Goal: Task Accomplishment & Management: Manage account settings

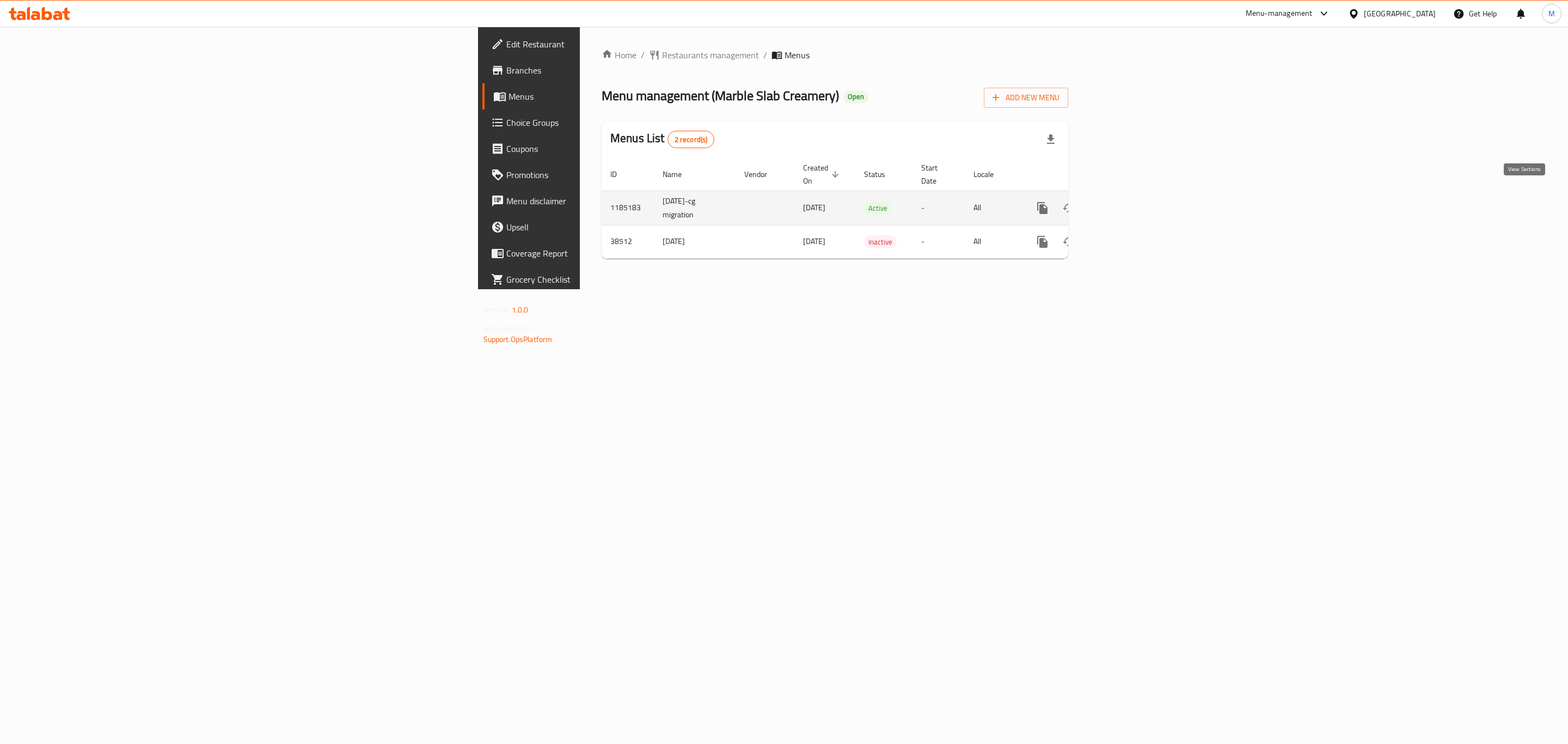
click at [1127, 202] on icon "enhanced table" at bounding box center [1121, 208] width 13 height 13
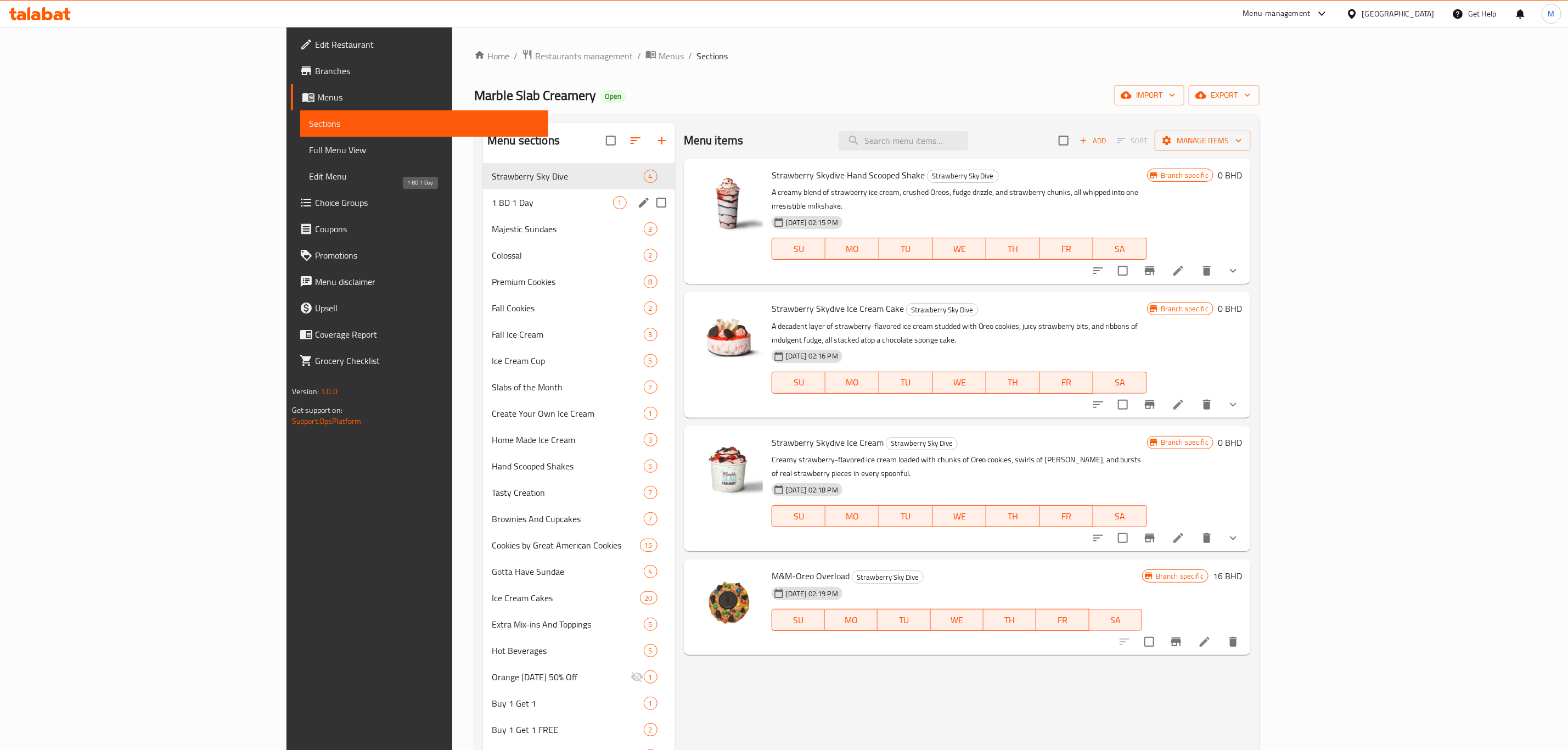
click at [492, 198] on span "1 BD 1 Day" at bounding box center [552, 202] width 122 height 13
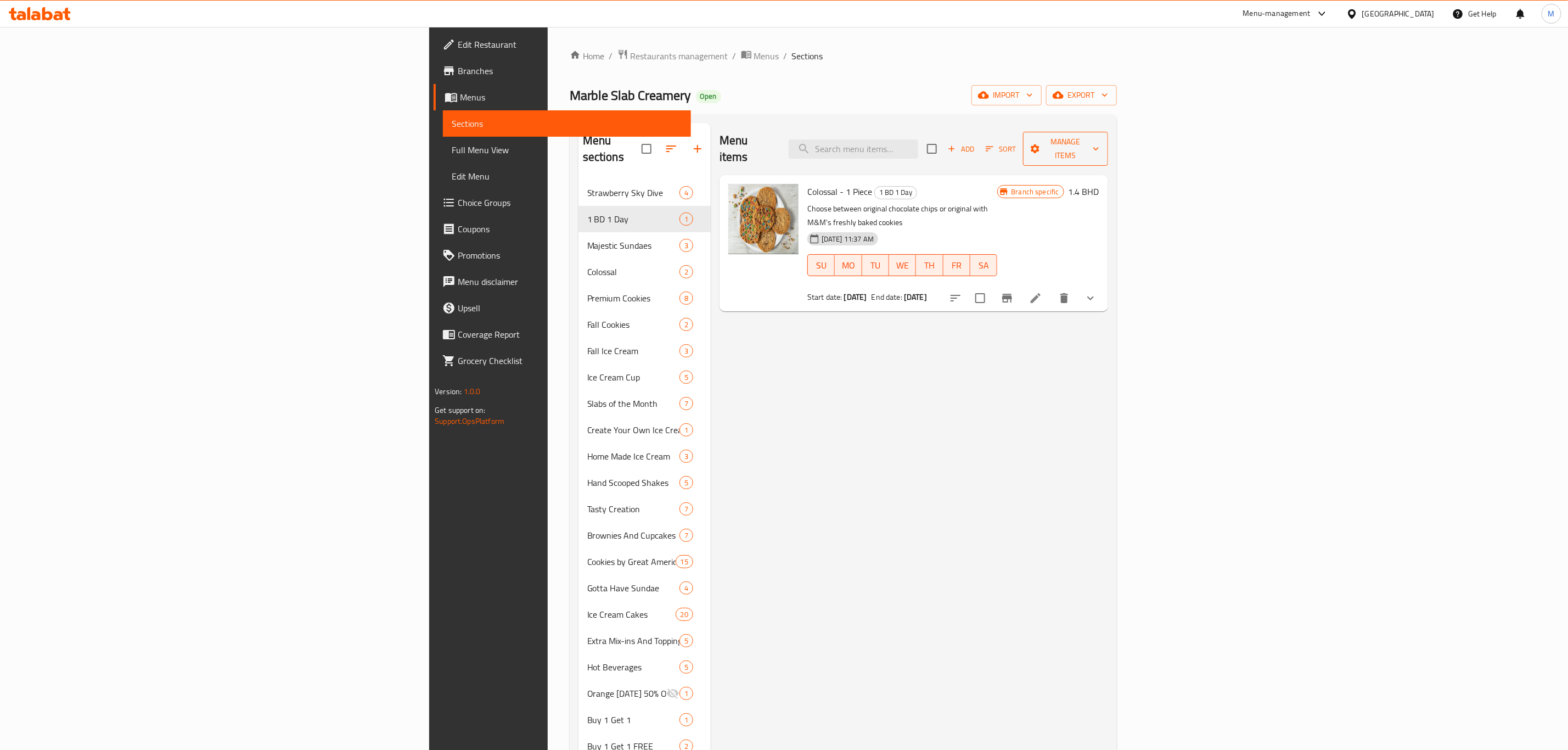
click at [1108, 149] on button "Manage items" at bounding box center [1065, 149] width 85 height 34
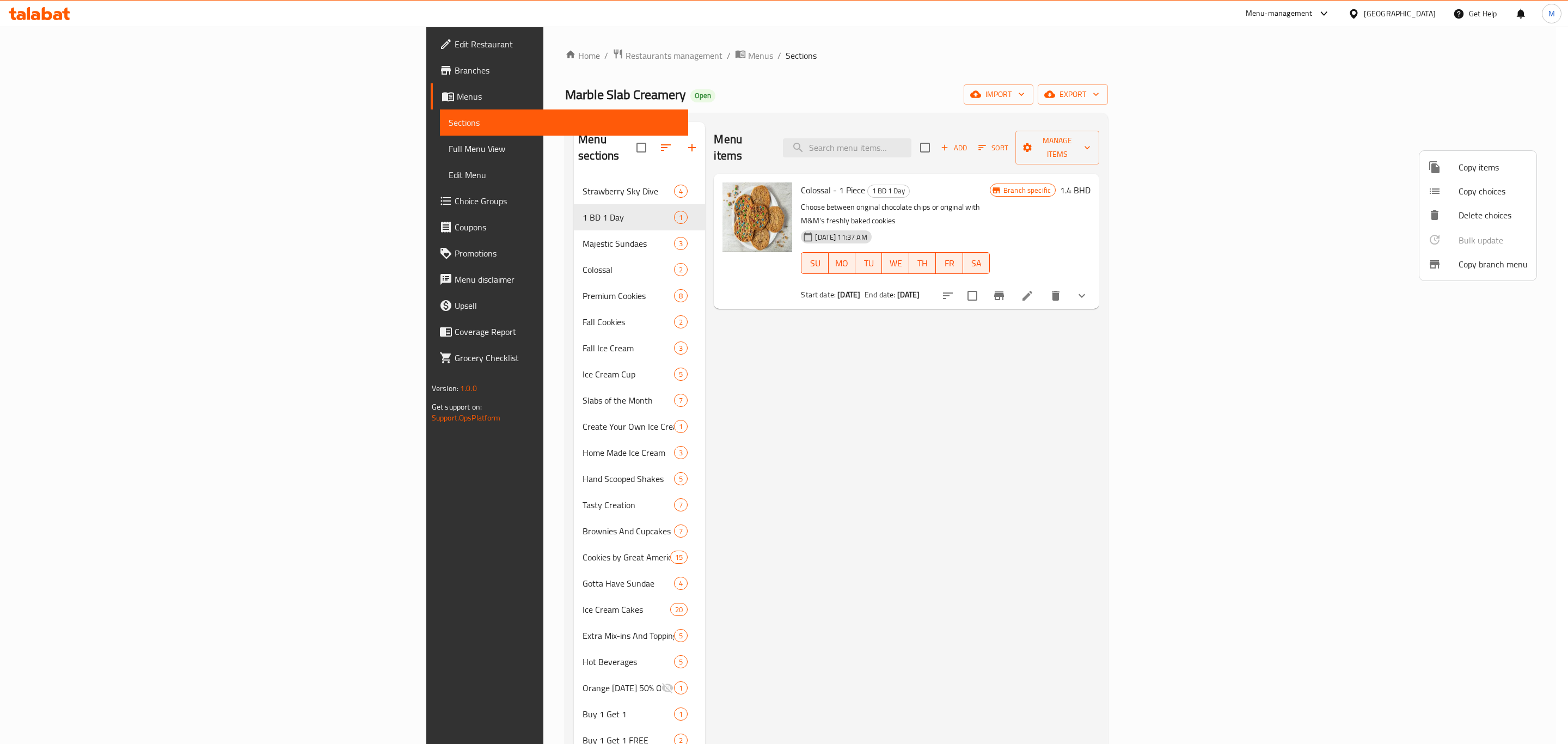
click at [1488, 167] on span "Copy items" at bounding box center [1493, 167] width 69 height 13
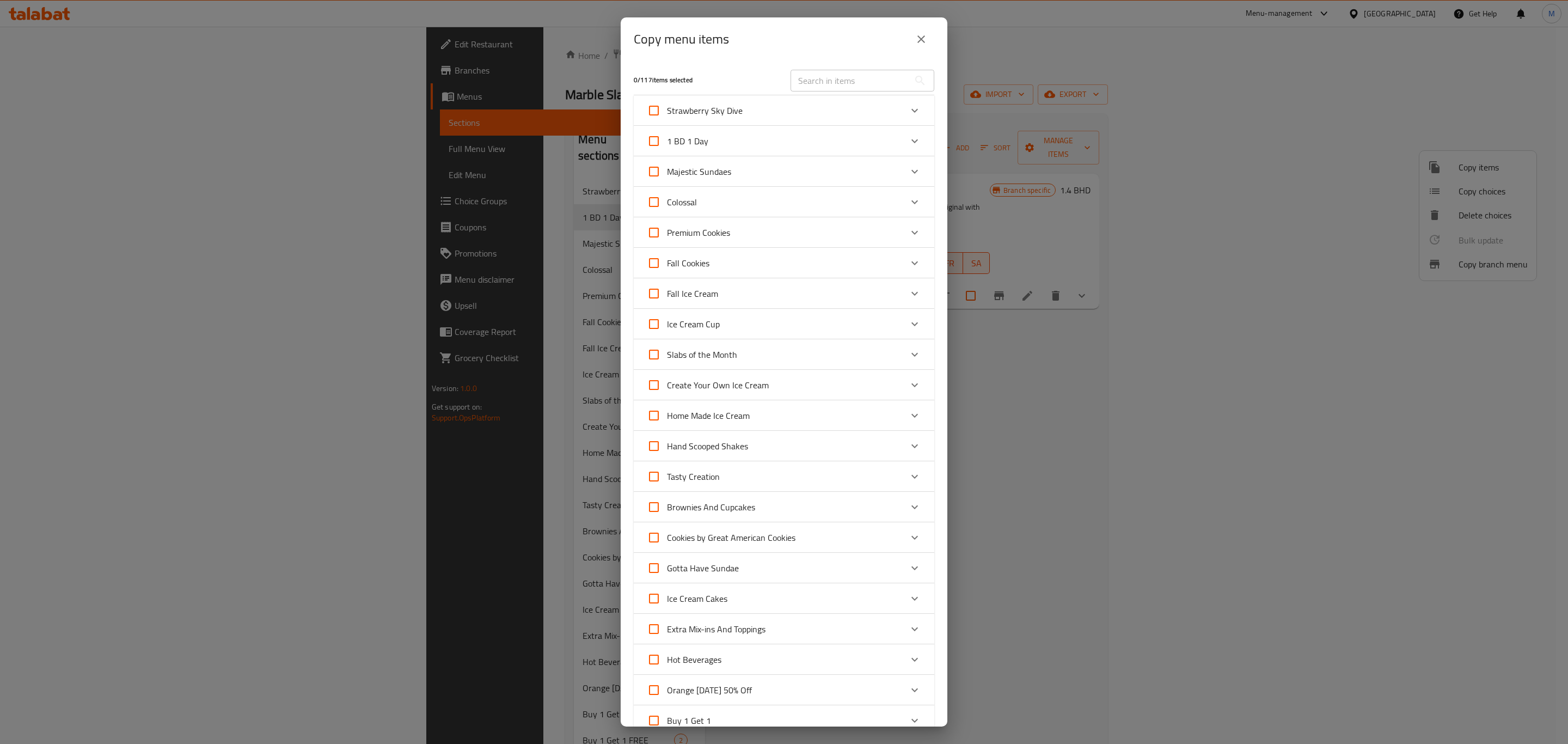
click at [869, 85] on input "text" at bounding box center [850, 80] width 119 height 22
paste input "Regular Size Ice cream"
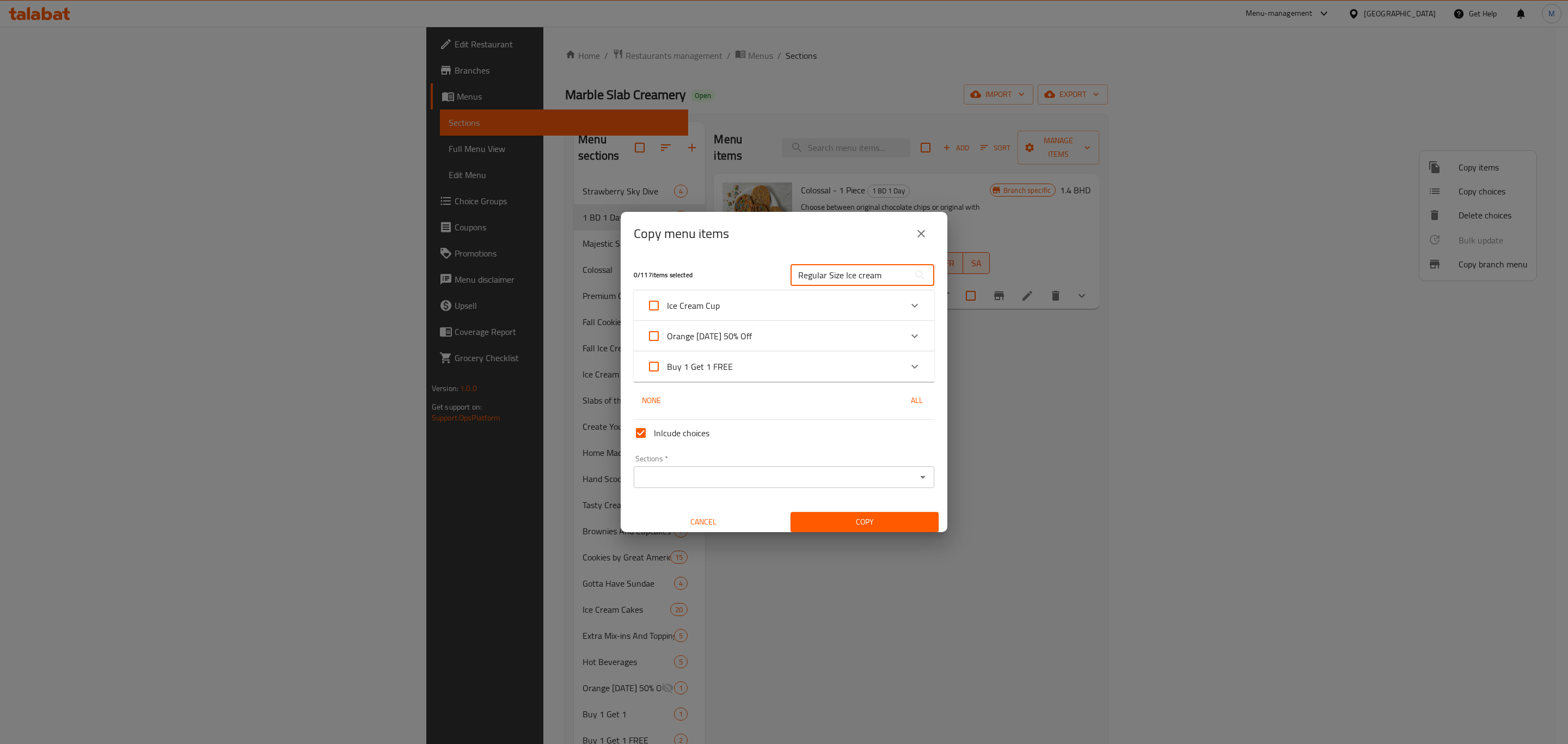
type input "Regular Size Ice cream"
click at [817, 306] on div "Ice Cream Cup" at bounding box center [774, 305] width 255 height 26
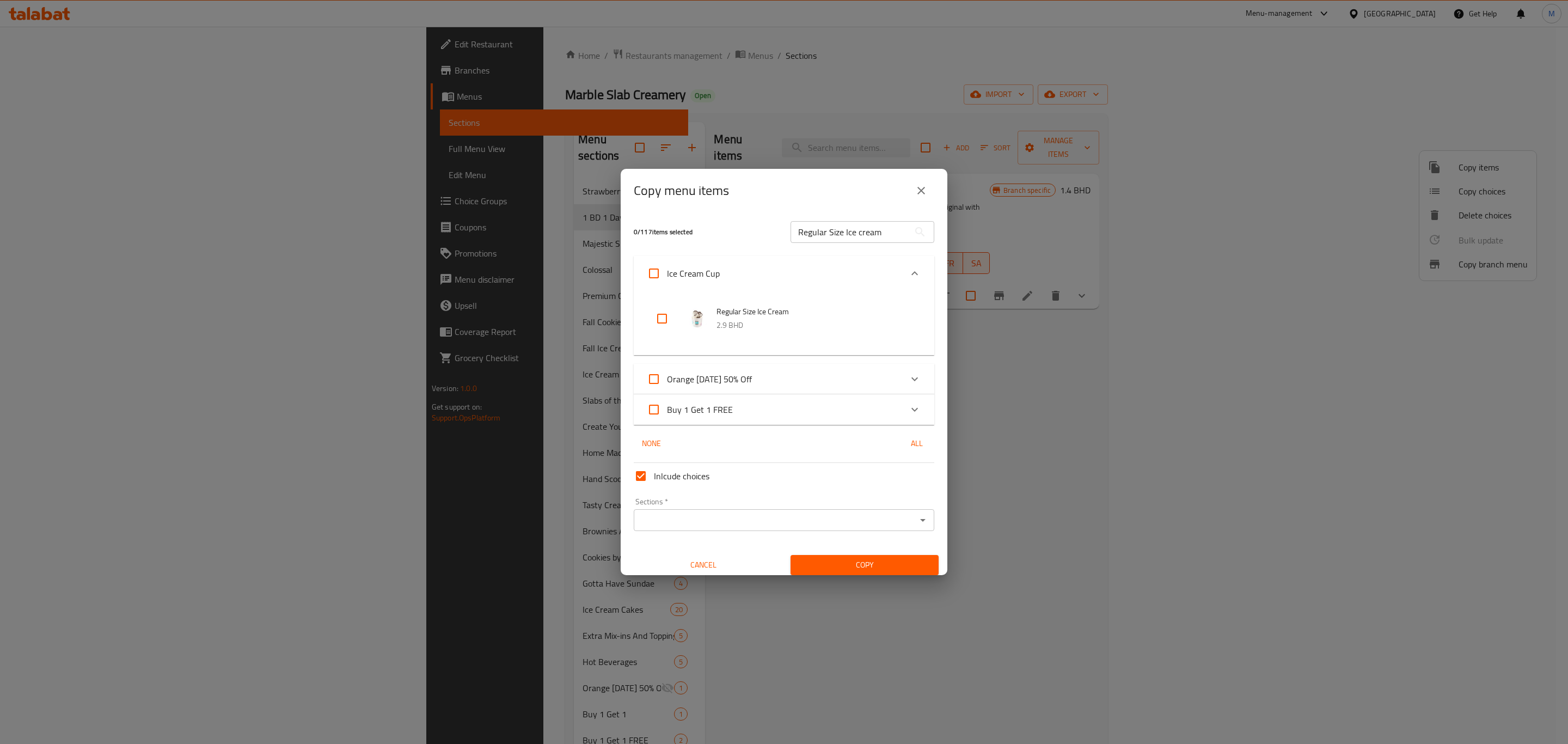
click at [665, 319] on input "checkbox" at bounding box center [662, 318] width 26 height 26
checkbox input "true"
click at [751, 514] on input "Sections   *" at bounding box center [774, 520] width 276 height 15
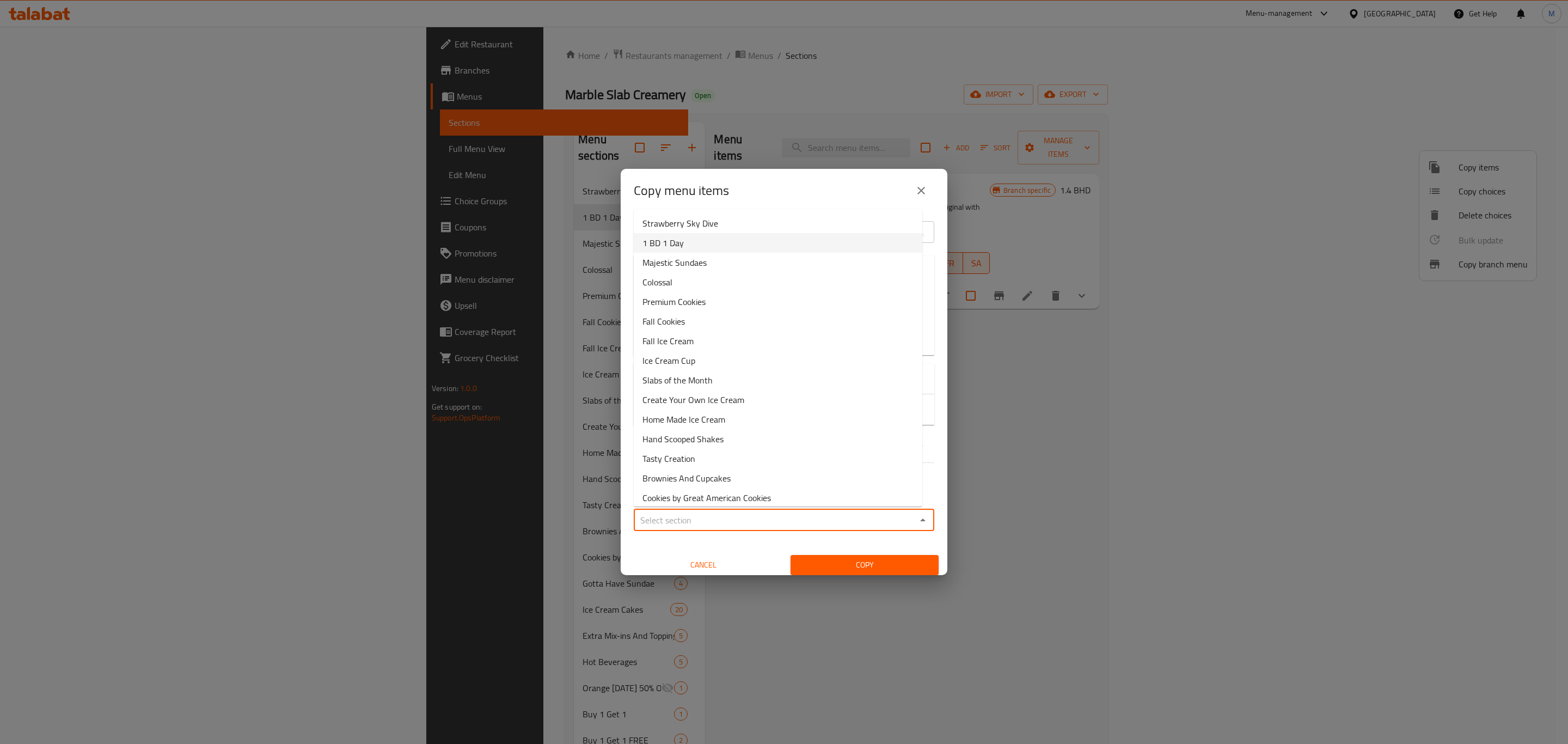
click at [665, 244] on span "1 BD 1 Day" at bounding box center [663, 242] width 41 height 13
type input "1 BD 1 Day"
click at [665, 244] on div "1 / 117 items selected" at bounding box center [705, 231] width 157 height 43
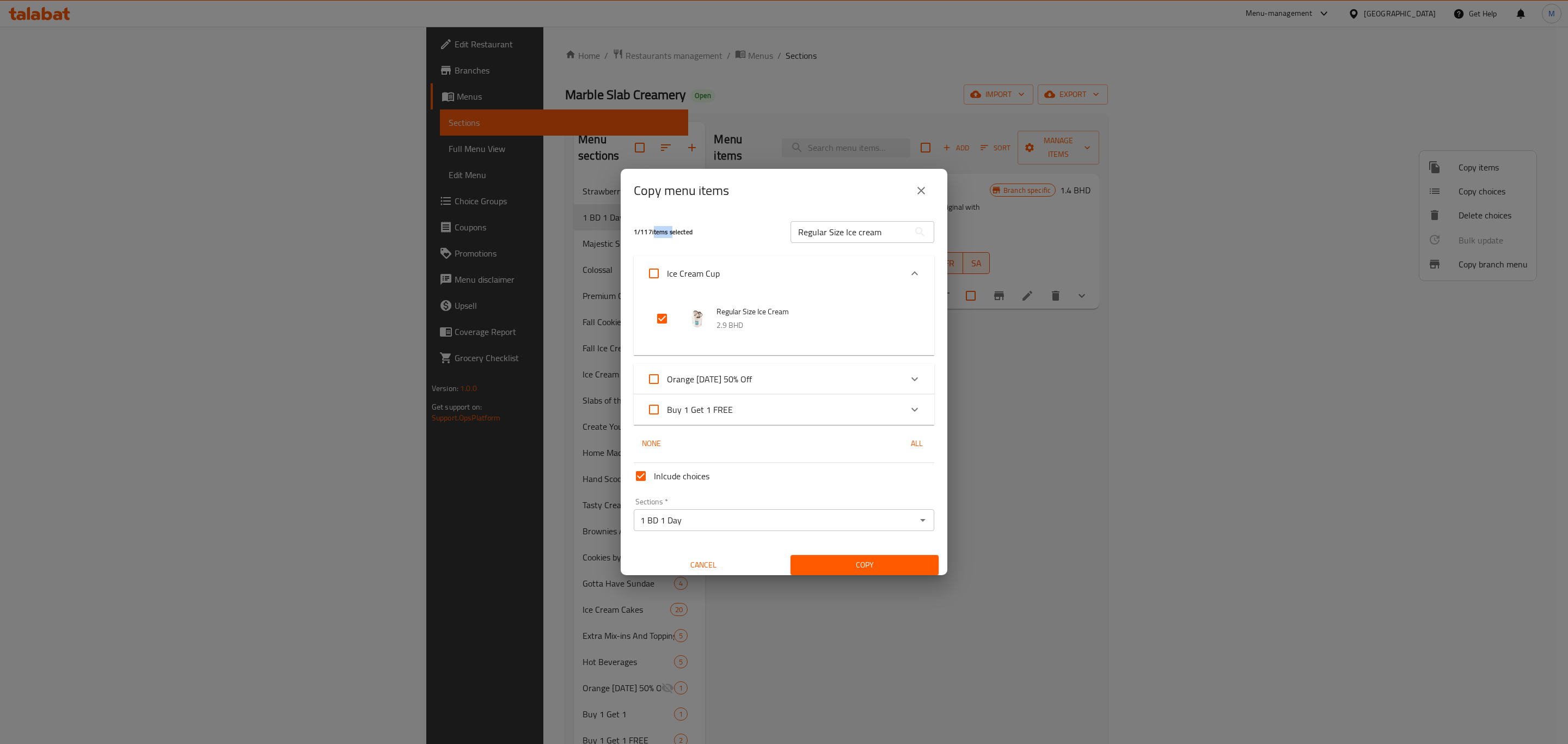
click at [882, 569] on span "Copy" at bounding box center [864, 565] width 131 height 13
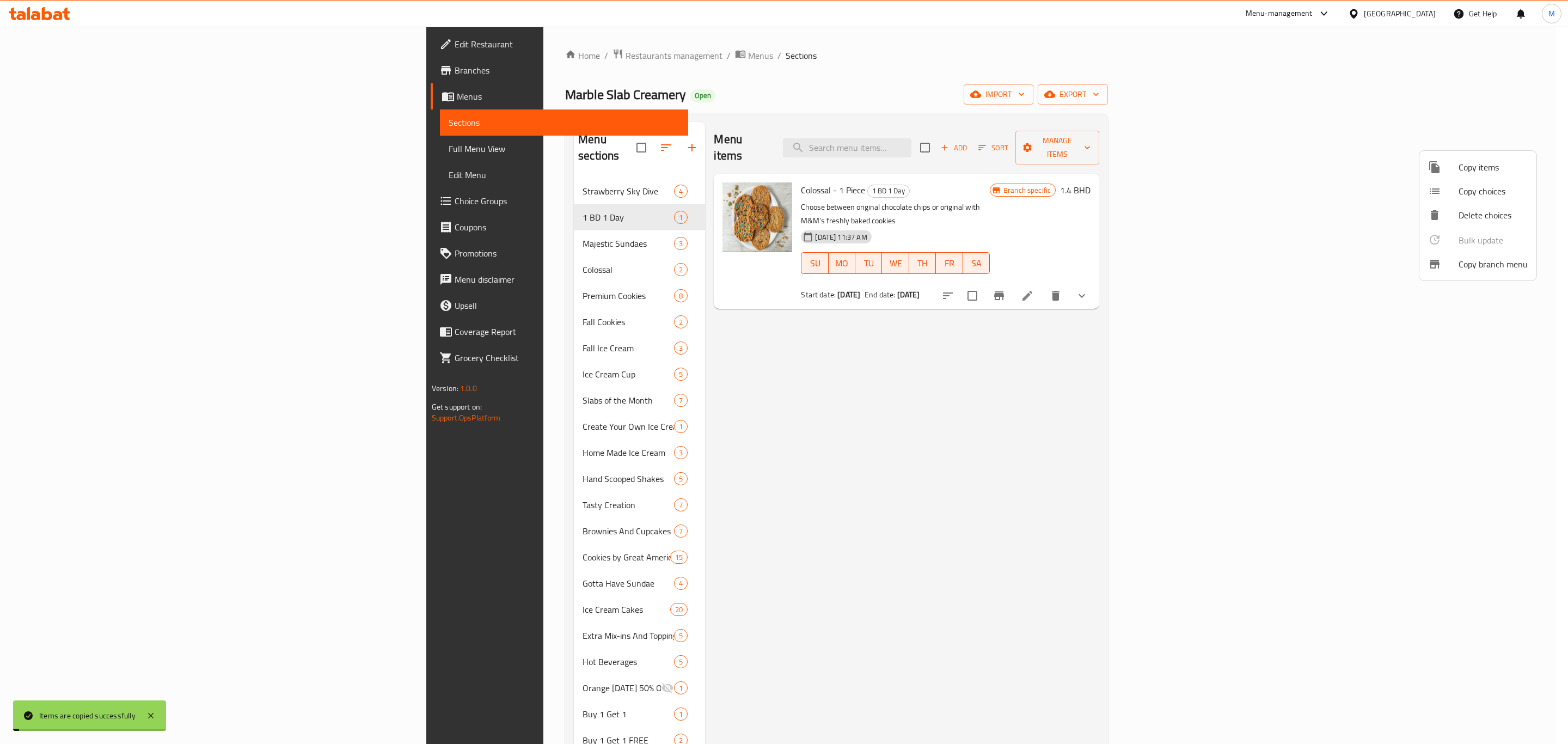
click at [413, 227] on div at bounding box center [784, 372] width 1568 height 744
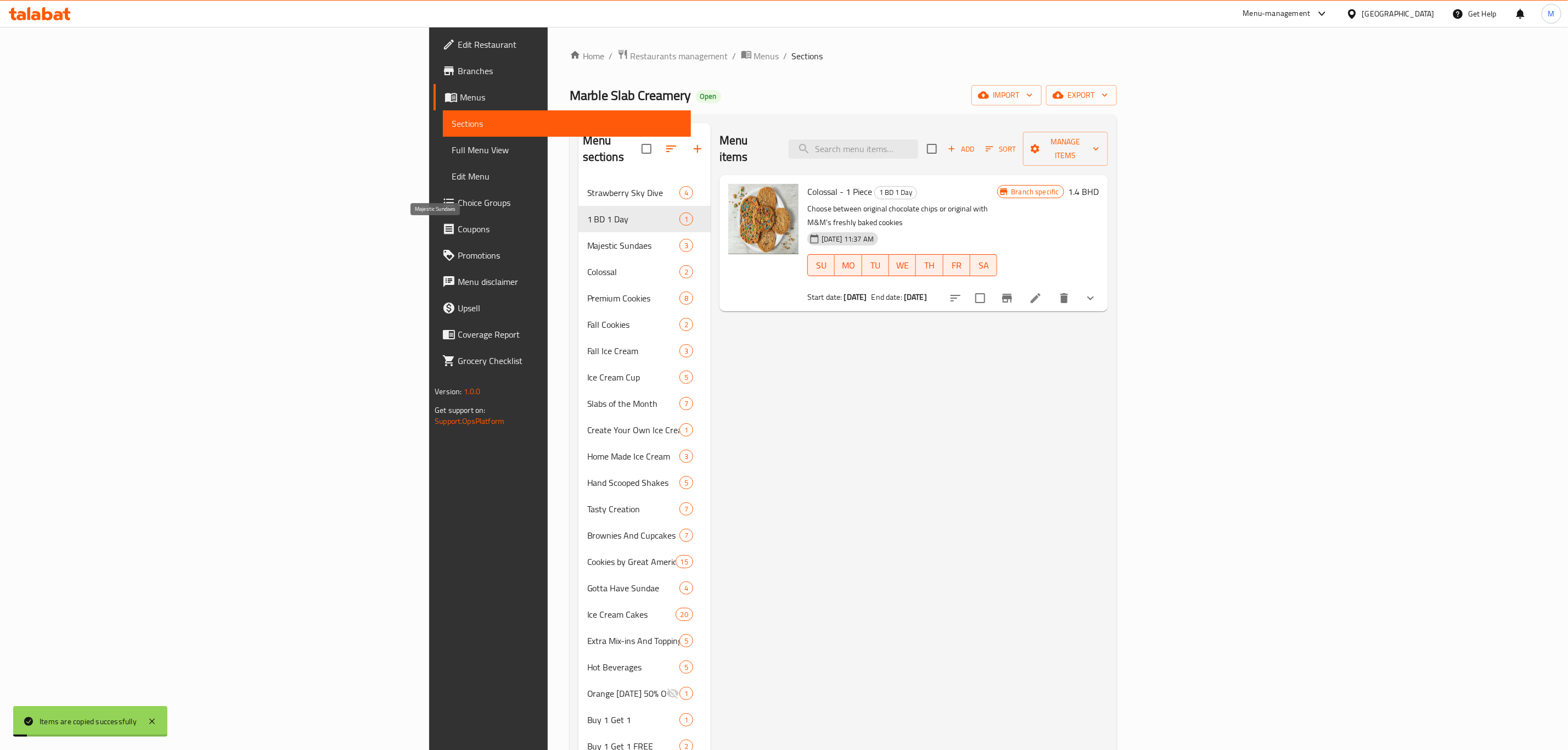
click at [587, 239] on span "Majestic Sundaes" at bounding box center [633, 245] width 92 height 13
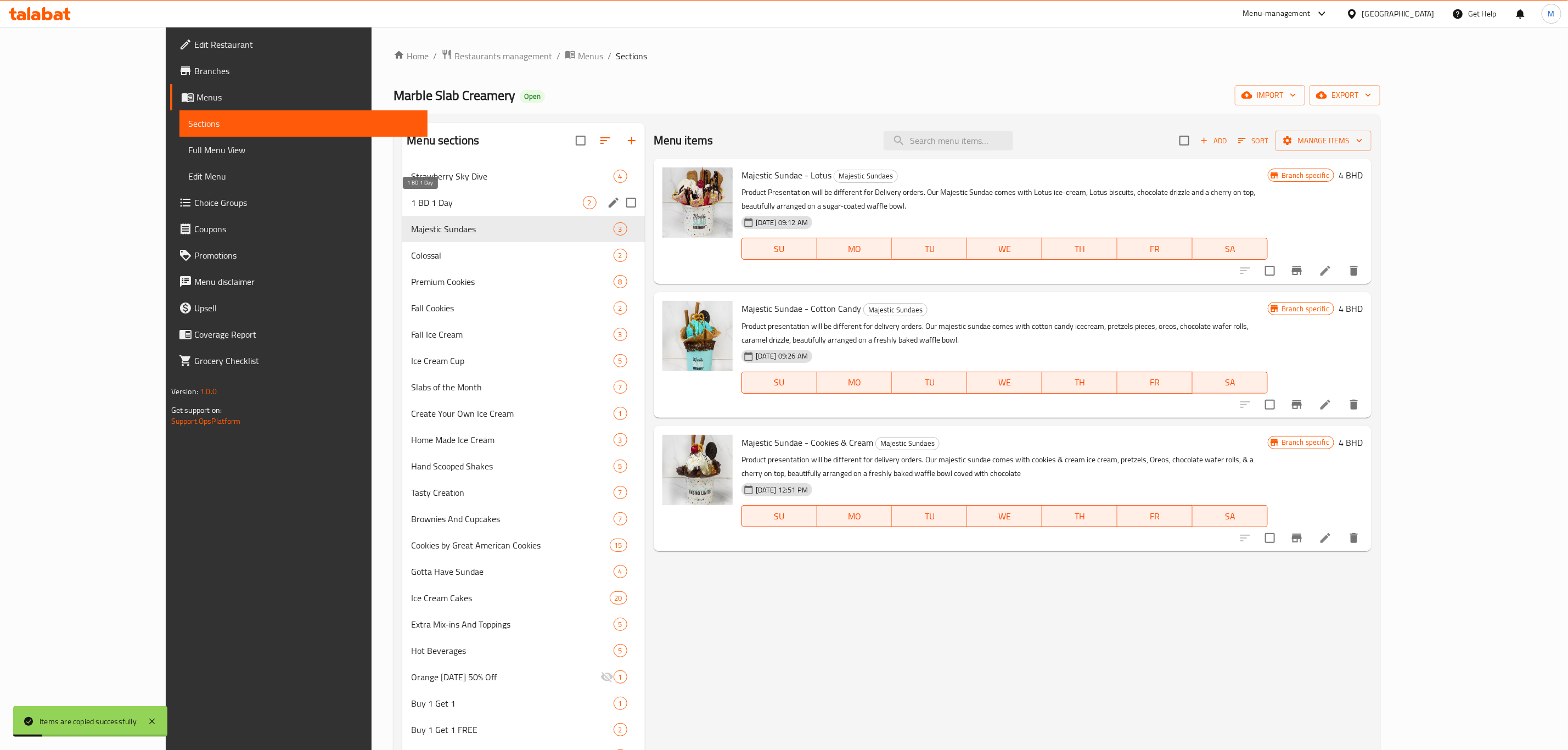
click at [419, 204] on span "1 BD 1 Day" at bounding box center [496, 202] width 171 height 13
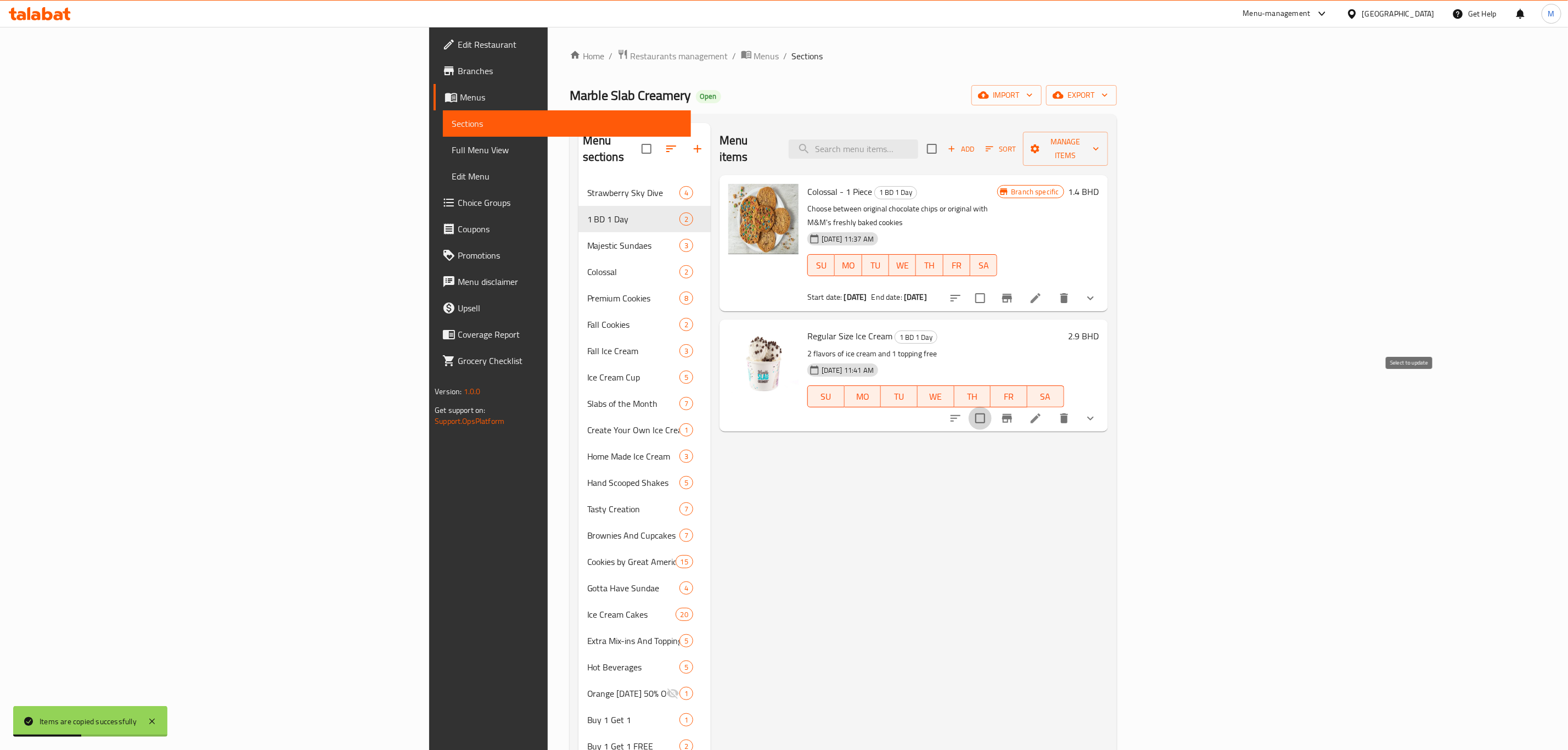
click at [992, 407] on input "checkbox" at bounding box center [981, 419] width 23 height 23
checkbox input "true"
click at [1108, 127] on div "Menu items Add Sort Manage items" at bounding box center [914, 149] width 388 height 52
click at [1102, 143] on icon "button" at bounding box center [1096, 149] width 11 height 11
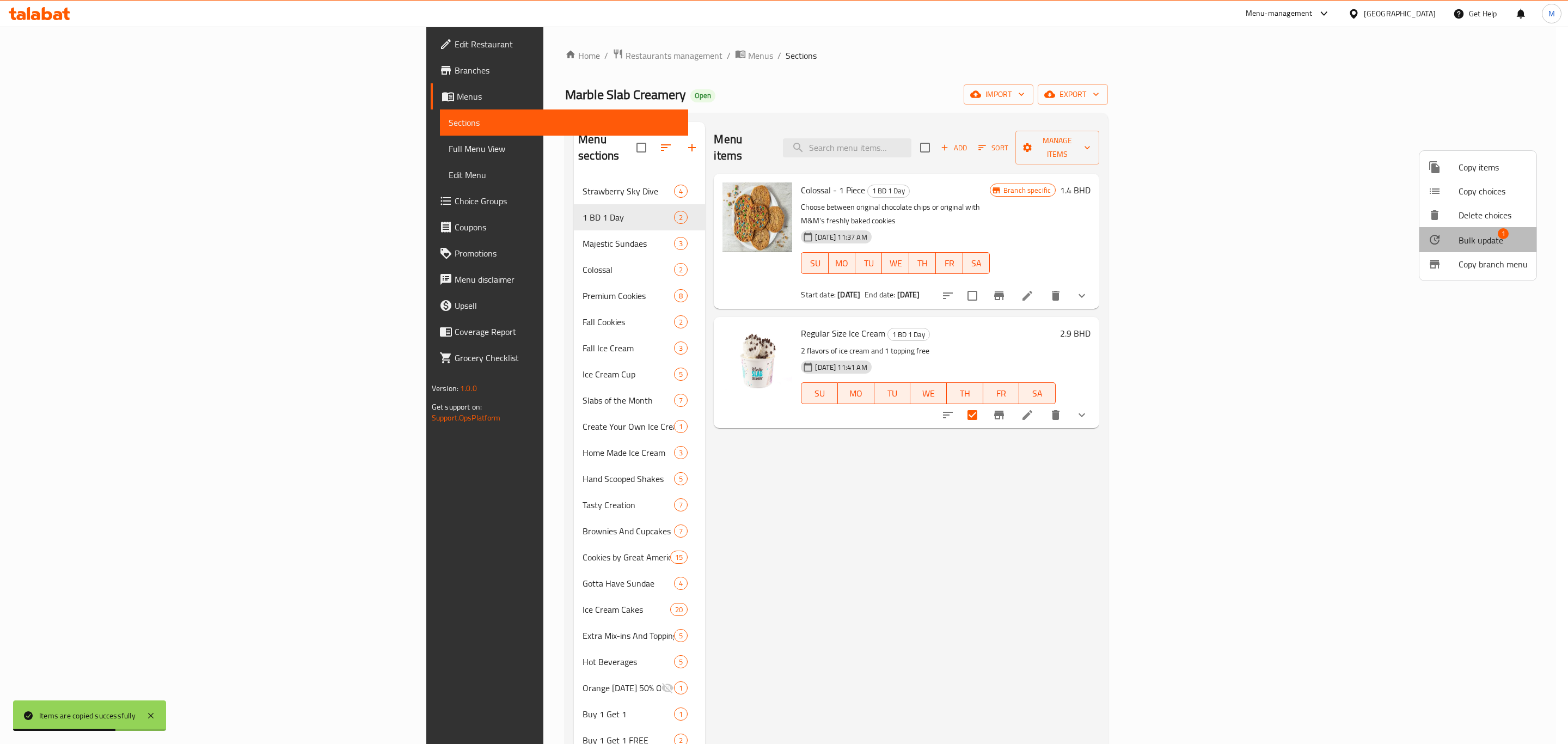
click at [1487, 237] on span "Bulk update" at bounding box center [1480, 240] width 44 height 13
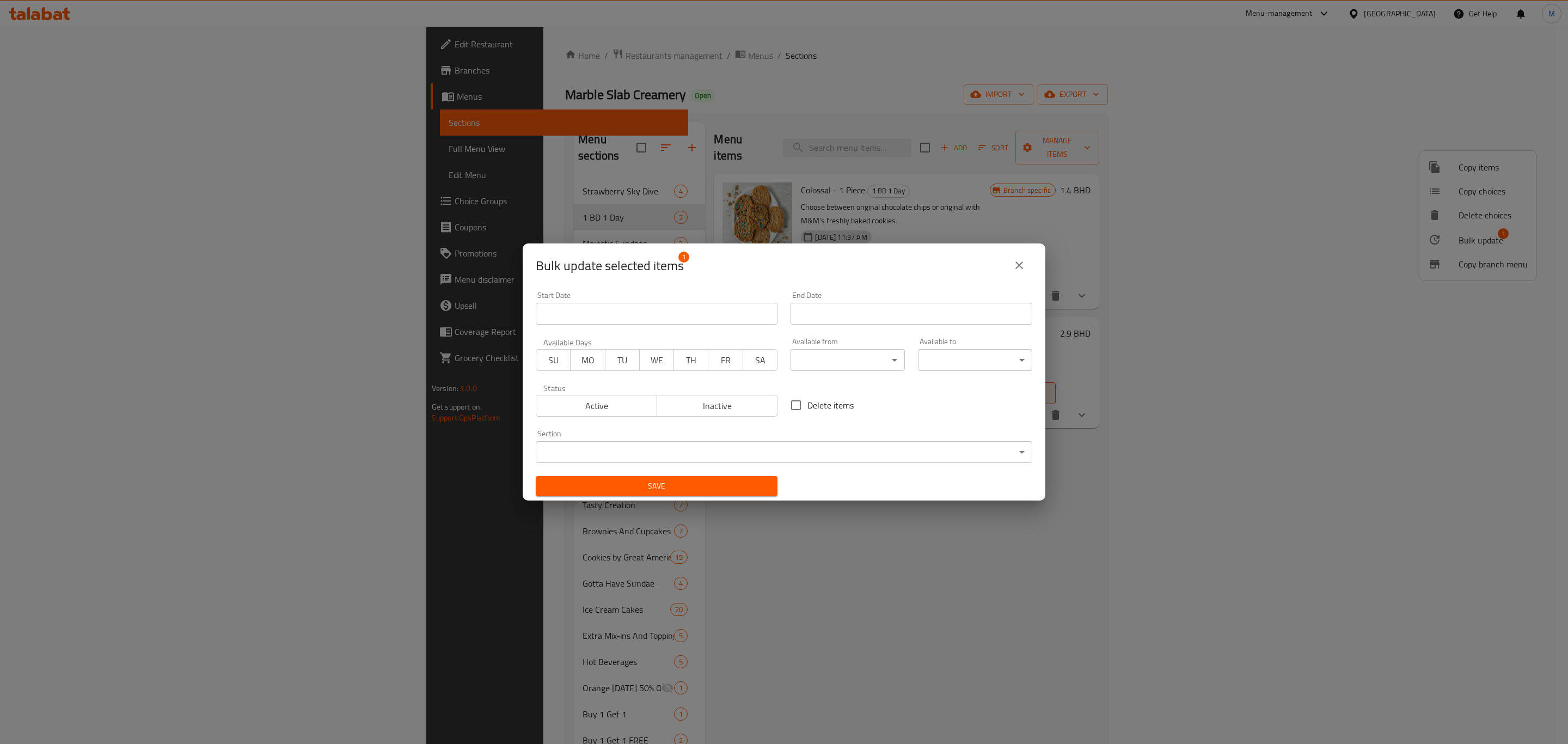
click at [813, 316] on input "Start Date" at bounding box center [911, 314] width 242 height 22
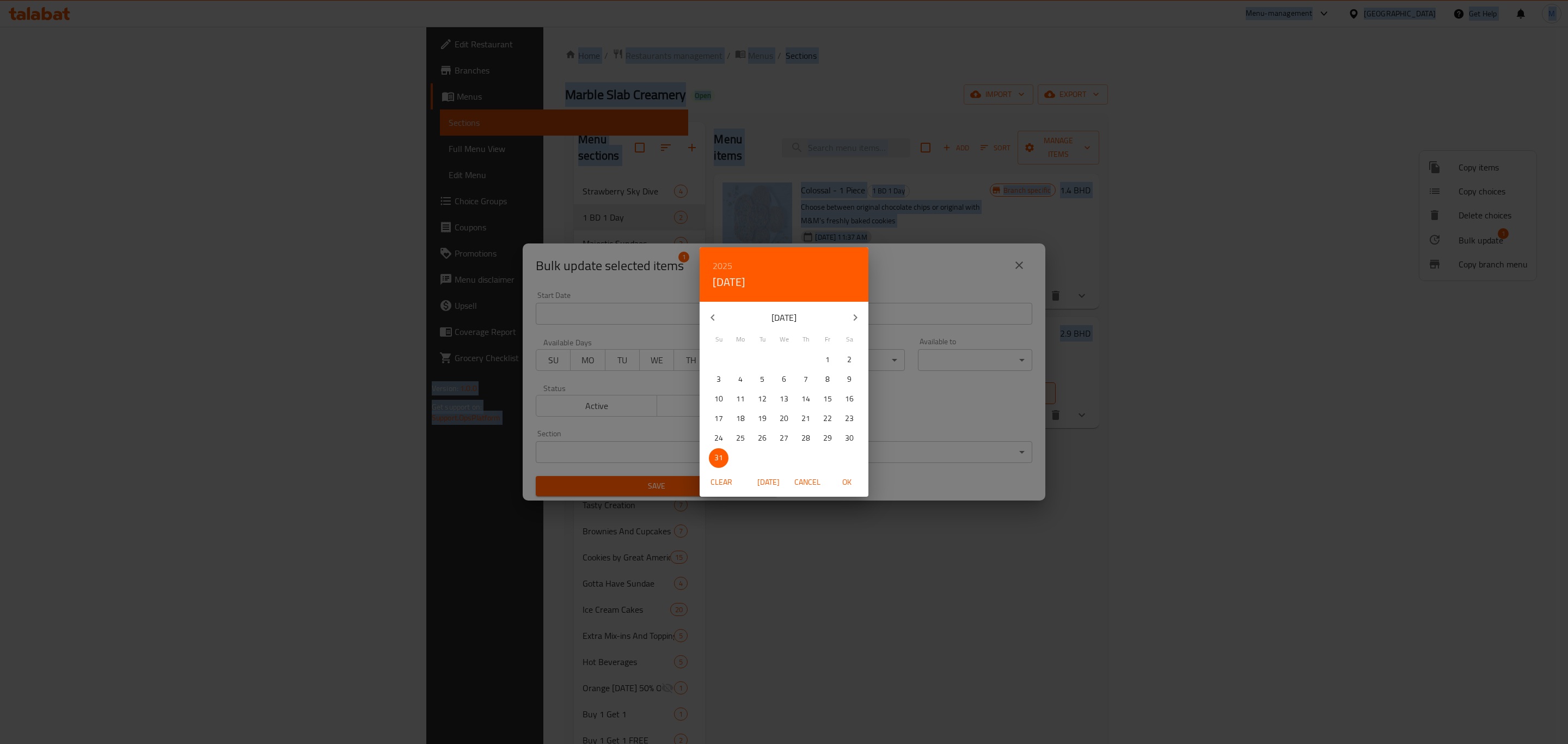
click at [858, 317] on icon "button" at bounding box center [855, 317] width 13 height 13
click at [761, 440] on p "30" at bounding box center [762, 438] width 9 height 13
click at [852, 482] on span "OK" at bounding box center [846, 482] width 26 height 13
type input "30-09-2025"
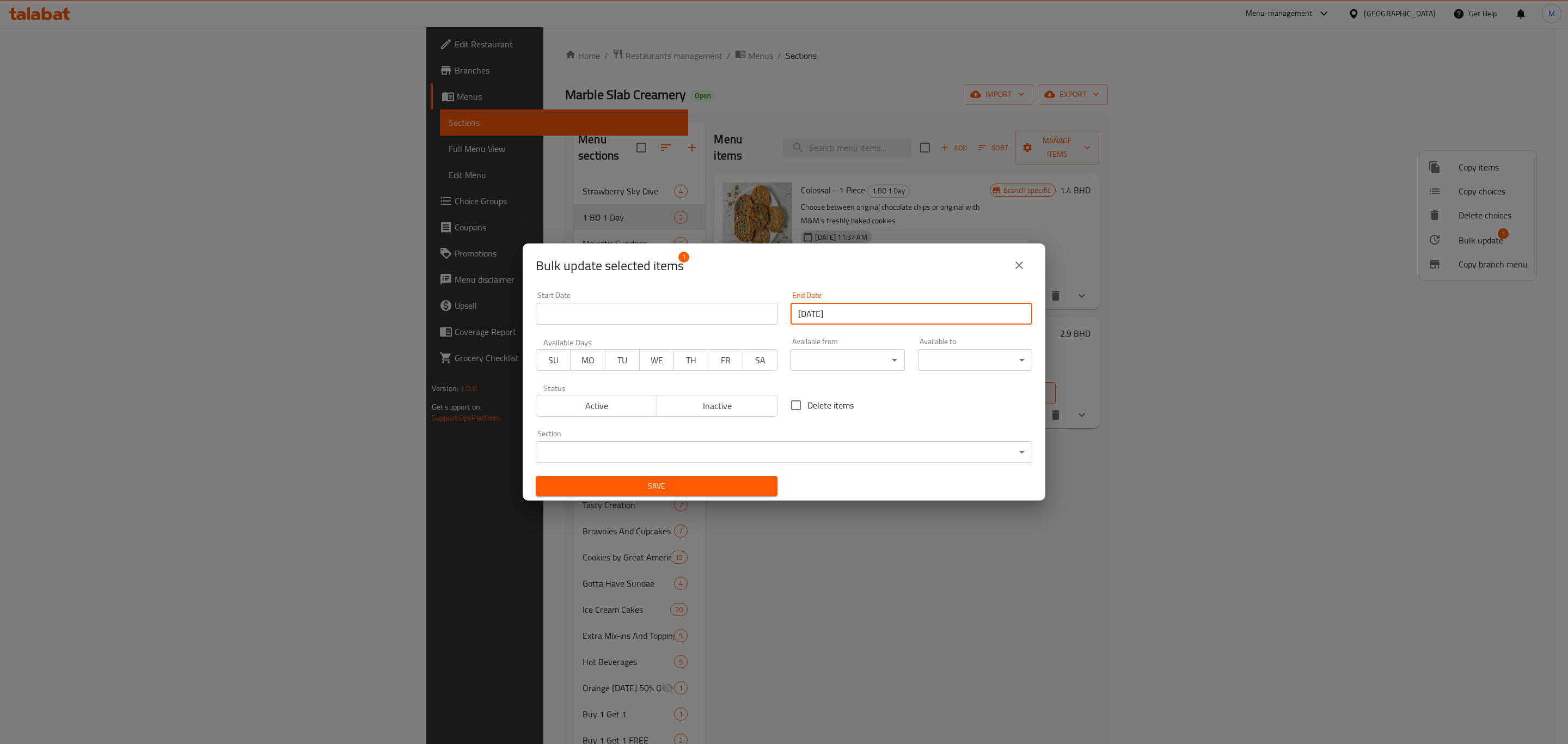
click at [547, 400] on span "Active" at bounding box center [597, 406] width 112 height 16
click at [548, 365] on span "SU" at bounding box center [553, 360] width 26 height 16
click at [592, 361] on span "MO" at bounding box center [588, 360] width 26 height 16
click at [606, 361] on button "TU" at bounding box center [622, 360] width 35 height 22
click at [639, 363] on button "WE" at bounding box center [656, 360] width 35 height 22
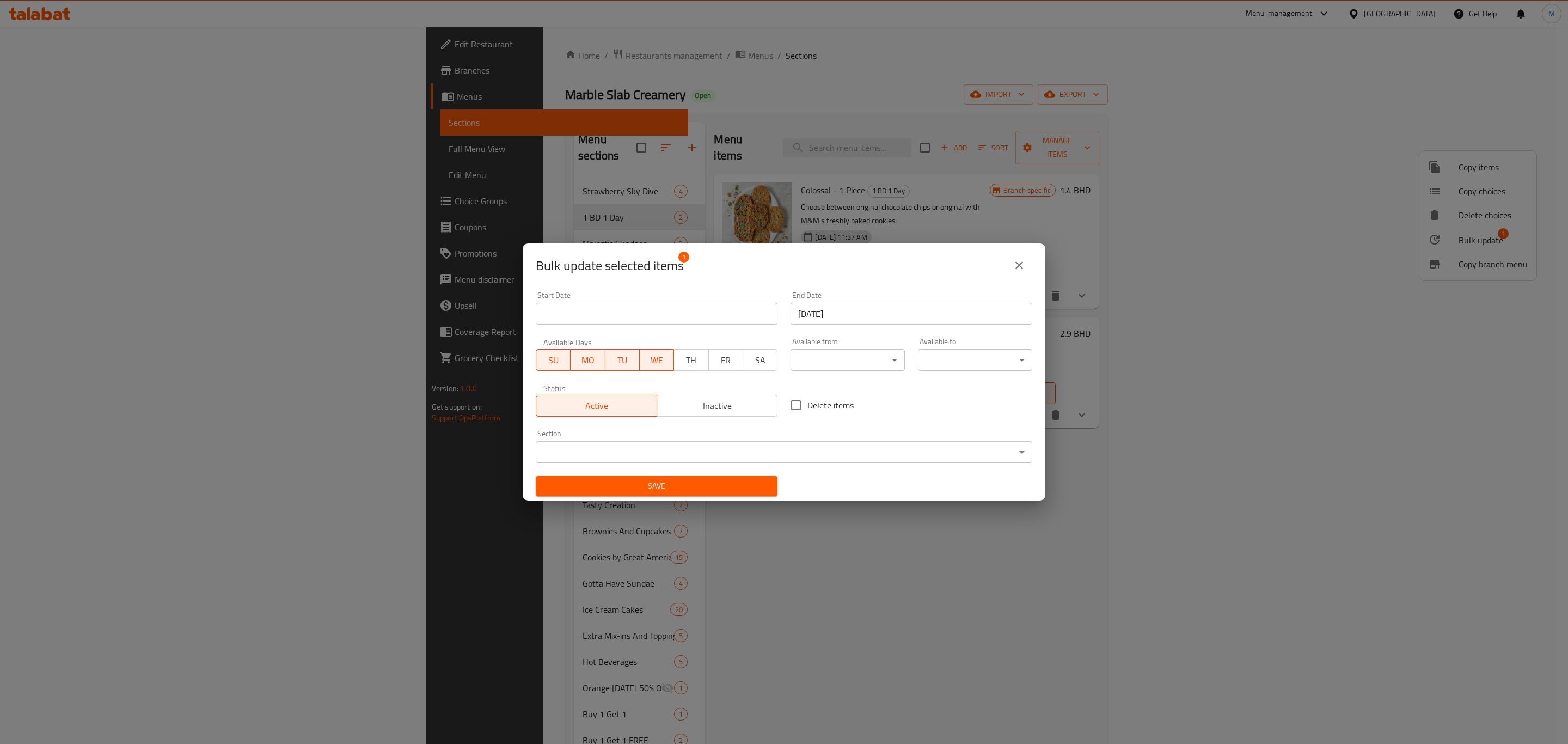
click at [678, 367] on span "TH" at bounding box center [691, 360] width 26 height 16
click at [721, 364] on span "FR" at bounding box center [726, 360] width 26 height 16
click at [754, 361] on span "SA" at bounding box center [760, 360] width 26 height 16
click at [690, 487] on span "Save" at bounding box center [656, 486] width 225 height 13
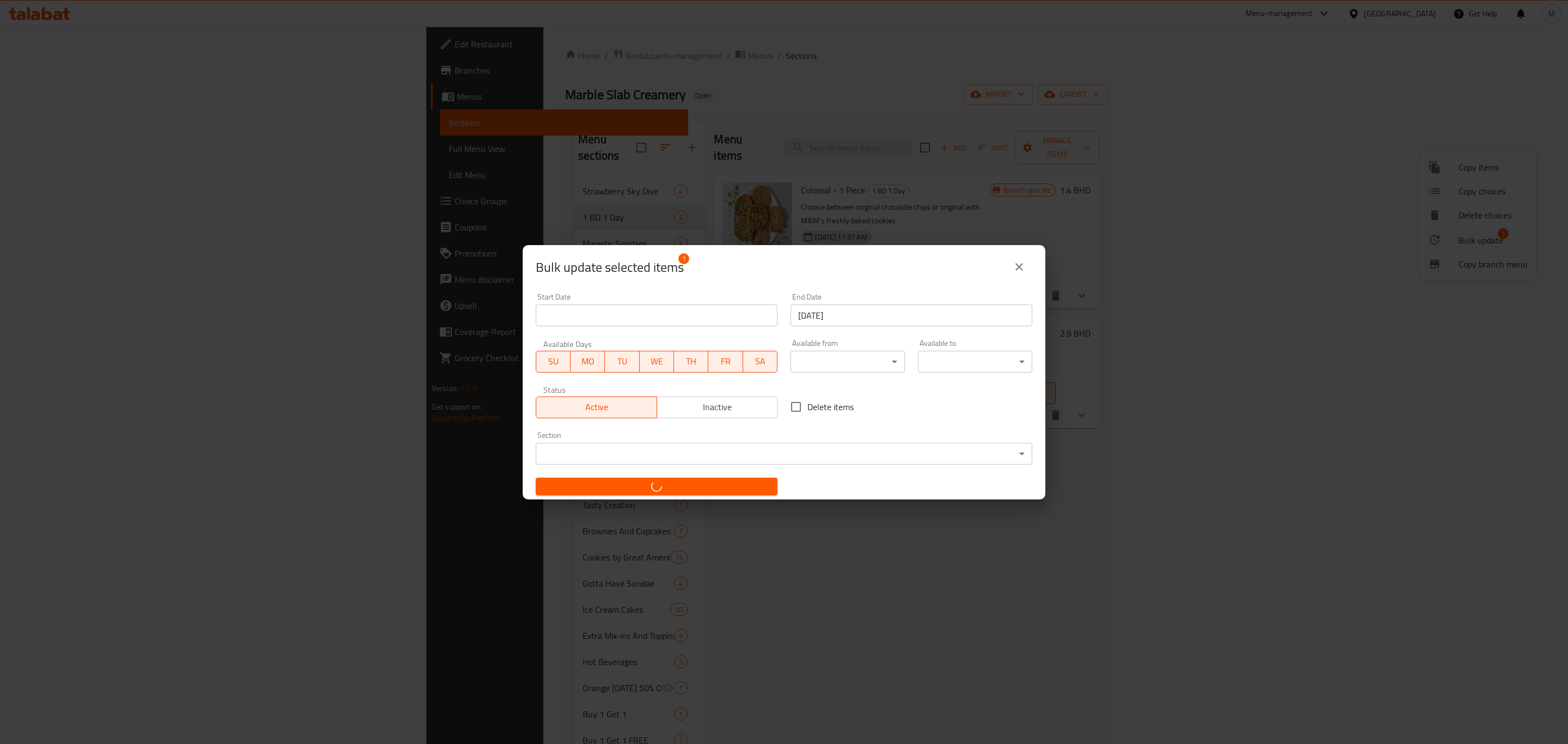
checkbox input "false"
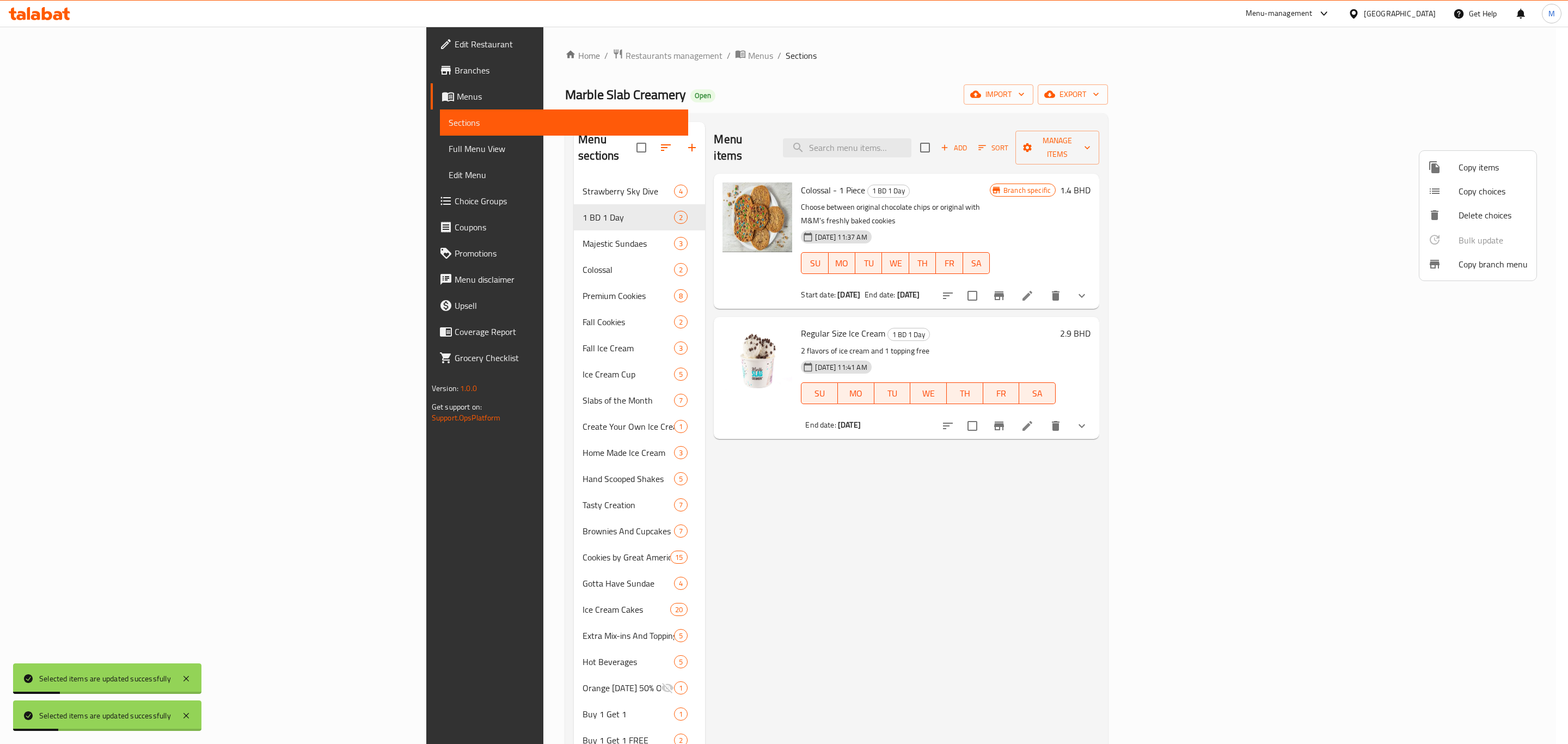
click at [1447, 395] on div at bounding box center [784, 372] width 1568 height 744
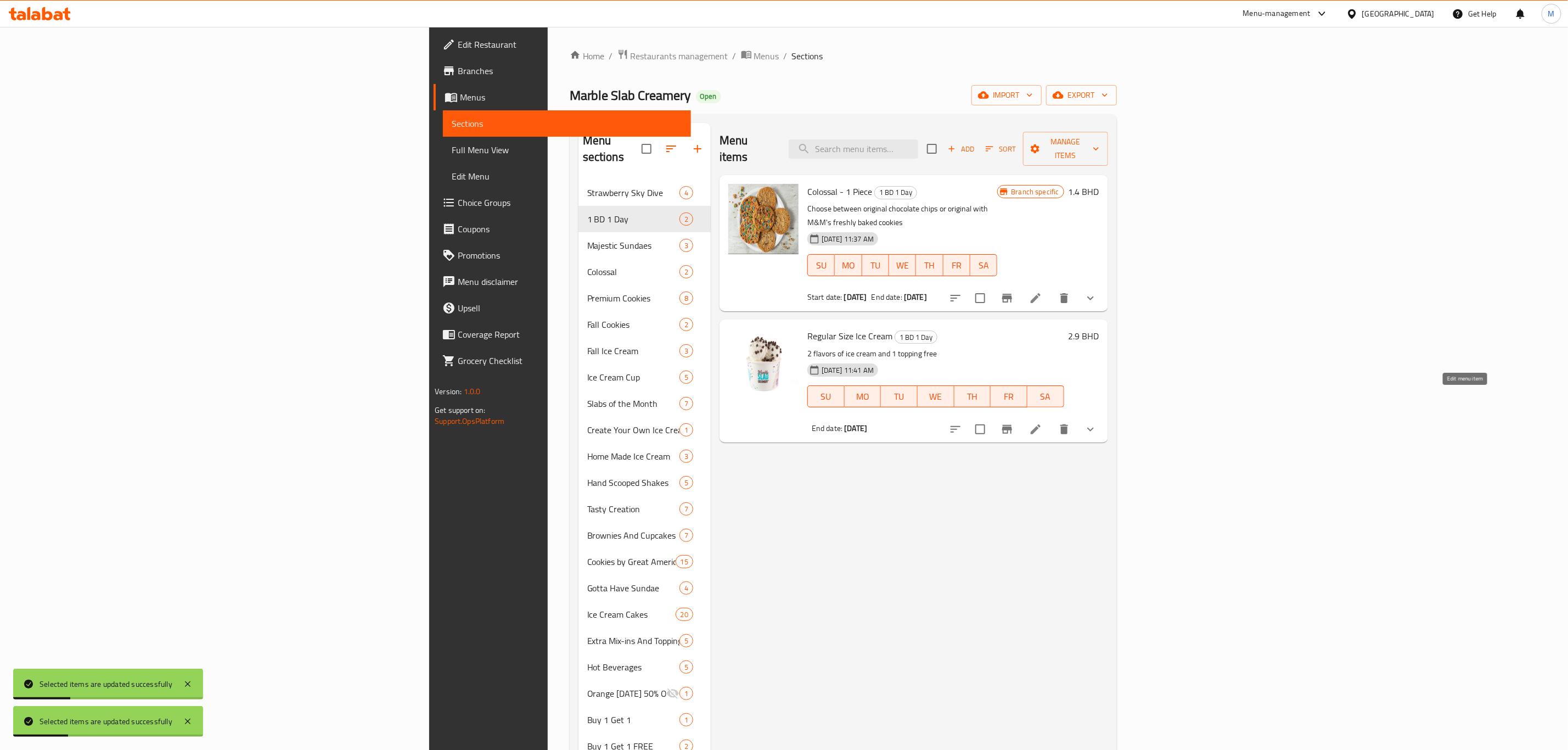
click at [1041, 424] on icon at bounding box center [1036, 429] width 10 height 10
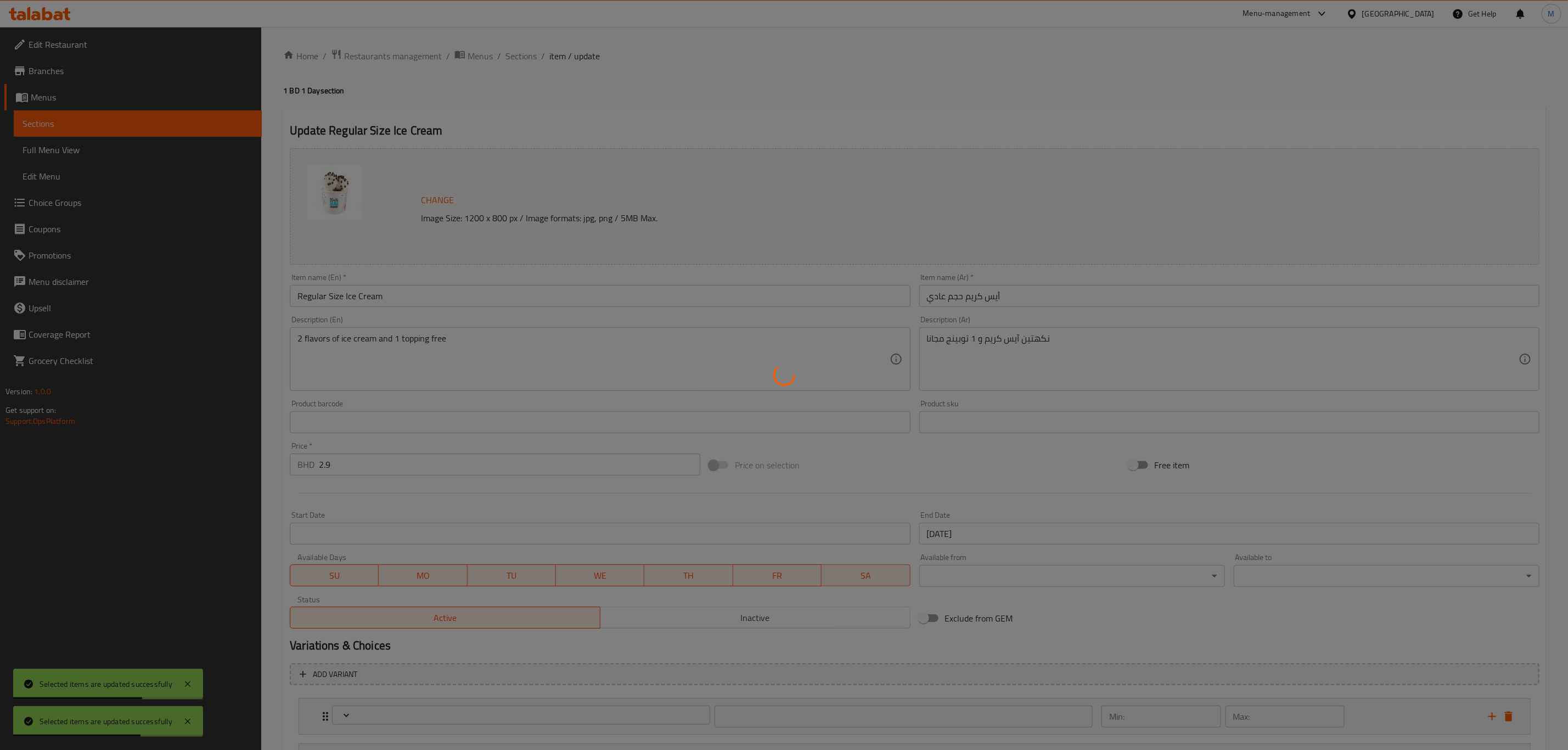
type input "إختيارك من النكهة الثانية:"
type input "2"
type input "إختيارك من الإضافة المجانية:"
type input "1"
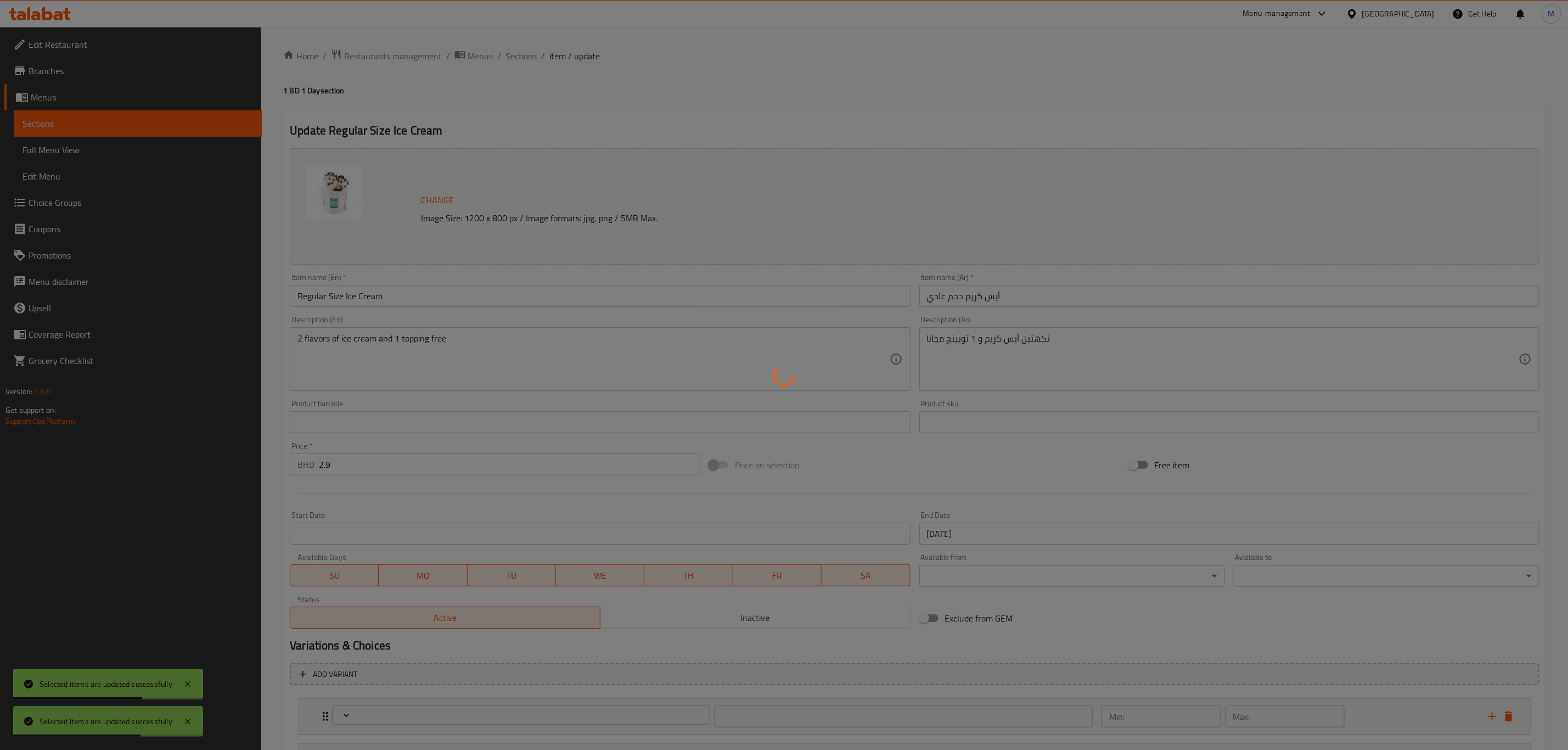
type input "1"
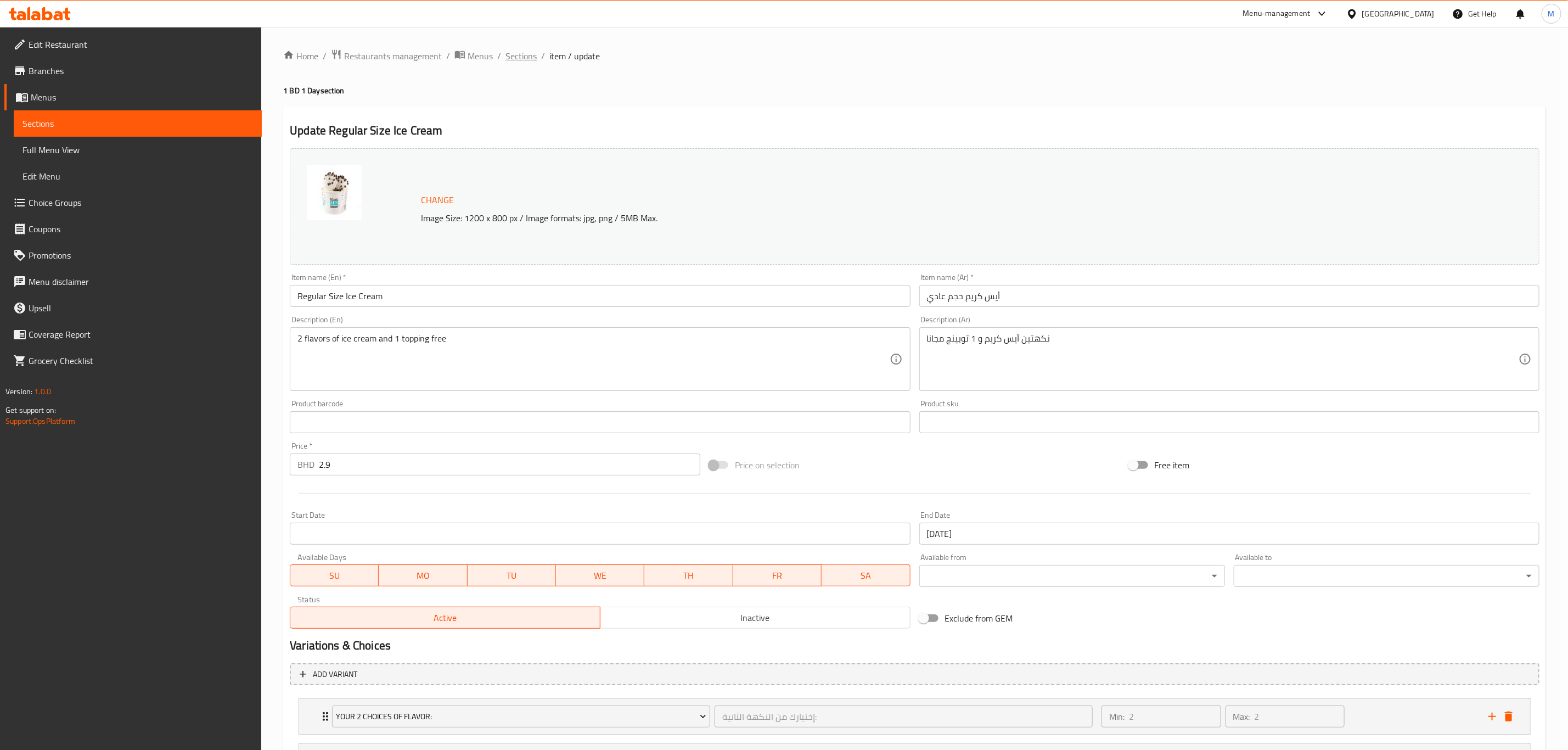
click at [512, 53] on span "Sections" at bounding box center [521, 55] width 31 height 13
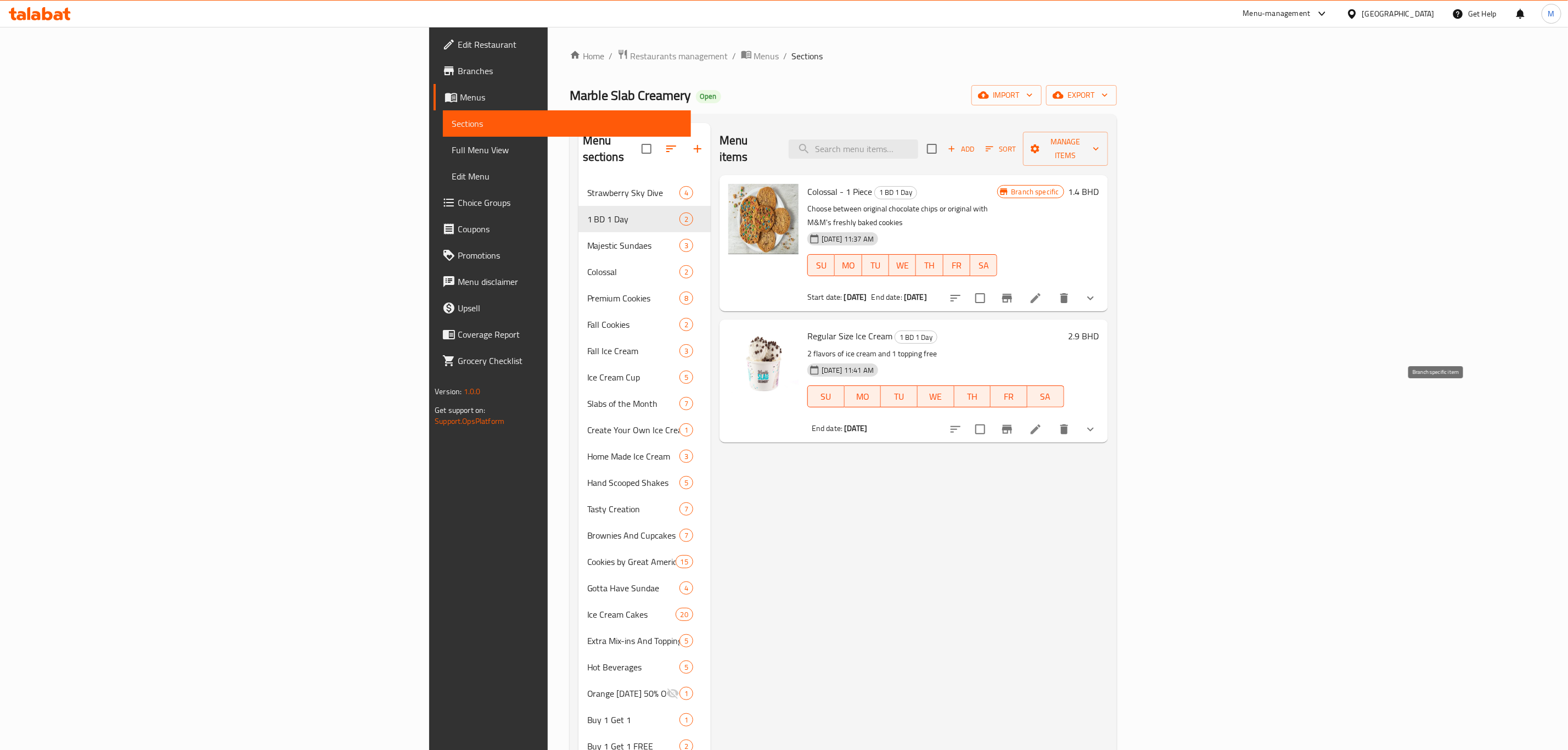
click at [1012, 425] on icon "Branch-specific-item" at bounding box center [1007, 429] width 10 height 9
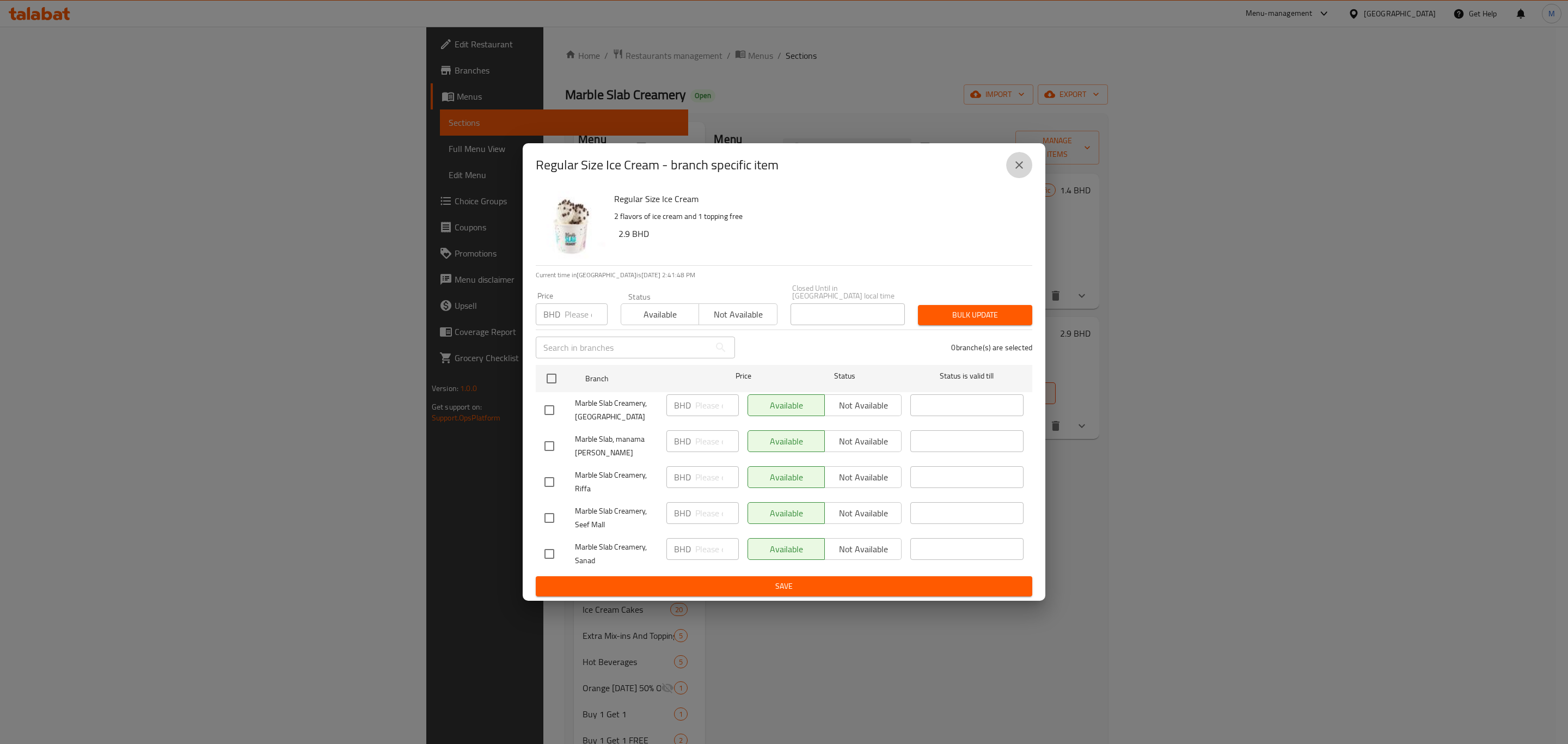
click at [1023, 164] on icon "close" at bounding box center [1019, 164] width 13 height 13
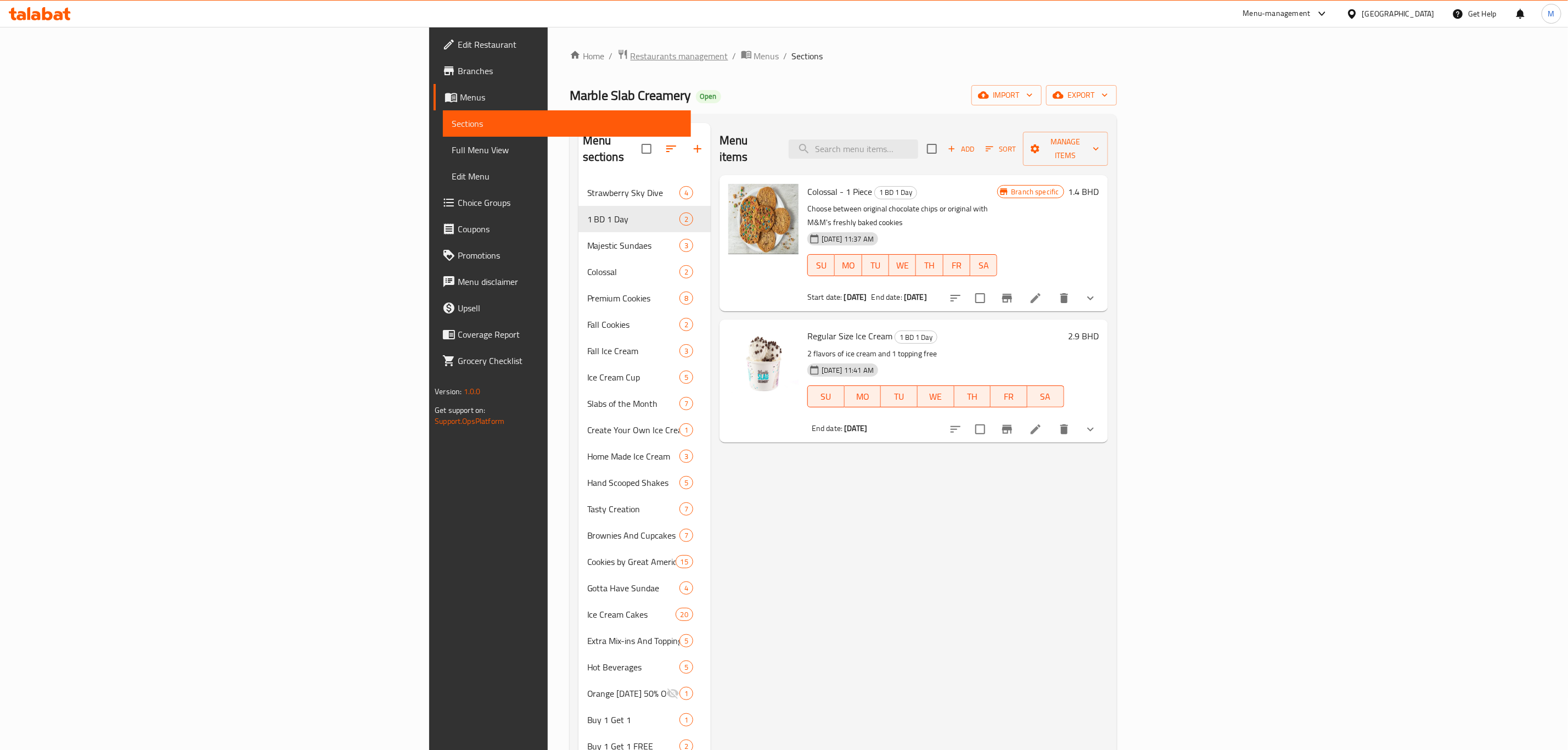
click at [631, 55] on span "Restaurants management" at bounding box center [679, 55] width 98 height 13
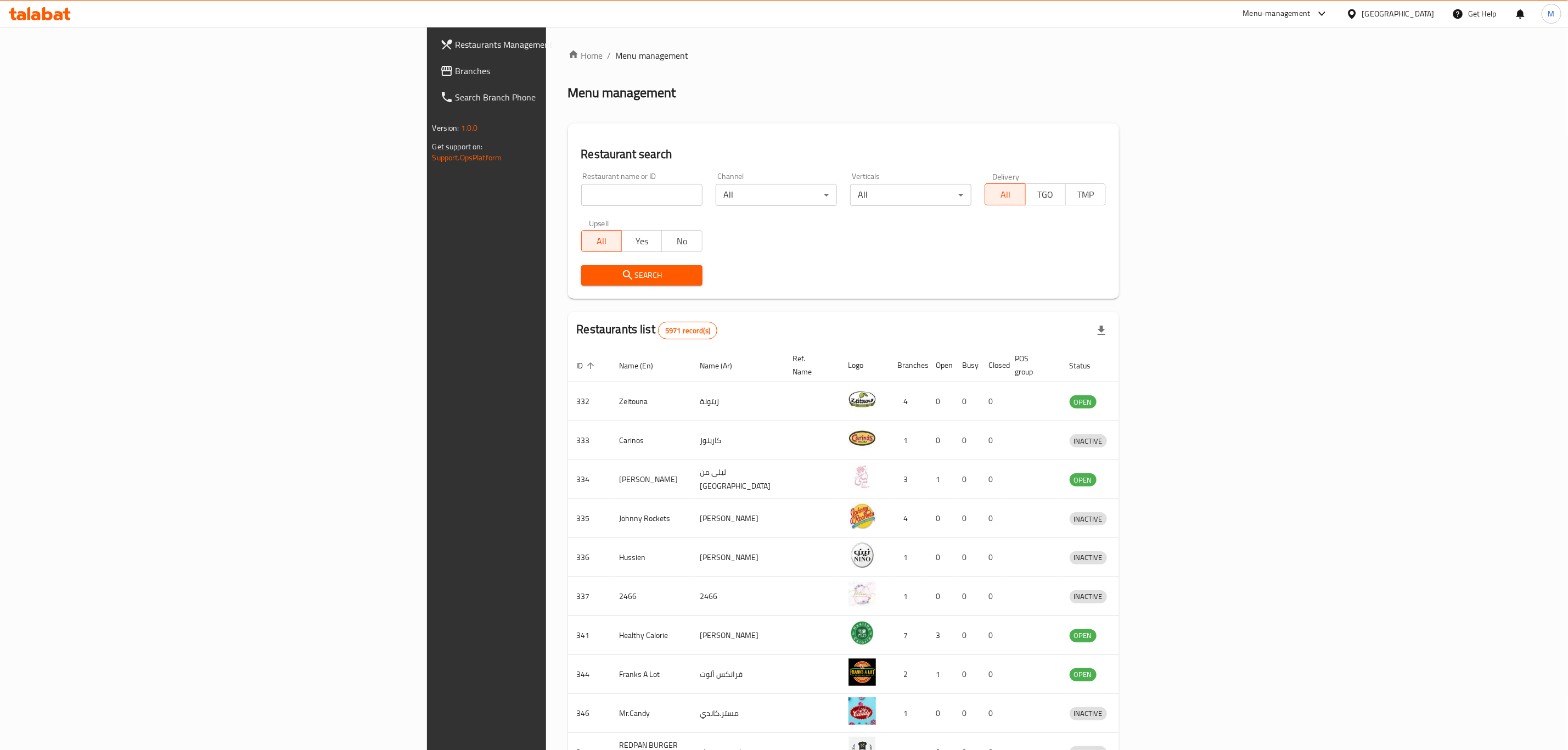
click at [581, 191] on input "search" at bounding box center [642, 195] width 122 height 22
click at [574, 257] on div "Upsell All Yes No" at bounding box center [641, 235] width 134 height 46
click at [622, 269] on icon "submit" at bounding box center [628, 274] width 13 height 13
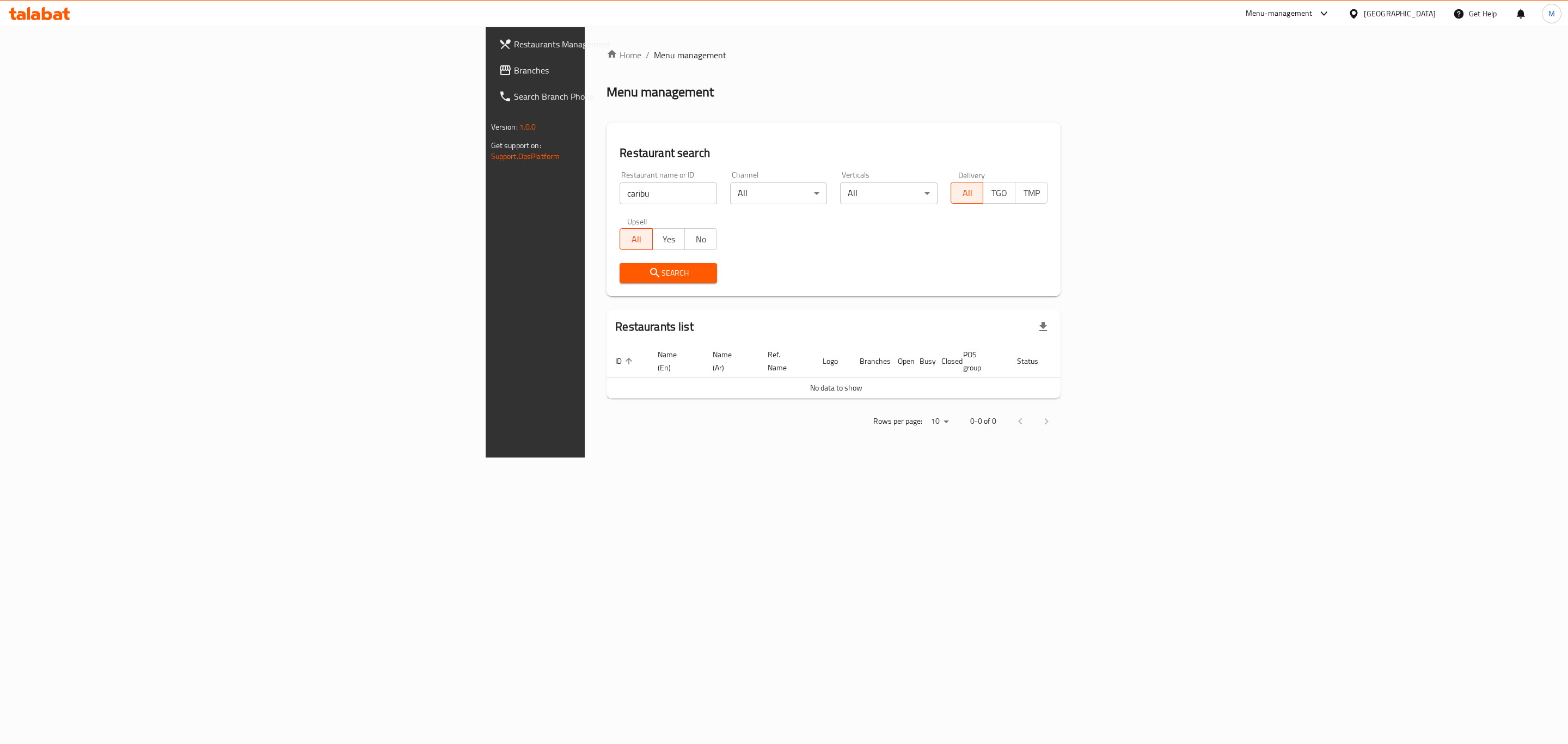
click at [620, 199] on input "caribu" at bounding box center [668, 194] width 97 height 22
type input "car"
click button "Search" at bounding box center [668, 273] width 97 height 20
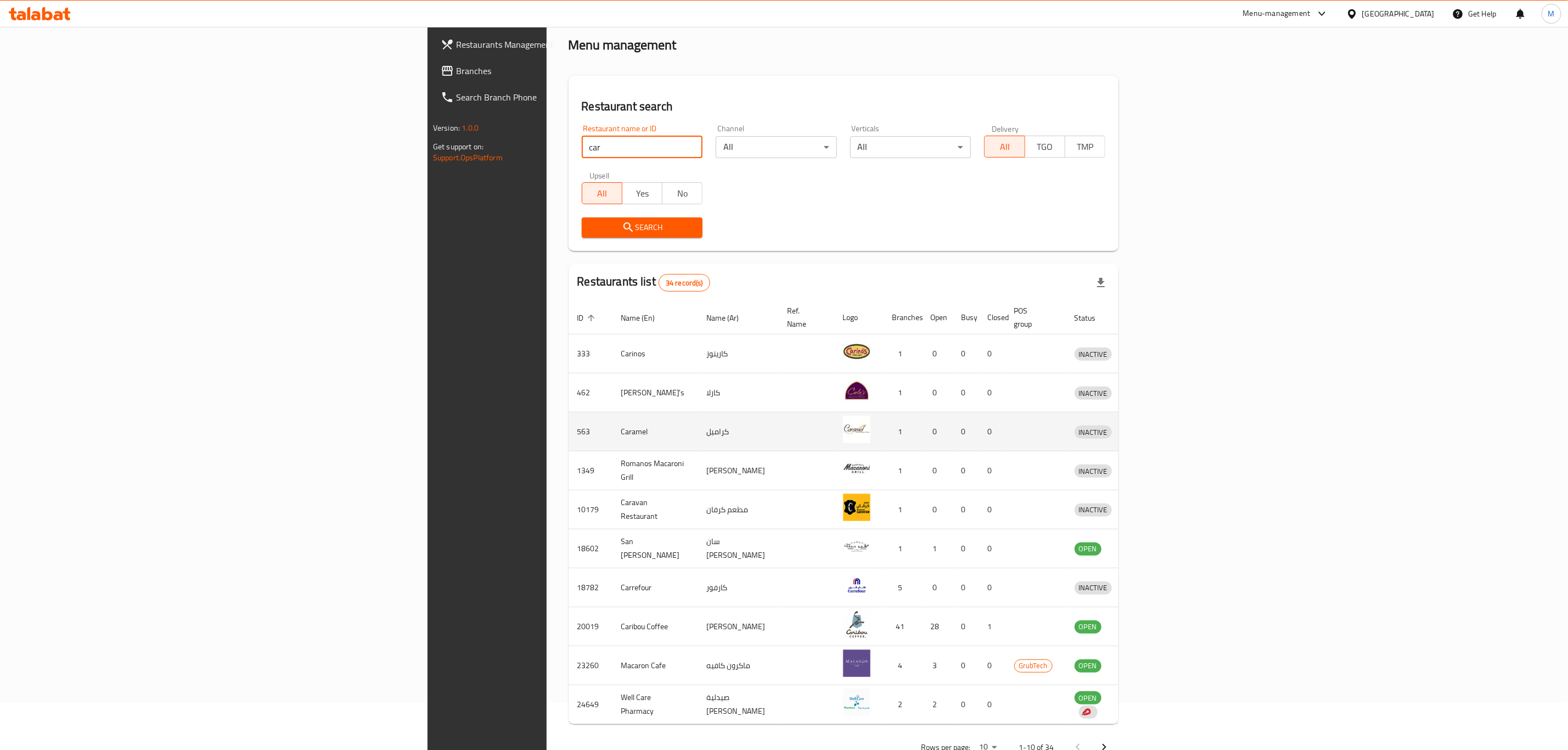
scroll to position [74, 0]
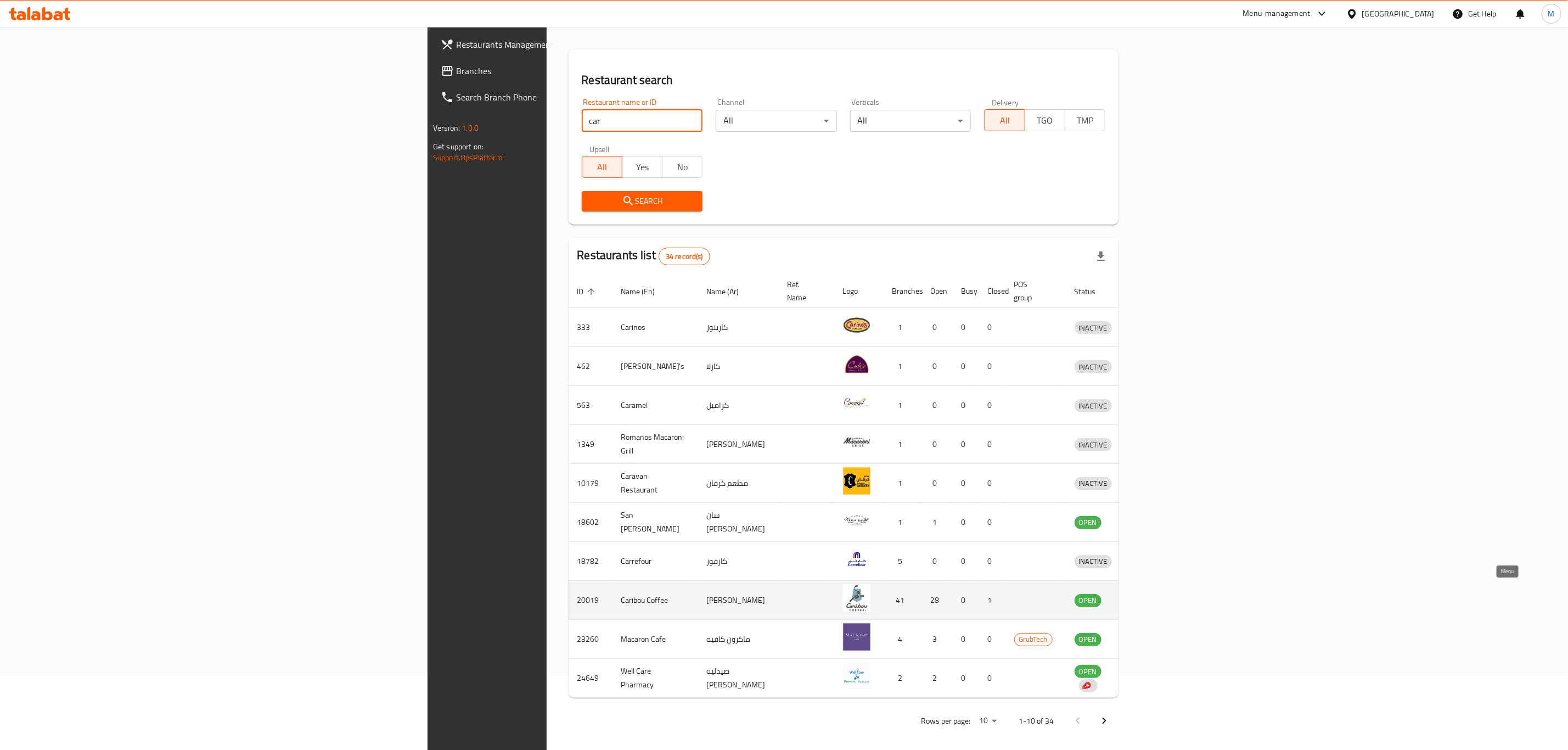
click at [1154, 593] on link "enhanced table" at bounding box center [1144, 600] width 20 height 13
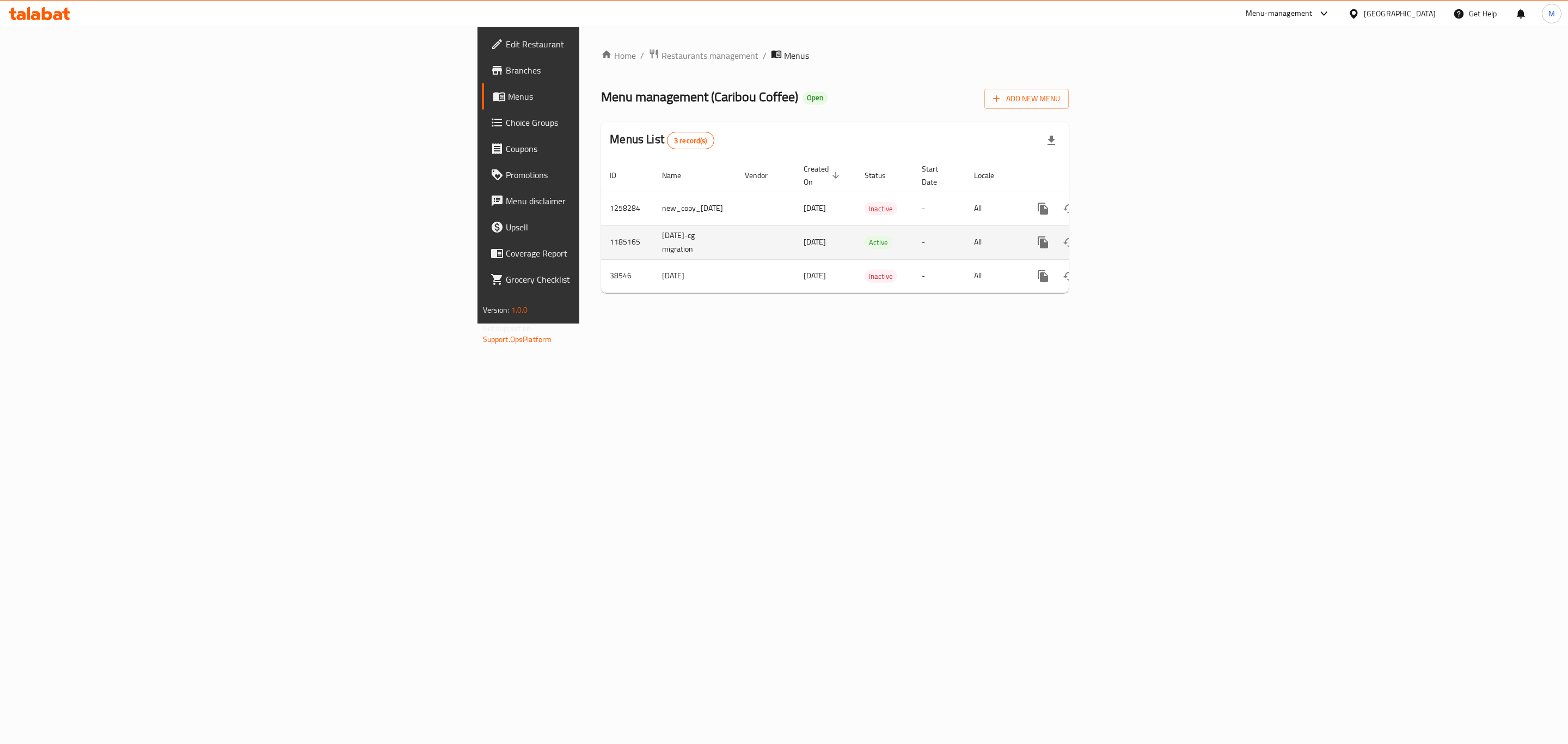
click at [1135, 230] on div "enhanced table" at bounding box center [1082, 242] width 105 height 26
click at [1128, 237] on icon "enhanced table" at bounding box center [1121, 242] width 13 height 13
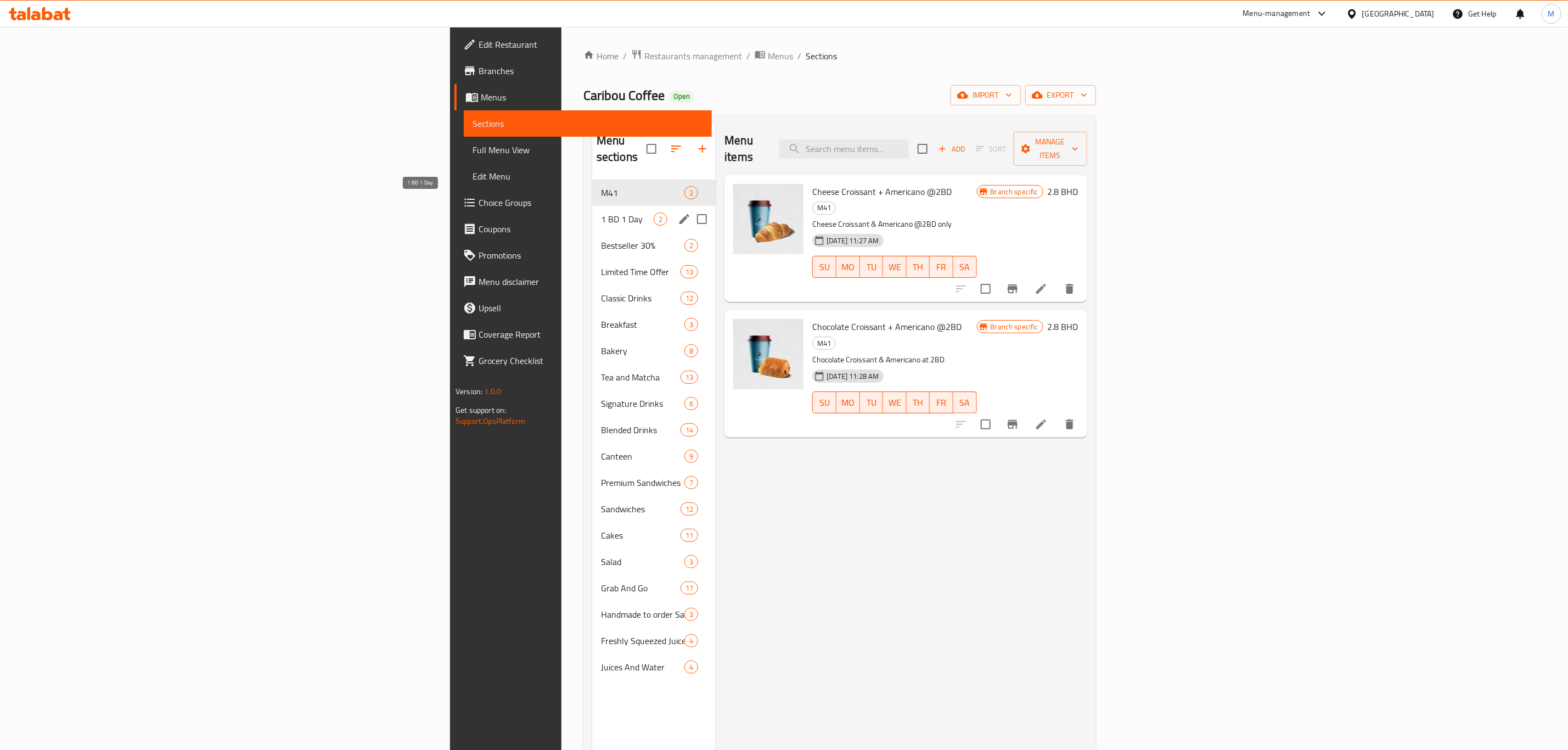
click at [601, 212] on span "1 BD 1 Day" at bounding box center [627, 218] width 53 height 13
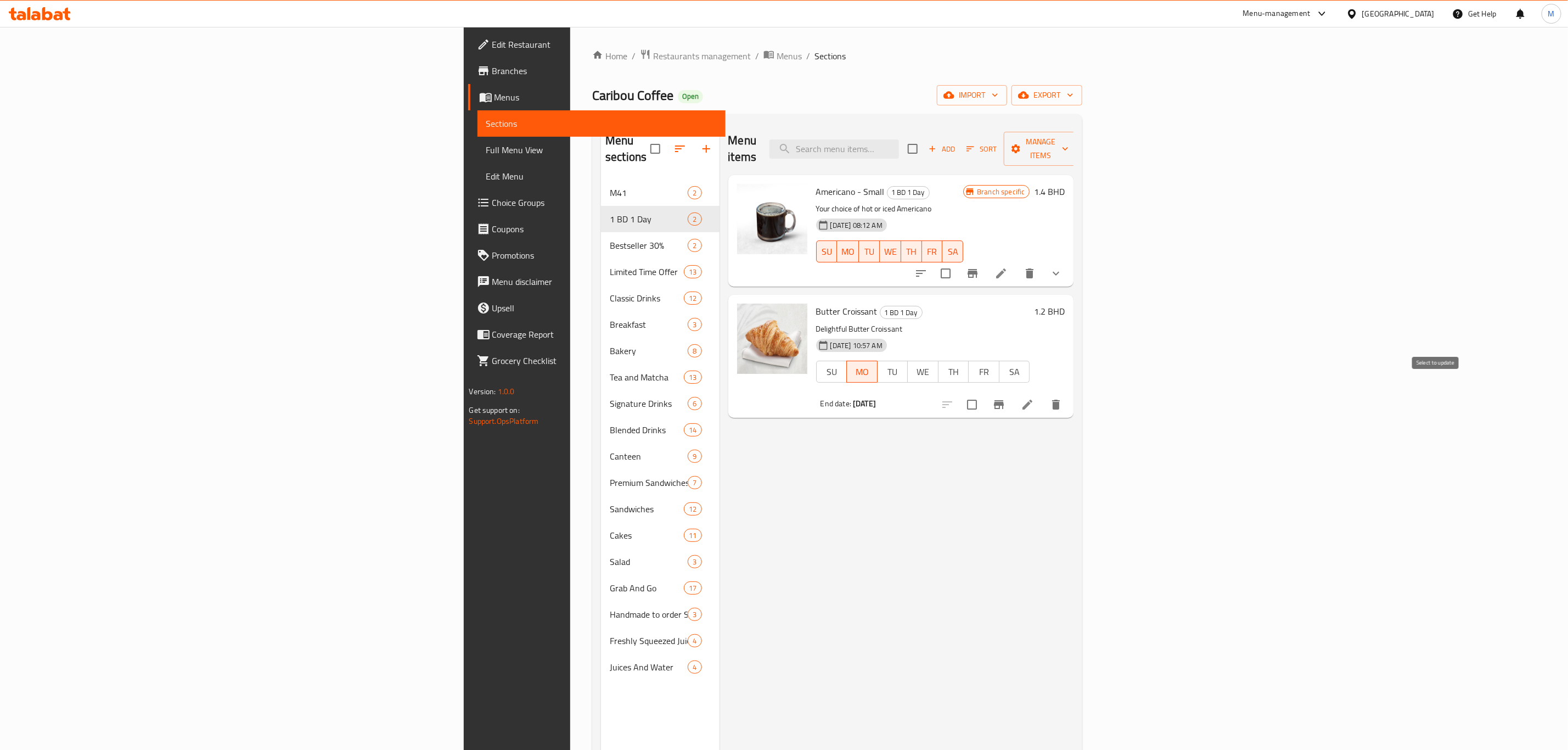
click at [984, 393] on input "checkbox" at bounding box center [972, 404] width 23 height 23
checkbox input "true"
click at [1068, 141] on span "Manage items" at bounding box center [1040, 149] width 56 height 28
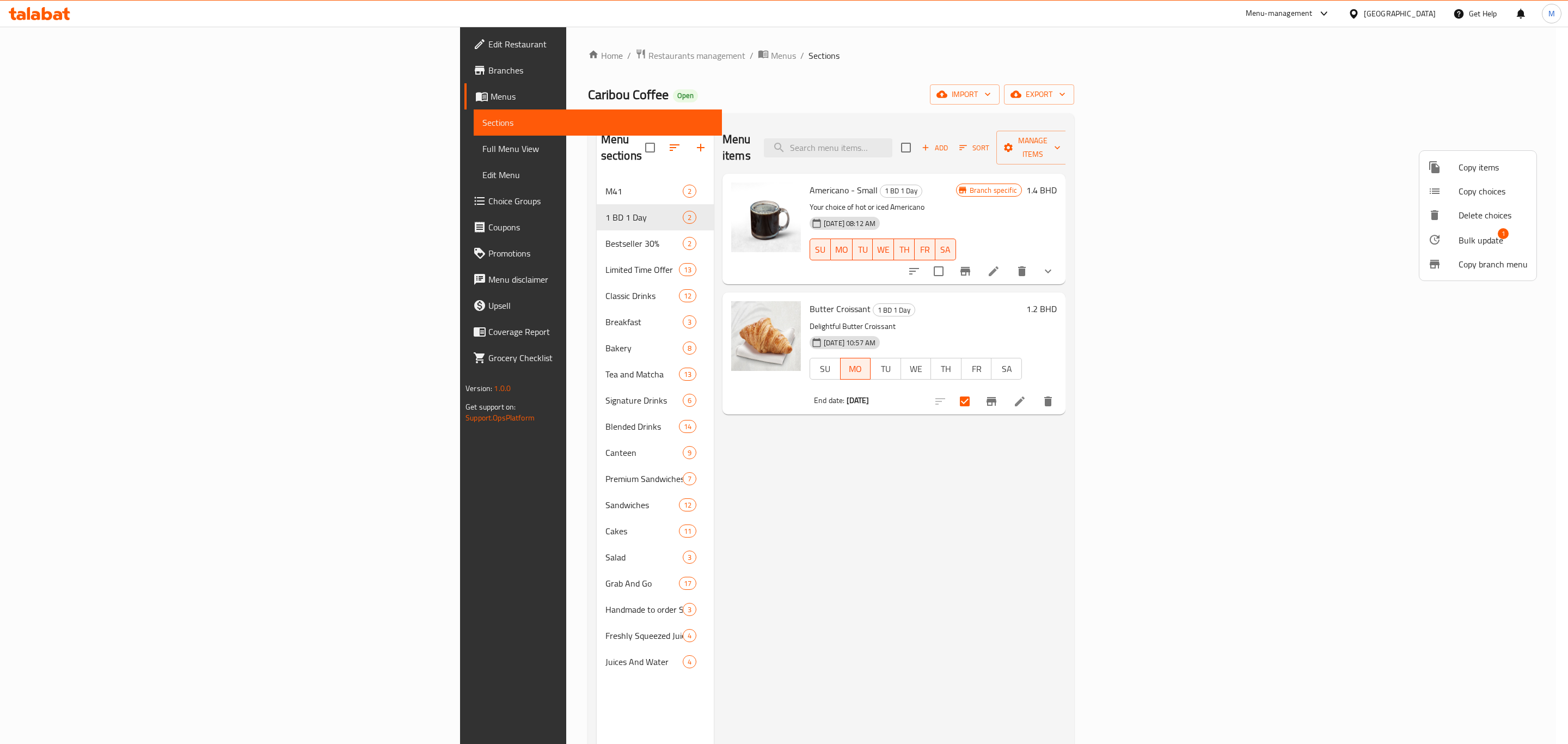
click at [1483, 237] on span "Bulk update" at bounding box center [1480, 240] width 44 height 13
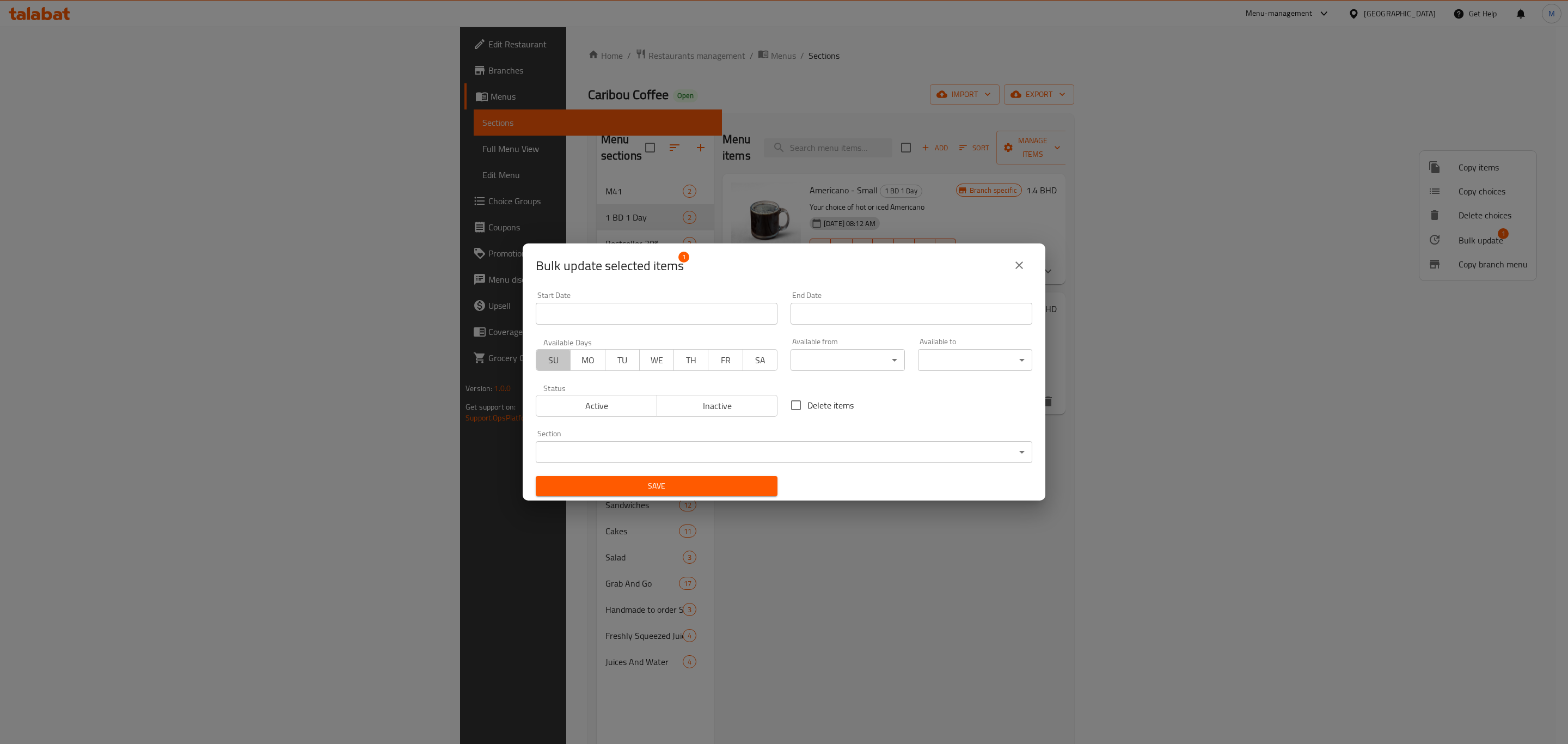
click at [541, 362] on button "SU" at bounding box center [553, 360] width 35 height 22
click at [586, 363] on span "MO" at bounding box center [588, 360] width 26 height 16
click at [629, 363] on span "TU" at bounding box center [623, 360] width 26 height 16
click at [650, 364] on span "WE" at bounding box center [657, 360] width 26 height 16
click at [678, 362] on span "TH" at bounding box center [691, 360] width 26 height 16
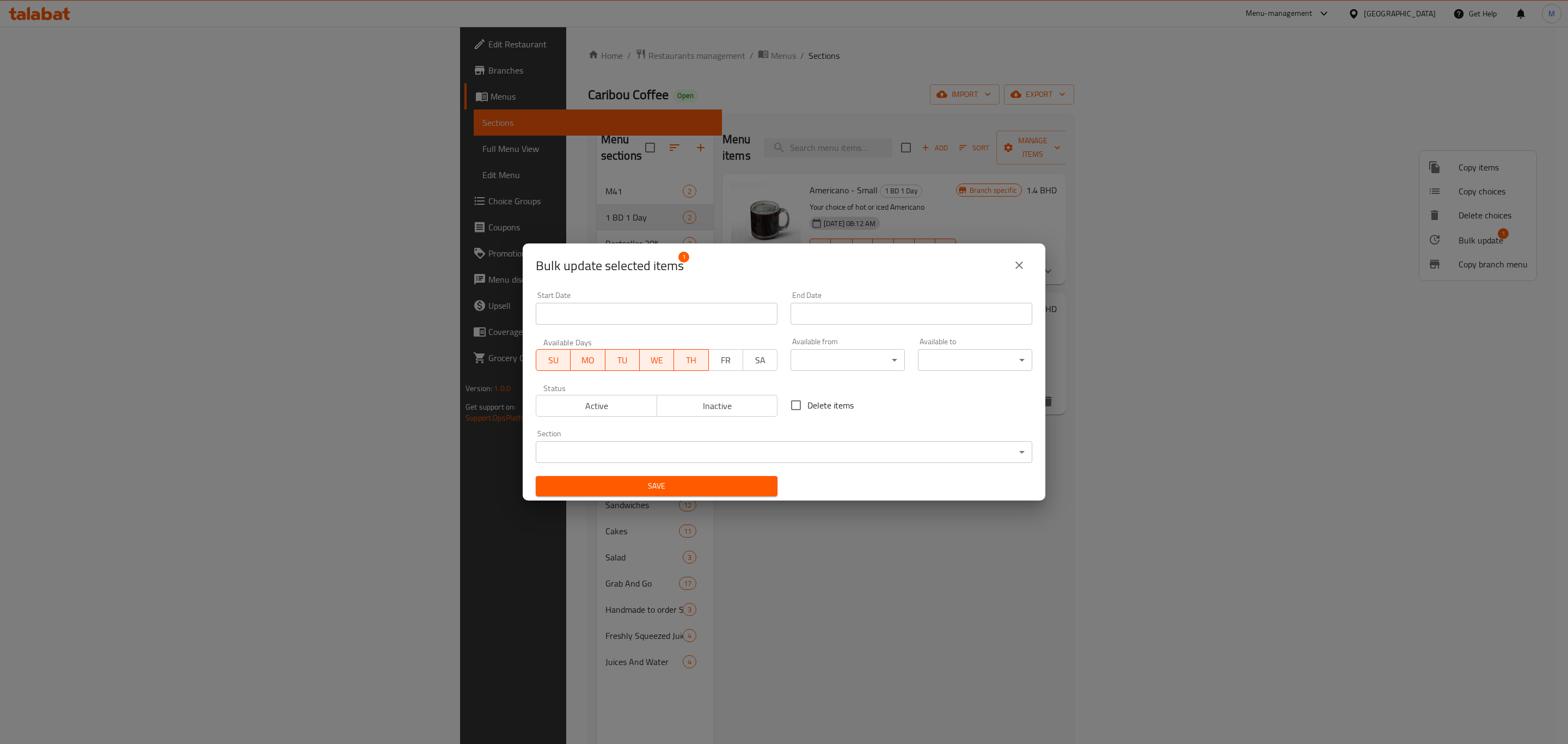
drag, startPoint x: 715, startPoint y: 363, endPoint x: 740, endPoint y: 365, distance: 25.1
click at [716, 364] on span "FR" at bounding box center [726, 360] width 26 height 16
click at [743, 365] on button "SA" at bounding box center [760, 360] width 35 height 22
click at [603, 409] on span "Active" at bounding box center [597, 406] width 112 height 16
click at [849, 314] on input "Start Date" at bounding box center [911, 314] width 242 height 22
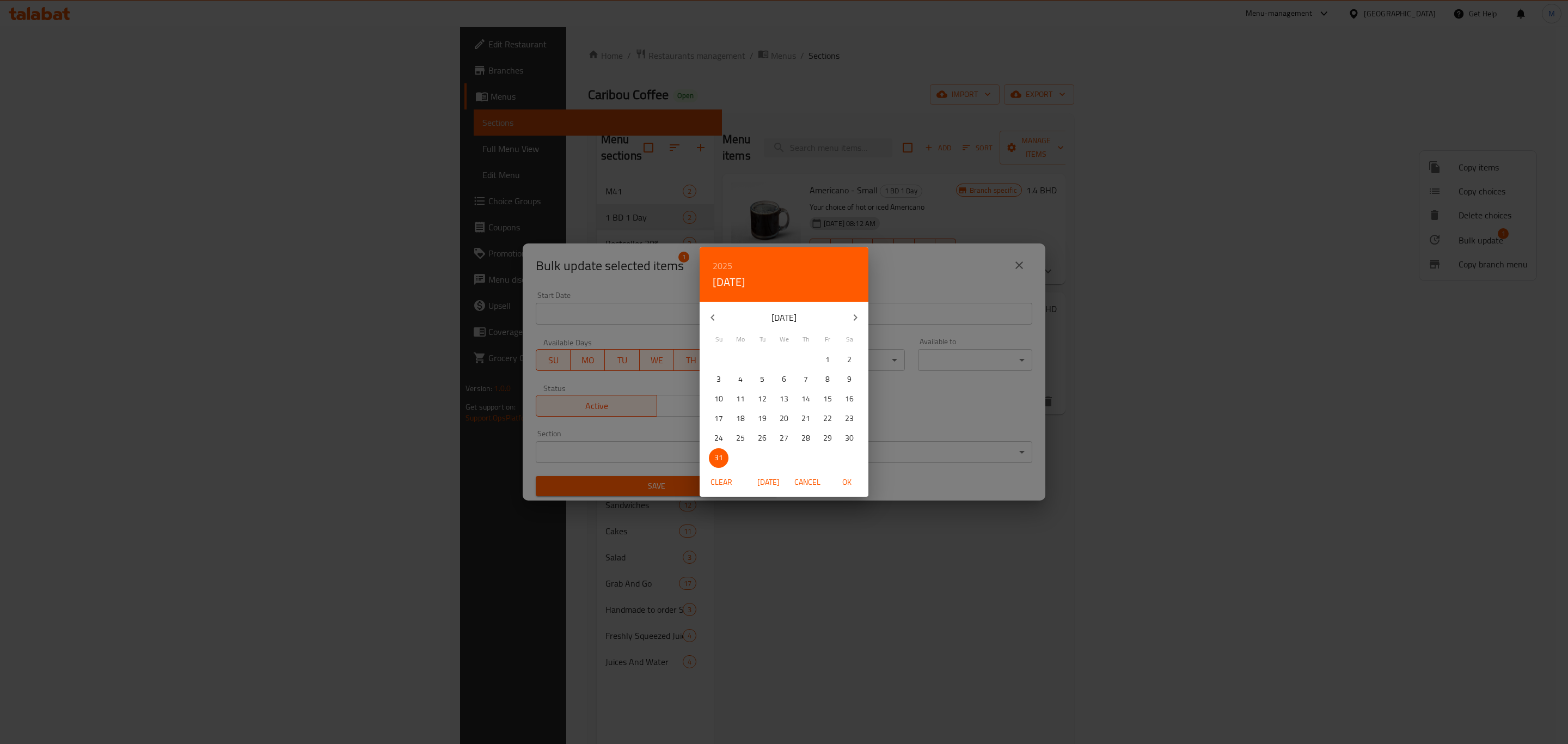
click at [855, 324] on button "button" at bounding box center [855, 317] width 26 height 26
click at [766, 433] on p "30" at bounding box center [762, 438] width 9 height 13
click at [842, 480] on span "OK" at bounding box center [846, 482] width 26 height 13
type input "30-09-2025"
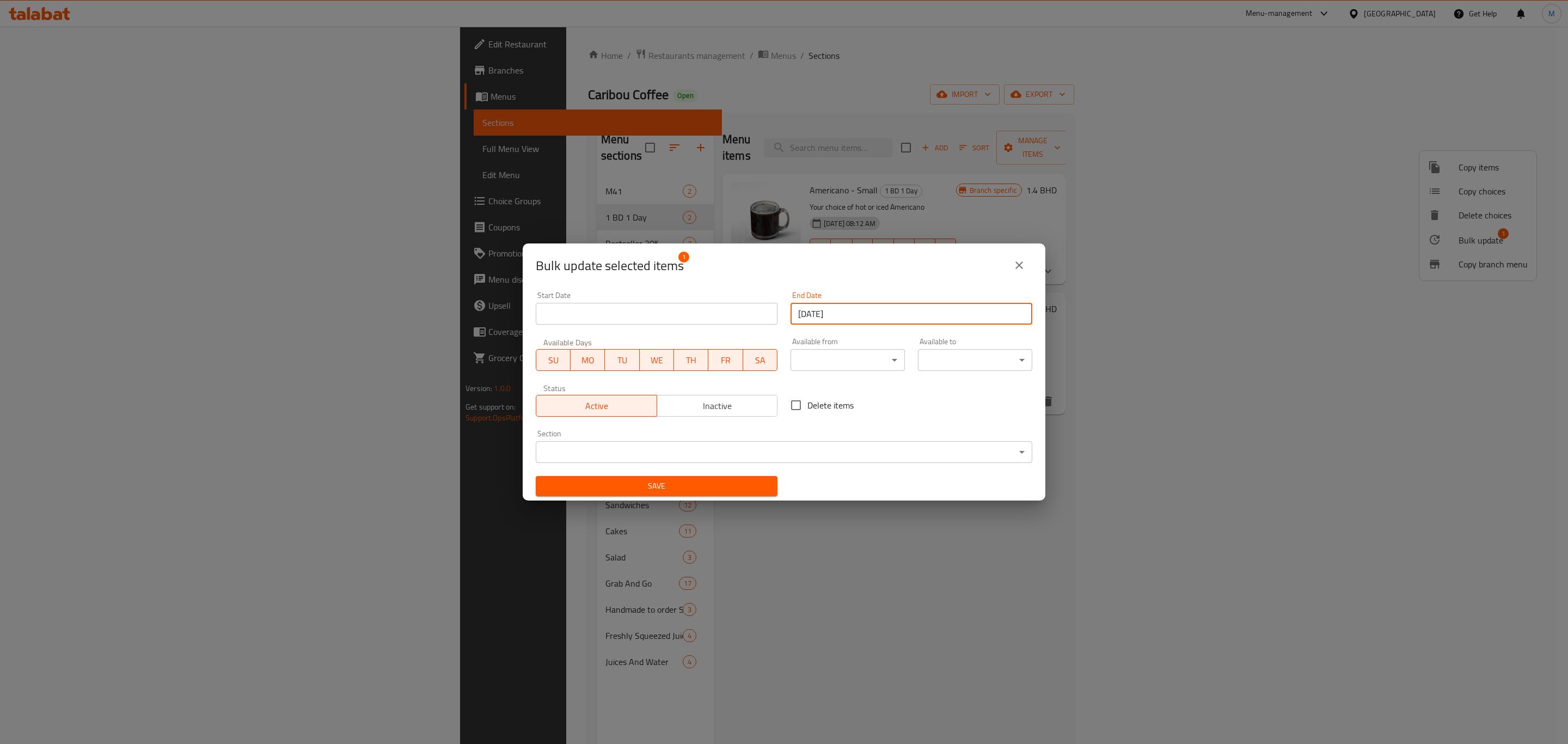
click at [730, 492] on span "Save" at bounding box center [656, 486] width 225 height 13
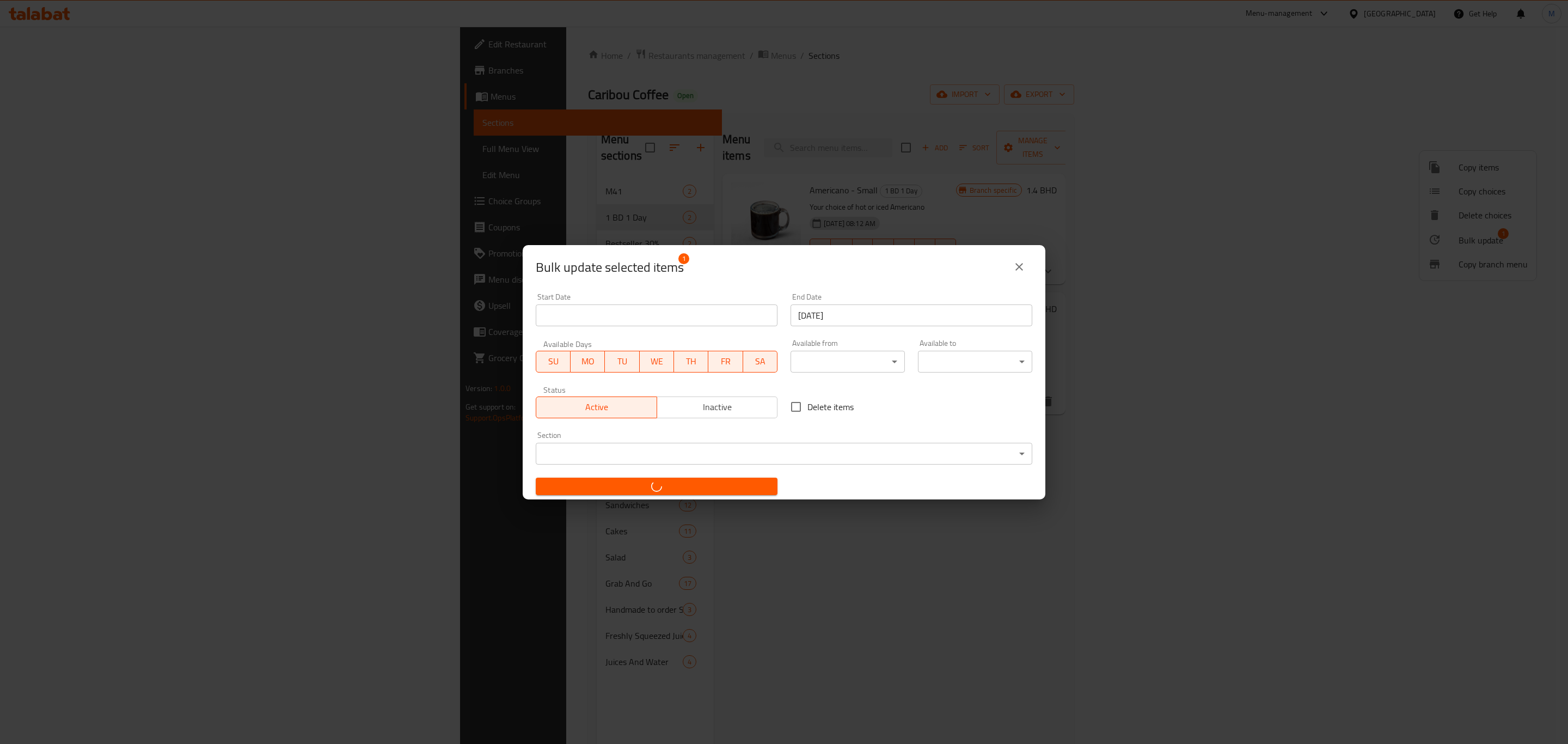
checkbox input "false"
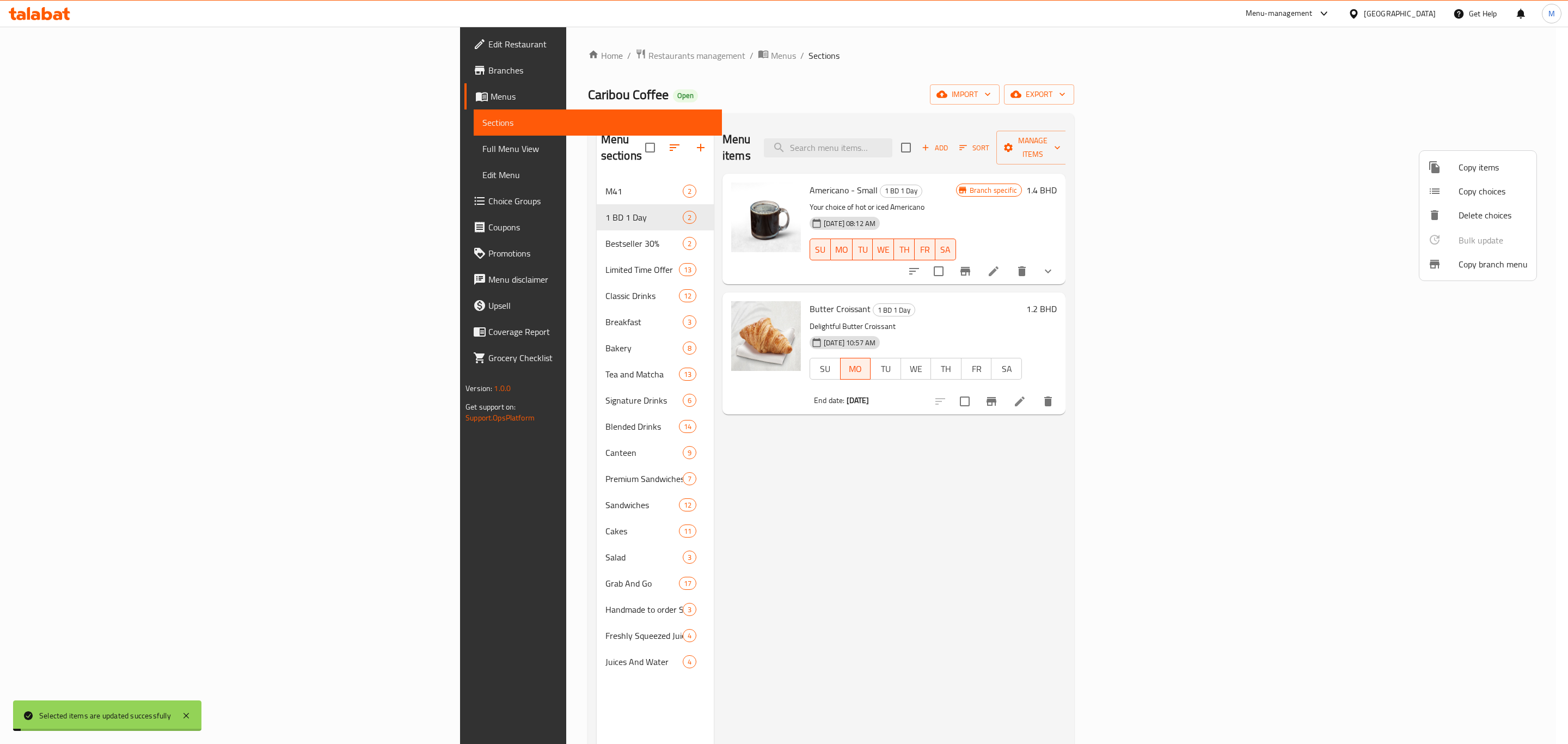
click at [868, 575] on div at bounding box center [784, 372] width 1568 height 744
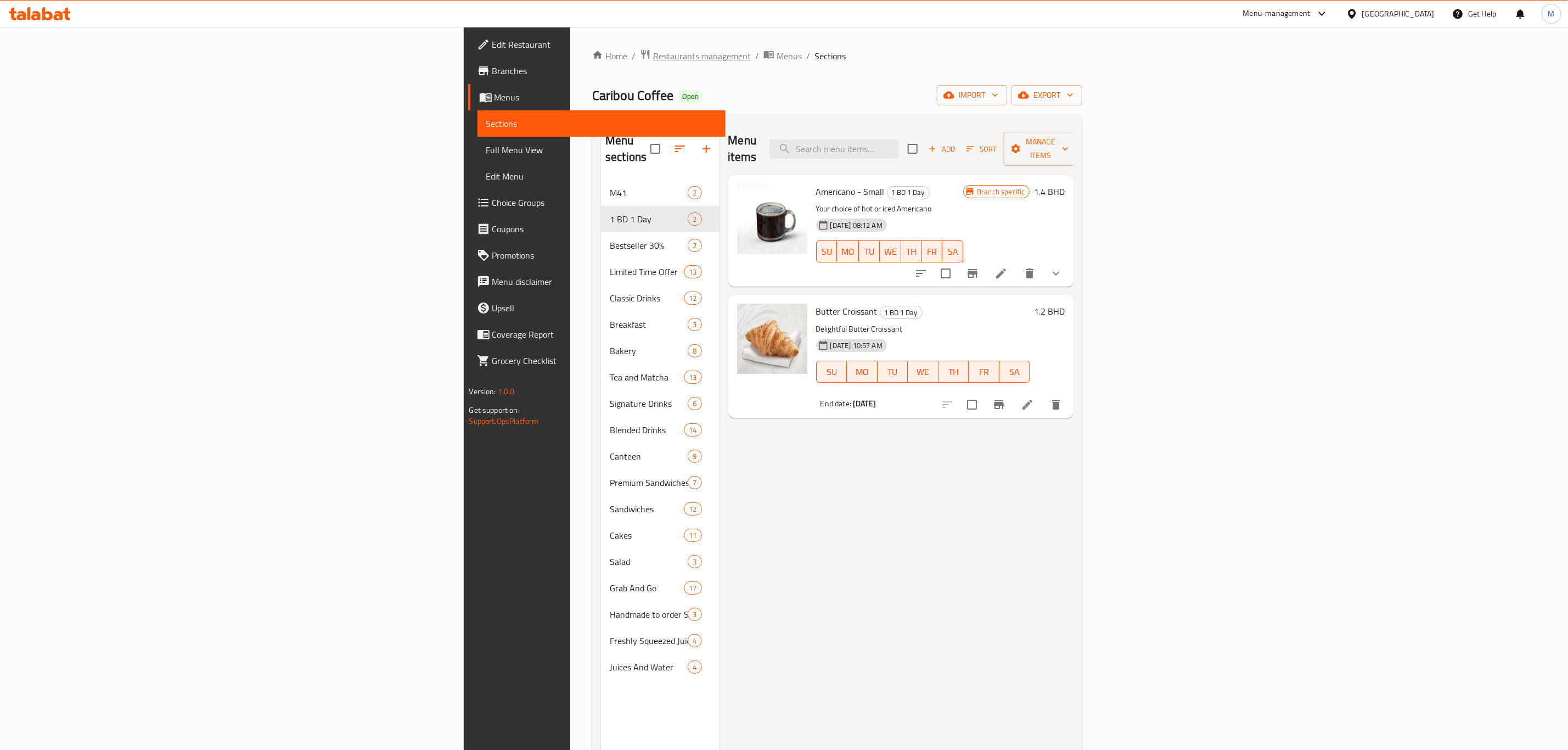
drag, startPoint x: 386, startPoint y: 46, endPoint x: 386, endPoint y: 55, distance: 9.0
click at [570, 47] on div "Home / Restaurants management / Menus / Sections Caribou Coffee Open import exp…" at bounding box center [837, 465] width 534 height 876
click at [653, 60] on span "Restaurants management" at bounding box center [701, 55] width 98 height 13
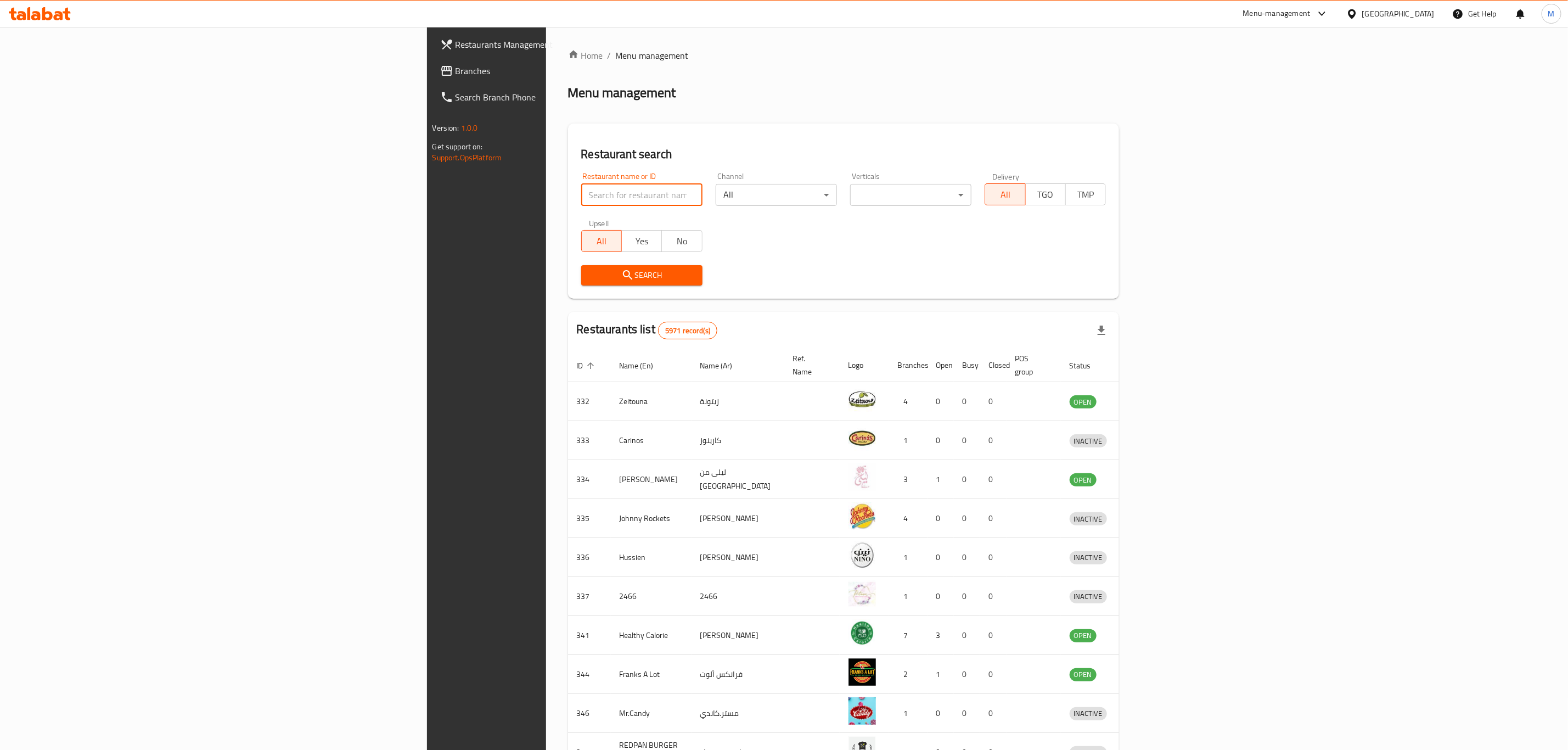
click at [581, 196] on input "search" at bounding box center [642, 195] width 122 height 22
type input "c"
paste input "Wing Man"
type input "Wing Man"
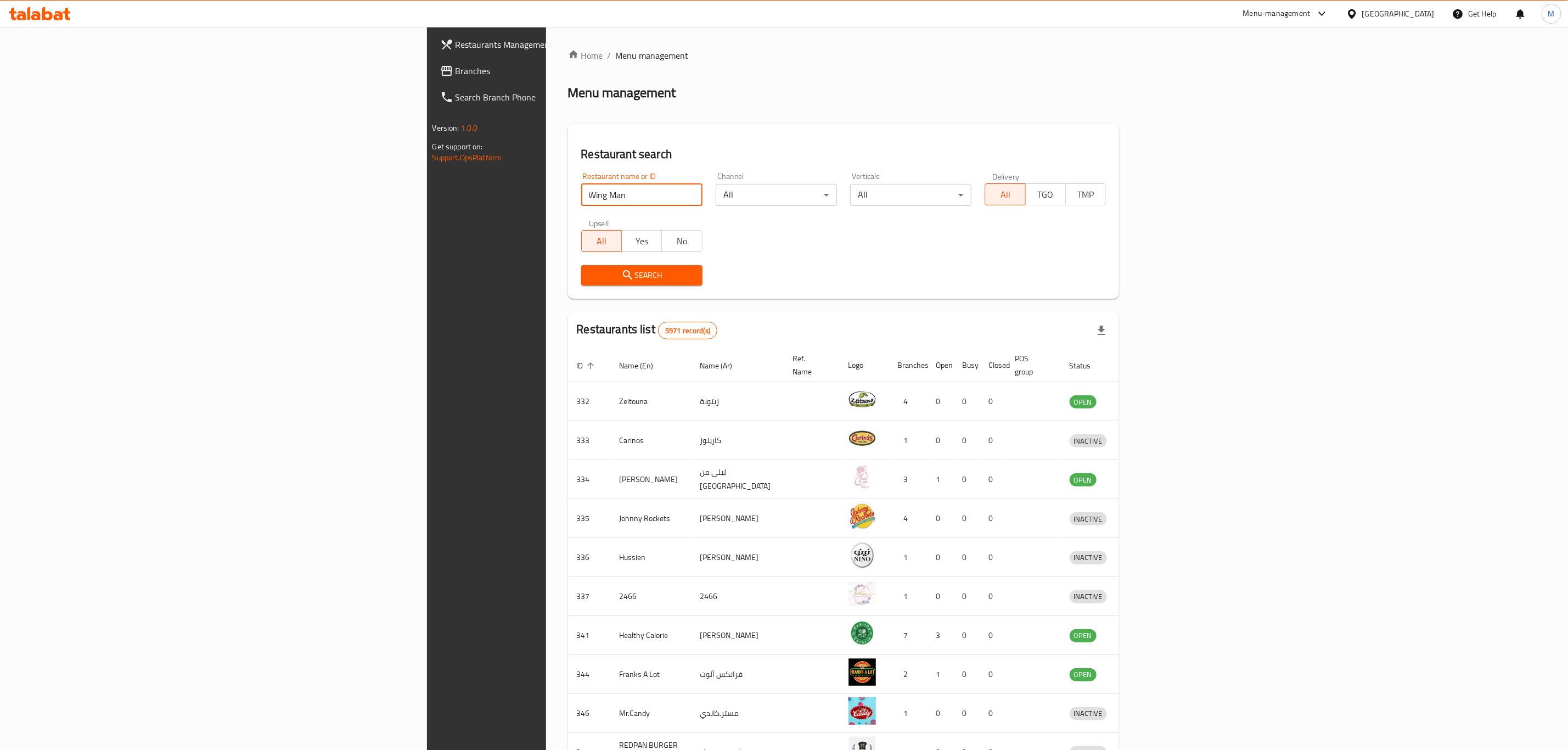
click button "Search" at bounding box center [642, 275] width 122 height 20
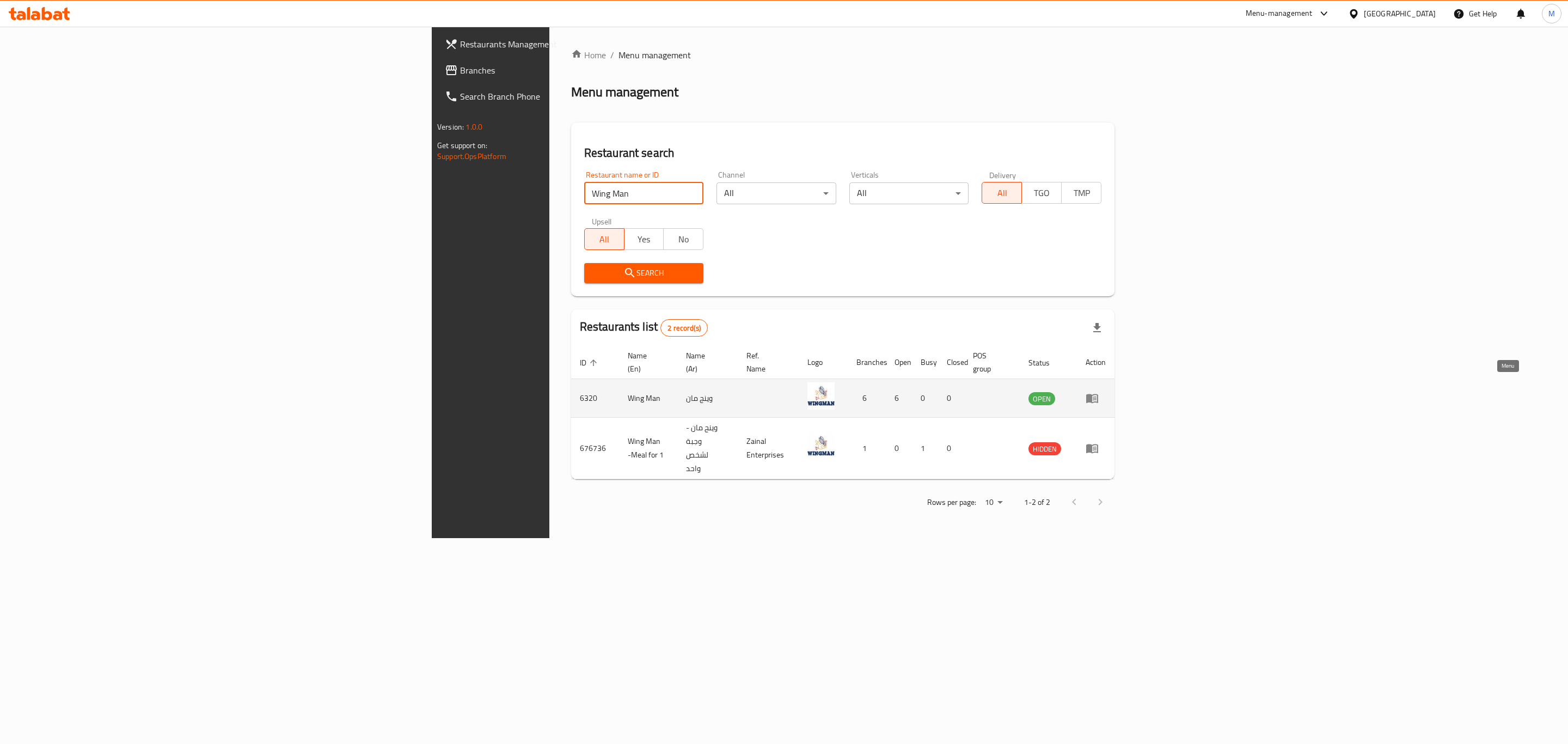
click at [1106, 391] on link "enhanced table" at bounding box center [1096, 398] width 20 height 13
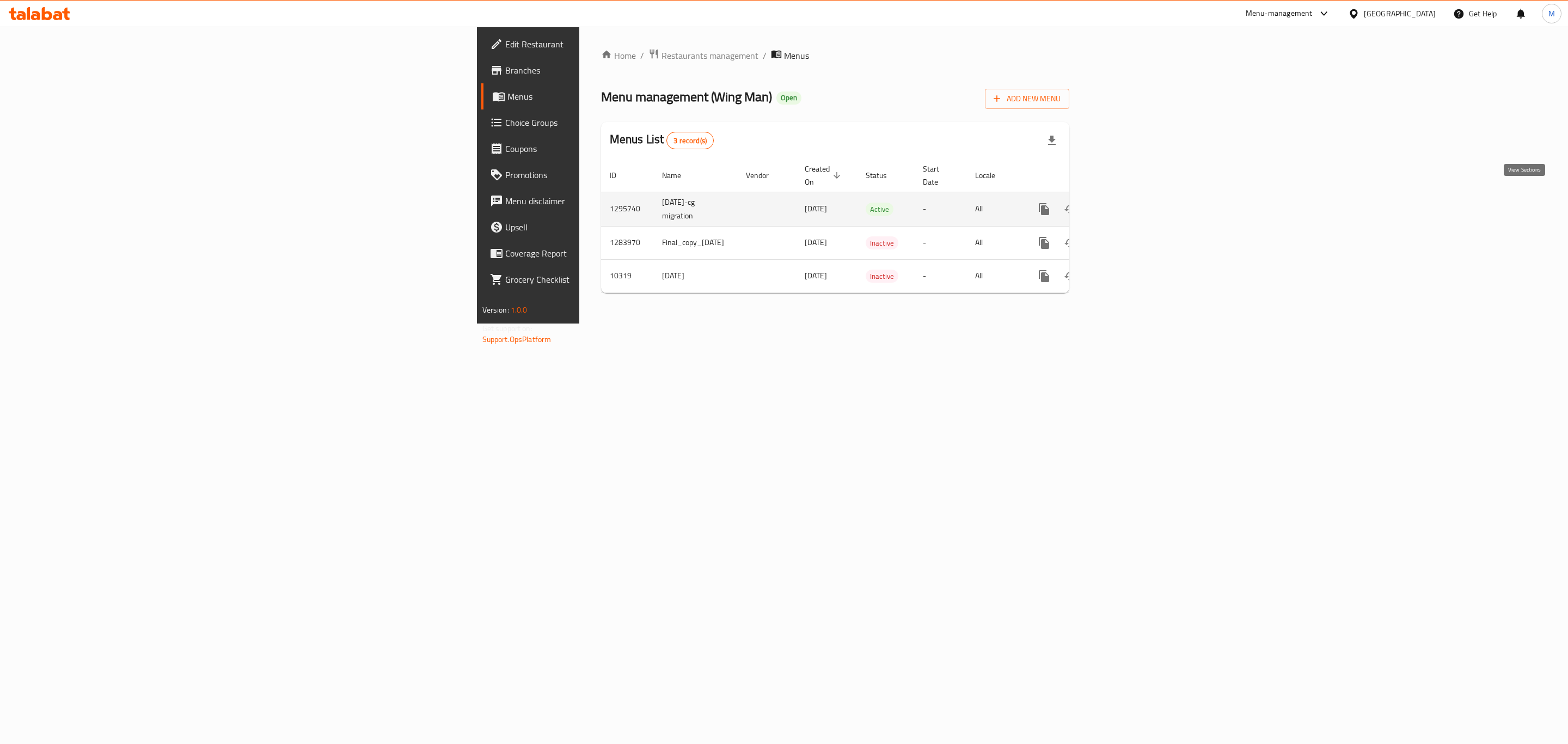
click at [1136, 200] on link "enhanced table" at bounding box center [1122, 209] width 26 height 26
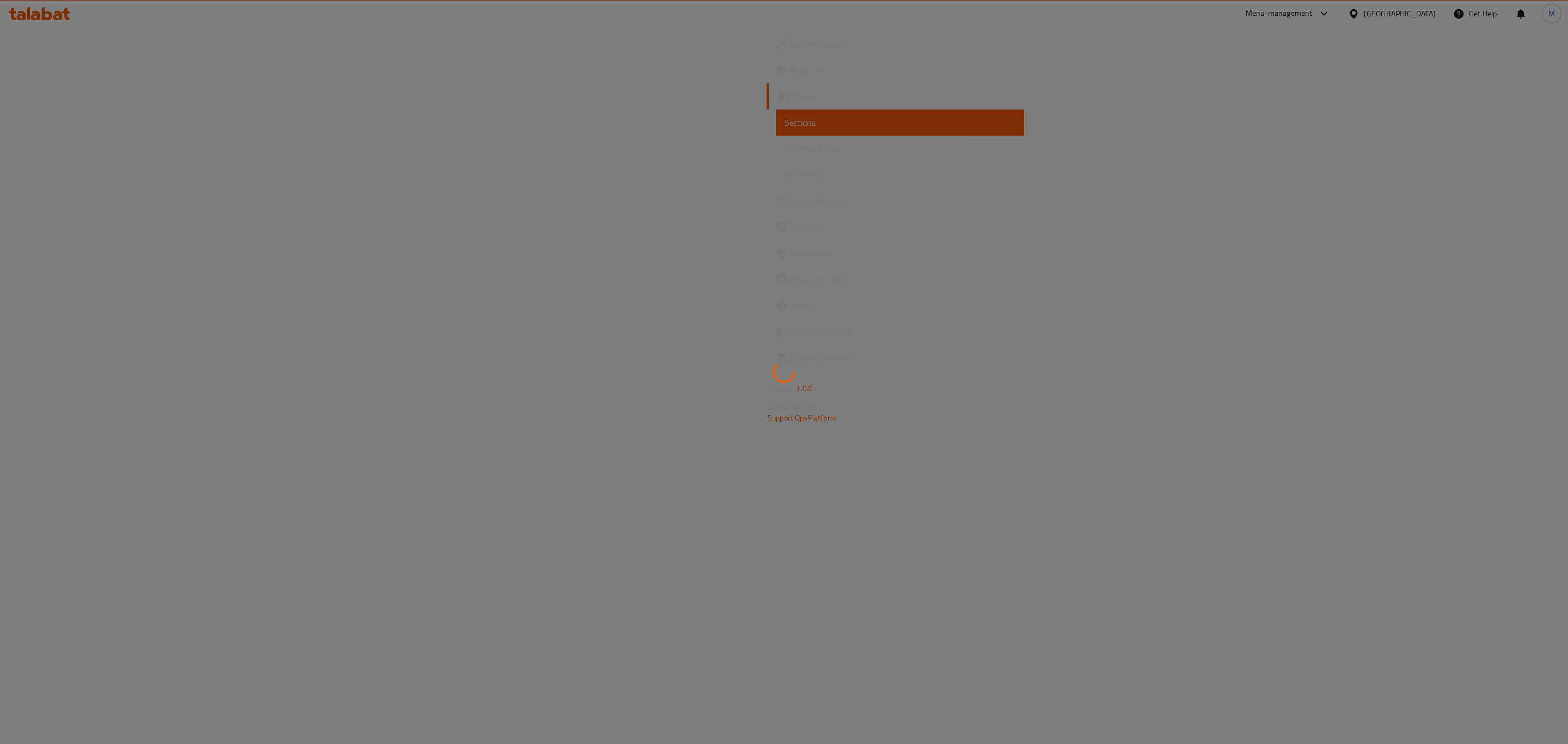
click at [1531, 200] on div at bounding box center [784, 372] width 1568 height 744
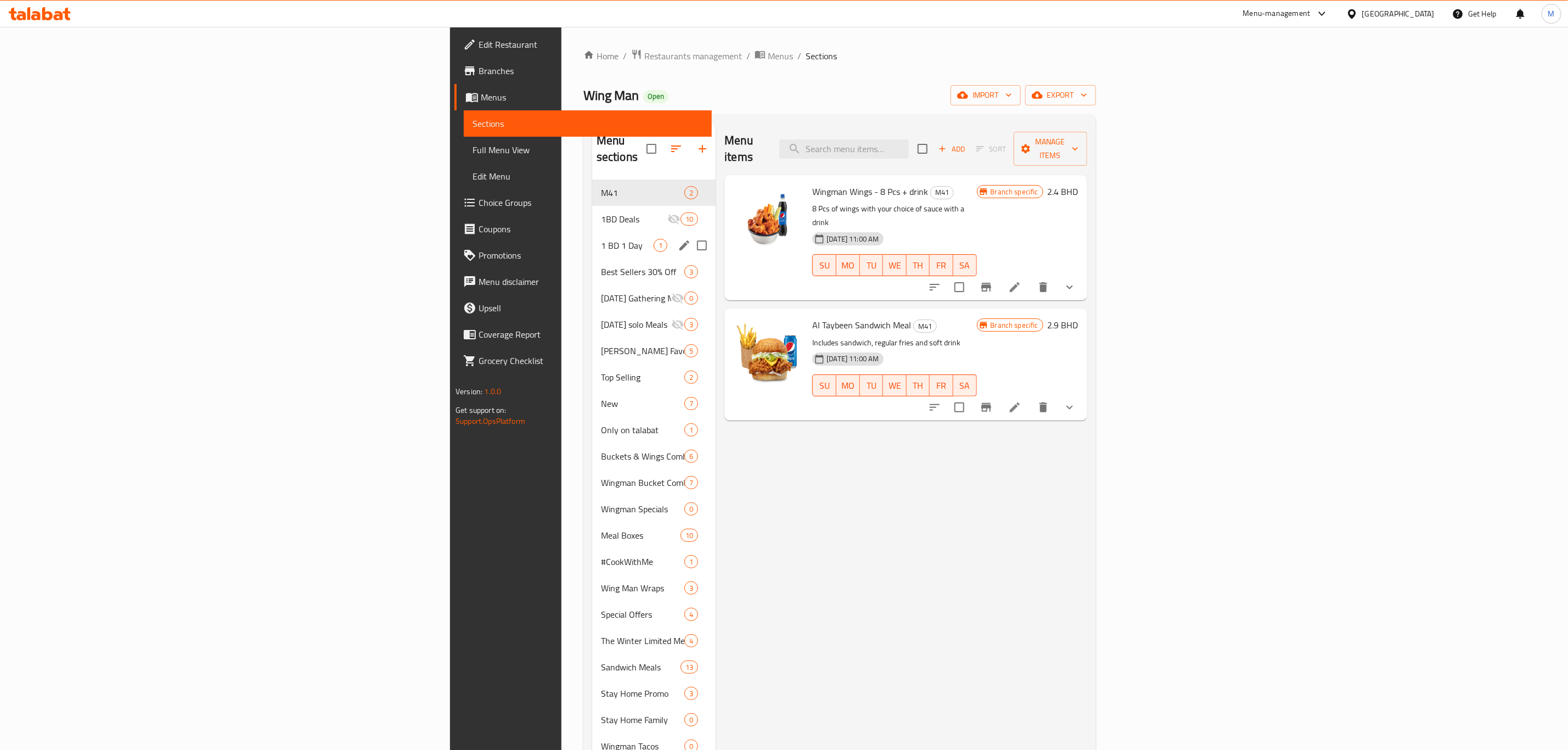
click at [601, 239] on span "1 BD 1 Day" at bounding box center [627, 245] width 53 height 13
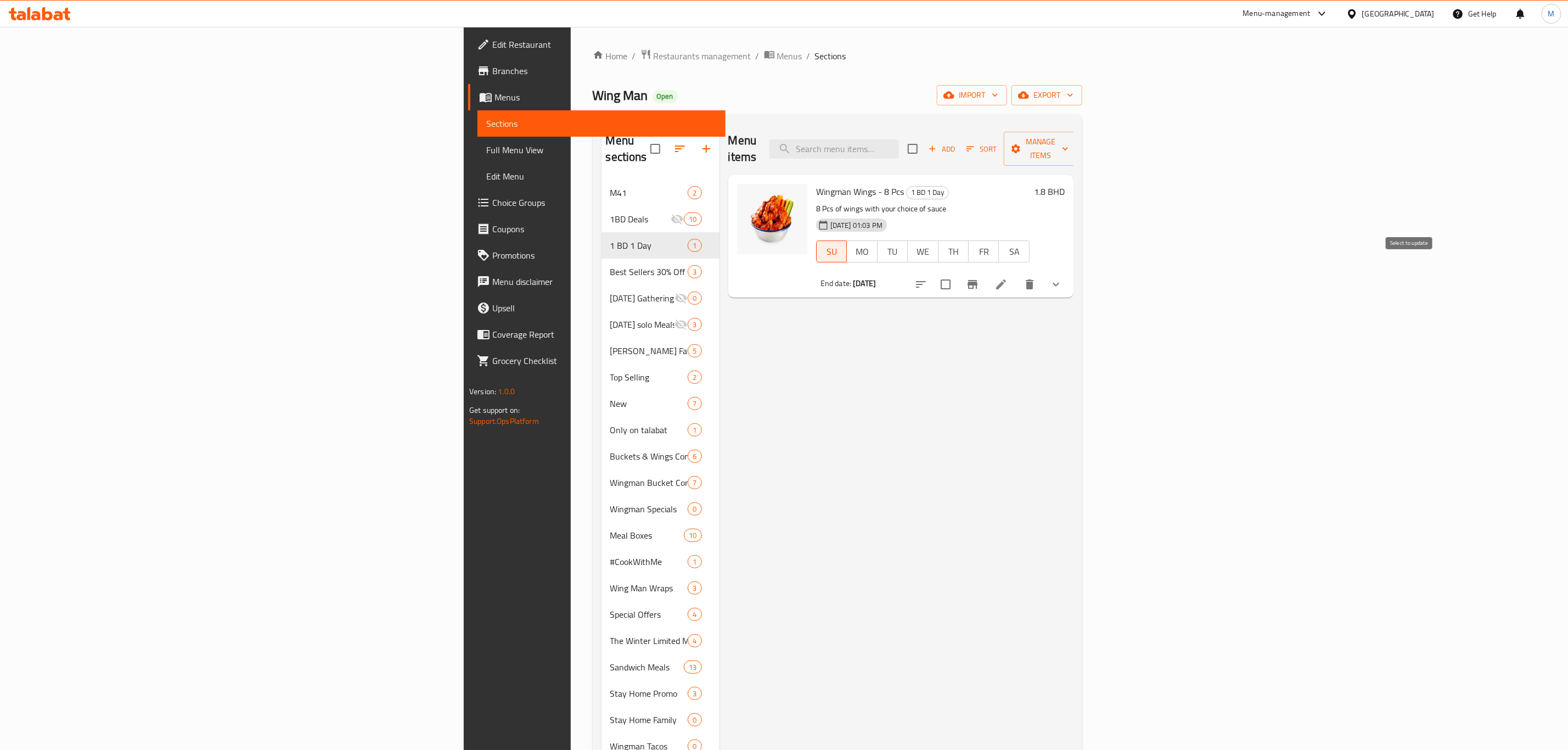
click at [957, 273] on input "checkbox" at bounding box center [946, 285] width 23 height 23
checkbox input "true"
click at [1068, 143] on span "Manage items" at bounding box center [1040, 149] width 56 height 28
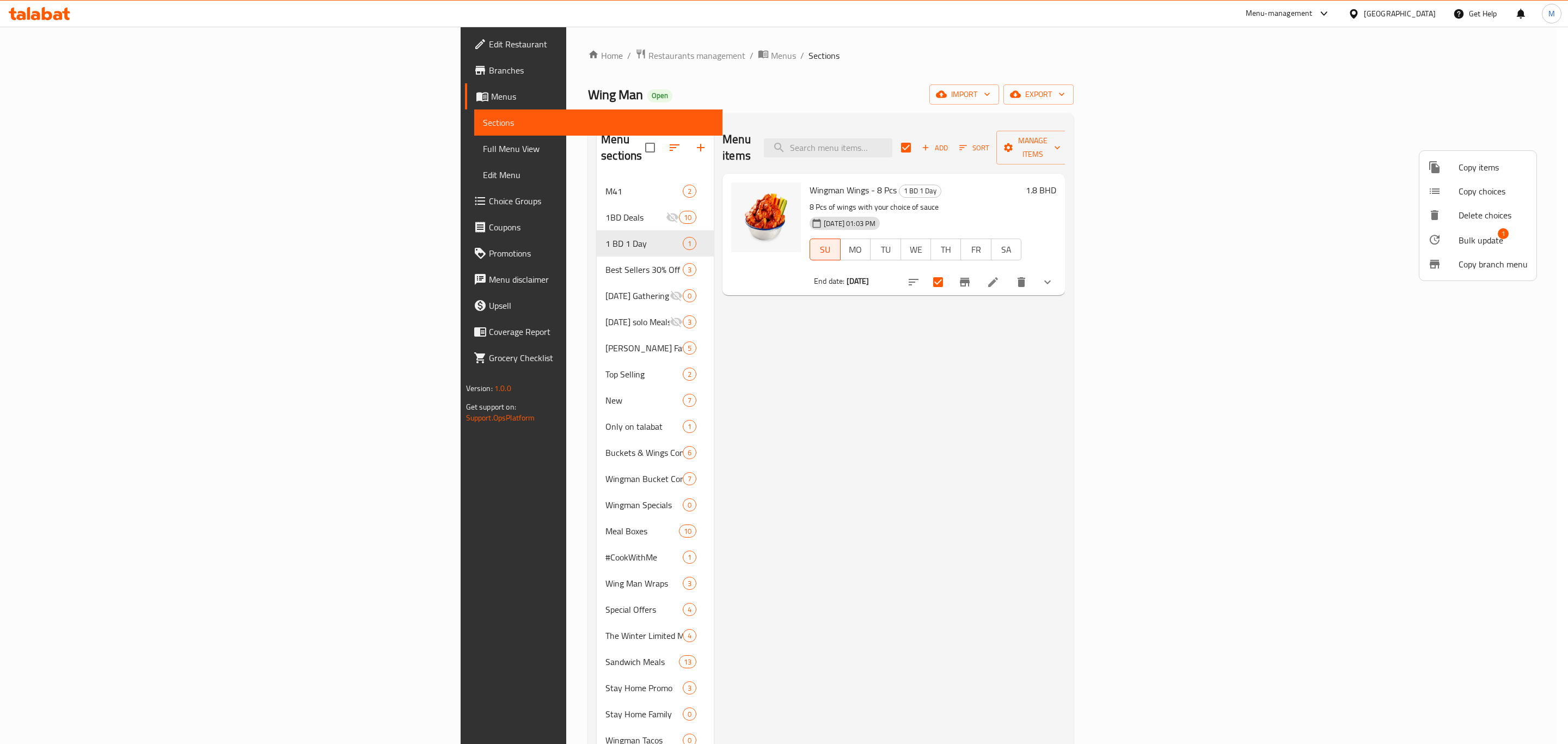
click at [1468, 227] on li "Bulk update 1" at bounding box center [1478, 239] width 117 height 25
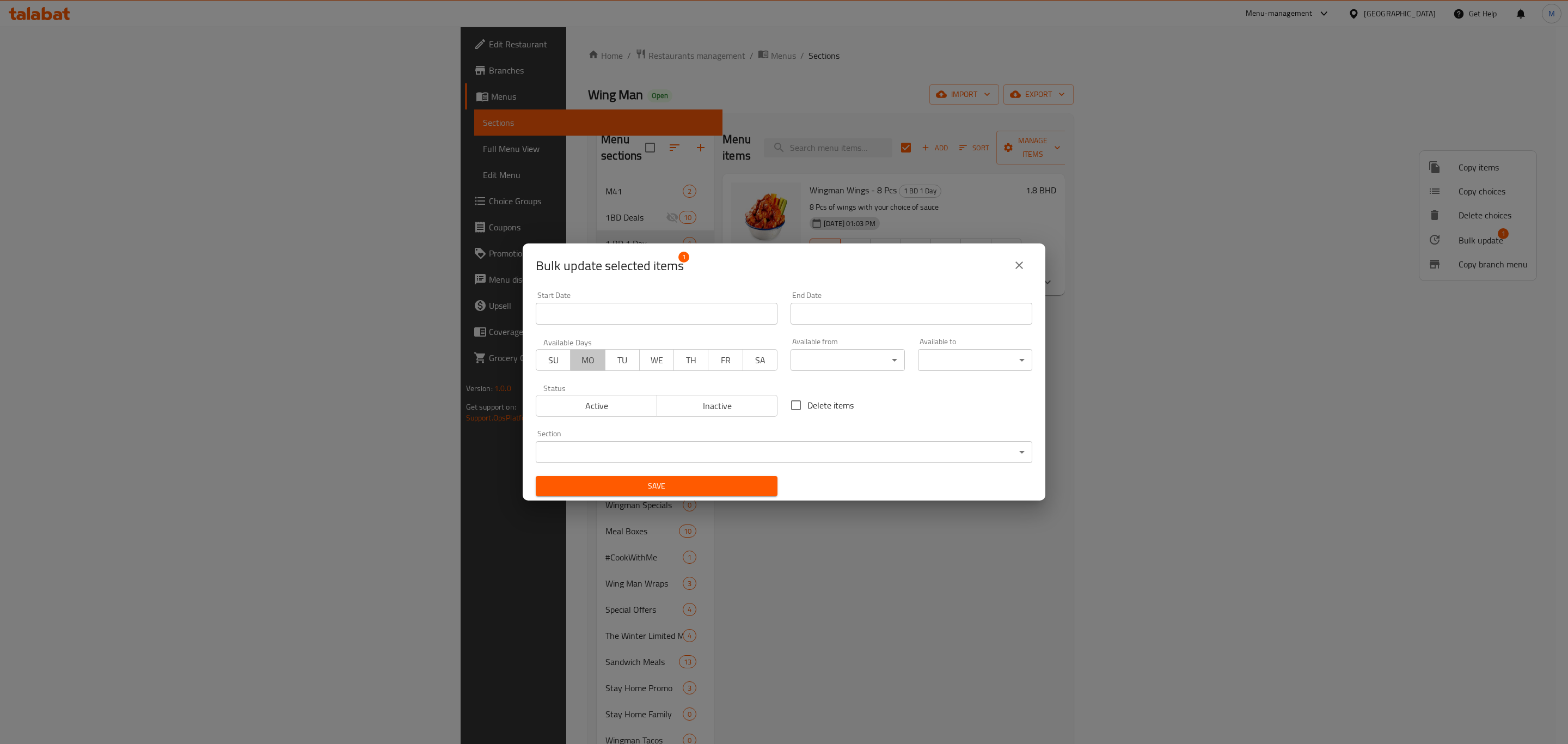
click at [600, 365] on button "MO" at bounding box center [587, 360] width 35 height 22
click at [588, 402] on span "Active" at bounding box center [597, 406] width 112 height 16
click at [825, 314] on input "Start Date" at bounding box center [911, 314] width 242 height 22
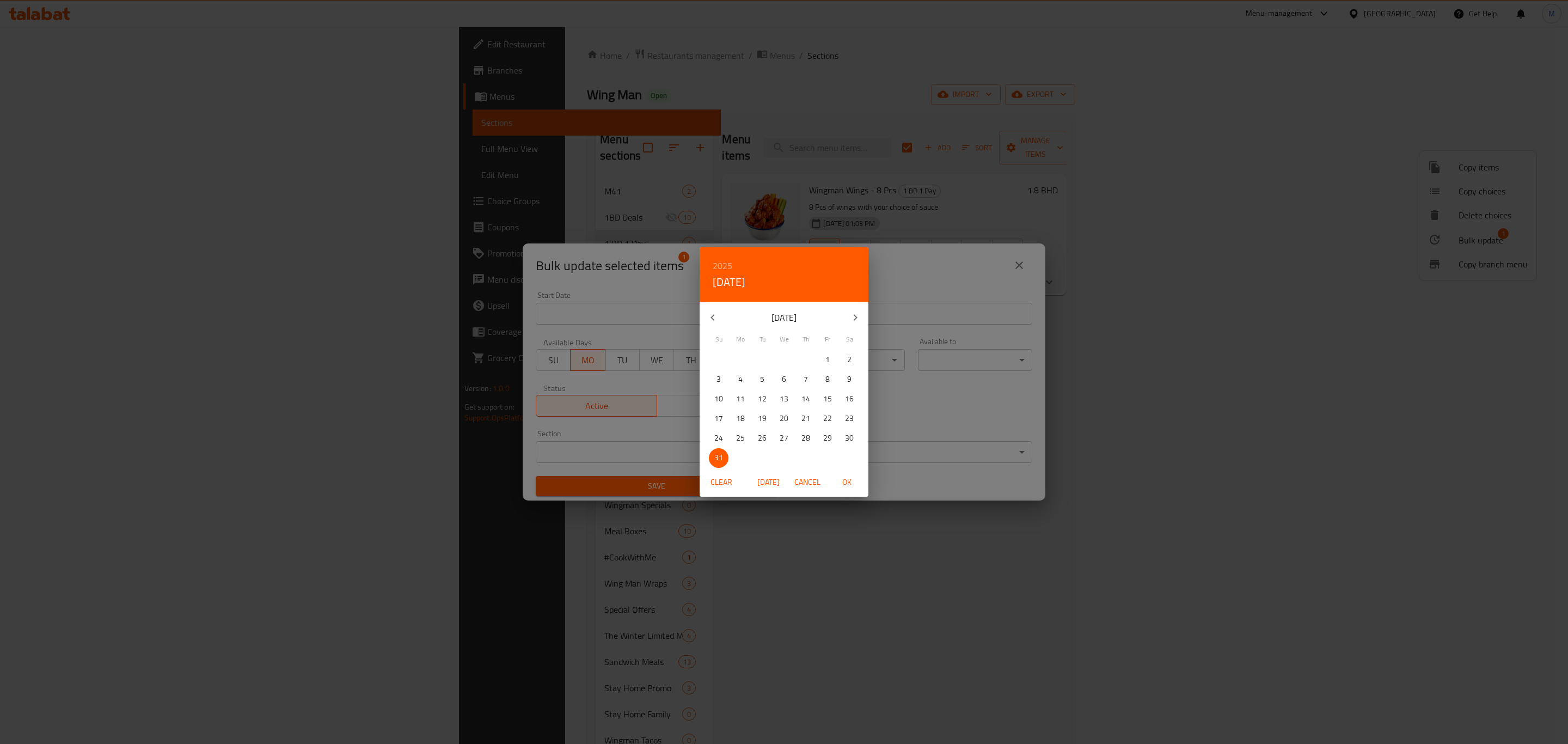
click at [853, 316] on icon "button" at bounding box center [855, 317] width 13 height 13
click at [741, 361] on p "1" at bounding box center [740, 360] width 4 height 13
click at [839, 481] on span "OK" at bounding box center [846, 482] width 26 height 13
type input "01-09-2025"
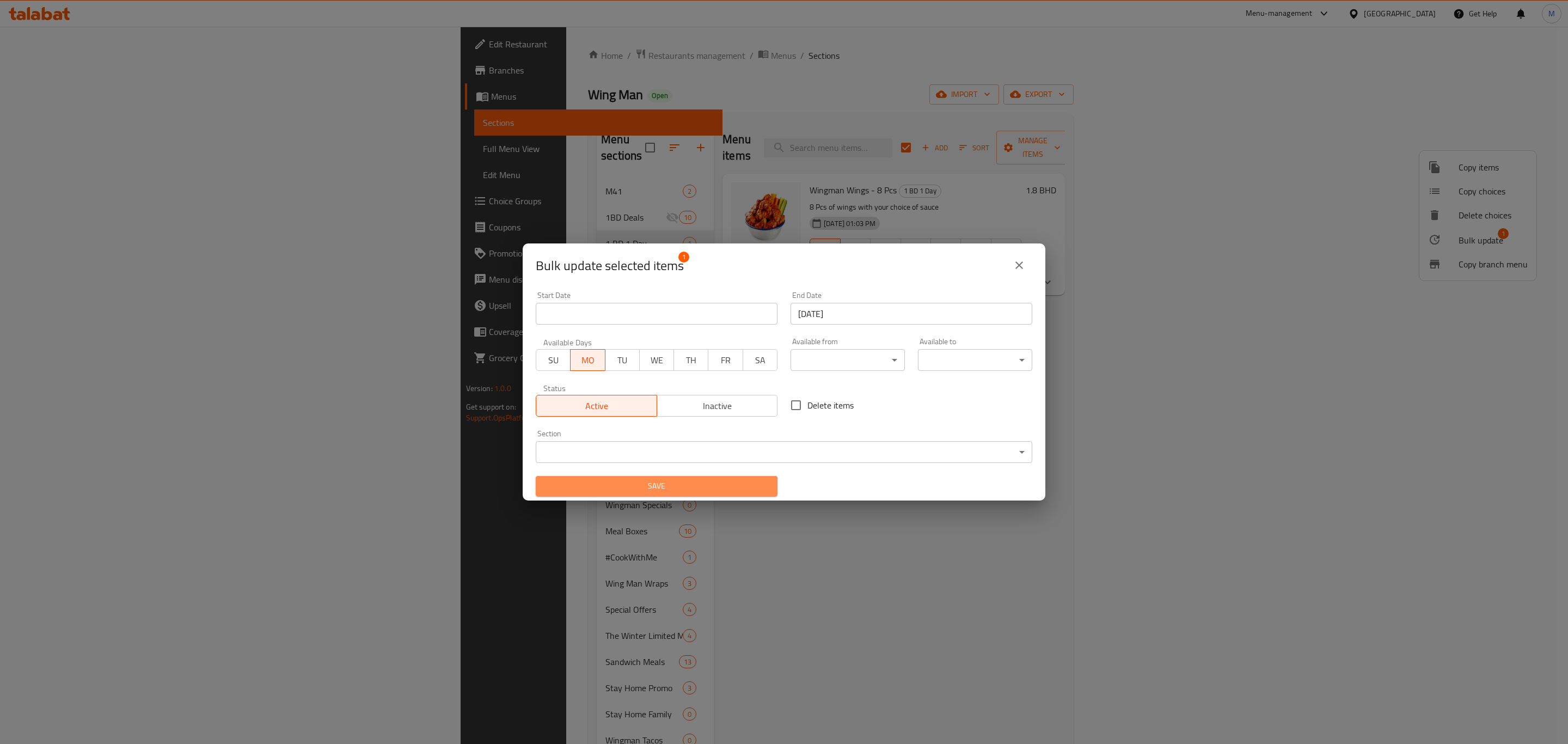
click at [713, 491] on span "Save" at bounding box center [656, 486] width 225 height 13
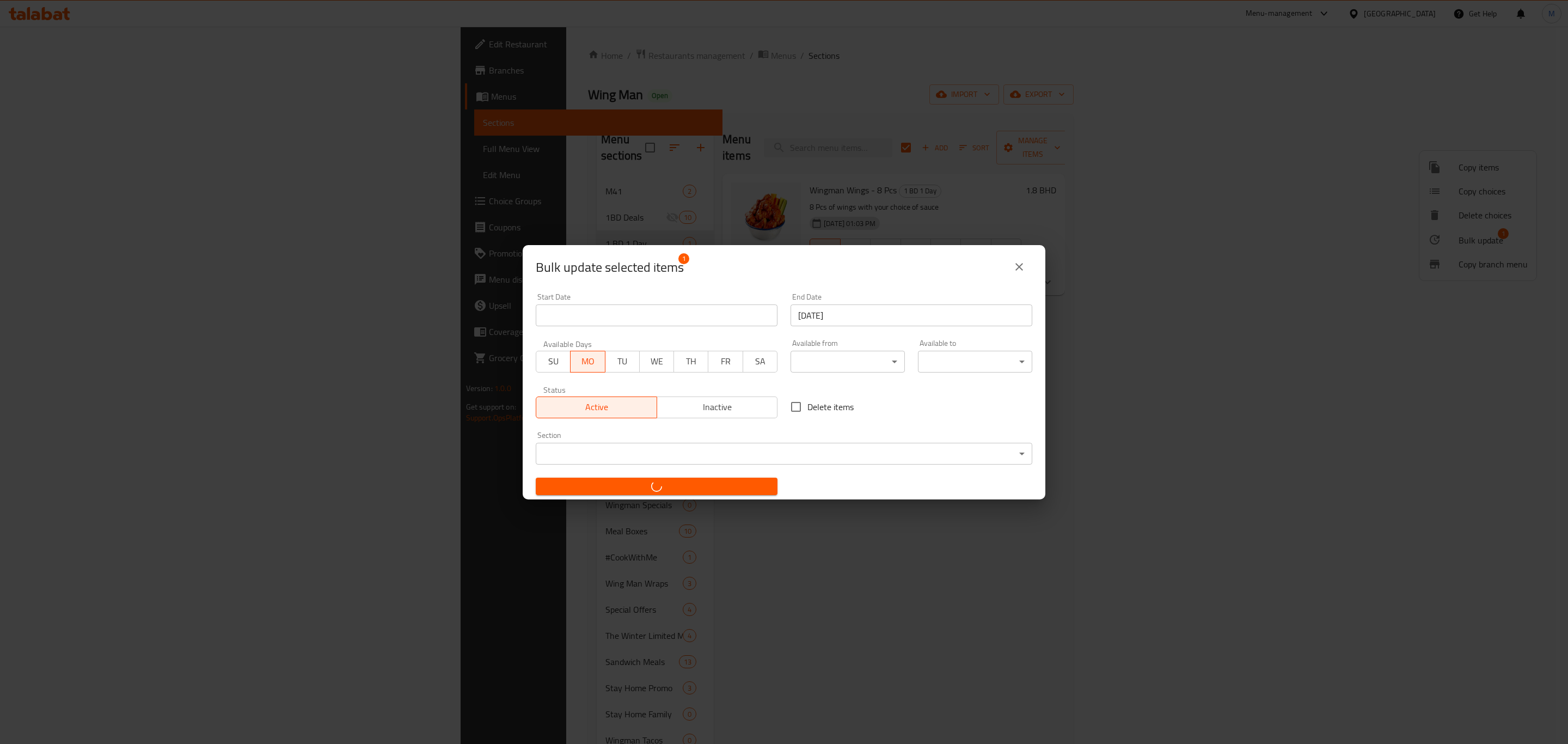
checkbox input "false"
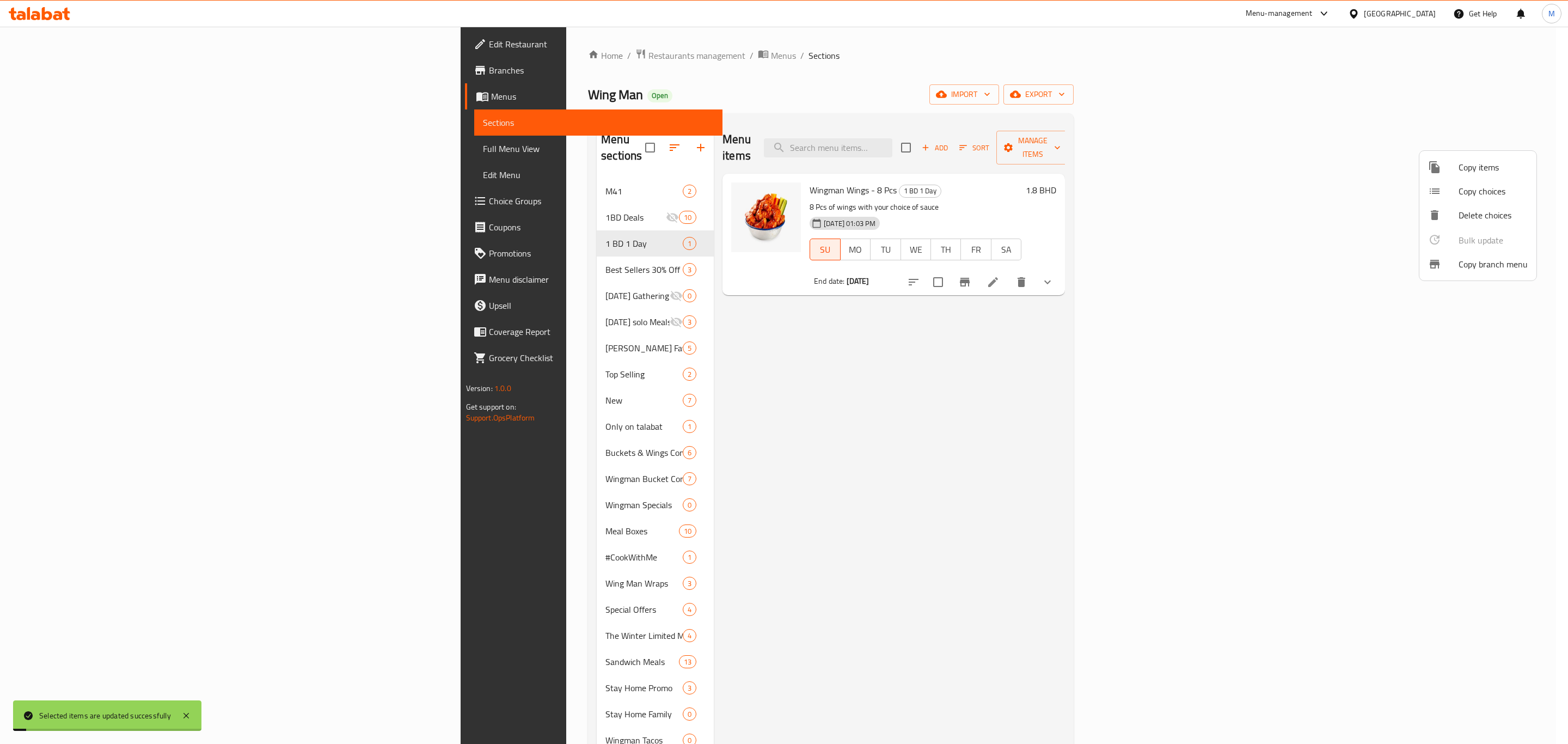
click at [849, 526] on div at bounding box center [784, 372] width 1568 height 744
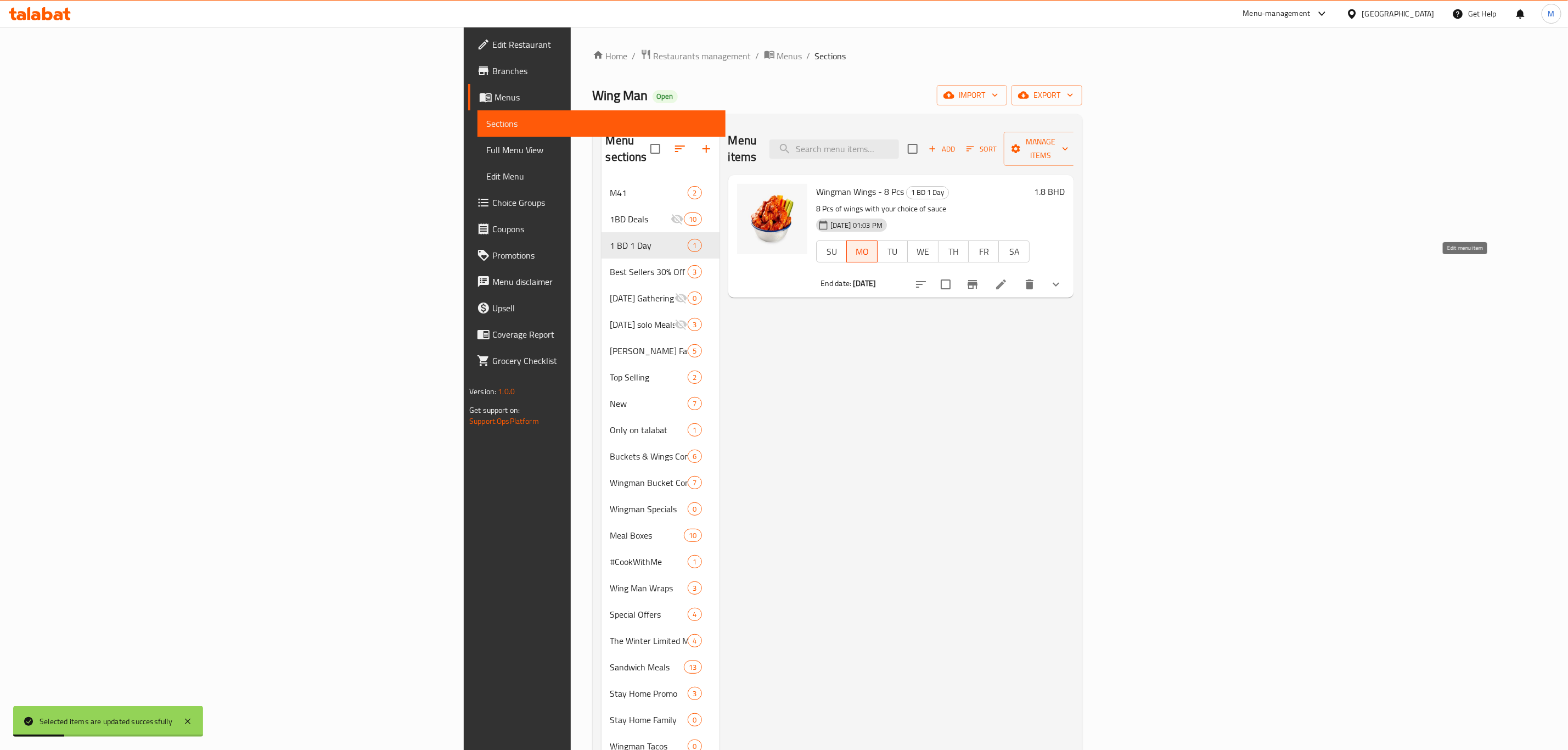
click at [1008, 278] on icon at bounding box center [1001, 284] width 13 height 13
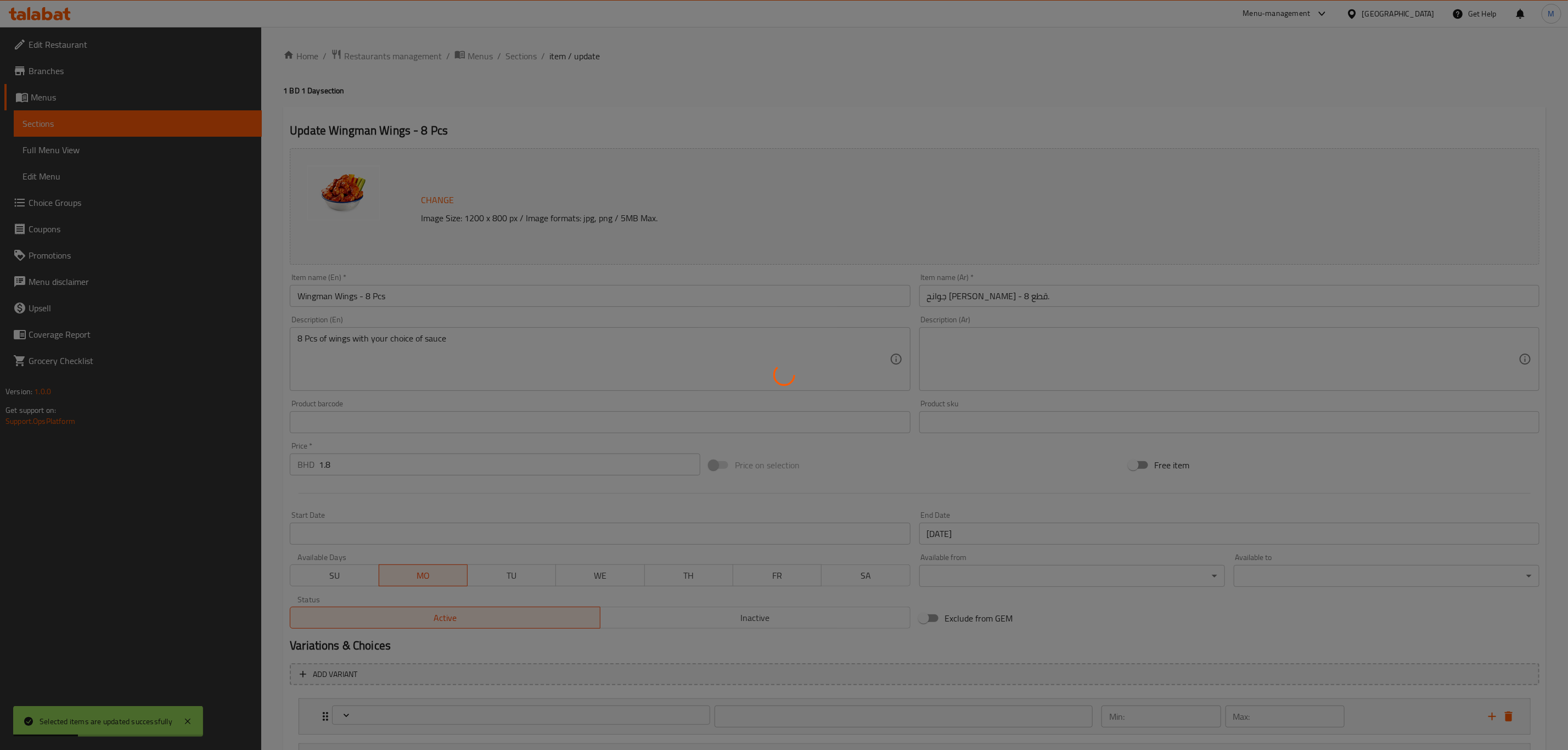
type input "مع اختيارك من"
type input "1"
type input "اختيارك من الصلصة"
type input "1"
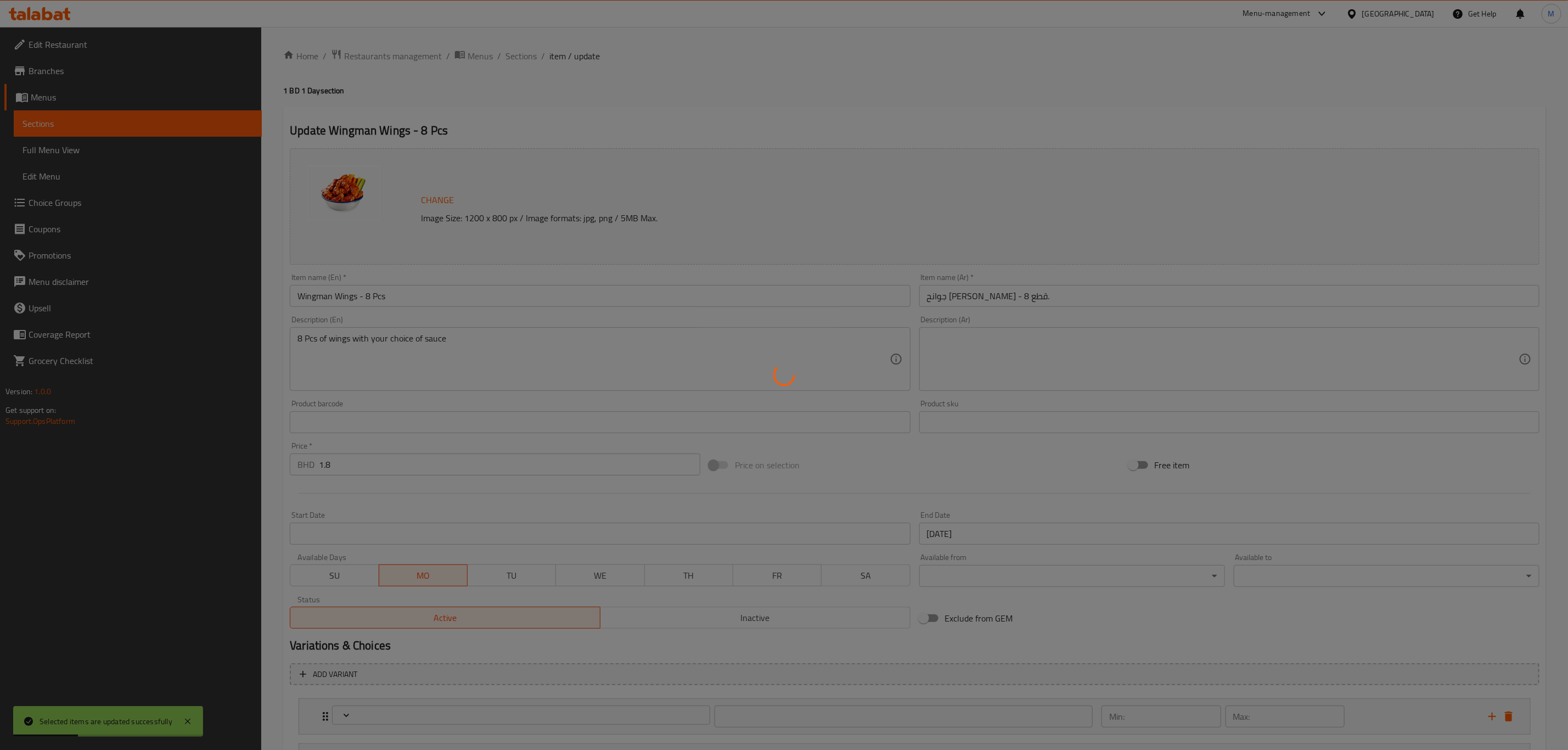
type input "1"
type input "اختيارك من الصلصة الإضافية:"
type input "0"
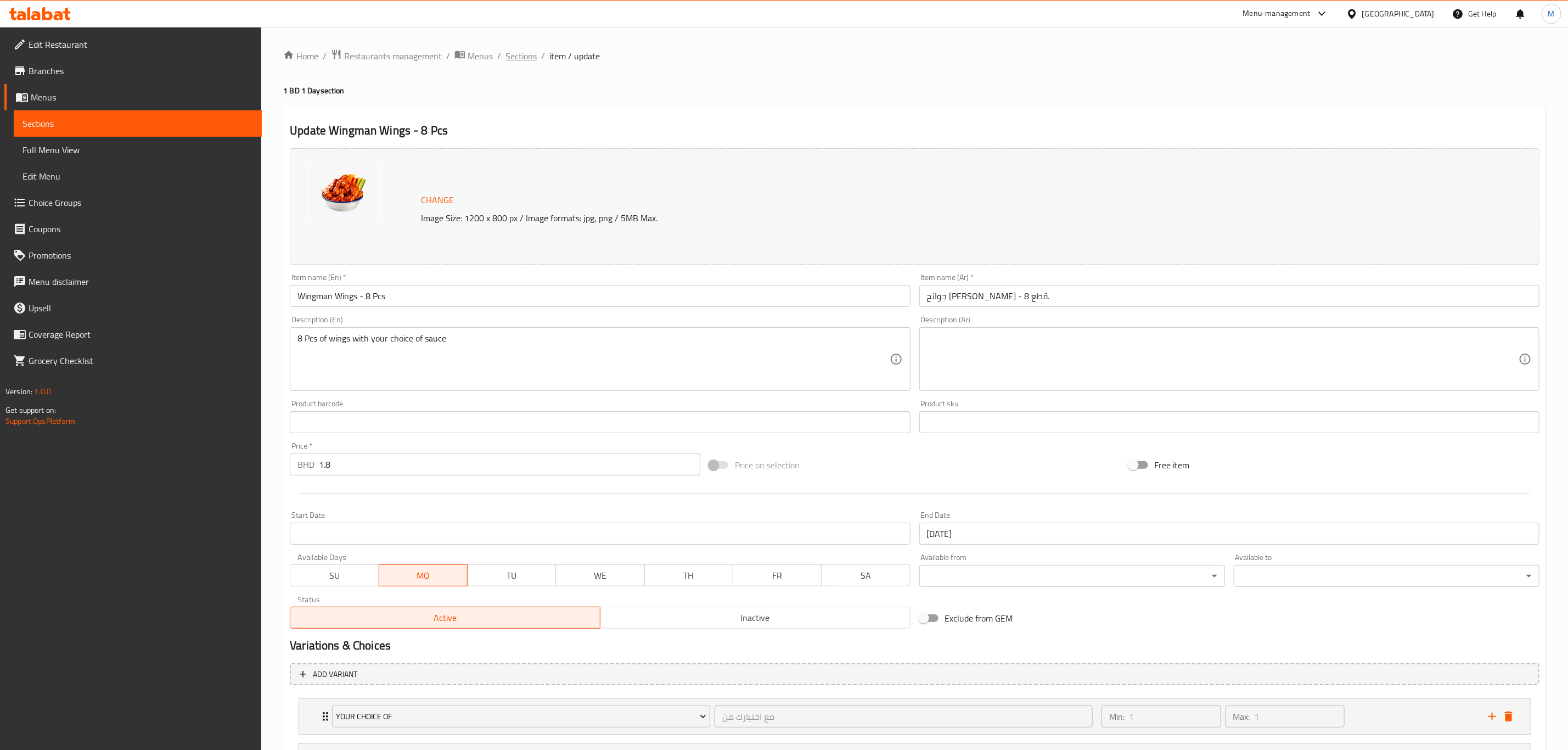
click at [522, 55] on span "Sections" at bounding box center [521, 55] width 31 height 13
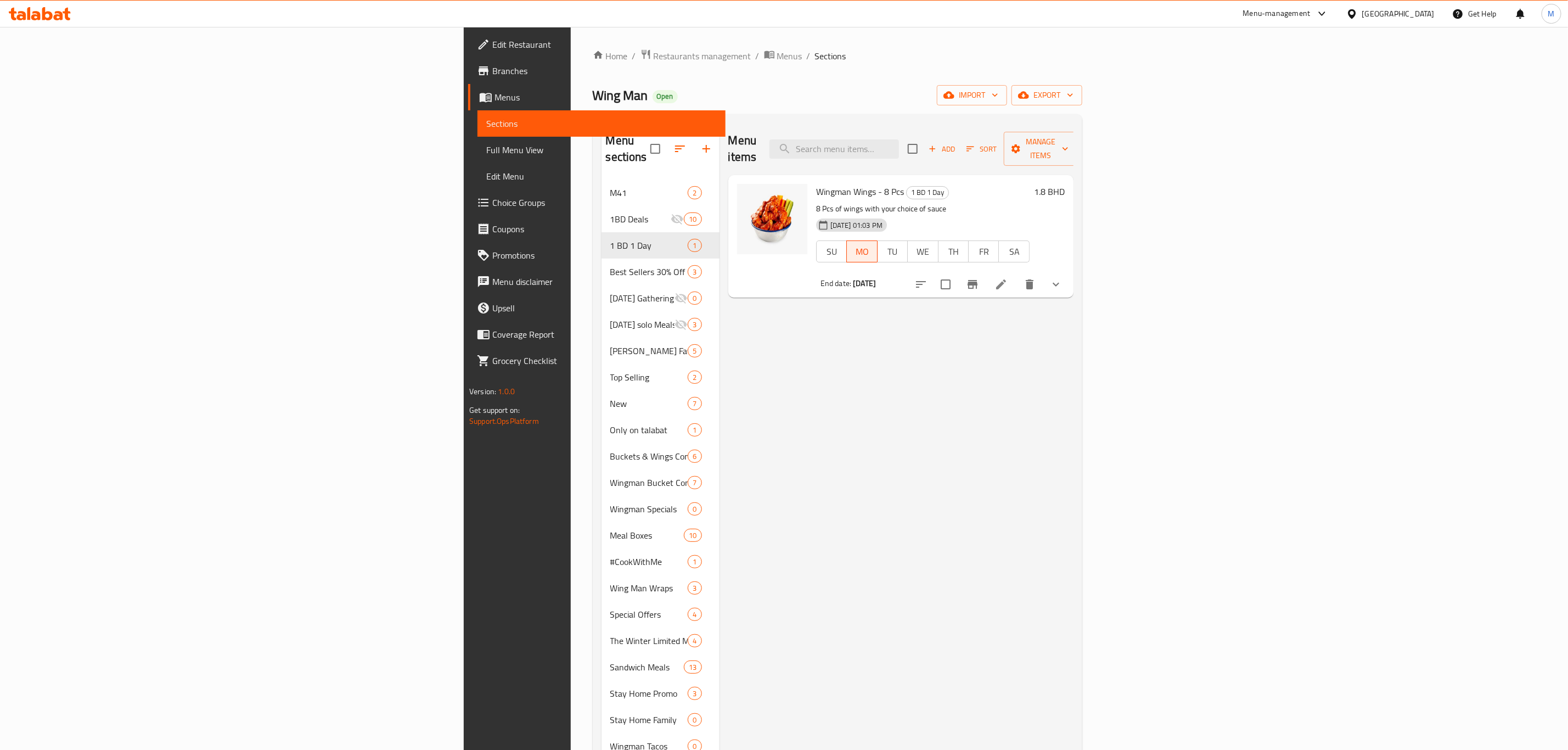
click at [492, 74] on span "Branches" at bounding box center [604, 71] width 225 height 13
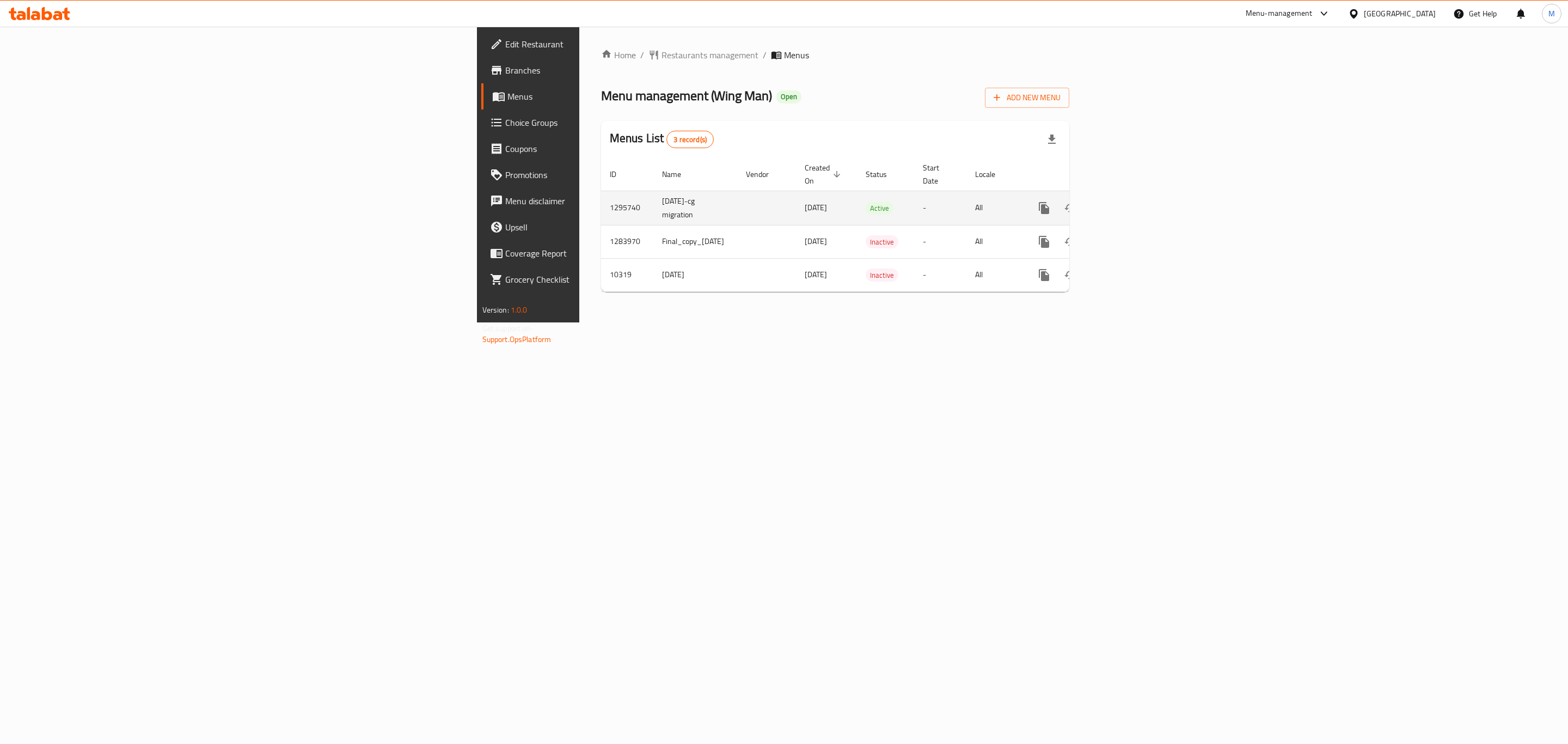
click at [1144, 194] on td "enhanced table" at bounding box center [1083, 208] width 122 height 34
click at [1129, 202] on icon "enhanced table" at bounding box center [1122, 208] width 13 height 13
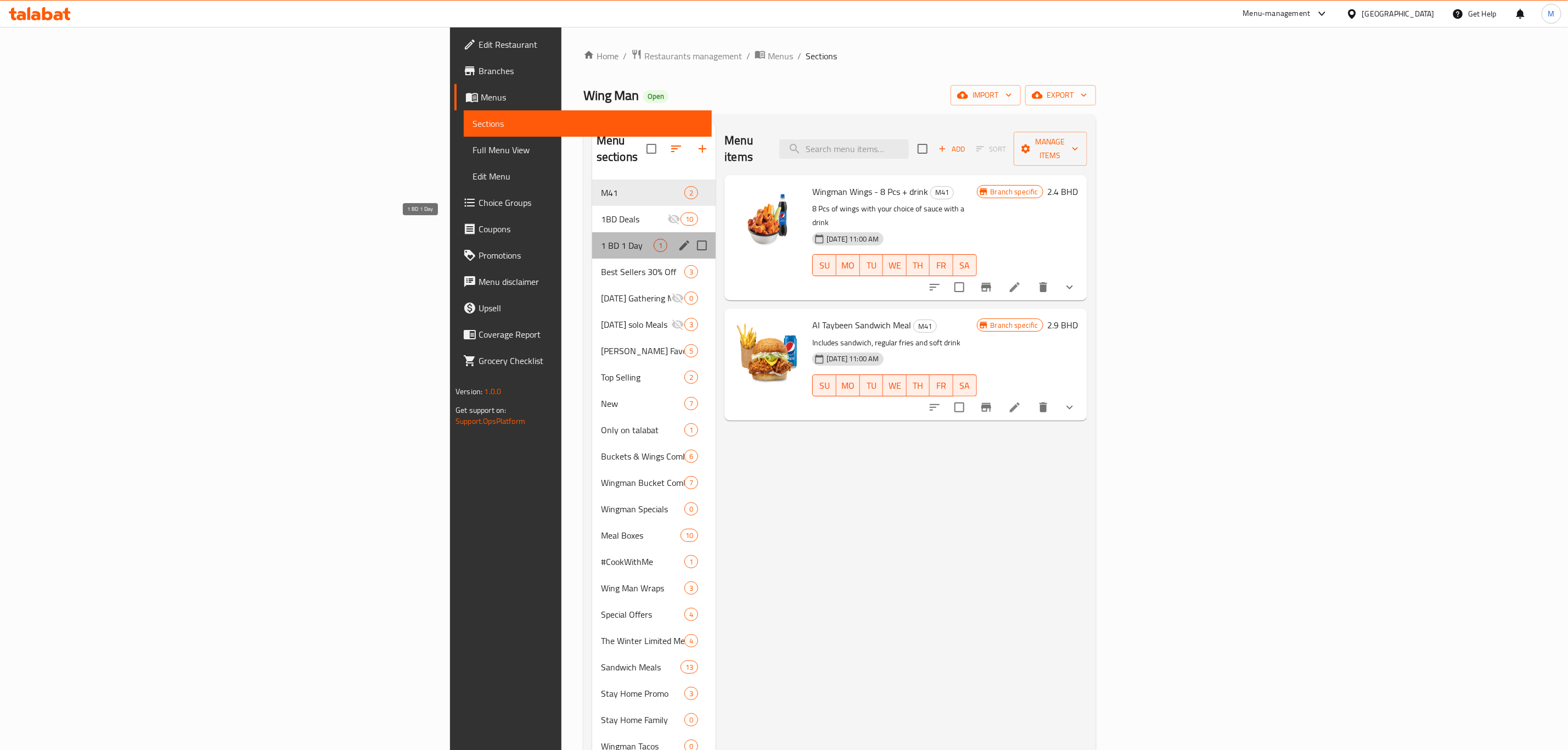
click at [601, 239] on span "1 BD 1 Day" at bounding box center [627, 245] width 53 height 13
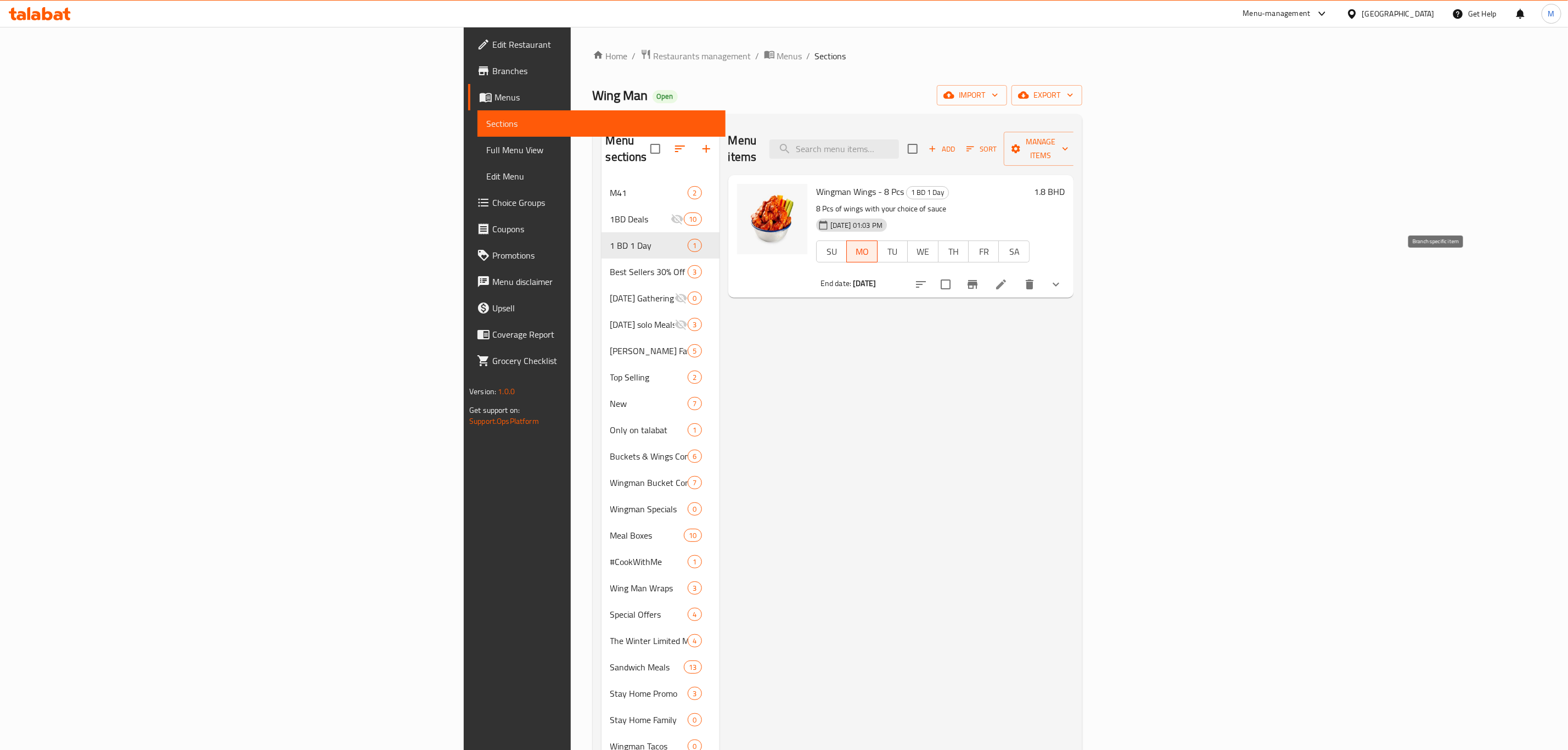
click at [986, 271] on button "Branch-specific-item" at bounding box center [972, 284] width 26 height 26
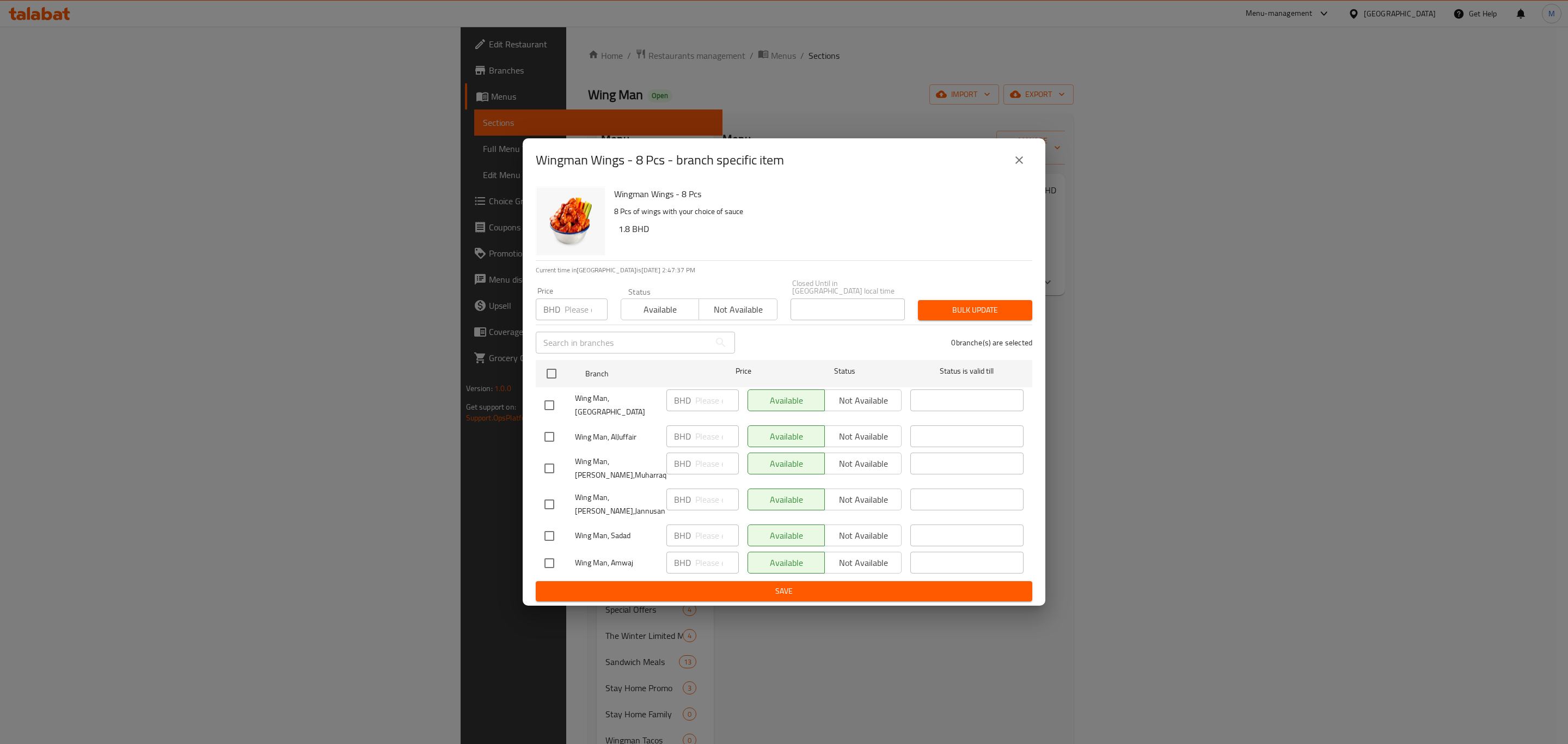
click at [1007, 167] on button "close" at bounding box center [1019, 160] width 26 height 26
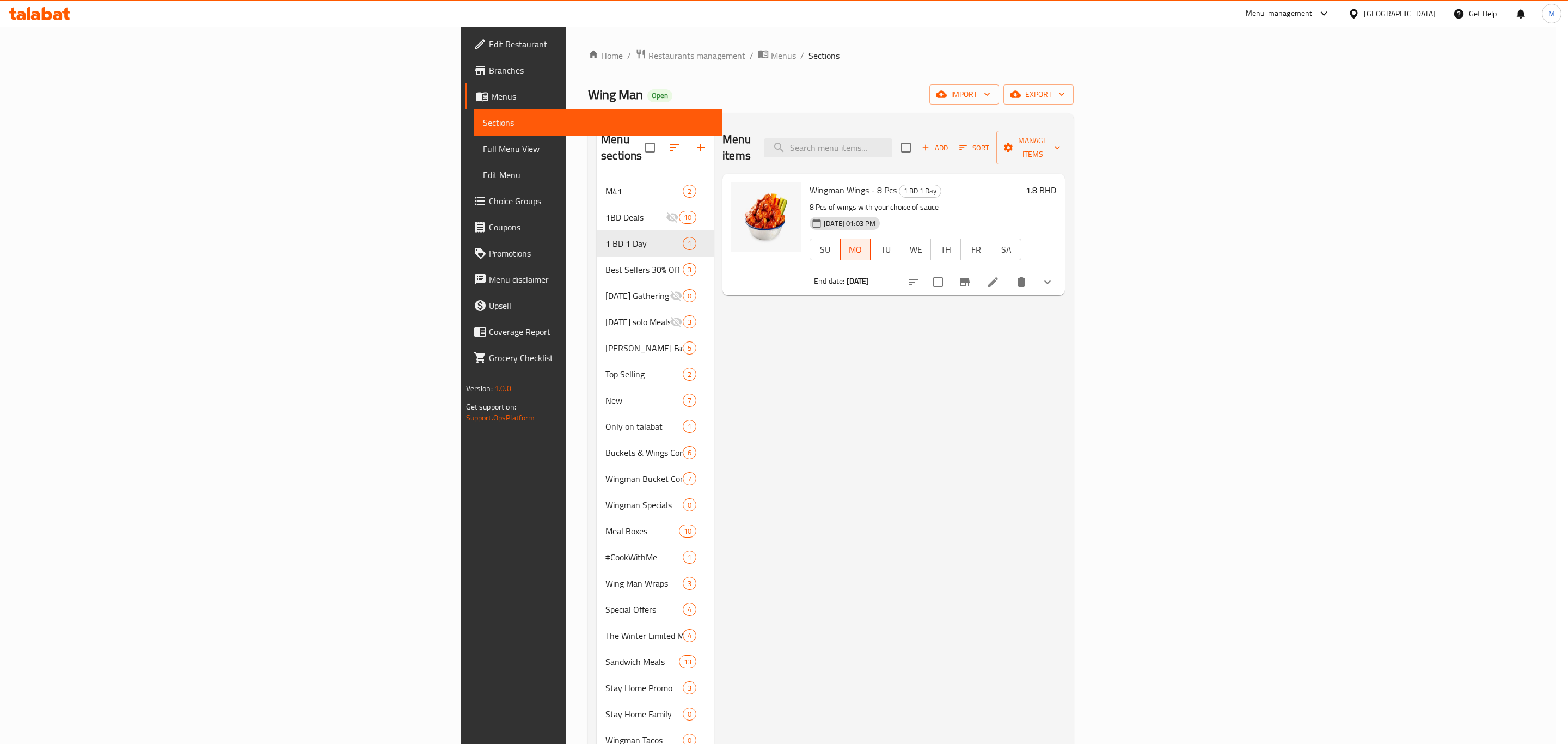
click at [1007, 167] on button "close" at bounding box center [1019, 160] width 26 height 26
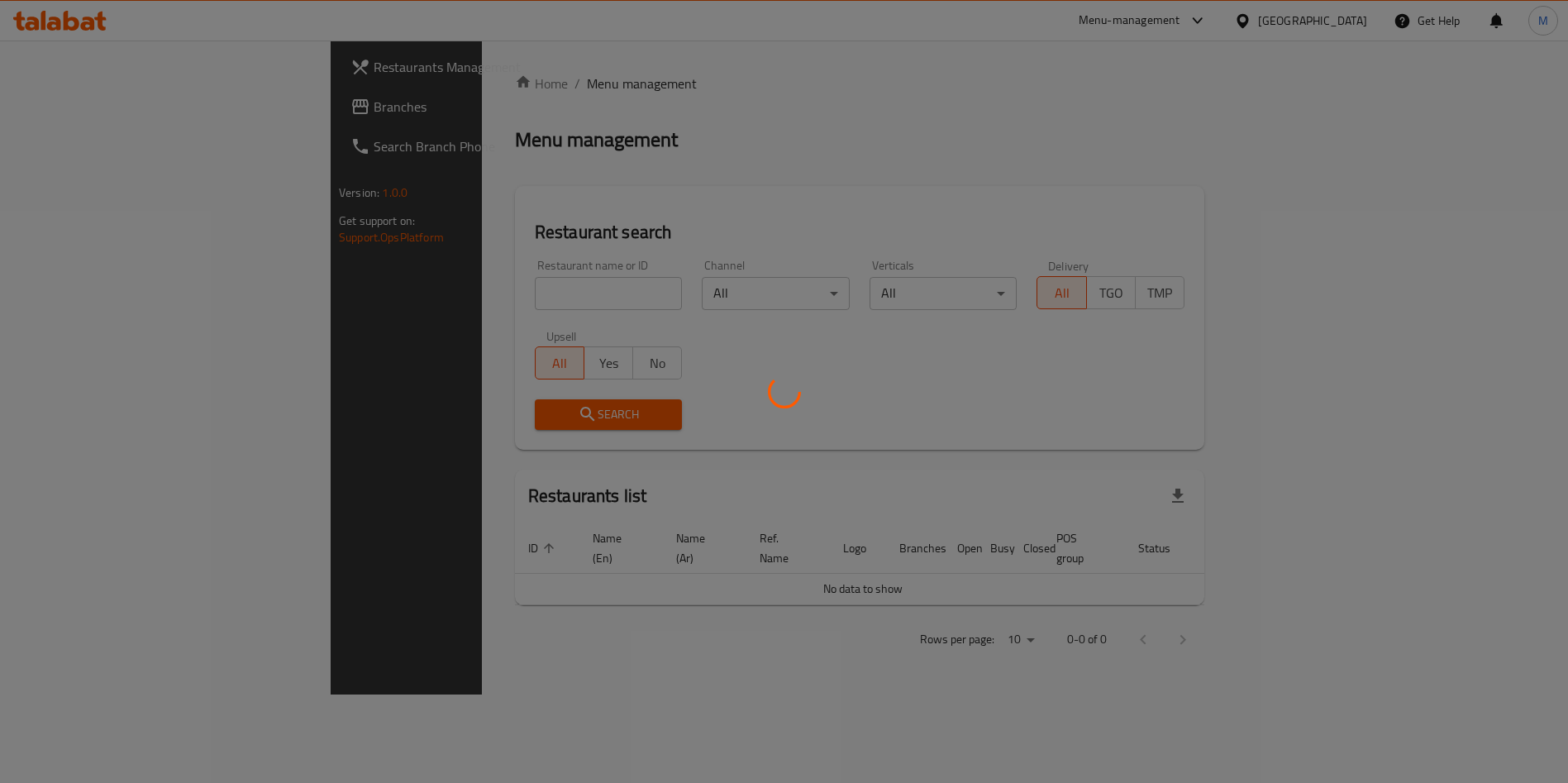
click at [515, 293] on div "Home / Menu management Menu management Restaurant search Restaurant name or ID …" at bounding box center [859, 368] width 689 height 588
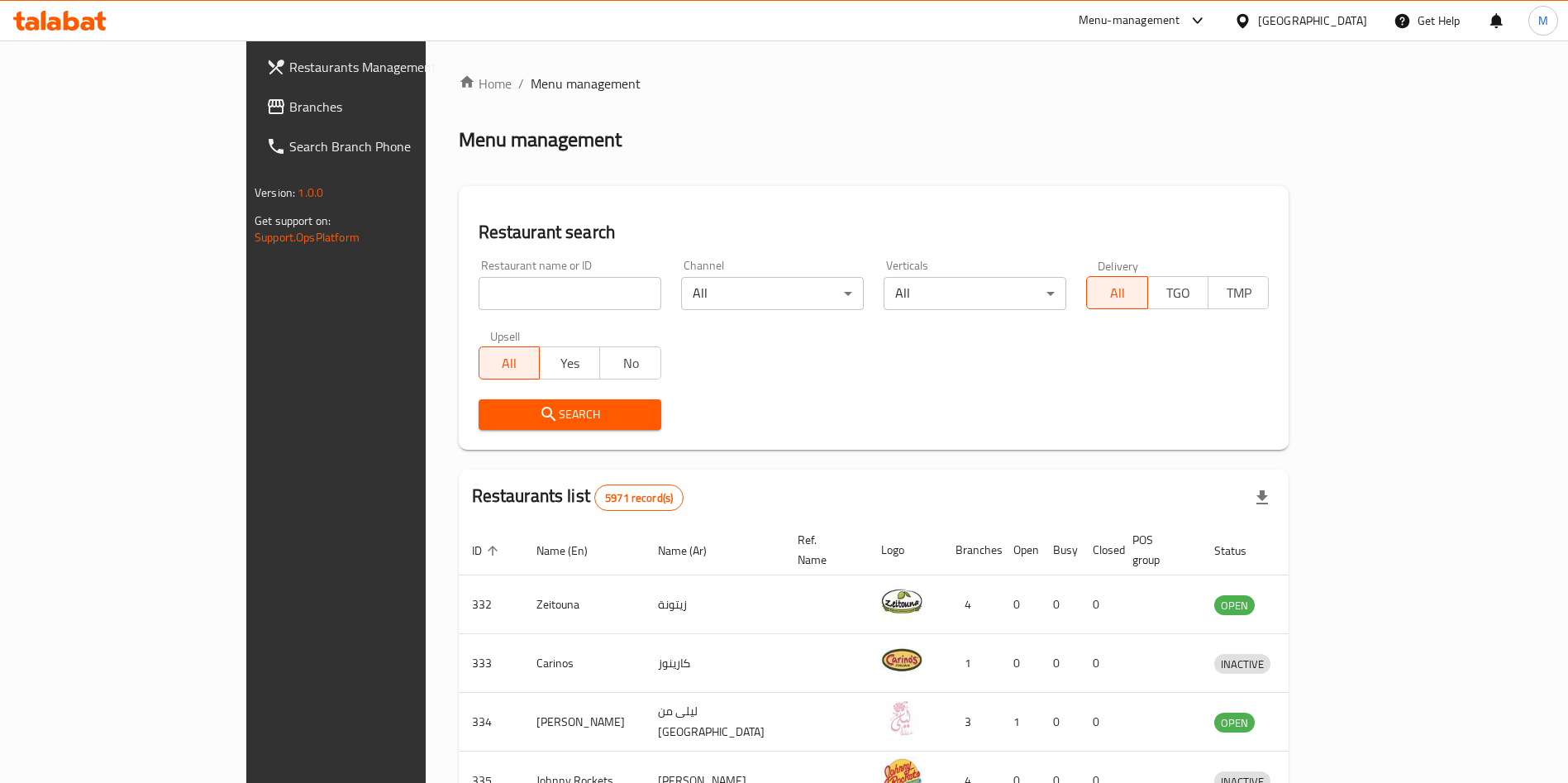
click at [490, 293] on input "search" at bounding box center [570, 294] width 183 height 33
paste input "Broast"
type input "Broast"
click button "Search" at bounding box center [570, 414] width 183 height 31
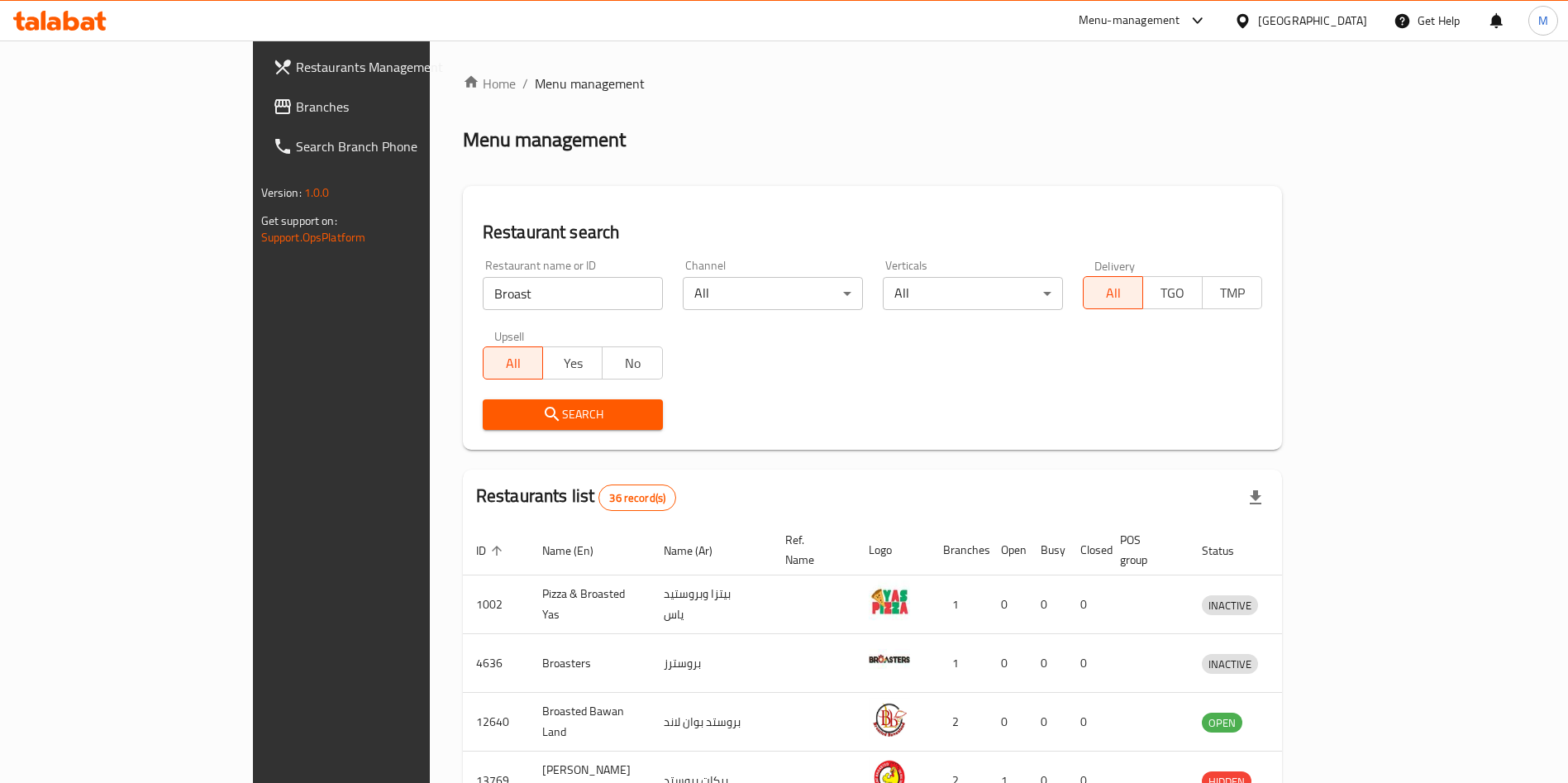
click at [482, 304] on input "Broast" at bounding box center [572, 294] width 180 height 33
click at [482, 302] on input "Broast" at bounding box center [572, 294] width 180 height 33
paste input "JJ Station"
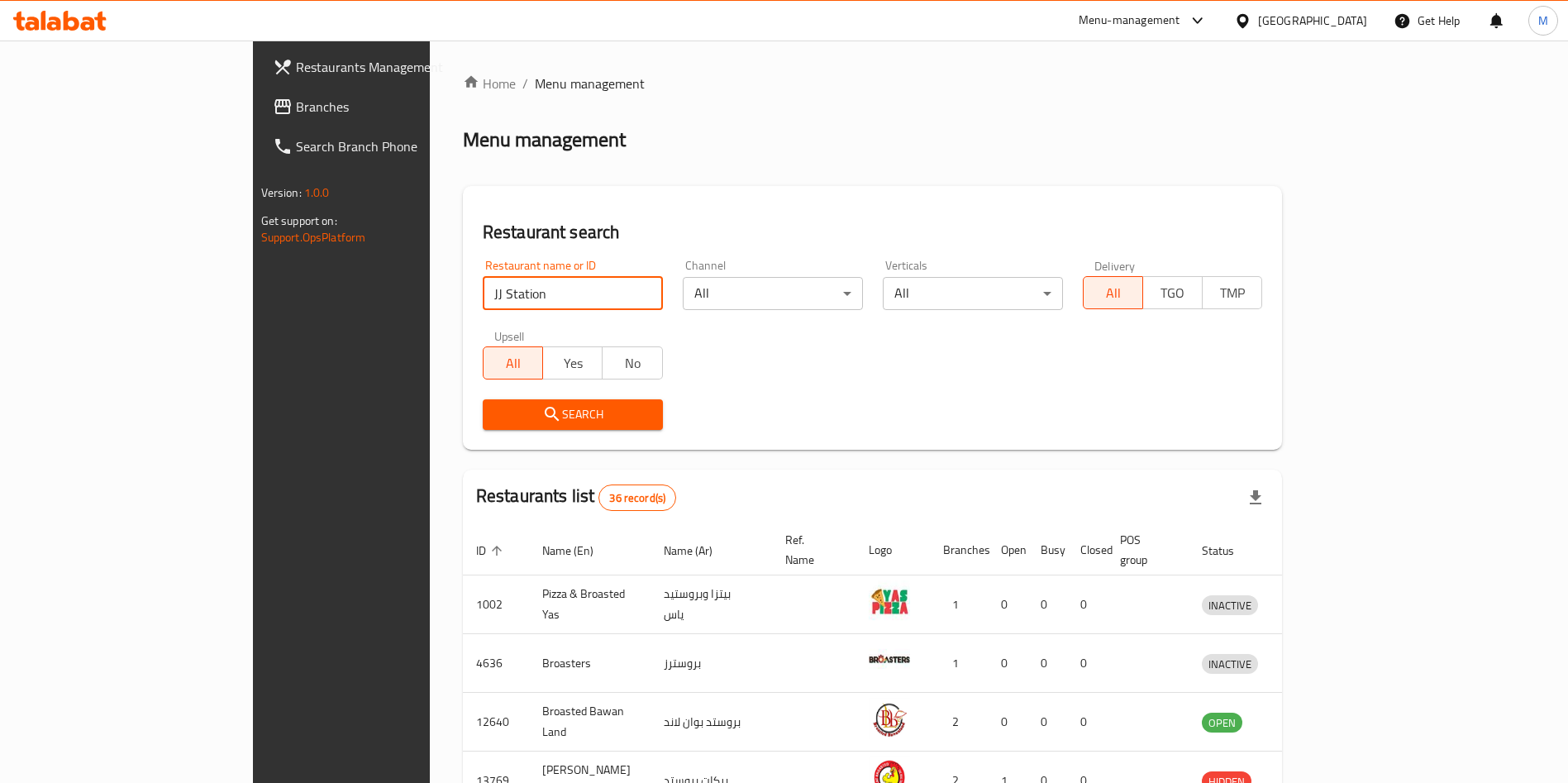
type input "JJ Station"
click button "Search" at bounding box center [572, 414] width 180 height 31
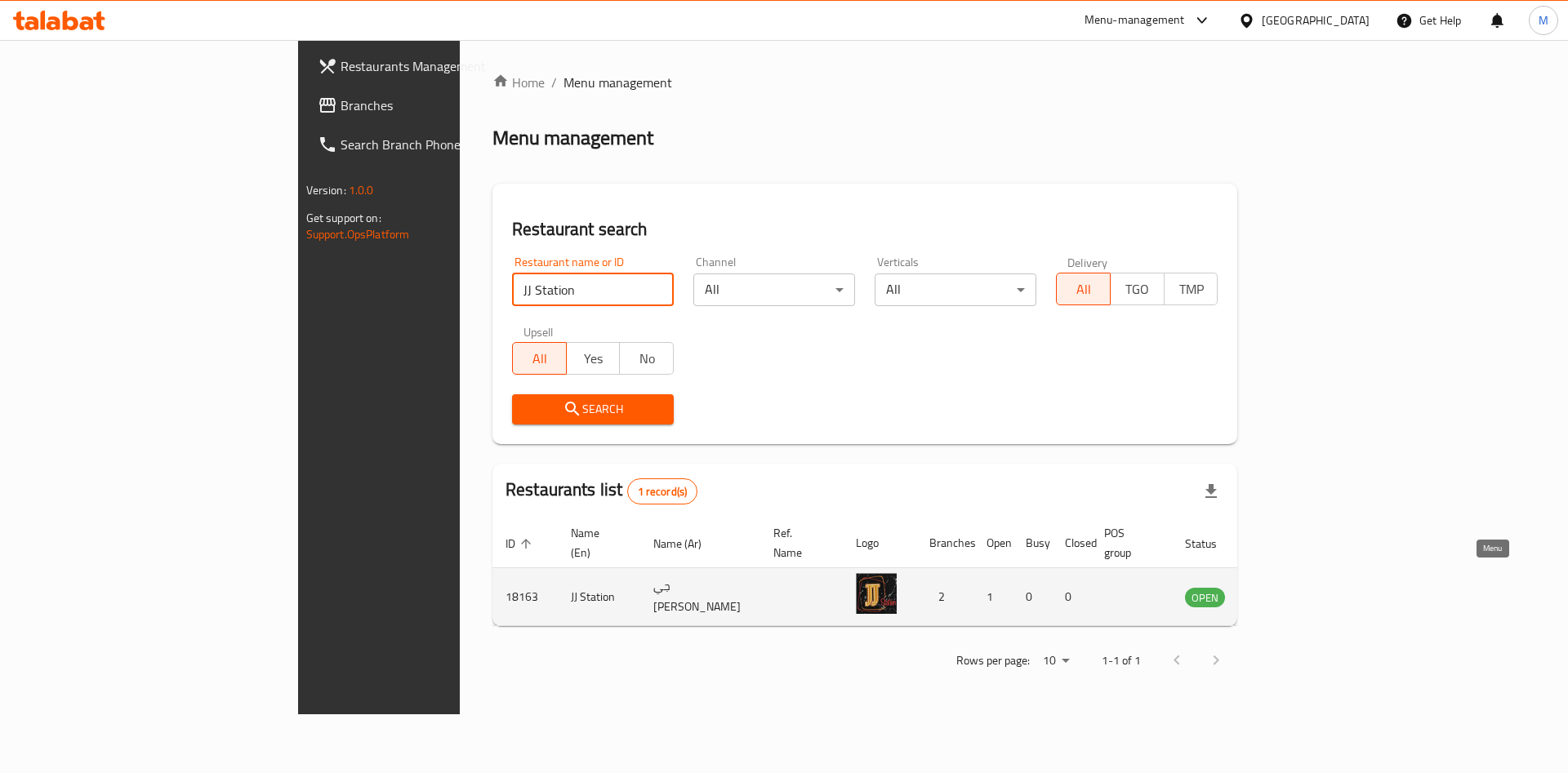
click at [1301, 587] on link "enhanced table" at bounding box center [1286, 596] width 30 height 19
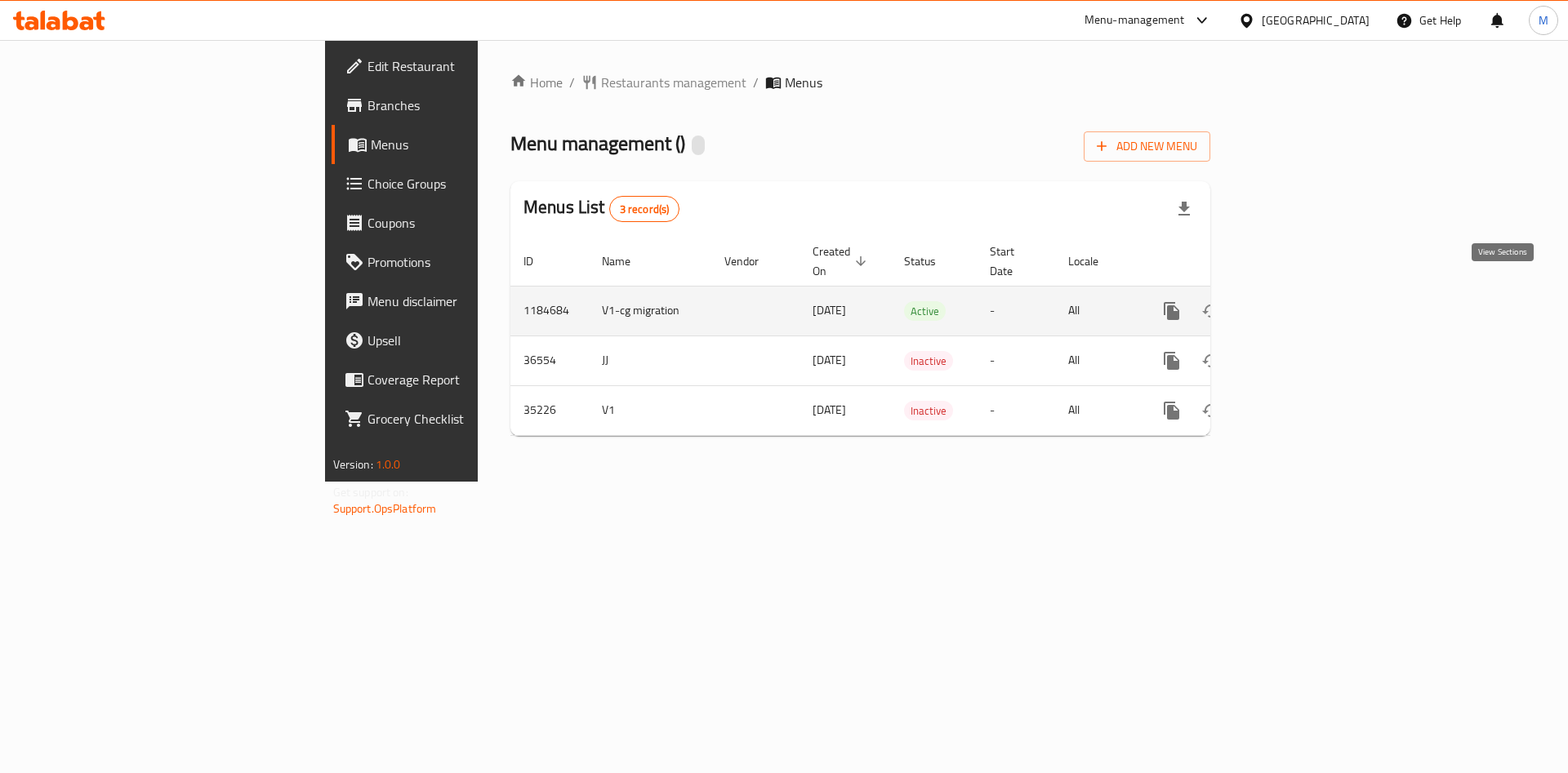
click at [1300, 301] on icon "enhanced table" at bounding box center [1289, 310] width 19 height 19
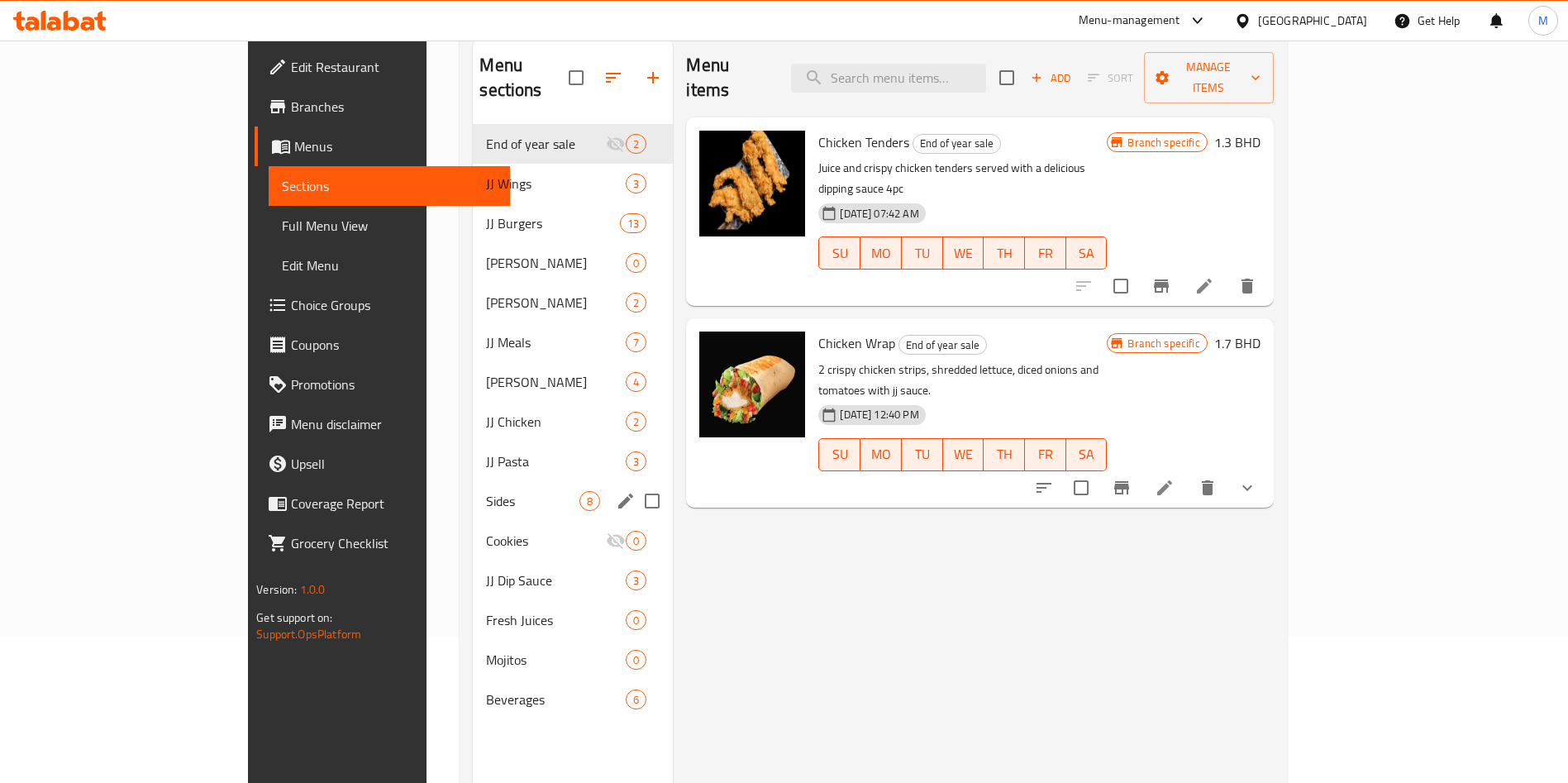
scroll to position [107, 0]
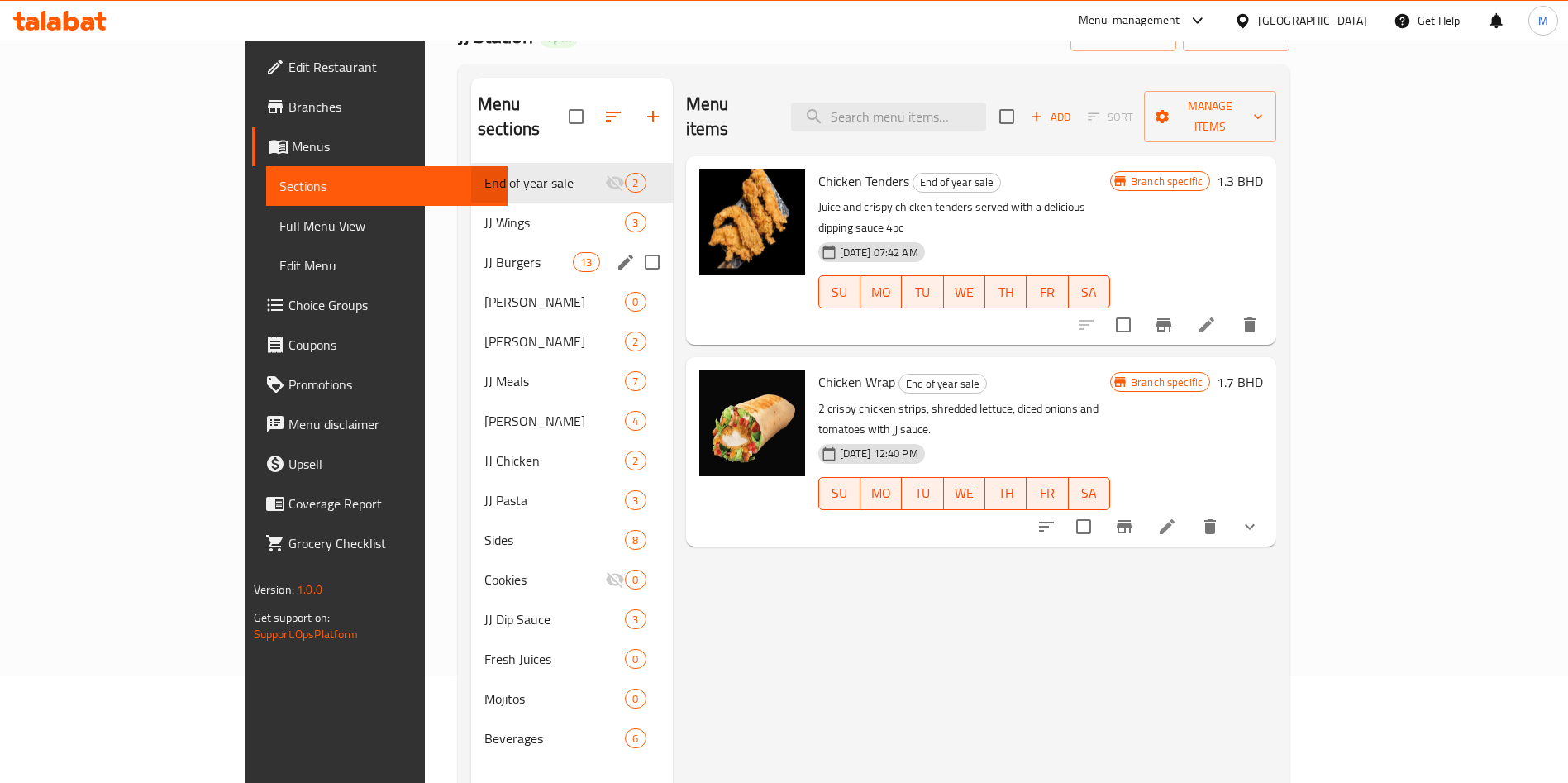
click at [471, 251] on div "JJ Burgers 13" at bounding box center [572, 262] width 201 height 40
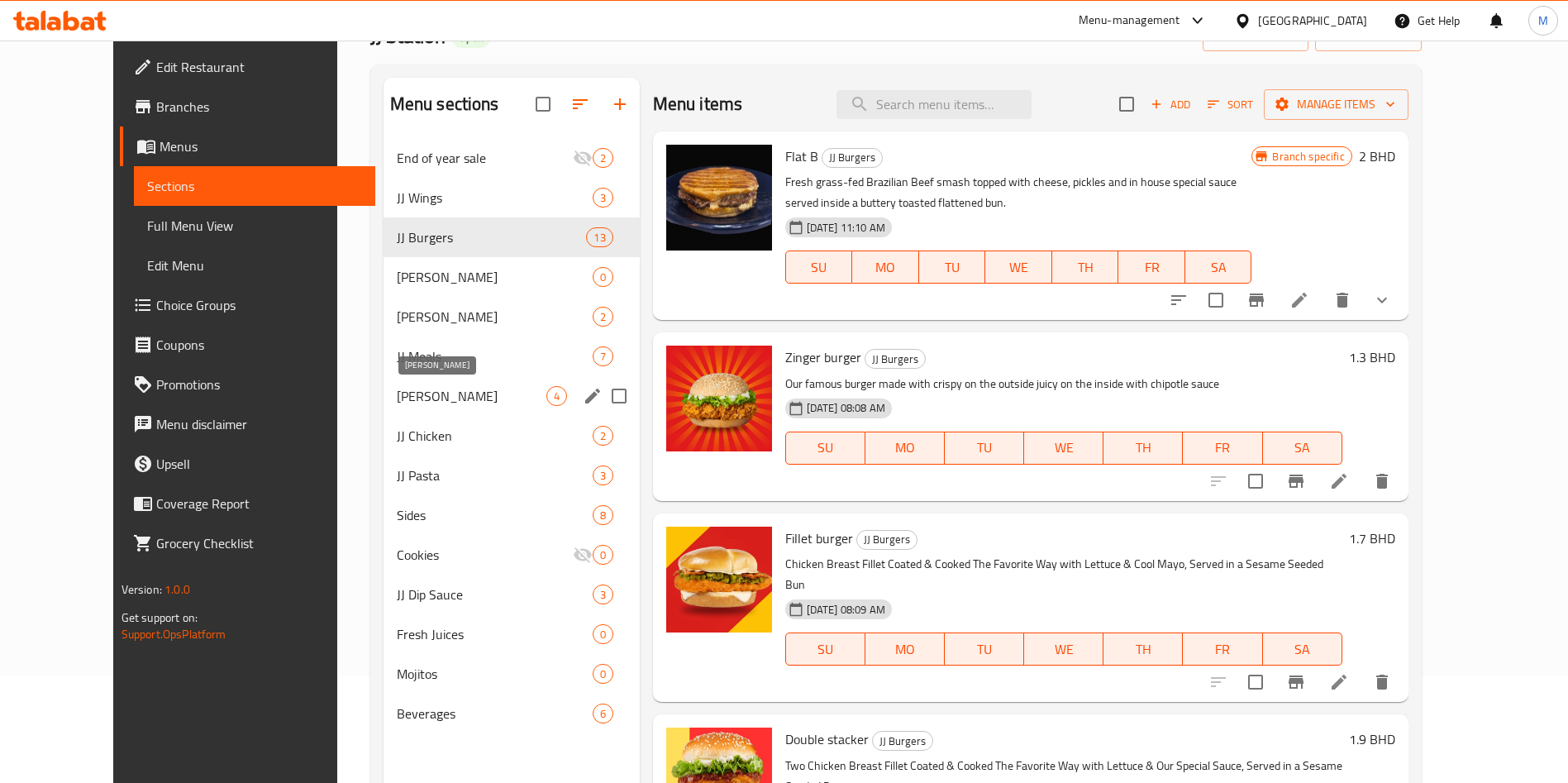
click at [430, 401] on span "[PERSON_NAME]" at bounding box center [471, 396] width 150 height 19
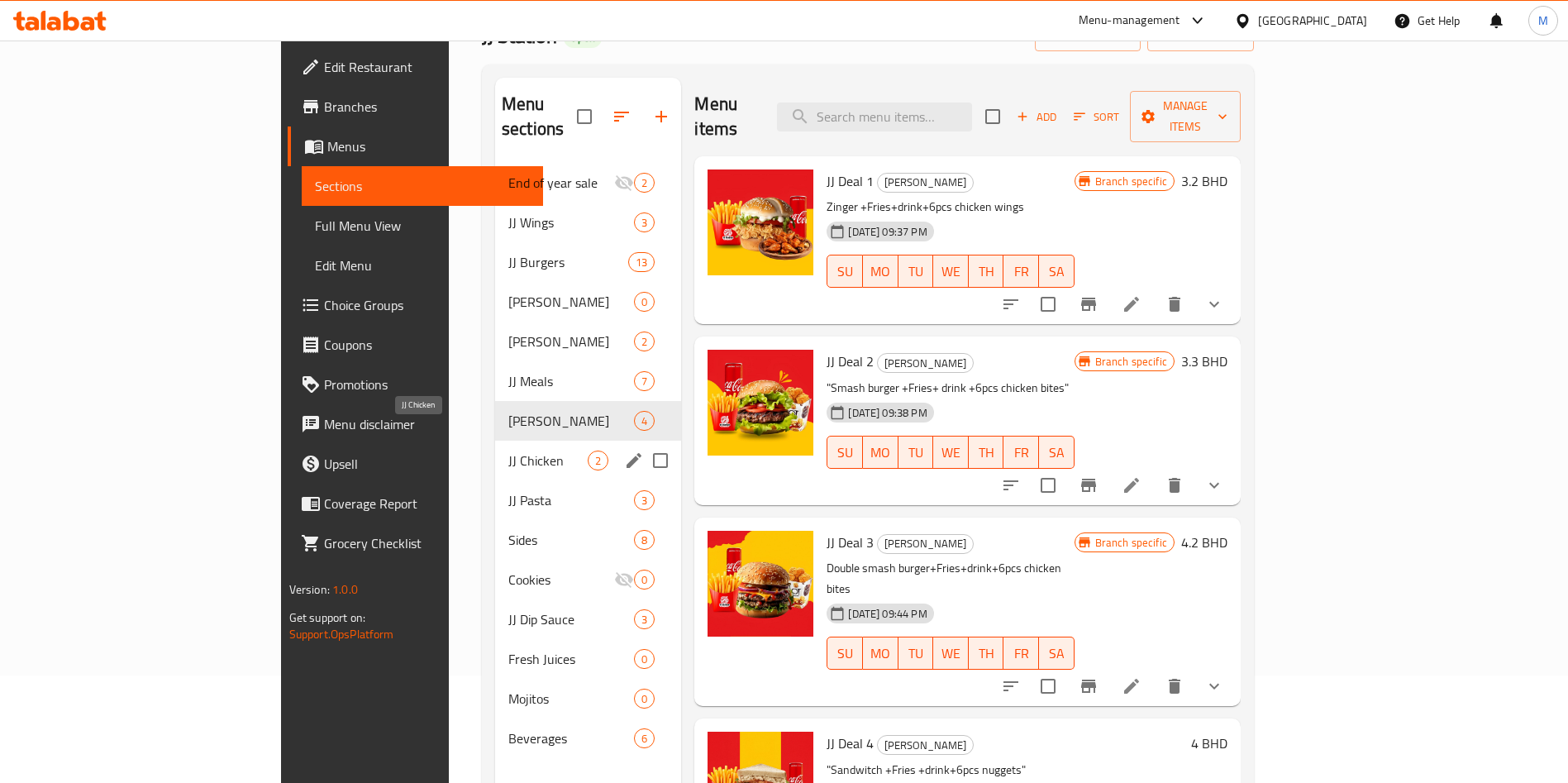
click at [495, 481] on div "JJ Pasta 3" at bounding box center [588, 500] width 186 height 40
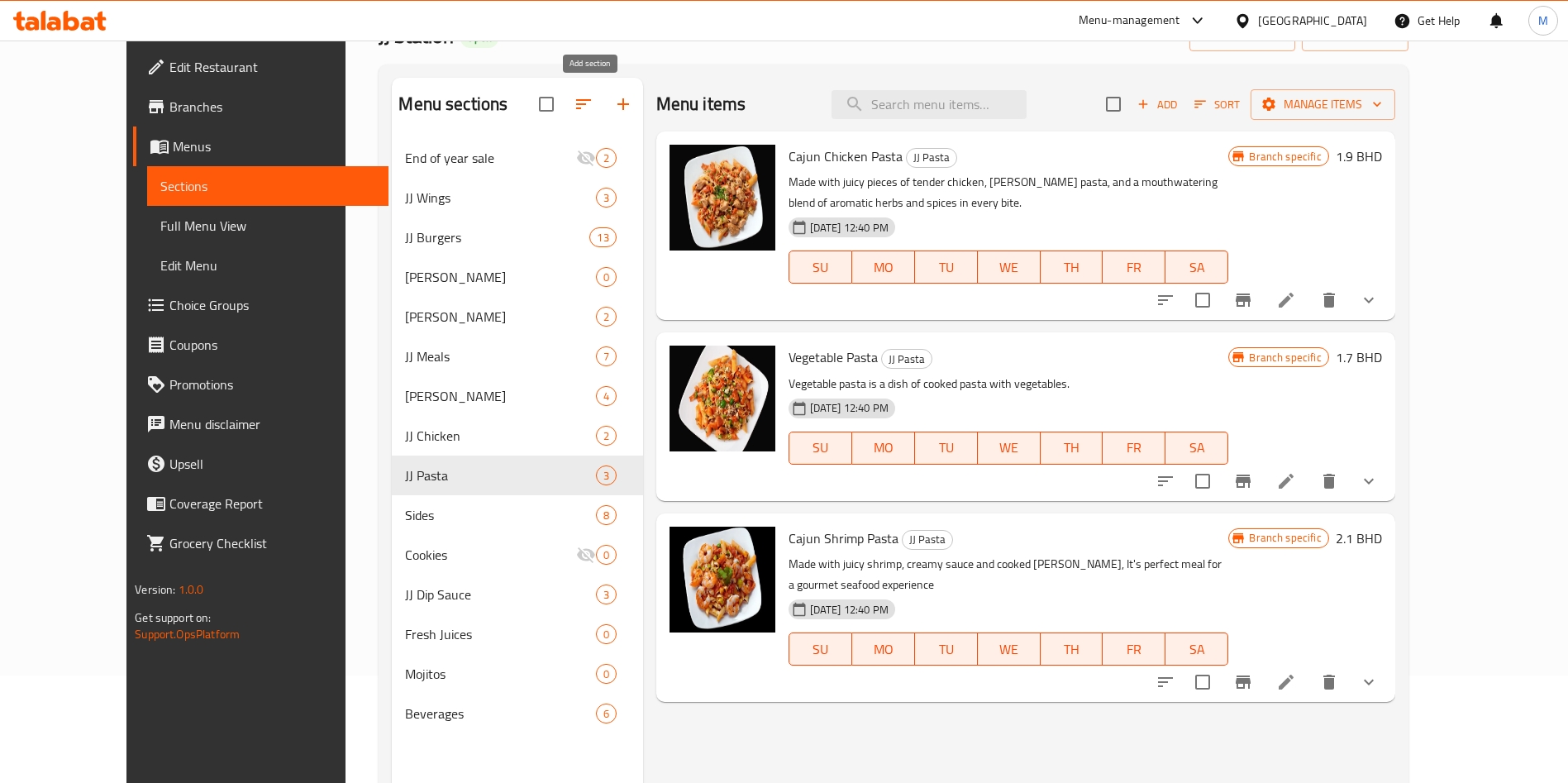
click at [614, 107] on icon "button" at bounding box center [623, 104] width 19 height 19
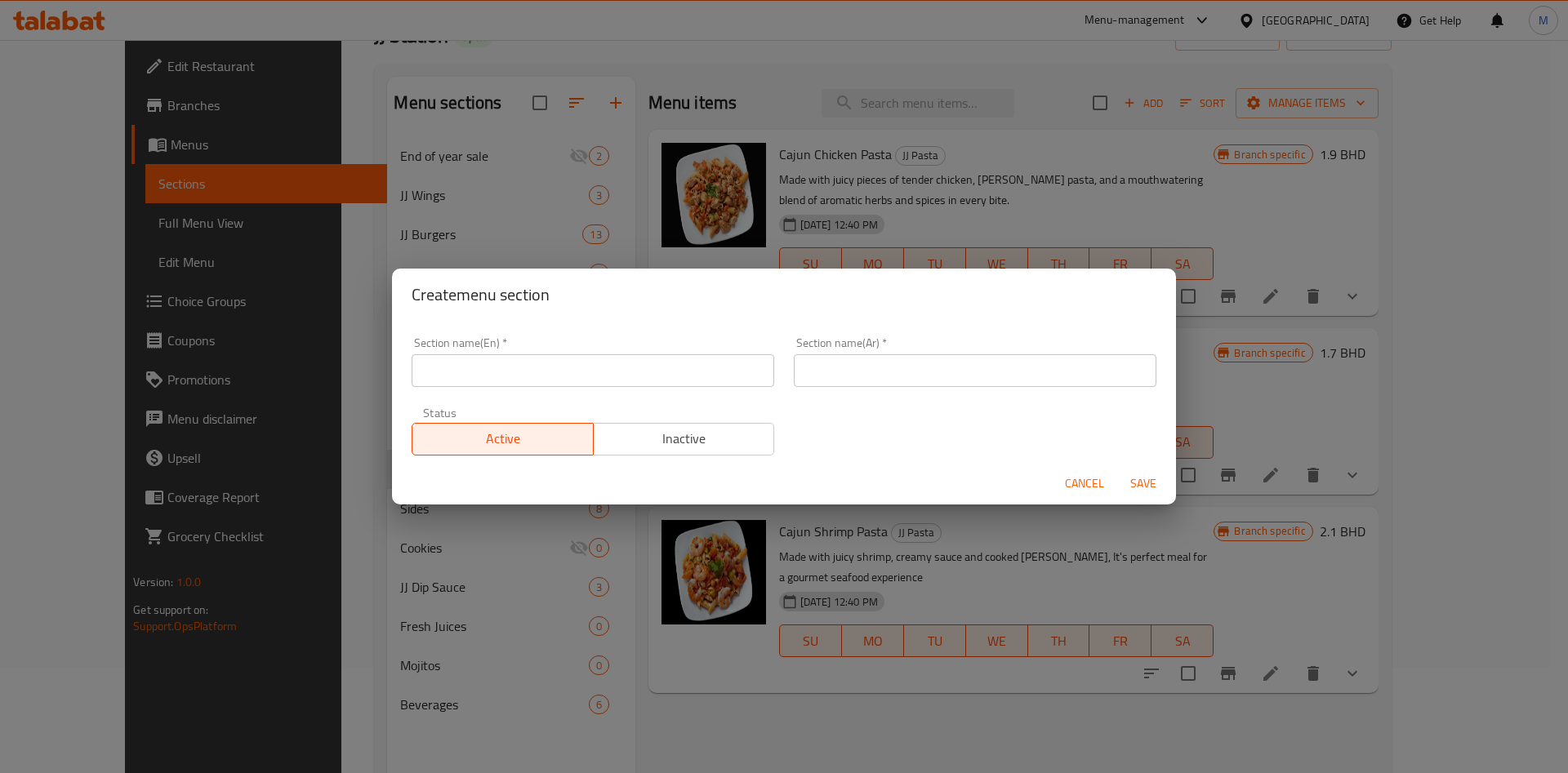
click at [522, 371] on input "text" at bounding box center [593, 371] width 363 height 33
type input "[PERSON_NAME]"
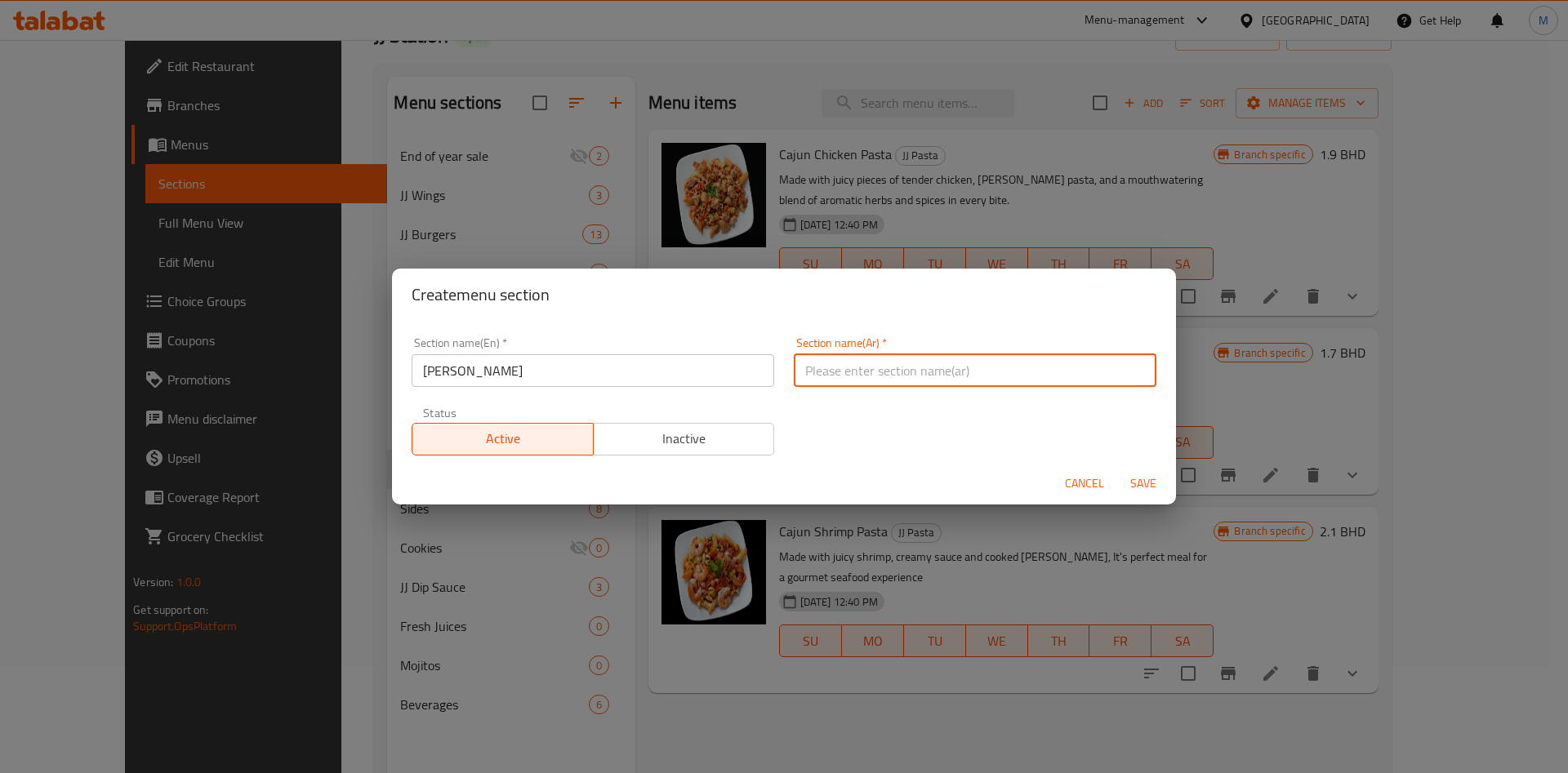
click at [838, 370] on input "text" at bounding box center [974, 371] width 363 height 33
type input "جي جي بروستد"
click at [1130, 471] on button "Save" at bounding box center [1143, 483] width 52 height 30
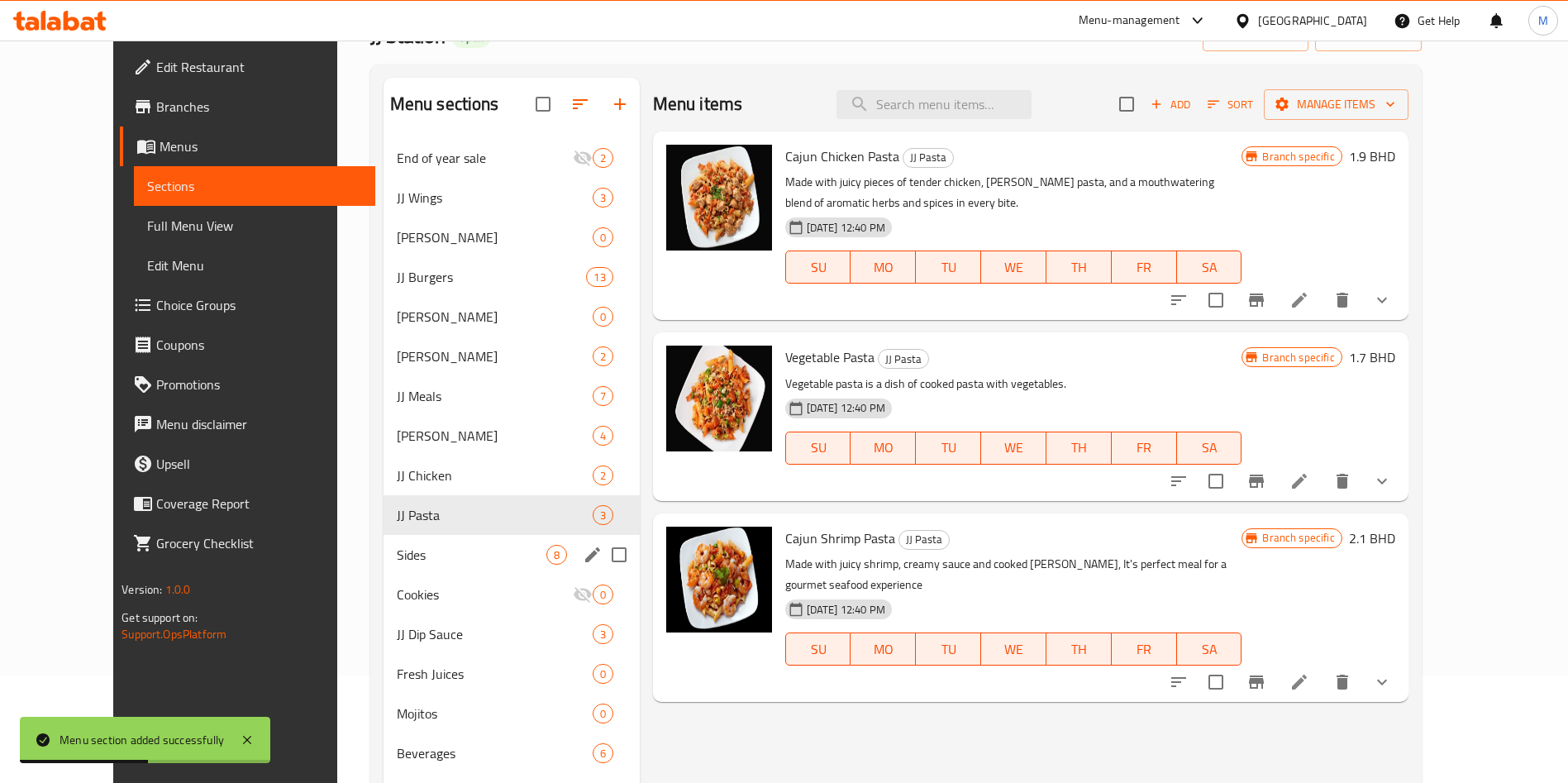
click at [383, 536] on div "Sides 8" at bounding box center [511, 555] width 256 height 40
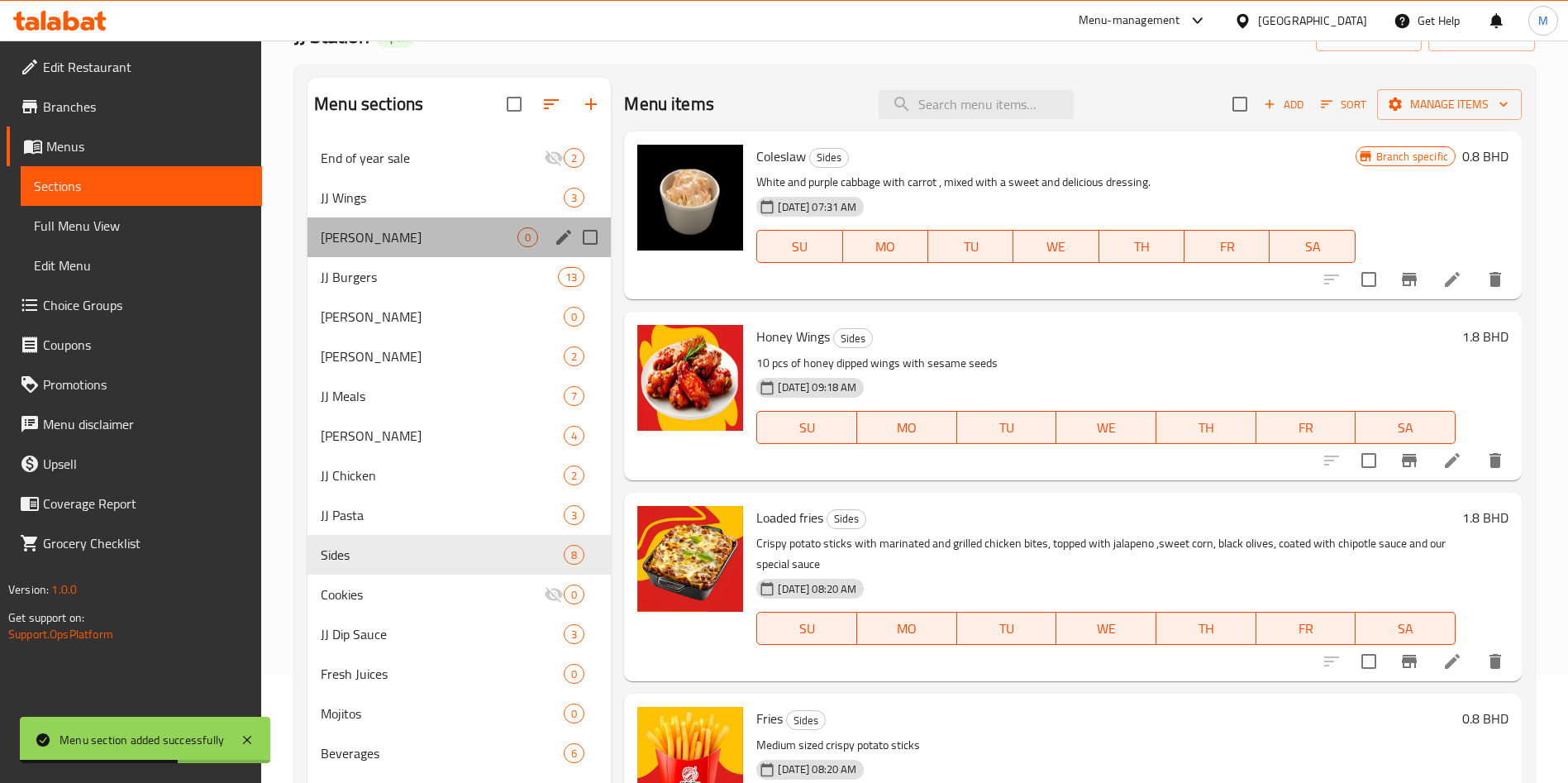
click at [452, 251] on div "JJ Broasted 0" at bounding box center [459, 237] width 303 height 40
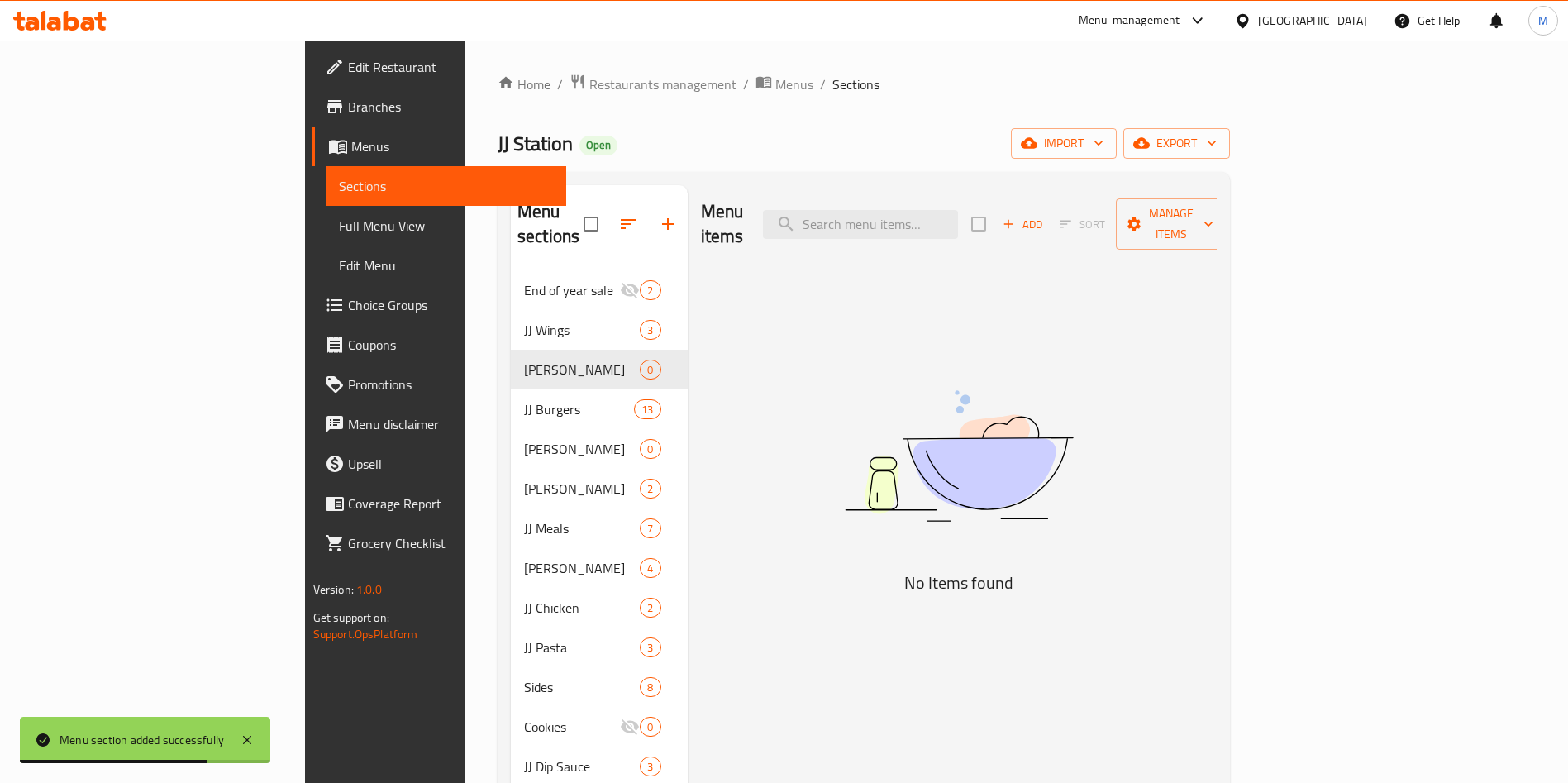
click at [1045, 220] on span "Add" at bounding box center [1022, 225] width 44 height 19
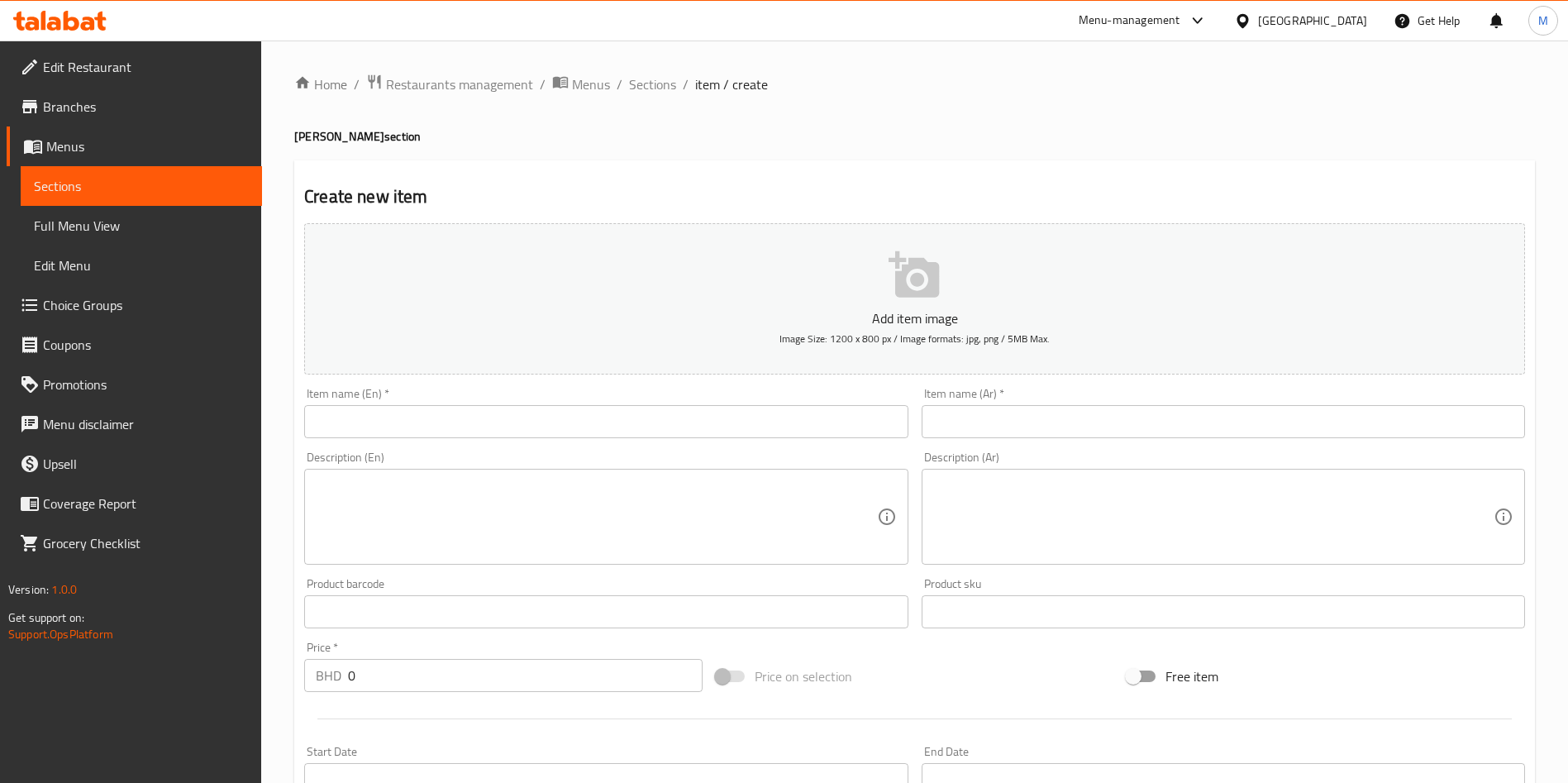
click at [481, 420] on input "text" at bounding box center [605, 422] width 603 height 33
paste input "JJ Dinner Meal 3Pcs Broasted"
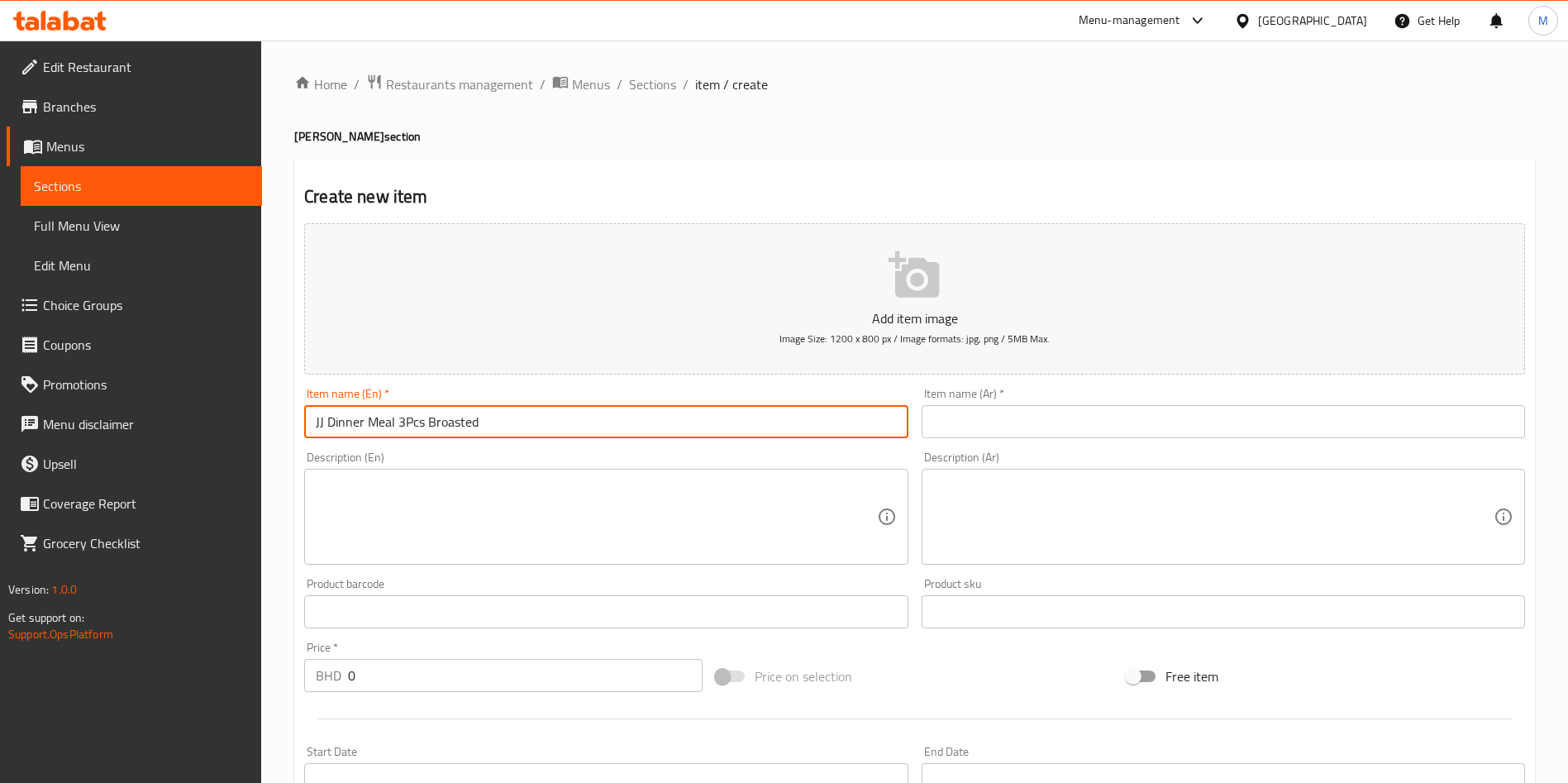
type input "JJ Dinner Meal 3Pcs Broasted"
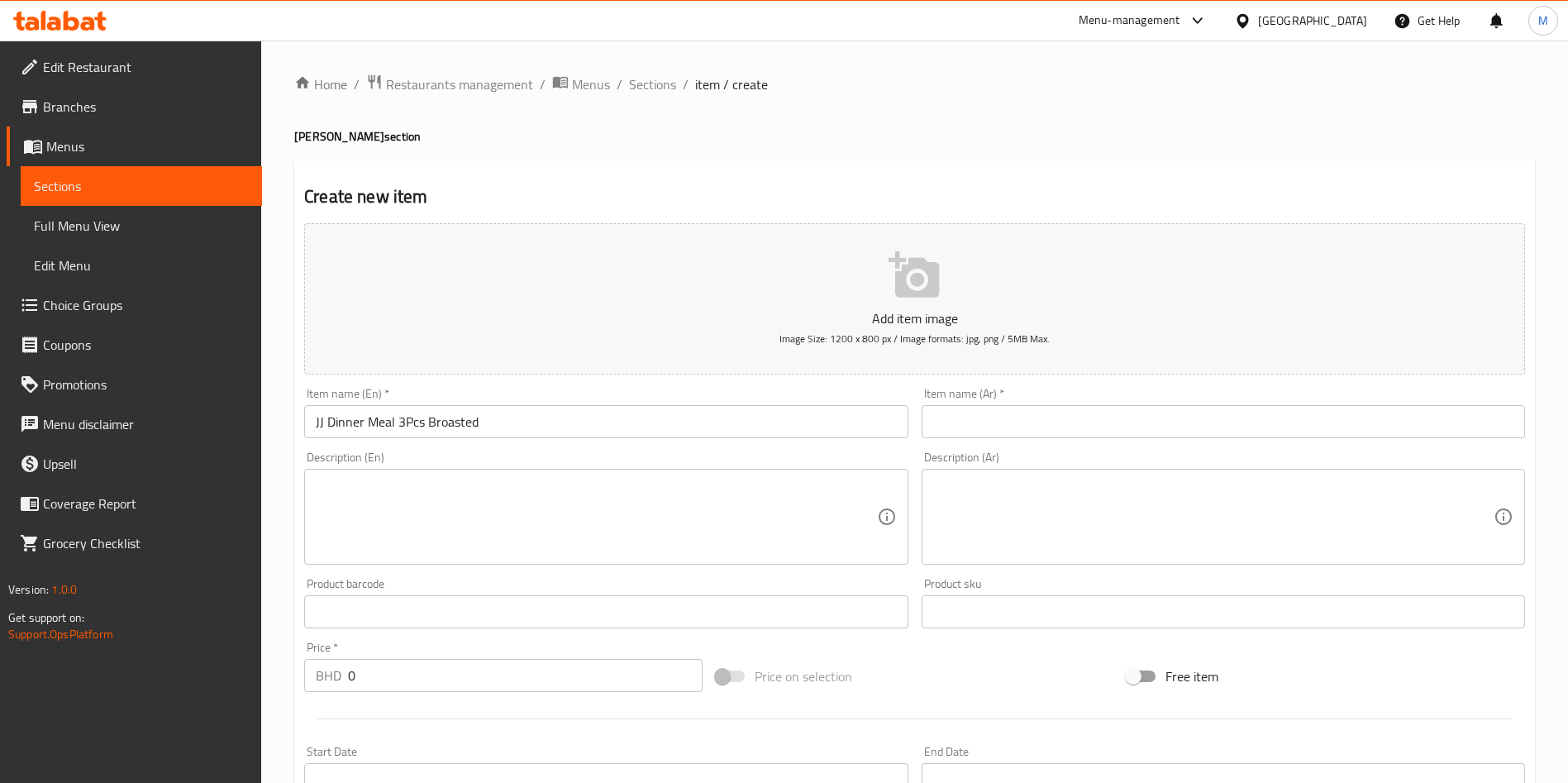
click at [776, 501] on textarea at bounding box center [596, 517] width 560 height 79
paste textarea "Chicken 3pcs + 1 fries + 2 ketchup + 1 Bun + 1 coleslaw + 1 Kinza"
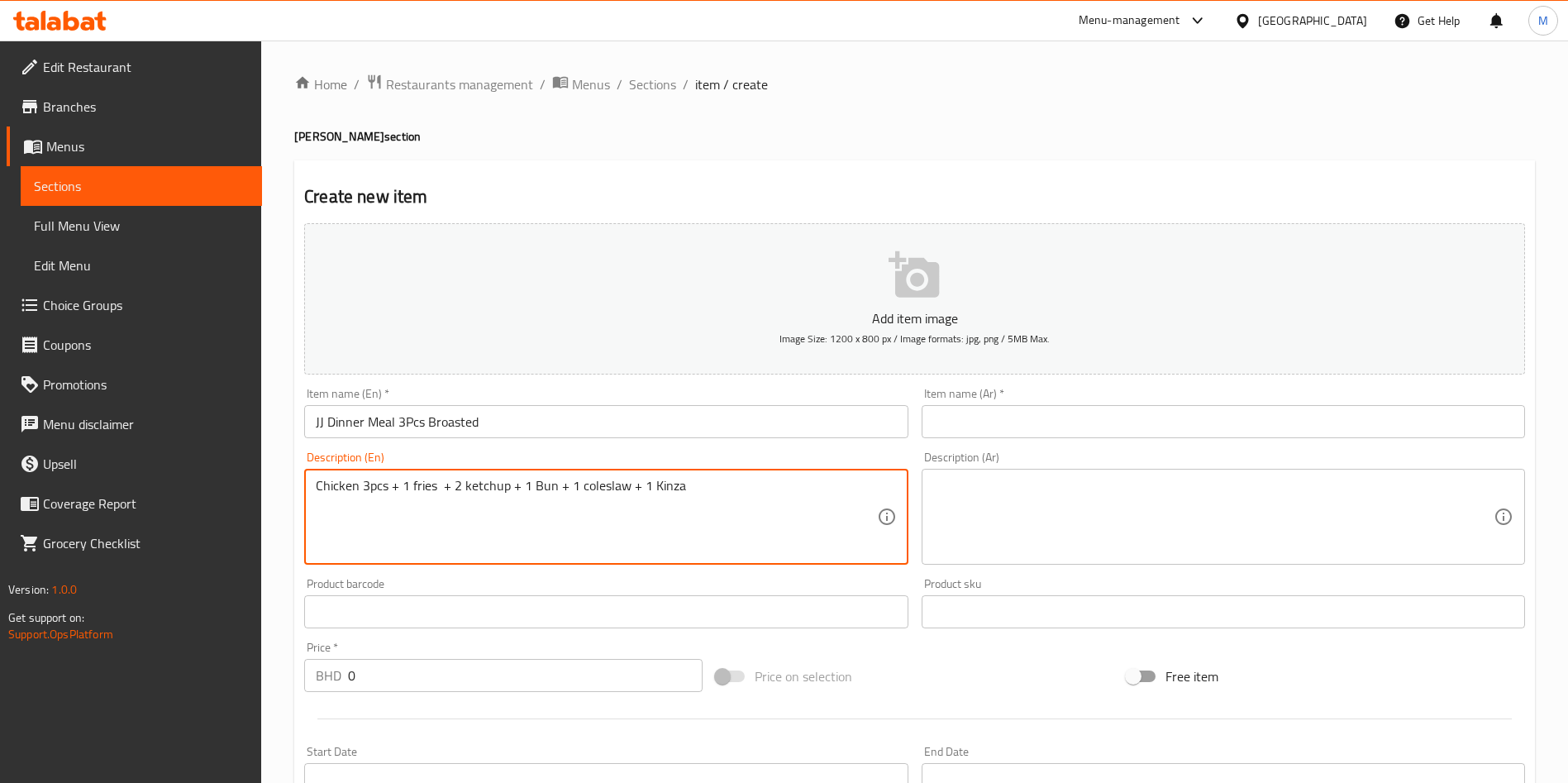
scroll to position [79, 0]
type textarea "Chicken 3pcs + 1 fries + 2 ketchup + 1 Bun + 1 coleslaw + 1 Kinza"
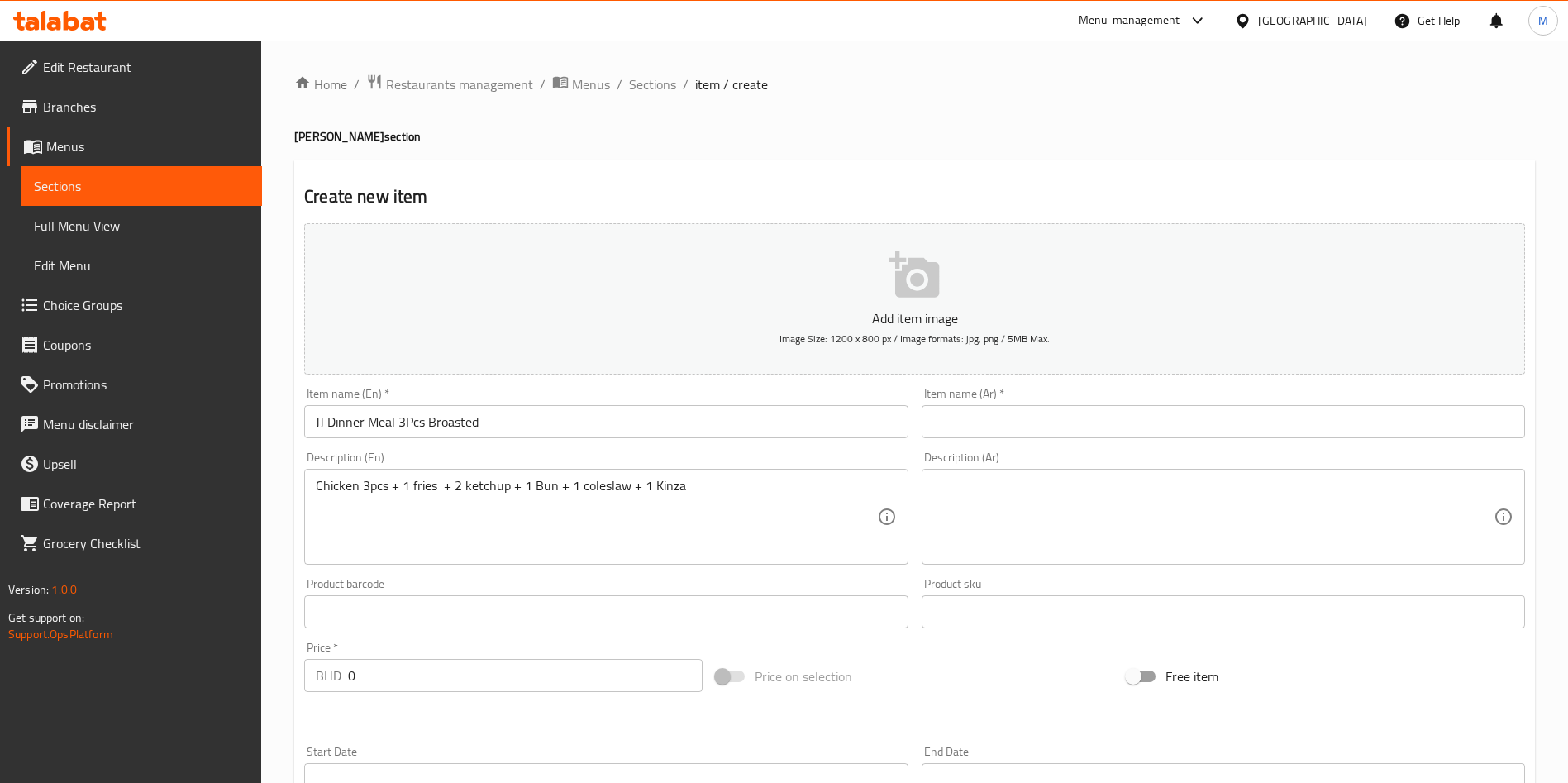
click at [1034, 506] on textarea at bounding box center [1213, 517] width 560 height 79
paste textarea "دجاج 3 قطع + 1 بطاطا + 2 كاتشب + 1 خبز + 1 كول سلو + 1 كينزا"
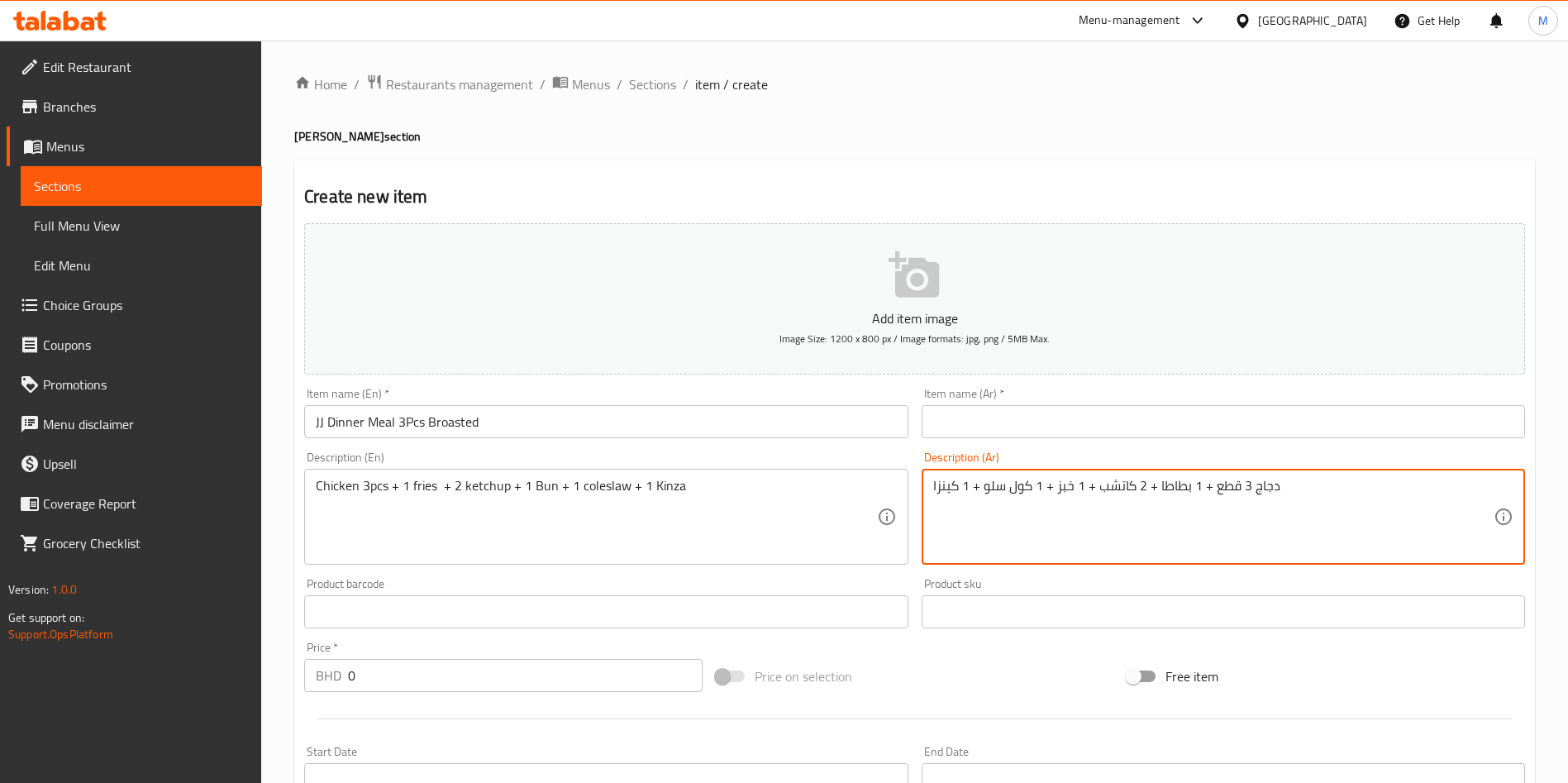
type textarea "دجاج 3 قطع + 1 بطاطا + 2 كاتشب + 1 خبز + 1 كول سلو + 1 كينزا"
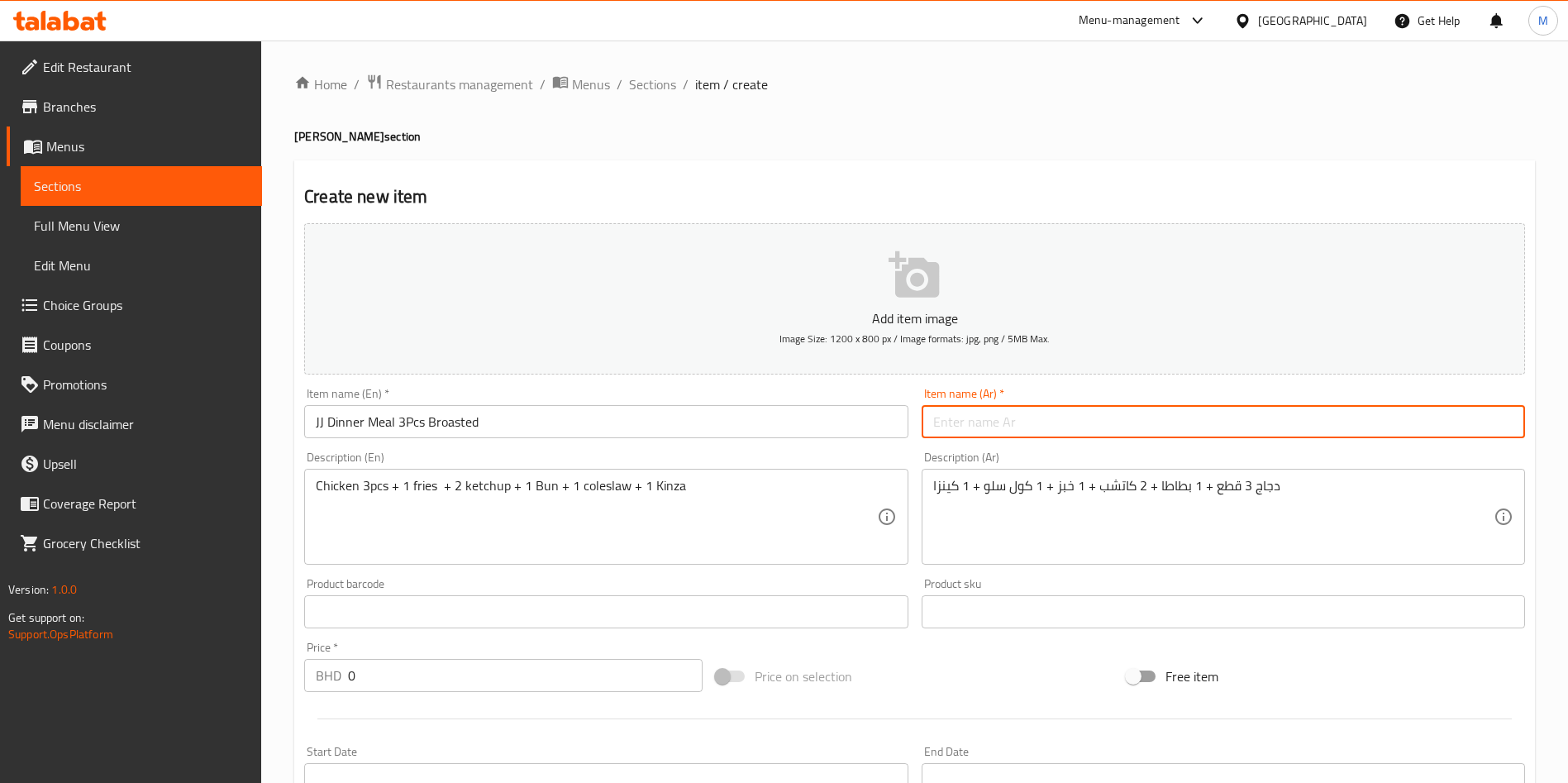
click at [964, 410] on input "text" at bounding box center [1222, 422] width 603 height 33
paste input "وجبة عشاء جي جي 3 قطع بروستد"
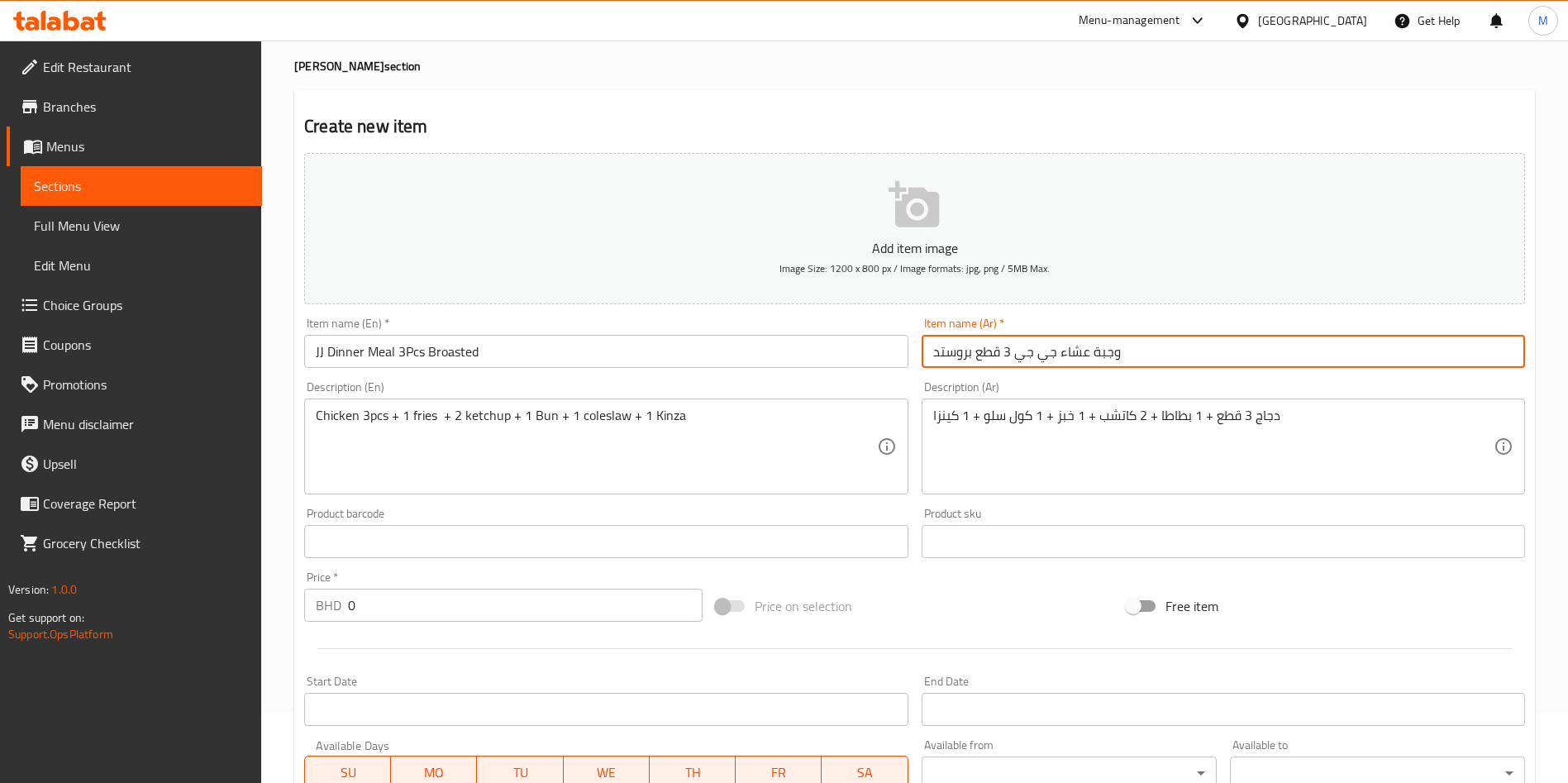
scroll to position [124, 0]
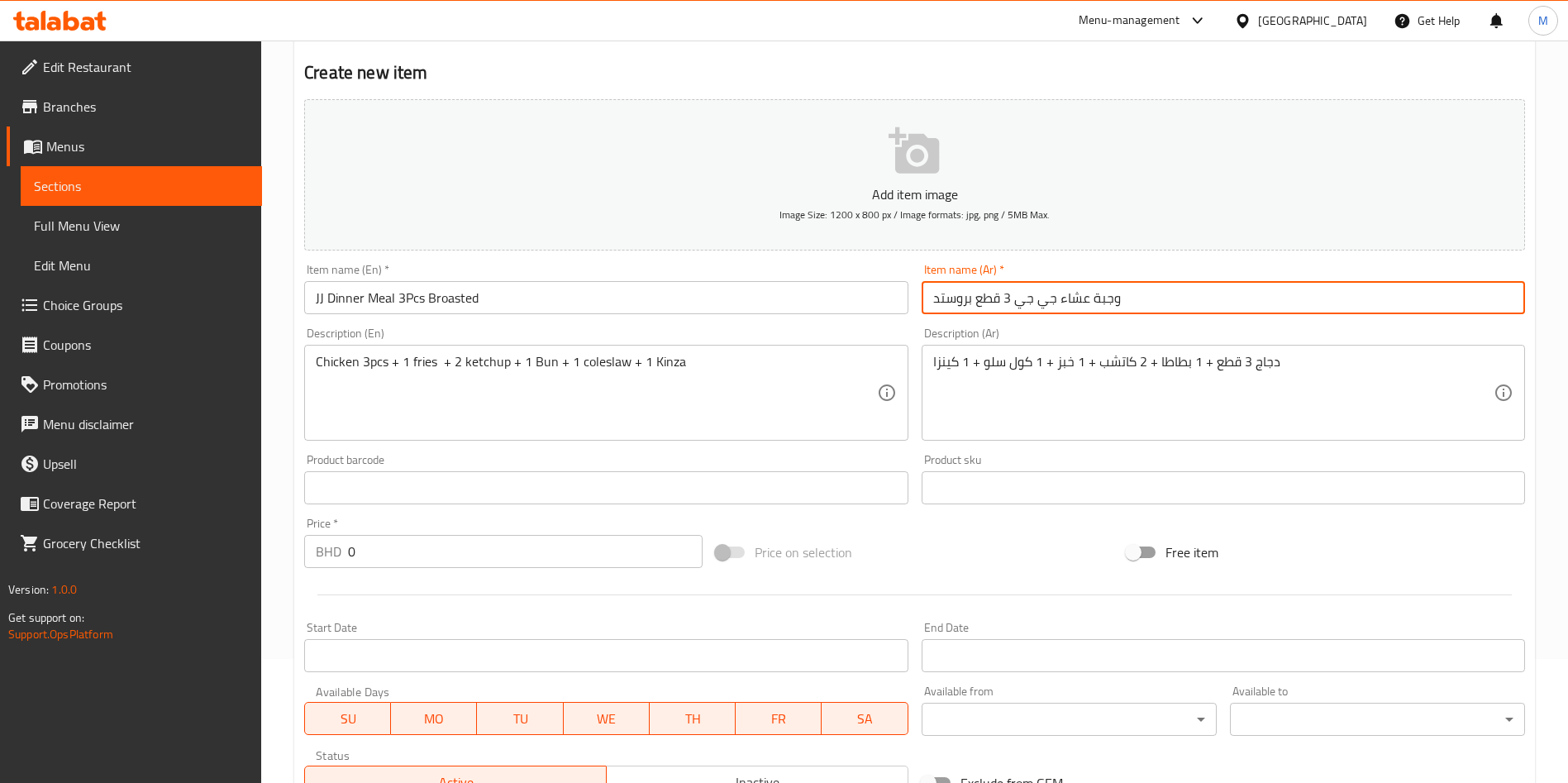
type input "وجبة عشاء جي جي 3 قطع بروستد"
click at [468, 536] on input "0" at bounding box center [526, 552] width 355 height 33
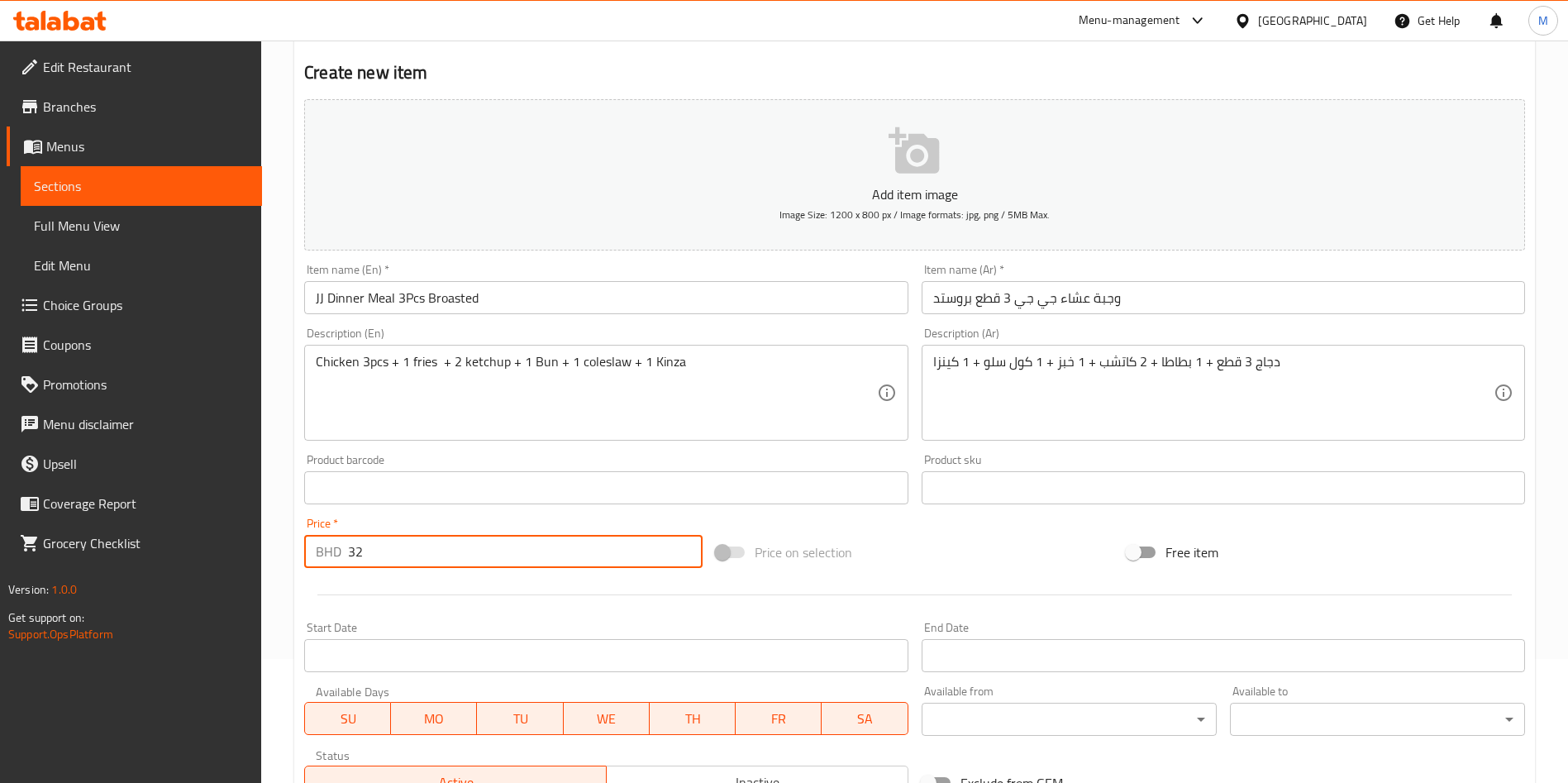
type input "3"
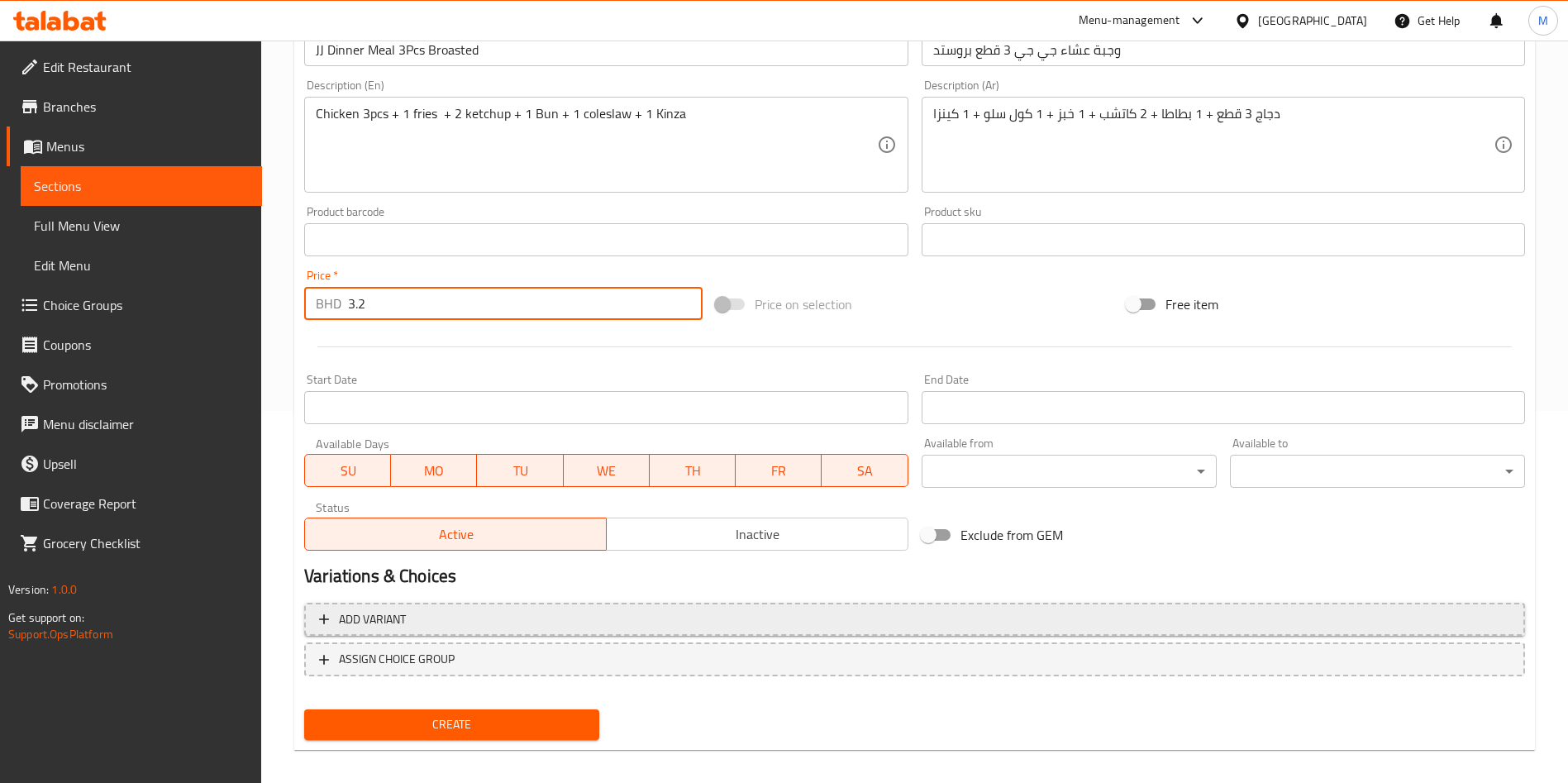
scroll to position [385, 0]
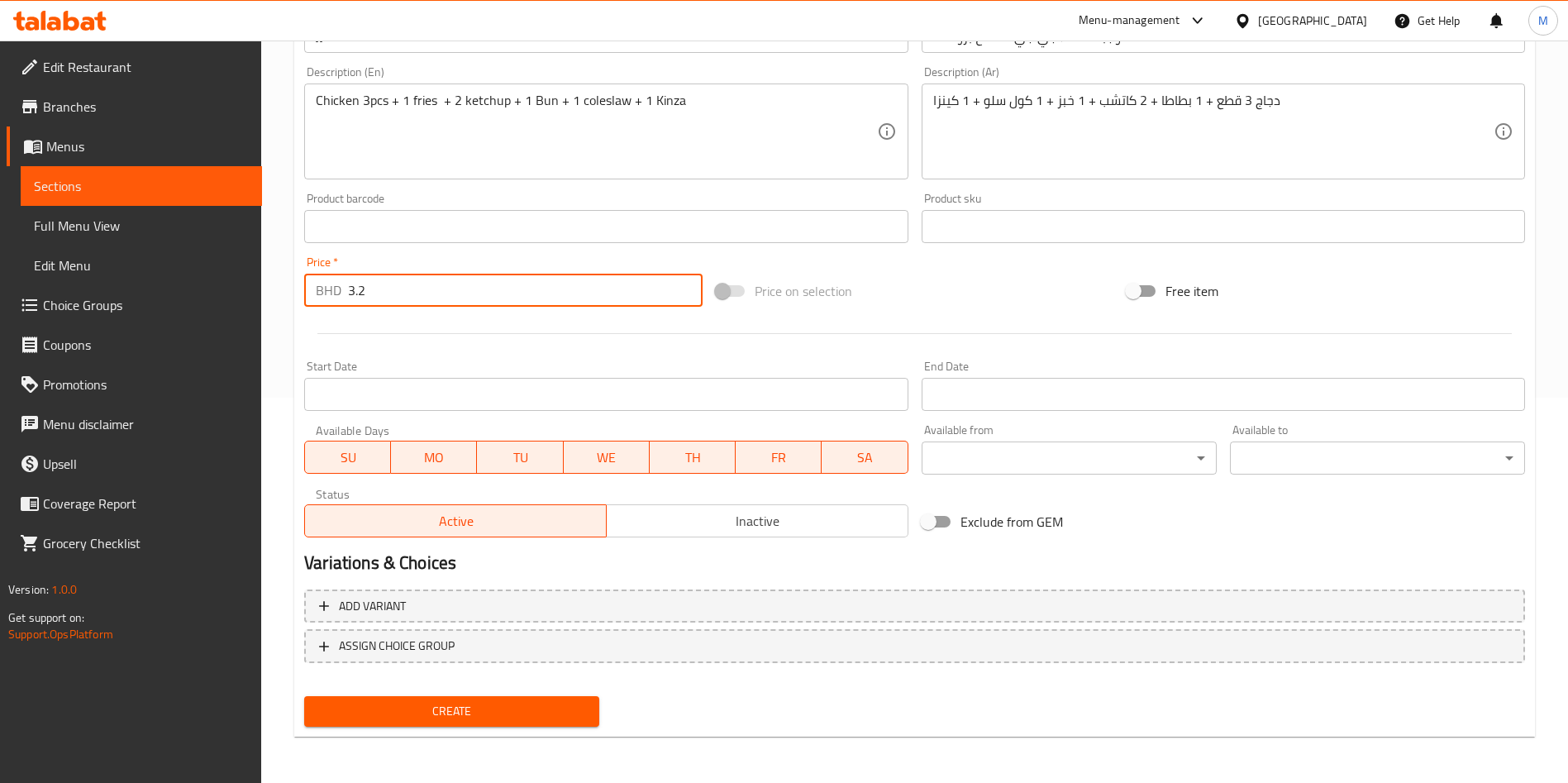
type input "3.2"
click at [434, 702] on span "Create" at bounding box center [451, 711] width 269 height 20
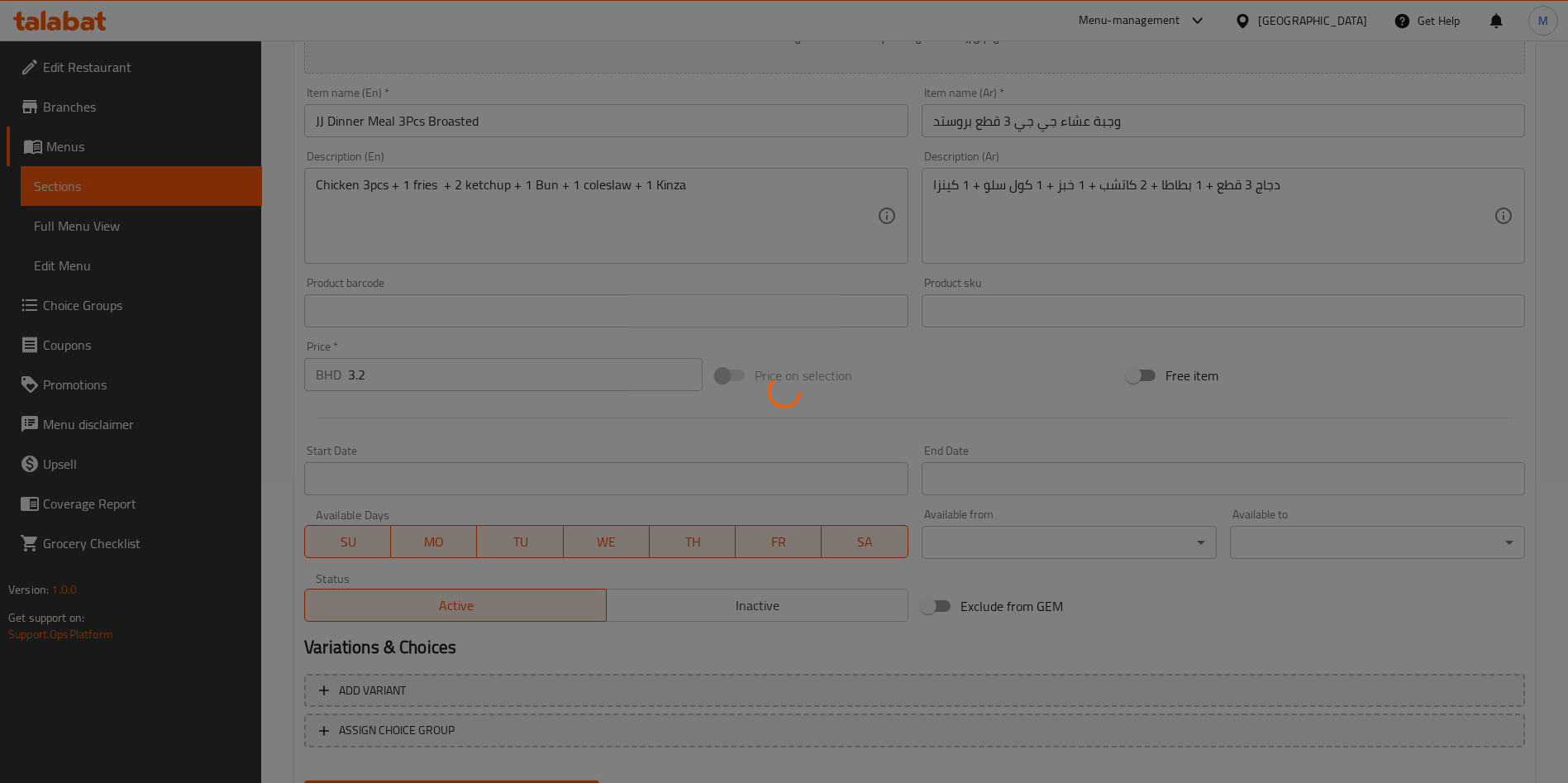
type input "0"
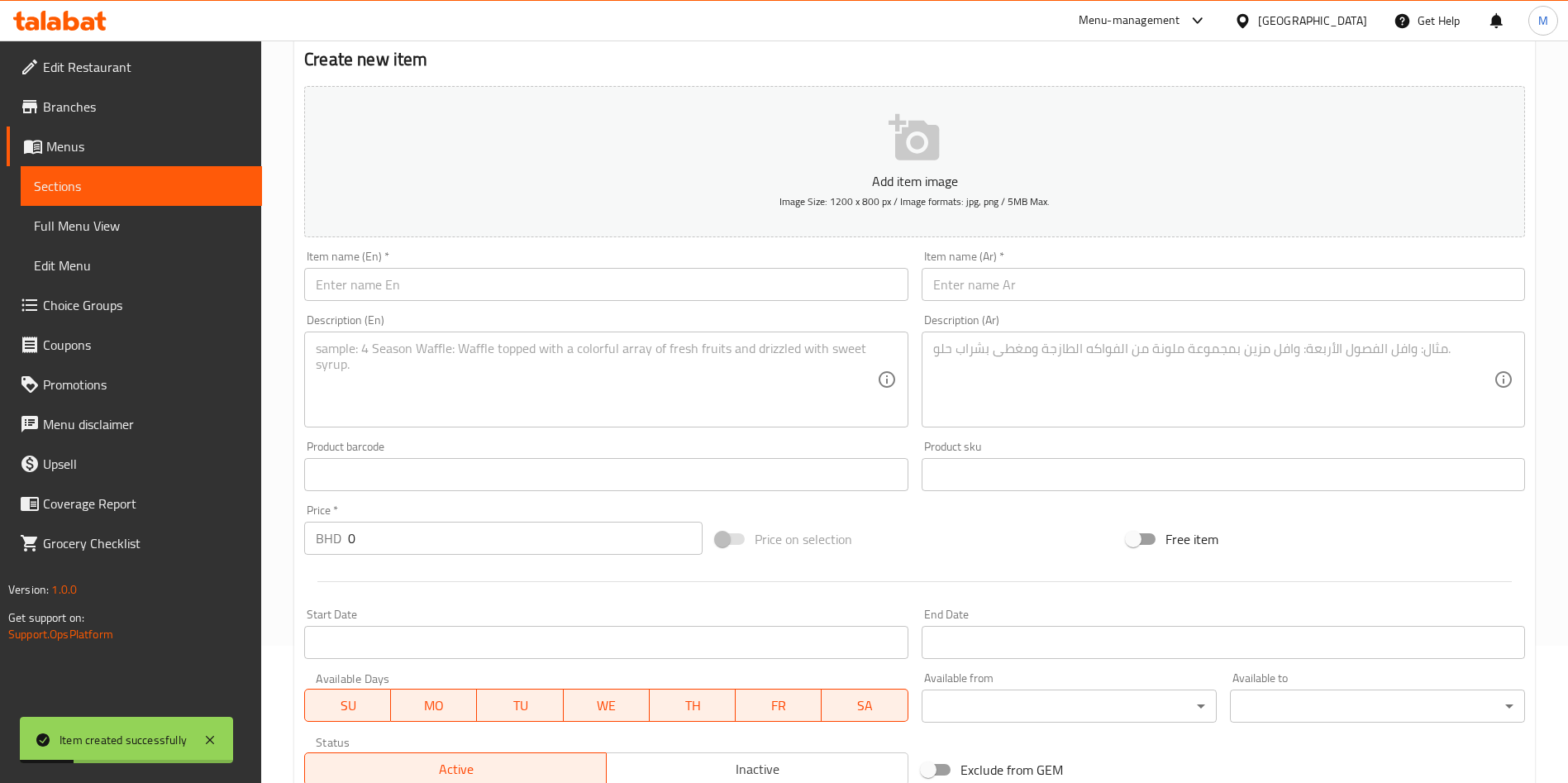
scroll to position [13, 0]
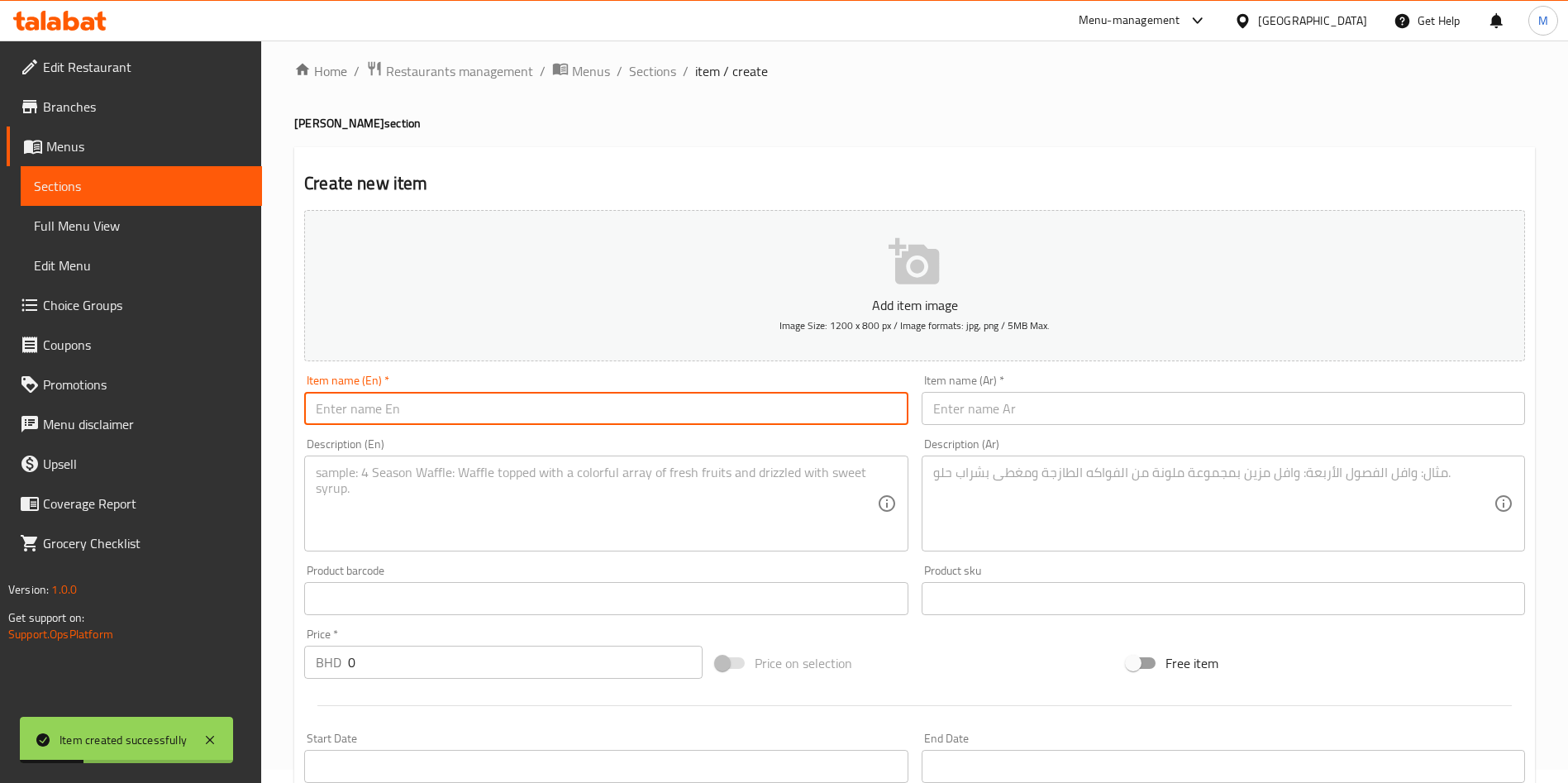
click at [440, 418] on input "text" at bounding box center [605, 409] width 603 height 33
paste input "JJ Dinner Meal 4Pcs Broasted"
type input "JJ Dinner Meal 4Pcs Broasted"
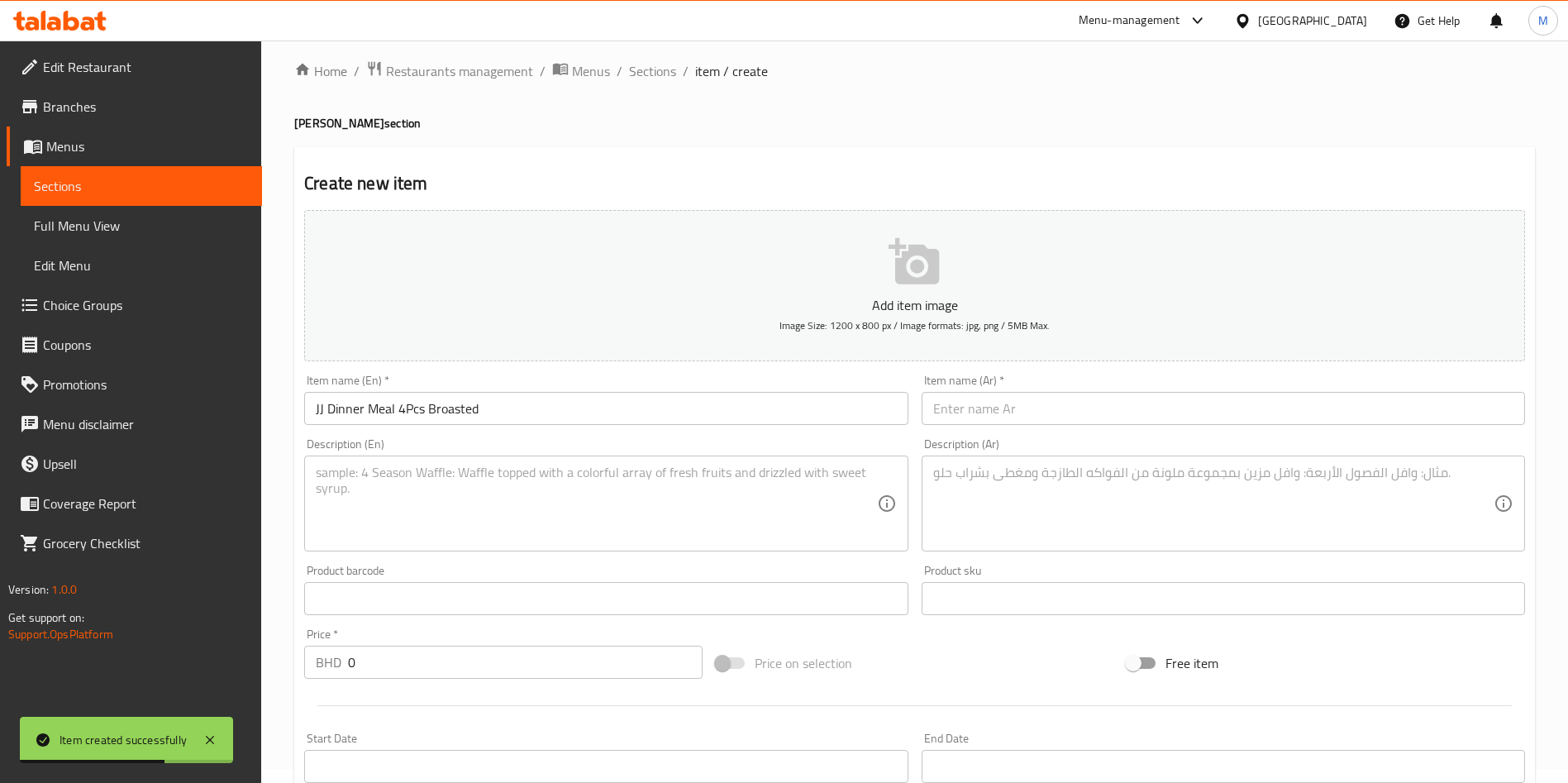
click at [1100, 416] on input "text" at bounding box center [1222, 409] width 603 height 33
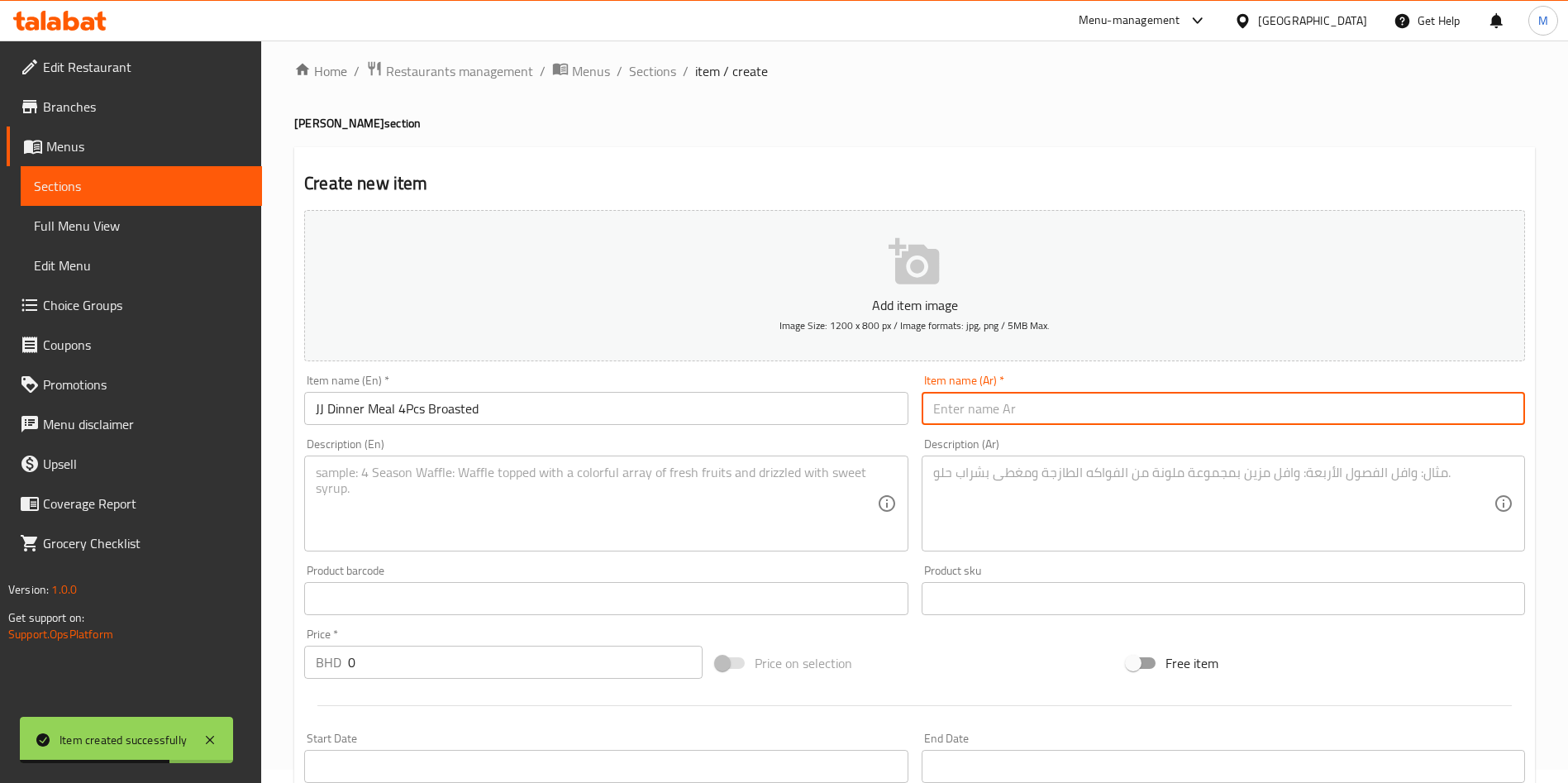
paste input "وجبة عشاء جي جي 4 قطع بروستد"
type input "وجبة عشاء جي جي 4 قطع بروستد"
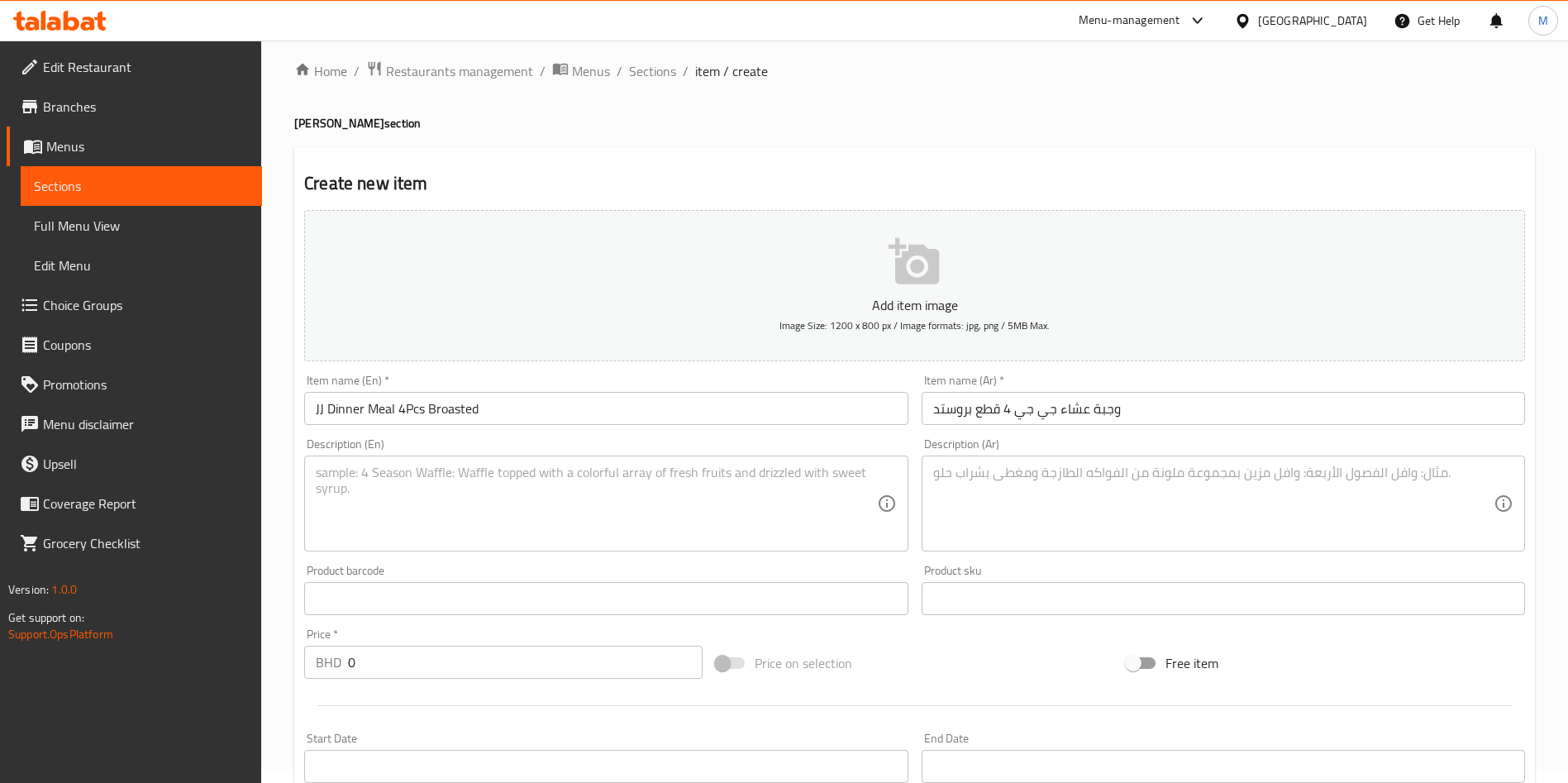
click at [448, 458] on div "Description (En)" at bounding box center [605, 504] width 603 height 96
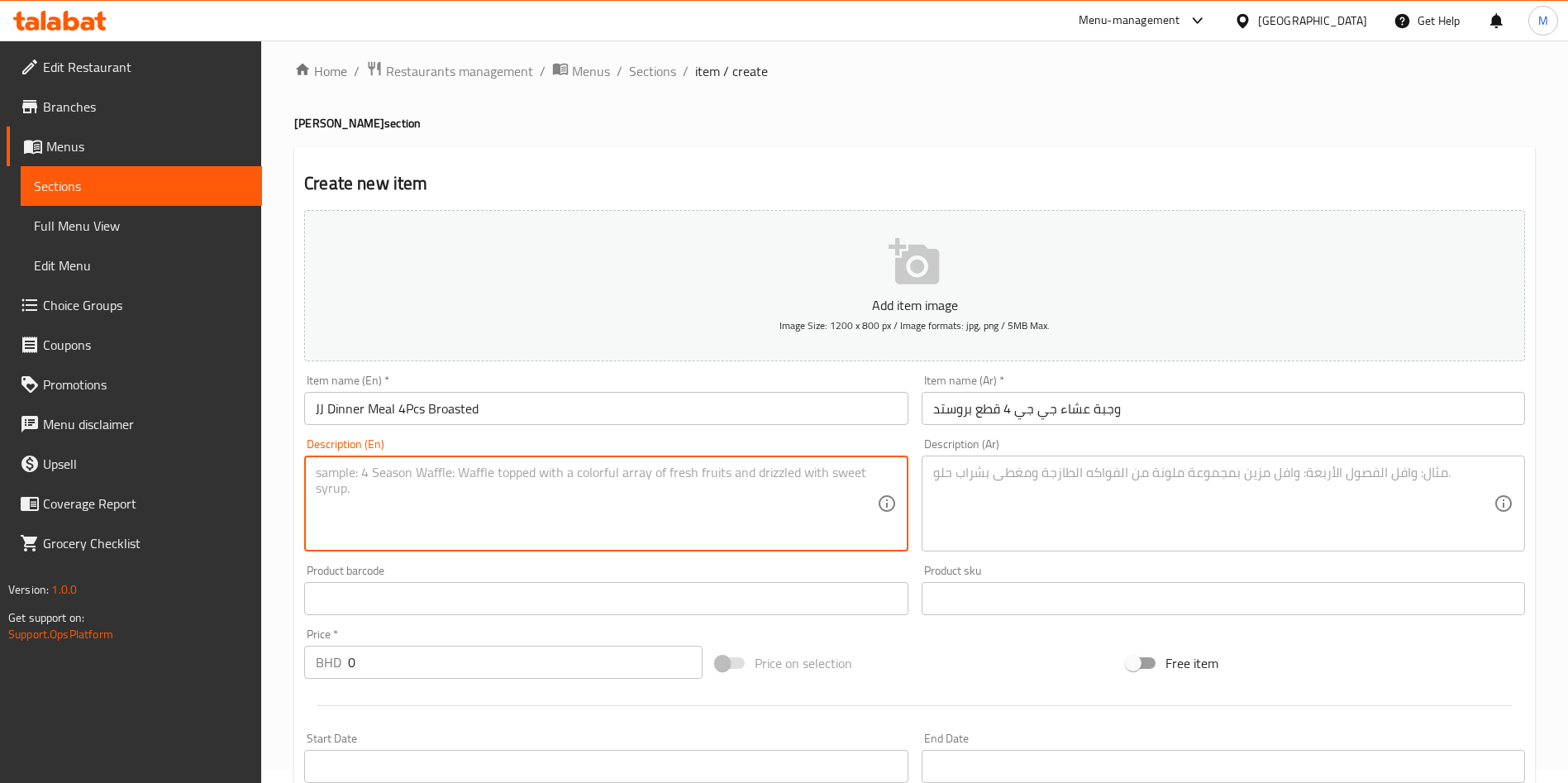
paste textarea "Chicken 4pcs + 1 fries + 2 ketchup + 1 Bun + 1 coleslaw + 1 Kinza"
type textarea "Chicken 4pcs + 1 fries + 2 ketchup + 1 Bun + 1 coleslaw + 1 Kinza"
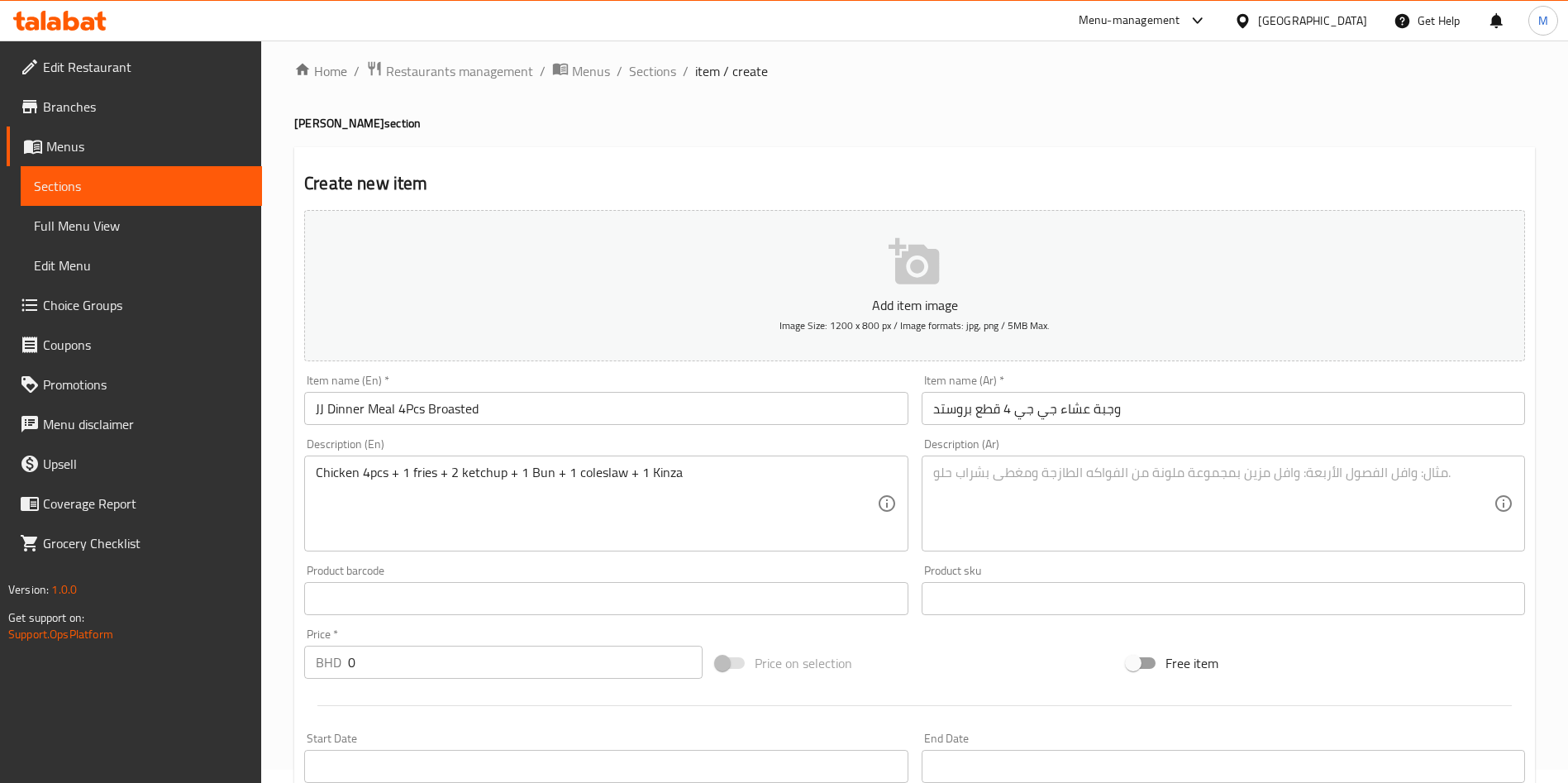
click at [1194, 454] on div "Description (Ar) Description (Ar)" at bounding box center [1222, 495] width 603 height 114
paste textarea "دجاج 4 قطع + 1 بطاطا + 2 كاتشب + 1 خبز + 1 كول سلو + 1 كينزا"
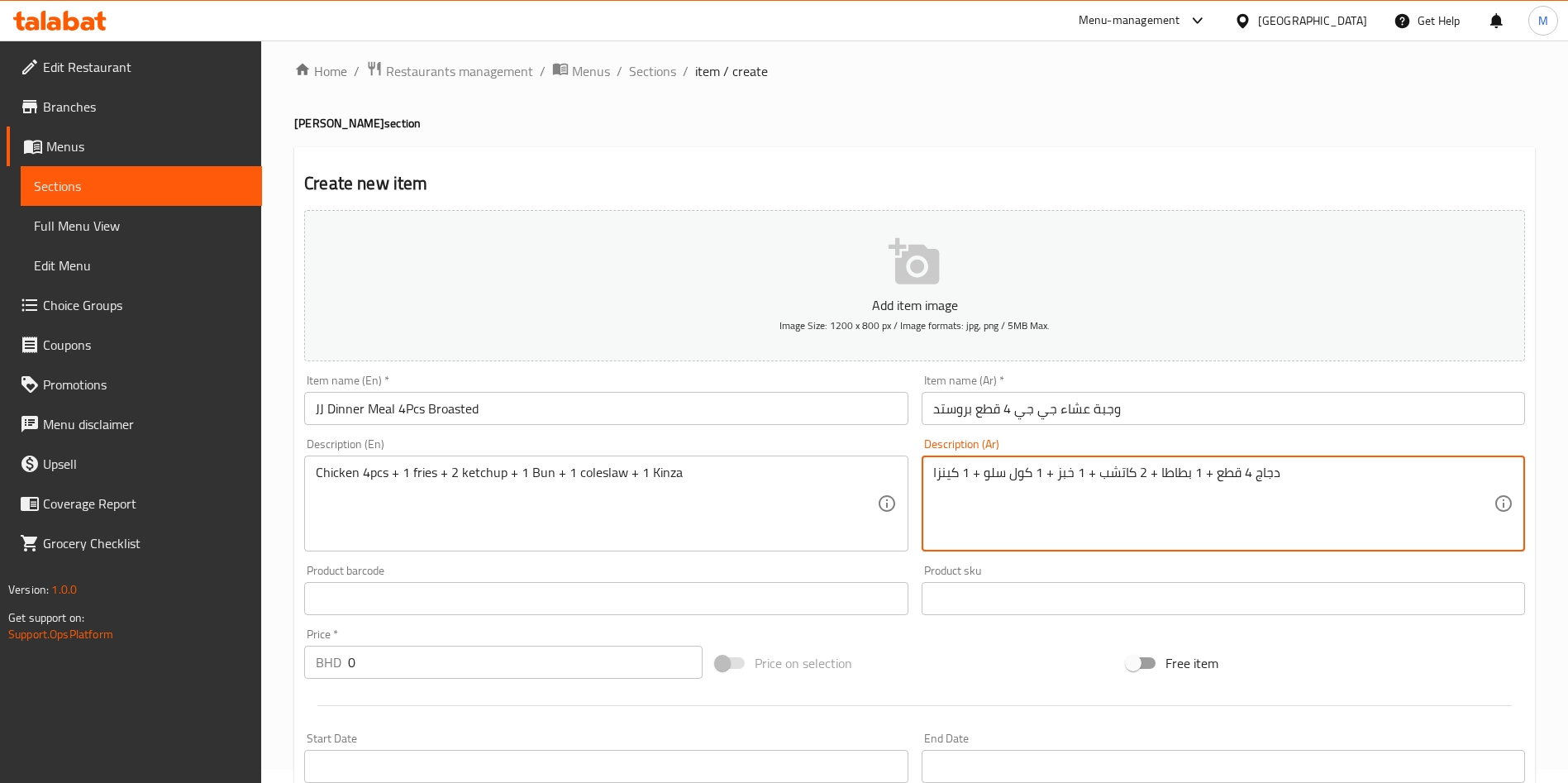
type textarea "دجاج 4 قطع + 1 بطاطا + 2 كاتشب + 1 خبز + 1 كول سلو + 1 كينزا"
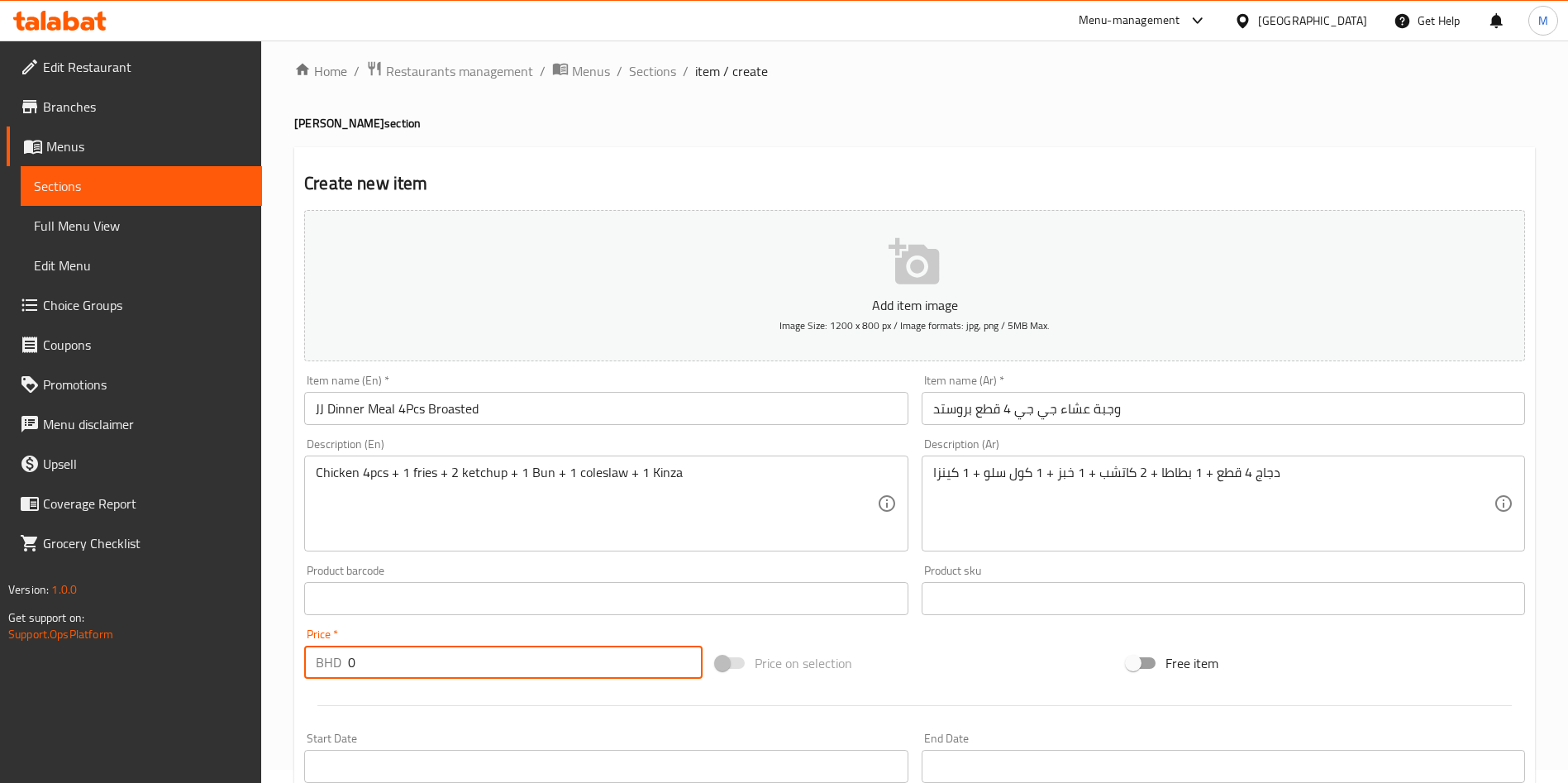
click at [359, 663] on input "0" at bounding box center [526, 663] width 355 height 33
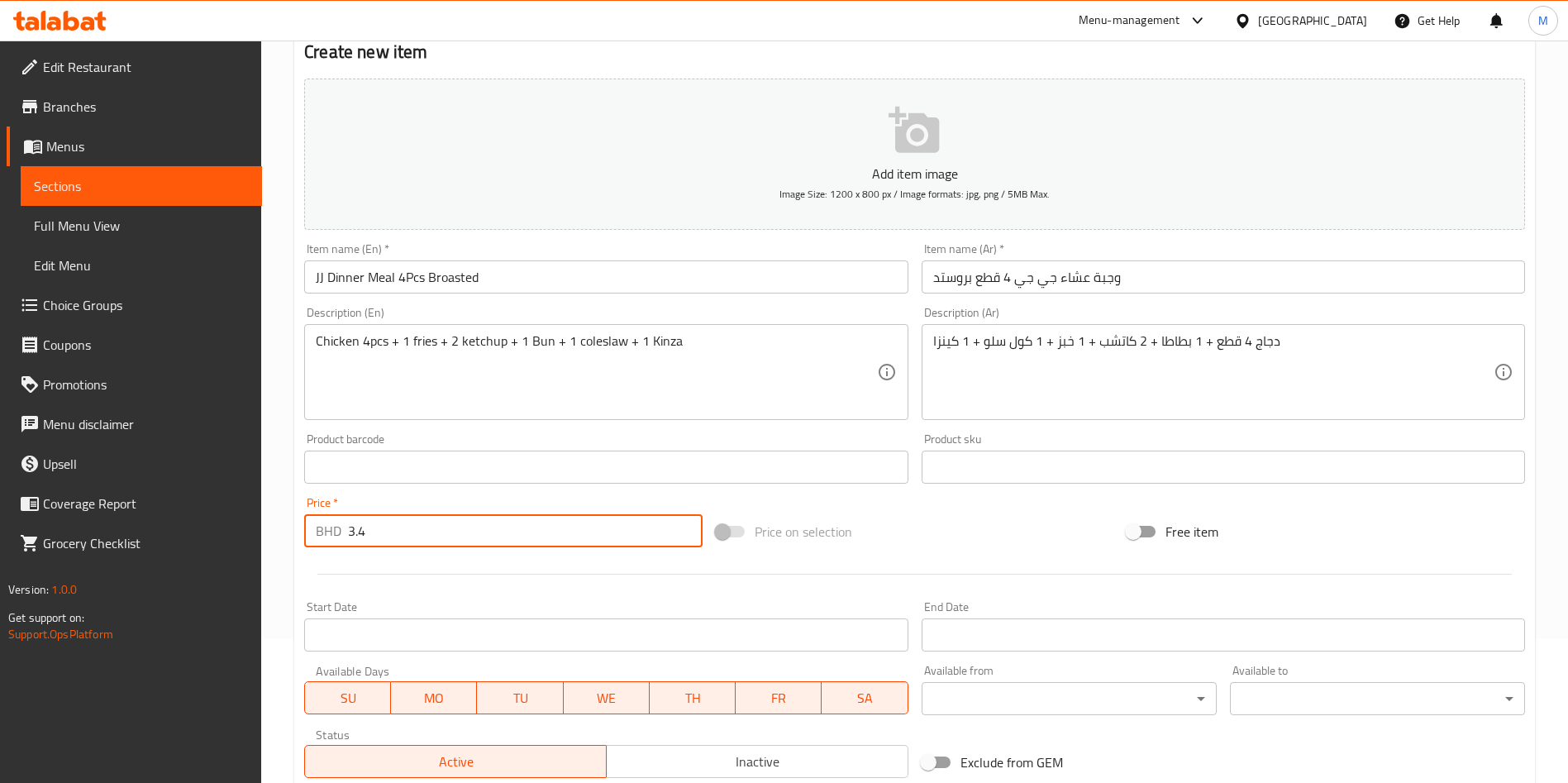
scroll to position [385, 0]
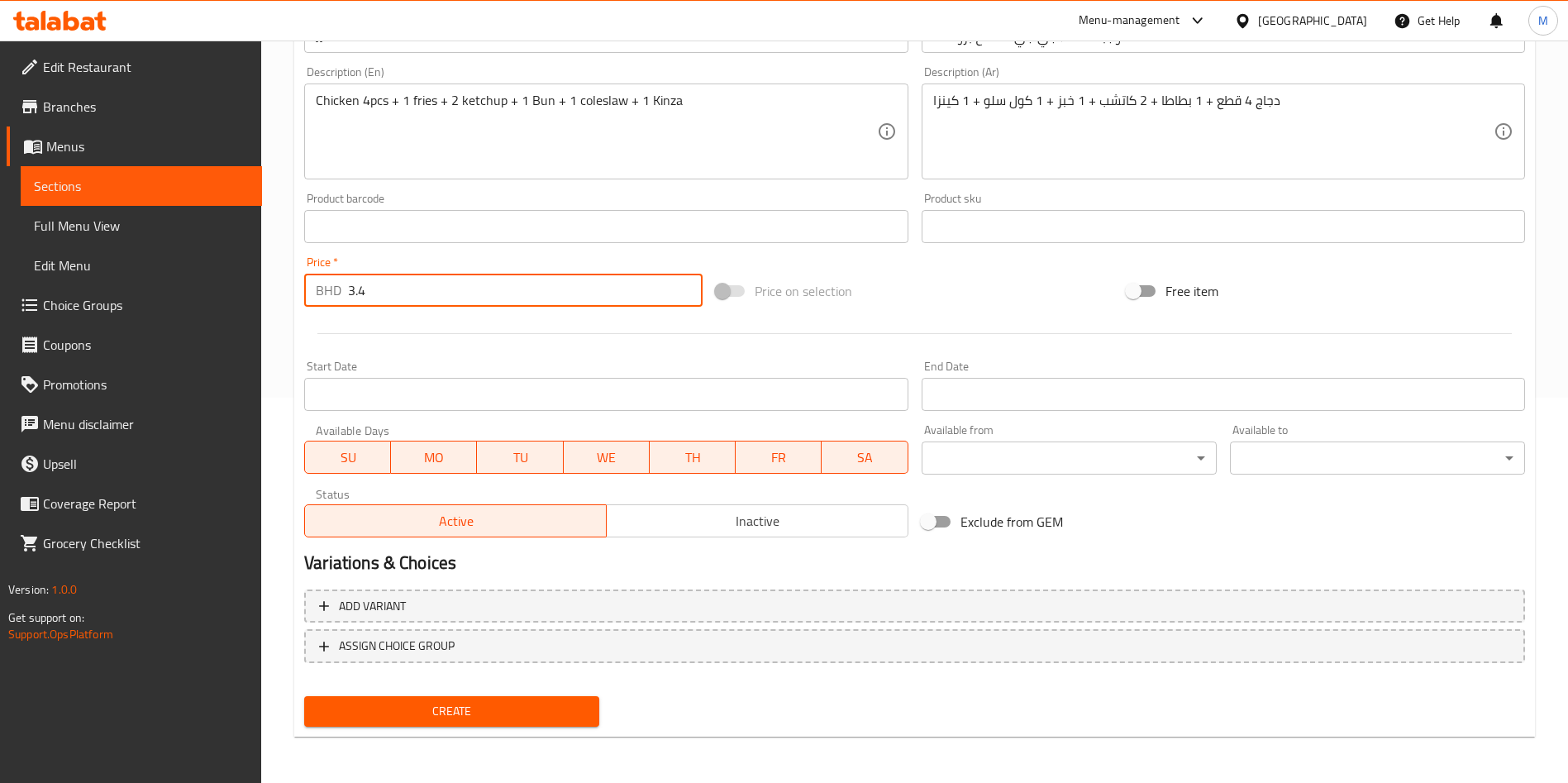
type input "3.4"
click at [398, 718] on span "Create" at bounding box center [451, 711] width 269 height 20
click at [398, 718] on div at bounding box center [784, 391] width 1568 height 783
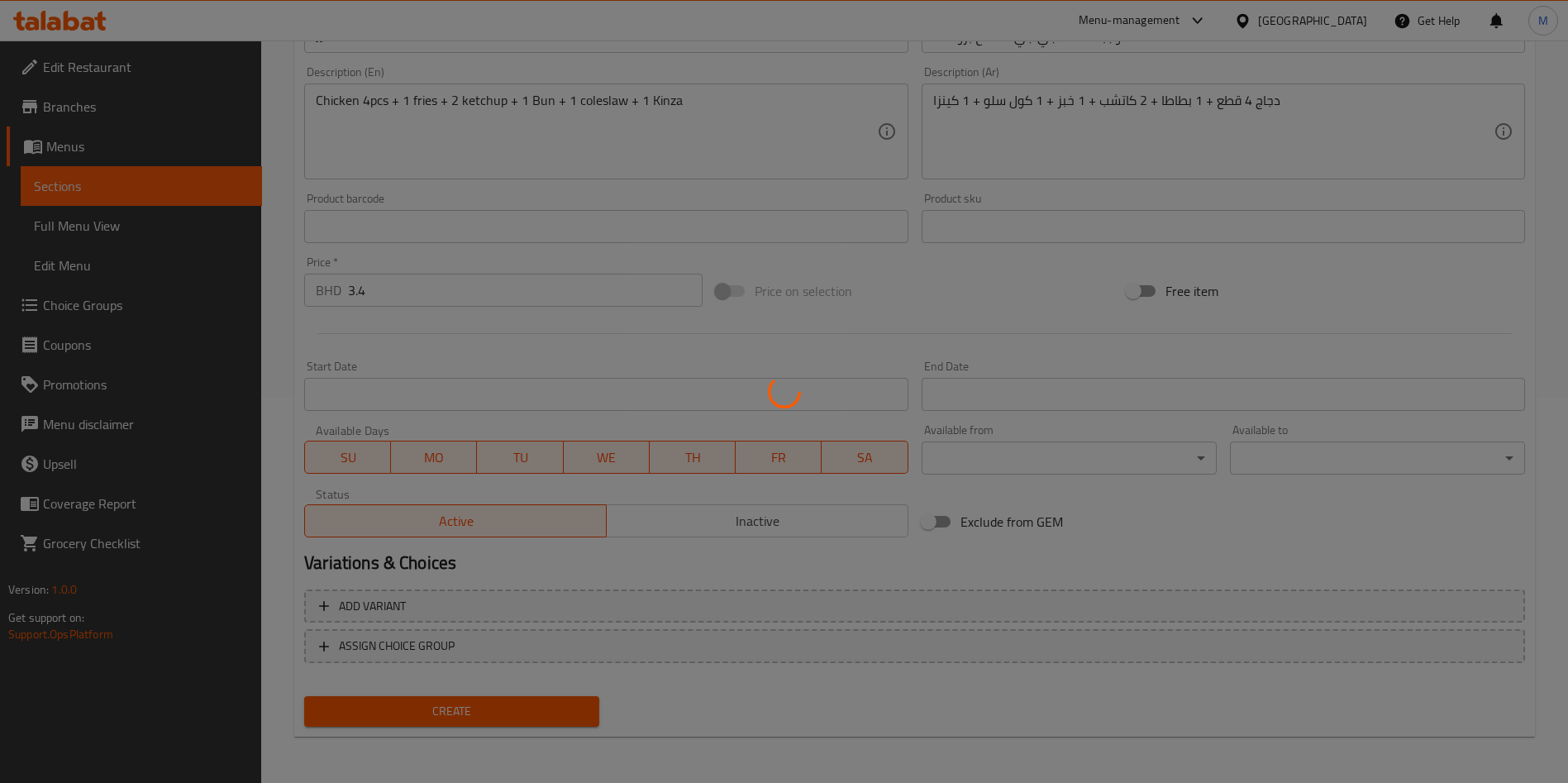
type input "0"
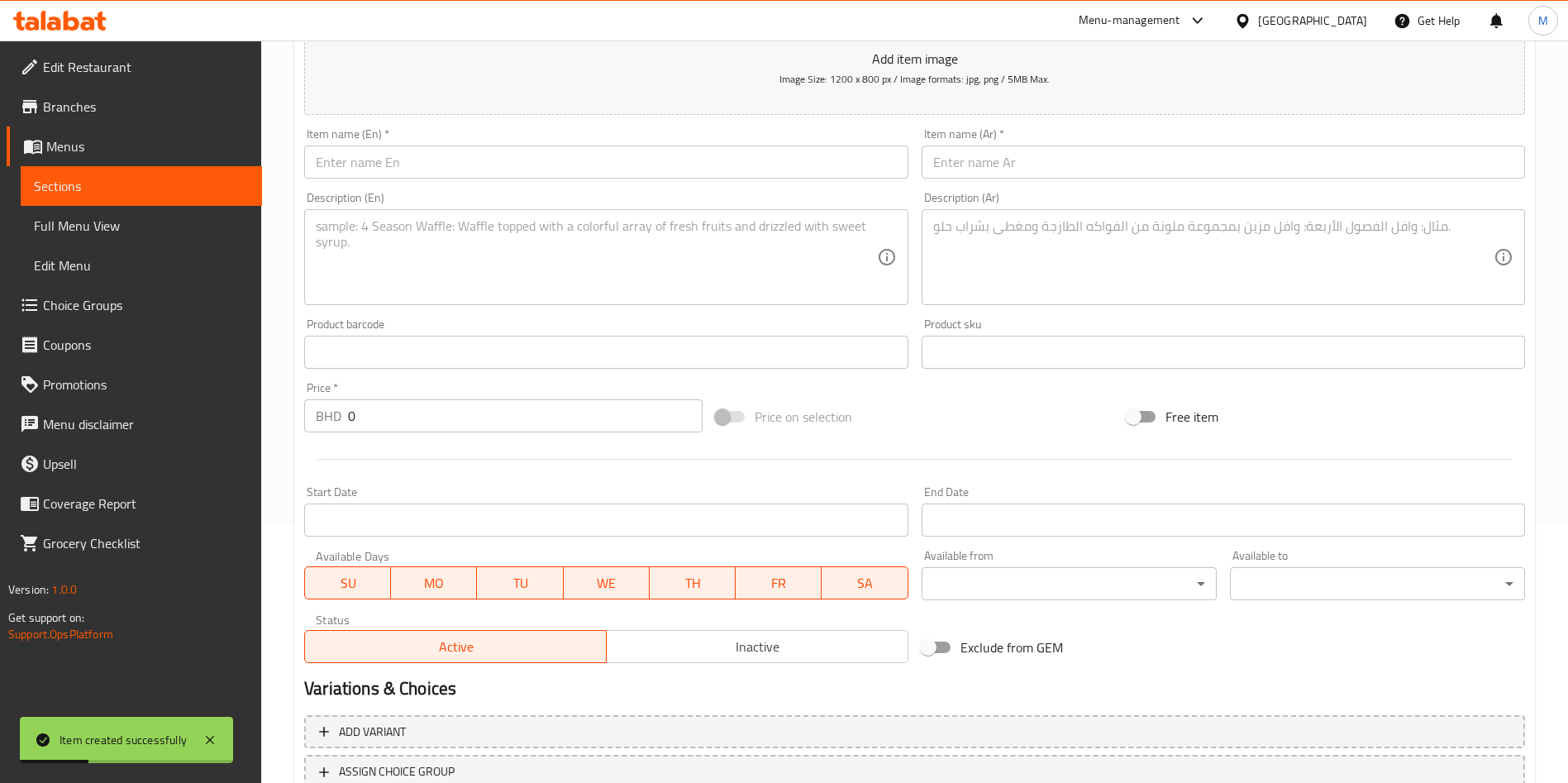
scroll to position [137, 0]
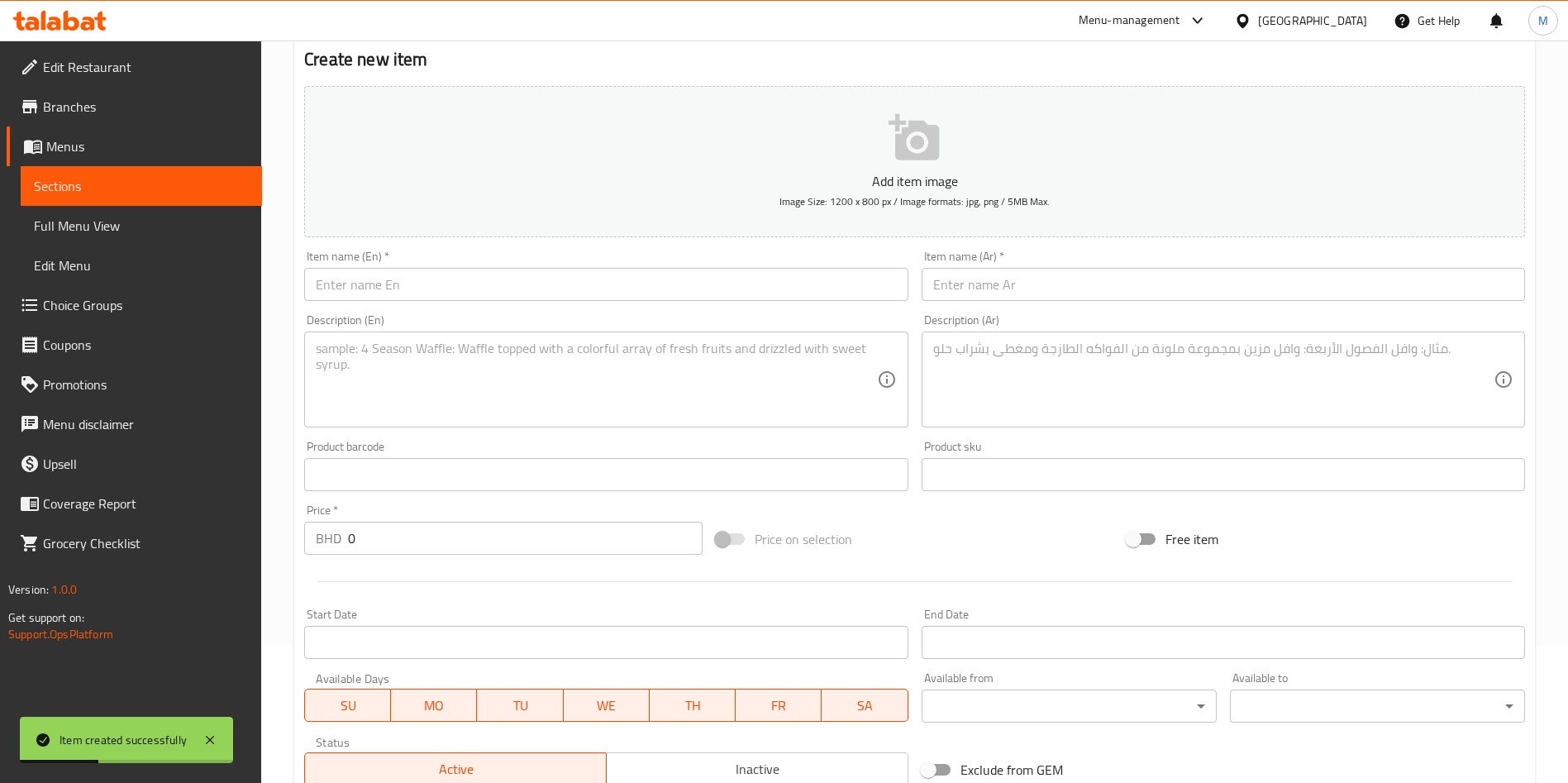
click at [390, 290] on input "text" at bounding box center [605, 285] width 603 height 33
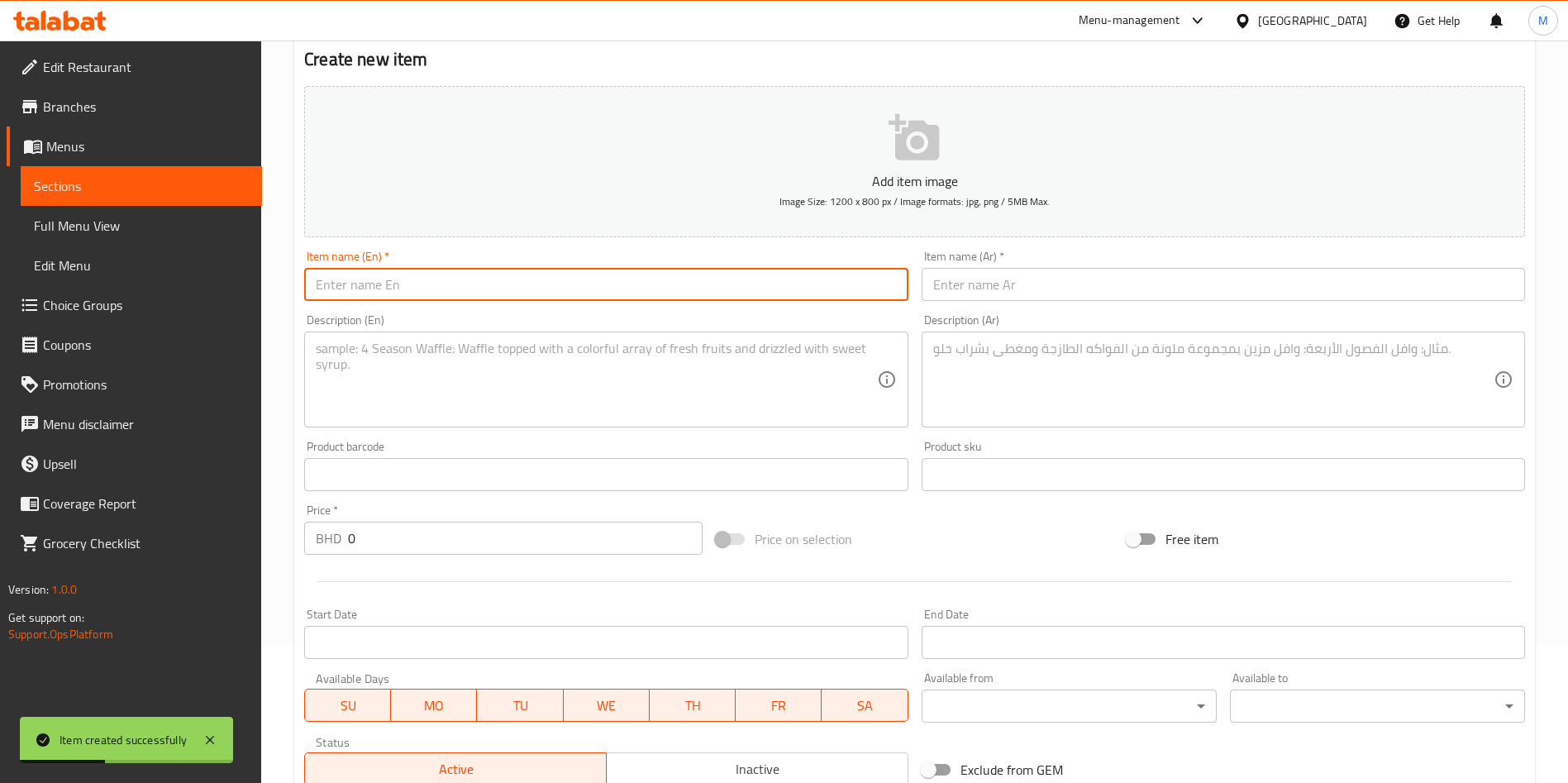
paste input "8 PCS Broasted"
type input "8 PCS Broasted"
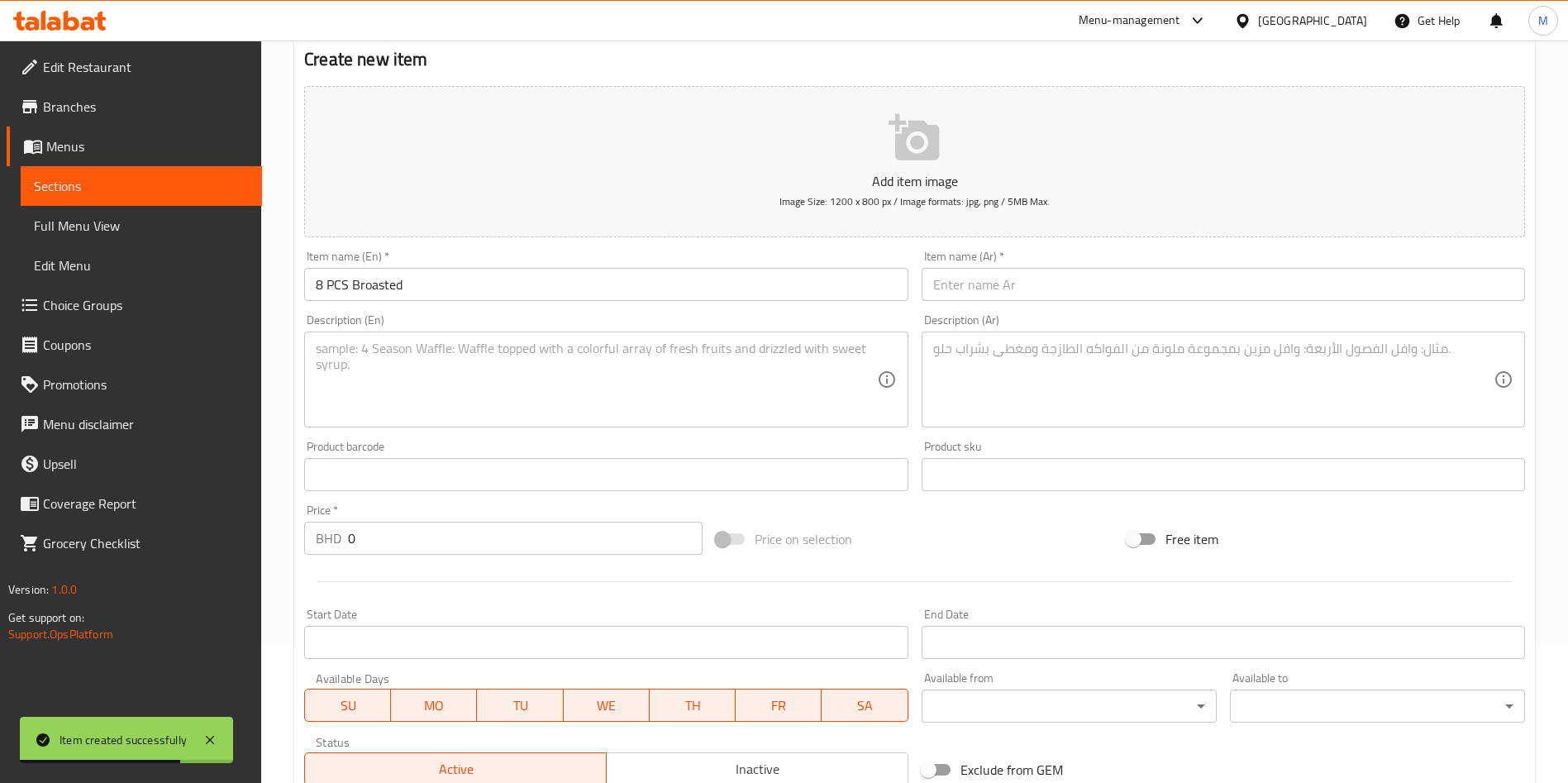
click at [1013, 275] on input "text" at bounding box center [1222, 285] width 603 height 33
paste input "8 قطع بروستد"
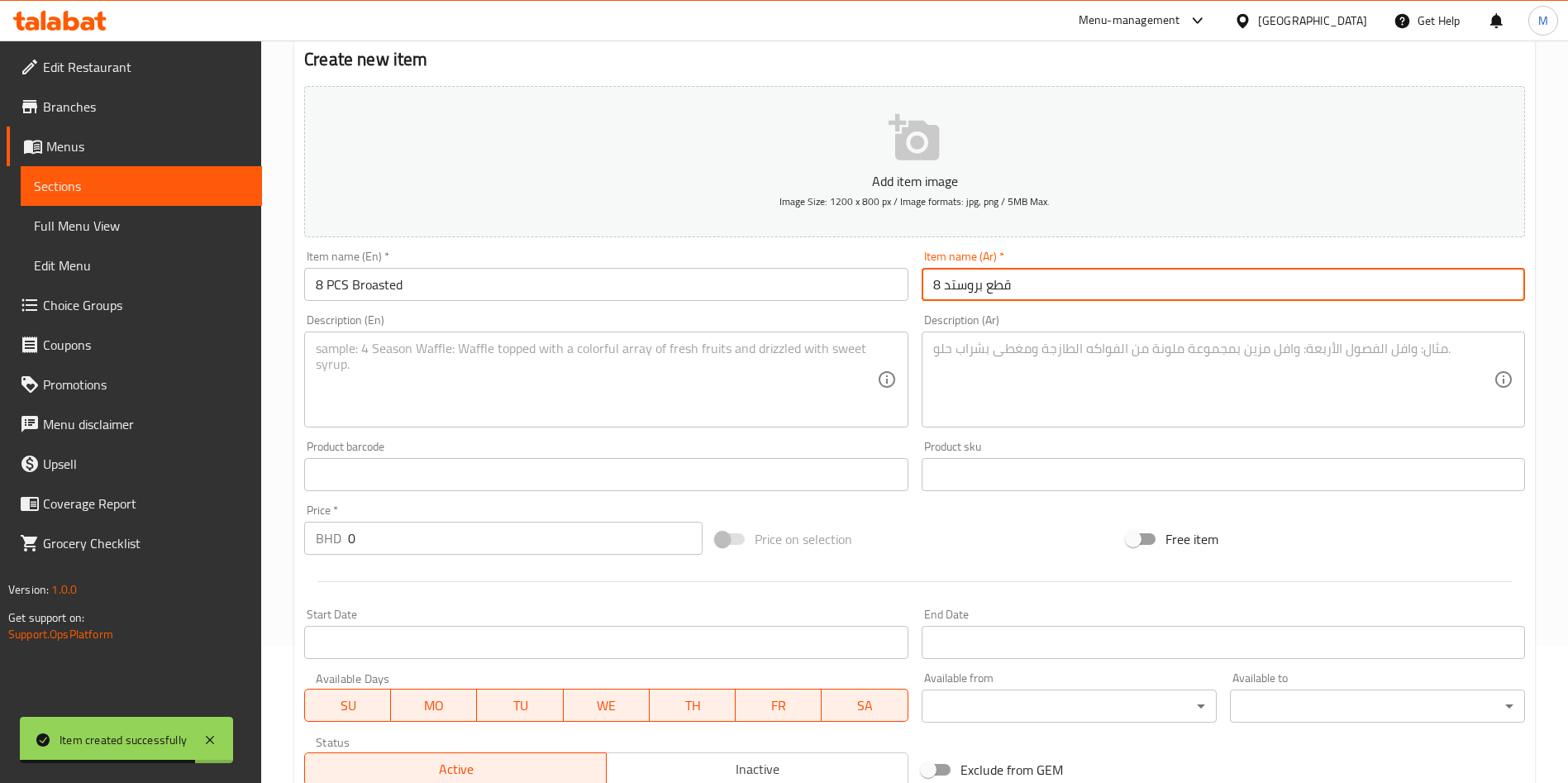
type input "8 قطع بروستد"
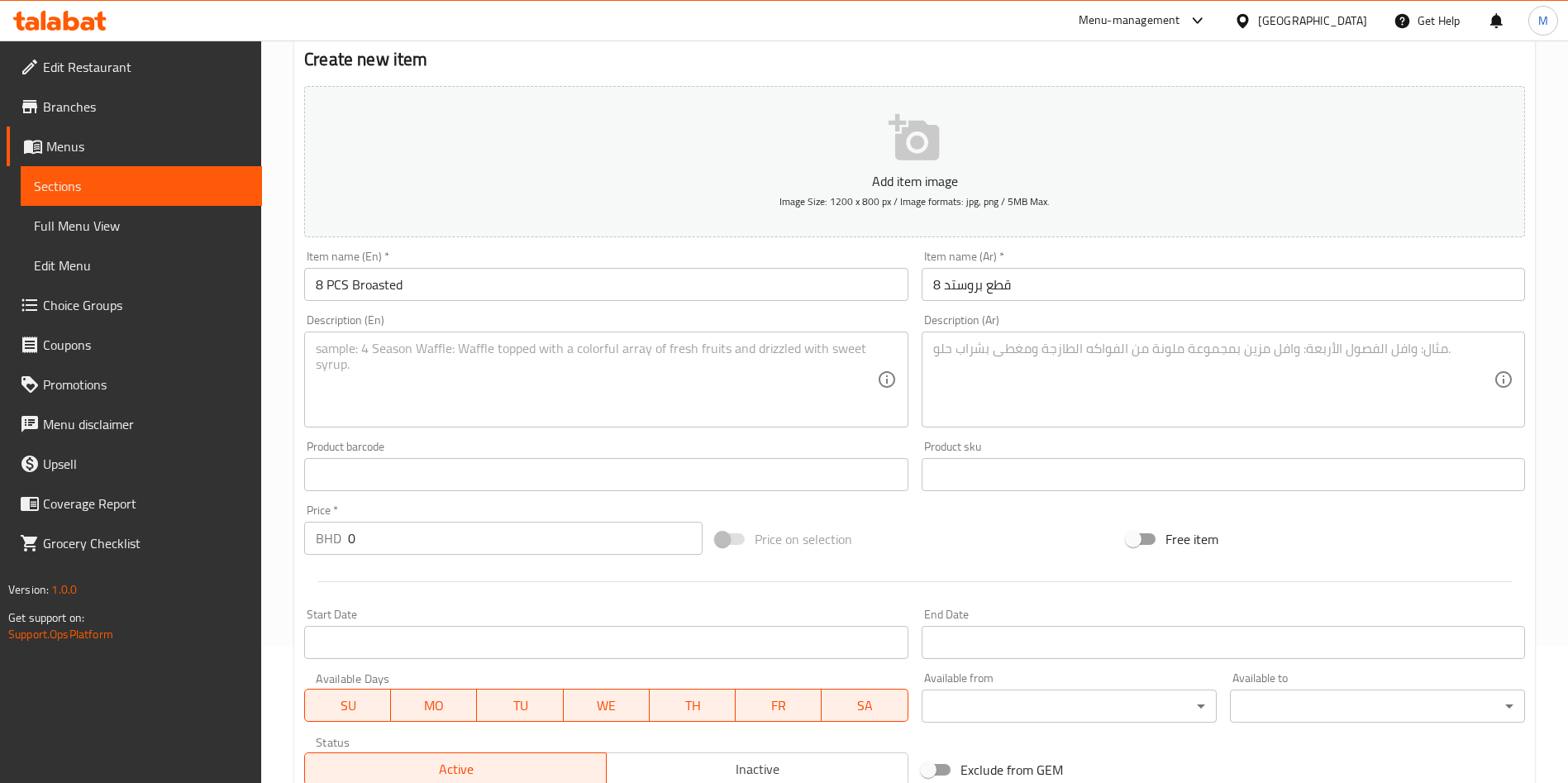
click at [504, 387] on textarea at bounding box center [596, 380] width 560 height 79
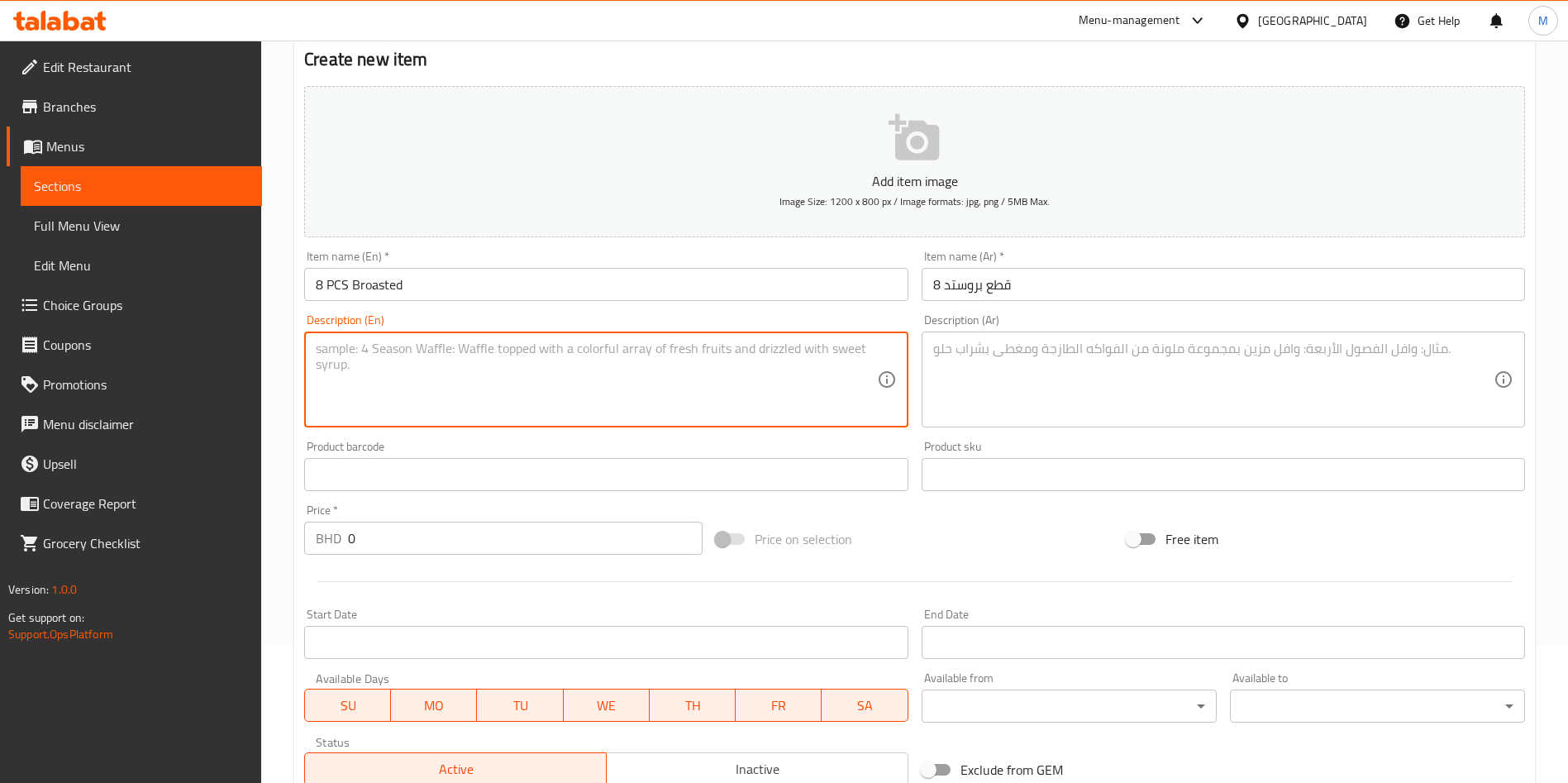
paste textarea "8 broasted +1 fries + 4 ketchup + 2 Bun + 1 coleslaw + Pepsi 1.25 L"
type textarea "8 broasted +1 fries + 4 ketchup + 2 Bun + 1 coleslaw + Pepsi 1.25 L"
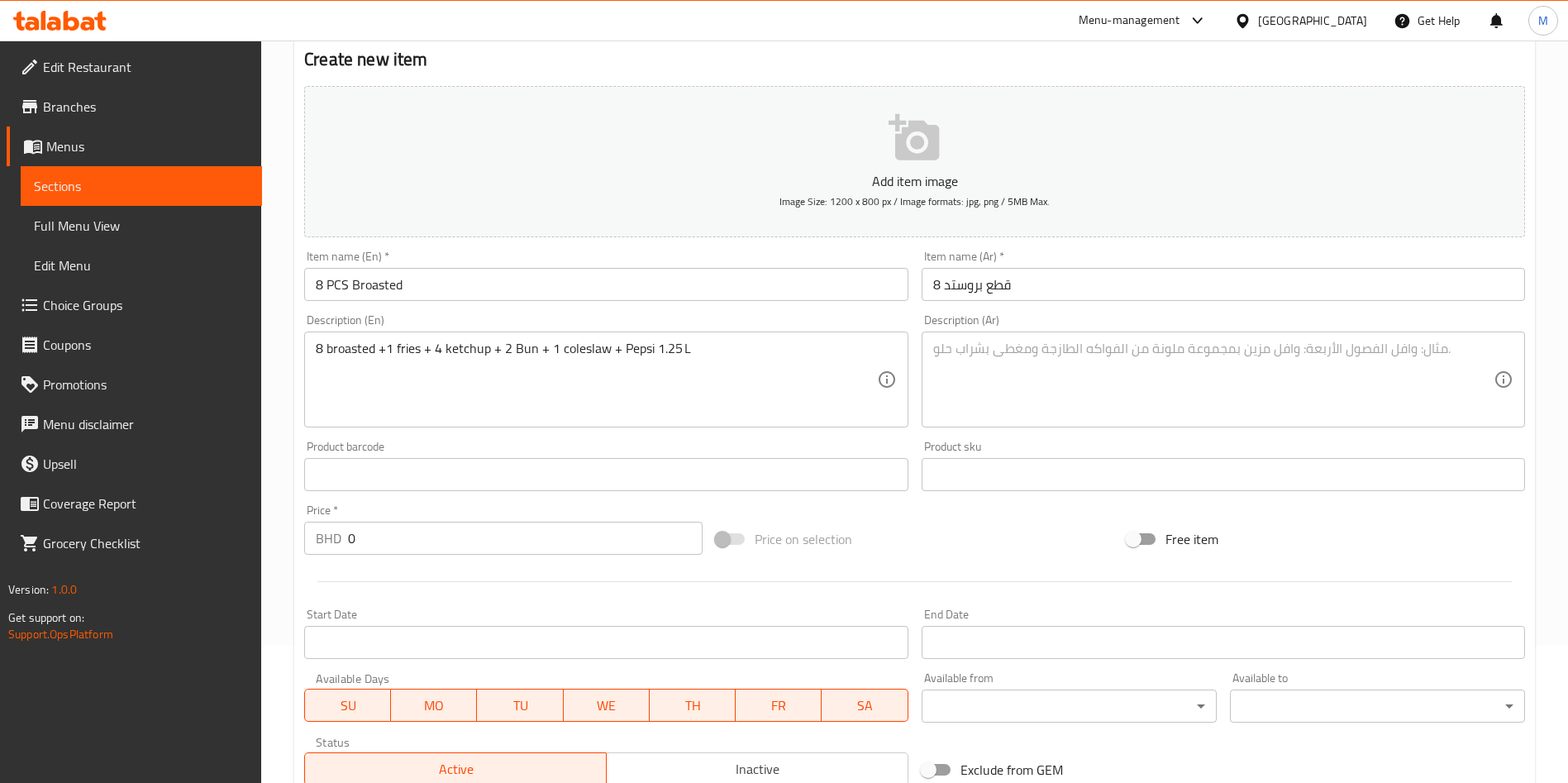
click at [1039, 378] on textarea at bounding box center [1213, 380] width 560 height 79
paste textarea "بروستد8 + 1 بطاطا + 4 كاتشب + 2 خبز + 1 كول سلو + بيبسي 1.25 لتر"
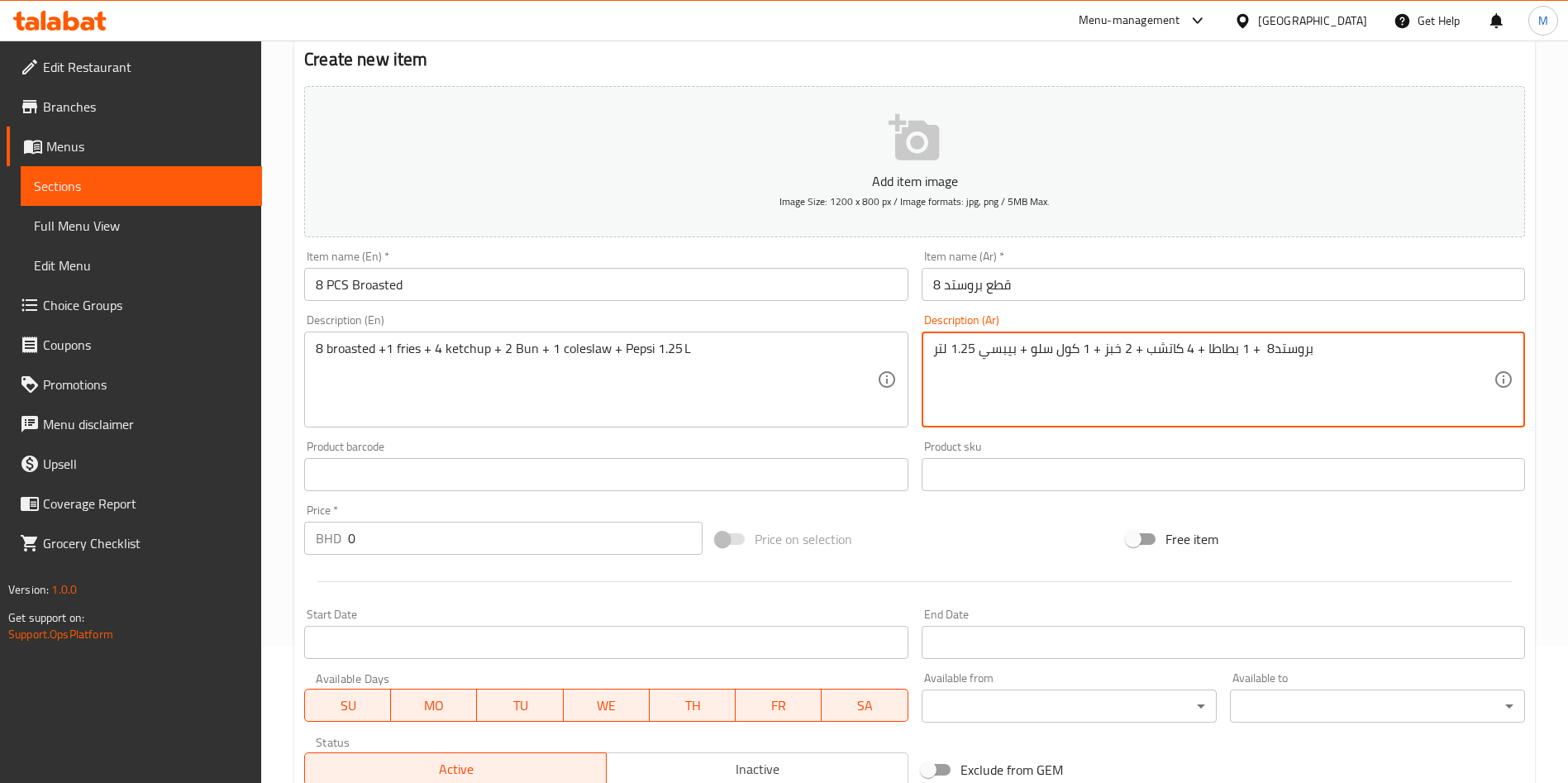
type textarea "بروستد8 + 1 بطاطا + 4 كاتشب + 2 خبز + 1 كول سلو + بيبسي 1.25 لتر"
click at [456, 522] on input "0" at bounding box center [526, 538] width 355 height 33
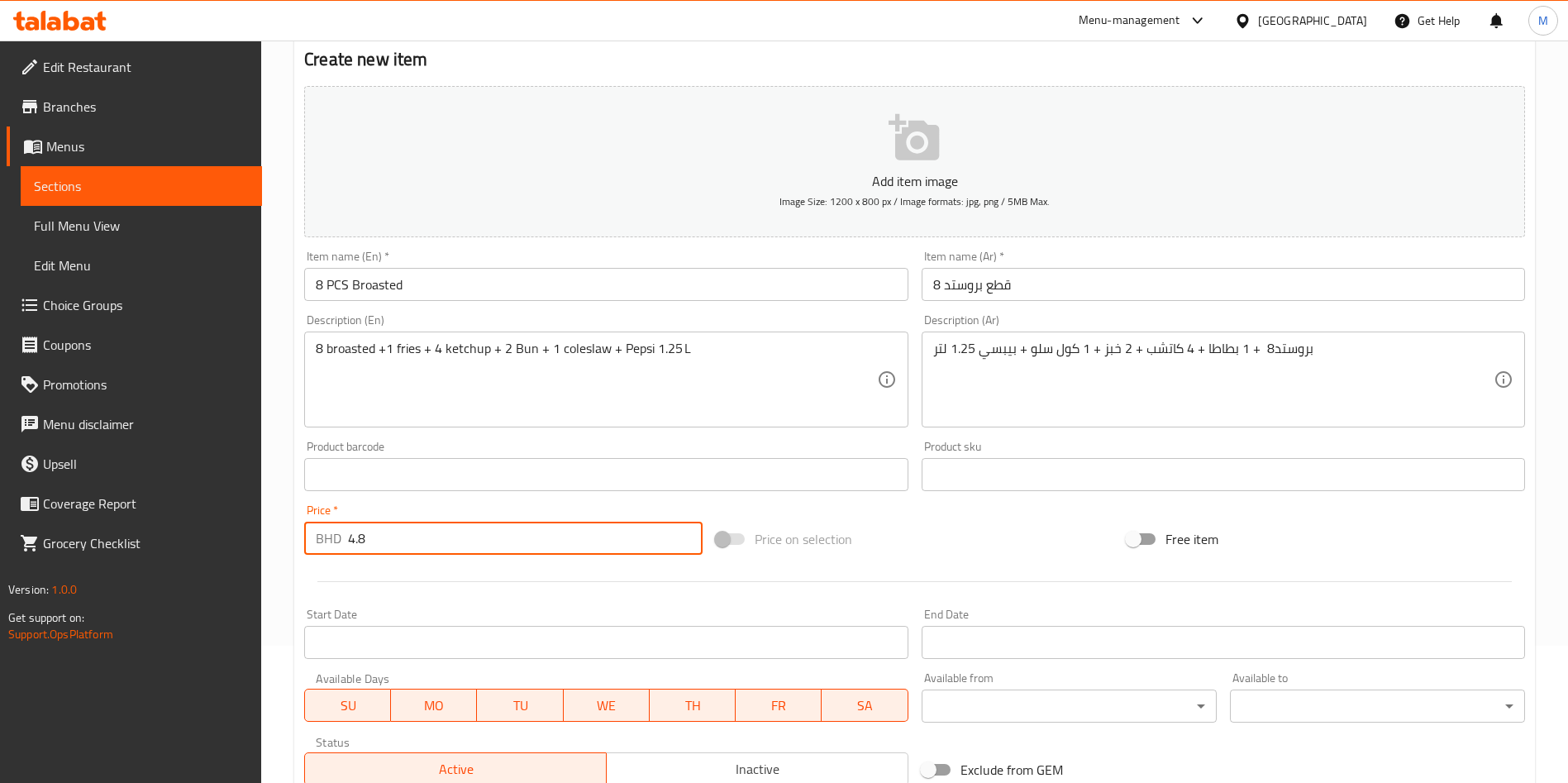
scroll to position [385, 0]
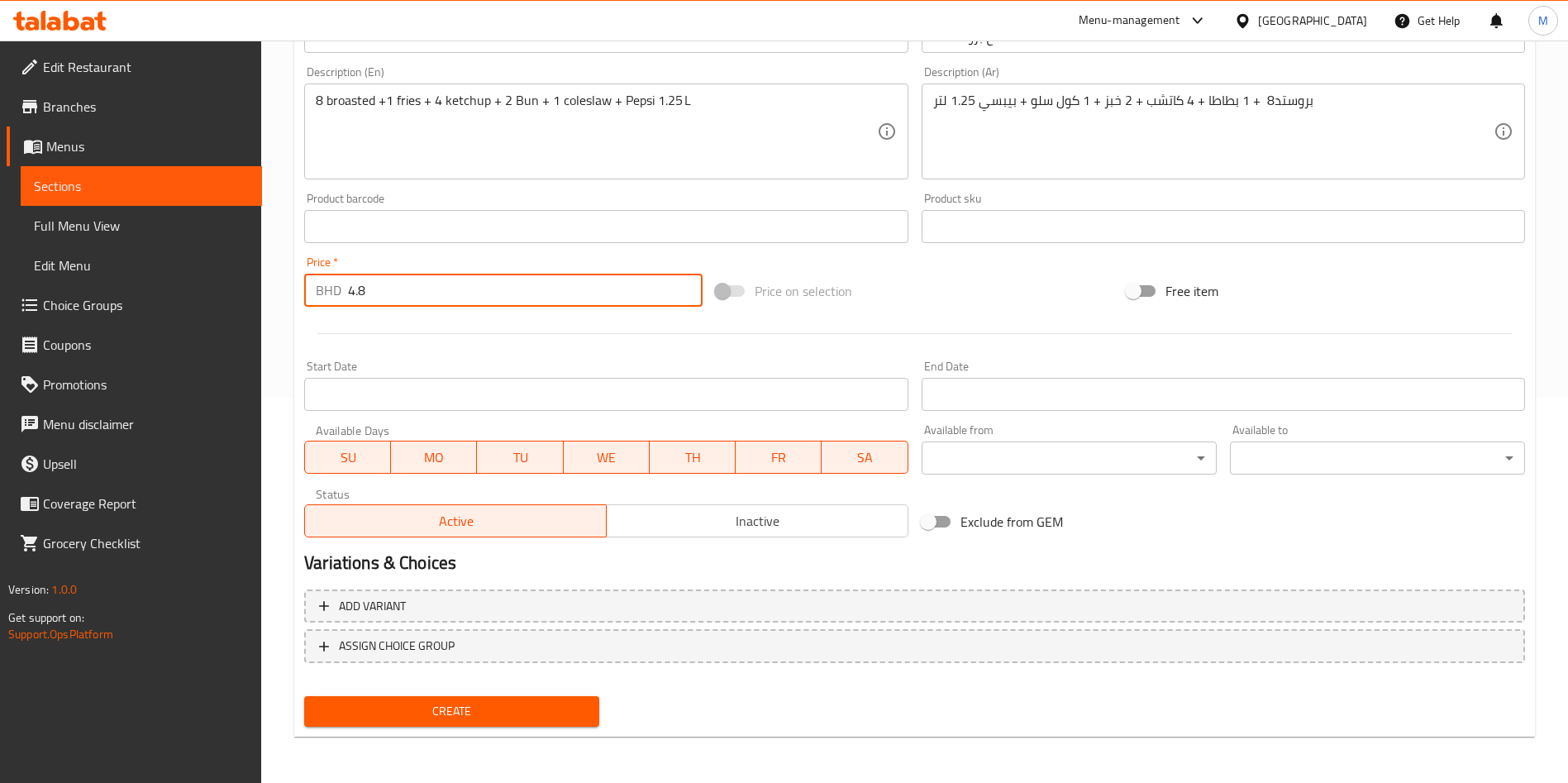
type input "4.8"
click at [517, 716] on span "Create" at bounding box center [451, 711] width 269 height 20
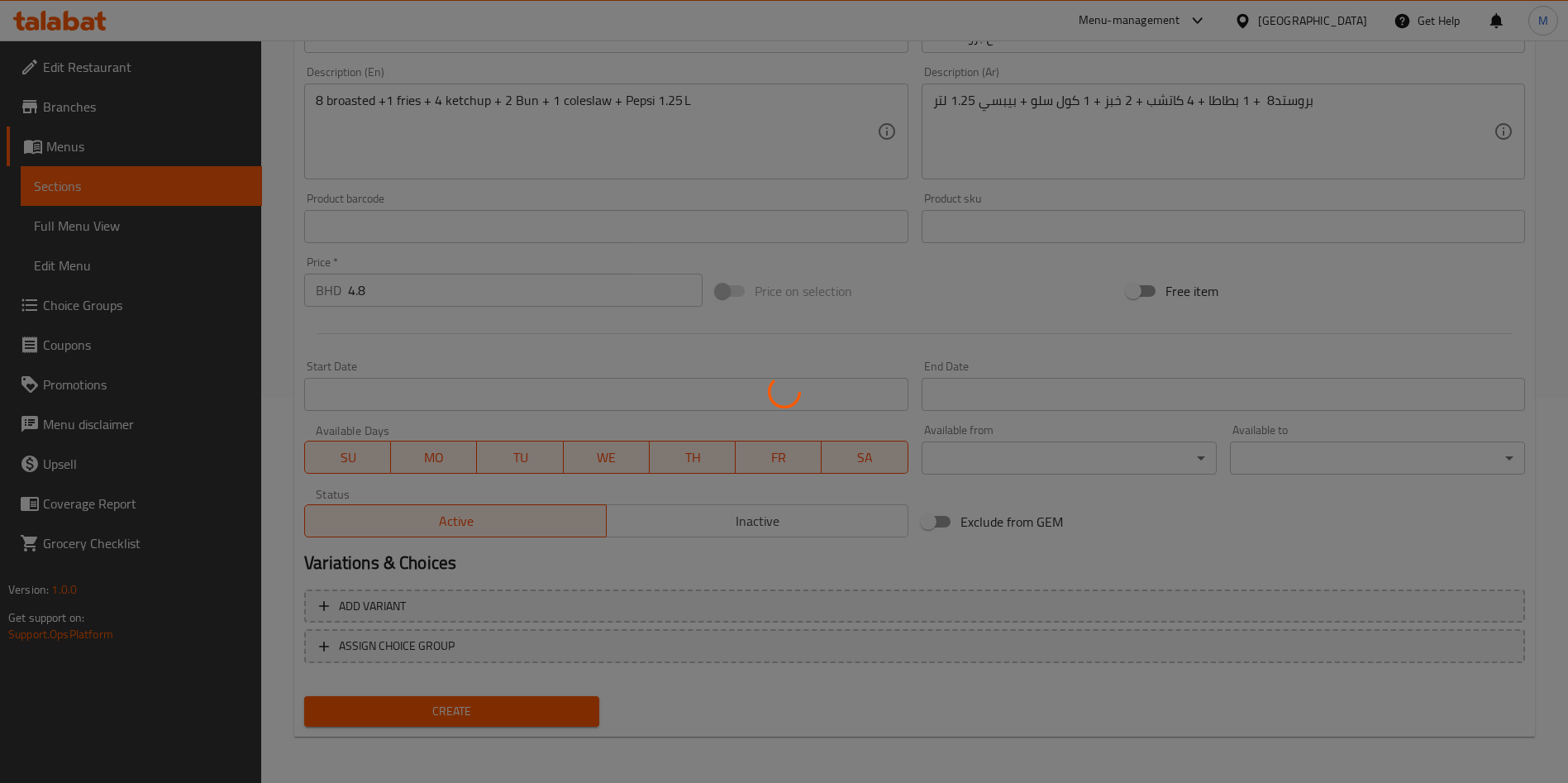
type input "0"
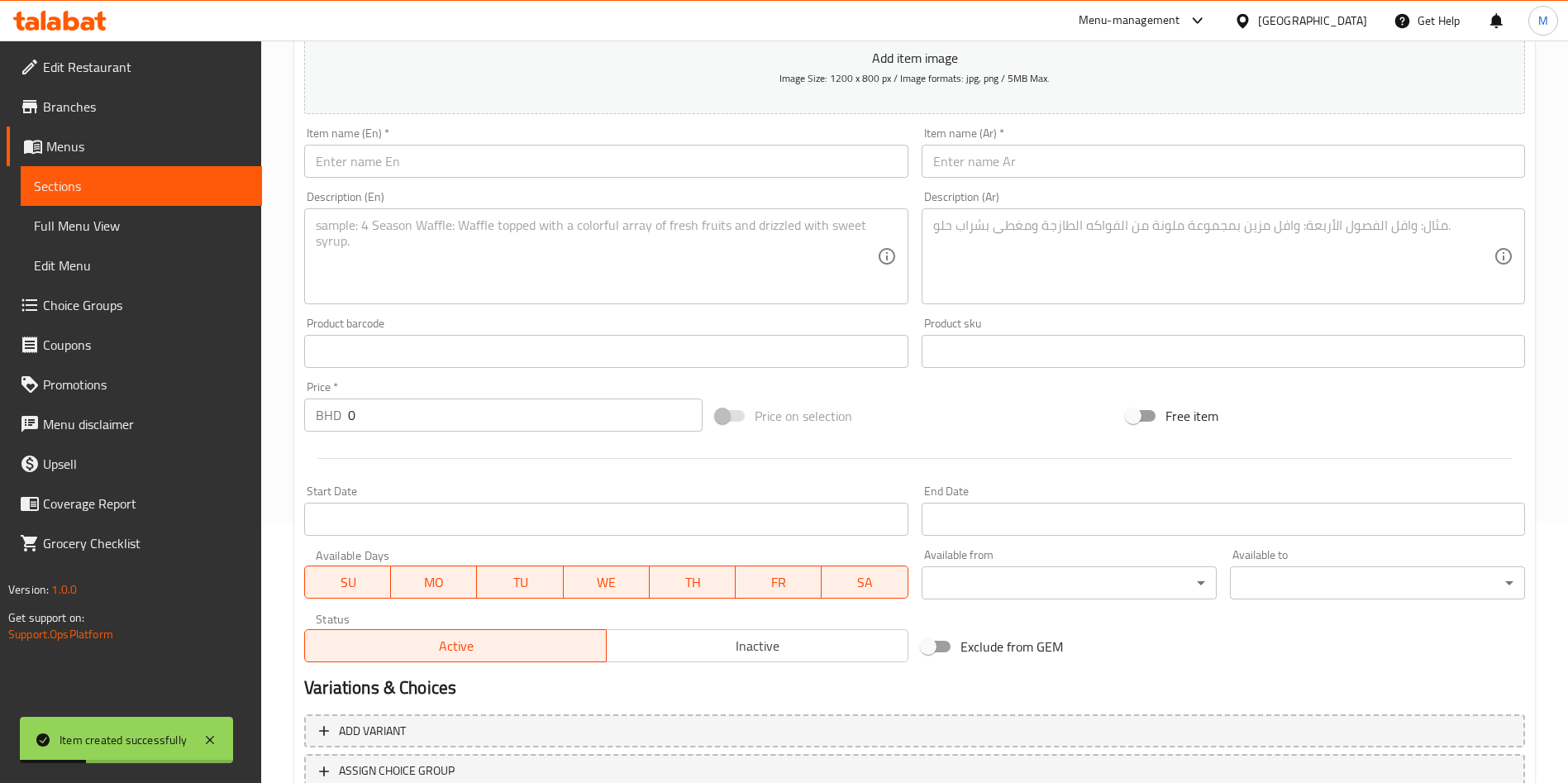
scroll to position [13, 0]
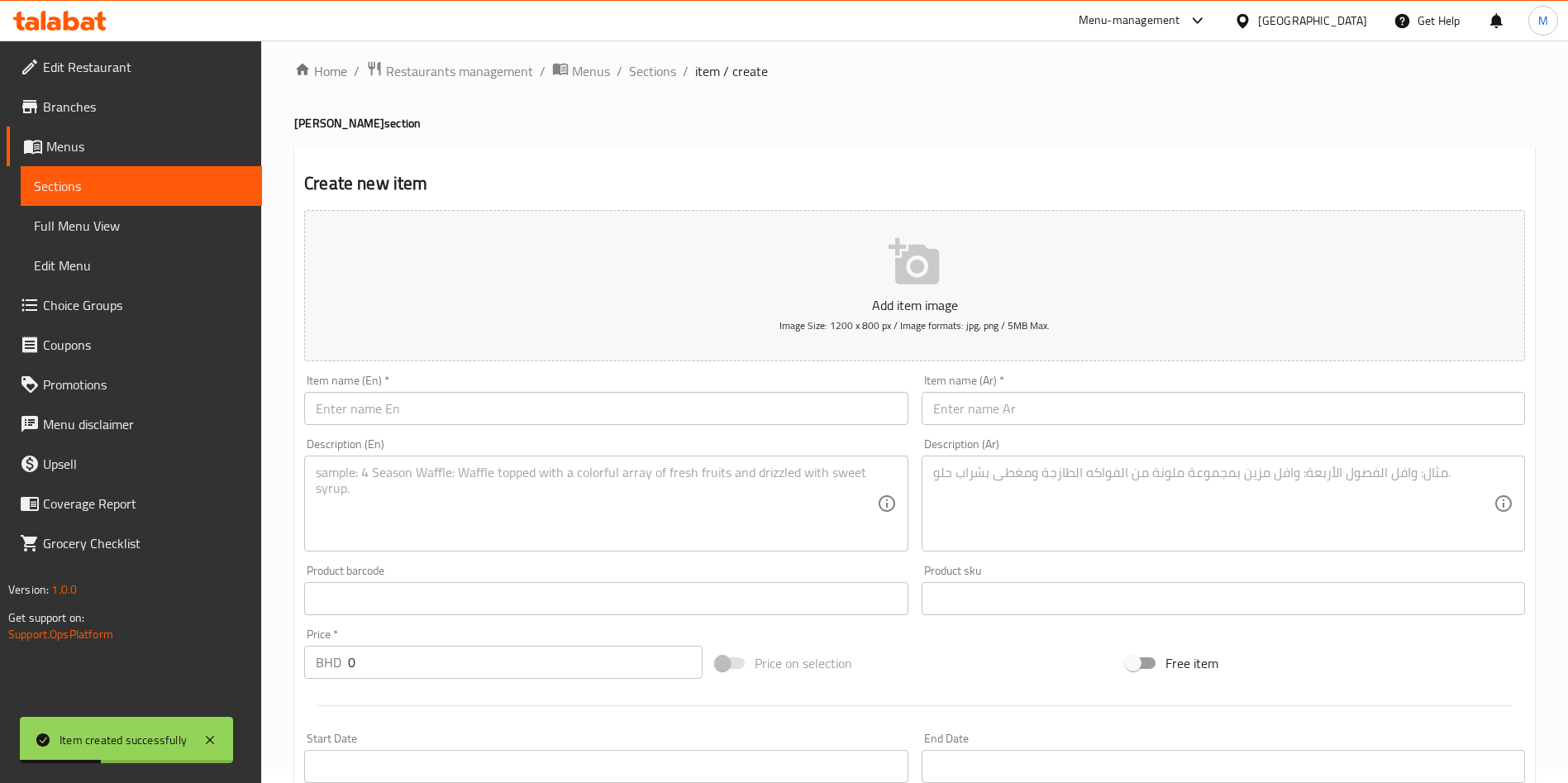
click at [437, 404] on input "text" at bounding box center [605, 409] width 603 height 33
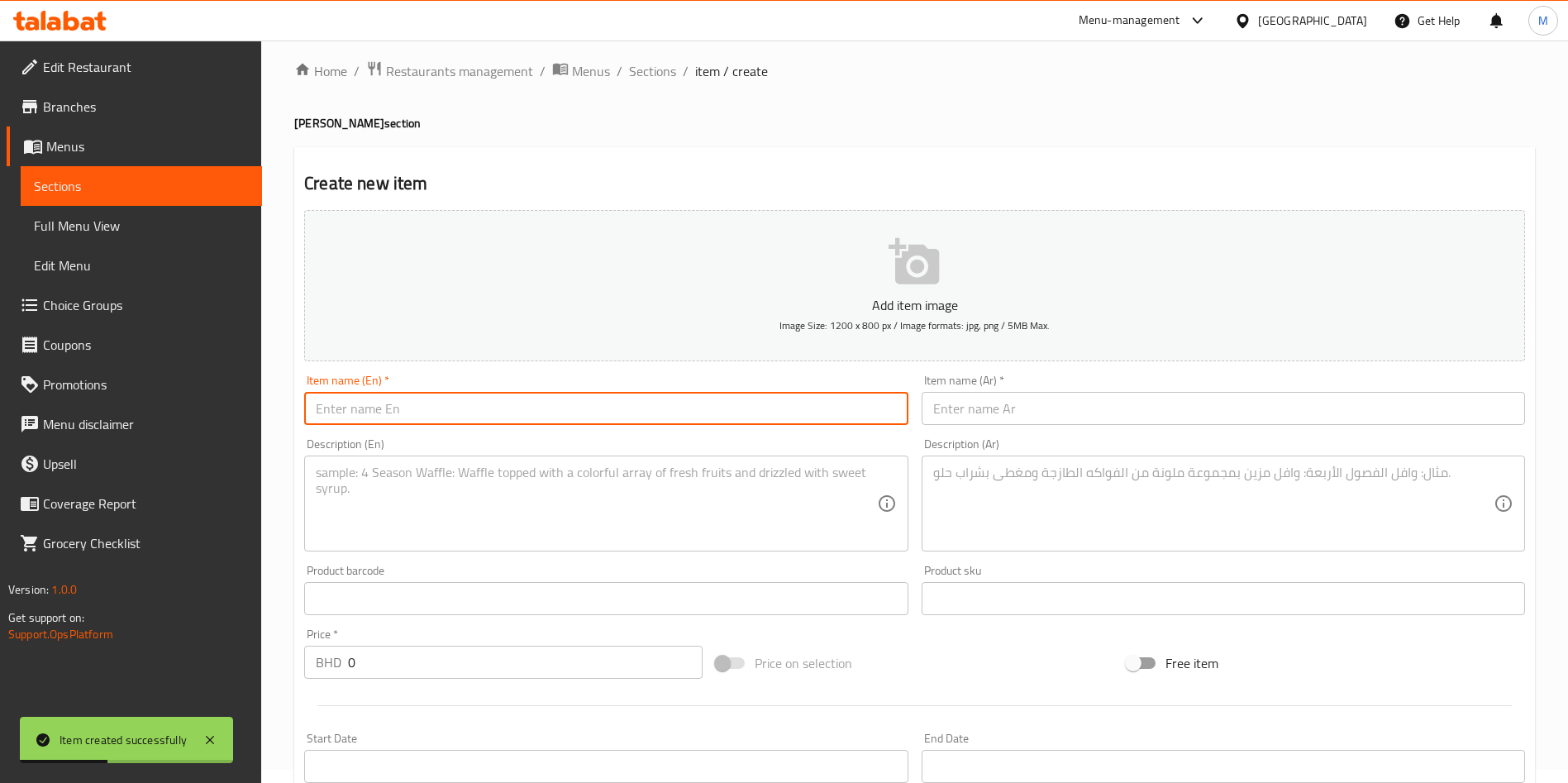
paste input "12 PCS Broasted"
type input "12 PCS Broasted"
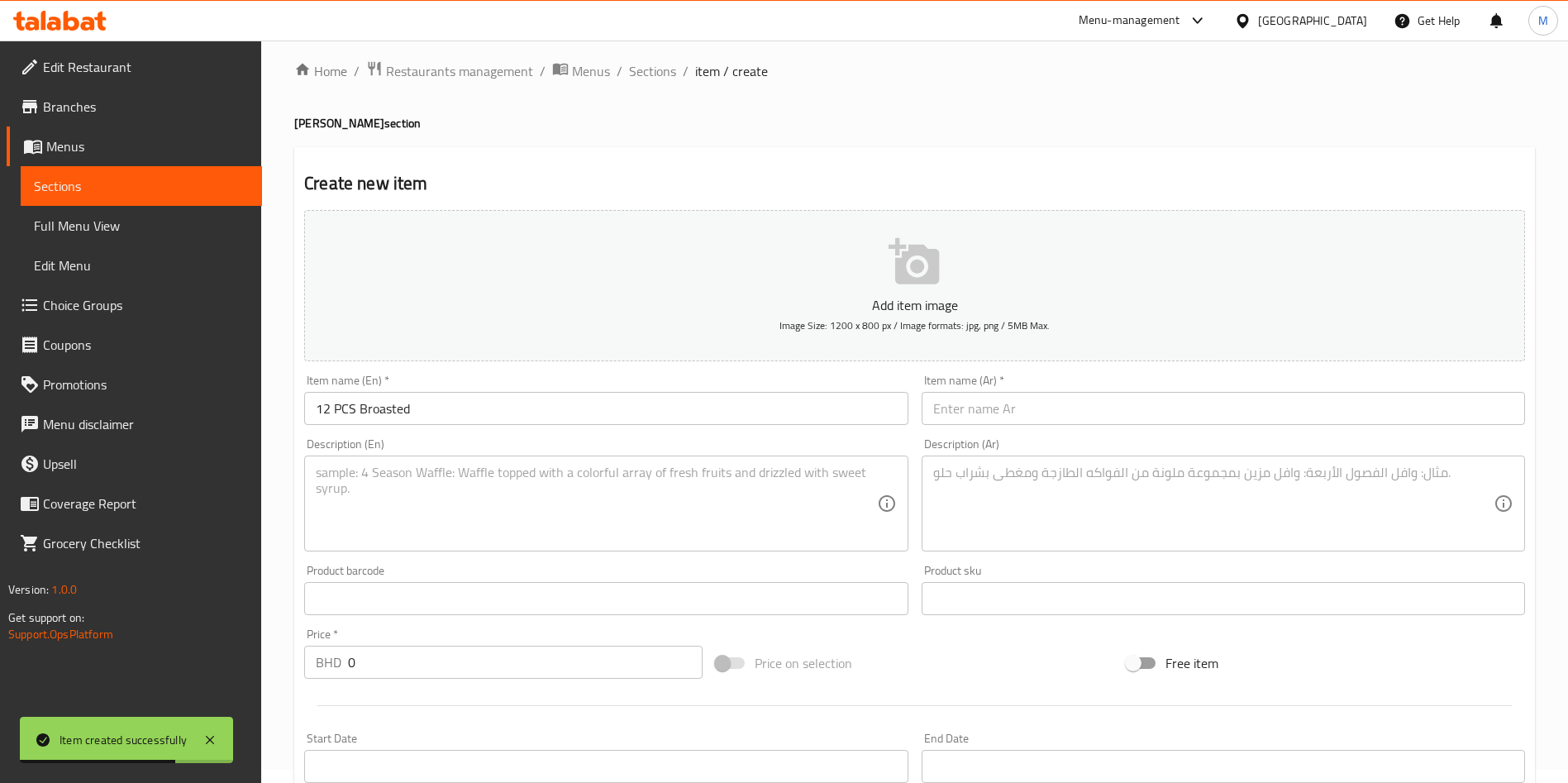
click at [1000, 403] on input "text" at bounding box center [1222, 409] width 603 height 33
paste input "12 قطعة بروستد"
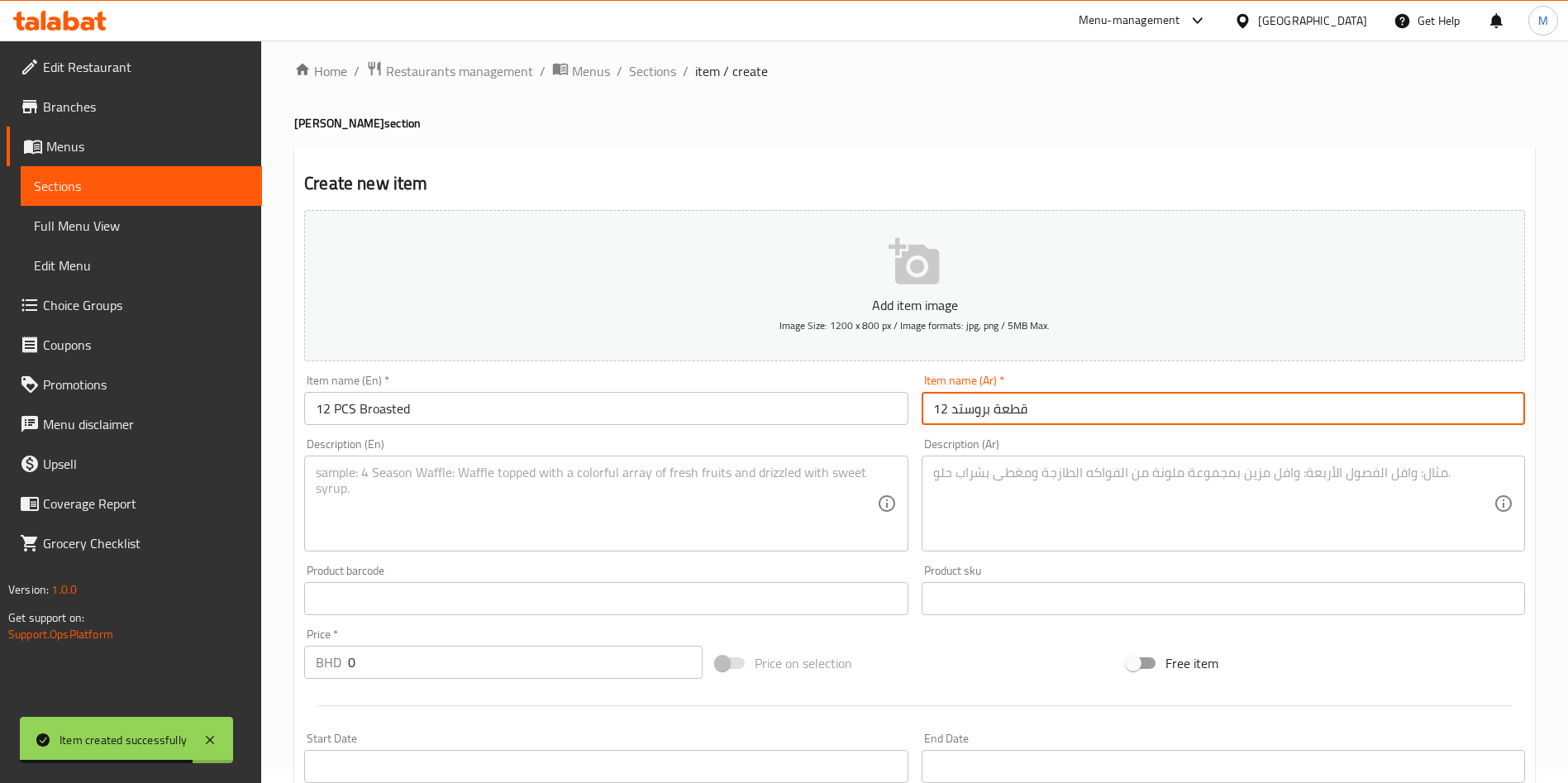
type input "12 قطعة بروستد"
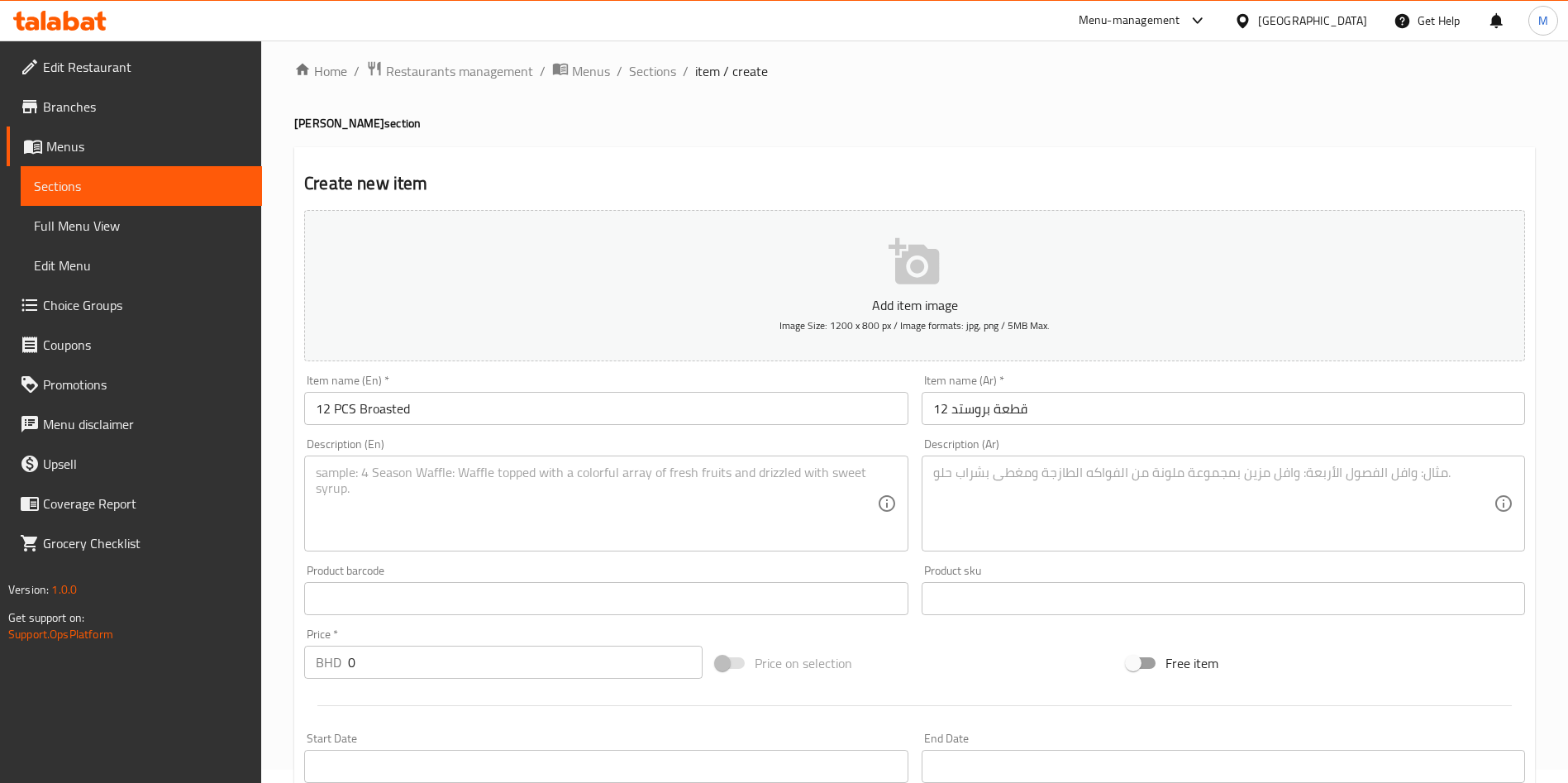
click at [560, 520] on textarea at bounding box center [596, 504] width 560 height 79
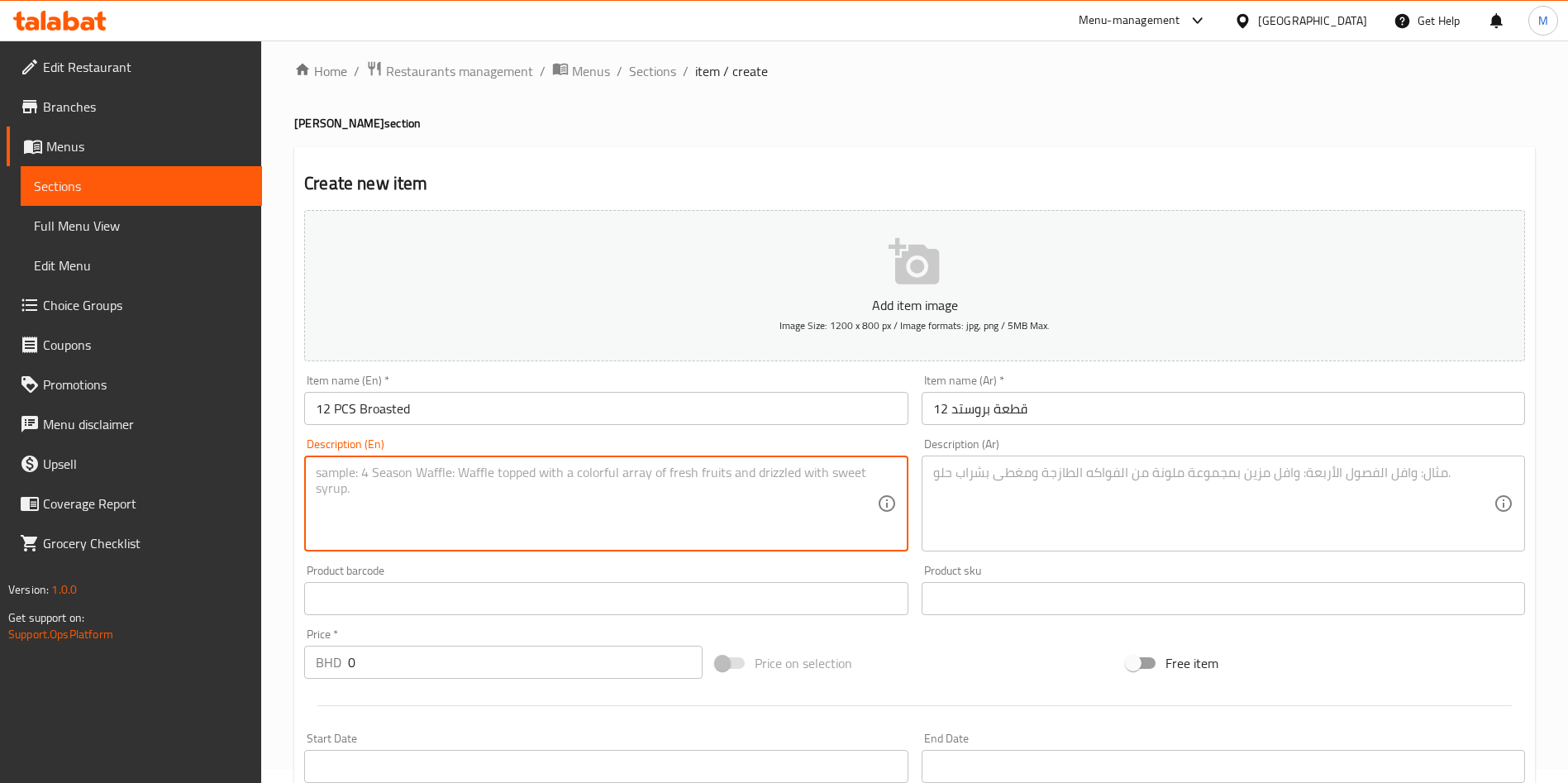
paste textarea "12 broasted +1 fries + 4 ketchup + 2 Bun + 1 coleslaw + Pepsi 1.25 L"
type textarea "12 broasted +1 fries + 4 ketchup + 2 Bun + 1 coleslaw + Pepsi 1.25 L"
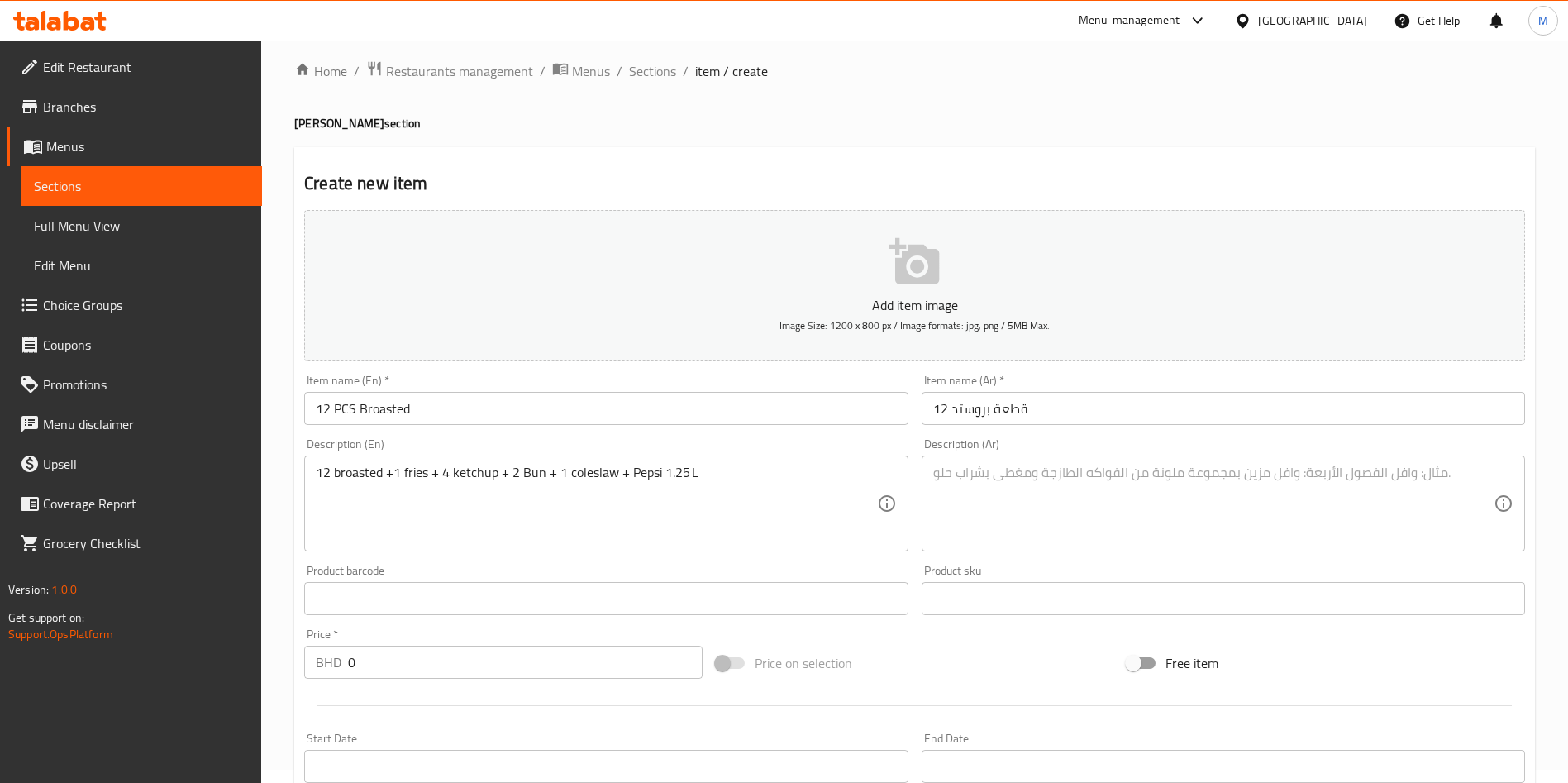
click at [1113, 525] on textarea at bounding box center [1213, 504] width 560 height 79
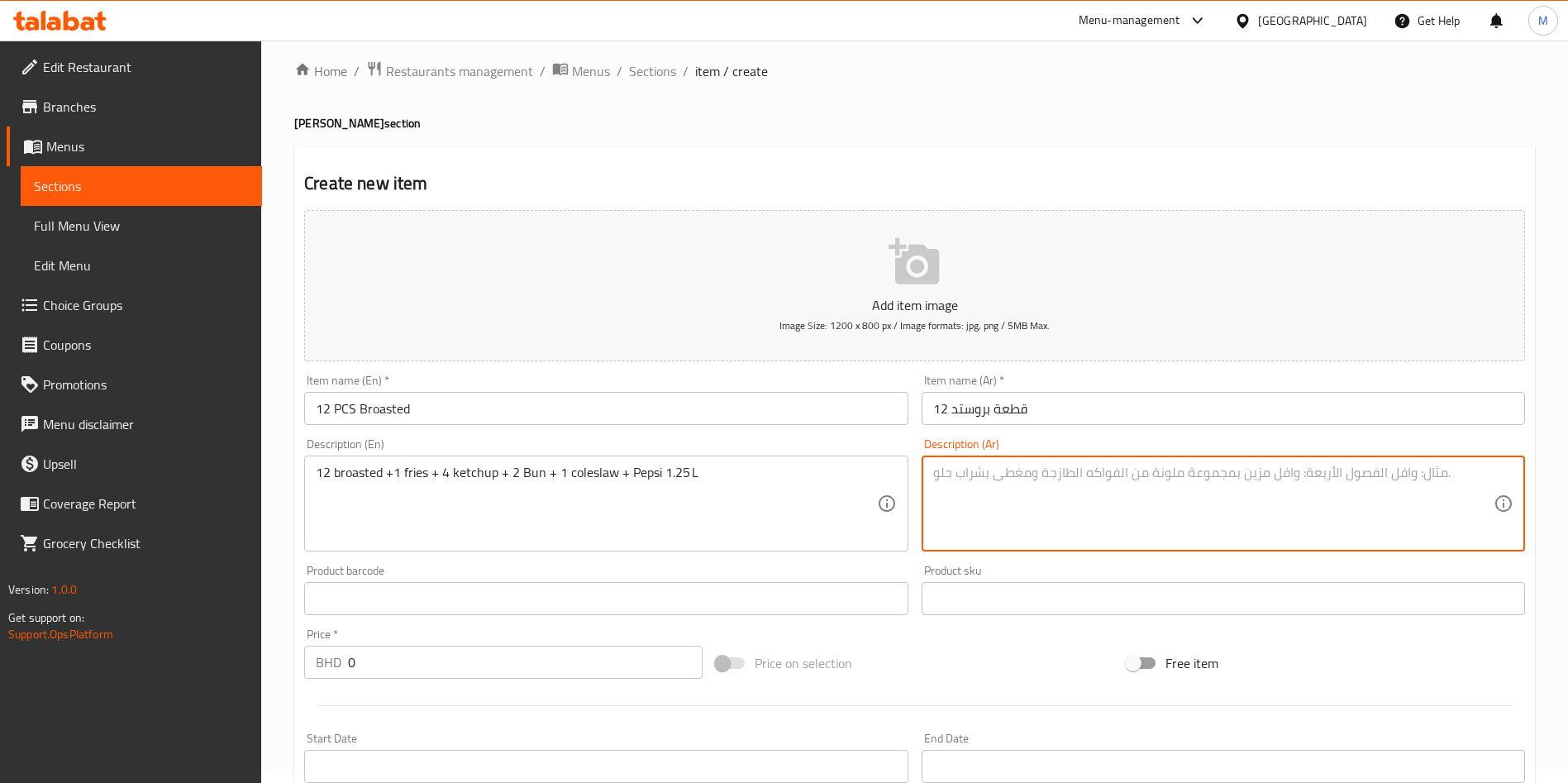
paste textarea "بروستد12 + 1 بطاطا + 4 كاتشب + 2 خبز + 1 كول سلو + بيبسي 1.25 لتر"
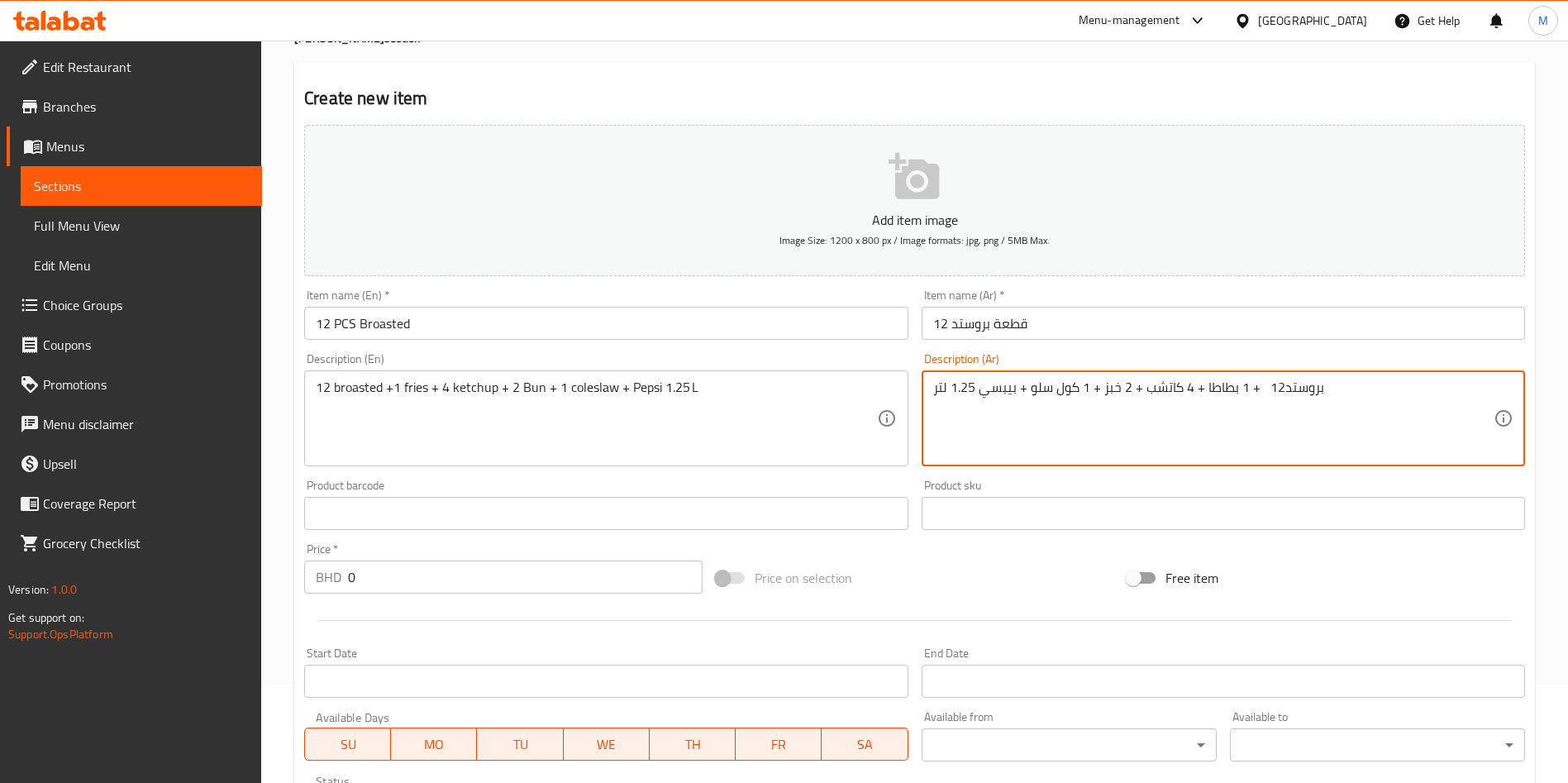
scroll to position [137, 0]
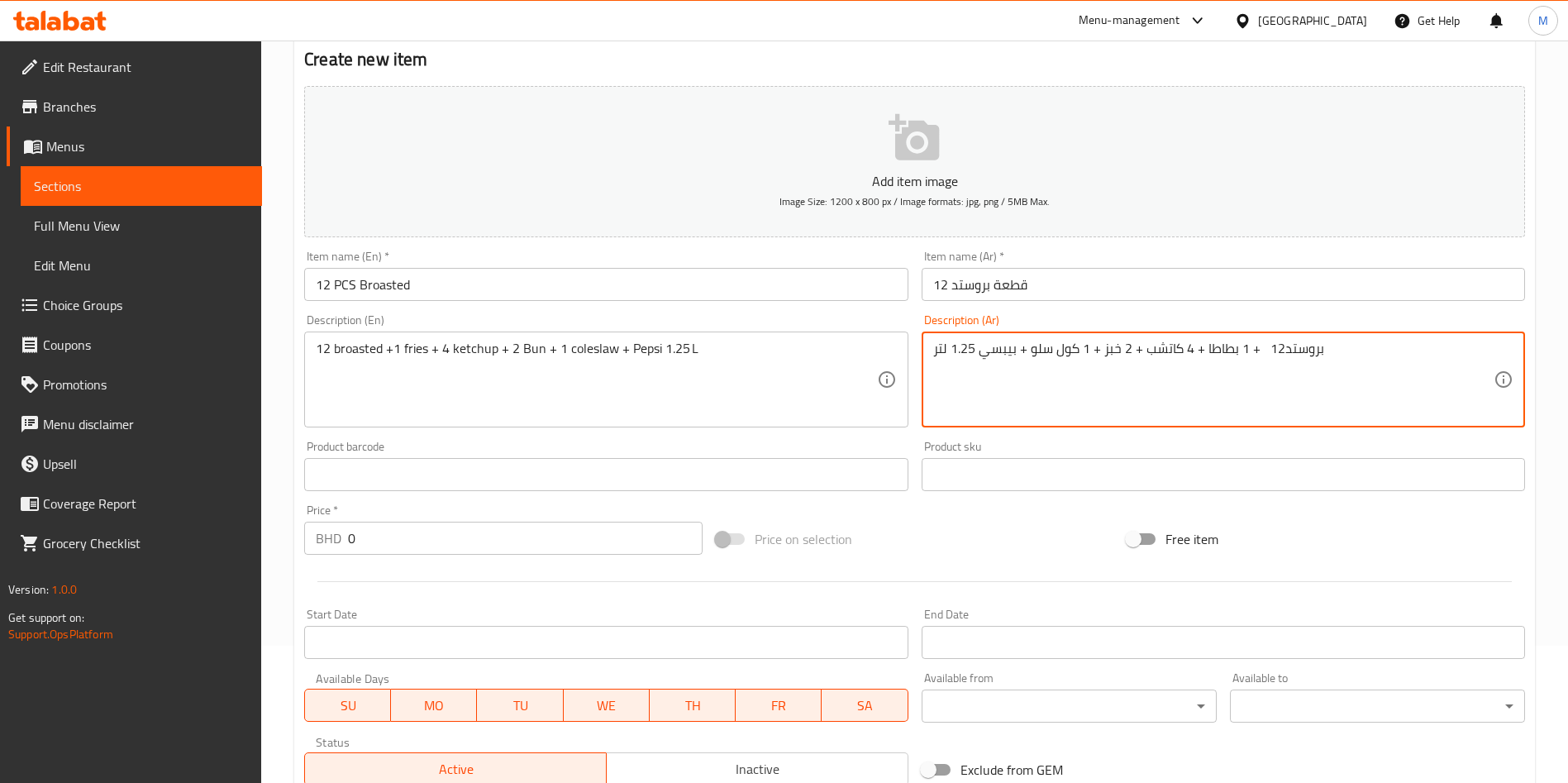
type textarea "بروستد12 + 1 بطاطا + 4 كاتشب + 2 خبز + 1 كول سلو + بيبسي 1.25 لتر"
click at [393, 541] on input "0" at bounding box center [526, 538] width 355 height 33
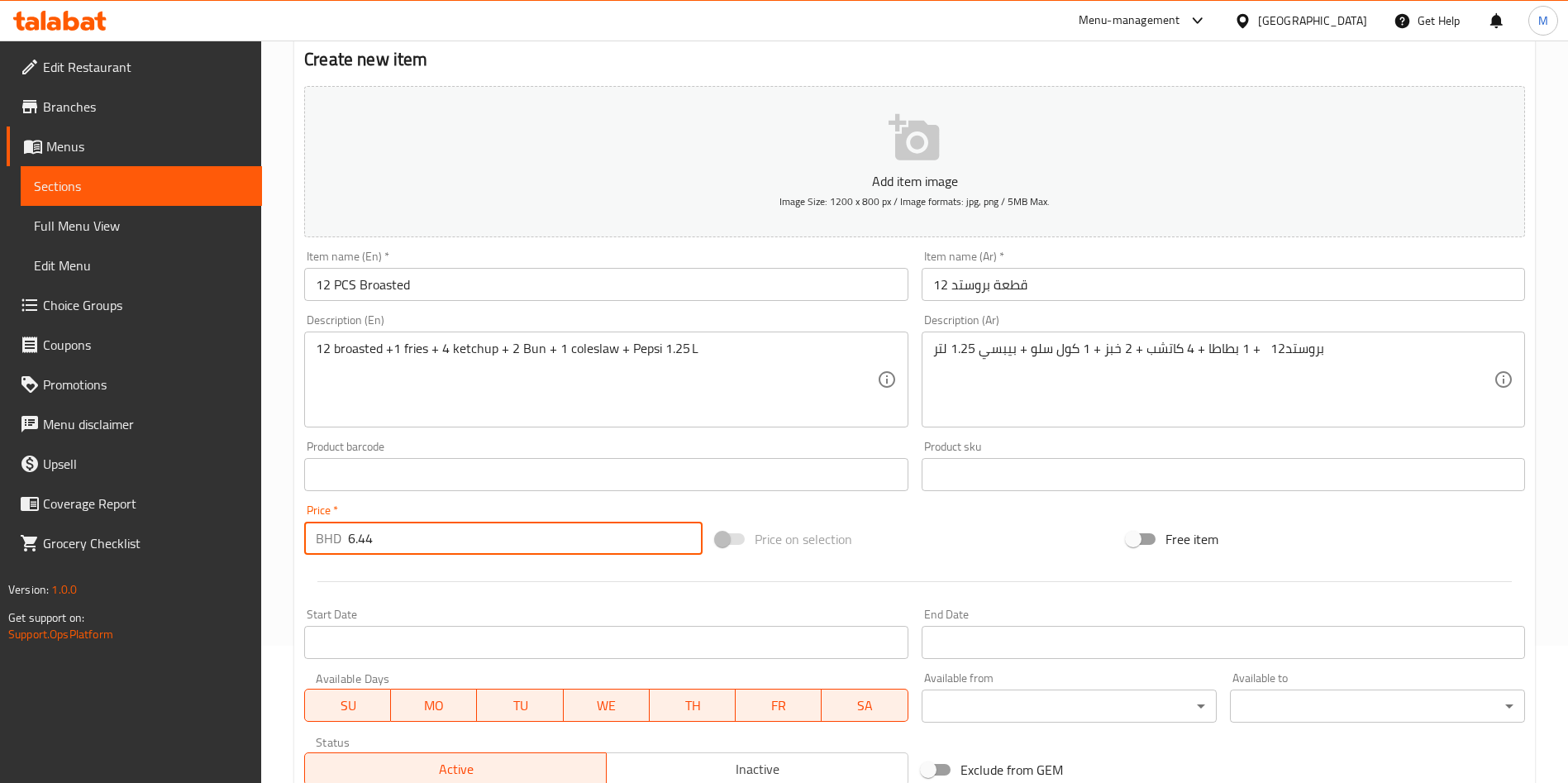
scroll to position [385, 0]
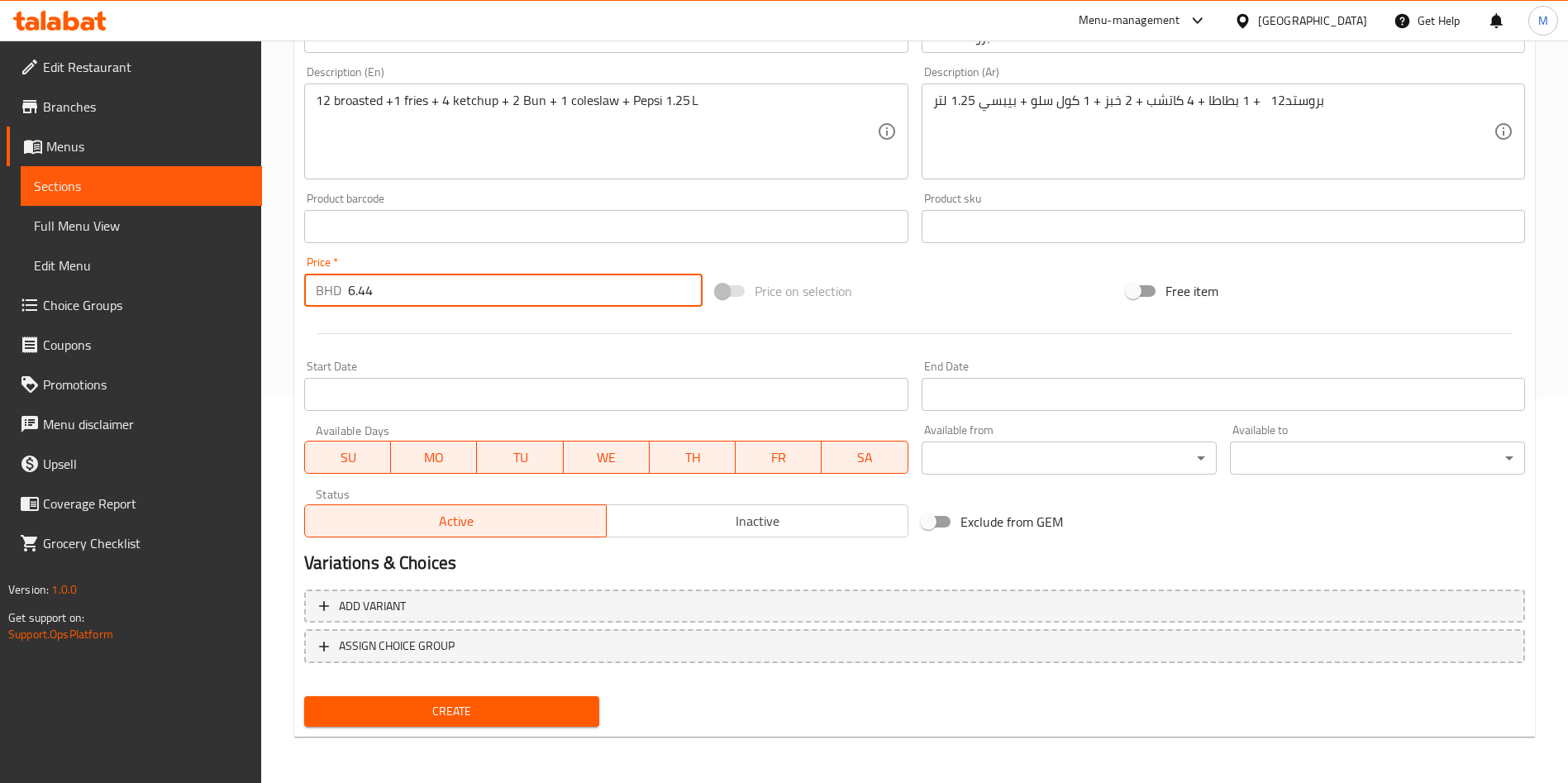
type input "6.44"
click at [468, 709] on span "Create" at bounding box center [451, 711] width 269 height 20
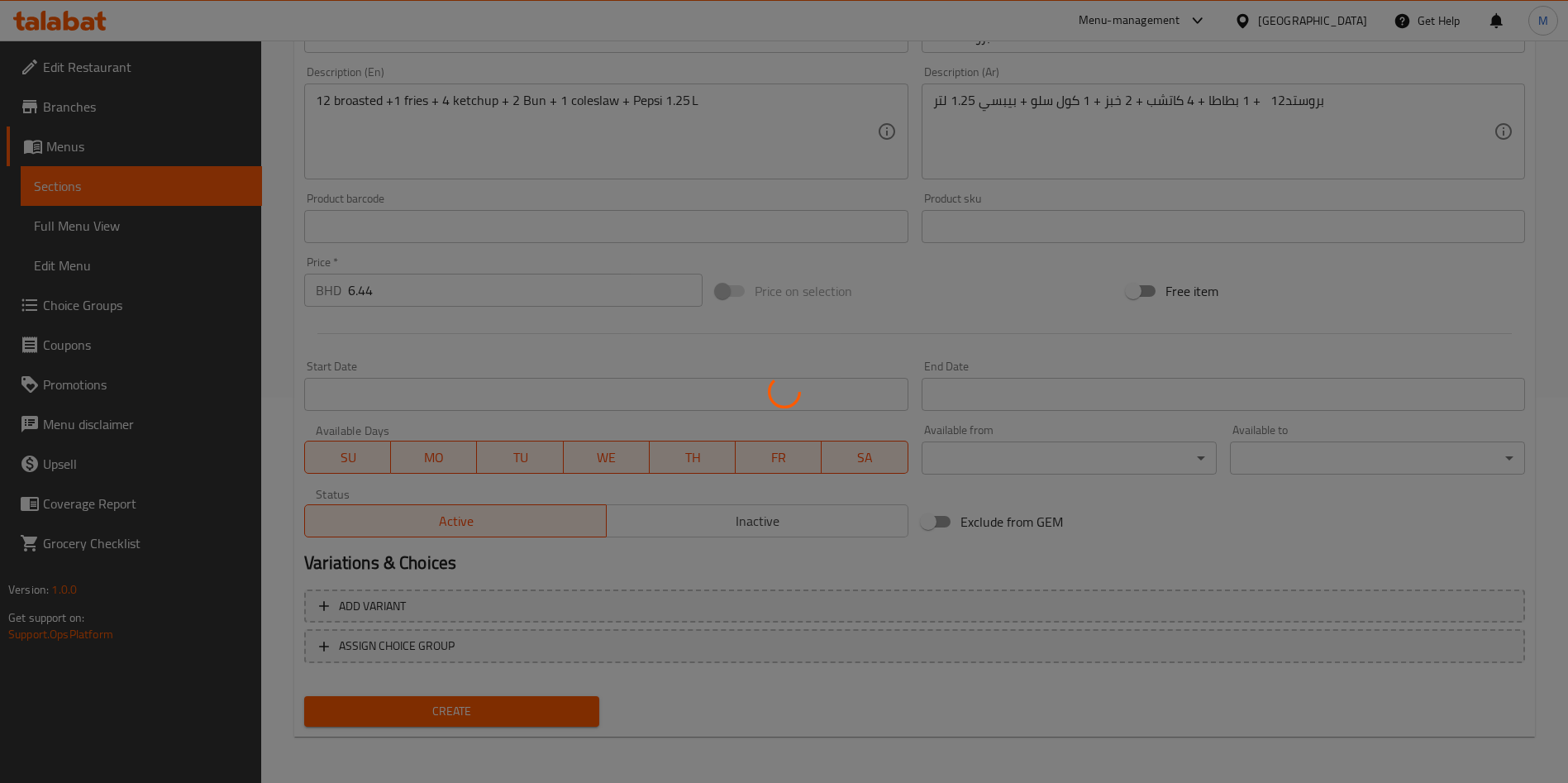
type input "0"
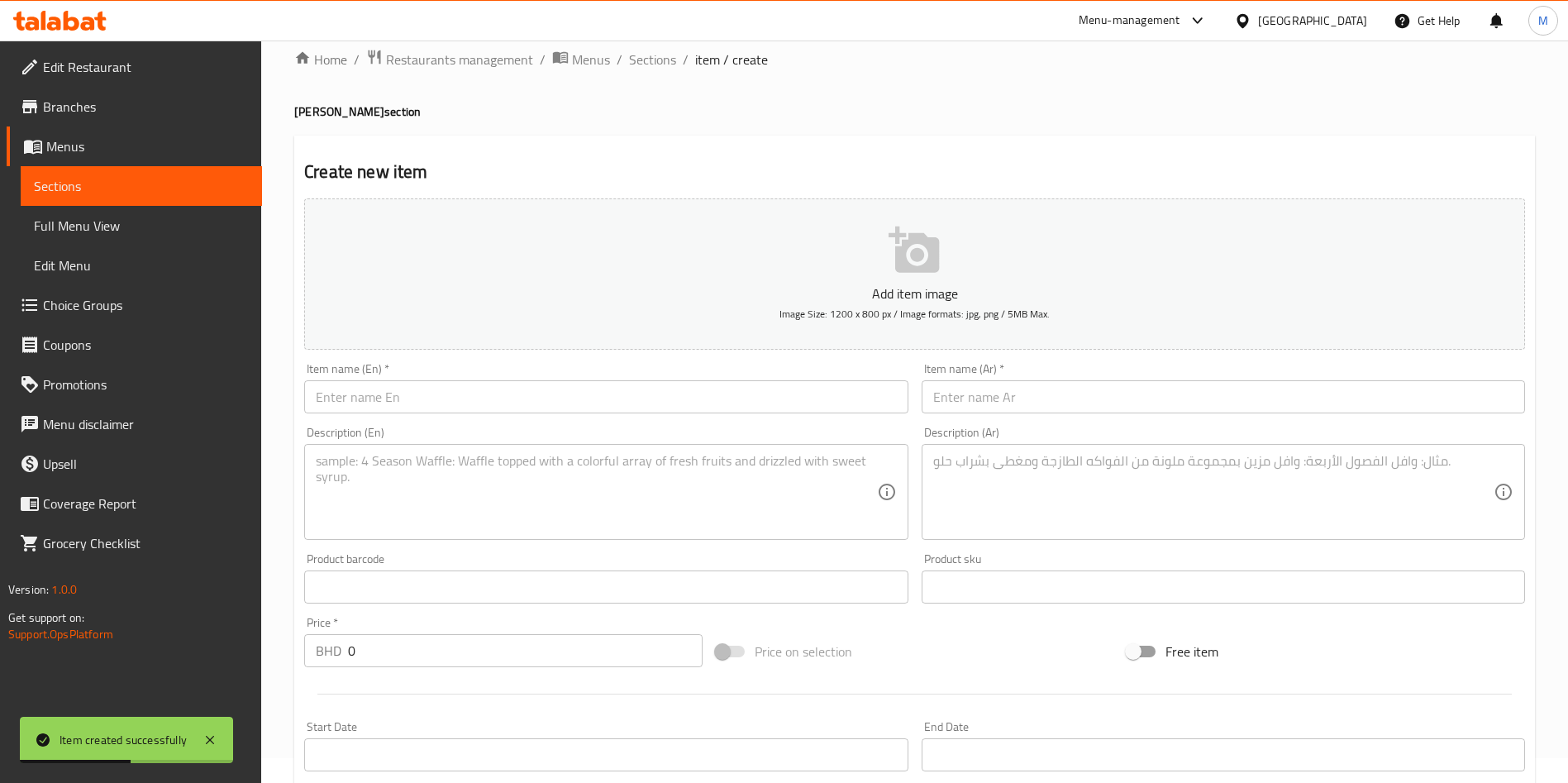
scroll to position [13, 0]
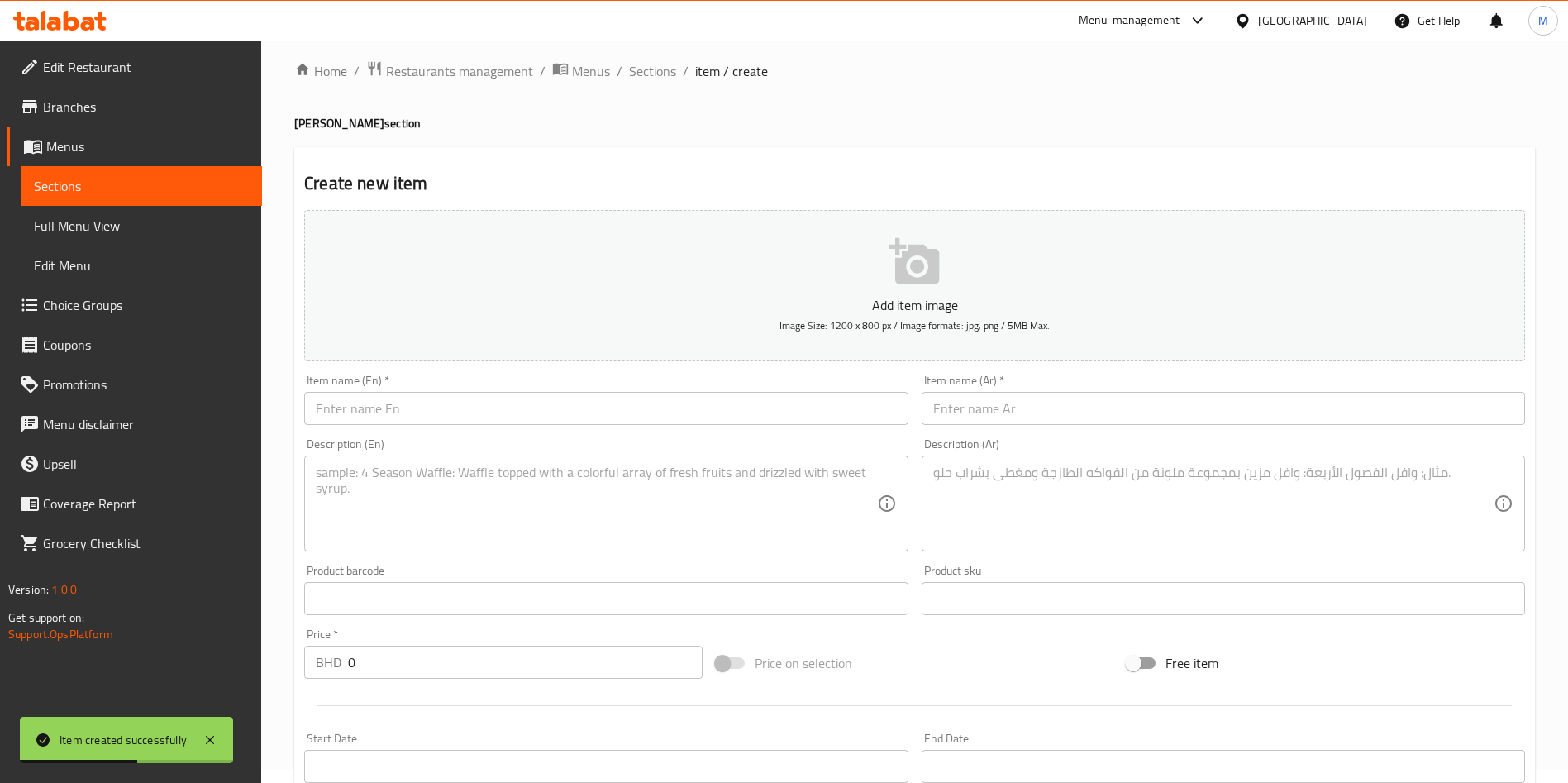
click at [401, 434] on div "Description (En) Description (En)" at bounding box center [605, 495] width 616 height 127
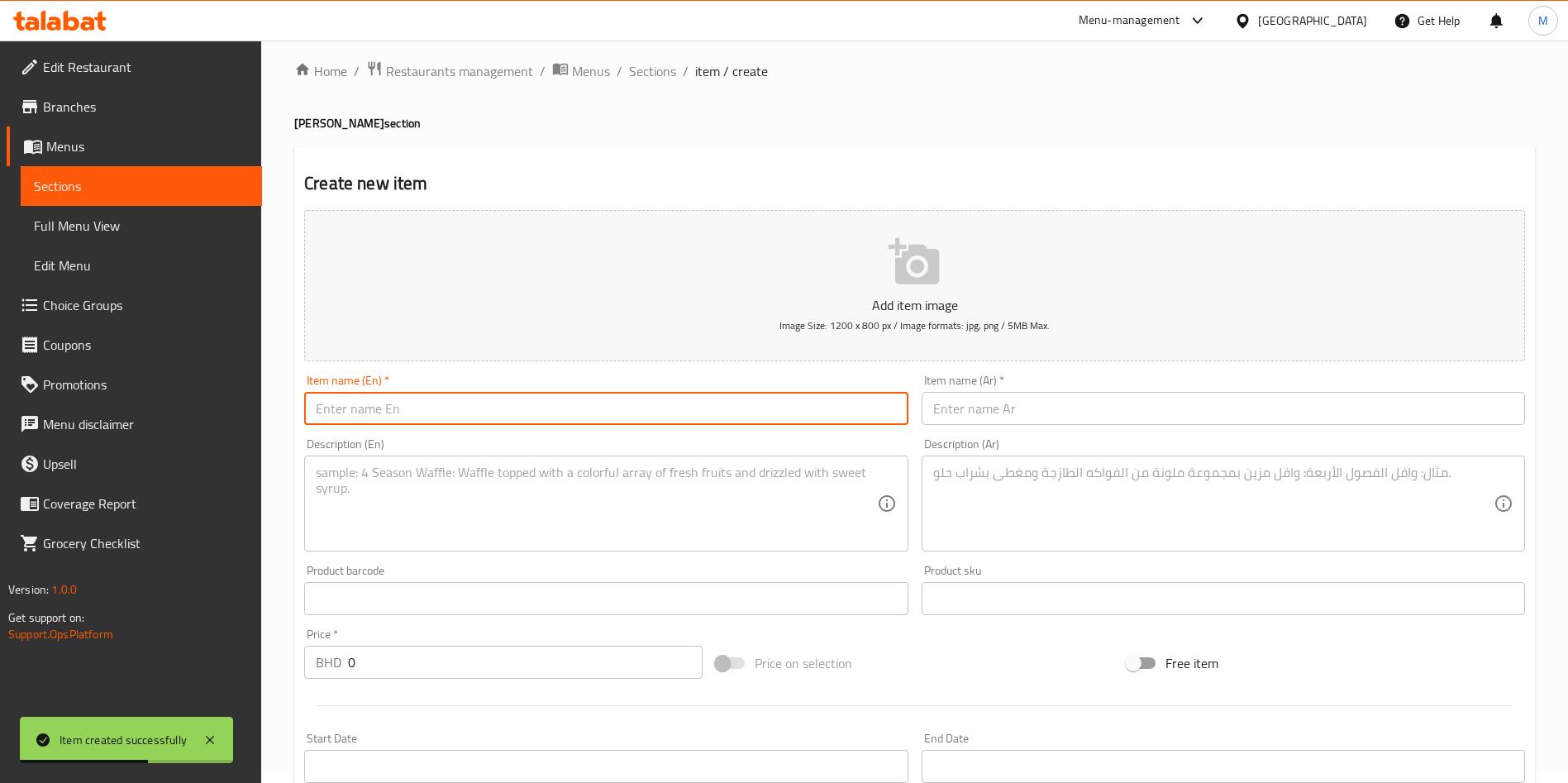
click at [404, 406] on input "text" at bounding box center [605, 409] width 603 height 33
paste input "16 PCS Broasted"
type input "16 PCS Broasted"
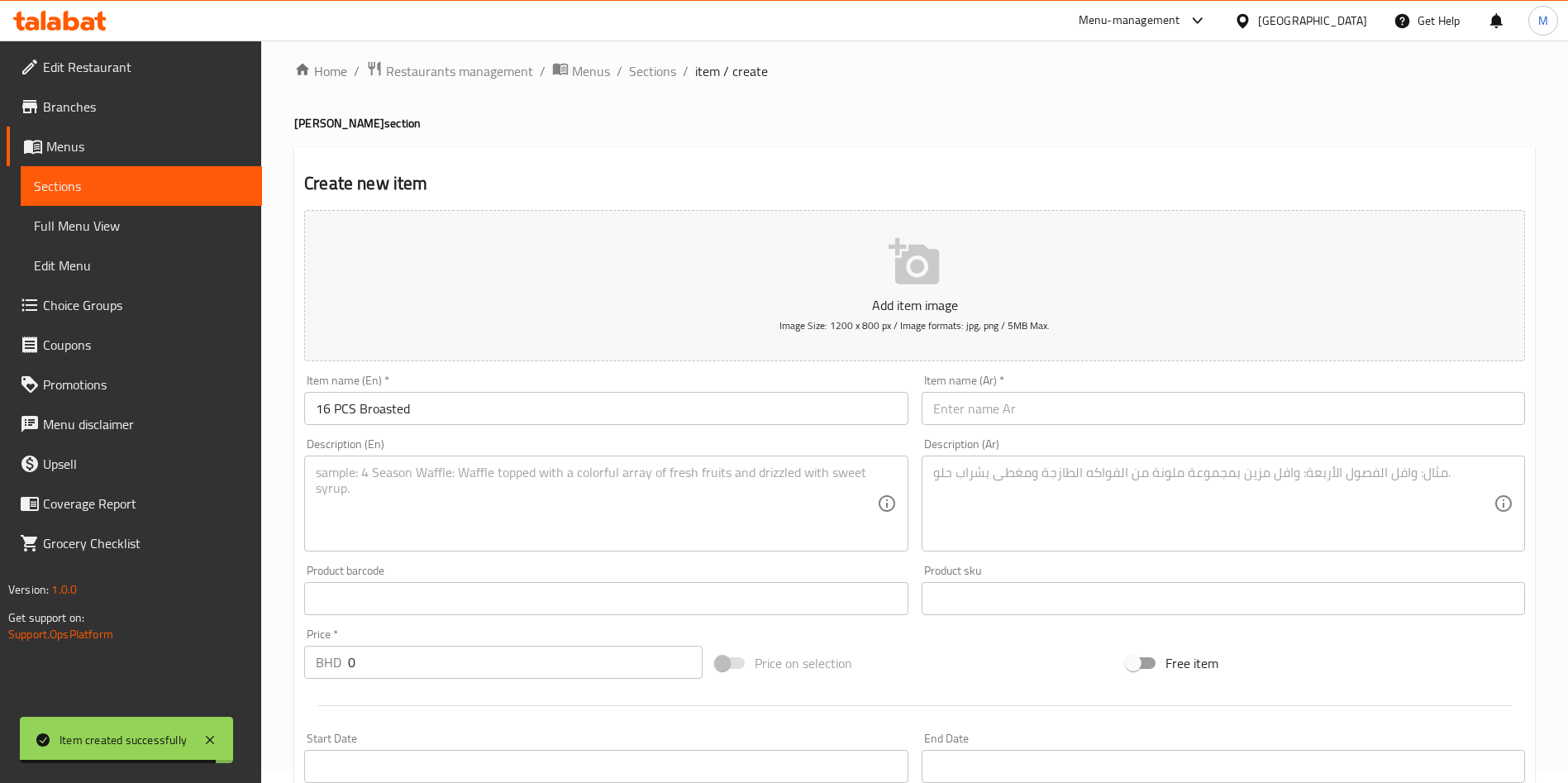
click at [939, 416] on input "text" at bounding box center [1222, 409] width 603 height 33
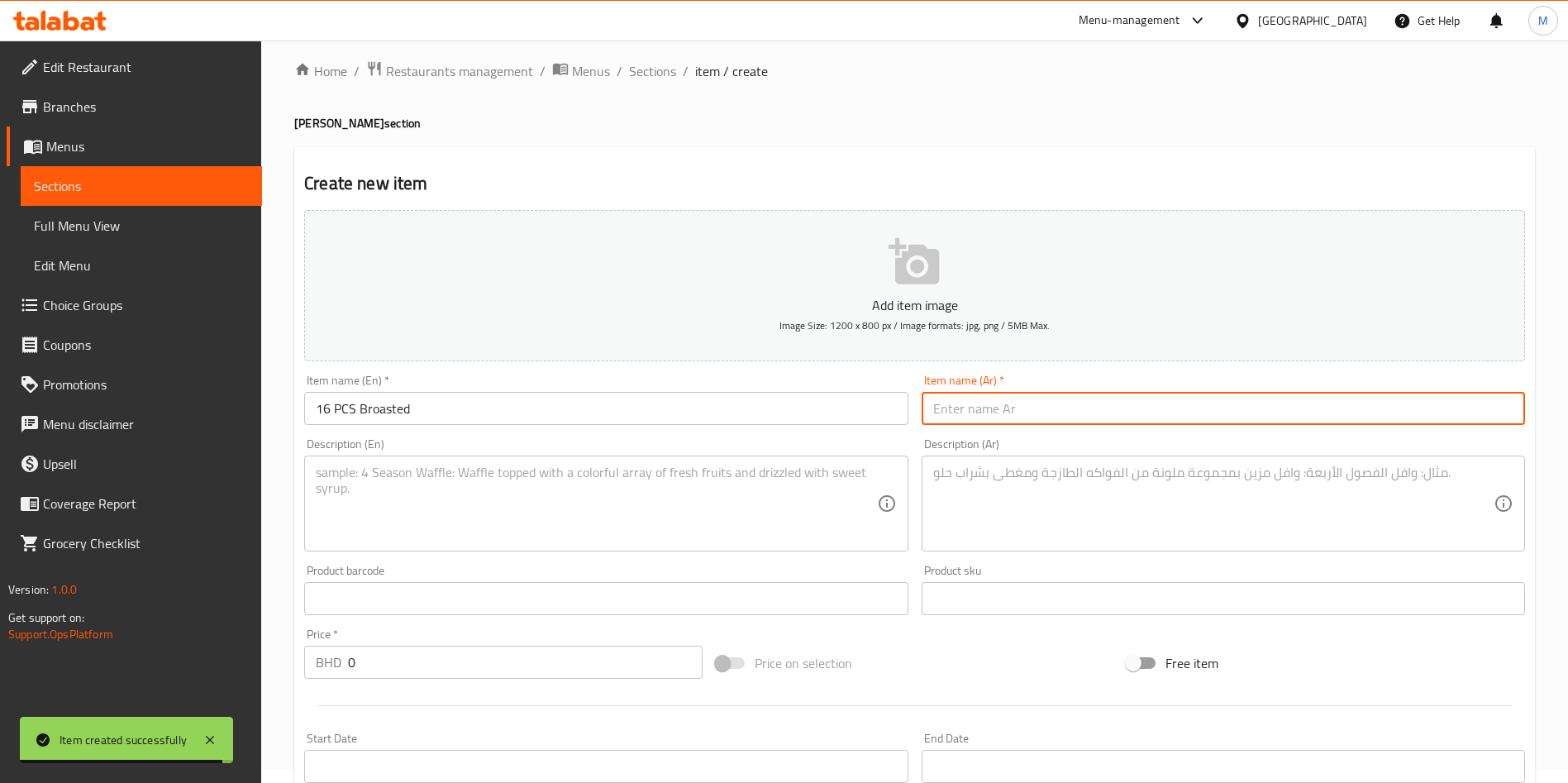
click at [939, 416] on input "text" at bounding box center [1222, 409] width 603 height 33
paste input "16 قطعة بروستد"
type input "16 قطعة بروستد"
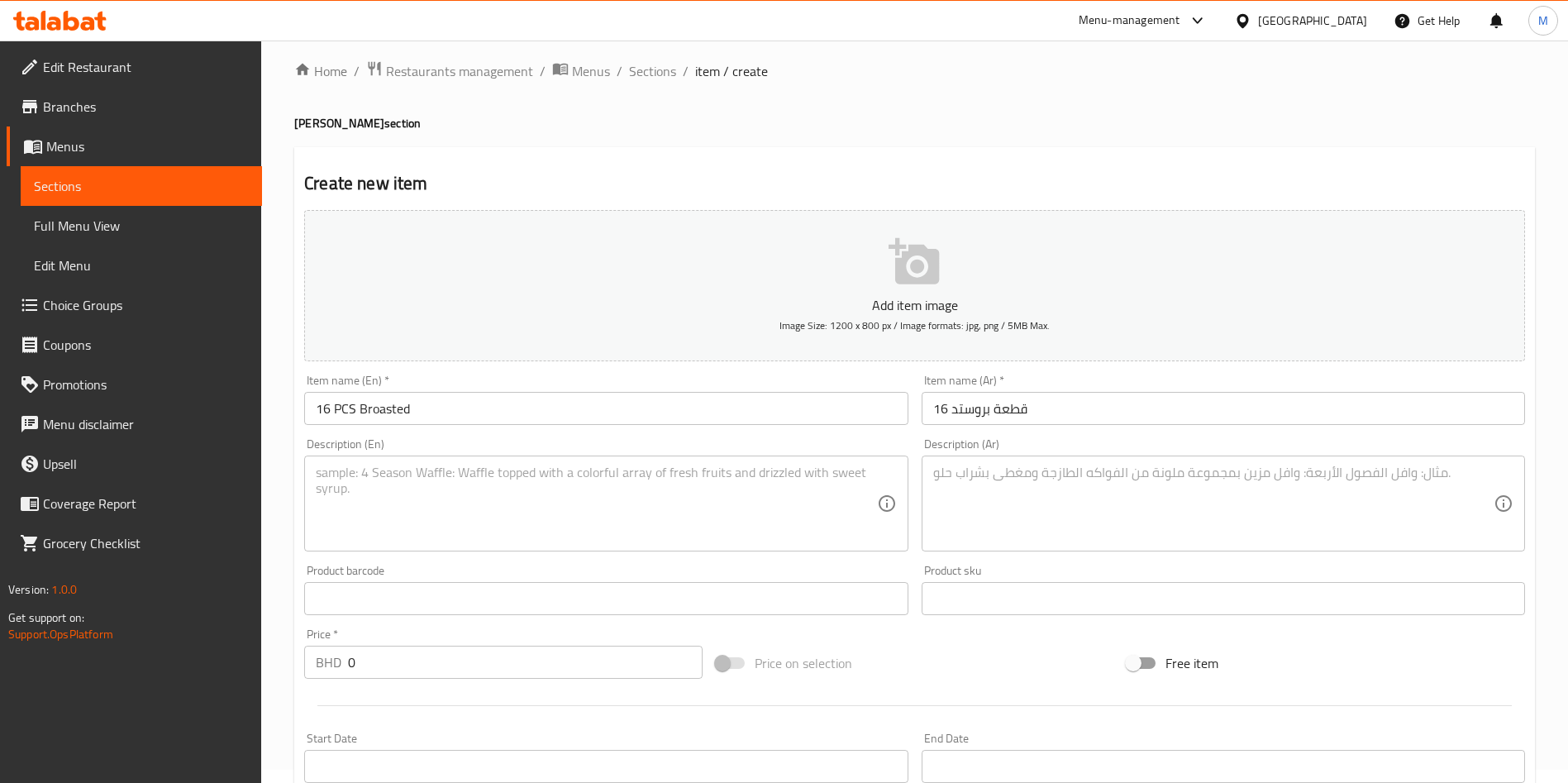
click at [507, 495] on textarea at bounding box center [596, 504] width 560 height 79
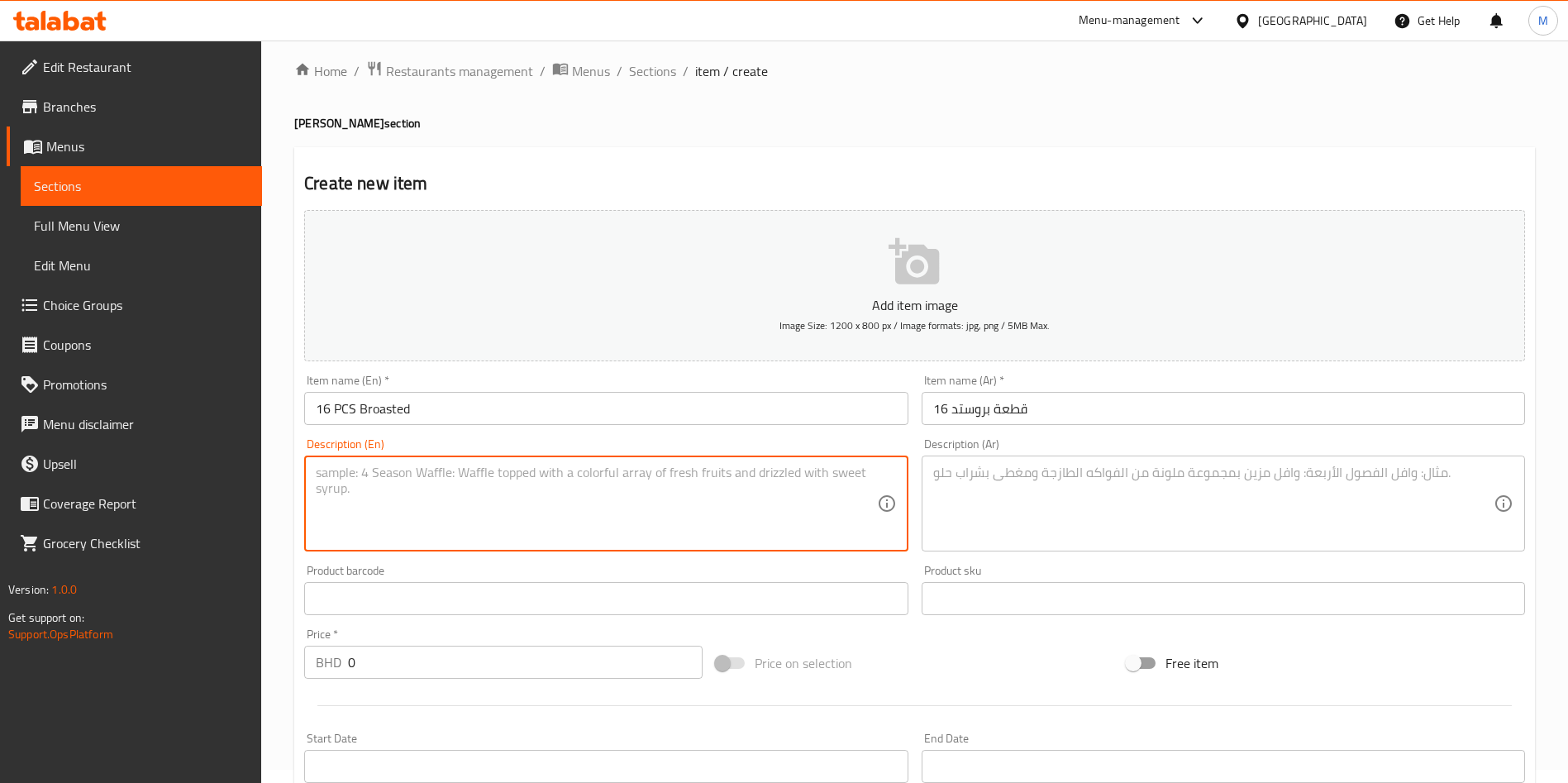
click at [507, 495] on textarea at bounding box center [596, 504] width 560 height 79
paste textarea "16 broasted + 1 fries + 4 ketchup + 2 Bun + 1 coleslaw + Pepsi 1.25 L"
type textarea "16 broasted + 1 fries + 4 ketchup + 2 Bun + 1 coleslaw + Pepsi 1.25 L"
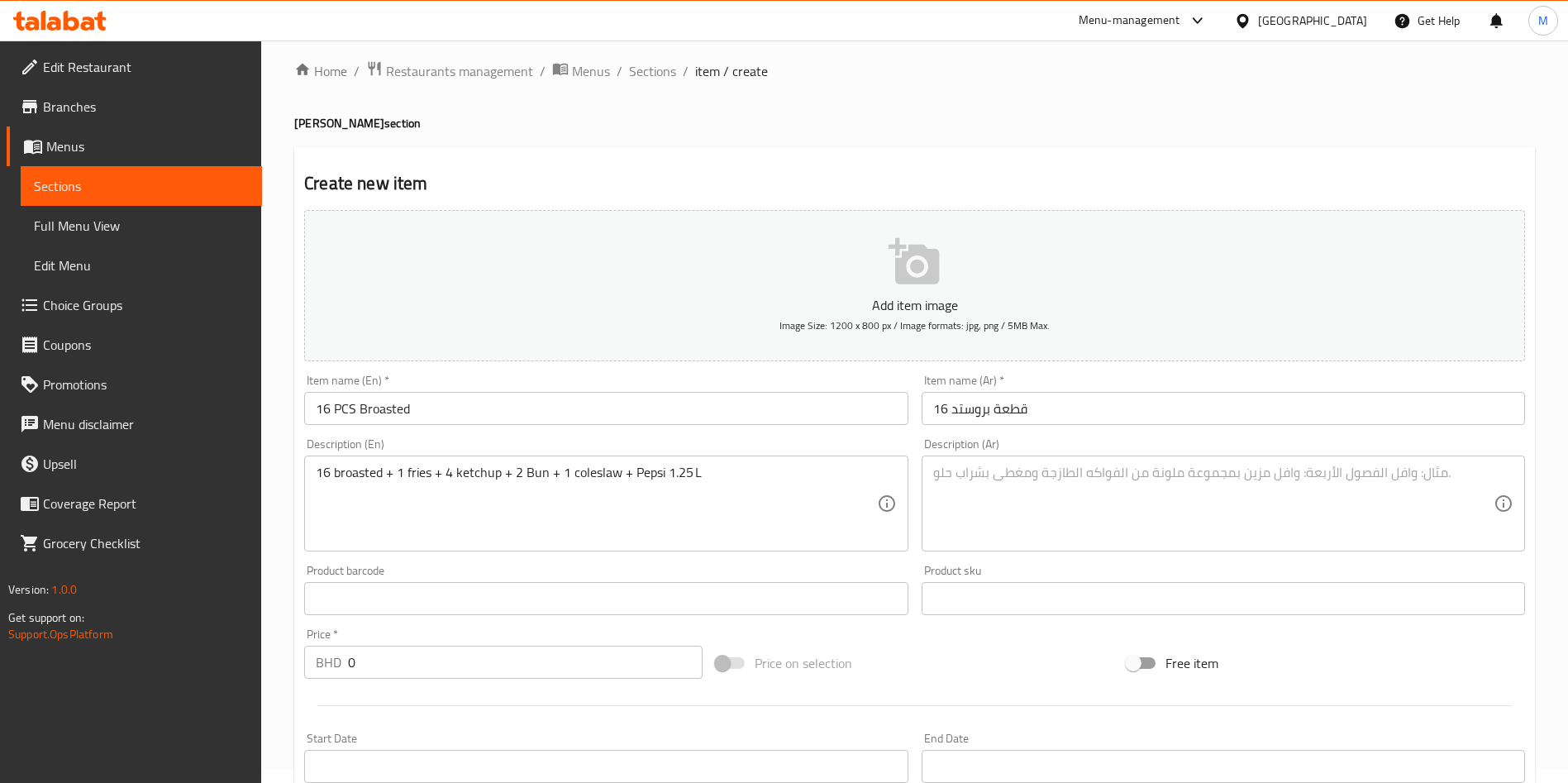
click at [1007, 462] on div "Description (Ar)" at bounding box center [1222, 504] width 603 height 96
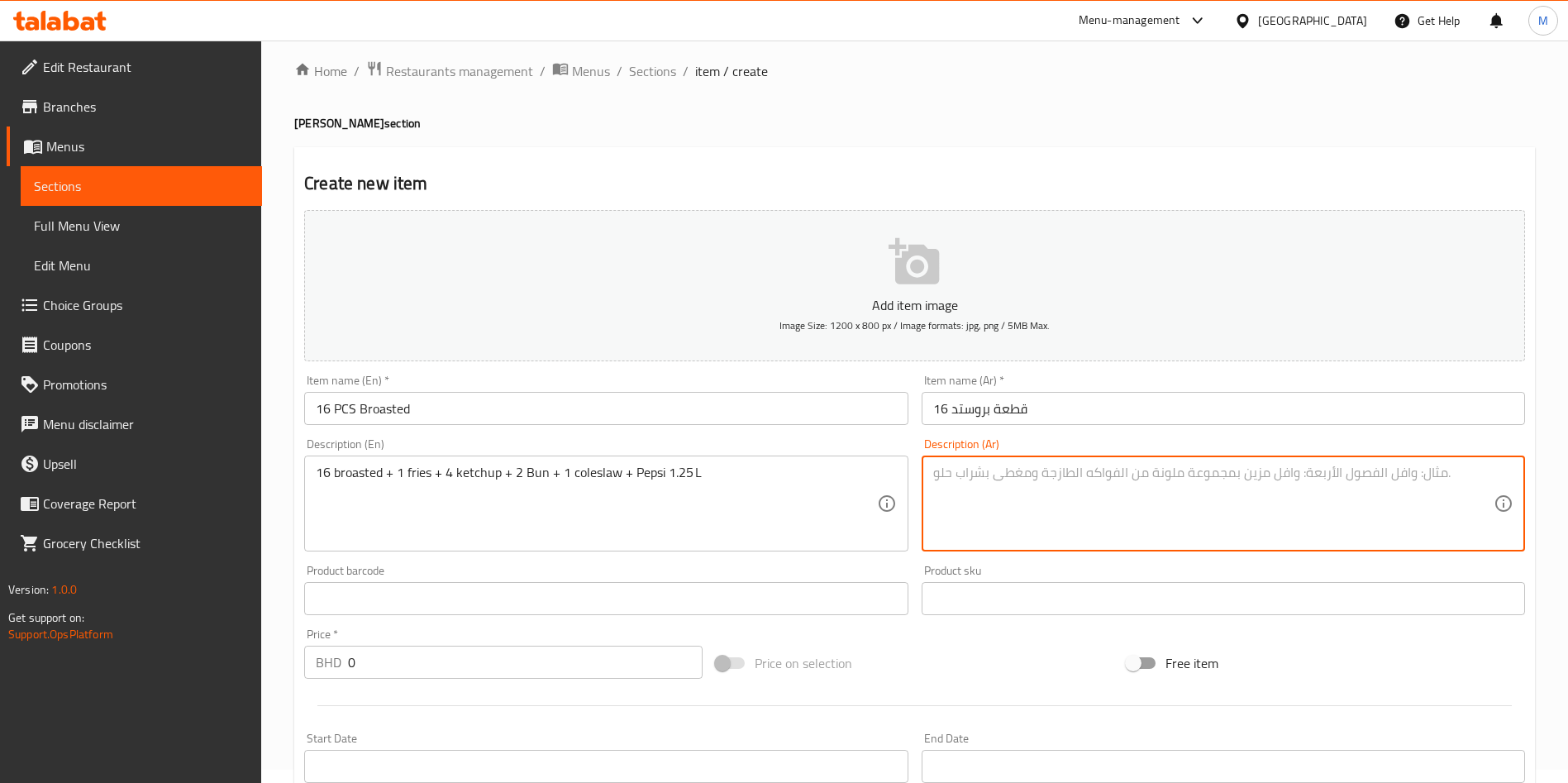
paste textarea "بروستد 16 + 1 بطاطا + 4 كاتشب + 2 خبز + 1 كول سلو + بيبسي 1.25 لتر"
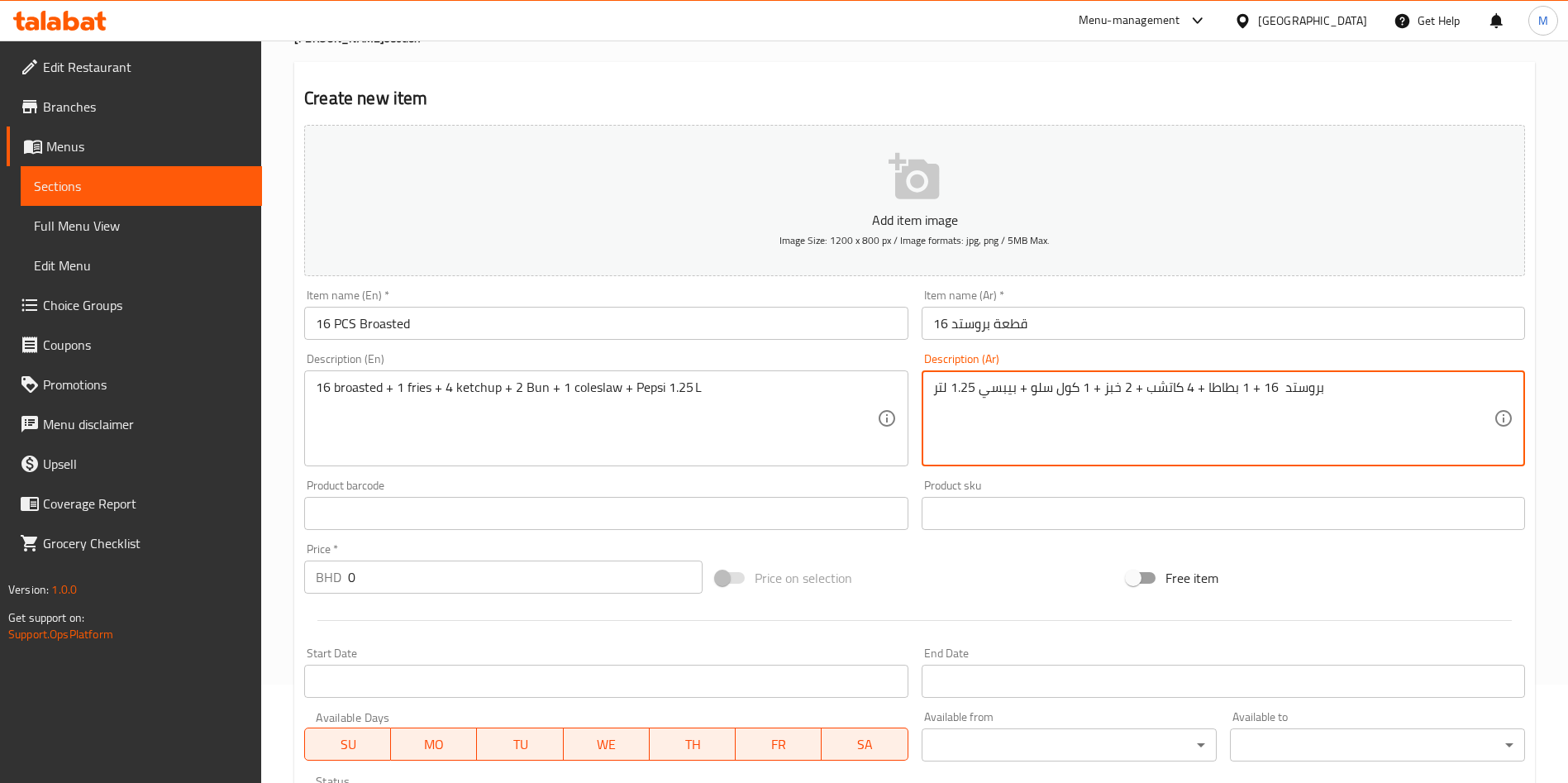
scroll to position [137, 0]
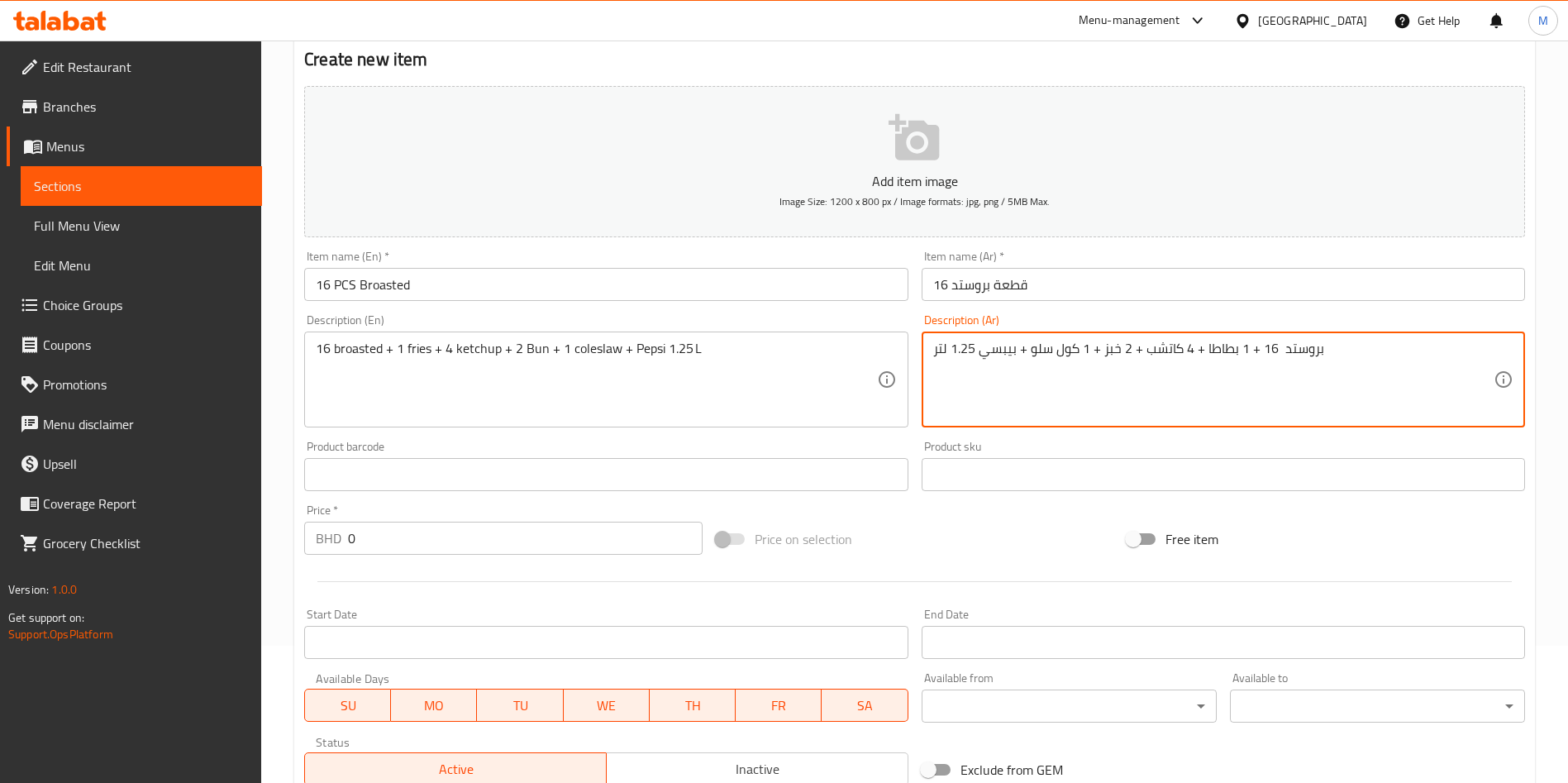
type textarea "بروستد 16 + 1 بطاطا + 4 كاتشب + 2 خبز + 1 كول سلو + بيبسي 1.25 لتر"
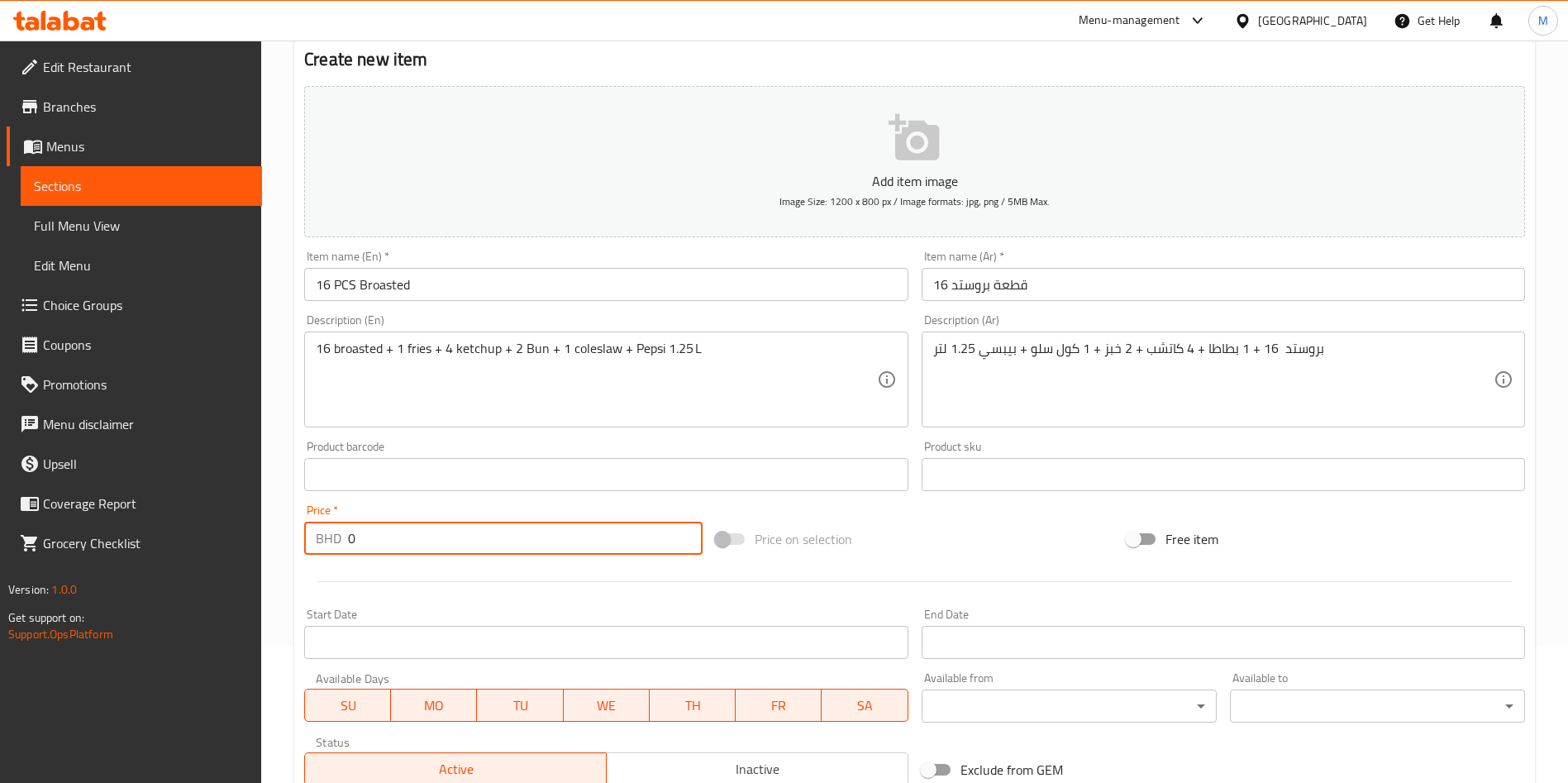
click at [520, 542] on input "0" at bounding box center [526, 538] width 355 height 33
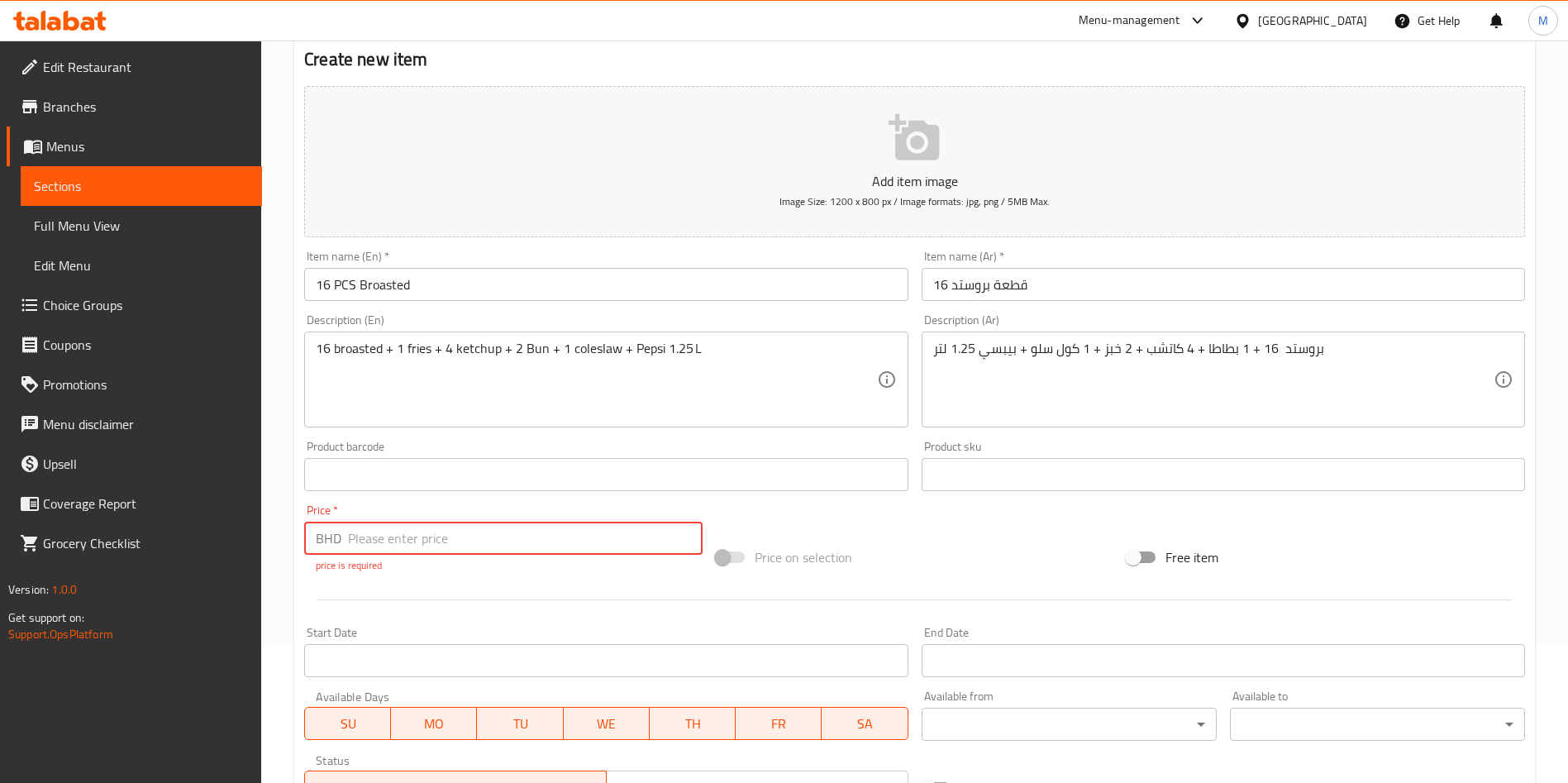
type input "9"
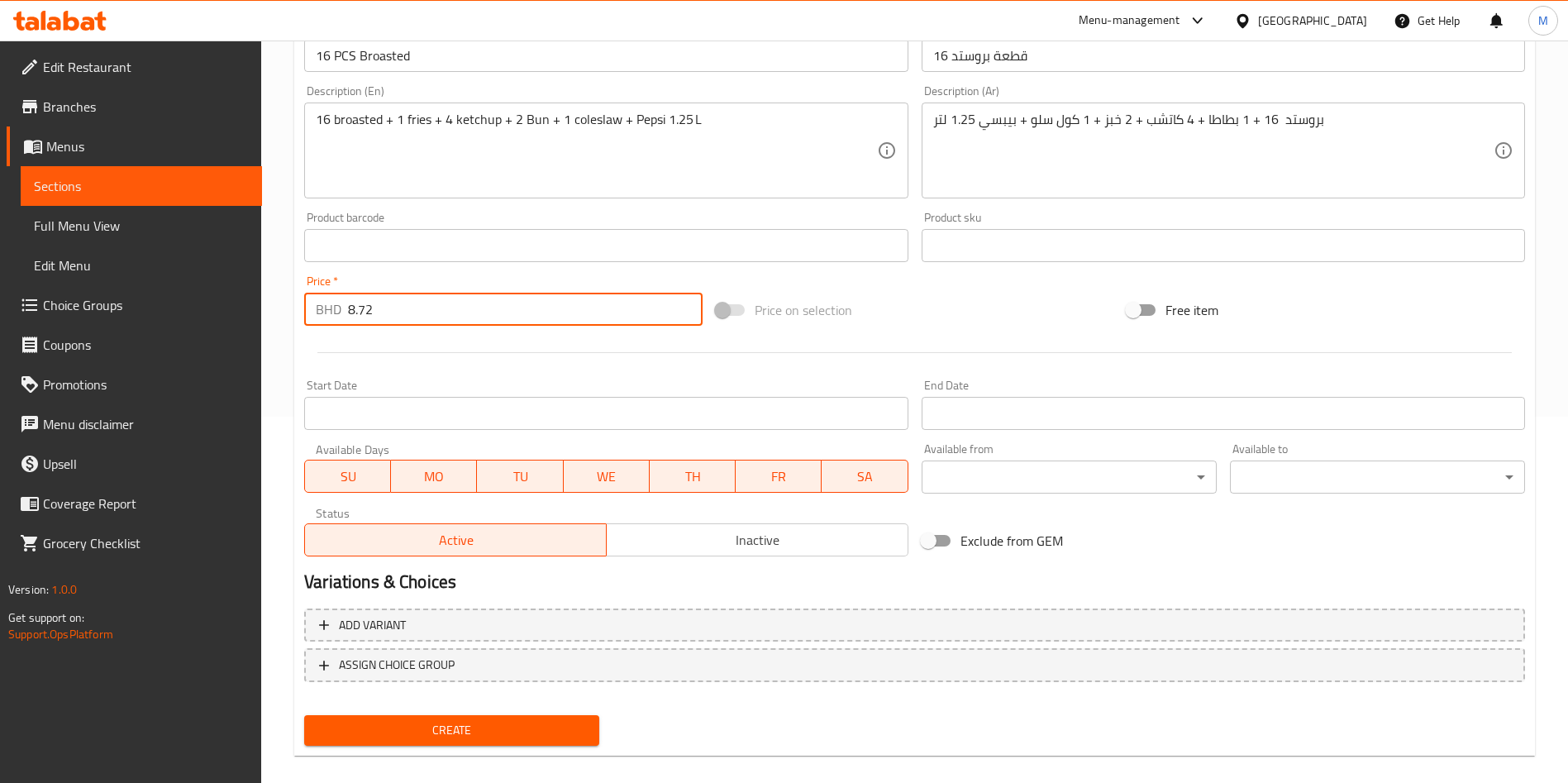
scroll to position [385, 0]
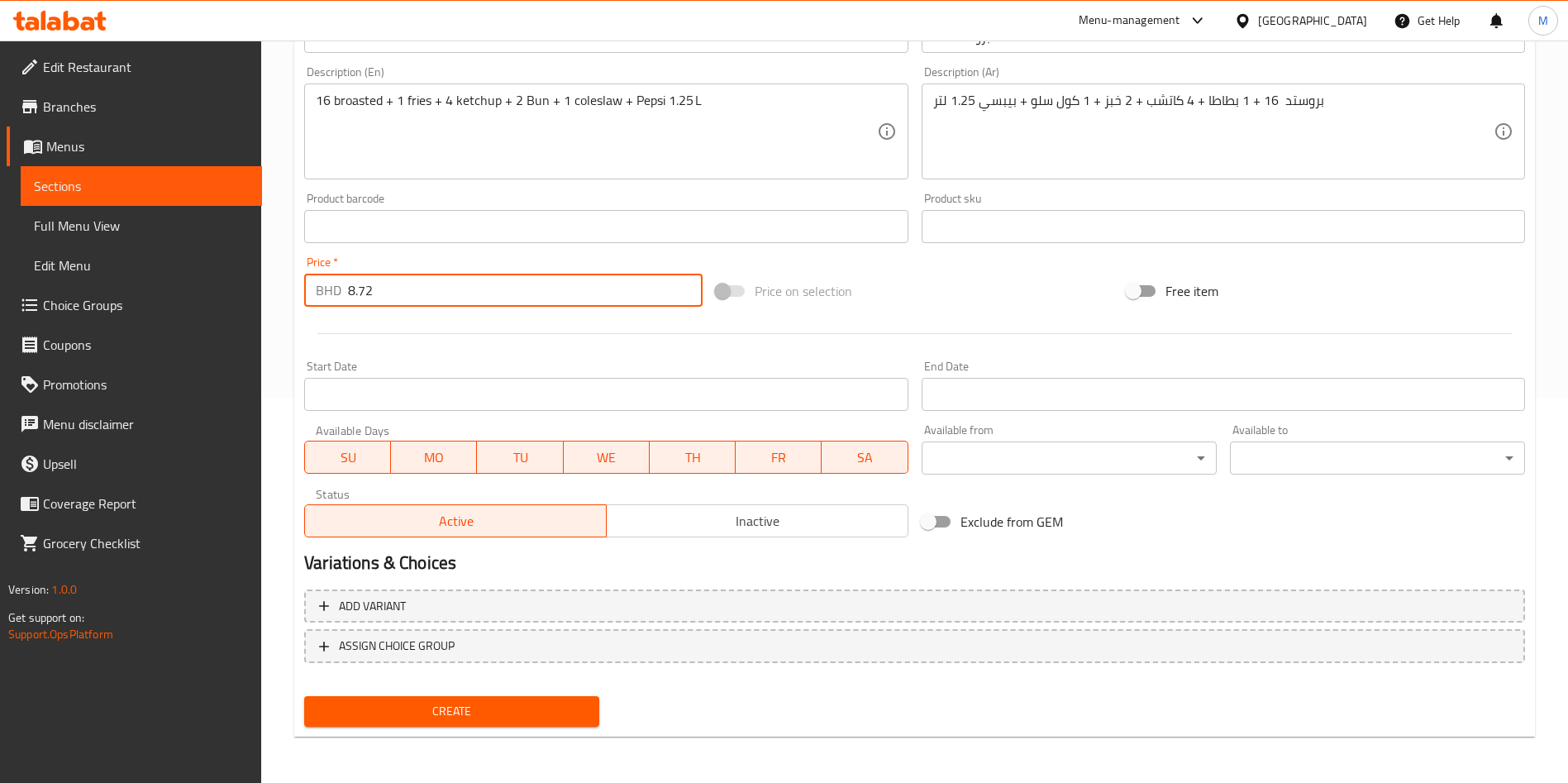
type input "8.72"
click at [544, 704] on span "Create" at bounding box center [451, 711] width 269 height 20
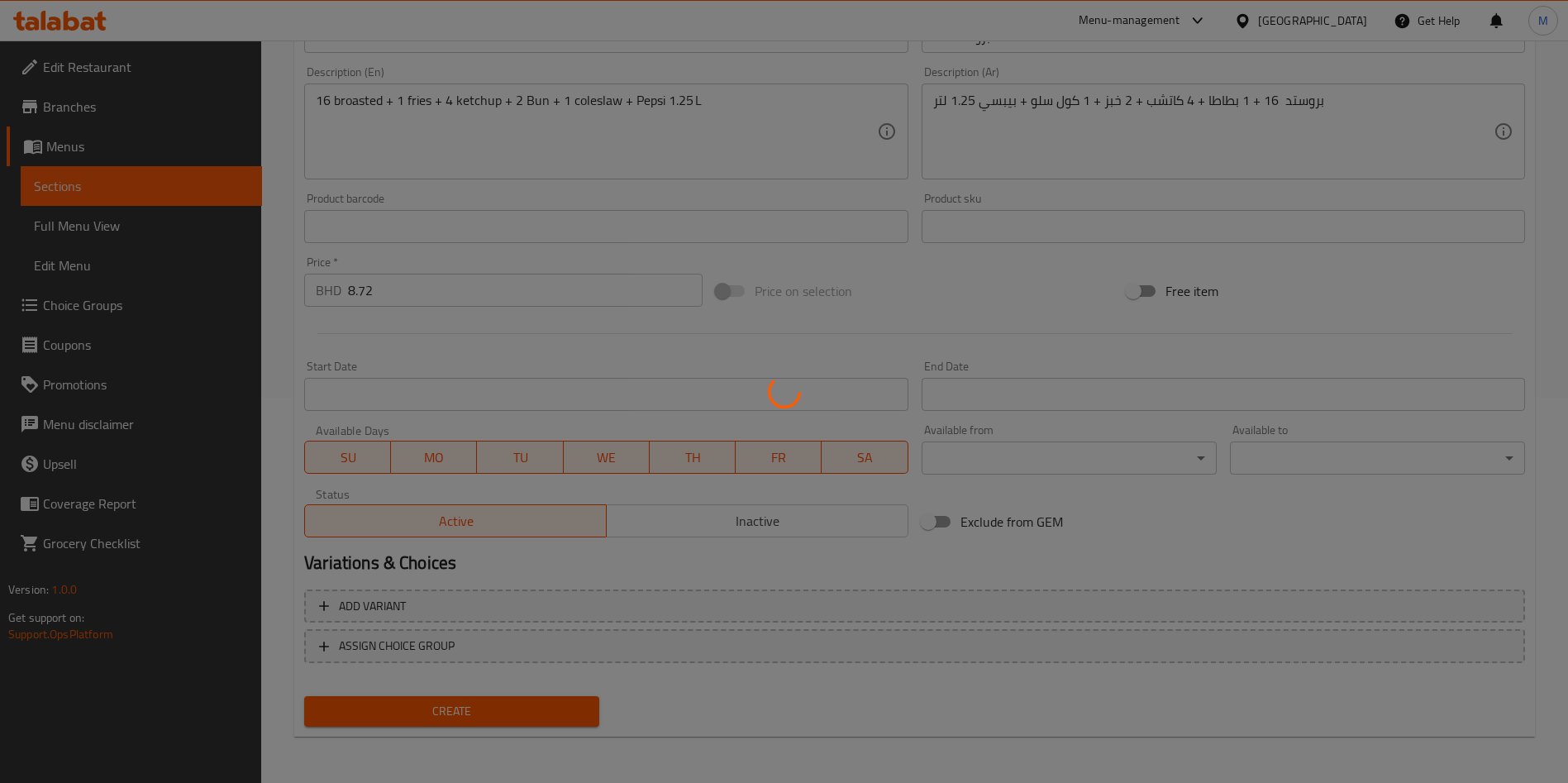
type input "0"
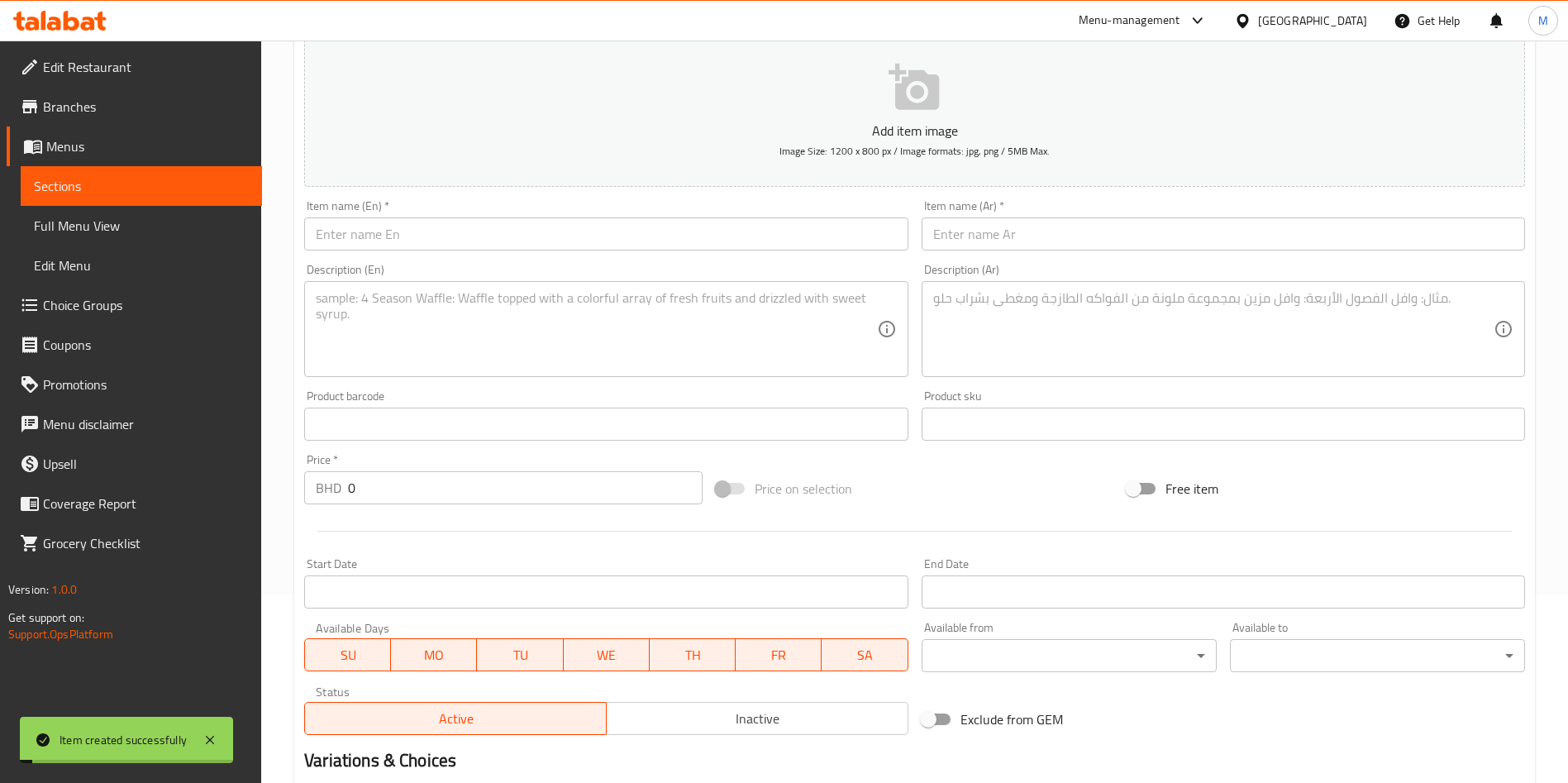
scroll to position [0, 0]
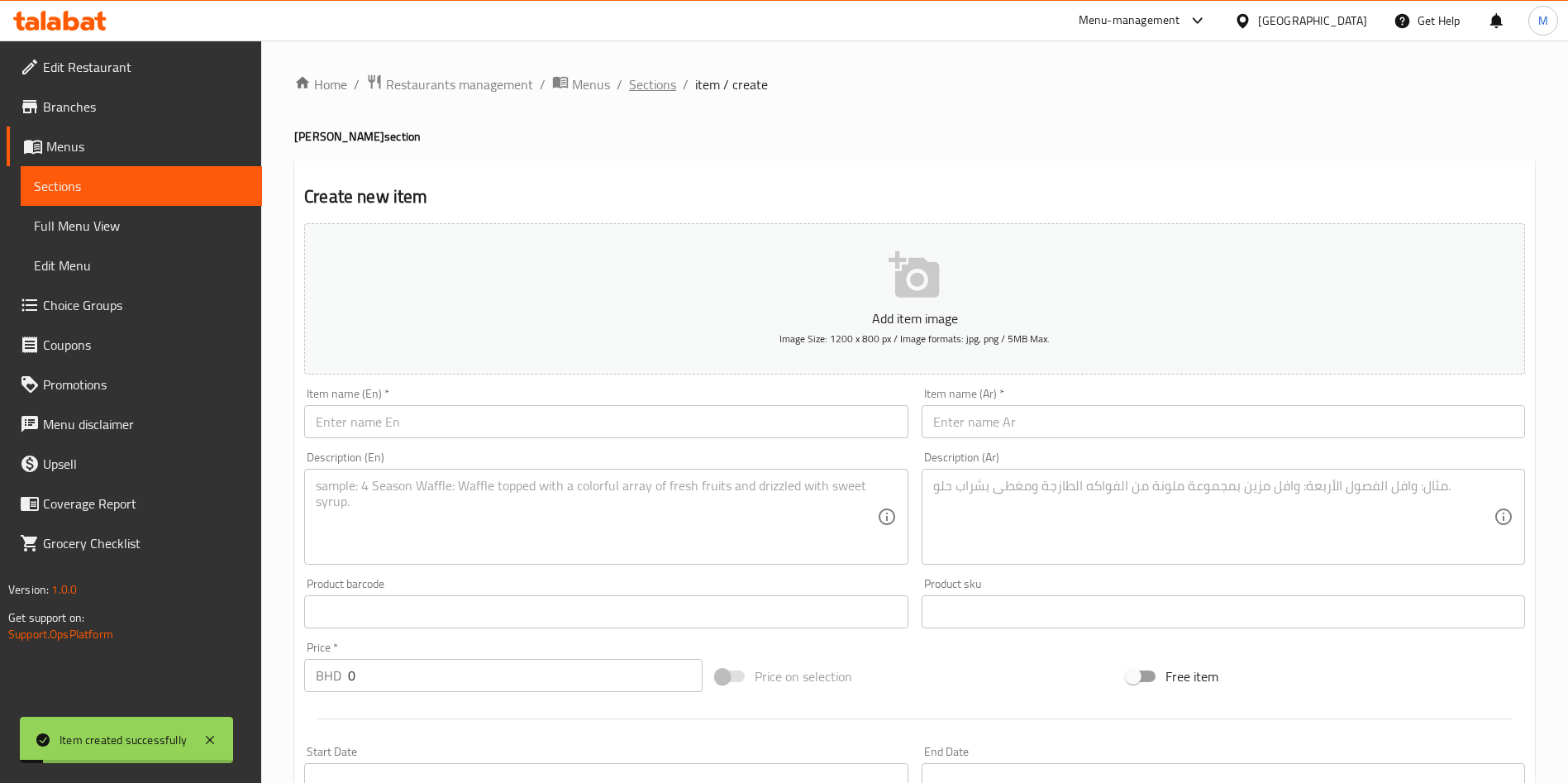
click at [644, 75] on span "Sections" at bounding box center [652, 83] width 47 height 19
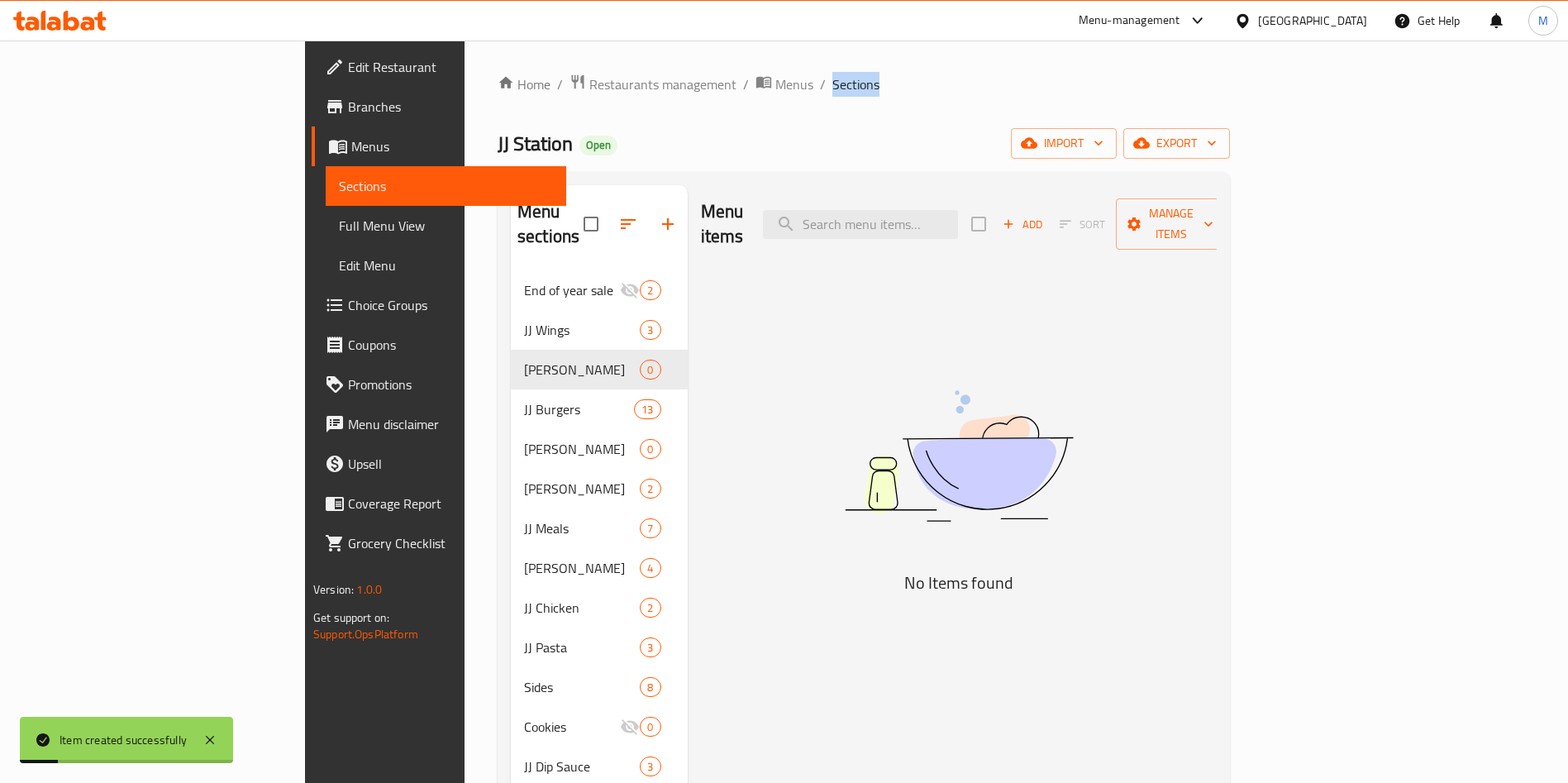
scroll to position [231, 0]
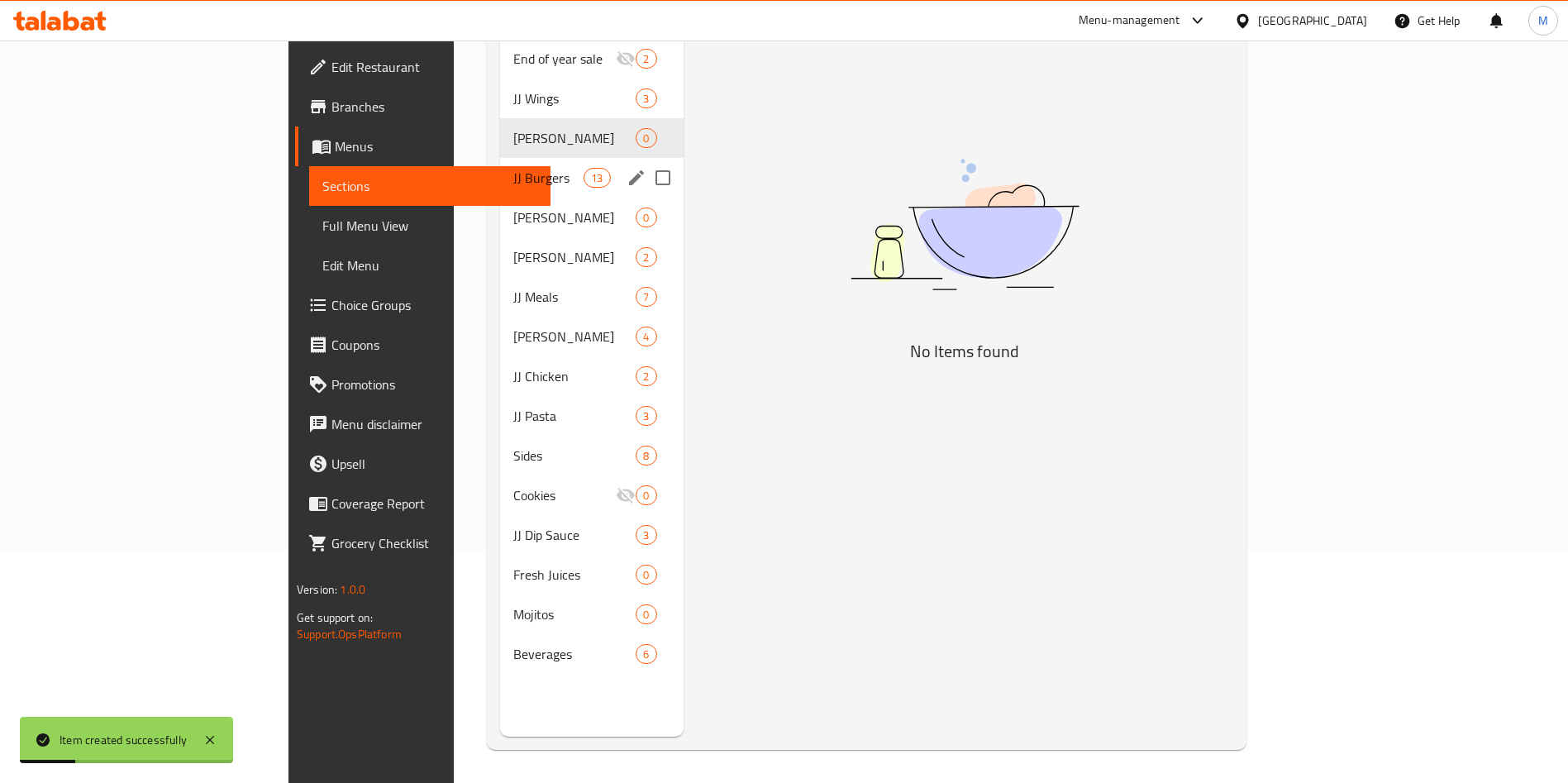
click at [500, 158] on div "JJ Burgers 13" at bounding box center [591, 177] width 184 height 40
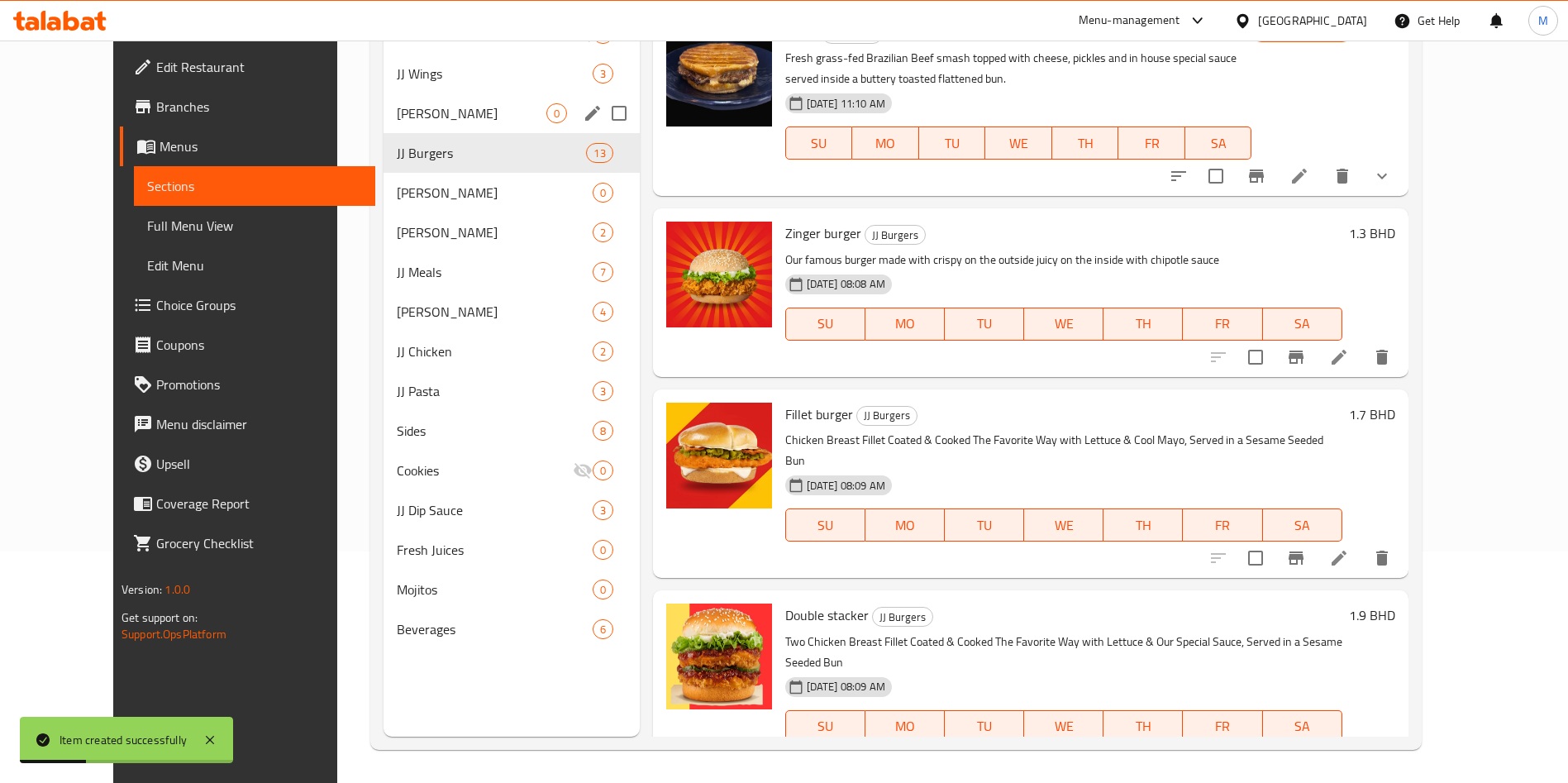
click at [396, 119] on span "JJ Broasted" at bounding box center [471, 113] width 150 height 19
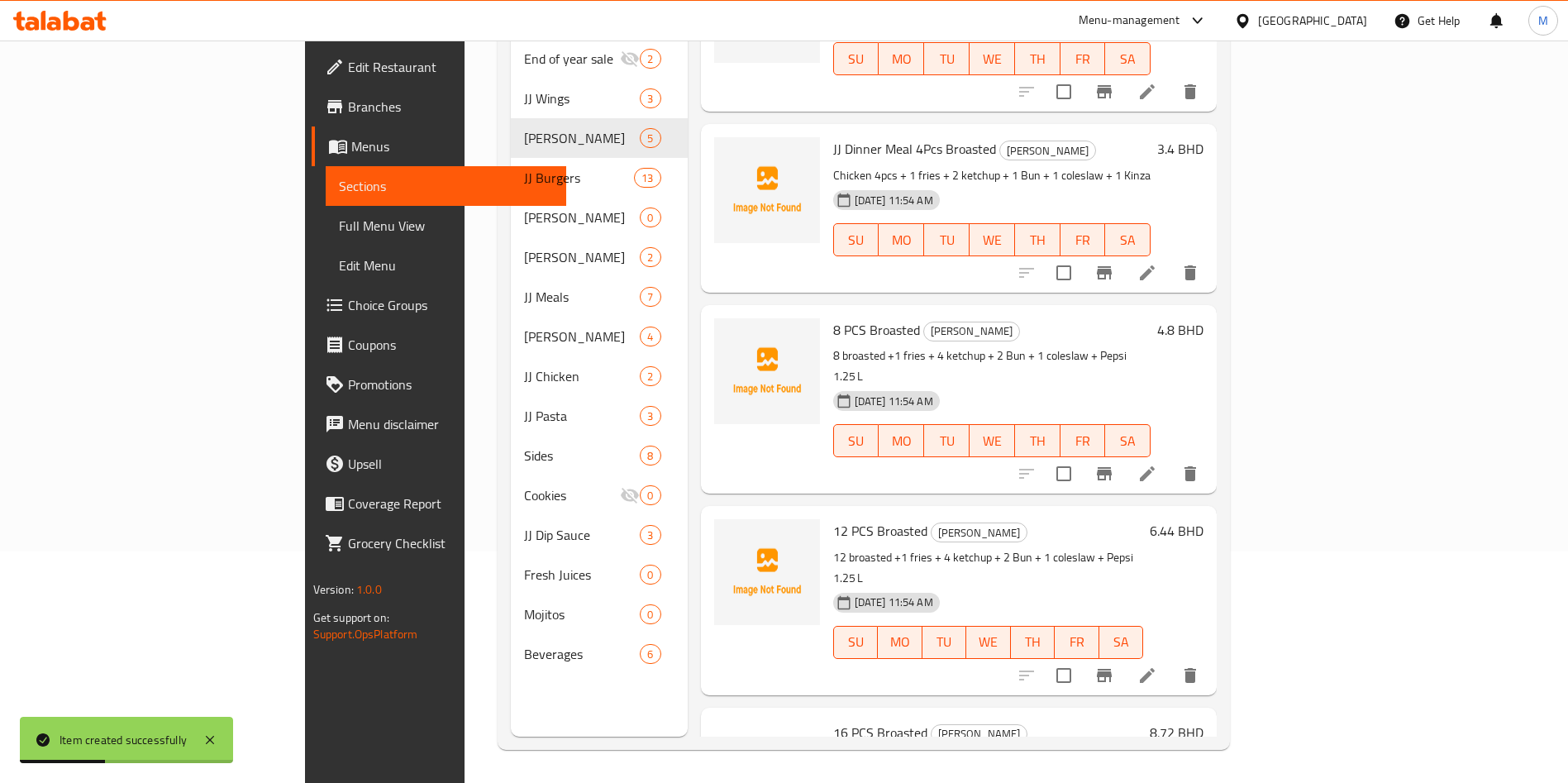
scroll to position [161, 0]
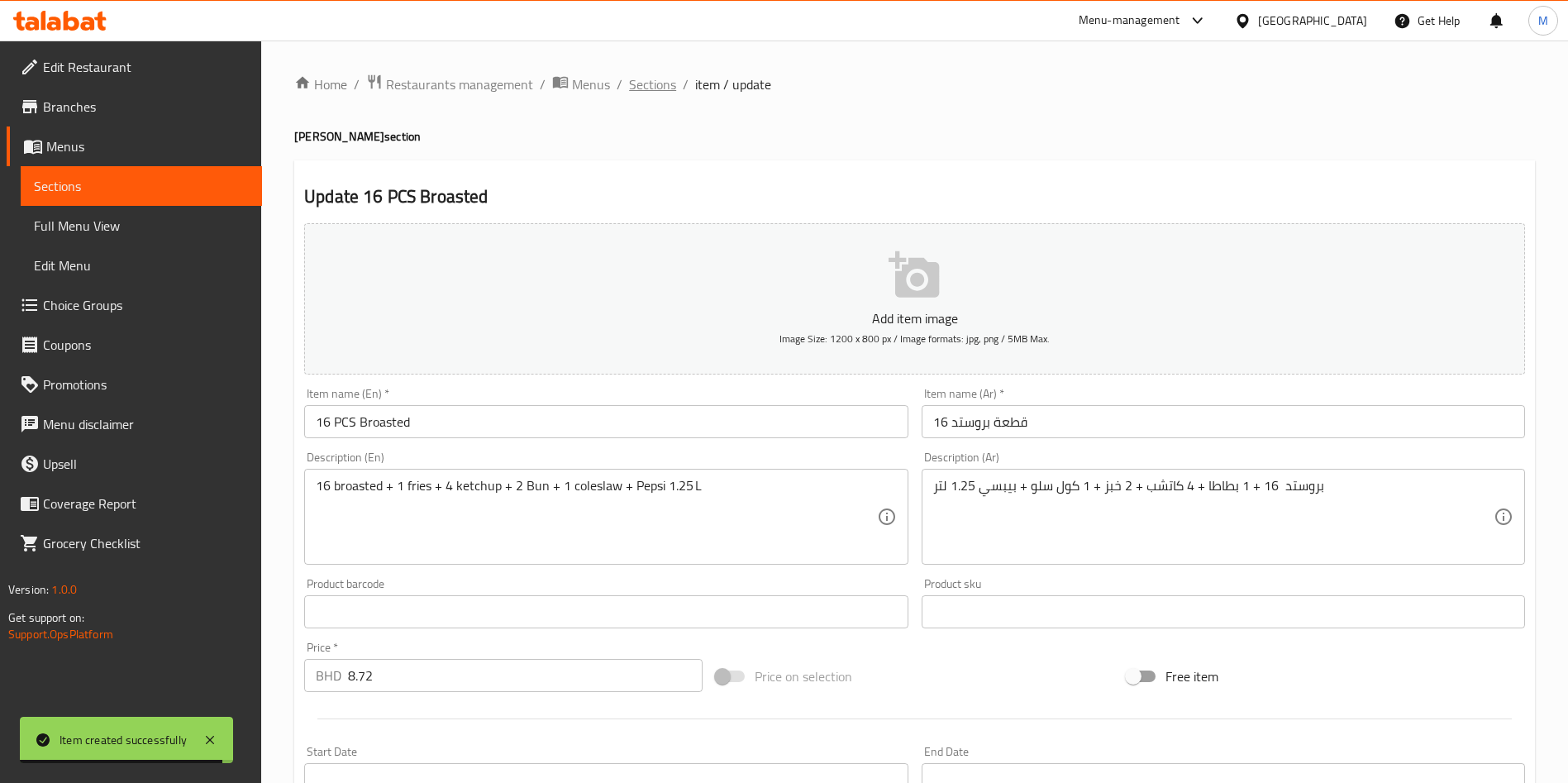
click at [660, 94] on span "Sections" at bounding box center [652, 83] width 47 height 19
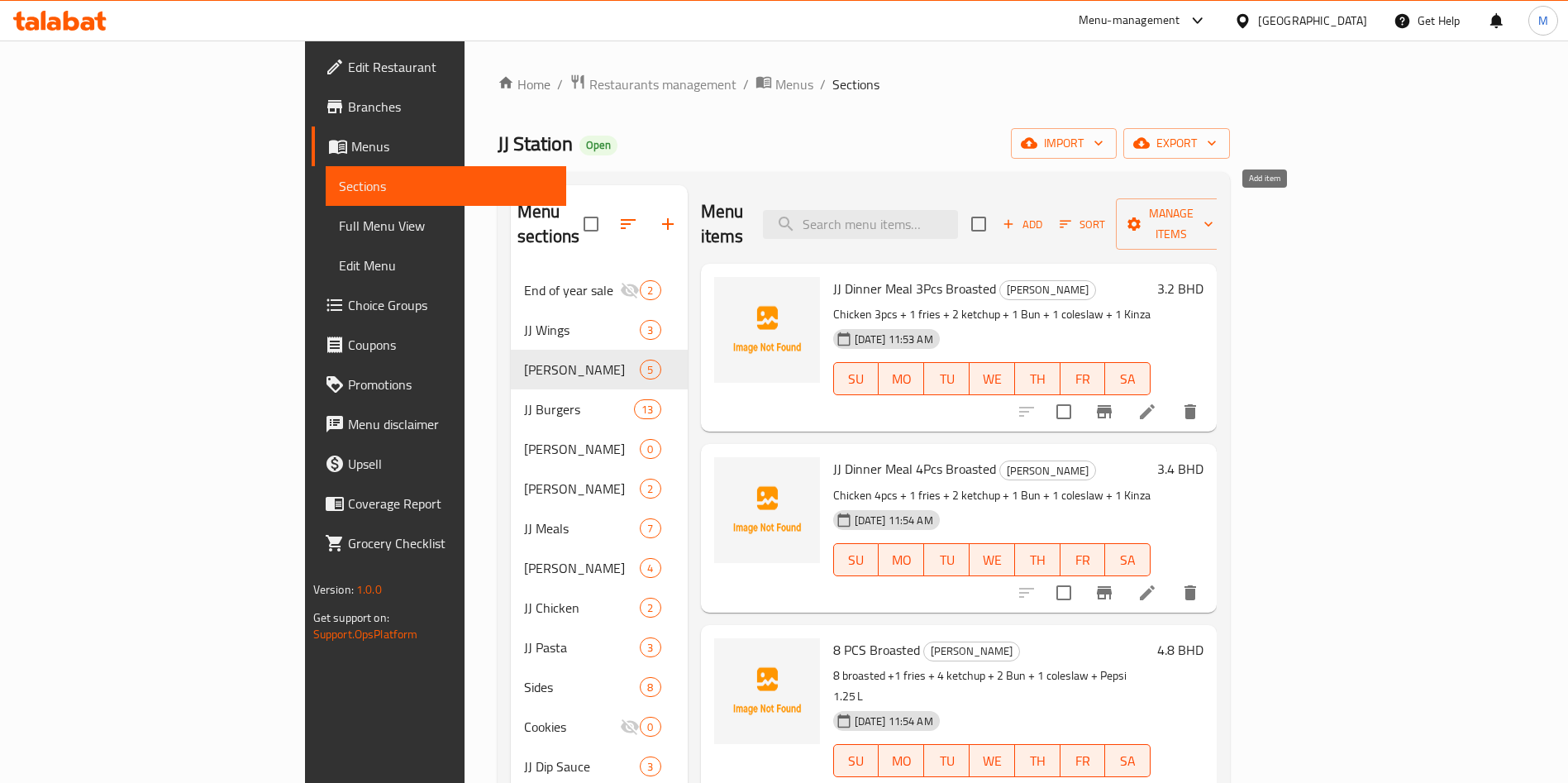
click at [1045, 216] on span "Add" at bounding box center [1022, 225] width 44 height 19
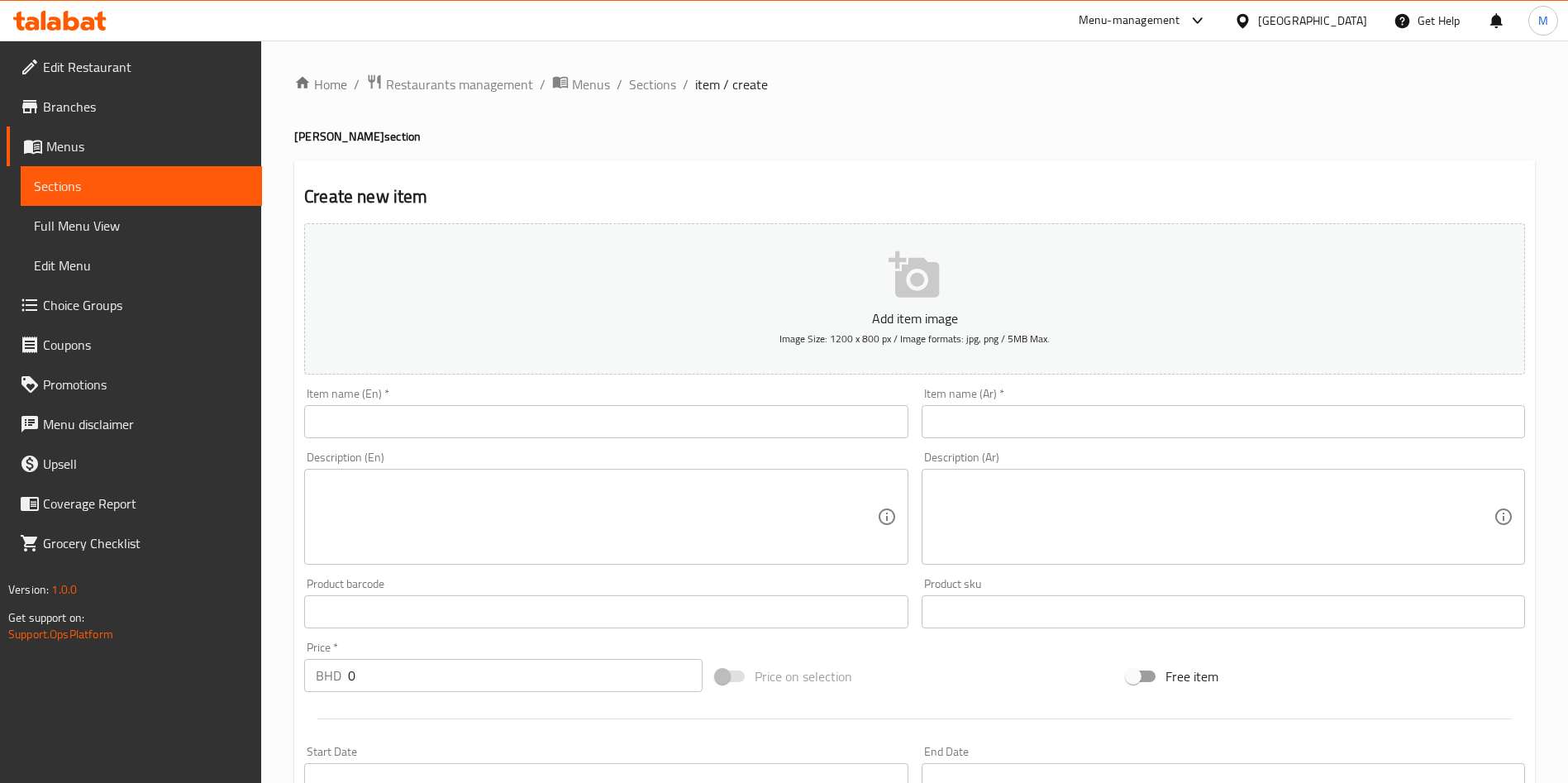
click at [807, 412] on input "text" at bounding box center [605, 422] width 603 height 33
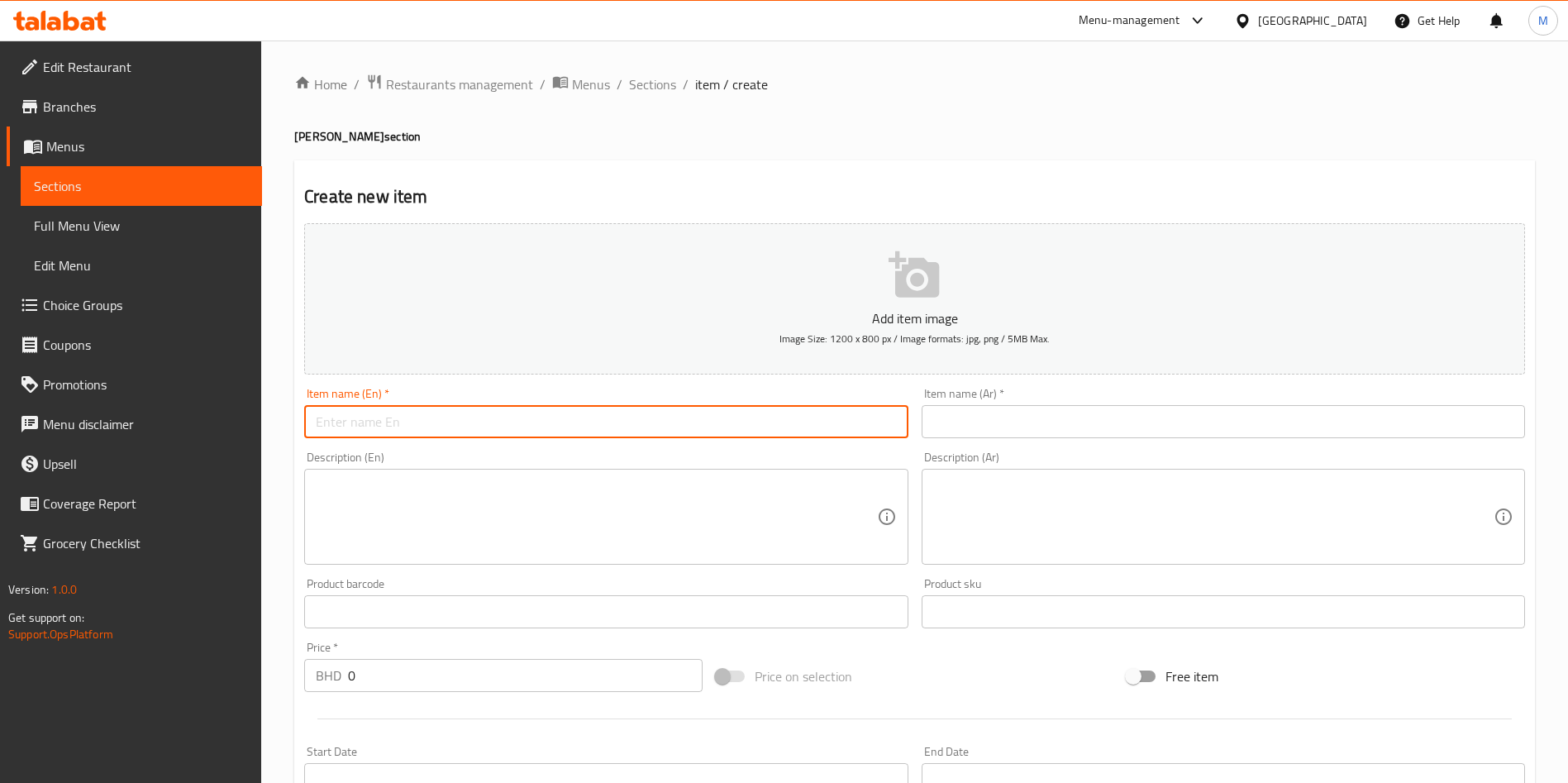
paste input "20 PCS Broasted"
type input "20 PCS Broasted"
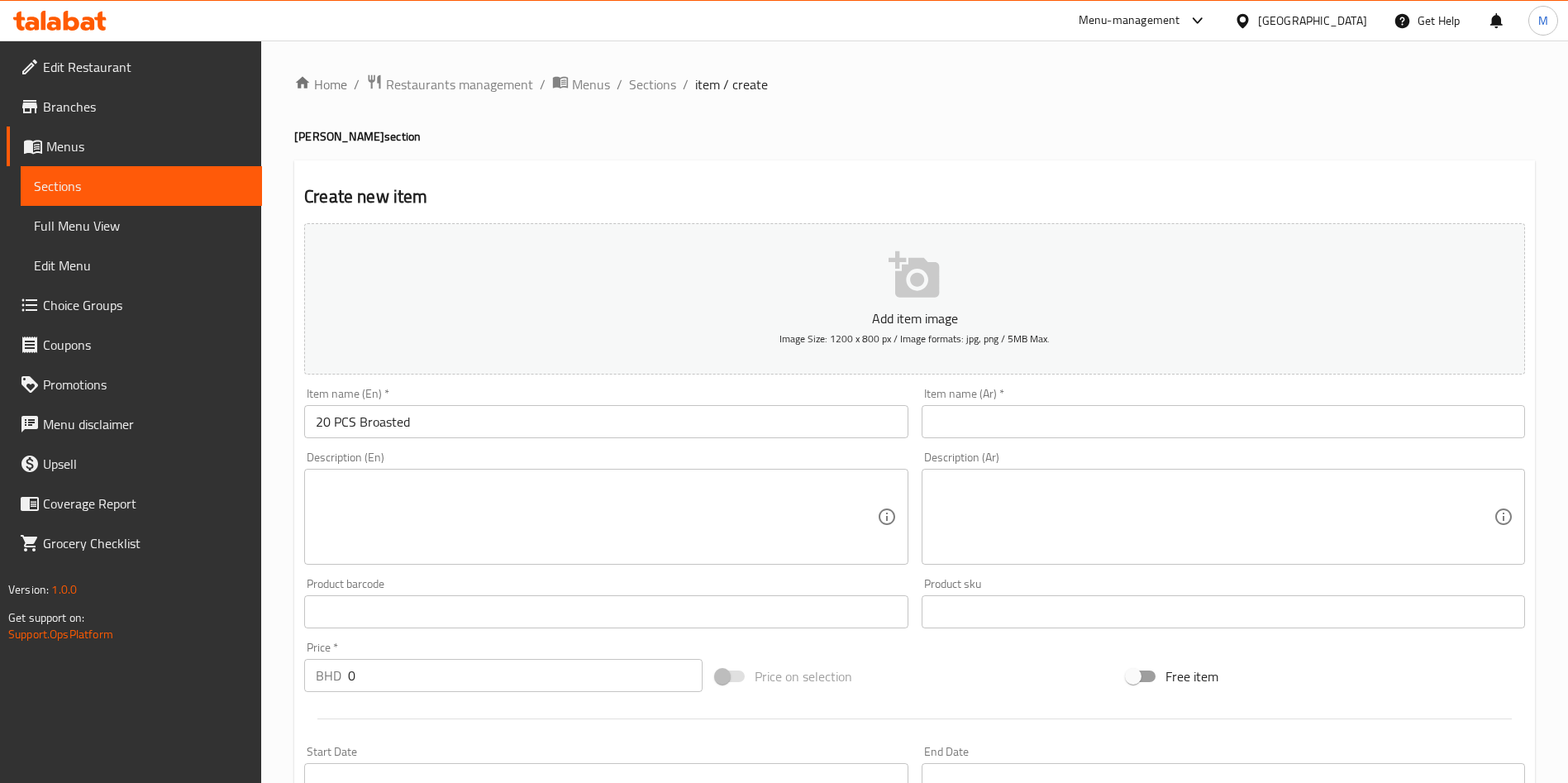
click at [1043, 413] on input "text" at bounding box center [1222, 422] width 603 height 33
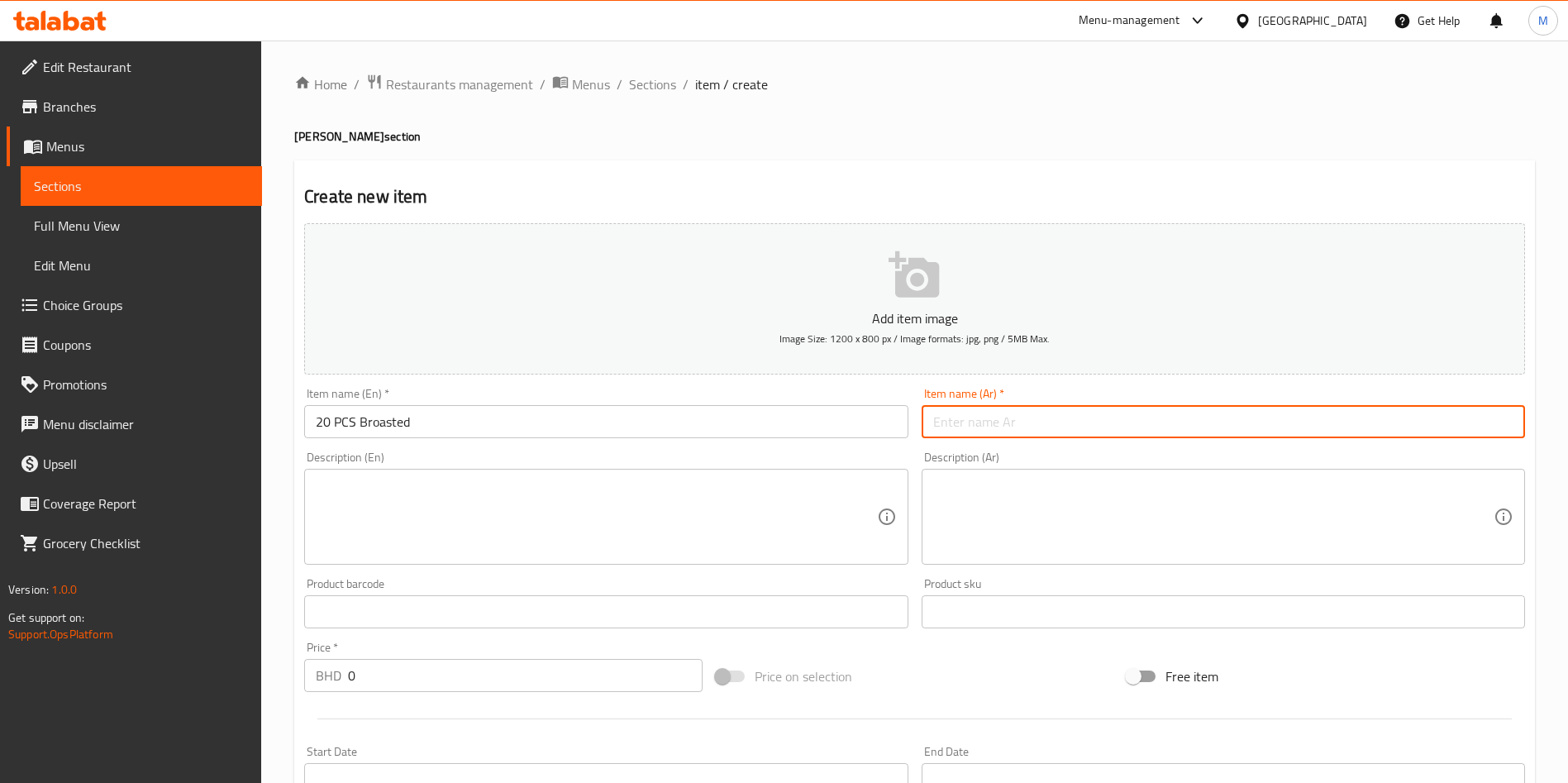
paste input "20 قطعة بروستد"
type input "20 قطعة بروستد"
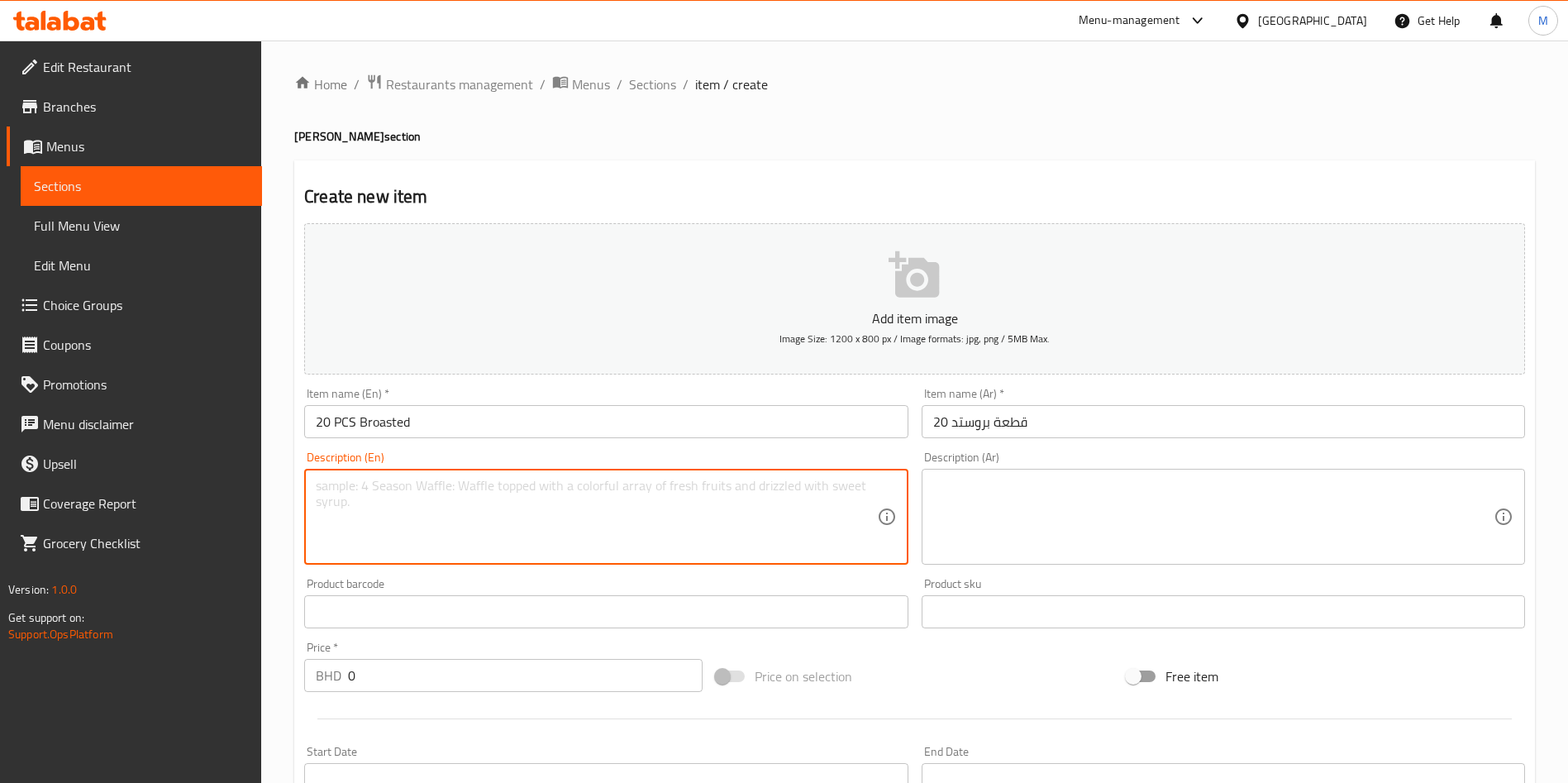
click at [492, 527] on textarea at bounding box center [596, 517] width 560 height 79
paste textarea "20 broasted + 1 fries + 4 ketchup + 2 Bun + 1 coleslaw + Pepsi 1.25 L"
type textarea "20 broasted + 1 fries + 4 ketchup + 2 Bun + 1 coleslaw + Pepsi 1.25 L"
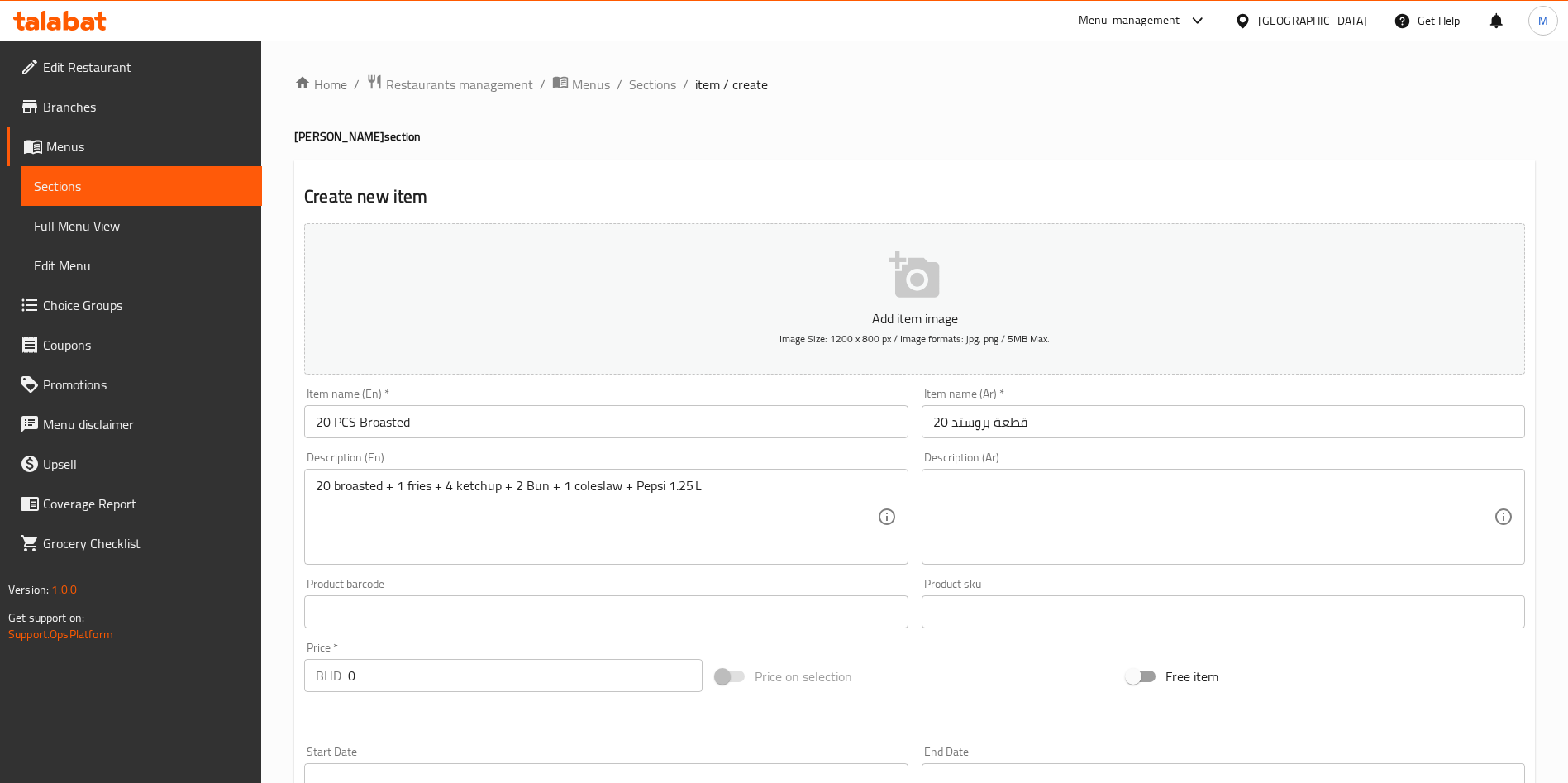
click at [1069, 486] on textarea at bounding box center [1213, 517] width 560 height 79
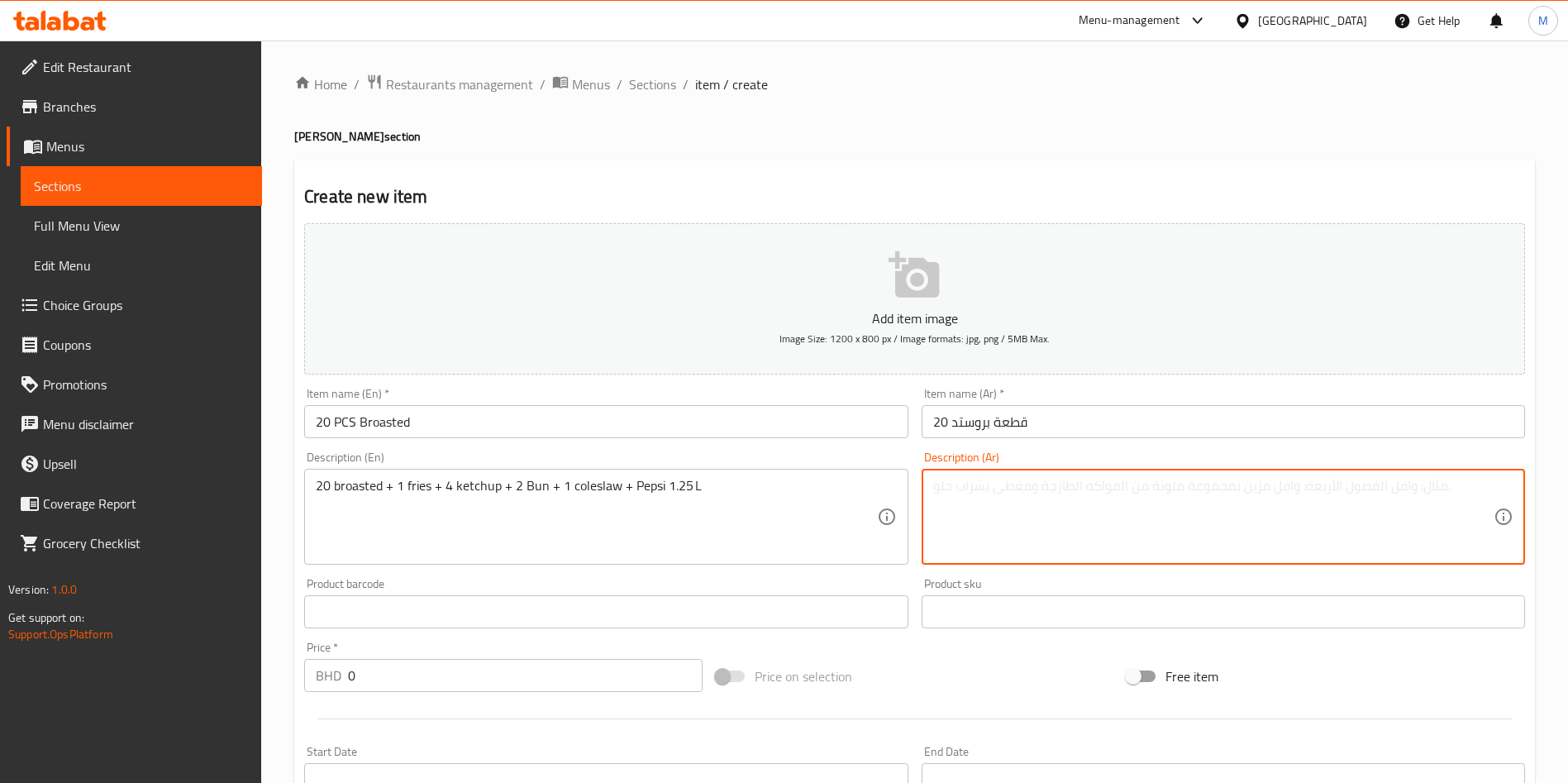
paste textarea "بروستد 20 + 1 بطاطا + 4 كاتشب + 2 خبز + 1 كول سلو + بيبسي 1.25 لتر"
type textarea "بروستد 20 + 1 بطاطا + 4 كاتشب + 2 خبز + 1 كول سلو + بيبسي 1.25 لتر"
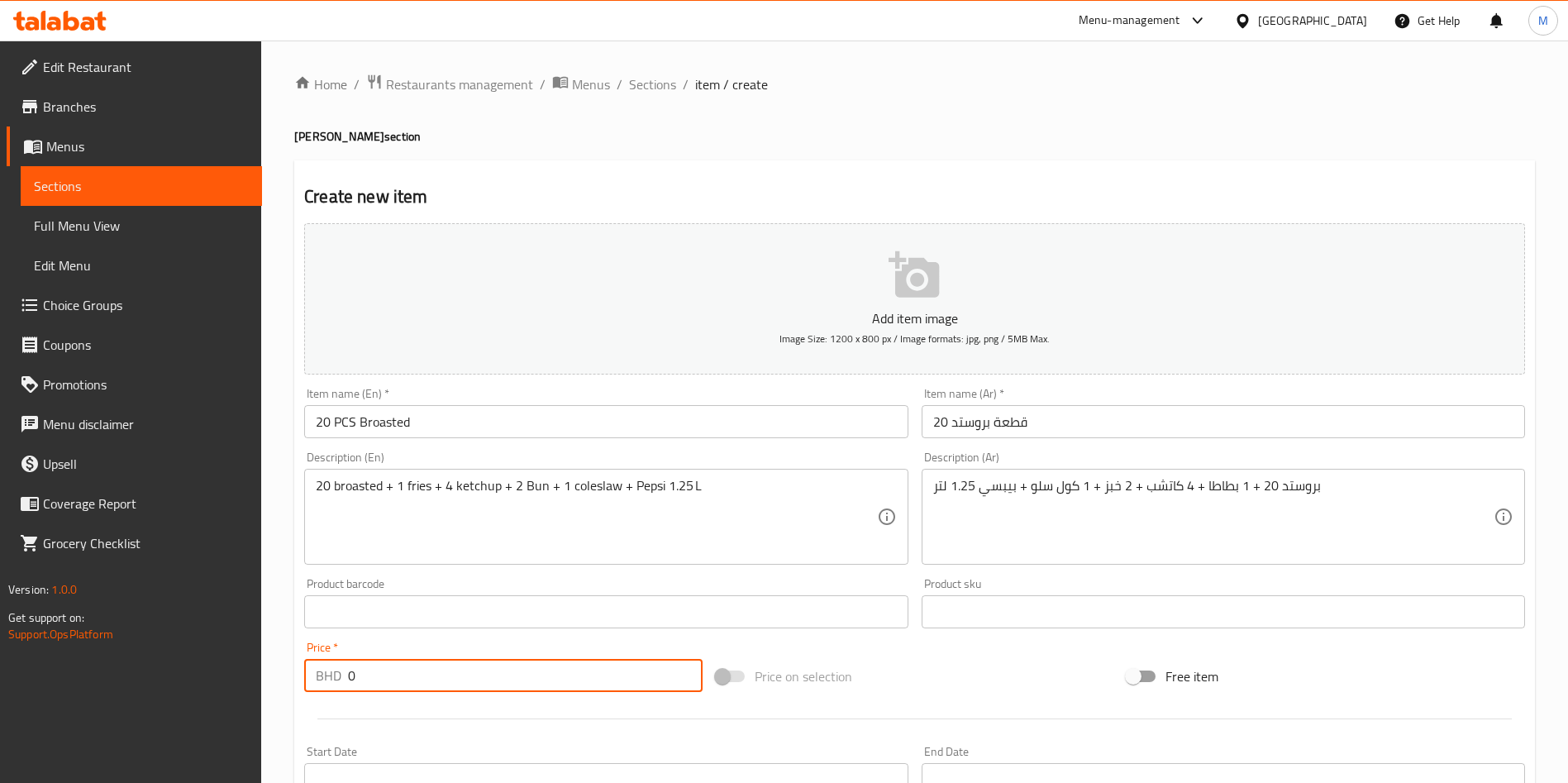
click at [532, 660] on input "0" at bounding box center [526, 676] width 355 height 33
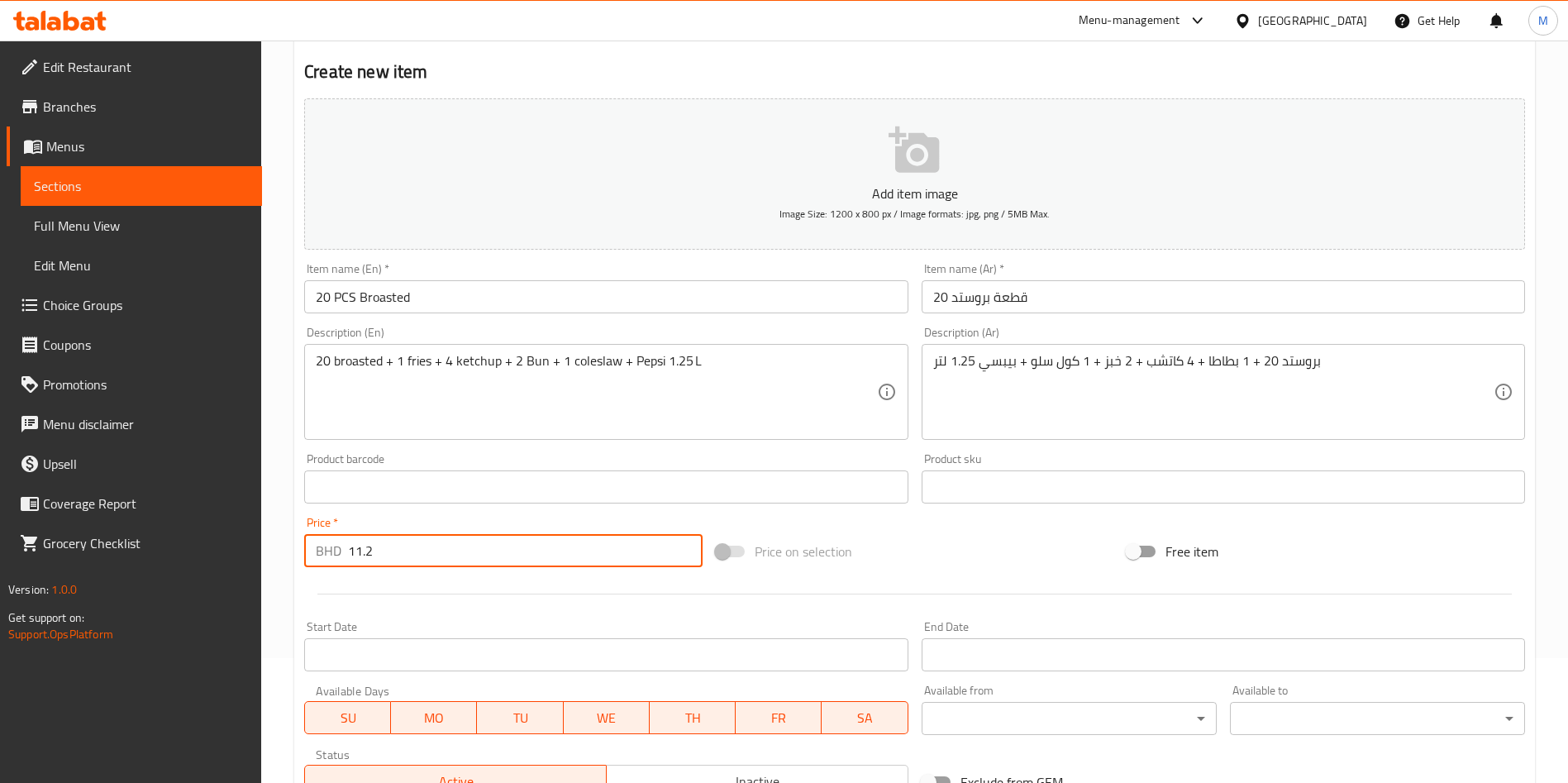
scroll to position [385, 0]
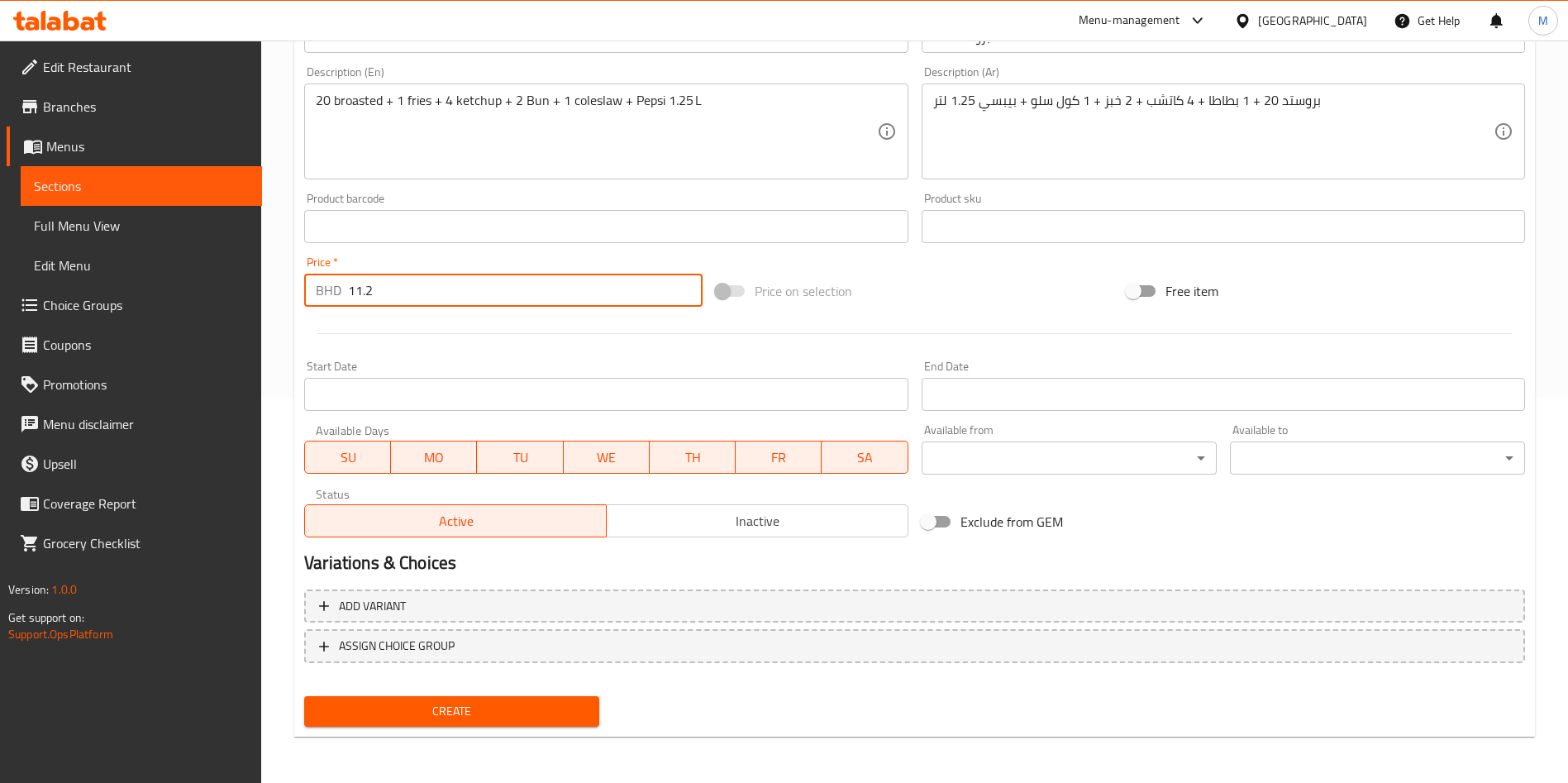
type input "11.2"
click at [511, 724] on button "Create" at bounding box center [451, 711] width 295 height 31
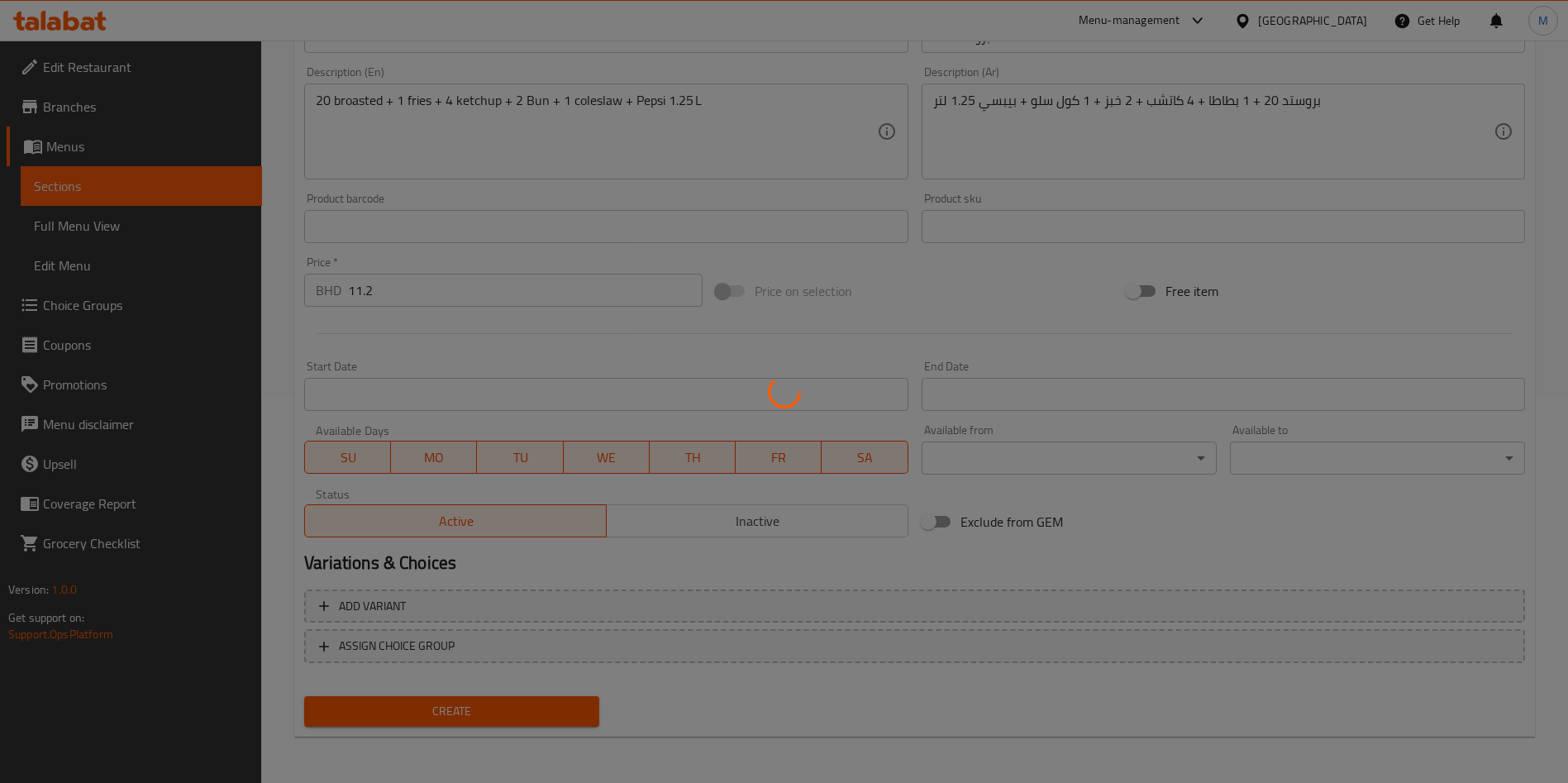
type input "0"
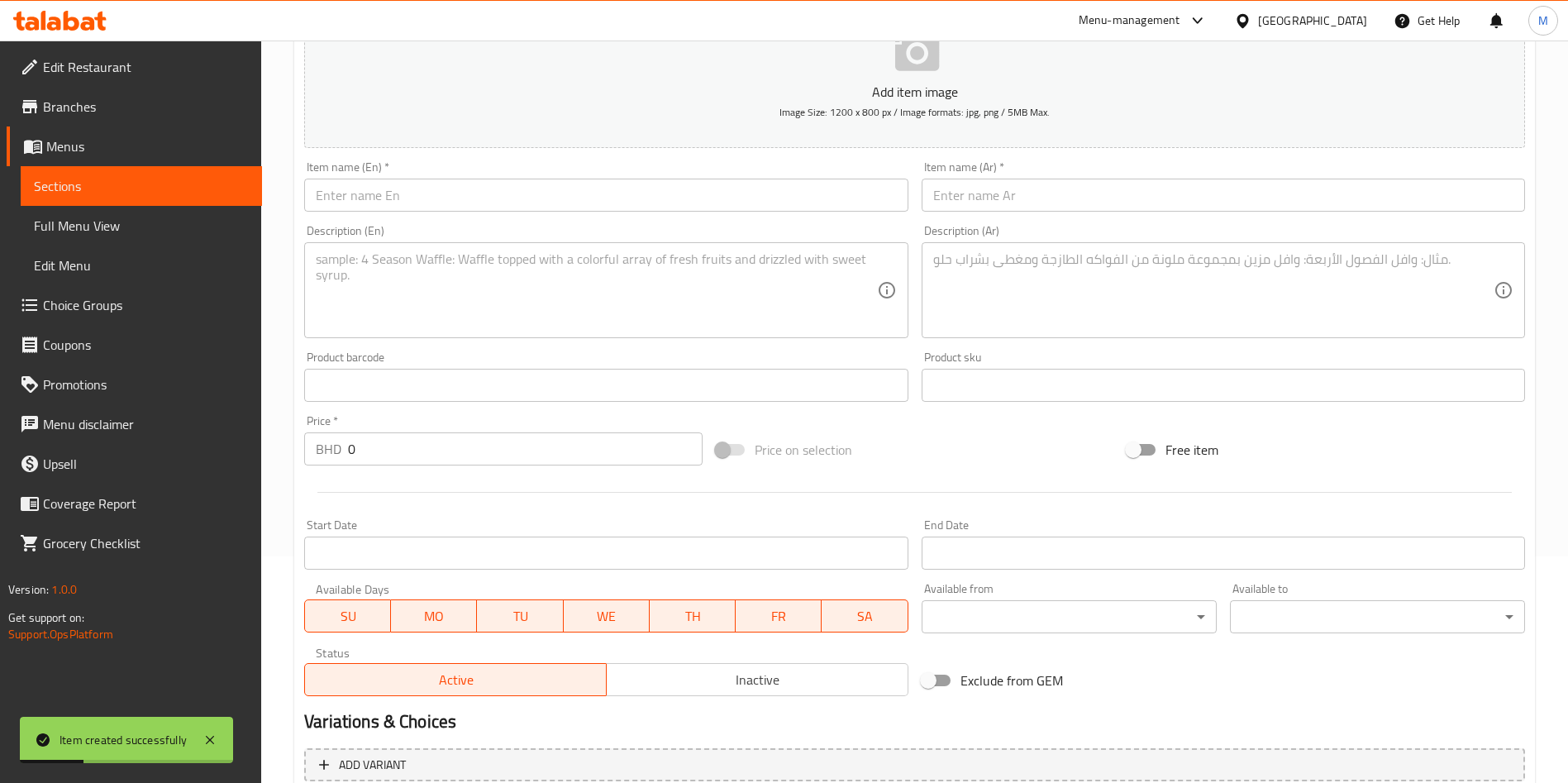
scroll to position [0, 0]
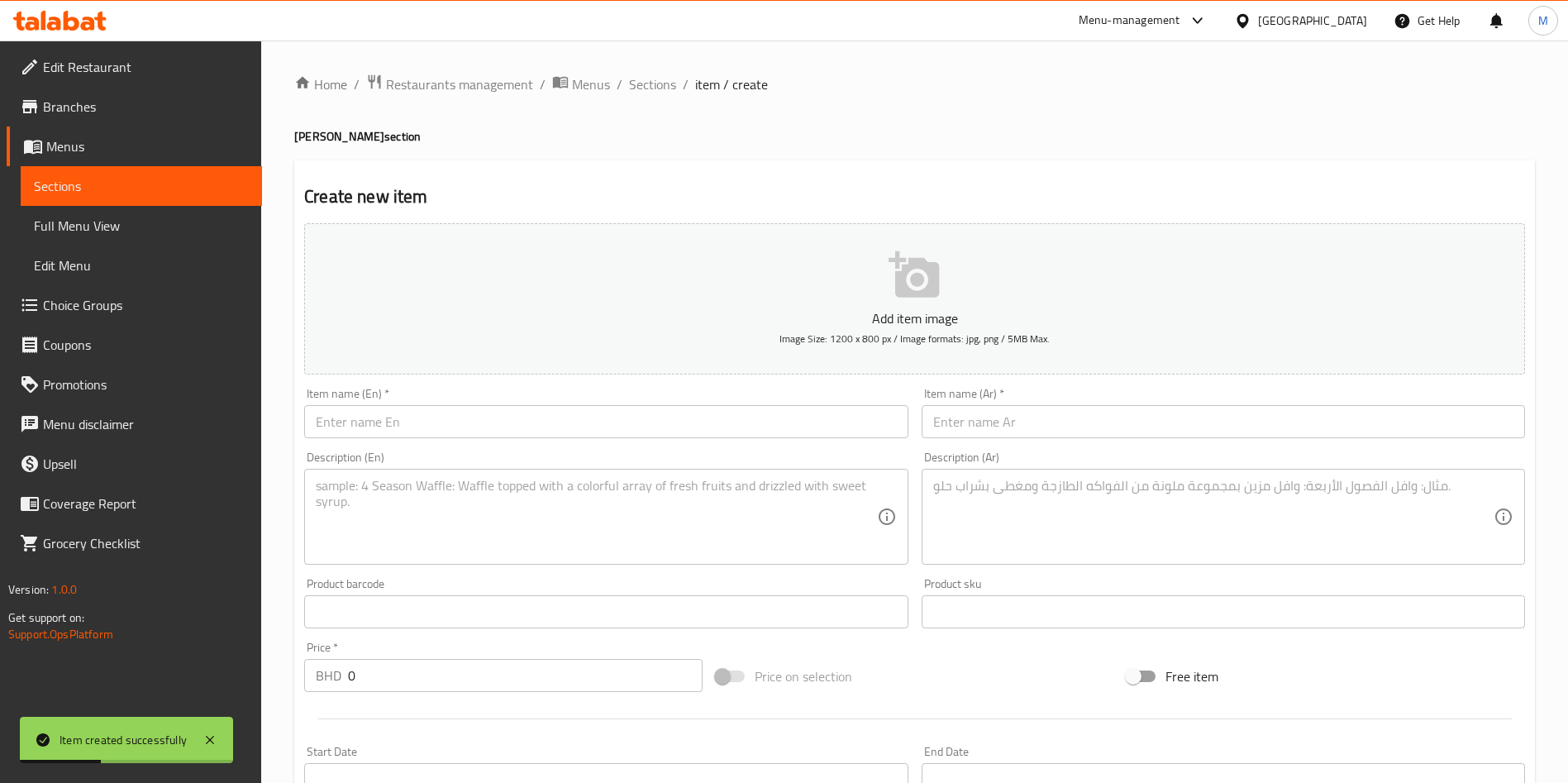
click at [374, 419] on input "text" at bounding box center [605, 422] width 603 height 33
paste input "24 PCS Broasted"
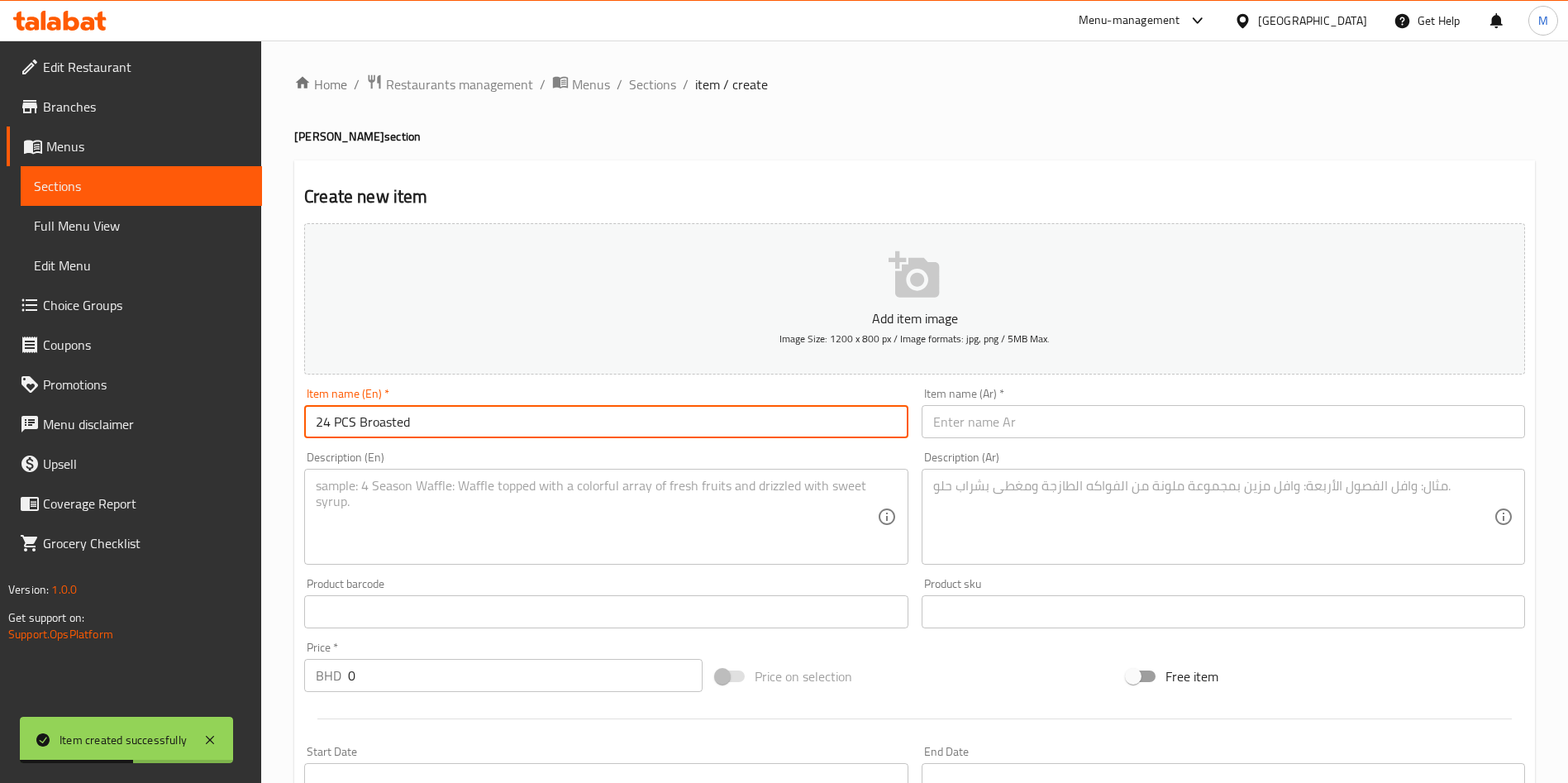
type input "24 PCS Broasted"
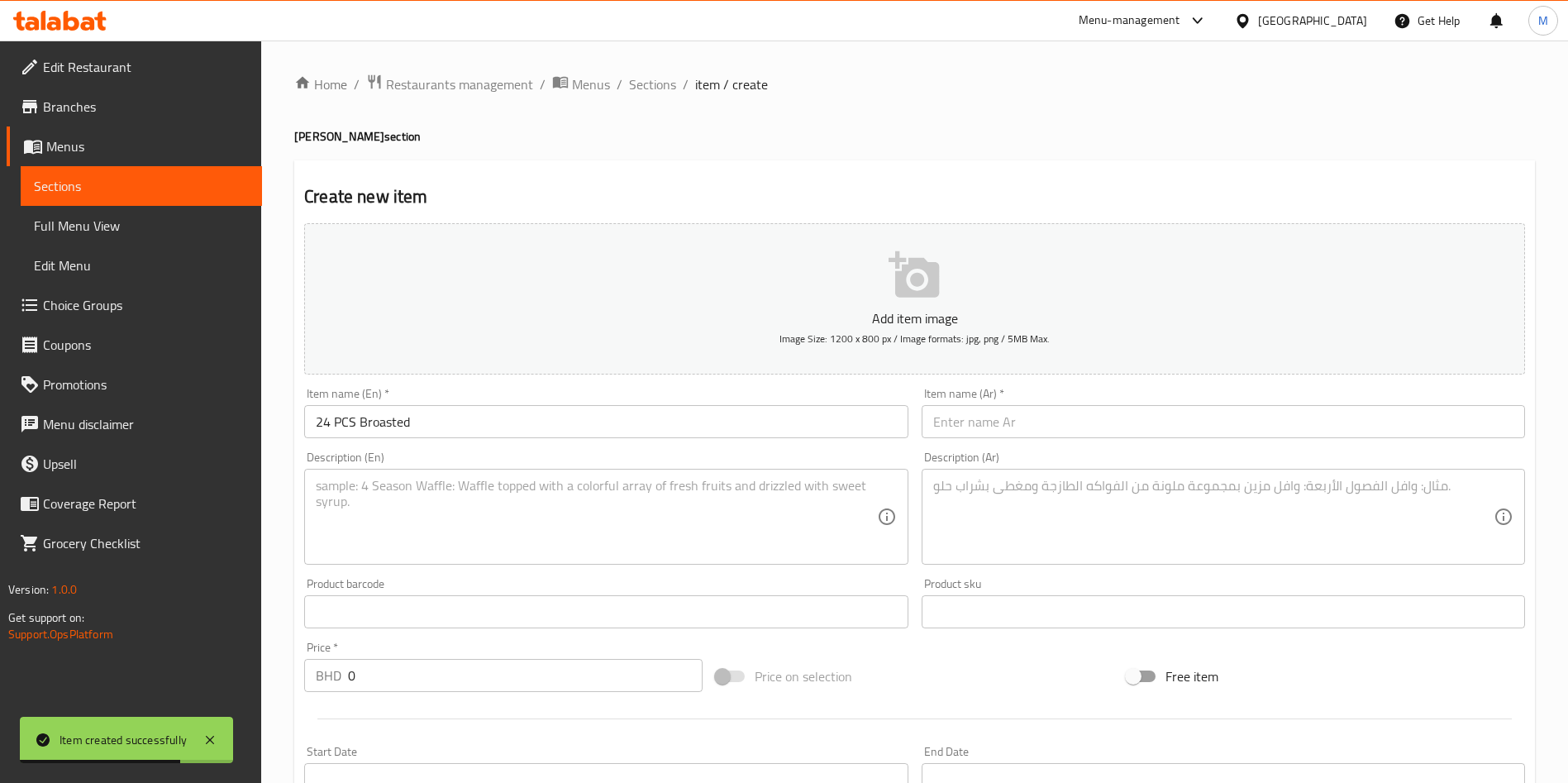
click at [997, 412] on input "text" at bounding box center [1222, 422] width 603 height 33
paste input "24 قطعة بروستد"
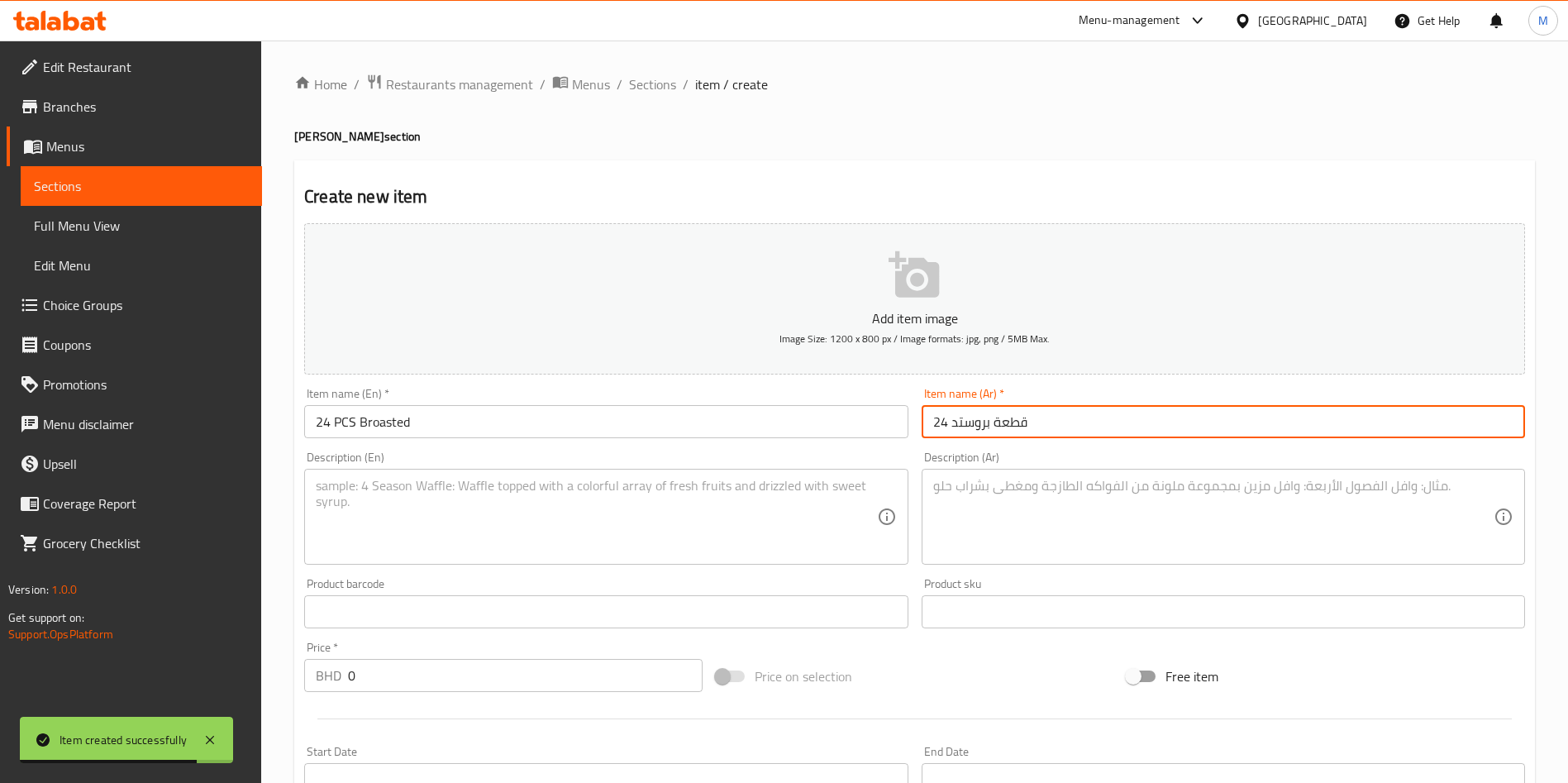
type input "24 قطعة بروستد"
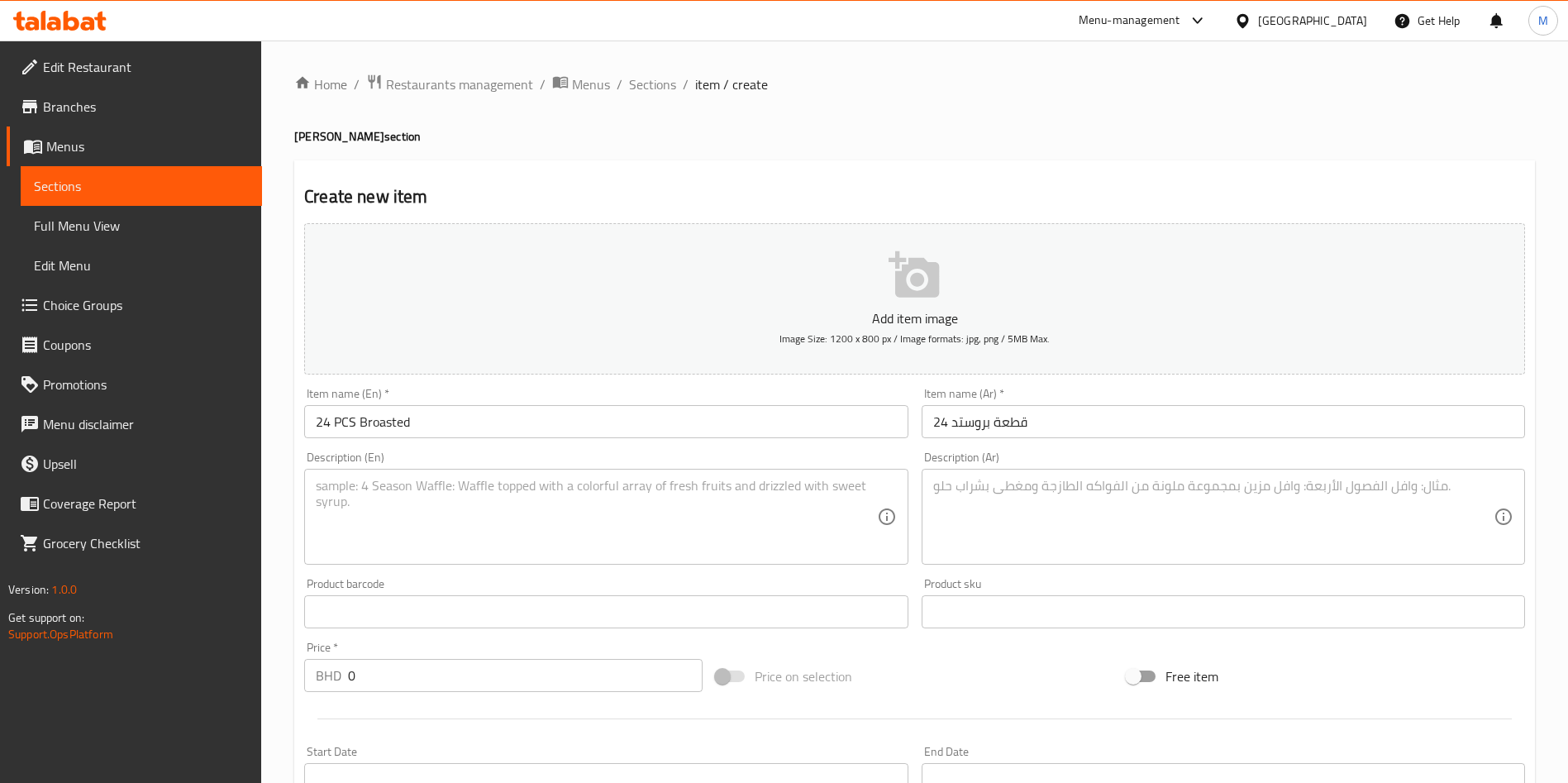
click at [461, 544] on textarea at bounding box center [596, 517] width 560 height 79
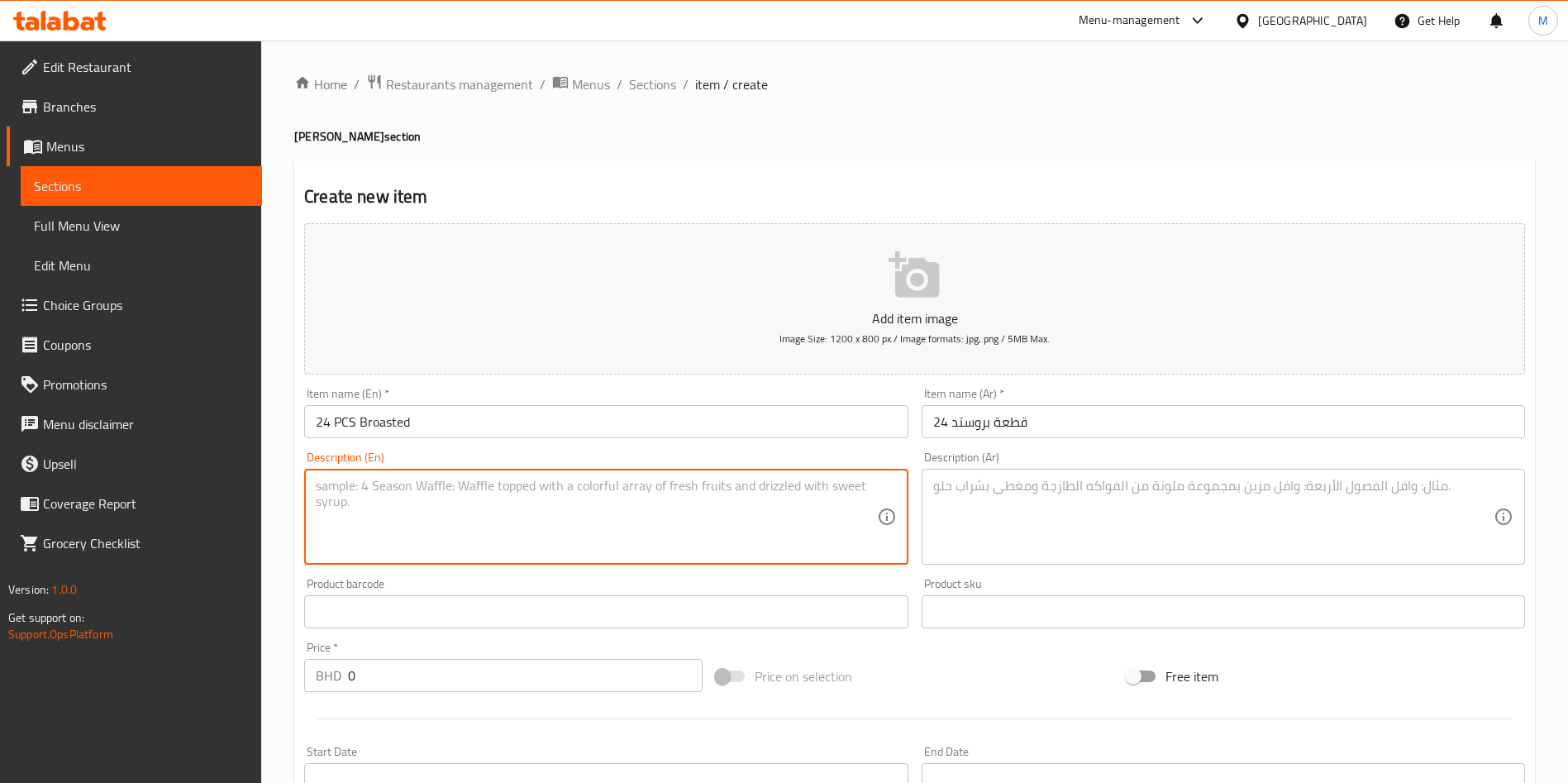
paste textarea "24 broasted + 1 fries + 4 ketchup + 2 Bun + 1 coleslaw + Pepsi 1.25 L"
type textarea "24 broasted + 1 fries + 4 ketchup + 2 Bun + 1 coleslaw + Pepsi 1.25 L"
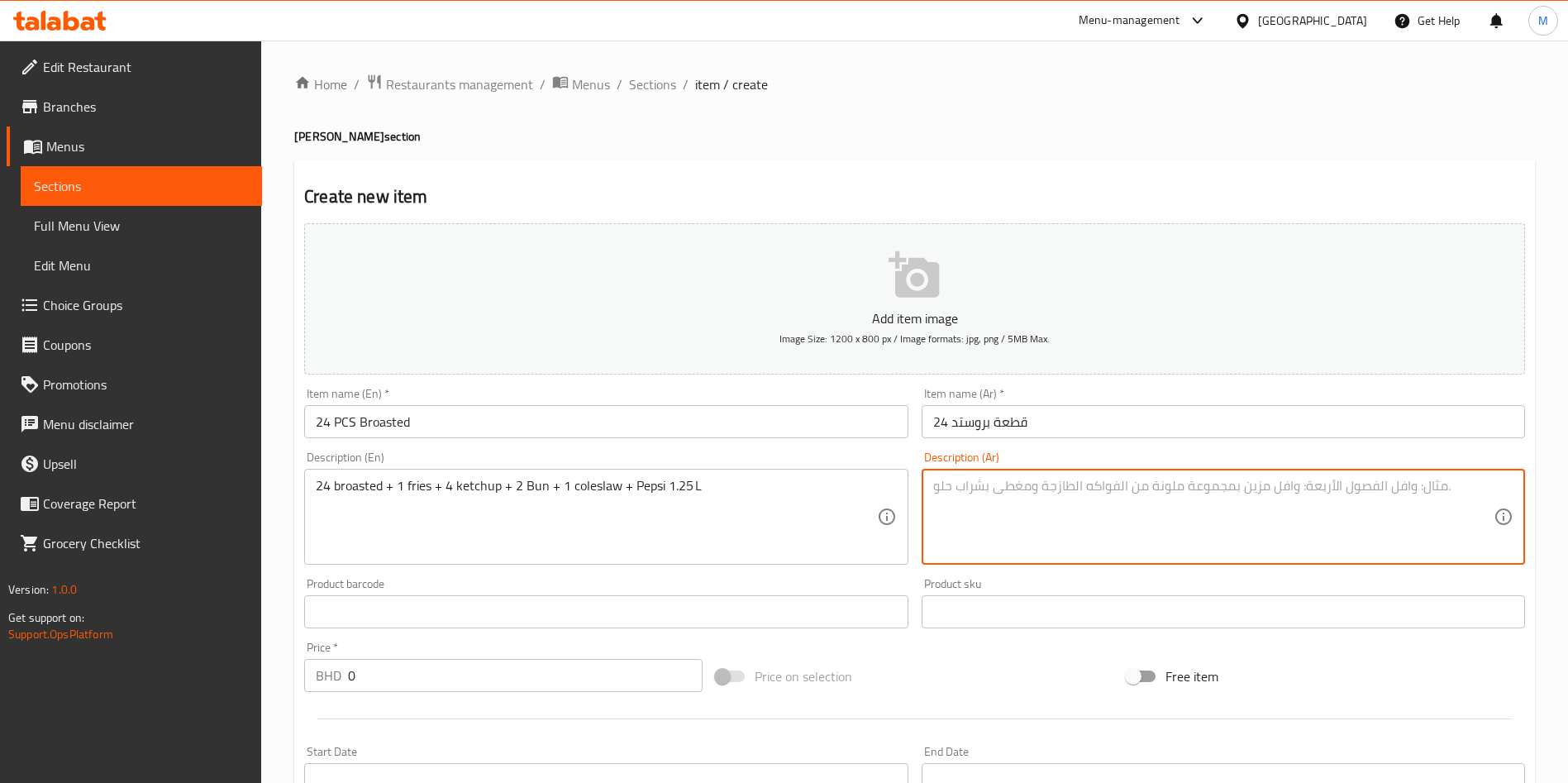
click at [1088, 521] on textarea at bounding box center [1213, 517] width 560 height 79
paste textarea "بروستد24 + 1 بطاطا + 4 كاتشب + 2 خبز + 1 كول سلو + بيبسي 1.25 لتر"
type textarea "بروستد24 + 1 بطاطا + 4 كاتشب + 2 خبز + 1 كول سلو + بيبسي 1.25 لتر"
click at [463, 652] on div "Price   * BHD 0 Price *" at bounding box center [503, 667] width 398 height 51
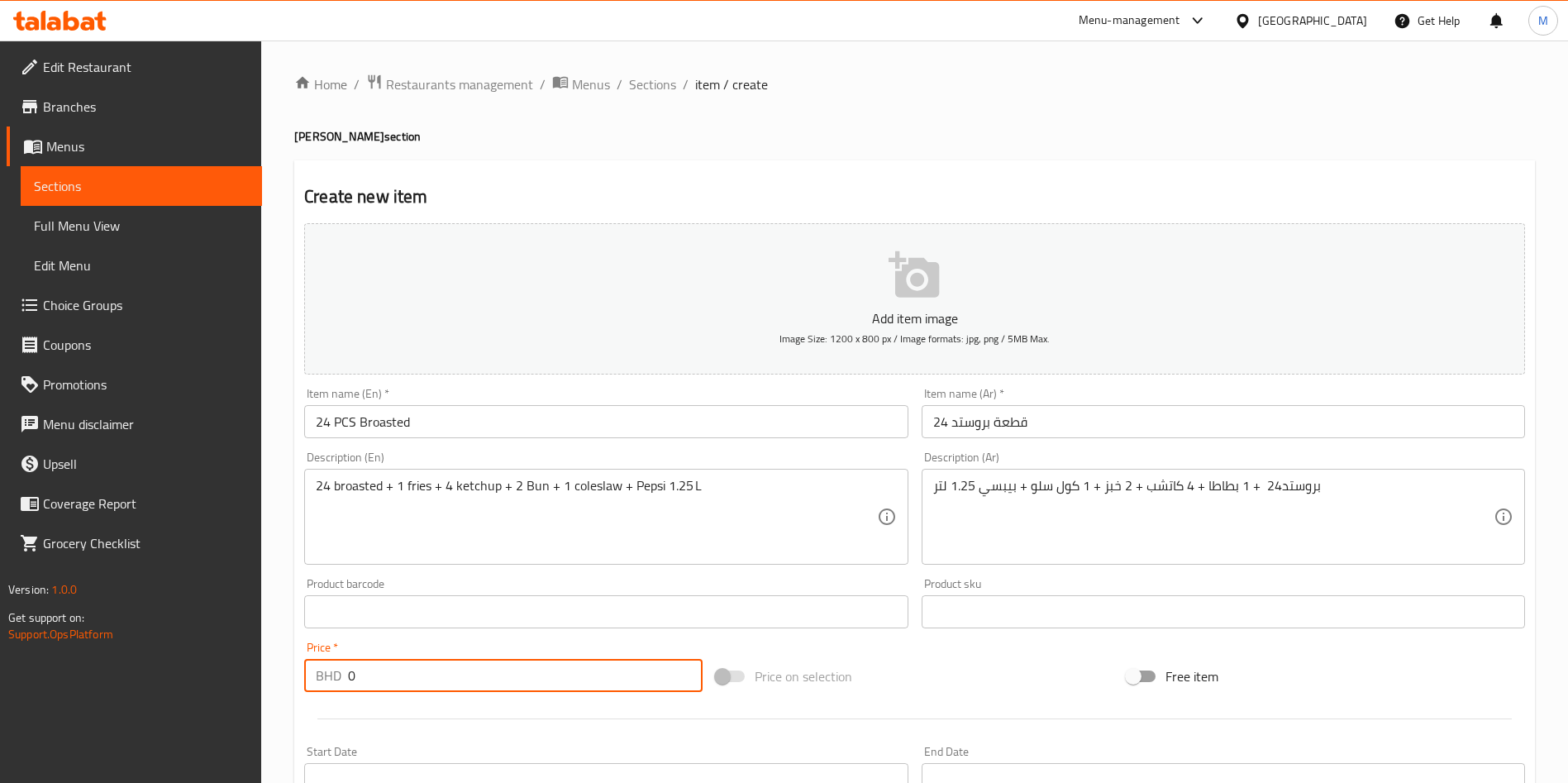
click at [480, 668] on input "0" at bounding box center [526, 676] width 355 height 33
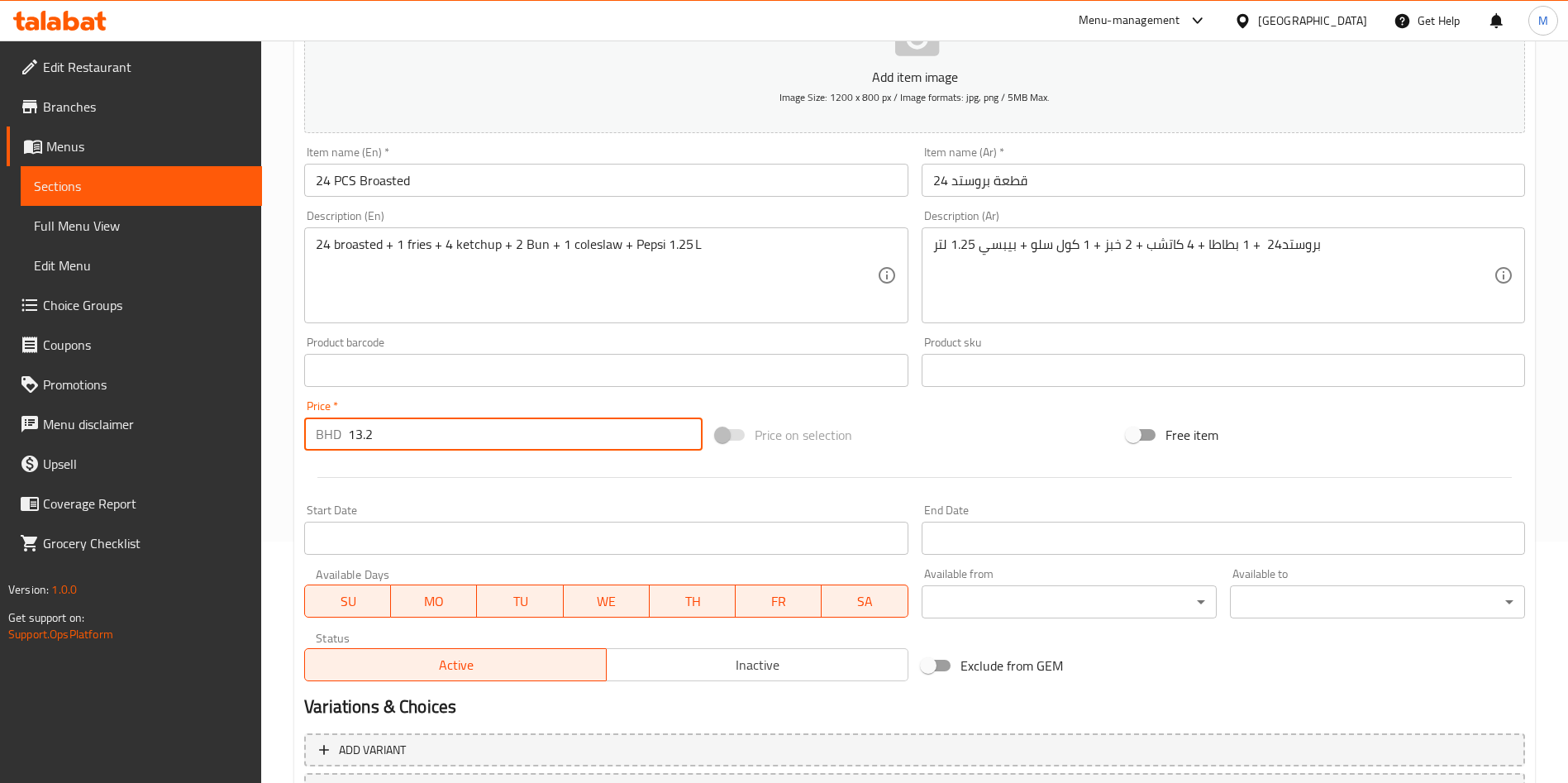
scroll to position [385, 0]
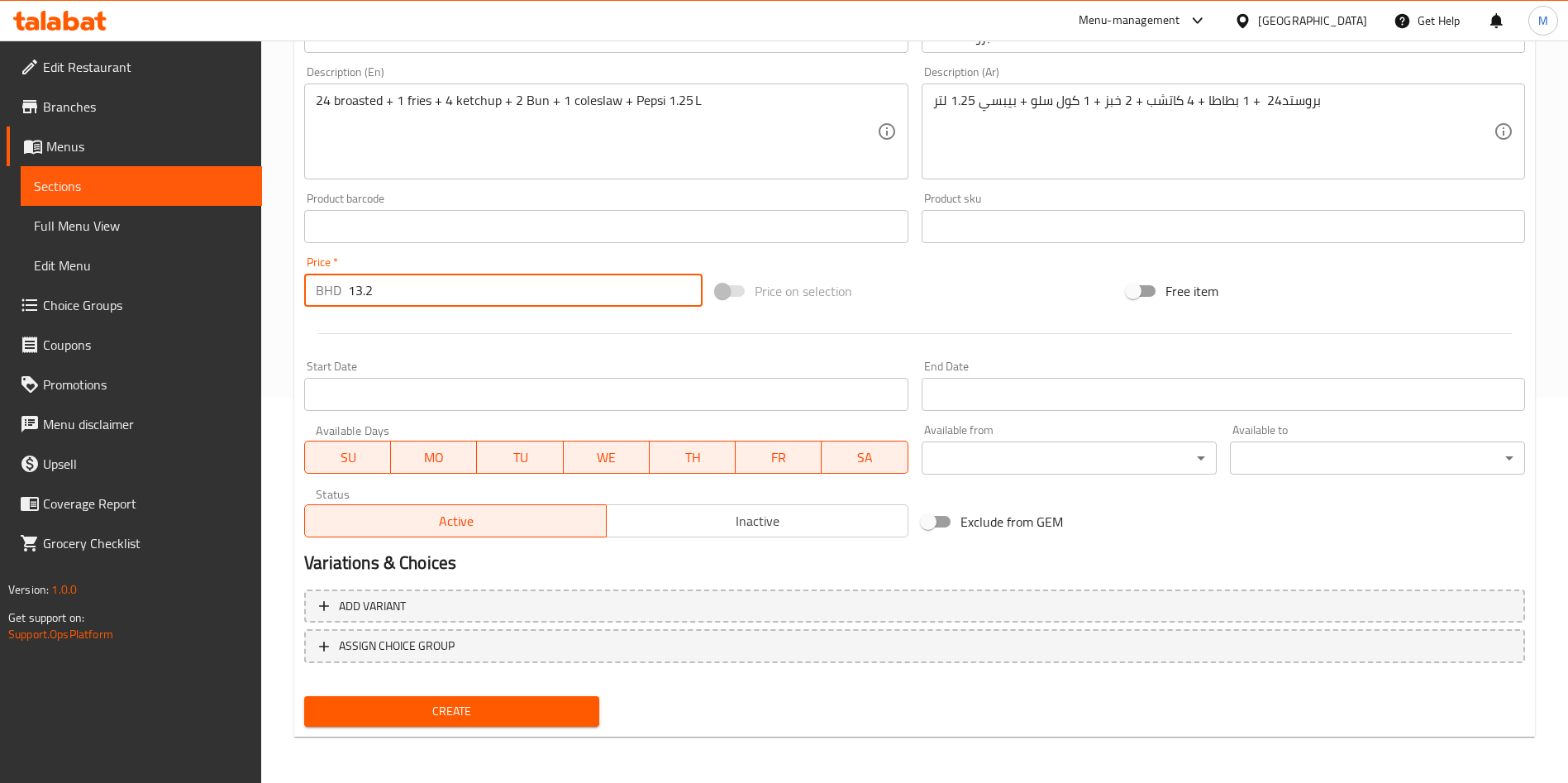
type input "13.2"
click at [462, 722] on button "Create" at bounding box center [451, 711] width 295 height 31
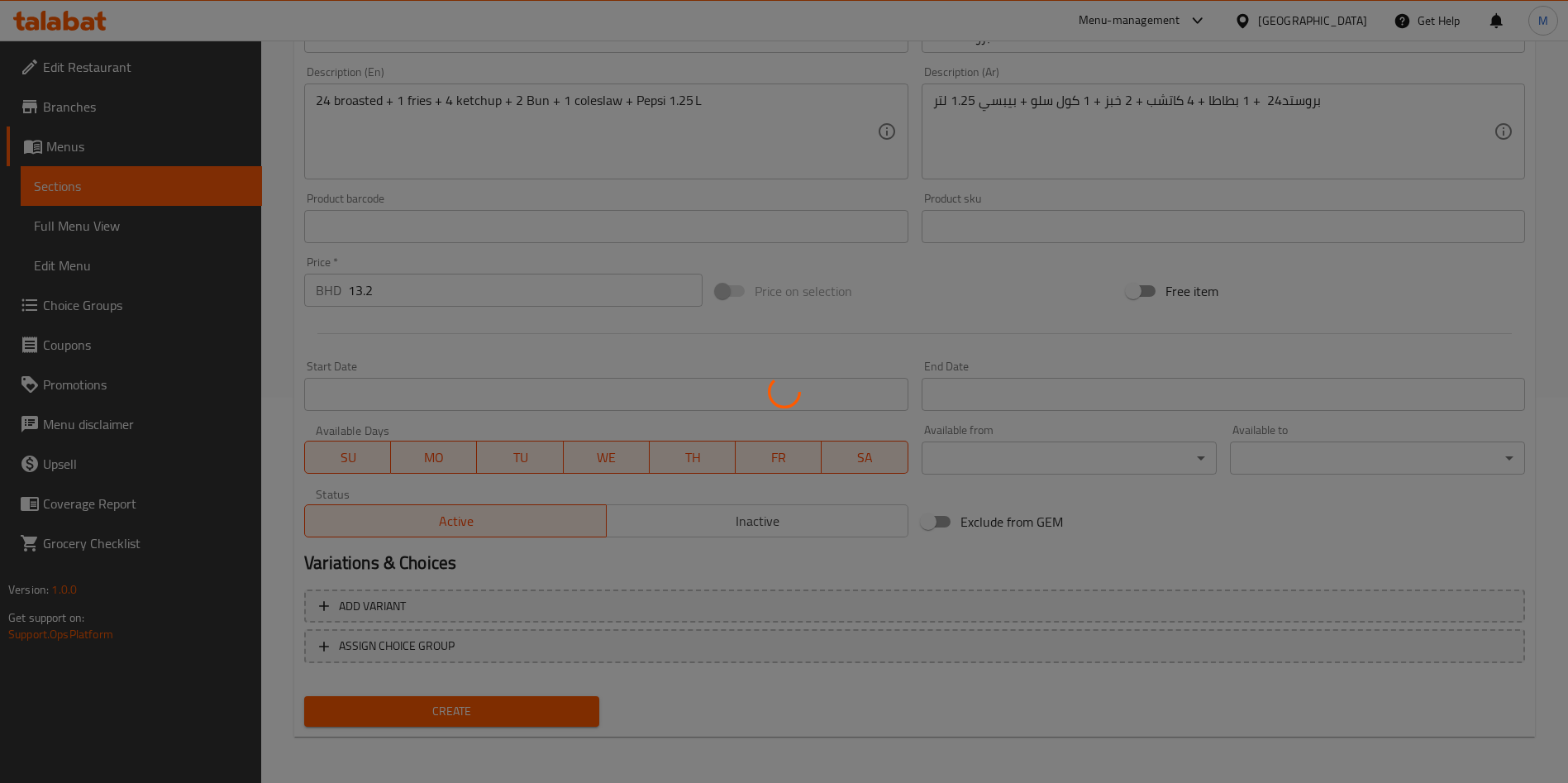
type input "0"
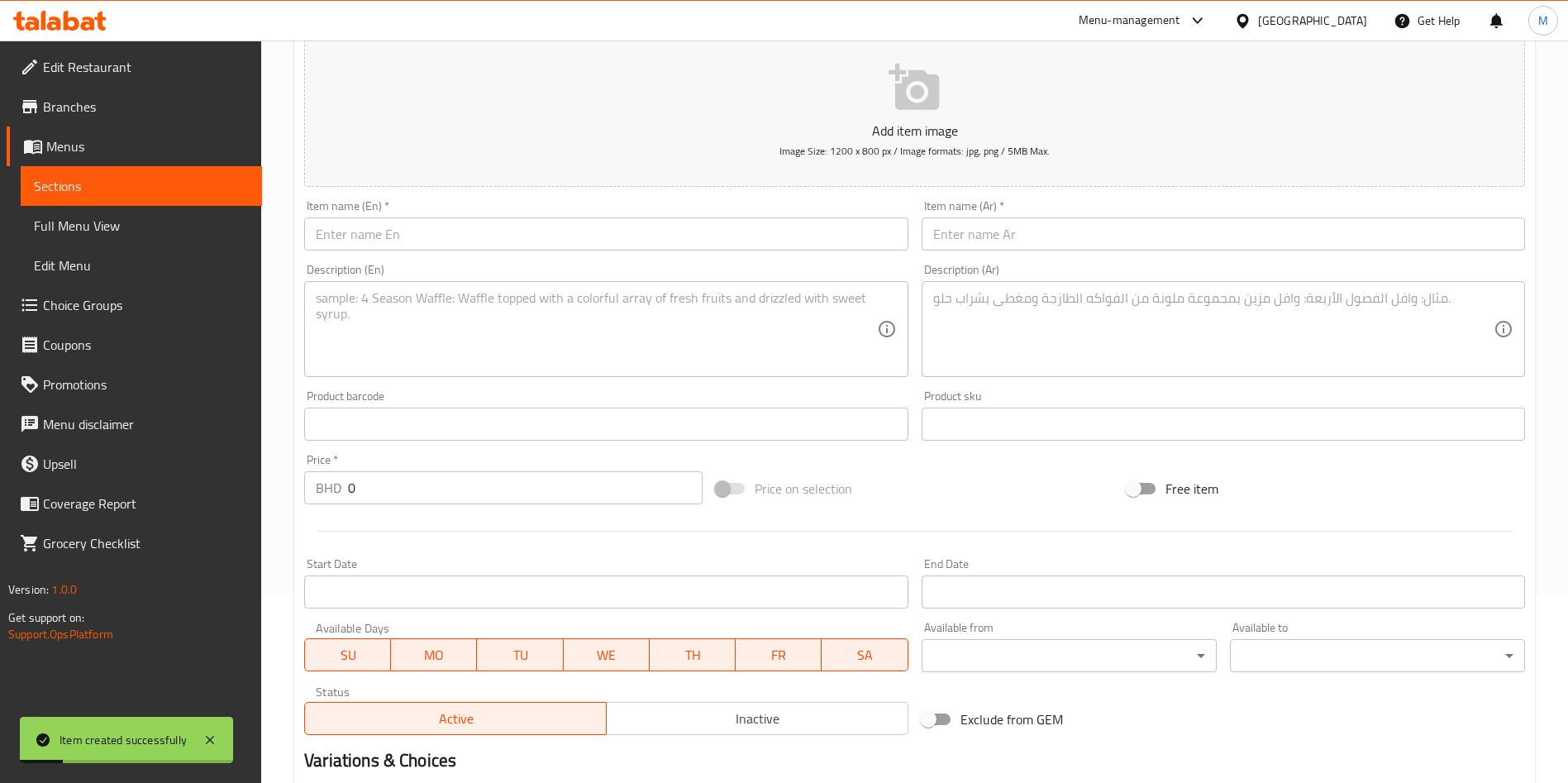
scroll to position [13, 0]
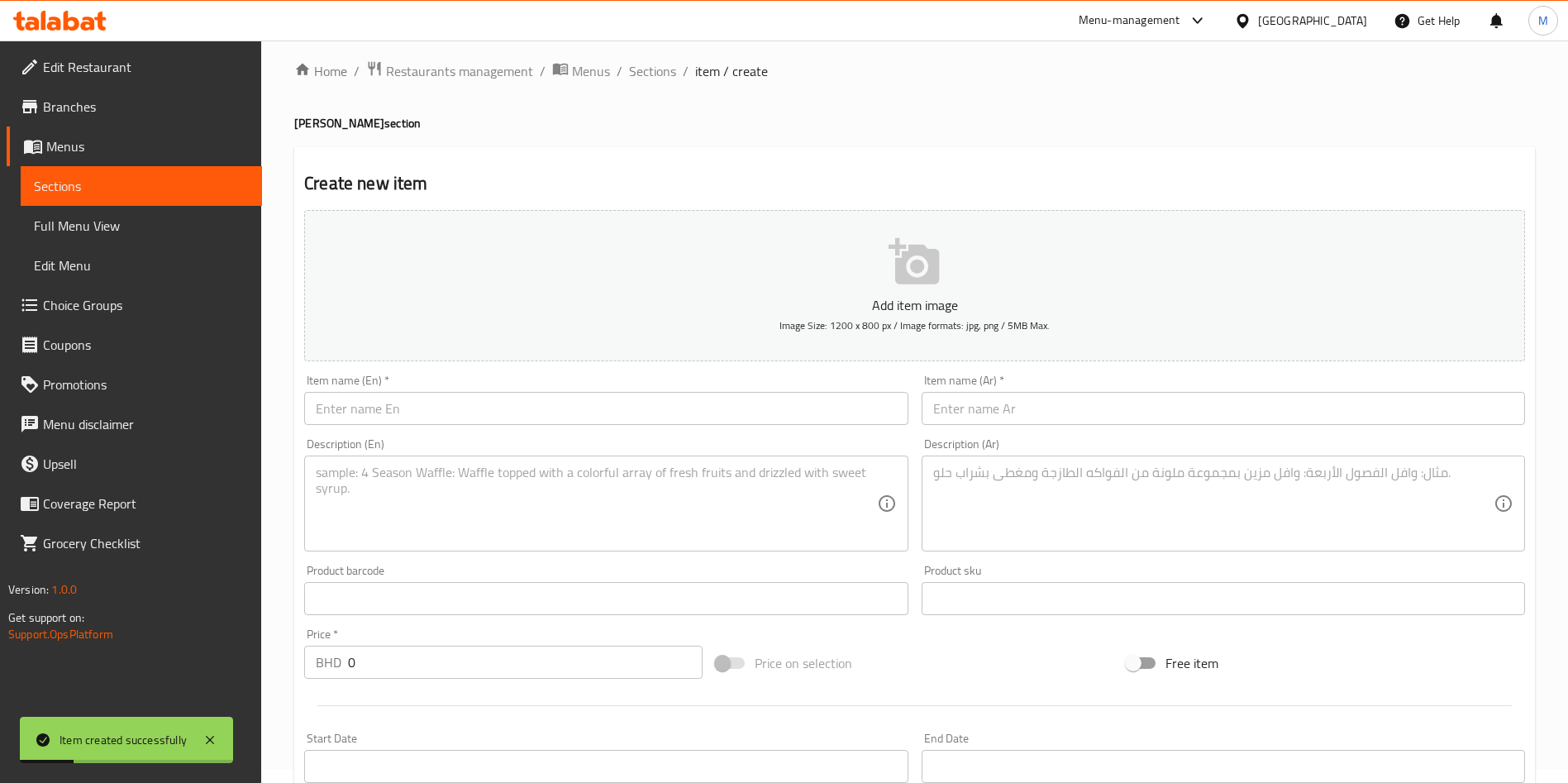
click at [540, 410] on input "text" at bounding box center [605, 409] width 603 height 33
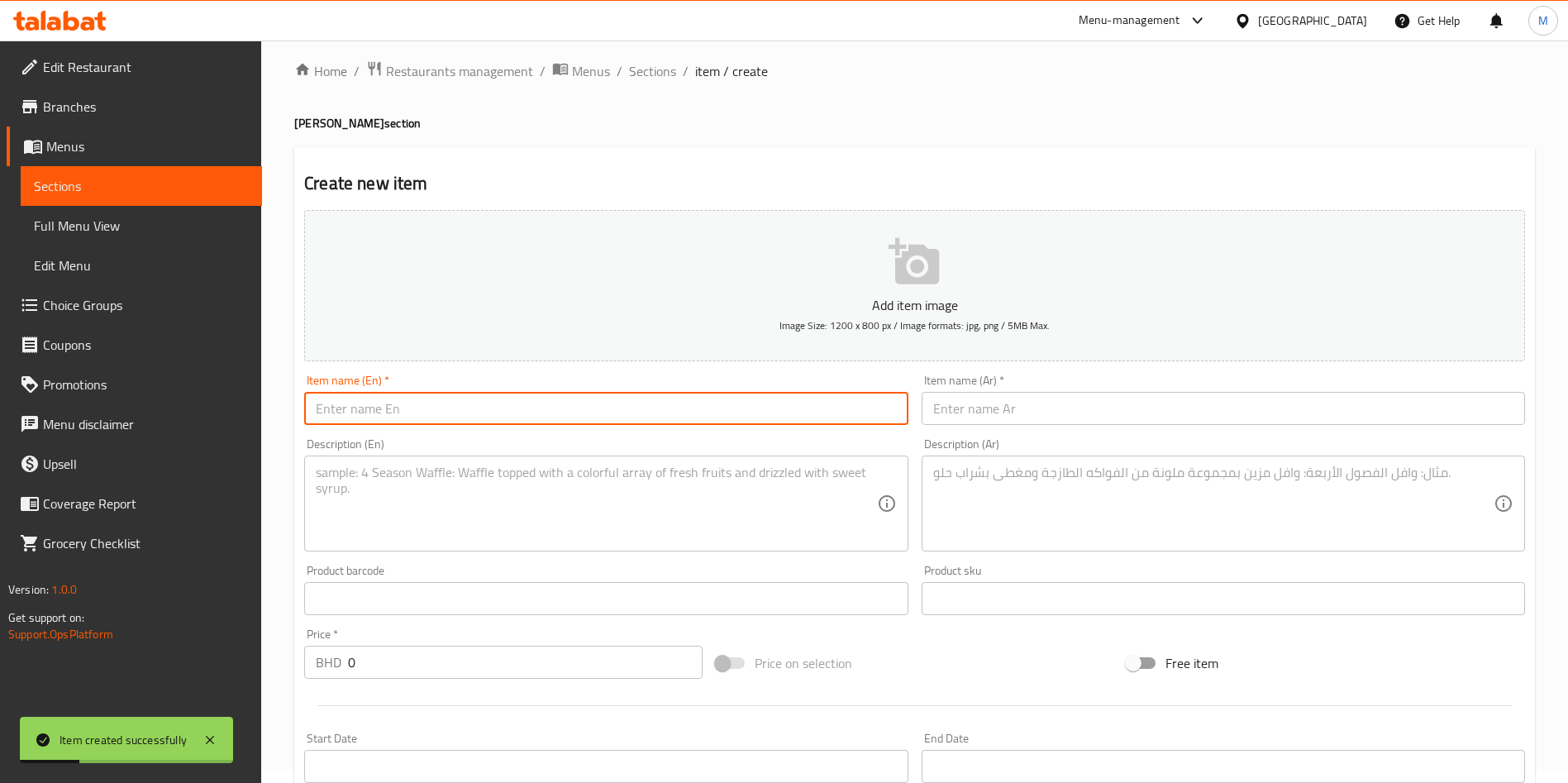
paste input "12 PCS Broasted+ 1 Zinger Burger"
type input "12 PCS Broasted+ 1 Zinger Burger"
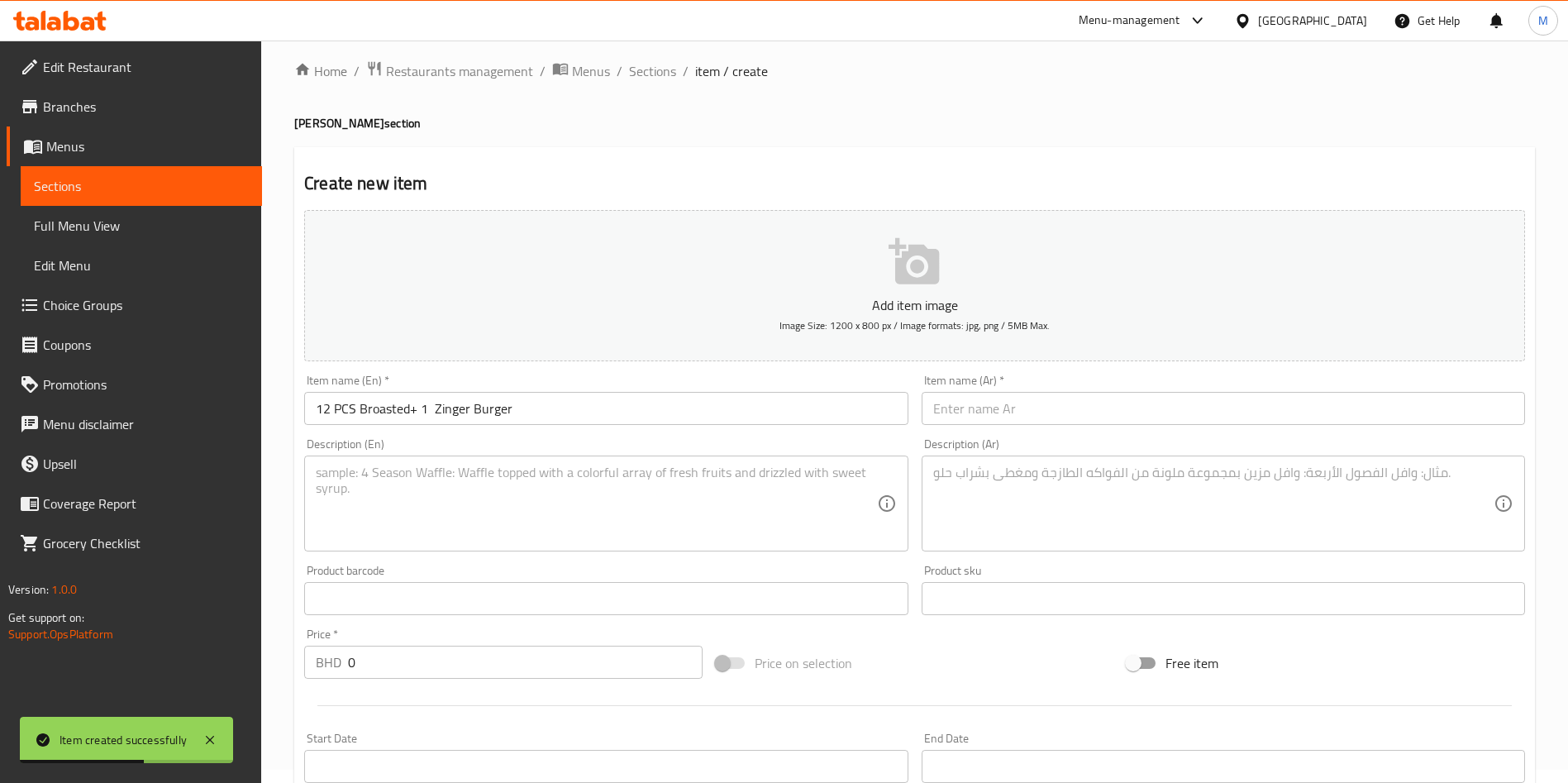
click at [1080, 393] on input "text" at bounding box center [1222, 409] width 603 height 33
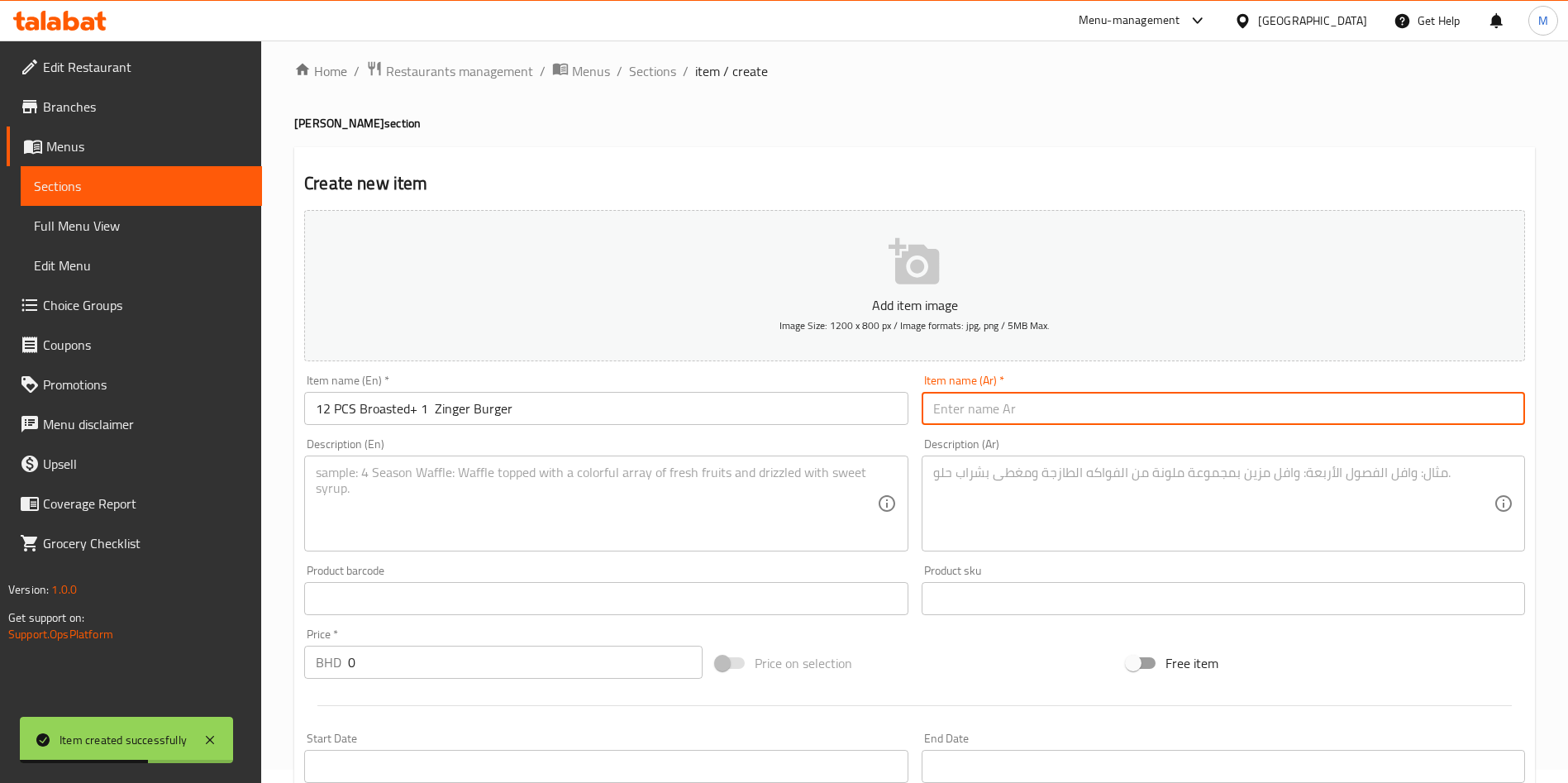
paste input "12 قطعة بروستد + 1 زنجر برجر"
type input "12 قطعة بروستد + 1 زنجر برجر"
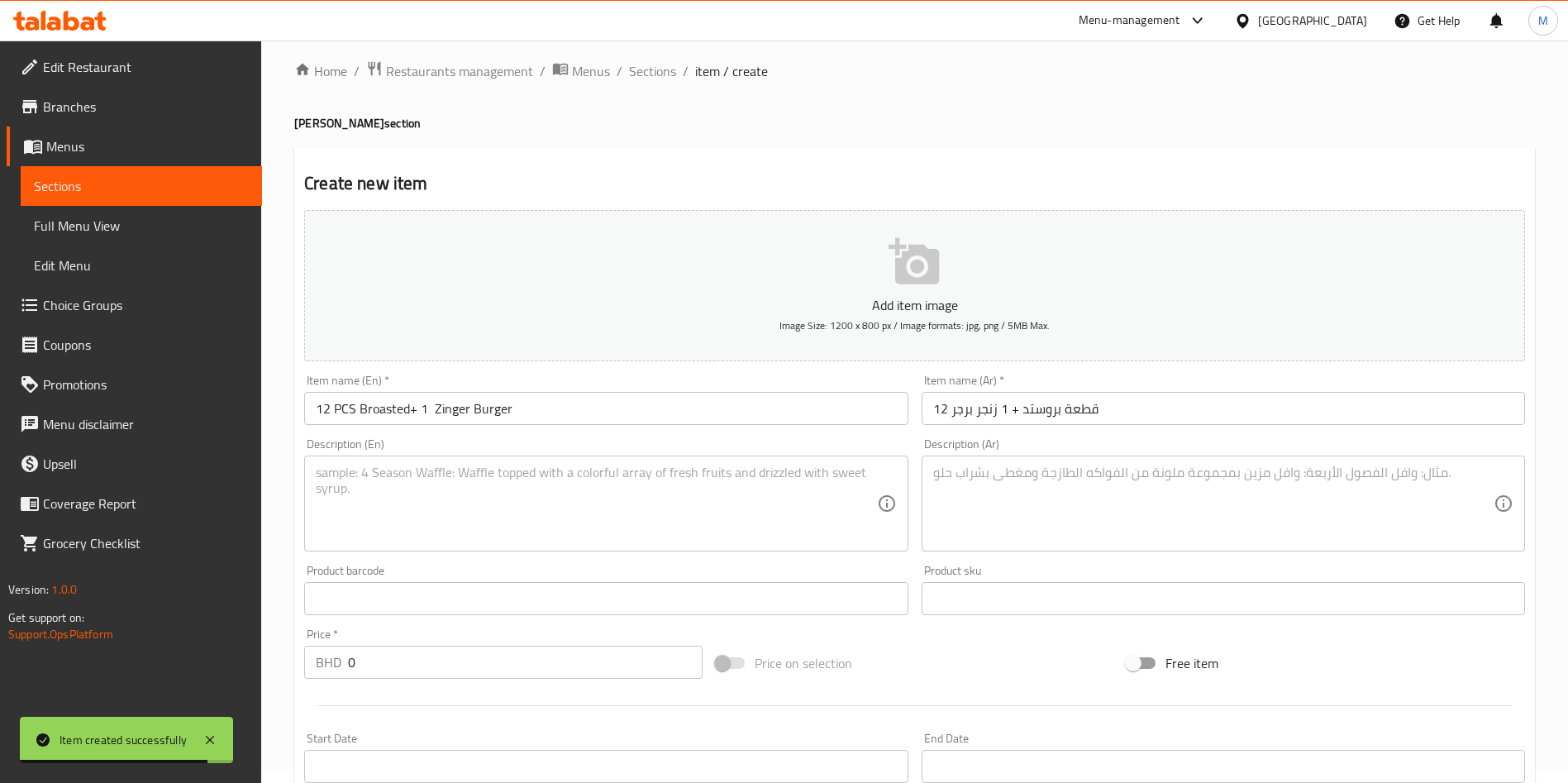
click at [712, 502] on textarea at bounding box center [596, 504] width 560 height 79
paste textarea "12 broasted + 1 Zinger Burger + 1 fries + 4 ketchup + 2 Bun + 1 coleslaw + Peps…"
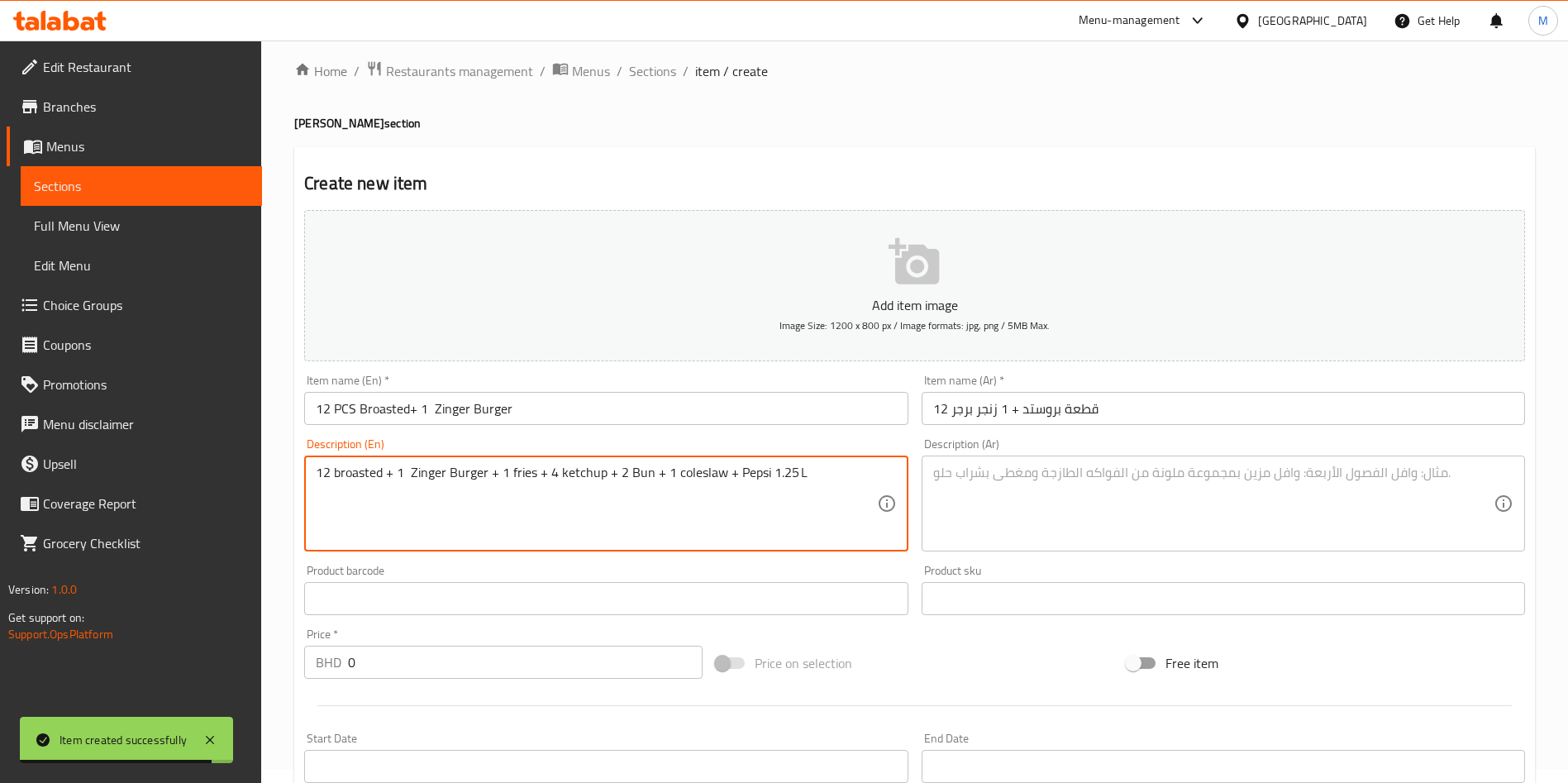
scroll to position [79, 0]
type textarea "12 broasted + 1 Zinger Burger + 1 fries + 4 ketchup + 2 Bun + 1 coleslaw + Peps…"
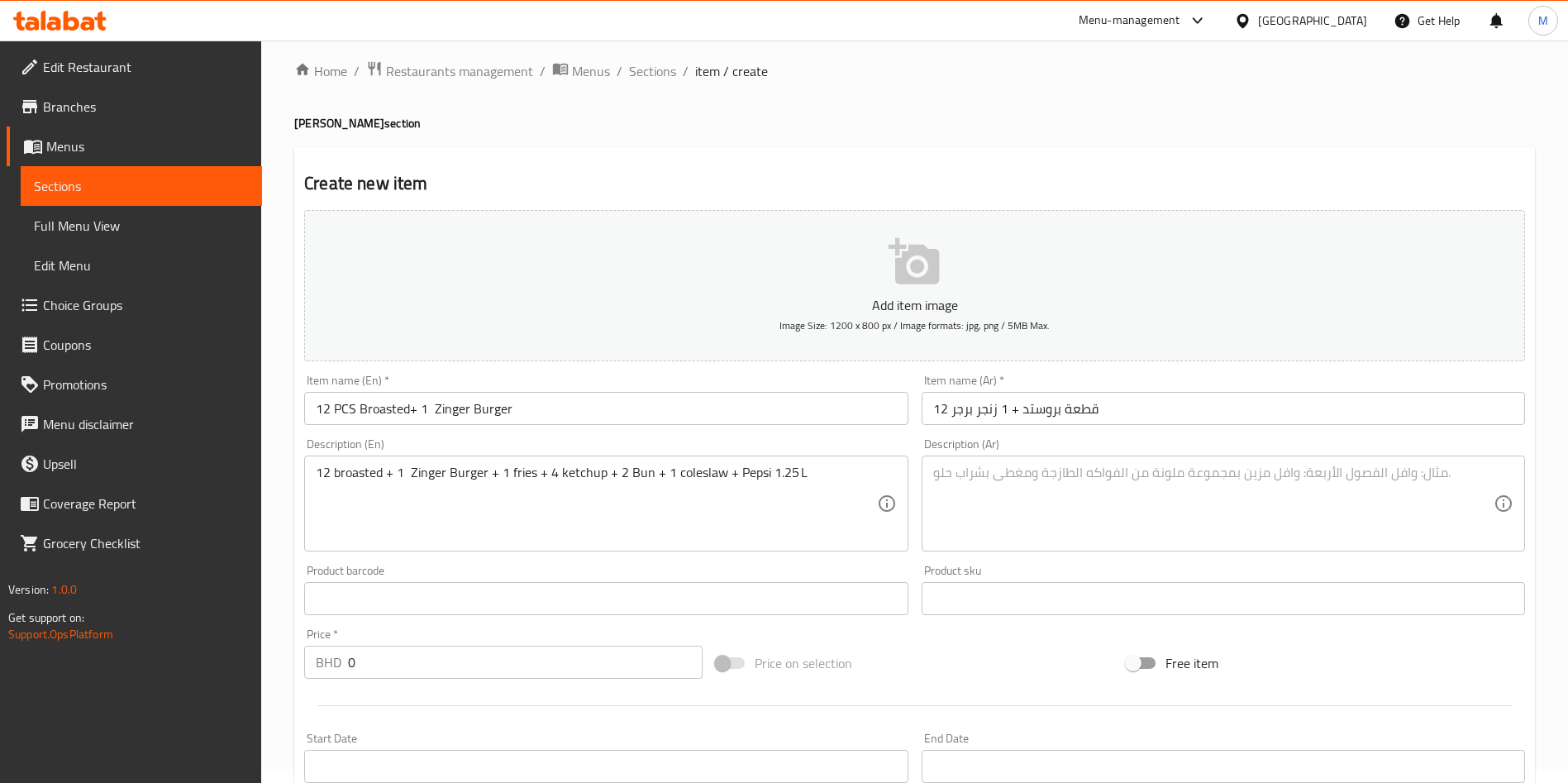
click at [966, 485] on textarea at bounding box center [1213, 504] width 560 height 79
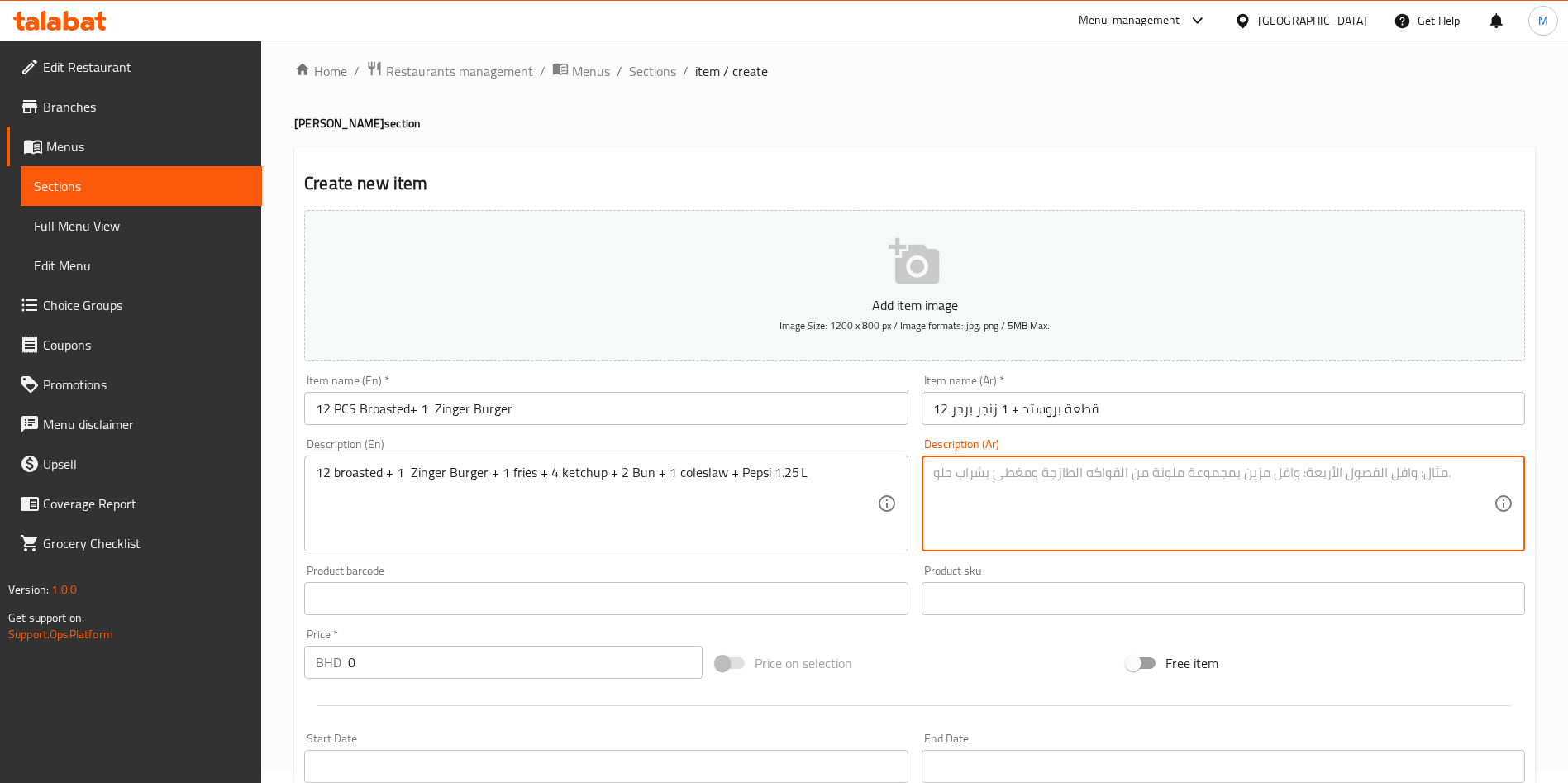
paste textarea "بروستد12 + 1 زنجر برجر + 1 بطاطا + 4 كاتشب + 2 خبز + 1 كول سلو + بيبسي 1.25 لتر"
type textarea "بروستد12 + 1 زنجر برجر + 1 بطاطا + 4 كاتشب + 2 خبز + 1 كول سلو + بيبسي 1.25 لتر"
click at [579, 660] on input "0" at bounding box center [526, 663] width 355 height 33
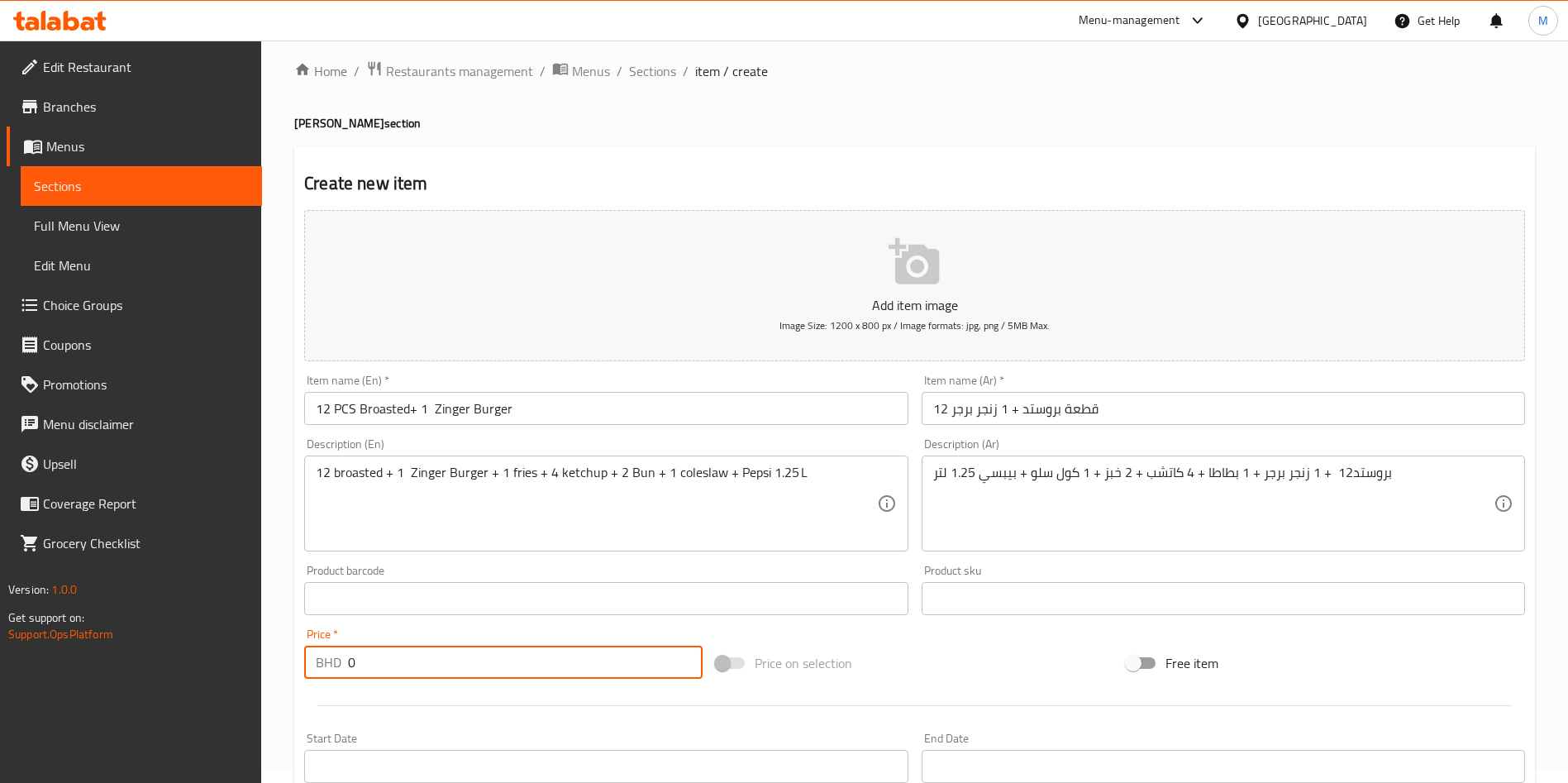
click at [579, 660] on input "0" at bounding box center [526, 663] width 355 height 33
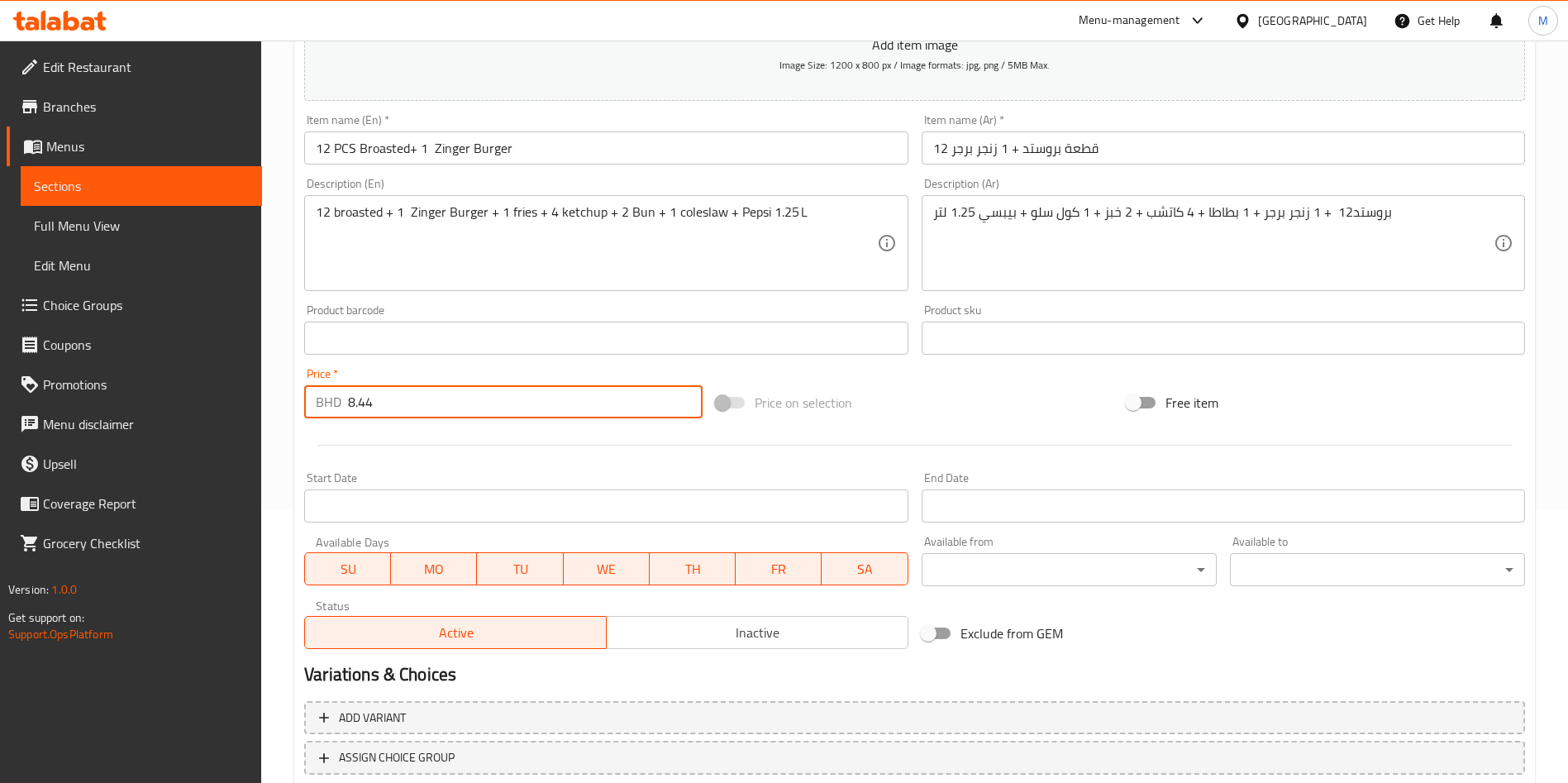
scroll to position [385, 0]
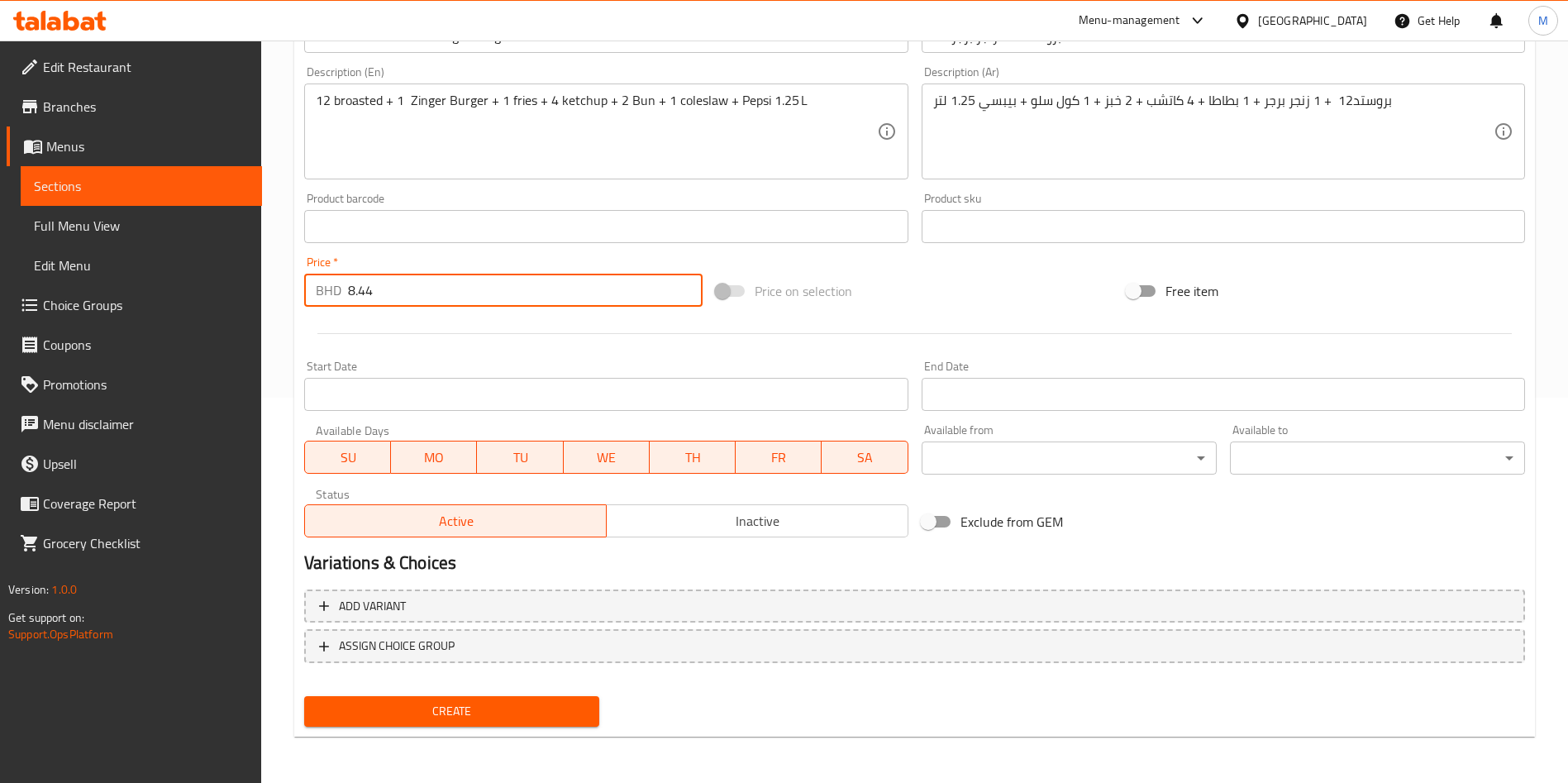
type input "8.44"
click at [526, 725] on button "Create" at bounding box center [451, 711] width 295 height 31
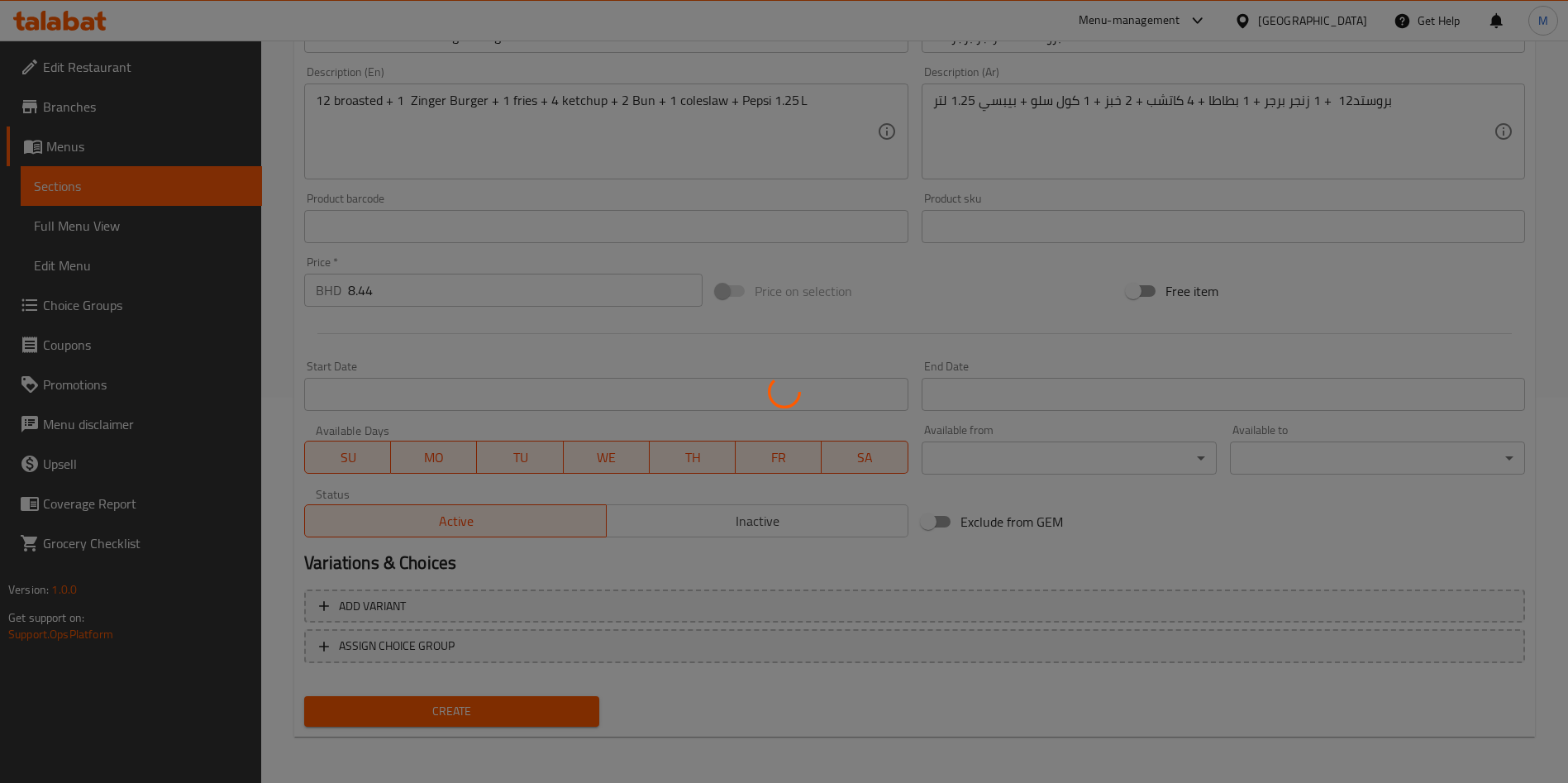
type input "0"
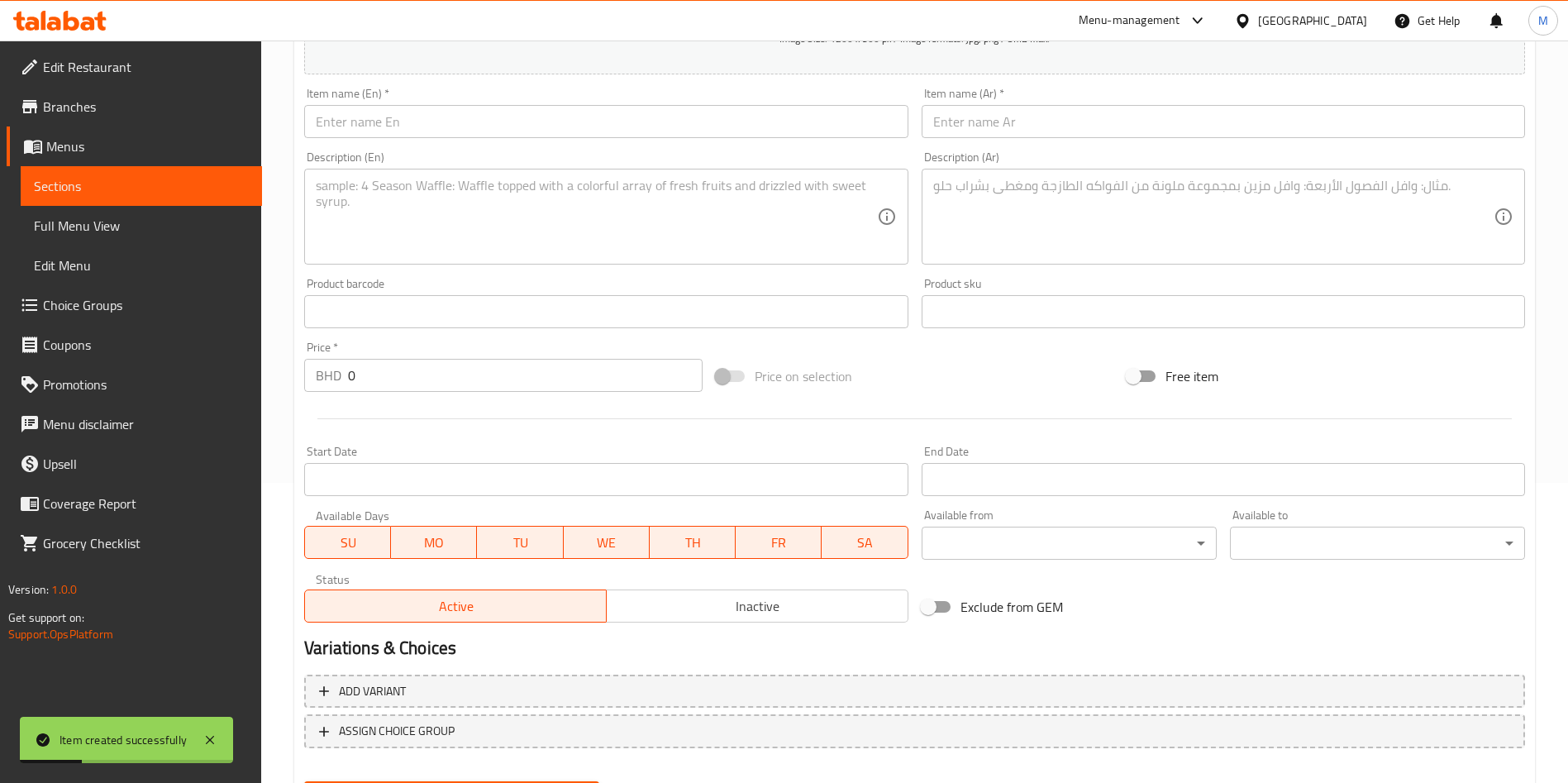
scroll to position [262, 0]
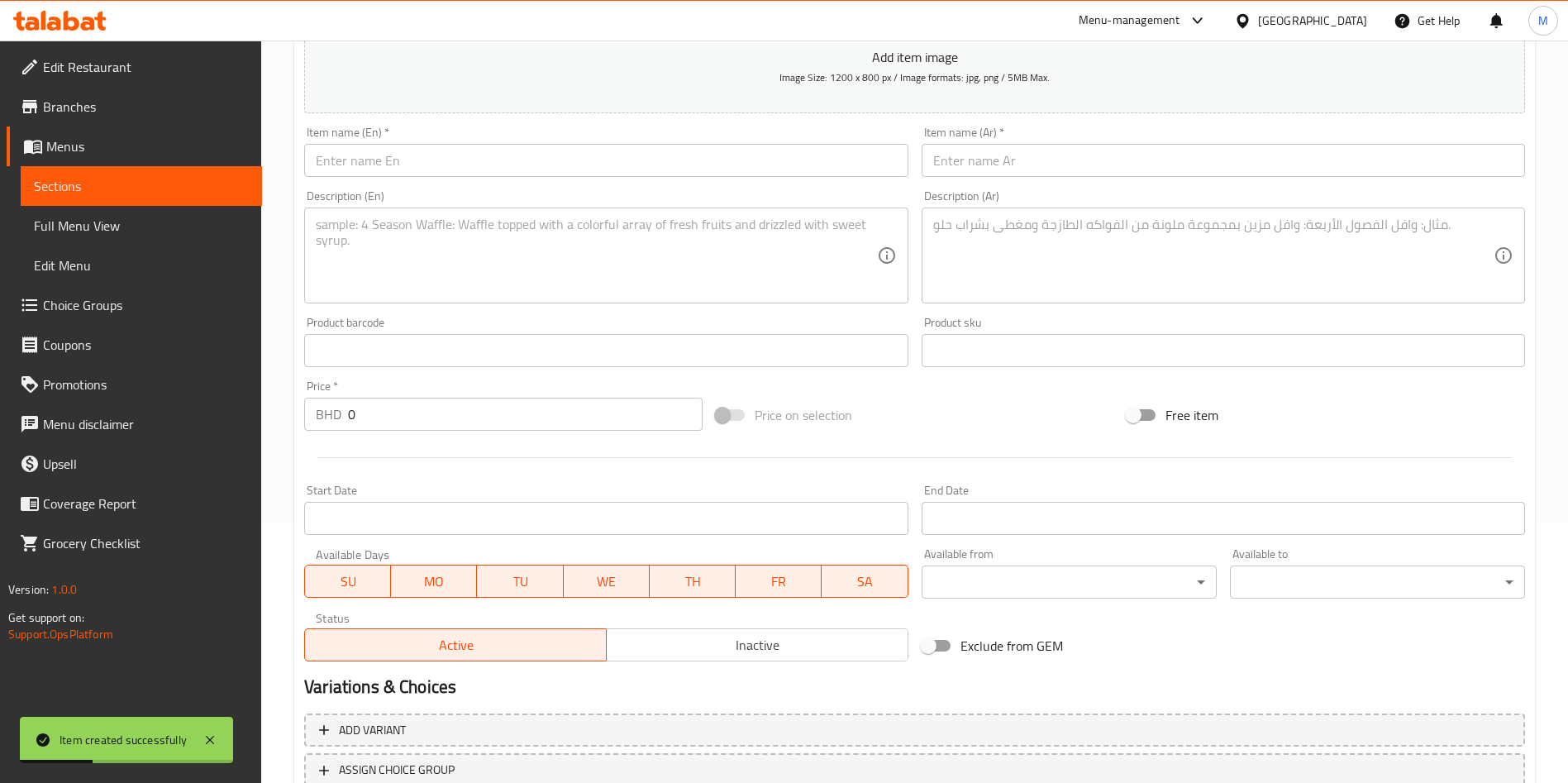
click at [330, 173] on input "text" at bounding box center [605, 161] width 603 height 33
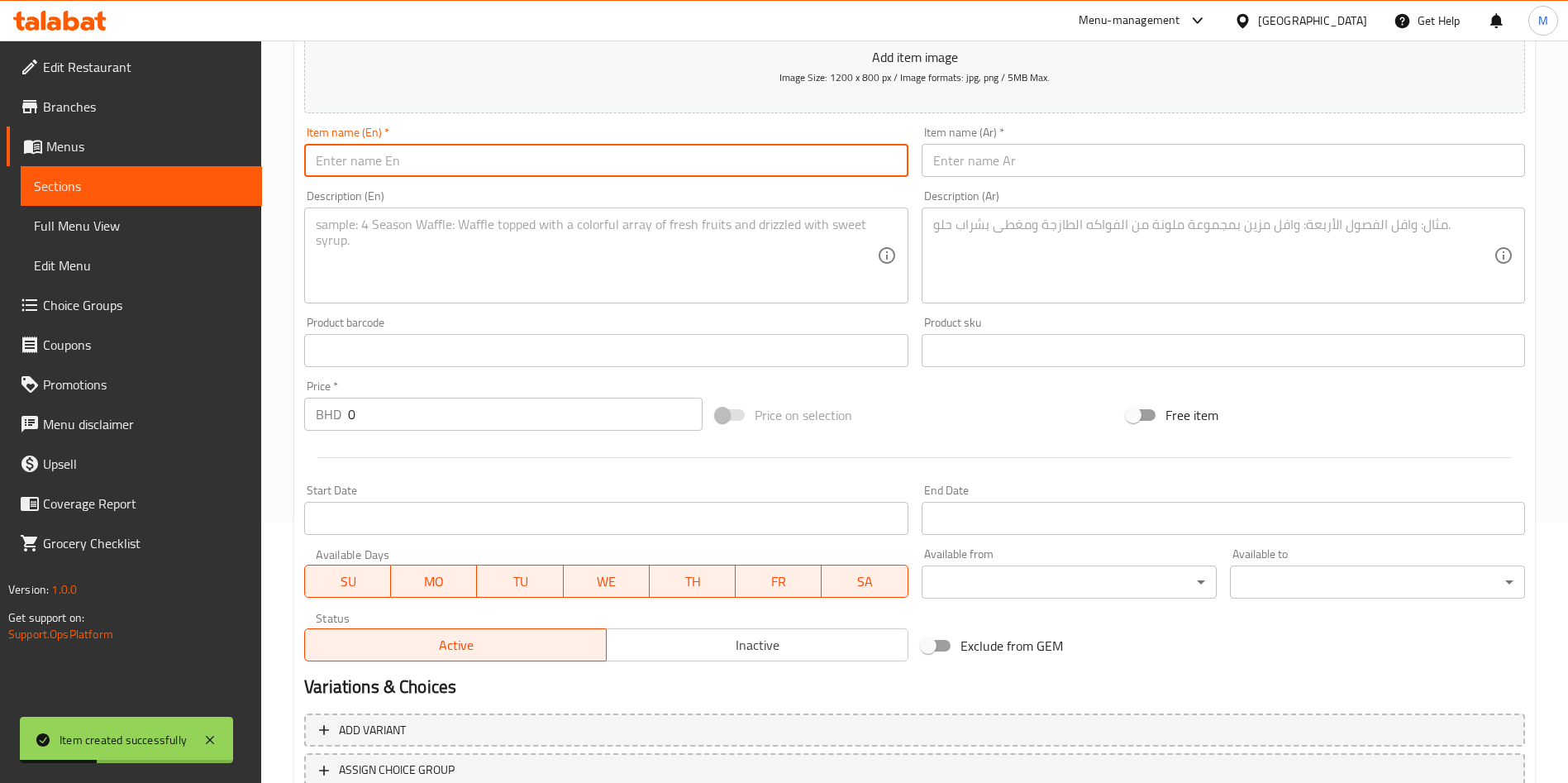
paste input "12 PCS Broasted+ 6 Strips"
type input "12 PCS Broasted+ 6 Strips"
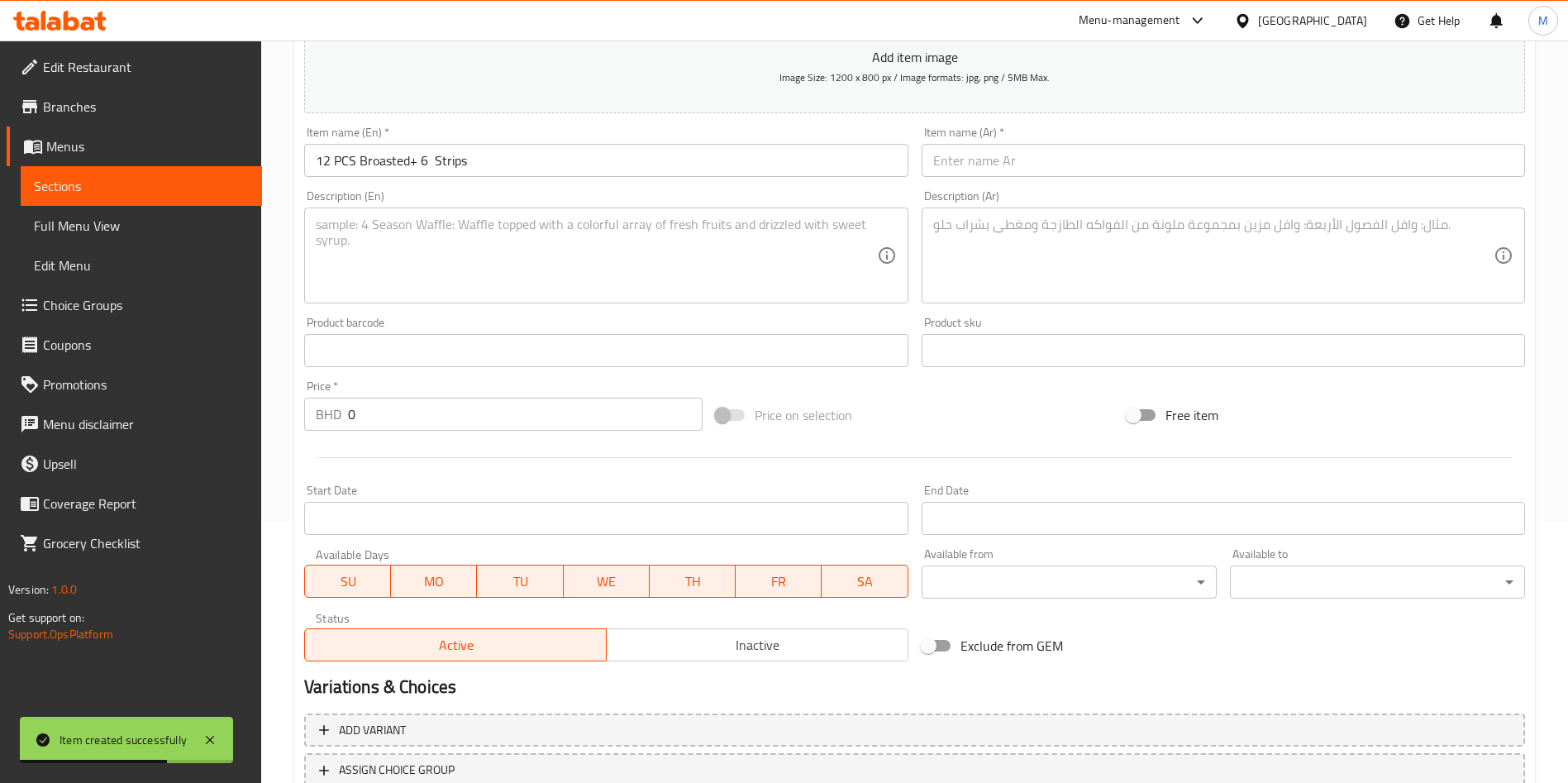
click at [1022, 163] on input "text" at bounding box center [1222, 161] width 603 height 33
paste input "12 قطعة بروستد + 6 شرائح"
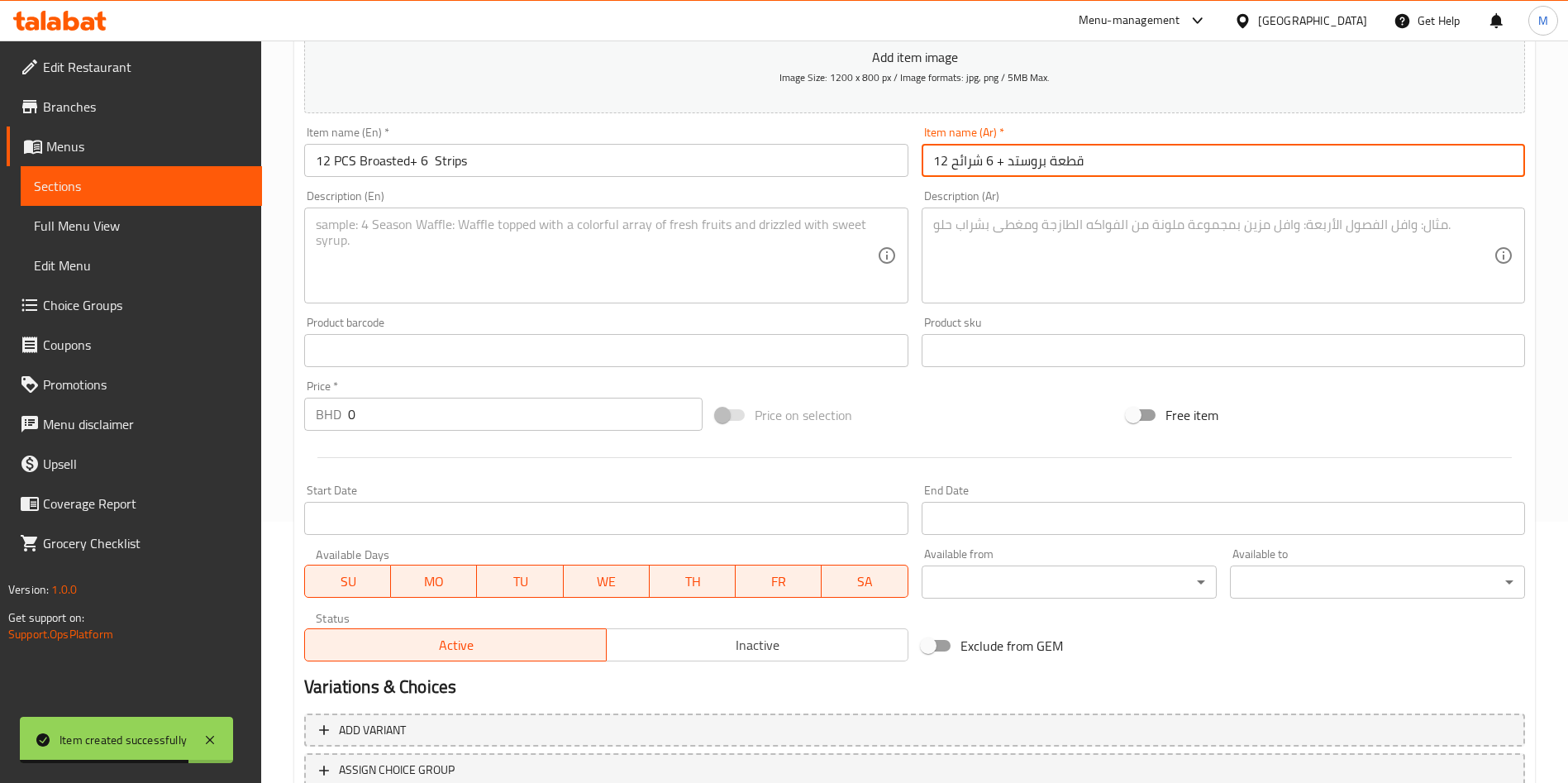
type input "12 قطعة بروستد + 6 شرائح"
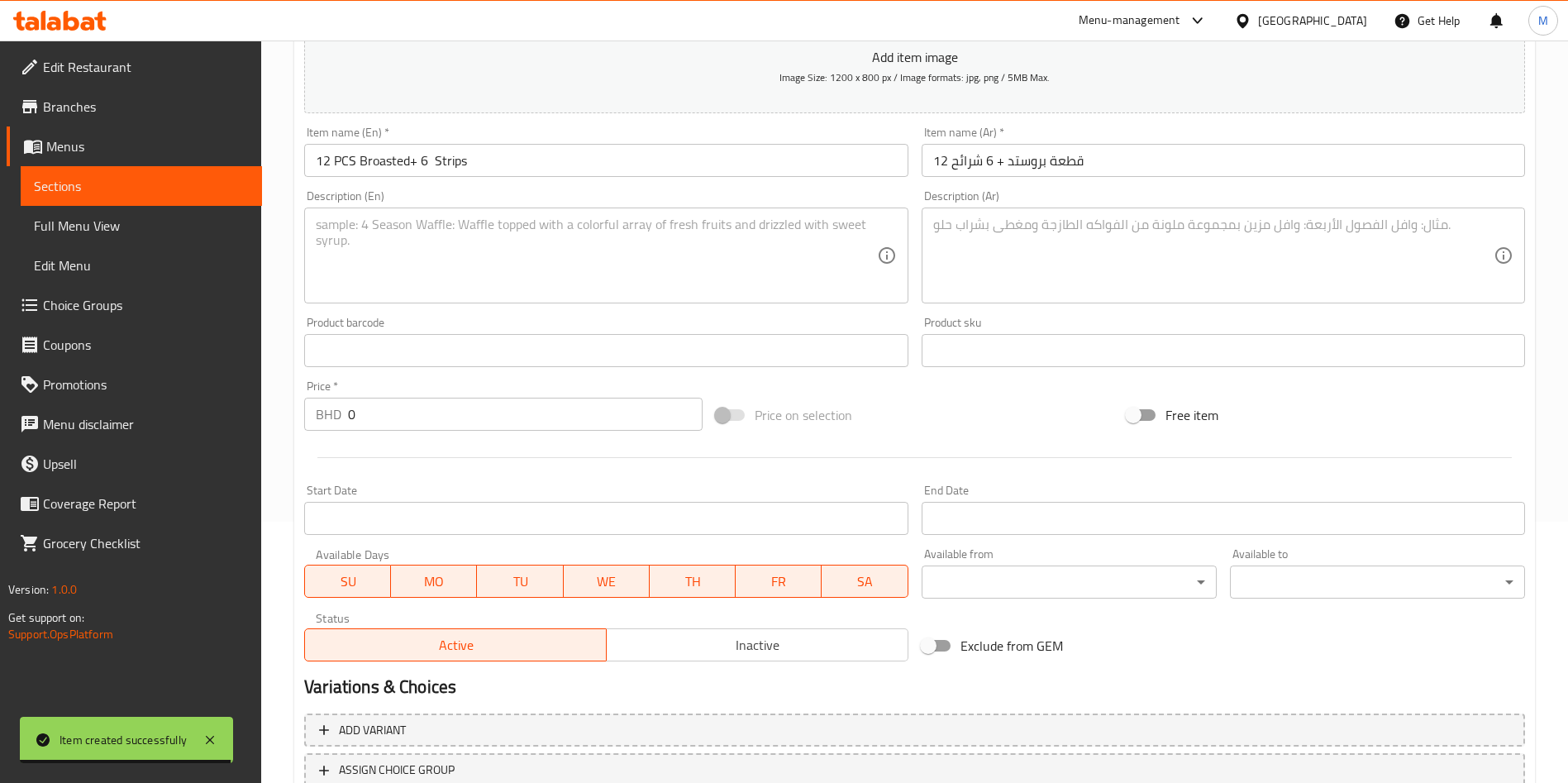
click at [694, 289] on textarea at bounding box center [596, 255] width 560 height 79
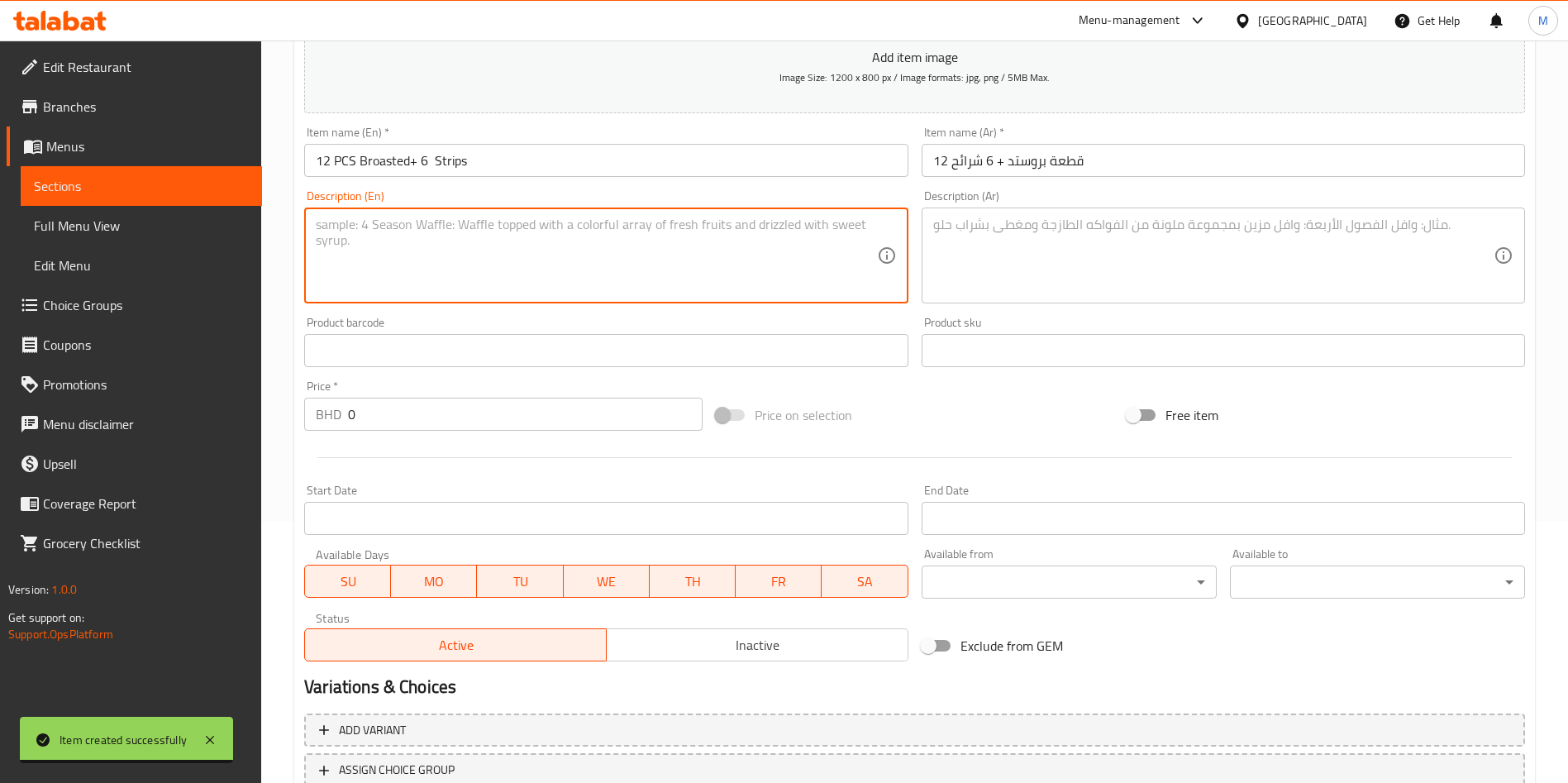
paste textarea "12 PCS Broasted+ 6 Strips + 1 fries + 4 ketchup + 2 Bun + 1 coleslaw + Pepsi 1.…"
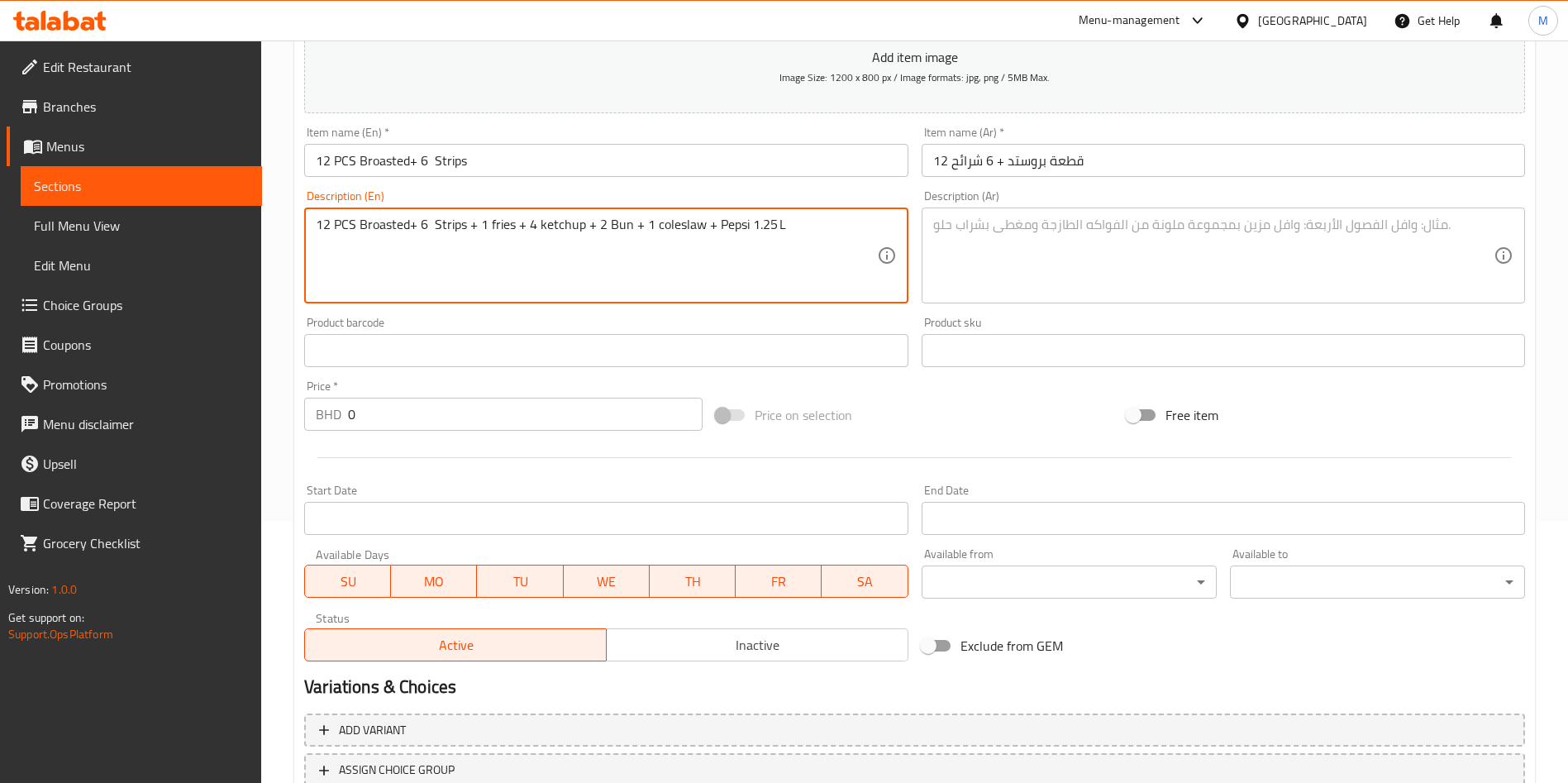
type textarea "12 PCS Broasted+ 6 Strips + 1 fries + 4 ketchup + 2 Bun + 1 coleslaw + Pepsi 1.…"
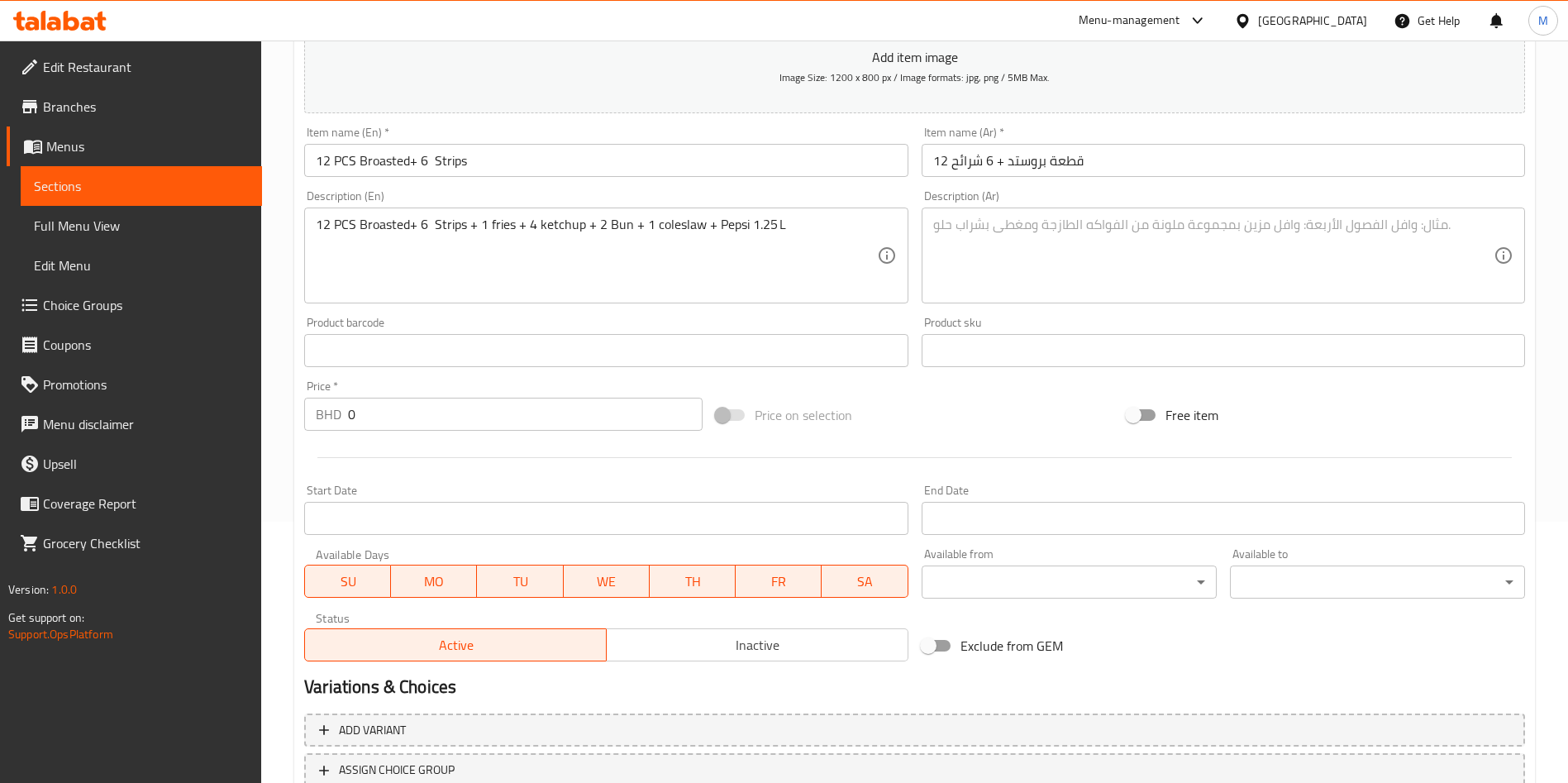
click at [1105, 263] on textarea at bounding box center [1213, 255] width 560 height 79
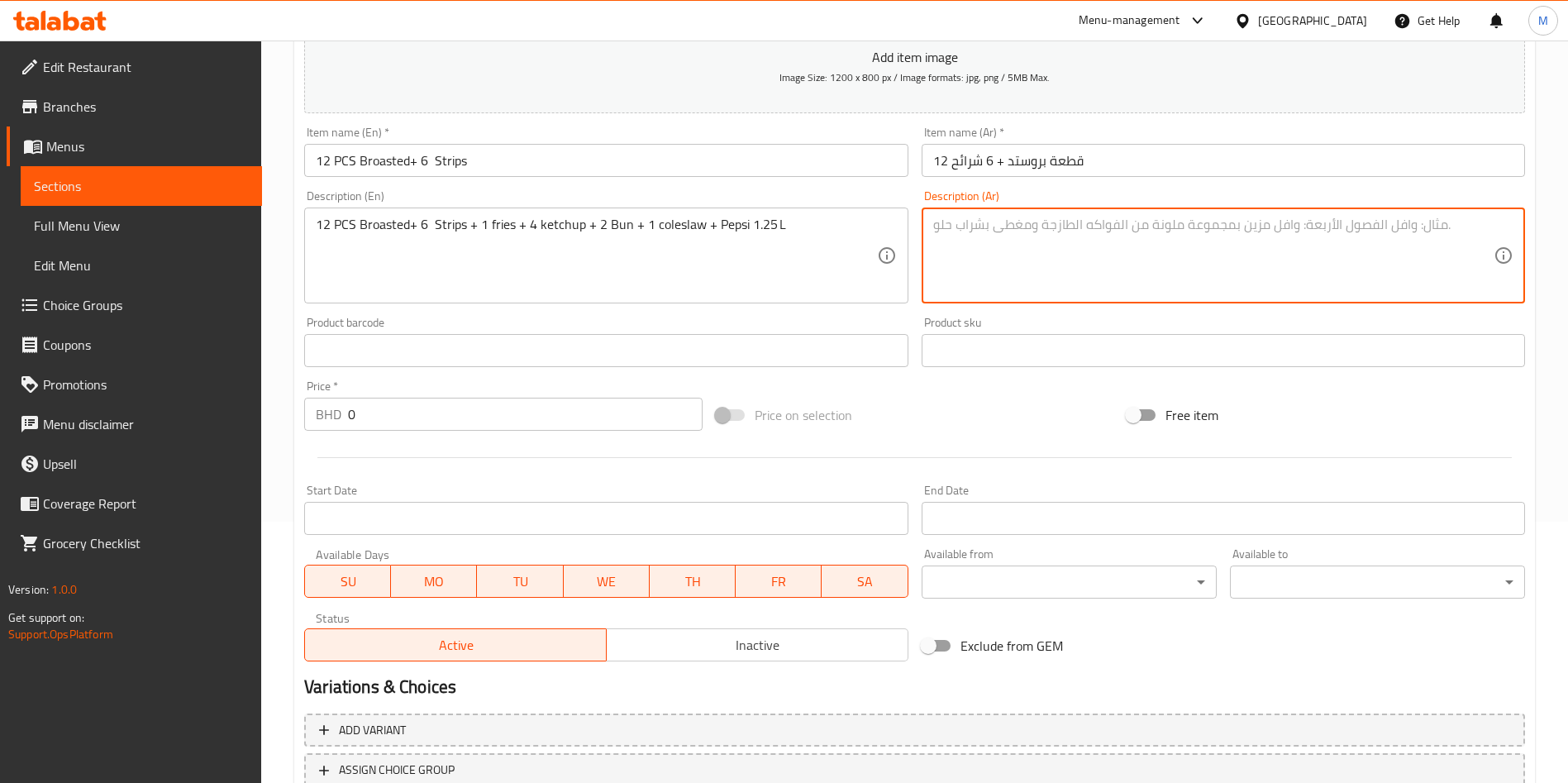
click at [1105, 263] on textarea at bounding box center [1213, 255] width 560 height 79
paste textarea "قطعة بروستد 12 + 6 شرائح + 1 بطاطا + 4 كاتشب + 2 خبز + 1 كول سلو + بيبسي 1.25 ل…"
type textarea "قطعة بروستد 12 + 6 شرائح + 1 بطاطا + 4 كاتشب + 2 خبز + 1 كول سلو + بيبسي 1.25 ل…"
click at [521, 422] on input "0" at bounding box center [526, 414] width 355 height 33
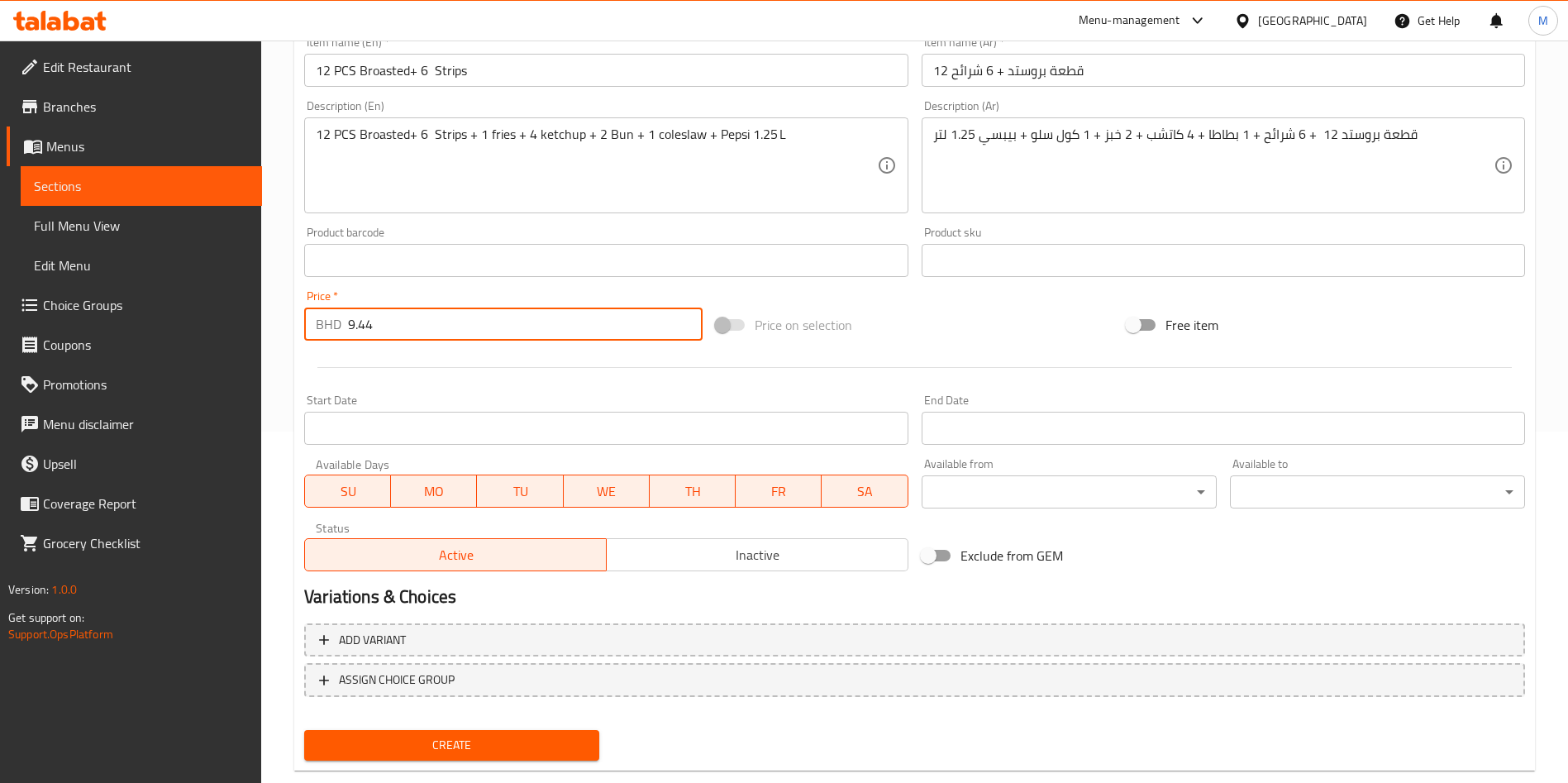
scroll to position [385, 0]
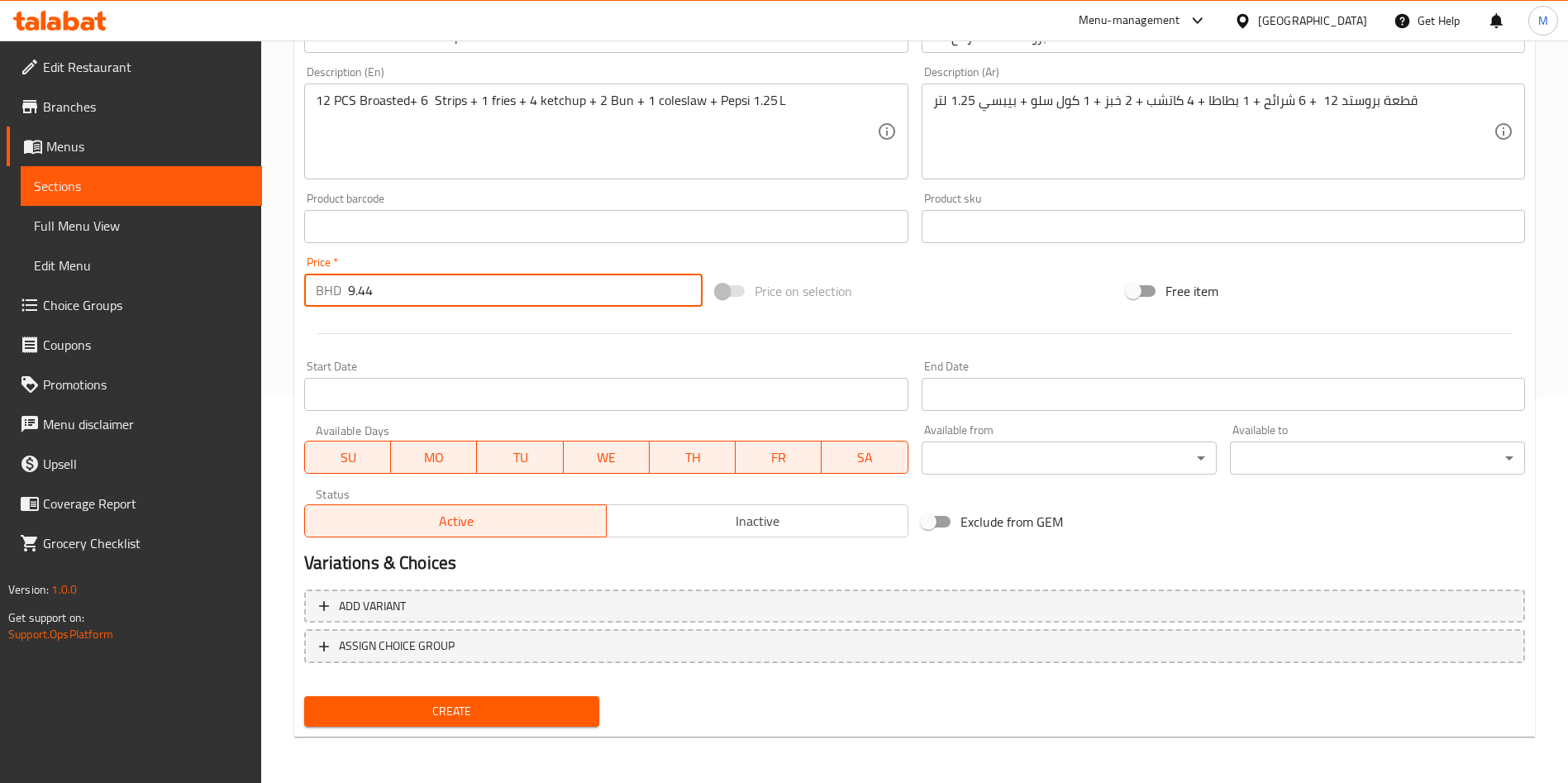
type input "9.44"
click at [515, 713] on span "Create" at bounding box center [451, 711] width 269 height 20
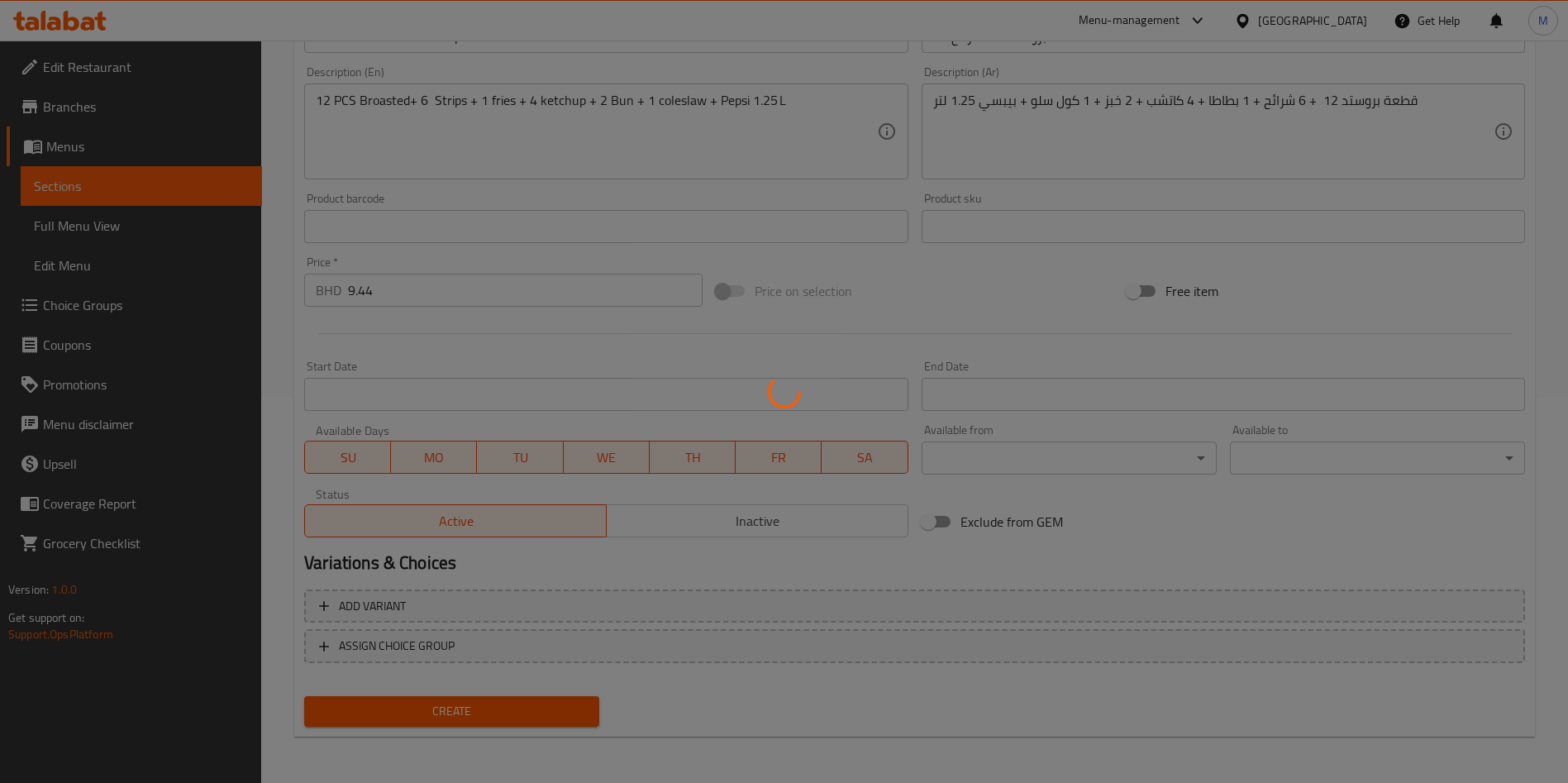
type input "0"
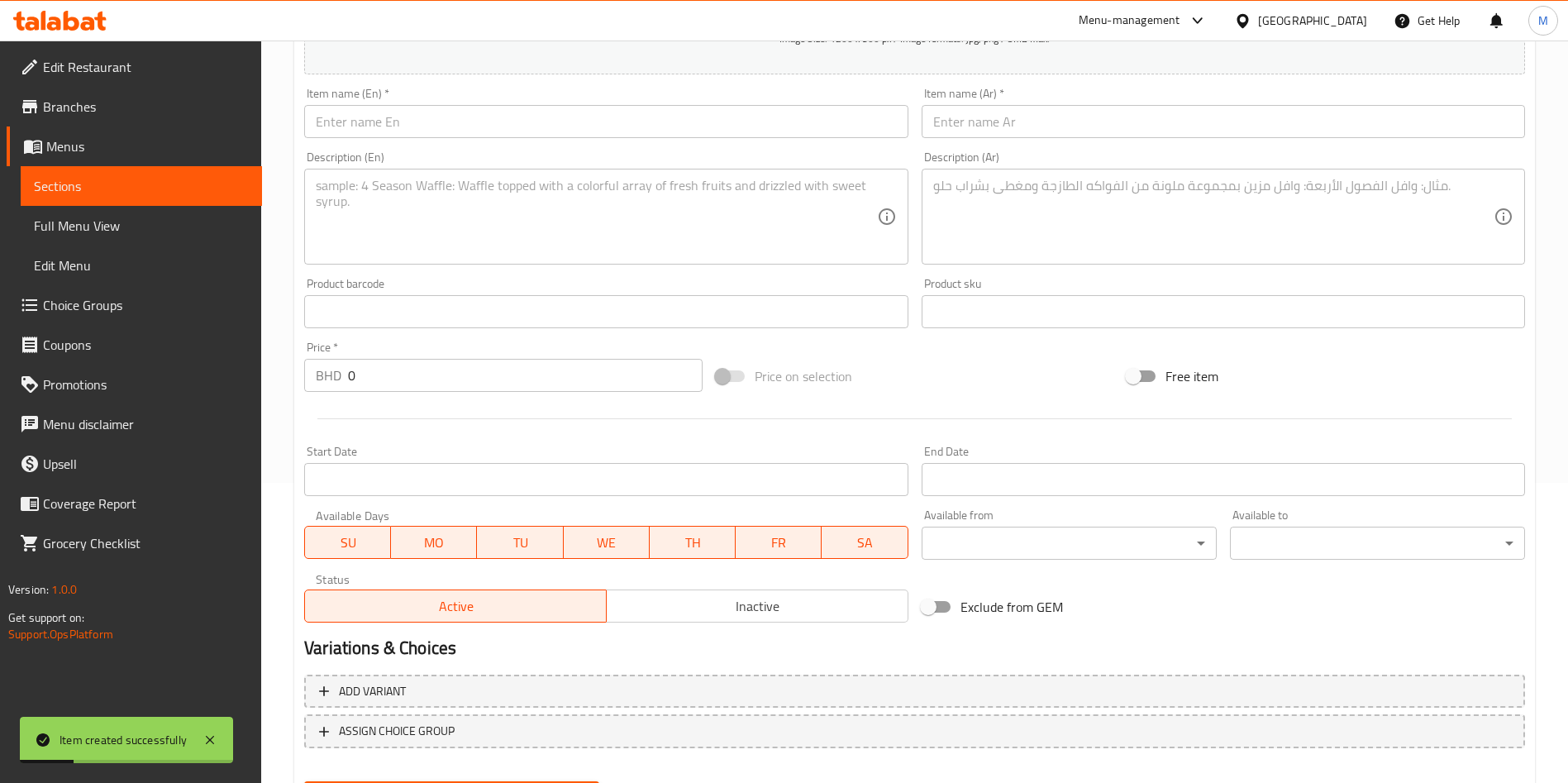
scroll to position [262, 0]
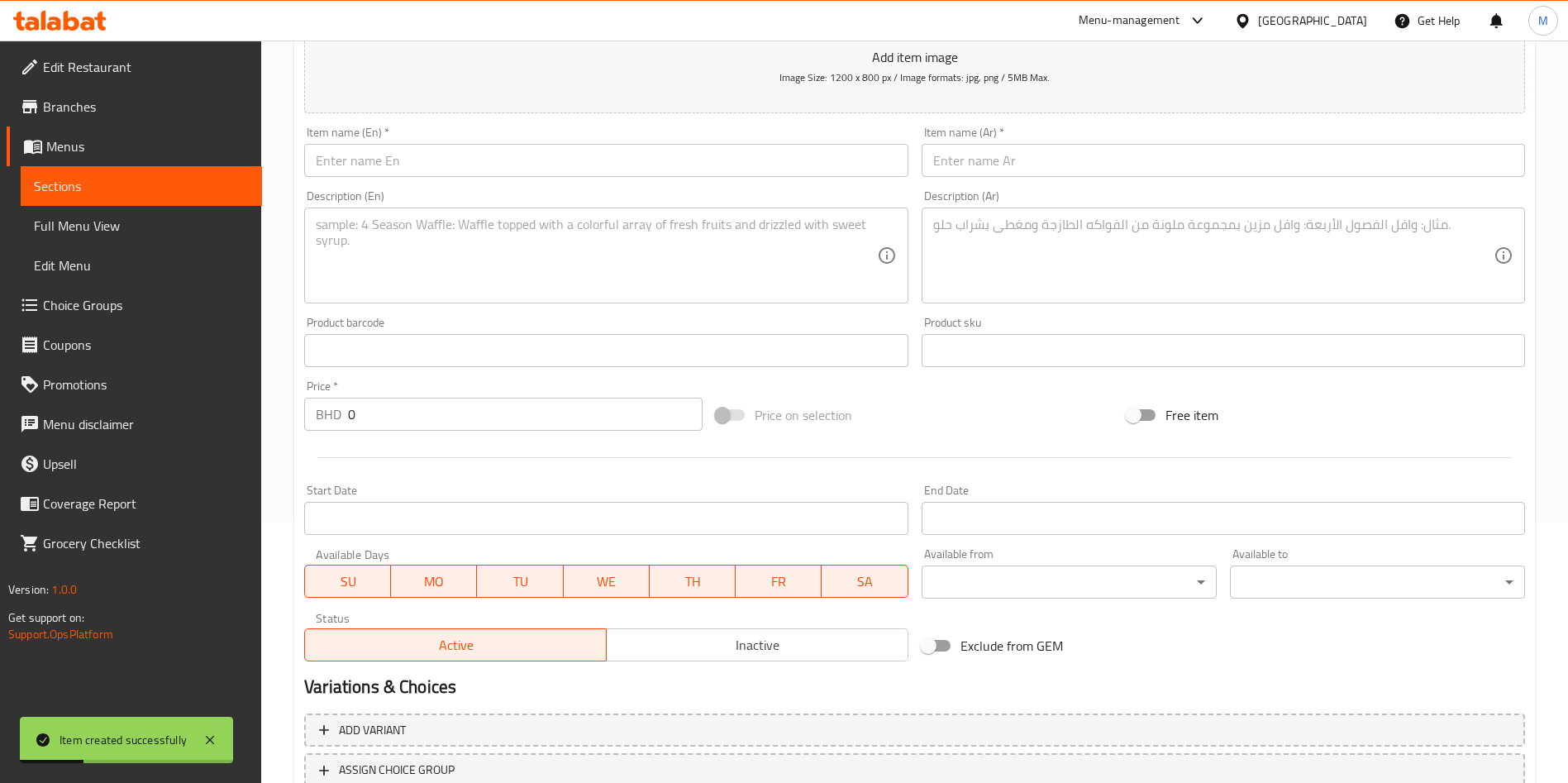
click at [350, 150] on input "text" at bounding box center [605, 161] width 603 height 33
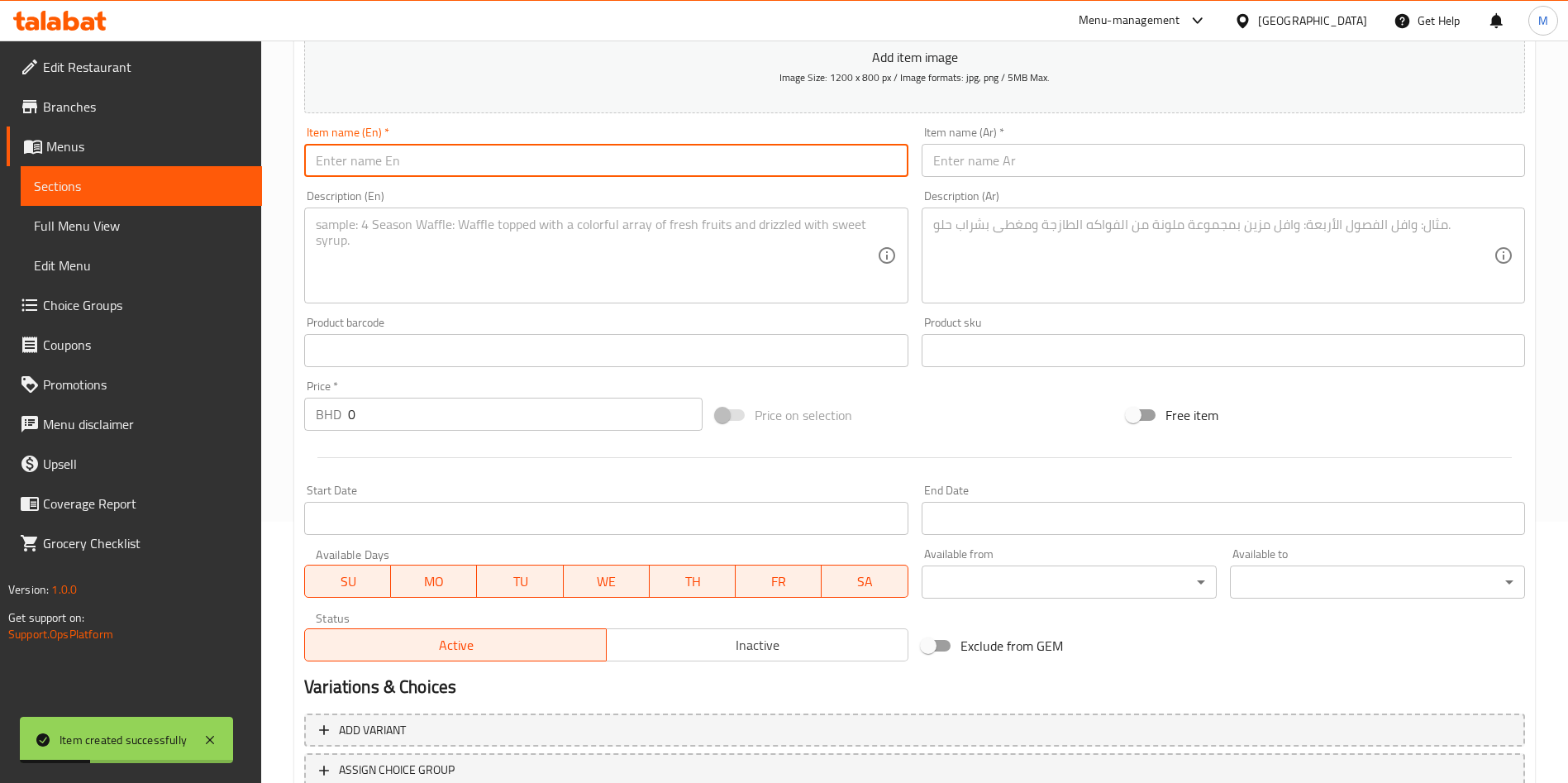
paste input "JJ Zinger Meal - 2 Pcs Broasted"
type input "JJ Zinger Meal - 2 Pcs Broasted"
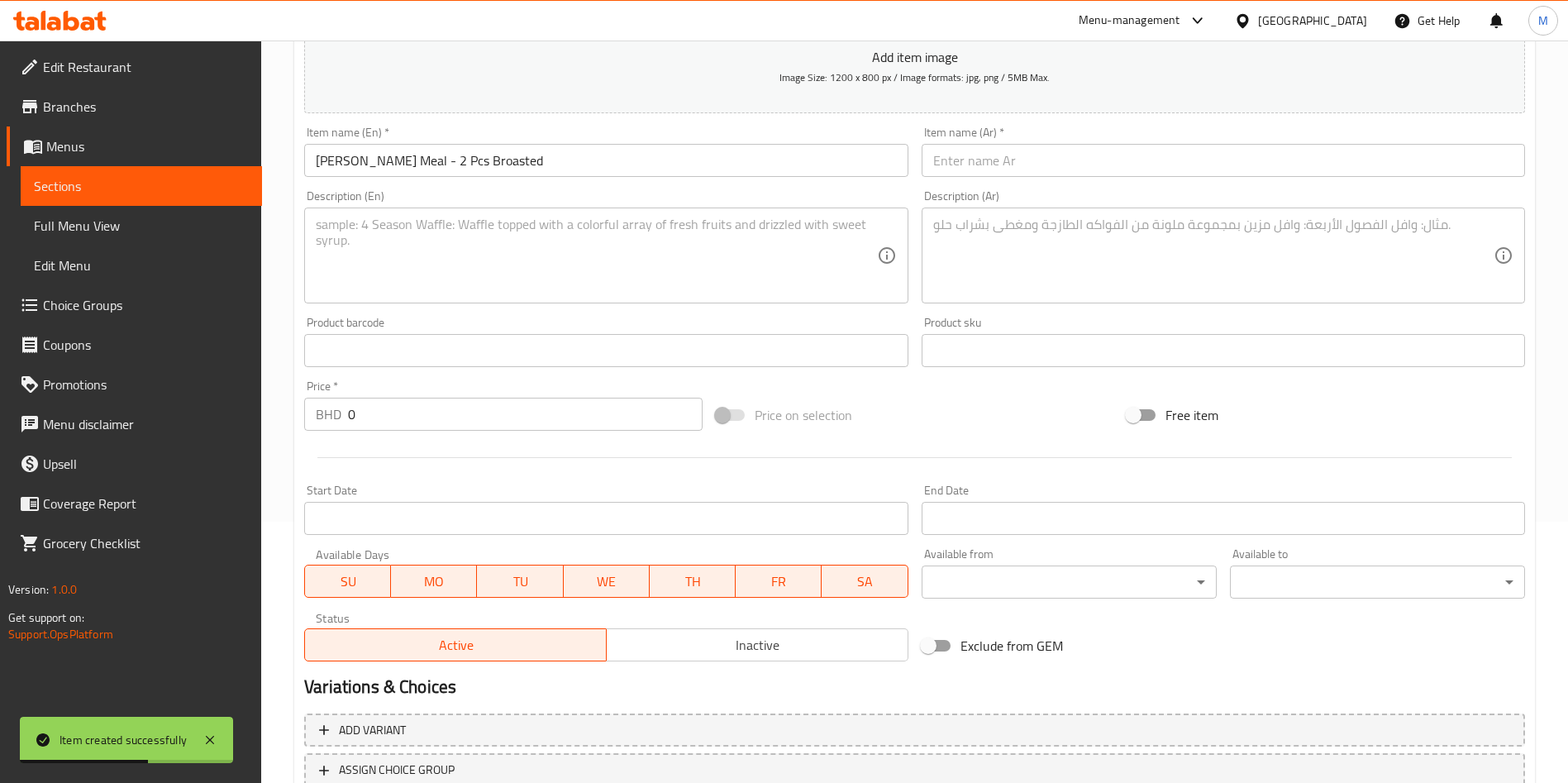
click at [993, 195] on div "Description (Ar) Description (Ar)" at bounding box center [1222, 247] width 603 height 114
click at [989, 173] on input "text" at bounding box center [1222, 161] width 603 height 33
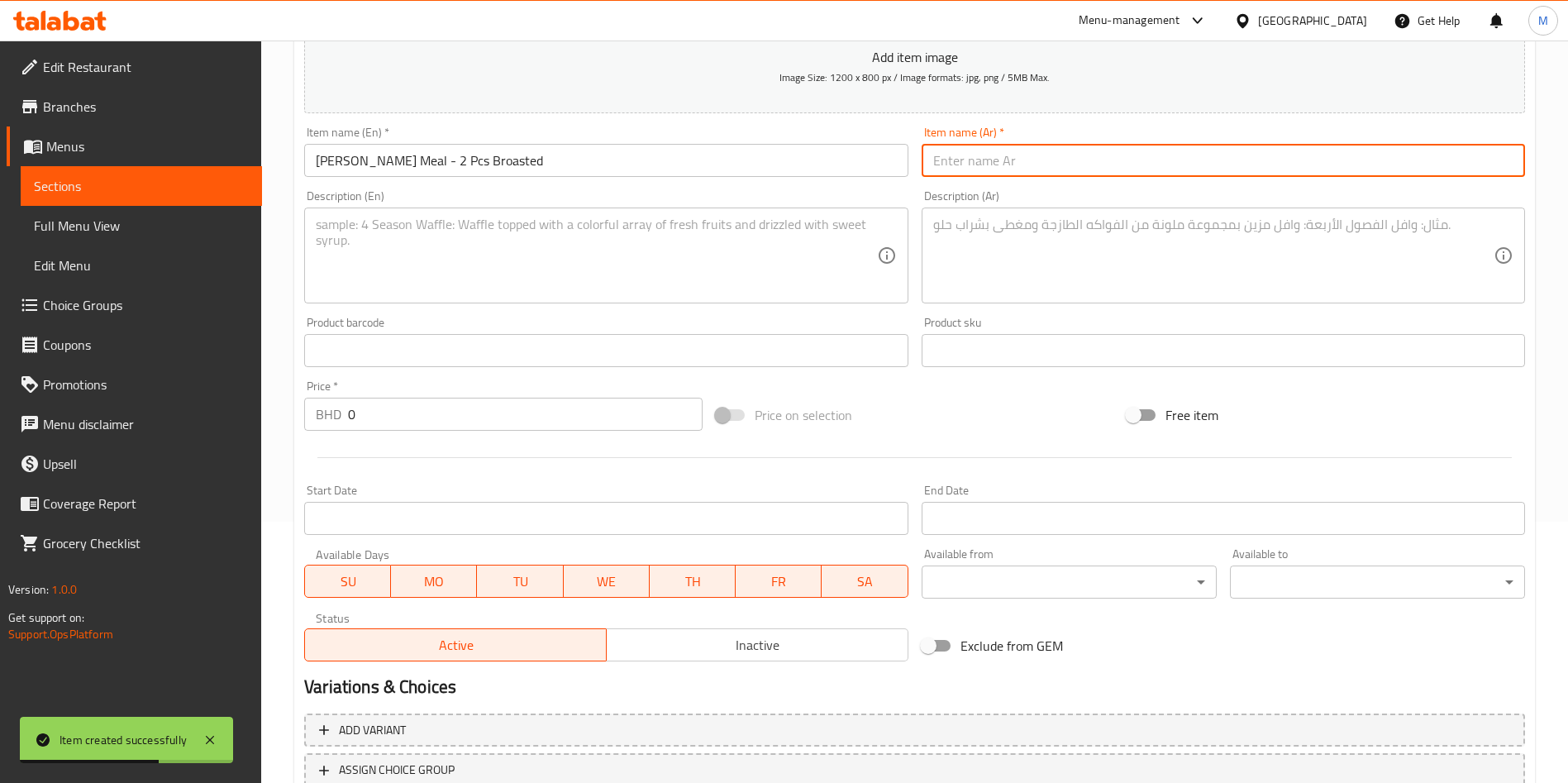
paste input "وجبة جي جي زنجر - 2 قطعة بروستد"
type input "وجبة جي جي زنجر - 2 قطعة بروستد"
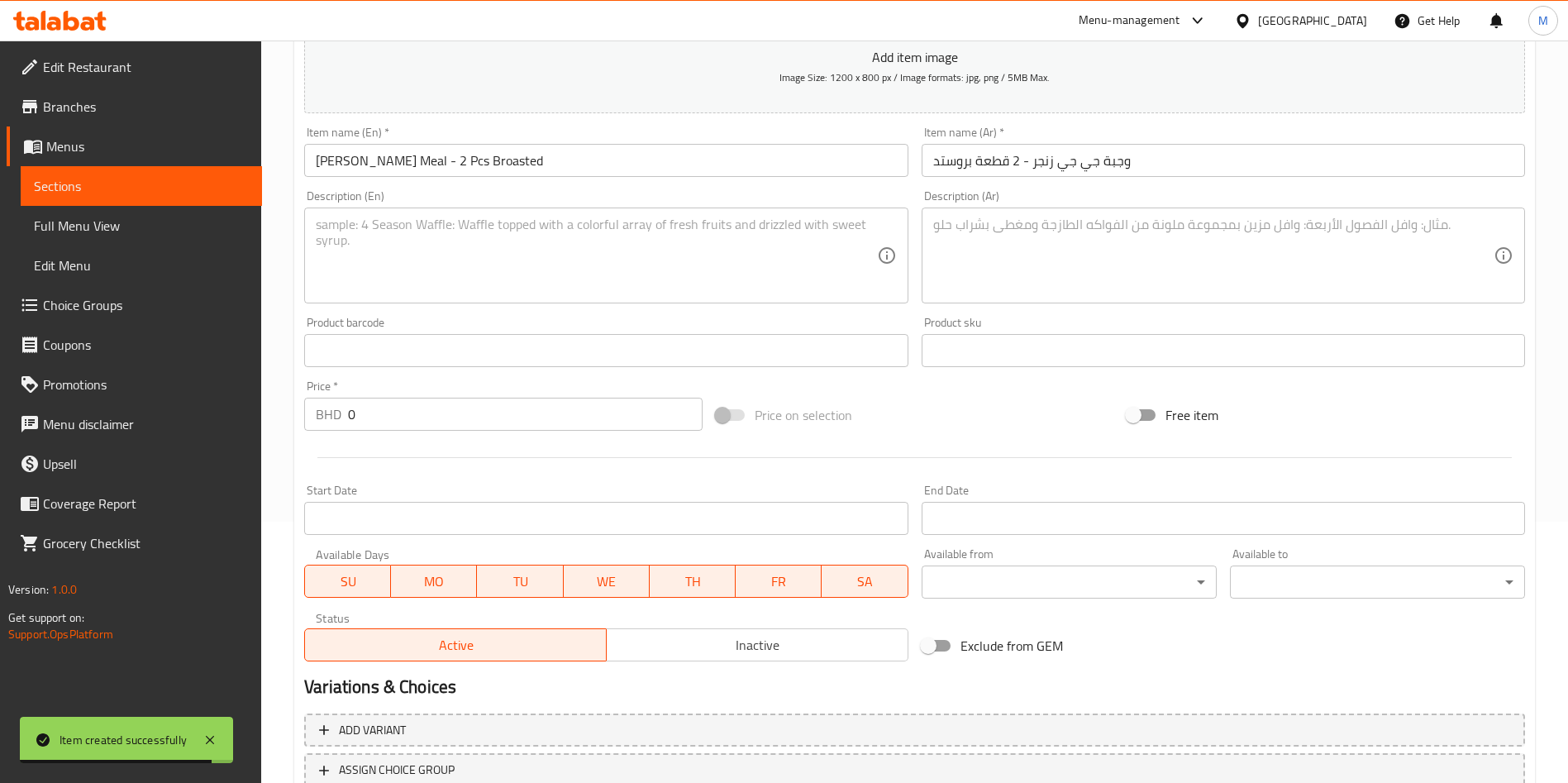
click at [619, 287] on textarea at bounding box center [596, 255] width 560 height 79
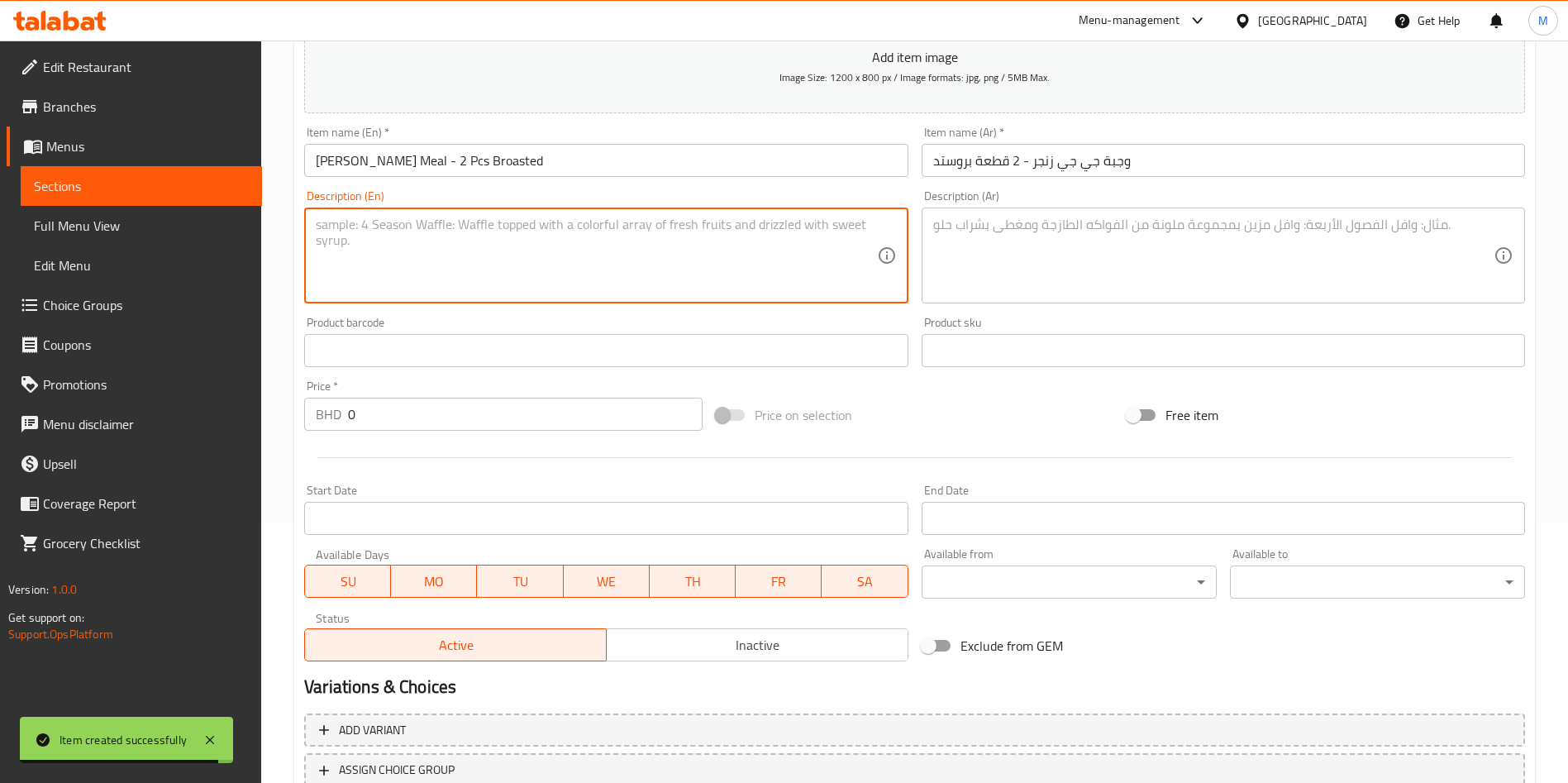
paste textarea "Chicken 2pcs + 1 Zinger + 1 fries + 2 ketchup + 1 Bun + 1 coleslaw + Pepsi 1.25…"
type textarea "Chicken 2pcs + 1 Zinger + 1 fries + 2 ketchup + 1 Bun + 1 coleslaw + Pepsi 1.25…"
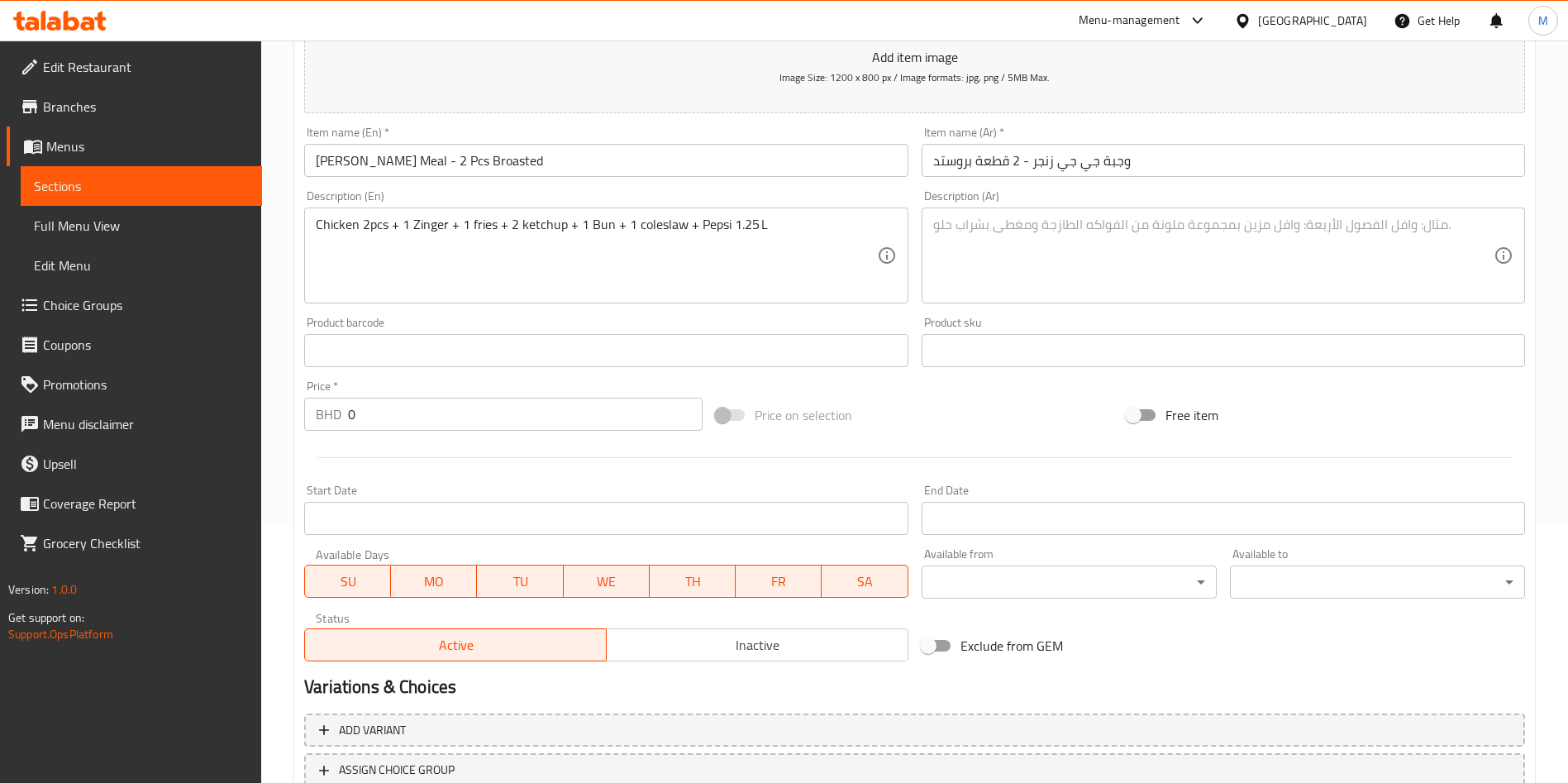
click at [1122, 268] on textarea at bounding box center [1213, 255] width 560 height 79
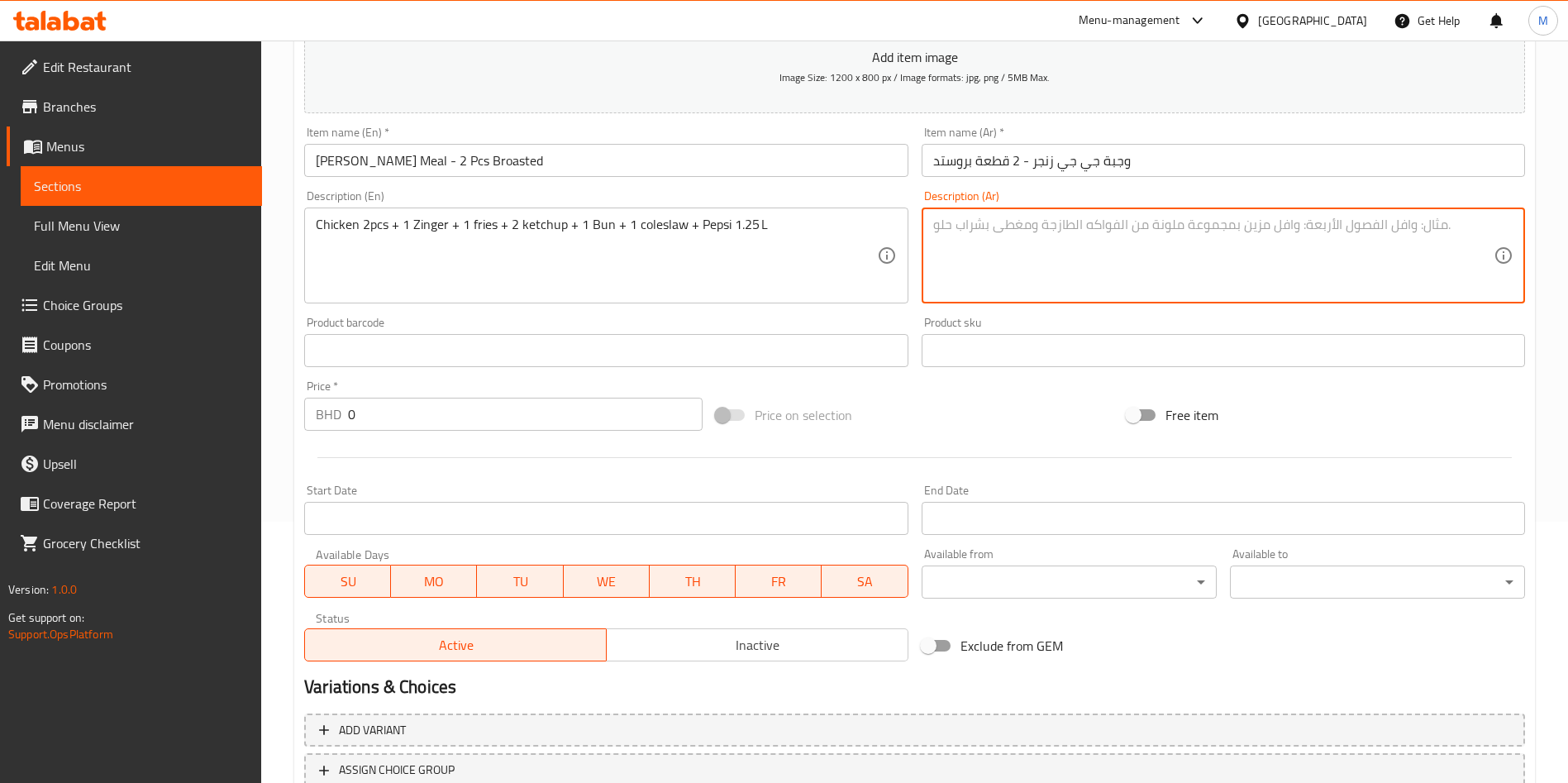
paste textarea "دجاج 2 قطعة + 1 زنجر + 1 بطاطا + 2 كاتشب + 1 خبز + 1 كول سلو + بيبسي 1.25 لتر"
type textarea "دجاج 2 قطعة + 1 زنجر + 1 بطاطا + 2 كاتشب + 1 خبز + 1 كول سلو + بيبسي 1.25 لتر"
click at [396, 408] on input "0" at bounding box center [526, 414] width 355 height 33
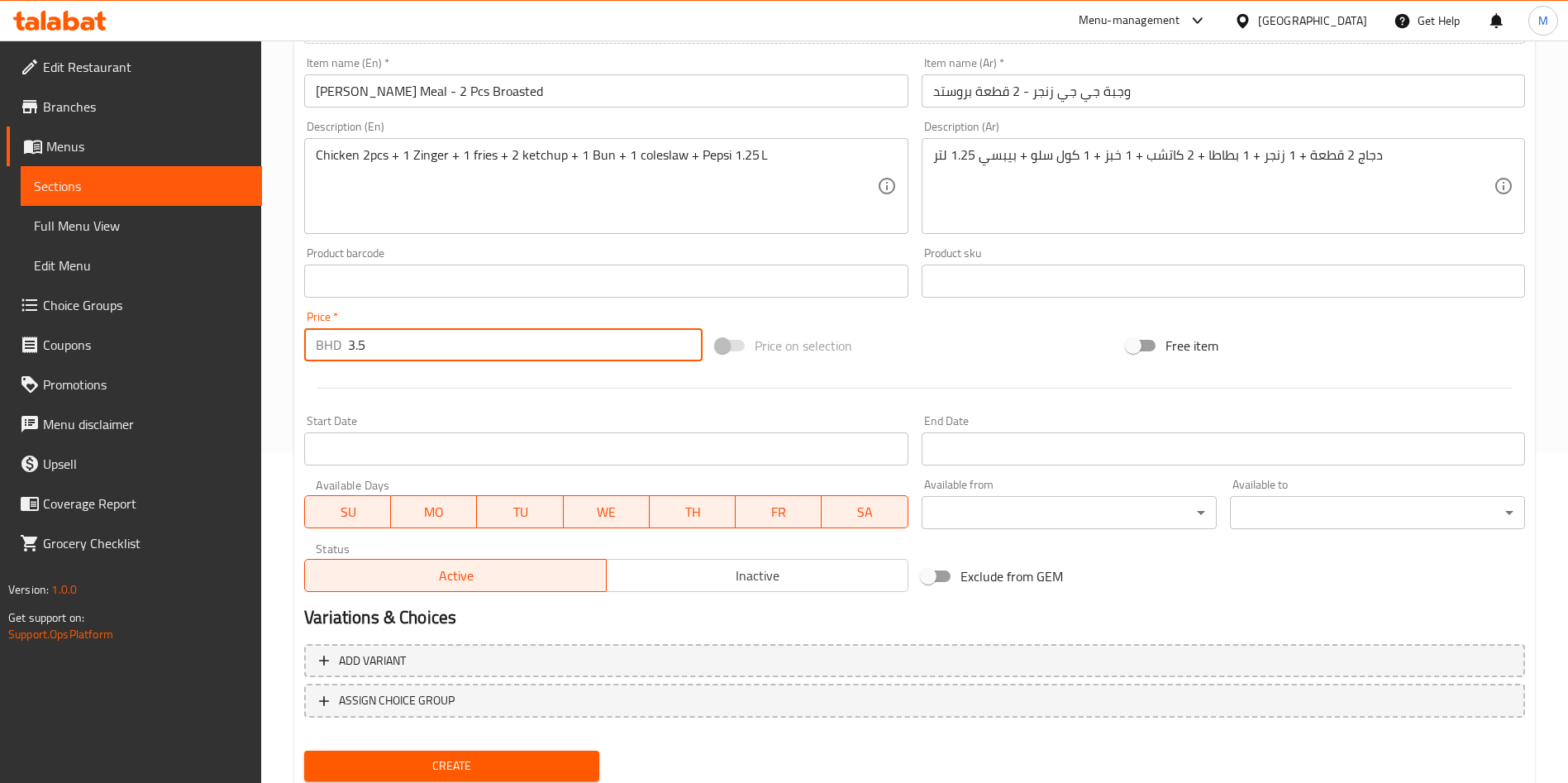
scroll to position [385, 0]
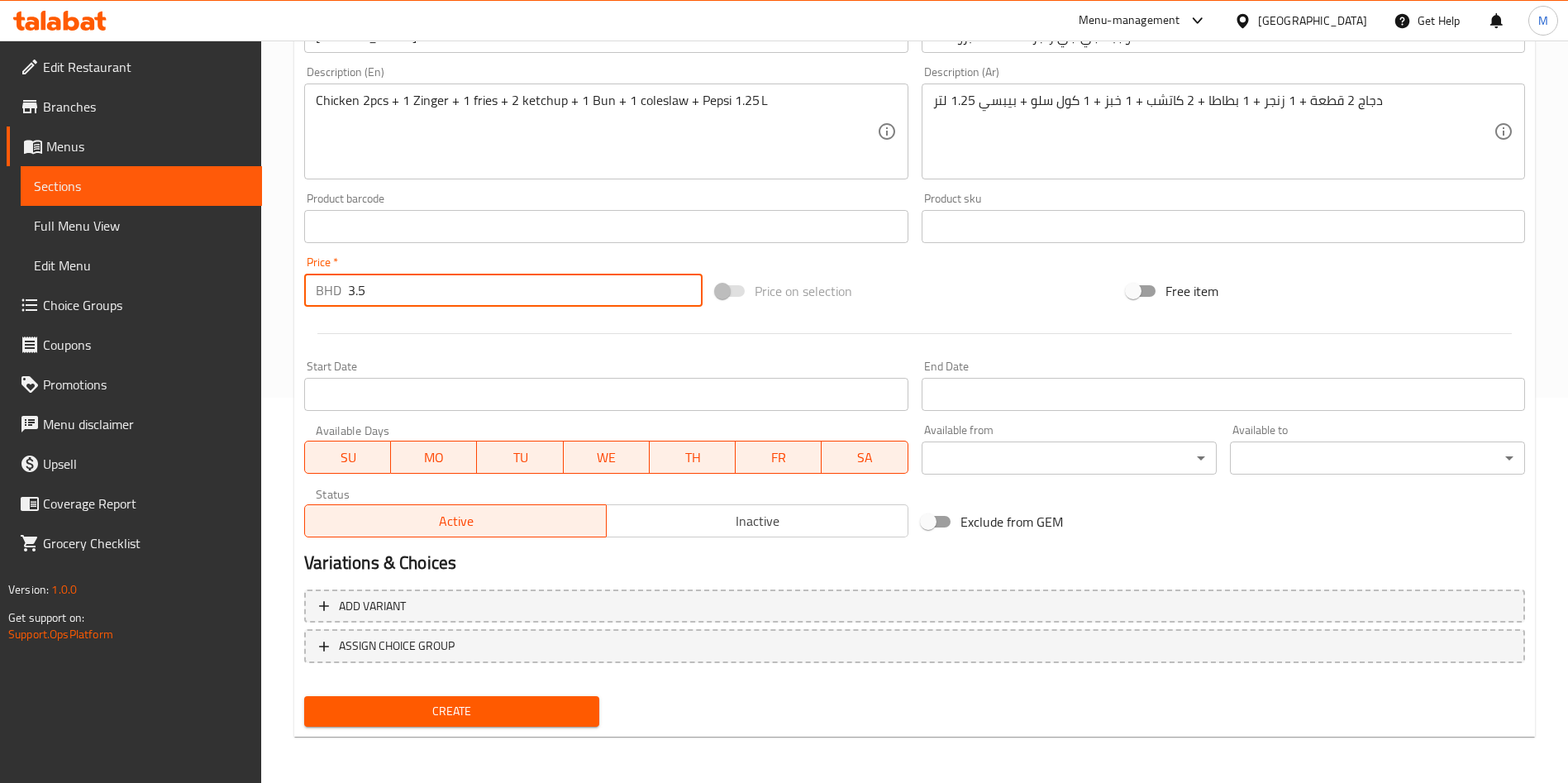
type input "3.5"
click at [466, 702] on span "Create" at bounding box center [451, 711] width 269 height 20
click at [466, 702] on div at bounding box center [784, 391] width 1568 height 783
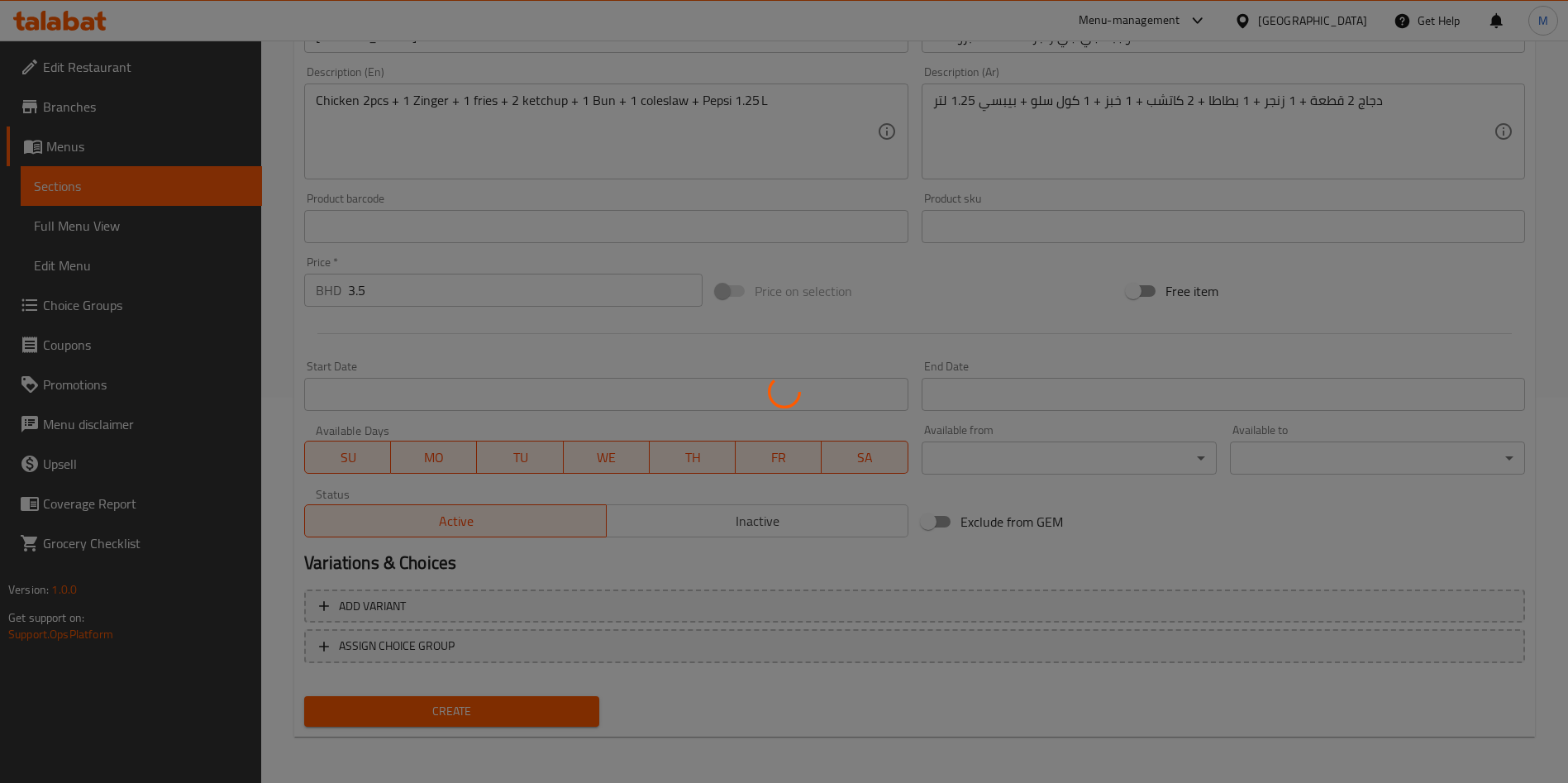
type input "0"
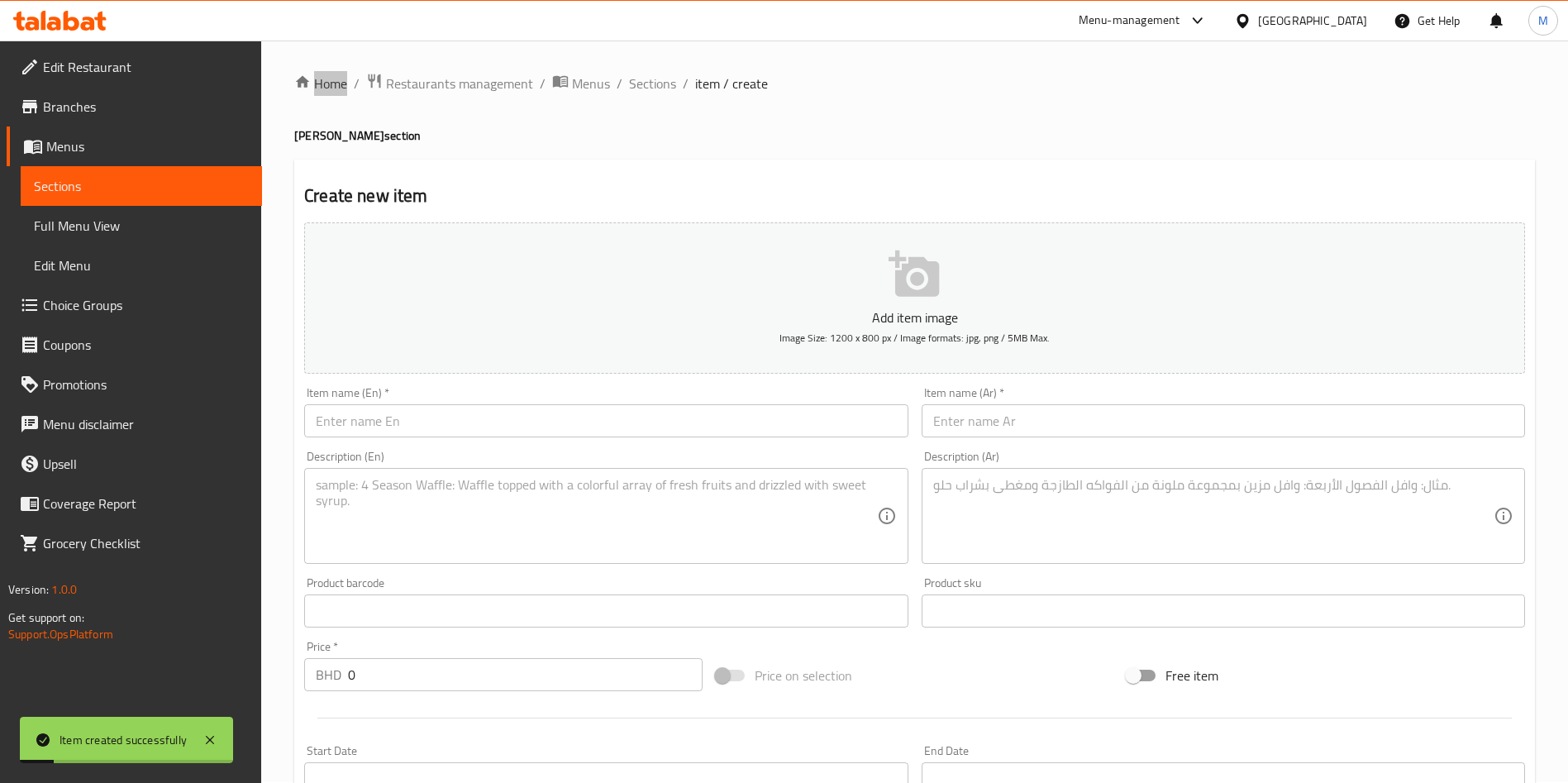
scroll to position [0, 0]
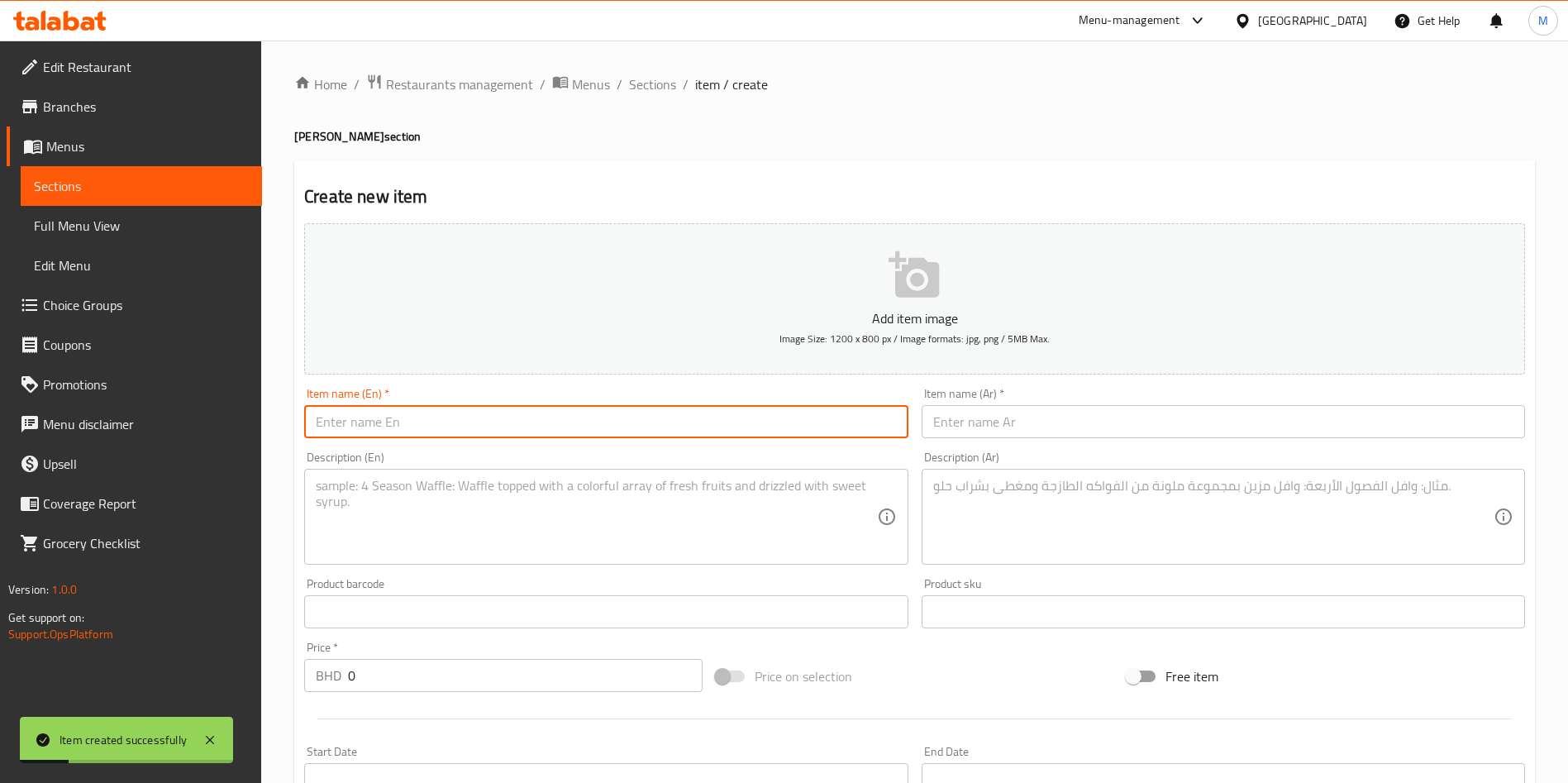
click at [474, 428] on input "text" at bounding box center [605, 422] width 603 height 33
paste input "JJ Zinger Meal - 6 Strips"
type input "JJ Zinger Meal - 6 Strips"
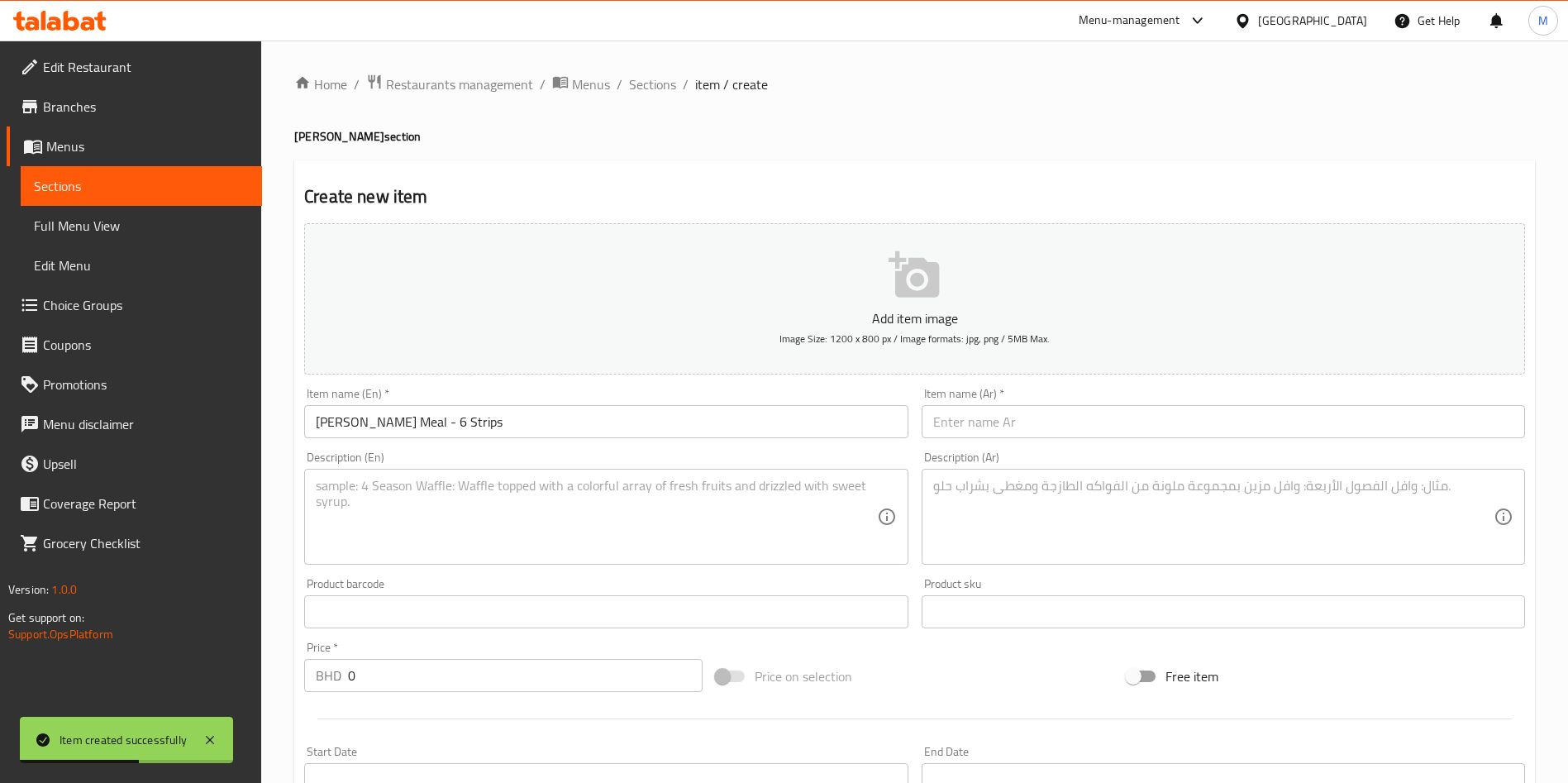
click at [954, 417] on input "text" at bounding box center [1222, 422] width 603 height 33
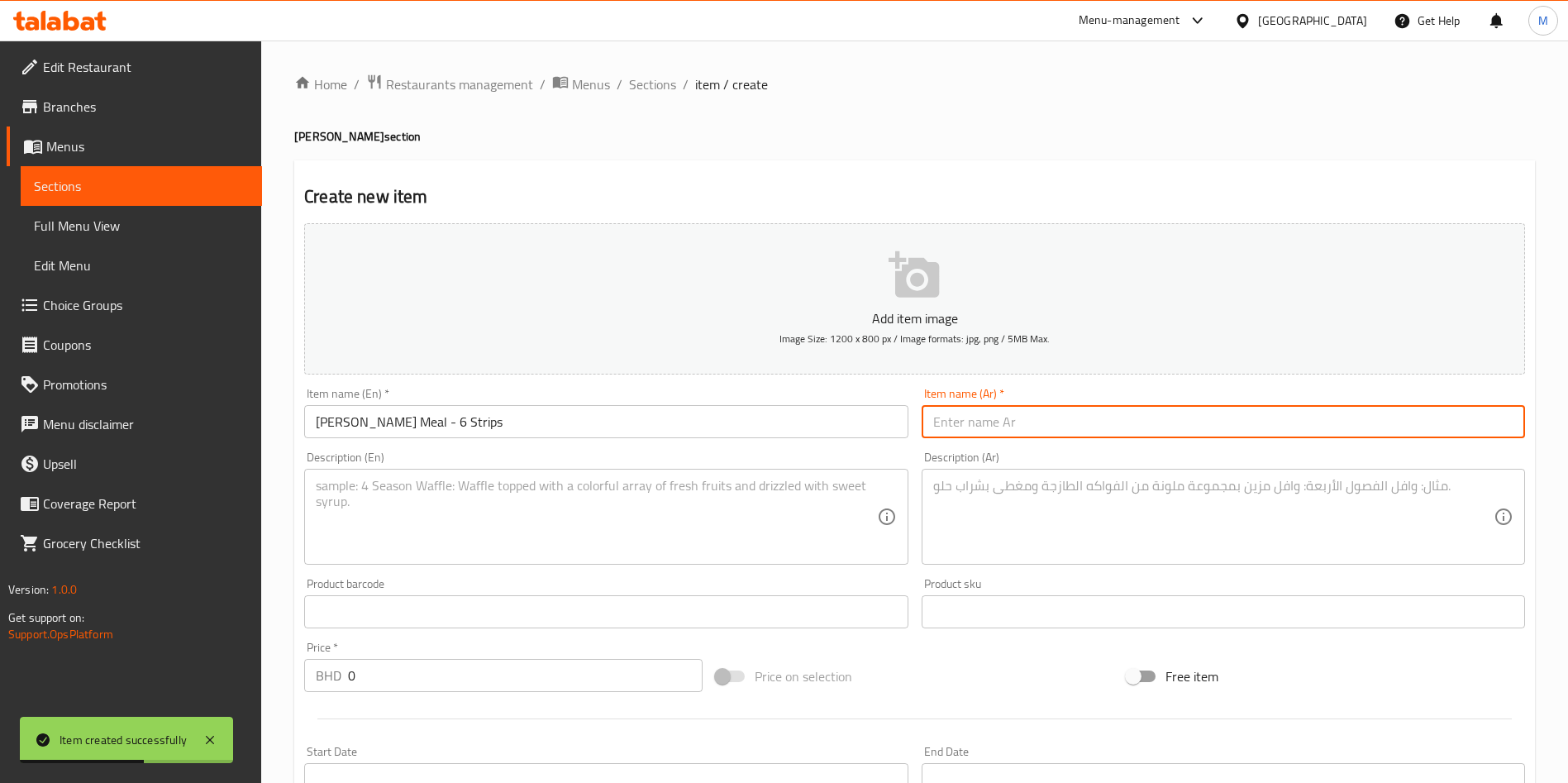
paste input "وجبة جي جي زنجر - 6 شرائح"
type input "وجبة جي جي زنجر - 6 شرائح"
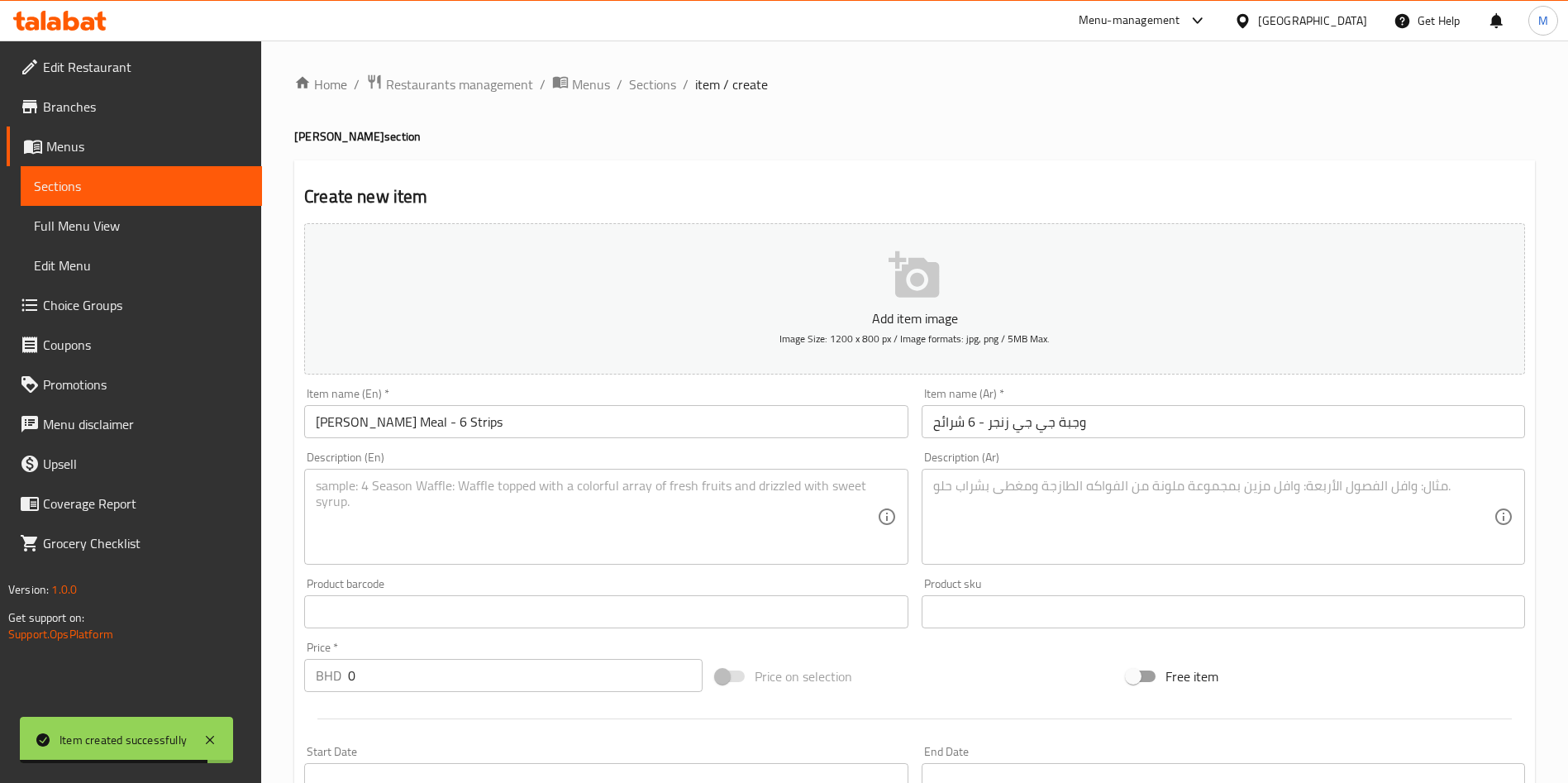
click at [662, 487] on textarea at bounding box center [596, 517] width 560 height 79
paste textarea "6 Strips + 1 Zinger + 1 fries + 2 ketchup + 1 Bun + 1 coleslaw + Pepsi 1.25 L"
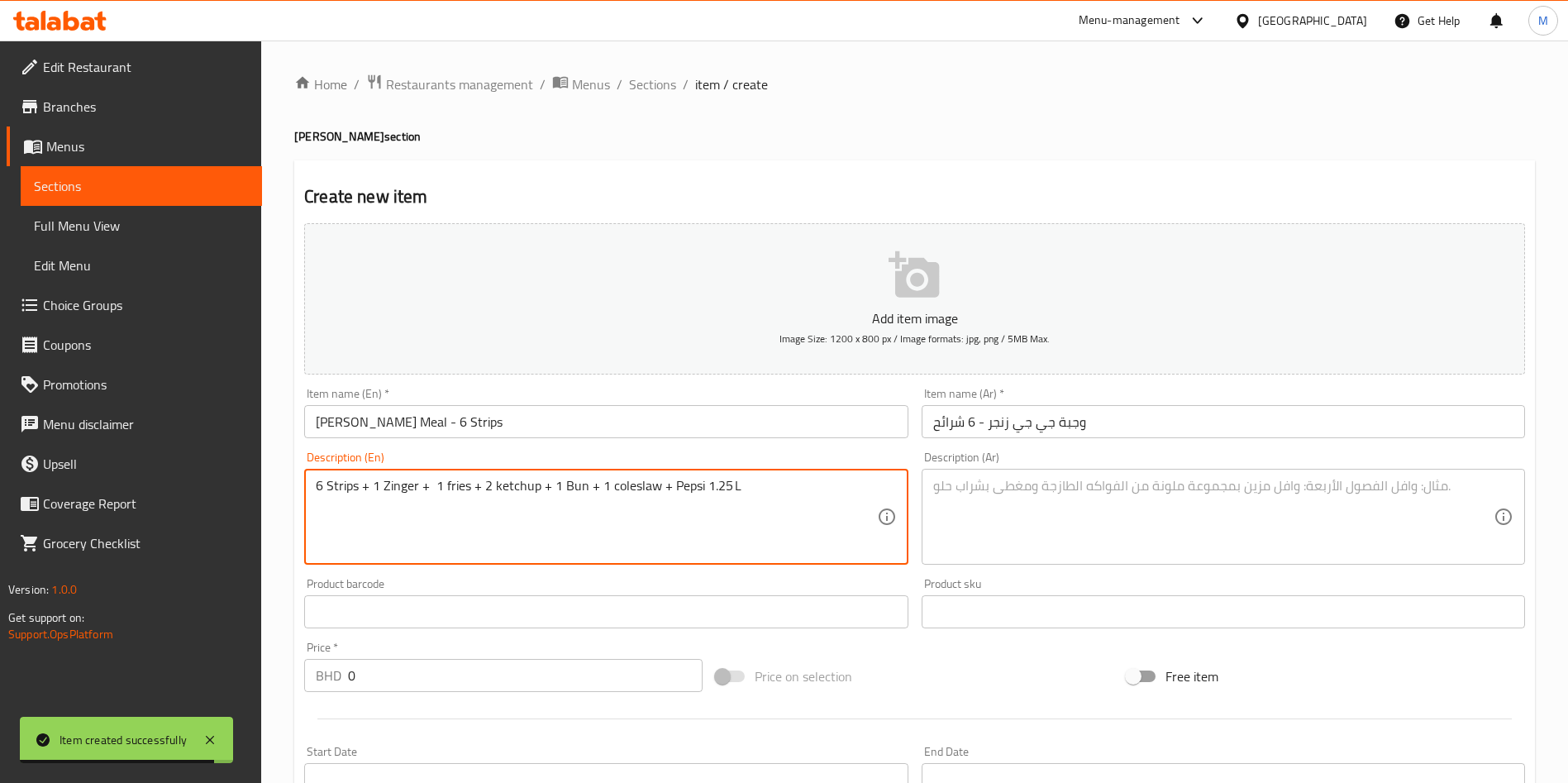
scroll to position [79, 0]
type textarea "6 Strips + 1 Zinger + 1 fries + 2 ketchup + 1 Bun + 1 coleslaw + Pepsi 1.25 L"
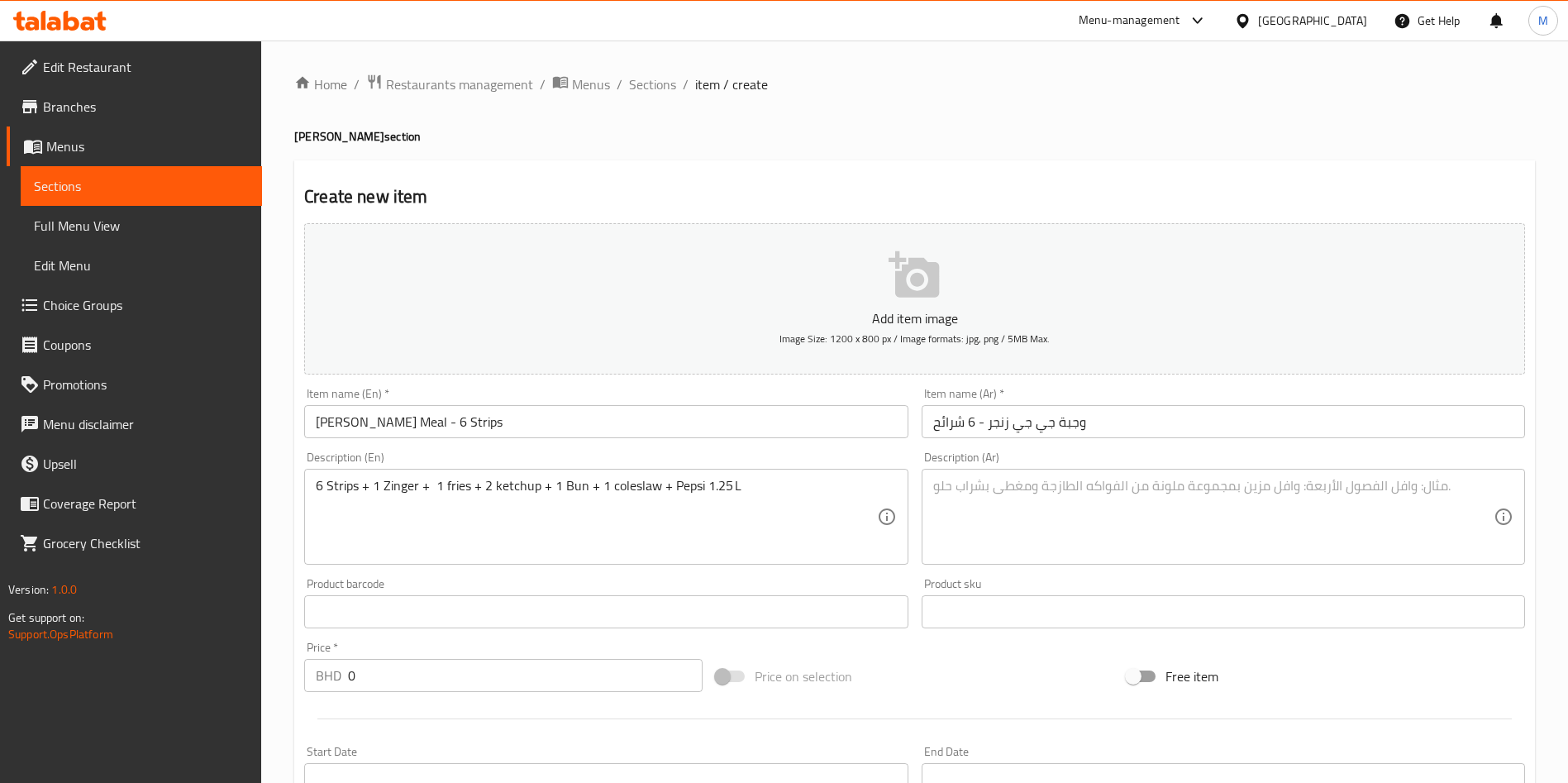
click at [1061, 548] on textarea at bounding box center [1213, 517] width 560 height 79
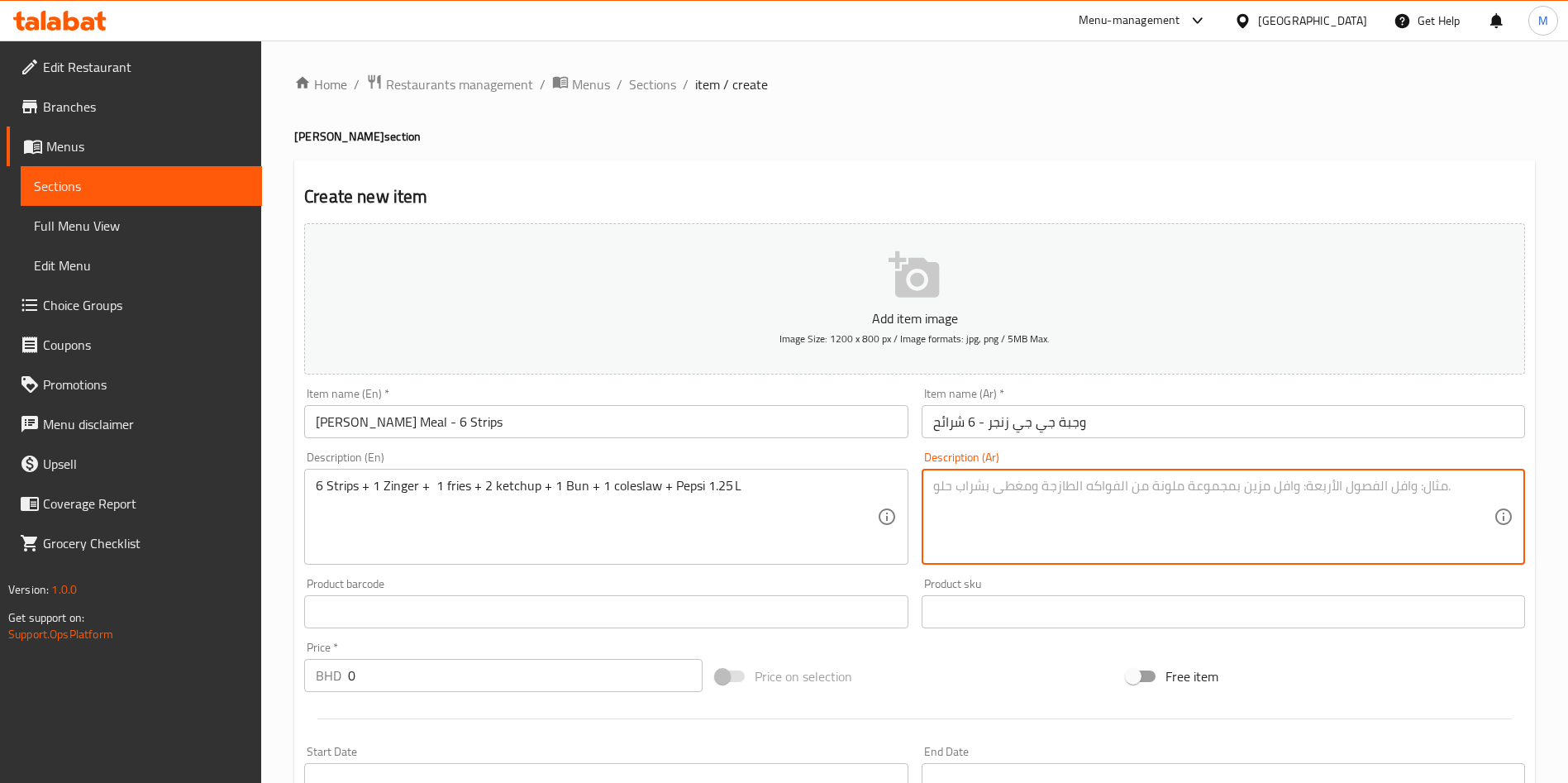
paste textarea "6 شرائح + 1 زنجر + 1 بطاطا + 2 كاتشب + 1 خبز + 1 كول سلو + بيبسي 1.25 لتر"
type textarea "6 شرائح + 1 زنجر + 1 بطاطا + 2 كاتشب + 1 خبز + 1 كول سلو + بيبسي 1.25 لتر"
click at [510, 661] on input "0" at bounding box center [526, 676] width 355 height 33
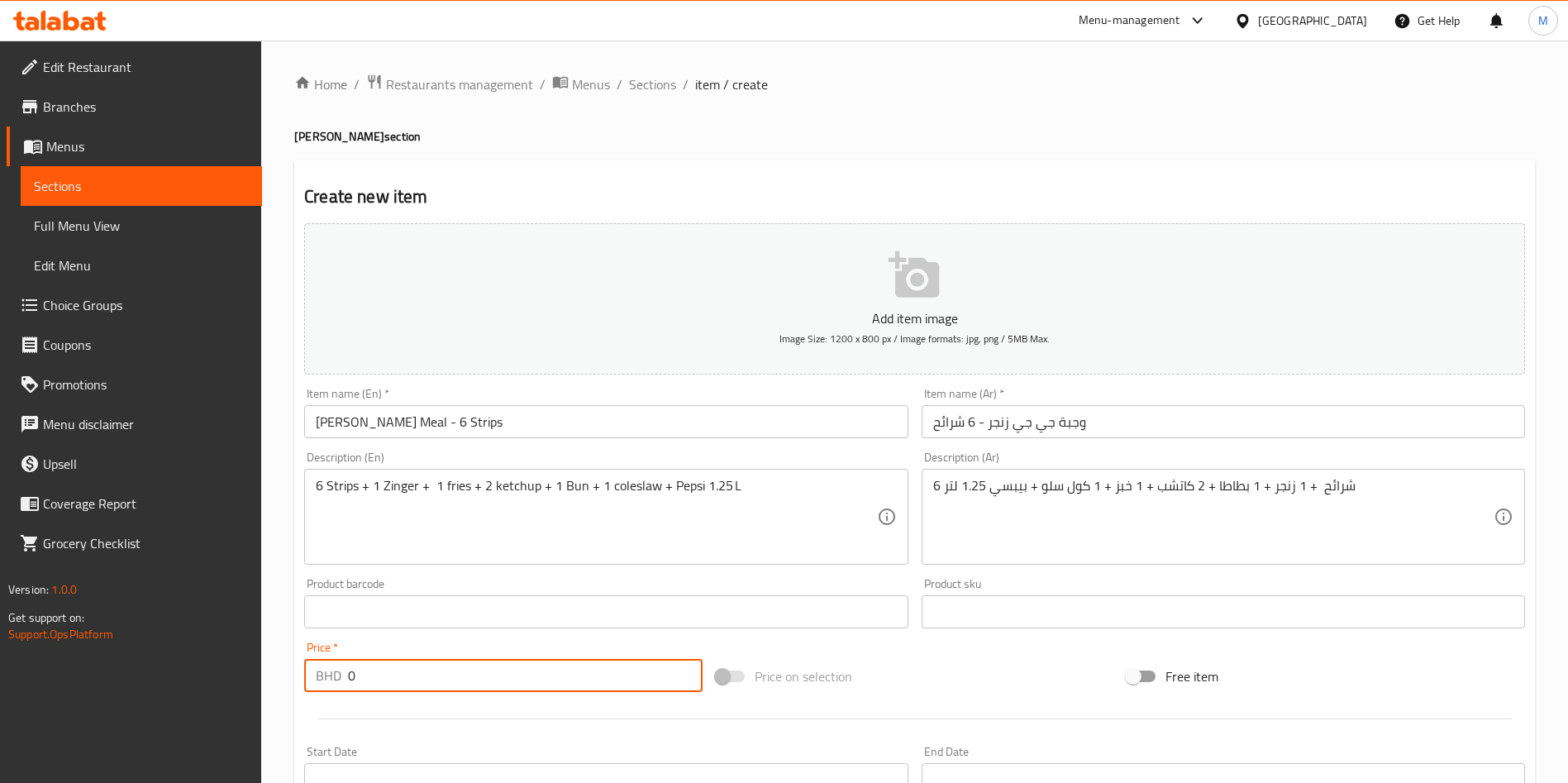
click at [510, 661] on input "0" at bounding box center [526, 676] width 355 height 33
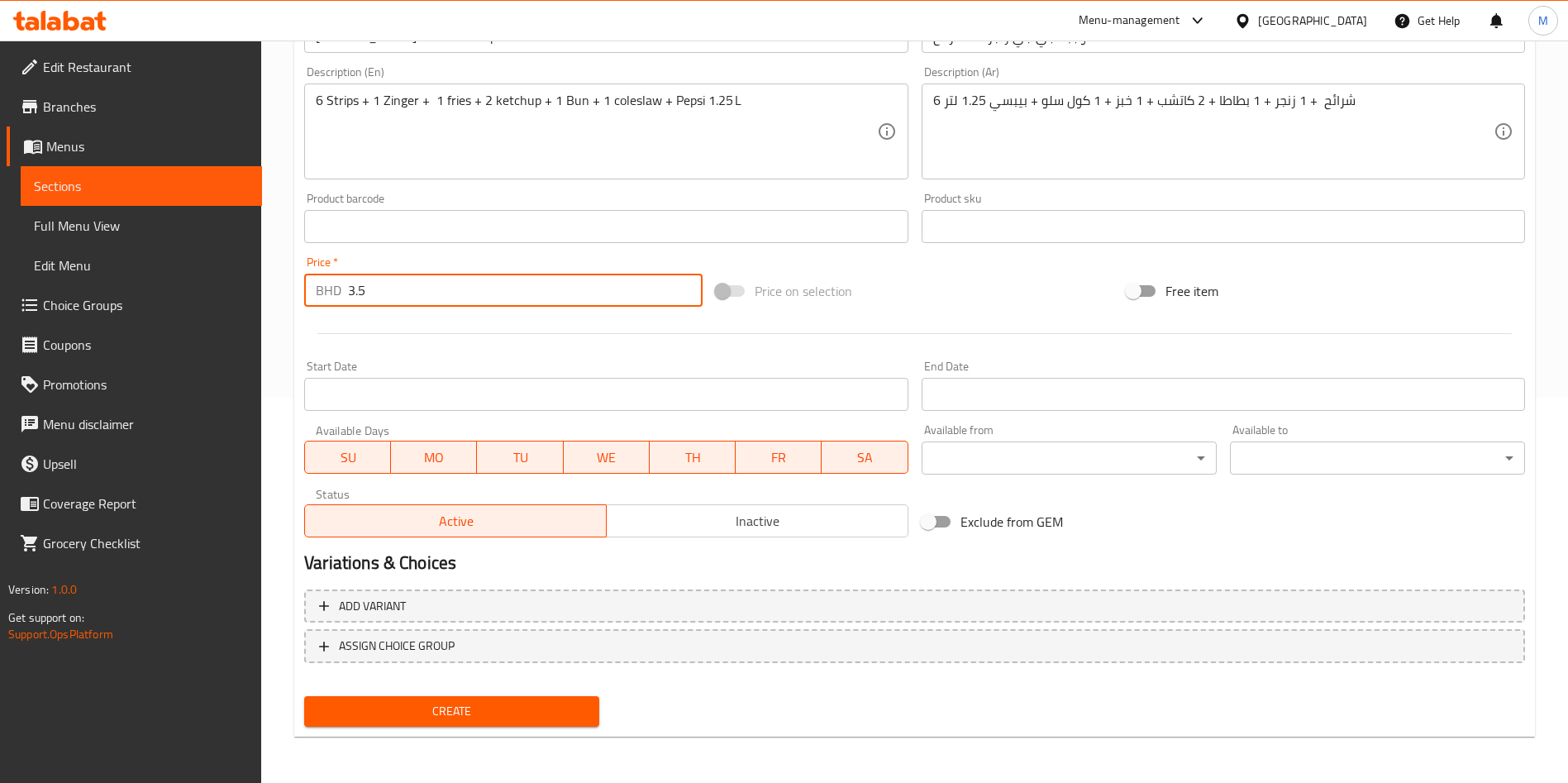
type input "3.5"
click at [427, 729] on div "Create" at bounding box center [452, 711] width 309 height 43
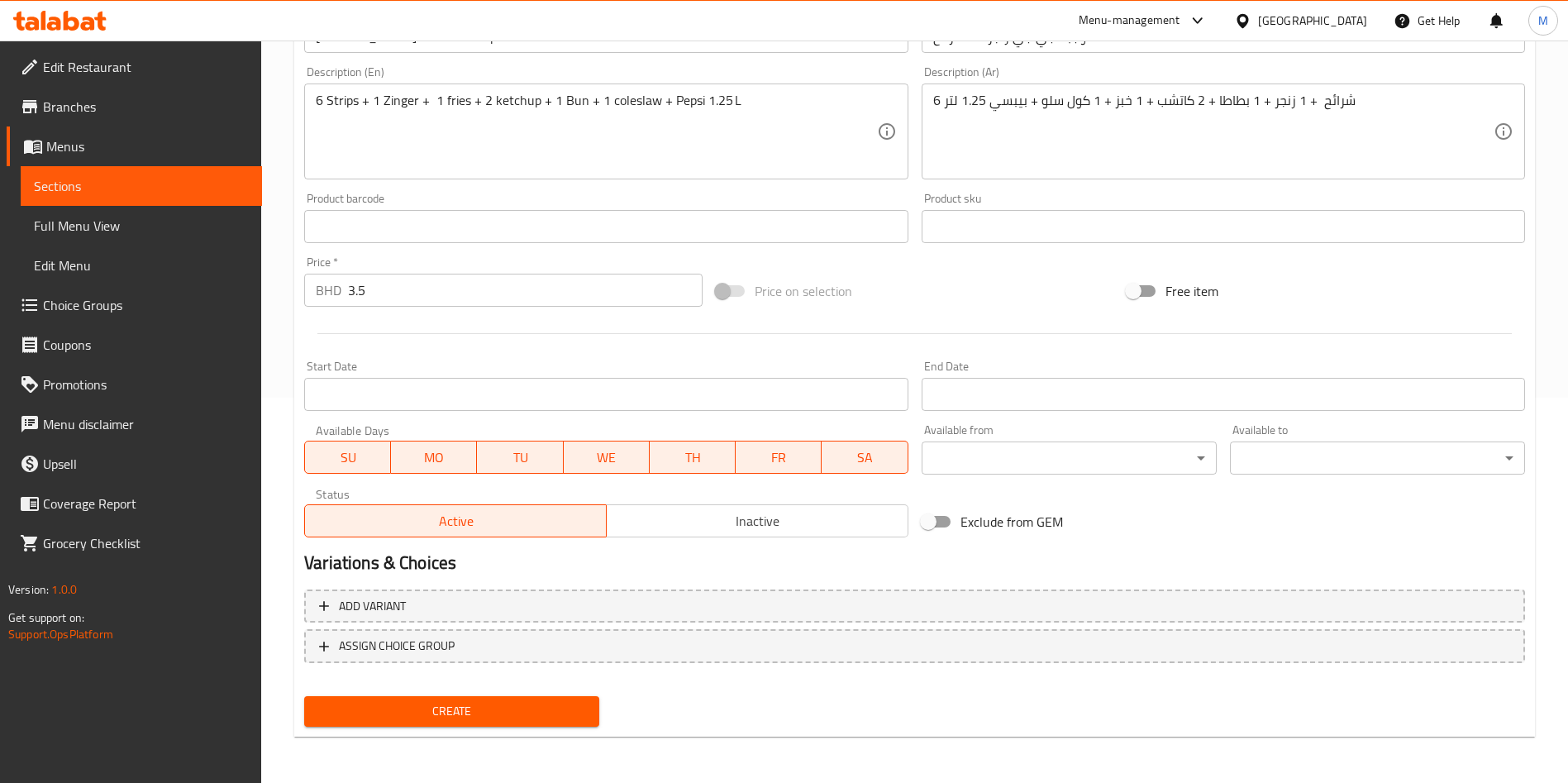
click at [431, 716] on span "Create" at bounding box center [451, 711] width 269 height 20
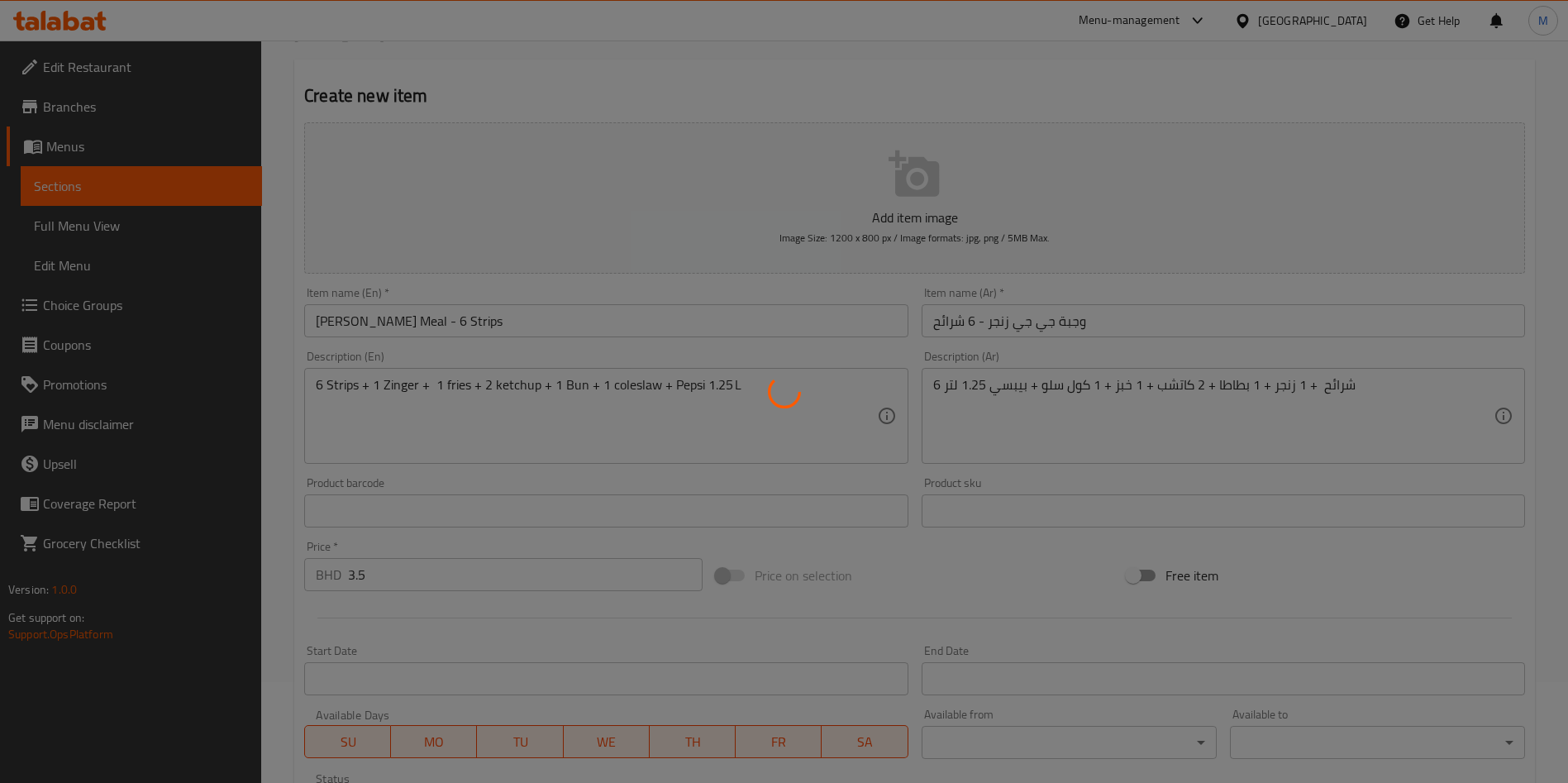
scroll to position [0, 0]
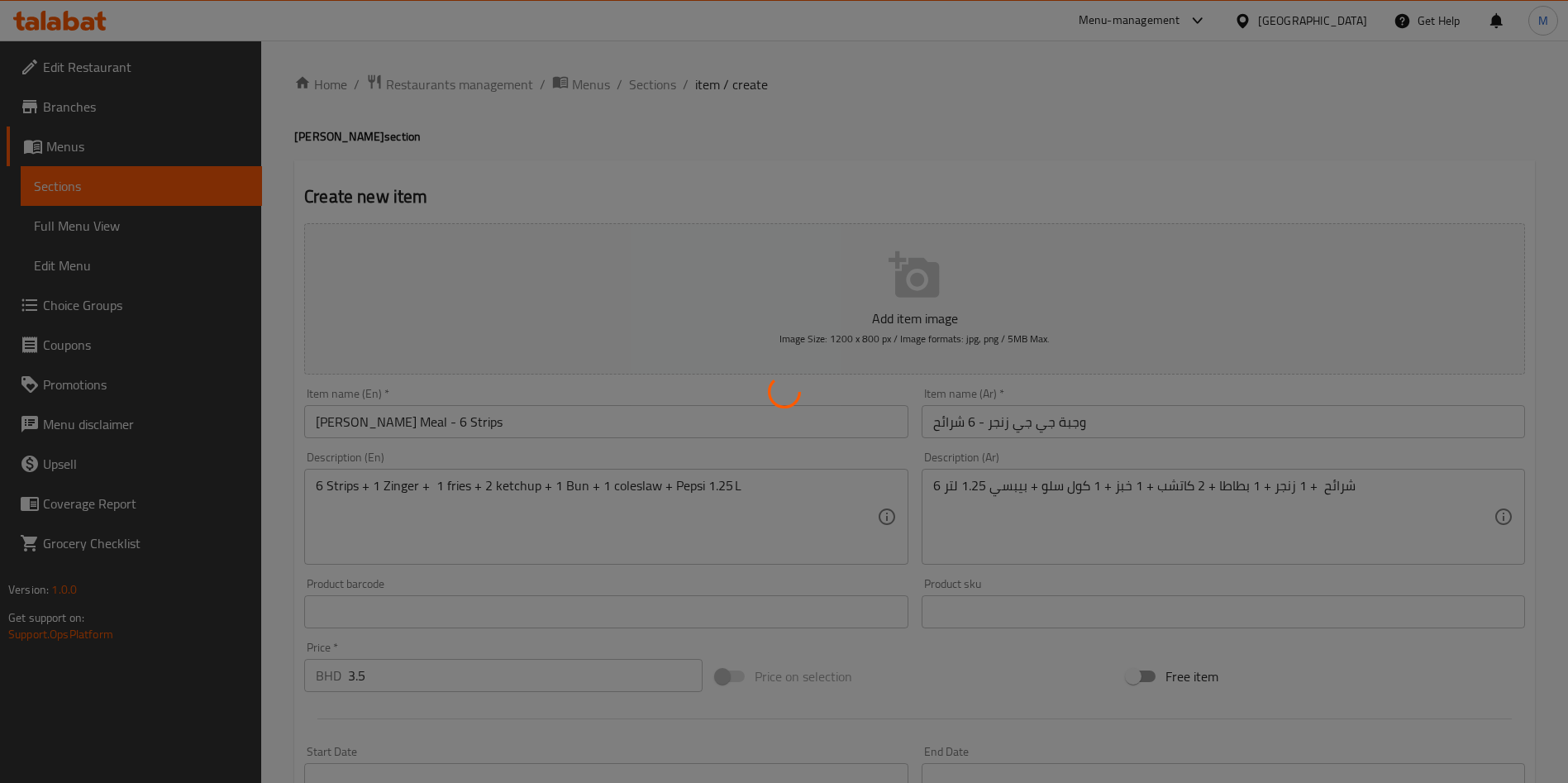
type input "0"
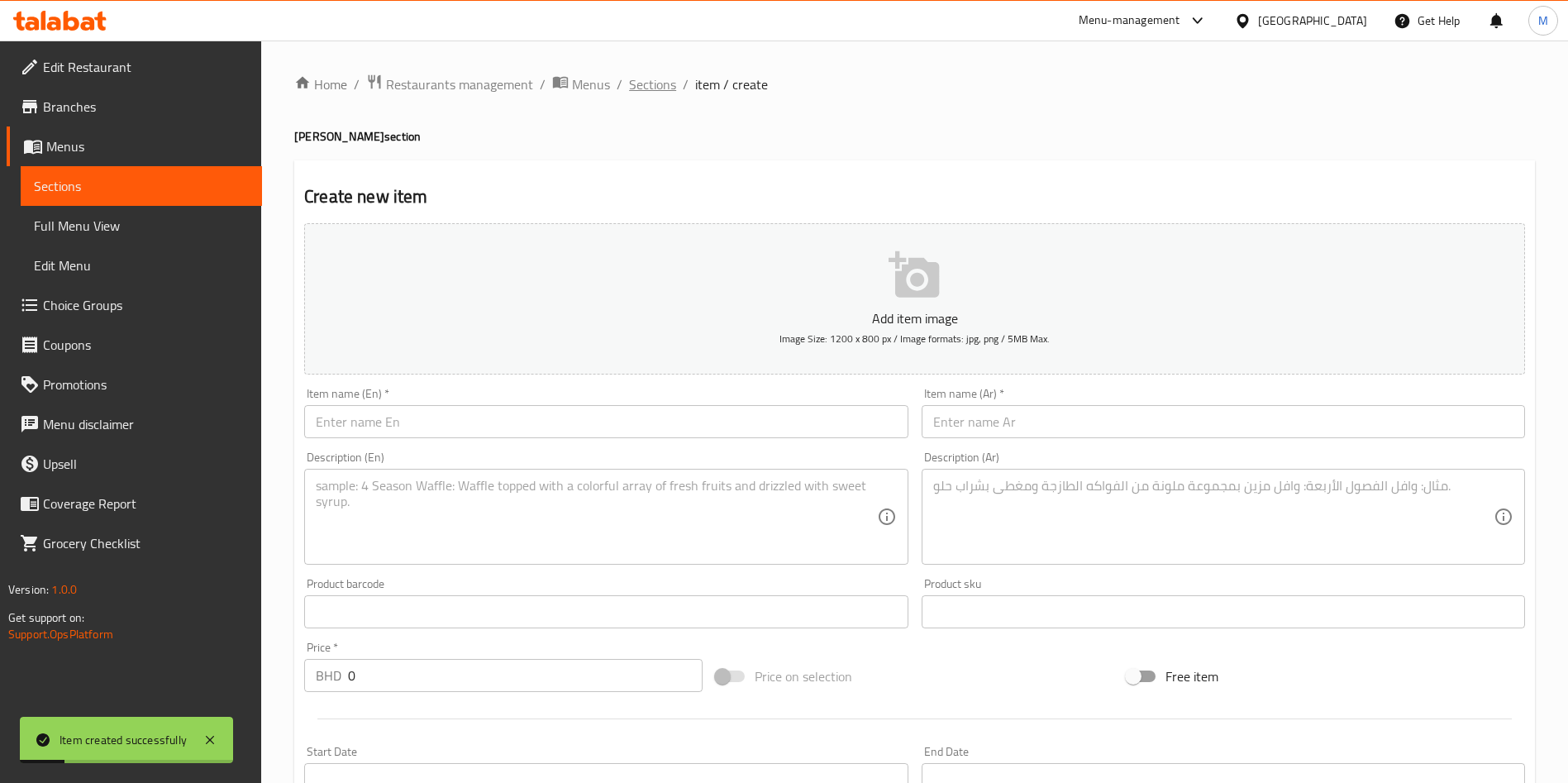
click at [659, 75] on span "Sections" at bounding box center [652, 83] width 47 height 19
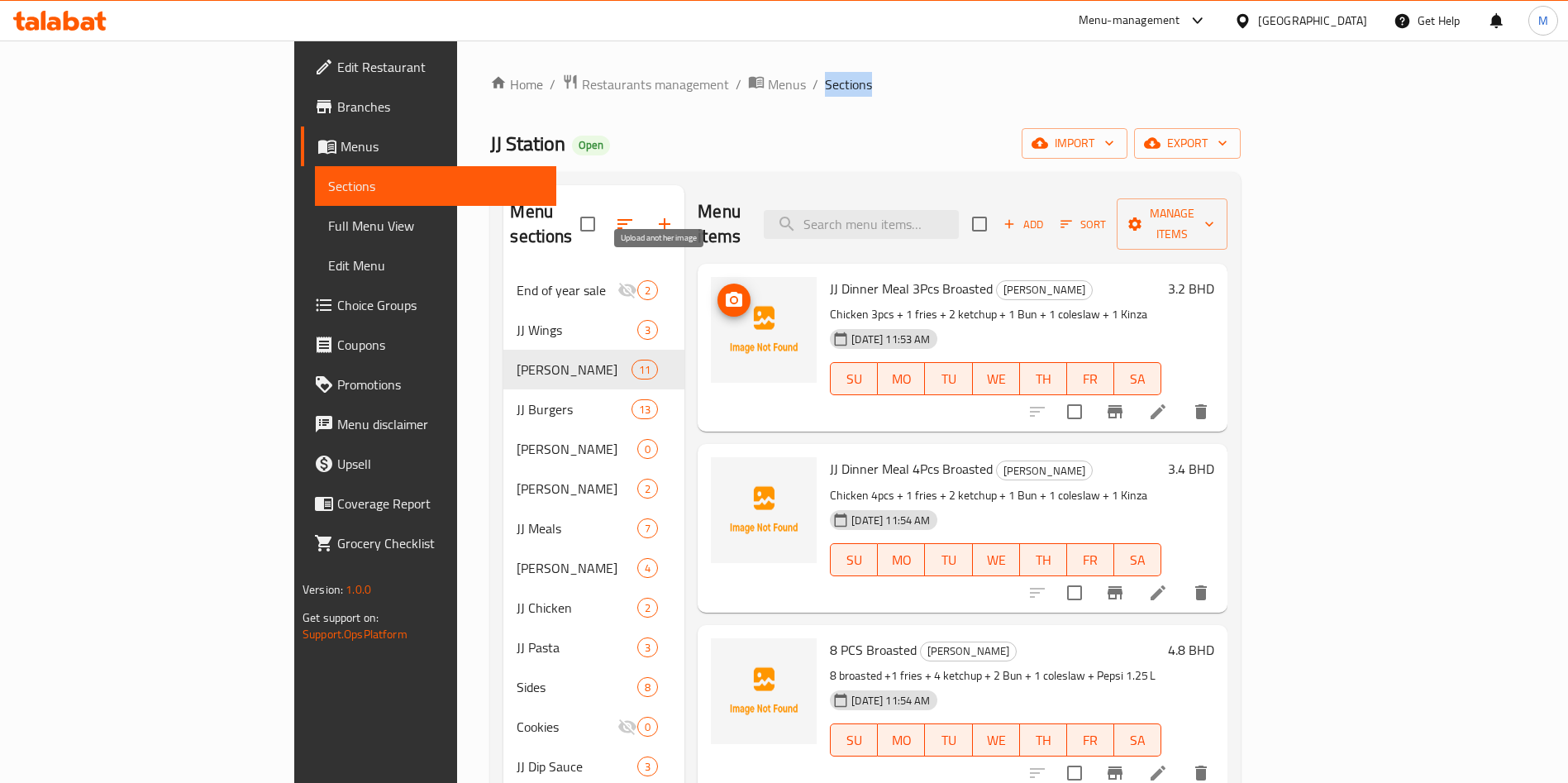
click at [717, 290] on span "upload picture" at bounding box center [734, 300] width 33 height 19
click at [724, 290] on icon "upload picture" at bounding box center [734, 300] width 19 height 19
click at [725, 292] on icon "upload picture" at bounding box center [734, 300] width 17 height 15
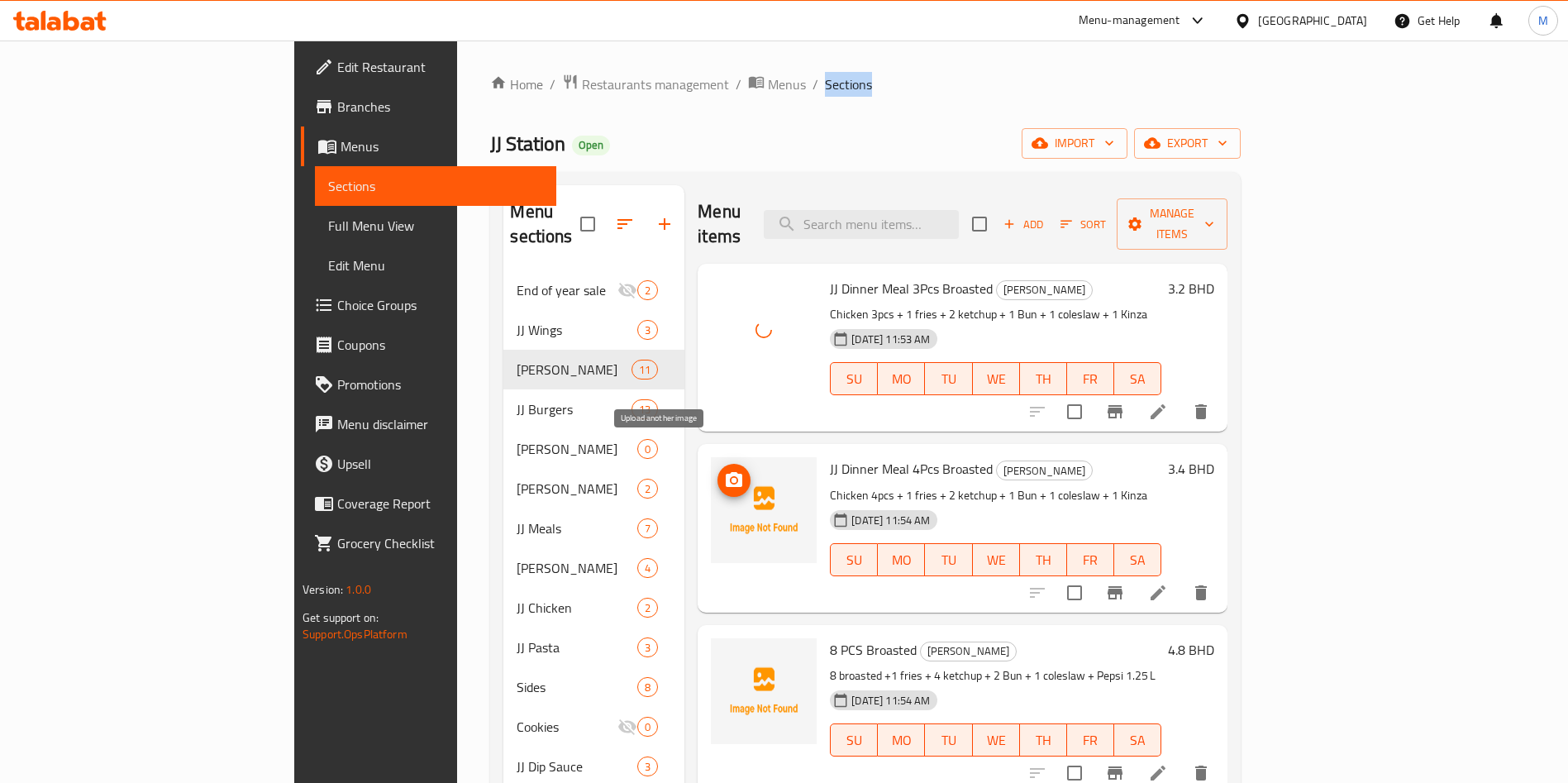
click at [725, 472] on icon "upload picture" at bounding box center [734, 480] width 17 height 15
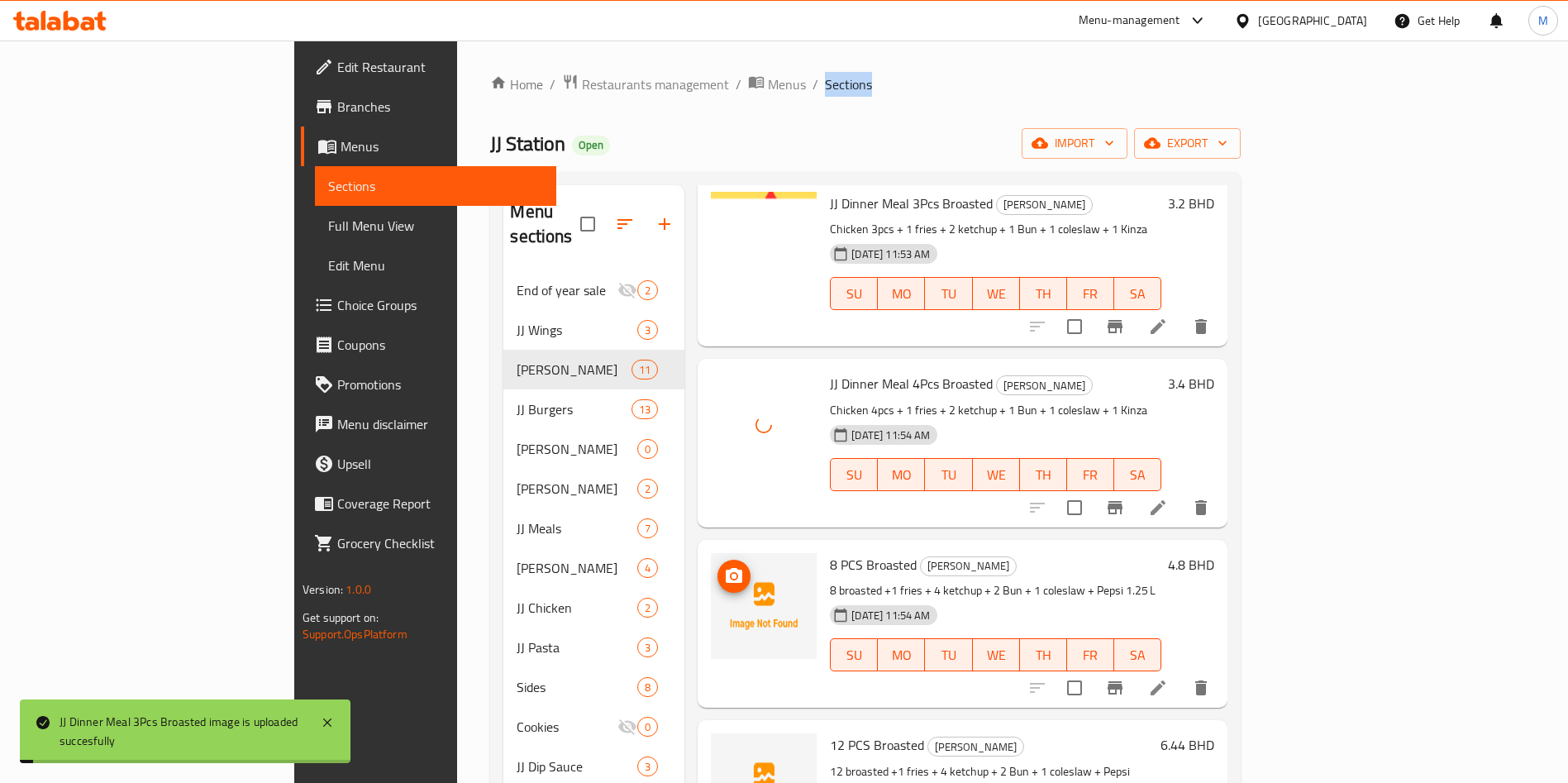
scroll to position [124, 0]
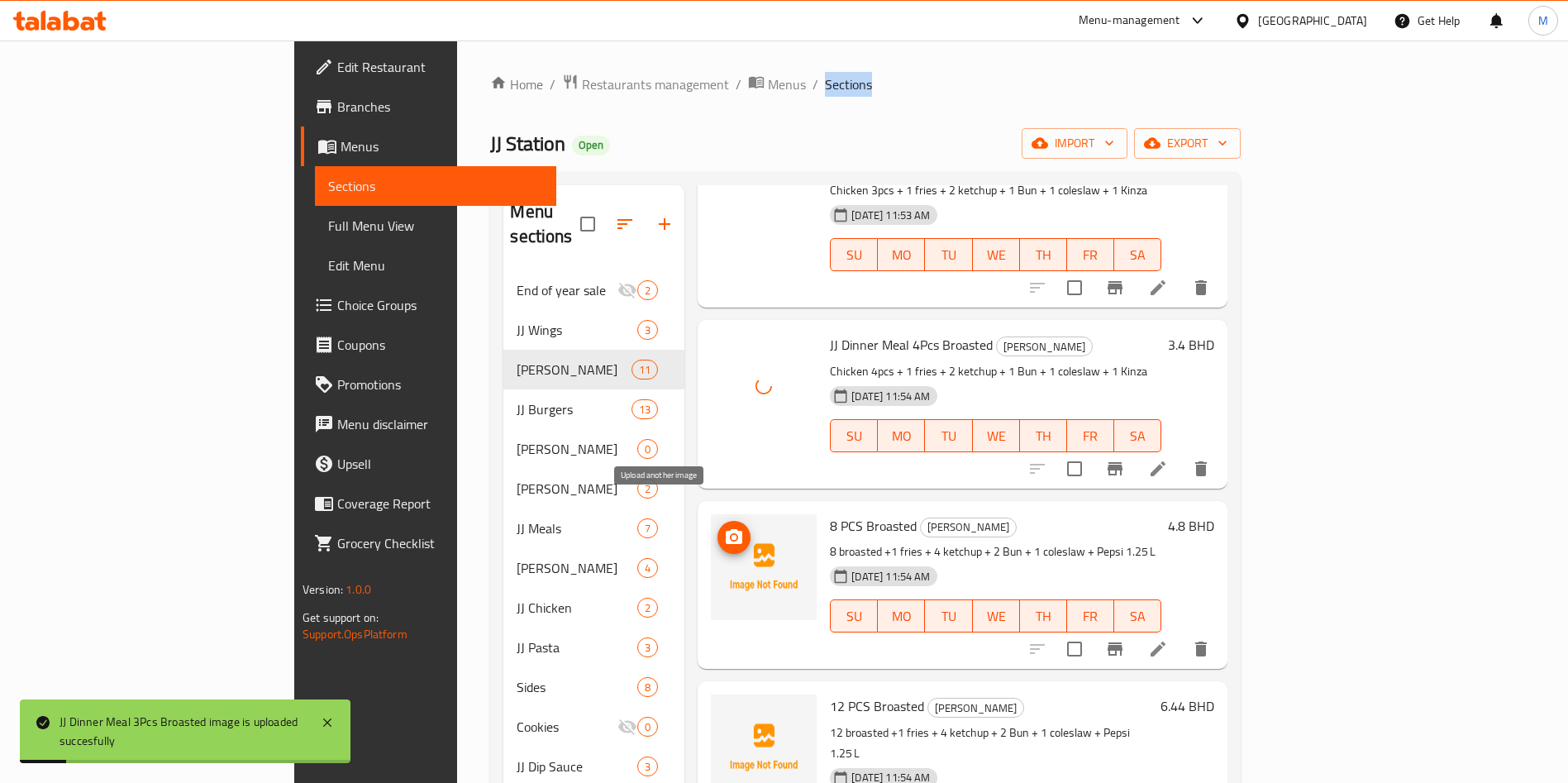
click at [724, 528] on icon "upload picture" at bounding box center [734, 537] width 19 height 19
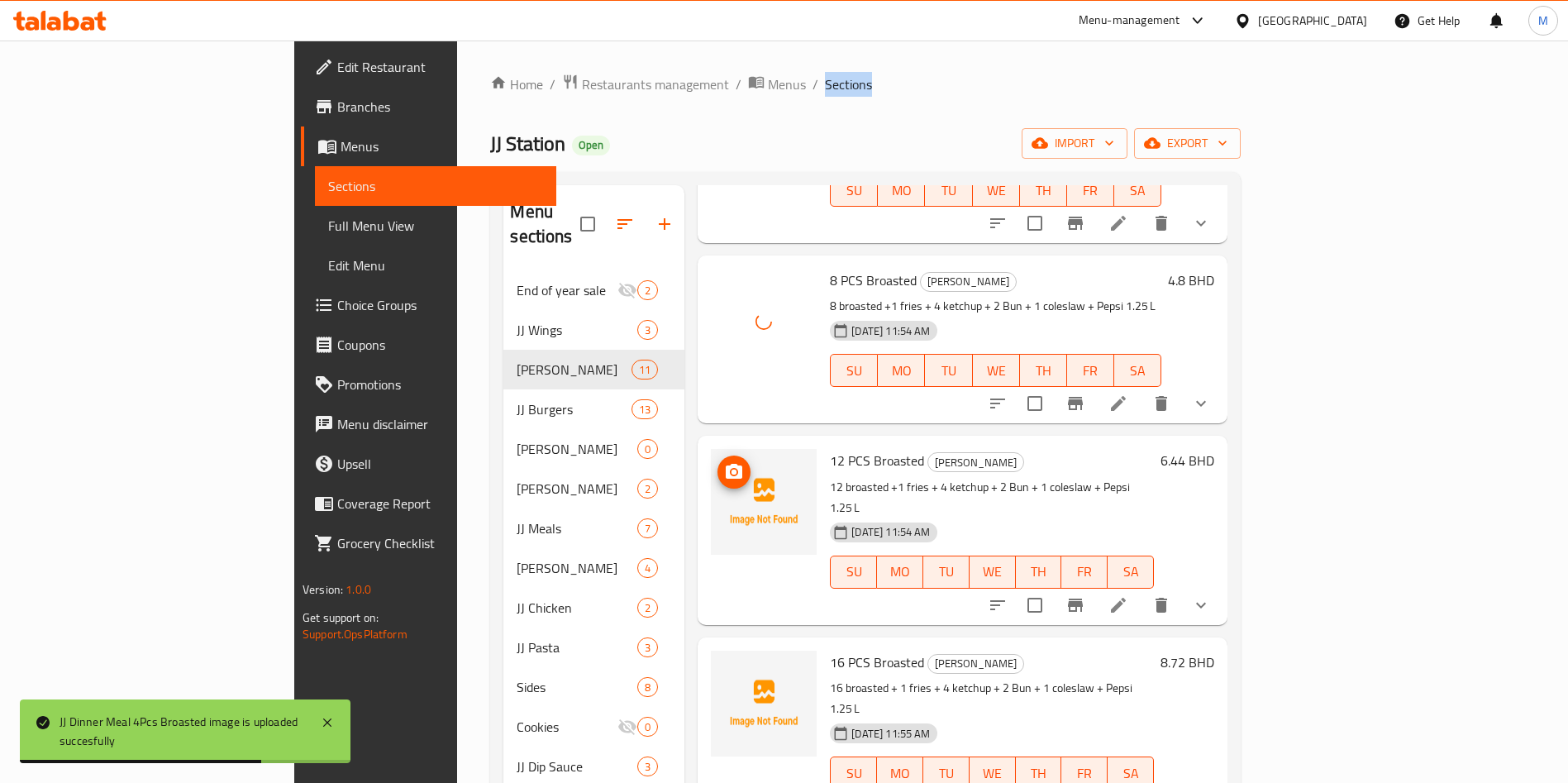
scroll to position [372, 0]
click at [724, 459] on icon "upload picture" at bounding box center [734, 469] width 19 height 19
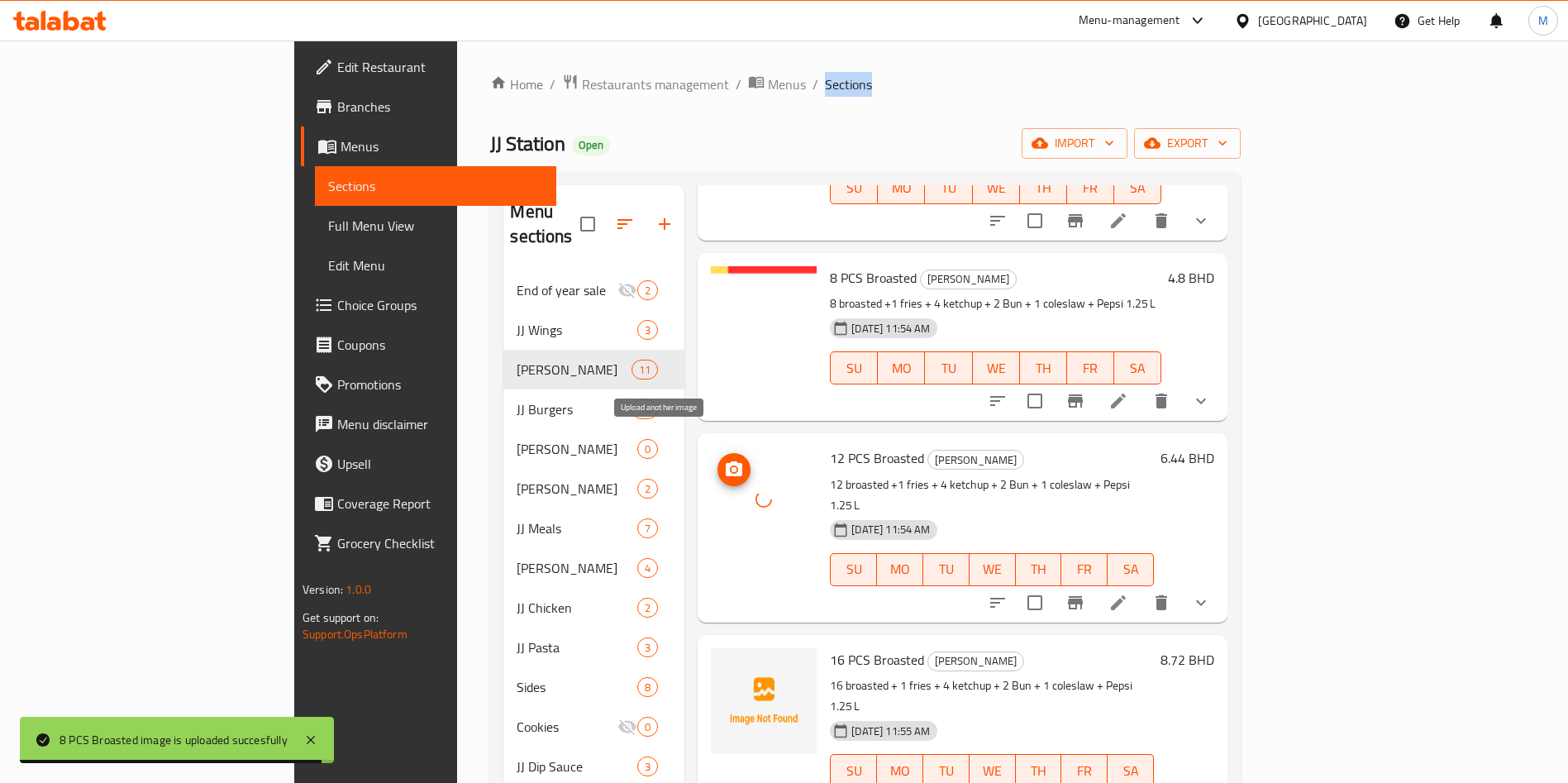
click at [725, 461] on icon "upload picture" at bounding box center [734, 469] width 17 height 15
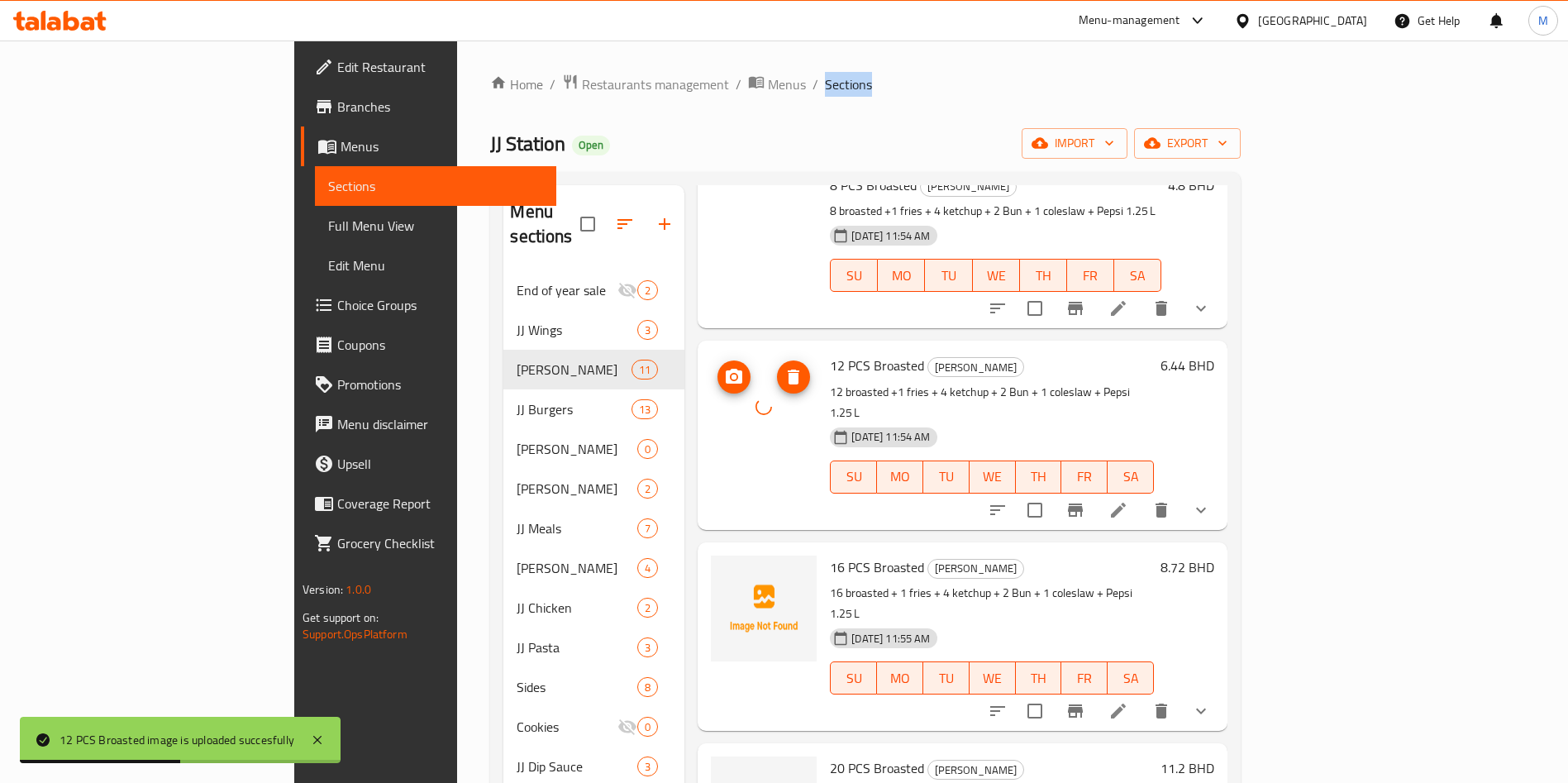
scroll to position [620, 0]
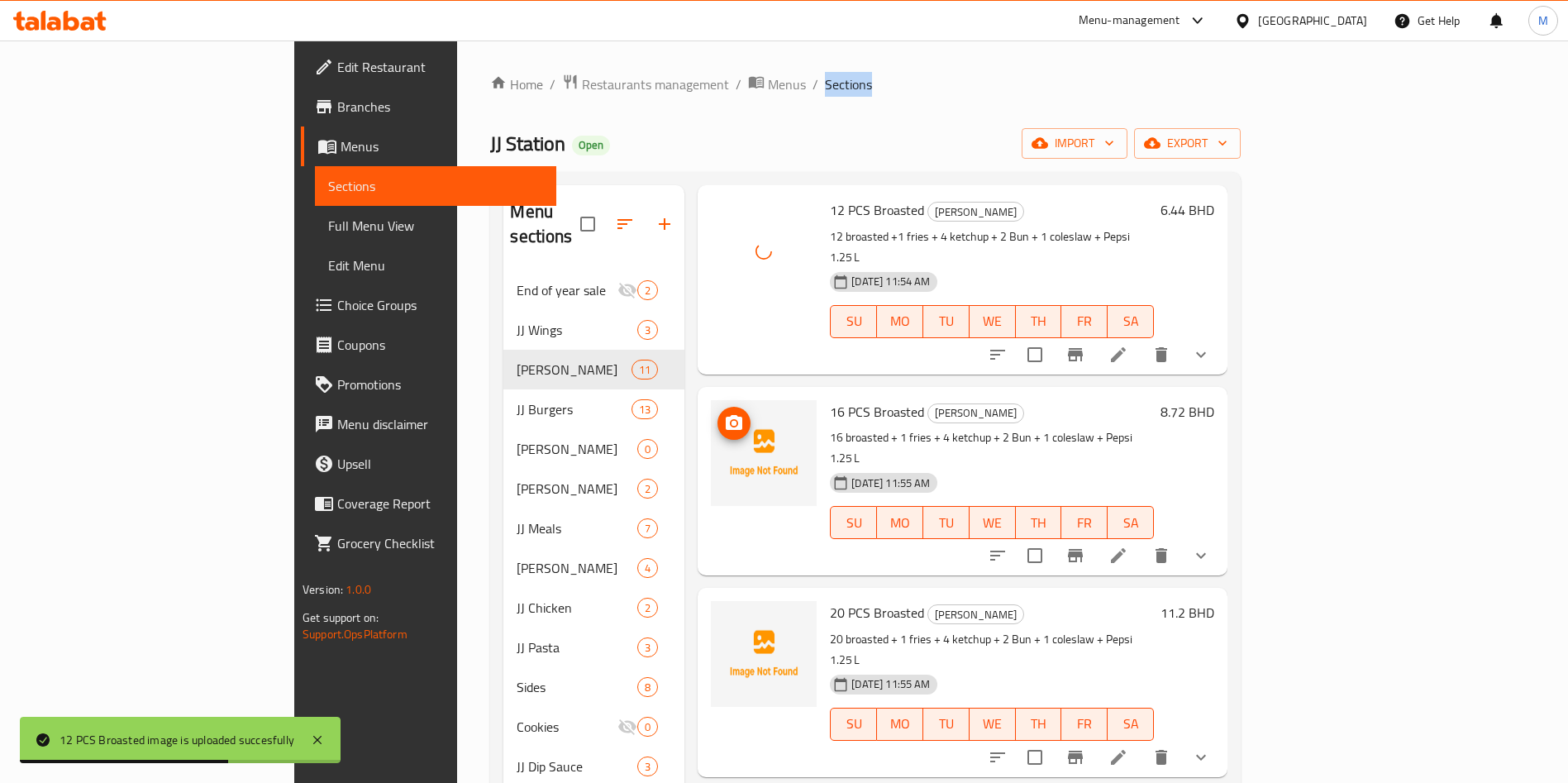
click at [717, 413] on span "upload picture" at bounding box center [734, 422] width 33 height 19
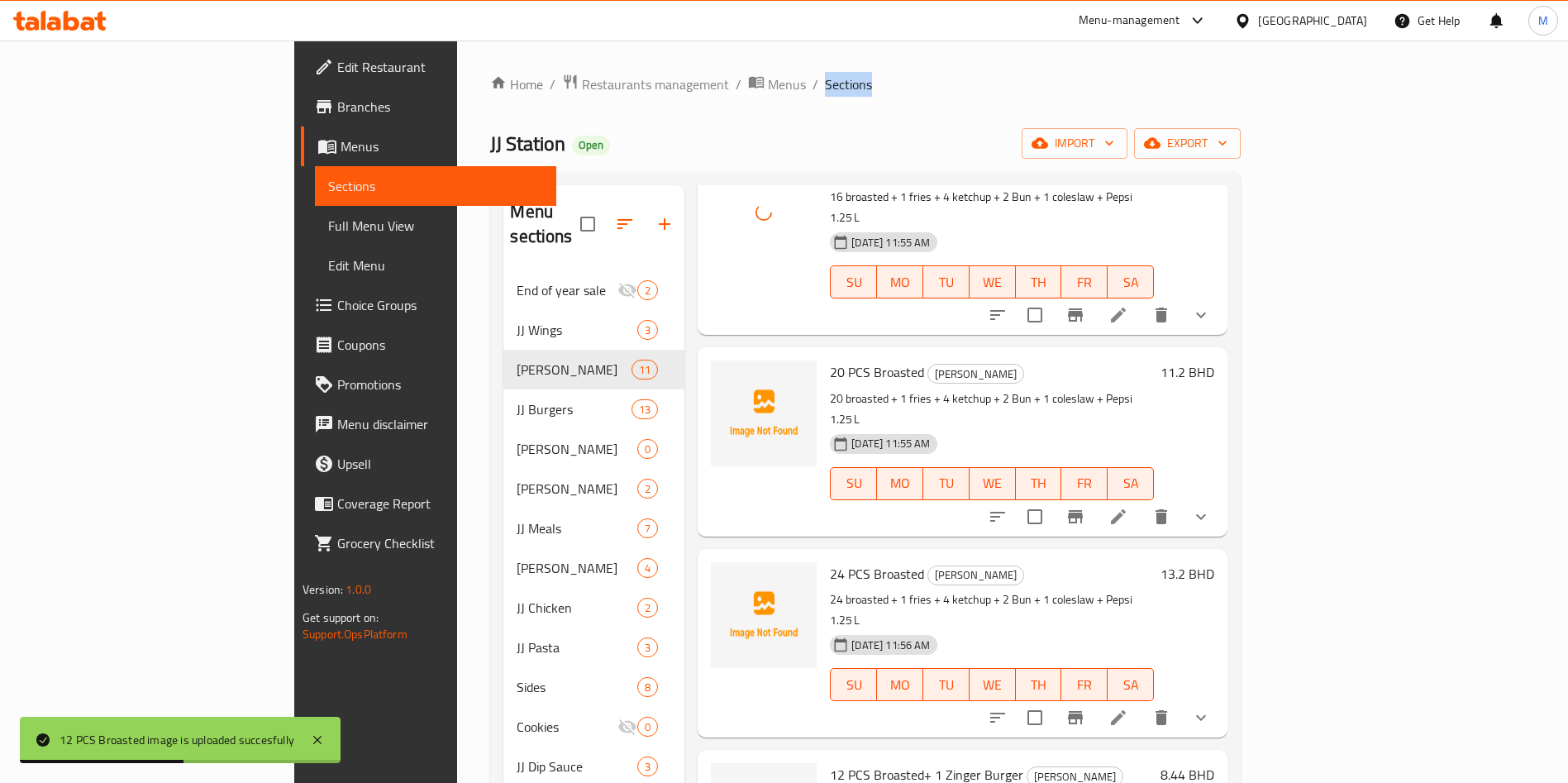
scroll to position [868, 0]
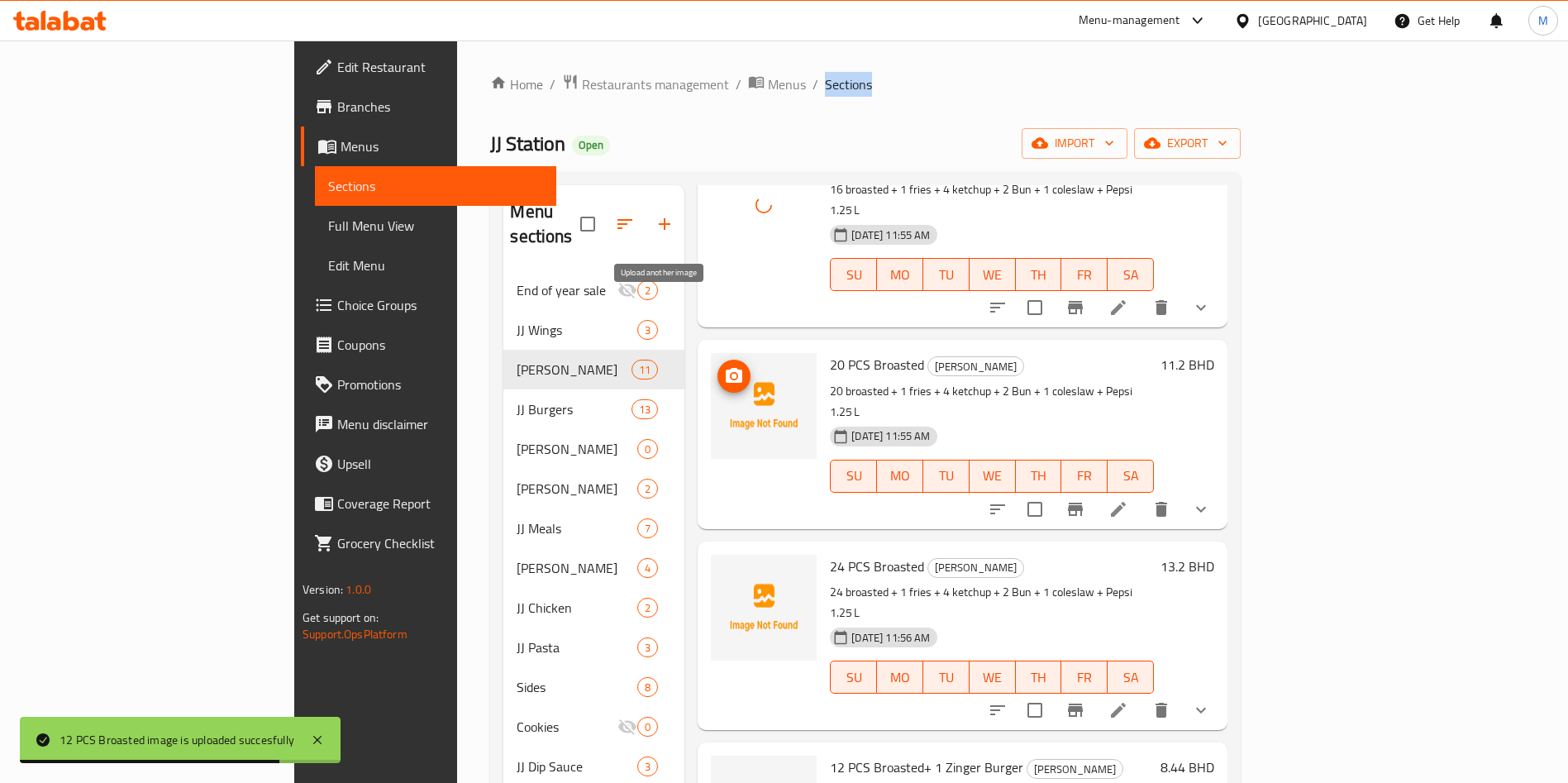
click at [724, 366] on icon "upload picture" at bounding box center [734, 375] width 19 height 19
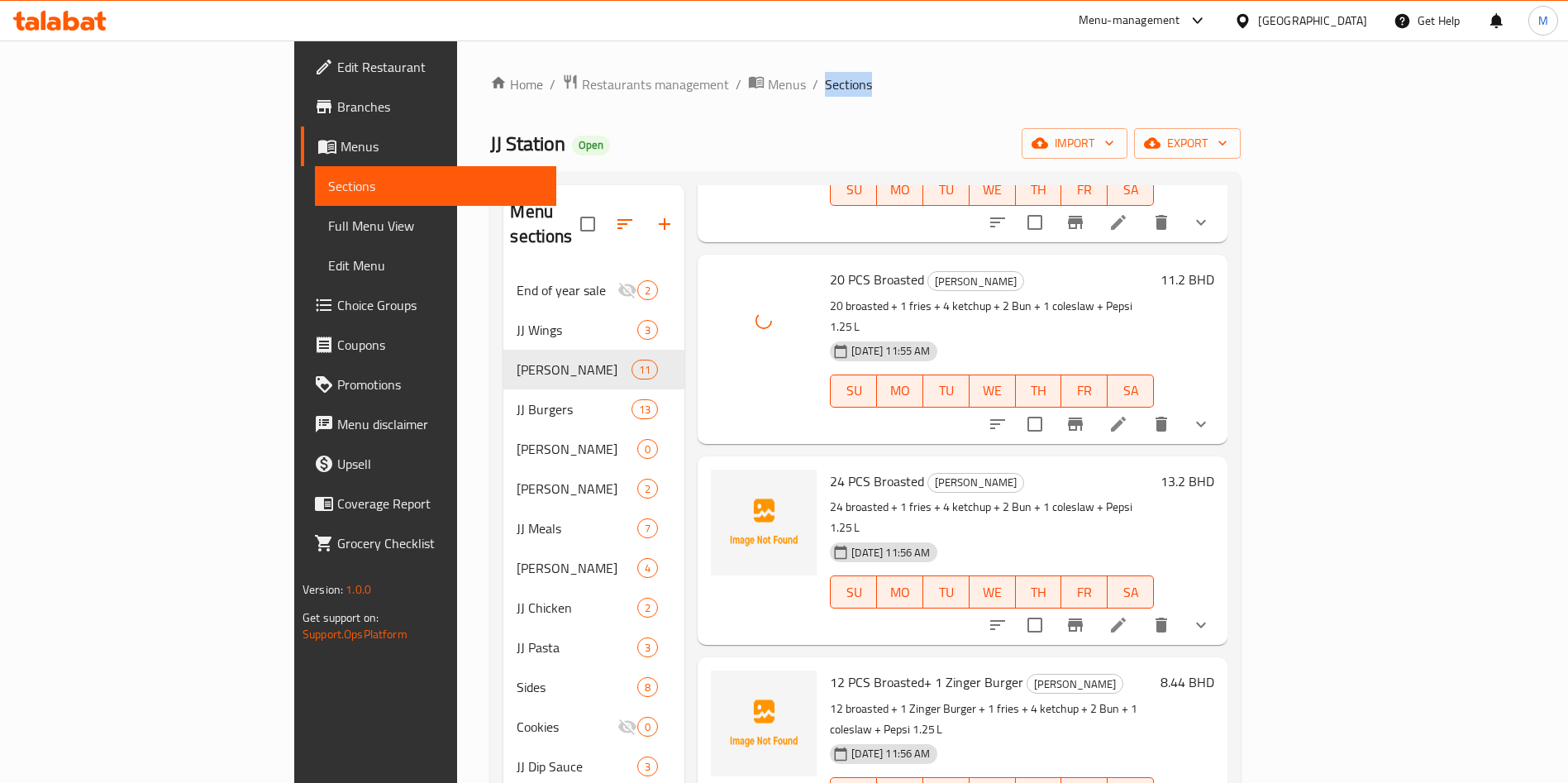
scroll to position [992, 0]
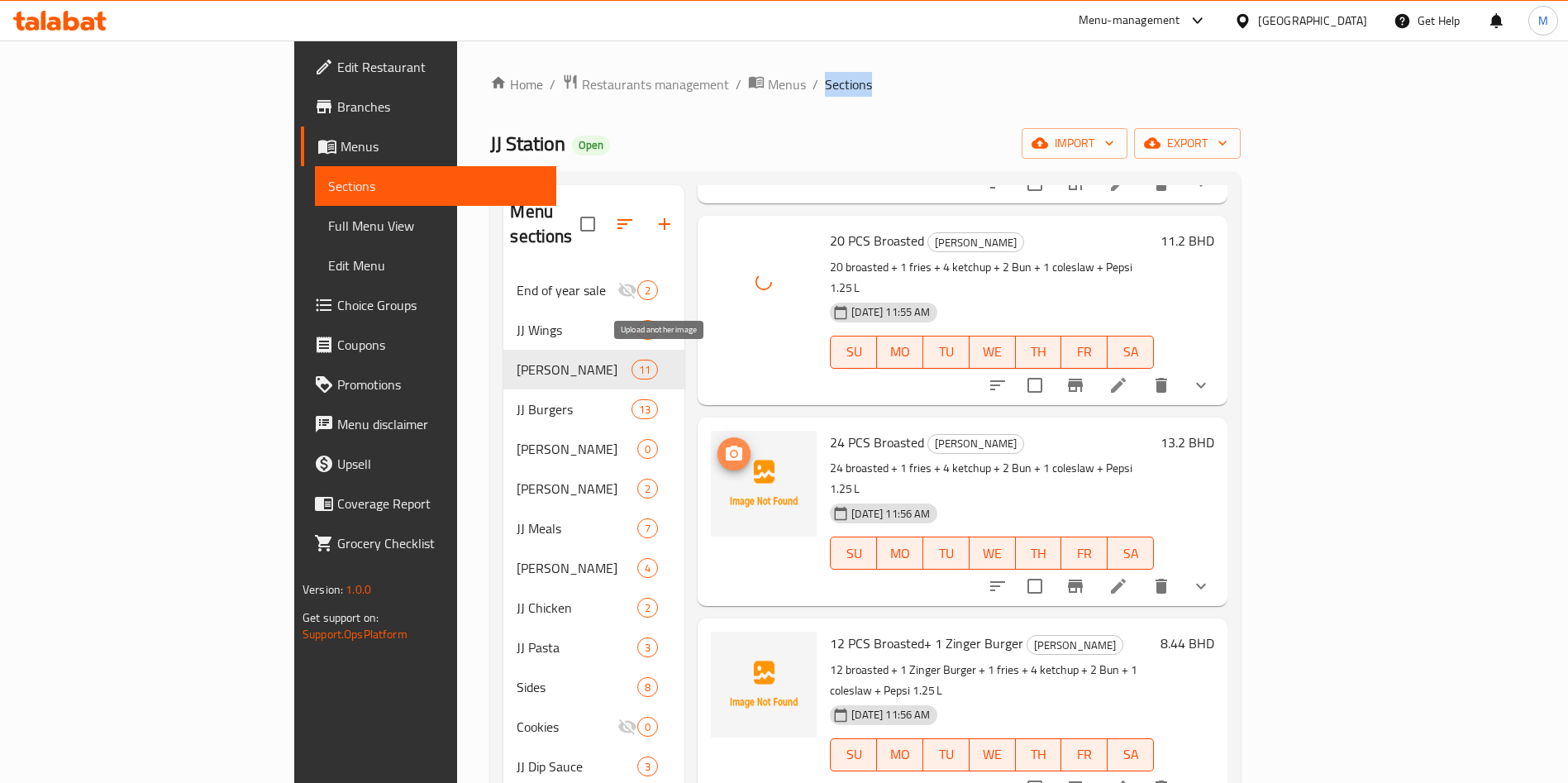
click at [717, 437] on button "upload picture" at bounding box center [734, 454] width 33 height 33
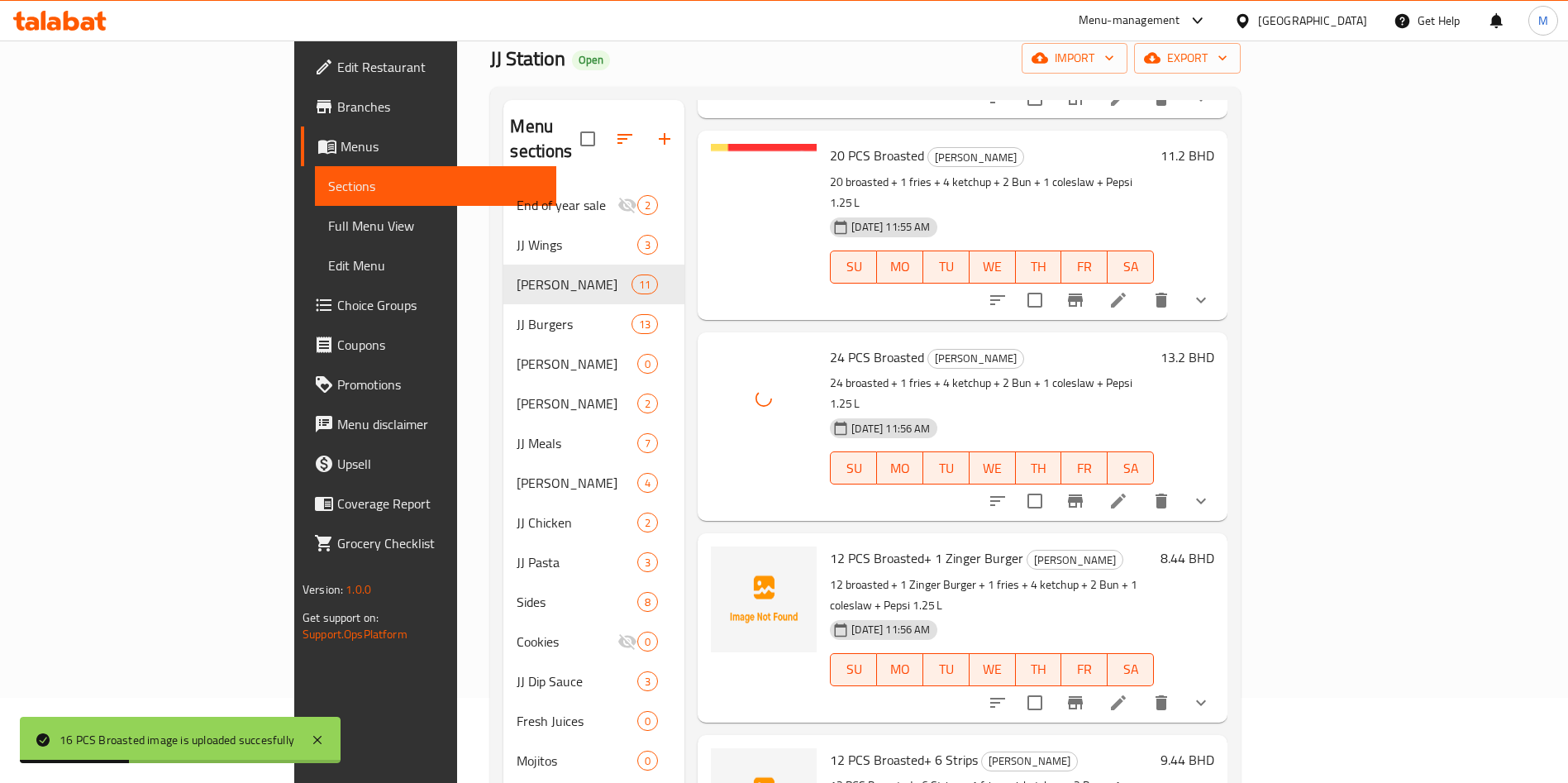
scroll to position [124, 0]
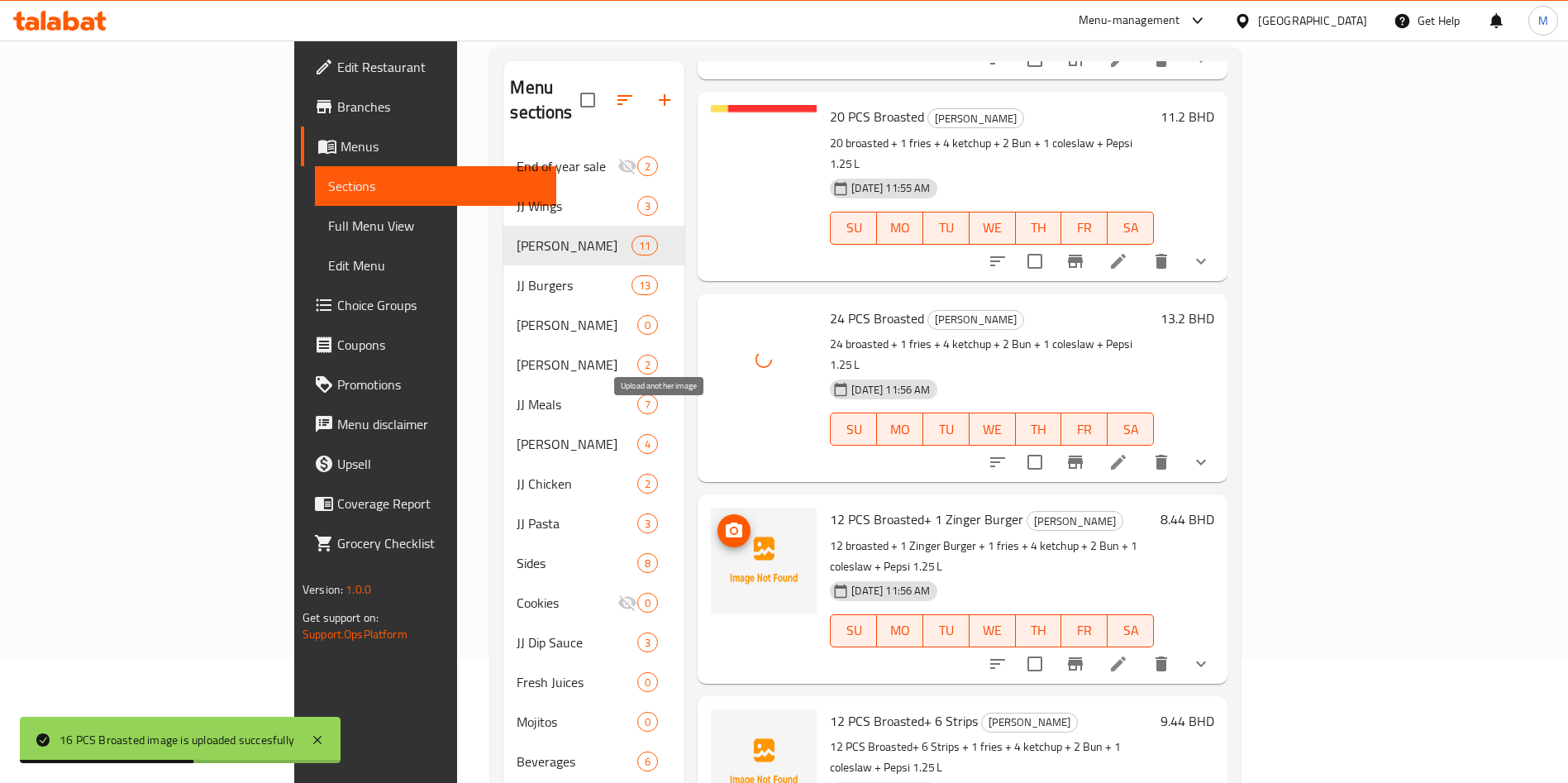
click at [717, 521] on span "upload picture" at bounding box center [734, 531] width 33 height 19
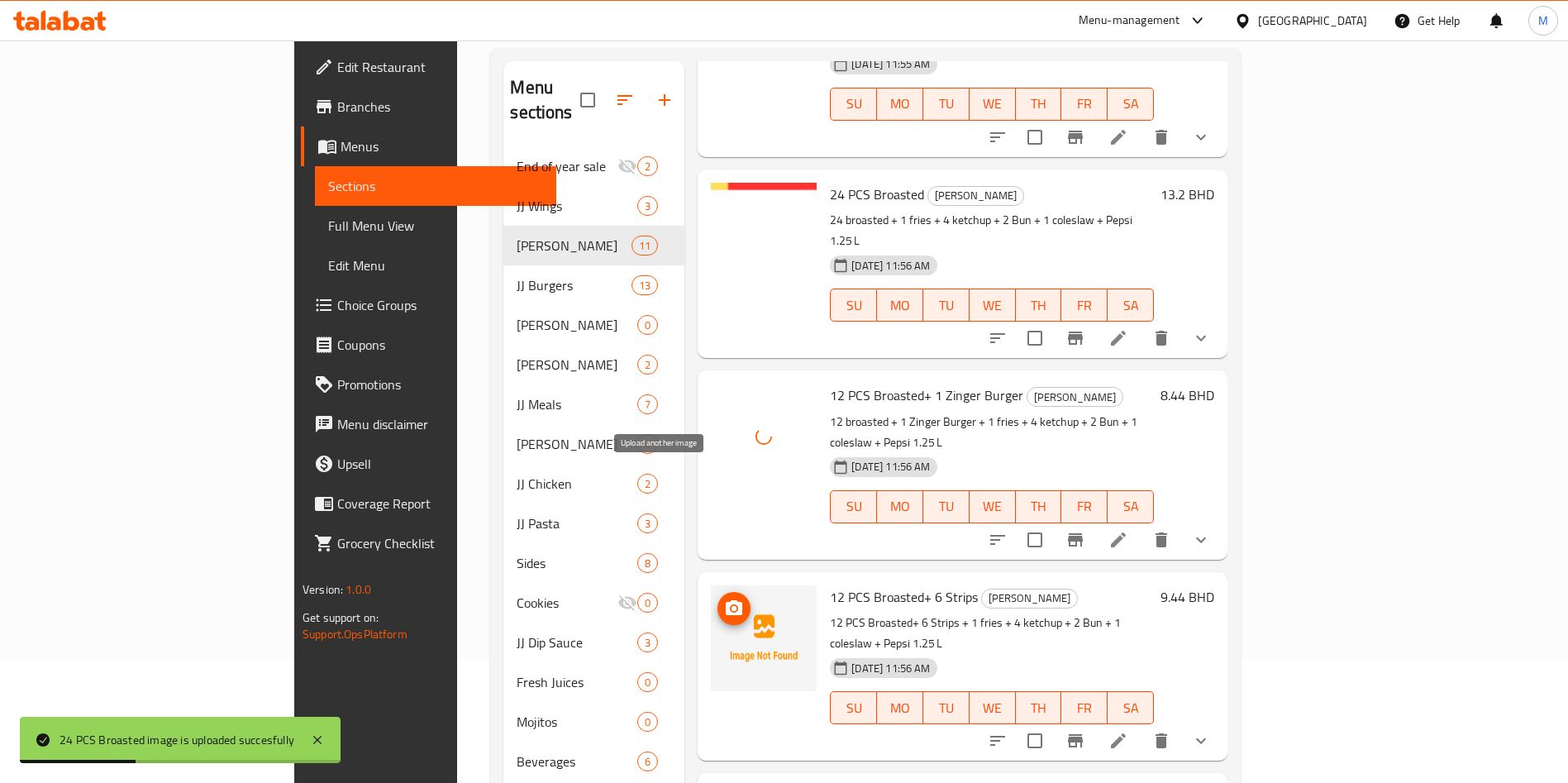
click at [725, 600] on icon "upload picture" at bounding box center [734, 607] width 17 height 15
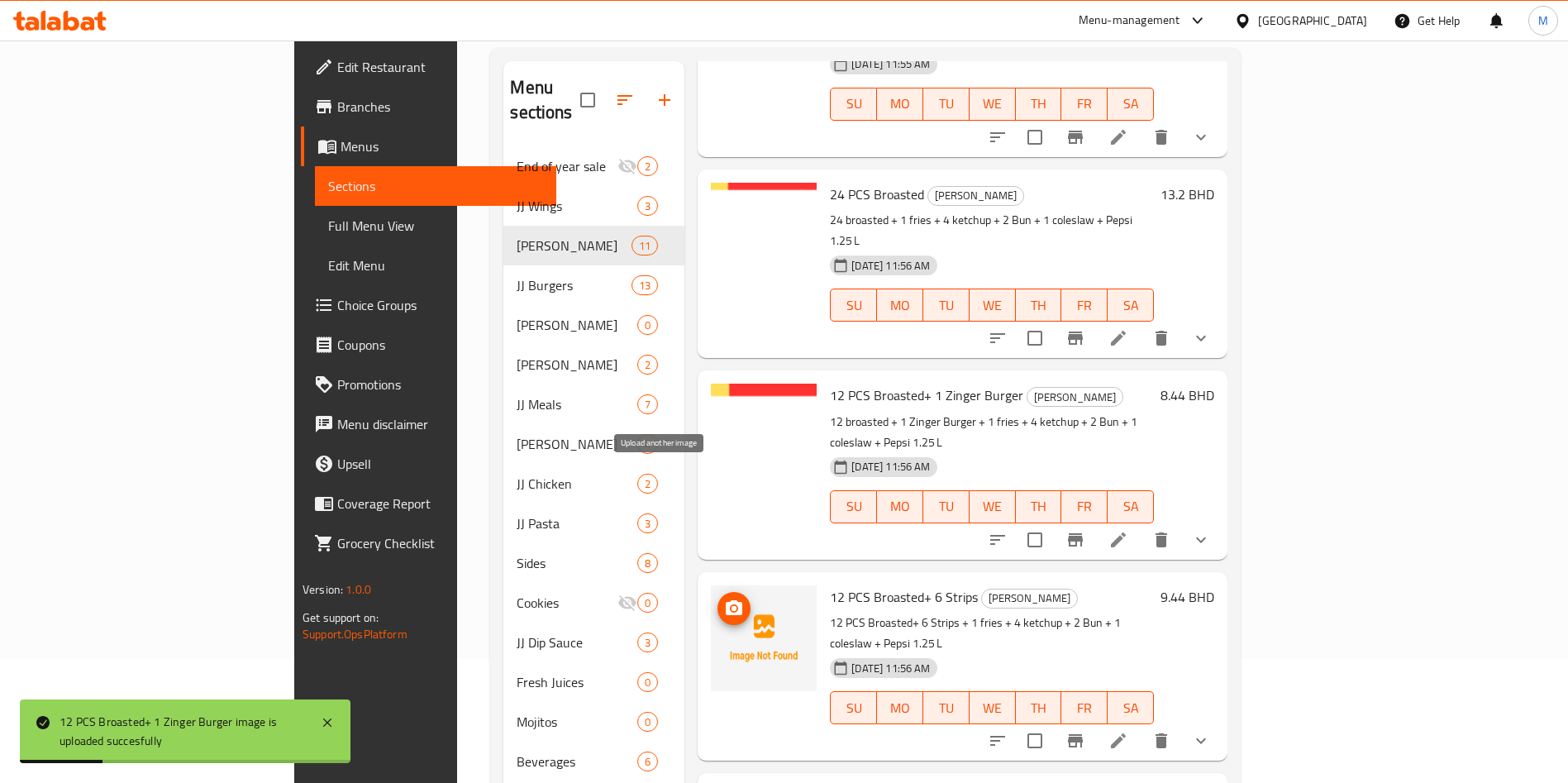
click at [724, 599] on icon "upload picture" at bounding box center [734, 608] width 19 height 19
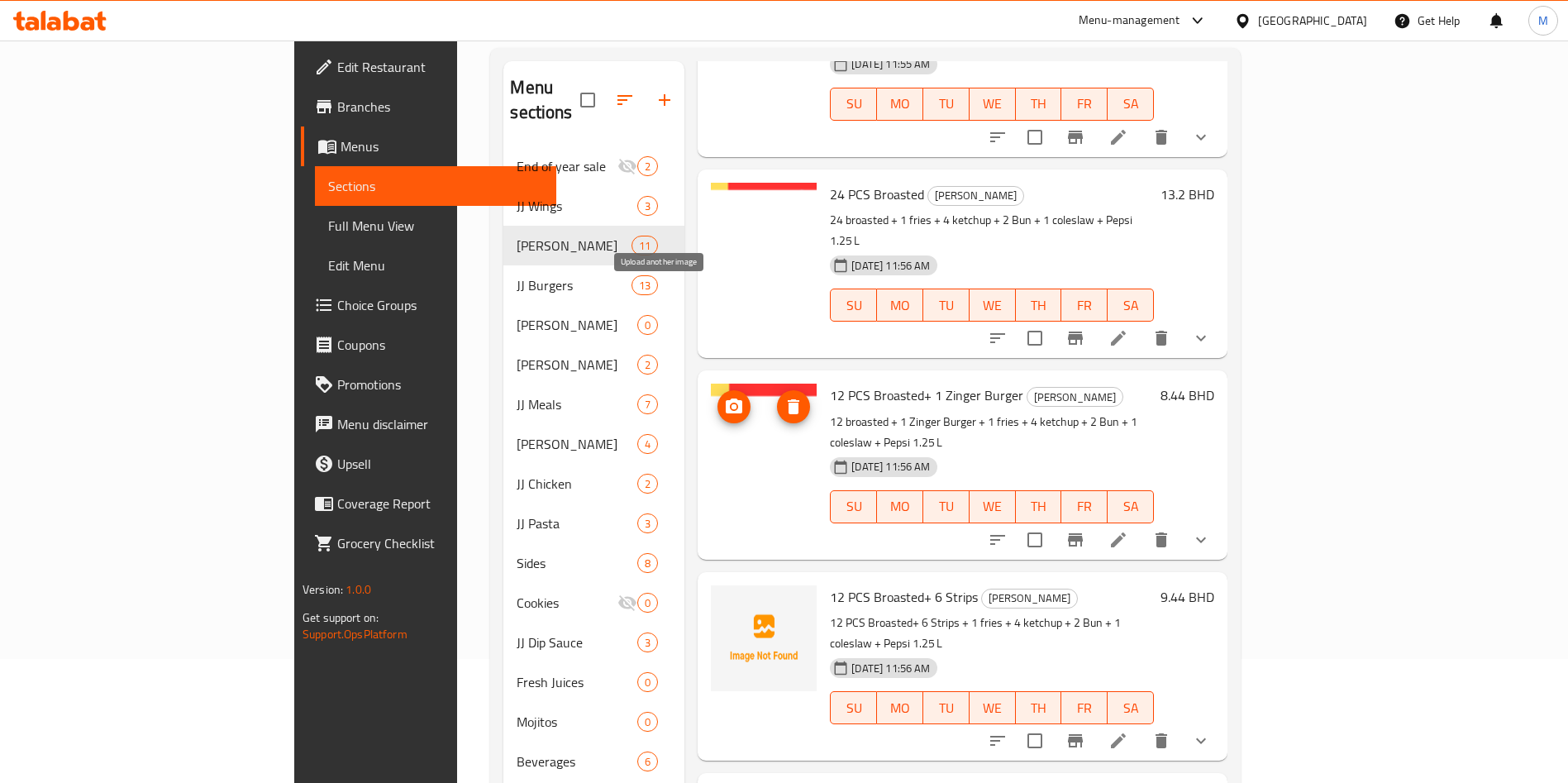
click at [717, 397] on span "upload picture" at bounding box center [734, 406] width 33 height 19
click at [725, 600] on icon "upload picture" at bounding box center [734, 607] width 17 height 15
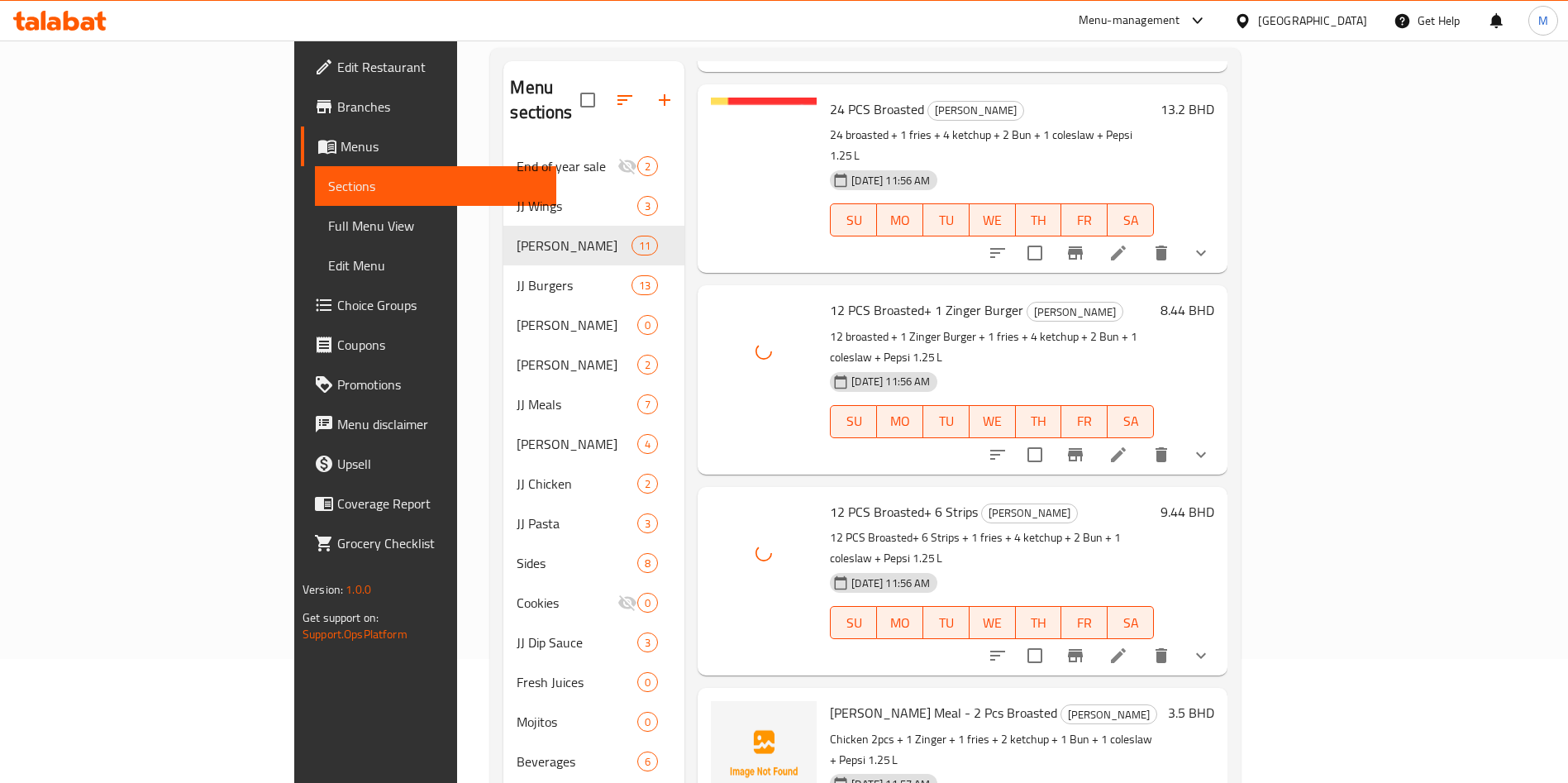
scroll to position [1245, 0]
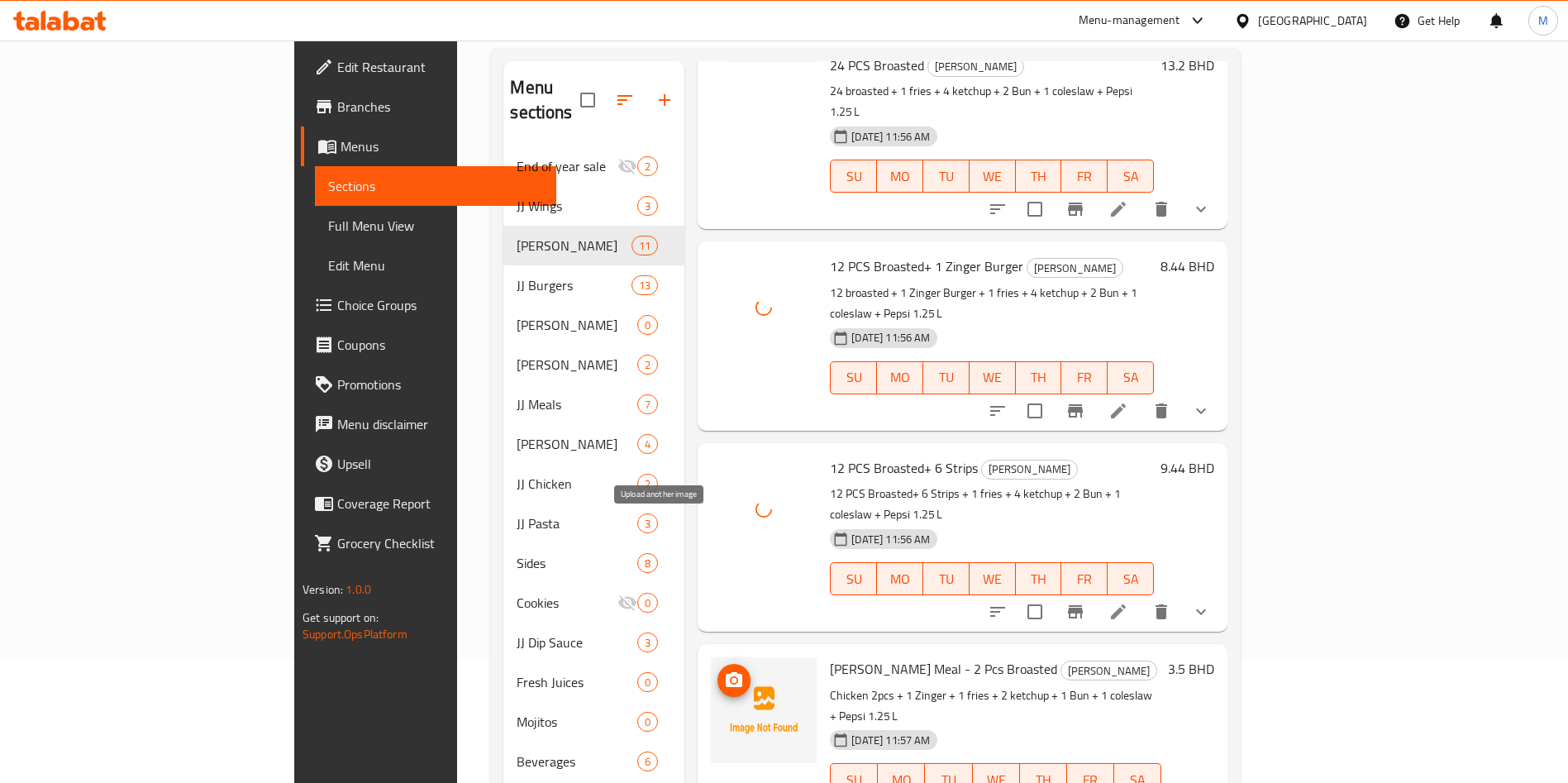
click at [724, 670] on icon "upload picture" at bounding box center [734, 679] width 19 height 19
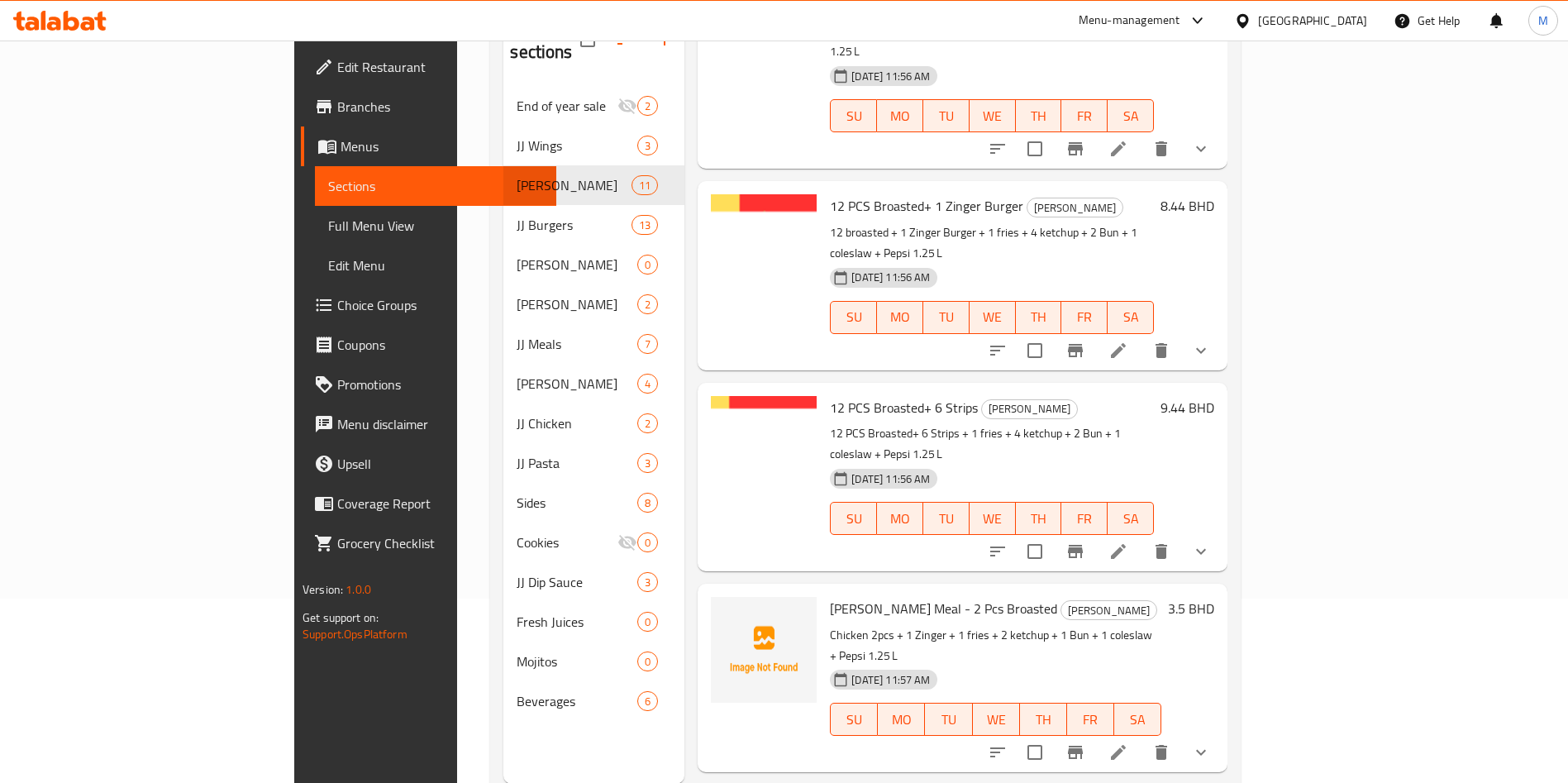
scroll to position [231, 0]
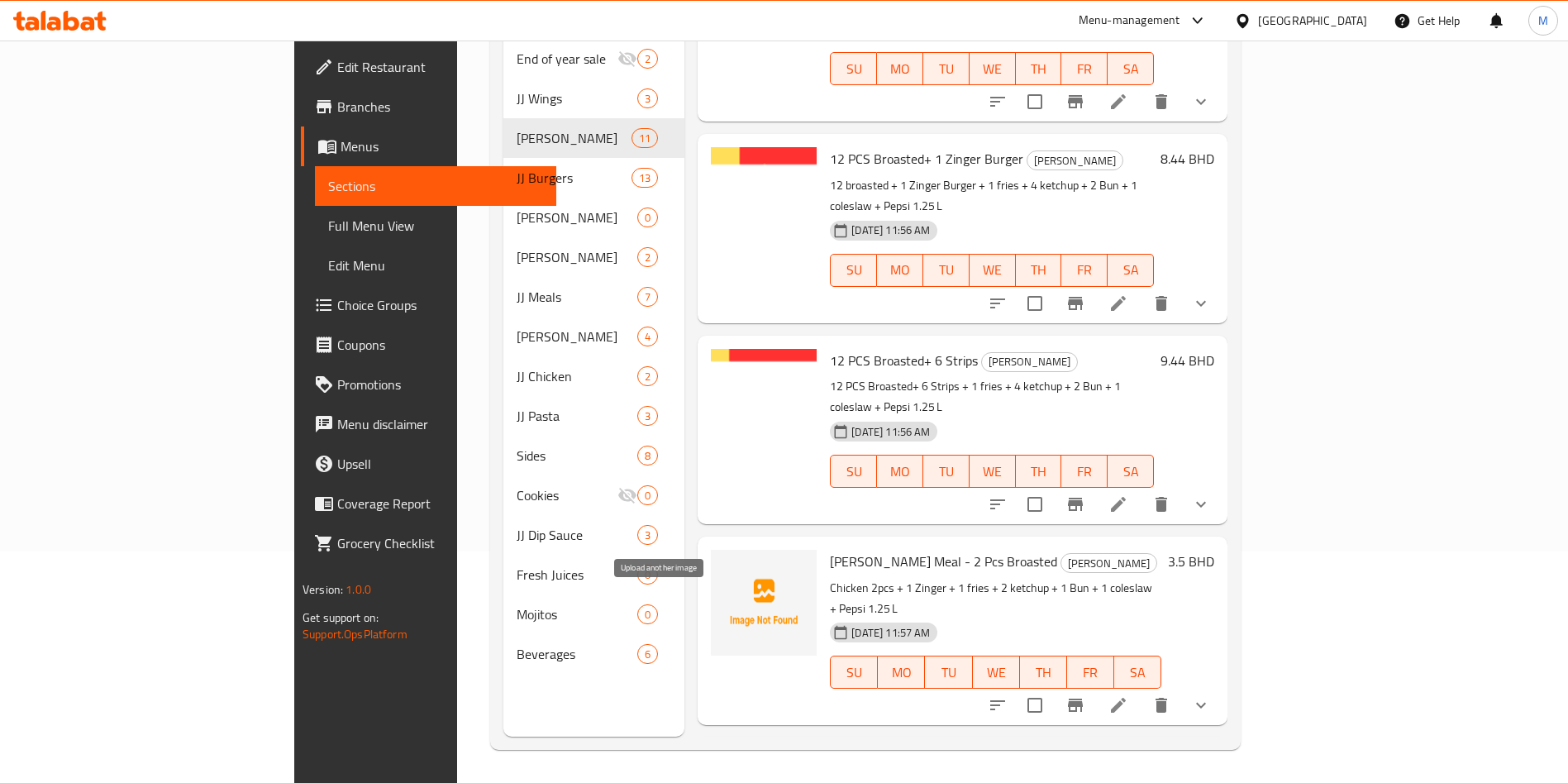
click at [724, 764] on icon "upload picture" at bounding box center [734, 773] width 19 height 19
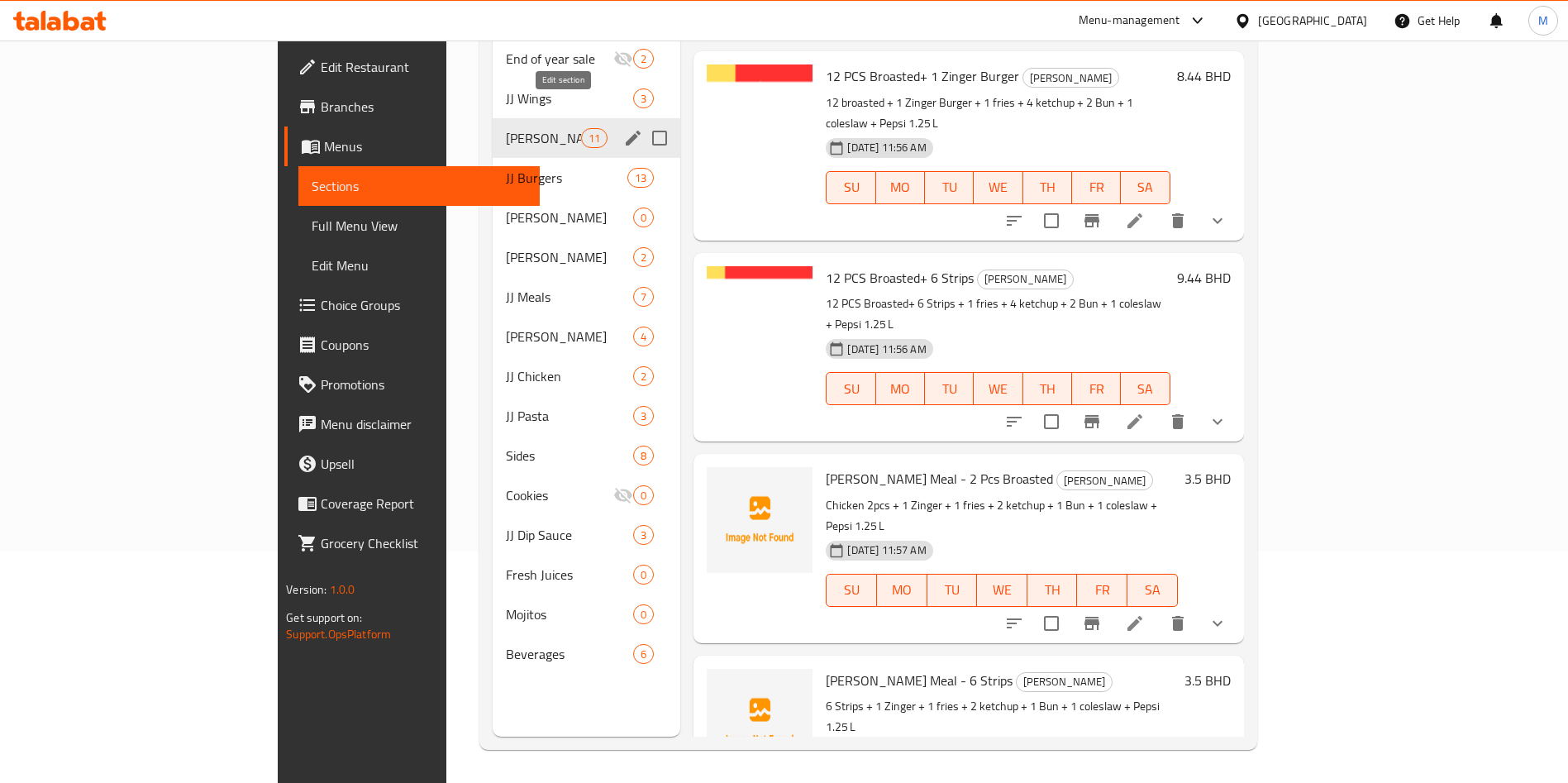
click at [621, 126] on button "edit" at bounding box center [633, 138] width 25 height 25
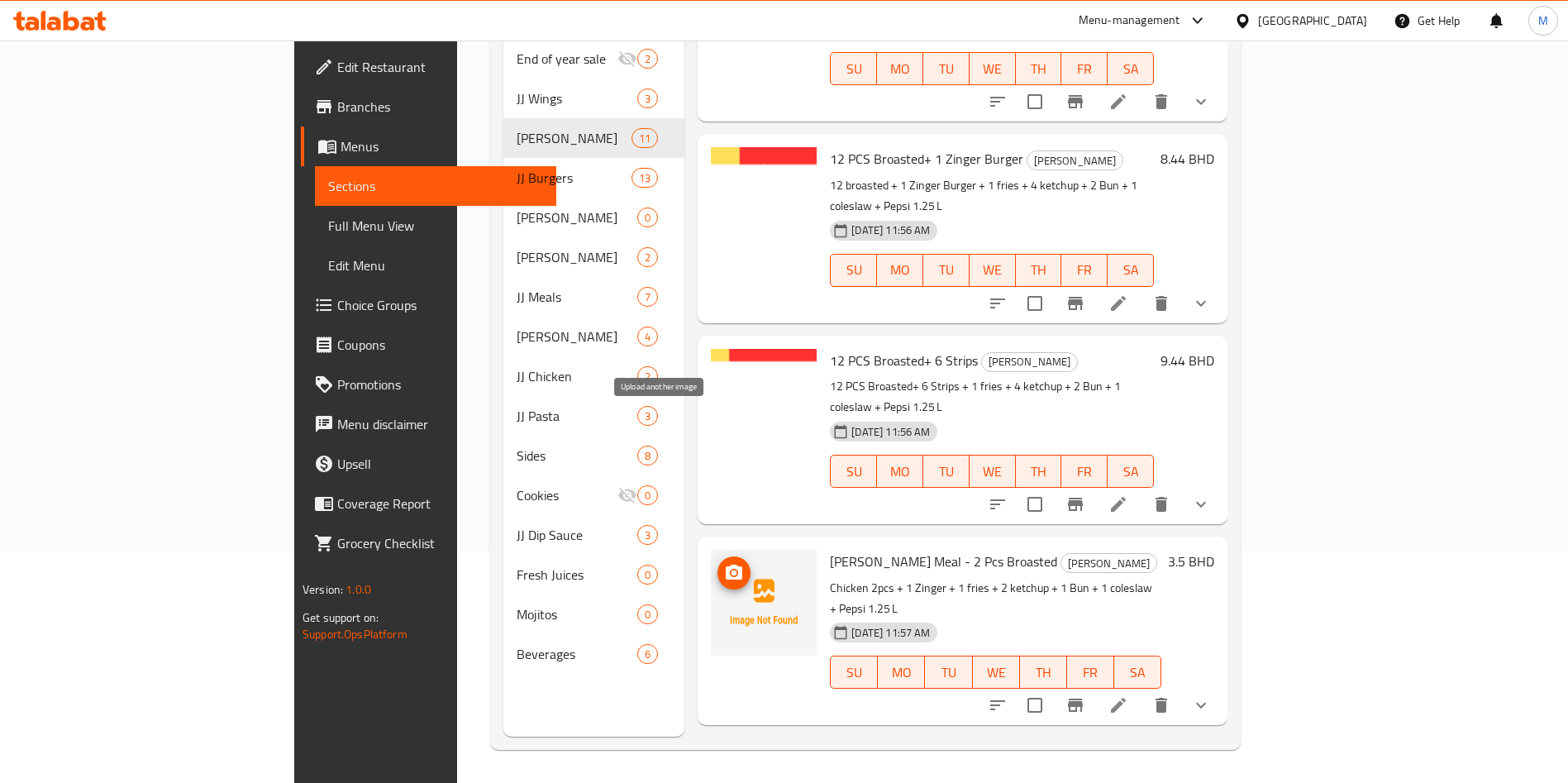
click at [724, 563] on icon "upload picture" at bounding box center [734, 572] width 19 height 19
click at [725, 765] on icon "upload picture" at bounding box center [734, 773] width 17 height 15
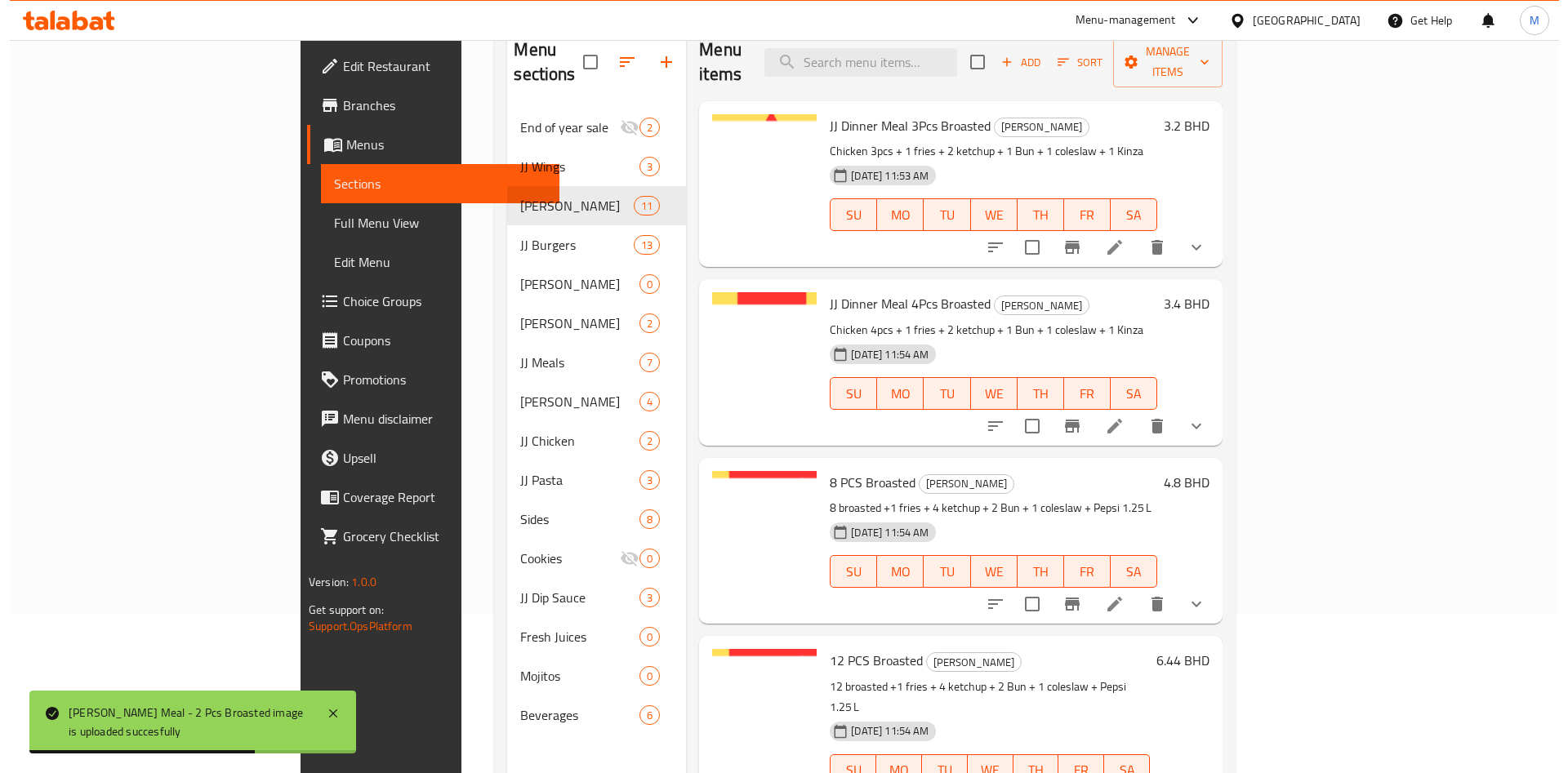
scroll to position [0, 0]
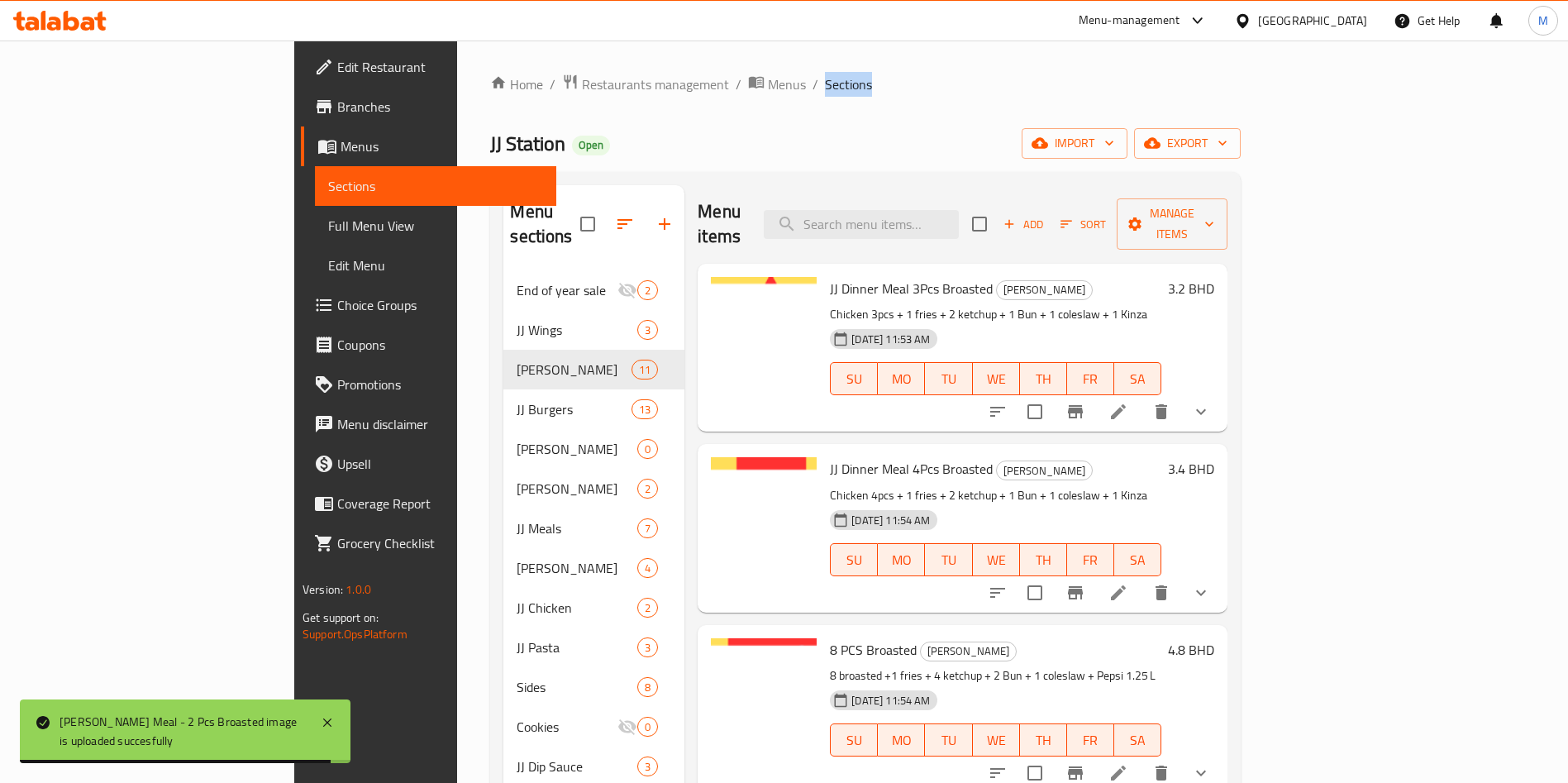
click at [1141, 397] on li at bounding box center [1118, 411] width 46 height 30
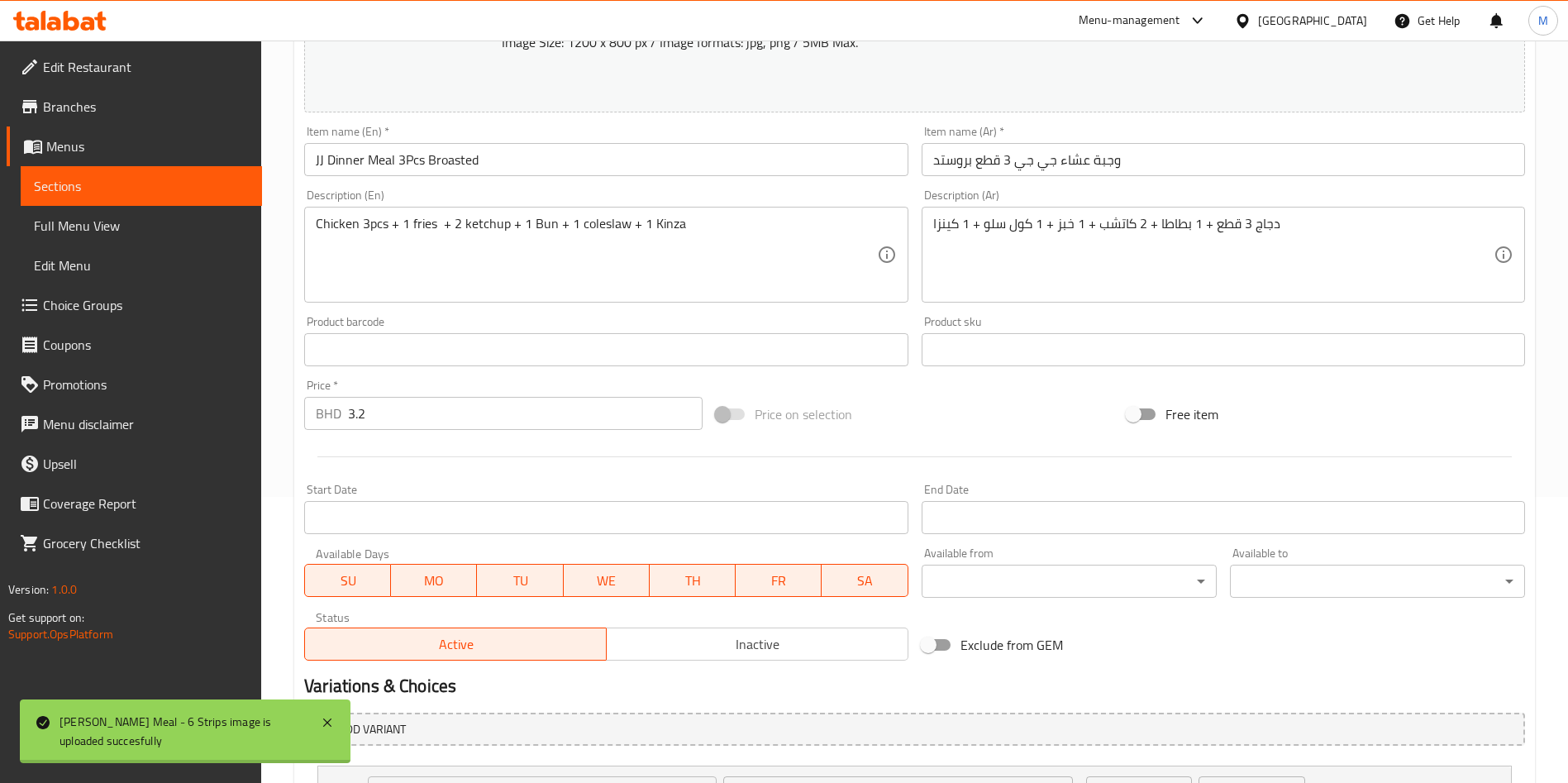
scroll to position [572, 0]
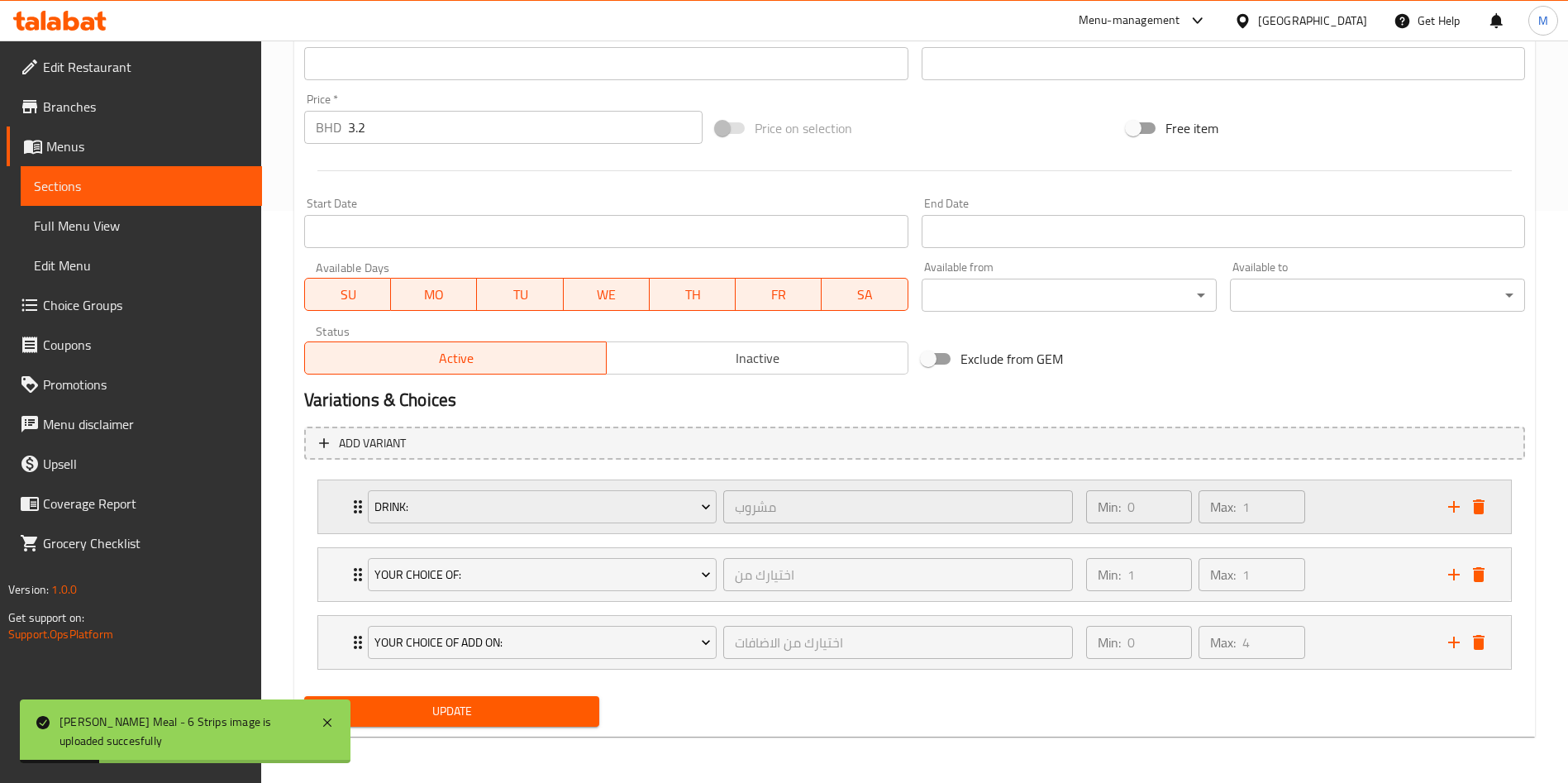
click at [341, 516] on div "Drink: مشروب ​ Min: 0 ​ Max: 1 ​" at bounding box center [914, 507] width 1193 height 53
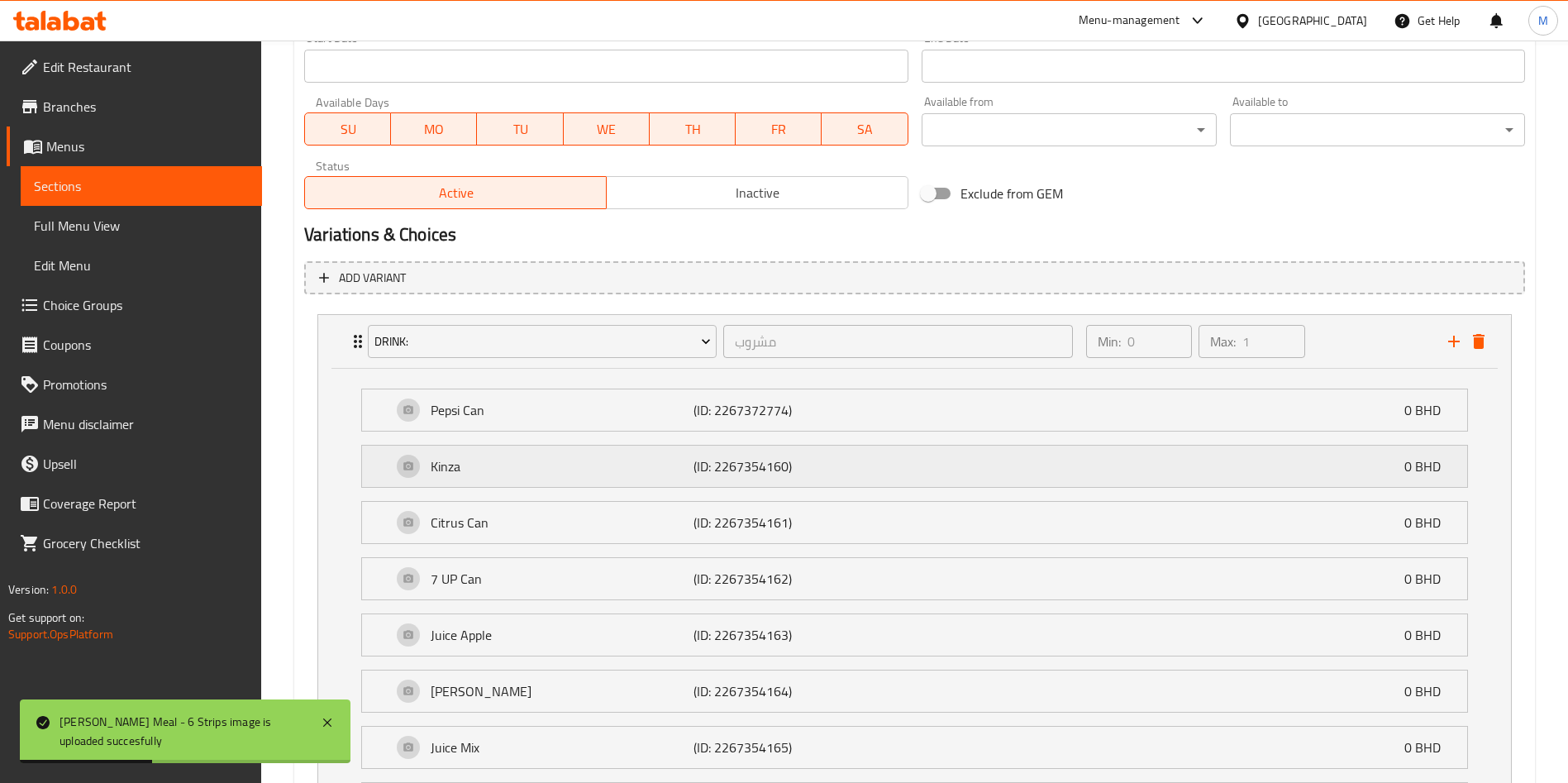
scroll to position [1056, 0]
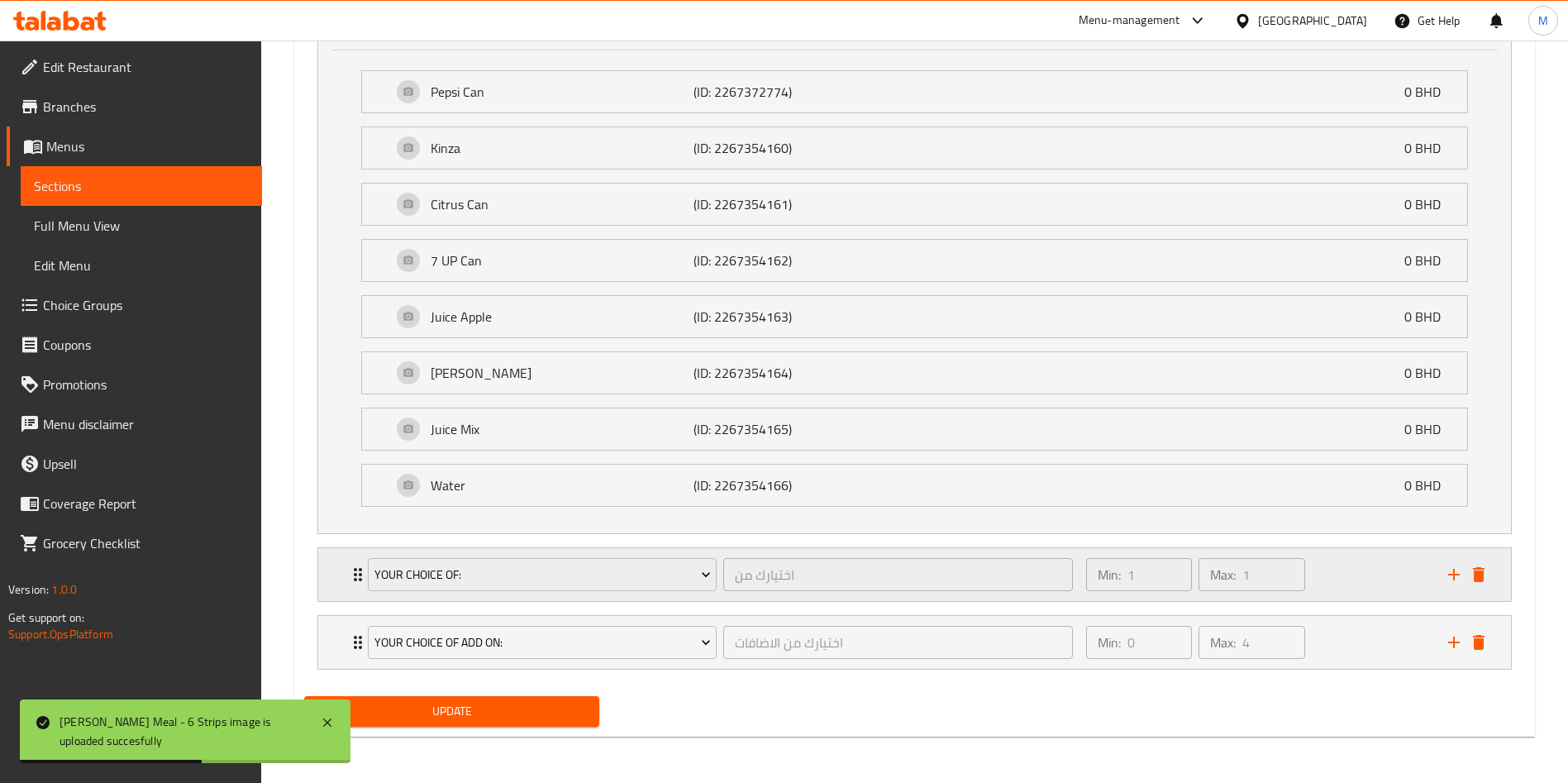
click at [356, 571] on icon "Expand" at bounding box center [358, 574] width 19 height 19
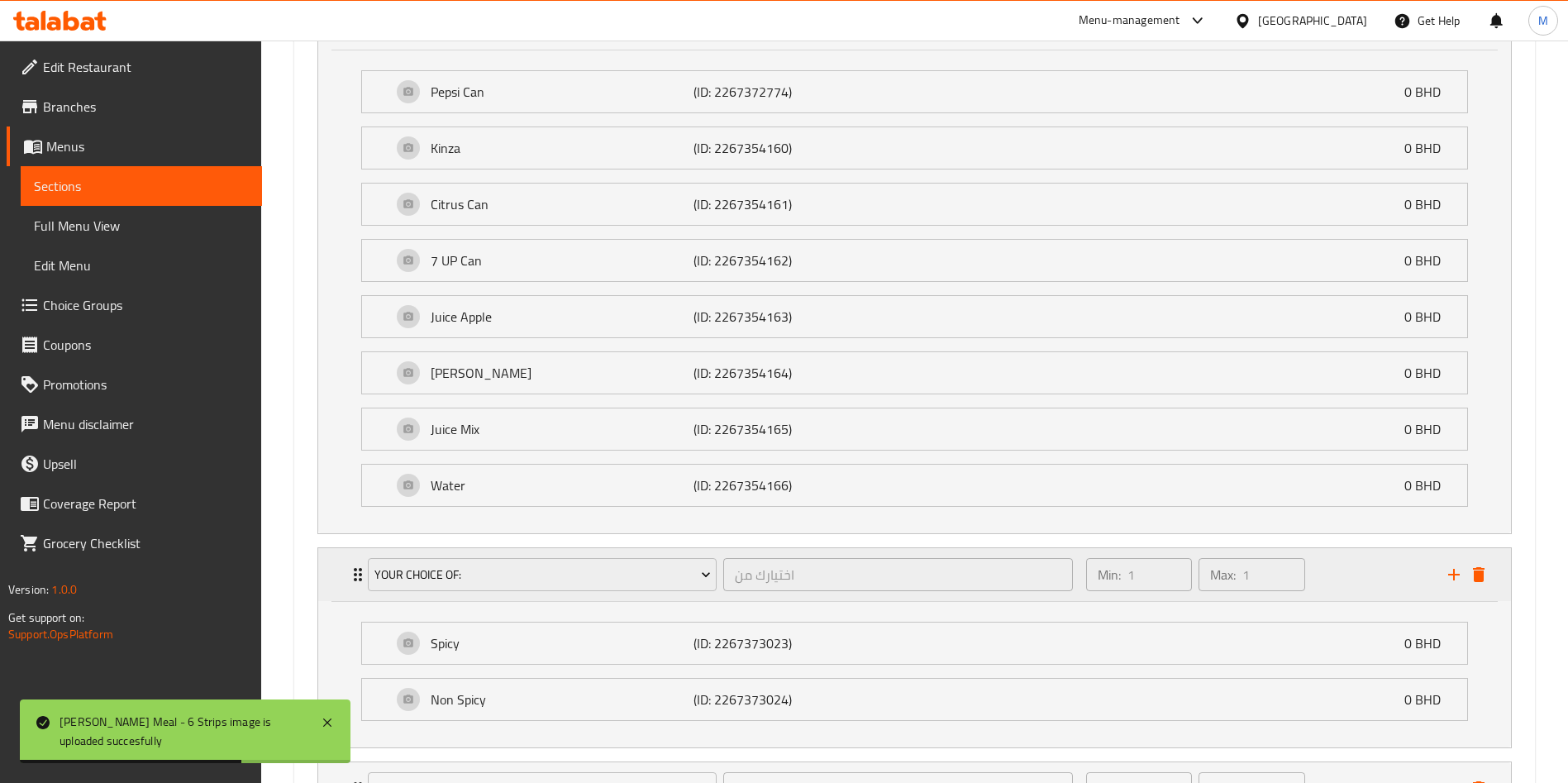
scroll to position [1203, 0]
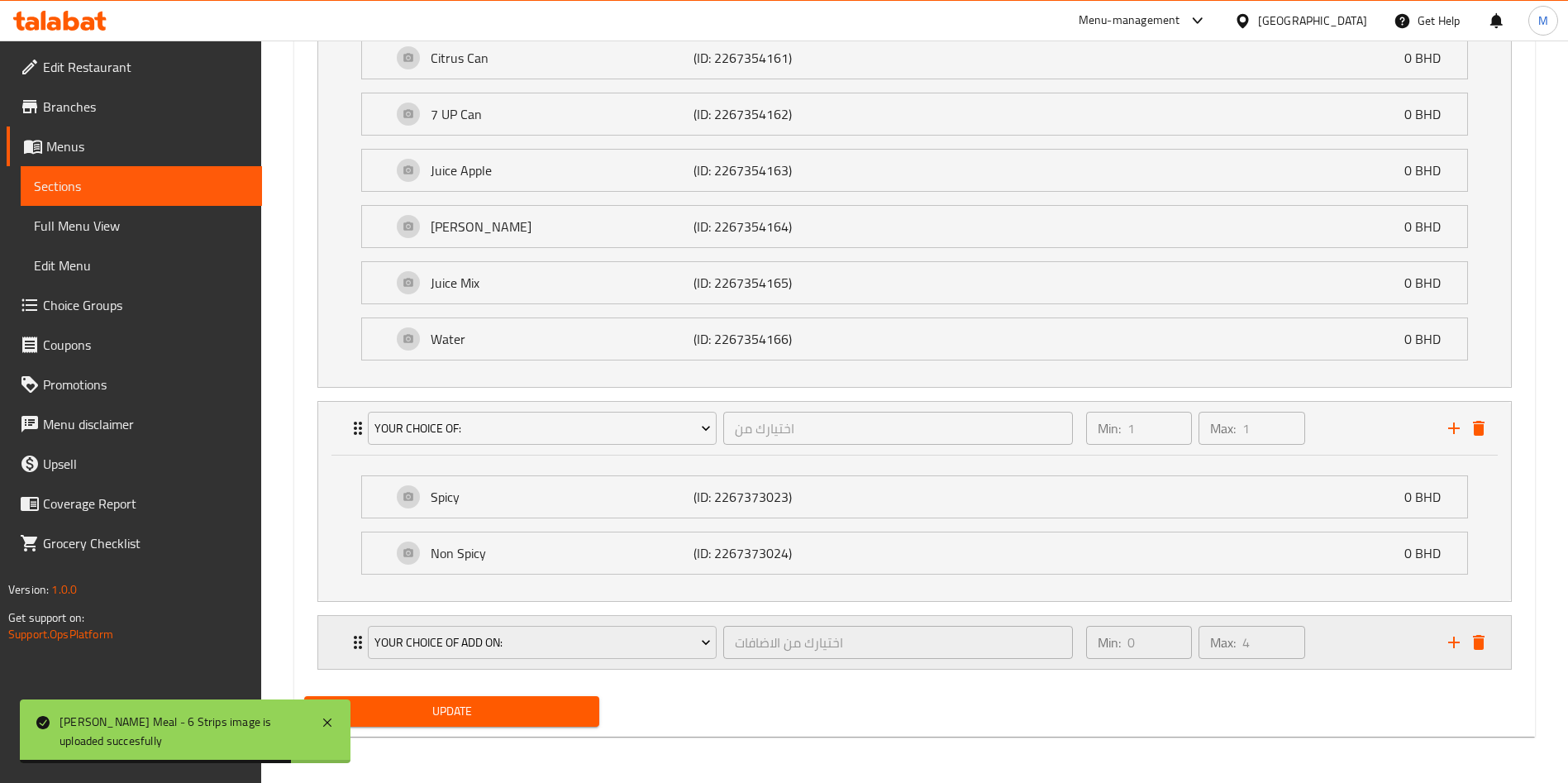
click at [346, 630] on div "your choice of add on: اختيارك من الاضافات ​ Min: 0 ​ Max: 4 ​" at bounding box center [914, 642] width 1193 height 53
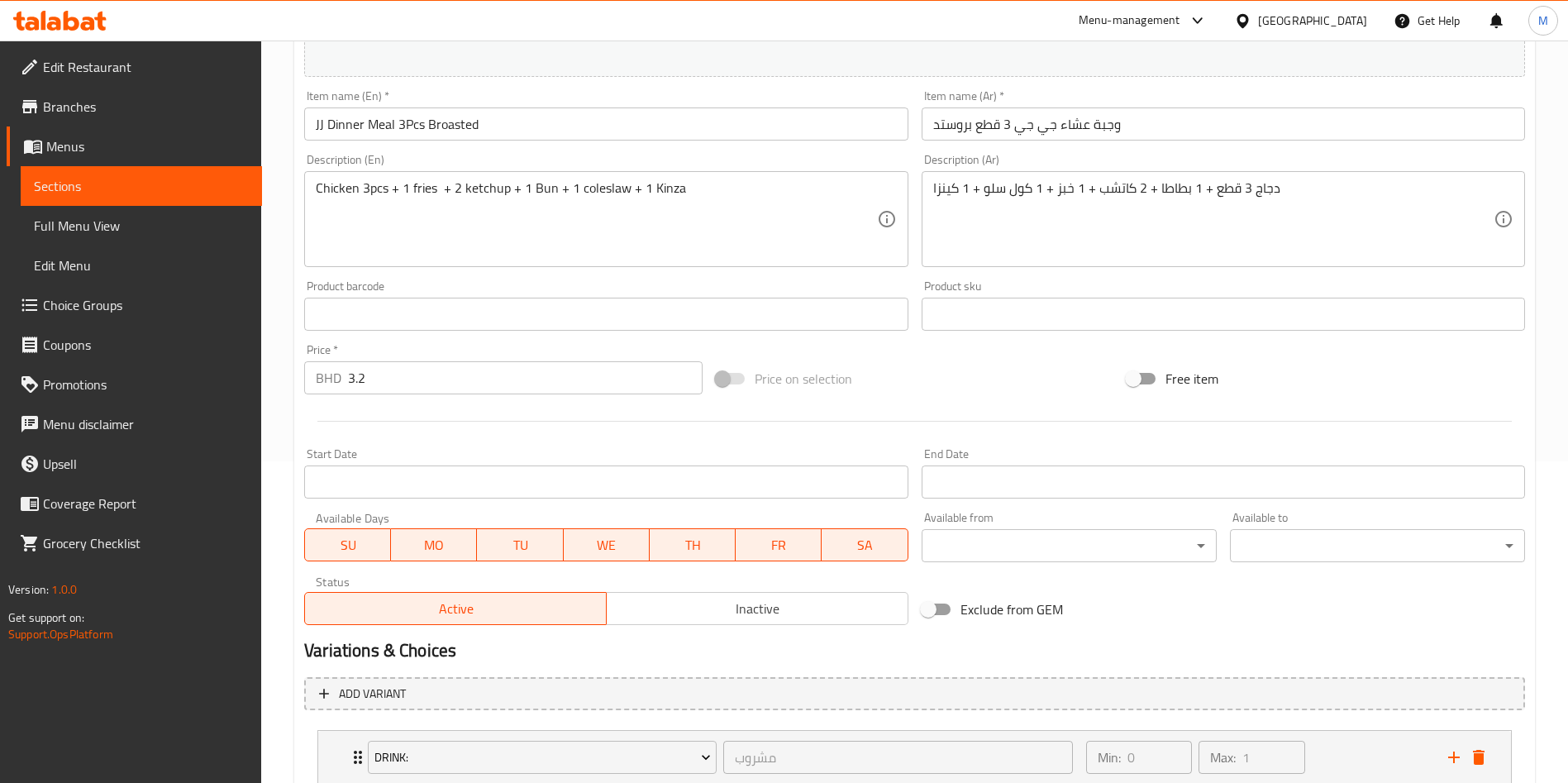
scroll to position [0, 0]
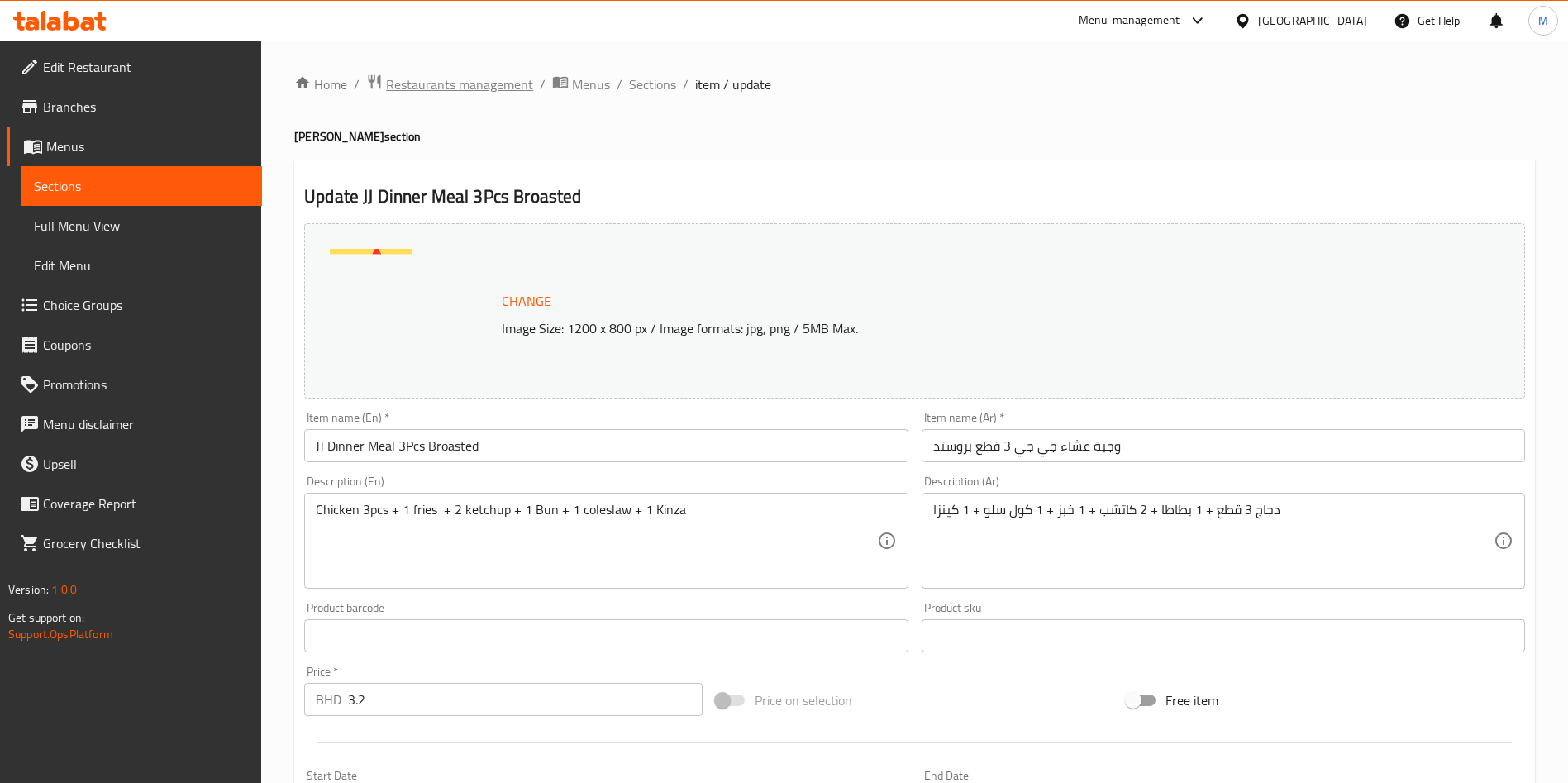
click at [515, 83] on span "Restaurants management" at bounding box center [459, 83] width 147 height 19
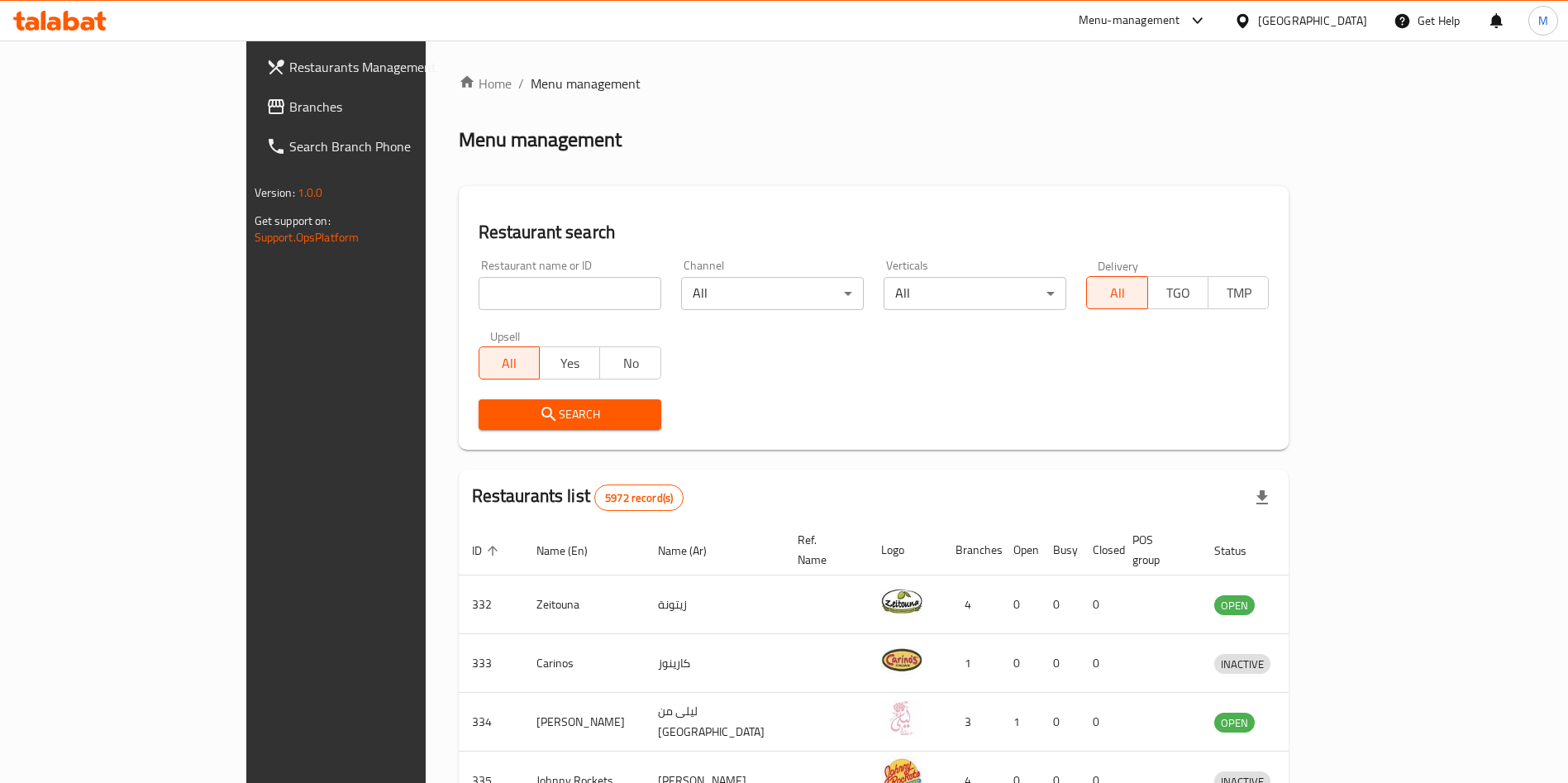
click at [521, 279] on input "search" at bounding box center [570, 294] width 183 height 33
paste input "Barn's"
click button "Search" at bounding box center [570, 414] width 183 height 31
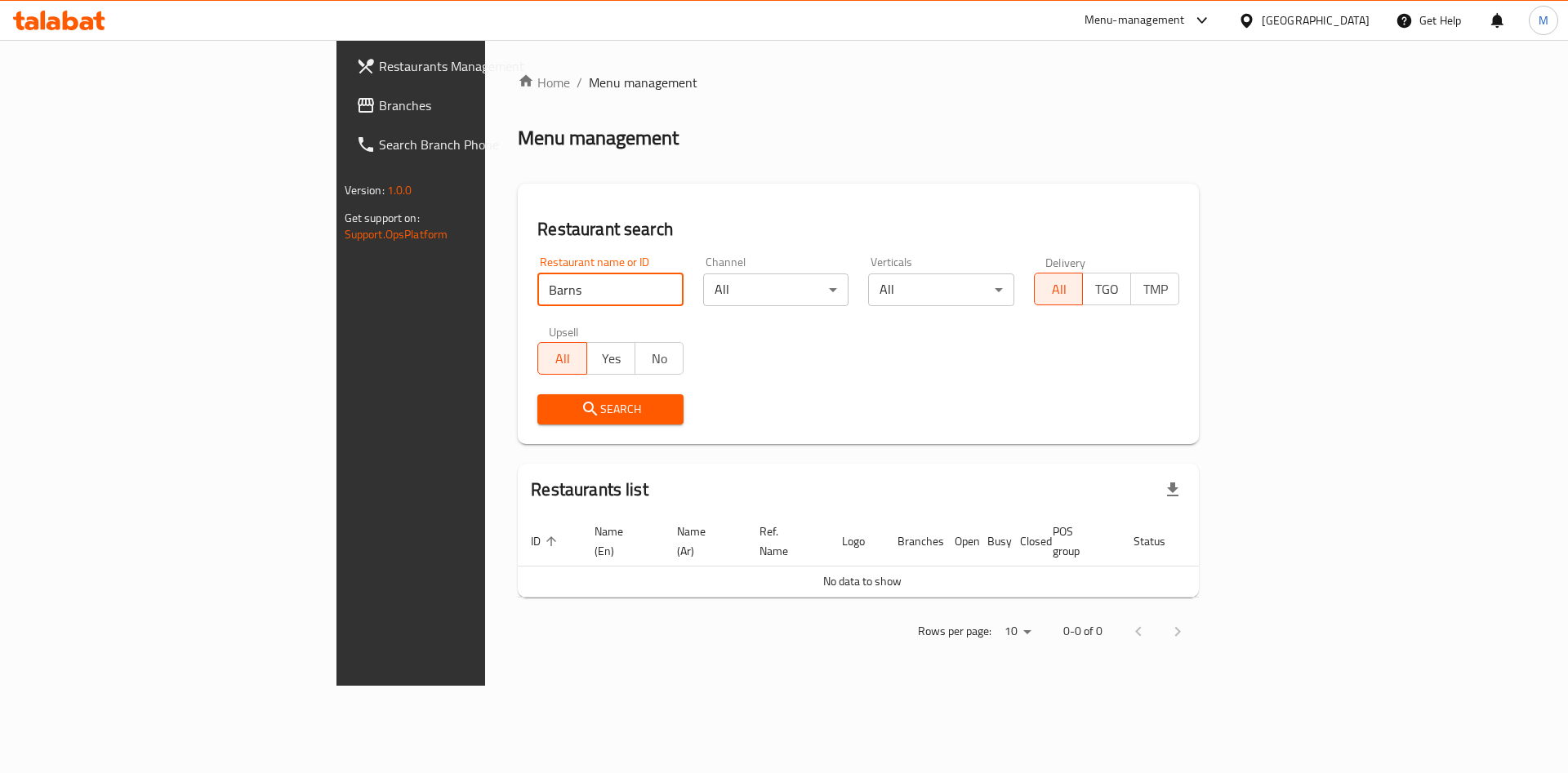
type input "Barns"
click button "Search" at bounding box center [611, 409] width 146 height 30
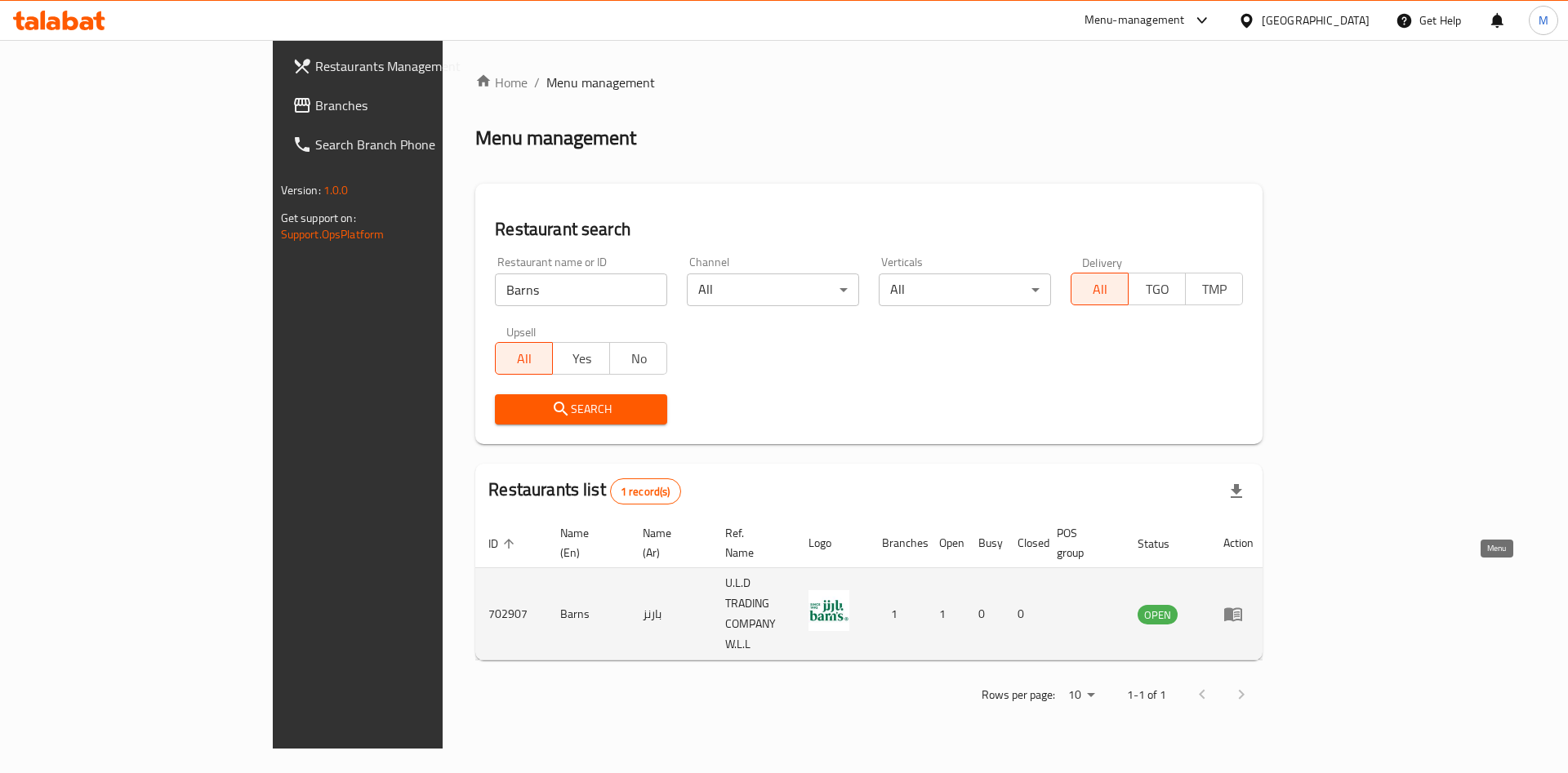
click at [1254, 604] on link "enhanced table" at bounding box center [1238, 613] width 30 height 19
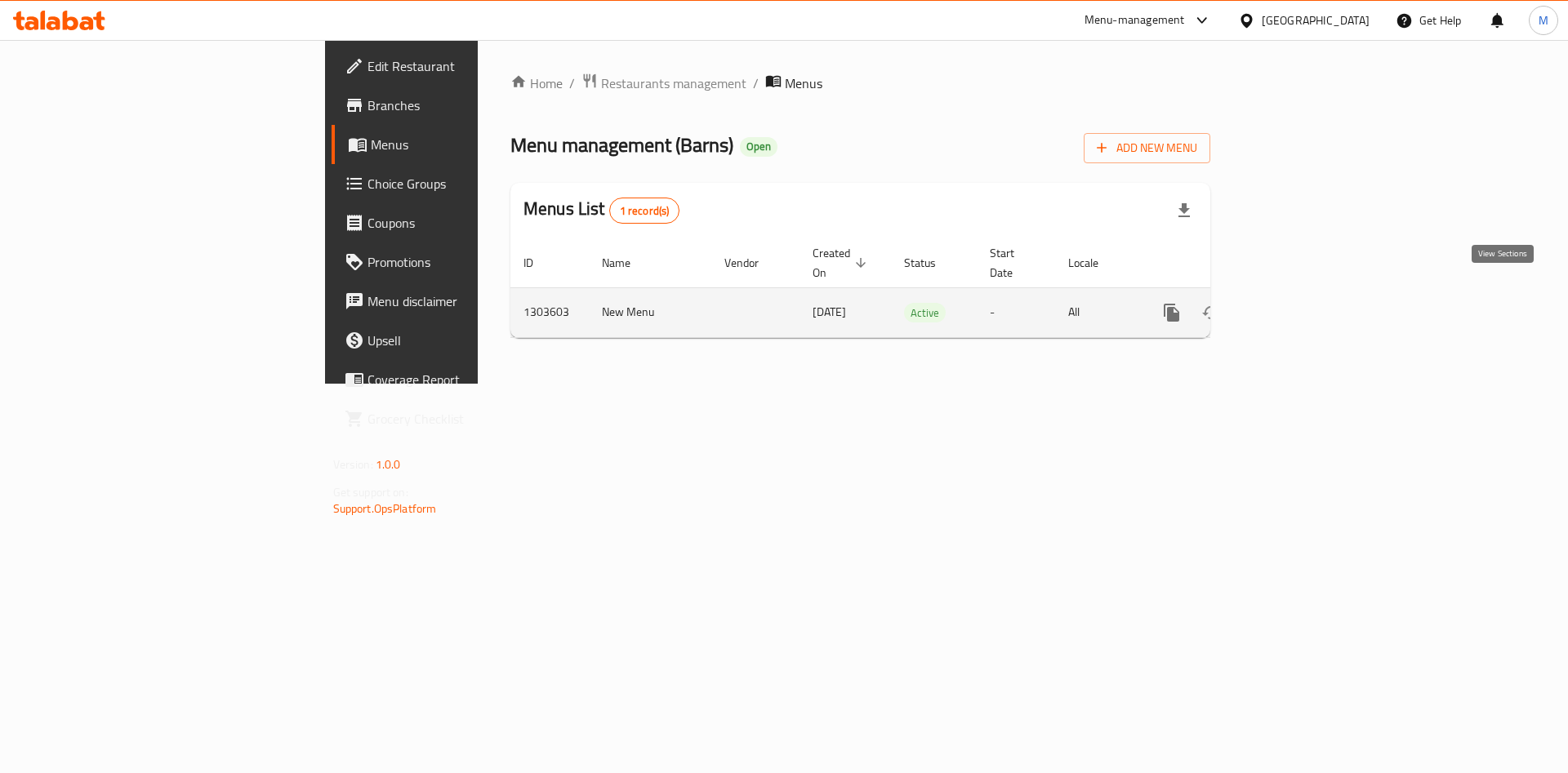
click at [1297, 306] on icon "enhanced table" at bounding box center [1289, 313] width 15 height 15
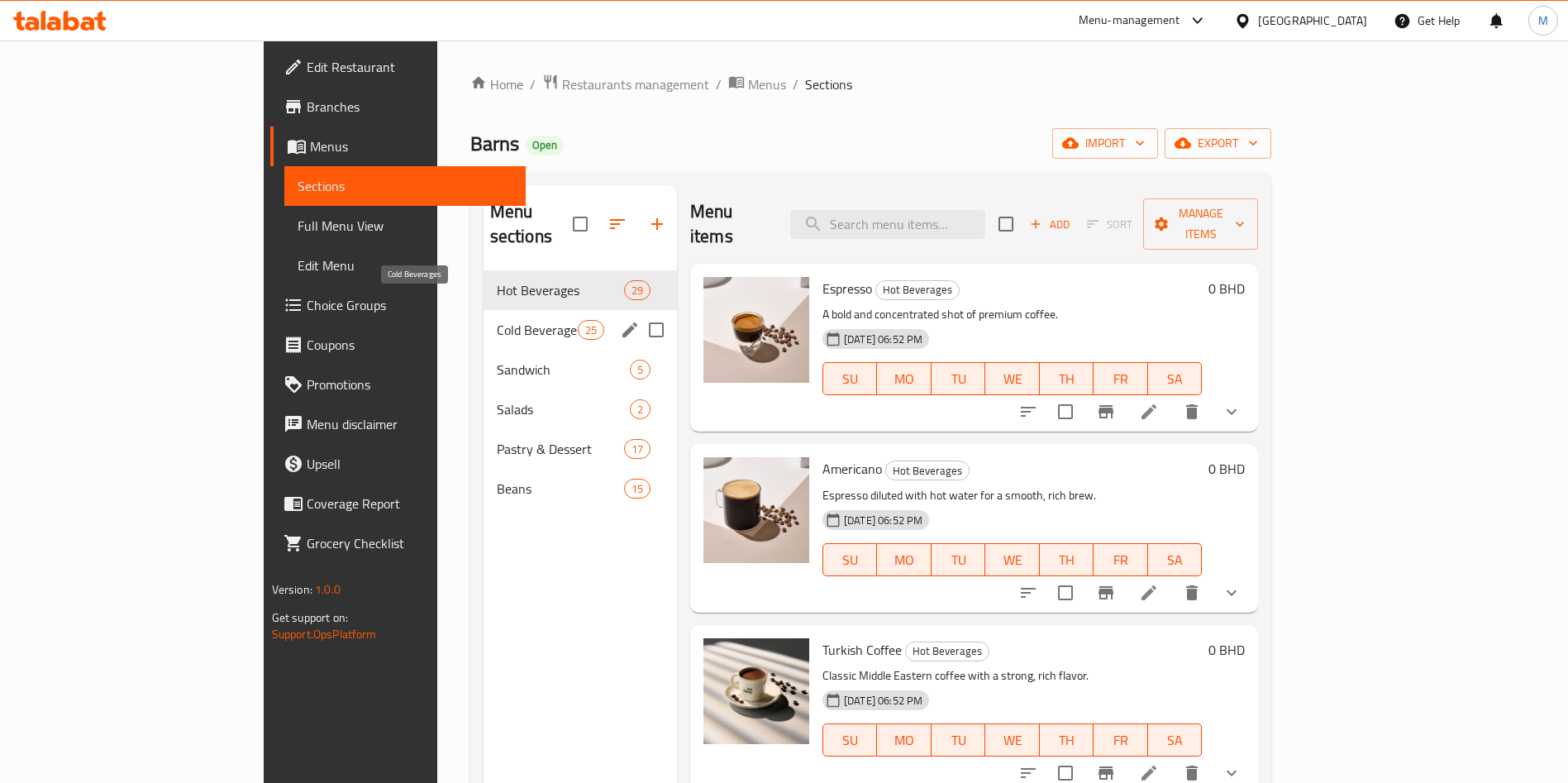
drag, startPoint x: 454, startPoint y: 295, endPoint x: 454, endPoint y: 267, distance: 28.0
click at [497, 320] on span "Cold Beverages" at bounding box center [538, 329] width 81 height 19
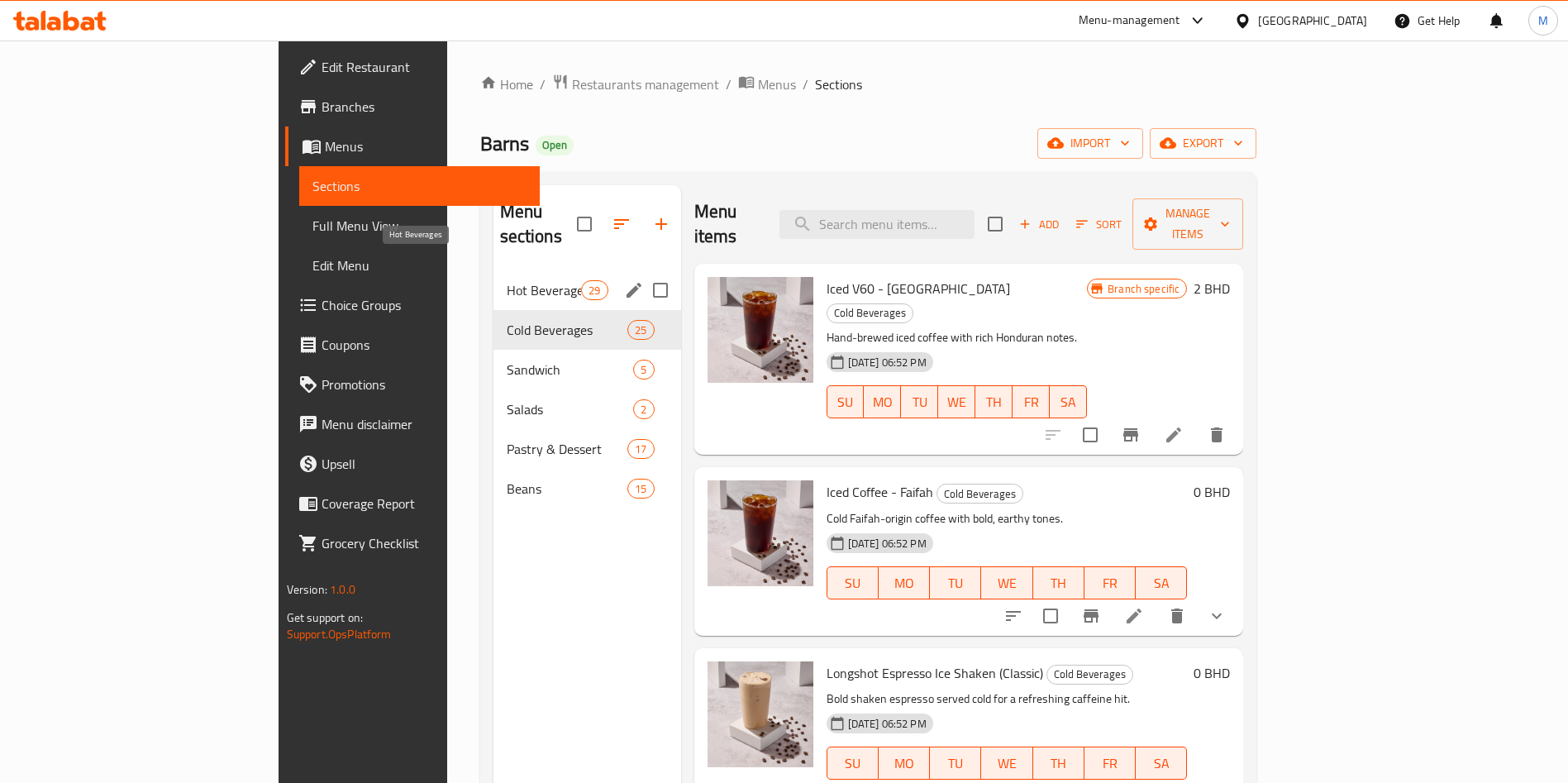
click at [506, 280] on span "Hot Beverages" at bounding box center [543, 289] width 75 height 19
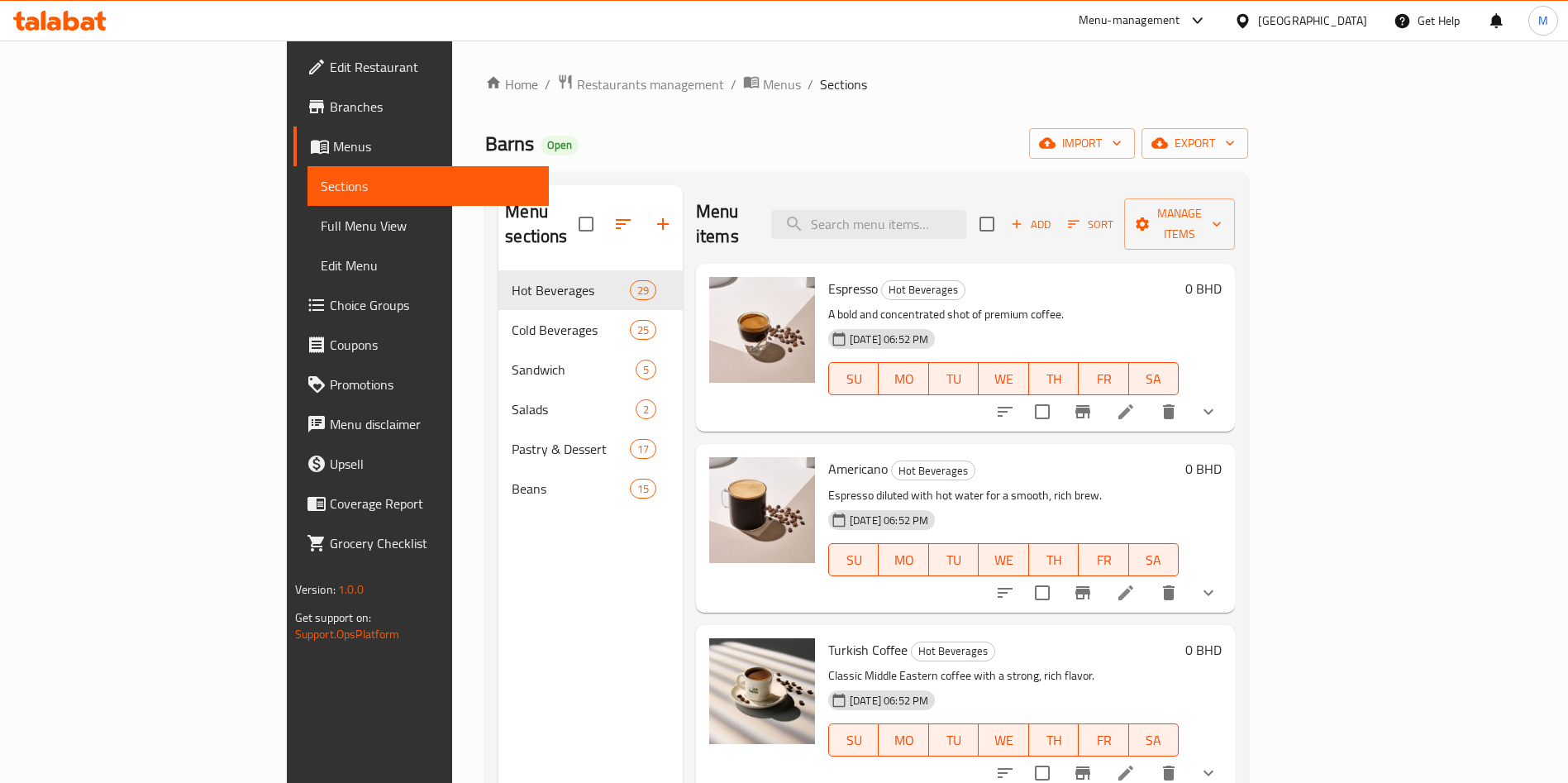
click at [1218, 583] on icon "show more" at bounding box center [1208, 593] width 19 height 19
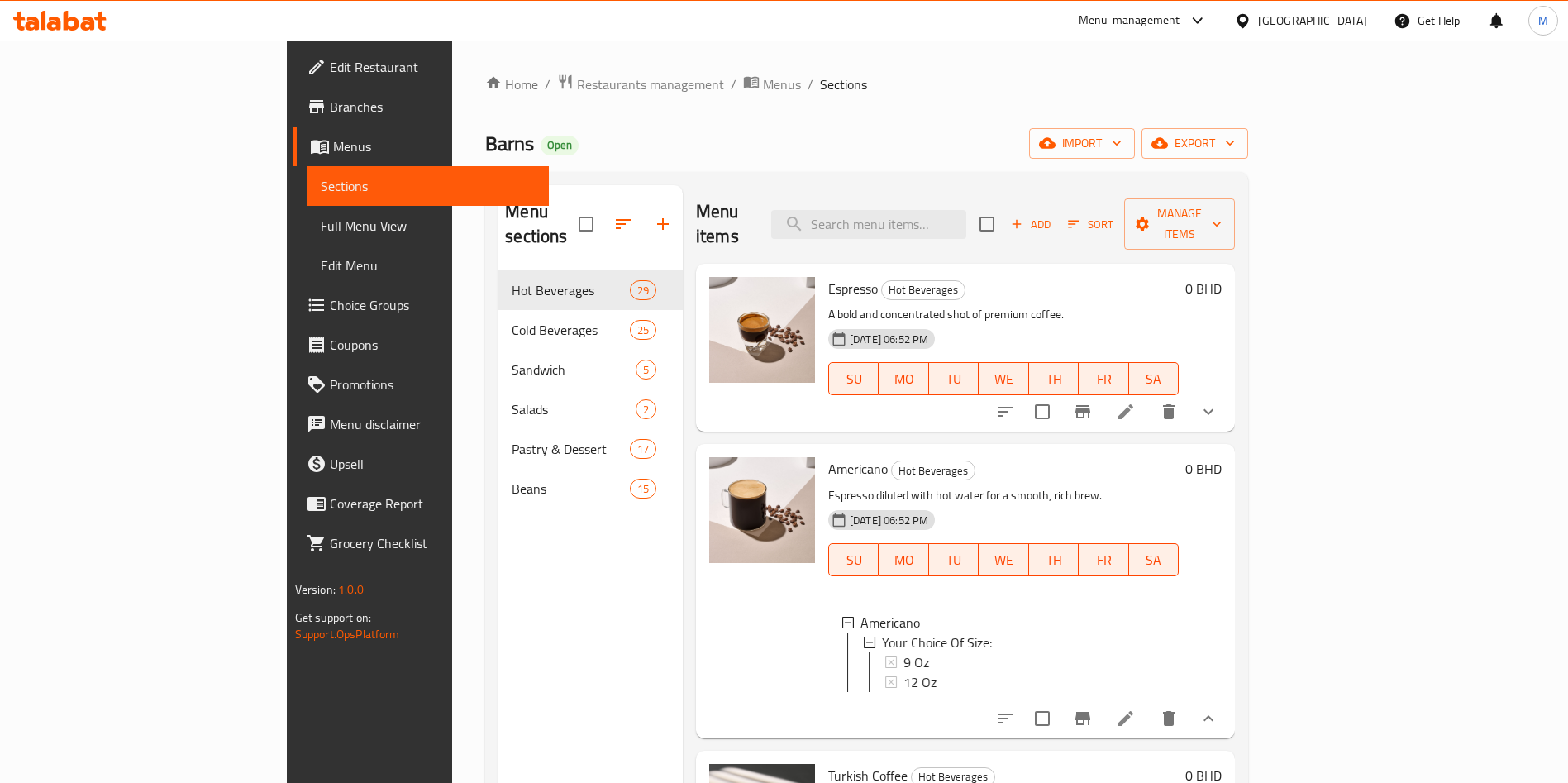
scroll to position [124, 0]
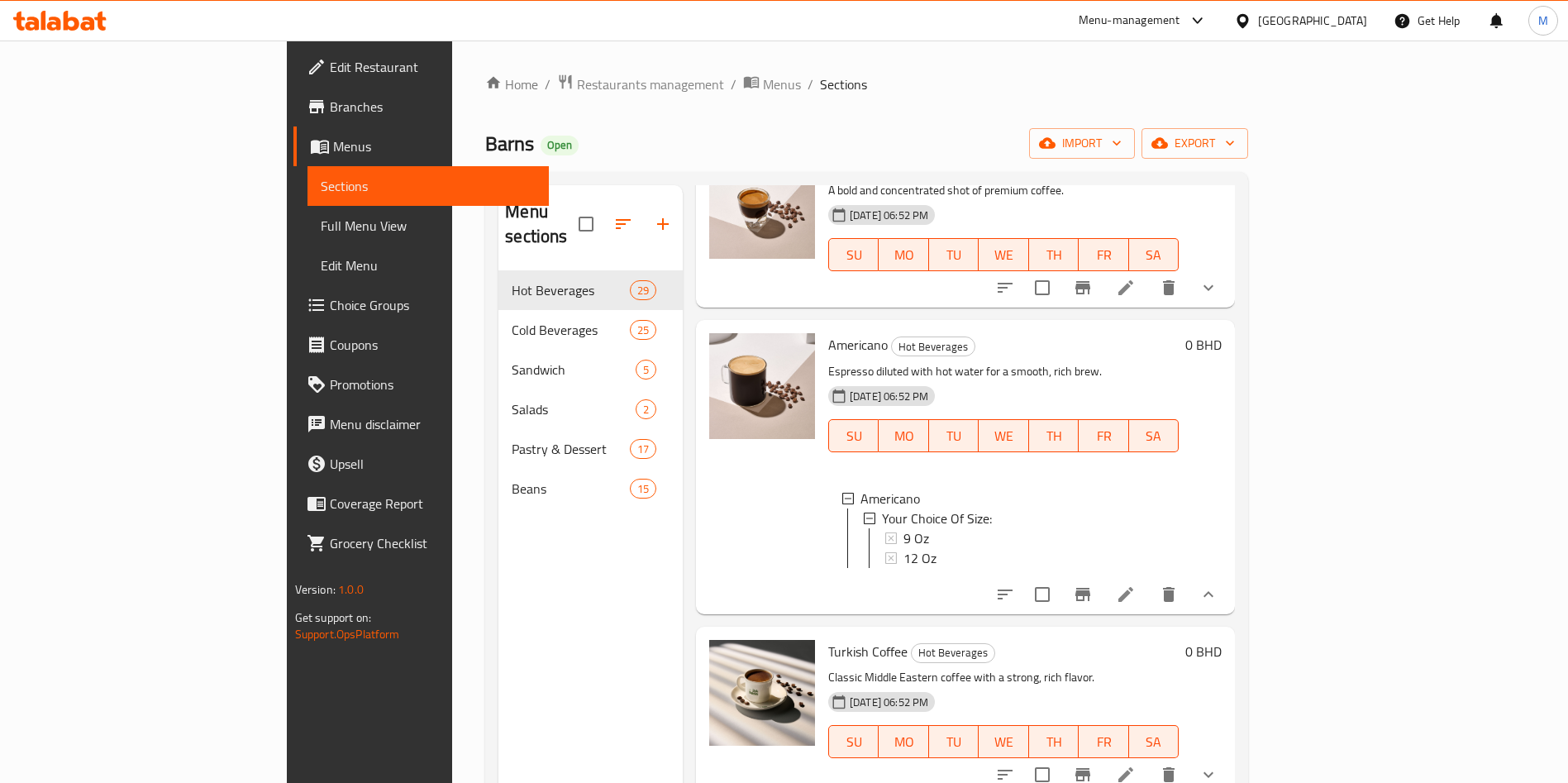
click at [1188, 575] on button "show more" at bounding box center [1208, 594] width 40 height 40
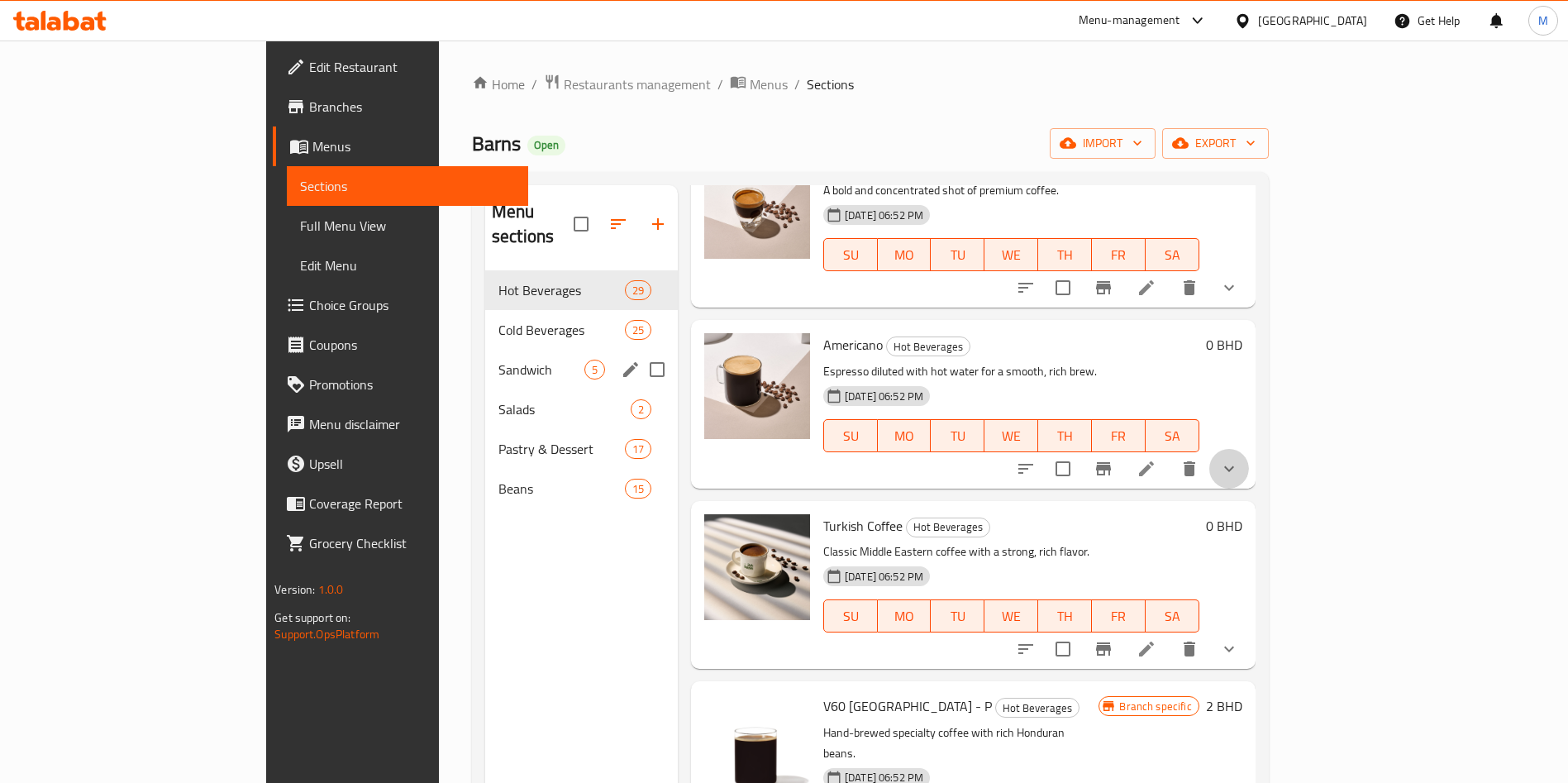
click at [498, 320] on span "Cold Beverages" at bounding box center [561, 329] width 127 height 19
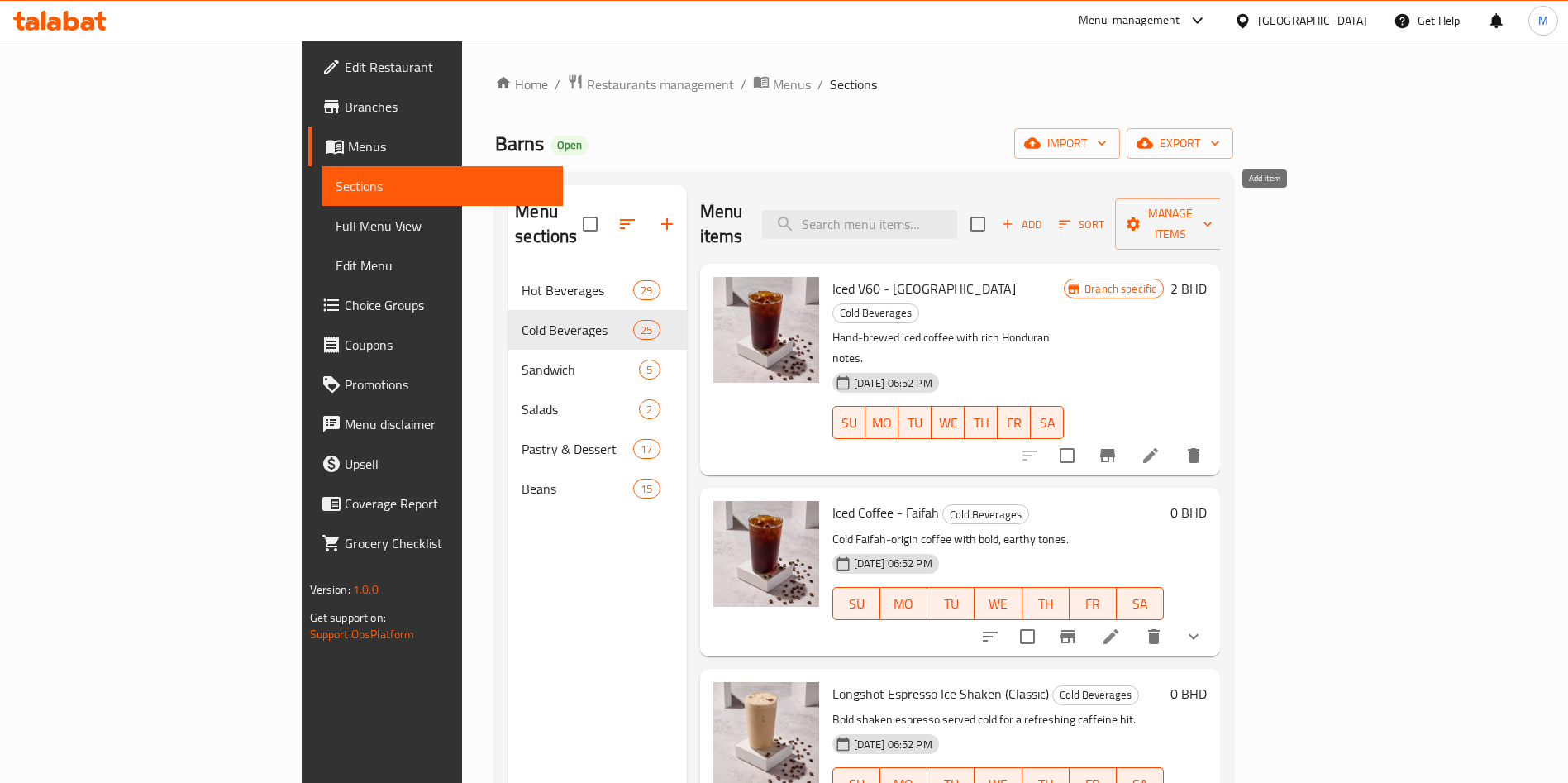
click at [1044, 215] on span "Add" at bounding box center [1021, 225] width 44 height 19
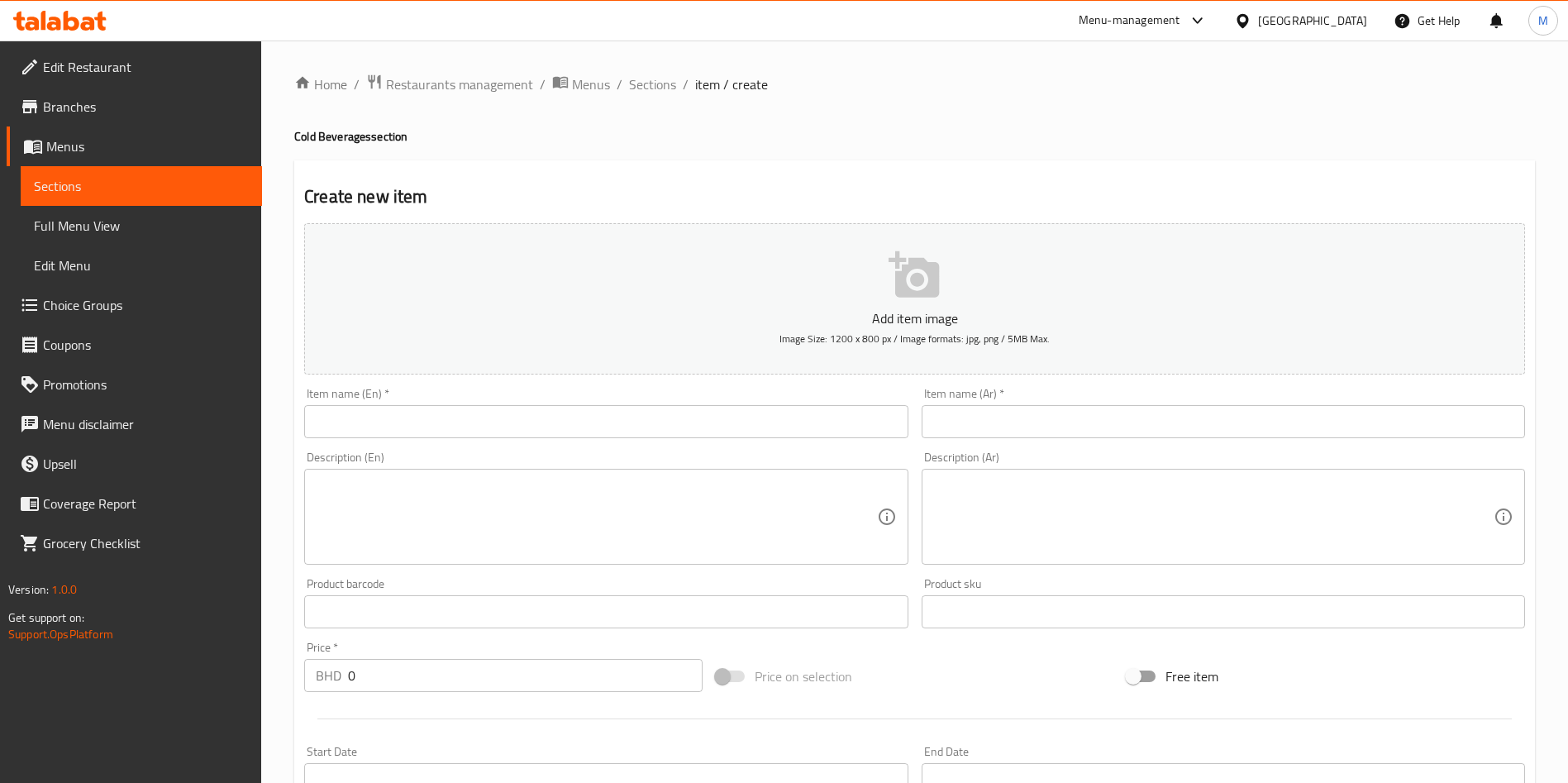
click at [432, 405] on input "text" at bounding box center [605, 422] width 603 height 33
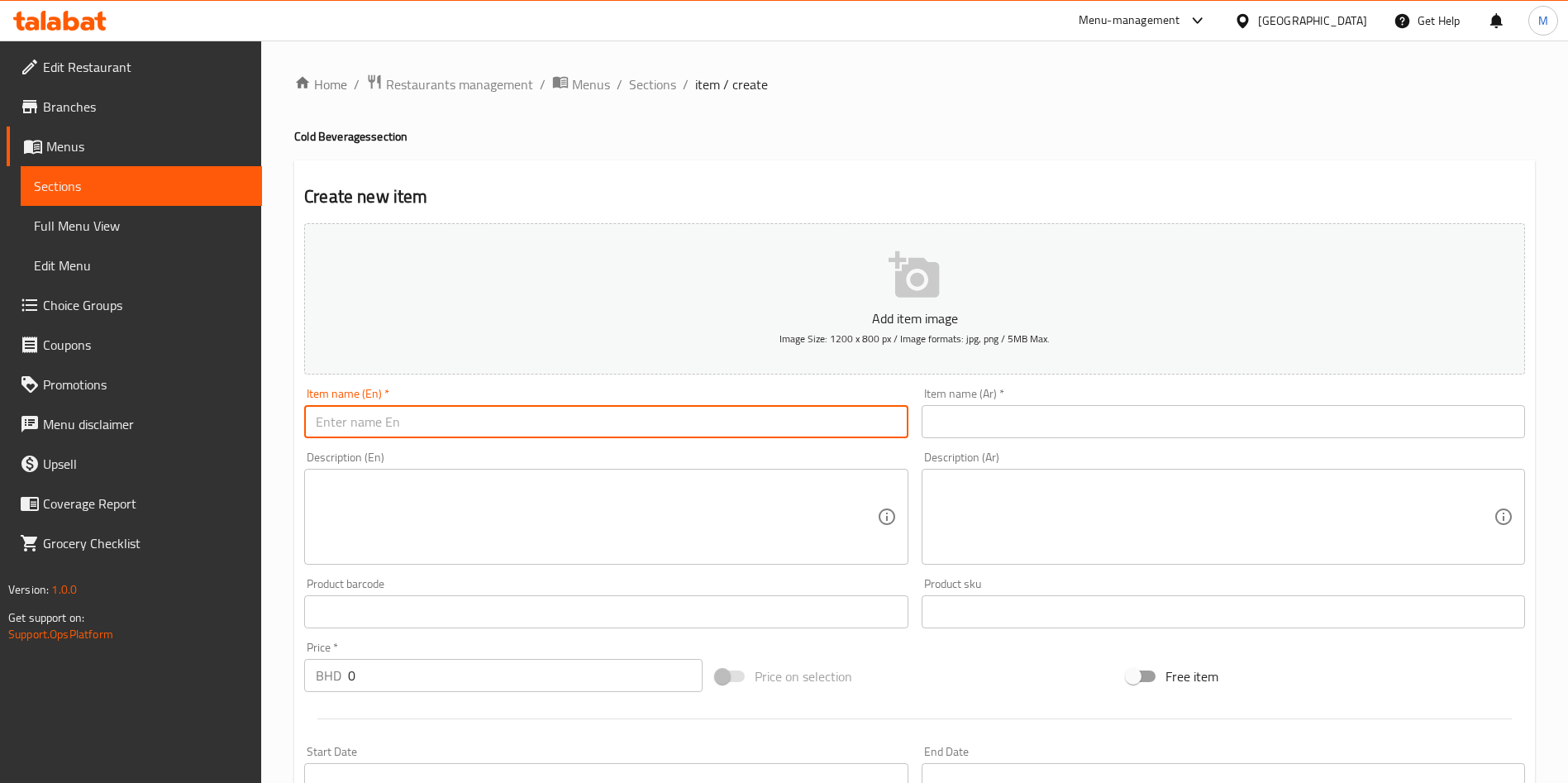
click at [432, 424] on input "text" at bounding box center [605, 422] width 603 height 33
paste input "Matchio"
type input "Matchio"
click at [1070, 410] on input "text" at bounding box center [1222, 422] width 603 height 33
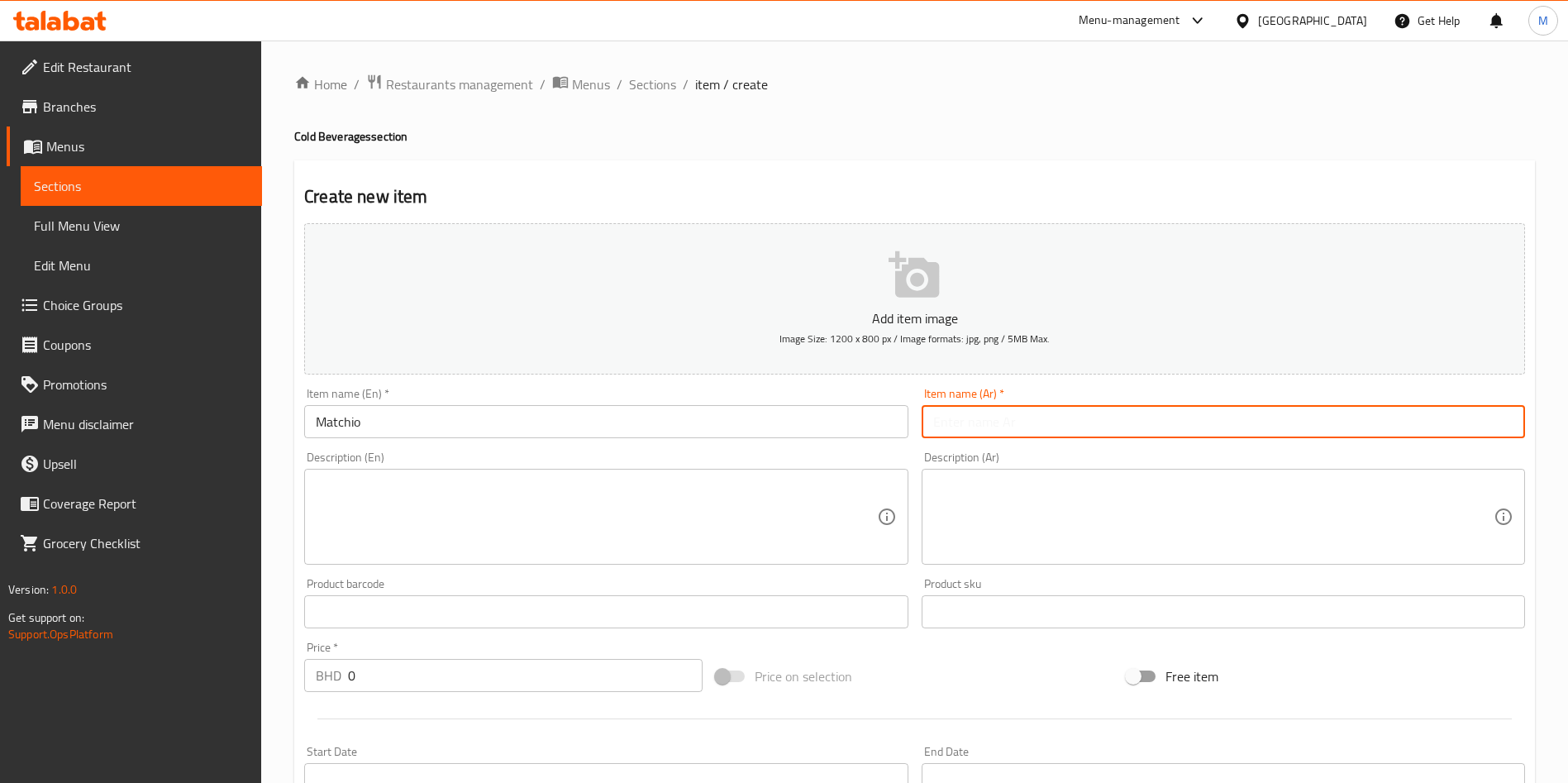
paste input "ماتسيو"
type input "ماتسيو"
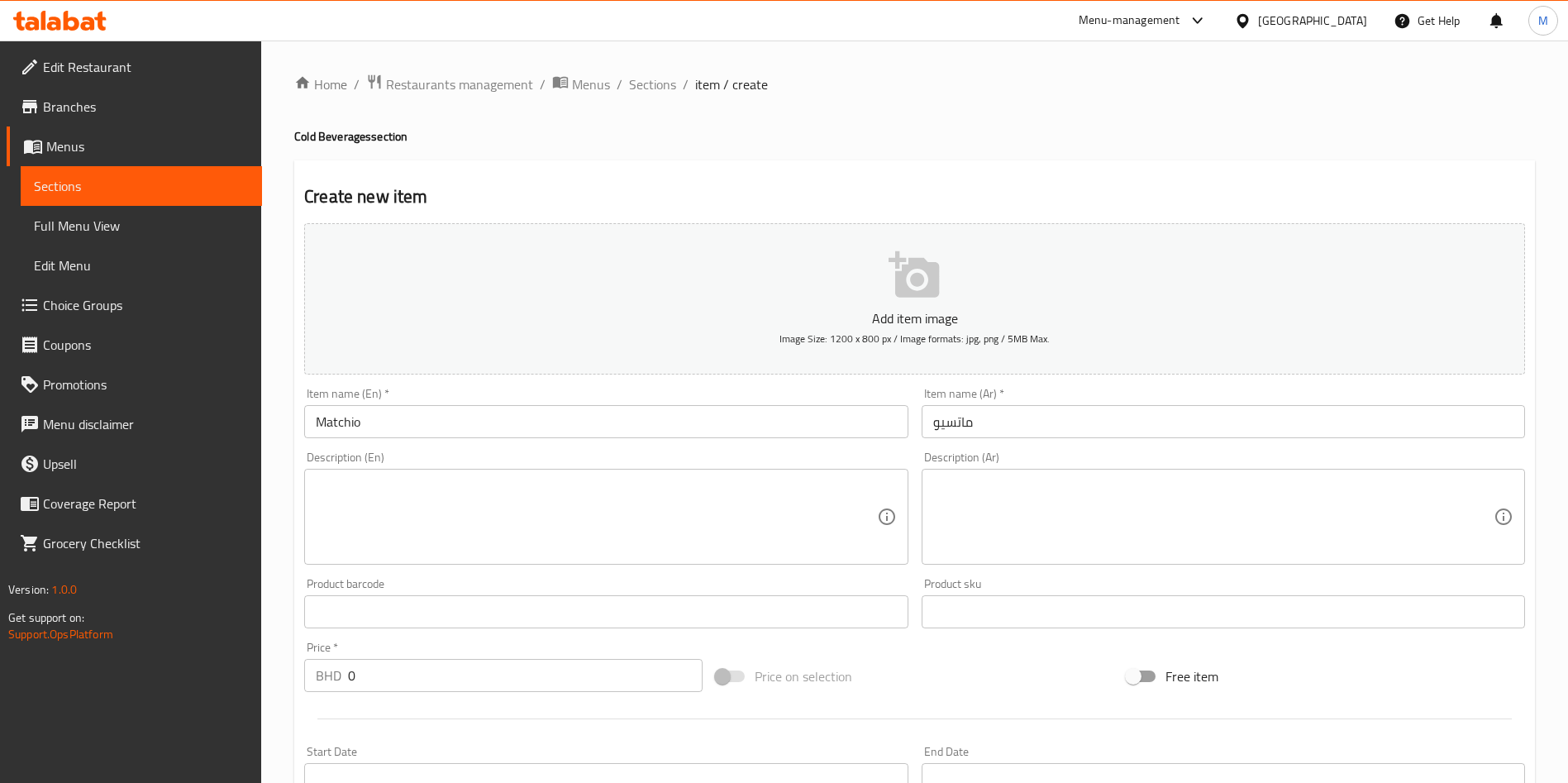
click at [597, 495] on textarea at bounding box center [596, 517] width 560 height 79
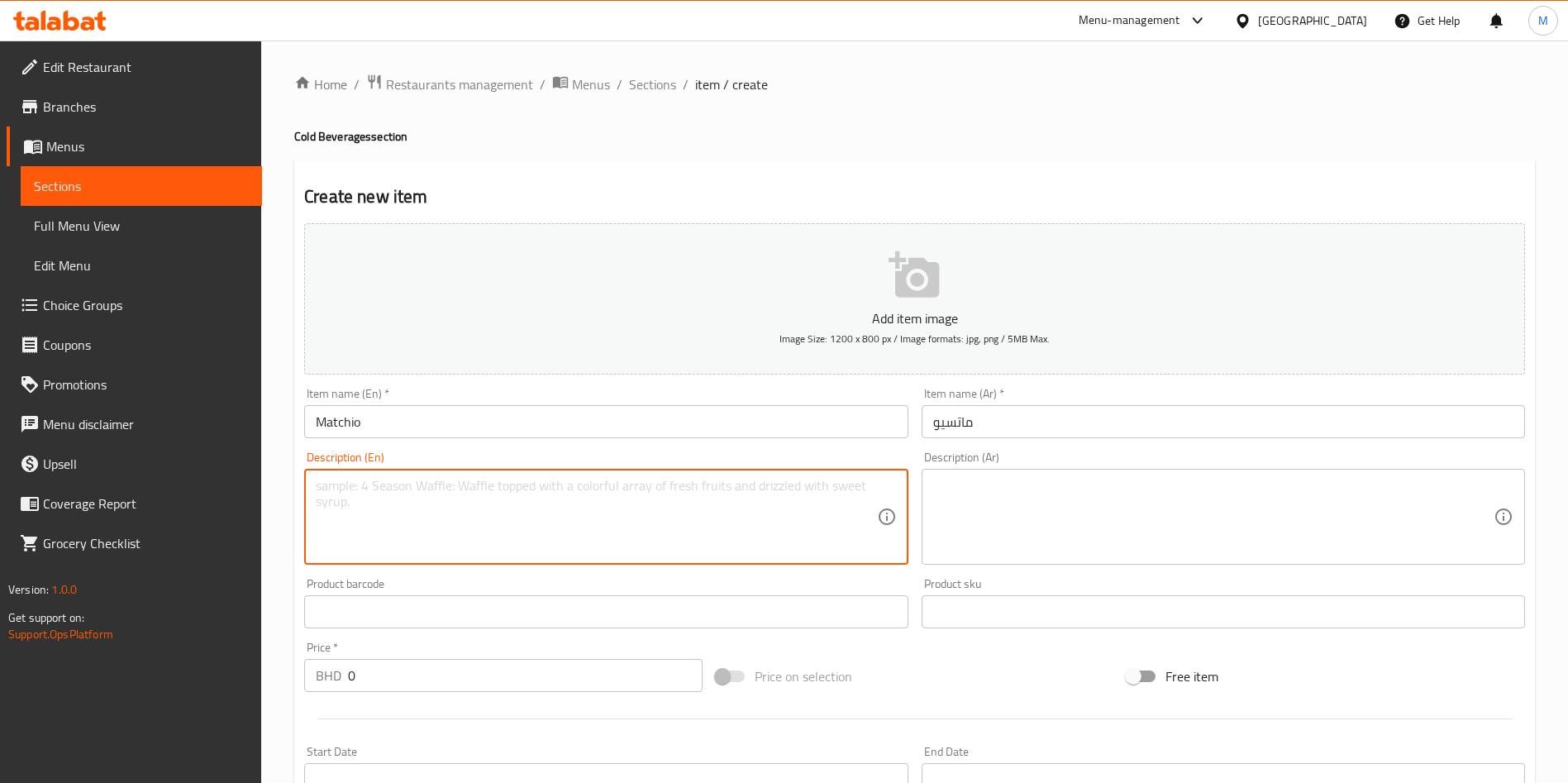
paste textarea "Chilled matcha green tea blended with milk and pistachio sauce"
type textarea "Chilled matcha green tea blended with milk and pistachio sauce"
click at [955, 504] on textarea at bounding box center [1213, 517] width 560 height 79
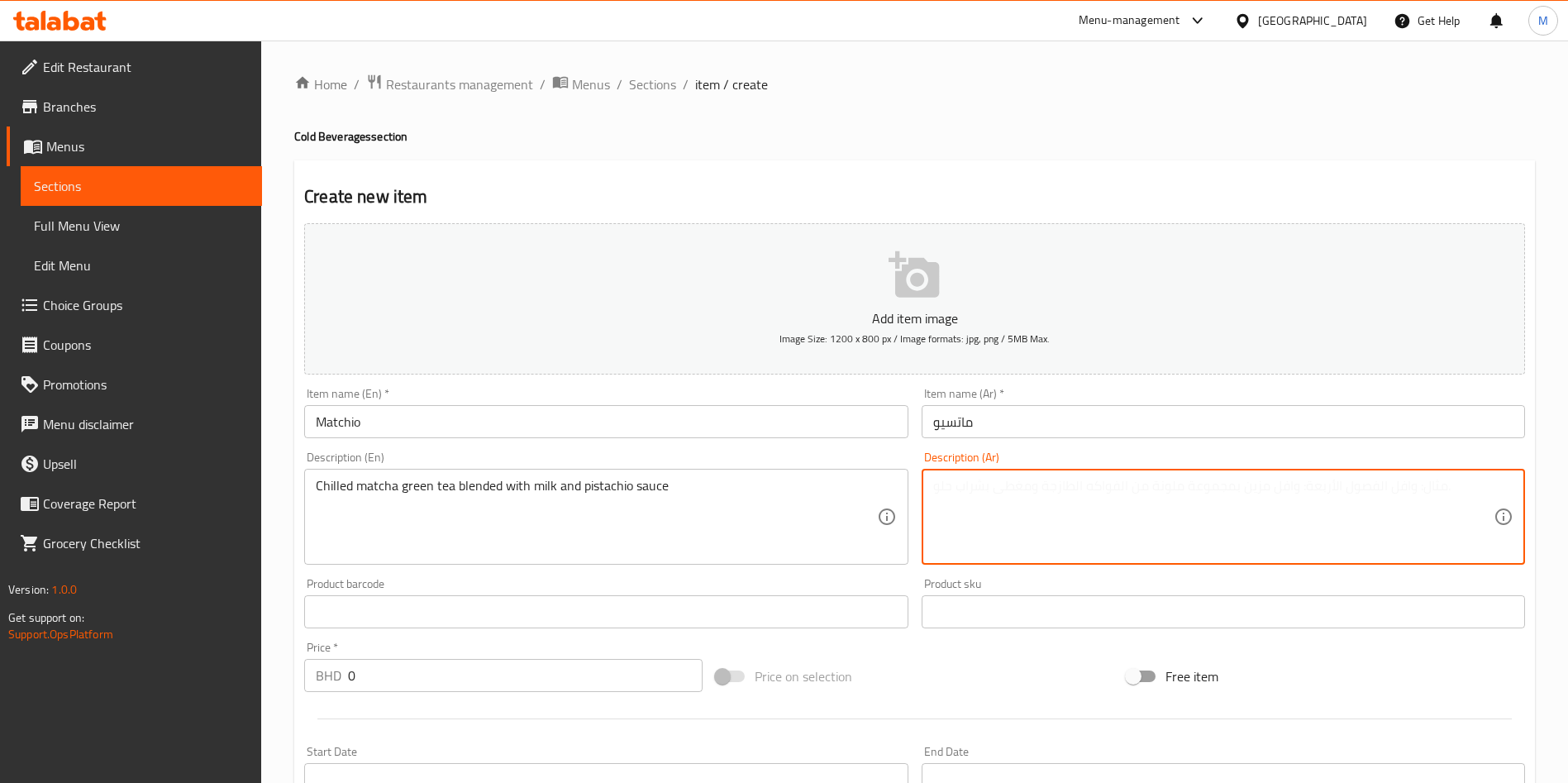
paste textarea "شاي ماتشا أخضر مبرد ممزوج بالحليب وصلصة الفستق"
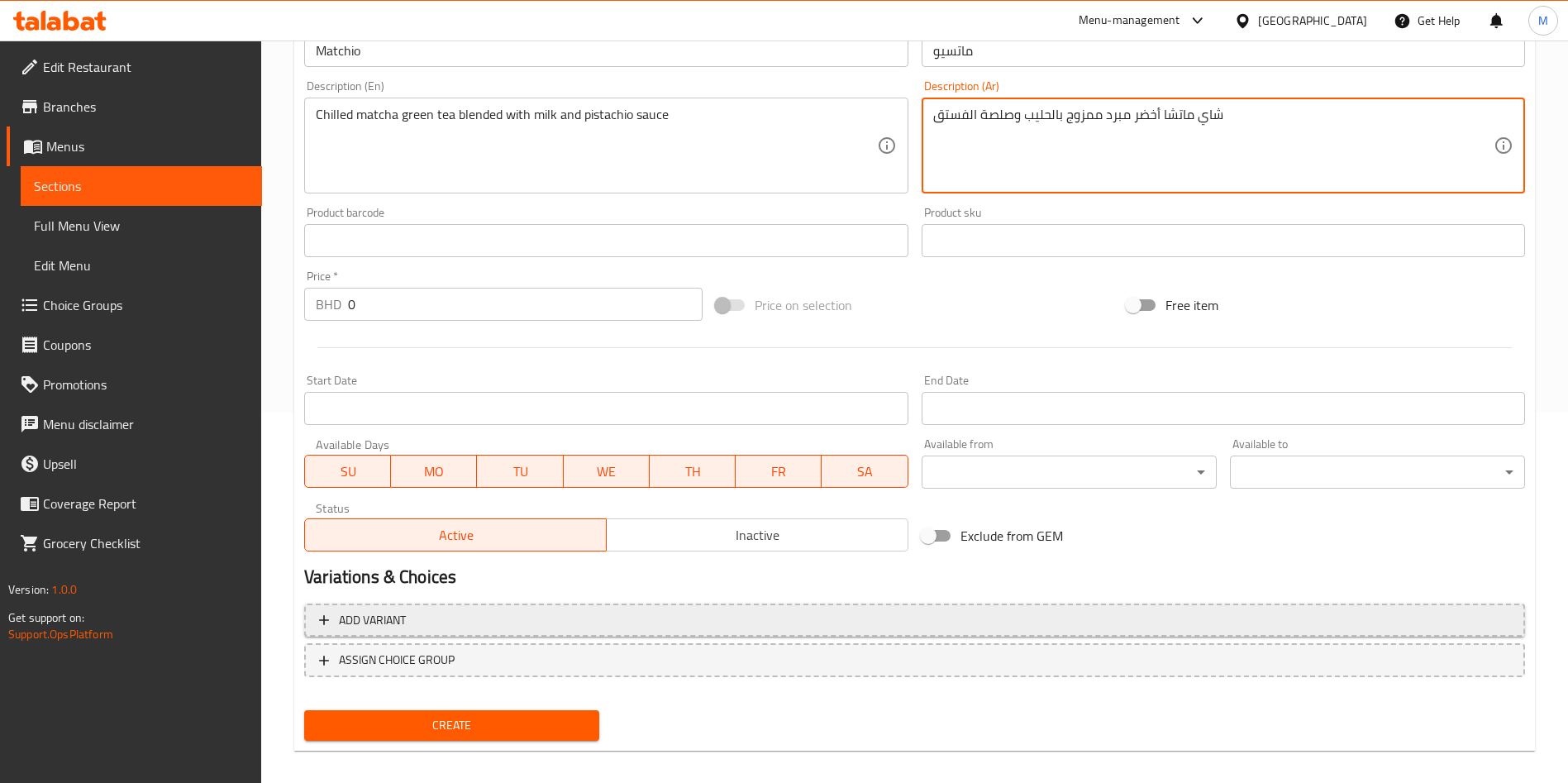
scroll to position [385, 0]
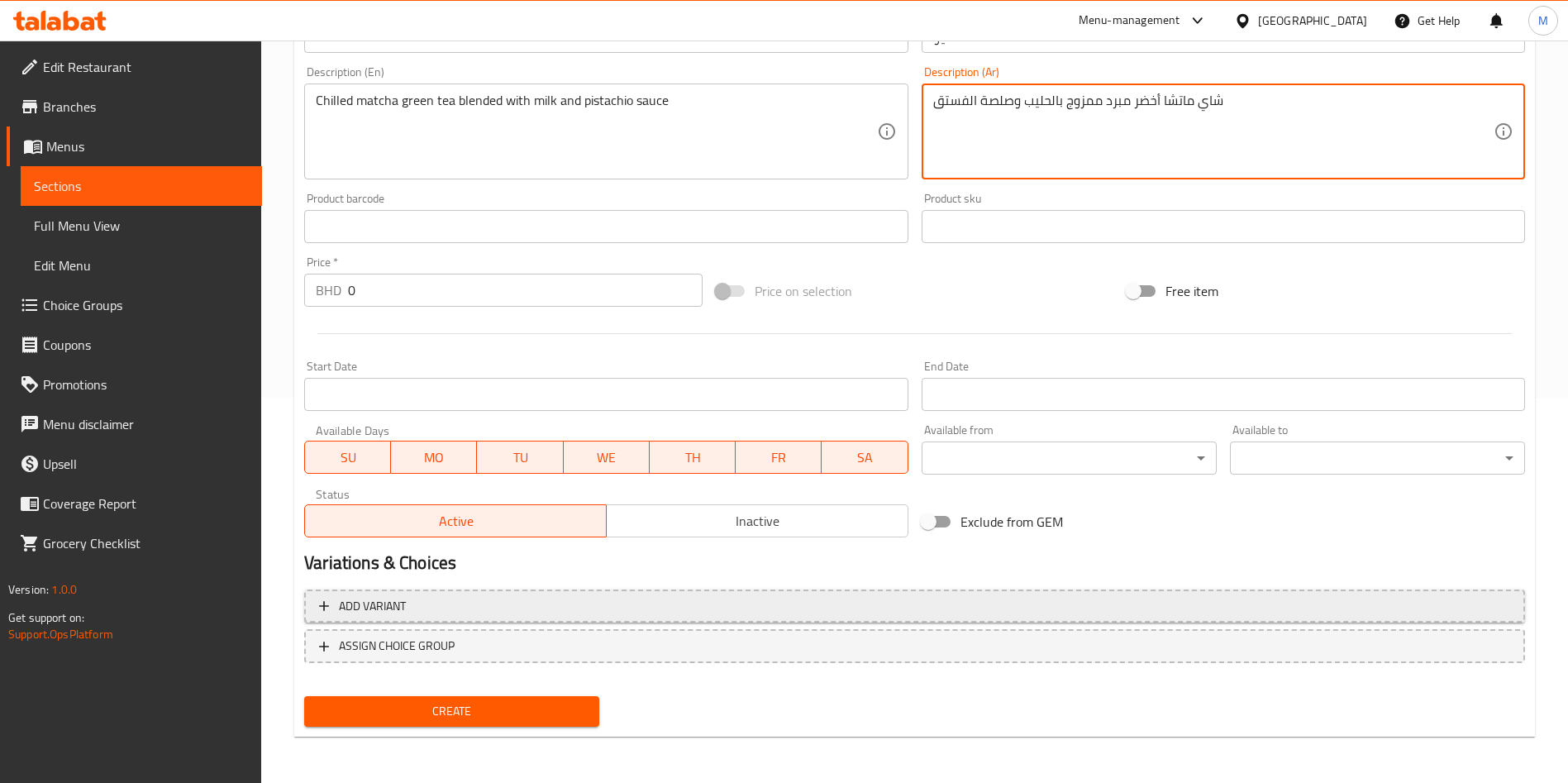
type textarea "شاي ماتشا أخضر مبرد ممزوج بالحليب وصلصة الفستق"
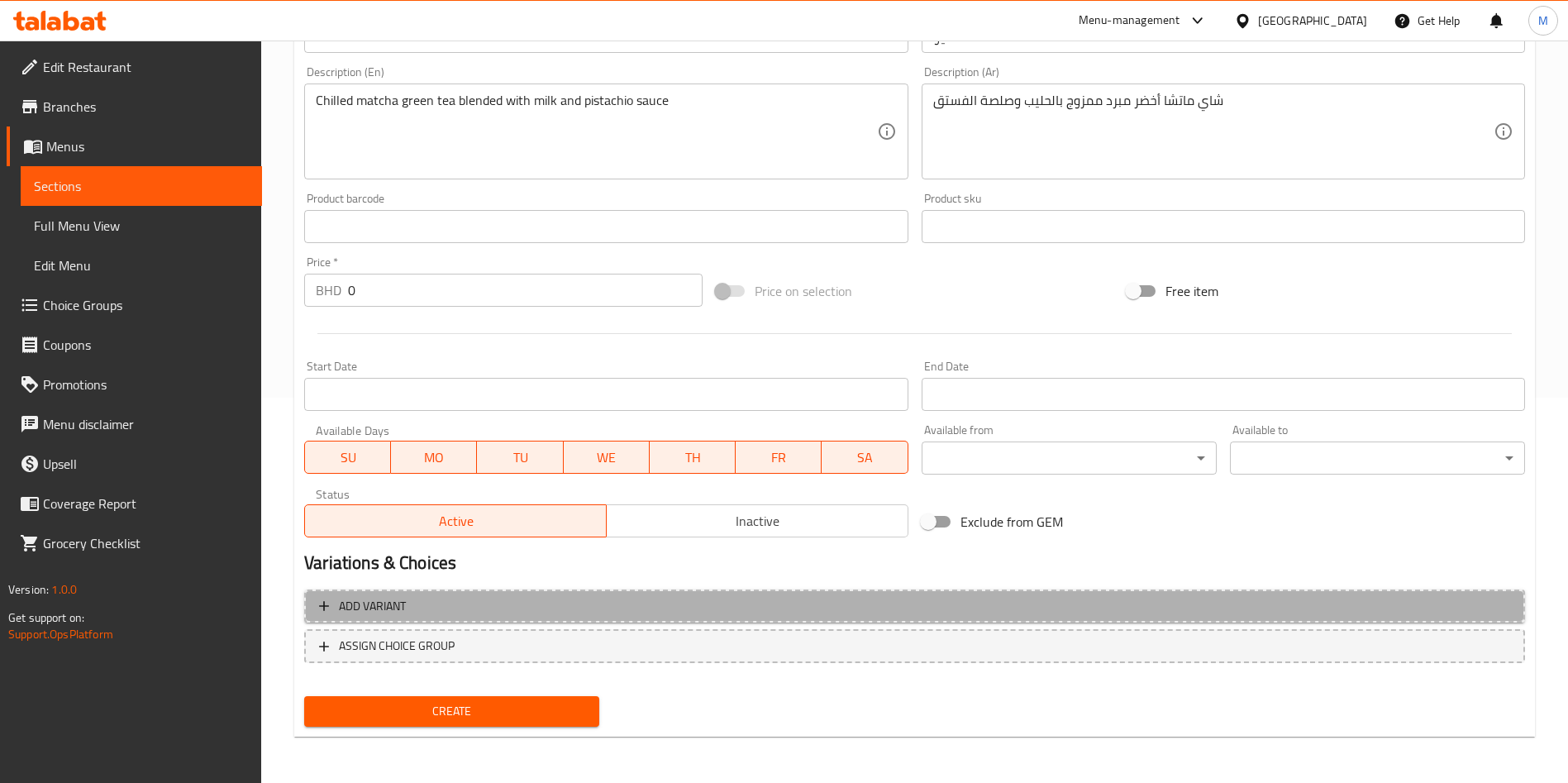
click at [474, 606] on span "Add variant" at bounding box center [914, 606] width 1191 height 20
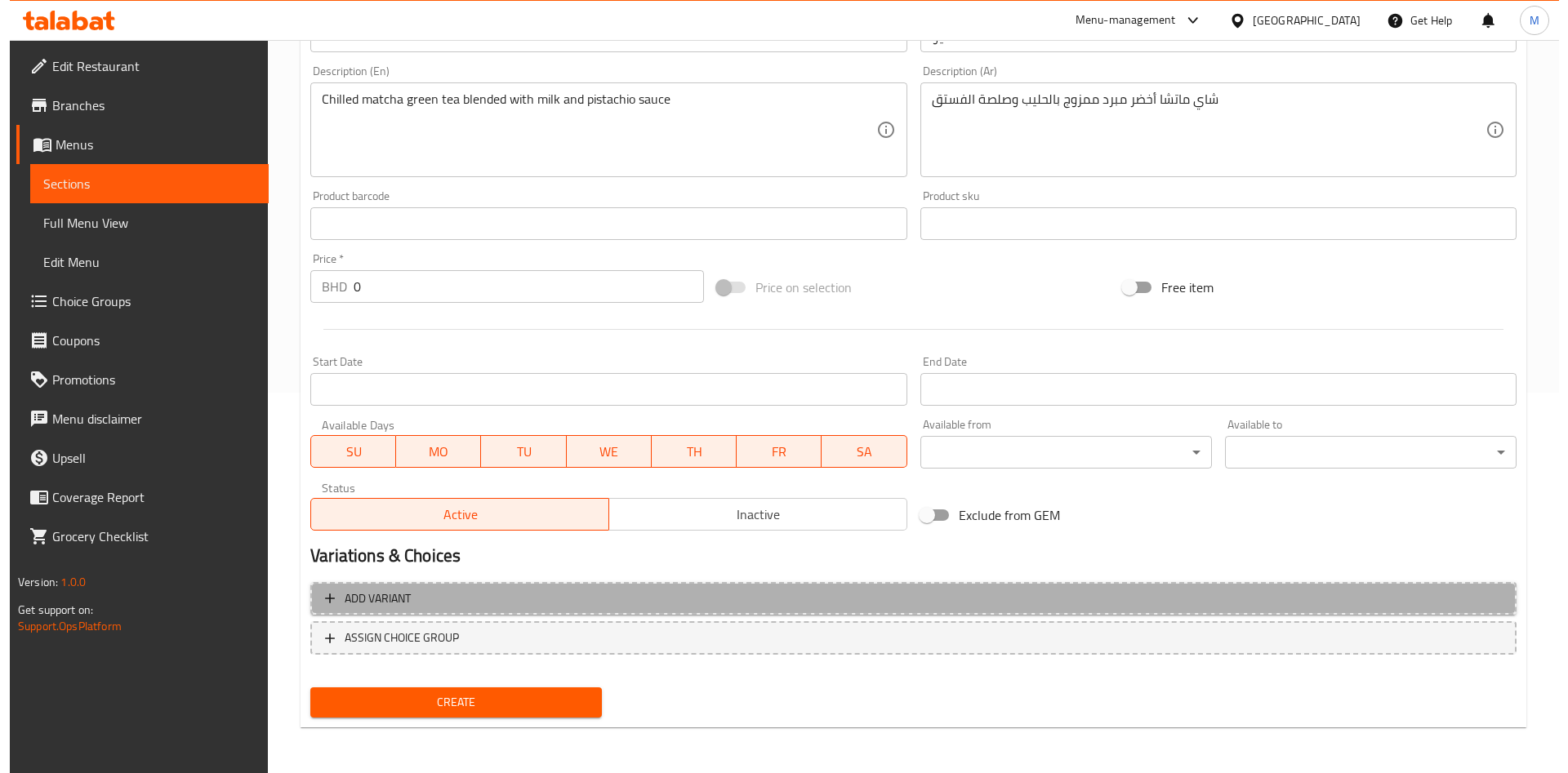
scroll to position [370, 0]
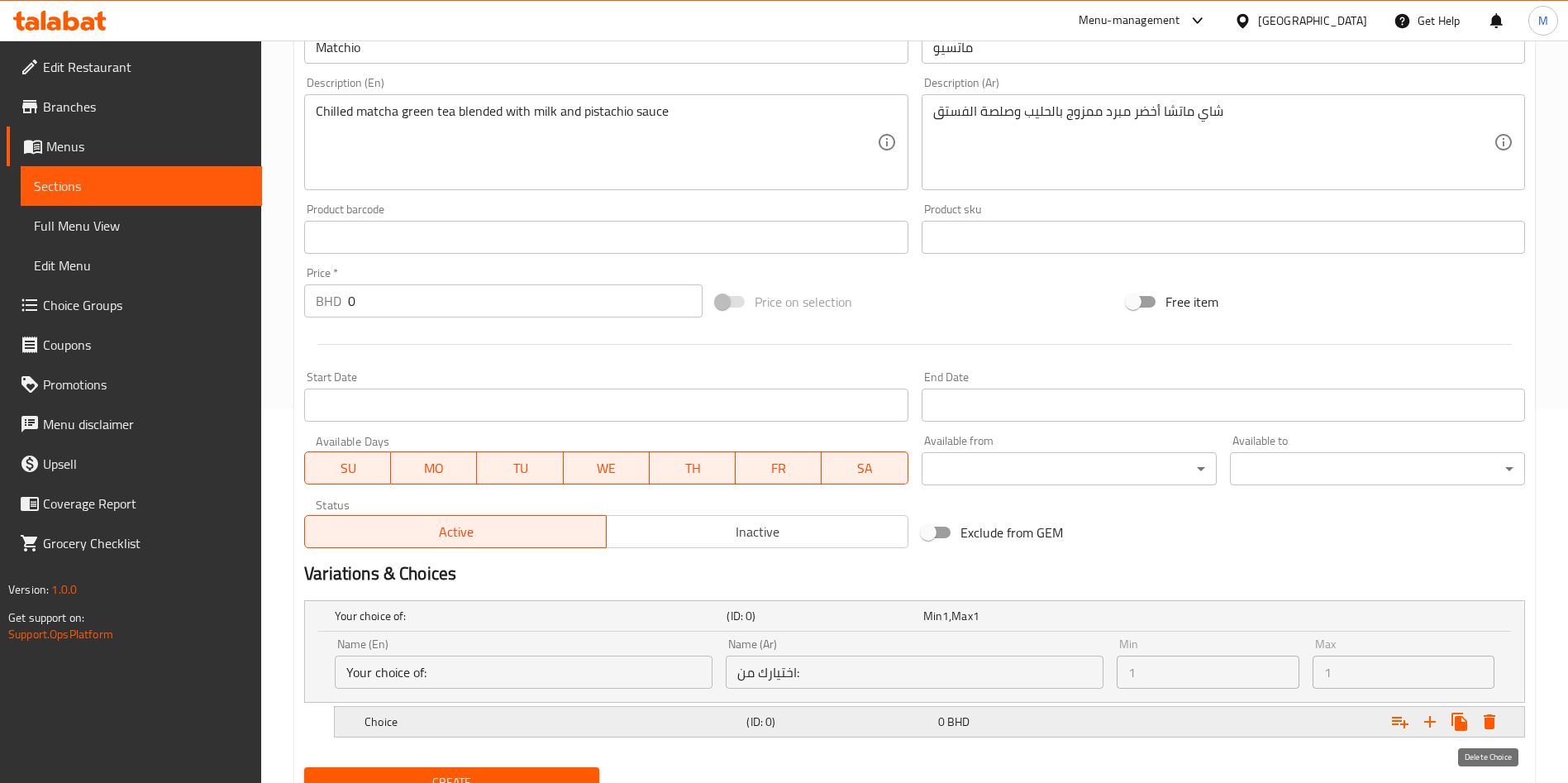
click at [1484, 716] on icon "Expand" at bounding box center [1489, 722] width 12 height 15
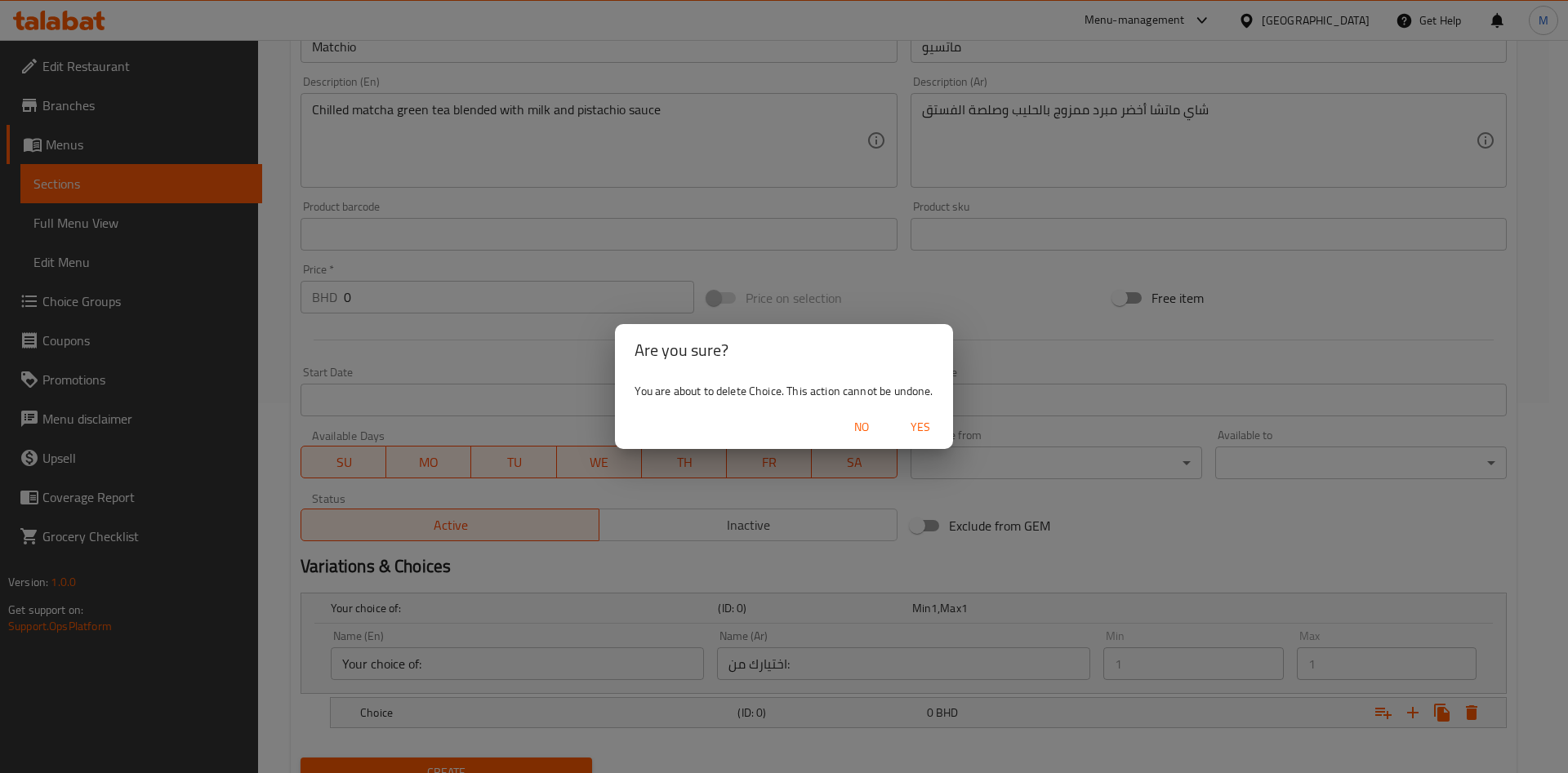
click at [915, 428] on span "Yes" at bounding box center [921, 427] width 39 height 20
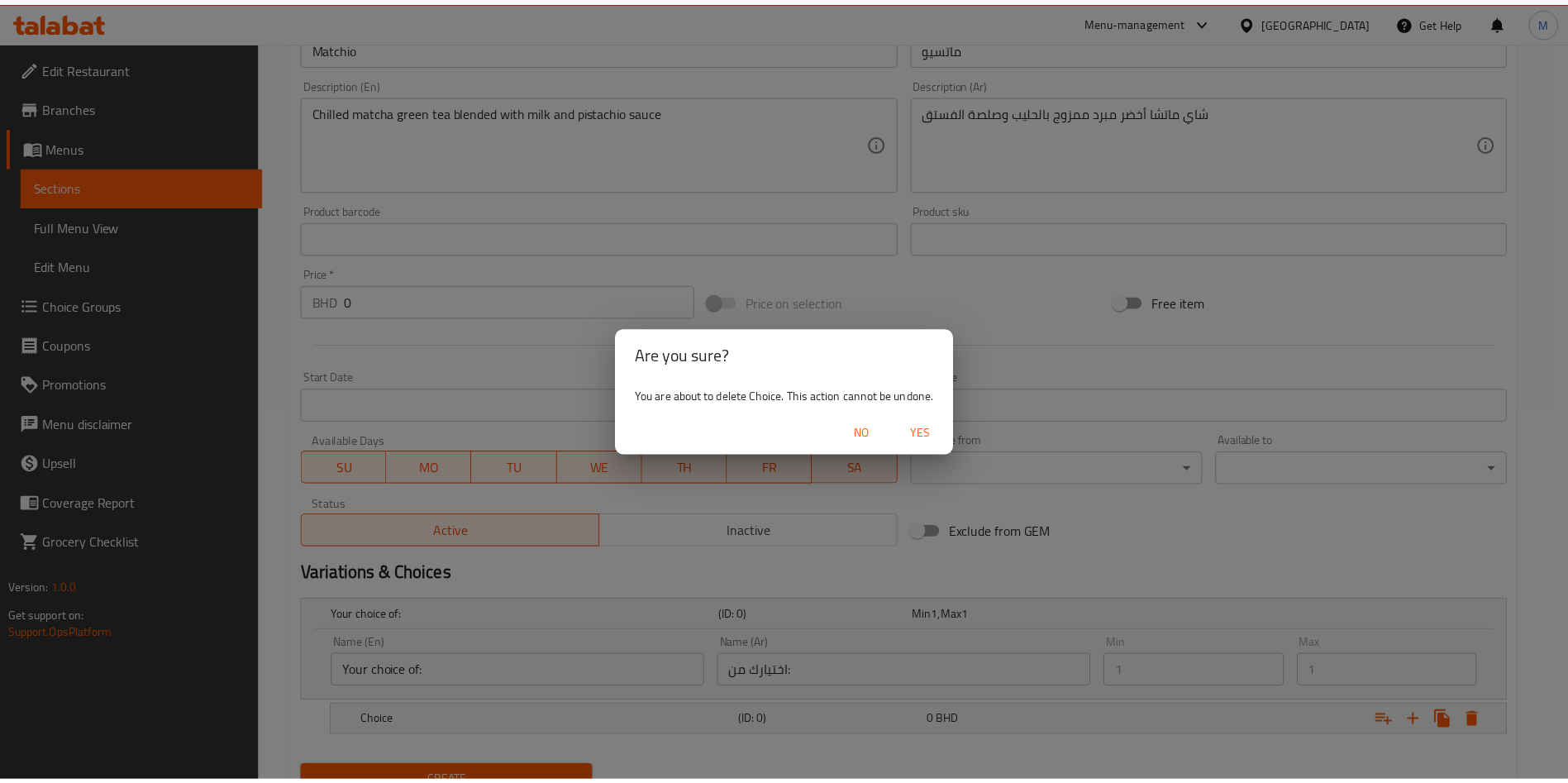
scroll to position [369, 0]
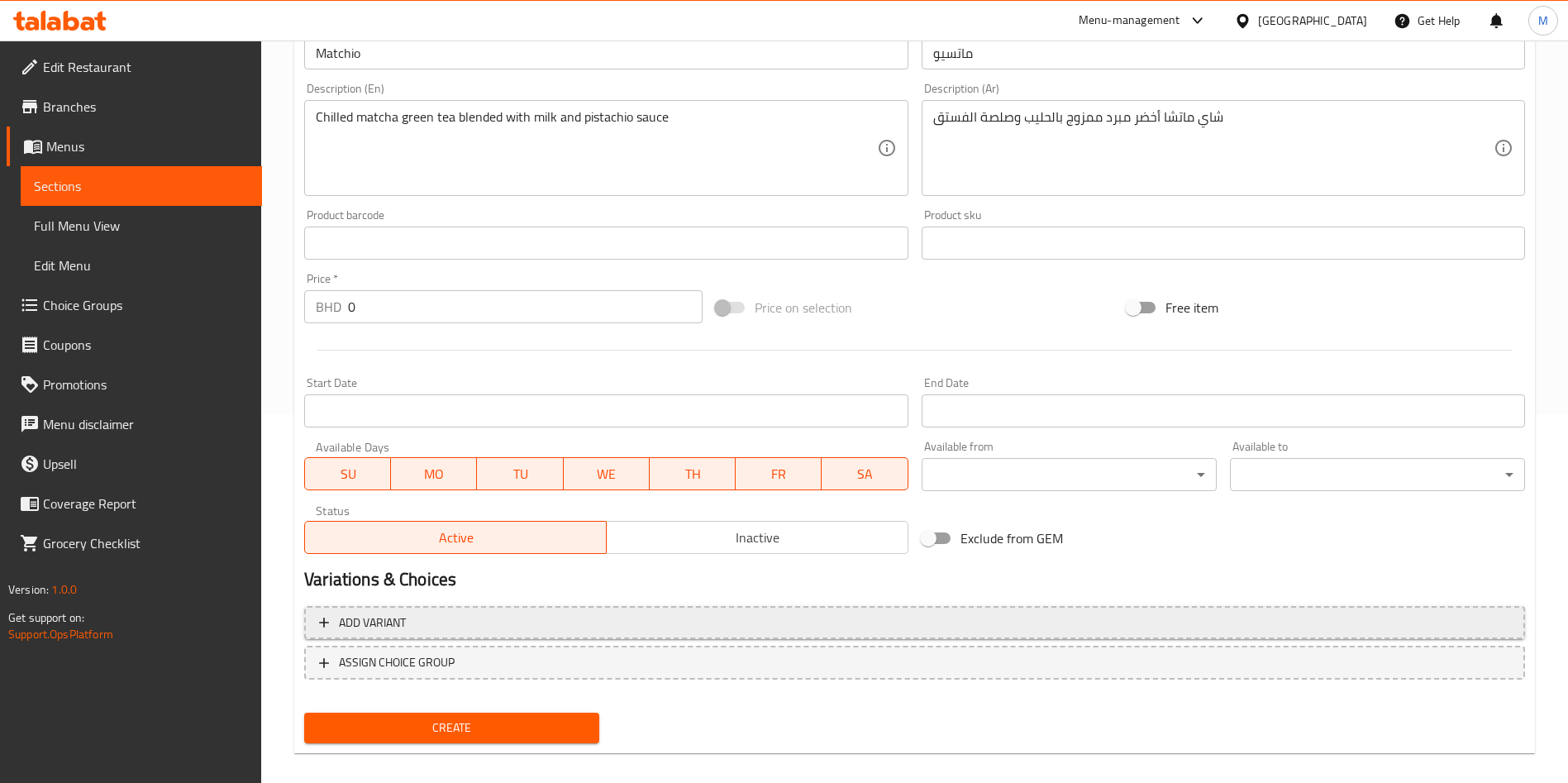
click at [504, 624] on span "Add variant" at bounding box center [914, 623] width 1191 height 20
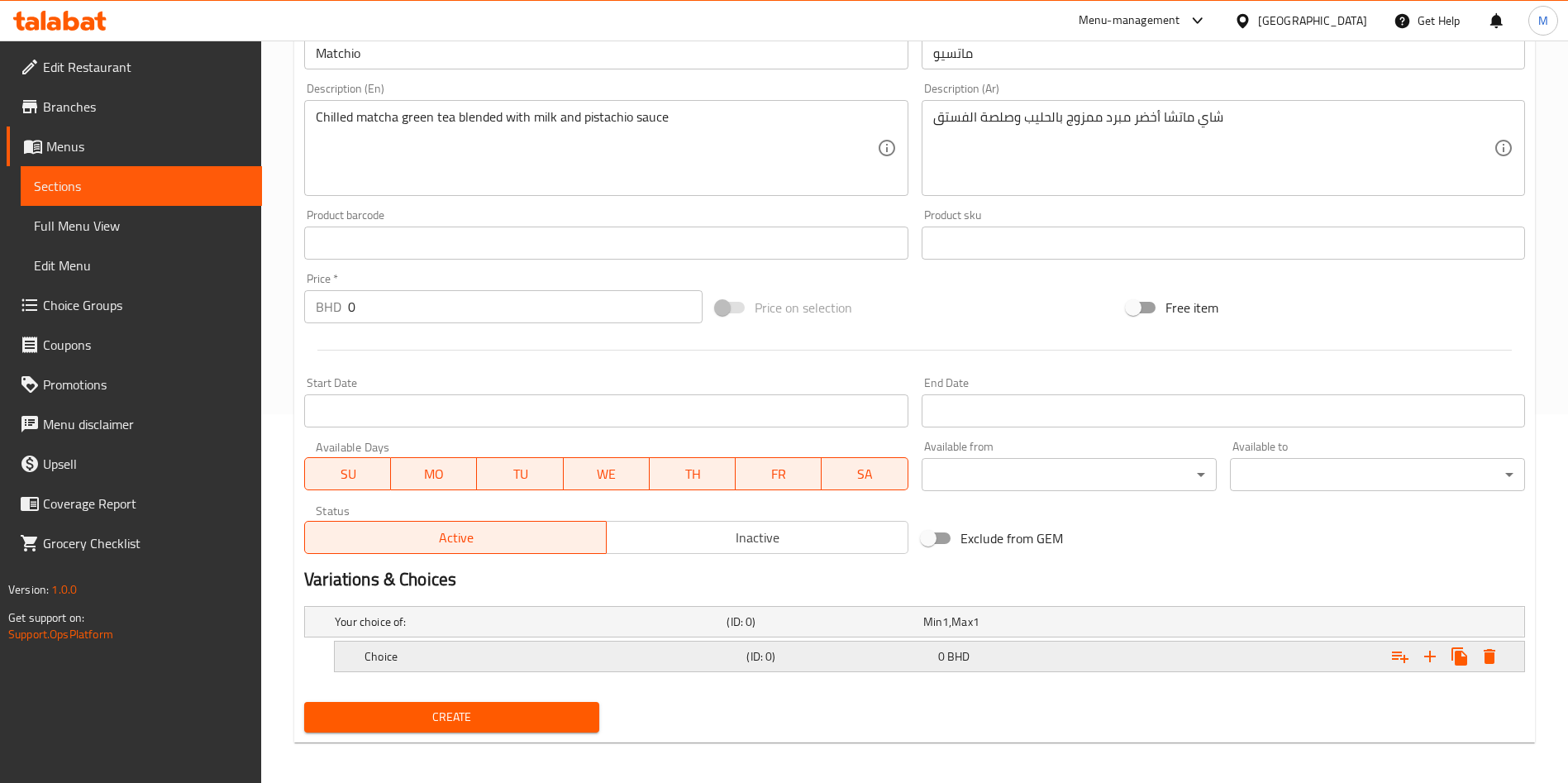
click at [438, 653] on h5 "Choice" at bounding box center [552, 656] width 375 height 17
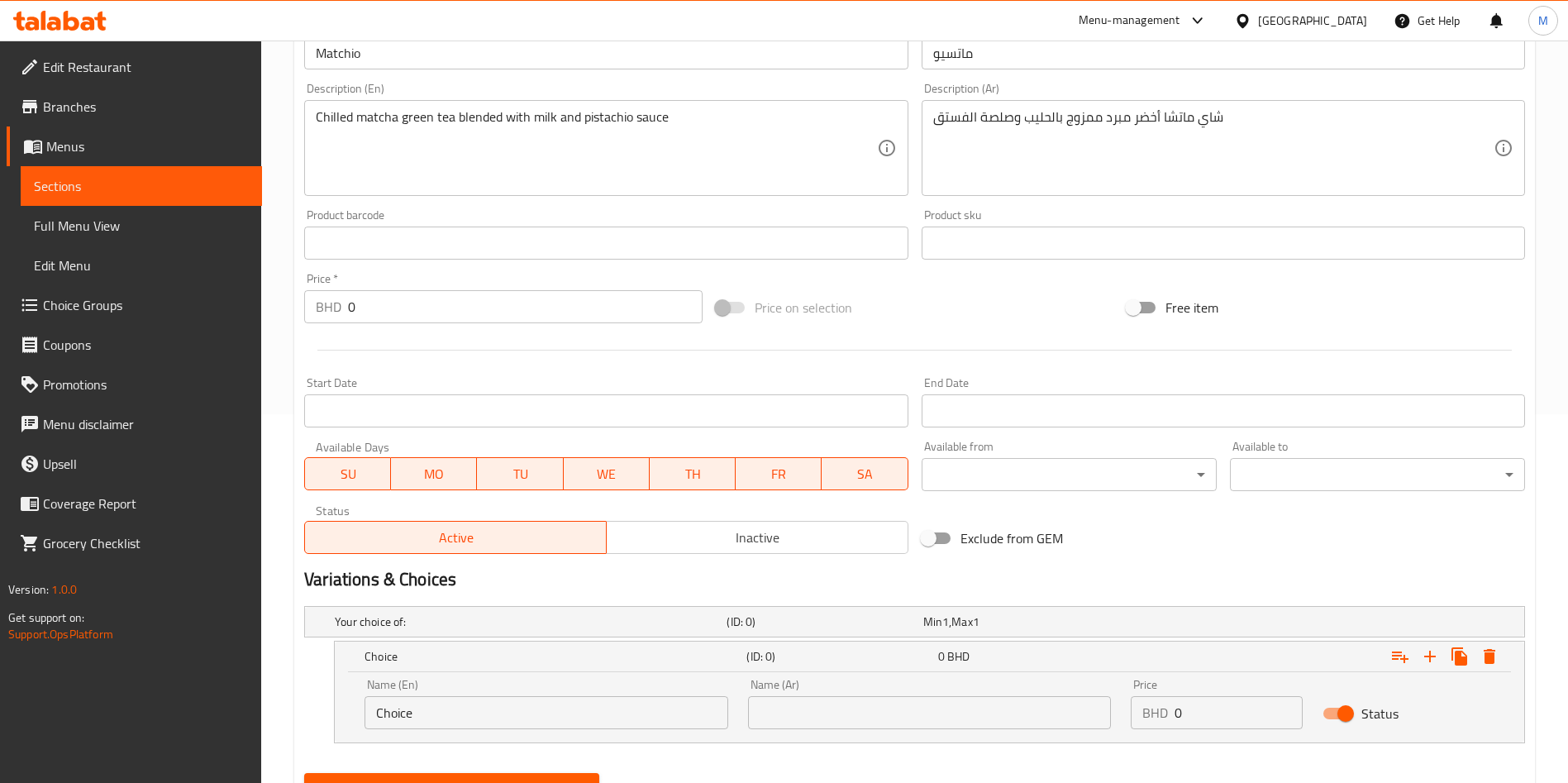
click at [573, 709] on input "Choice" at bounding box center [546, 713] width 364 height 33
type input "12oz"
click at [865, 709] on input "text" at bounding box center [930, 713] width 364 height 33
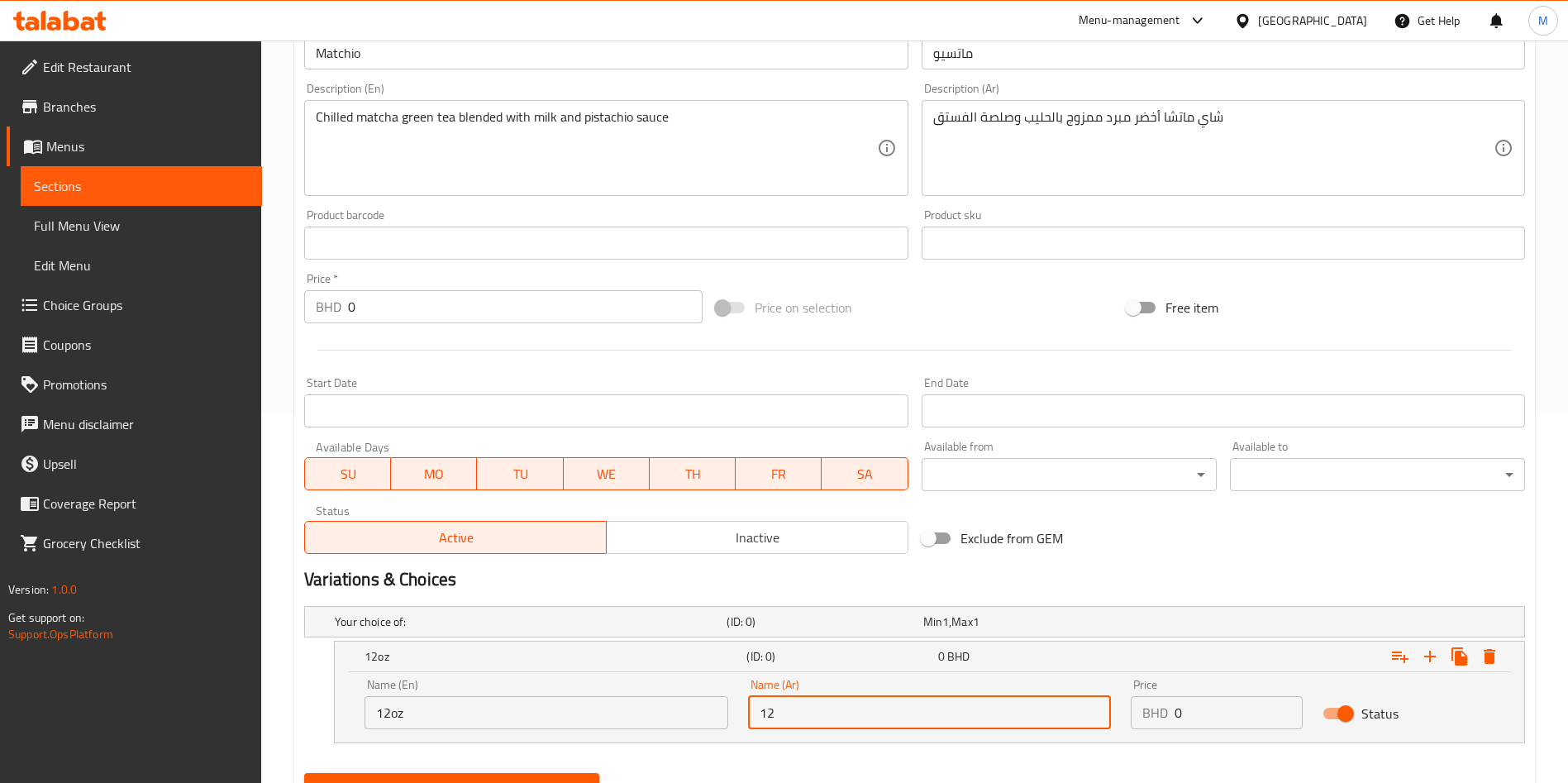
type input "12"
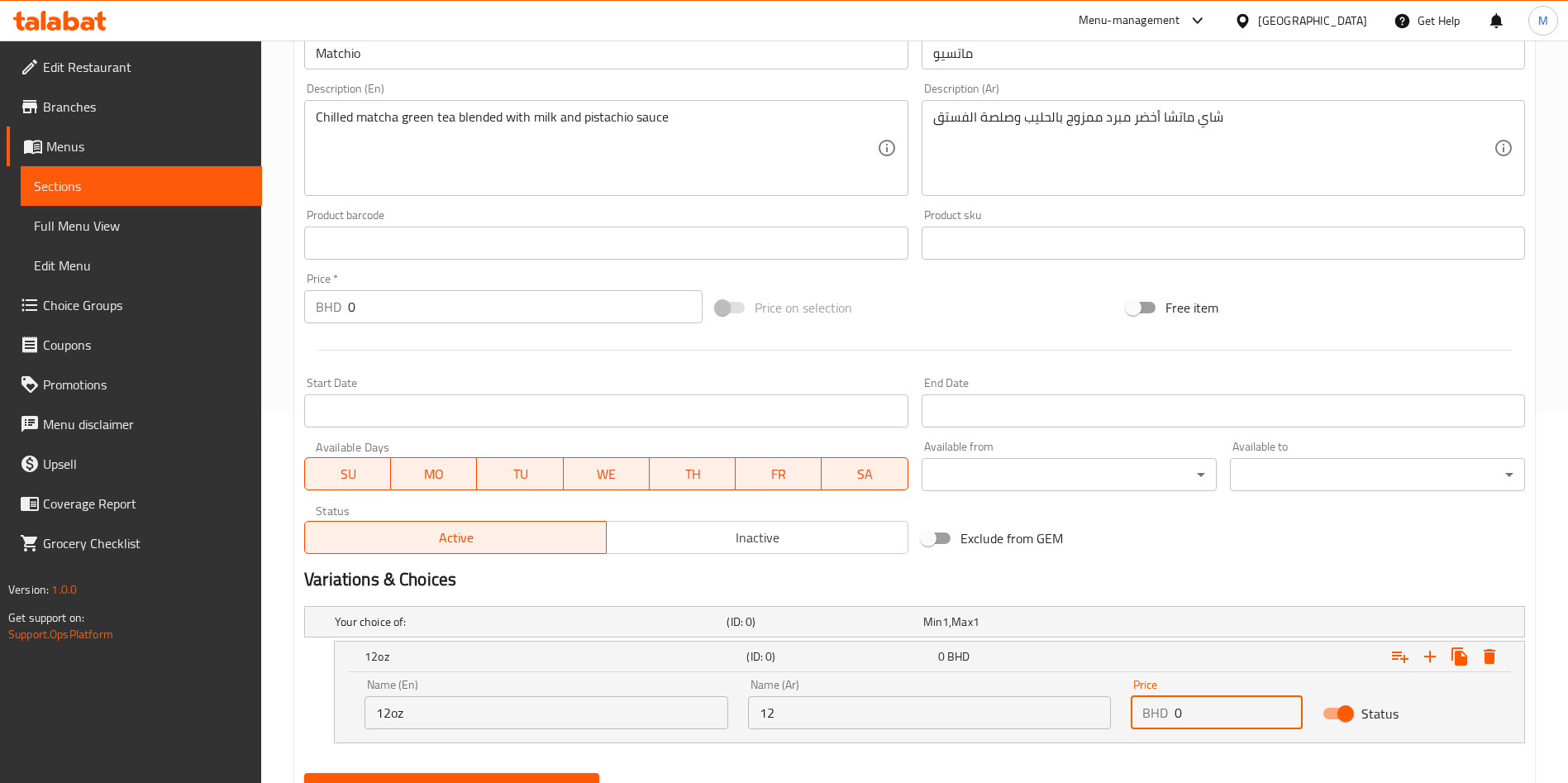
click at [1186, 723] on input "0" at bounding box center [1238, 713] width 128 height 33
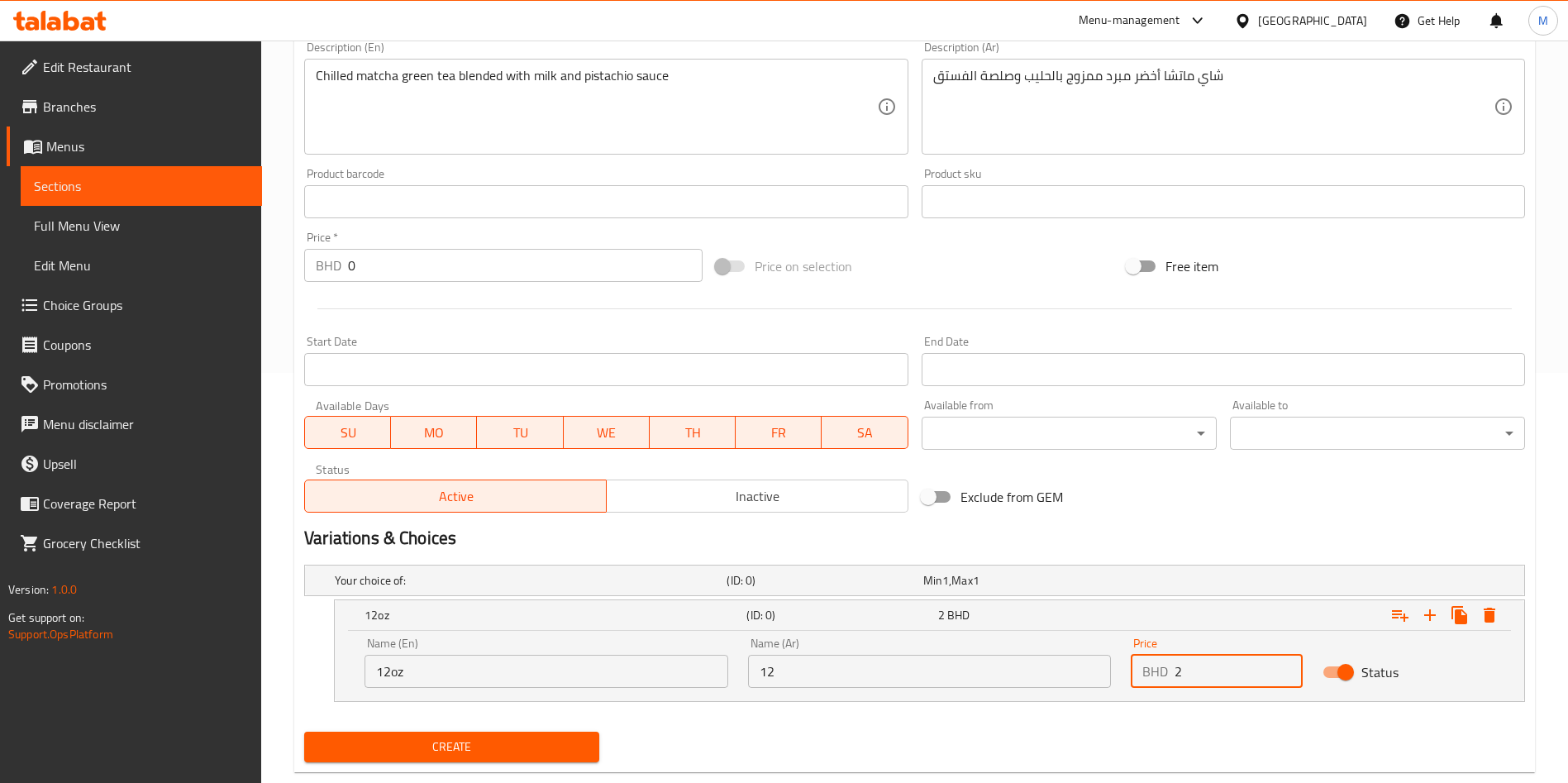
scroll to position [446, 0]
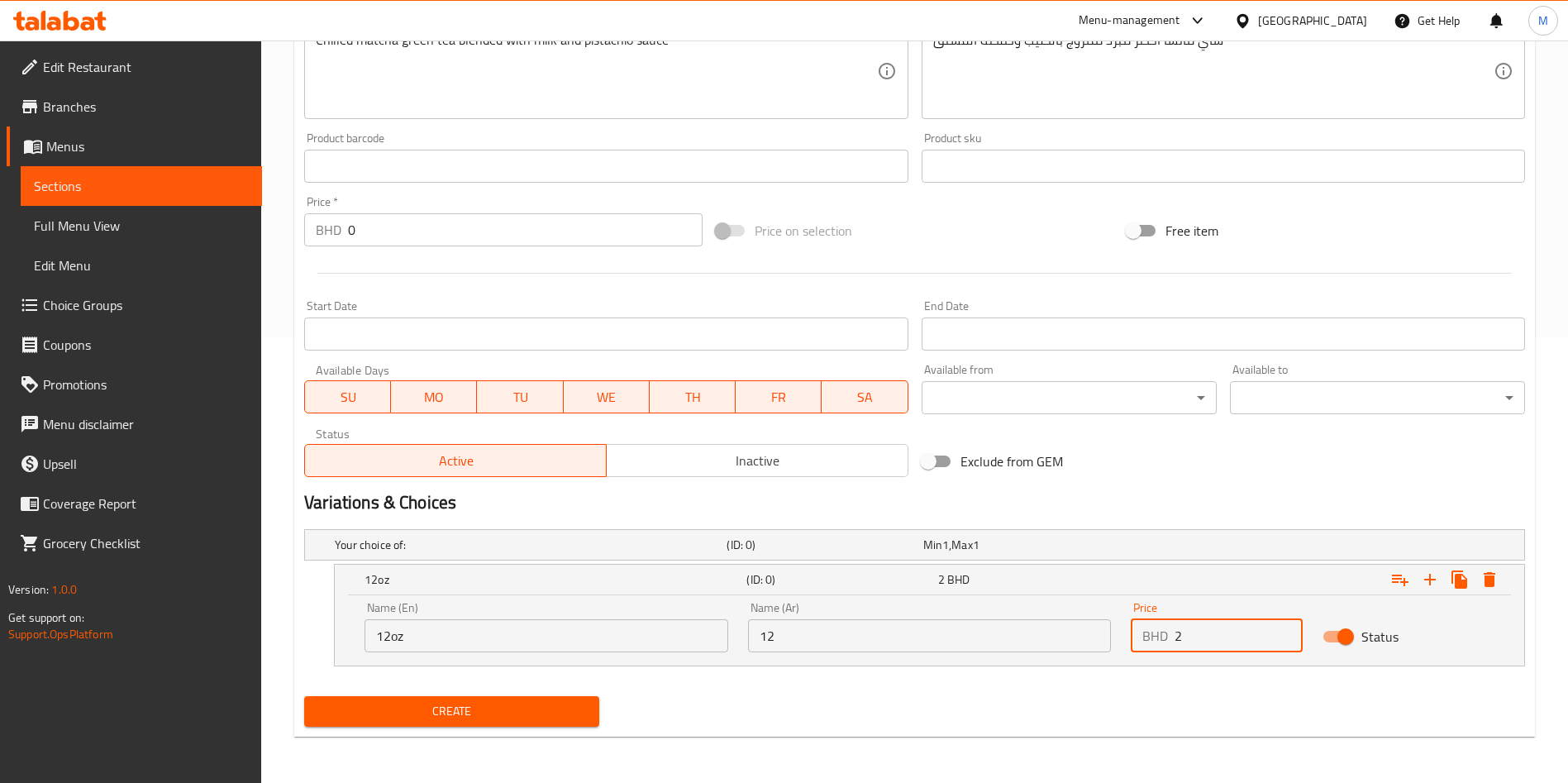
type input "2"
click at [536, 725] on button "Create" at bounding box center [451, 711] width 295 height 31
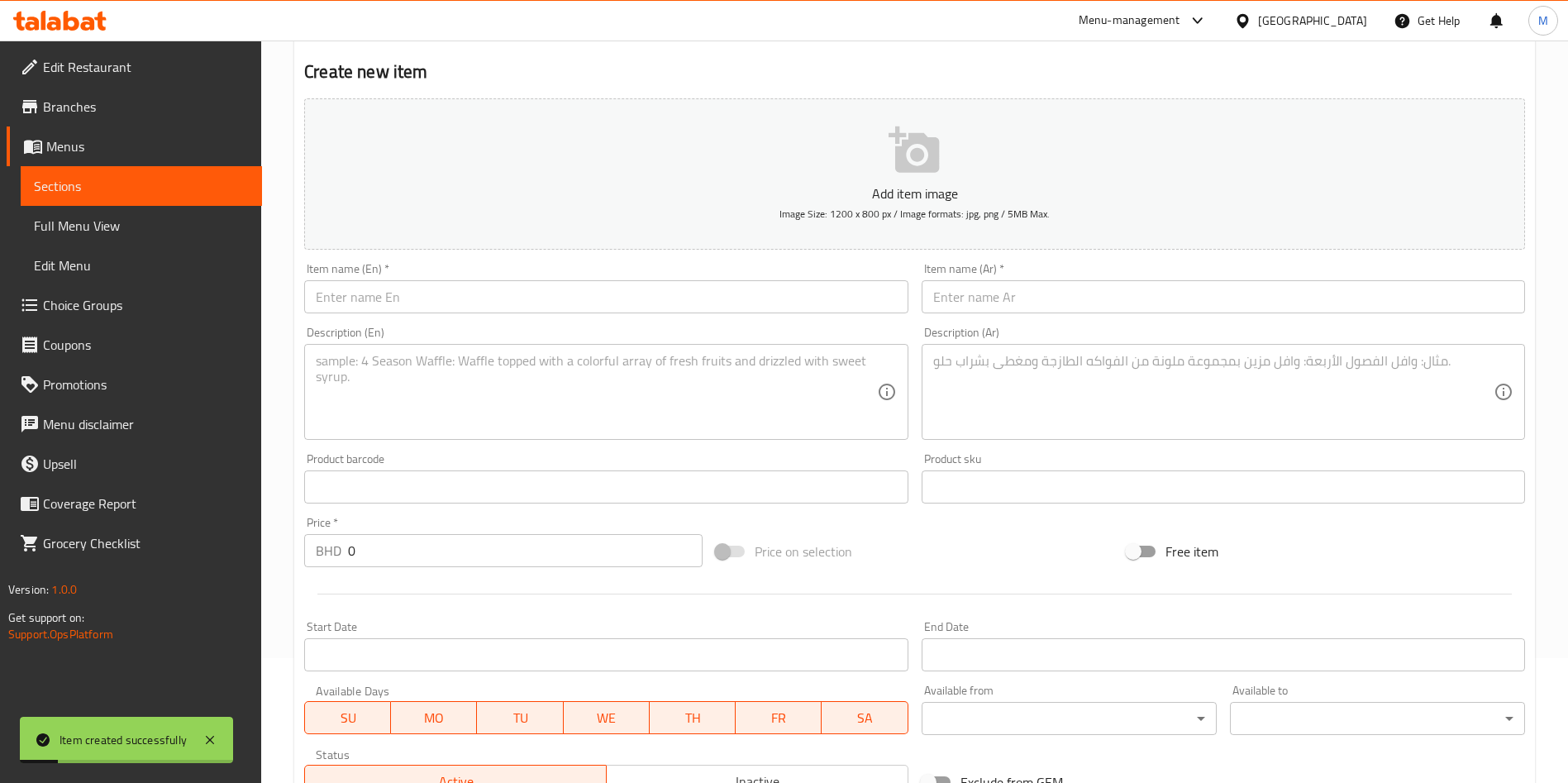
scroll to position [0, 0]
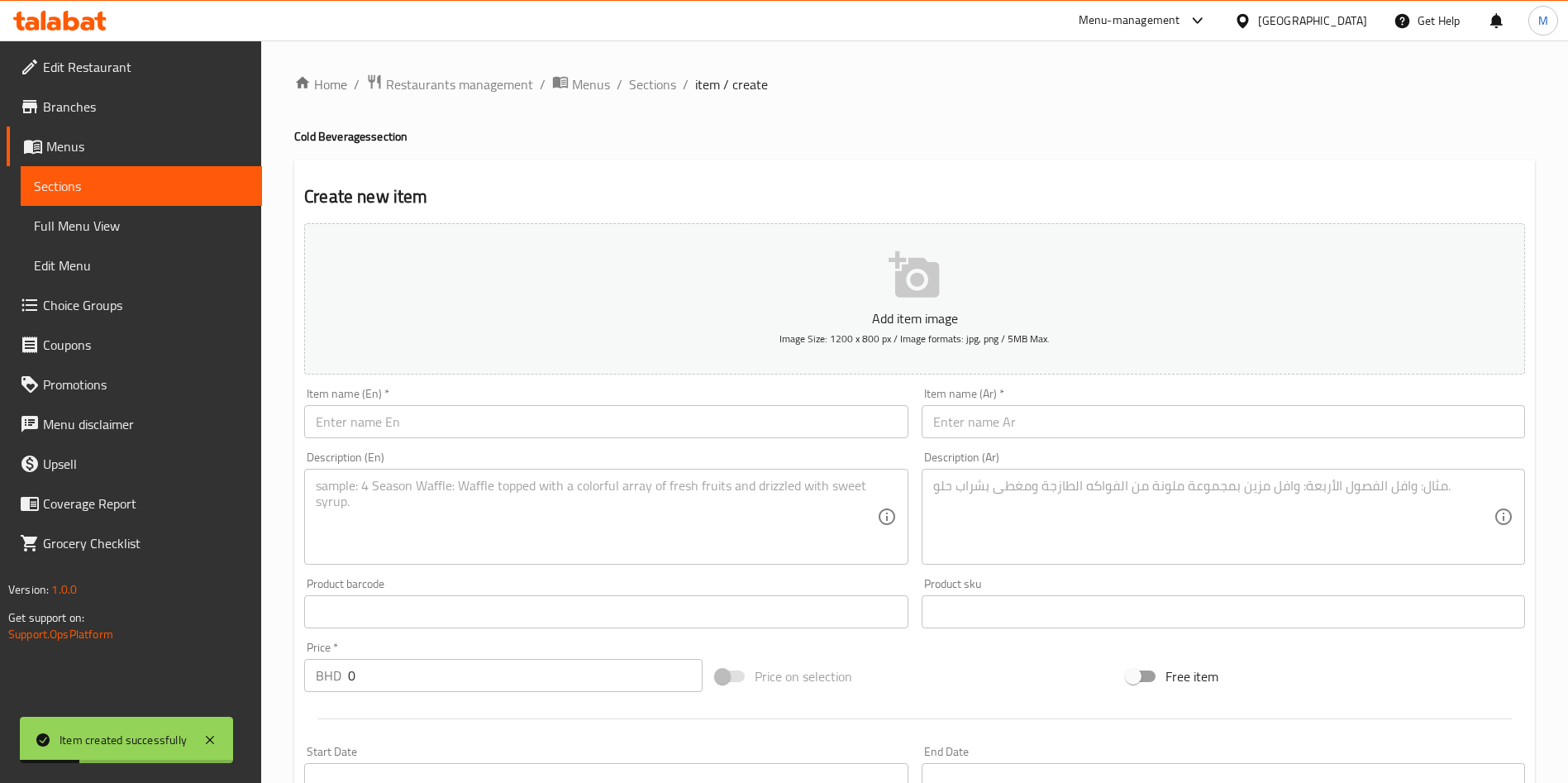
click at [614, 100] on div "Home / Restaurants management / Menus / Sections / item / create Cold Beverages…" at bounding box center [914, 635] width 1241 height 1122
click at [627, 98] on div "Home / Restaurants management / Menus / Sections / item / create Cold Beverages…" at bounding box center [914, 635] width 1241 height 1122
click at [634, 85] on span "Sections" at bounding box center [652, 83] width 47 height 19
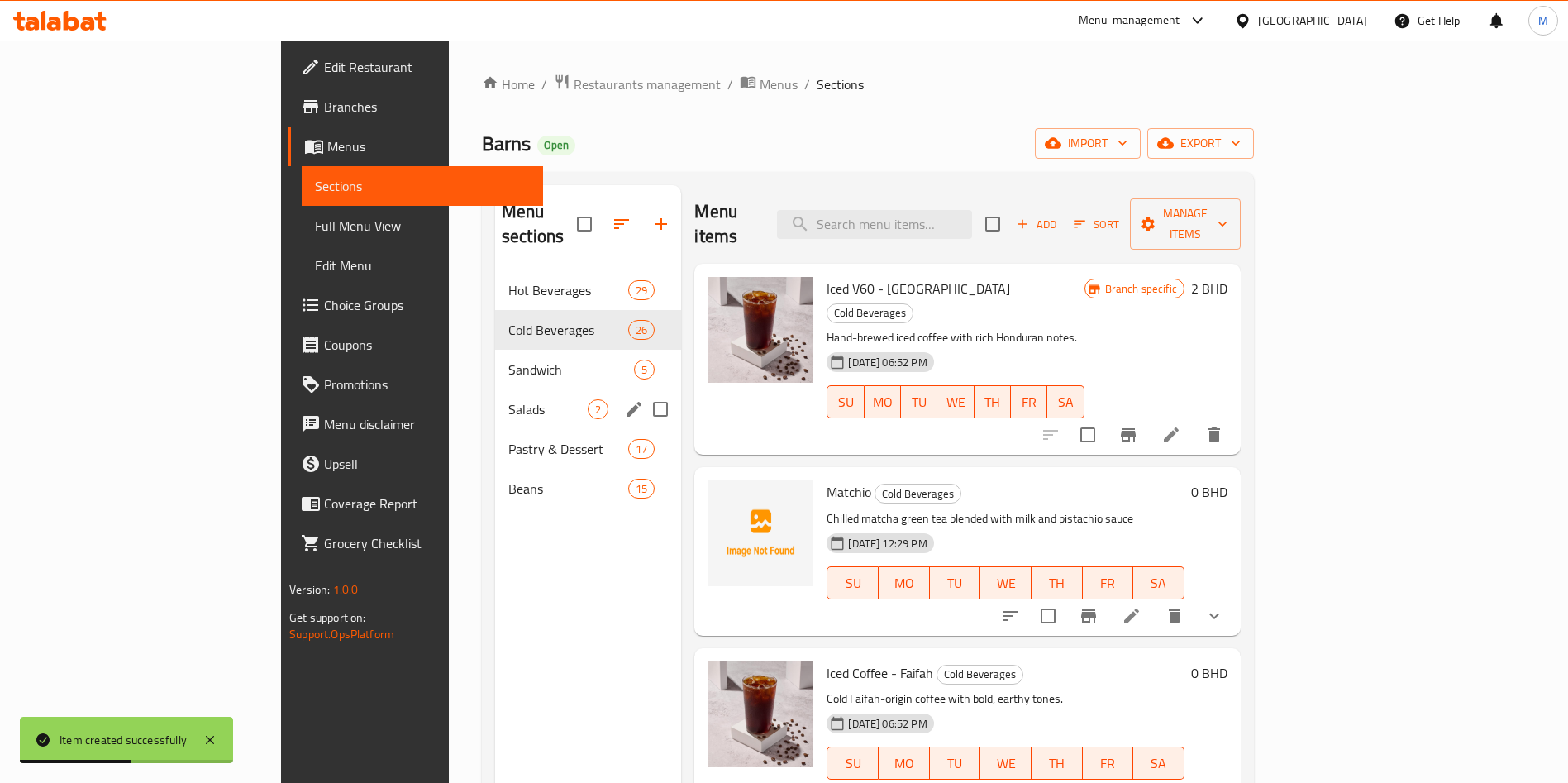
click at [495, 396] on div "Salads 2" at bounding box center [588, 409] width 186 height 40
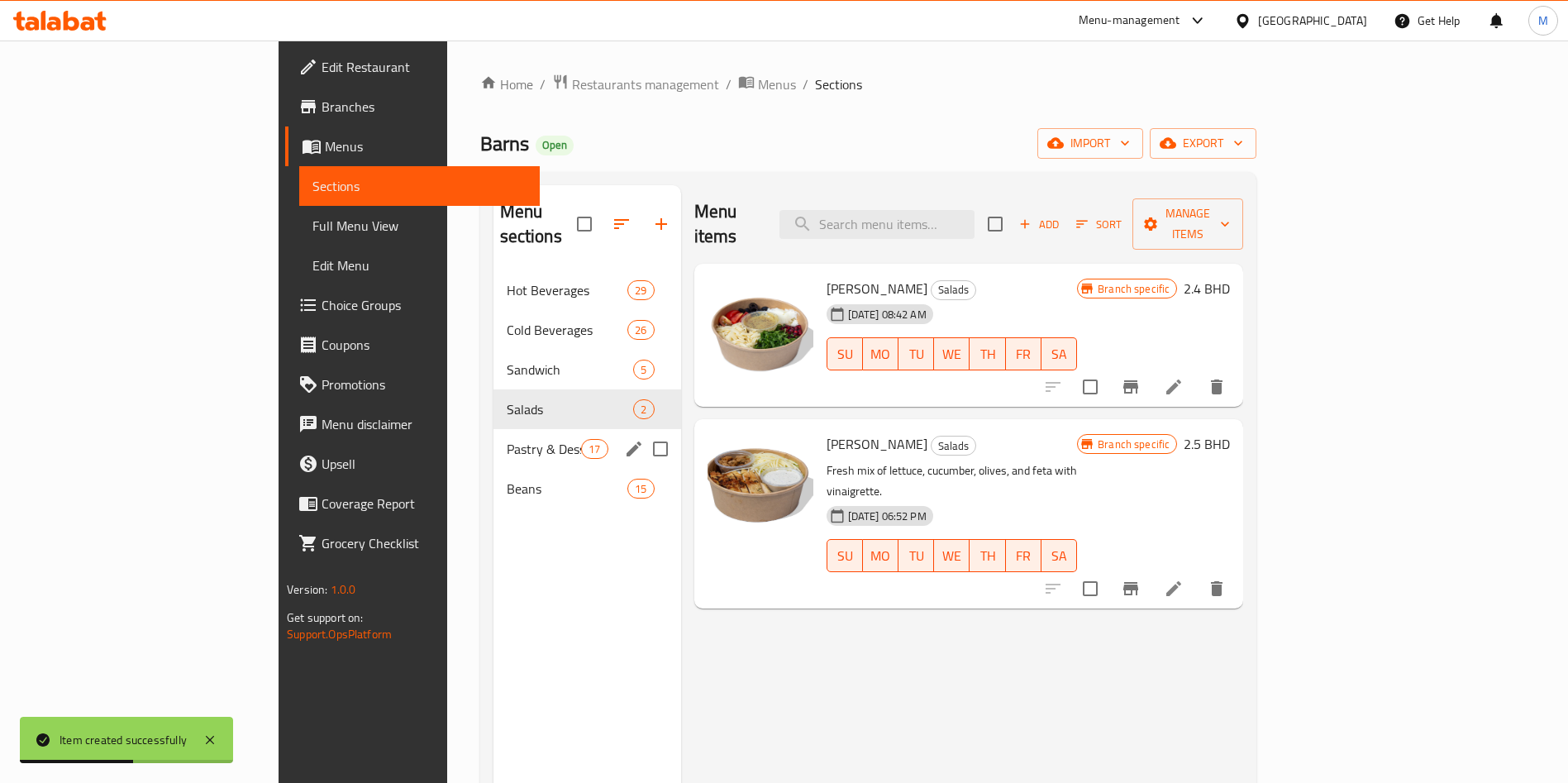
click at [493, 435] on div "Pastry & Dessert 17" at bounding box center [587, 448] width 188 height 40
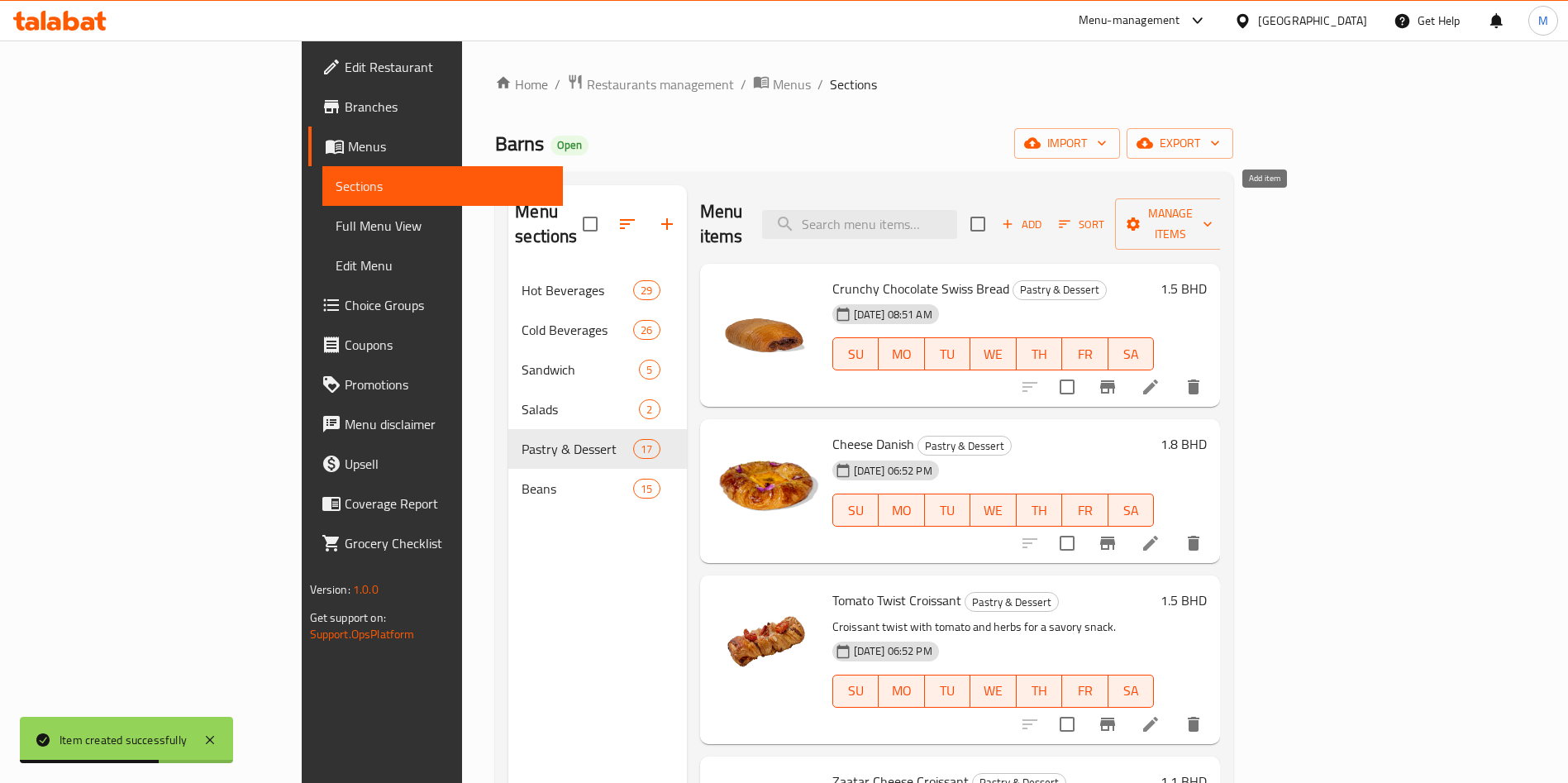
click at [1044, 215] on span "Add" at bounding box center [1021, 225] width 44 height 19
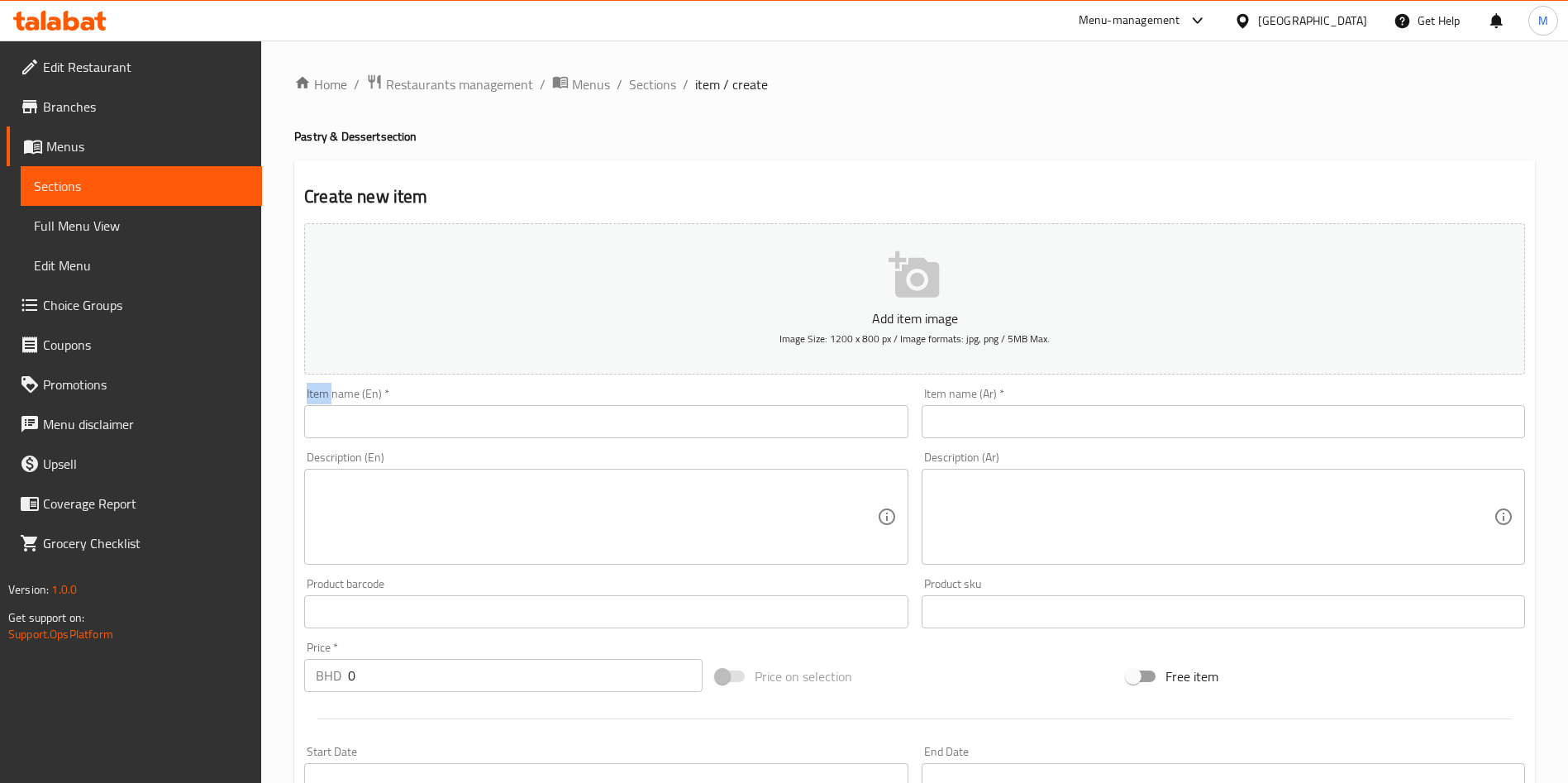
click at [552, 419] on input "text" at bounding box center [605, 422] width 603 height 33
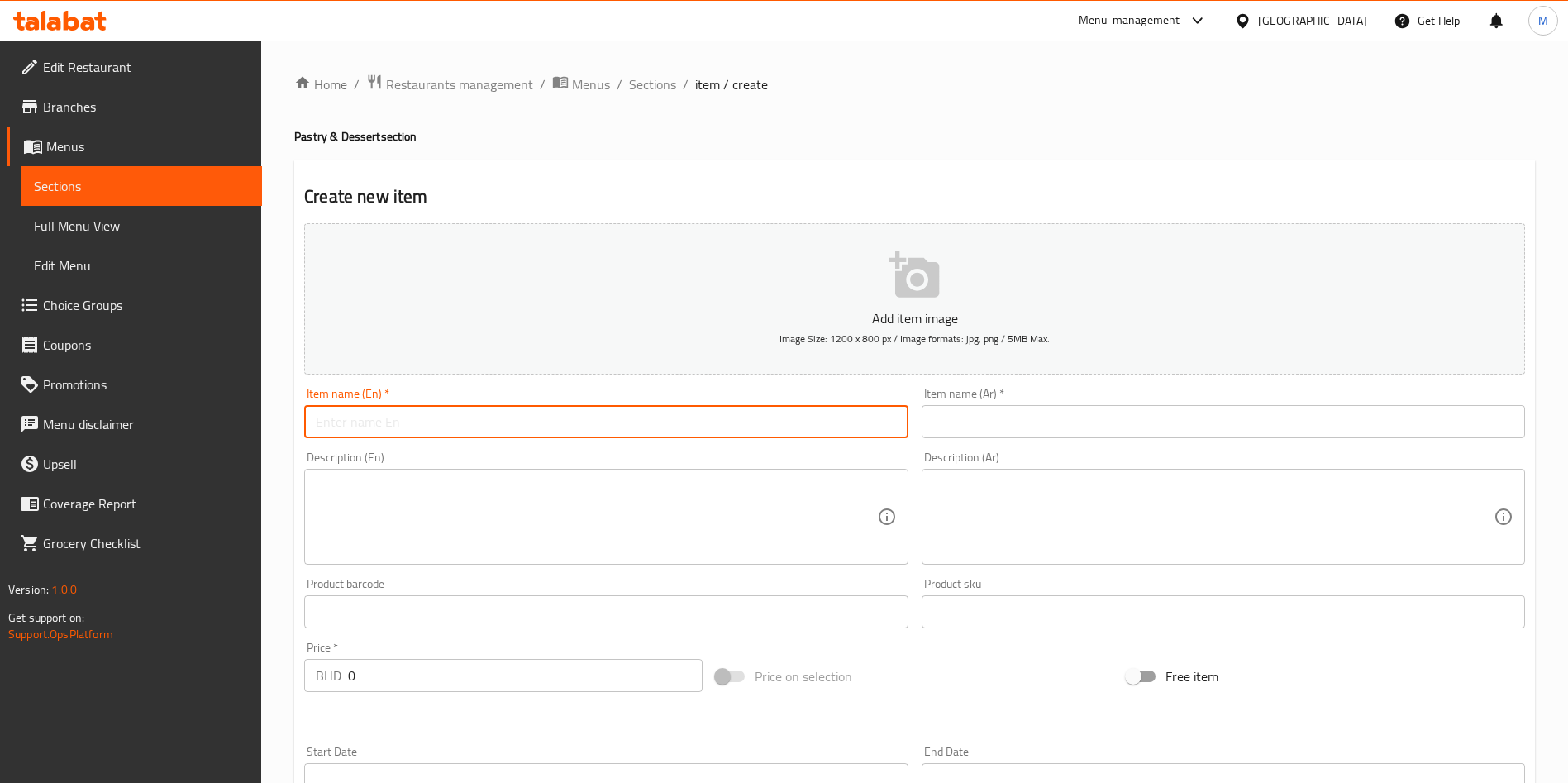
paste input "2) Pastry & Desert - Plain Croissant - 1.1 BD"
click at [429, 421] on input "2) Pastry & Desert - Plain Croissant - 1.1 BD" at bounding box center [605, 422] width 603 height 33
type input "Plain Croissant - 1.1 BD"
click at [471, 674] on input "0" at bounding box center [526, 676] width 355 height 33
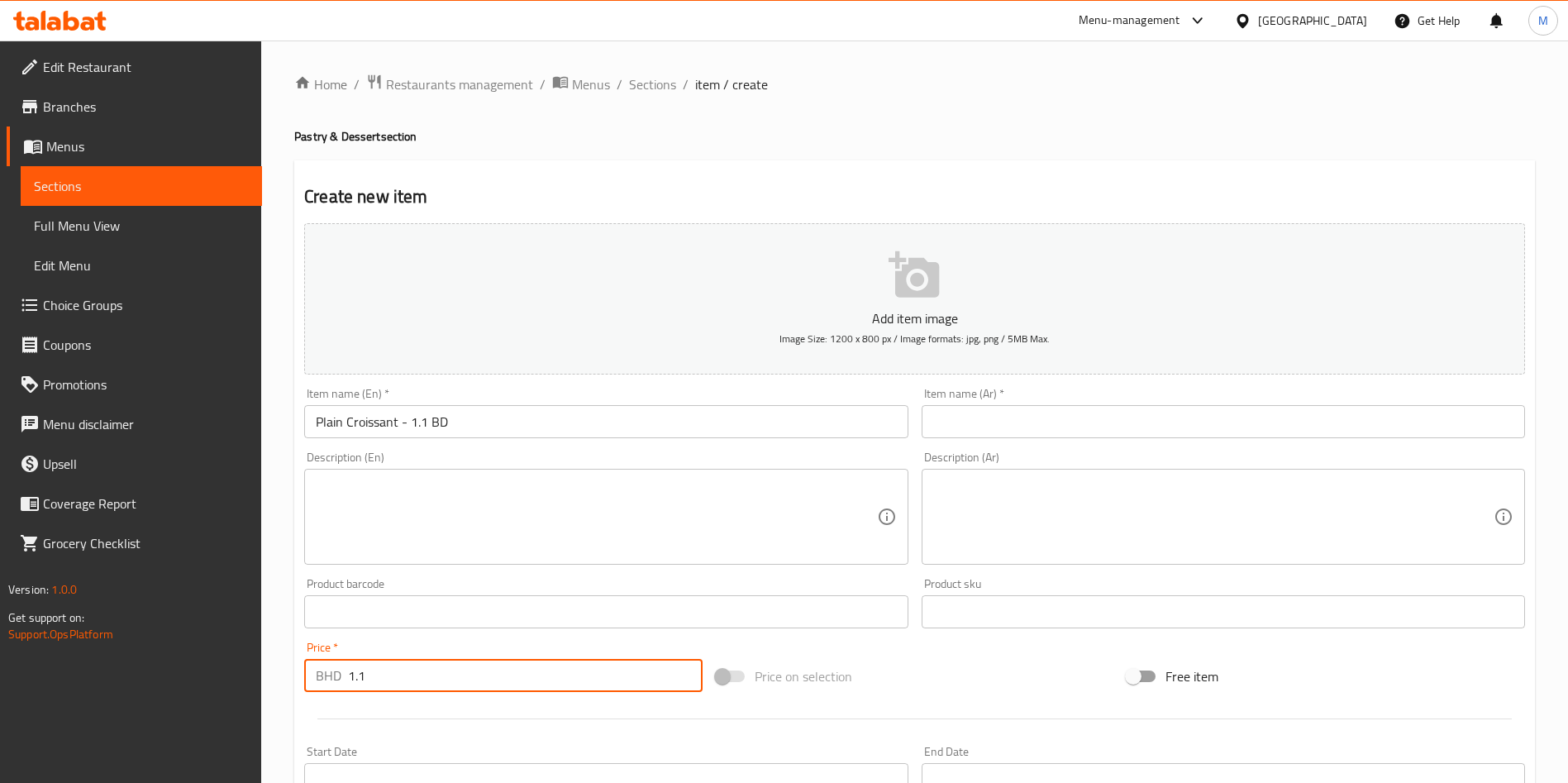
type input "1.1"
click at [991, 405] on input "text" at bounding box center [1222, 422] width 603 height 33
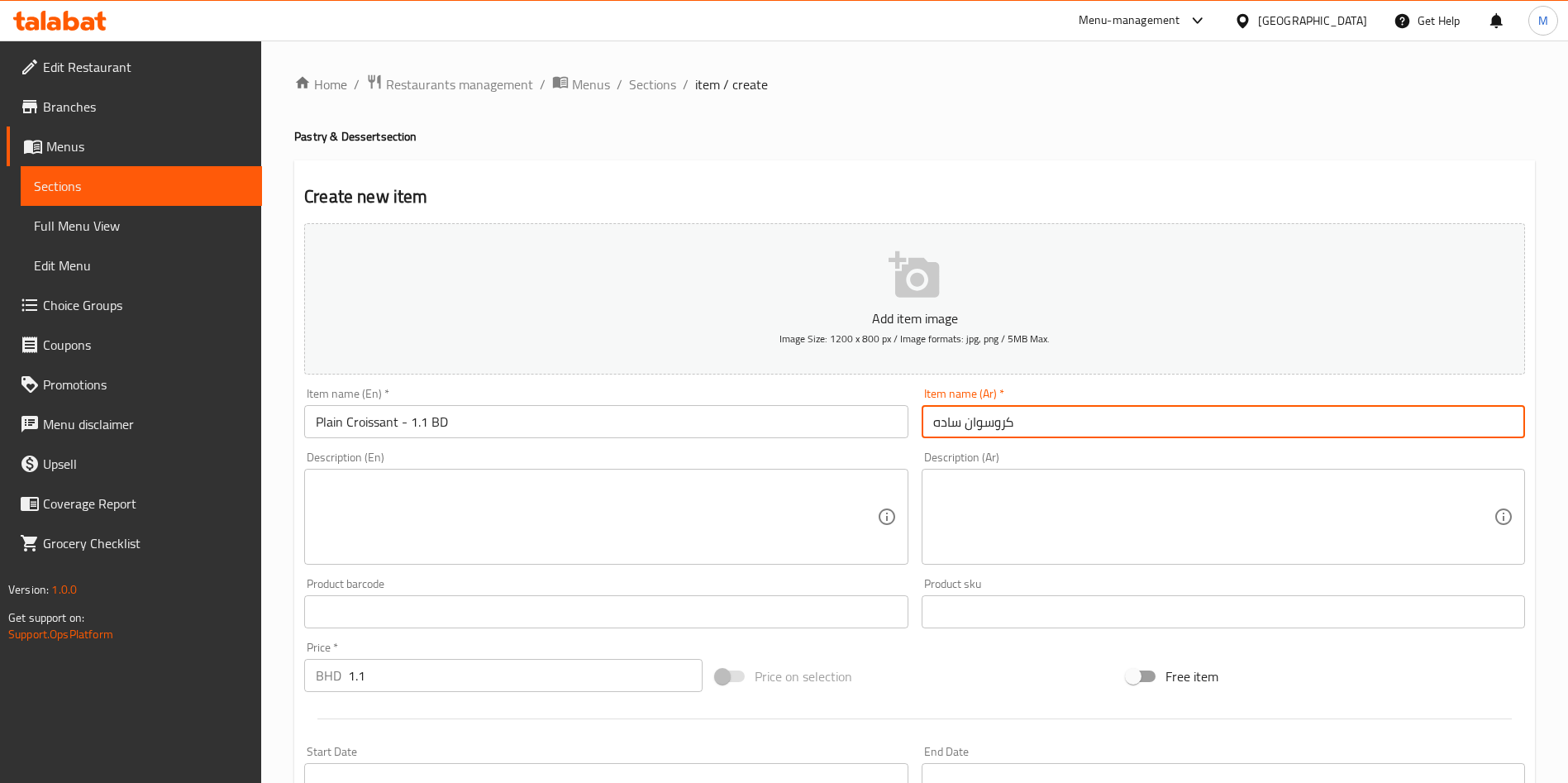
type input "كروسوان ساده"
click at [631, 419] on input "Plain Croissant - 1.1 BD" at bounding box center [605, 422] width 603 height 33
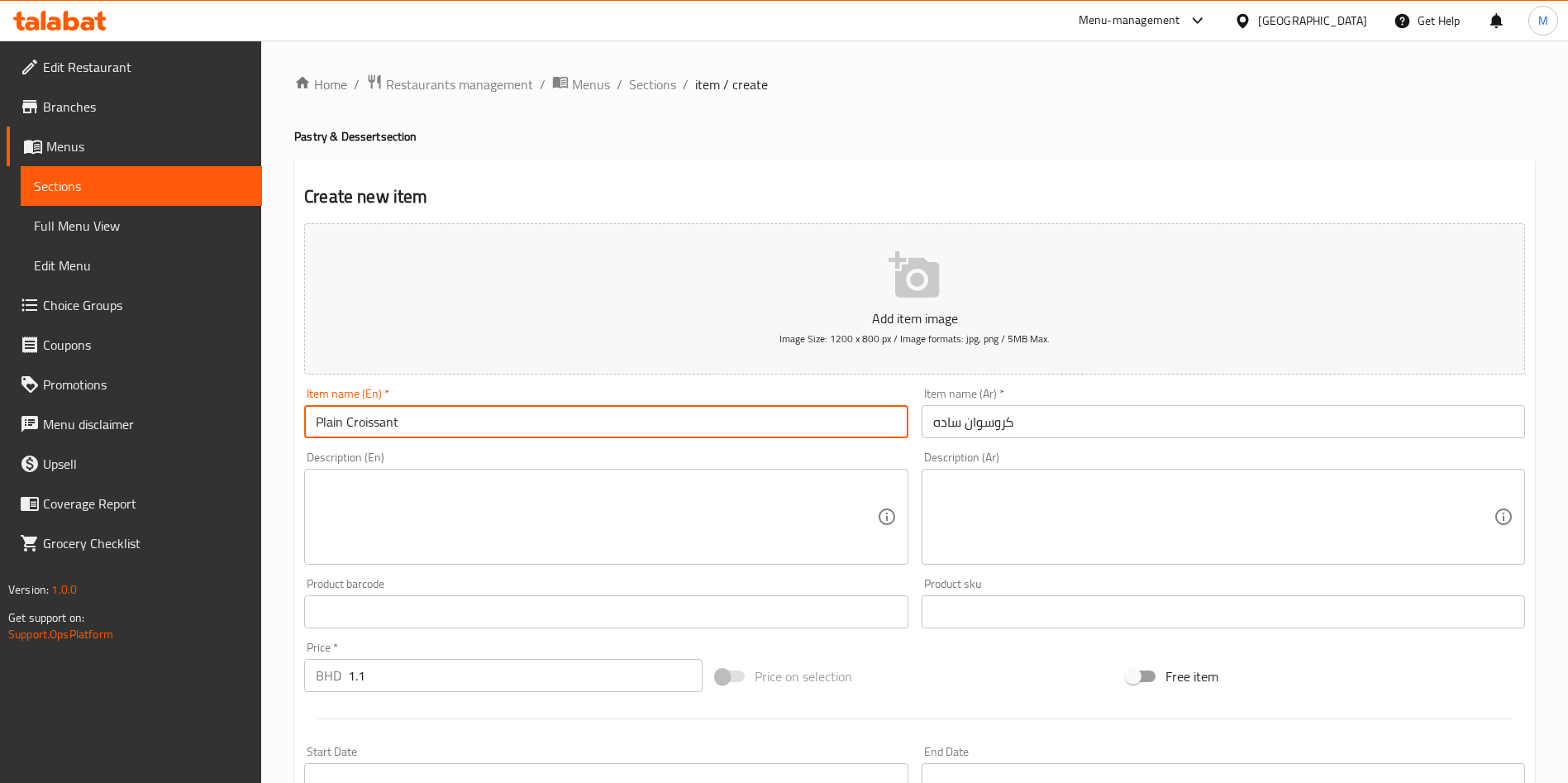
scroll to position [372, 0]
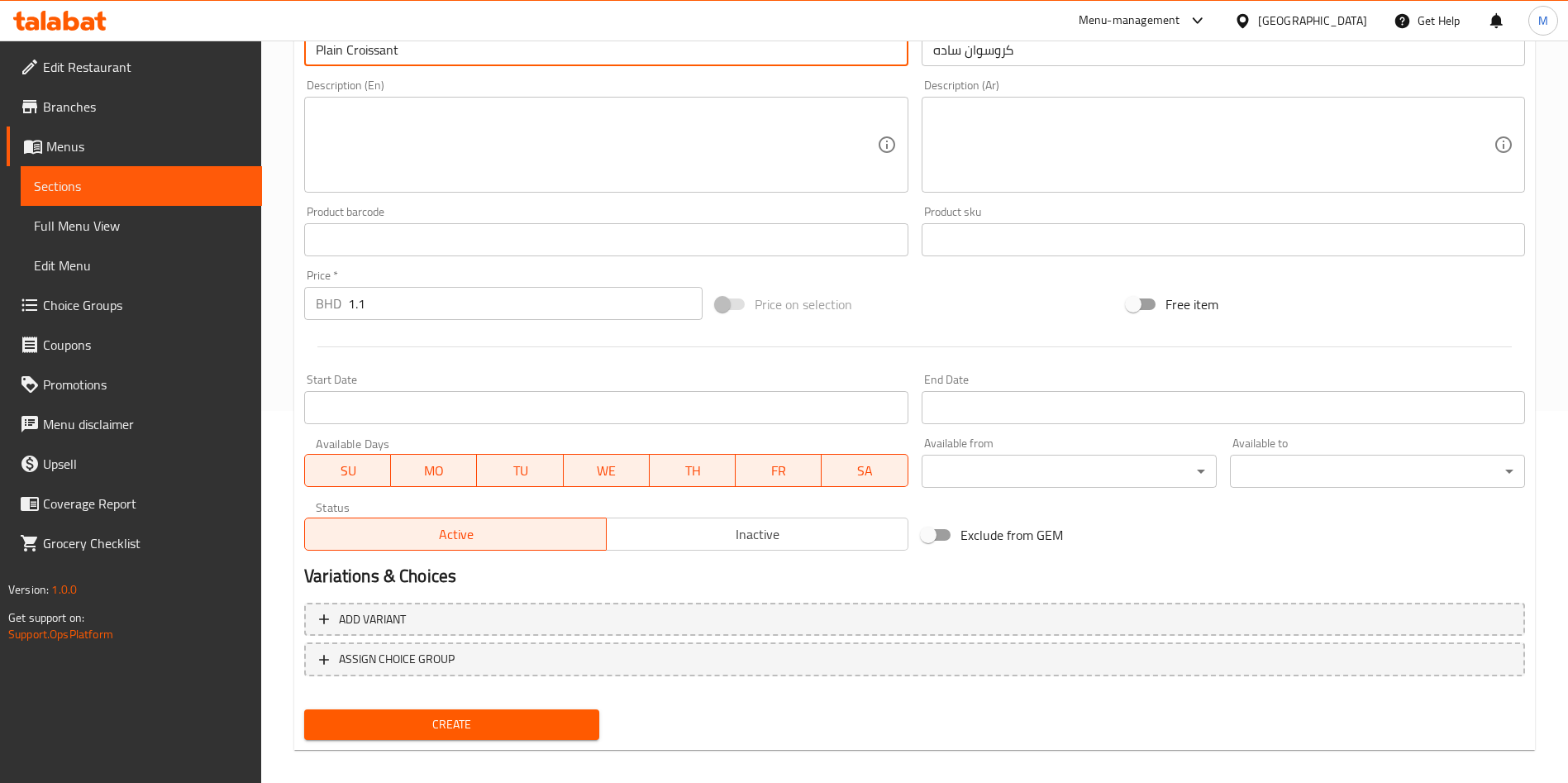
type input "Plain Croissant"
click at [527, 729] on span "Create" at bounding box center [451, 725] width 269 height 20
click at [527, 729] on div at bounding box center [784, 391] width 1568 height 783
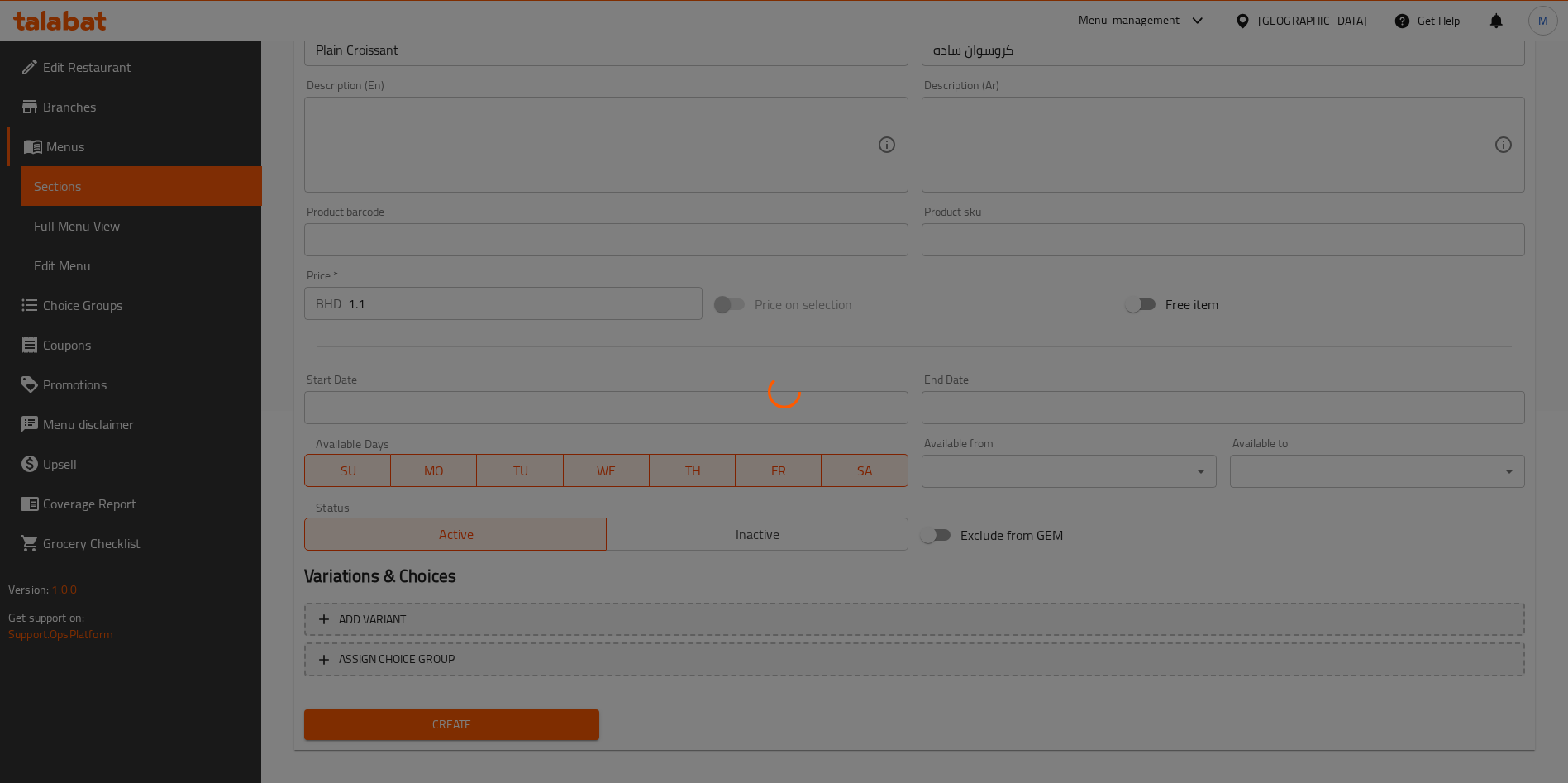
type input "0"
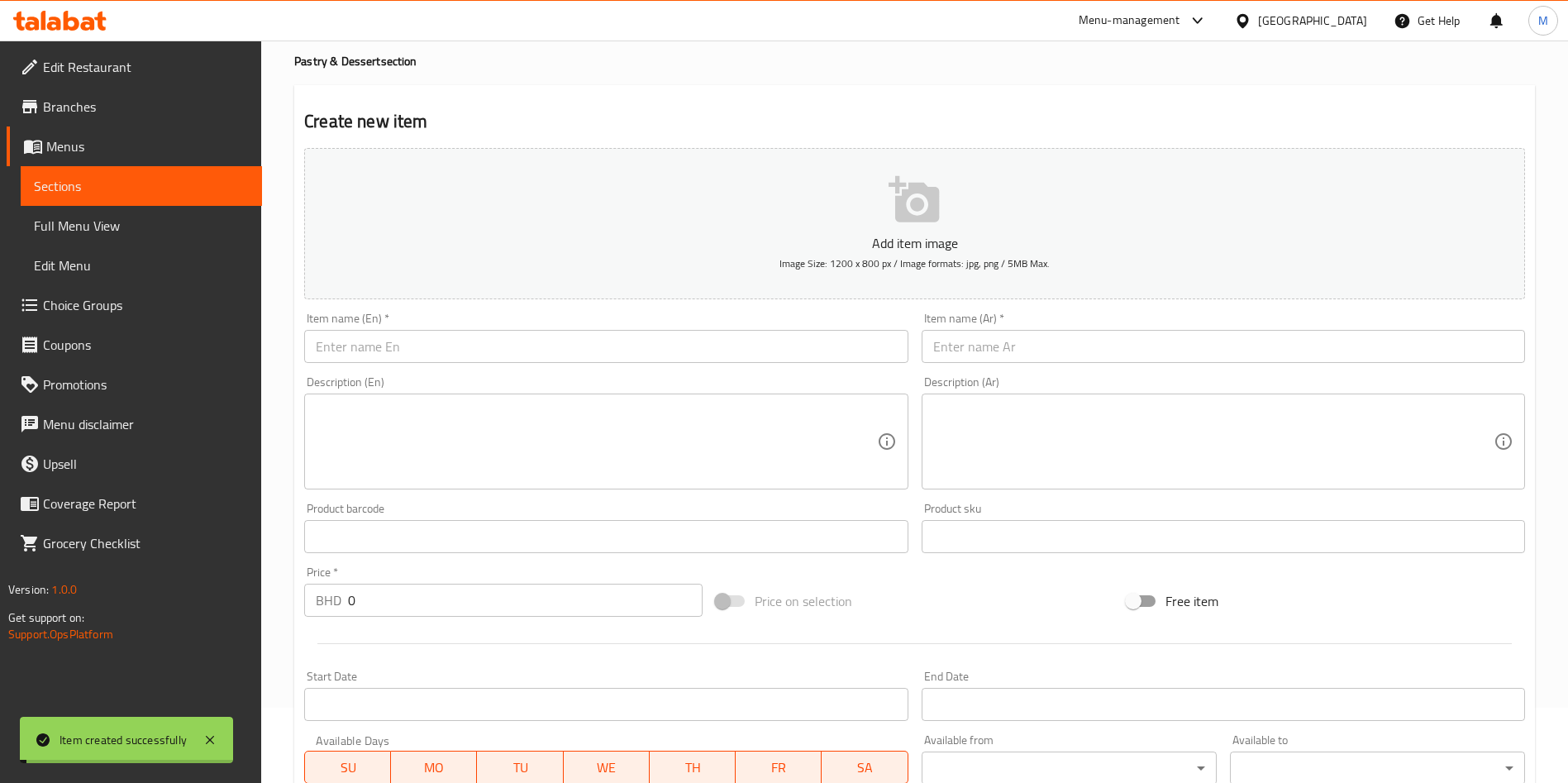
scroll to position [0, 0]
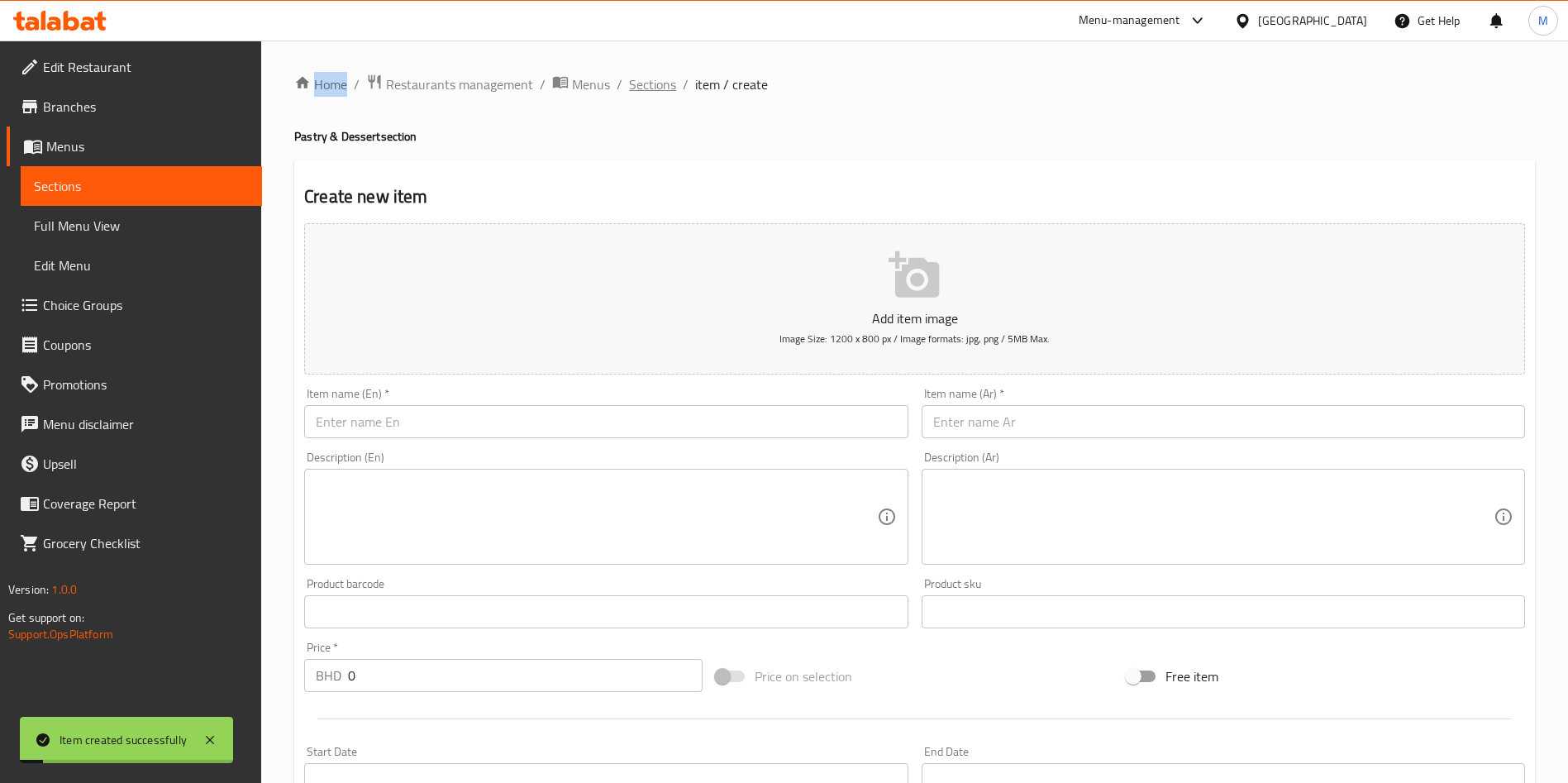
click at [656, 89] on span "Sections" at bounding box center [652, 83] width 47 height 19
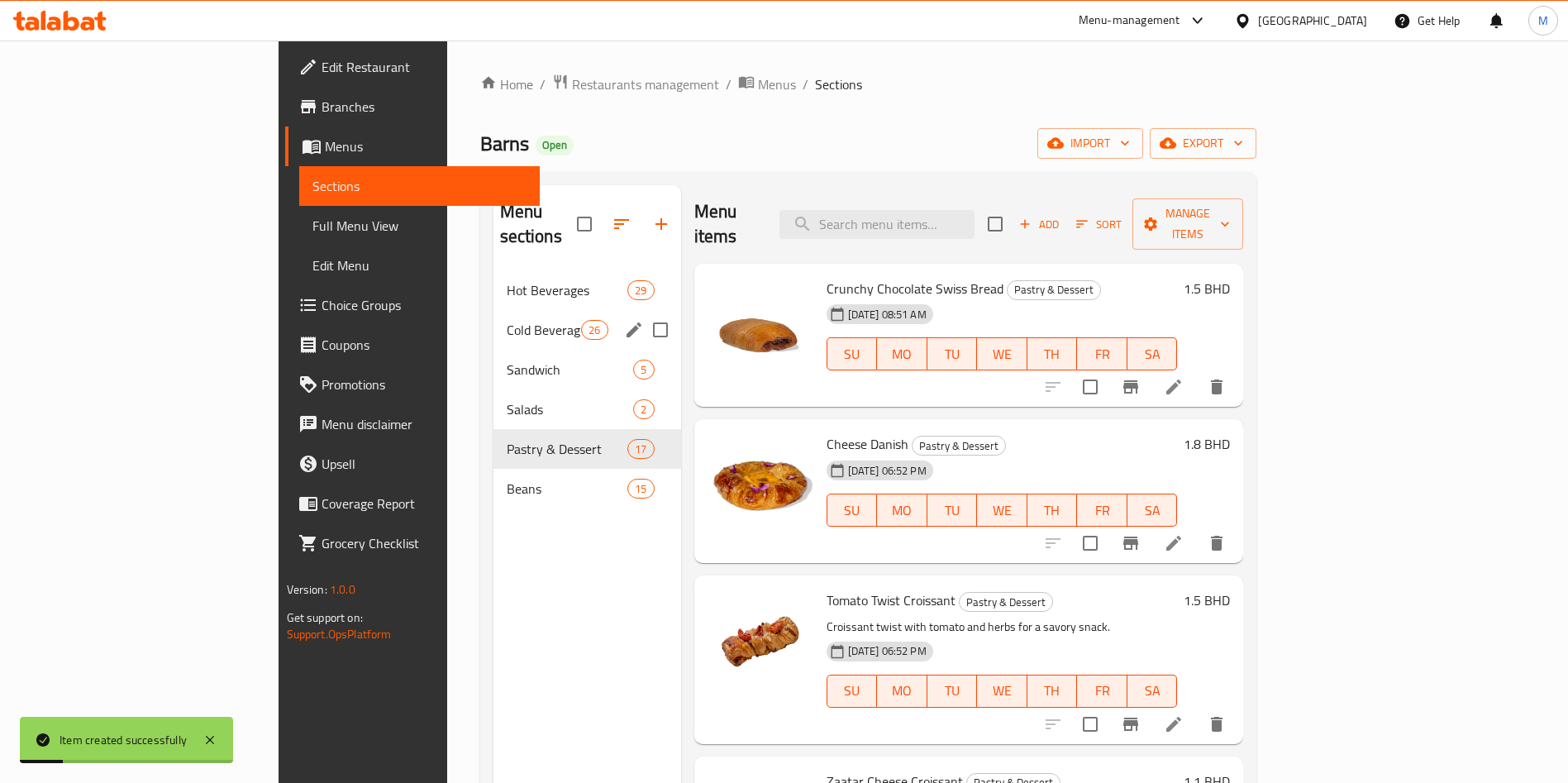
click at [493, 282] on div "Hot Beverages 29" at bounding box center [587, 289] width 188 height 40
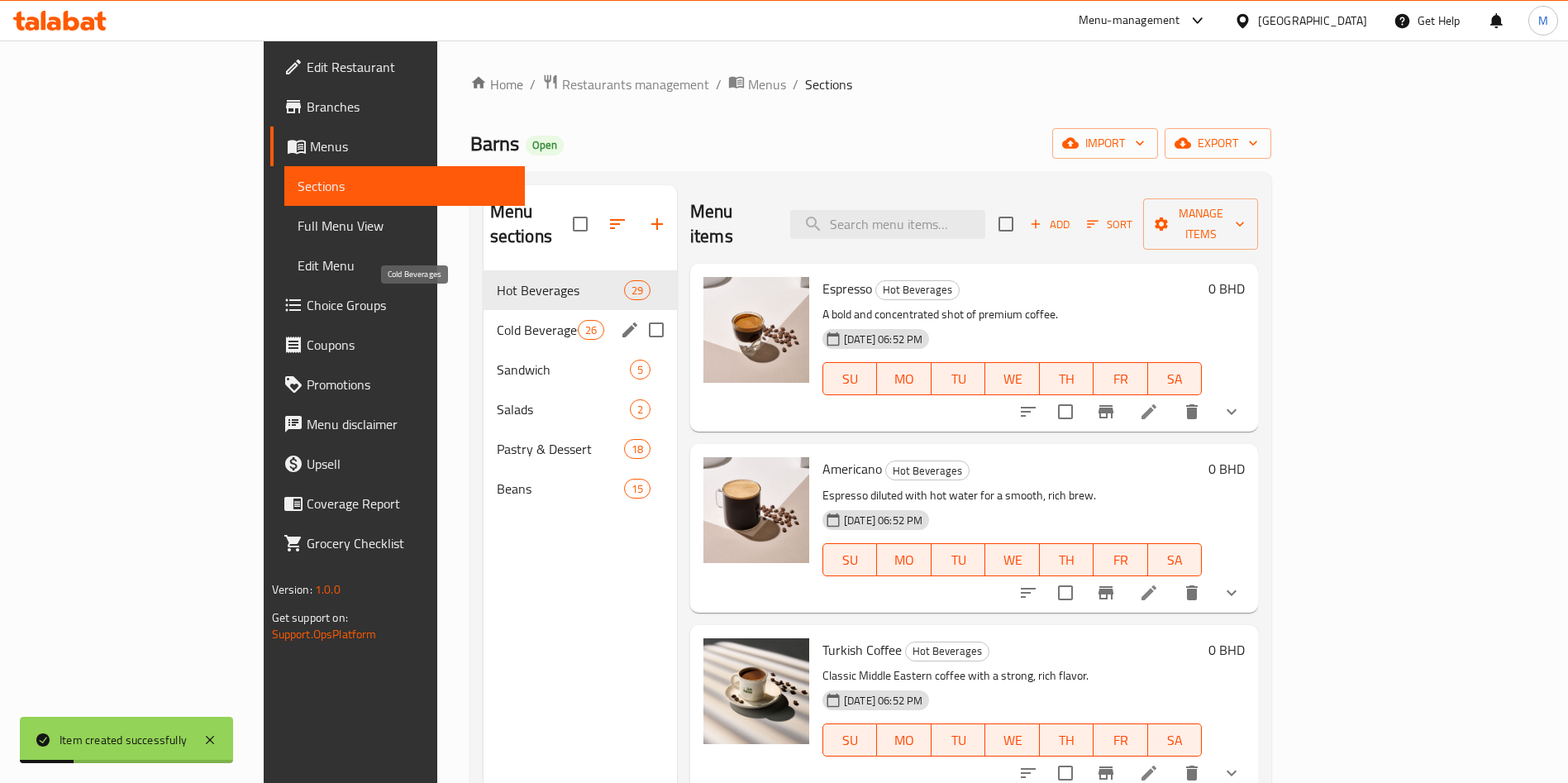
click at [497, 320] on span "Cold Beverages" at bounding box center [538, 329] width 81 height 19
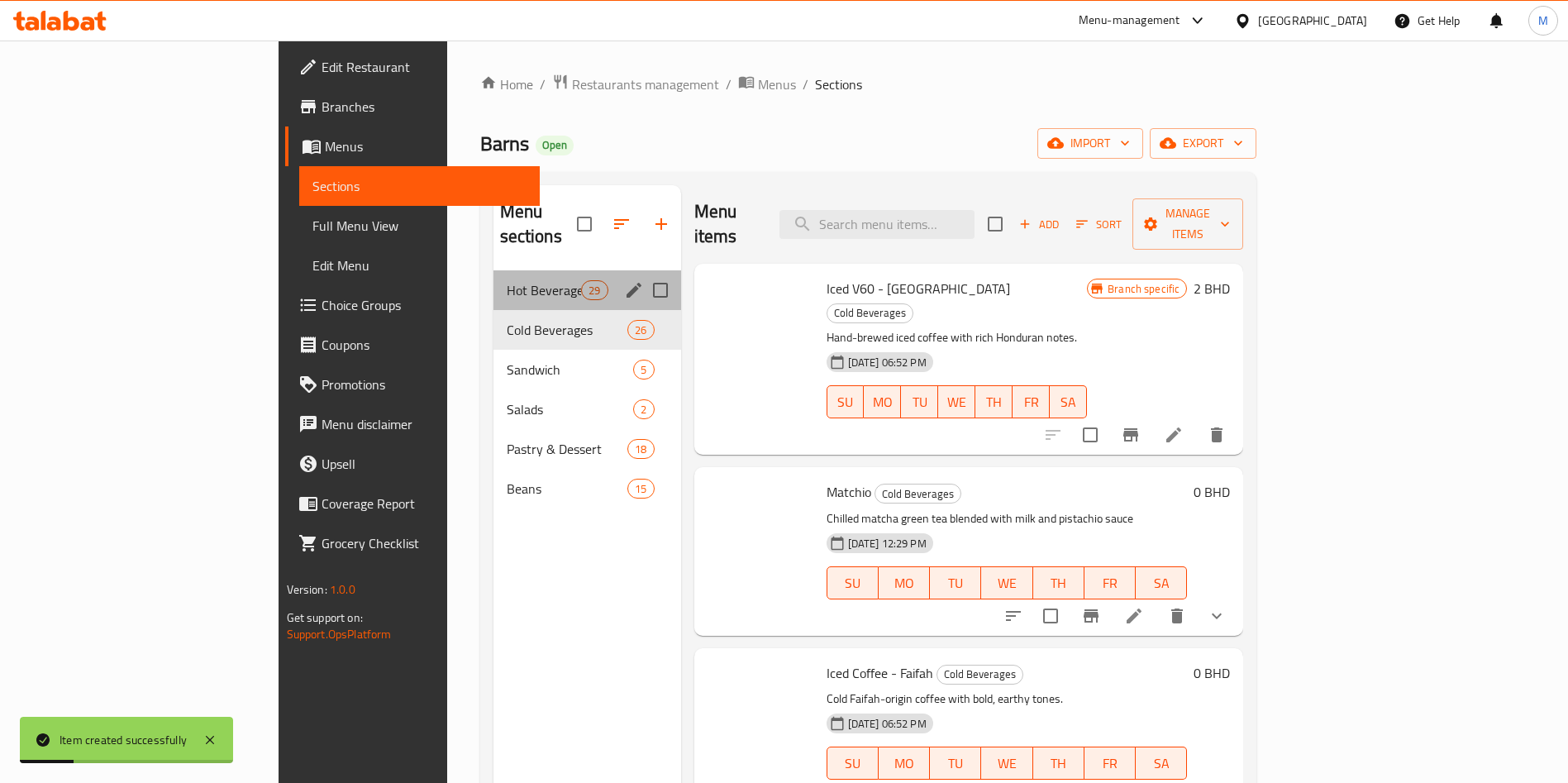
click at [506, 280] on span "Hot Beverages" at bounding box center [543, 289] width 75 height 19
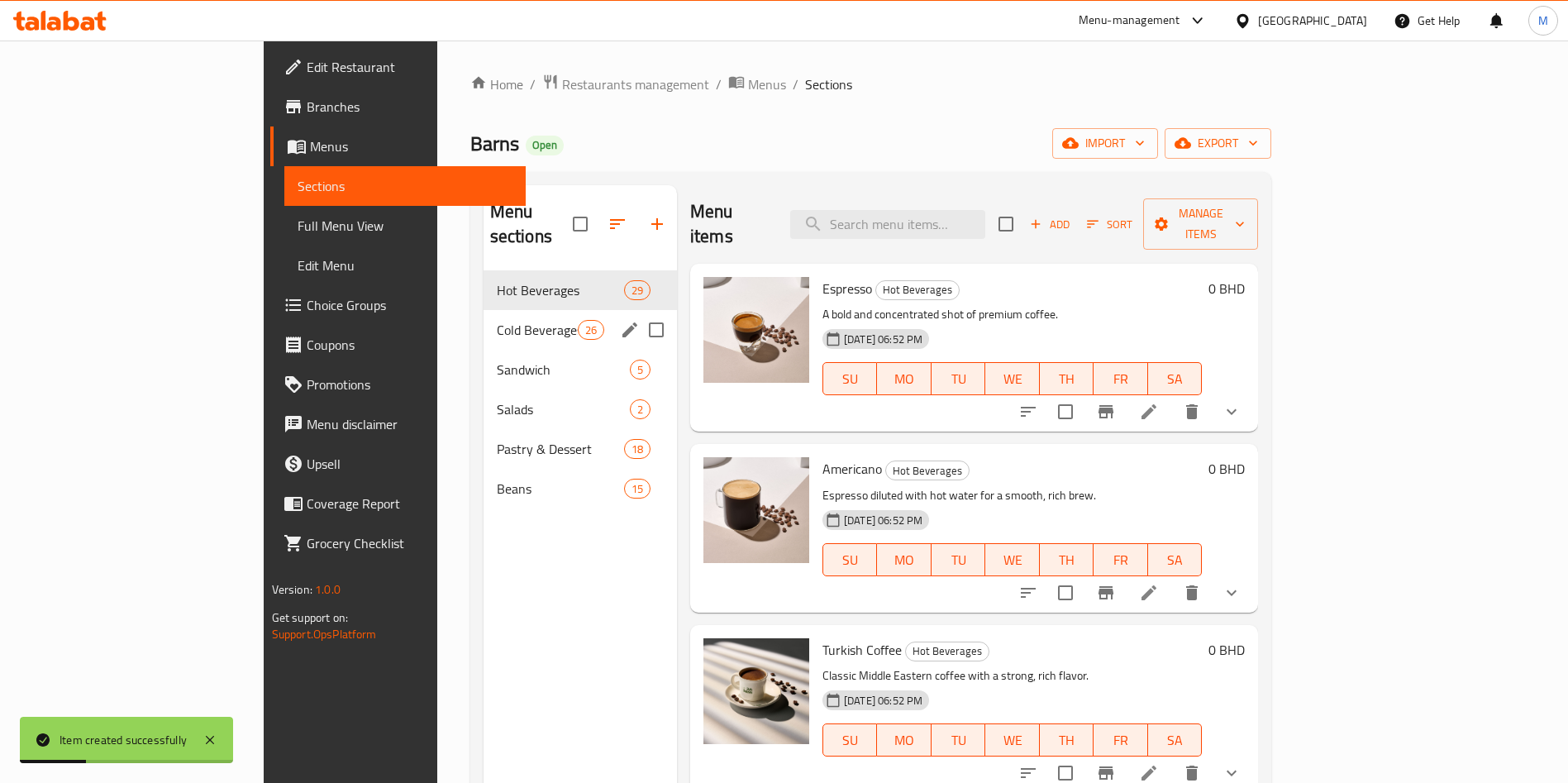
click at [483, 316] on div "Cold Beverages 26" at bounding box center [579, 329] width 193 height 40
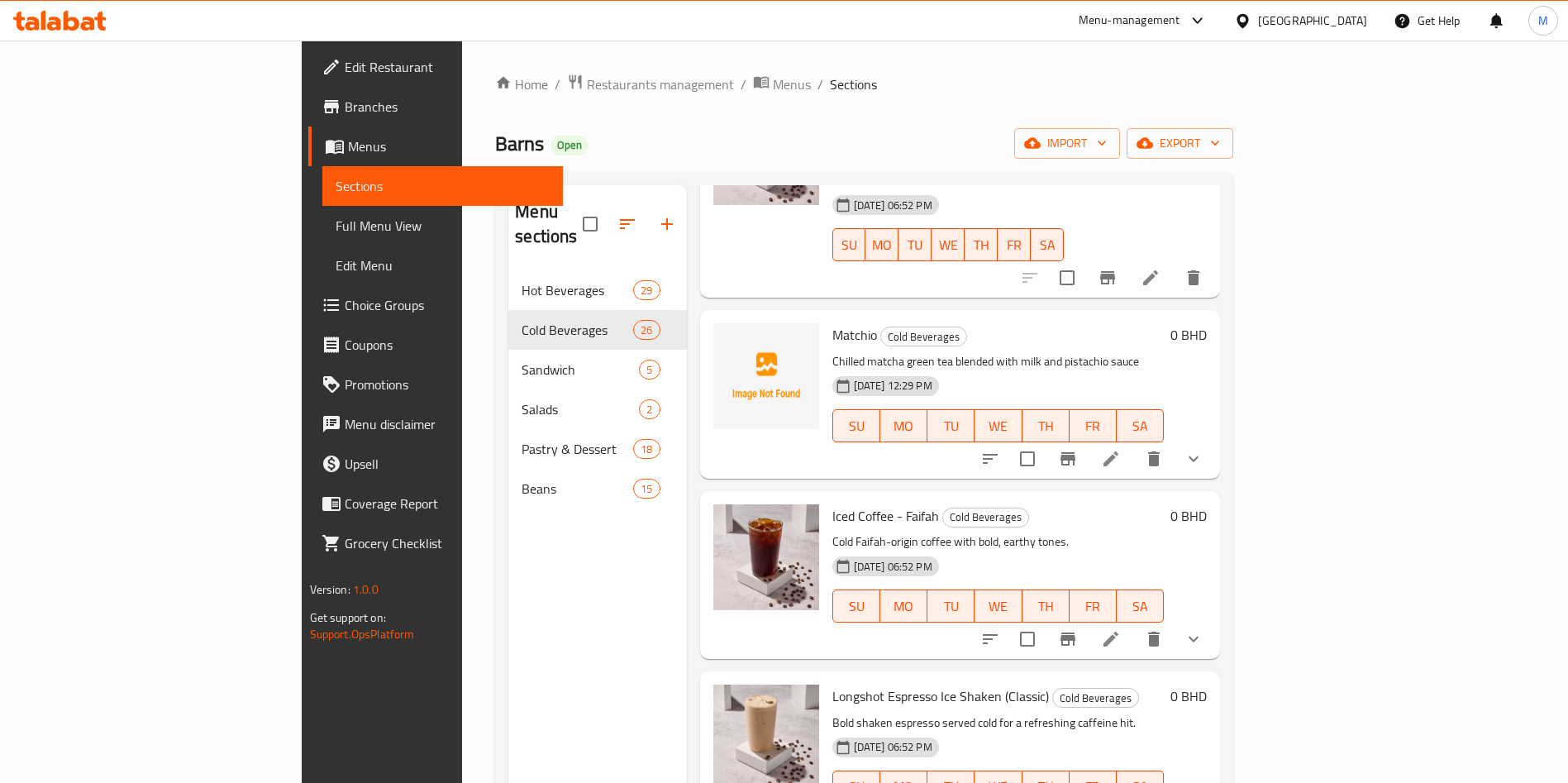
scroll to position [124, 0]
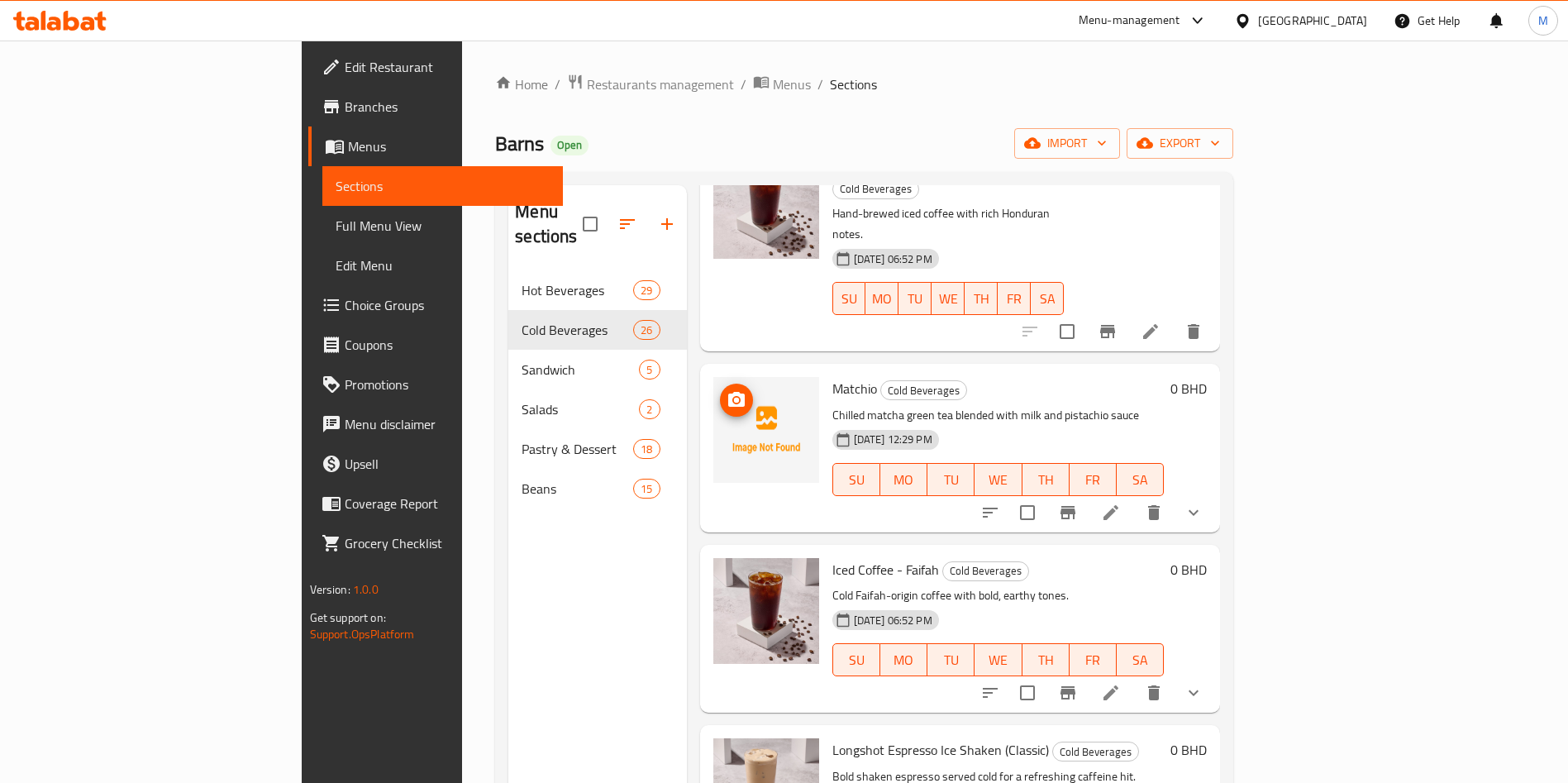
click at [720, 390] on span "upload picture" at bounding box center [736, 399] width 33 height 19
click at [726, 390] on icon "upload picture" at bounding box center [735, 399] width 19 height 19
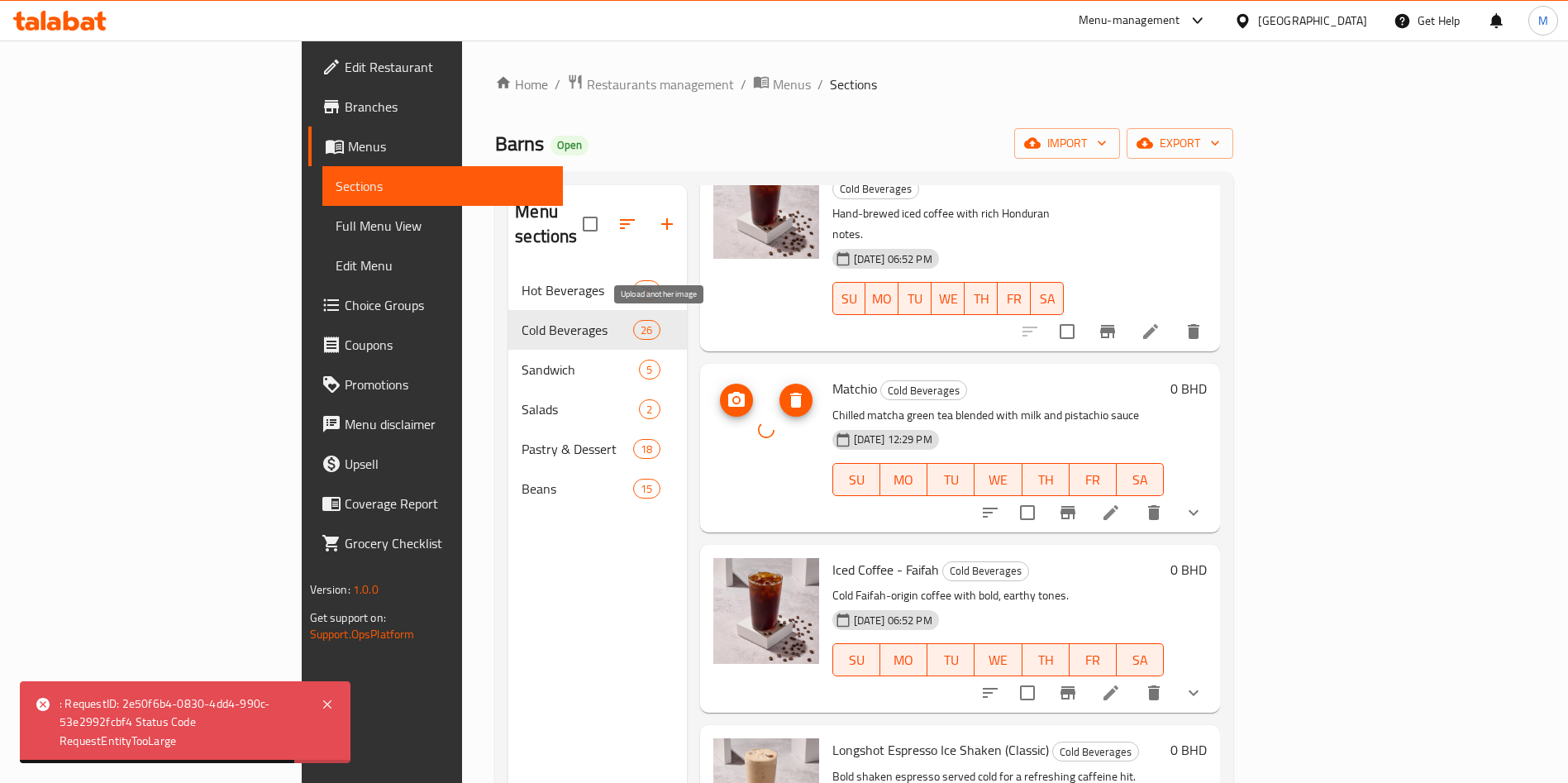
click at [720, 384] on button "upload picture" at bounding box center [736, 400] width 33 height 33
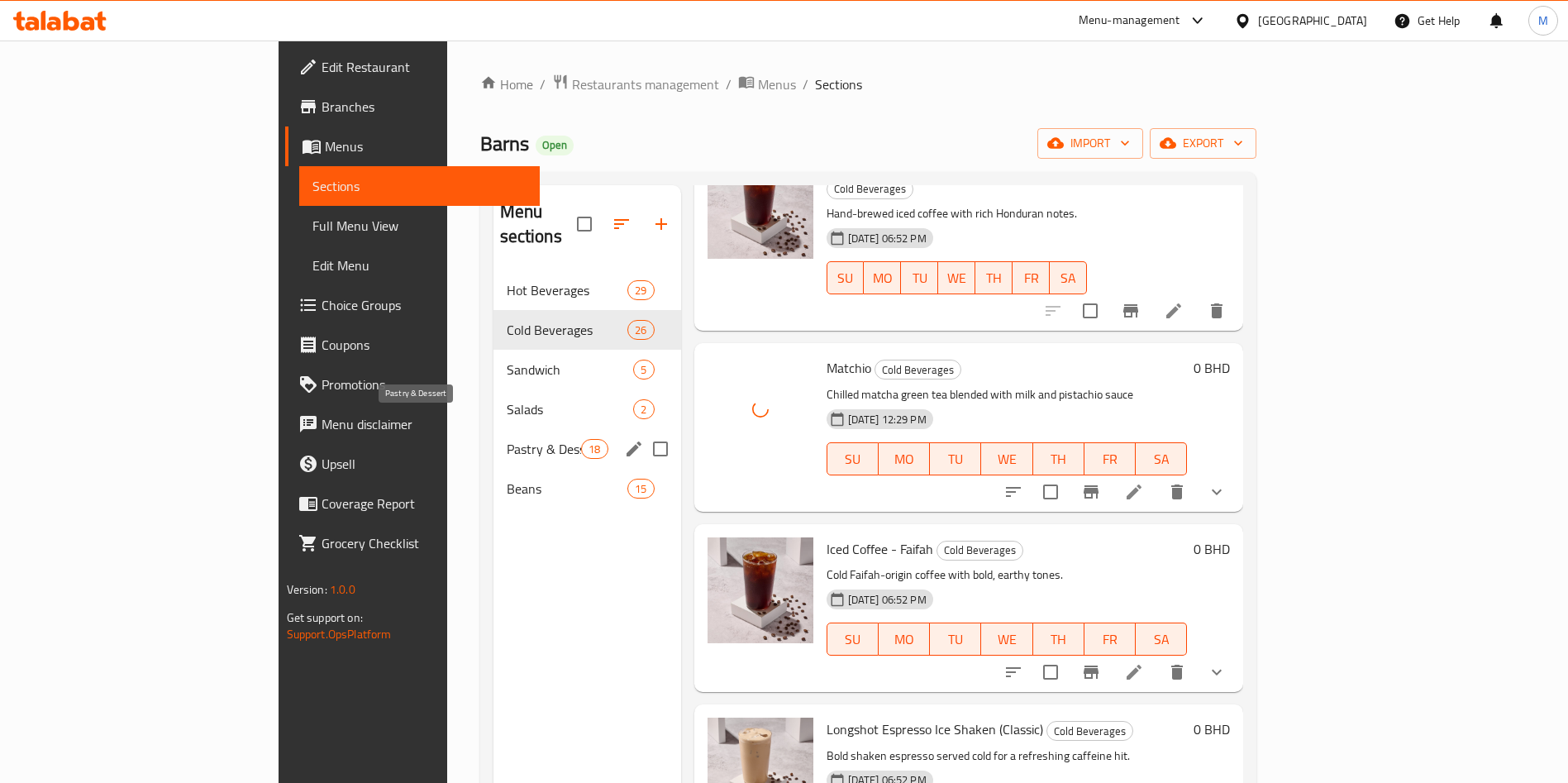
click at [506, 439] on span "Pastry & Dessert" at bounding box center [543, 448] width 75 height 19
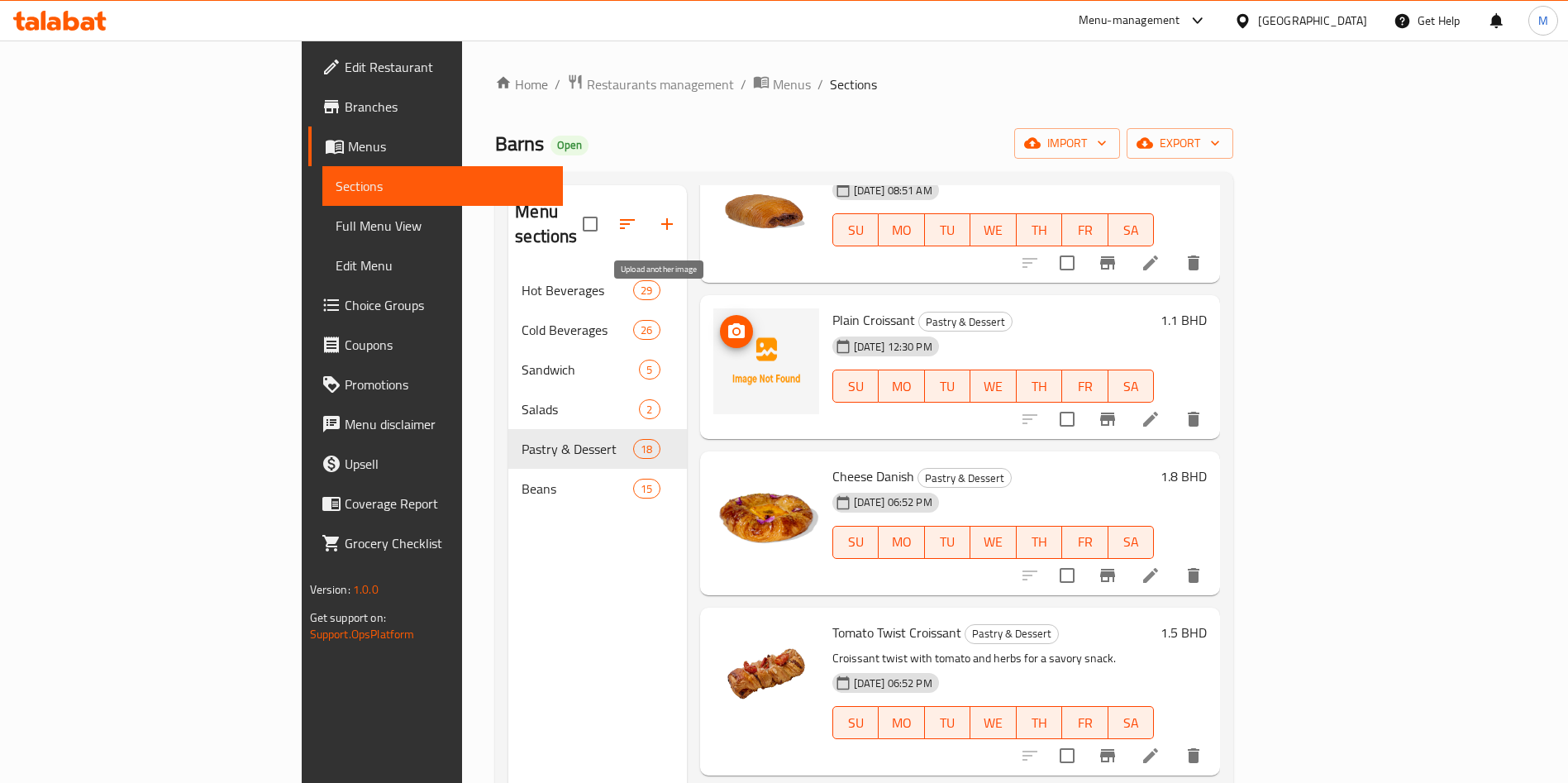
click at [720, 322] on span "upload picture" at bounding box center [736, 331] width 33 height 19
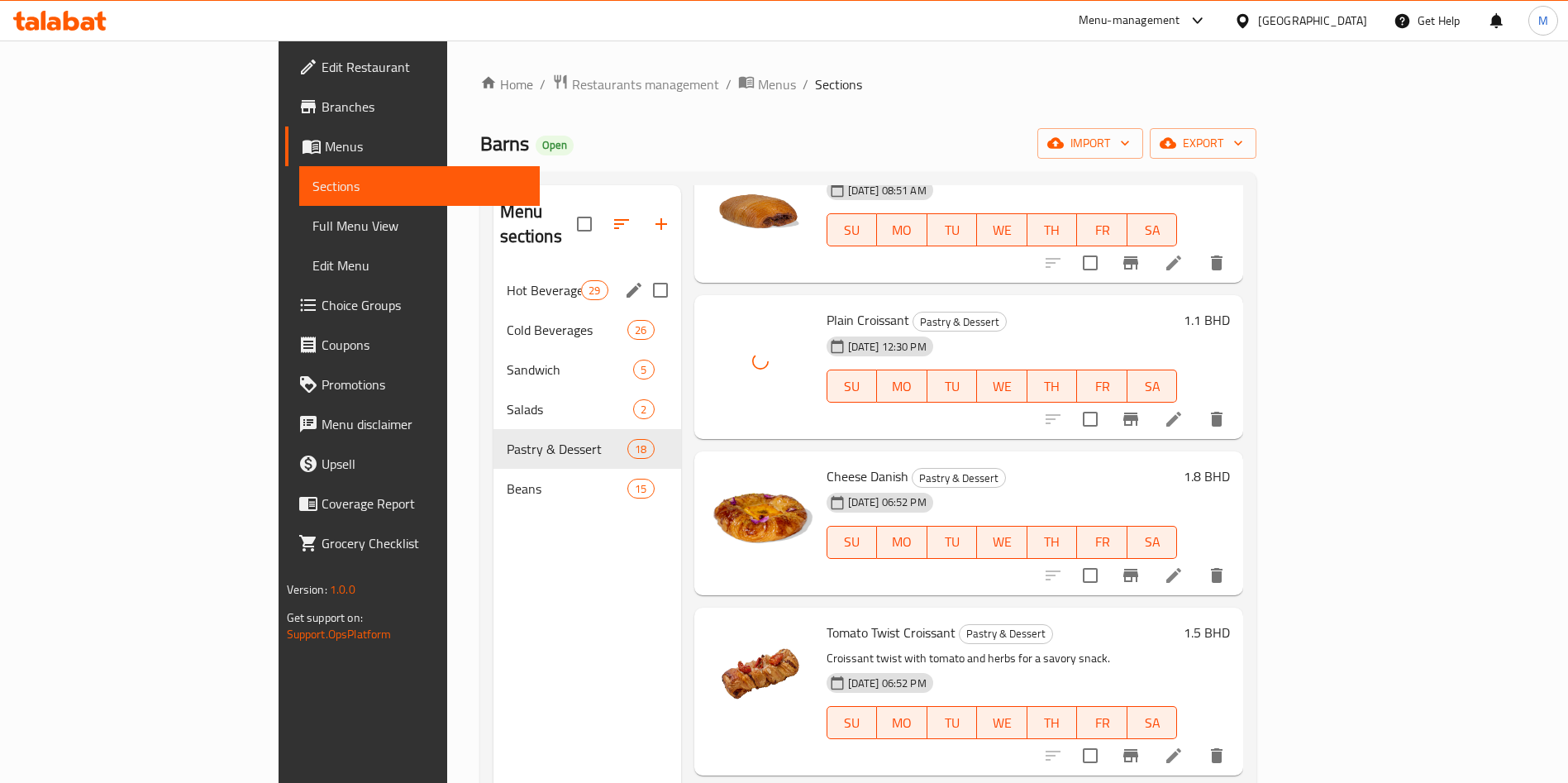
click at [506, 320] on span "Cold Beverages" at bounding box center [566, 329] width 121 height 19
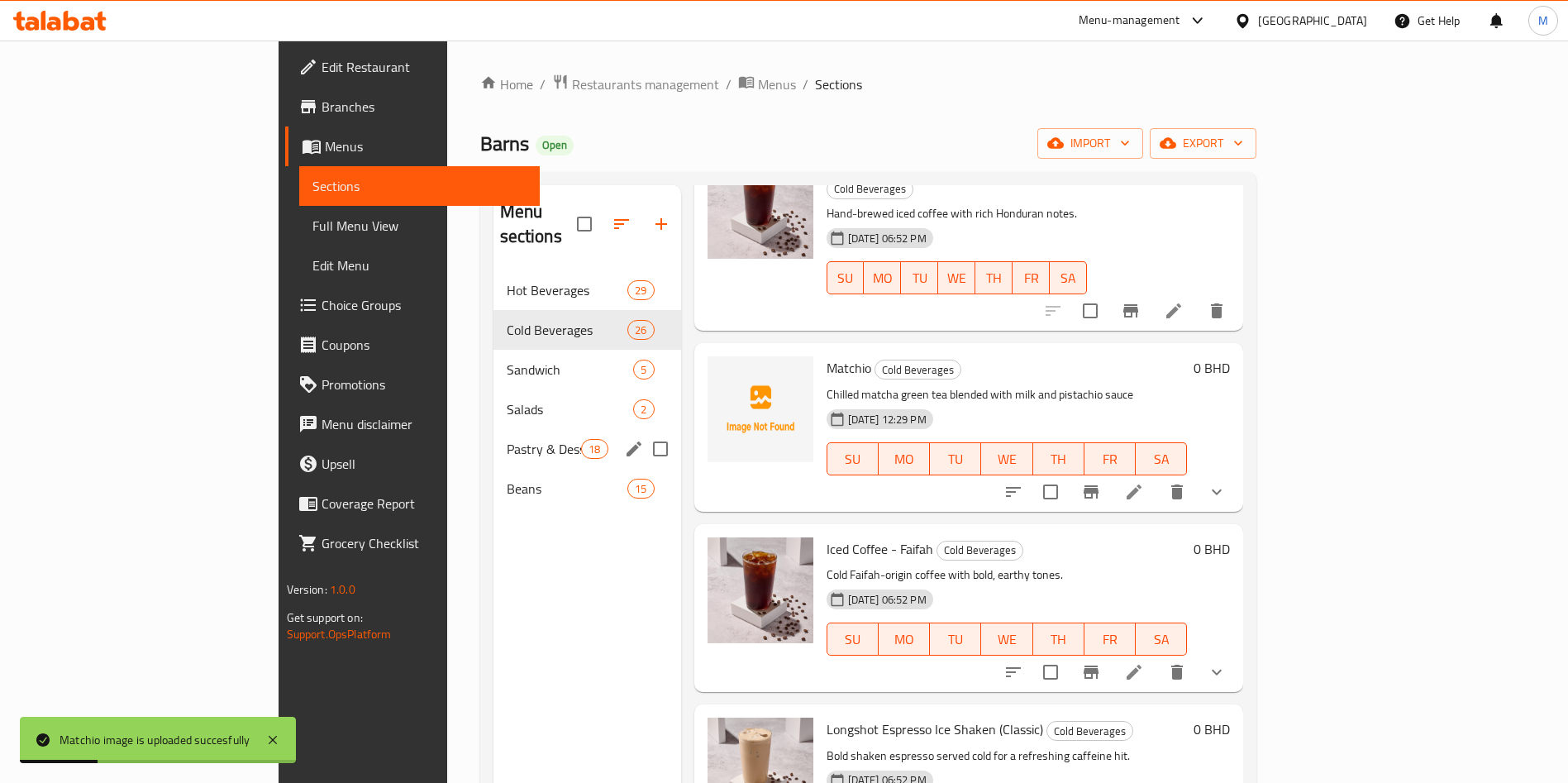
click at [506, 439] on span "Pastry & Dessert" at bounding box center [543, 448] width 75 height 19
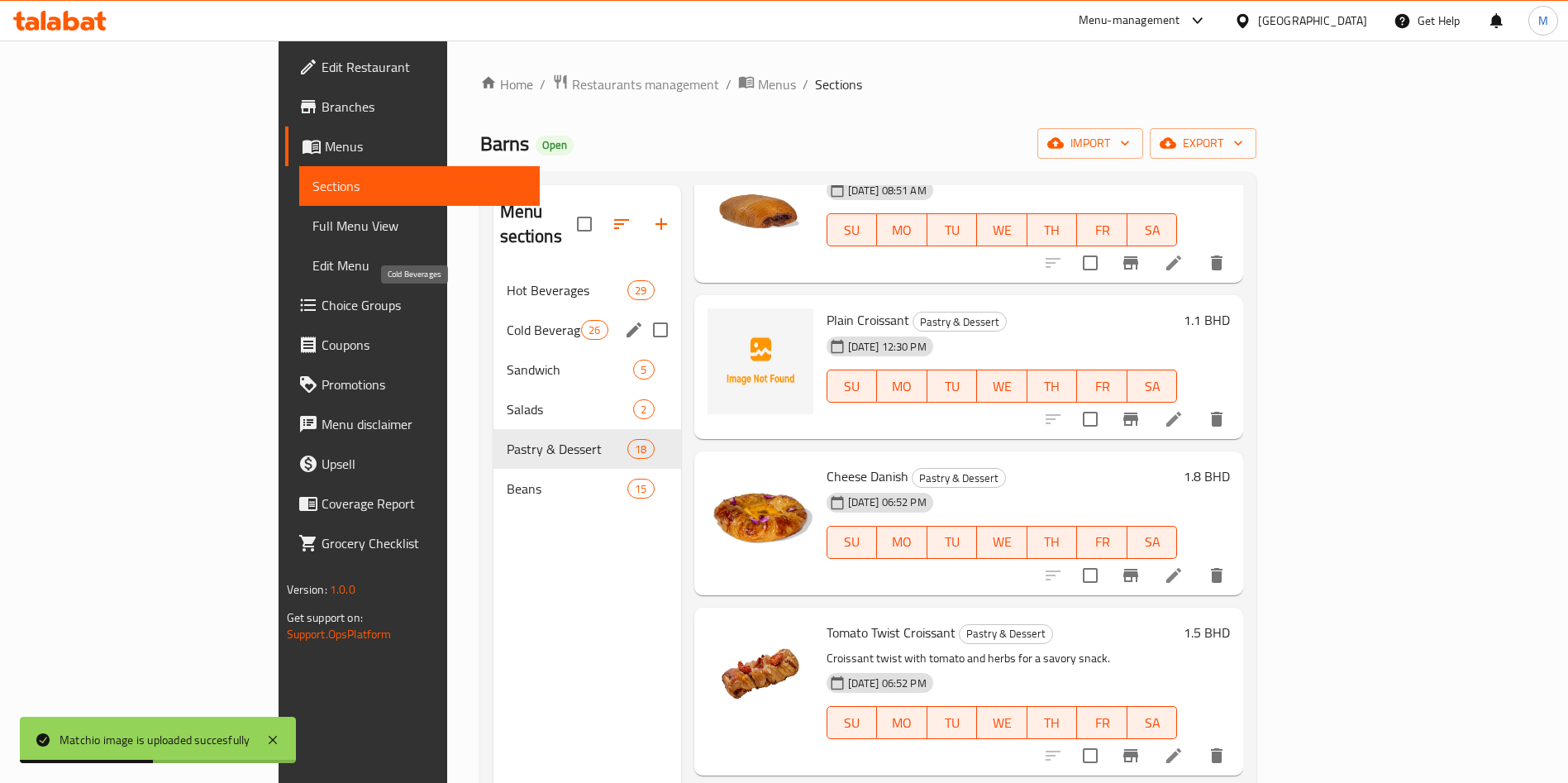
click at [493, 310] on div "Cold Beverages 26" at bounding box center [587, 329] width 188 height 40
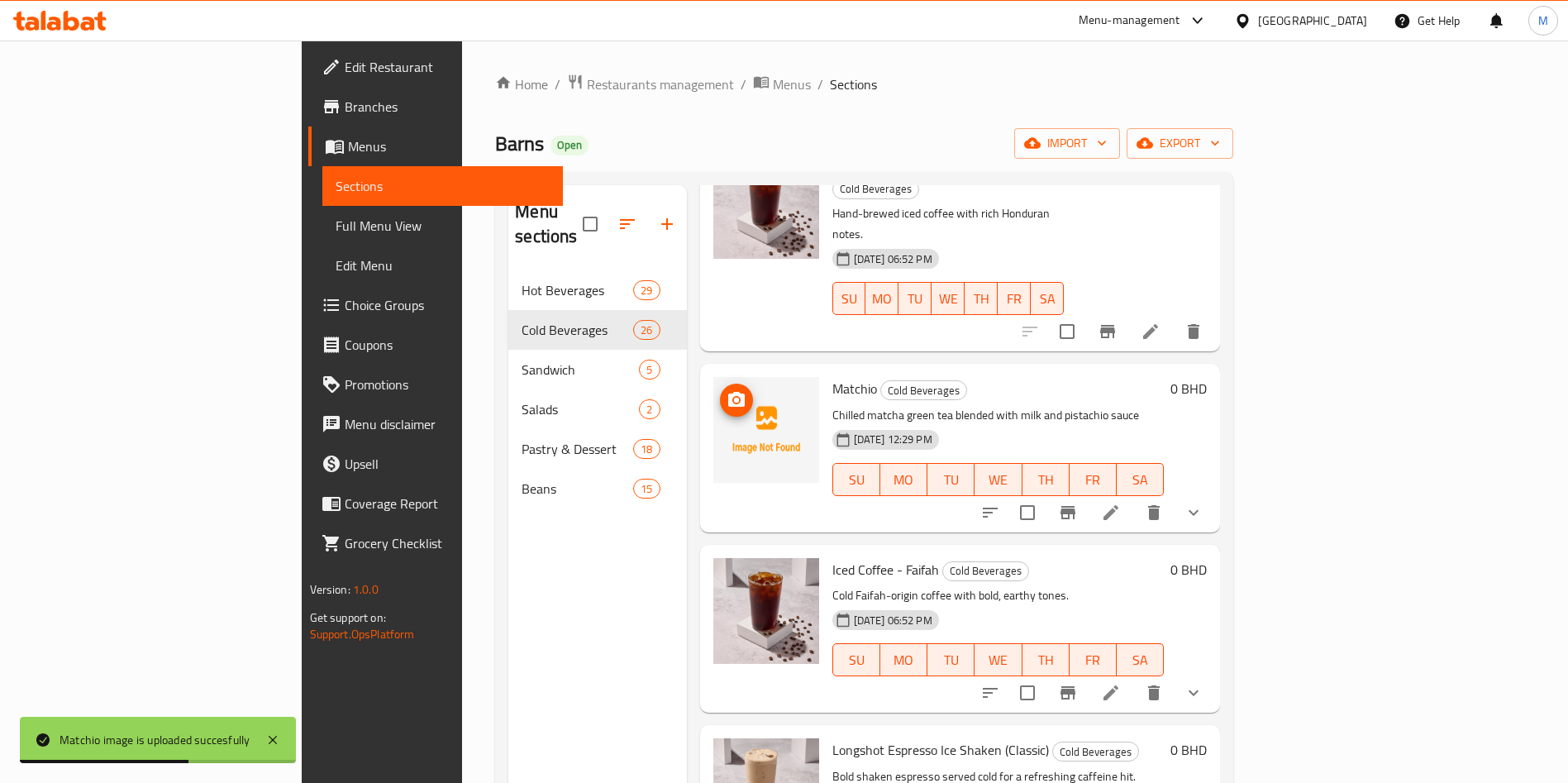
click at [720, 390] on span "upload picture" at bounding box center [736, 399] width 33 height 19
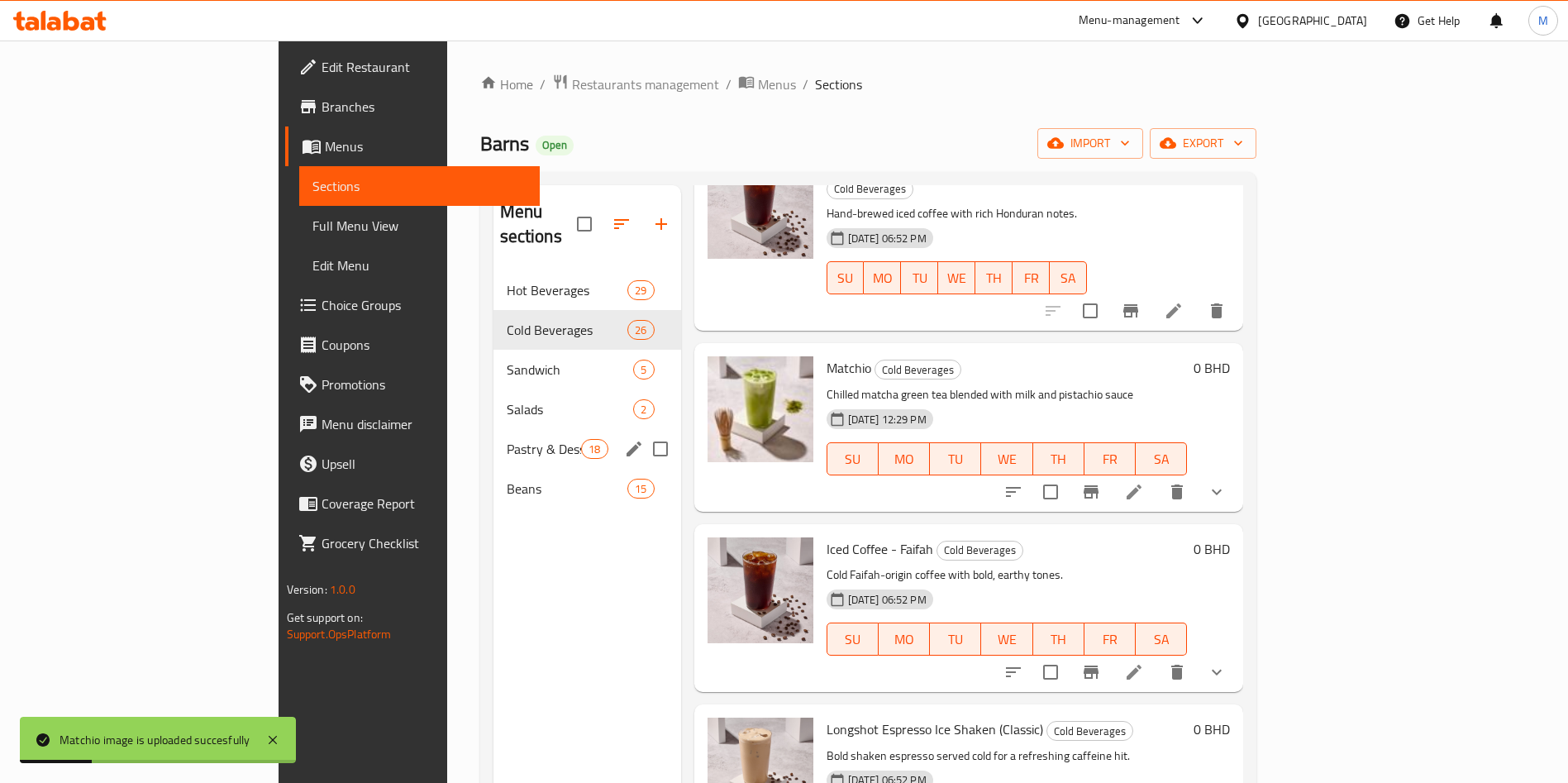
click at [506, 439] on span "Pastry & Dessert" at bounding box center [543, 448] width 75 height 19
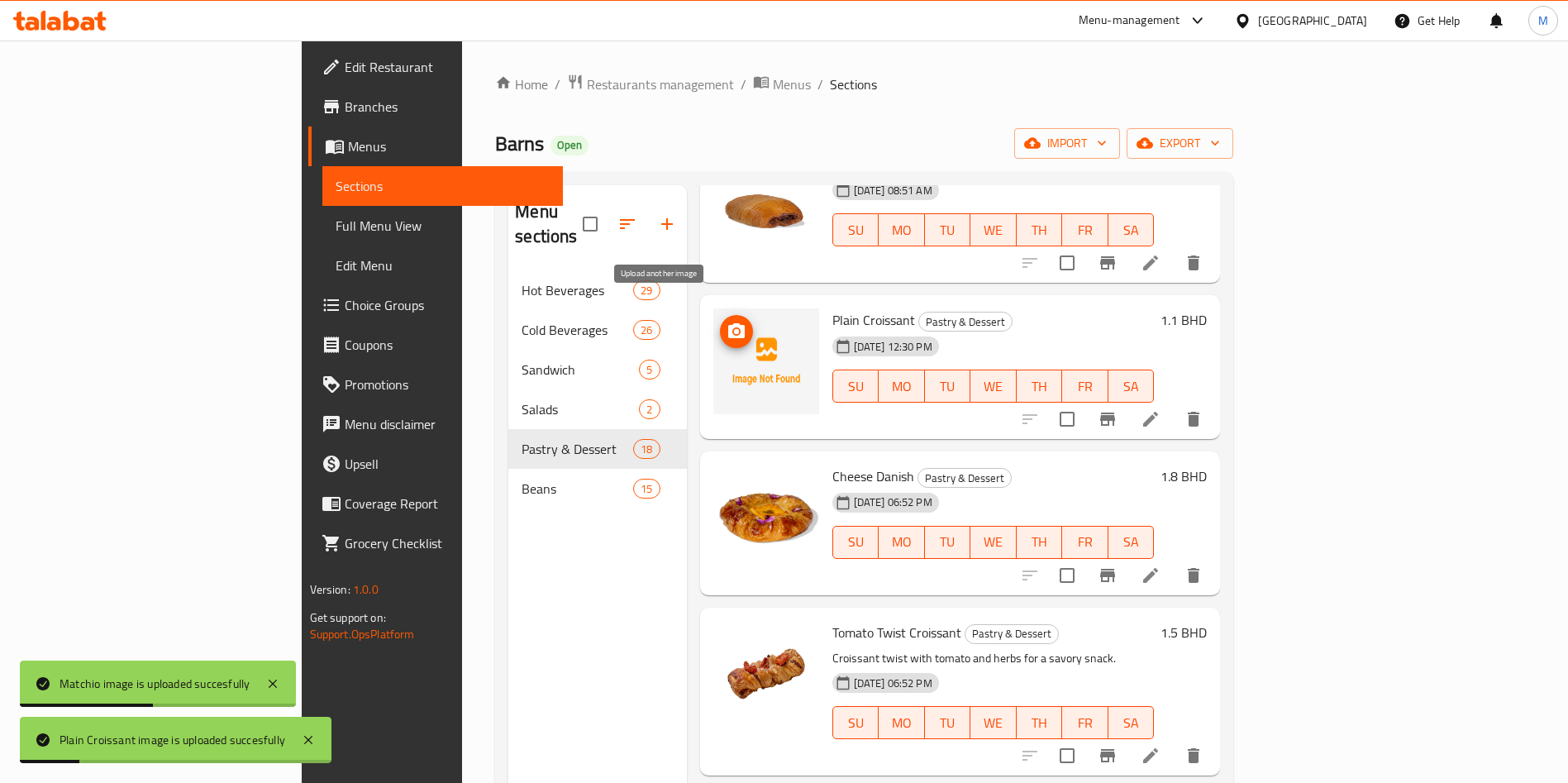
click at [728, 324] on icon "upload picture" at bounding box center [736, 331] width 17 height 15
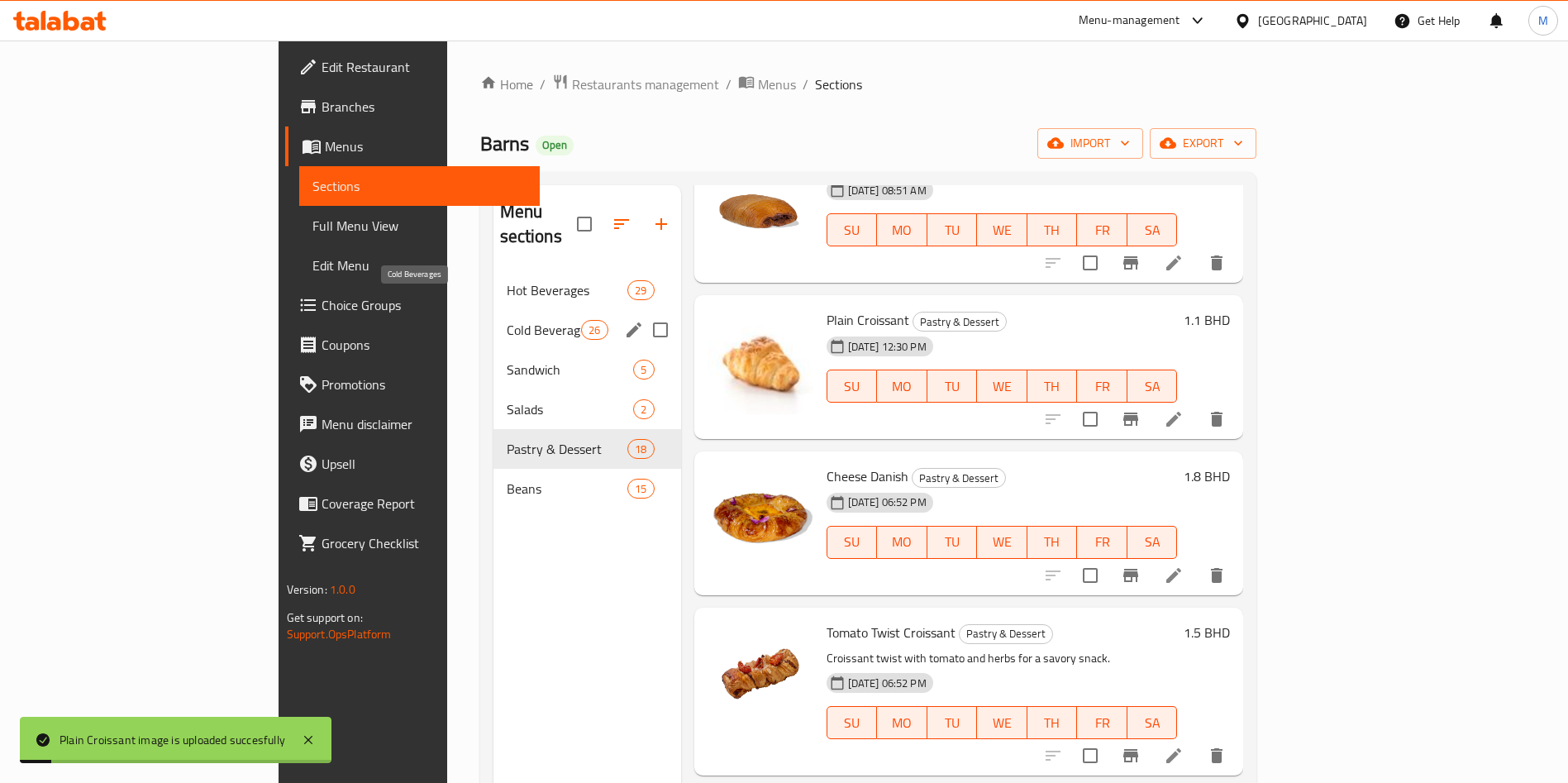
click at [506, 320] on span "Cold Beverages" at bounding box center [543, 329] width 75 height 19
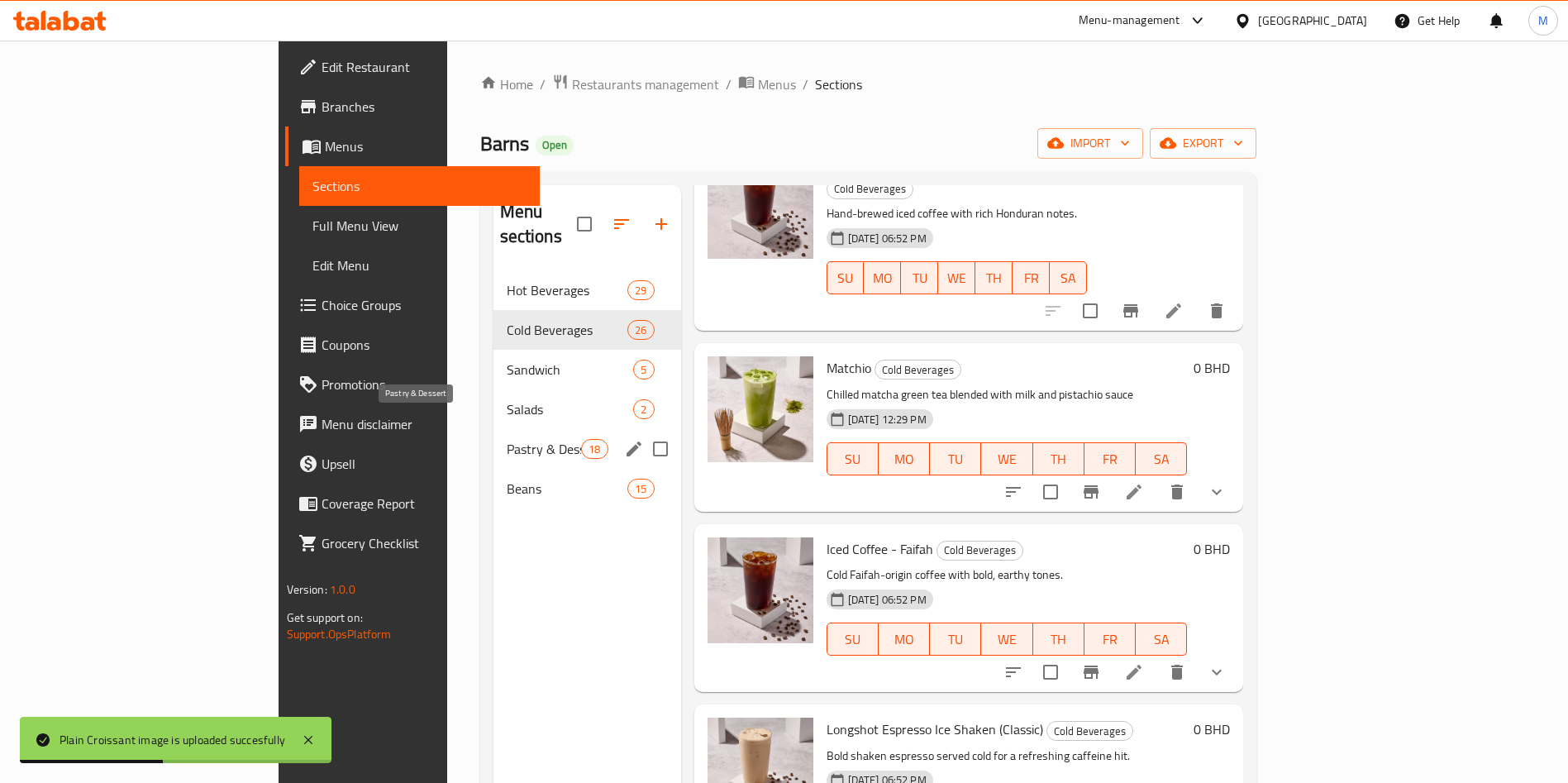
click at [506, 439] on span "Pastry & Dessert" at bounding box center [543, 448] width 75 height 19
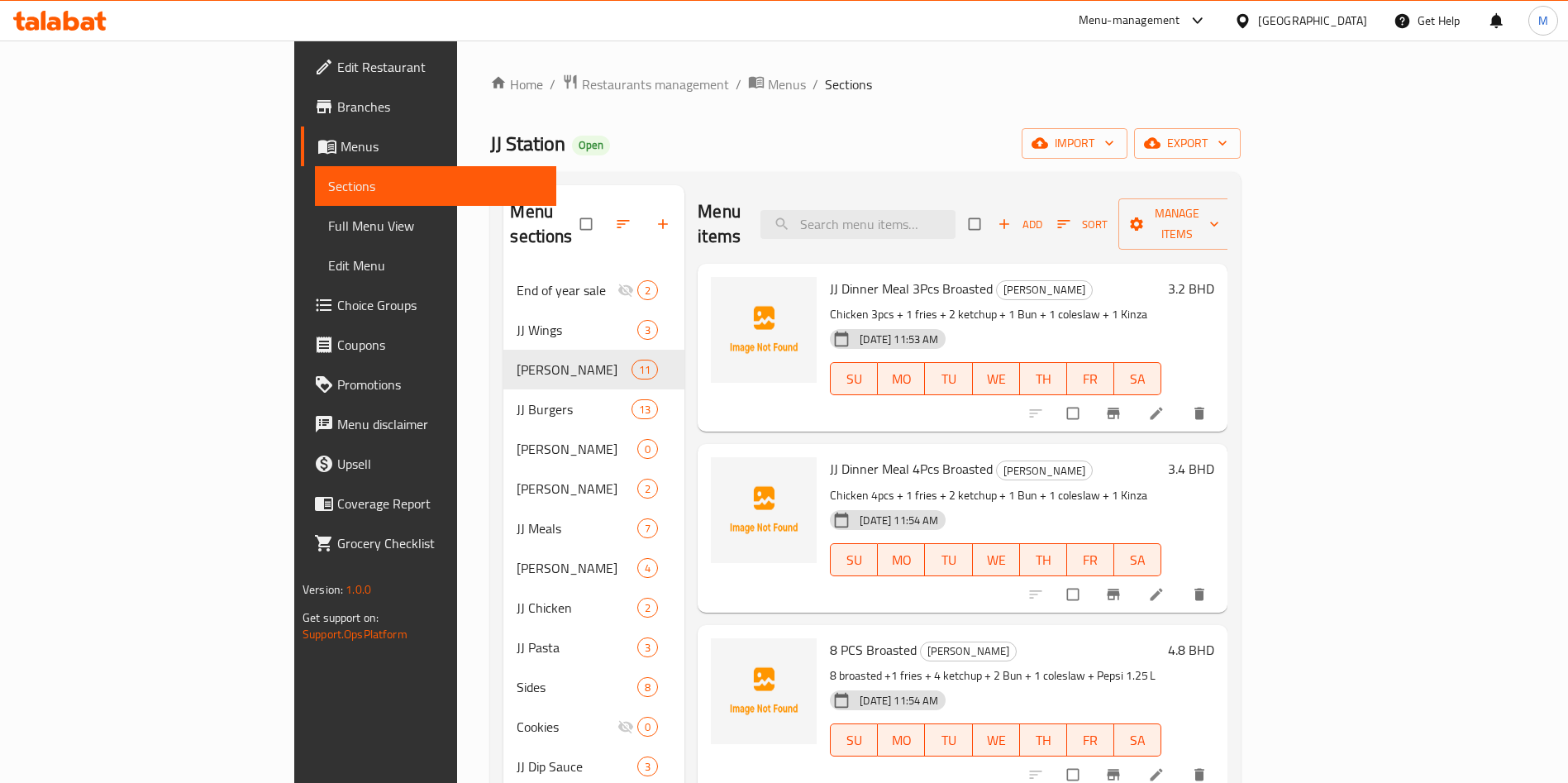
click at [337, 306] on span "Choice Groups" at bounding box center [440, 304] width 206 height 19
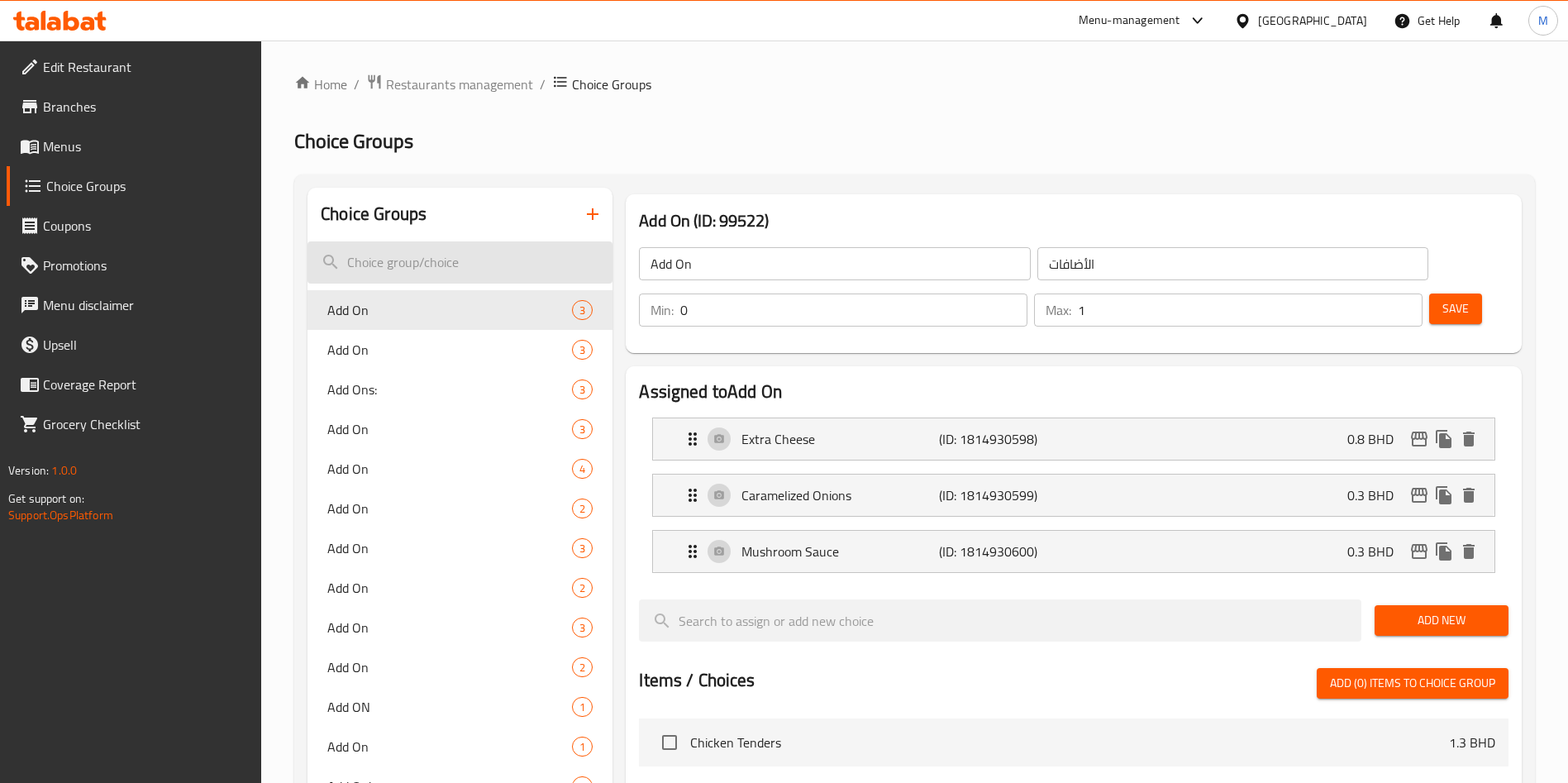
click at [434, 278] on input "search" at bounding box center [460, 263] width 305 height 43
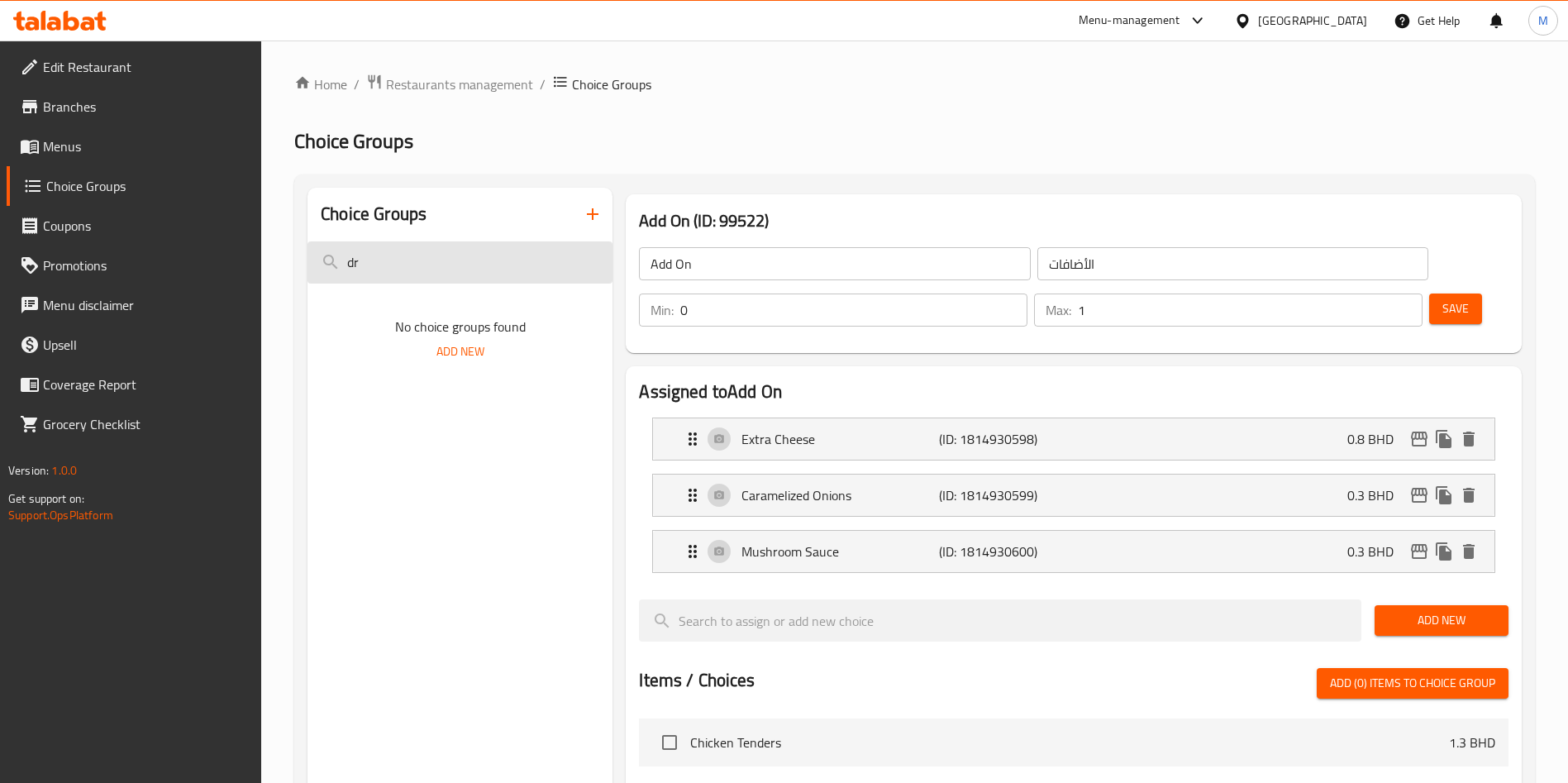
type input "d"
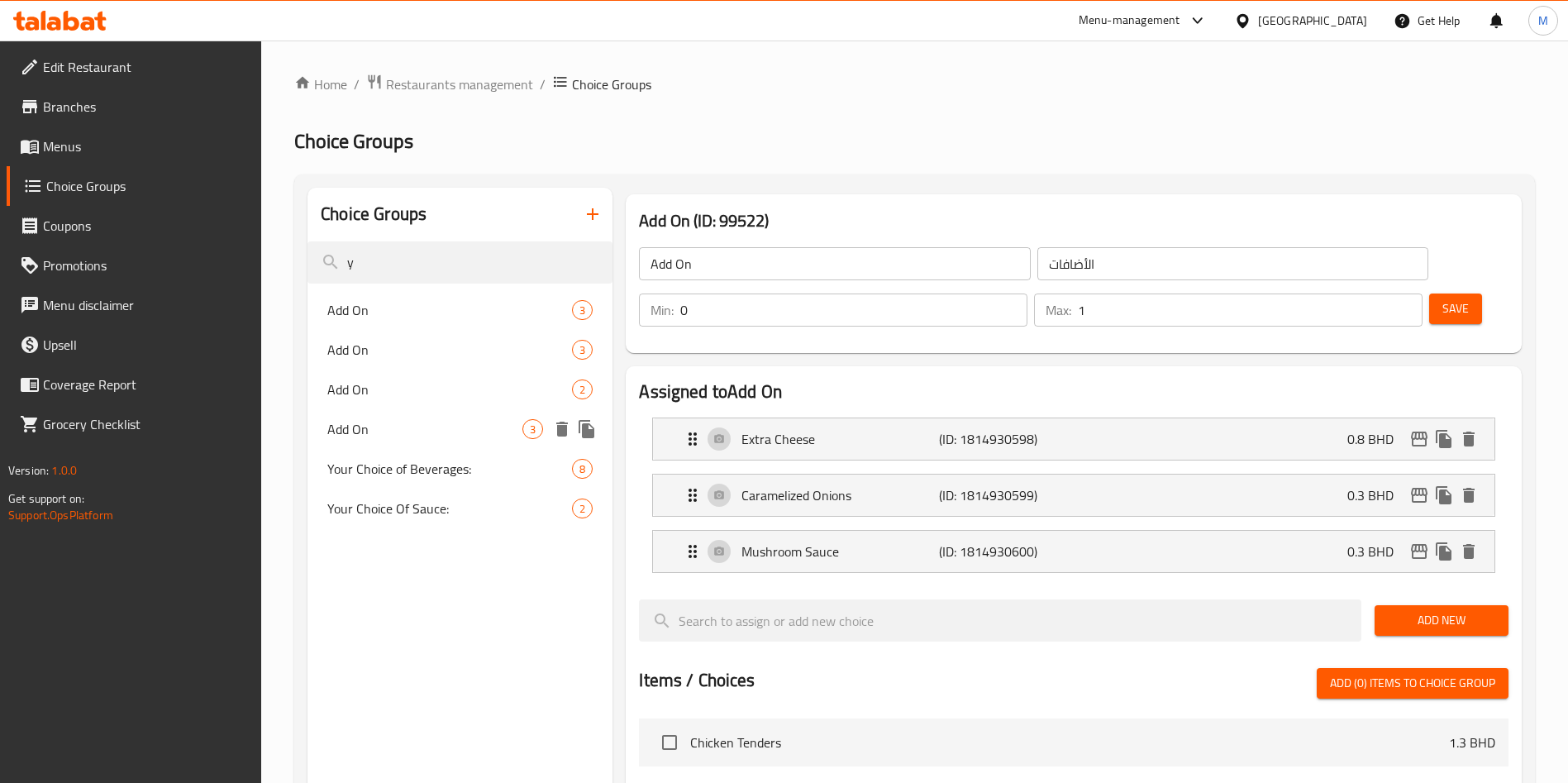
type input "y"
click at [480, 449] on div "Your Choice of Beverages: 8" at bounding box center [460, 469] width 305 height 40
type input "Your Choice of Beverages:"
type input "أختيارك من مشروبات:"
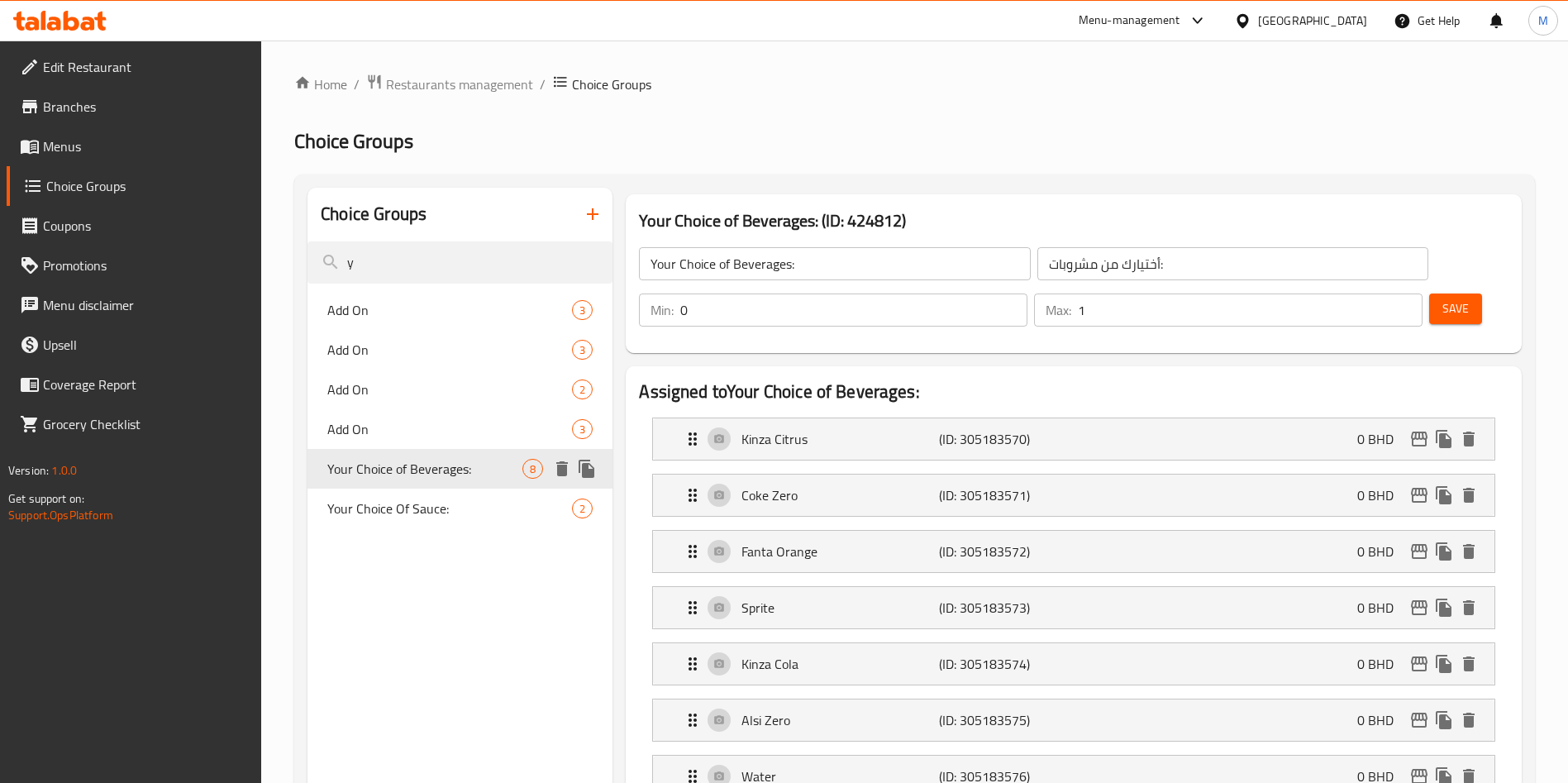
click at [480, 459] on span "Your Choice of Beverages:" at bounding box center [424, 468] width 195 height 19
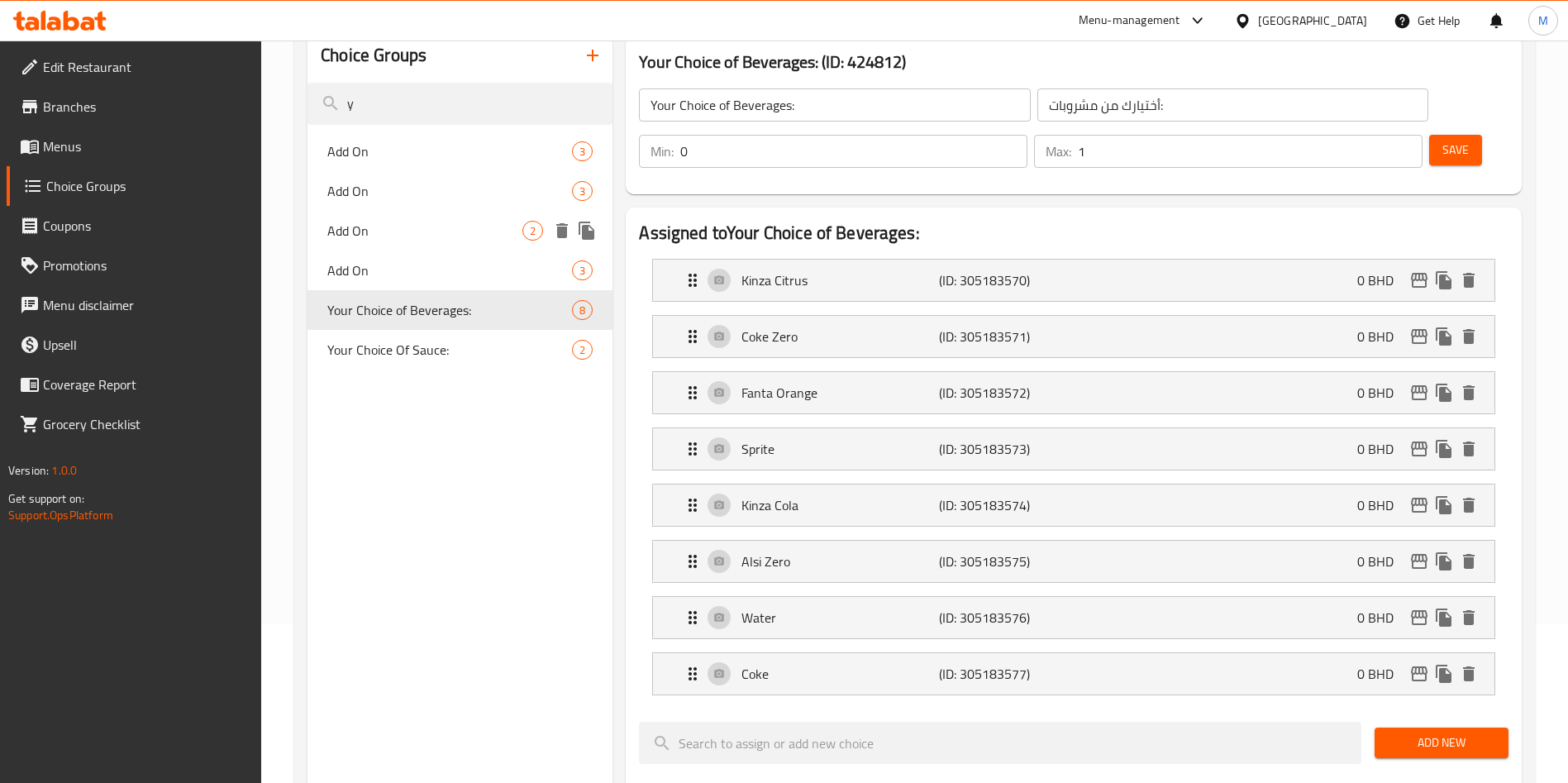
scroll to position [124, 0]
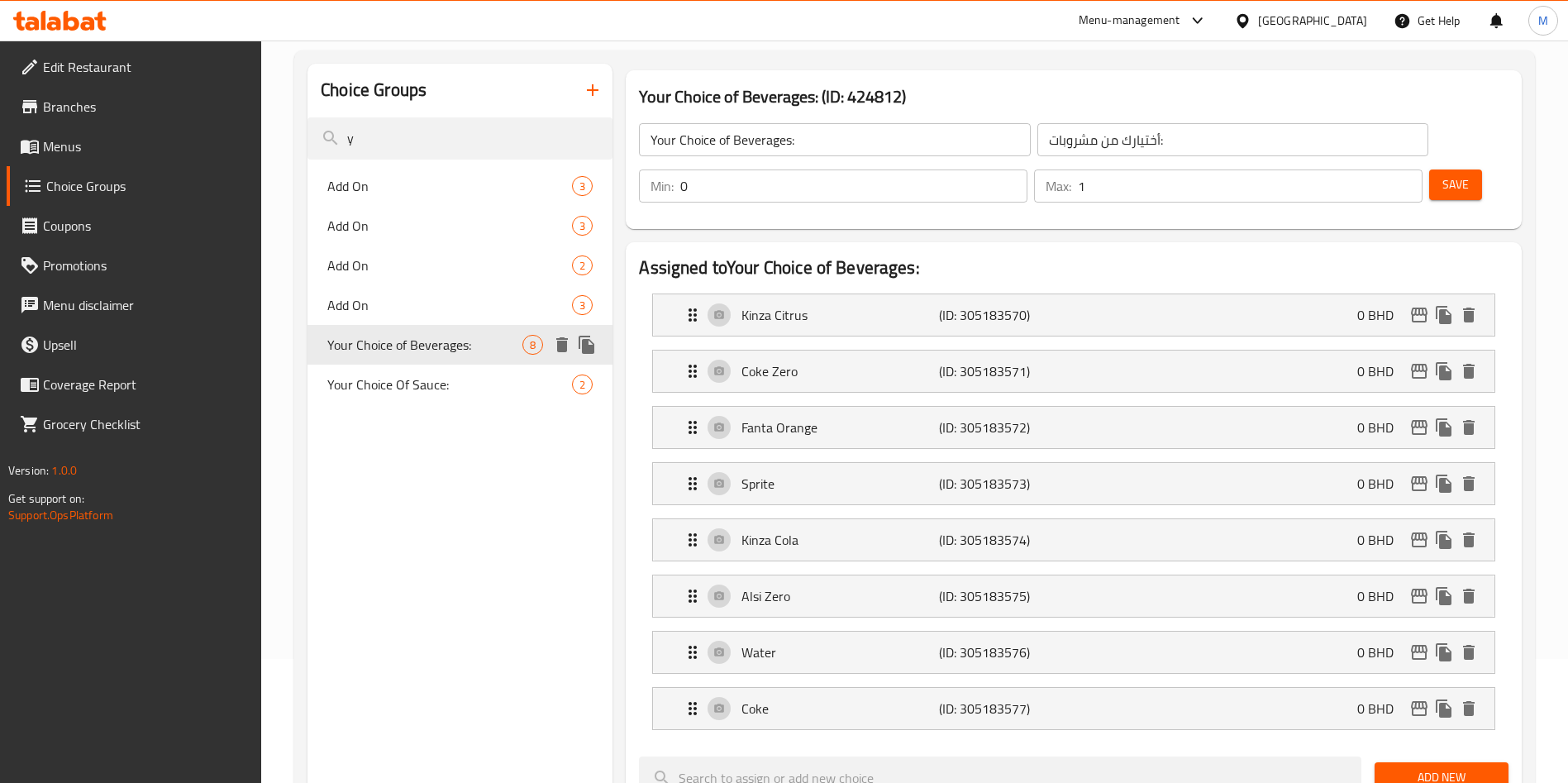
click at [583, 348] on icon "duplicate" at bounding box center [586, 345] width 16 height 18
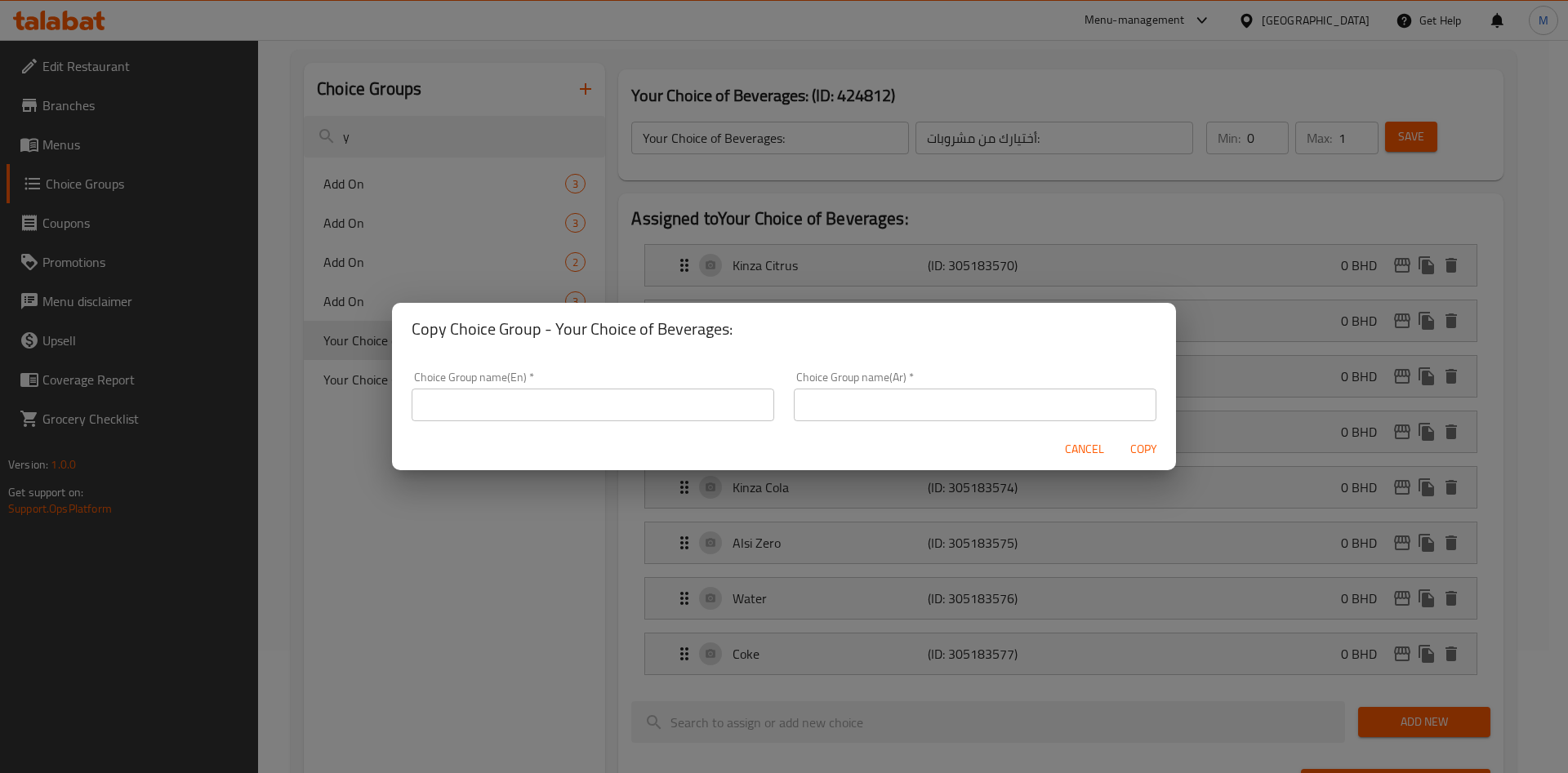
click at [586, 416] on input "text" at bounding box center [593, 405] width 363 height 33
type input "Drink:"
click at [941, 380] on div "Choice Group name(Ar)   * Choice Group name(Ar) *" at bounding box center [974, 396] width 363 height 50
click at [934, 406] on input "text" at bounding box center [974, 405] width 363 height 33
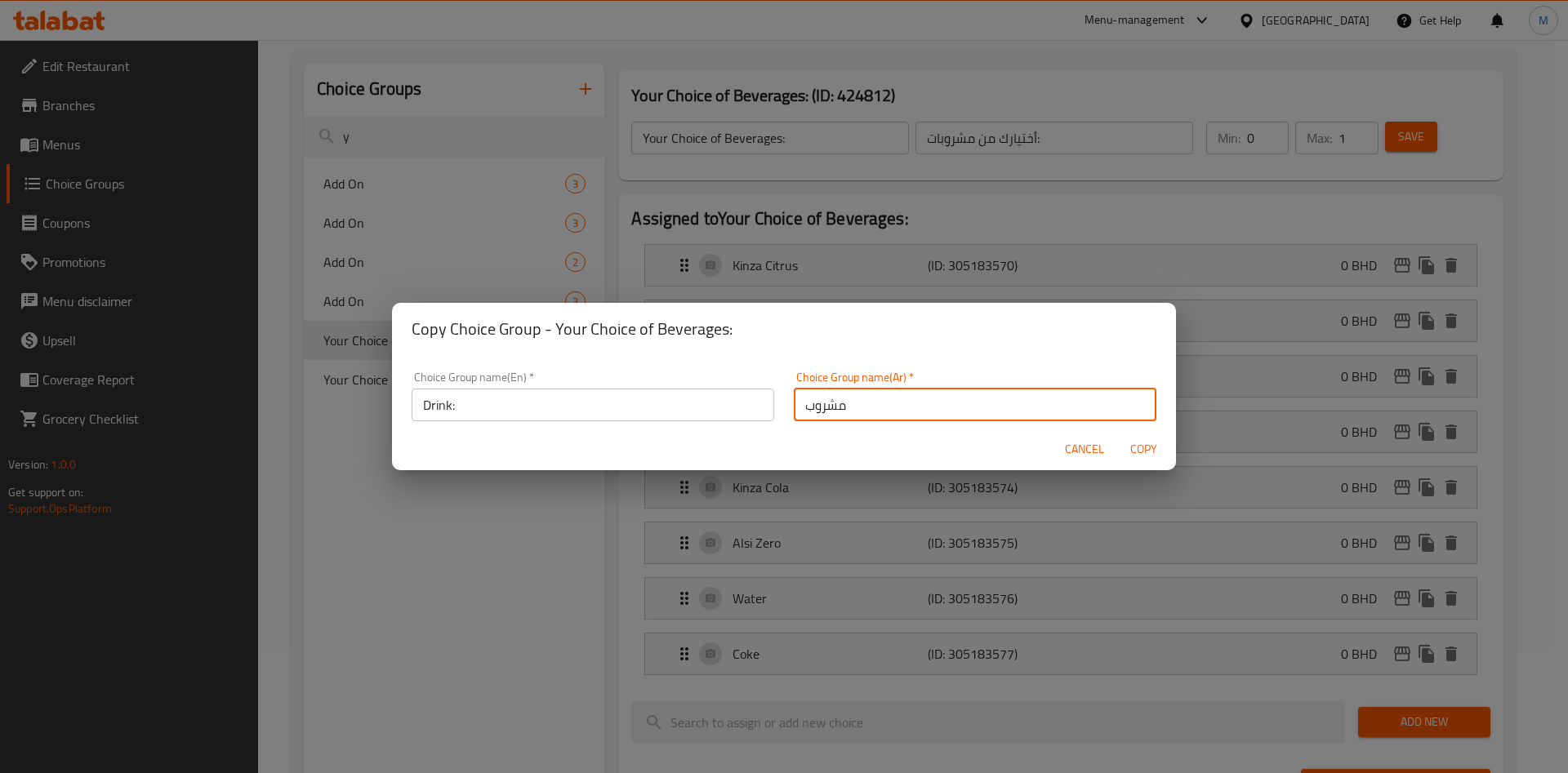
type input "مشروب"
click at [881, 437] on div "Cancel Copy" at bounding box center [784, 449] width 784 height 43
click at [1133, 453] on span "Copy" at bounding box center [1143, 449] width 39 height 20
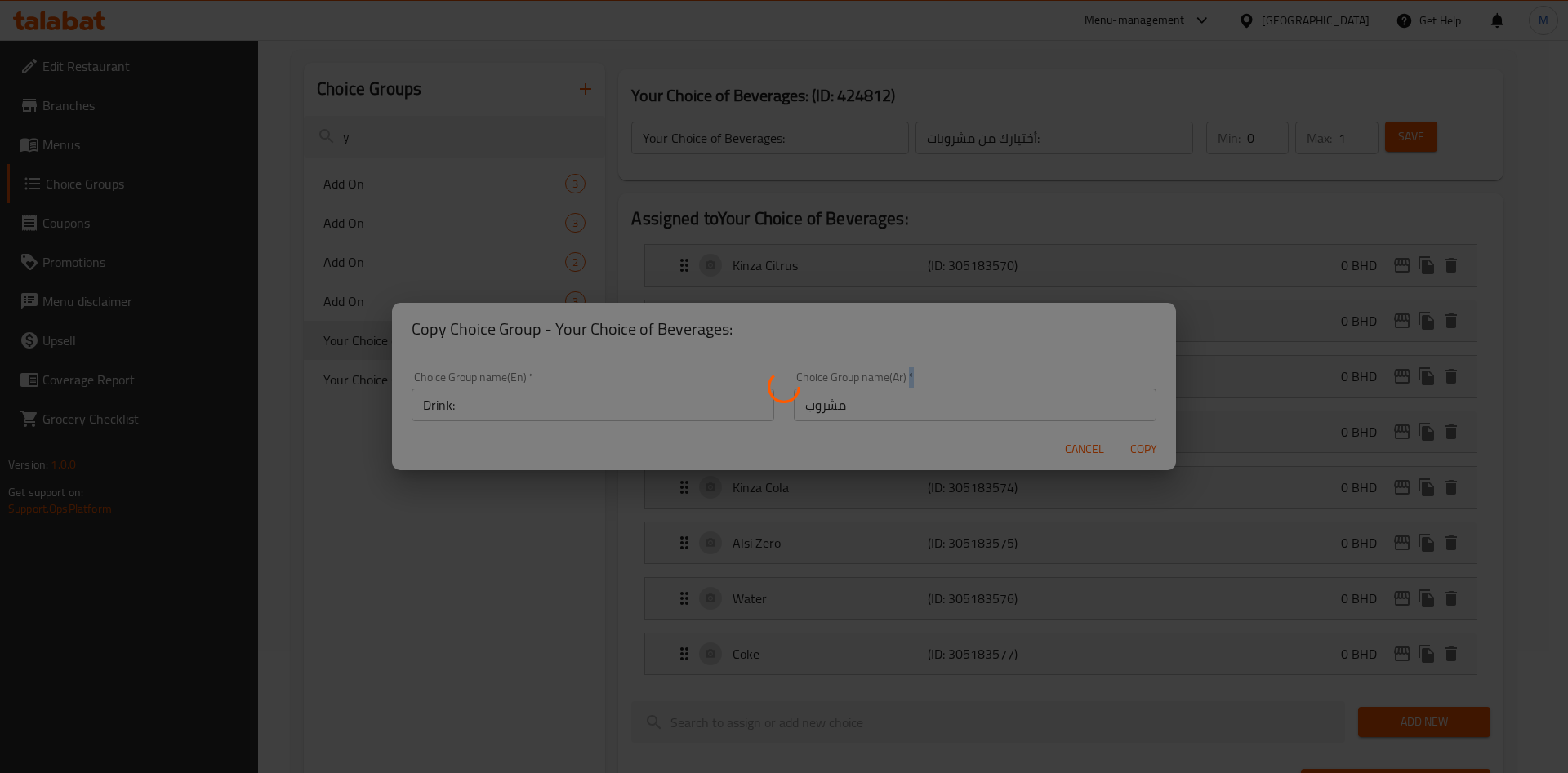
type input "Drink:"
type input "مشروب"
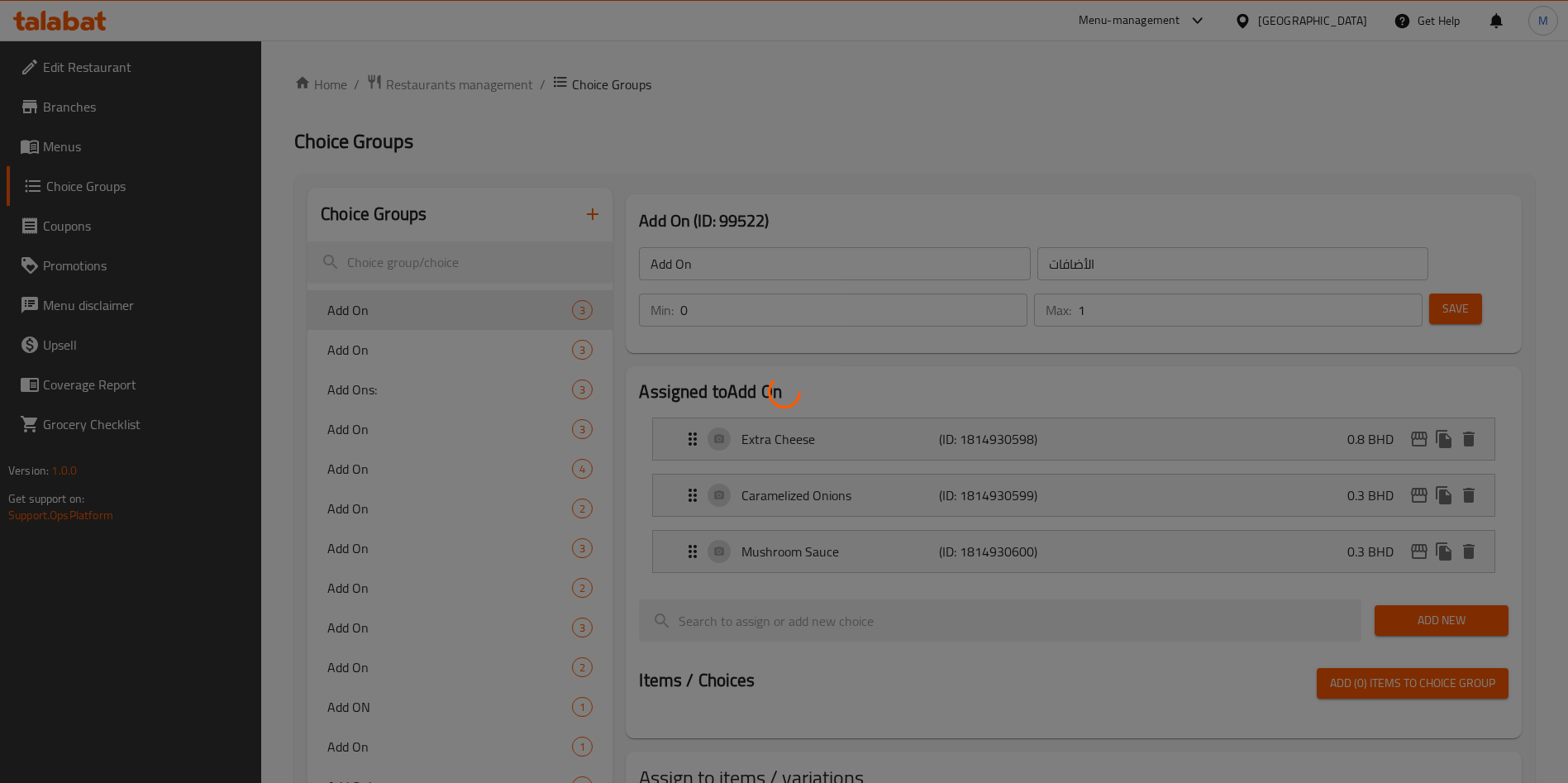
click at [504, 267] on div at bounding box center [784, 391] width 1568 height 783
click at [502, 262] on div at bounding box center [784, 391] width 1568 height 783
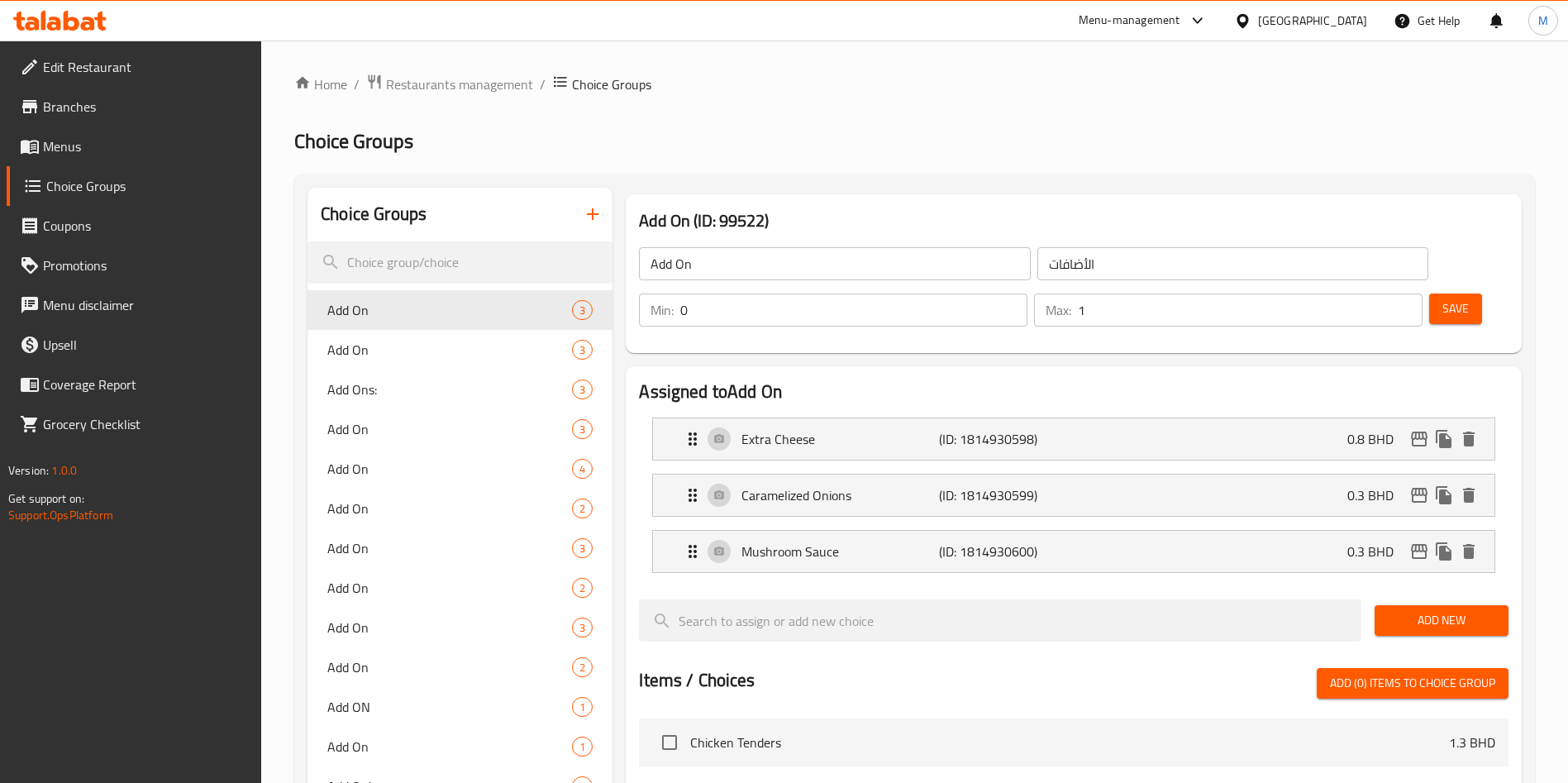
click at [497, 256] on input "search" at bounding box center [460, 263] width 305 height 43
type input "ي"
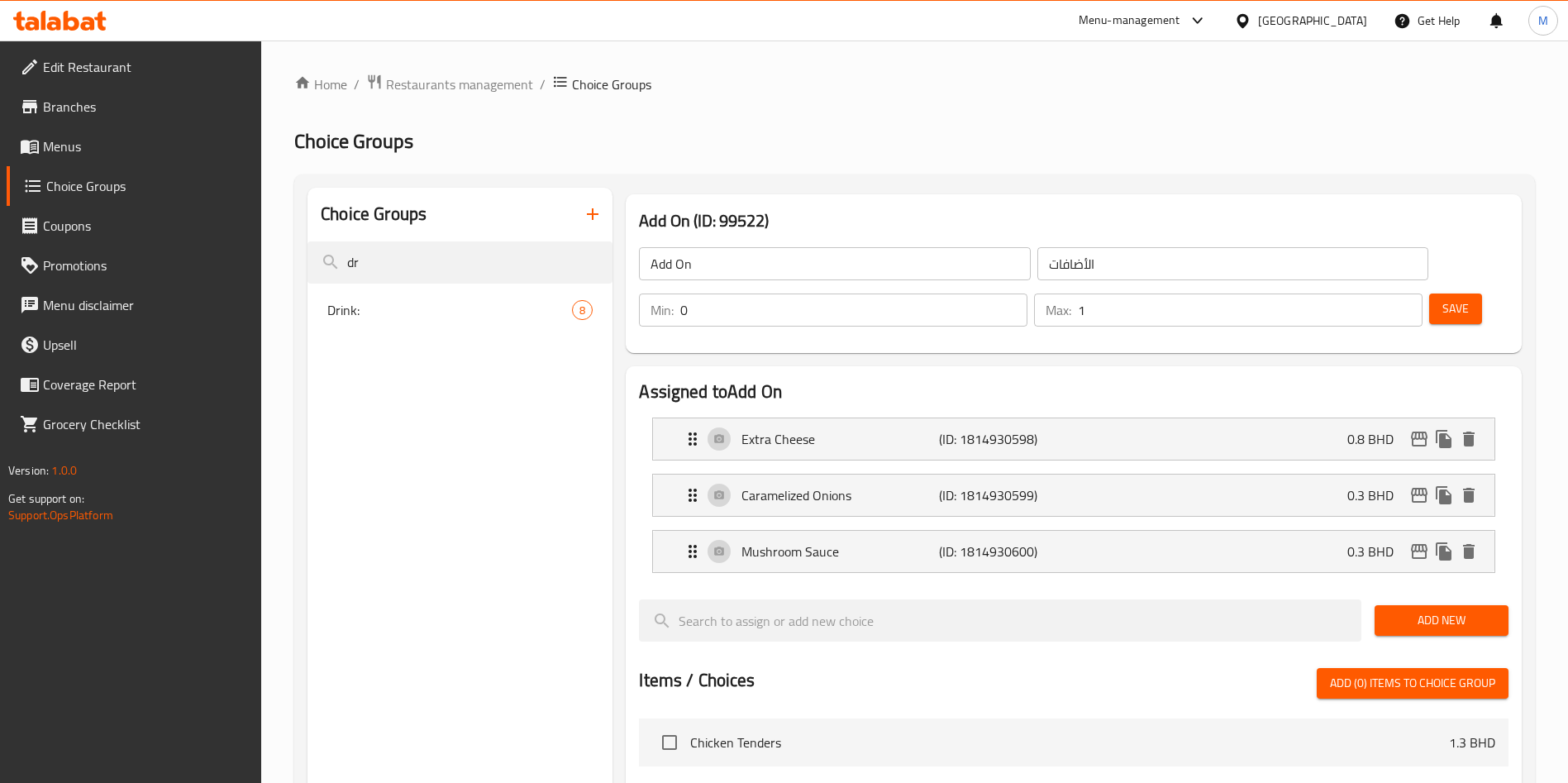
type input "dr"
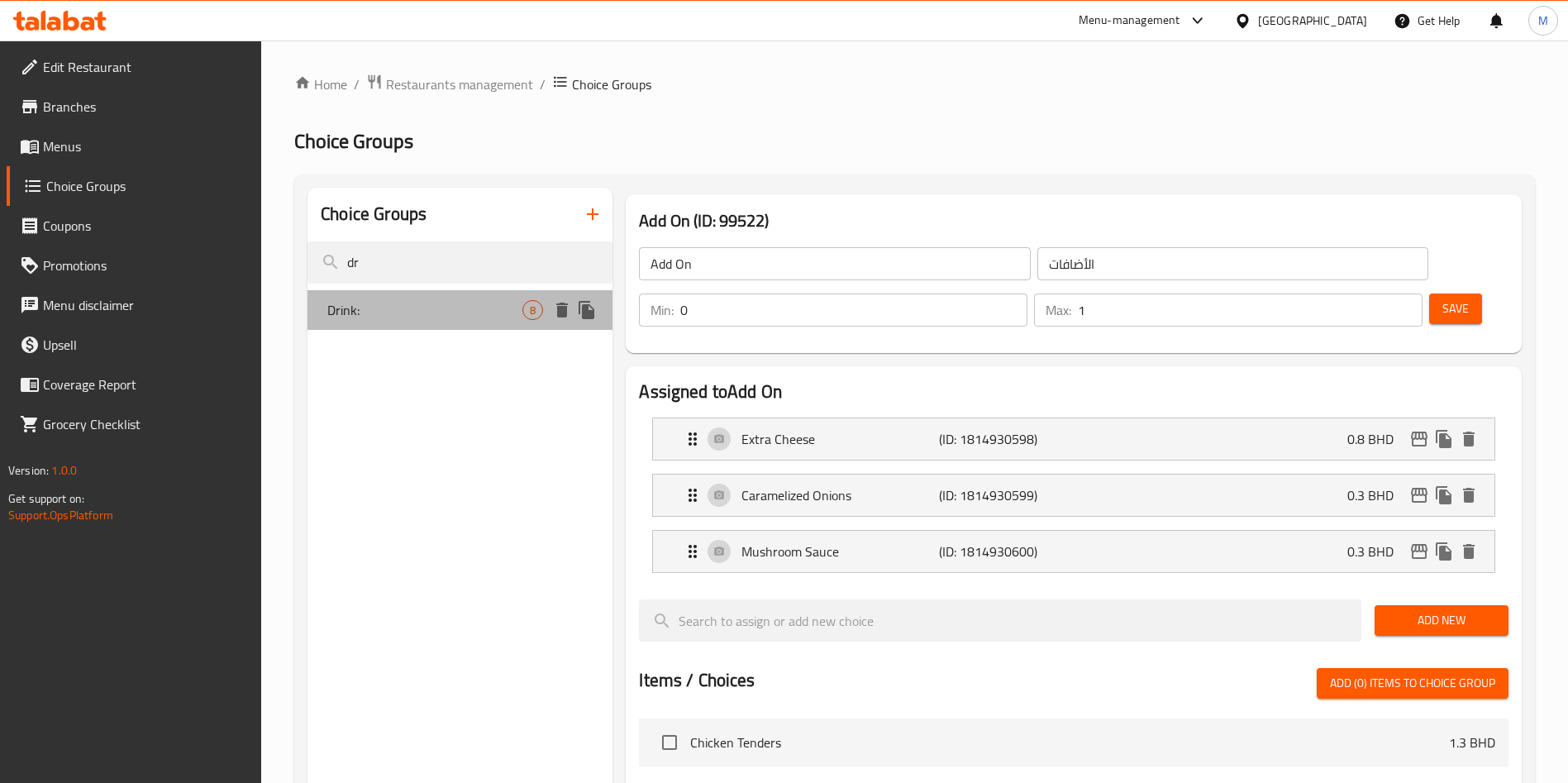
click at [492, 308] on span "Drink:" at bounding box center [424, 310] width 195 height 19
type input "Drink:"
type input "مشروب"
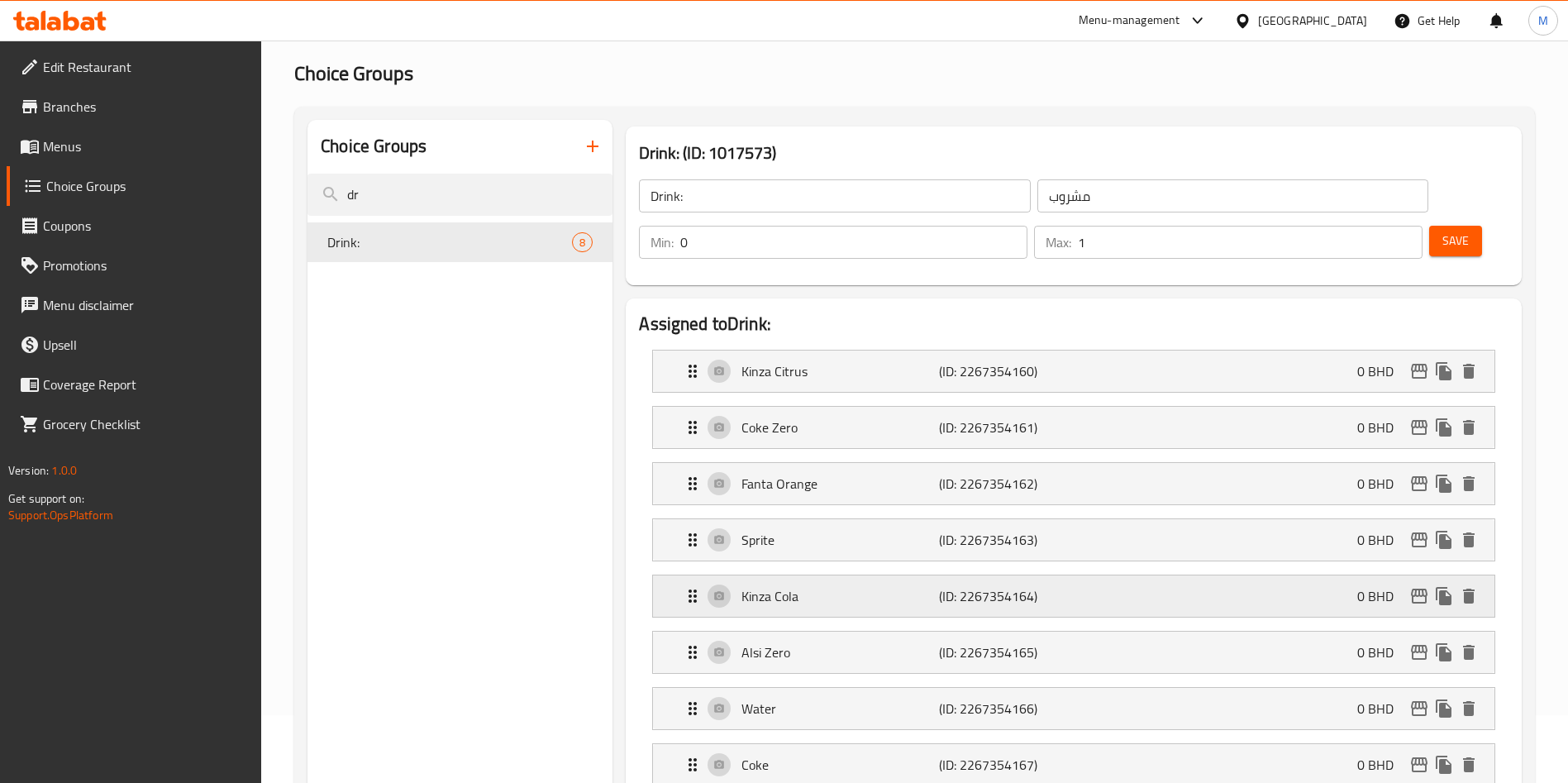
scroll to position [124, 0]
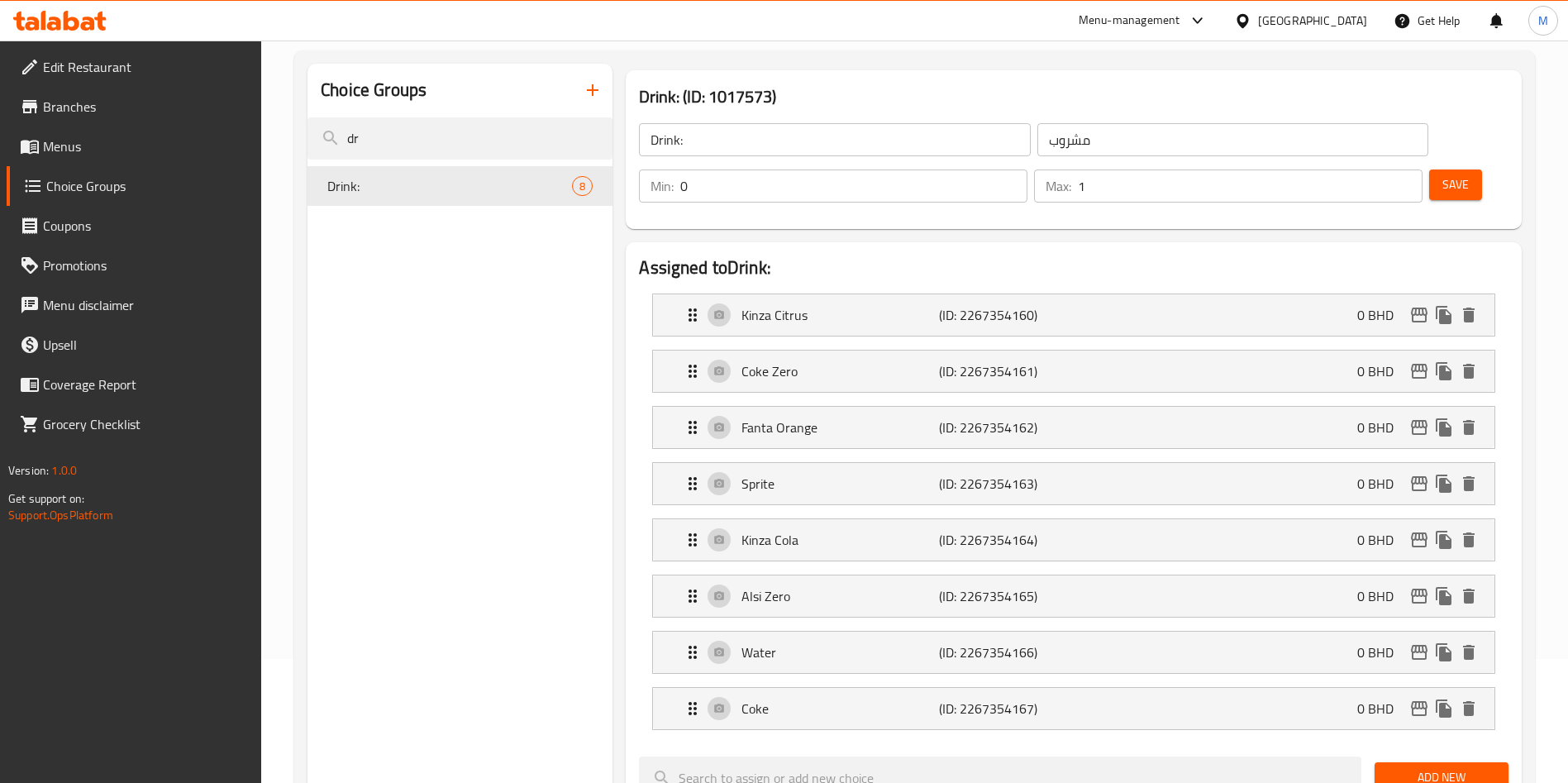
click at [1475, 767] on span "Add New" at bounding box center [1441, 777] width 107 height 20
click at [1450, 767] on span "Add New" at bounding box center [1441, 777] width 107 height 20
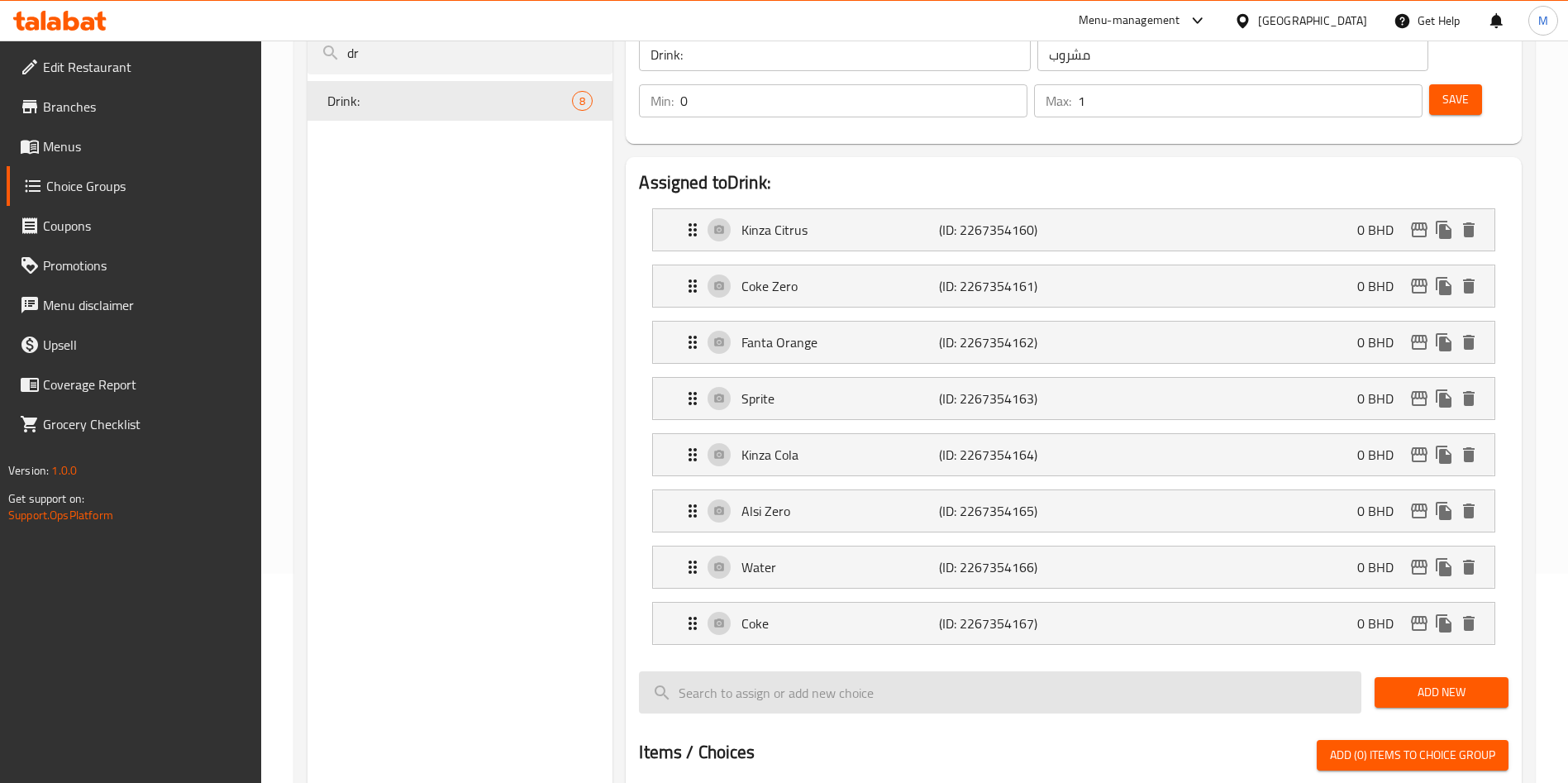
scroll to position [248, 0]
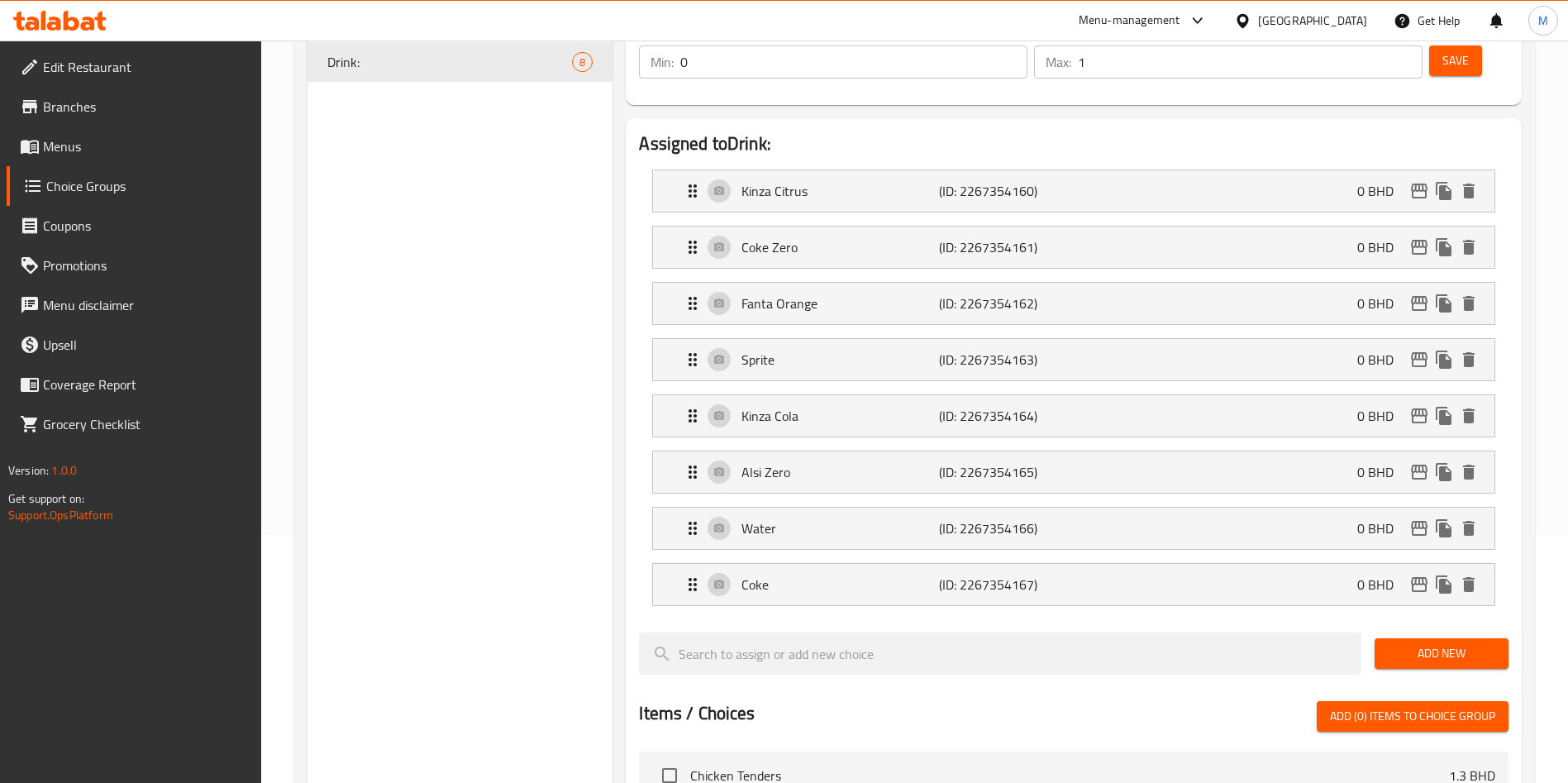
click at [1444, 643] on span "Add New" at bounding box center [1441, 654] width 107 height 20
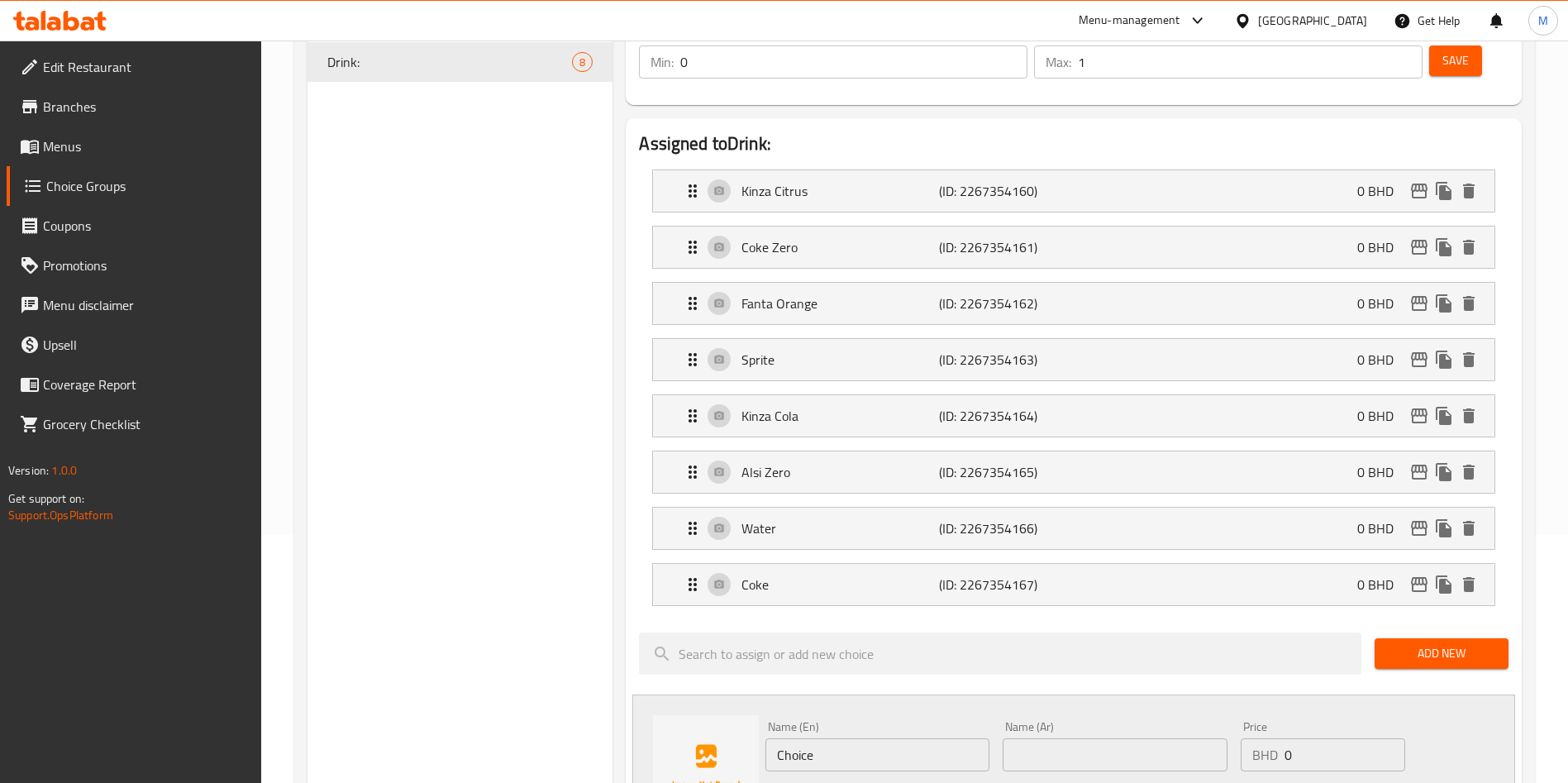
click at [950, 739] on input "Choice" at bounding box center [877, 755] width 224 height 33
paste input "Pepsi Can"
type input "Pepsi Can"
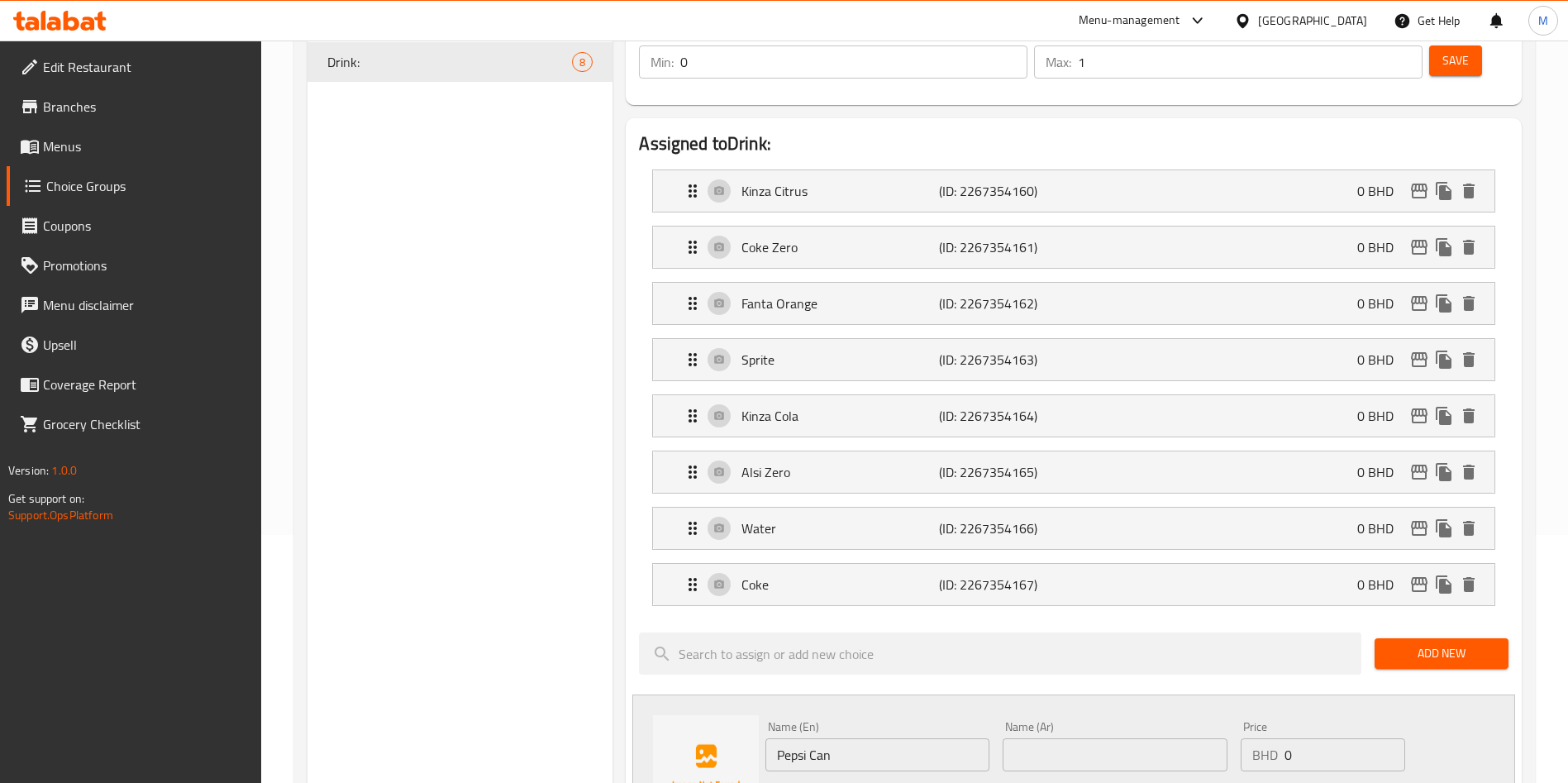
click at [1046, 739] on input "text" at bounding box center [1114, 755] width 224 height 33
paste input "علبة بيبسي"
type input "علبة بيبسي"
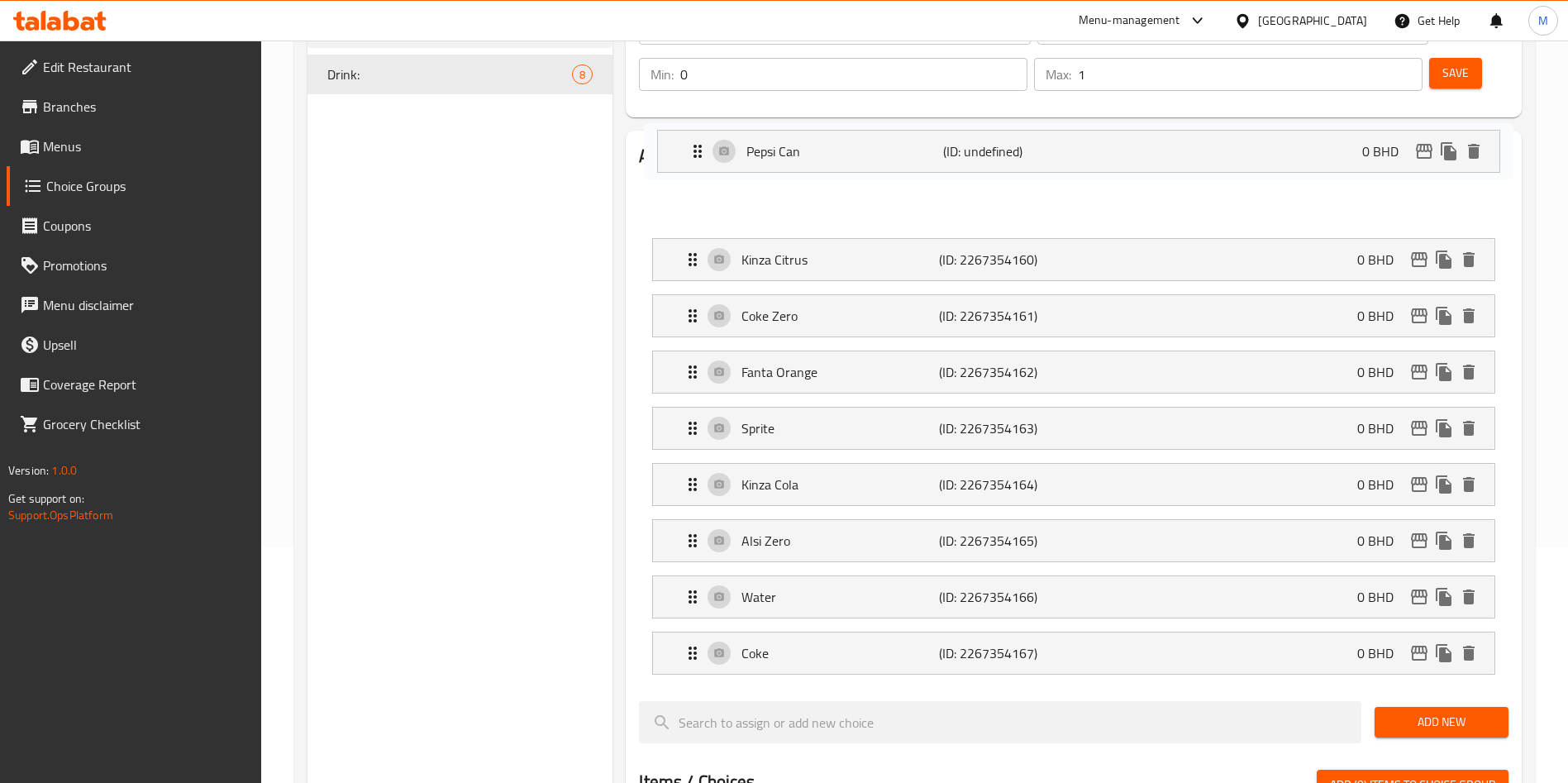
drag, startPoint x: 696, startPoint y: 593, endPoint x: 699, endPoint y: 145, distance: 448.0
click at [699, 168] on nav "Kinza Citrus (ID: 2267354160) 0 BHD Name (En) Kinza Citrus Name (En) Name (Ar) …" at bounding box center [1073, 428] width 869 height 520
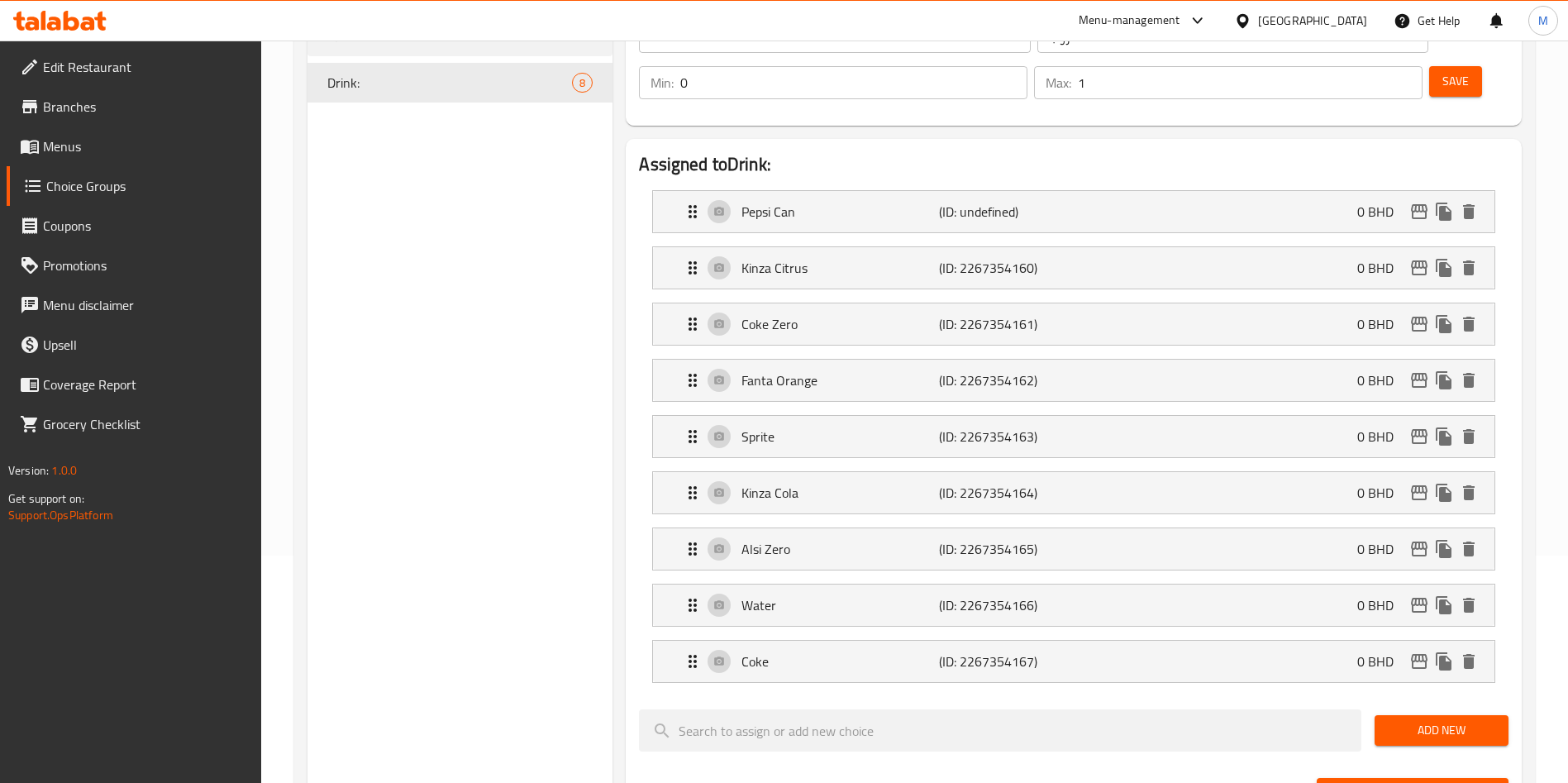
click at [826, 247] on div "Kinza Citrus (ID: 2267354160) 0 BHD Name (En) Kinza Citrus Name (En) Name (Ar) …" at bounding box center [1074, 268] width 843 height 43
click at [857, 258] on p "Kinza Citrus" at bounding box center [839, 267] width 197 height 19
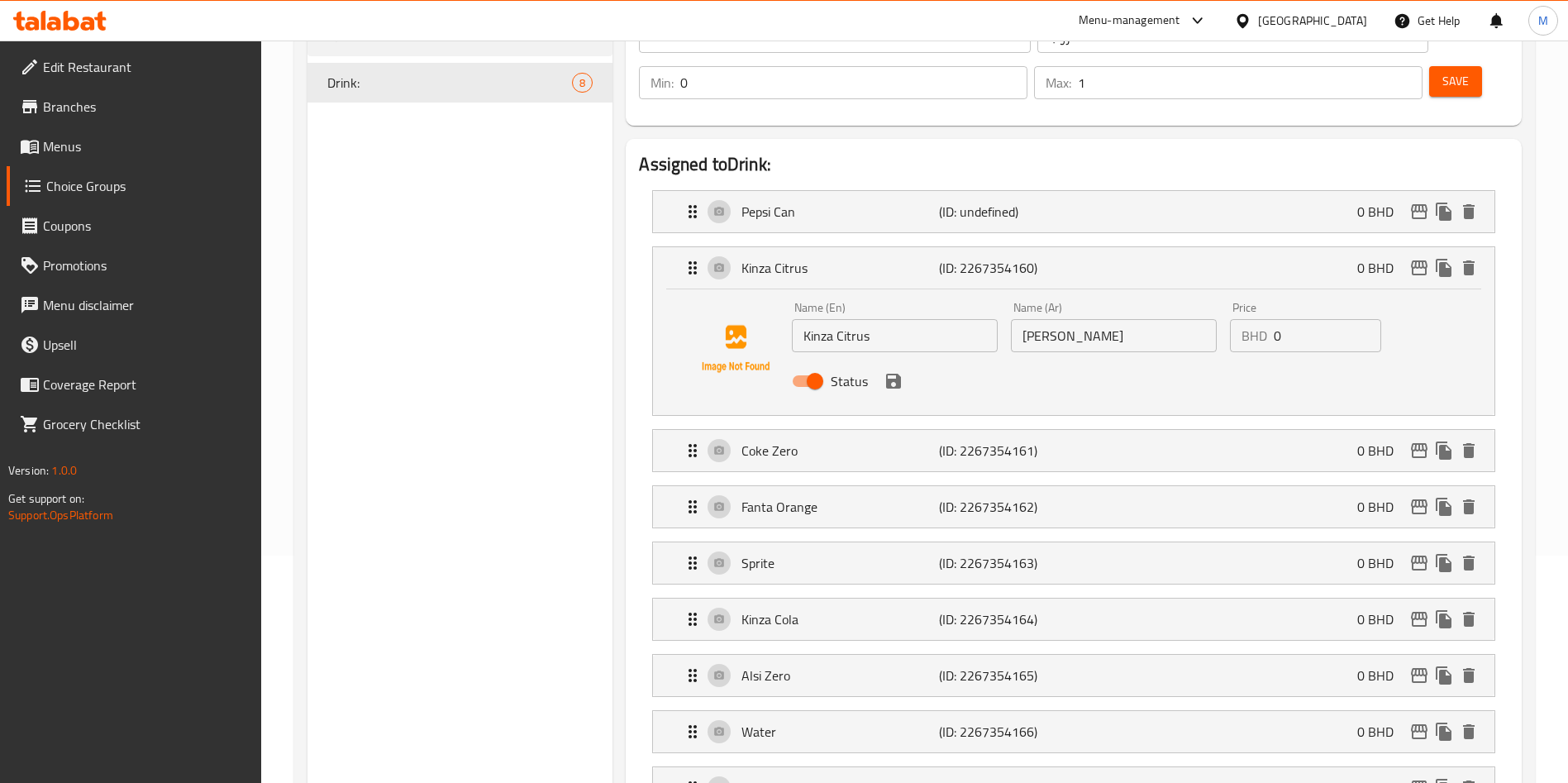
click at [894, 319] on input "Kinza Citrus" at bounding box center [894, 336] width 206 height 33
type input "Kinza"
click at [1055, 319] on input "[PERSON_NAME]" at bounding box center [1113, 336] width 206 height 33
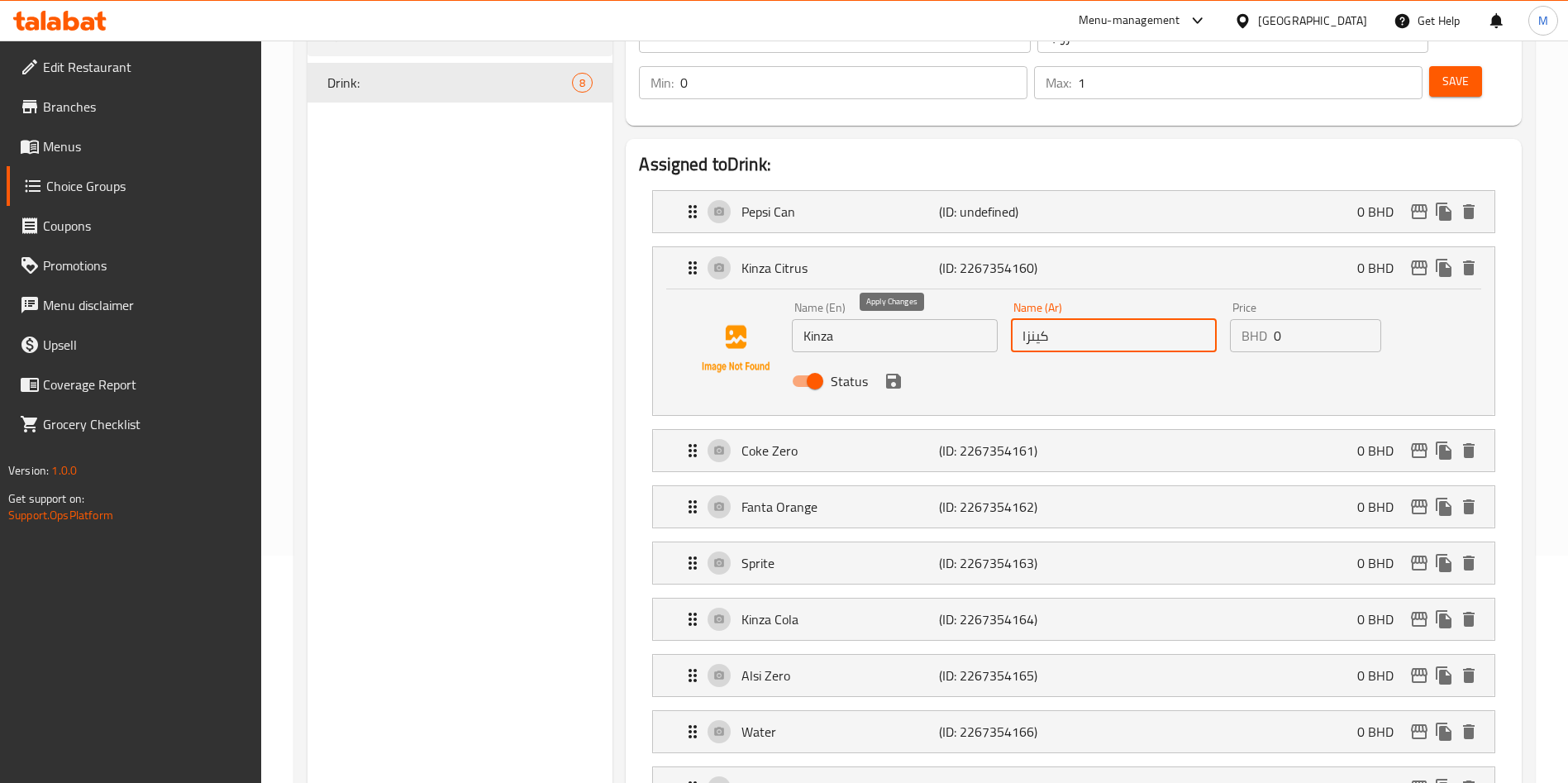
click at [899, 373] on icon "save" at bounding box center [893, 381] width 15 height 15
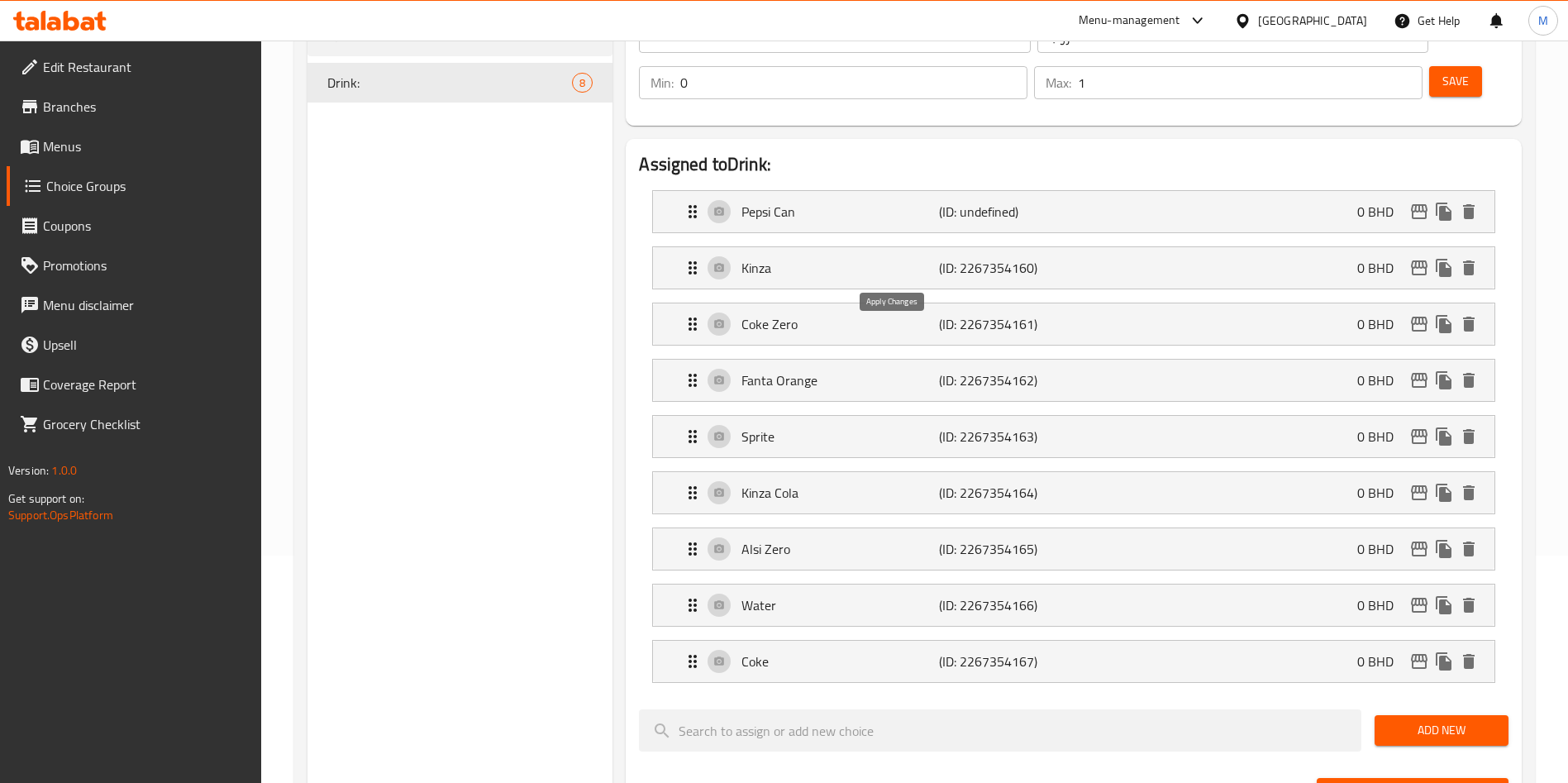
type input "كينزا"
click at [819, 314] on p "Coke Zero" at bounding box center [839, 324] width 197 height 19
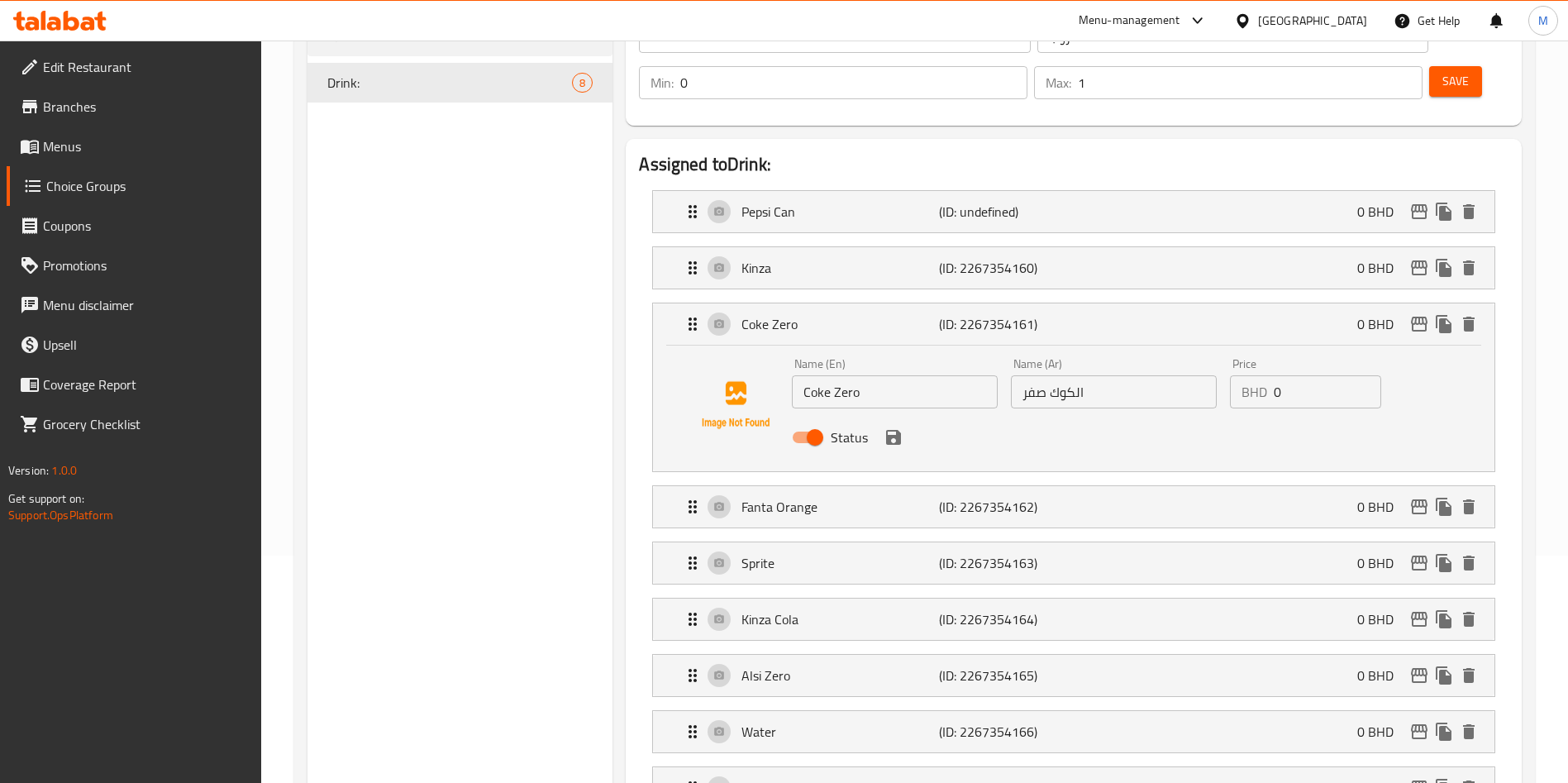
click at [851, 375] on input "Coke Zero" at bounding box center [894, 392] width 206 height 33
paste input "Citrus Can"
type input "Citrus Can"
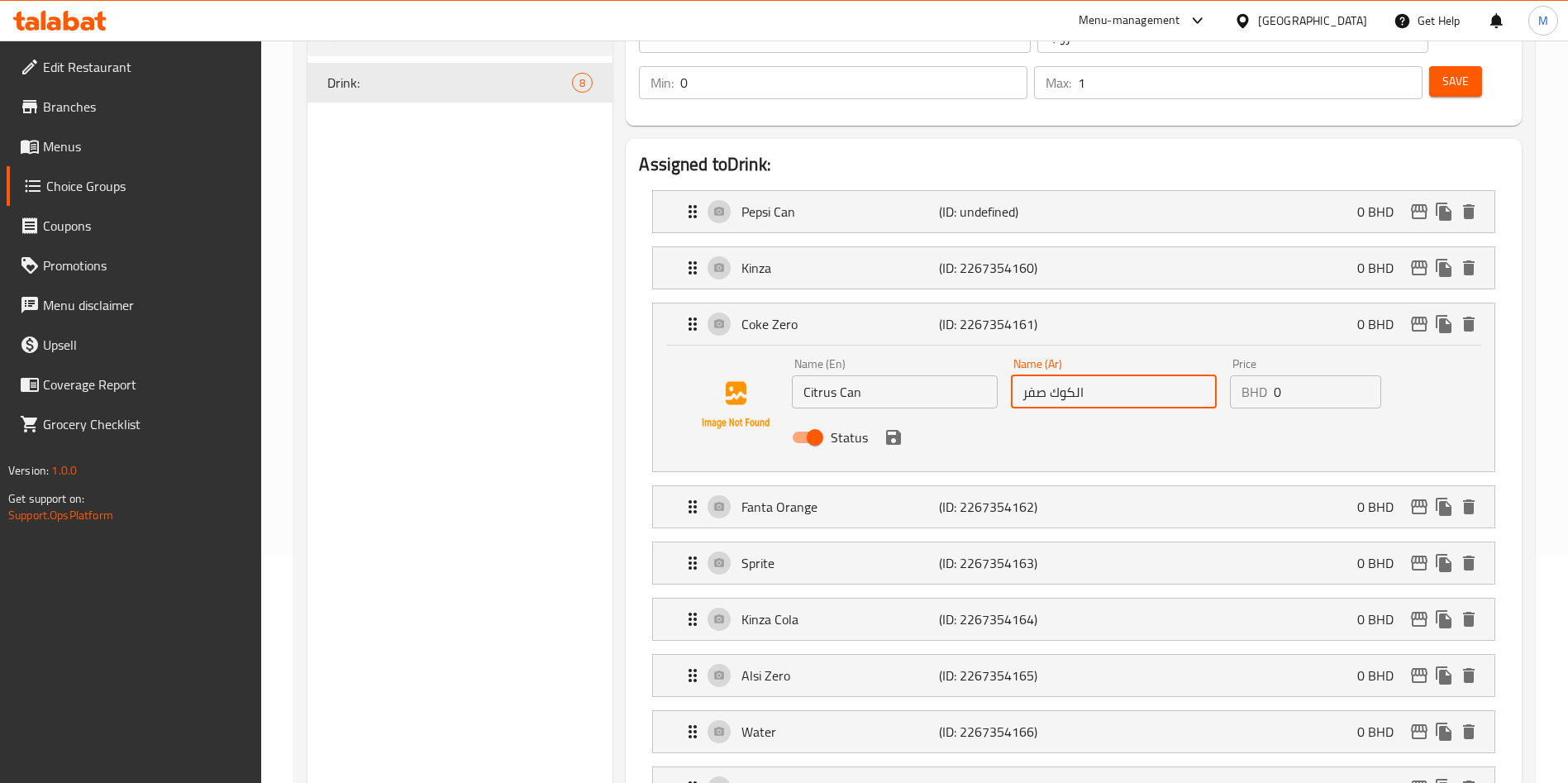
click at [1070, 375] on input "الكوك صفر" at bounding box center [1113, 392] width 206 height 33
type input "صفر"
click at [1070, 375] on input "صفر" at bounding box center [1113, 392] width 206 height 33
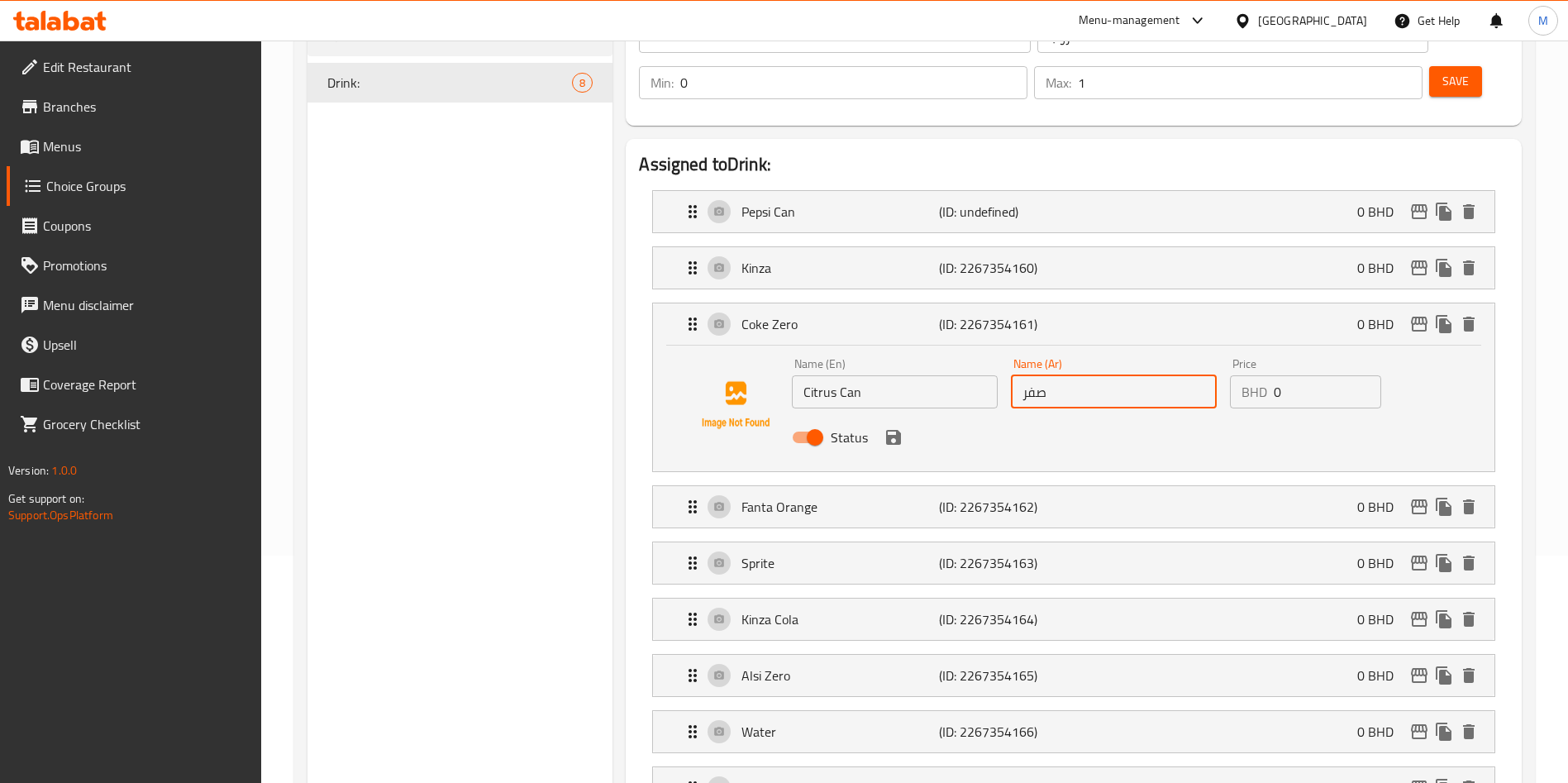
click at [1070, 375] on input "صفر" at bounding box center [1113, 392] width 206 height 33
paste input "علبة الحمضيات"
type input "علبة الحمضيات"
click at [899, 425] on button "save" at bounding box center [893, 437] width 25 height 25
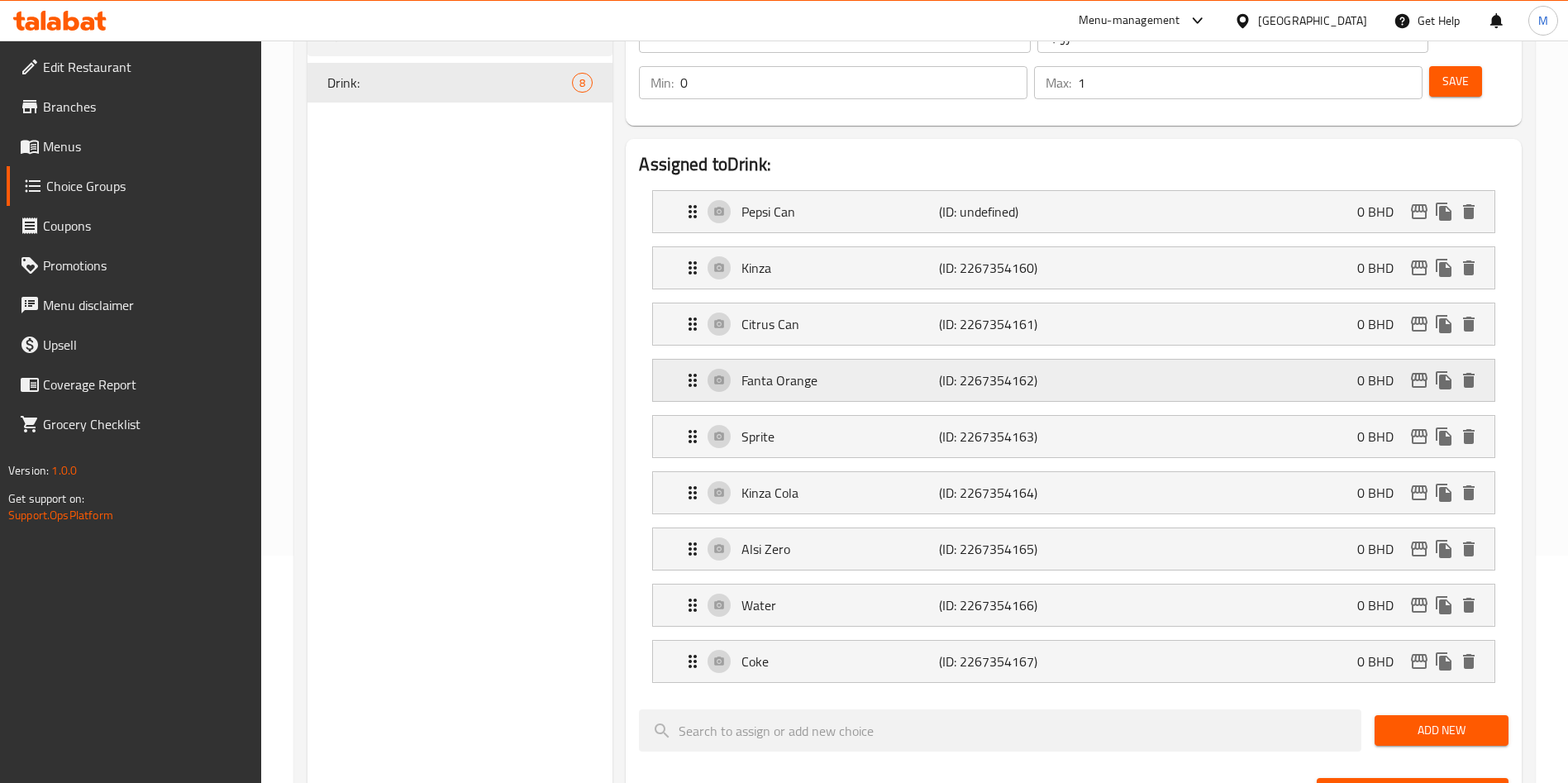
click at [817, 360] on div "Fanta Orange (ID: 2267354162) 0 BHD" at bounding box center [1078, 380] width 792 height 42
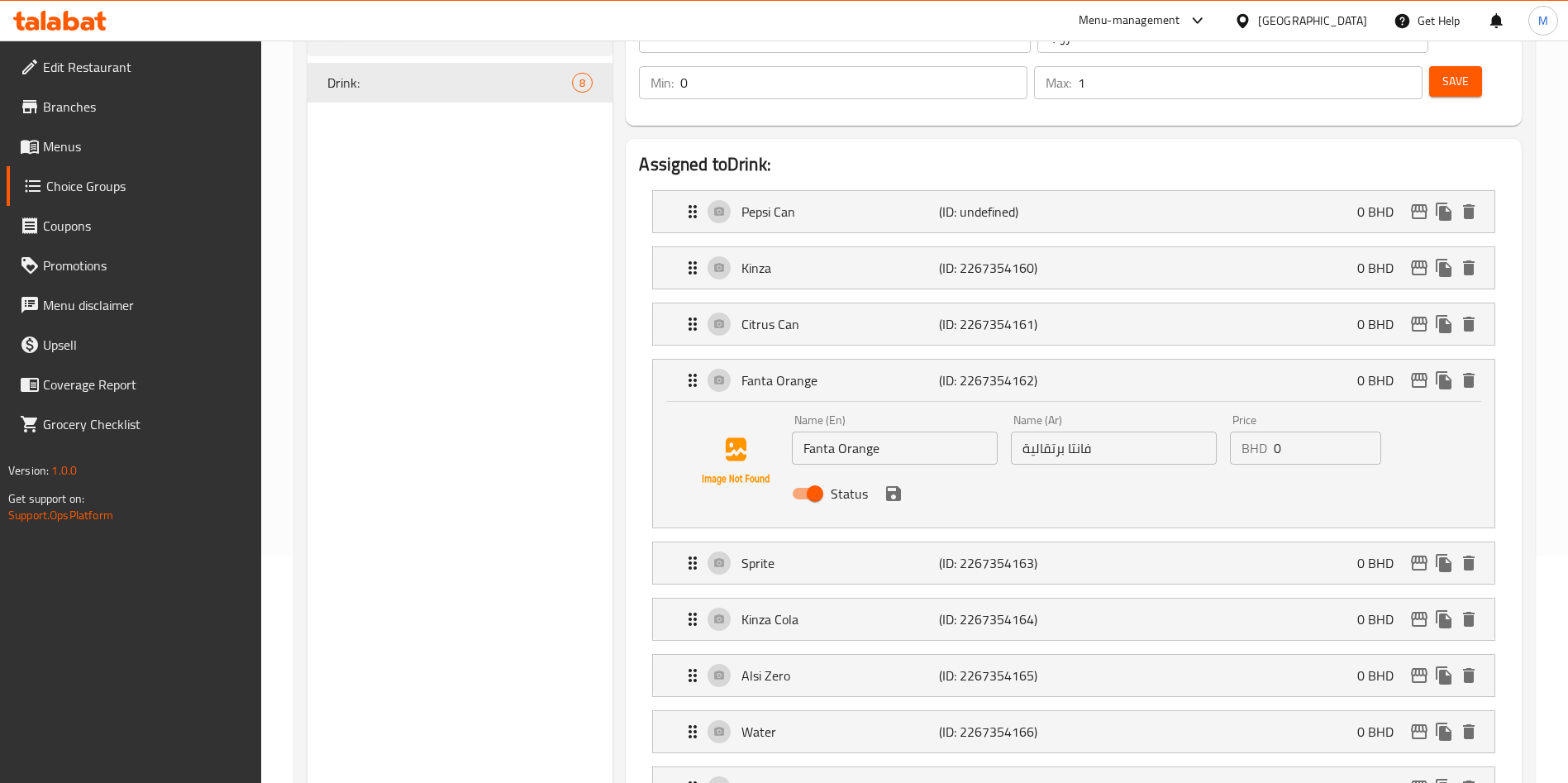
click at [855, 432] on input "Fanta Orange" at bounding box center [894, 448] width 206 height 33
paste input "7 UP Can"
drag, startPoint x: 855, startPoint y: 389, endPoint x: 1009, endPoint y: 386, distance: 154.0
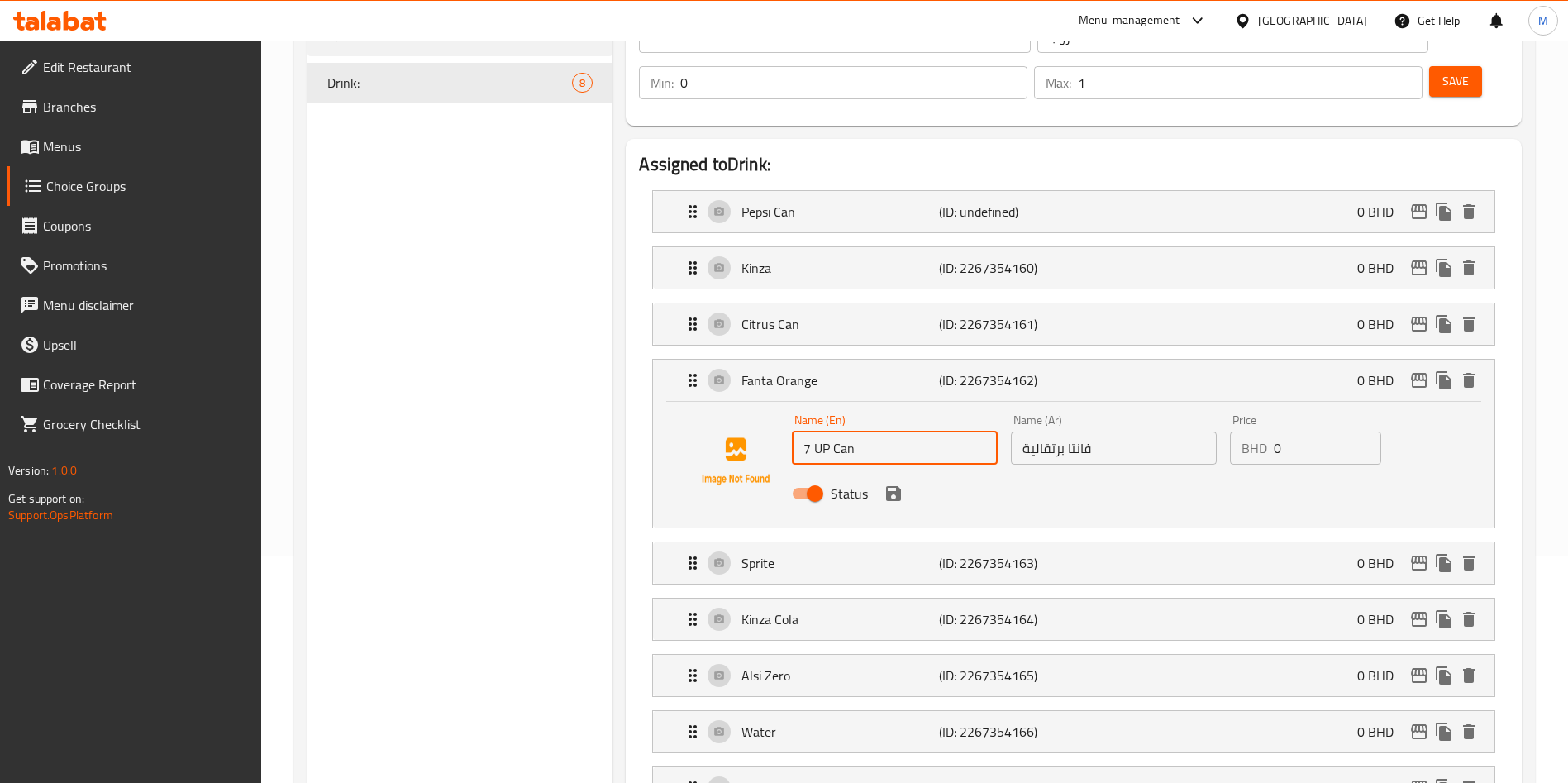
click at [920, 432] on input "7 UP Can" at bounding box center [894, 448] width 206 height 33
type input "7 UP Can"
click at [1088, 432] on input "فانتا برتقالية" at bounding box center [1113, 448] width 206 height 33
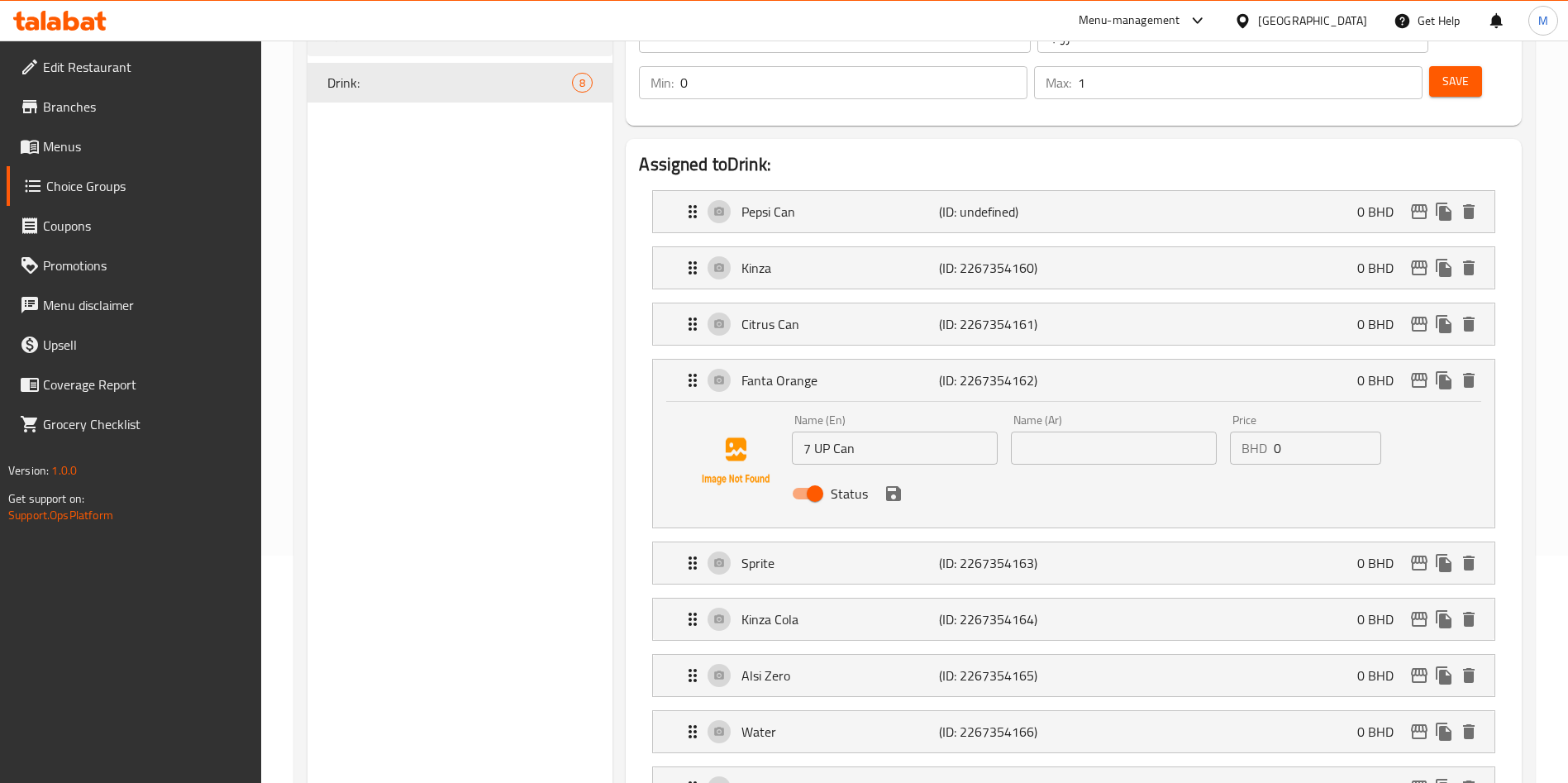
click at [1161, 432] on input "text" at bounding box center [1113, 448] width 206 height 33
paste input "7 علب"
click at [908, 471] on div "Status" at bounding box center [1113, 494] width 657 height 44
type input "7 علب"
click at [904, 482] on button "save" at bounding box center [893, 494] width 25 height 25
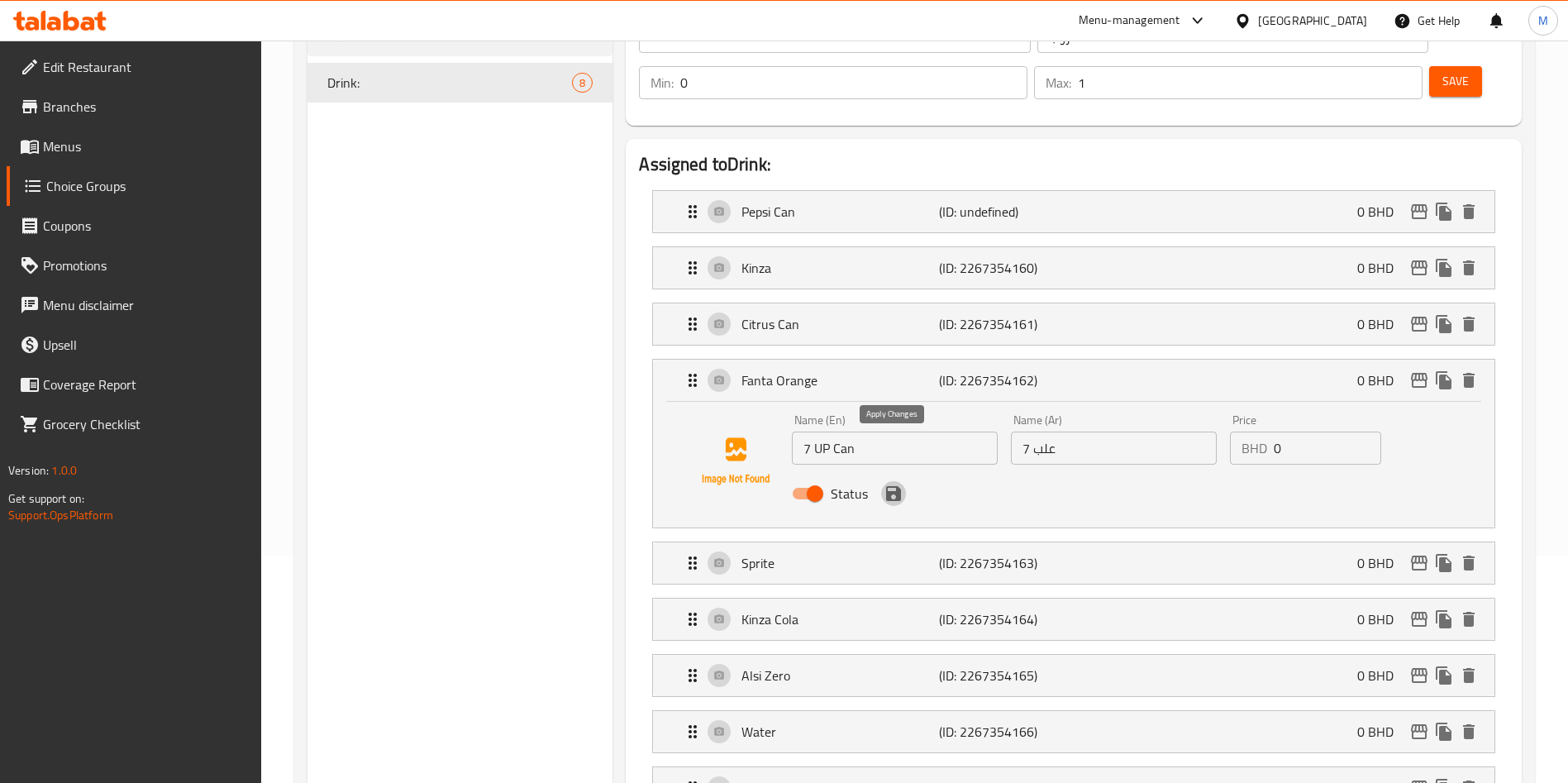
click at [904, 482] on button "save" at bounding box center [893, 494] width 25 height 25
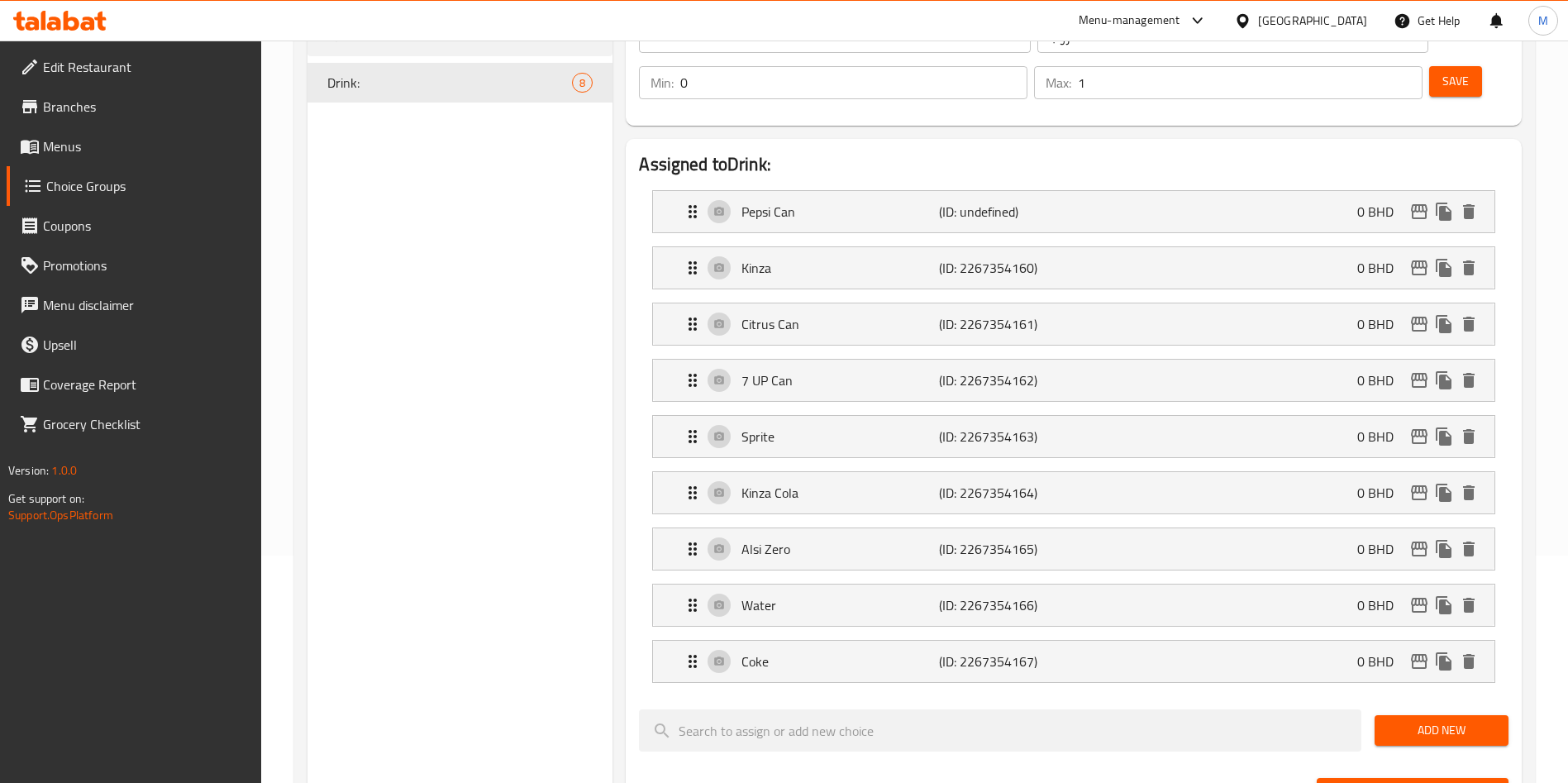
drag, startPoint x: 756, startPoint y: 403, endPoint x: 778, endPoint y: 414, distance: 24.6
click at [756, 416] on div "Sprite (ID: 2267354163) 0 BHD" at bounding box center [1078, 436] width 792 height 42
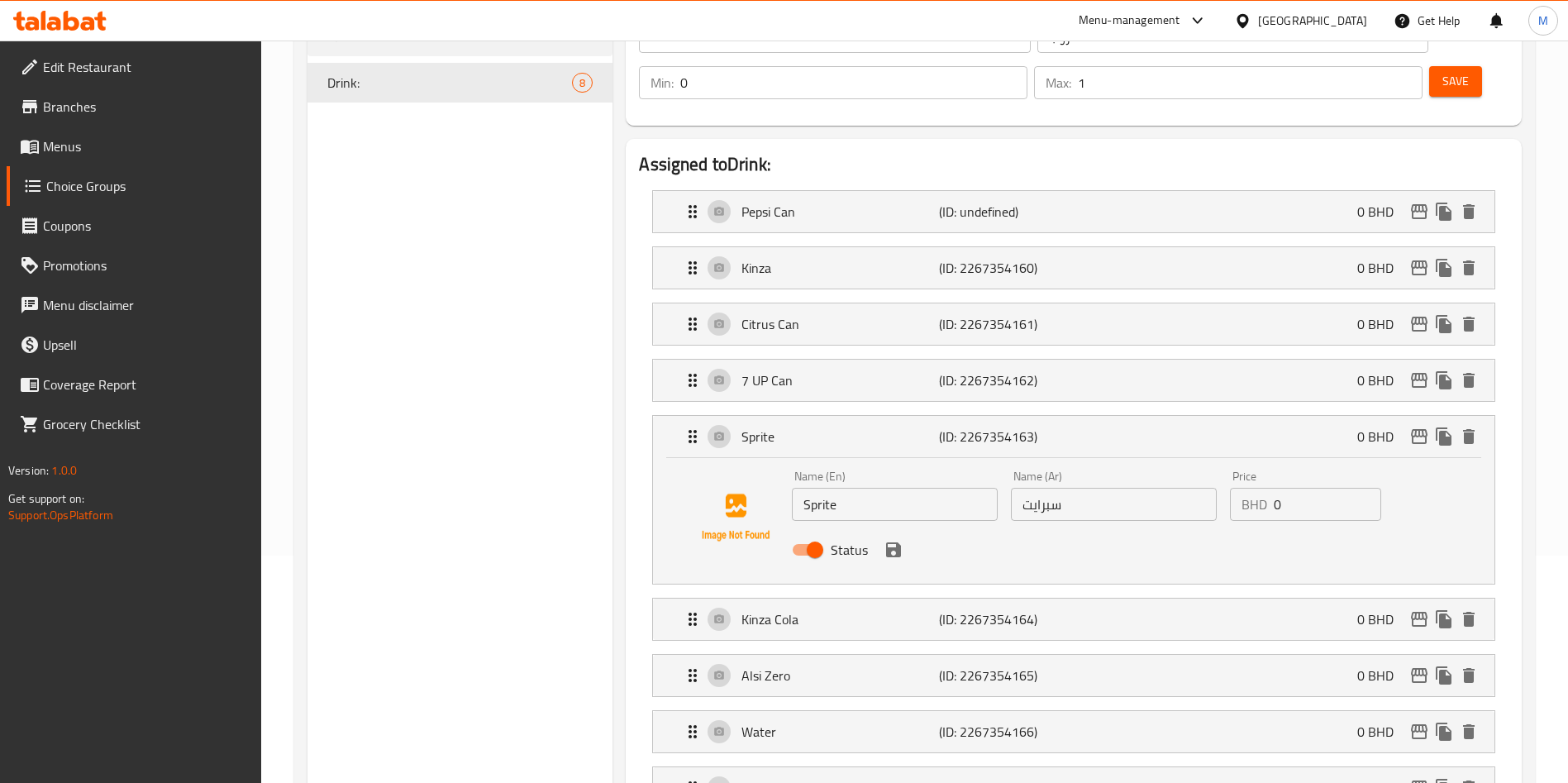
click at [808, 488] on input "Sprite" at bounding box center [894, 505] width 206 height 33
paste input "Juice Apple"
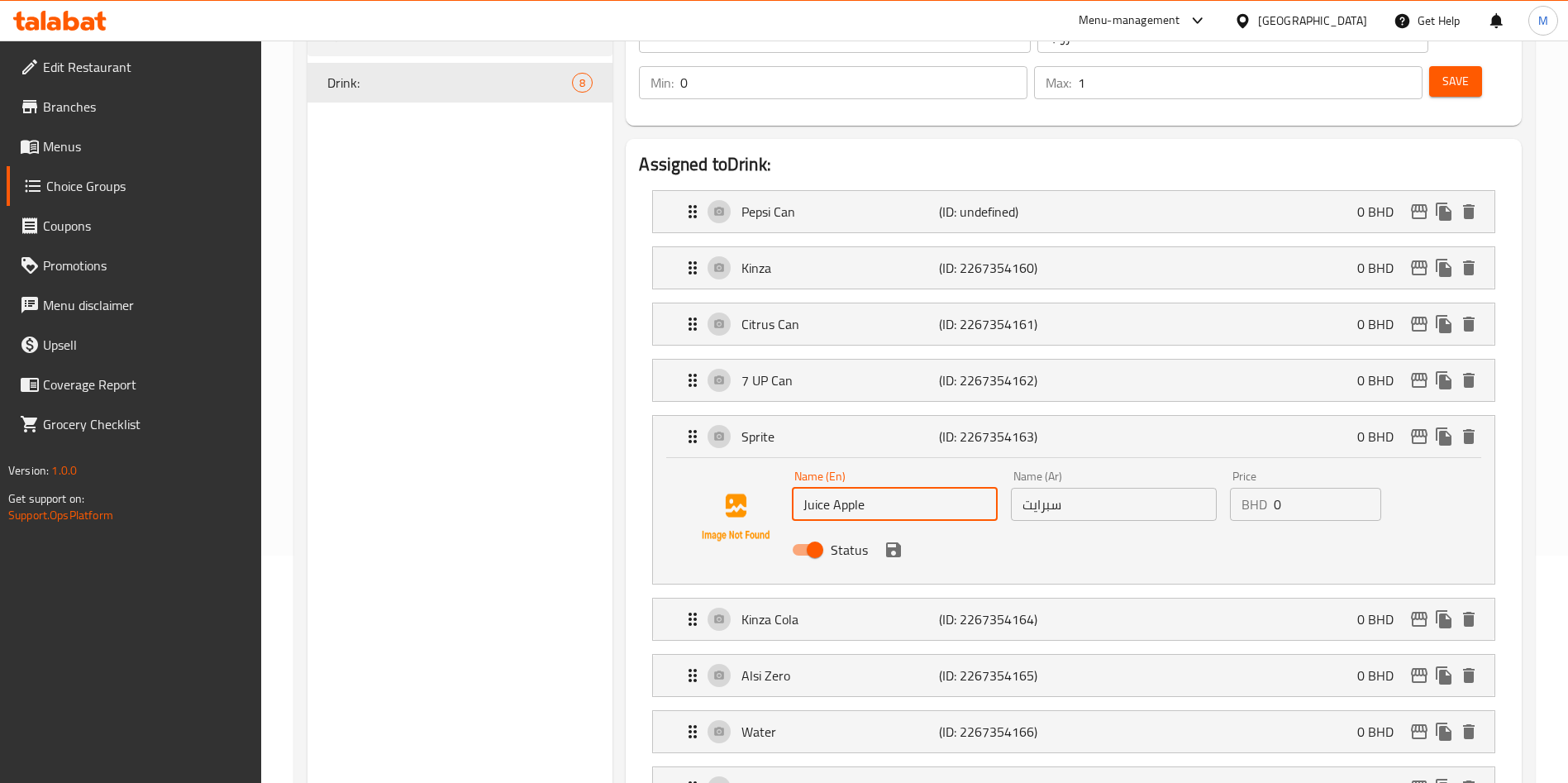
click at [808, 488] on input "Juice Apple" at bounding box center [894, 505] width 206 height 33
type input "Juice Apple"
click at [1114, 488] on input "سبرايت" at bounding box center [1113, 505] width 206 height 33
click at [1113, 488] on input "سبرايت" at bounding box center [1113, 505] width 206 height 33
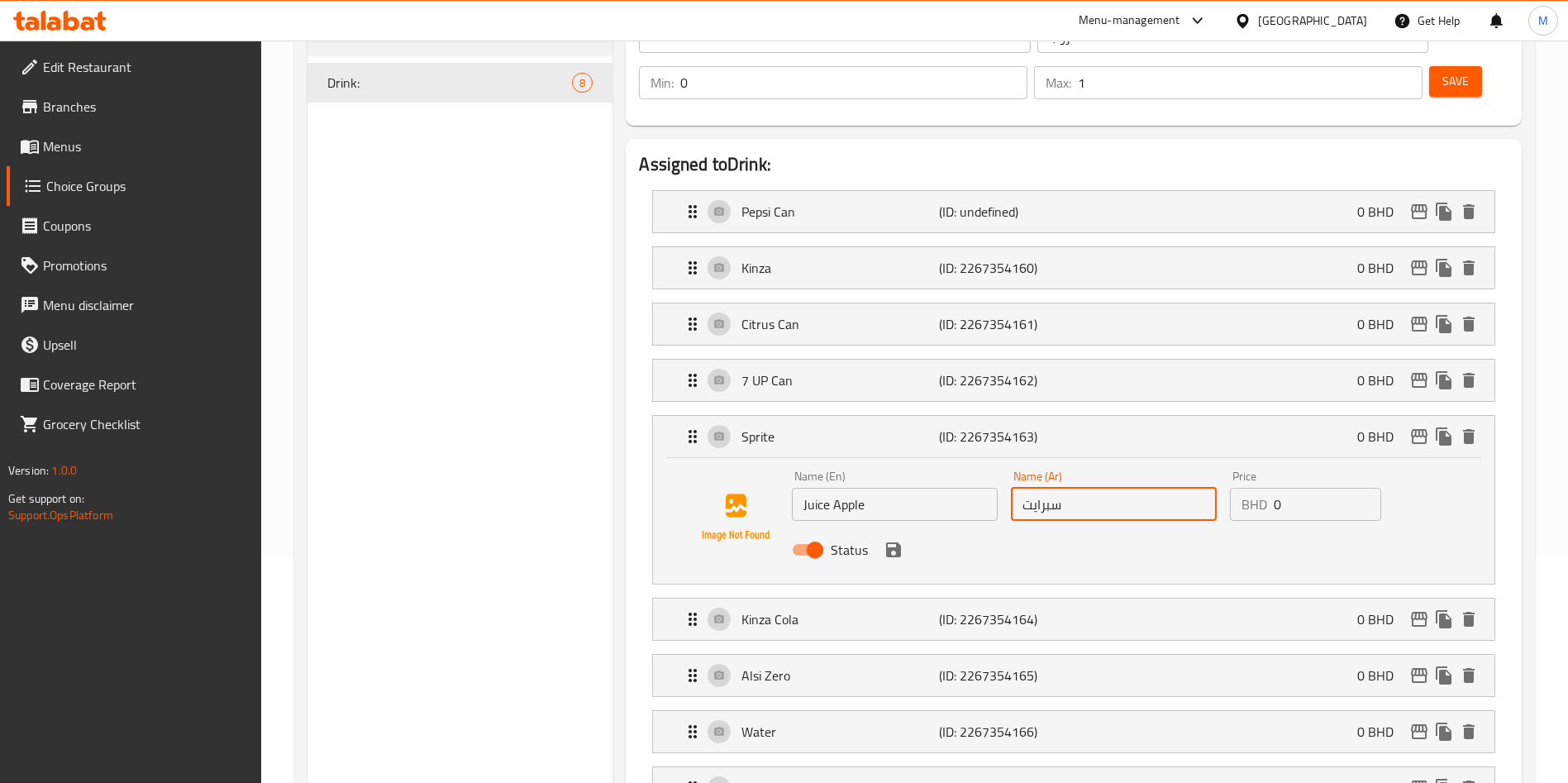
click at [1113, 488] on input "سبرايت" at bounding box center [1113, 505] width 206 height 33
paste input "عصير تفاح"
click at [894, 543] on icon "save" at bounding box center [893, 550] width 15 height 15
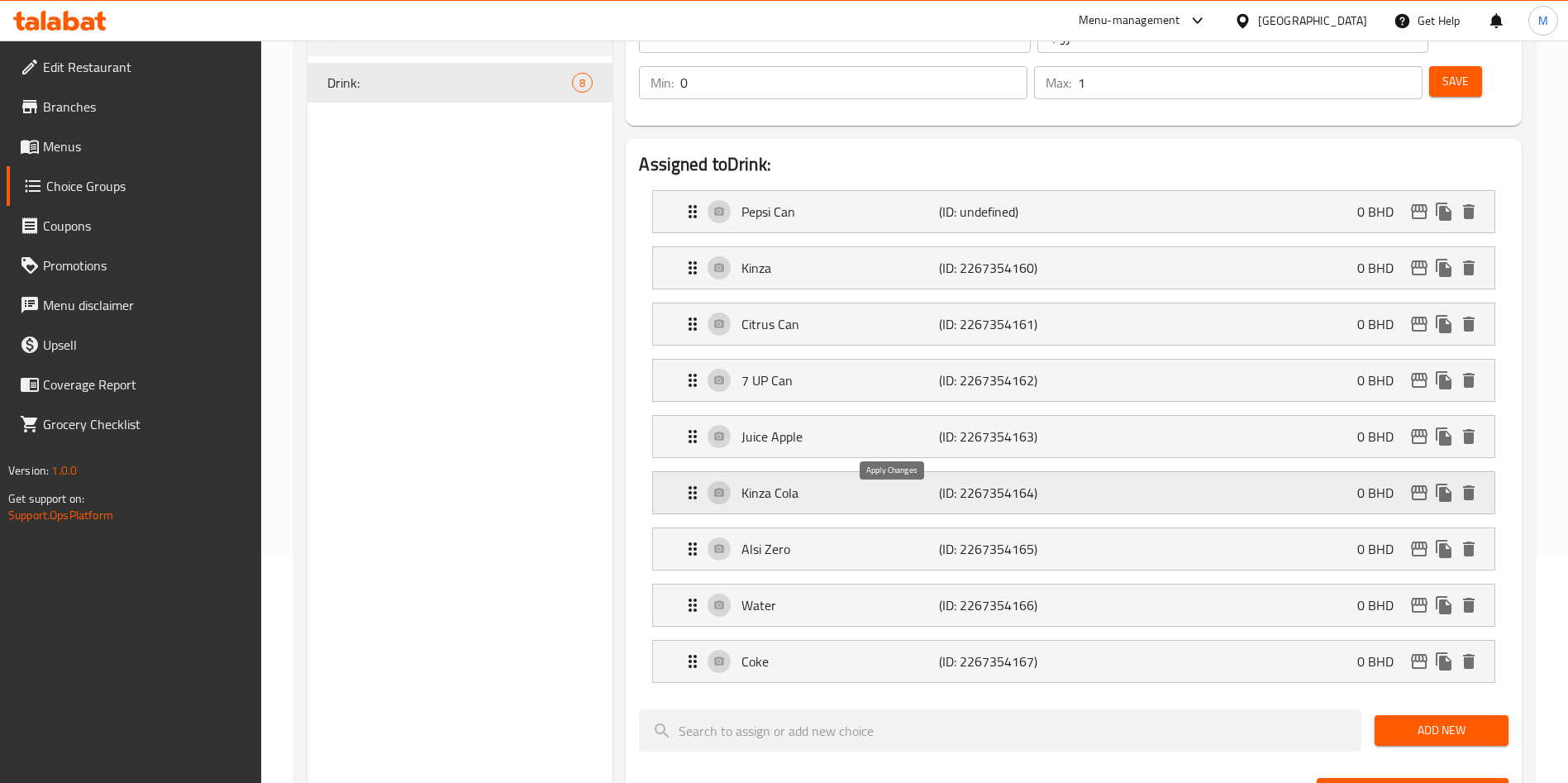
type input "عصير تفاح"
click at [827, 483] on p "Kinza Cola" at bounding box center [839, 492] width 197 height 19
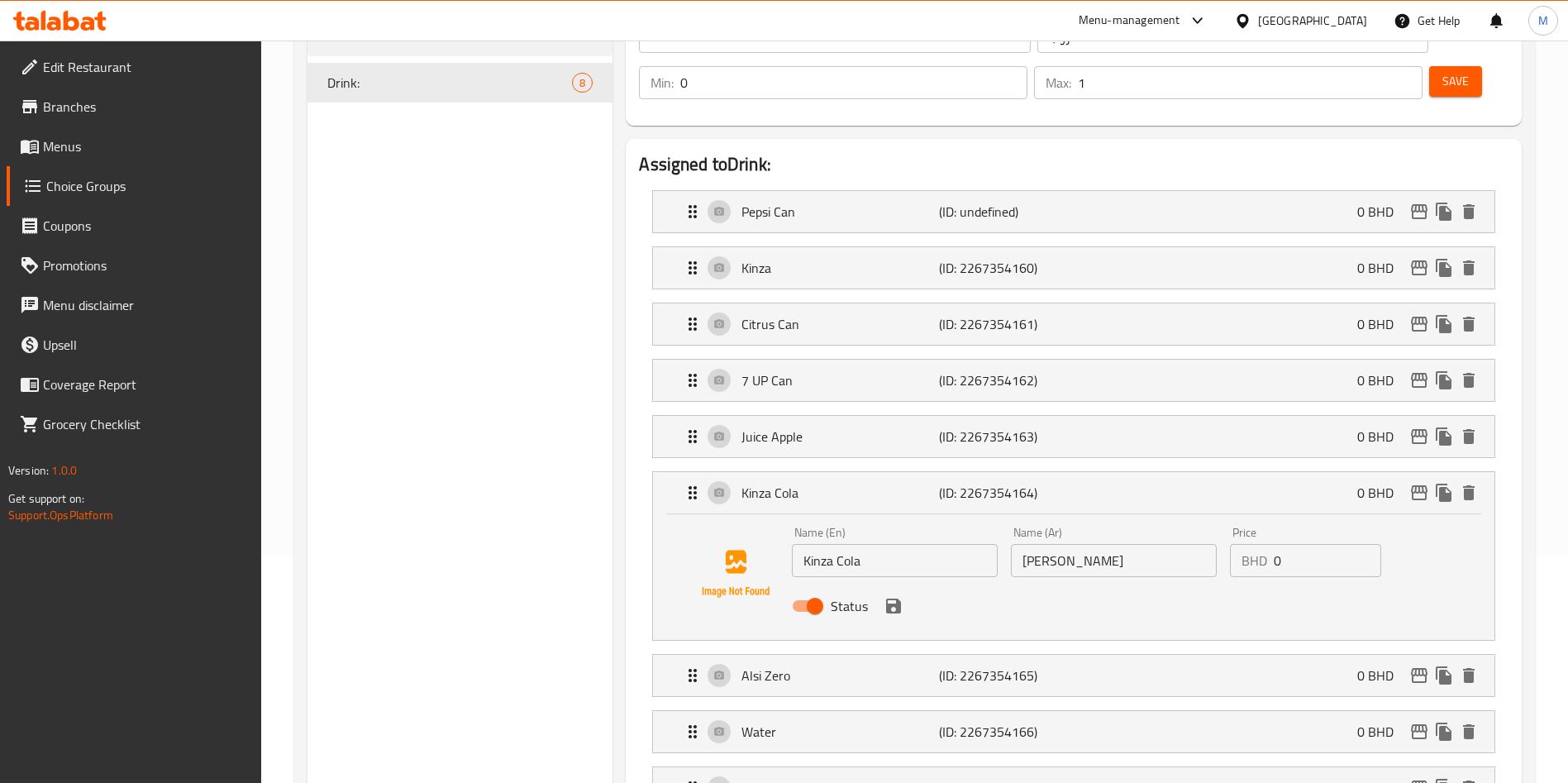
click at [857, 544] on input "Kinza Cola" at bounding box center [894, 561] width 206 height 33
paste input "Juice Mango"
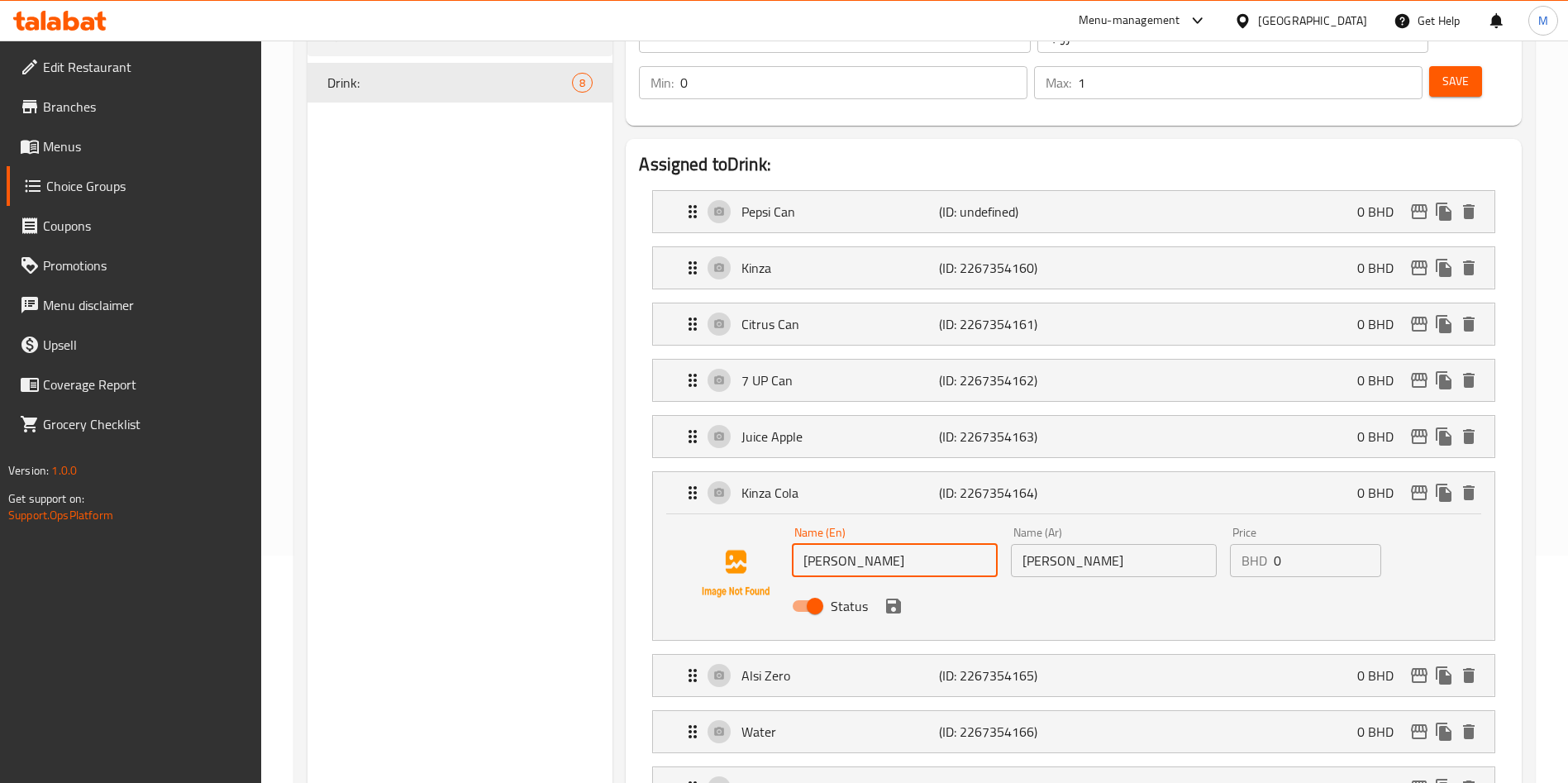
type input "Juice Mango"
click at [1115, 544] on input "كينزا كولا" at bounding box center [1113, 561] width 206 height 33
click at [1113, 544] on input "كينزا كولا" at bounding box center [1113, 561] width 206 height 33
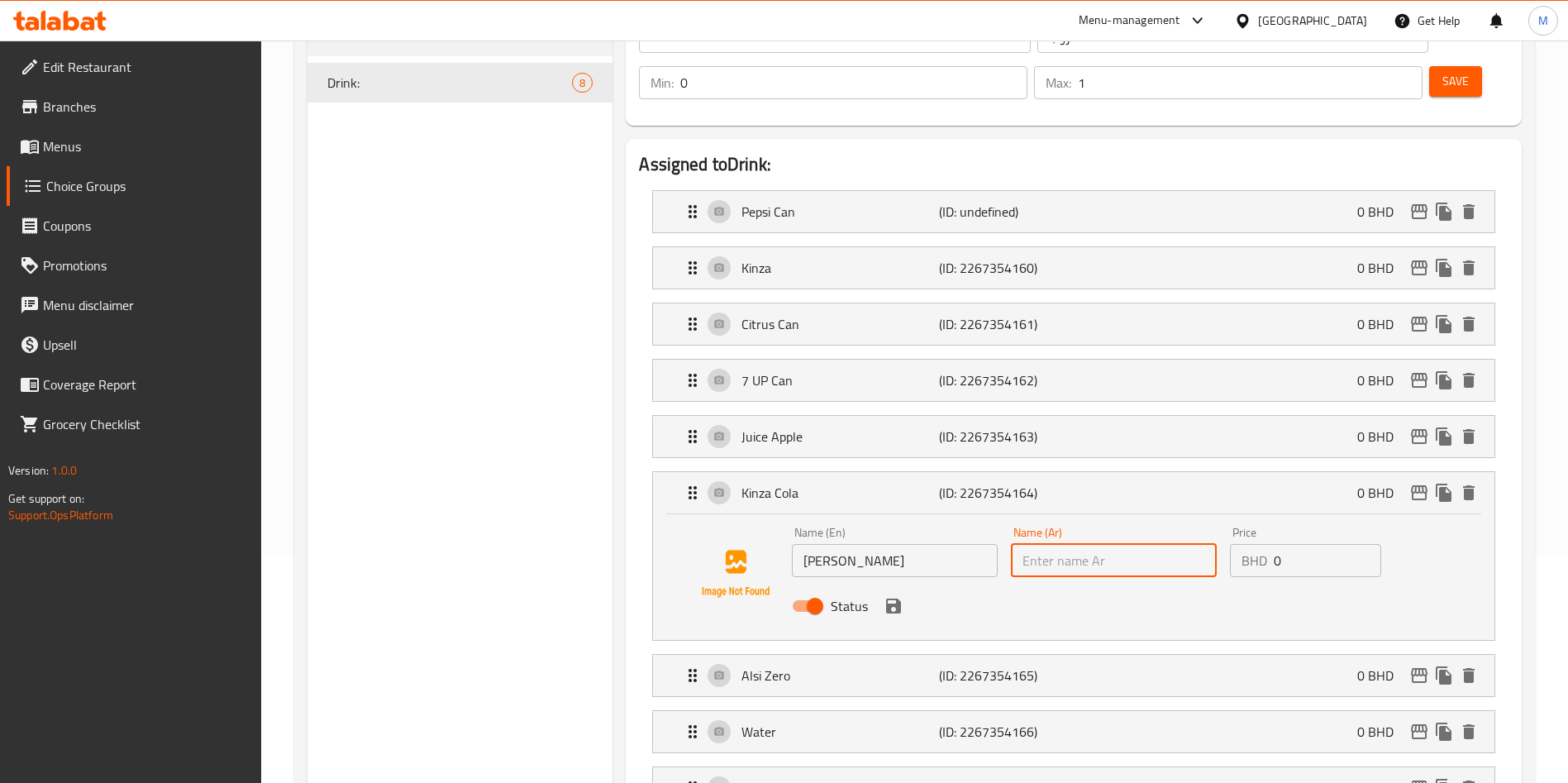
paste input "عصير مانجو"
click at [1113, 544] on input "عصير مانجو" at bounding box center [1113, 561] width 206 height 33
click at [901, 596] on icon "save" at bounding box center [893, 606] width 19 height 19
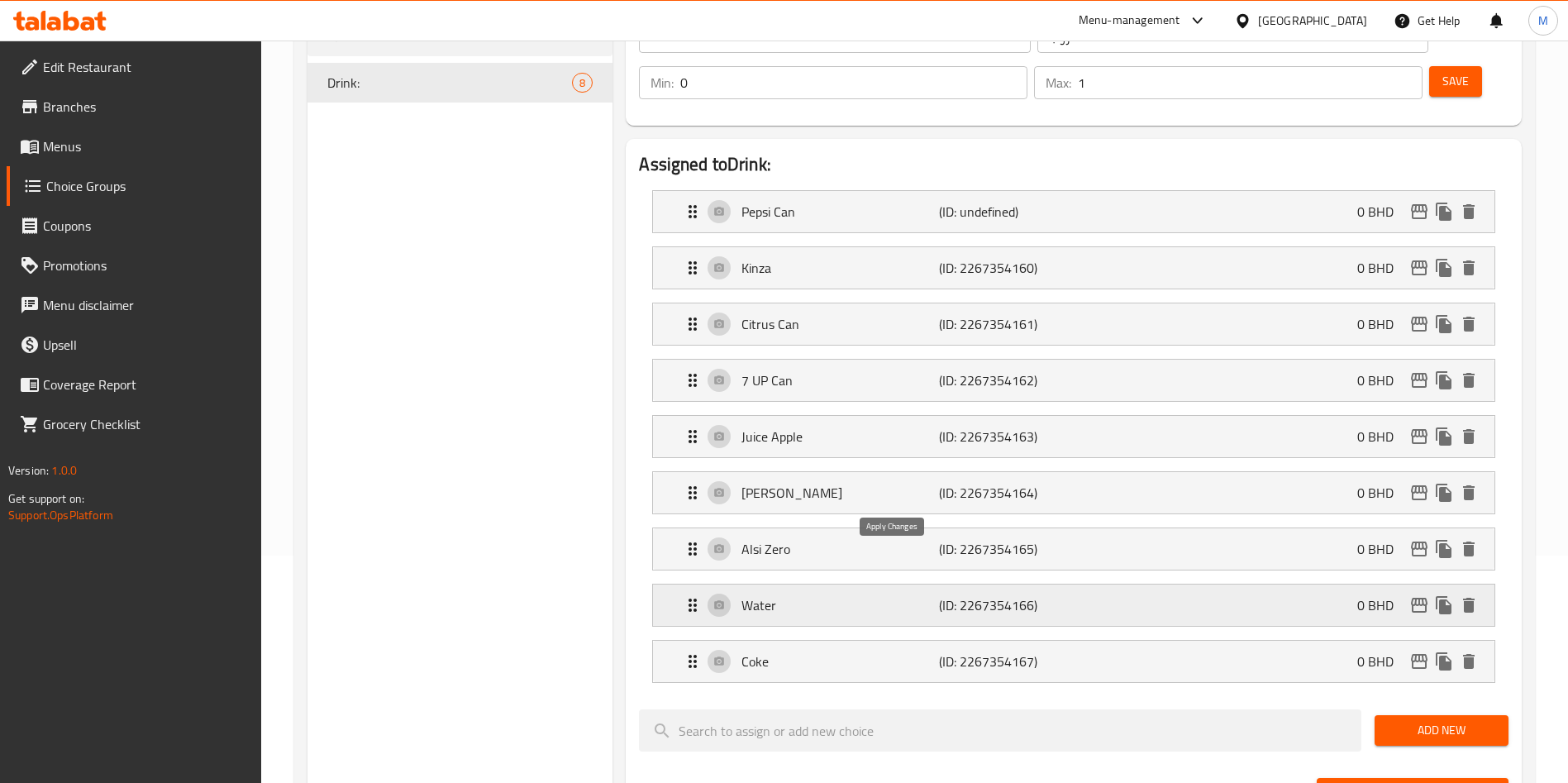
type input "عصير مانجو"
click at [857, 529] on div "Alsi Zero (ID: 2267354165) 0 BHD" at bounding box center [1078, 549] width 792 height 42
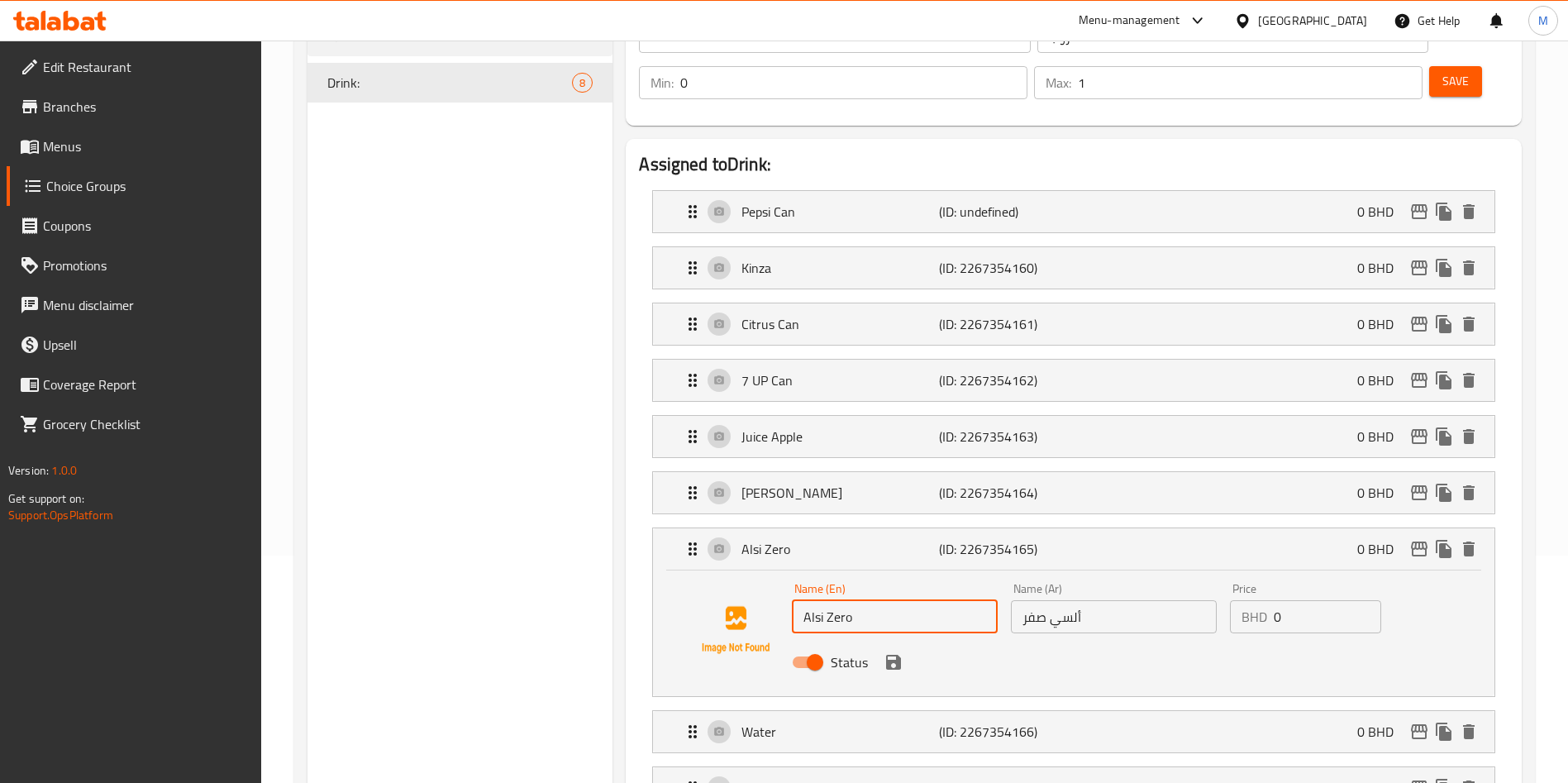
click at [825, 600] on input "Alsi Zero" at bounding box center [894, 617] width 206 height 33
paste input "Juice Mix"
type input "Juice Mix"
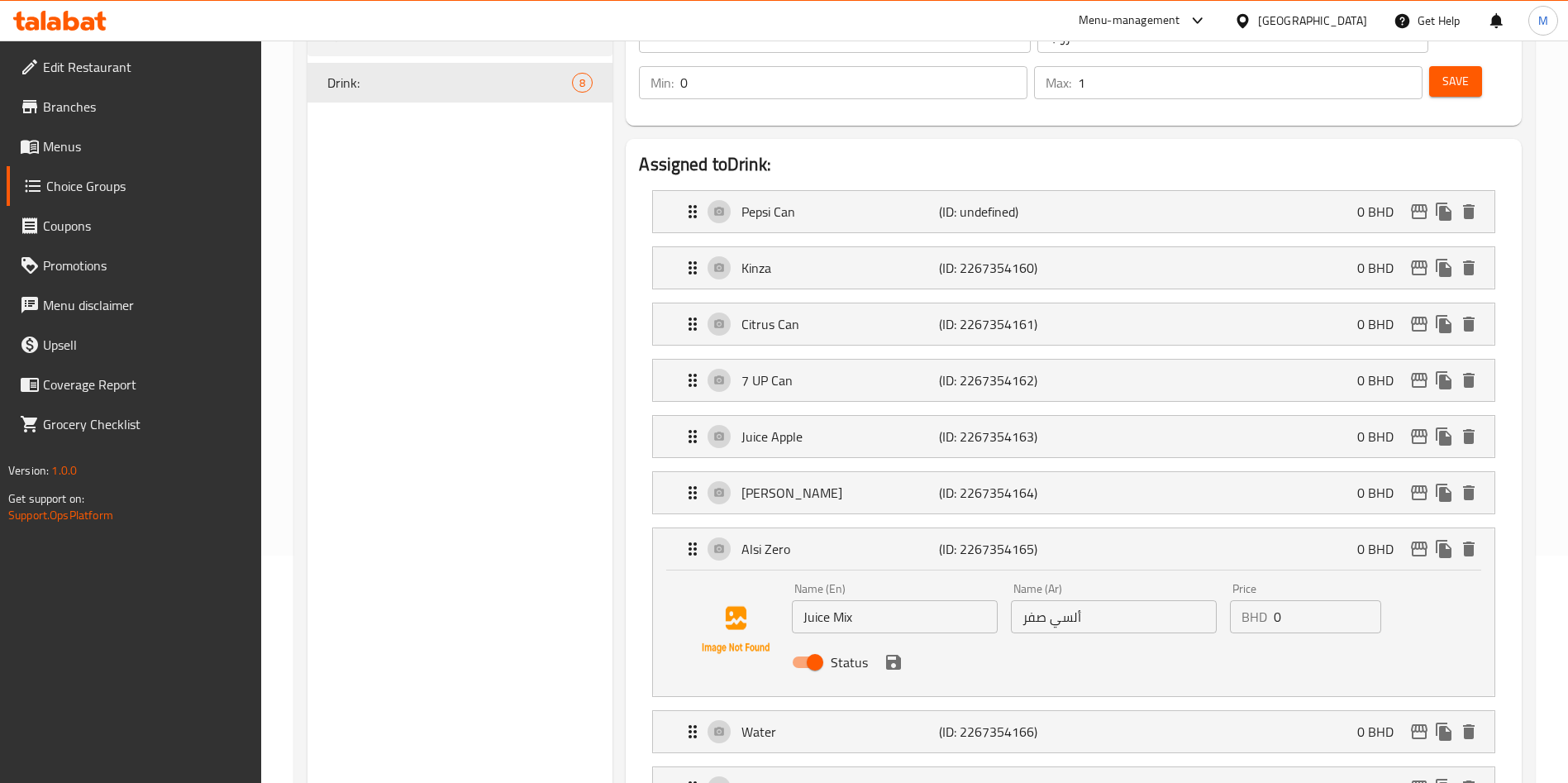
click at [1088, 600] on input "ألسي صفر" at bounding box center [1113, 617] width 206 height 33
paste input "صير ميكس"
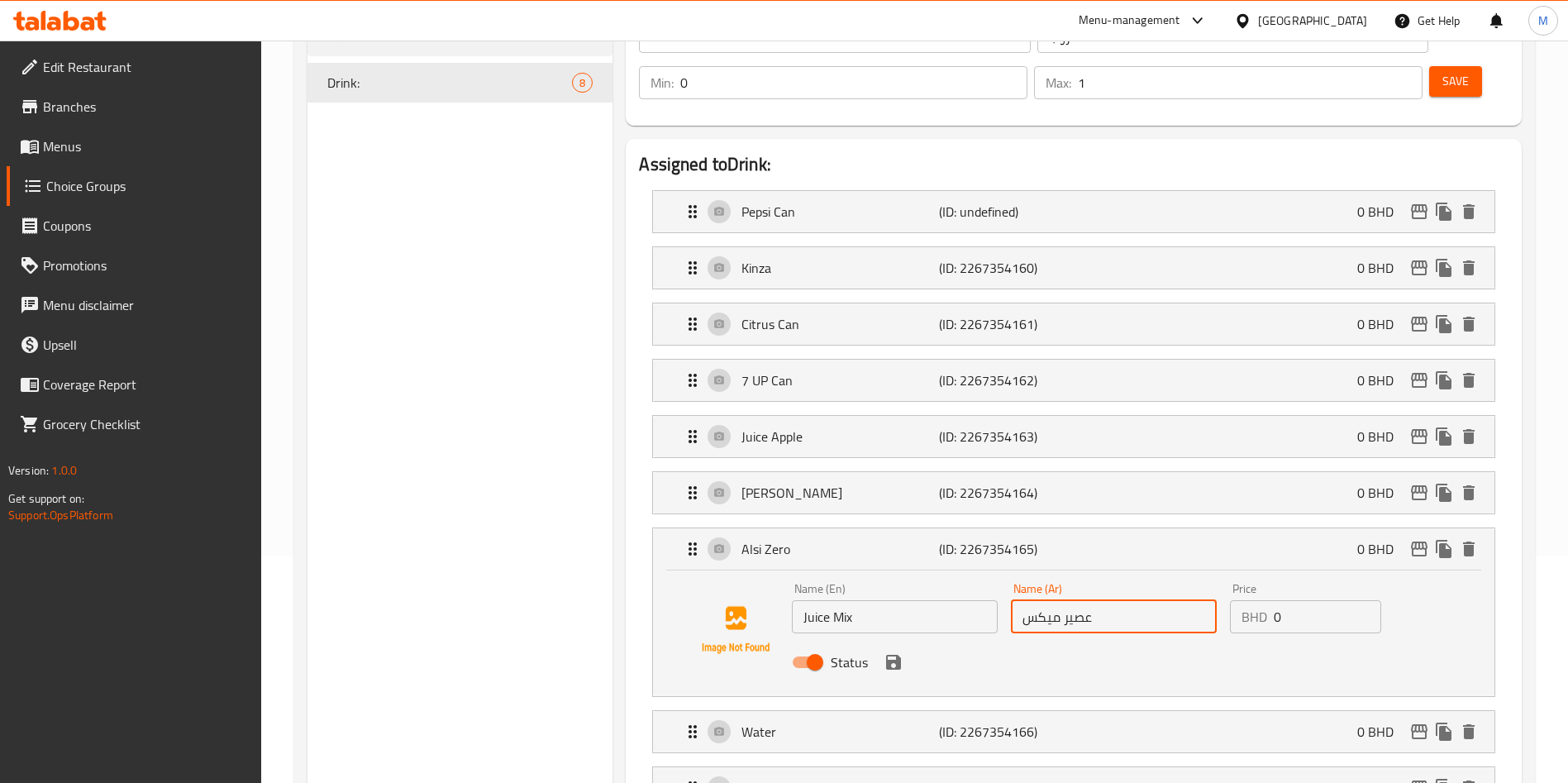
click at [896, 655] on icon "save" at bounding box center [893, 662] width 15 height 15
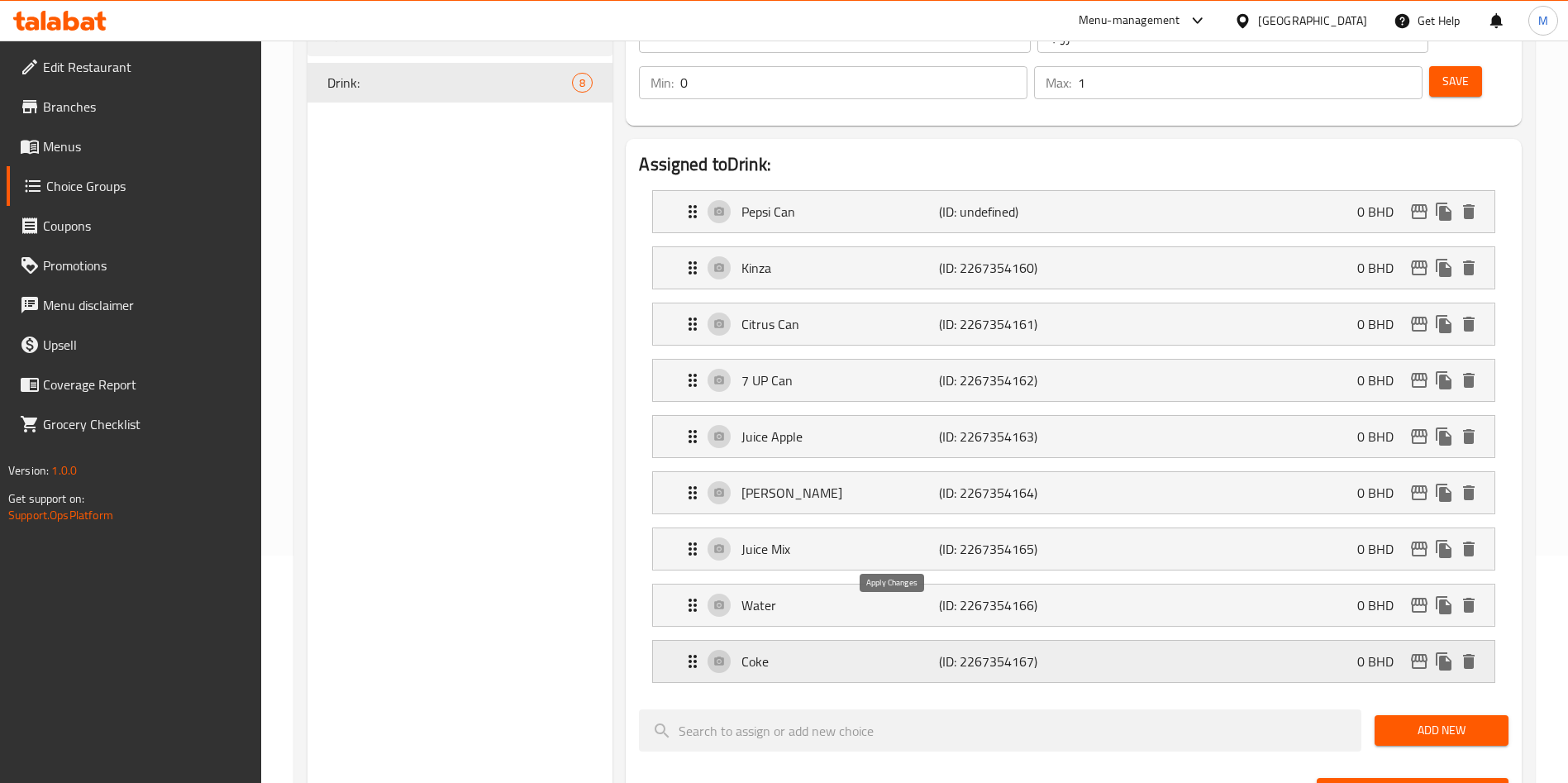
type input "عصير ميكس"
click at [1467, 655] on icon "delete" at bounding box center [1468, 662] width 12 height 15
click at [1467, 720] on span "Add New" at bounding box center [1441, 730] width 107 height 20
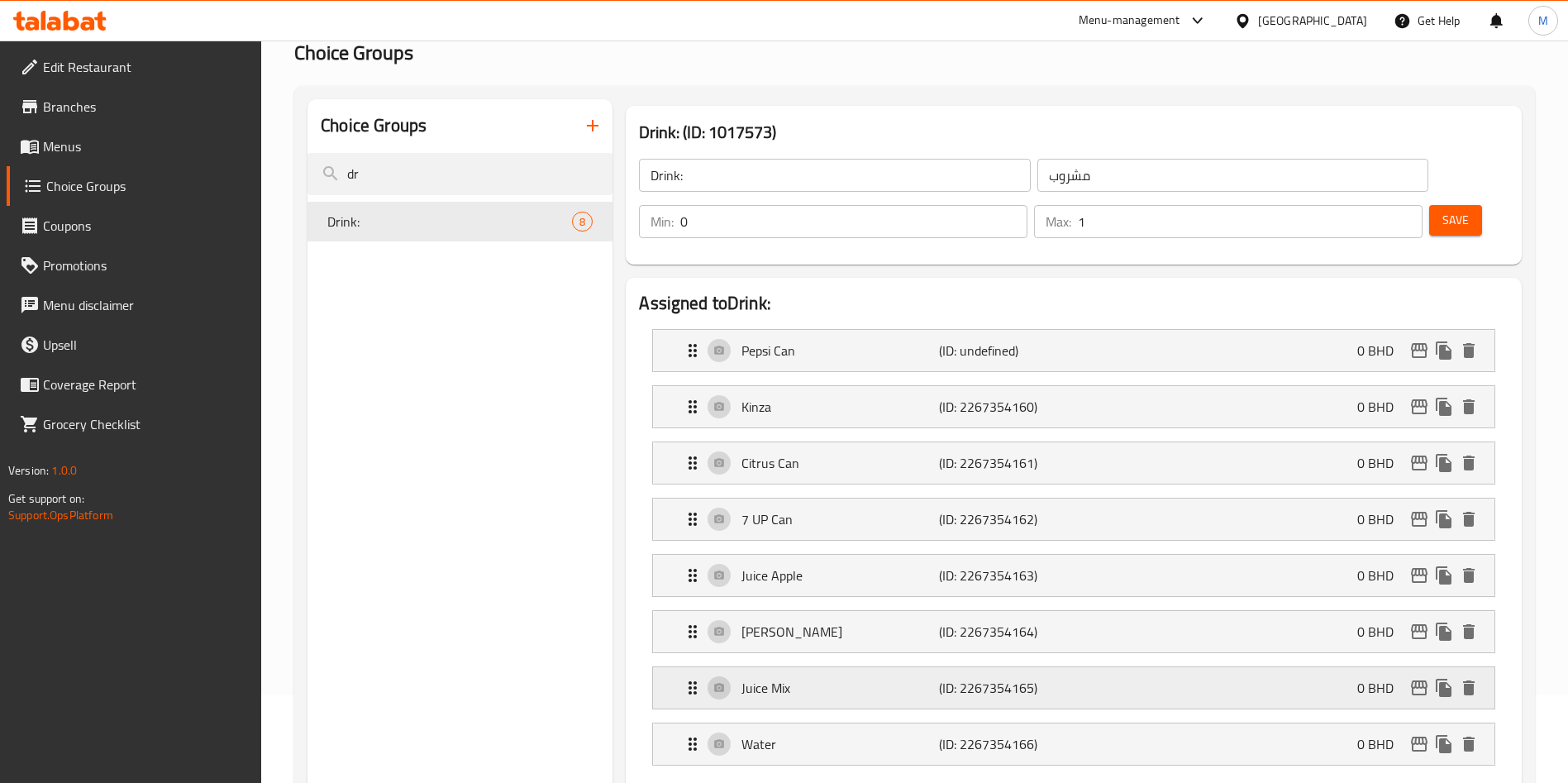
scroll to position [0, 0]
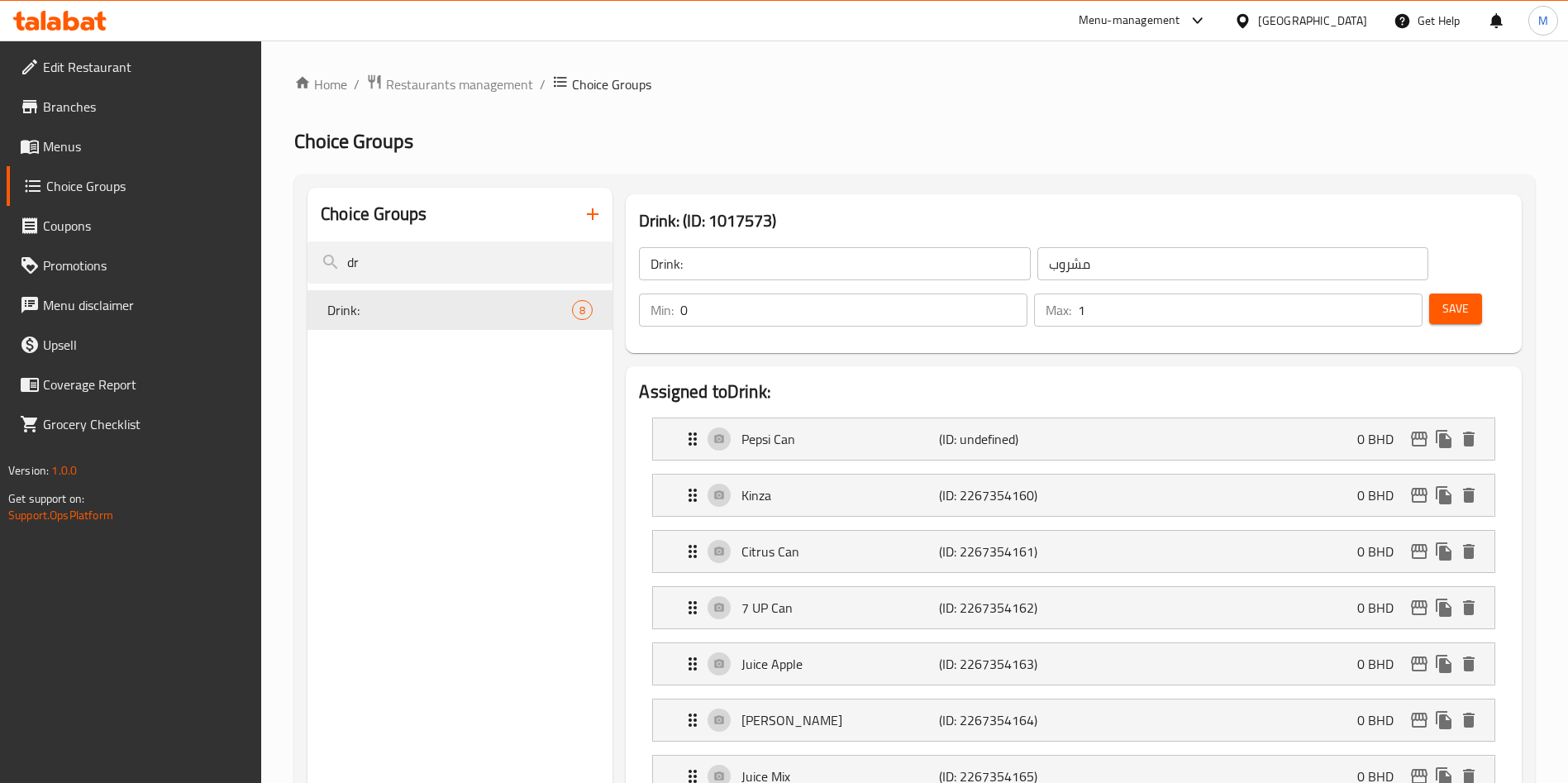
click at [1442, 299] on span "Save" at bounding box center [1455, 309] width 27 height 20
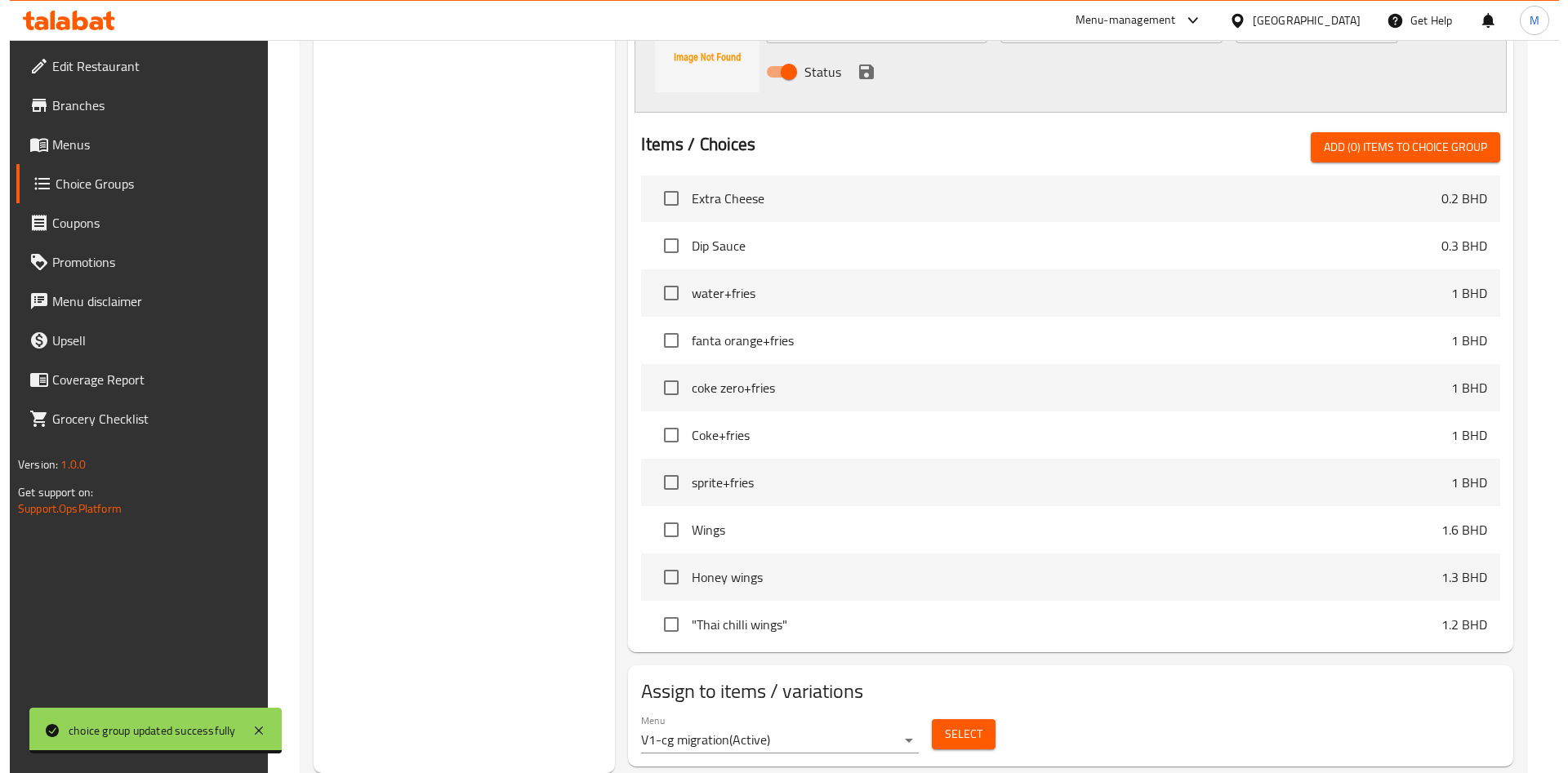
scroll to position [245, 0]
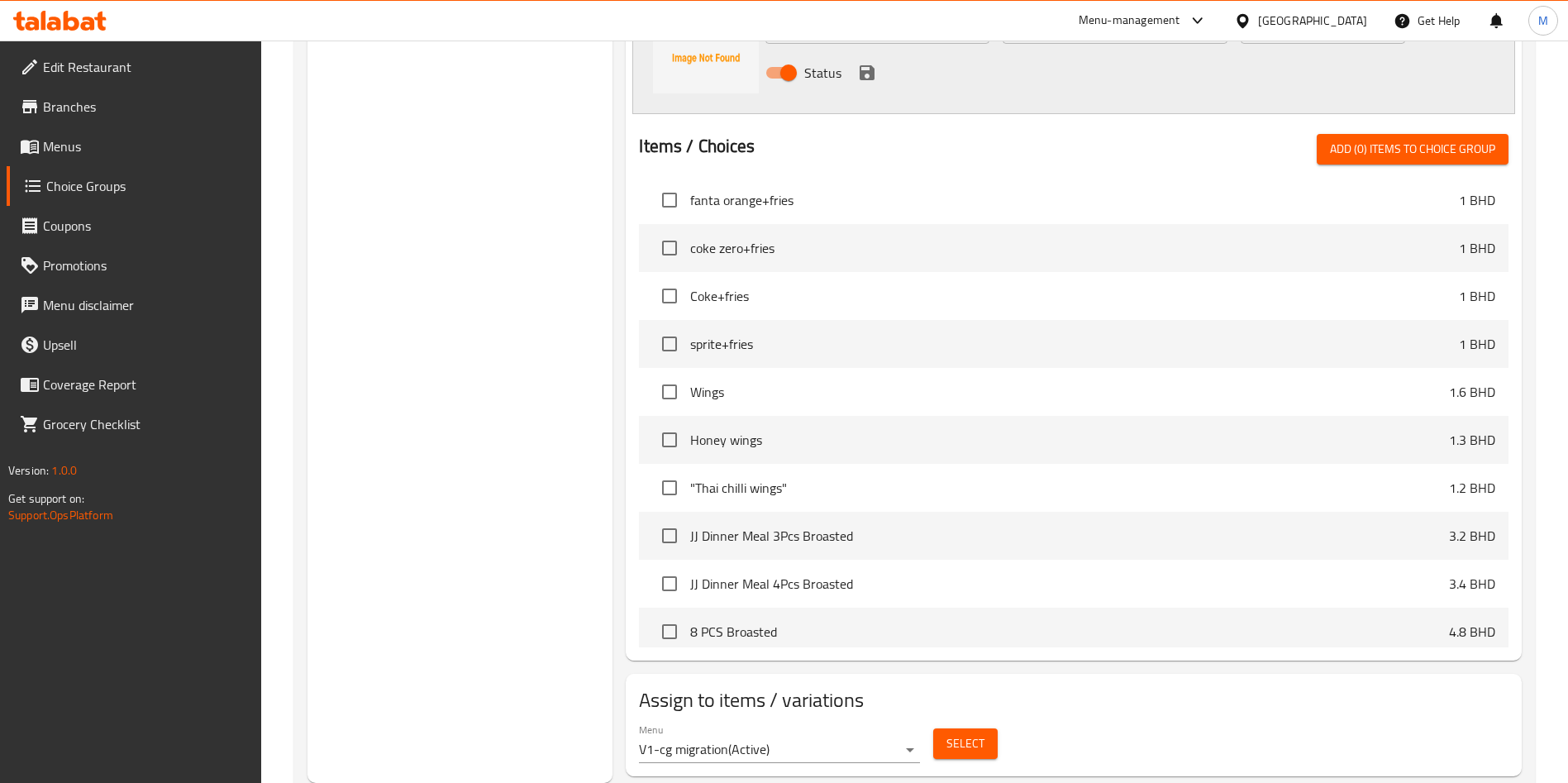
click at [978, 733] on span "Select" at bounding box center [965, 743] width 38 height 20
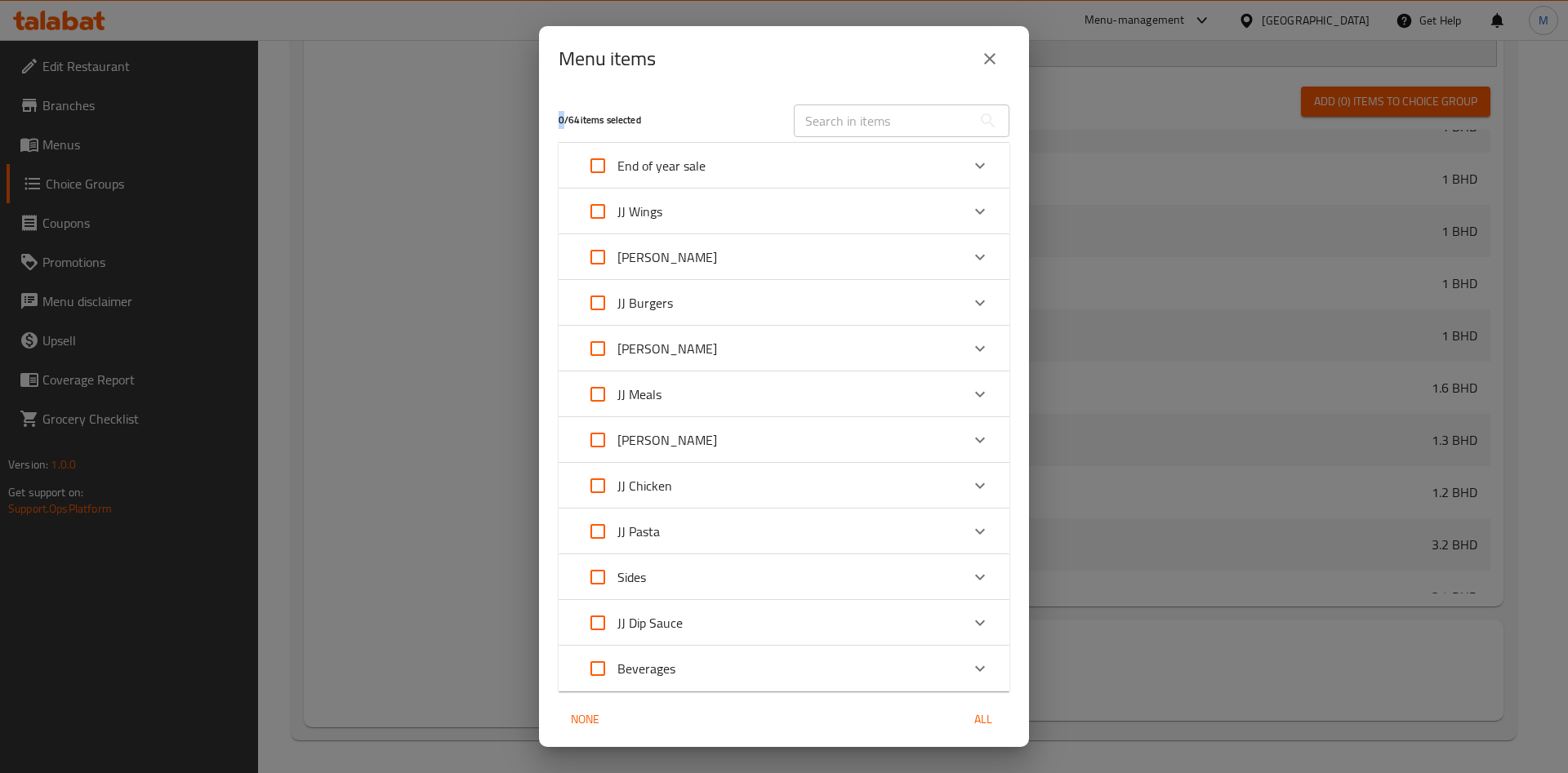
click at [728, 272] on div "JJ Broasted" at bounding box center [769, 256] width 383 height 39
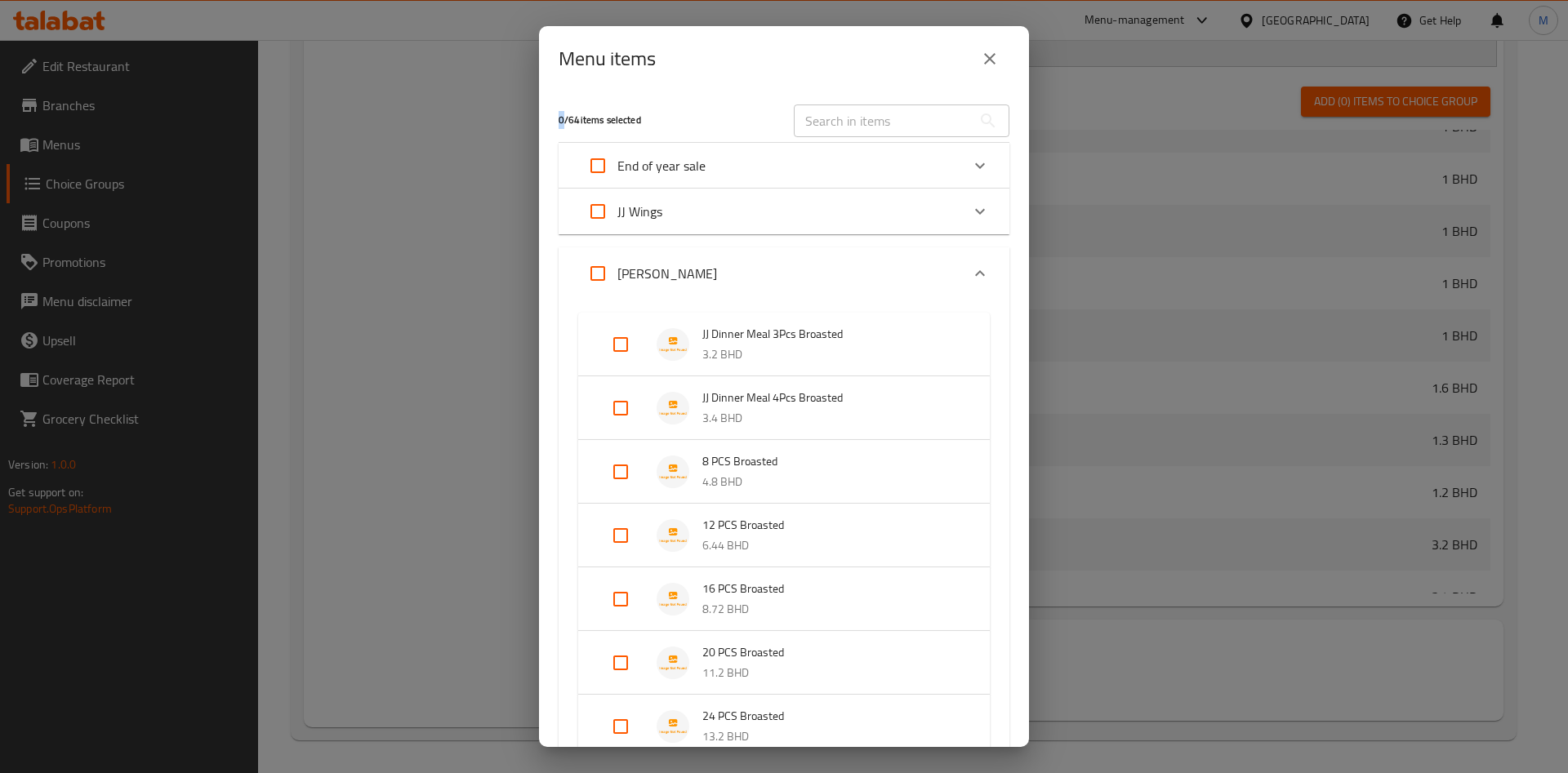
click at [593, 277] on input "Expand" at bounding box center [597, 273] width 39 height 39
checkbox input "true"
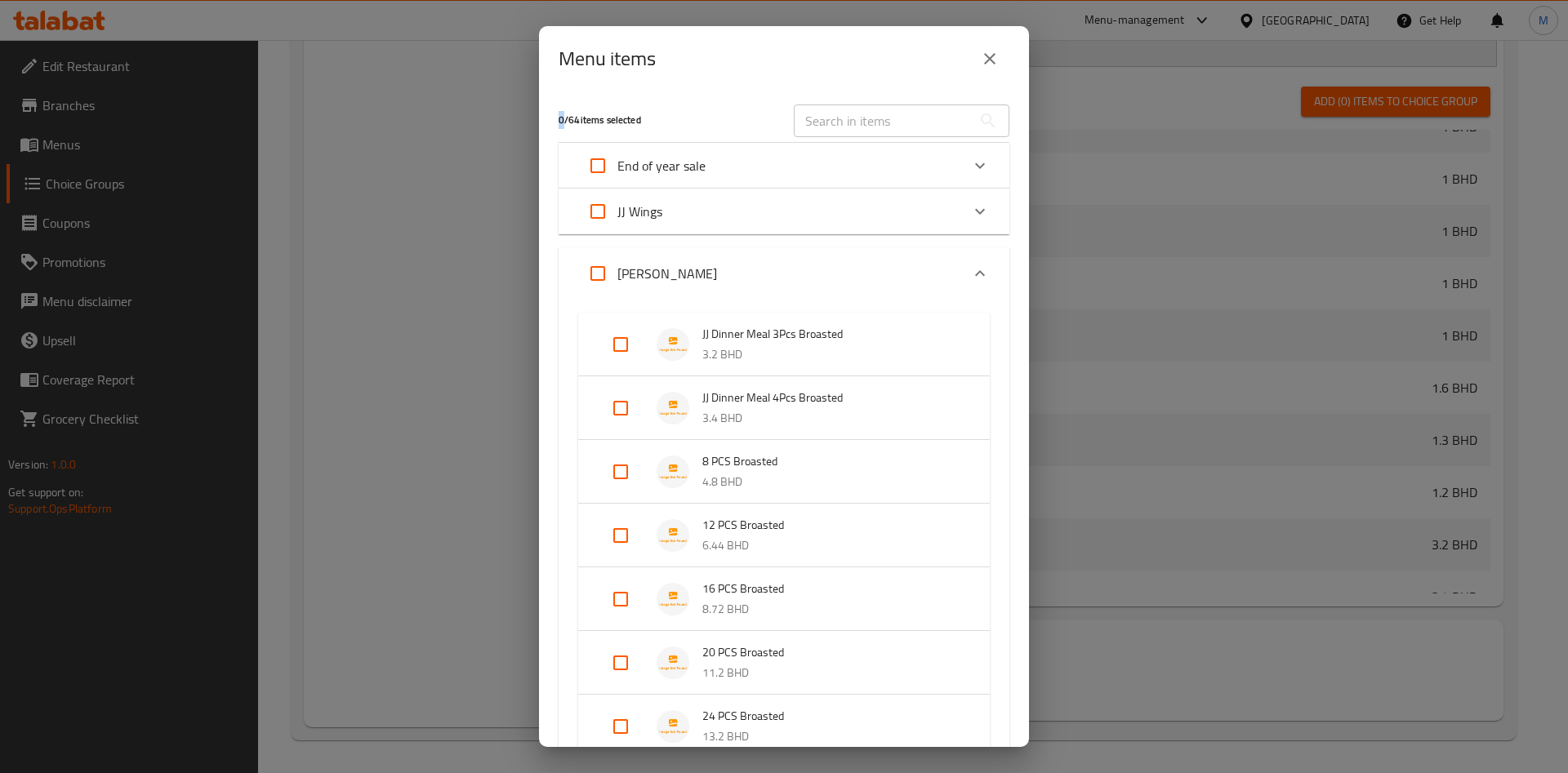
checkbox input "true"
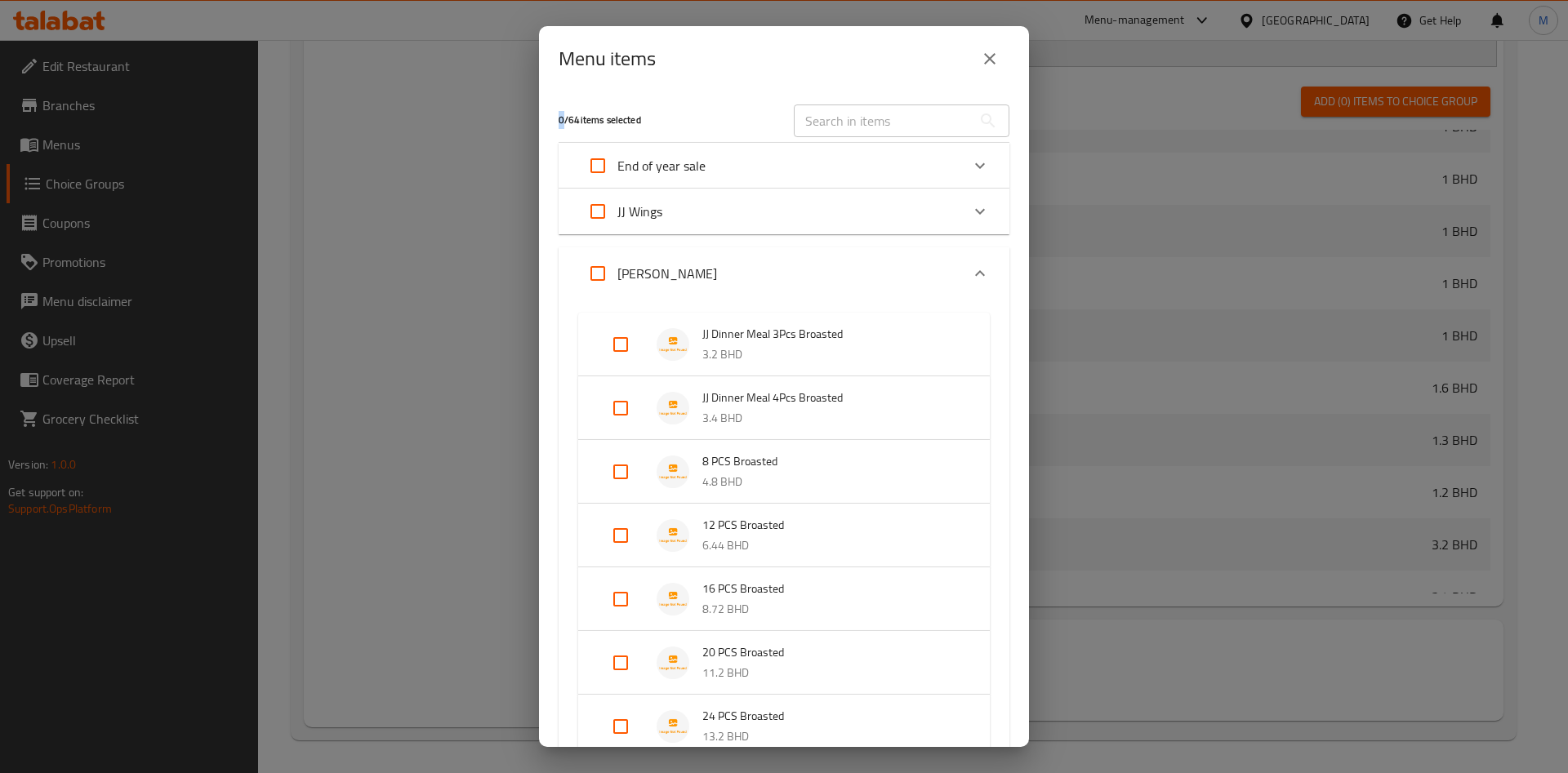
checkbox input "true"
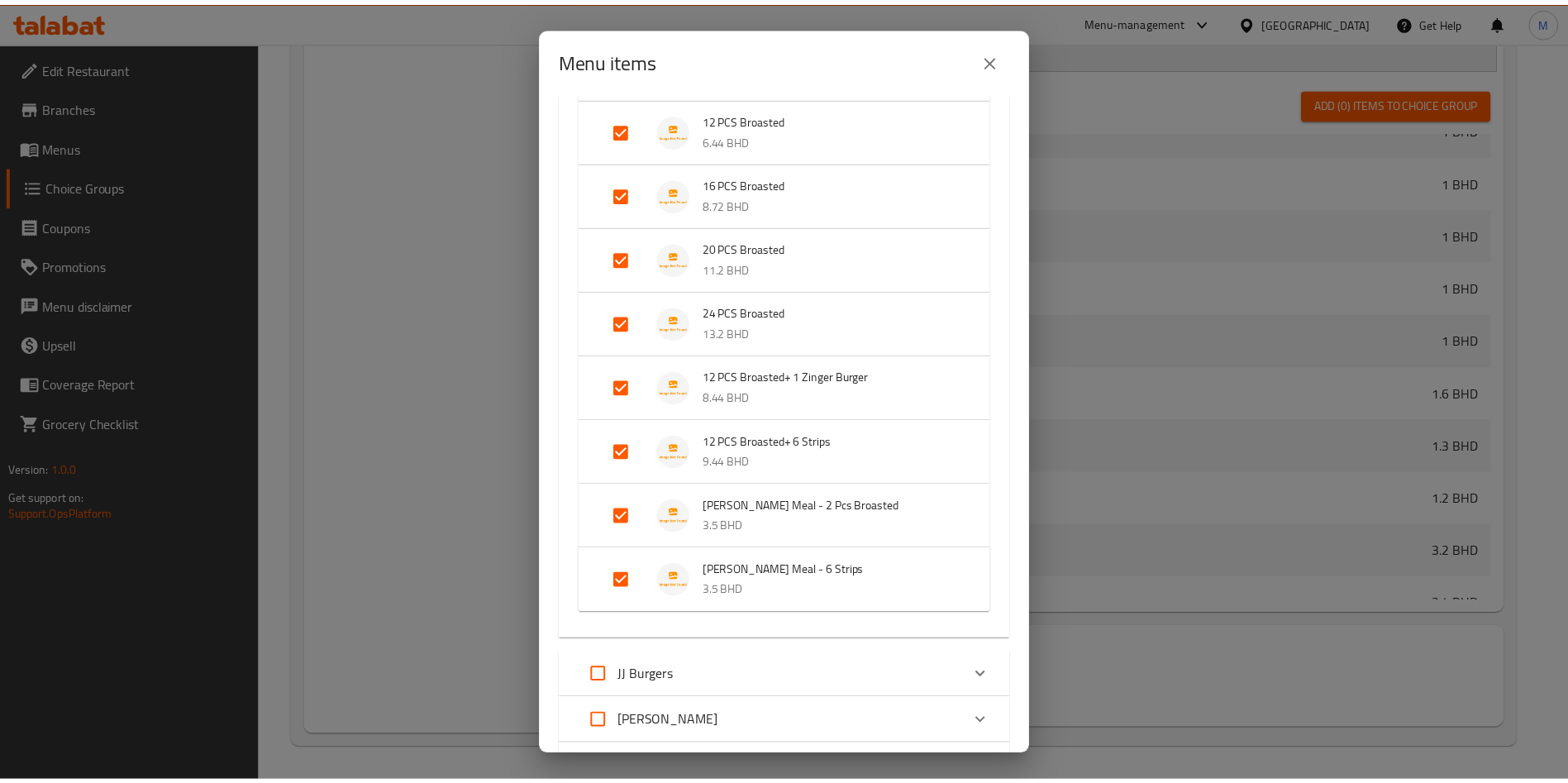
scroll to position [841, 0]
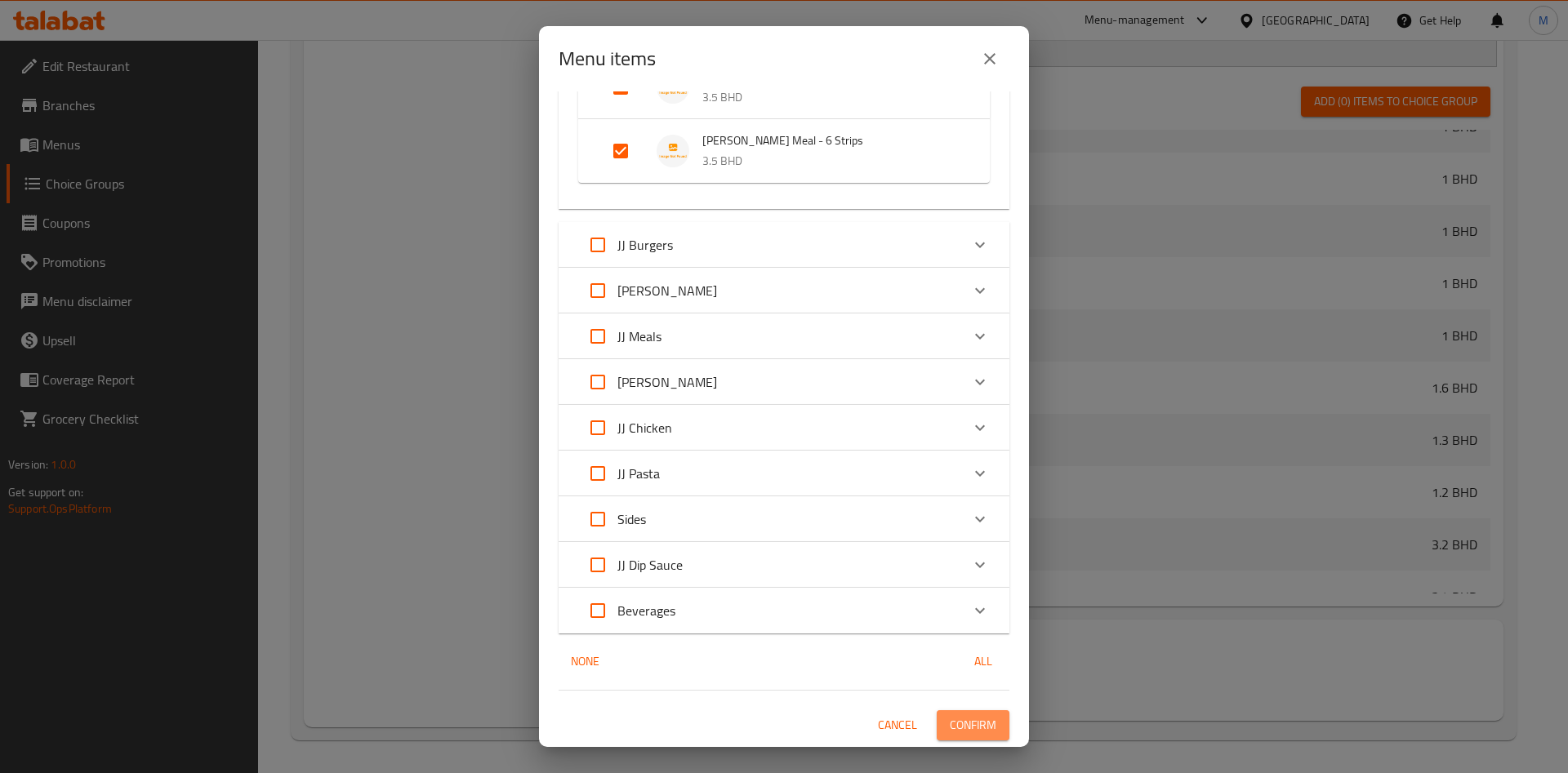
click at [954, 735] on span "Confirm" at bounding box center [973, 726] width 47 height 20
click at [954, 735] on div at bounding box center [784, 386] width 1568 height 773
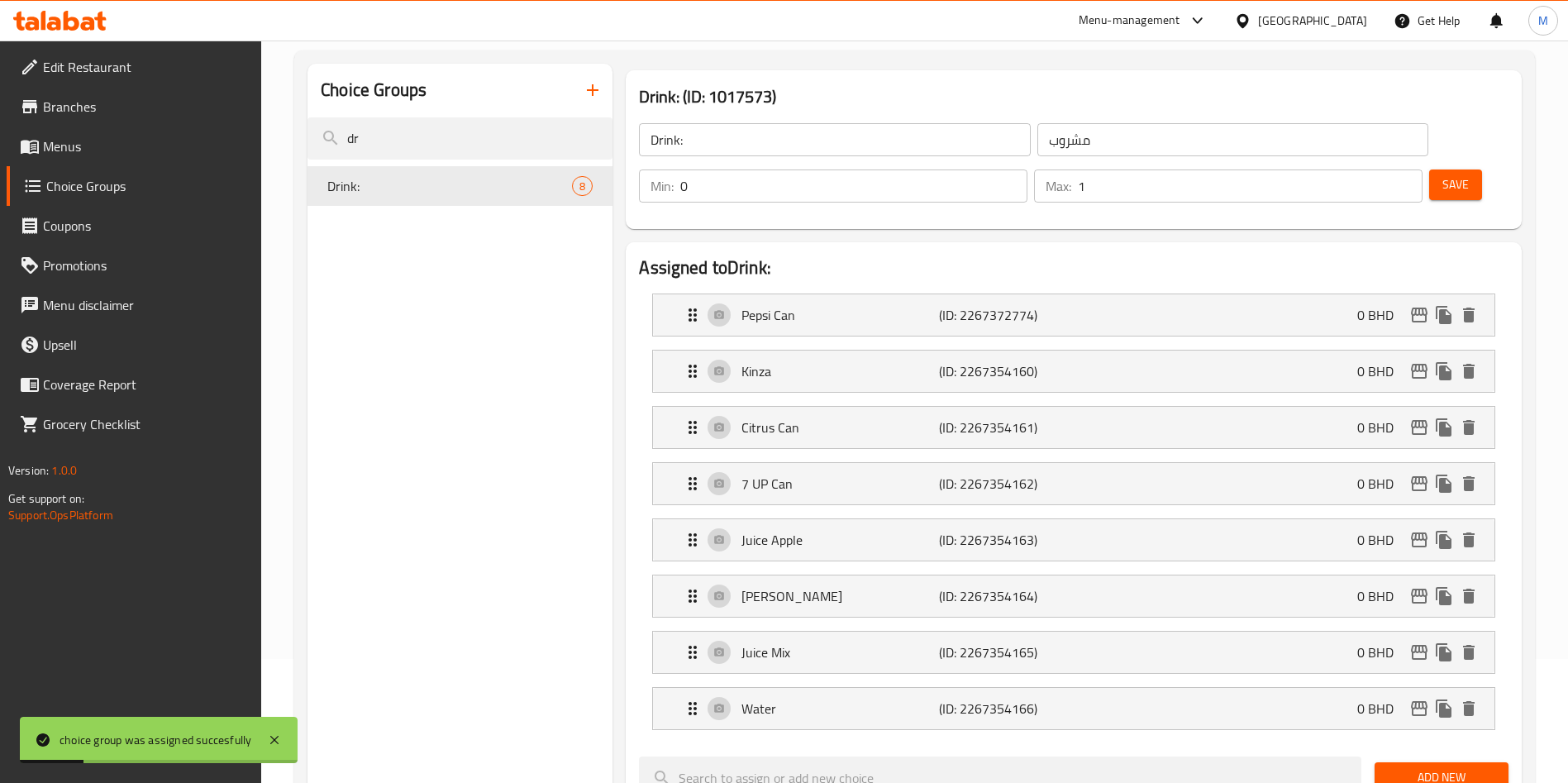
scroll to position [0, 0]
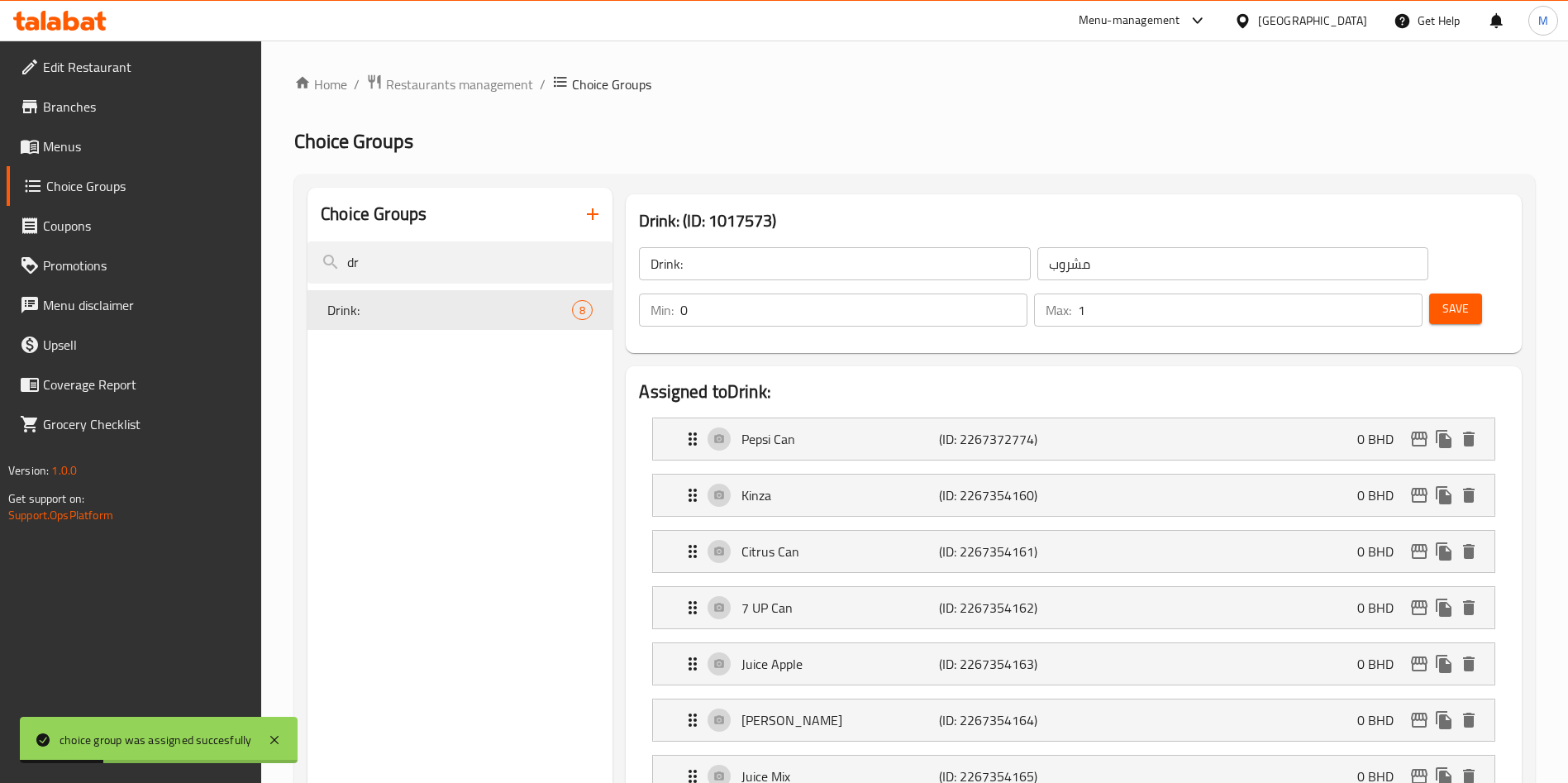
click at [583, 211] on icon "button" at bounding box center [592, 214] width 19 height 19
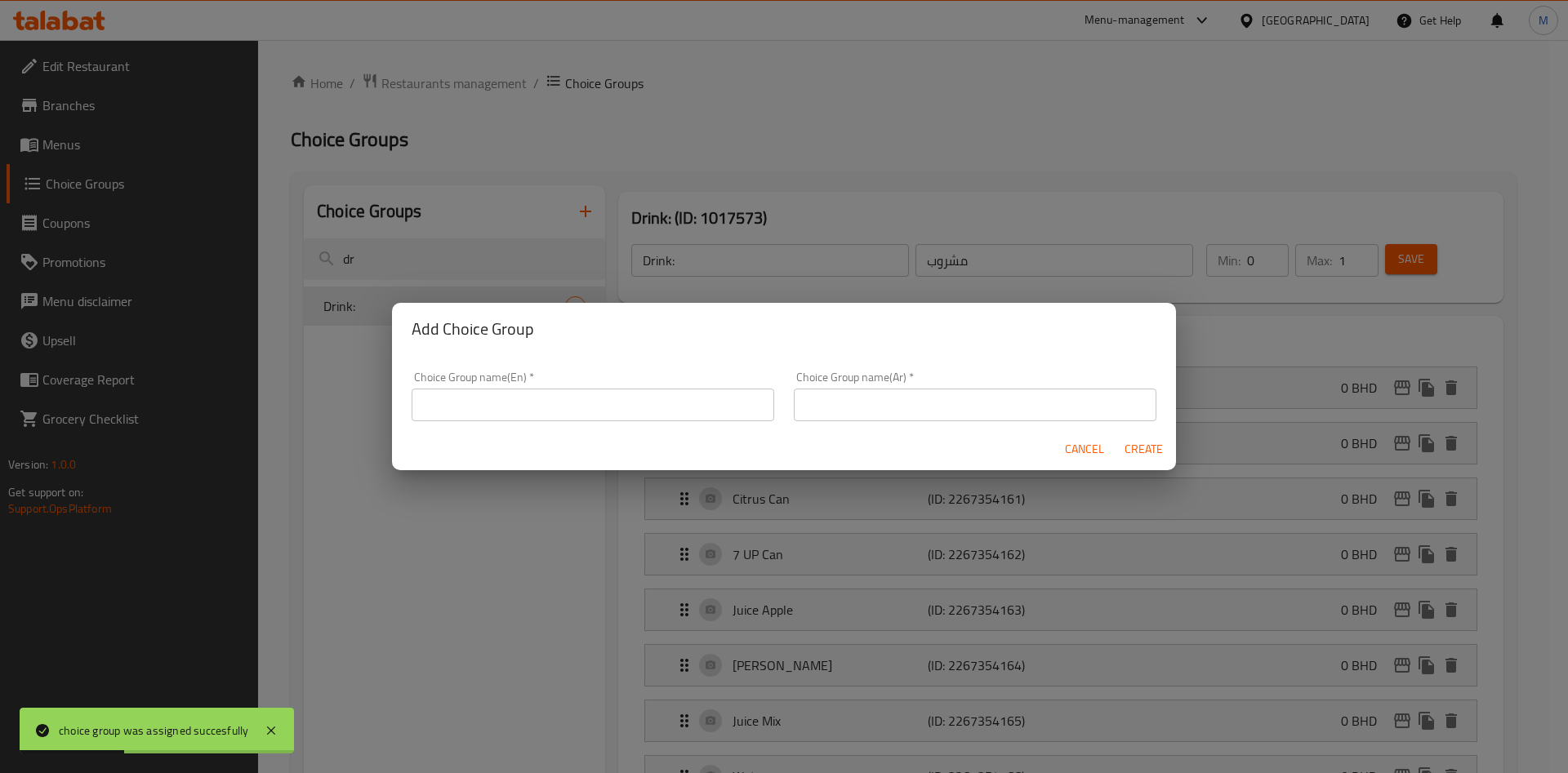
click at [489, 413] on input "text" at bounding box center [593, 405] width 363 height 33
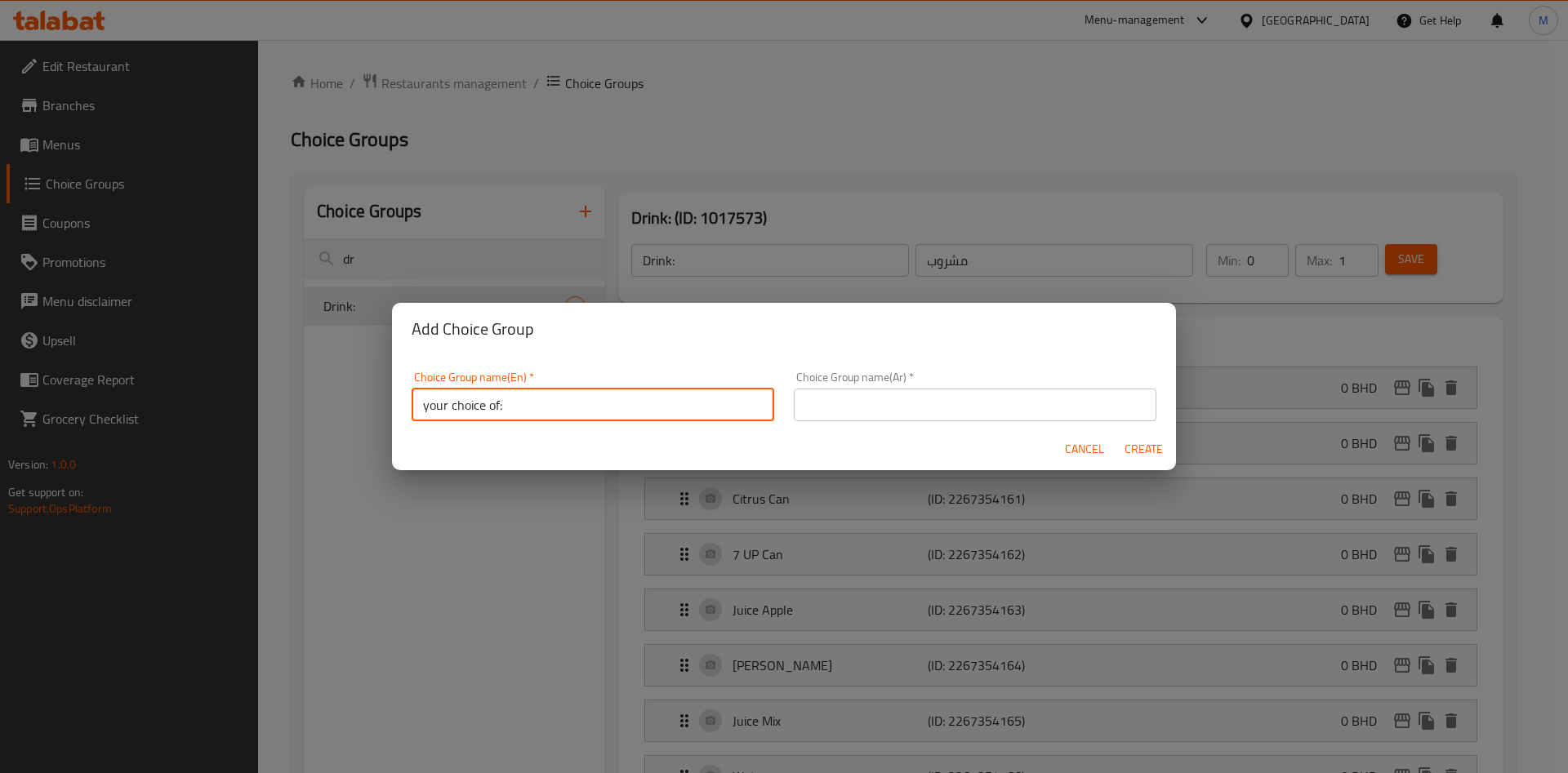
type input "your choice of:"
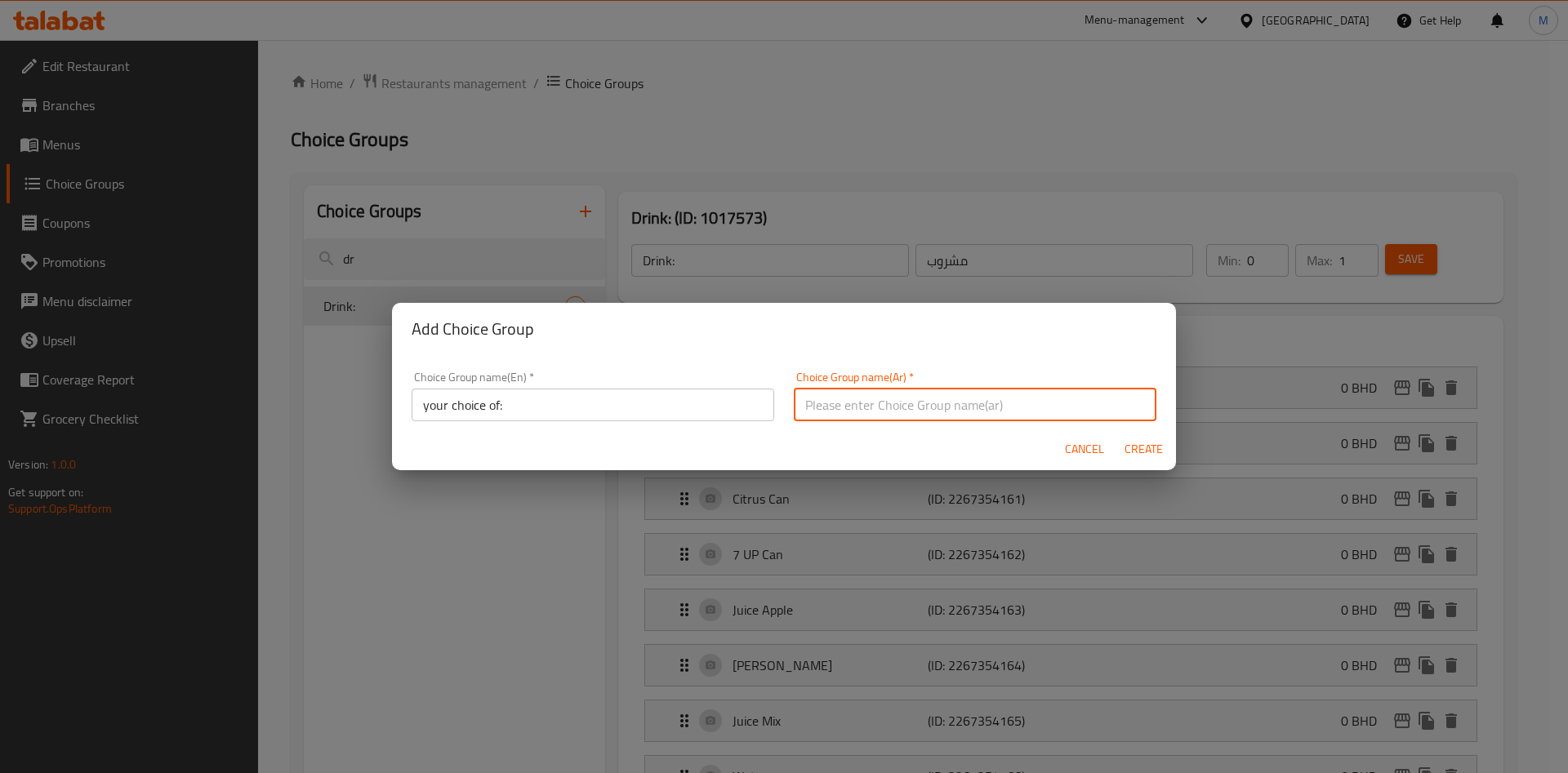
click at [908, 420] on input "text" at bounding box center [974, 405] width 363 height 33
type input "اختيارك من"
click at [1149, 446] on span "Create" at bounding box center [1143, 449] width 39 height 20
type input "your choice of:"
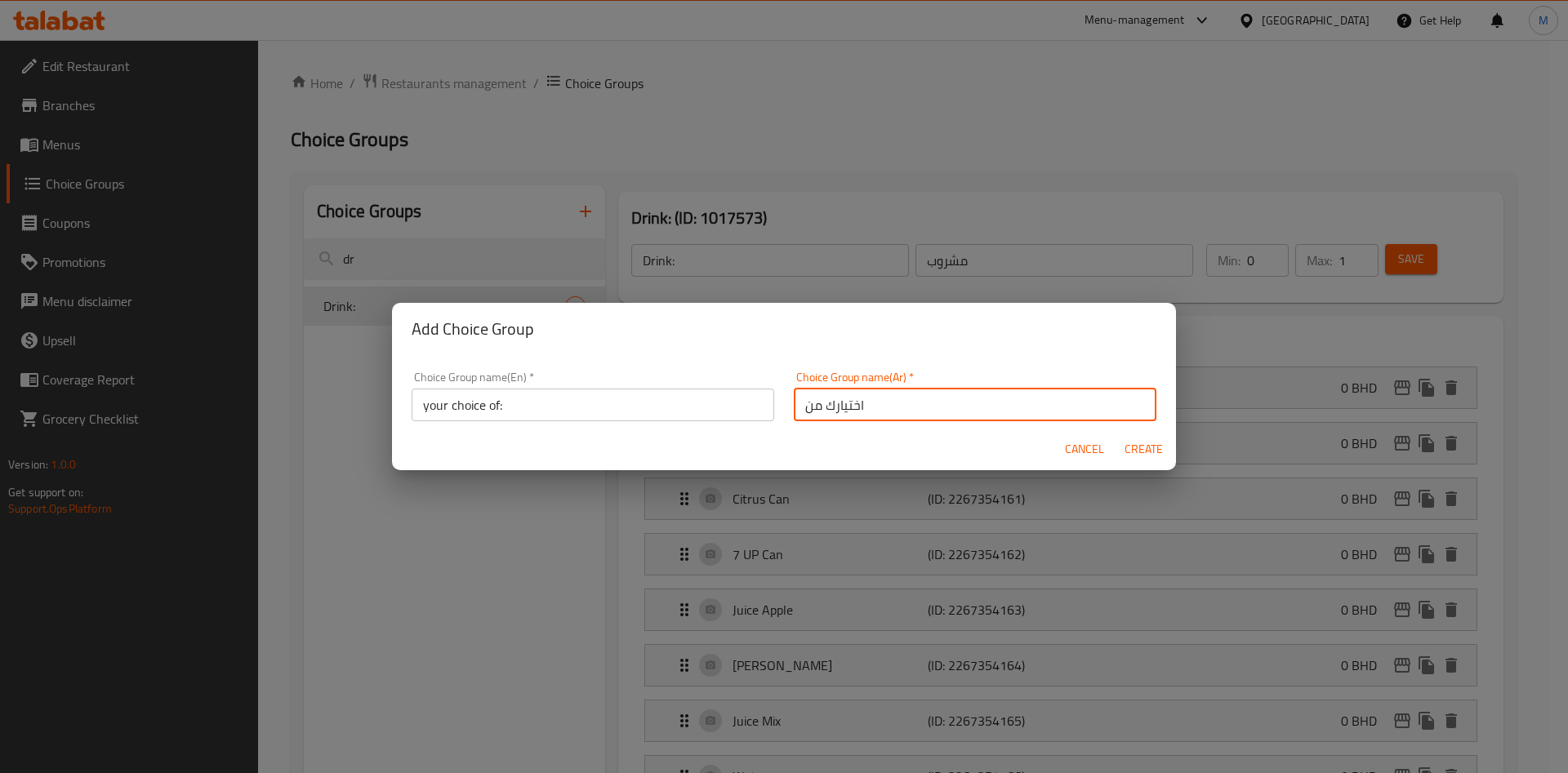
type input "اختيارك من"
type input "0"
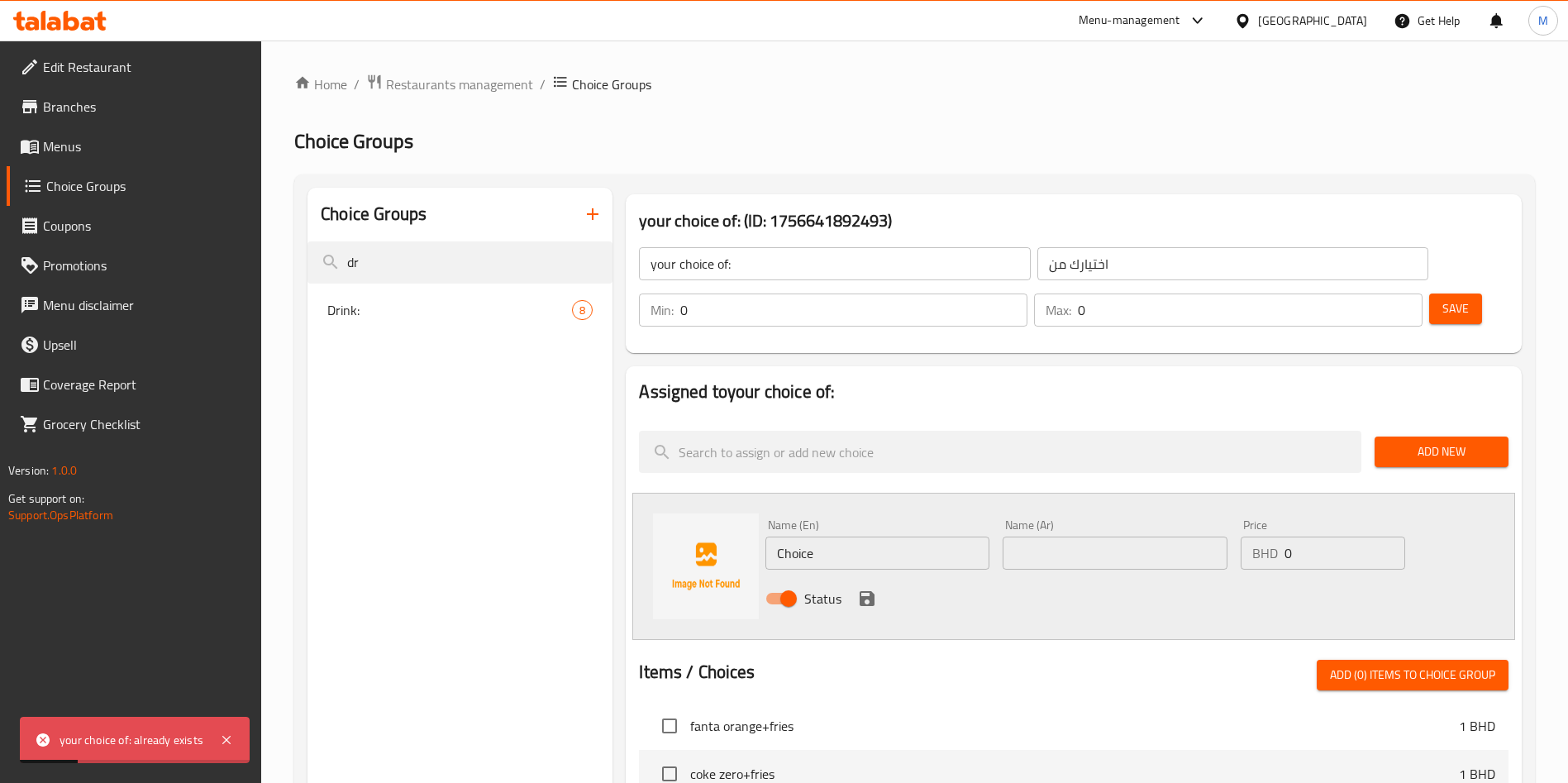
click at [857, 536] on input "Choice" at bounding box center [877, 553] width 224 height 33
click at [854, 536] on input "Choice" at bounding box center [877, 553] width 224 height 33
click at [846, 536] on input "text" at bounding box center [877, 553] width 224 height 33
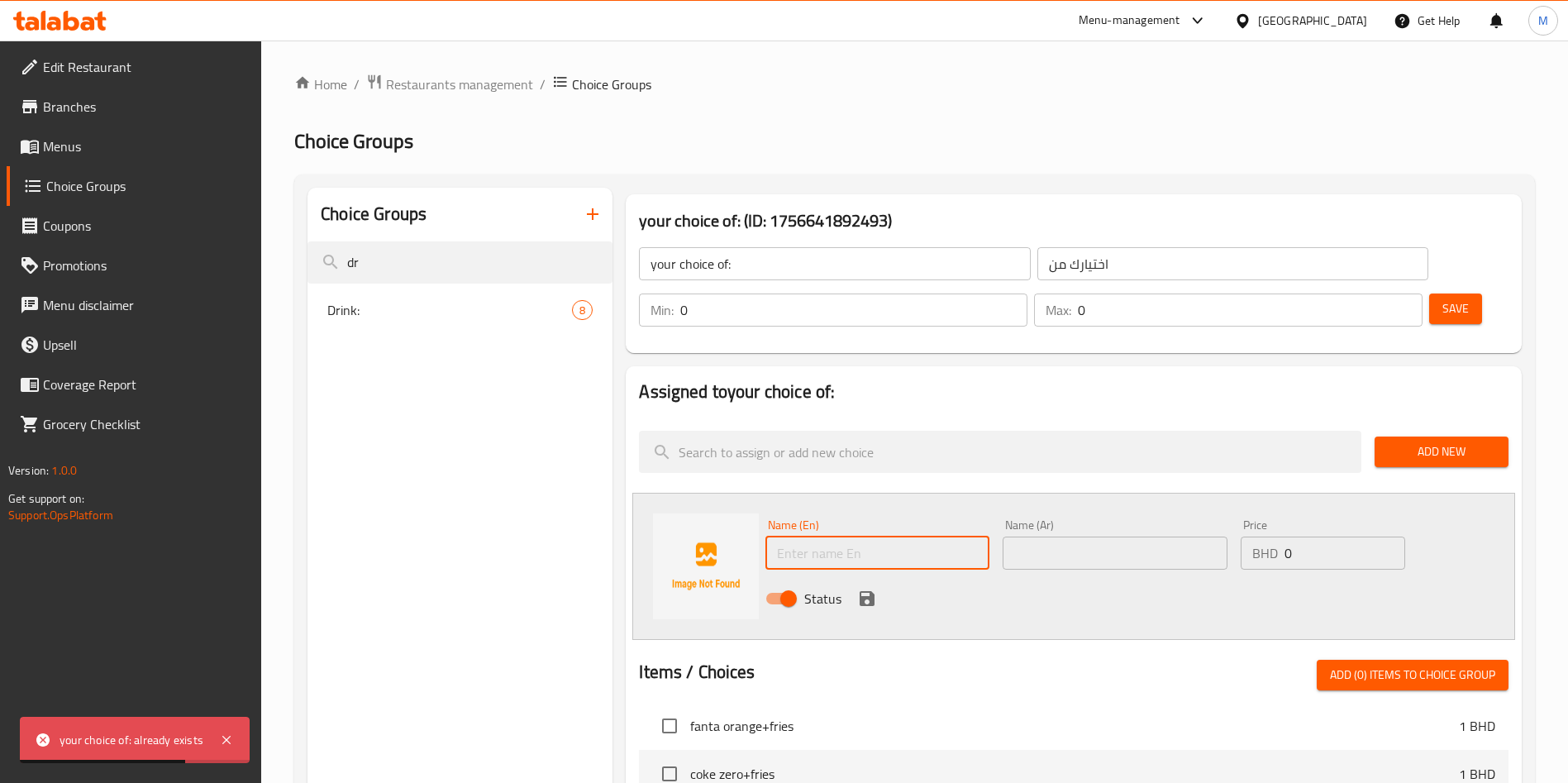
type input "ؤ"
paste input "Spicy"
type input "Spicy"
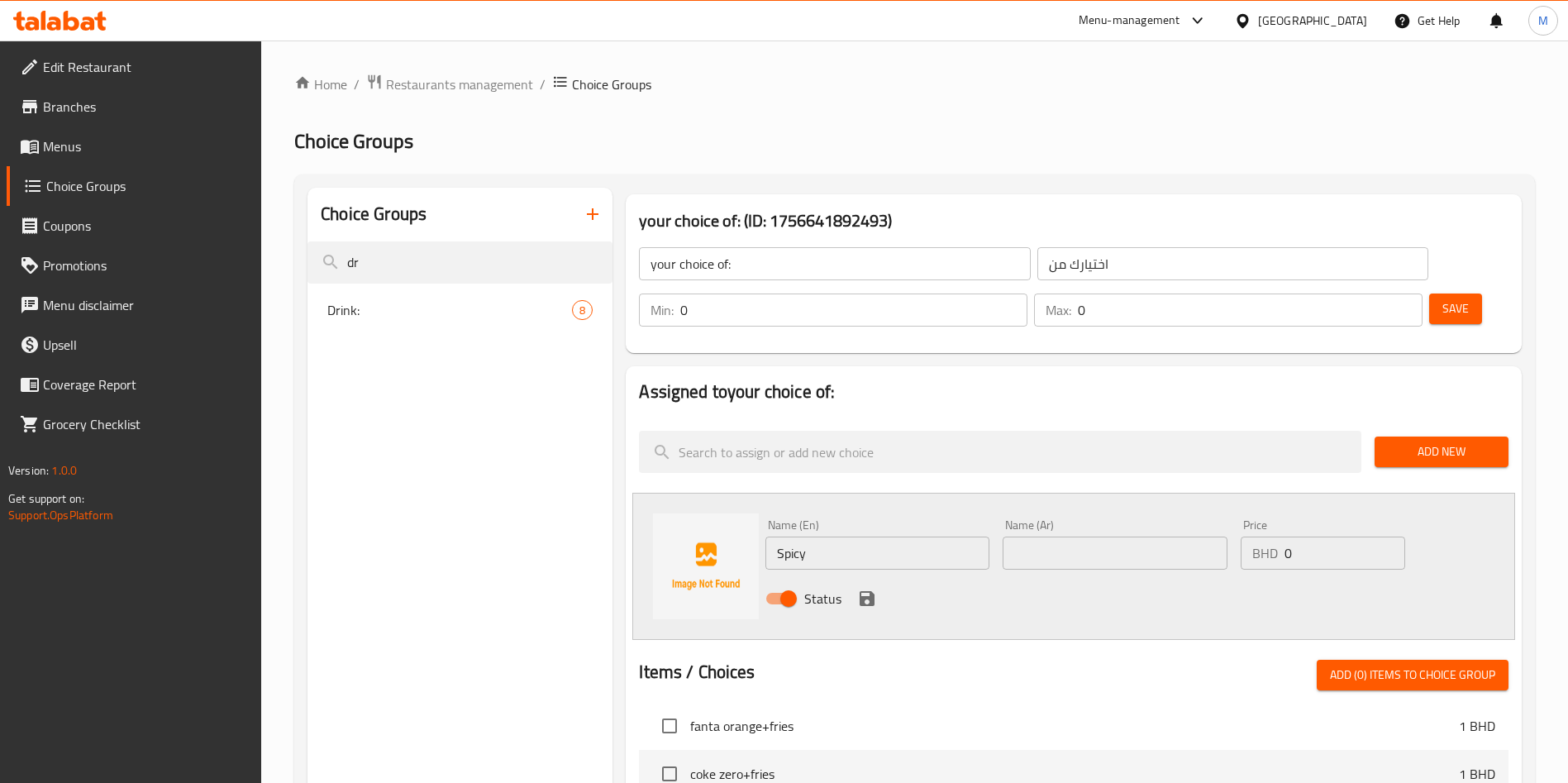
click at [1076, 536] on input "text" at bounding box center [1114, 553] width 224 height 33
paste input "حار"
type input "حار"
click at [881, 576] on div "Status" at bounding box center [1114, 598] width 711 height 44
click at [873, 592] on icon "save" at bounding box center [867, 599] width 15 height 15
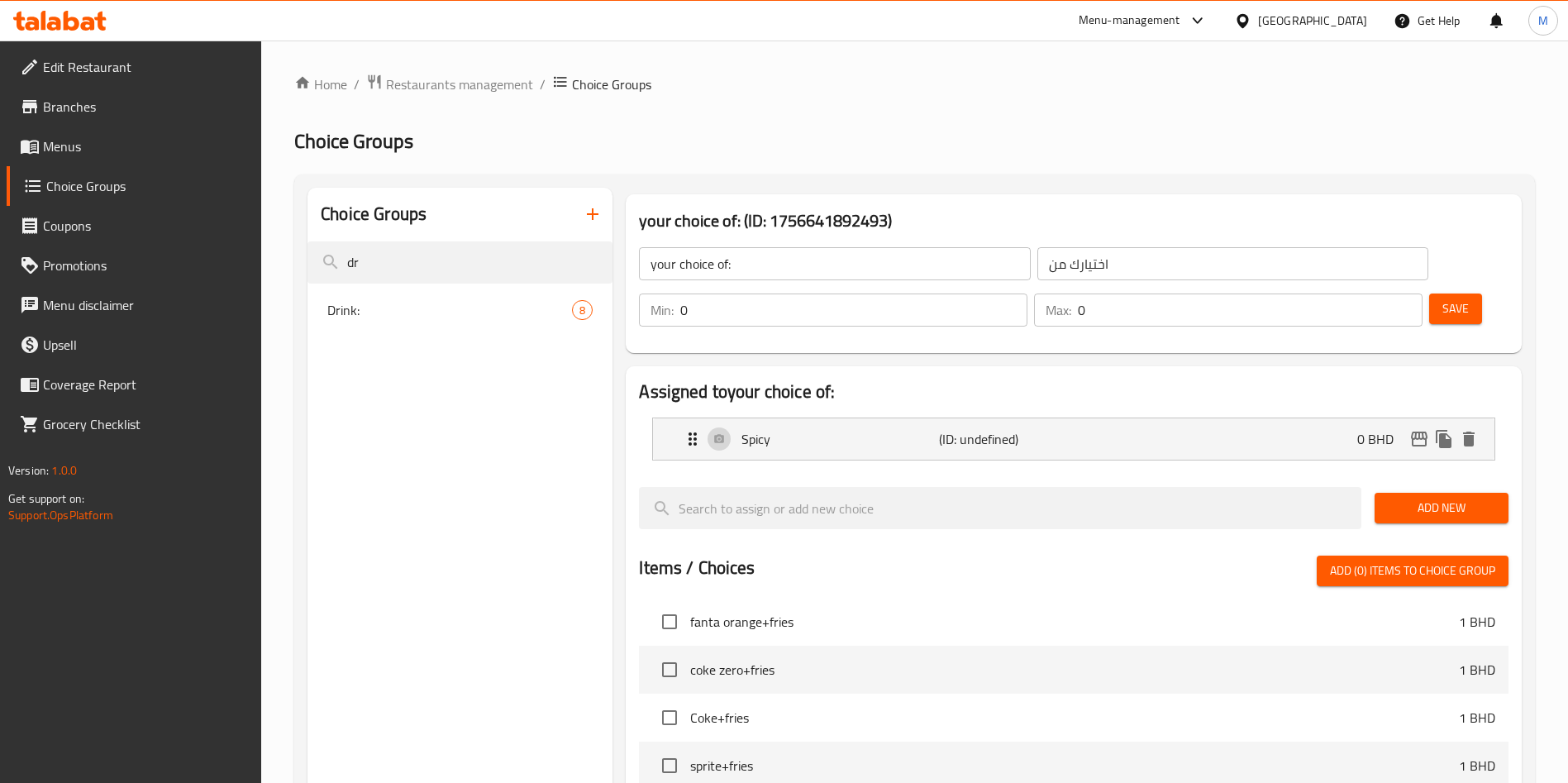
click at [1432, 497] on span "Add New" at bounding box center [1441, 508] width 107 height 20
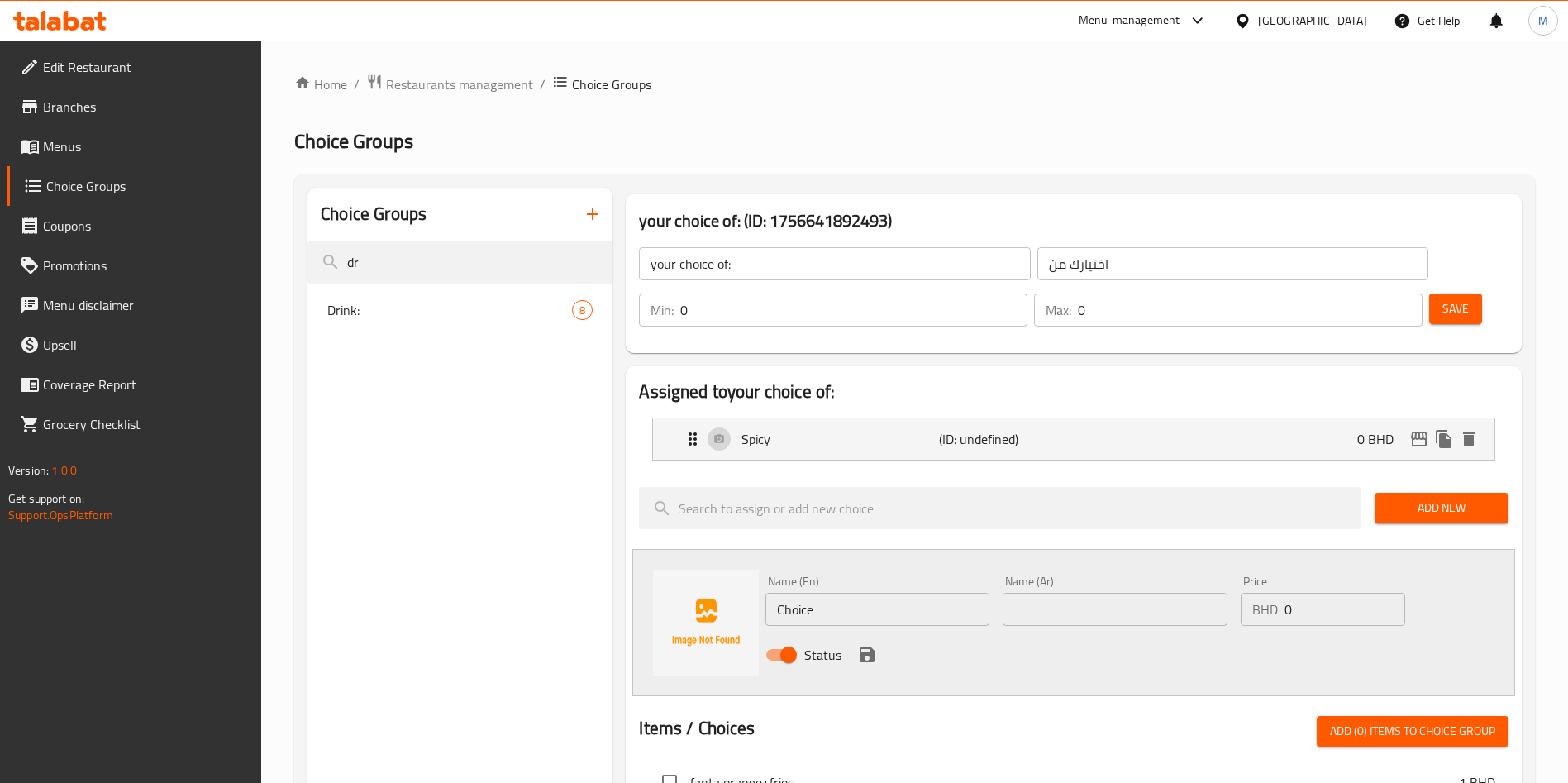
click at [849, 593] on input "Choice" at bounding box center [877, 609] width 224 height 33
paste input "Non Spicy"
type input "Non Spicy"
click at [1128, 593] on input "text" at bounding box center [1114, 609] width 224 height 33
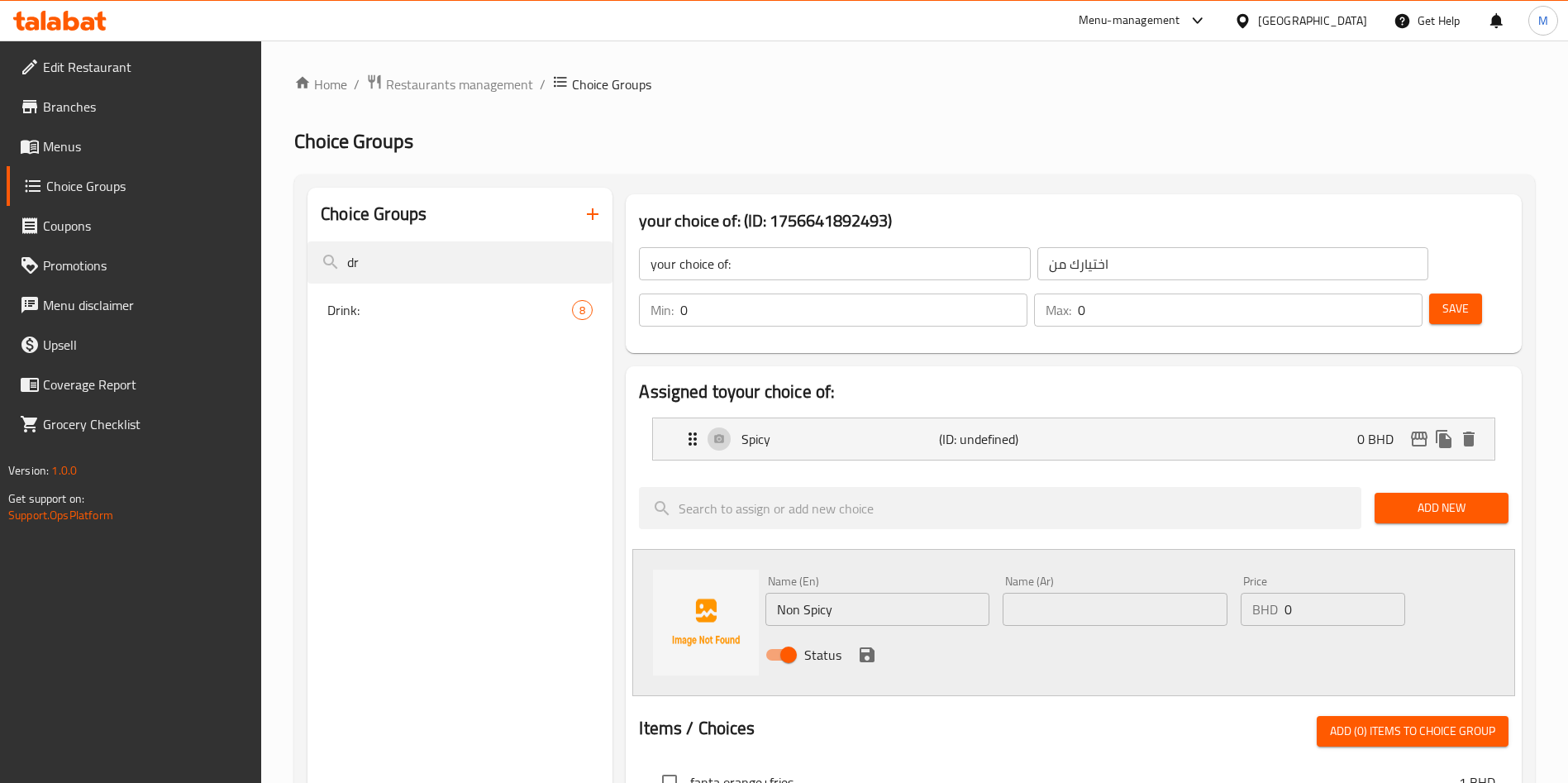
paste input "غير حار"
type input "غير حار"
click at [872, 647] on icon "save" at bounding box center [867, 655] width 15 height 15
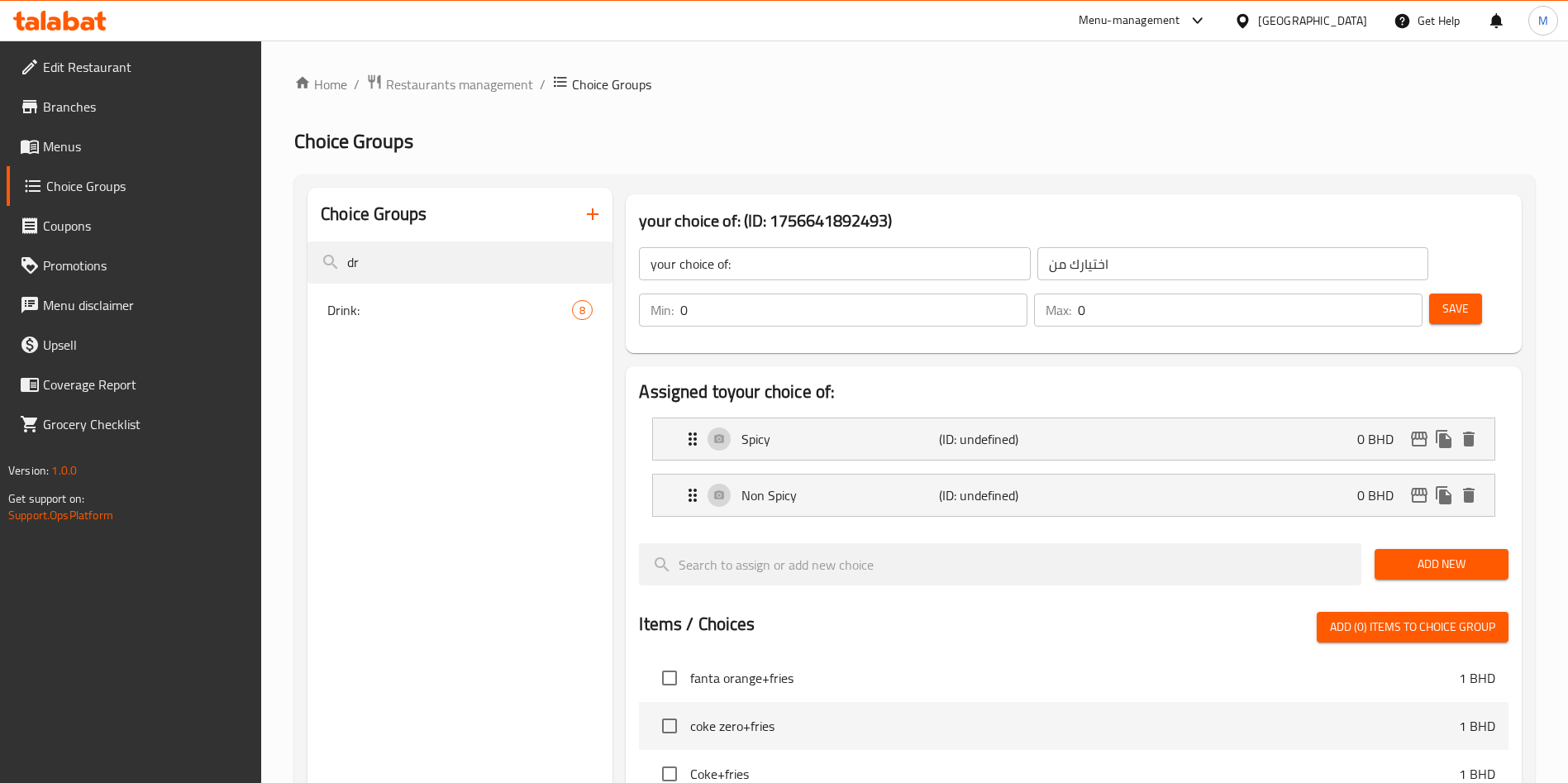
type input "1"
click at [1027, 294] on input "1" at bounding box center [854, 311] width 347 height 33
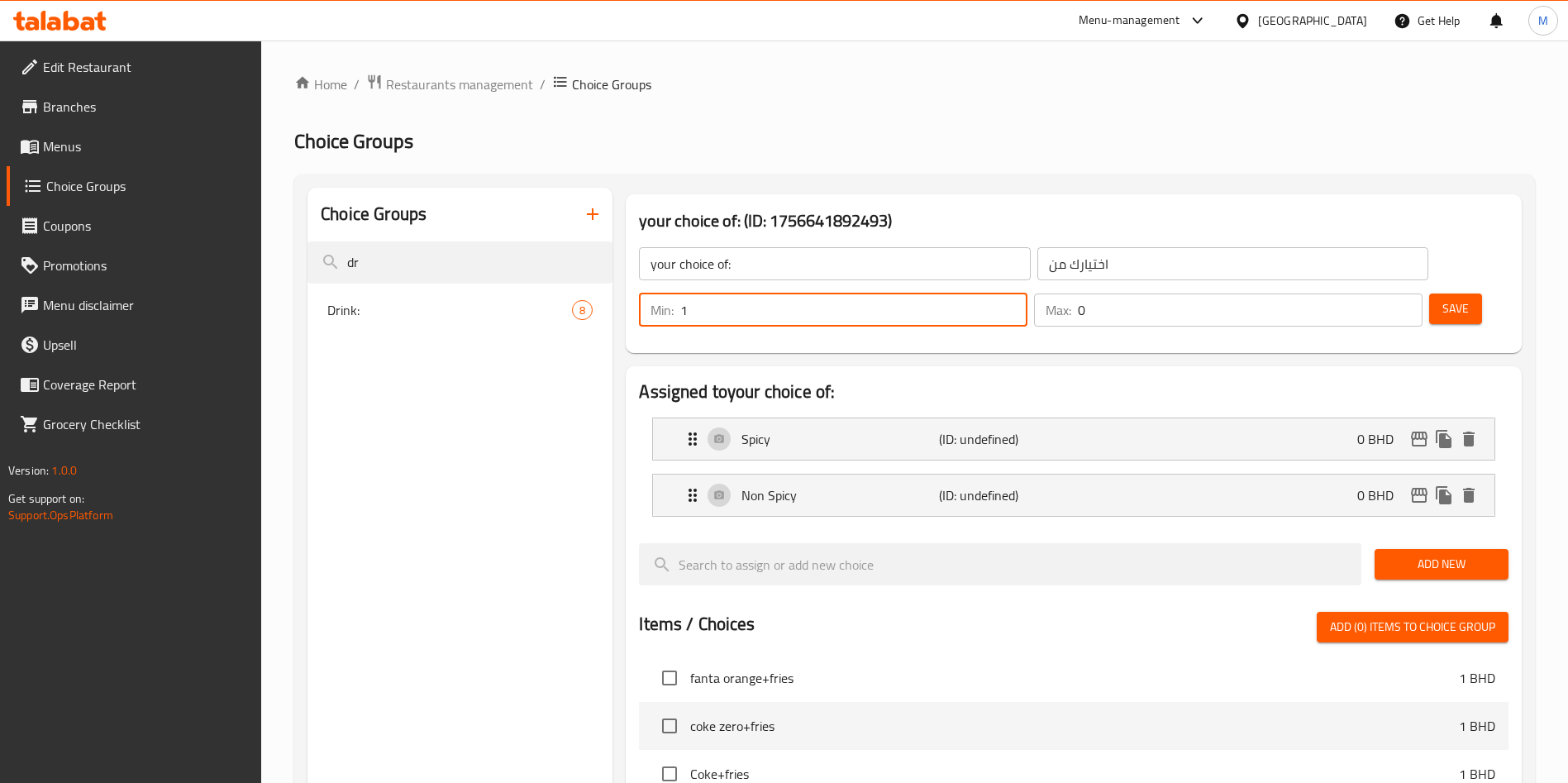
type input "1"
click at [1377, 294] on input "1" at bounding box center [1249, 311] width 345 height 33
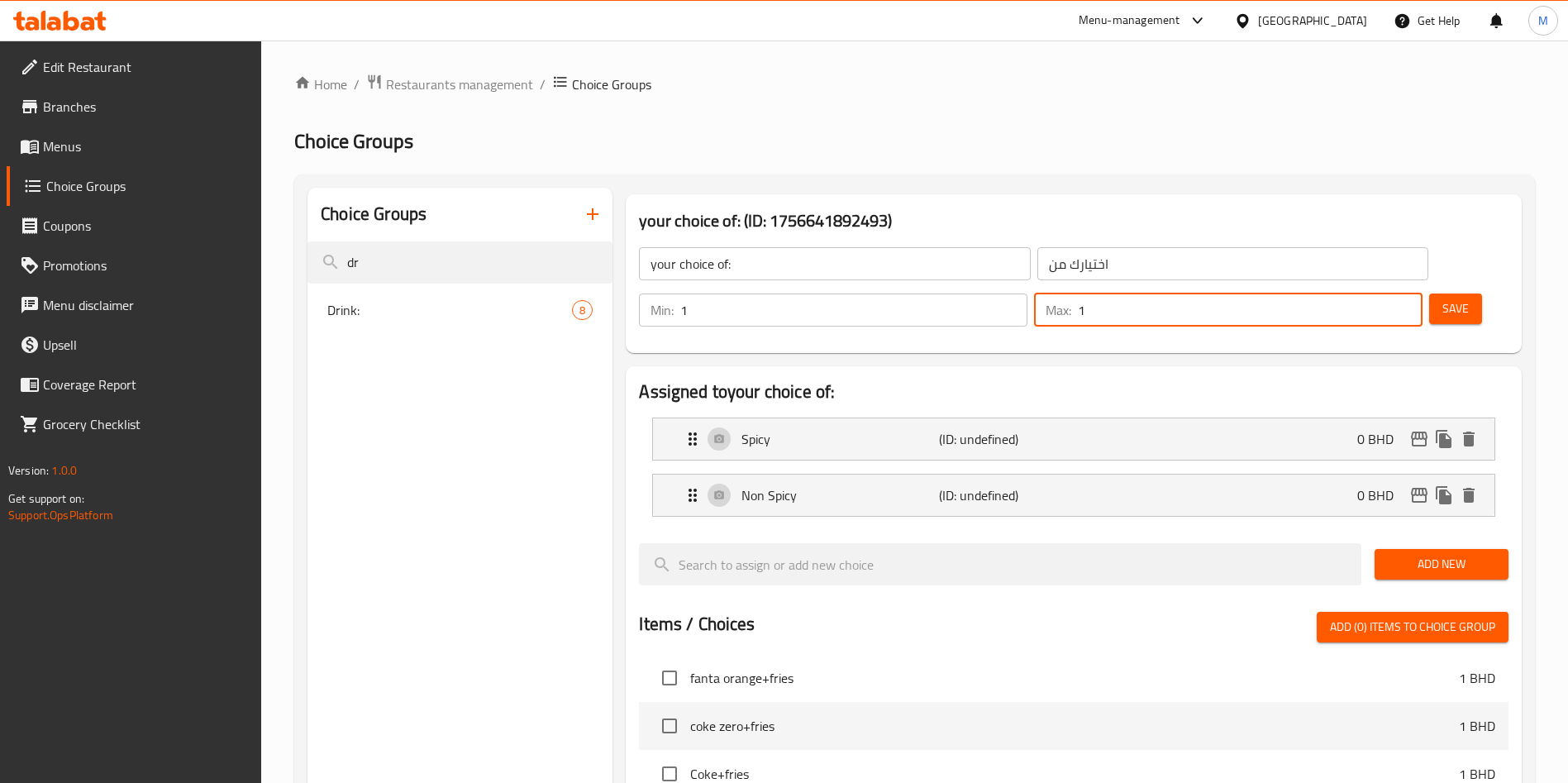
click at [1442, 299] on span "Save" at bounding box center [1455, 309] width 27 height 20
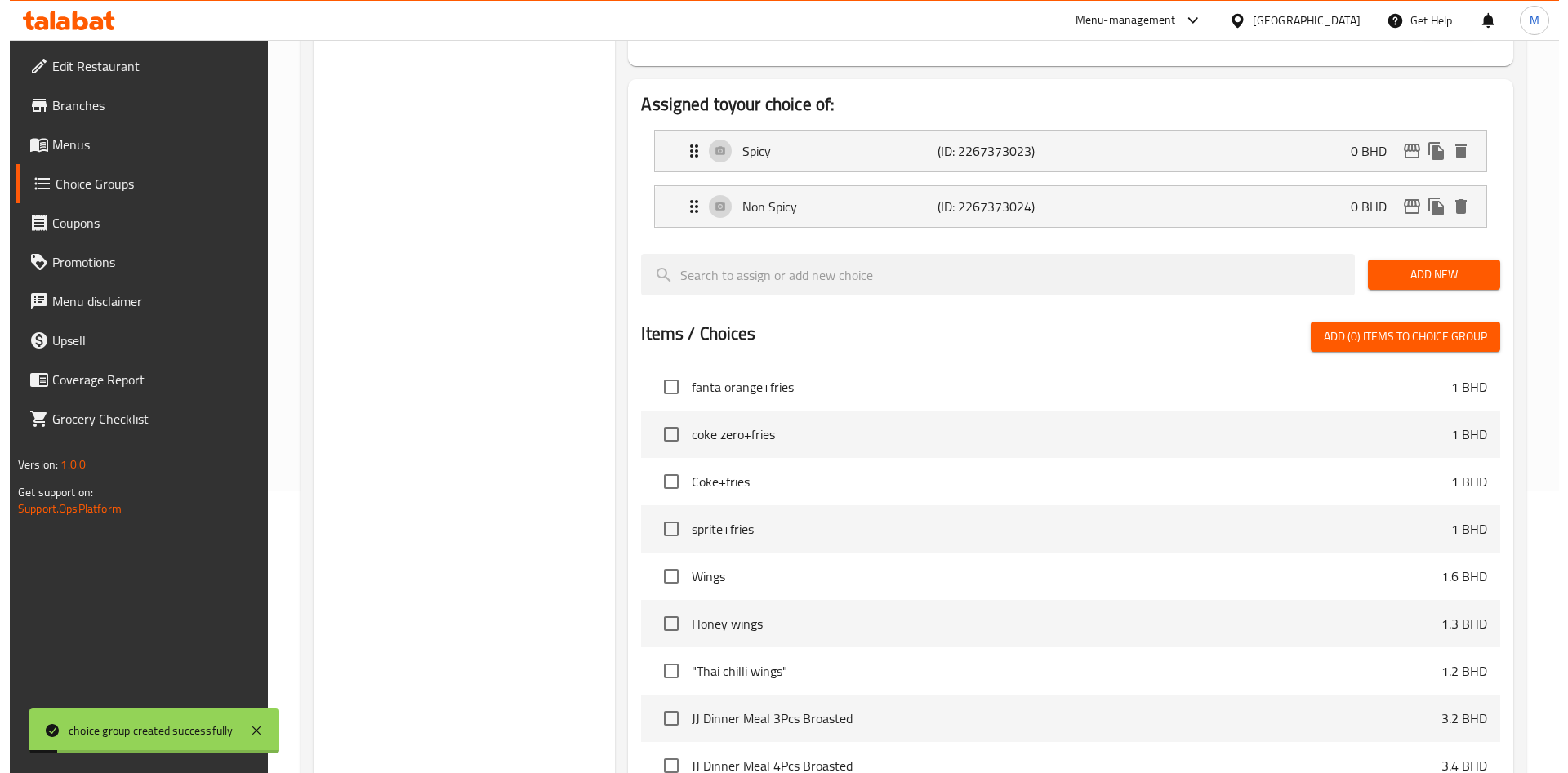
scroll to position [472, 0]
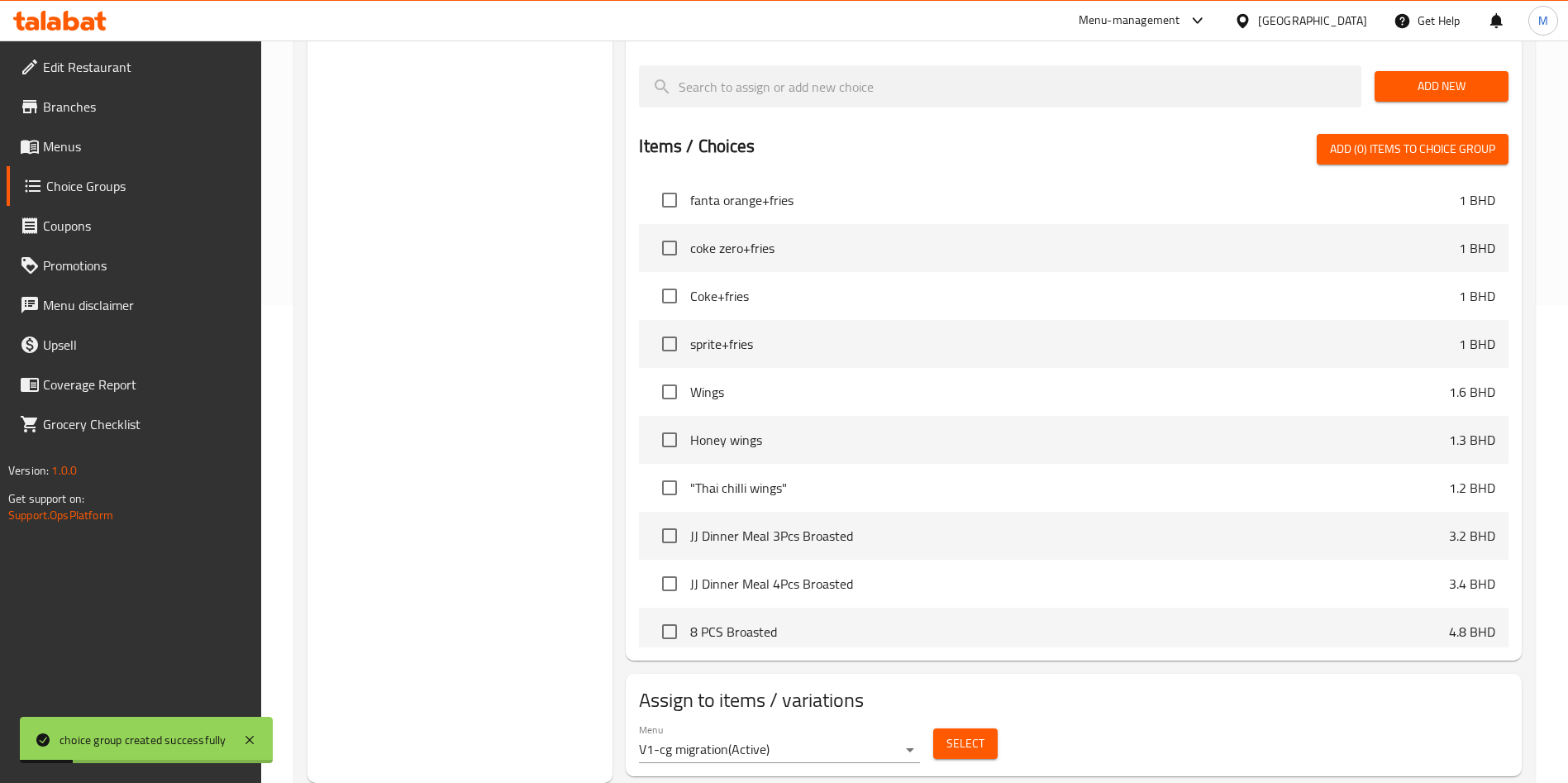
click at [998, 722] on div "Select" at bounding box center [966, 743] width 78 height 43
click at [976, 733] on span "Select" at bounding box center [965, 743] width 38 height 20
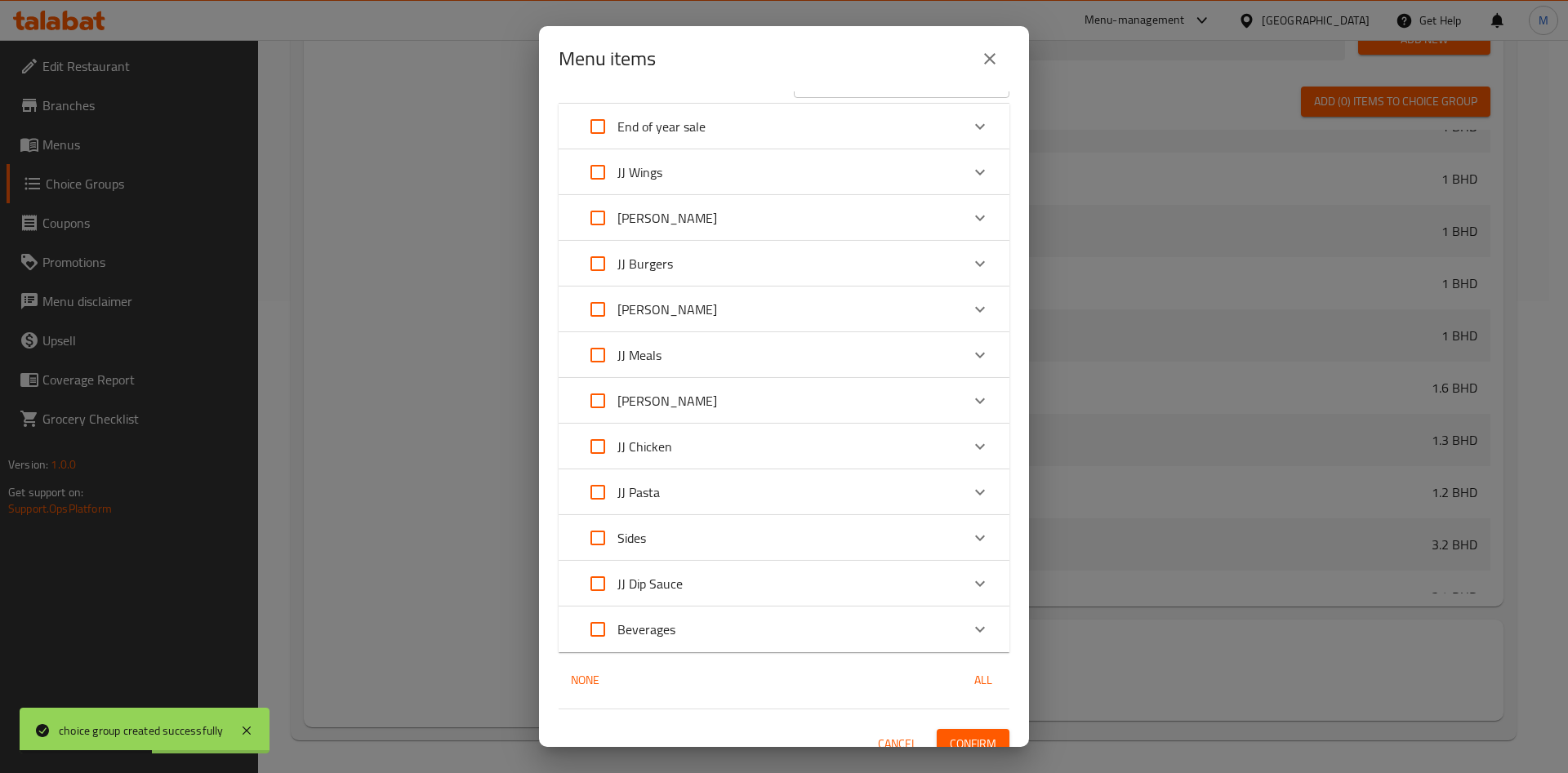
scroll to position [58, 0]
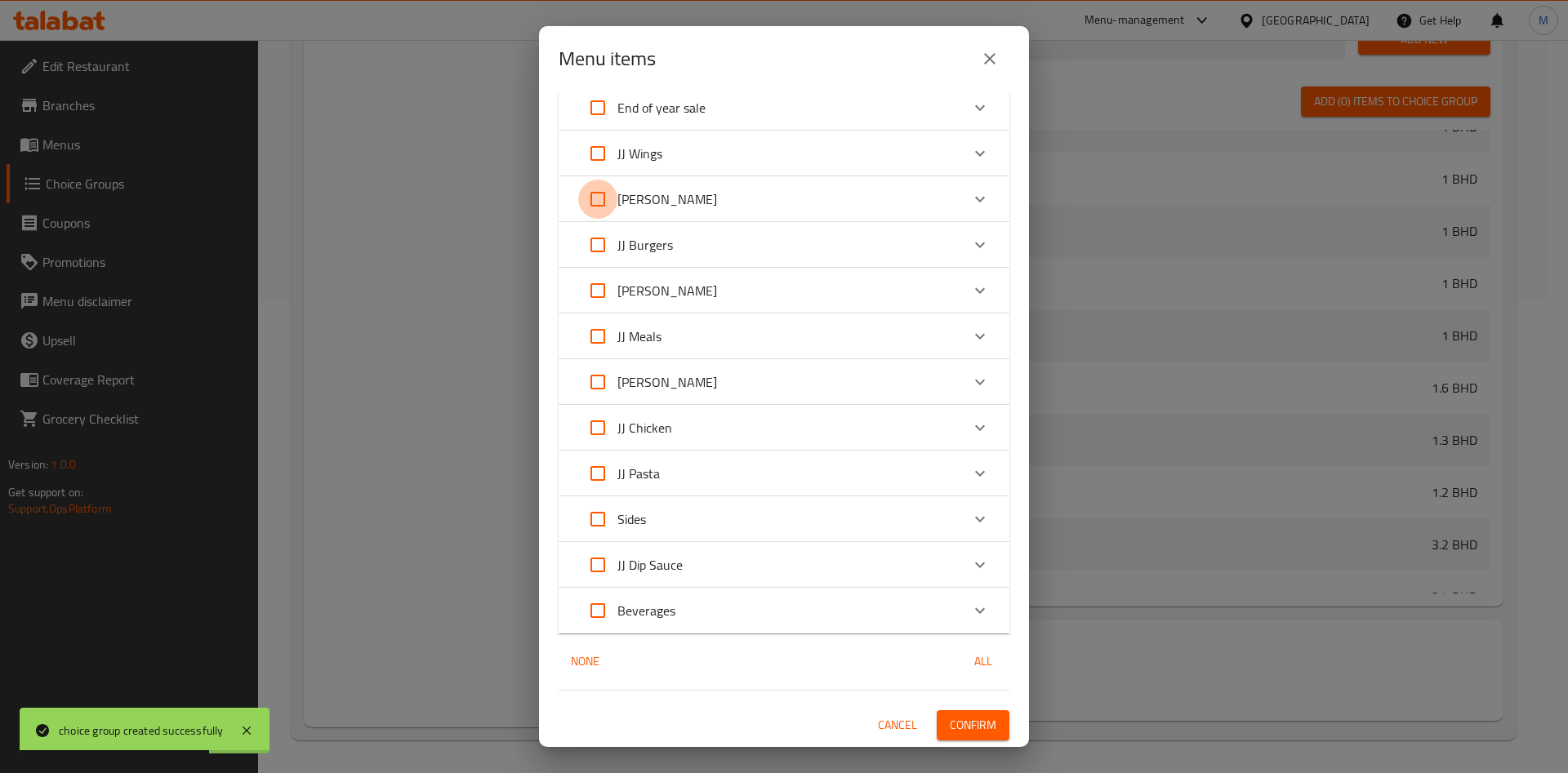
click at [598, 202] on input "Expand" at bounding box center [597, 199] width 39 height 39
checkbox input "true"
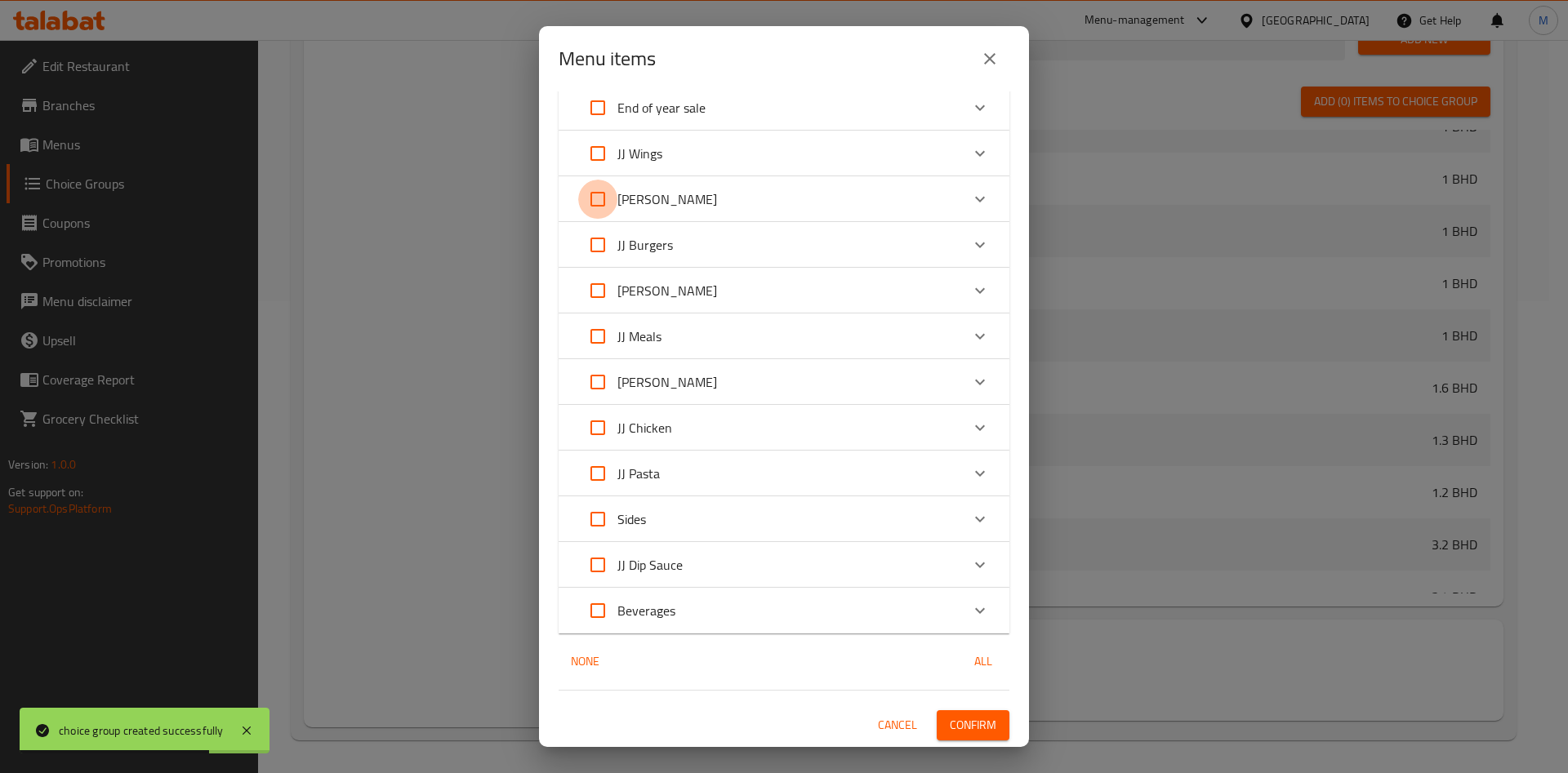
checkbox input "true"
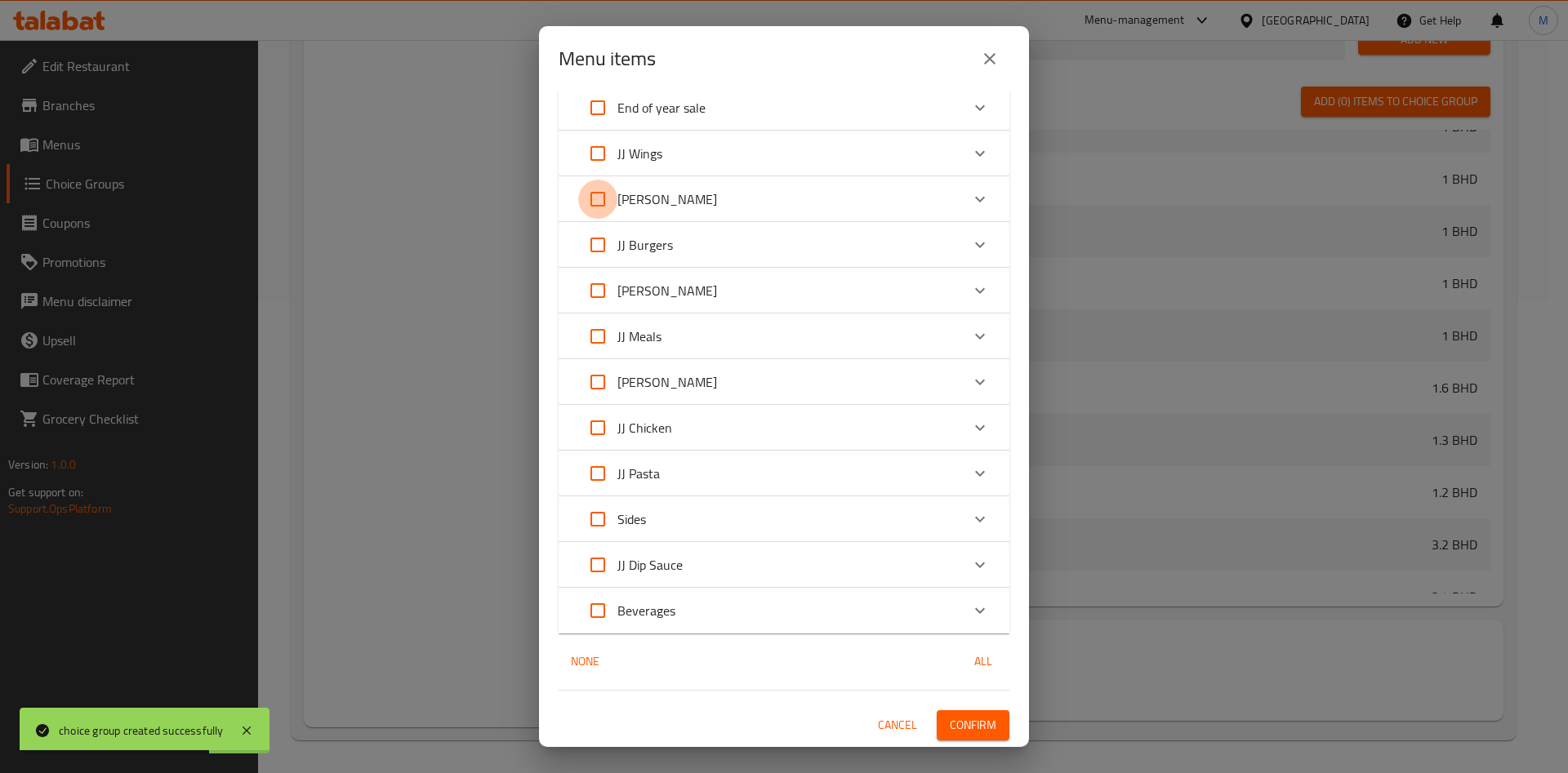
checkbox input "true"
click at [744, 193] on div "JJ Broasted" at bounding box center [769, 199] width 383 height 39
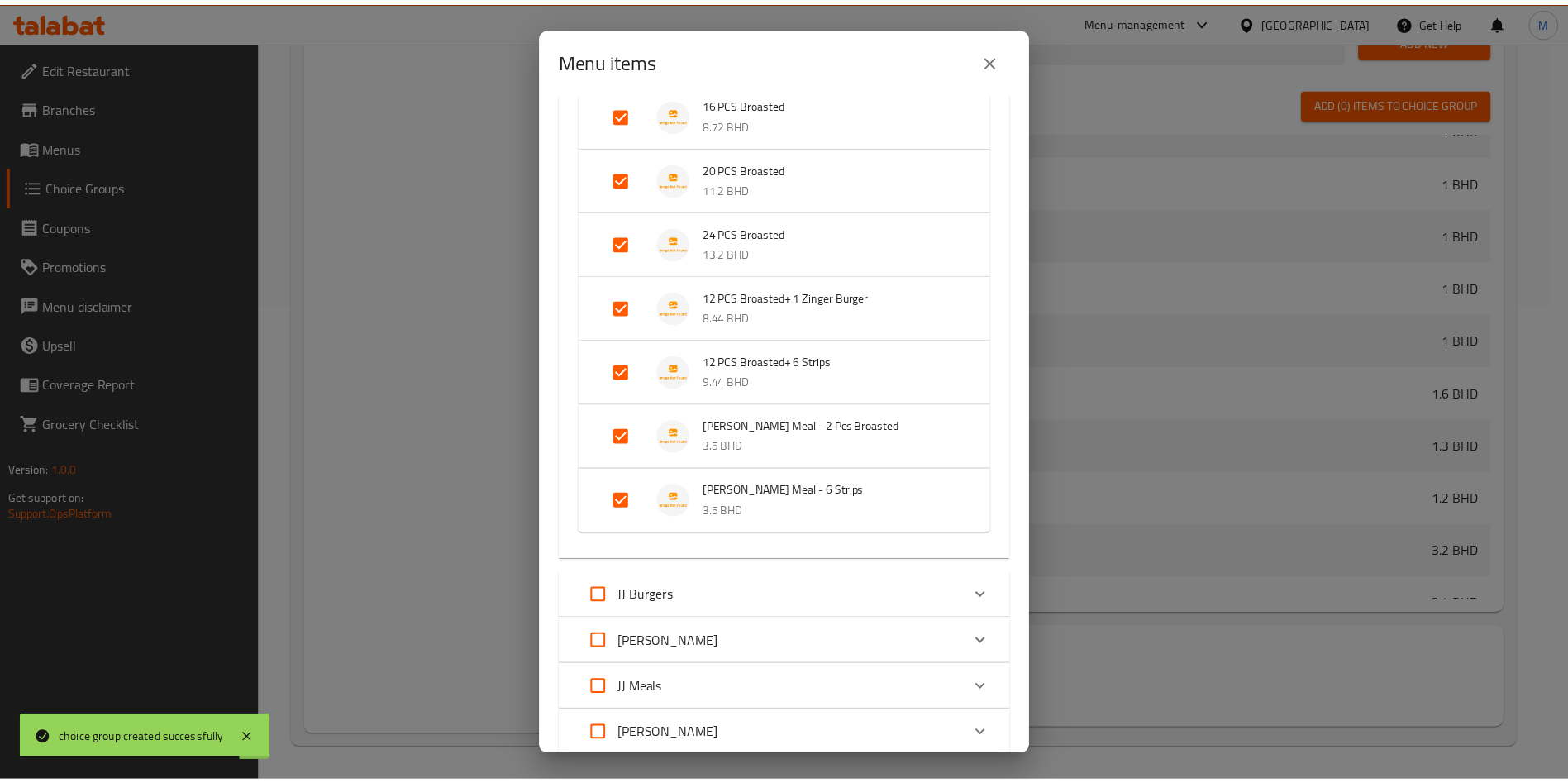
scroll to position [841, 0]
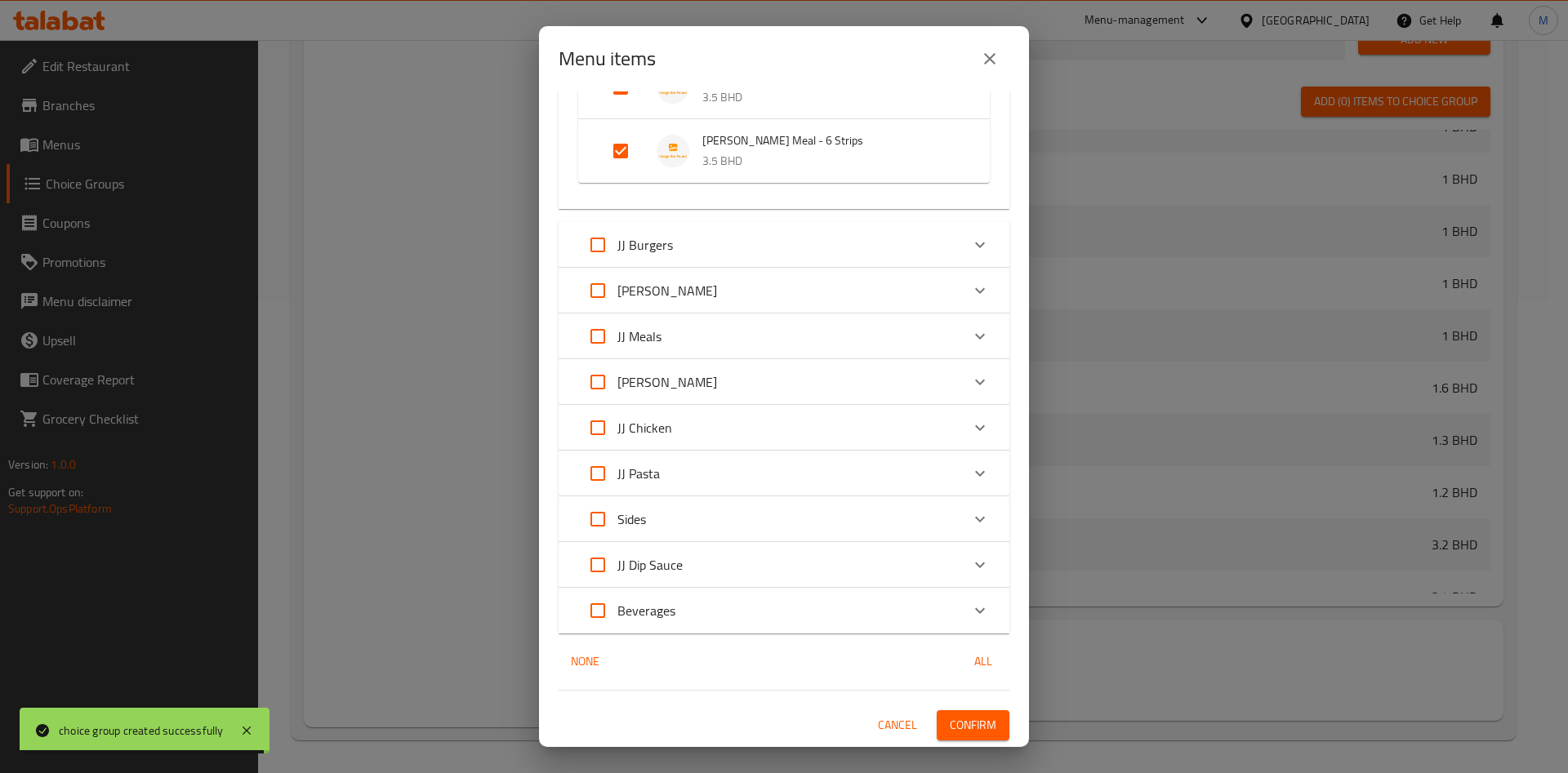
click at [950, 718] on span "Confirm" at bounding box center [973, 726] width 47 height 20
click at [941, 718] on div at bounding box center [784, 386] width 1568 height 773
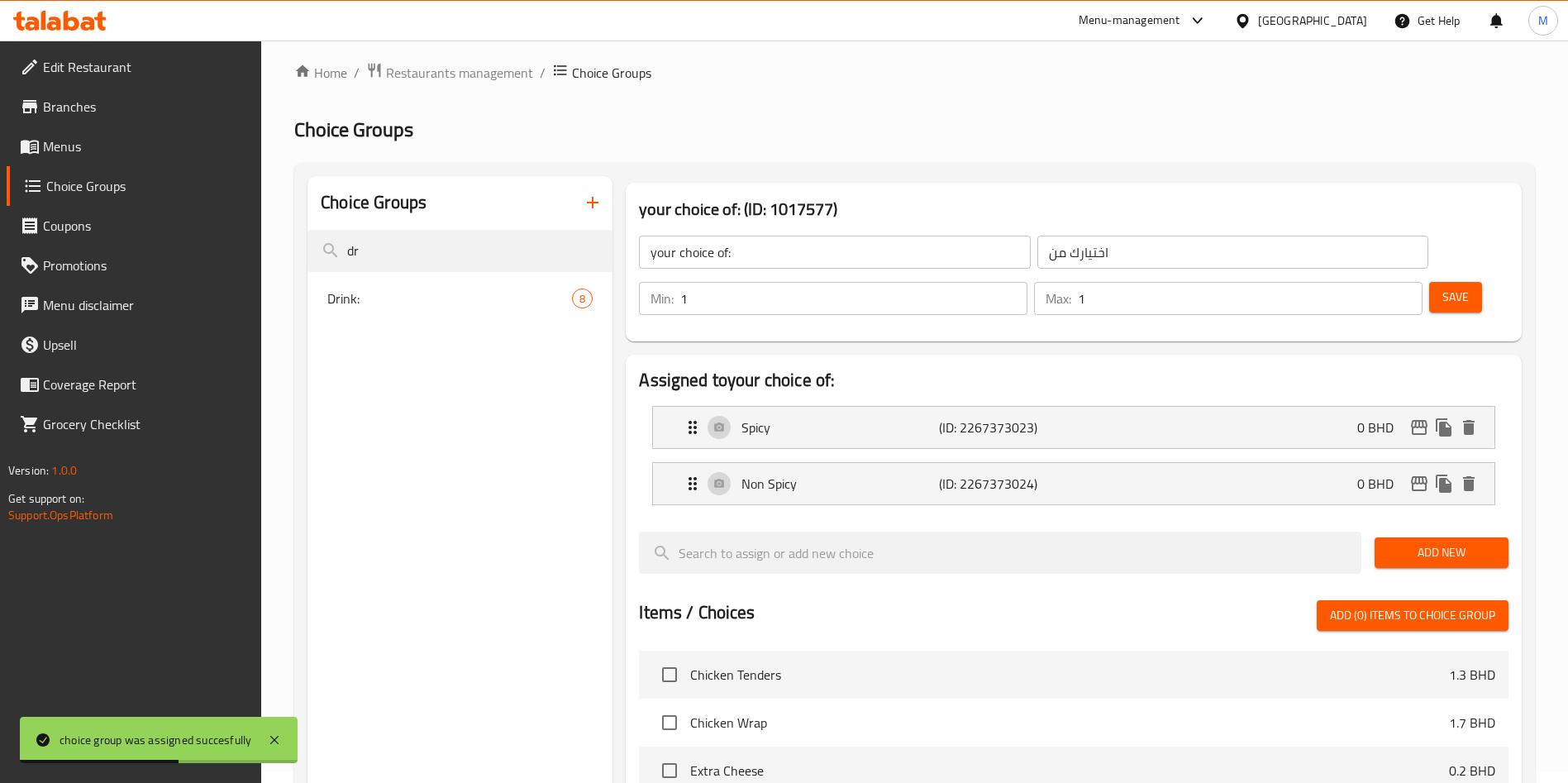
scroll to position [0, 0]
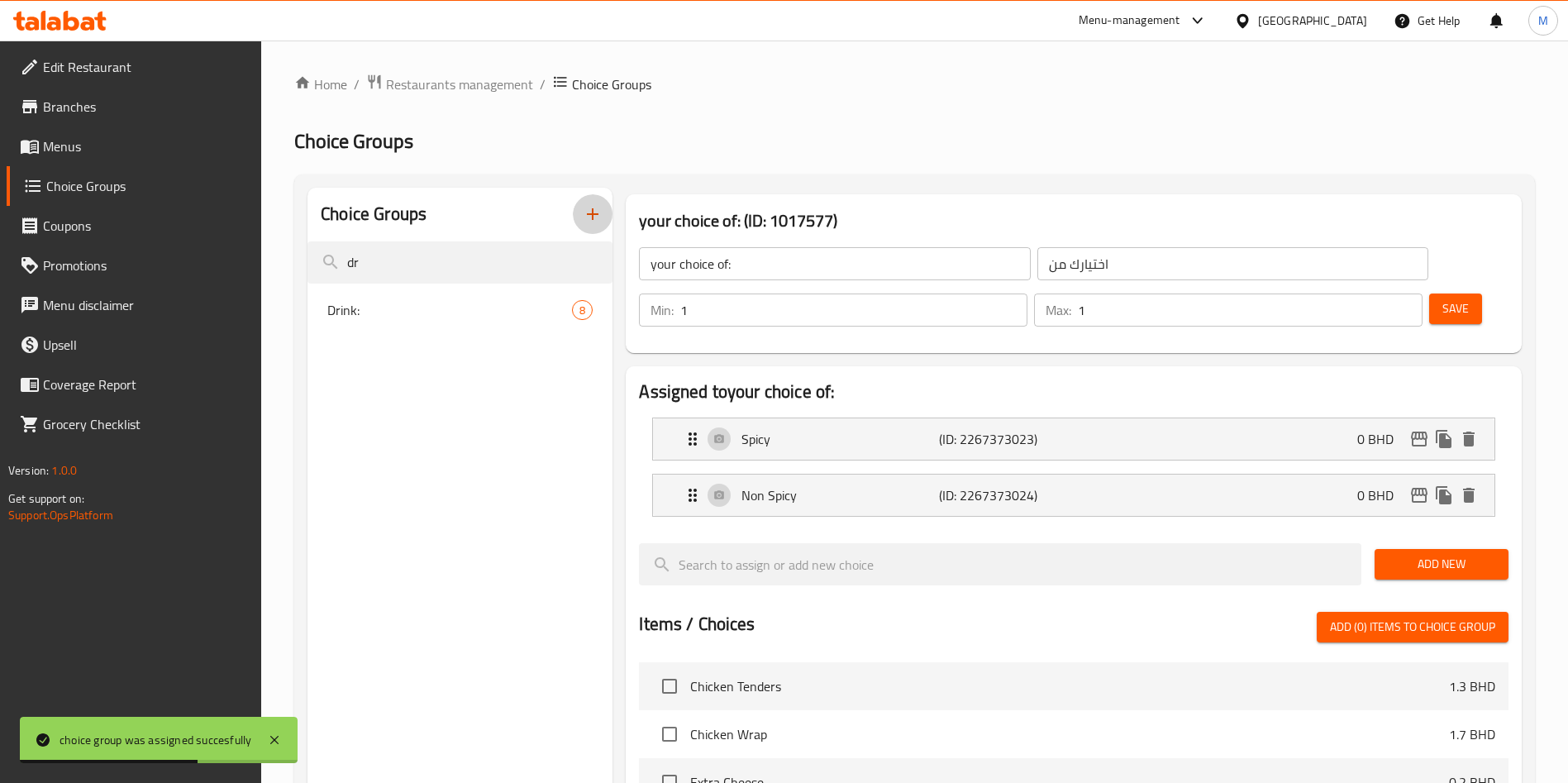
click at [606, 214] on button "button" at bounding box center [592, 214] width 40 height 40
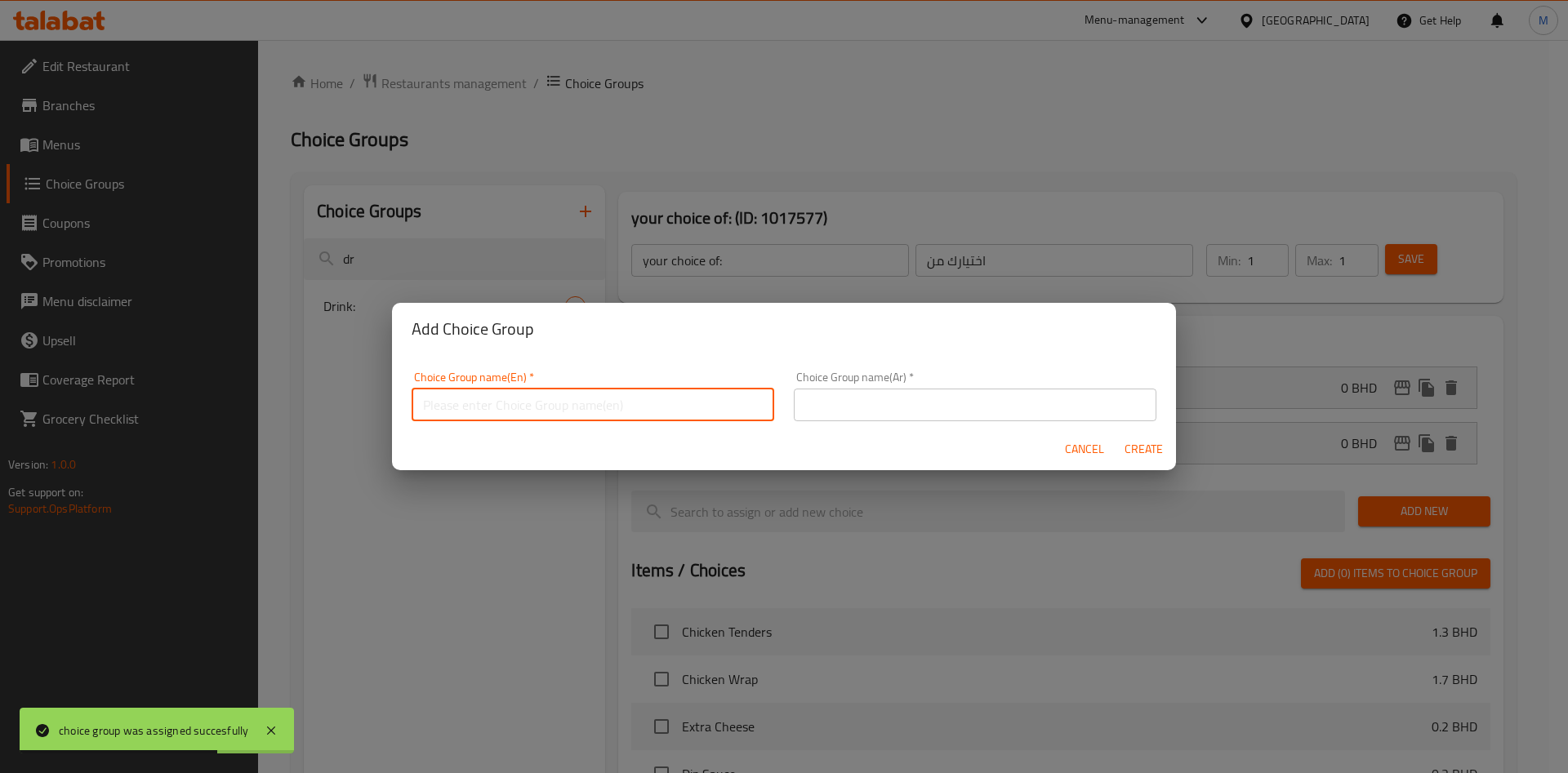
click at [493, 398] on input "text" at bounding box center [593, 405] width 363 height 33
type input "غ"
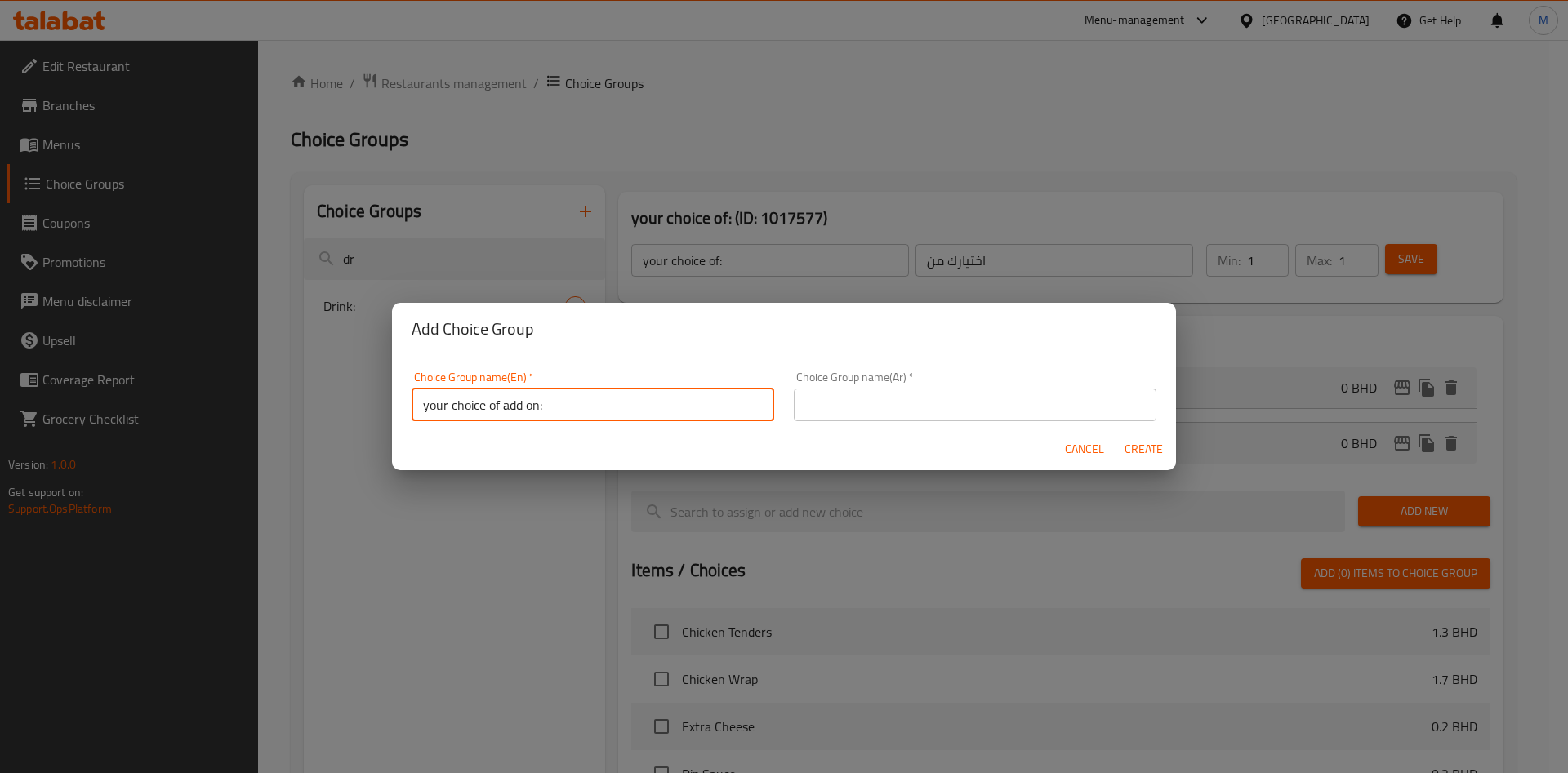
type input "your choice of add on:"
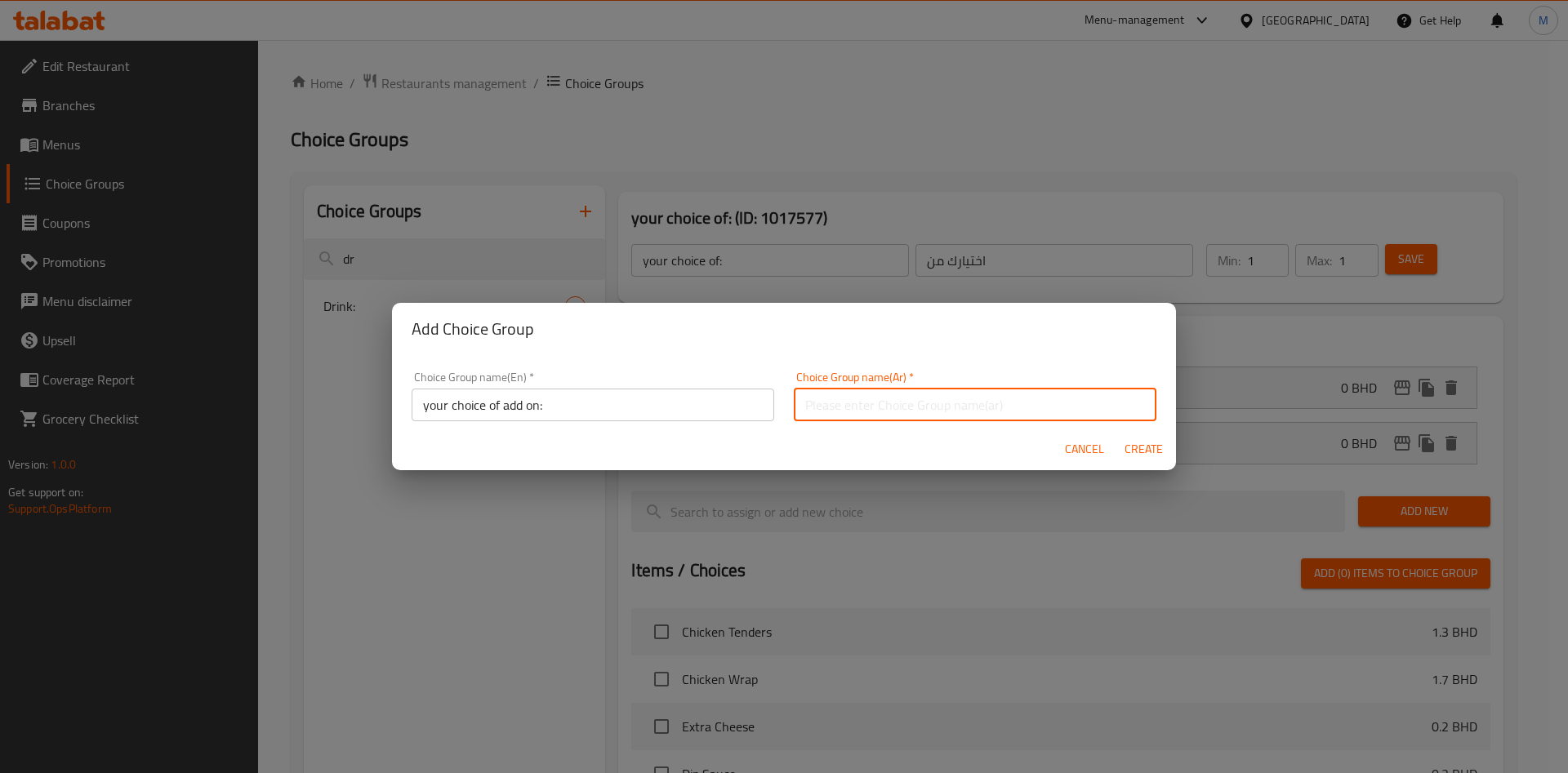
click at [1042, 409] on input "text" at bounding box center [974, 405] width 363 height 33
type input "اختيارك من الاضافات"
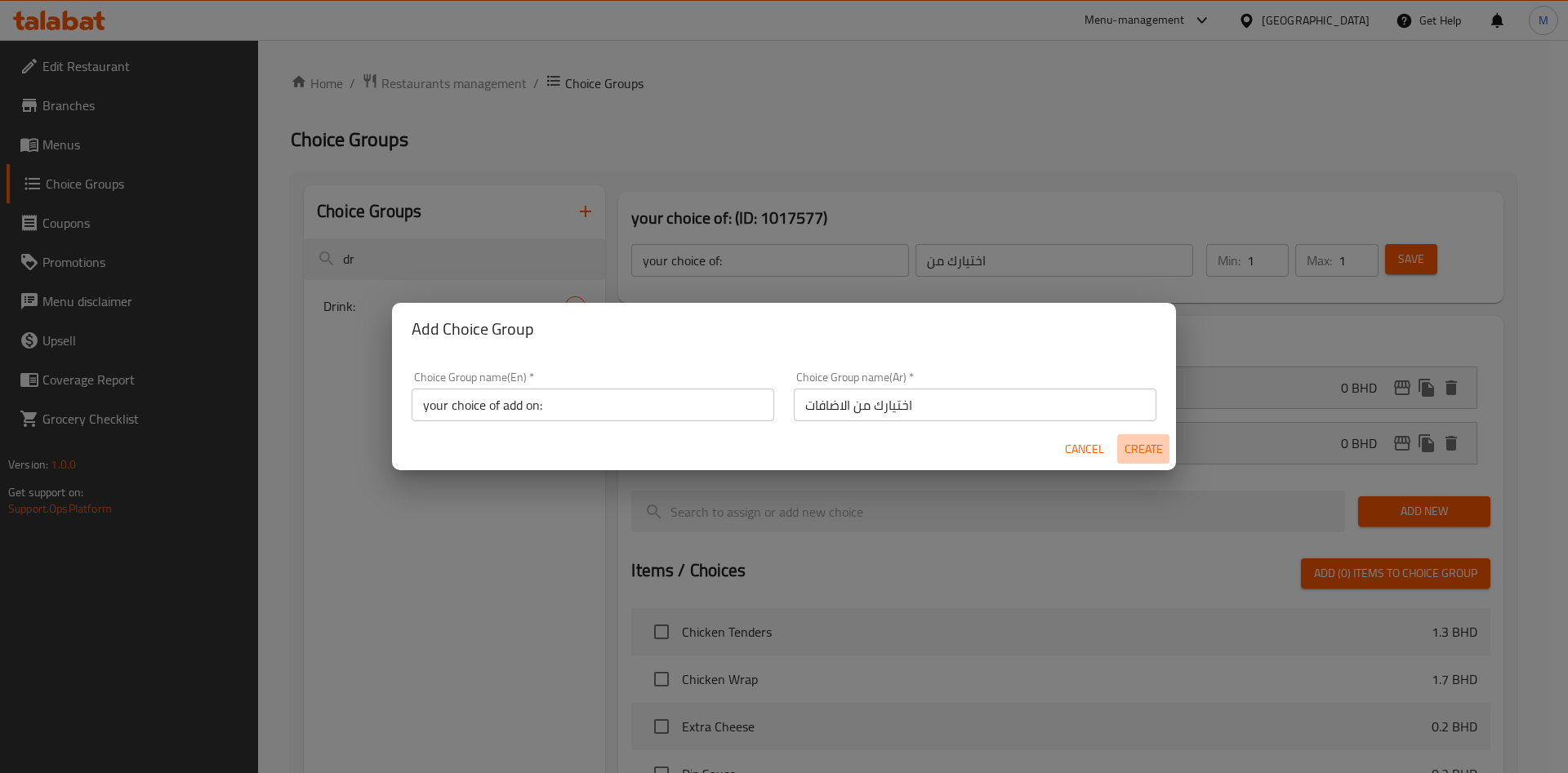
click at [1155, 446] on span "Create" at bounding box center [1143, 449] width 39 height 20
type input "your choice of add on:"
type input "اختيارك من الاضافات"
type input "0"
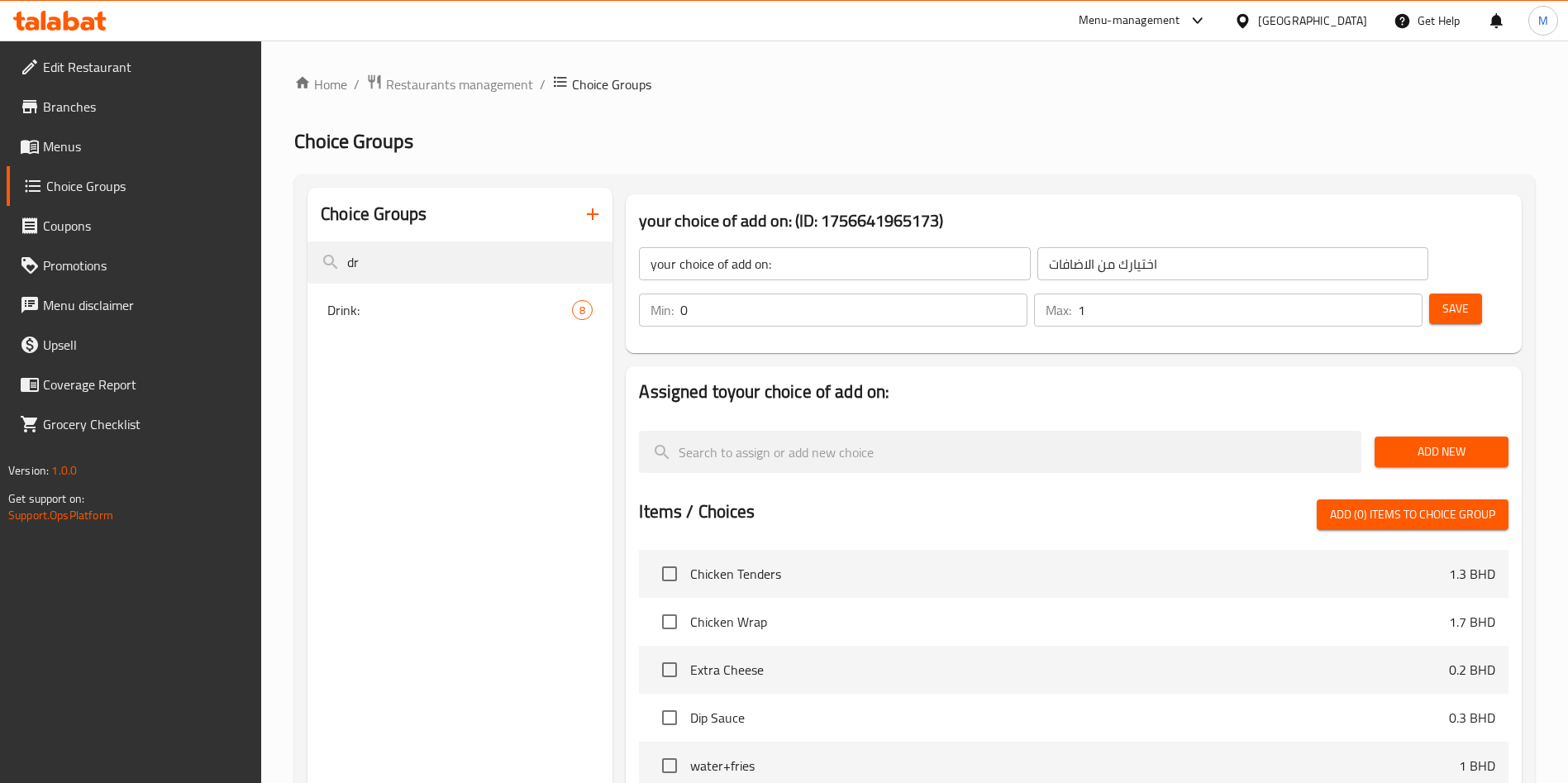
click at [1377, 294] on input "1" at bounding box center [1249, 311] width 345 height 33
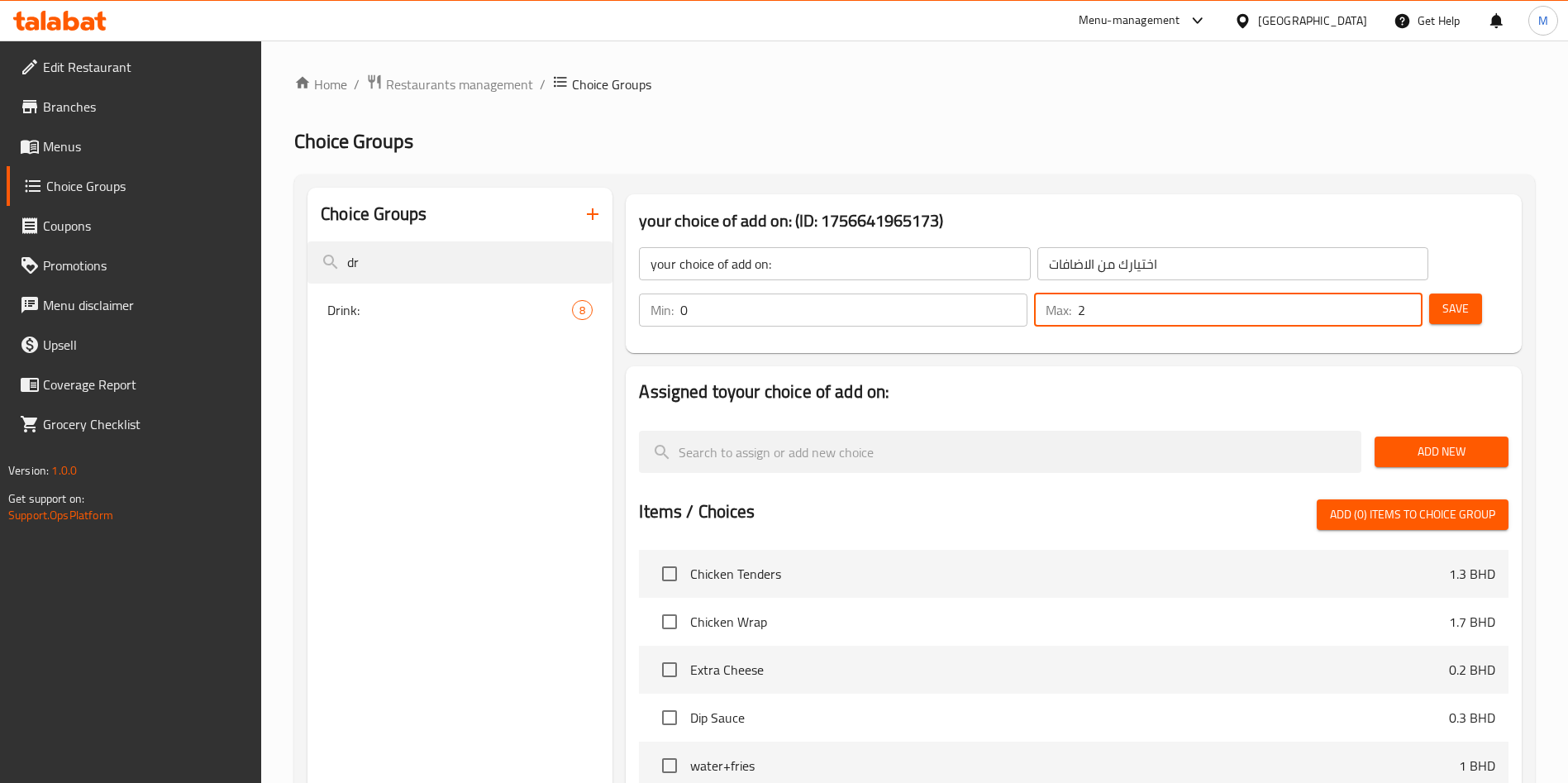
click at [1377, 294] on input "2" at bounding box center [1249, 311] width 345 height 33
click at [1377, 294] on input "3" at bounding box center [1249, 311] width 345 height 33
type input "4"
click at [1377, 294] on input "4" at bounding box center [1249, 311] width 345 height 33
click at [1394, 436] on button "Add New" at bounding box center [1440, 451] width 134 height 31
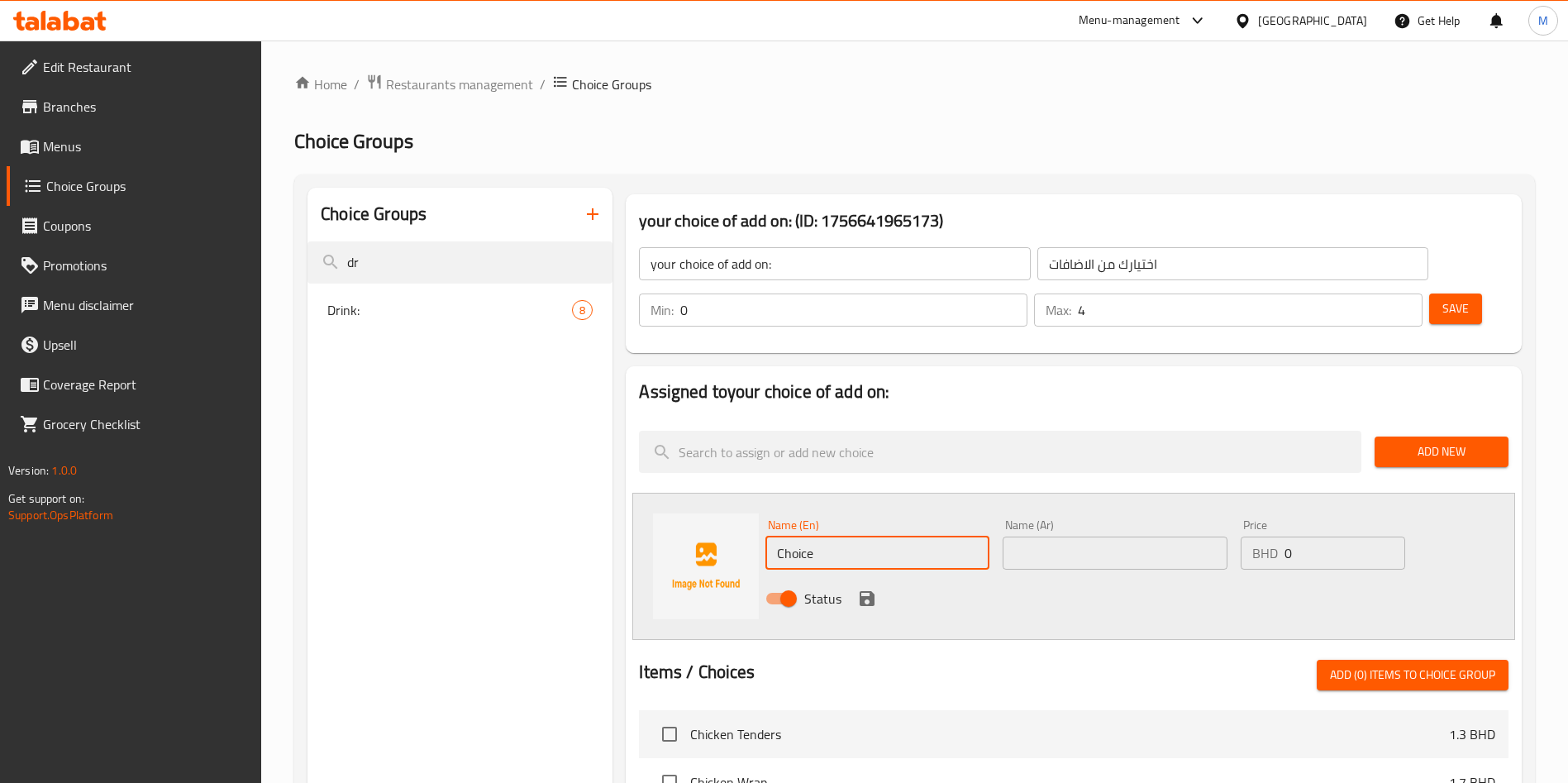
click at [921, 536] on input "Choice" at bounding box center [877, 553] width 224 height 33
click at [837, 536] on input "text" at bounding box center [877, 553] width 224 height 33
paste input "Extra Piece of Chicken"
type input "Extra Piece of Chicken"
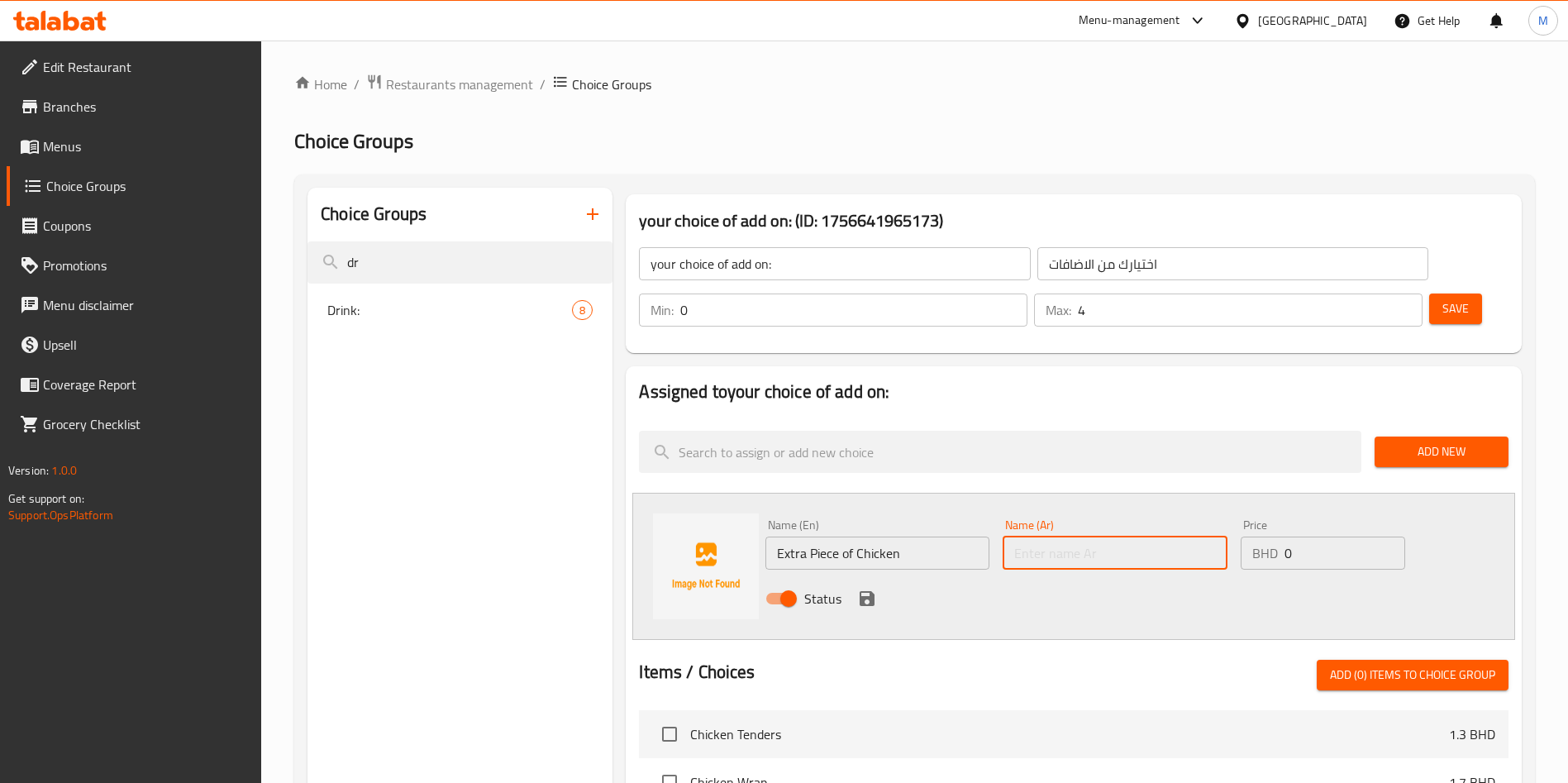
click at [1041, 536] on input "text" at bounding box center [1114, 553] width 224 height 33
paste input "قطعة دجاج إضافية"
type input "قطعة دجاج إضافية"
click at [1313, 536] on input "0" at bounding box center [1344, 553] width 121 height 33
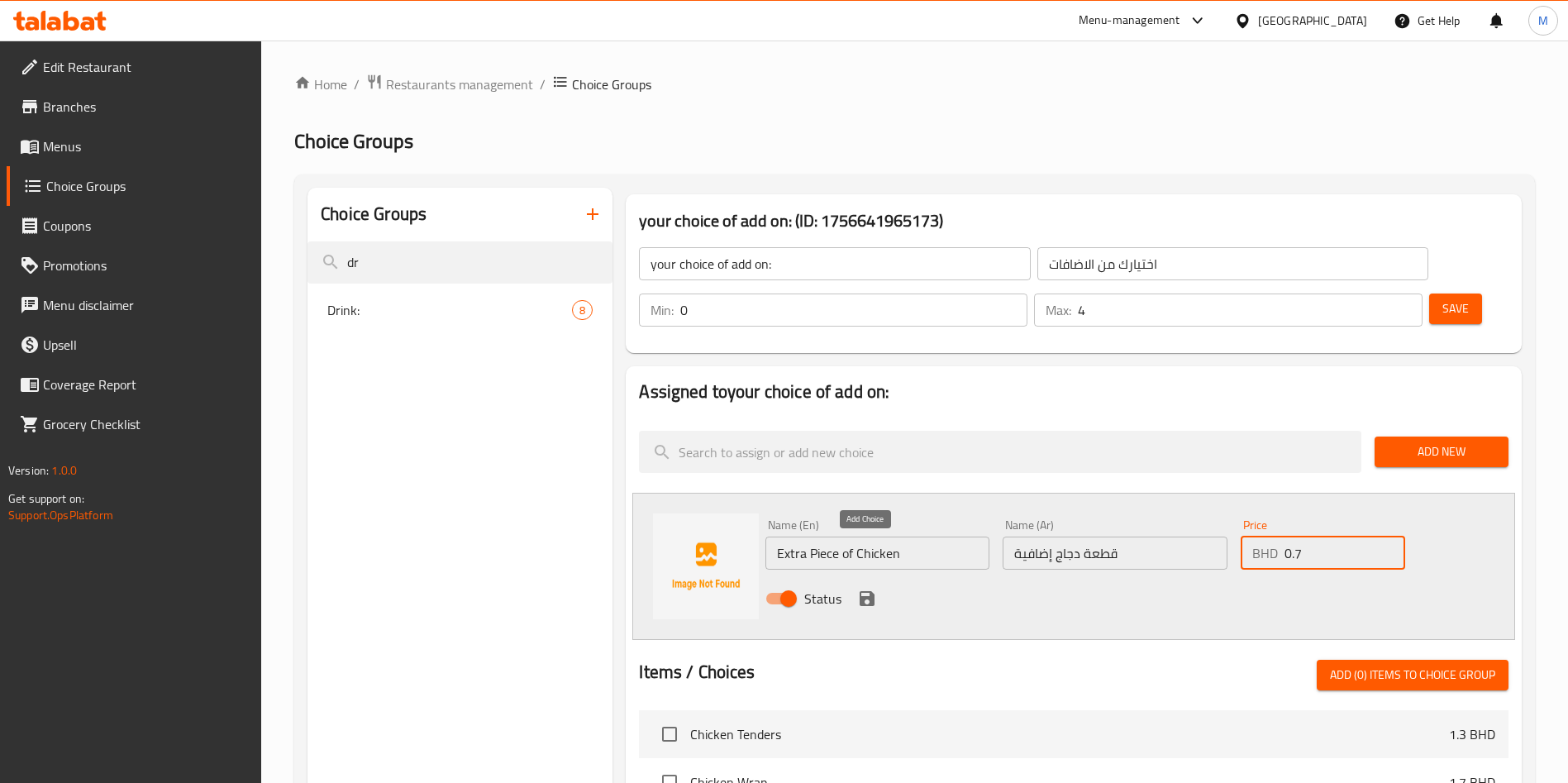
type input "0.7"
click at [864, 592] on icon "save" at bounding box center [867, 599] width 15 height 15
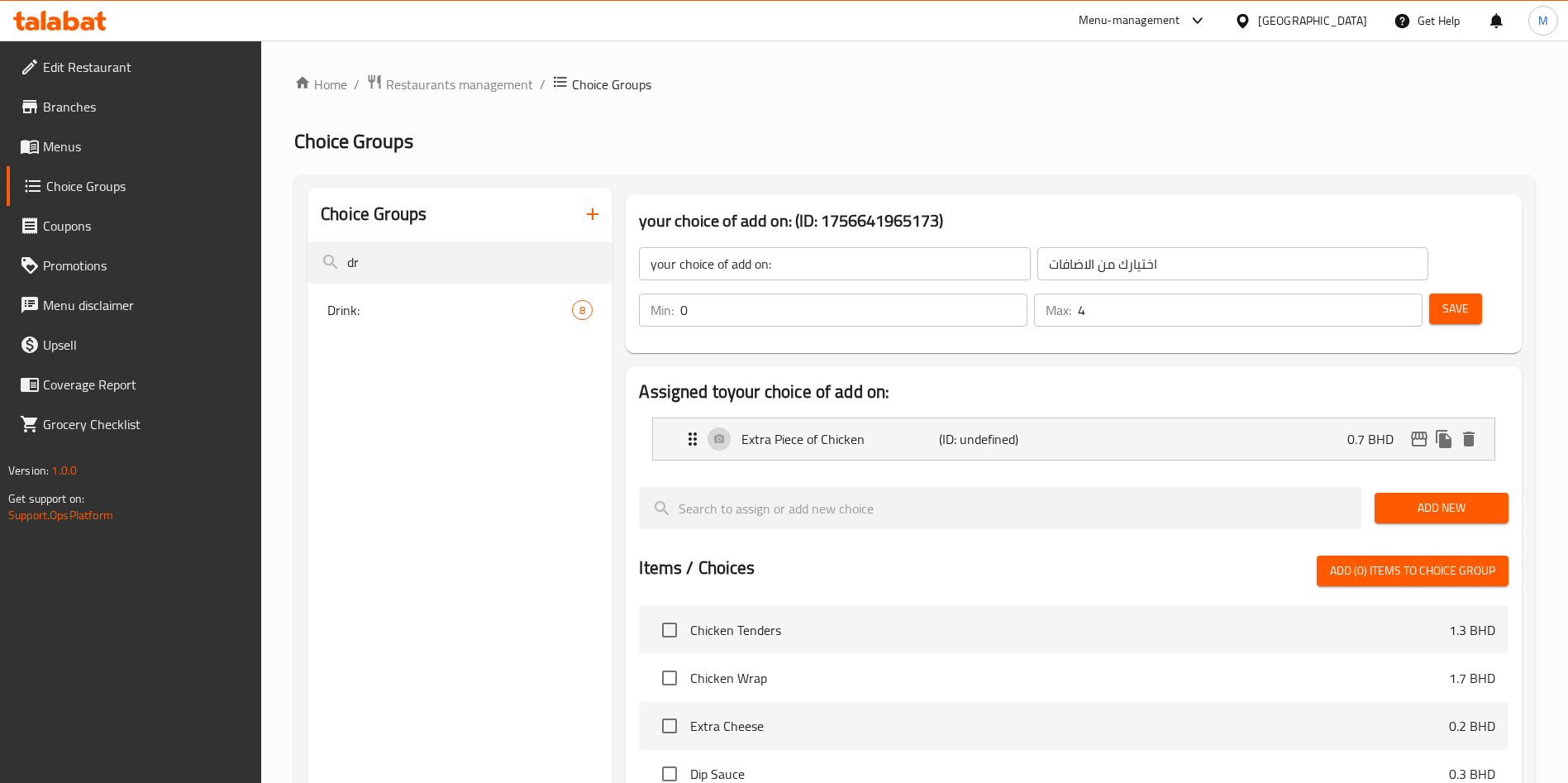
click at [1410, 497] on span "Add New" at bounding box center [1441, 508] width 107 height 20
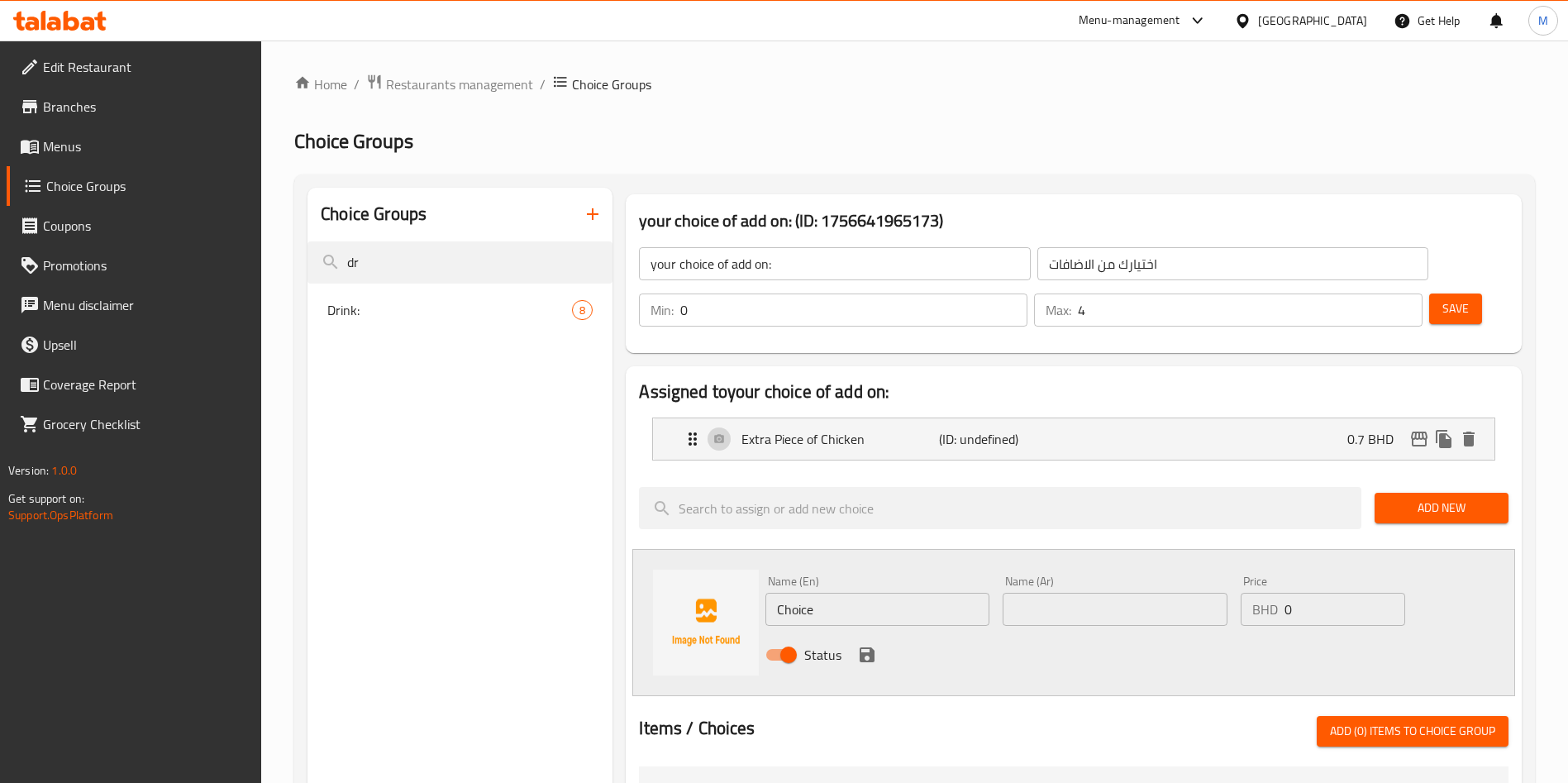
click at [1031, 593] on input "text" at bounding box center [1114, 609] width 224 height 33
paste input "الترقية إلى بطاطس كبيرة"
type input "الترقية إلى بطاطس كبيرة"
click at [893, 593] on input "Choice" at bounding box center [877, 609] width 224 height 33
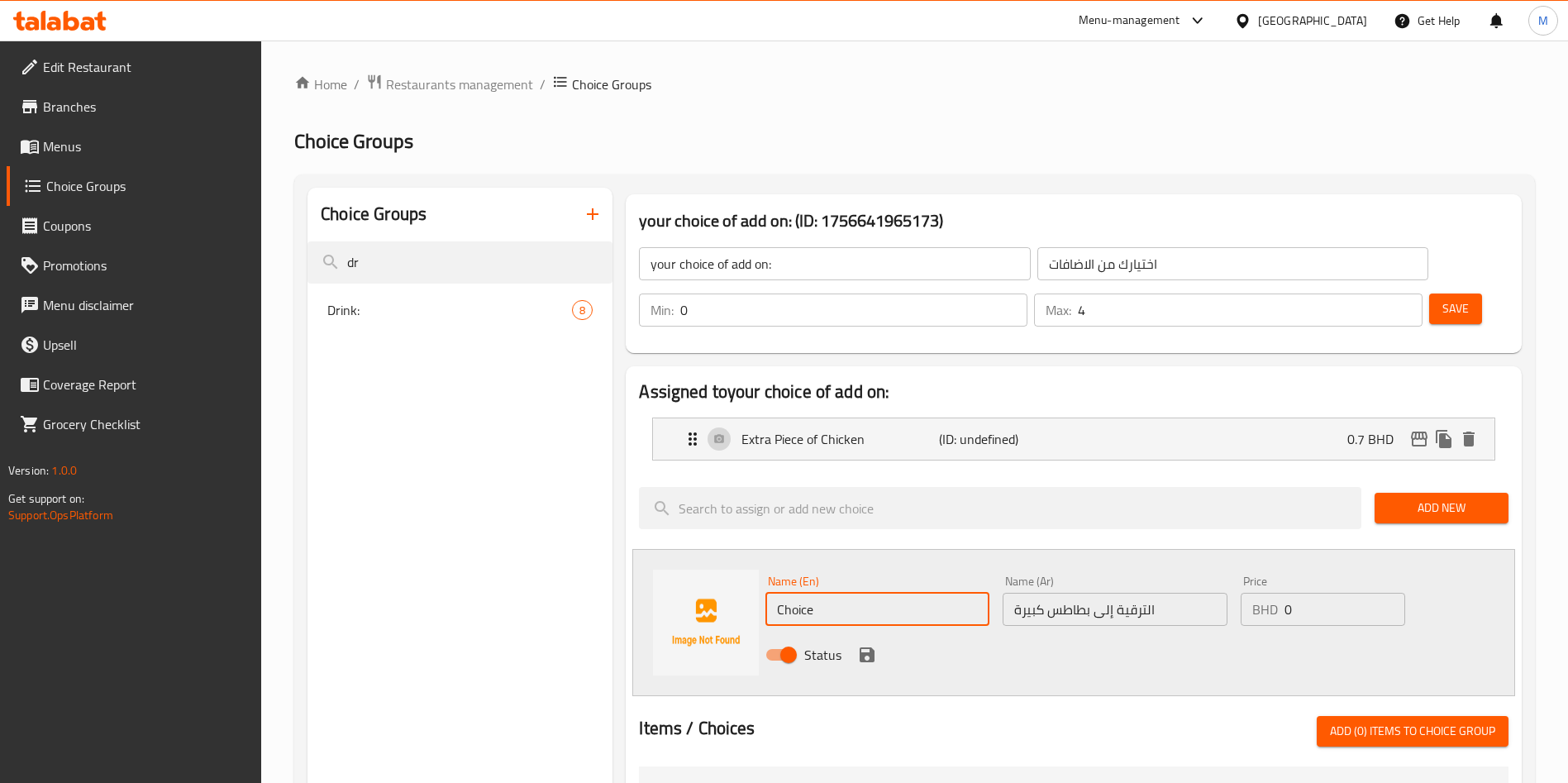
click at [893, 593] on input "Choice" at bounding box center [877, 609] width 224 height 33
paste input "Upgrade to Large Fries"
type input "Upgrade to Large Fries"
click at [1295, 593] on input "0" at bounding box center [1344, 609] width 121 height 33
type input "0.8"
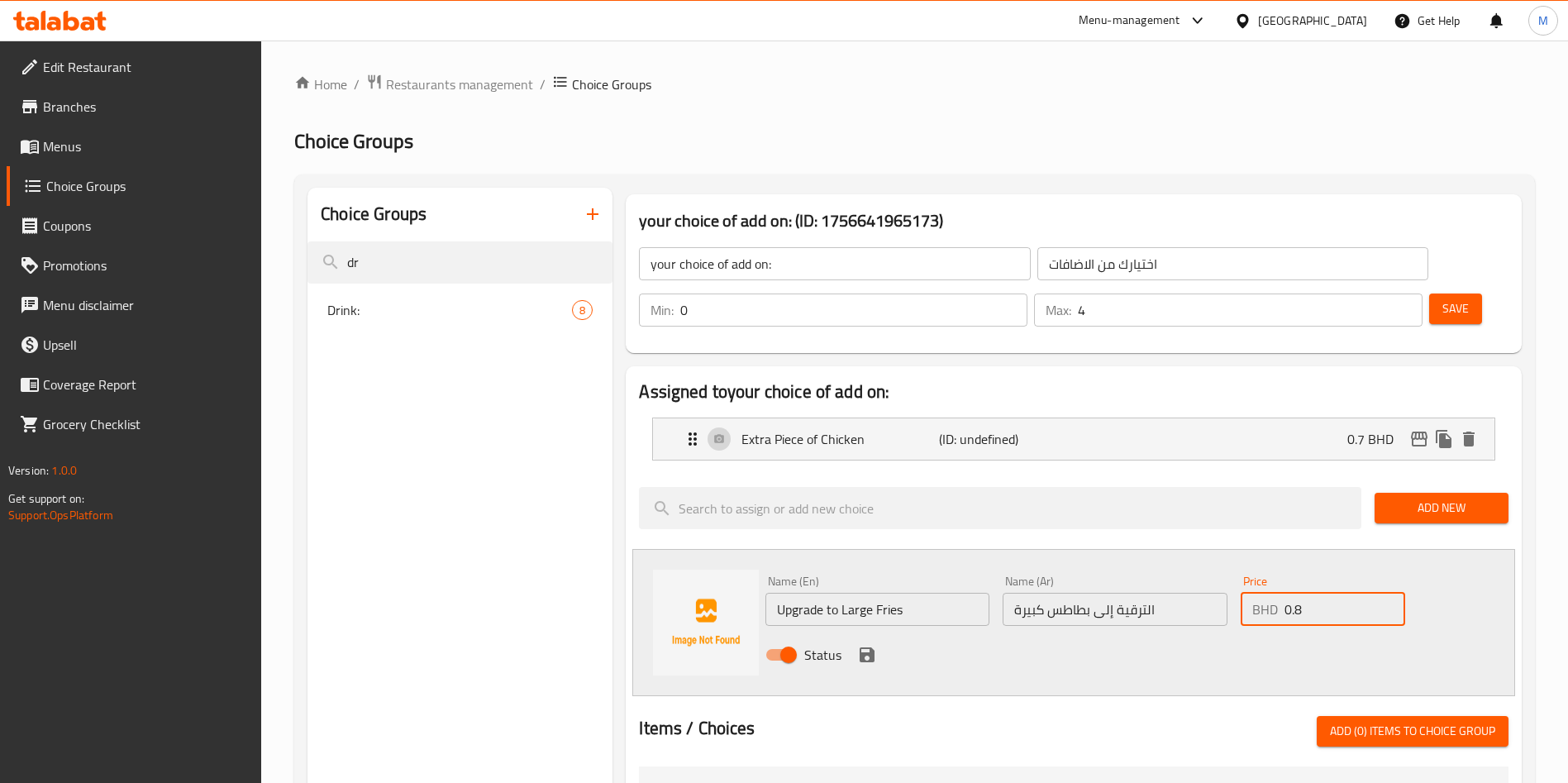
click at [873, 647] on icon "save" at bounding box center [867, 655] width 15 height 15
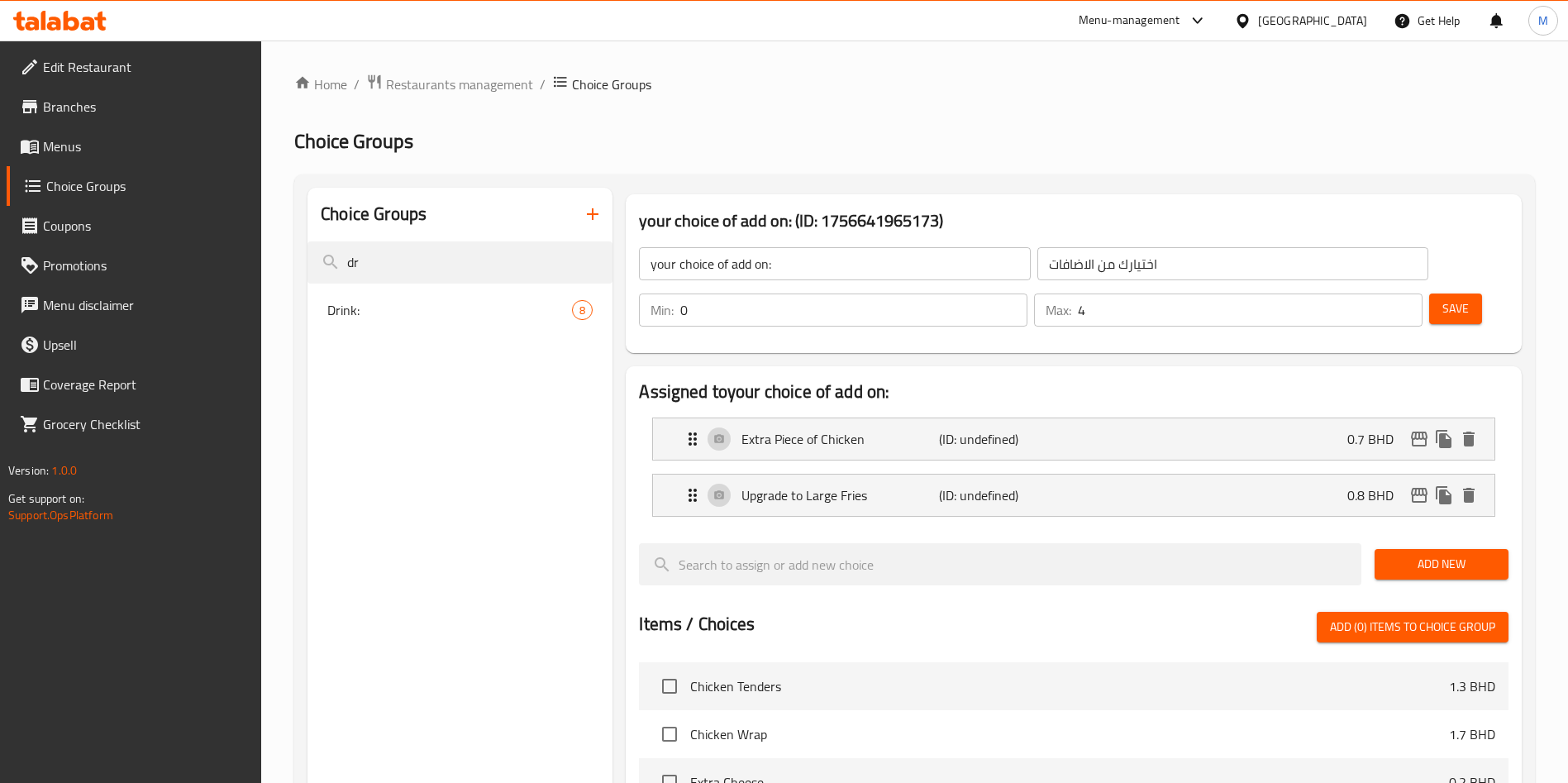
click at [1408, 536] on div "Add New" at bounding box center [1440, 564] width 147 height 55
click at [1403, 554] on span "Add New" at bounding box center [1441, 564] width 107 height 20
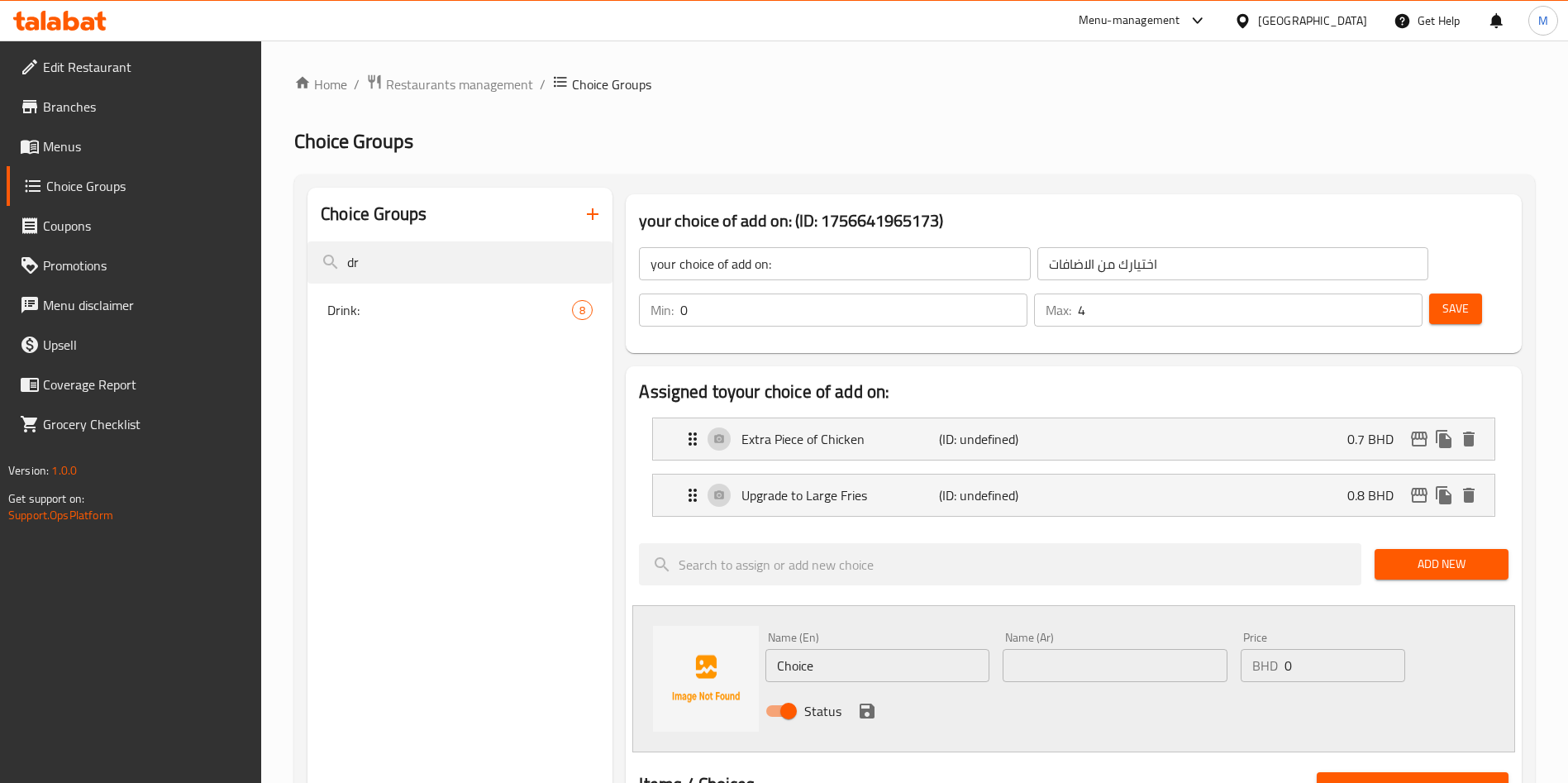
click at [857, 649] on input "Choice" at bounding box center [877, 666] width 224 height 33
paste input "Extra Coleslaw"
type input "Extra Coleslaw"
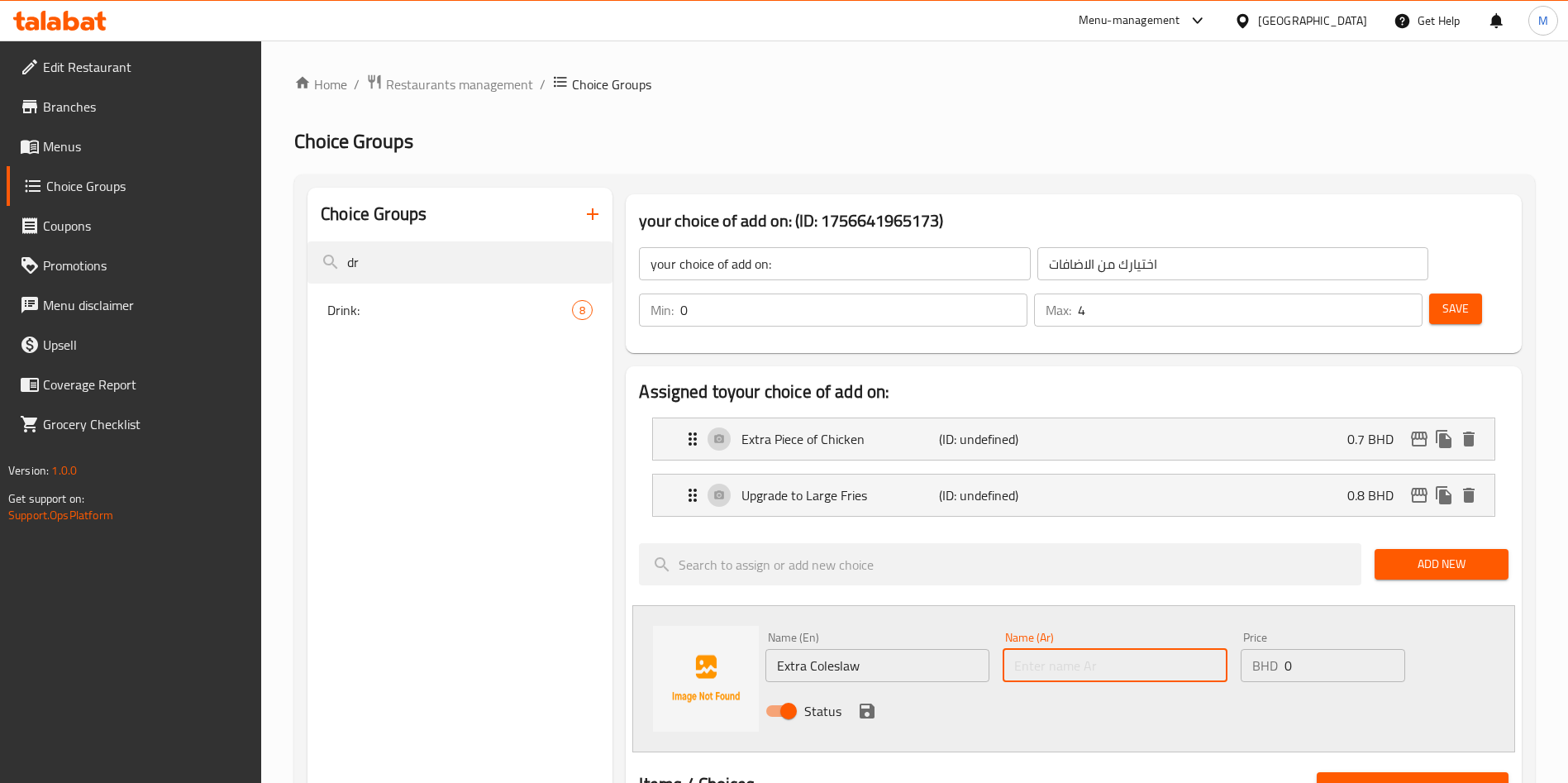
click at [1089, 649] on input "text" at bounding box center [1114, 666] width 224 height 33
paste input "سلطة كول سلو إضافية"
type input "سلطة كول سلو إضافية"
click at [1321, 649] on input "0" at bounding box center [1344, 666] width 121 height 33
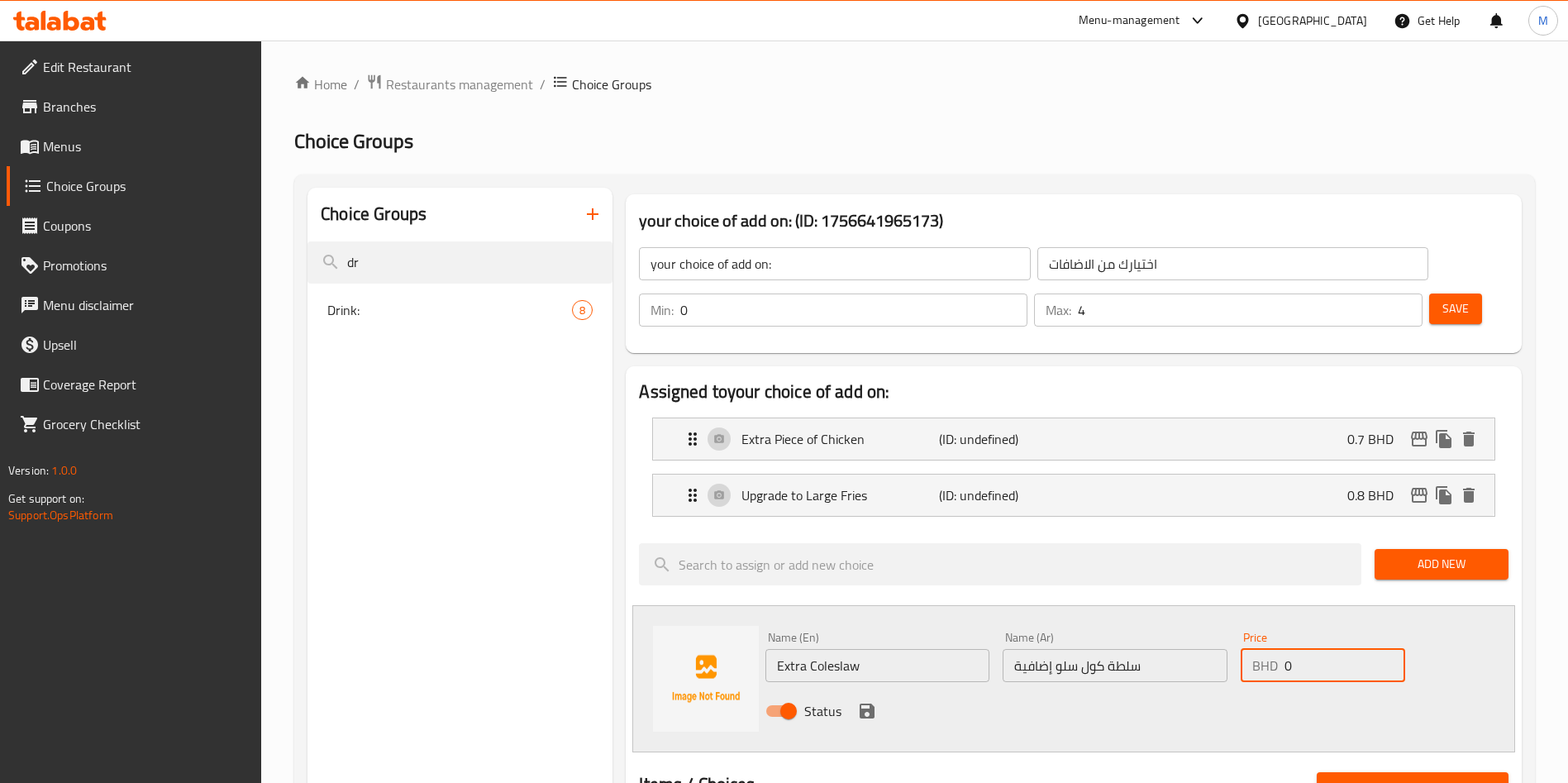
click at [1321, 649] on input "0" at bounding box center [1344, 666] width 121 height 33
type input "0.7"
click at [867, 701] on icon "save" at bounding box center [867, 710] width 19 height 19
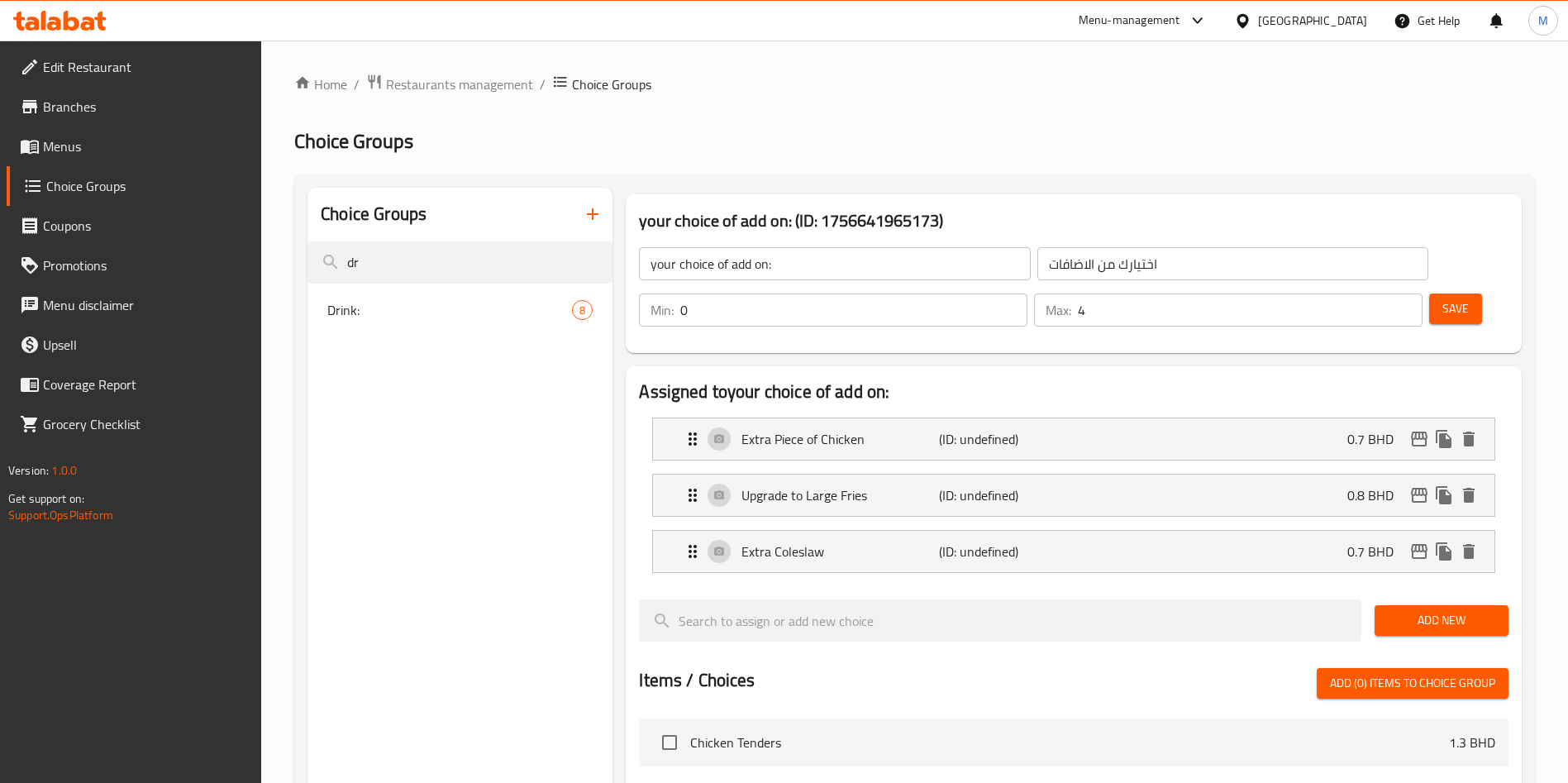
click at [1466, 610] on span "Add New" at bounding box center [1441, 620] width 107 height 20
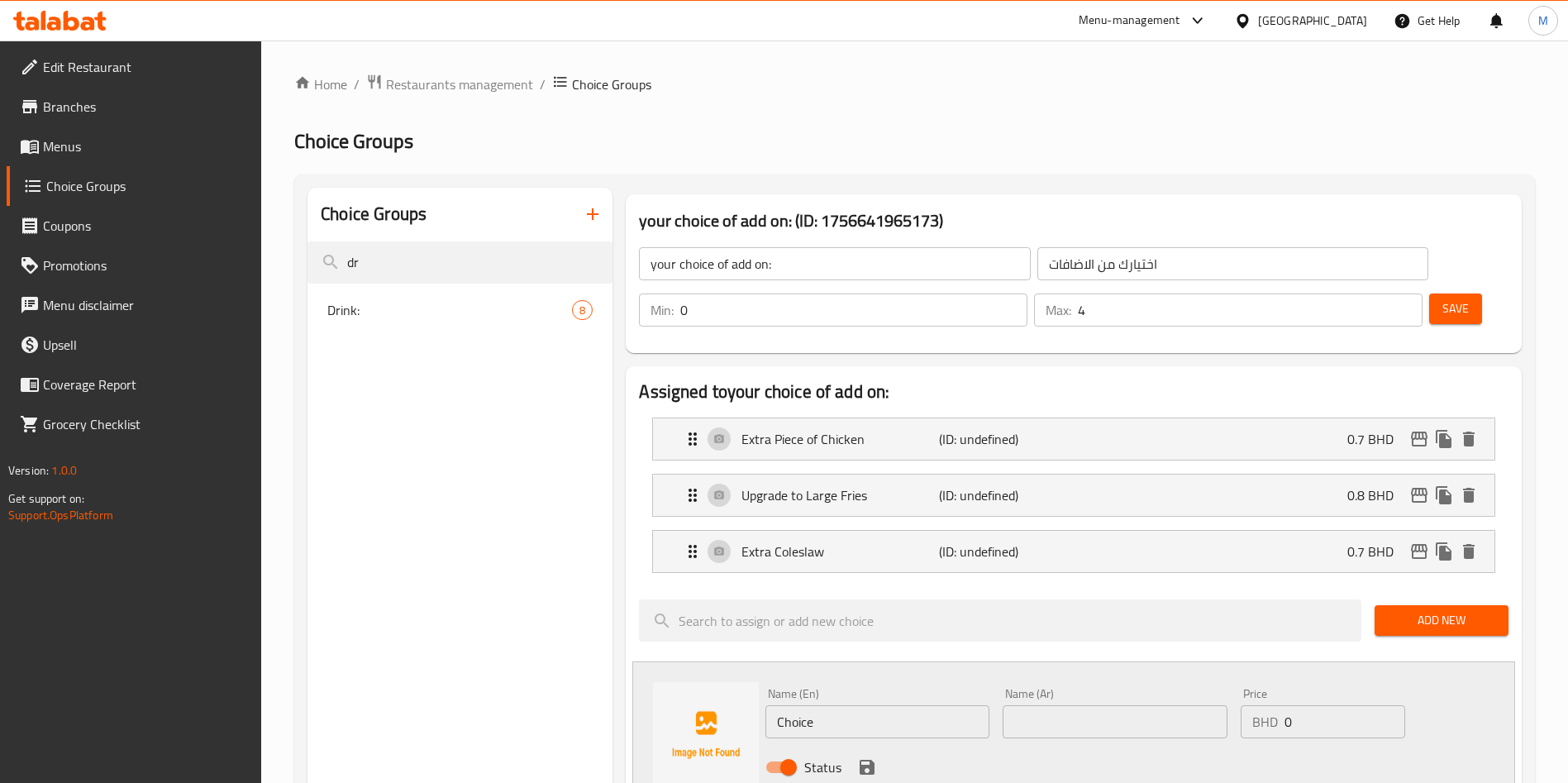
click at [876, 705] on input "Choice" at bounding box center [877, 722] width 224 height 33
paste input "Bun"
type input "Bun"
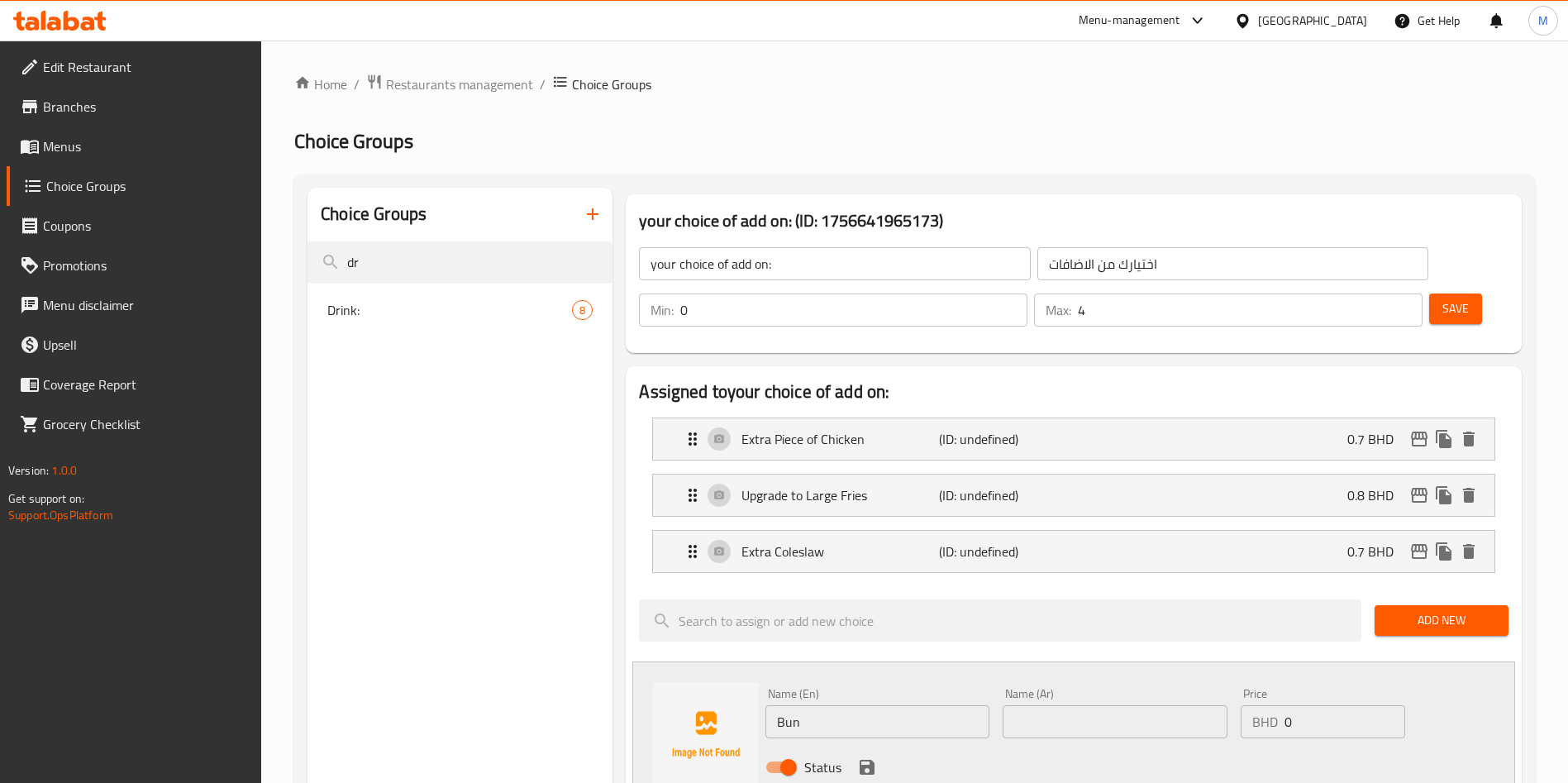
click at [1083, 705] on input "text" at bounding box center [1114, 722] width 224 height 33
type input "خبز"
click at [1340, 705] on input "0" at bounding box center [1344, 722] width 121 height 33
type input "0.1"
click at [873, 760] on icon "save" at bounding box center [867, 767] width 15 height 15
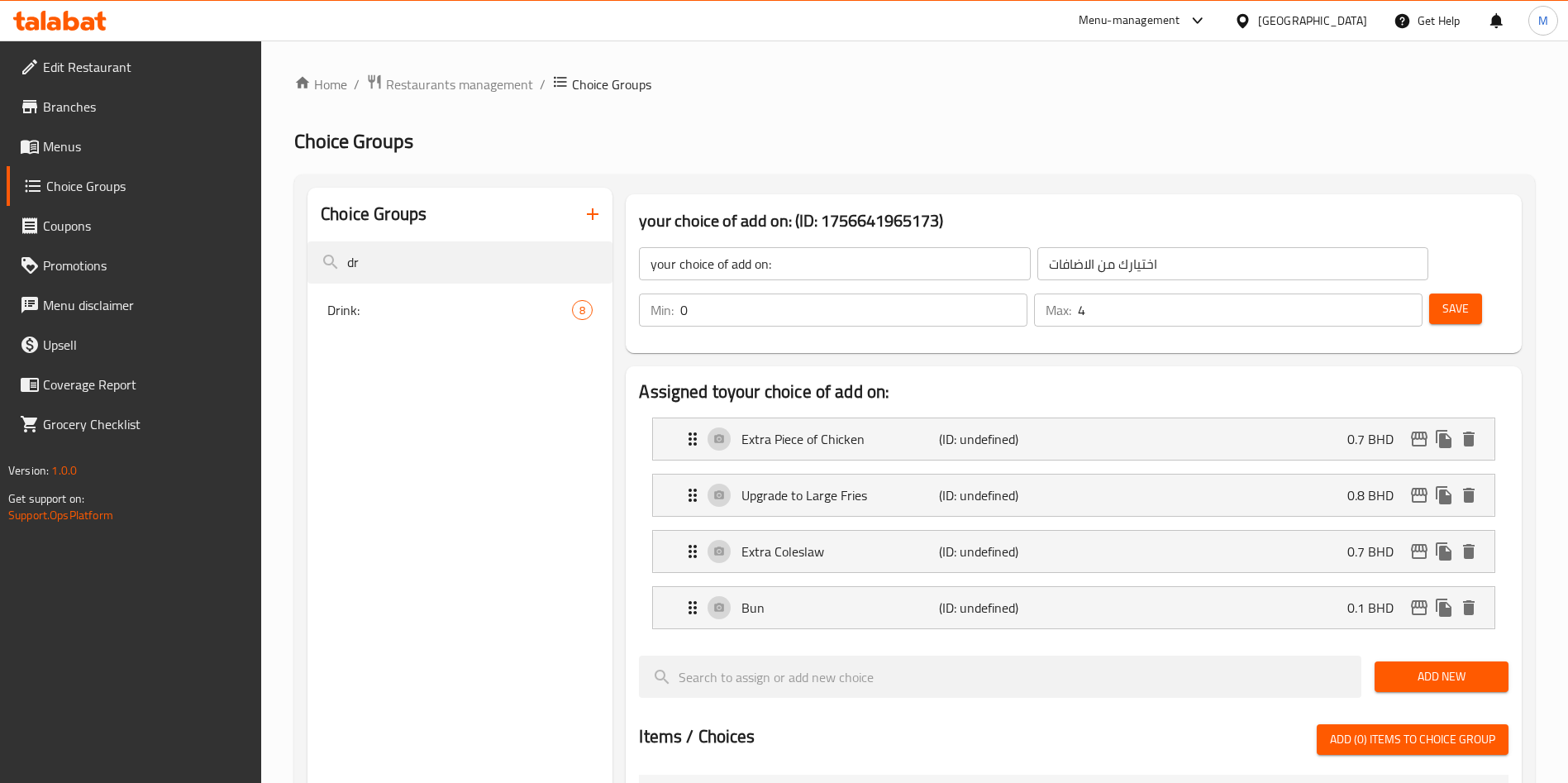
click at [1422, 662] on button "Add New" at bounding box center [1440, 677] width 134 height 31
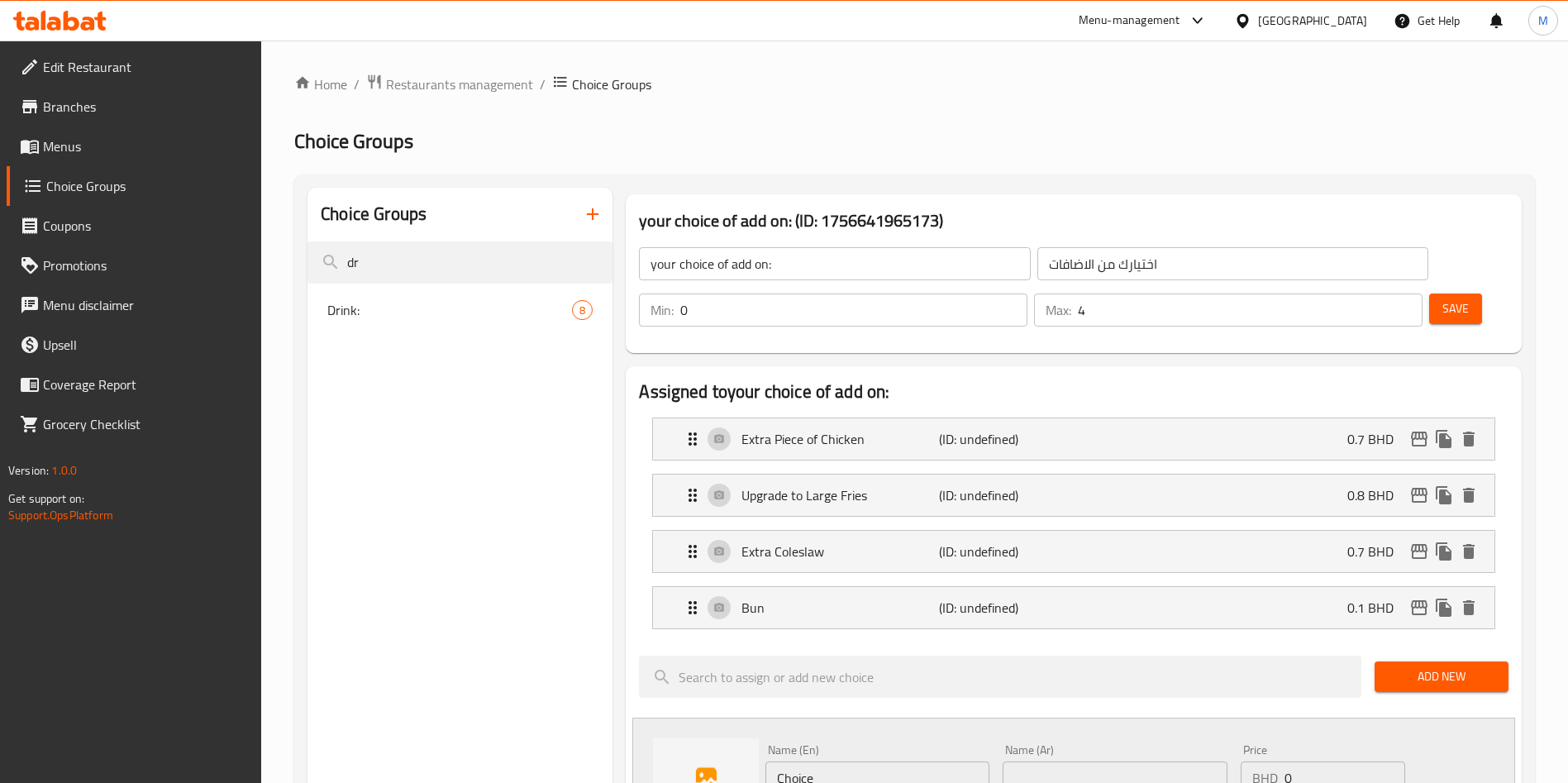
click at [936, 762] on input "Choice" at bounding box center [877, 778] width 224 height 33
paste input "Ketchup"
type input "Ketchup"
click at [1078, 762] on input "text" at bounding box center [1114, 778] width 224 height 33
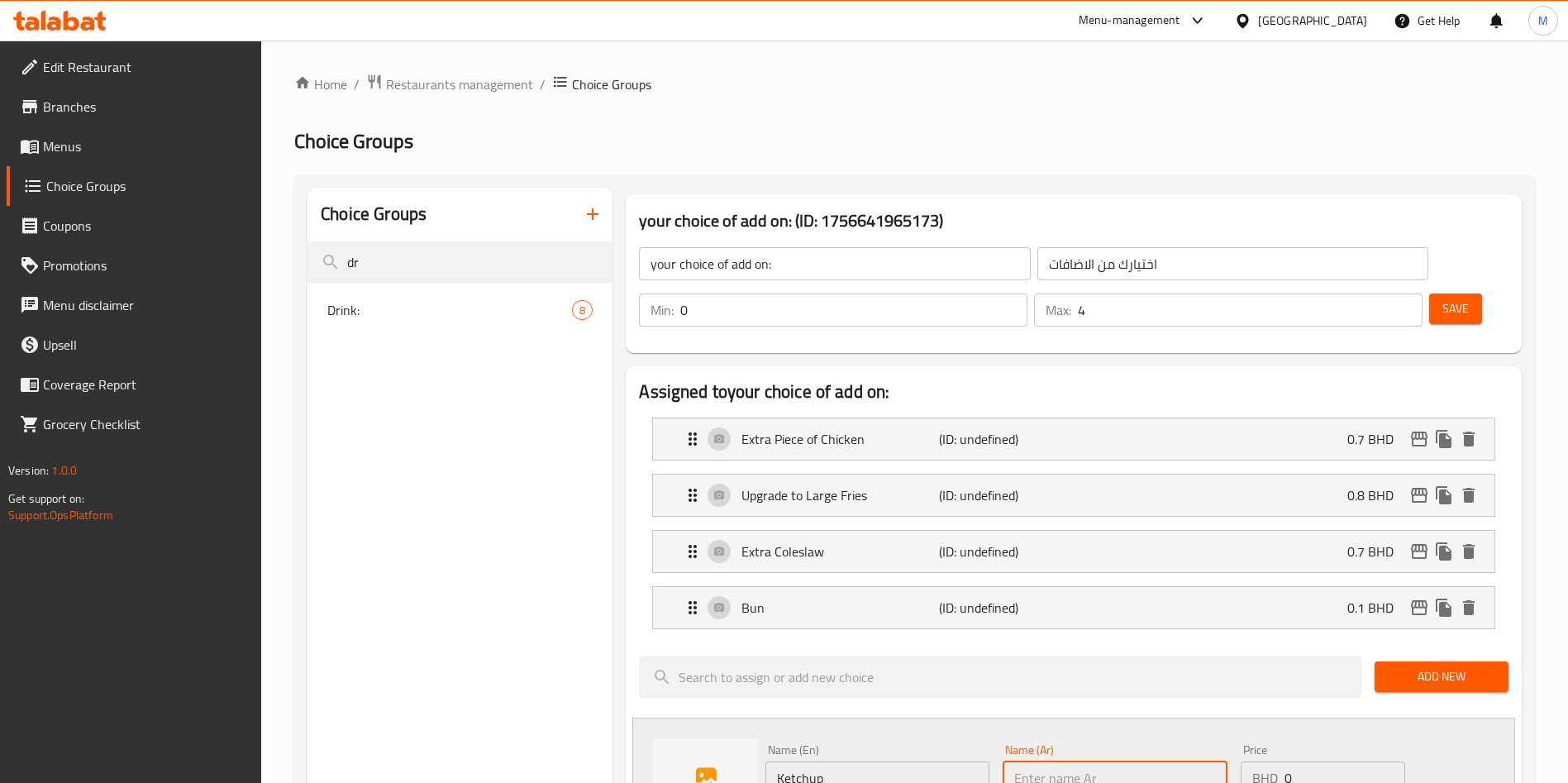
click at [1078, 762] on input "text" at bounding box center [1114, 778] width 224 height 33
paste input "الكاتشب"
type input "الكاتشب"
click at [1314, 762] on input "0" at bounding box center [1344, 778] width 121 height 33
type input "0.69"
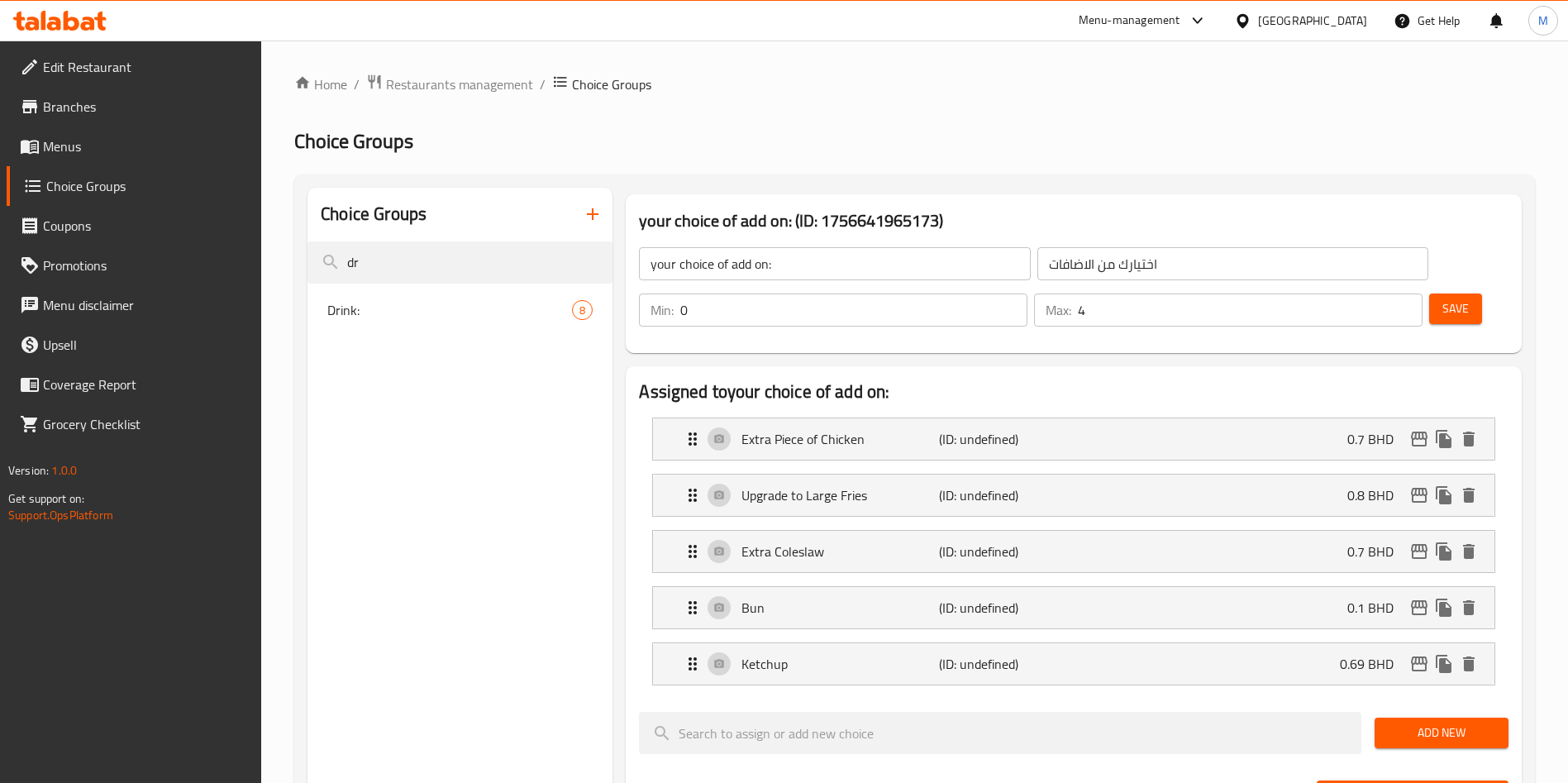
click at [1453, 717] on button "Add New" at bounding box center [1440, 732] width 134 height 31
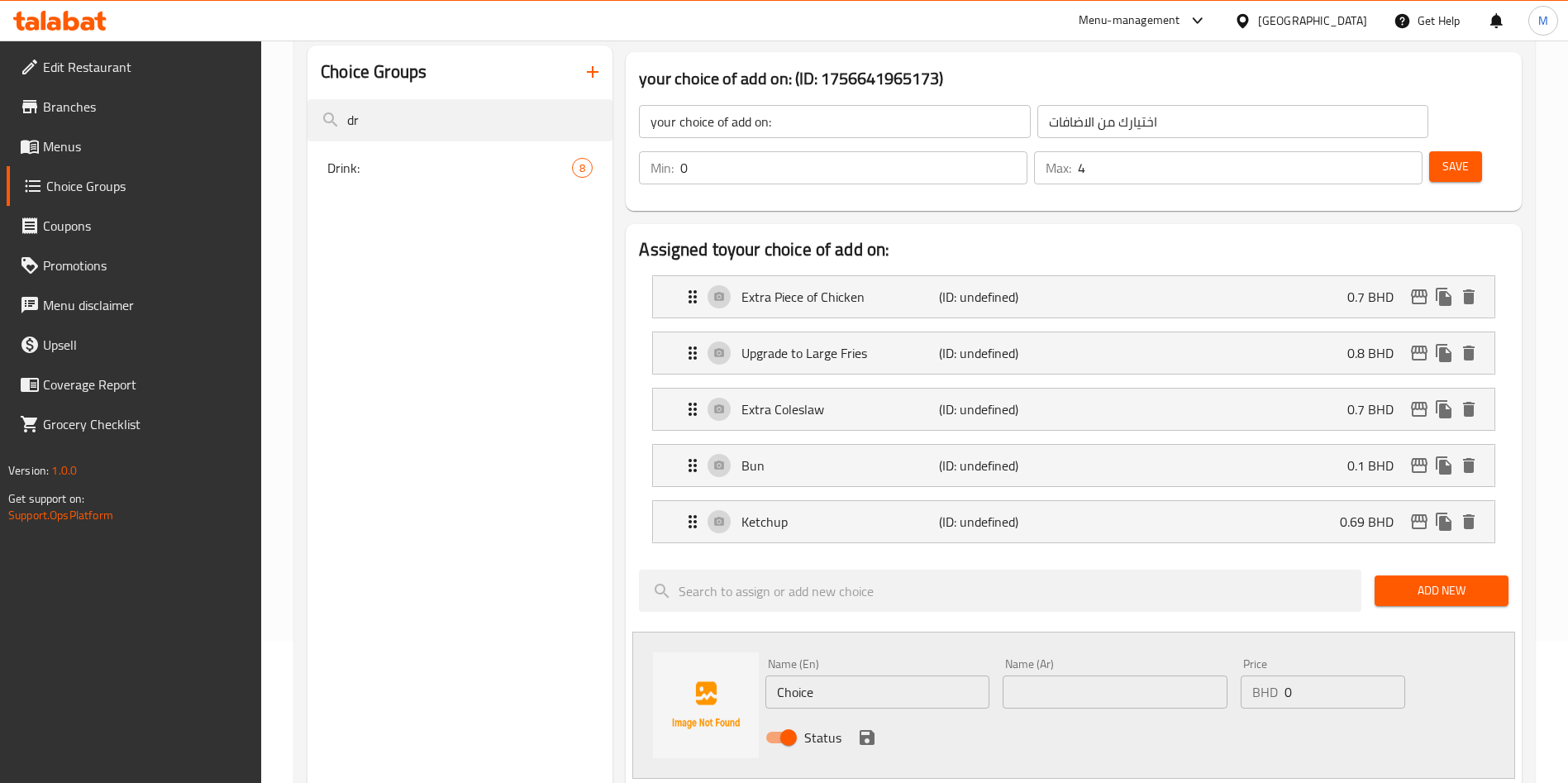
scroll to position [372, 0]
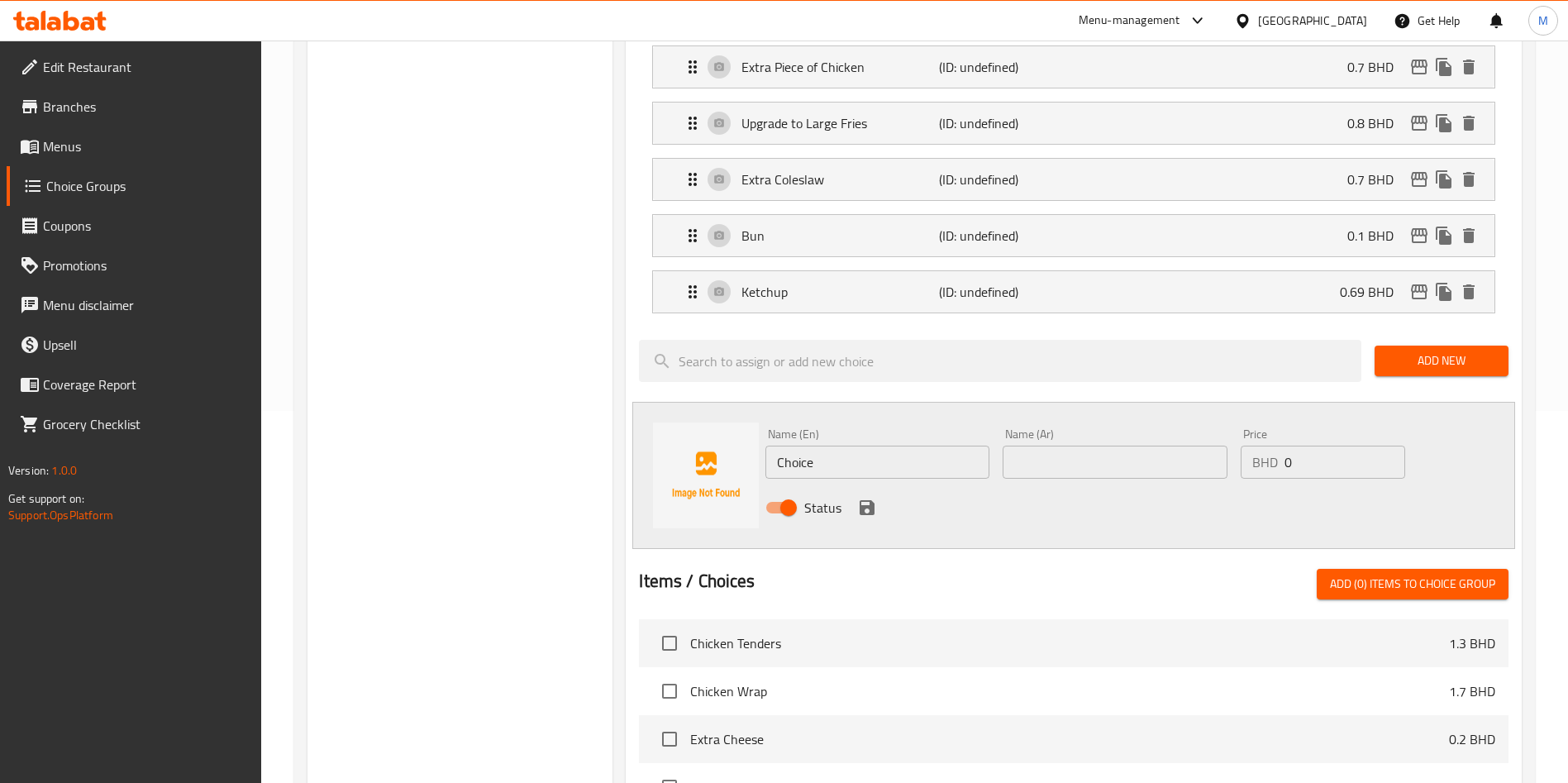
click at [857, 446] on input "Choice" at bounding box center [877, 462] width 224 height 33
paste input "thai chili sauce"
type input "thai chili sauce"
click at [1102, 446] on input "text" at bounding box center [1114, 462] width 224 height 33
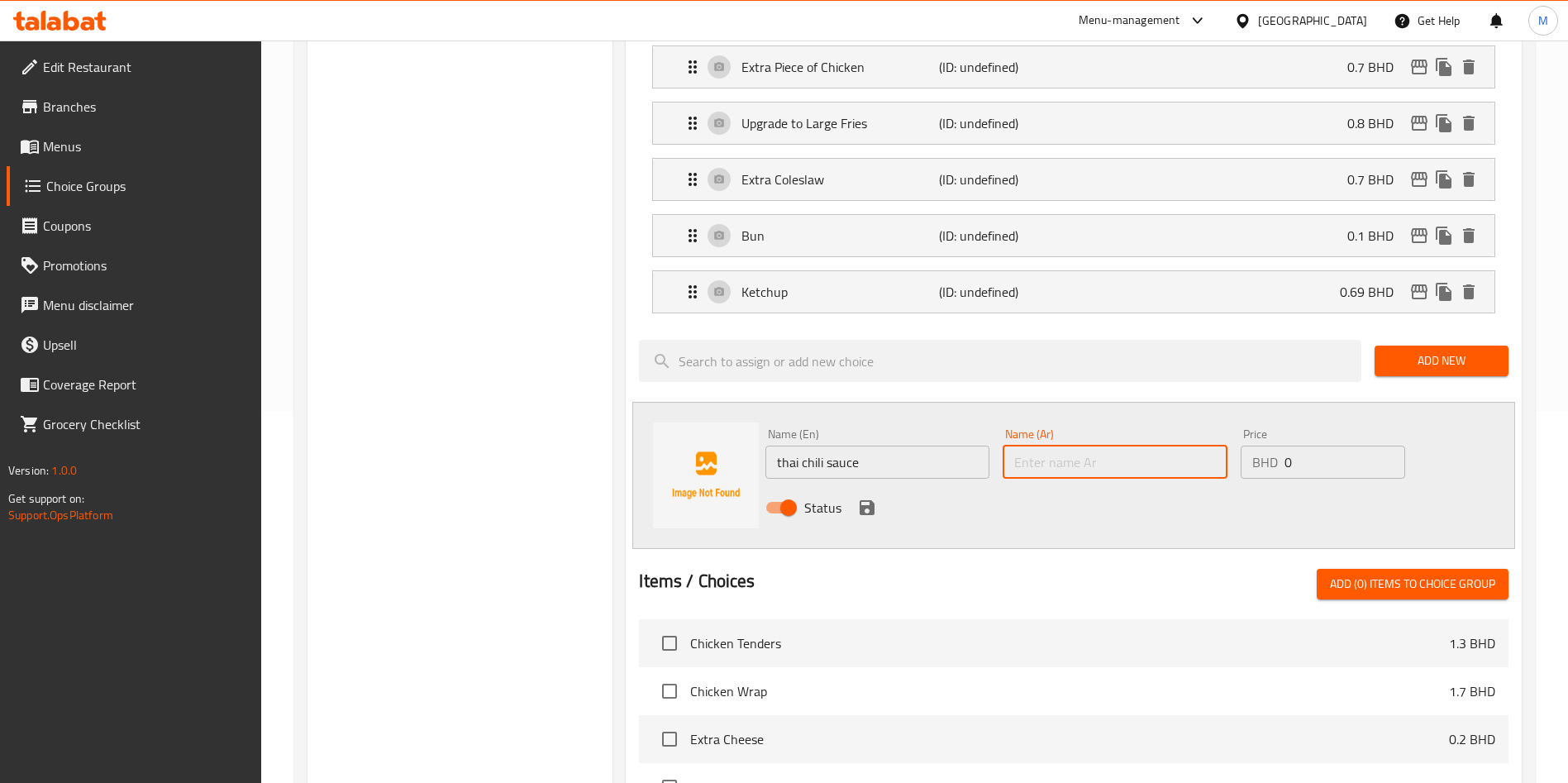
paste input "صلصة الفلفل الحار التايلاندية"
type input "صلصة الفلفل الحار التايلاندية"
click at [1314, 446] on input "0" at bounding box center [1344, 462] width 121 height 33
type input "0.3"
click at [856, 485] on div "Status" at bounding box center [1114, 508] width 711 height 44
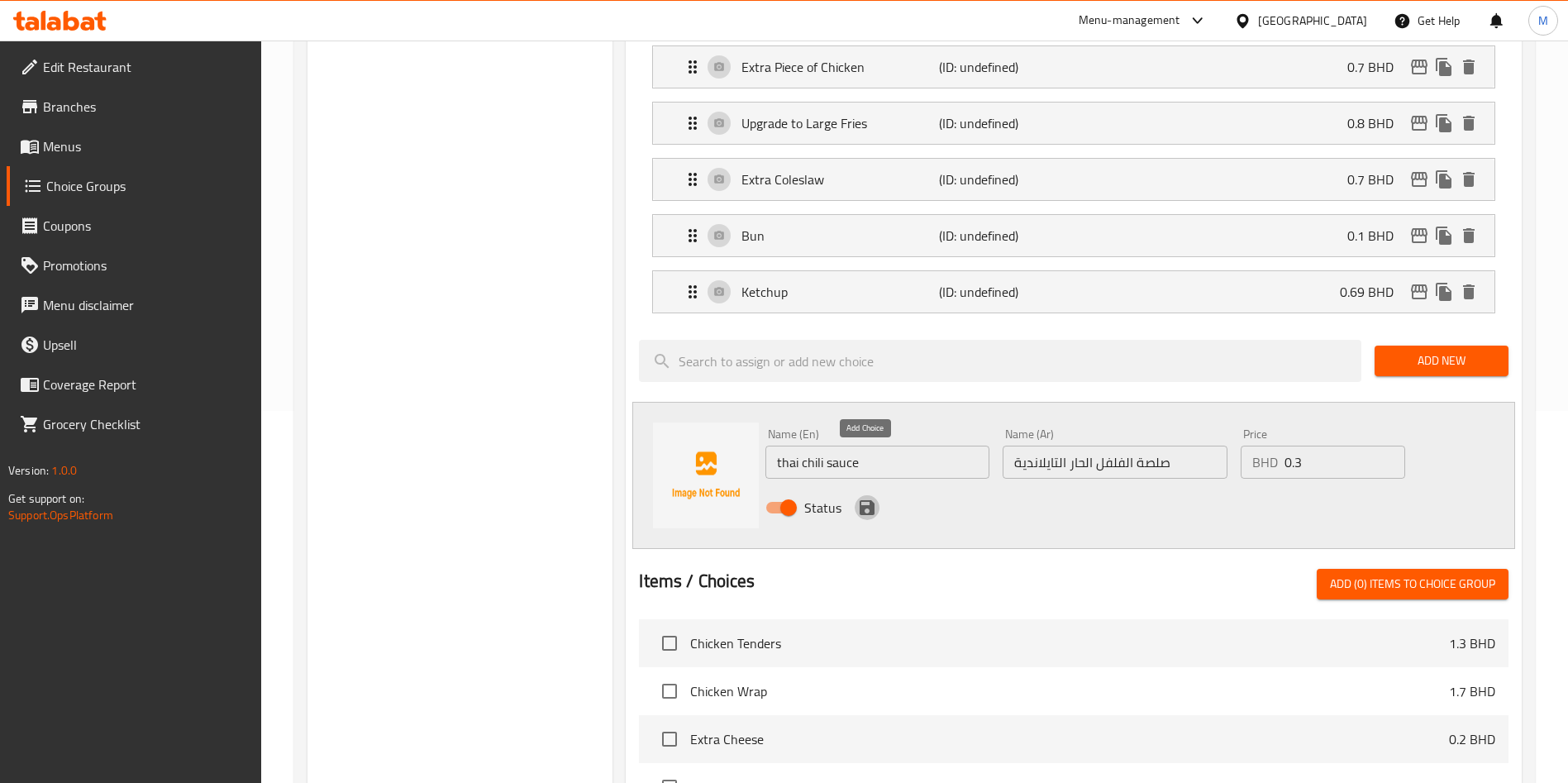
click at [859, 500] on icon "save" at bounding box center [867, 508] width 15 height 15
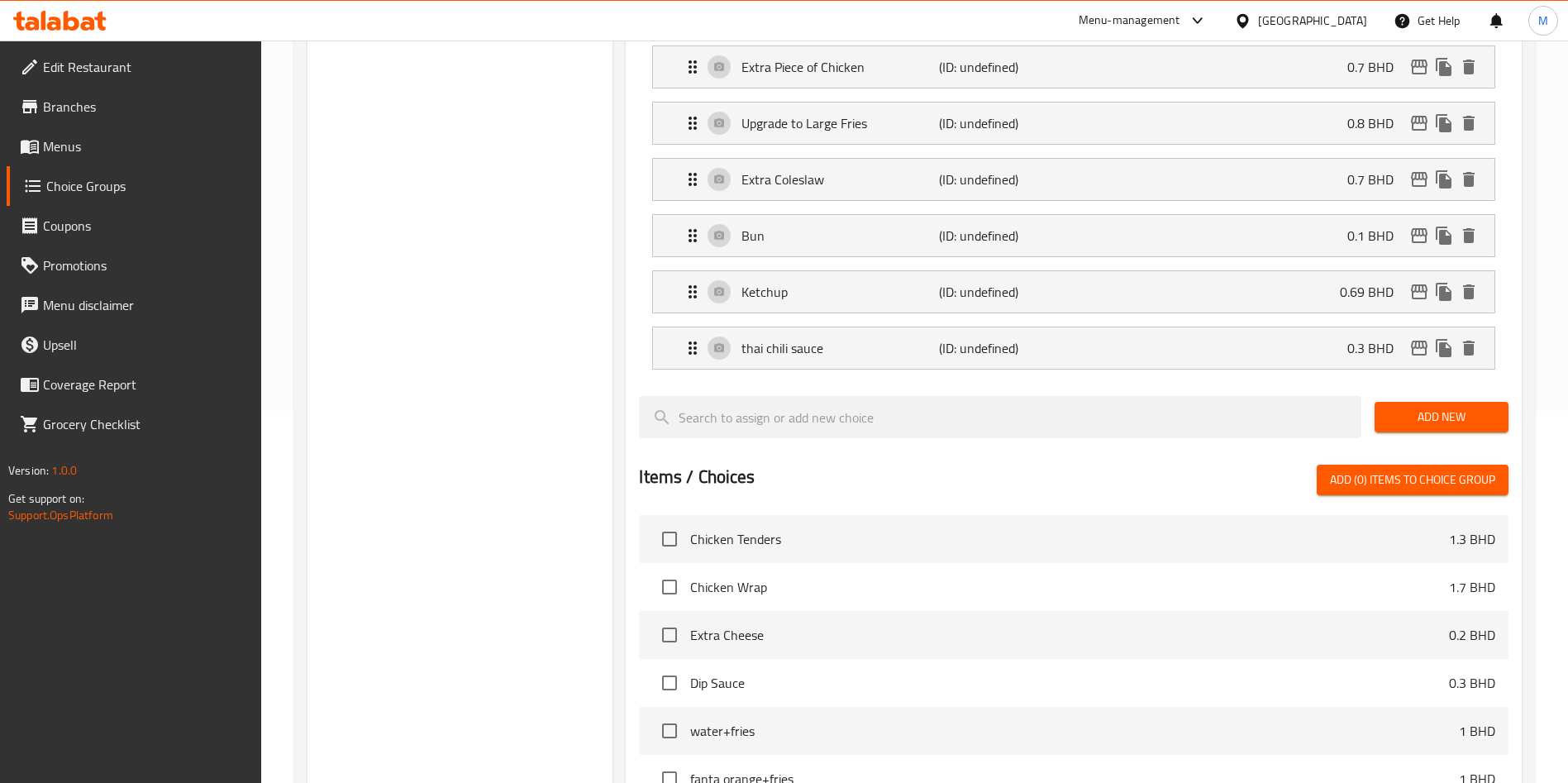
drag, startPoint x: 1468, startPoint y: 364, endPoint x: 1437, endPoint y: 367, distance: 31.1
click at [1468, 407] on span "Add New" at bounding box center [1441, 417] width 107 height 20
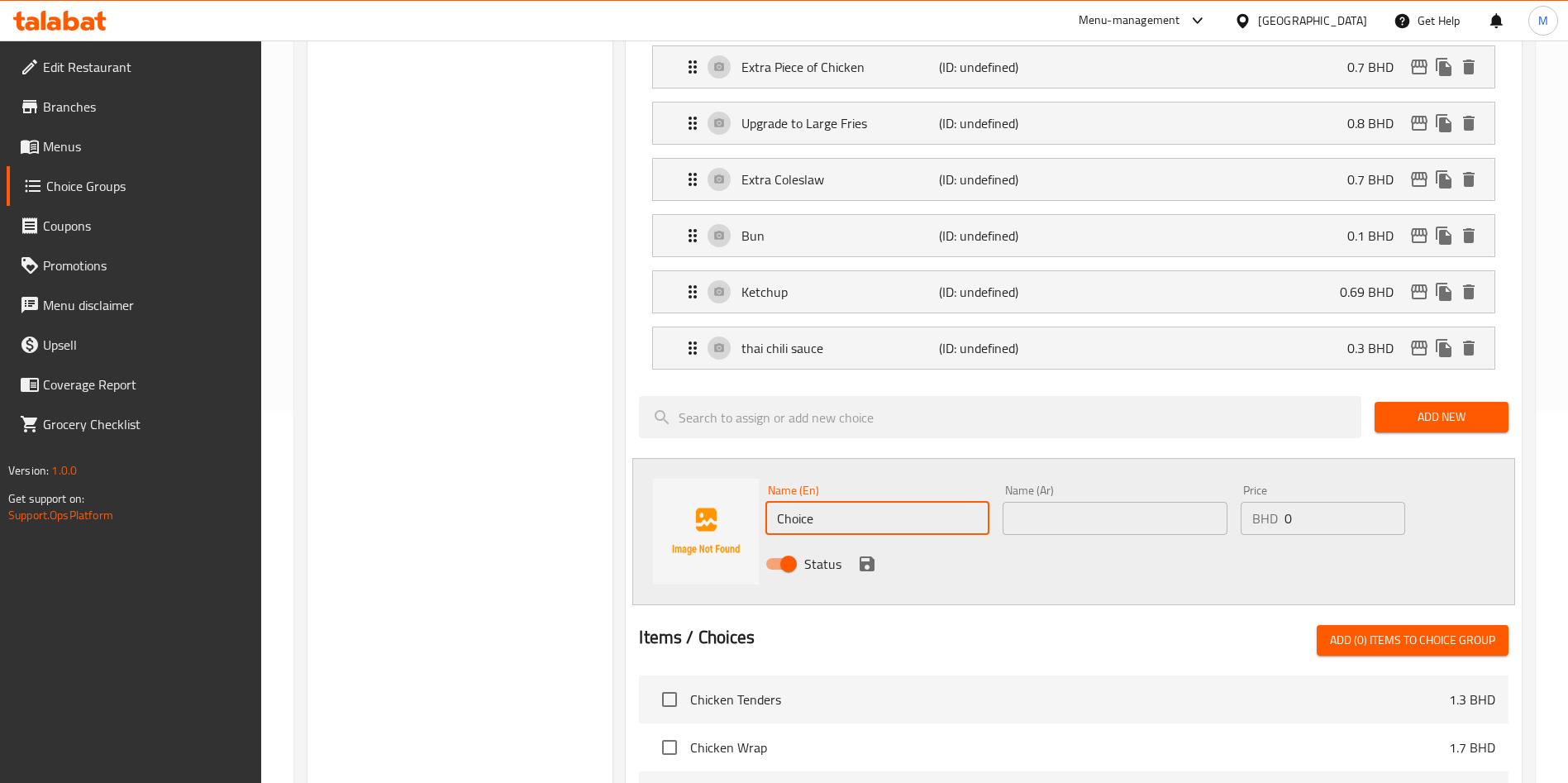
click at [888, 502] on input "Choice" at bounding box center [877, 519] width 224 height 33
paste input "chipotle sauce"
type input "chipotle sauce"
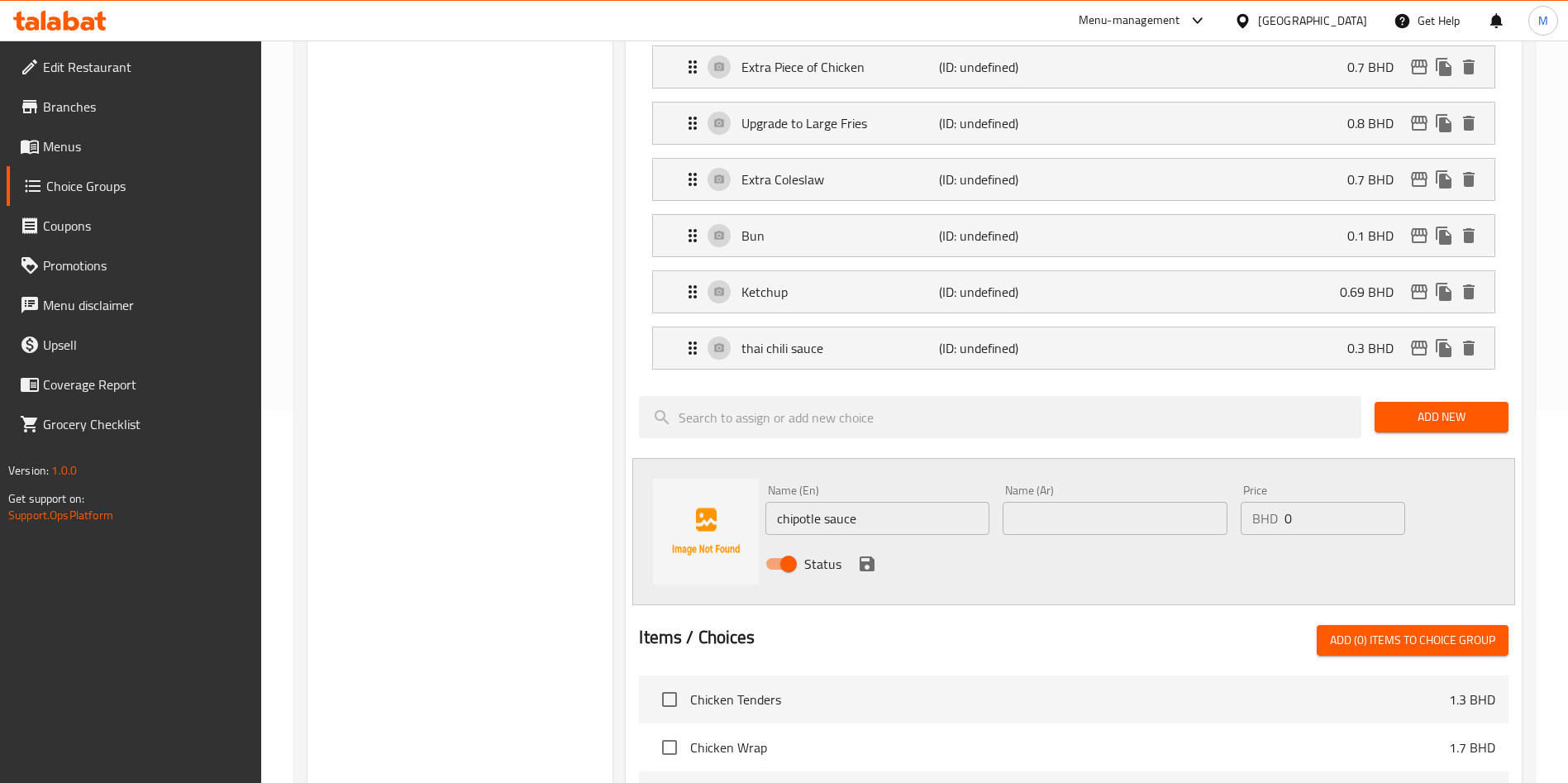
click at [1210, 502] on input "text" at bounding box center [1114, 519] width 224 height 33
paste input "صلصة شيبوتلي"
type input "صلصة شيبوتلي"
click at [1331, 502] on input "0" at bounding box center [1344, 519] width 121 height 33
type input "0.3"
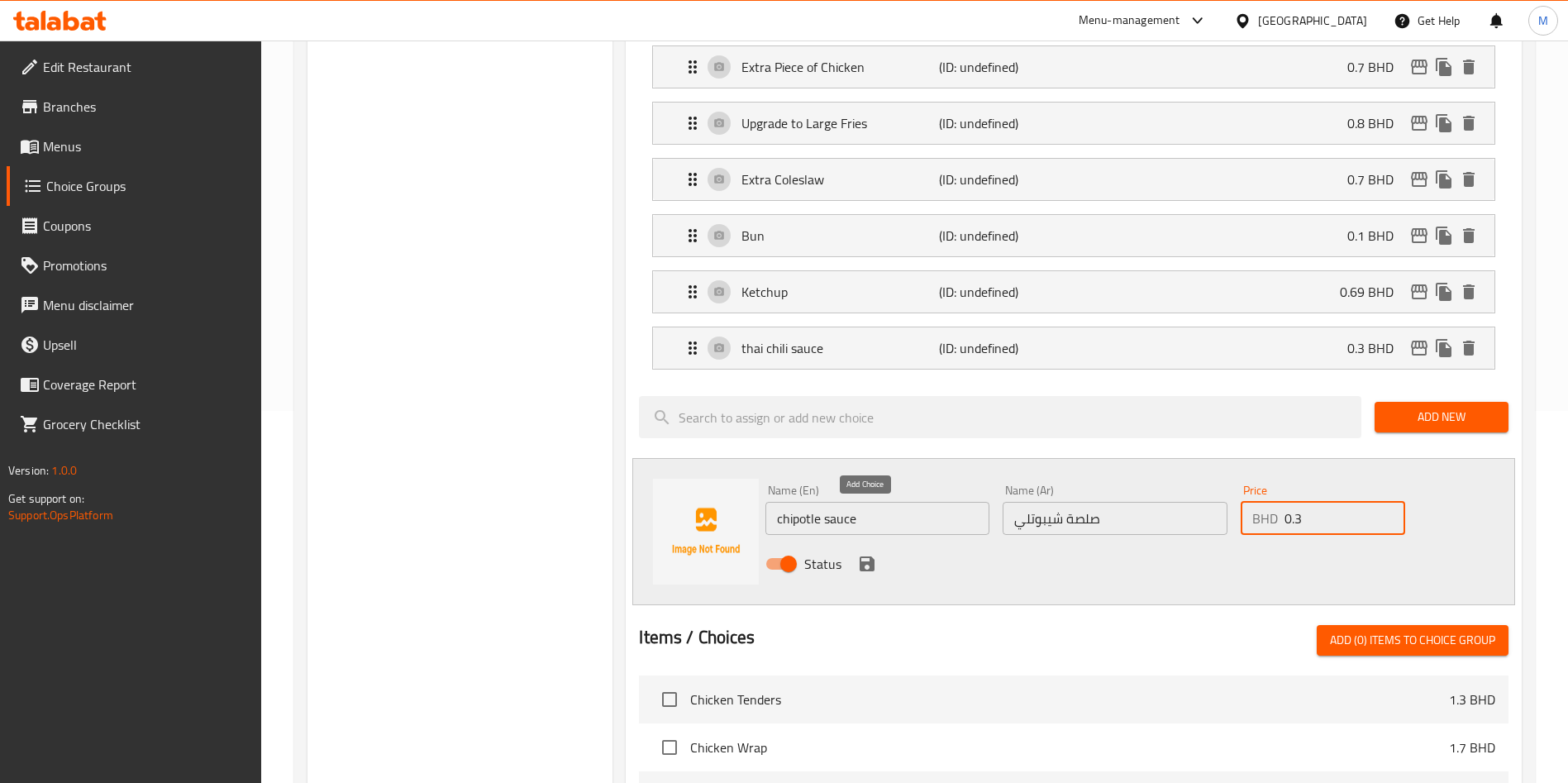
click at [859, 554] on icon "save" at bounding box center [867, 563] width 19 height 19
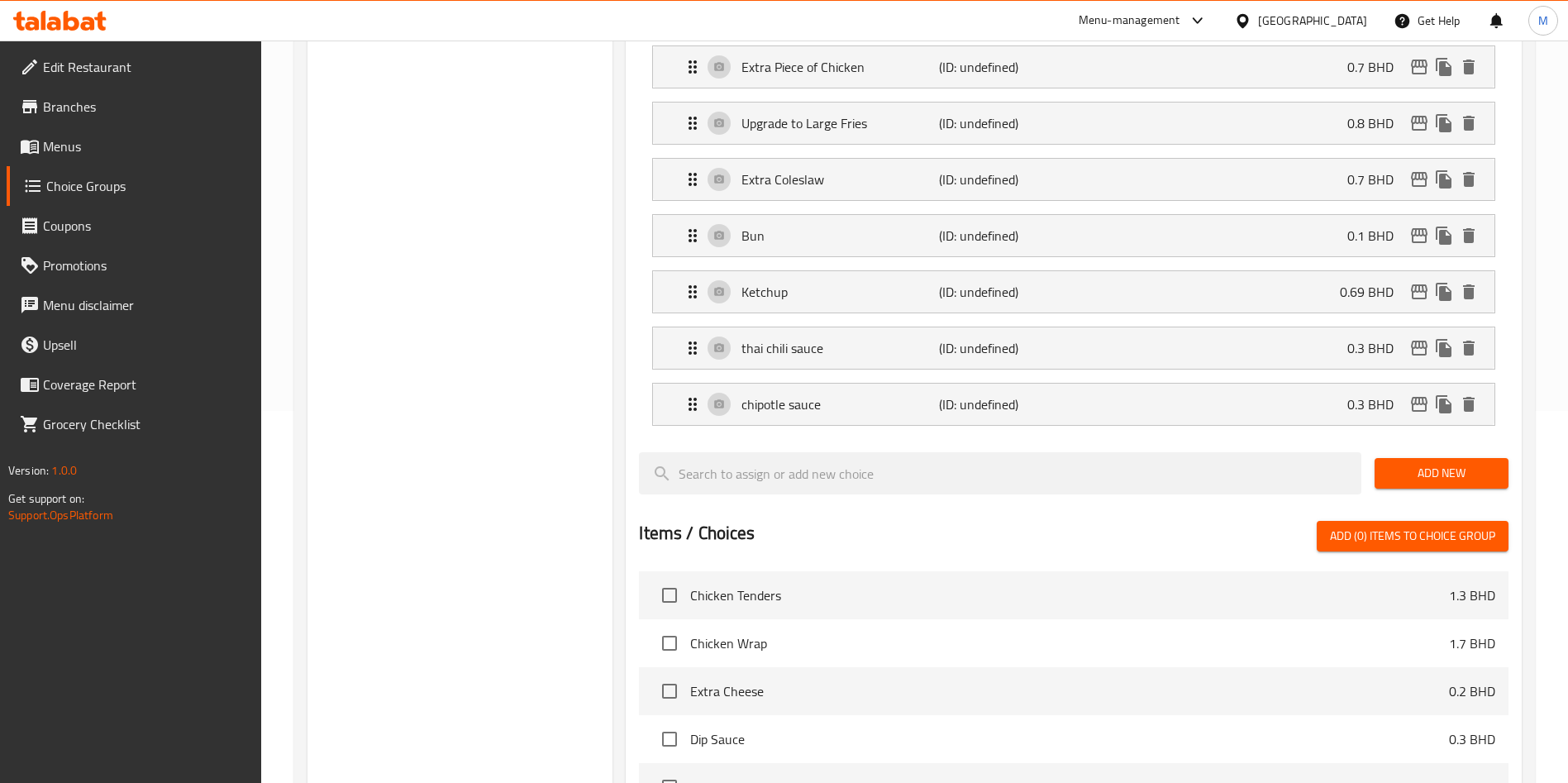
click at [1454, 446] on div "Add New" at bounding box center [1440, 473] width 147 height 55
click at [1453, 463] on span "Add New" at bounding box center [1441, 473] width 107 height 20
click at [1406, 463] on span "Add New" at bounding box center [1441, 473] width 107 height 20
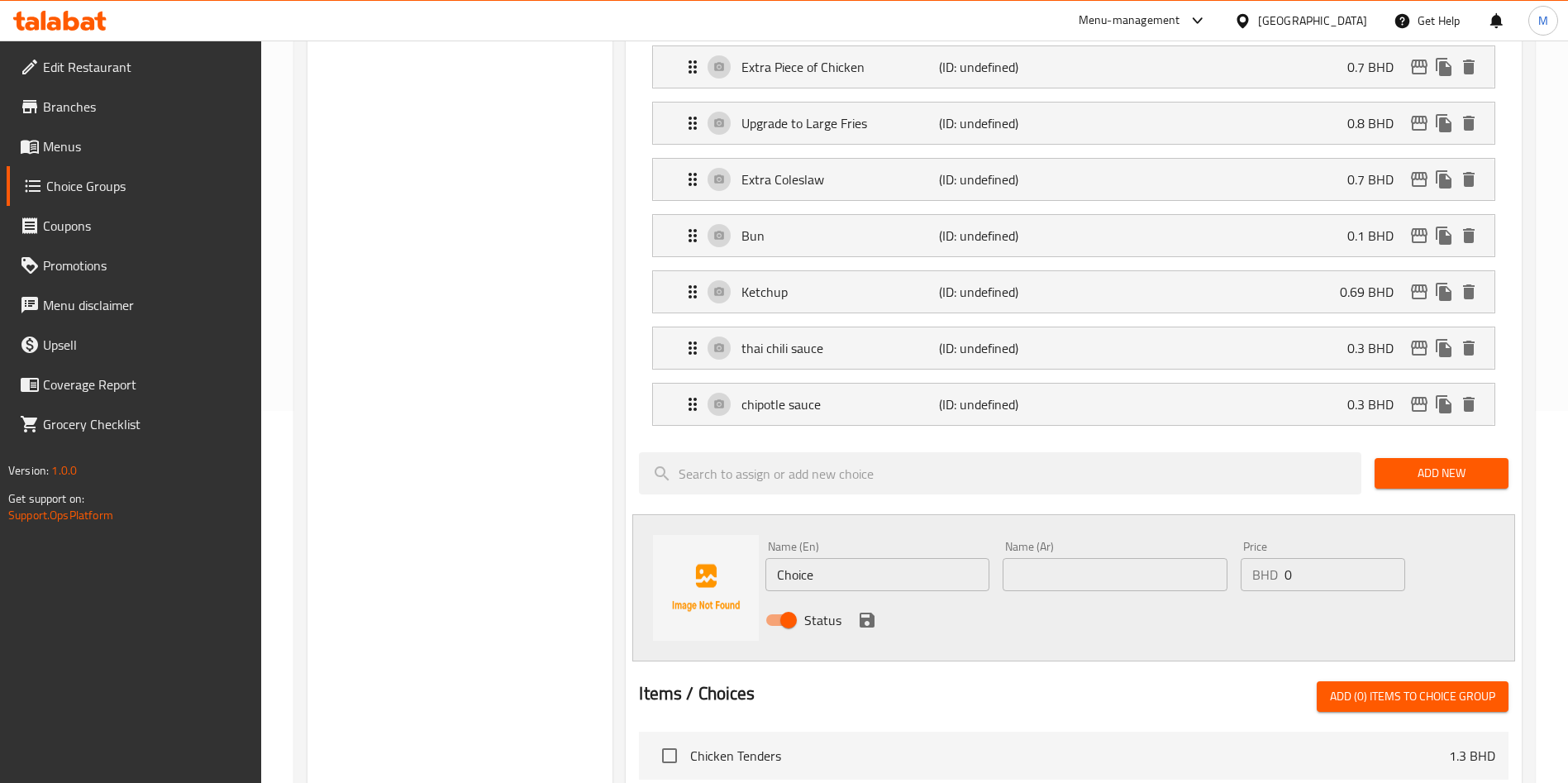
click at [1312, 558] on input "0" at bounding box center [1344, 575] width 121 height 33
type input "0.3"
click at [935, 548] on div "Name (En) Choice Name (En)" at bounding box center [877, 566] width 237 height 64
click at [931, 558] on input "Choice" at bounding box center [877, 575] width 224 height 33
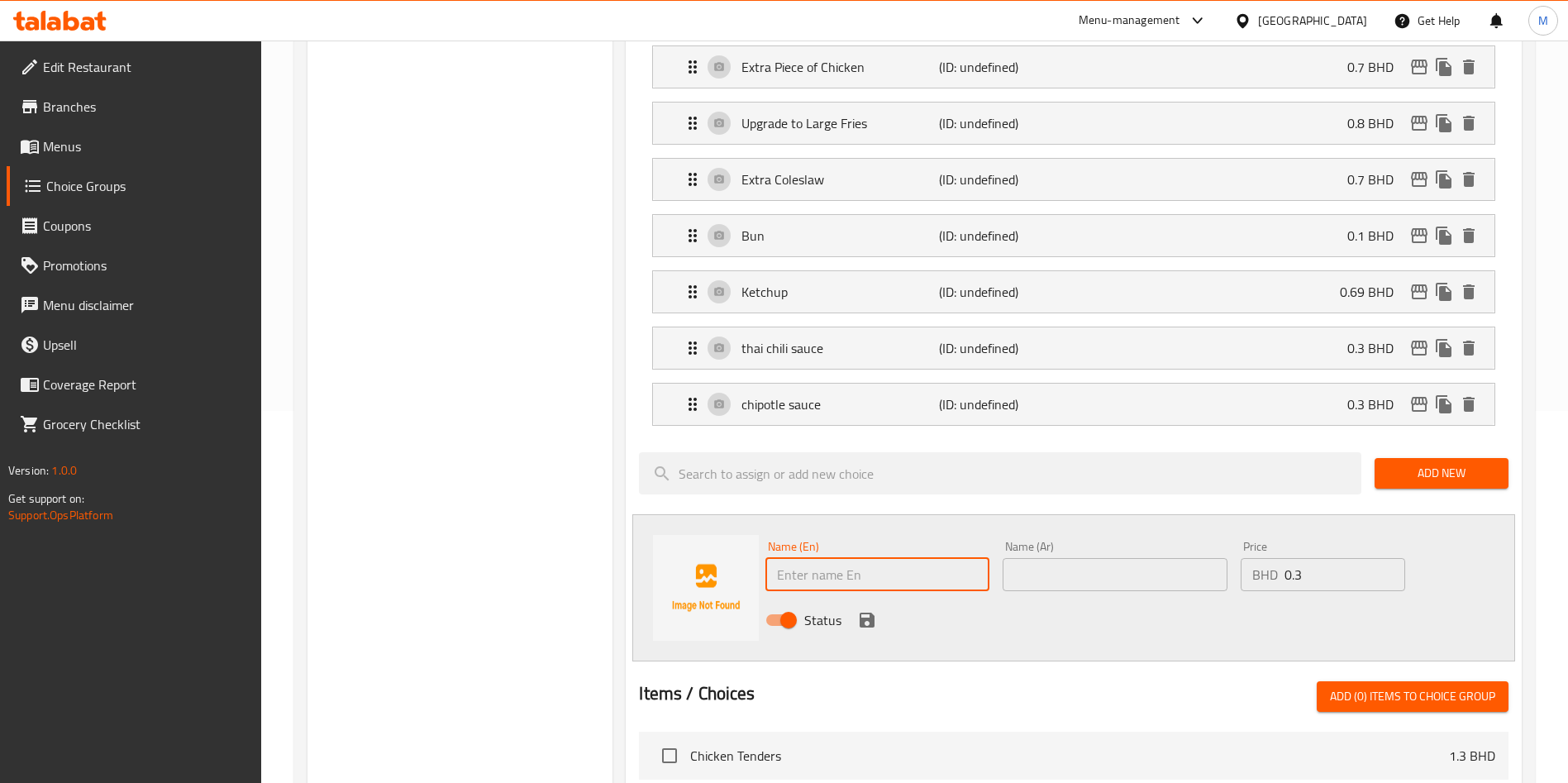
paste input "Soft Drink"
type input "Soft Drink"
click at [1029, 558] on input "text" at bounding box center [1114, 575] width 224 height 33
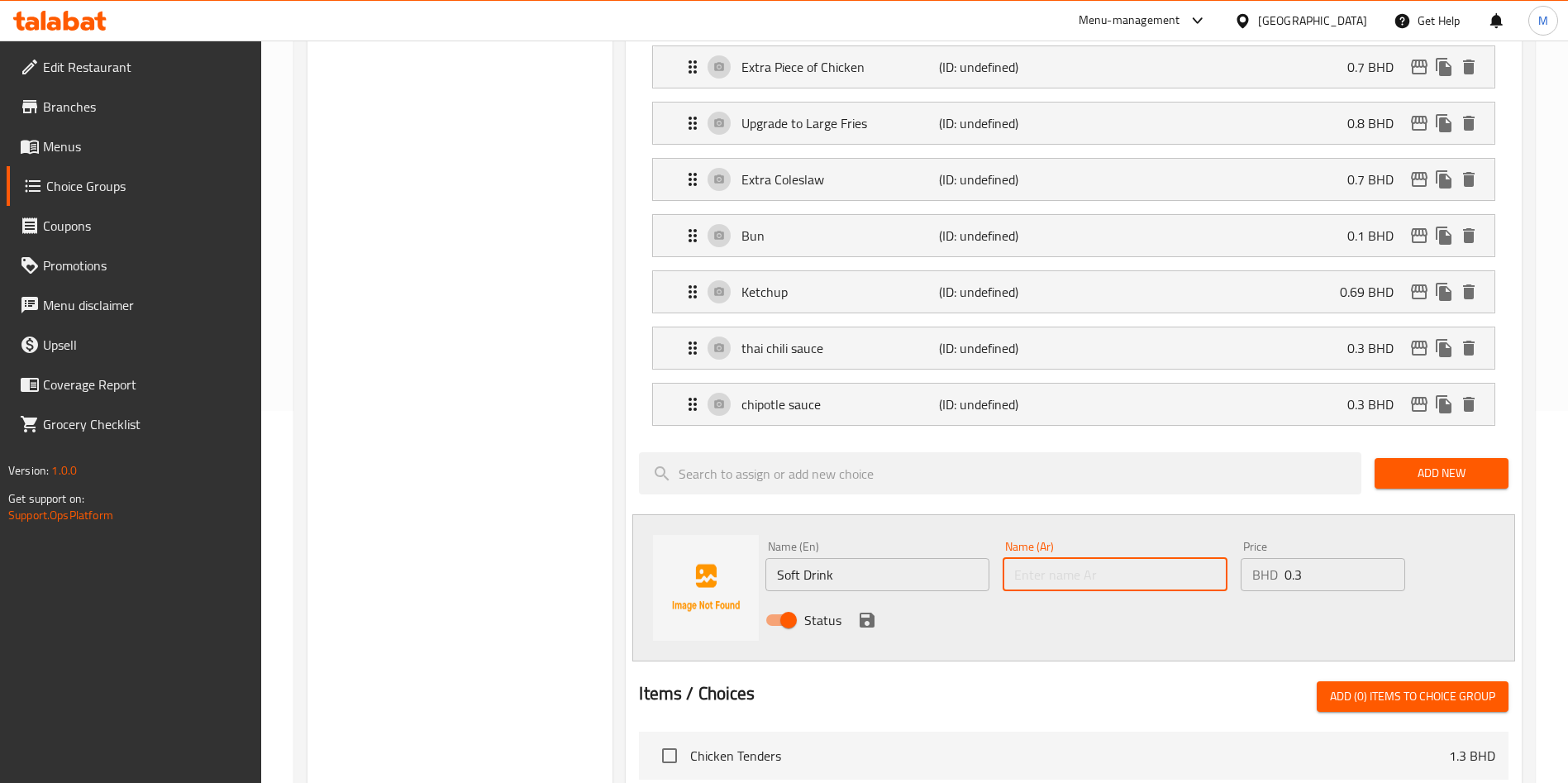
paste input "مشروب غازي"
type input "مشروب غازي"
click at [870, 613] on icon "save" at bounding box center [867, 620] width 15 height 15
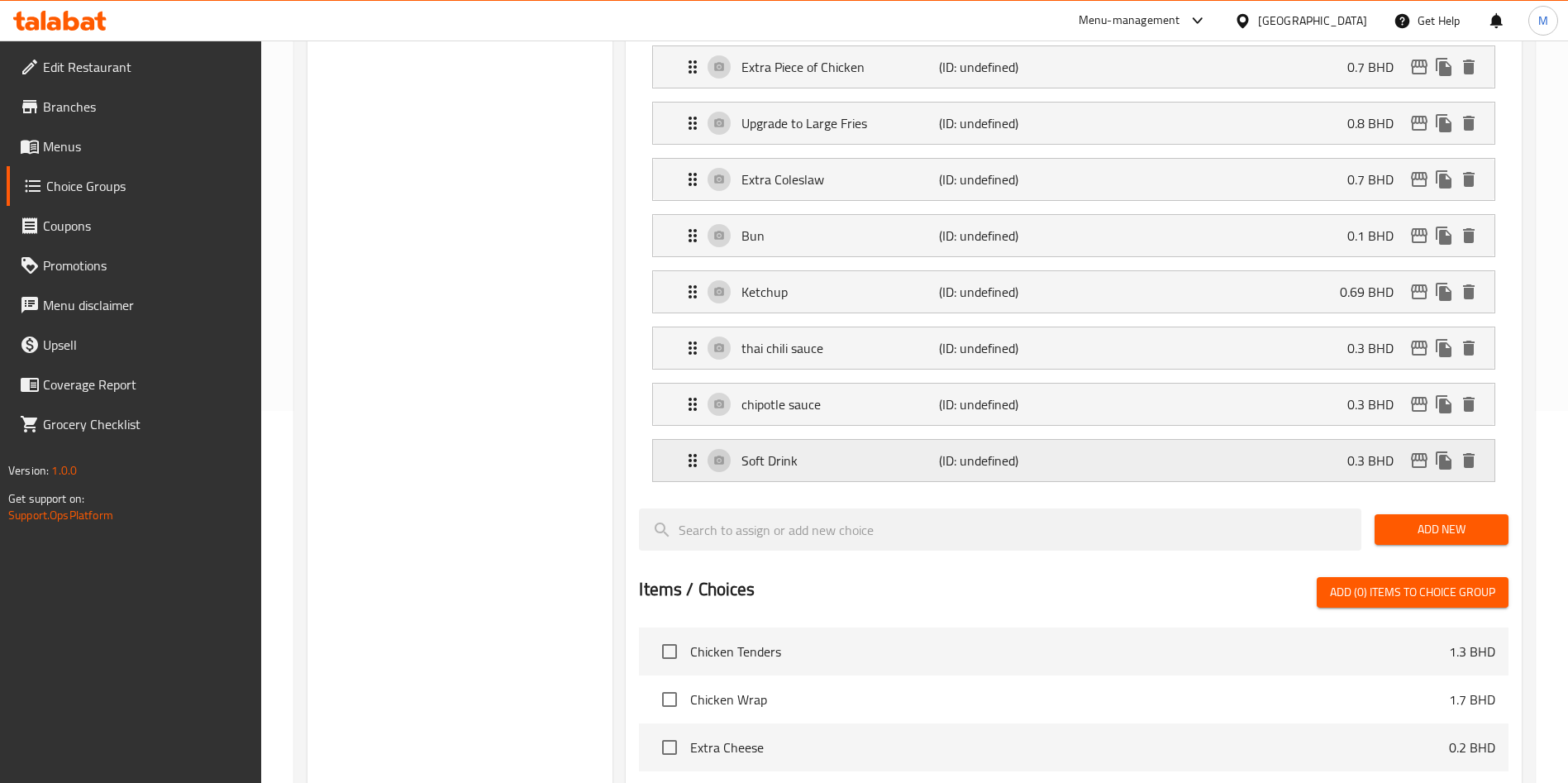
scroll to position [0, 0]
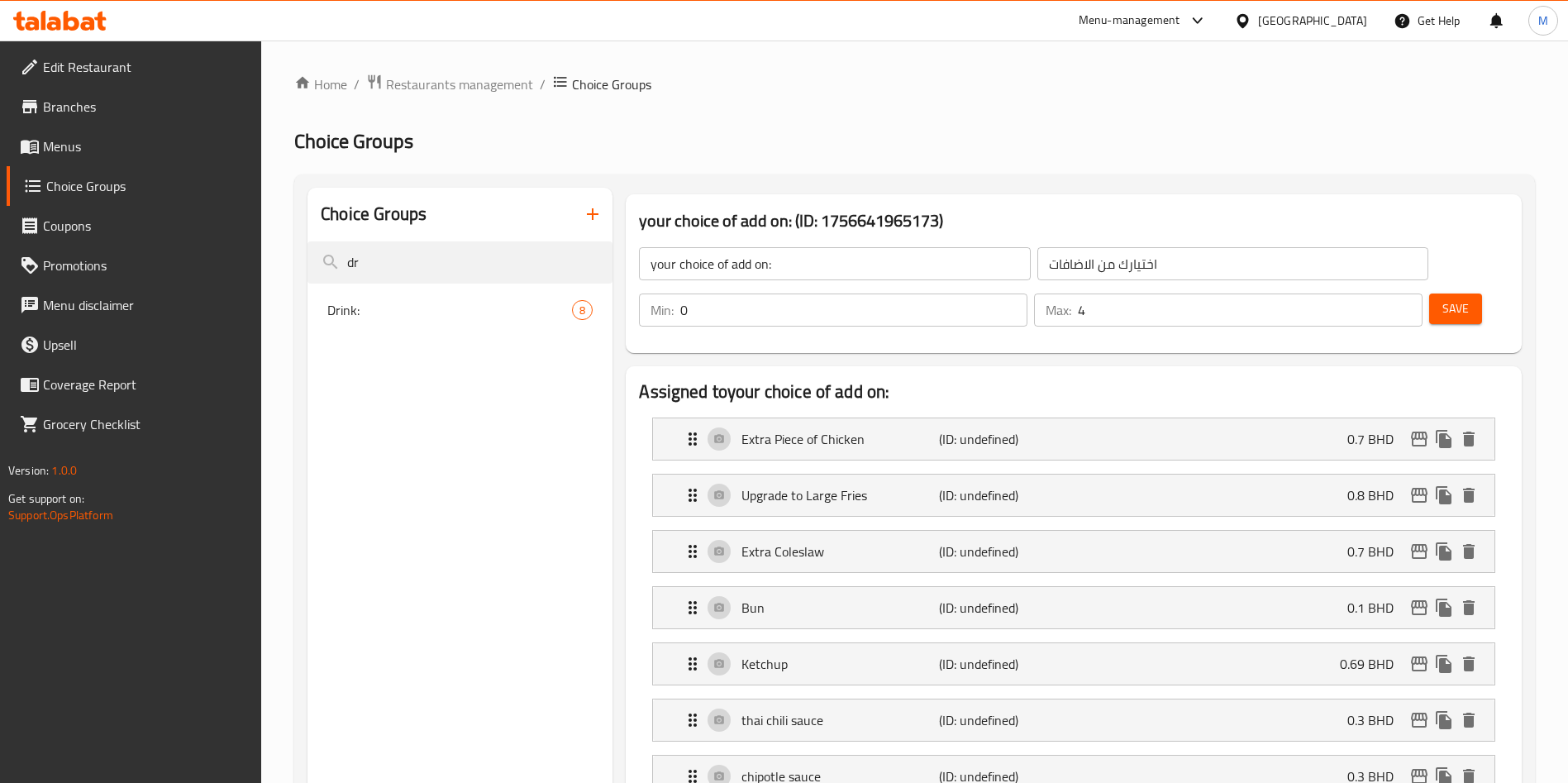
click at [1442, 299] on span "Save" at bounding box center [1455, 309] width 27 height 20
click at [1430, 261] on div at bounding box center [784, 391] width 1568 height 783
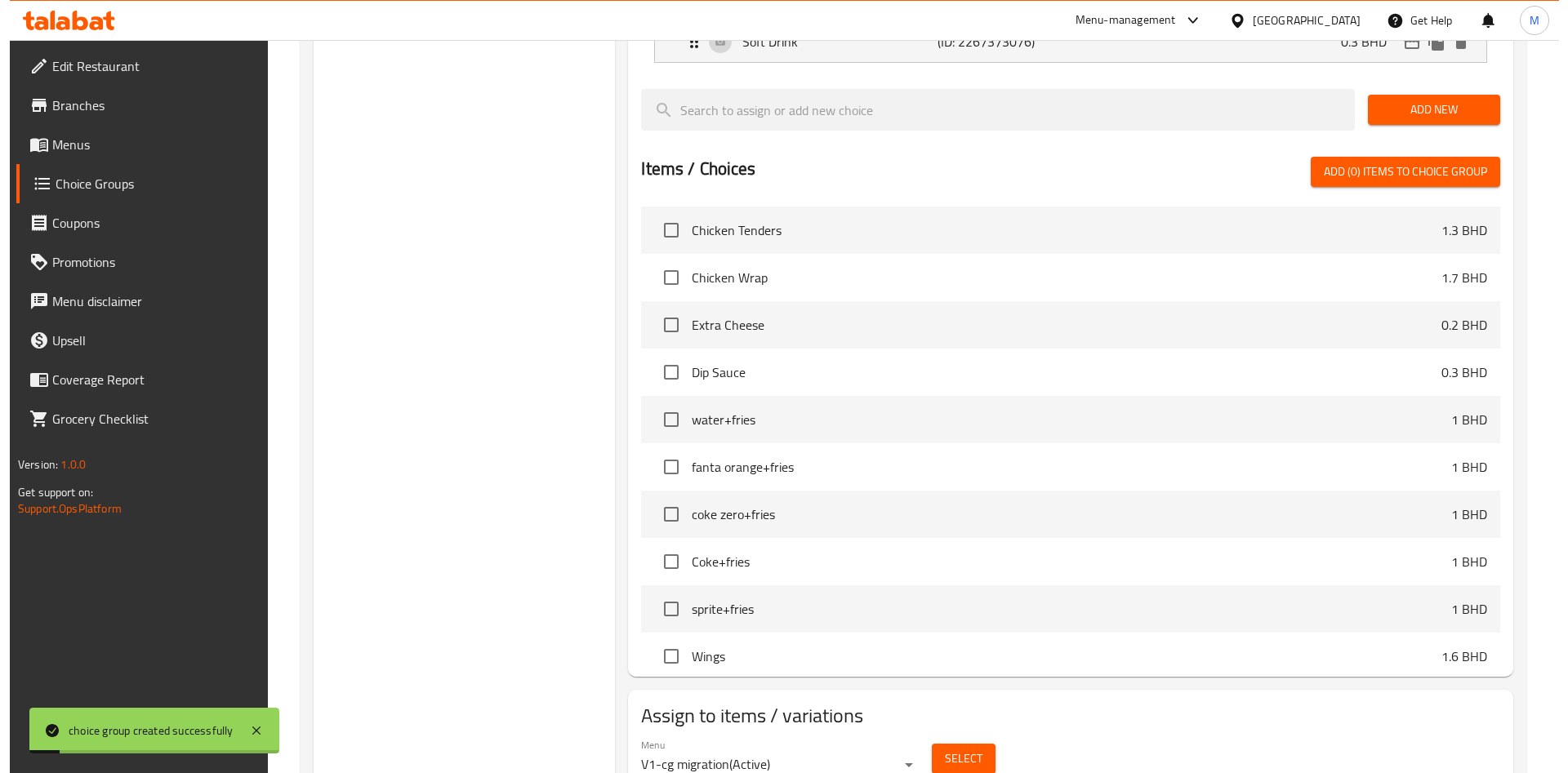
scroll to position [805, 0]
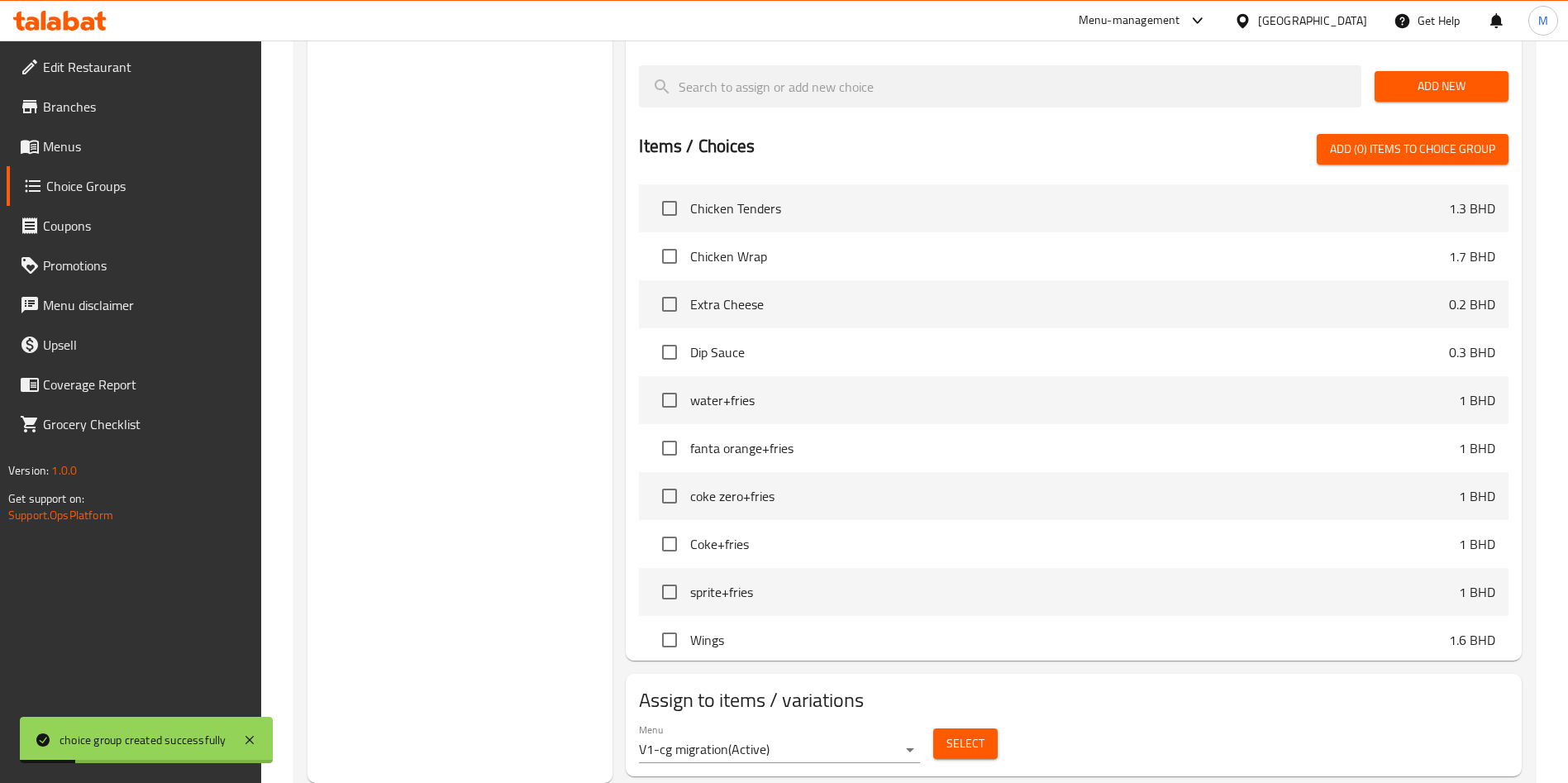
click at [961, 733] on span "Select" at bounding box center [965, 743] width 38 height 20
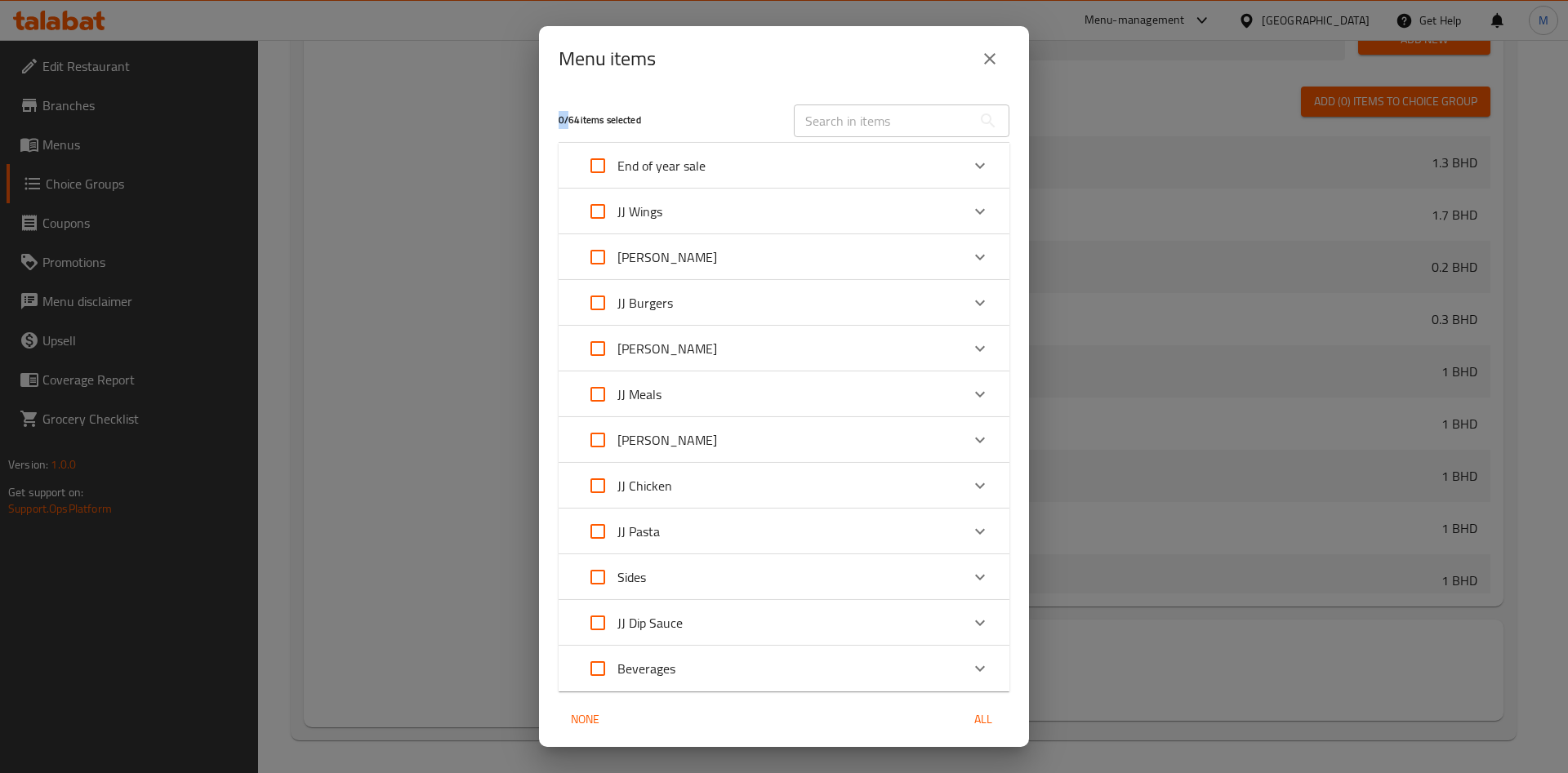
click at [767, 262] on div "JJ Broasted" at bounding box center [769, 256] width 383 height 39
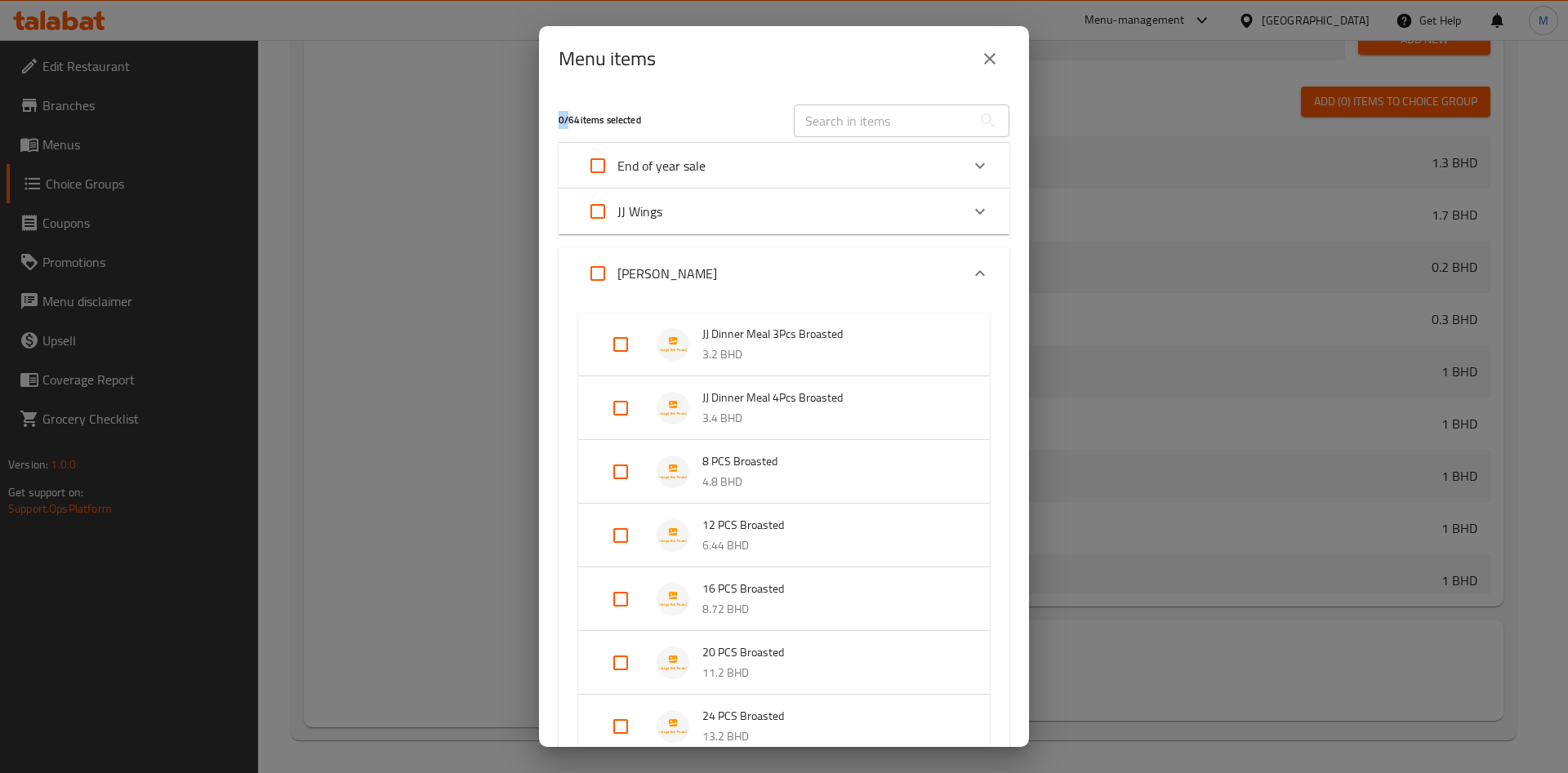
click at [631, 353] on input "Expand" at bounding box center [620, 344] width 39 height 39
checkbox input "true"
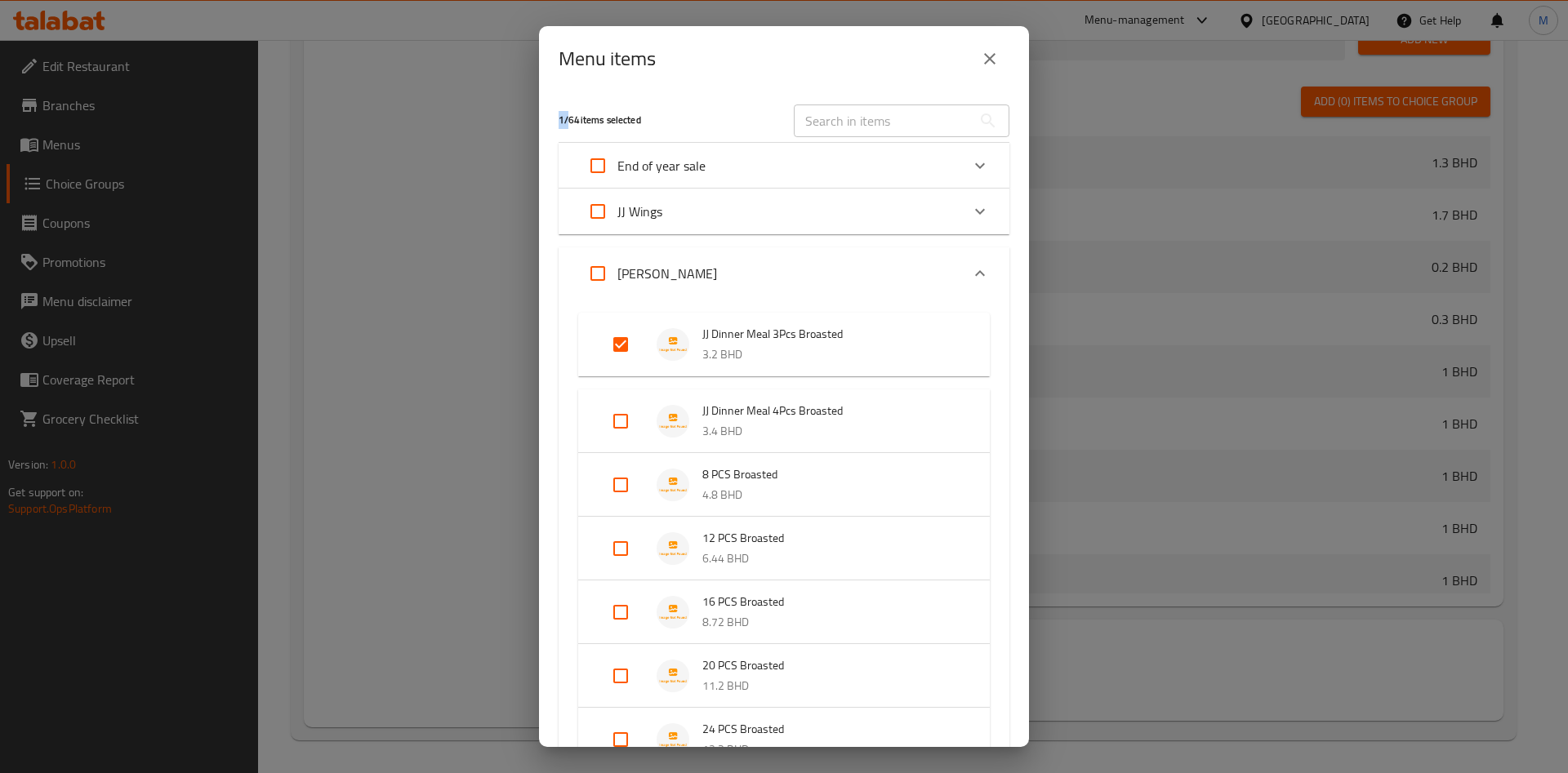
click at [618, 442] on li "JJ Dinner Meal 4Pcs Broasted 3.4 BHD" at bounding box center [784, 421] width 373 height 57
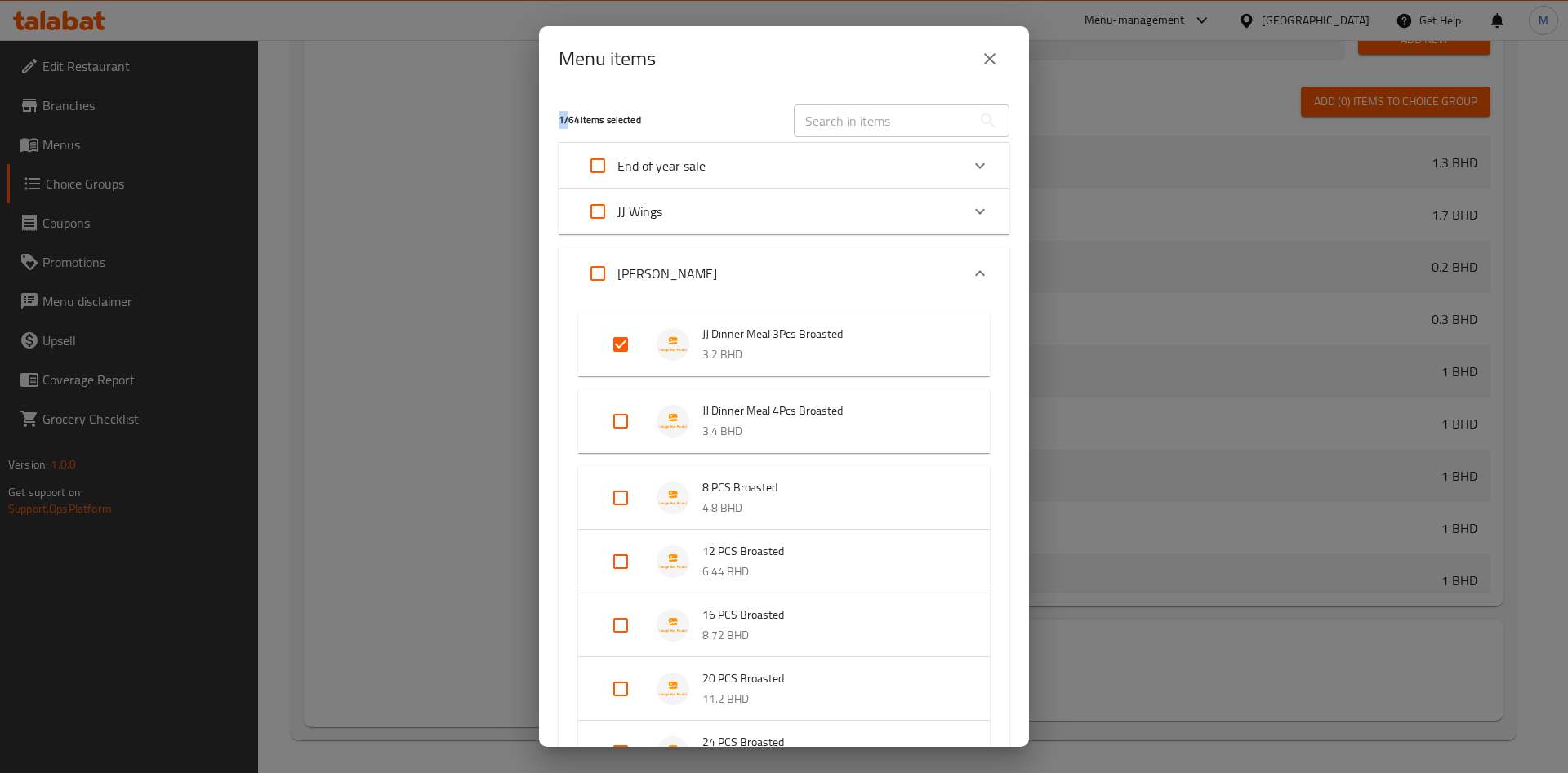
click at [637, 421] on input "Expand" at bounding box center [620, 421] width 39 height 39
checkbox input "true"
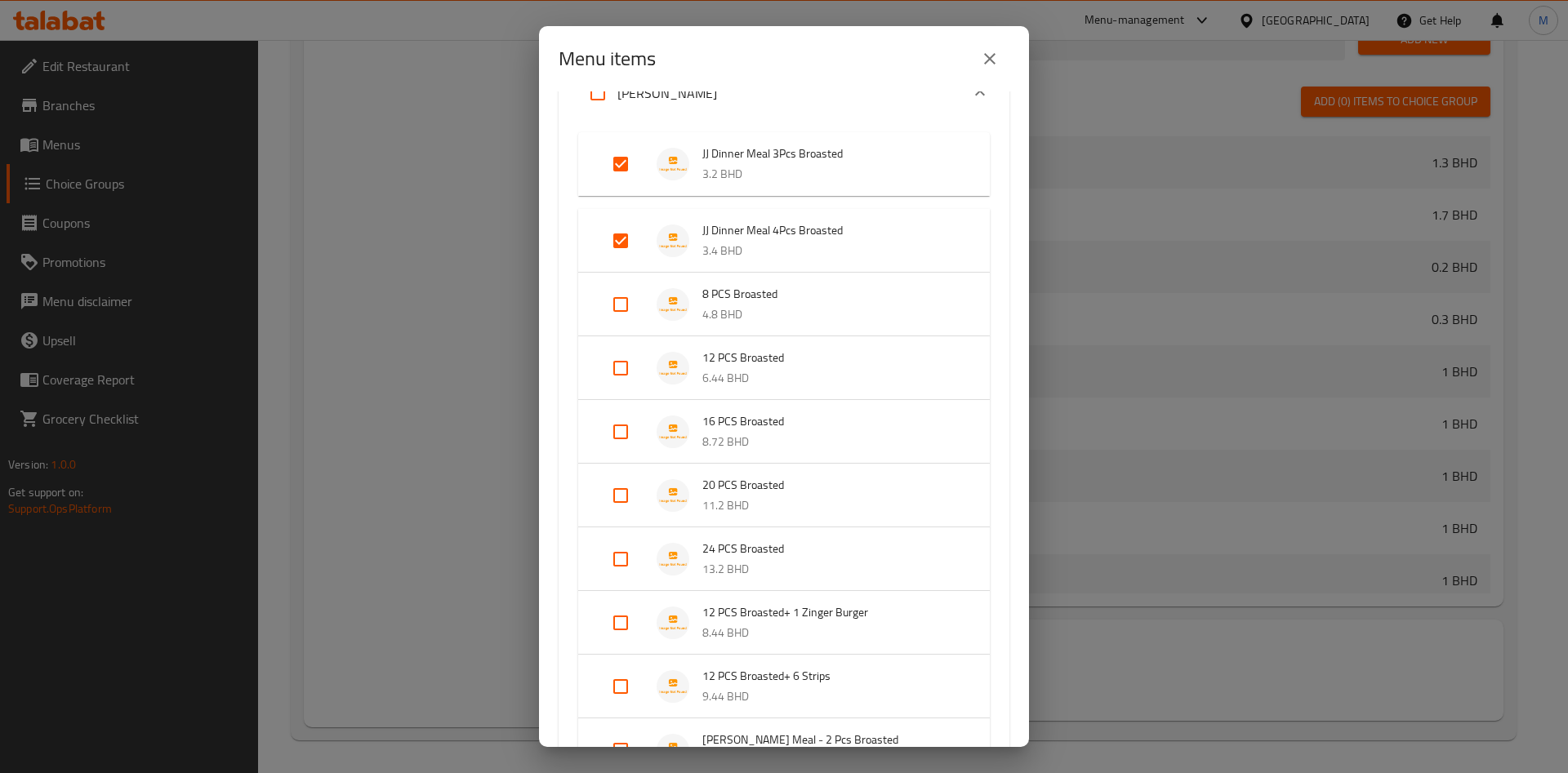
scroll to position [367, 0]
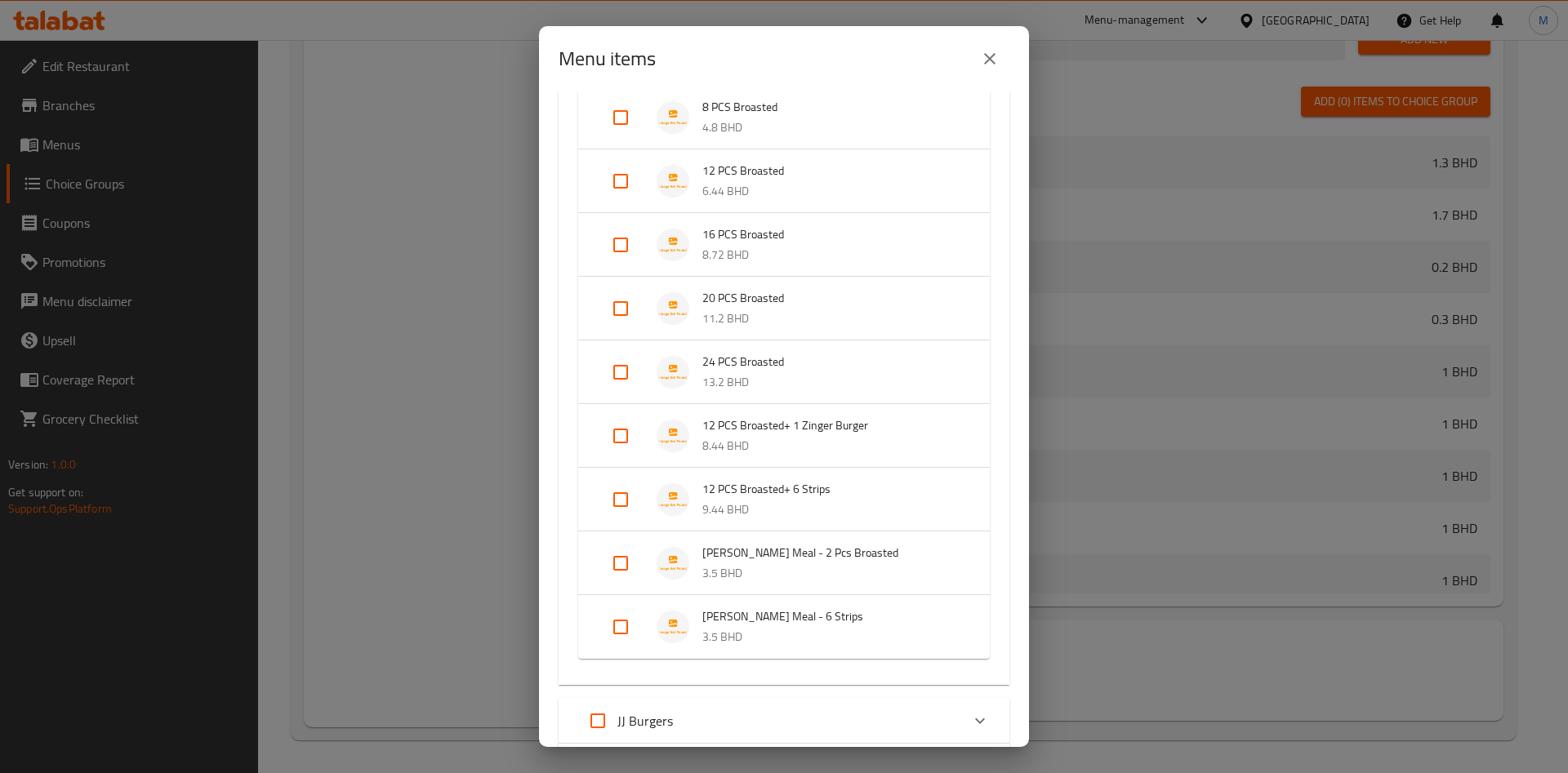
click at [630, 569] on input "Expand" at bounding box center [620, 563] width 39 height 39
checkbox input "false"
click at [623, 625] on input "Expand" at bounding box center [620, 626] width 39 height 39
checkbox input "true"
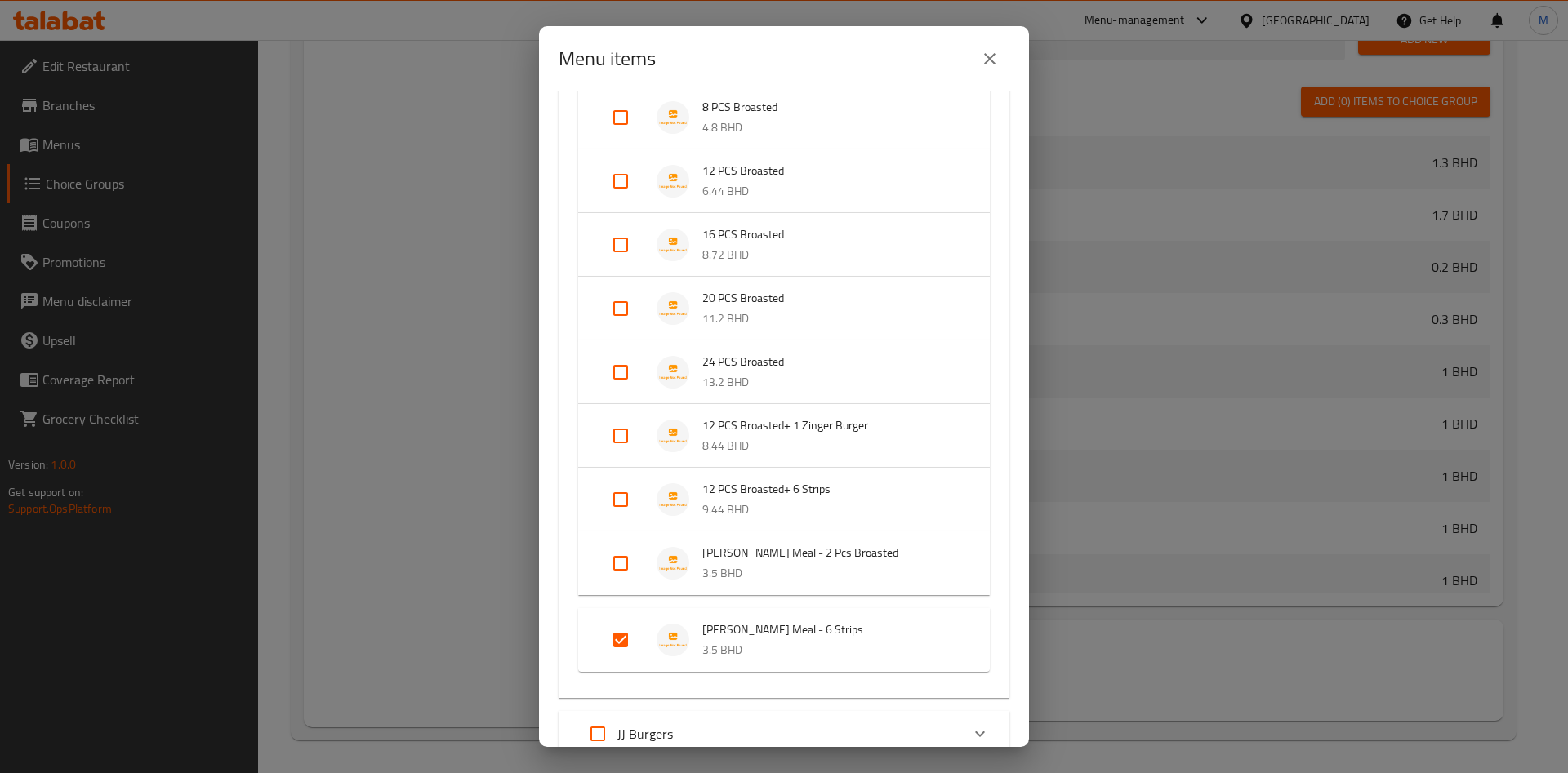
click at [625, 580] on input "Expand" at bounding box center [620, 563] width 39 height 39
checkbox input "true"
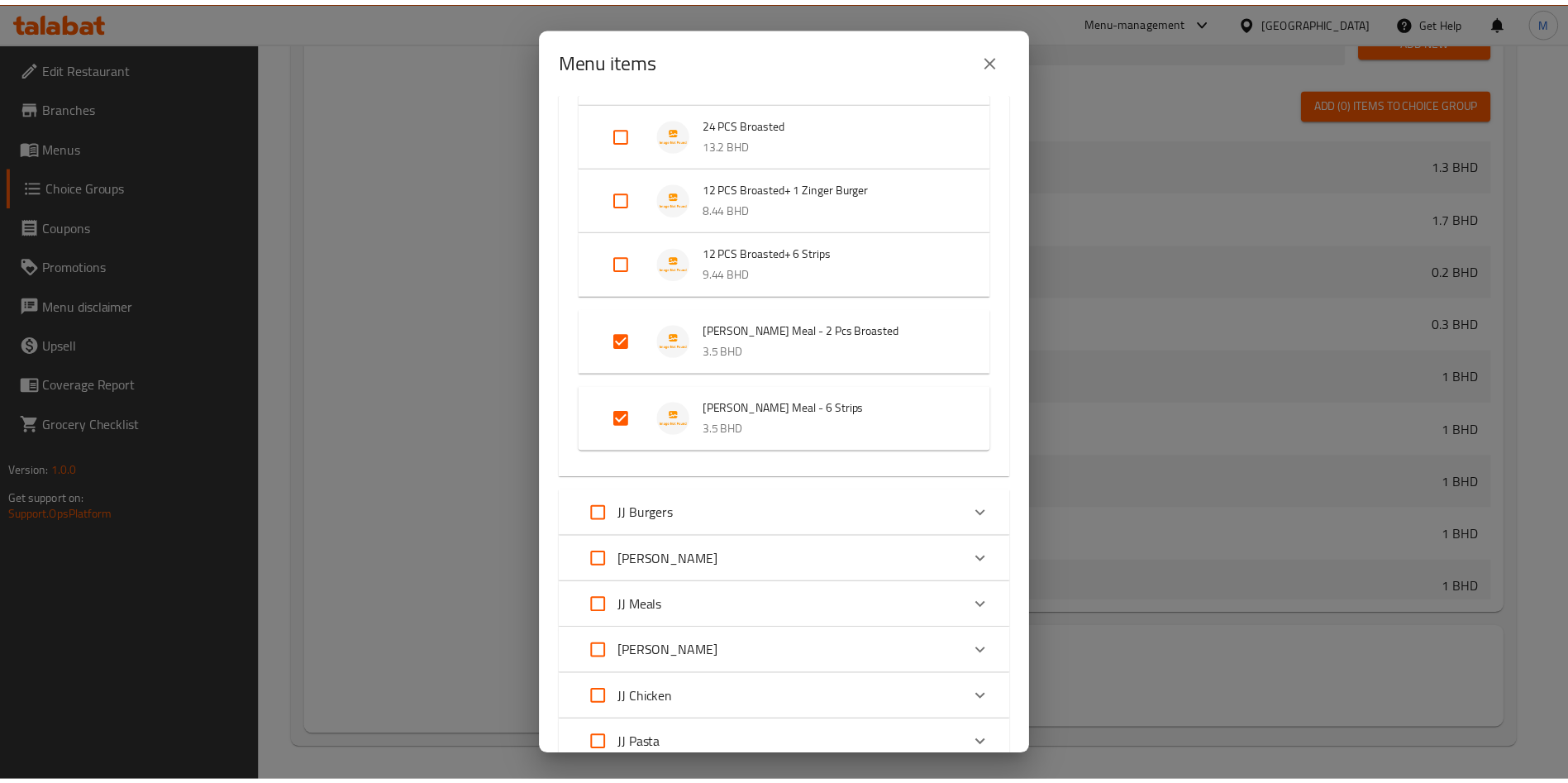
scroll to position [881, 0]
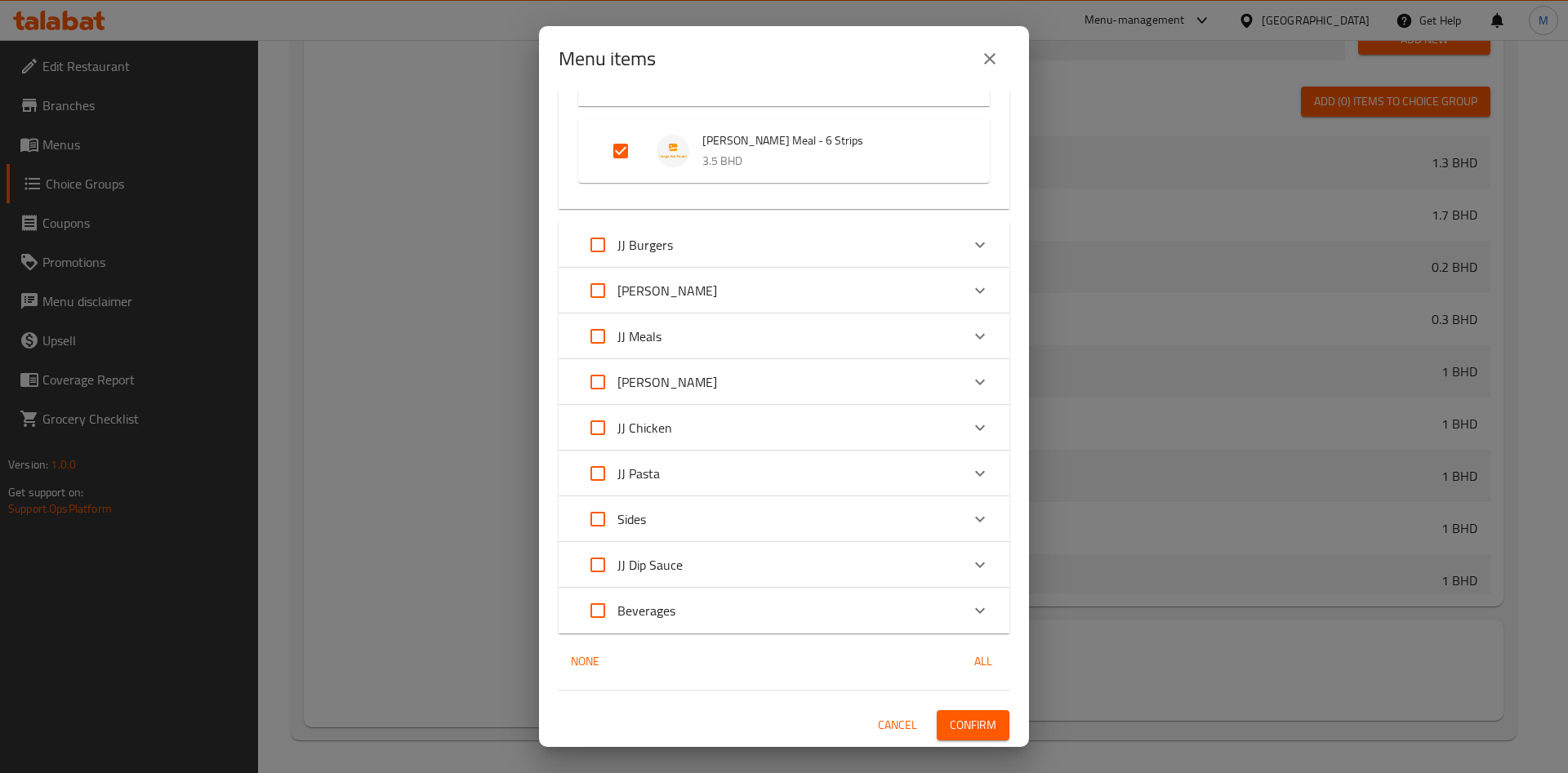
click at [968, 735] on span "Confirm" at bounding box center [973, 726] width 47 height 20
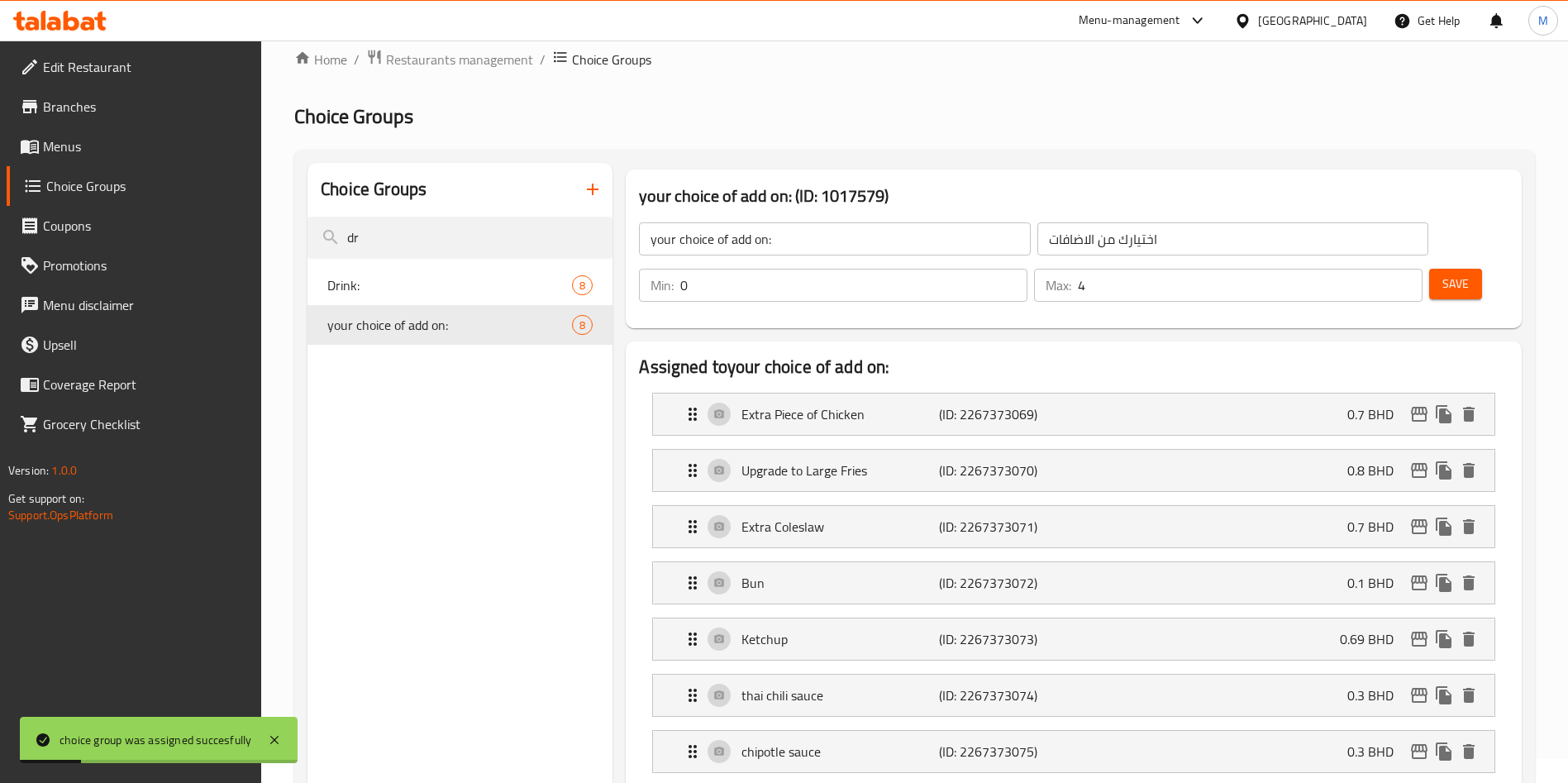
scroll to position [0, 0]
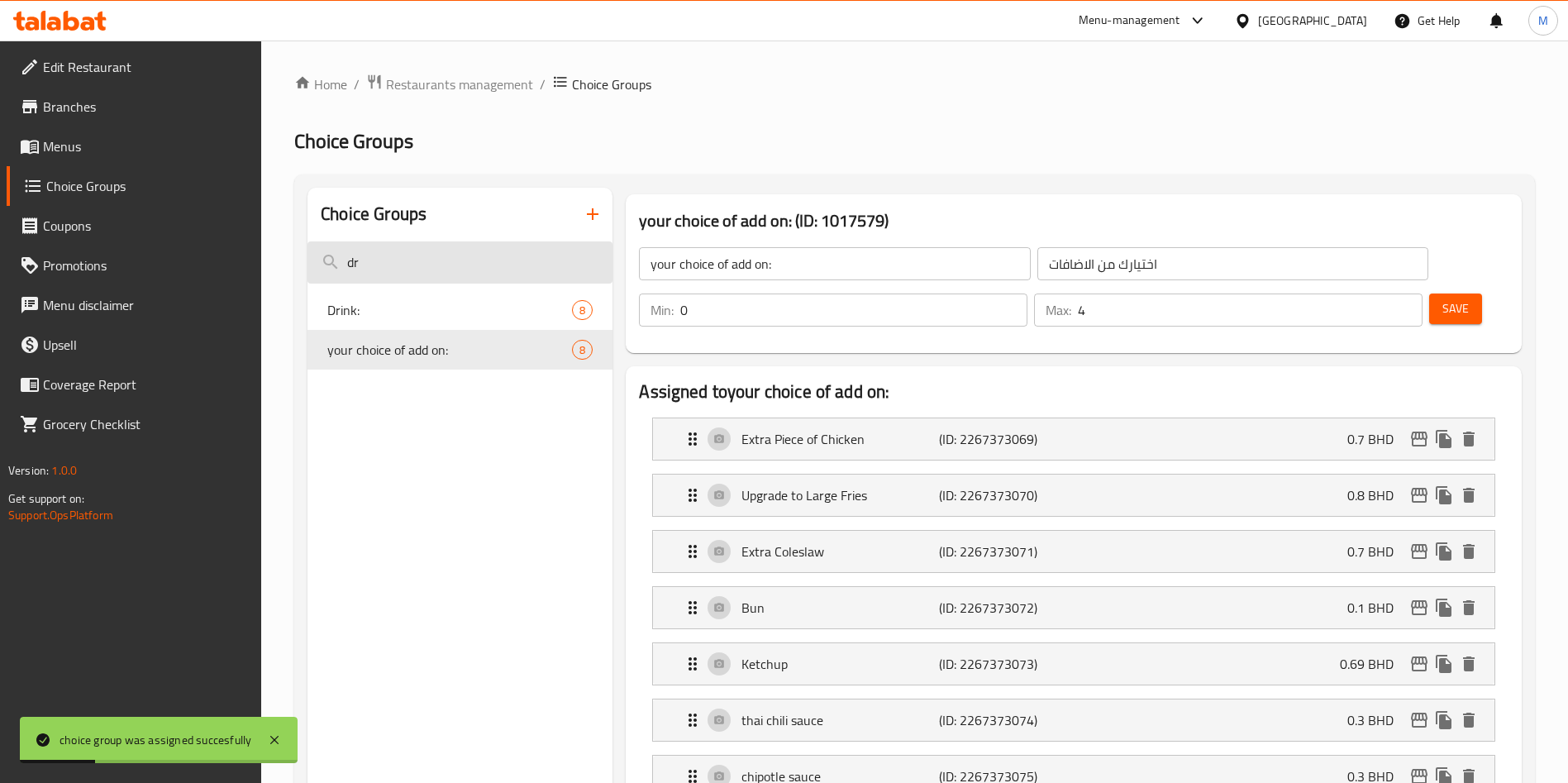
click at [423, 247] on input "dr" at bounding box center [460, 263] width 305 height 43
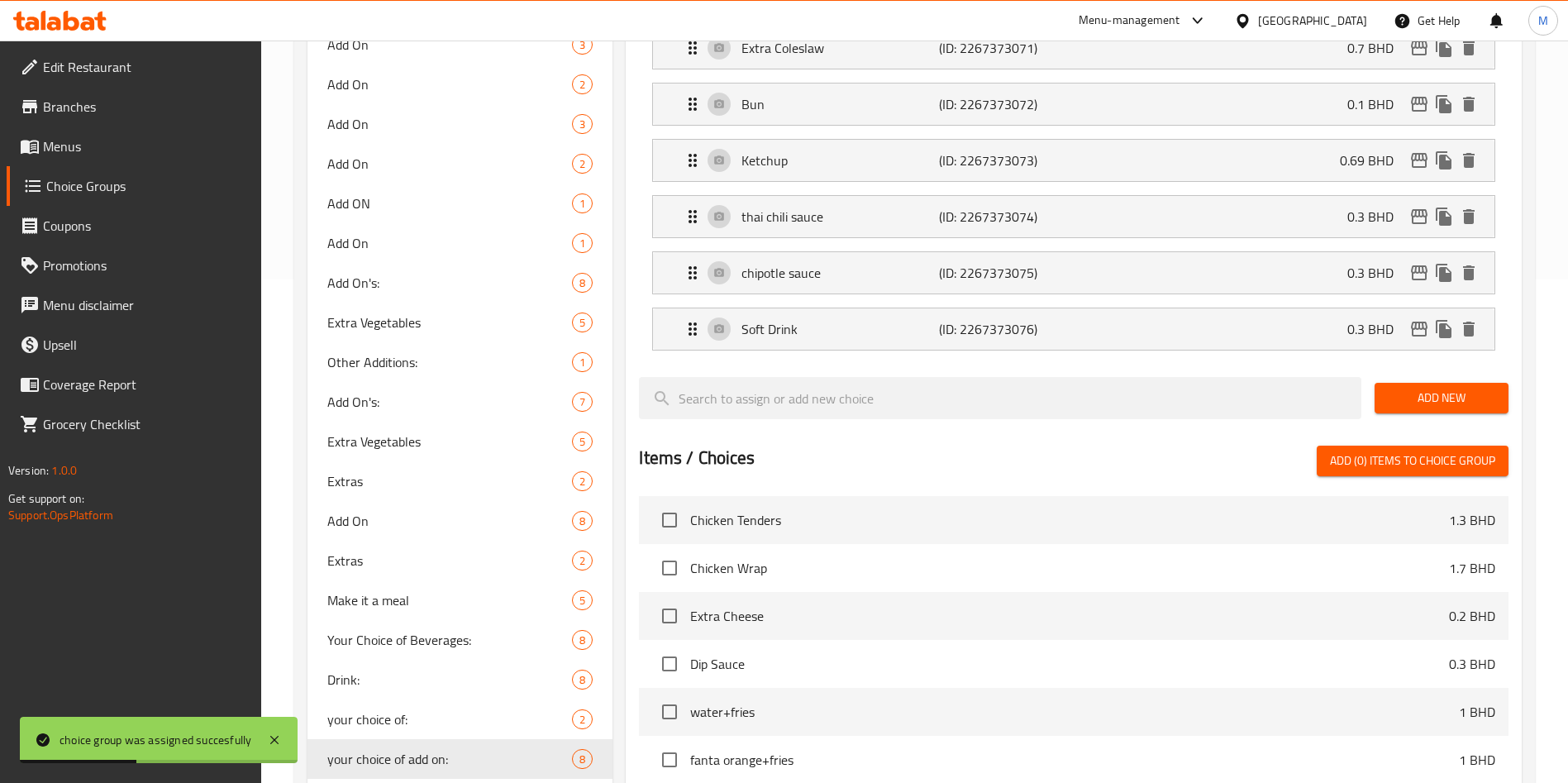
scroll to position [815, 0]
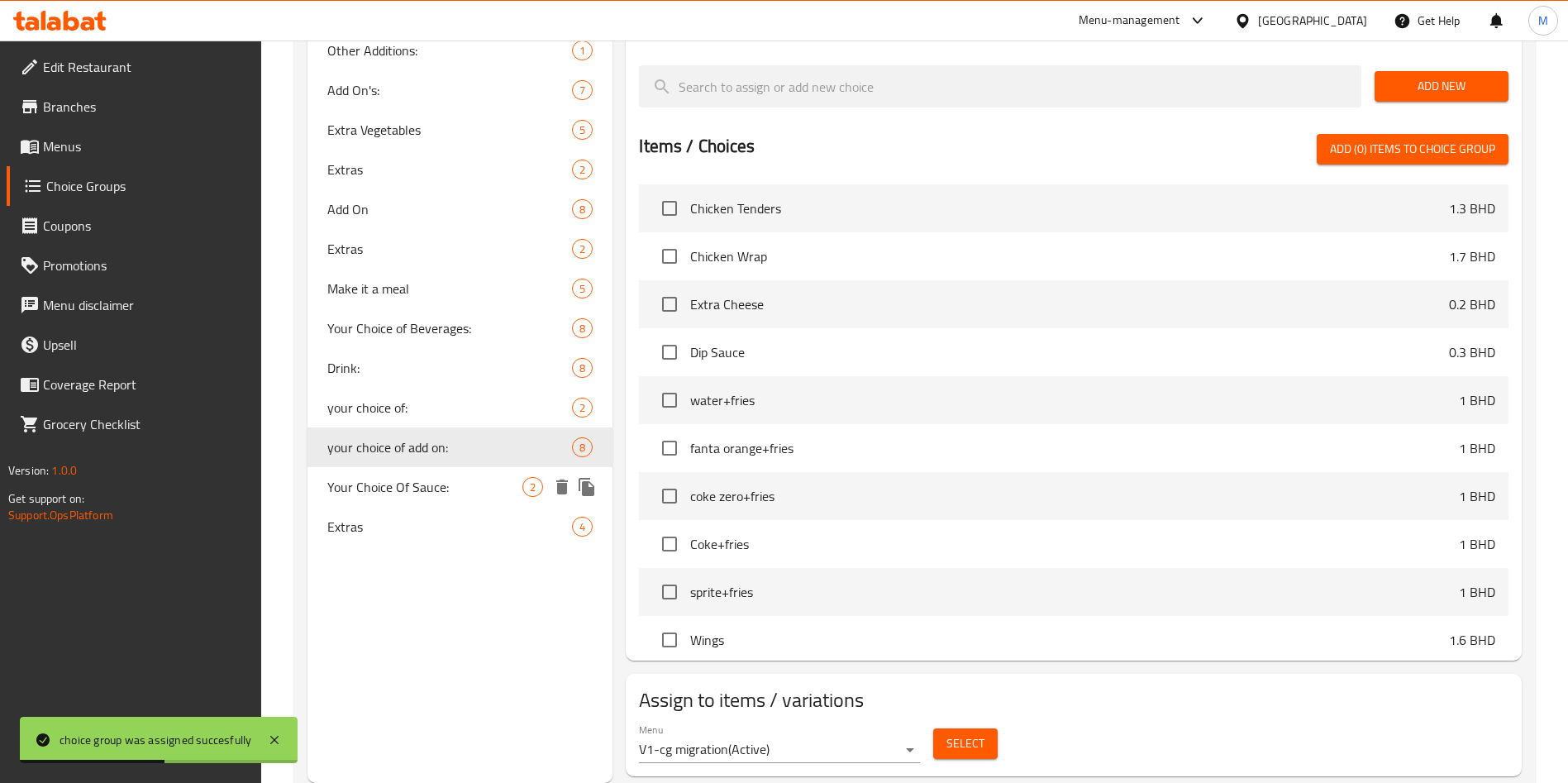
click at [432, 480] on span "Your Choice Of Sauce:" at bounding box center [424, 486] width 195 height 19
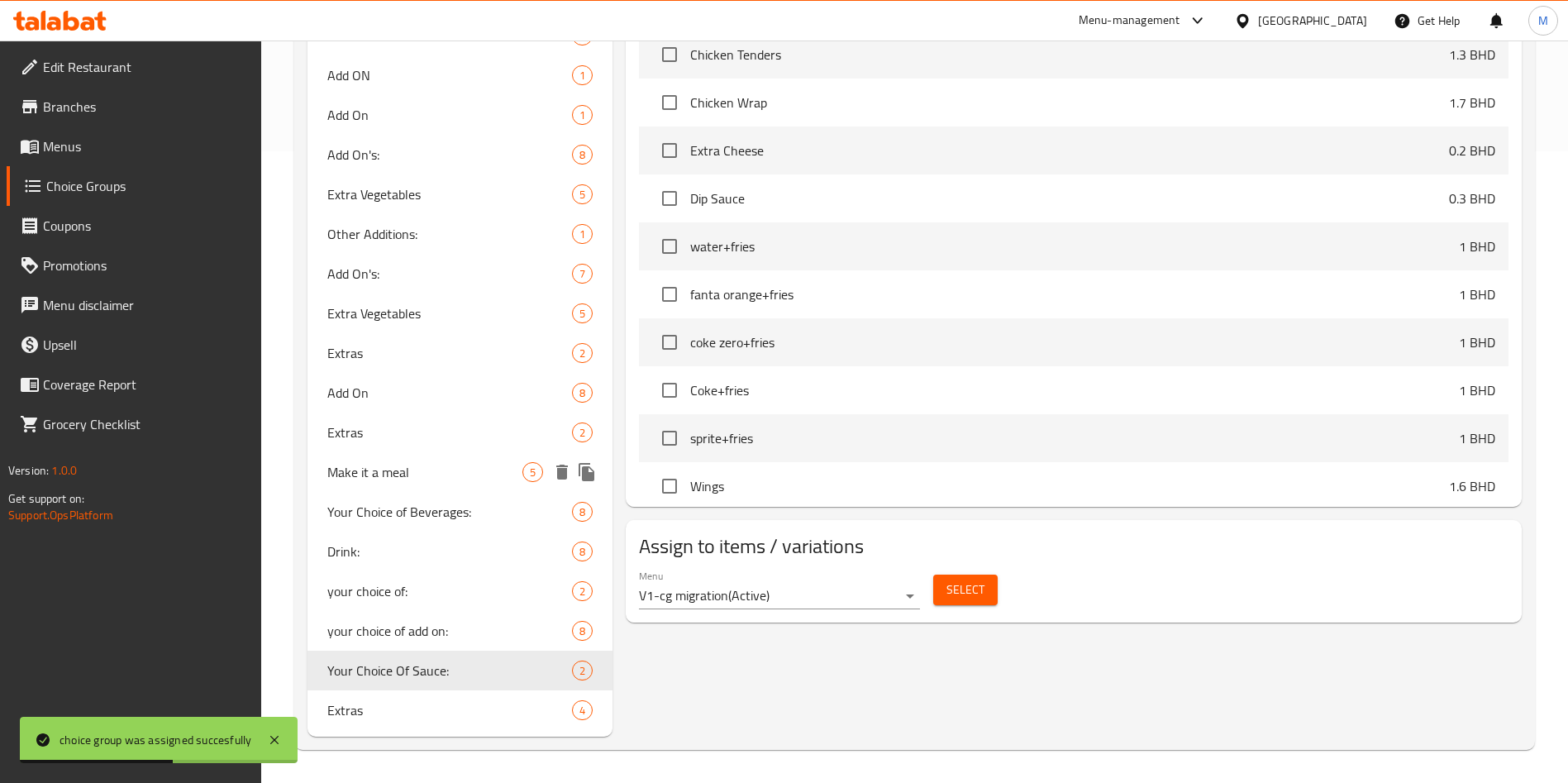
type input "Your Choice Of Sauce:"
type input "اختيارك من الصوص"
type input "1"
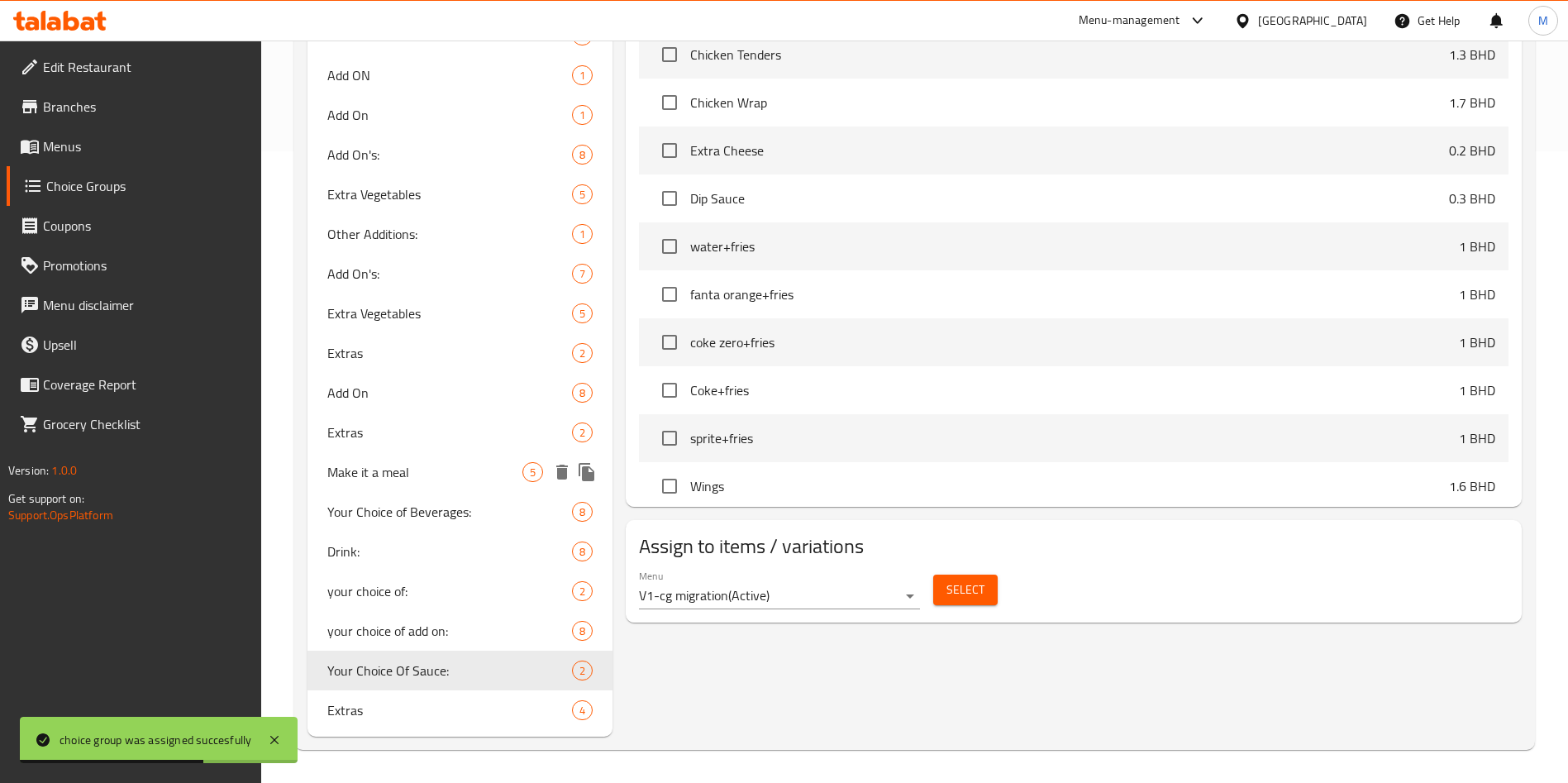
click at [437, 480] on span "Make it a meal" at bounding box center [424, 471] width 195 height 19
type input "Make it a meal"
type input "وجبة"
type input "0"
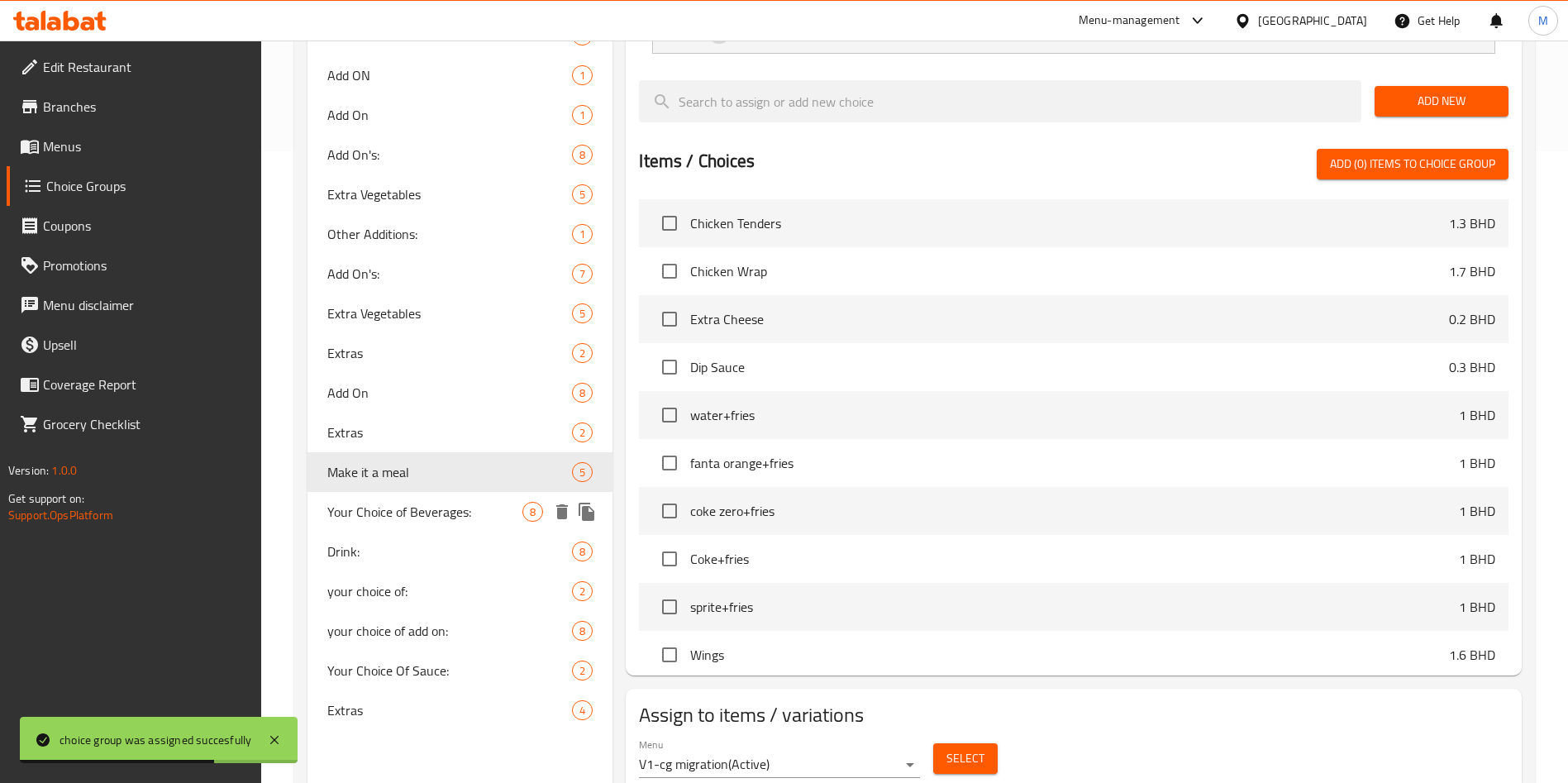
click at [442, 507] on span "Your Choice of Beverages:" at bounding box center [424, 511] width 195 height 19
type input "Your Choice of Beverages:"
type input "أختيارك من مشروبات:"
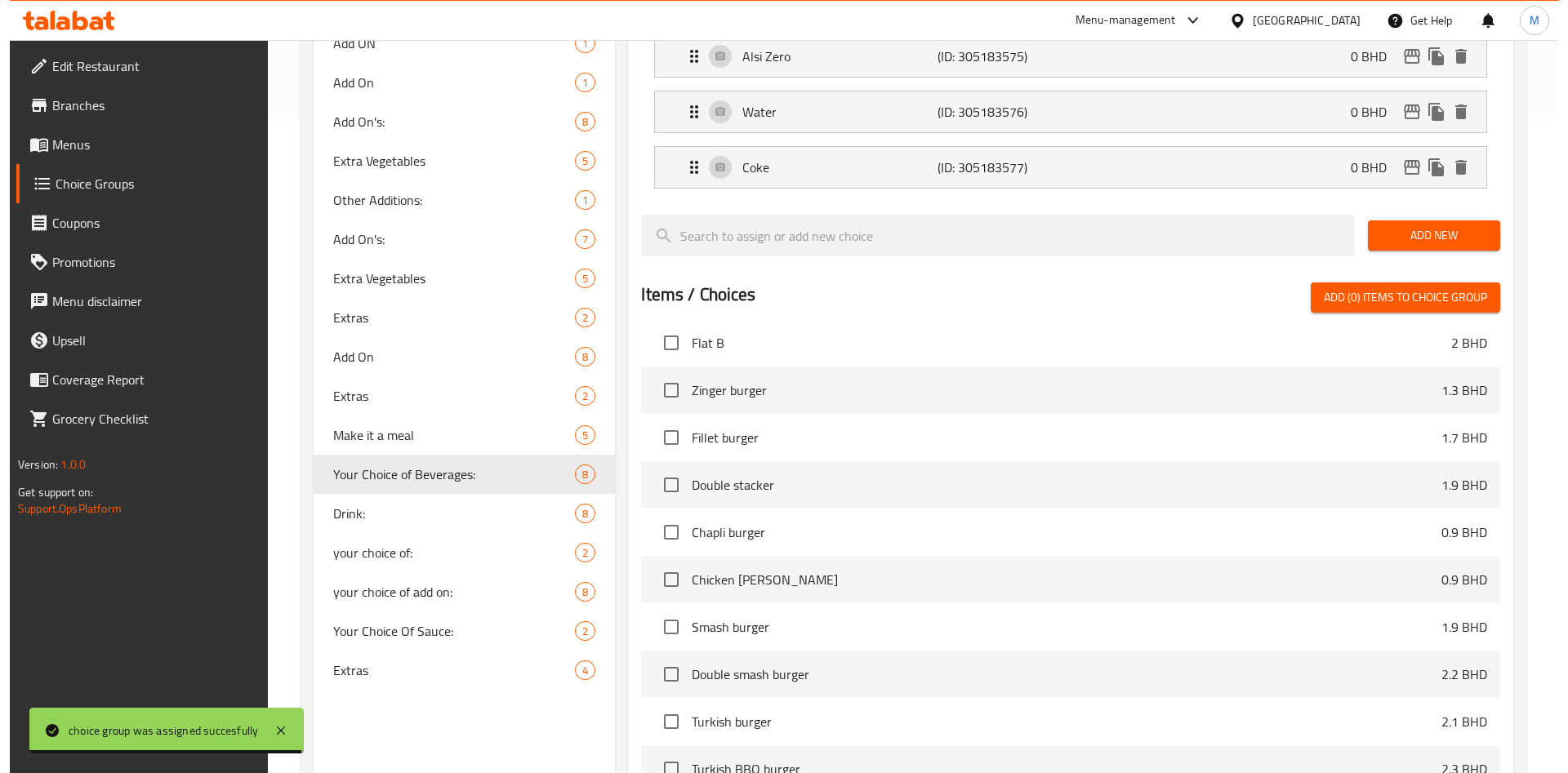
scroll to position [805, 0]
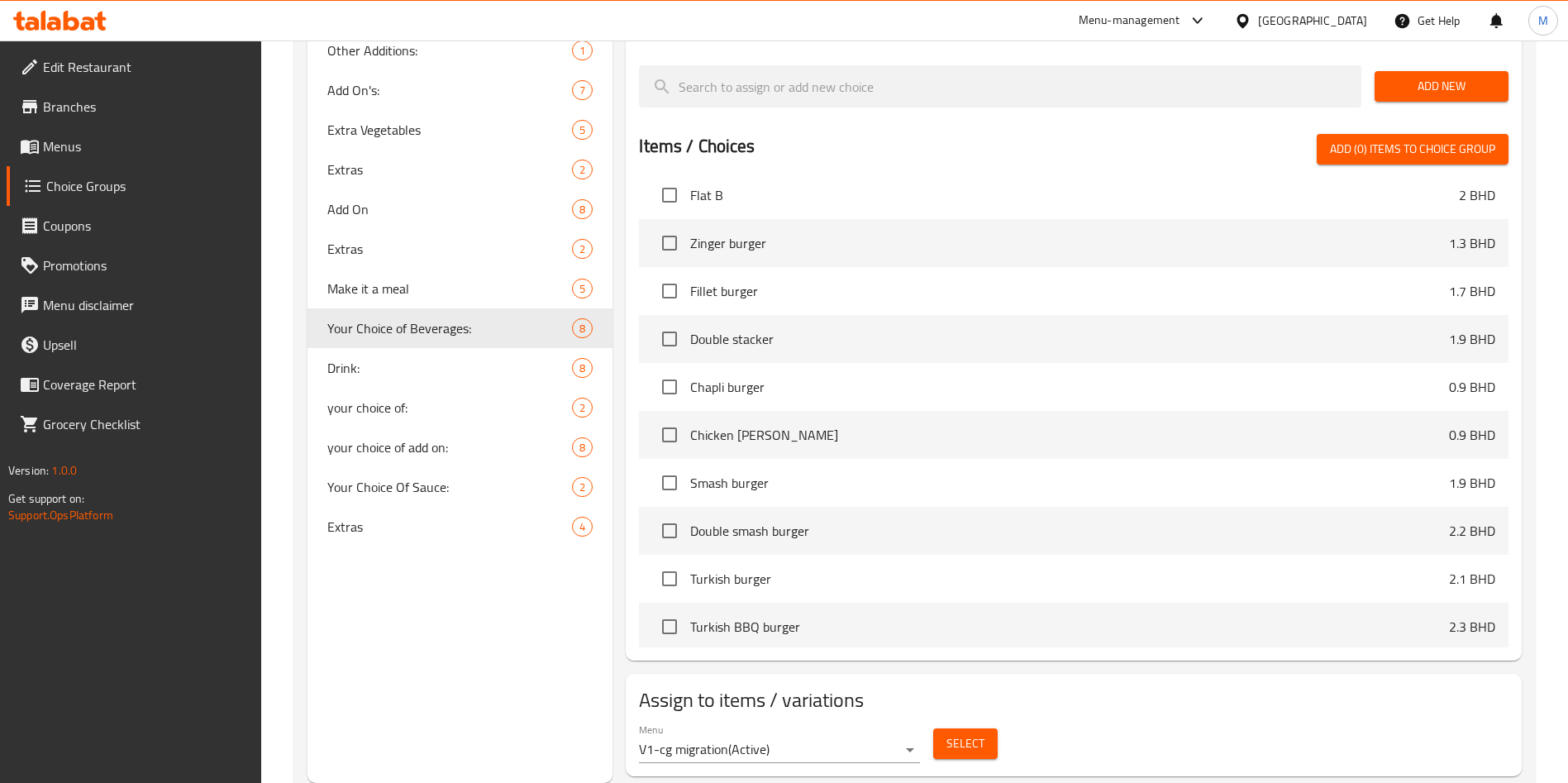
click at [979, 733] on span "Select" at bounding box center [965, 743] width 38 height 20
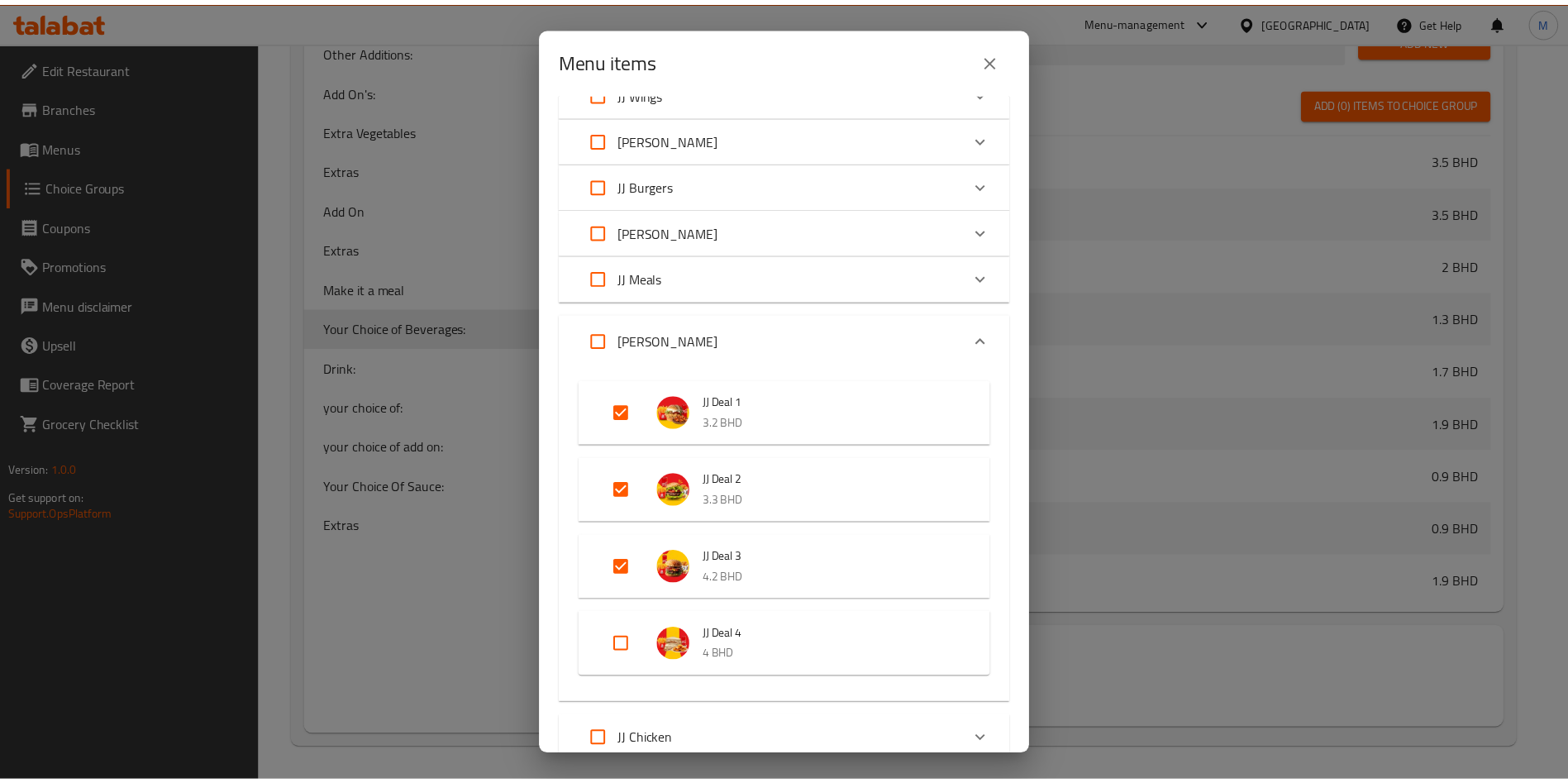
scroll to position [0, 0]
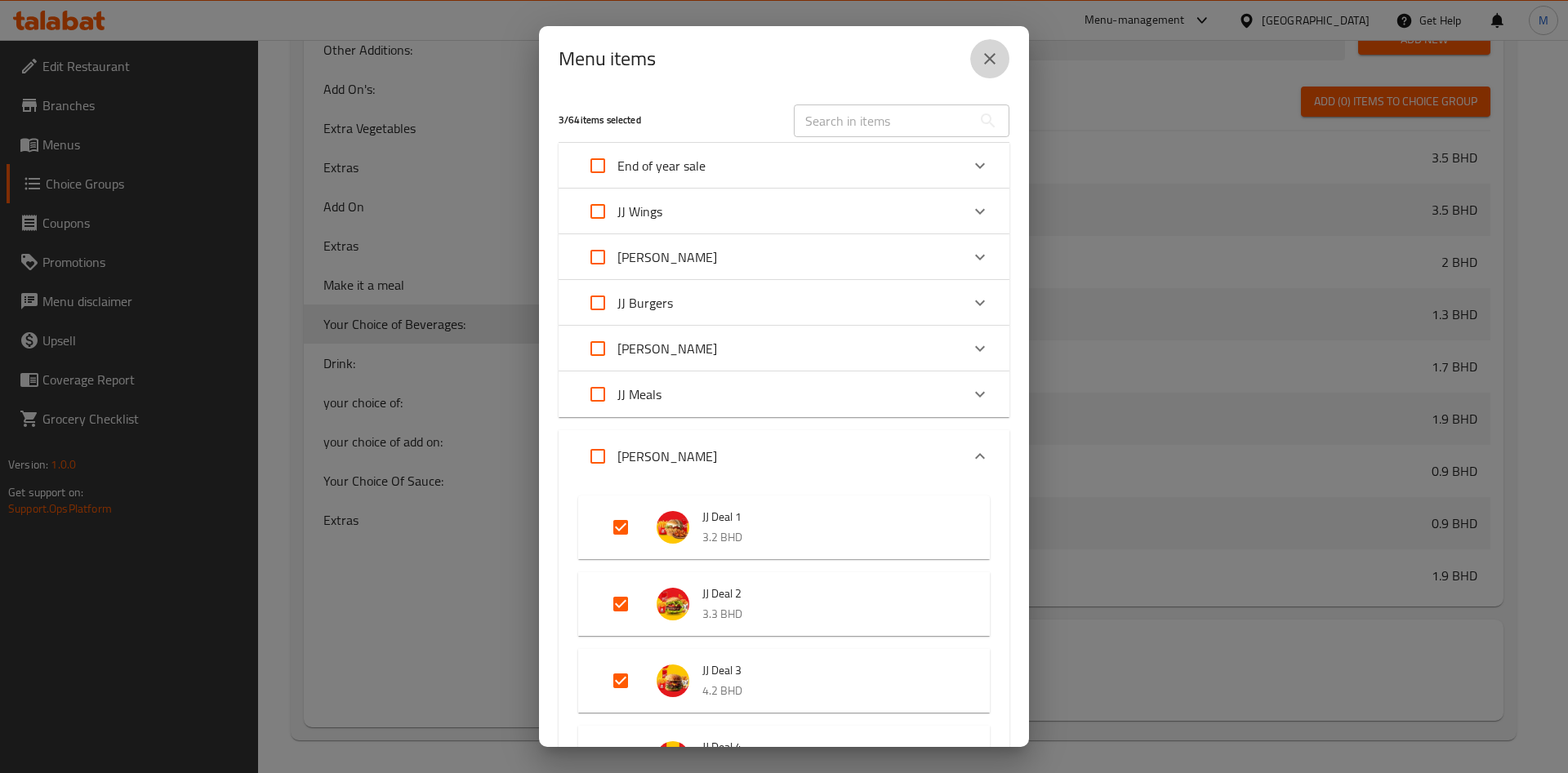
click at [991, 56] on icon "close" at bounding box center [989, 58] width 19 height 19
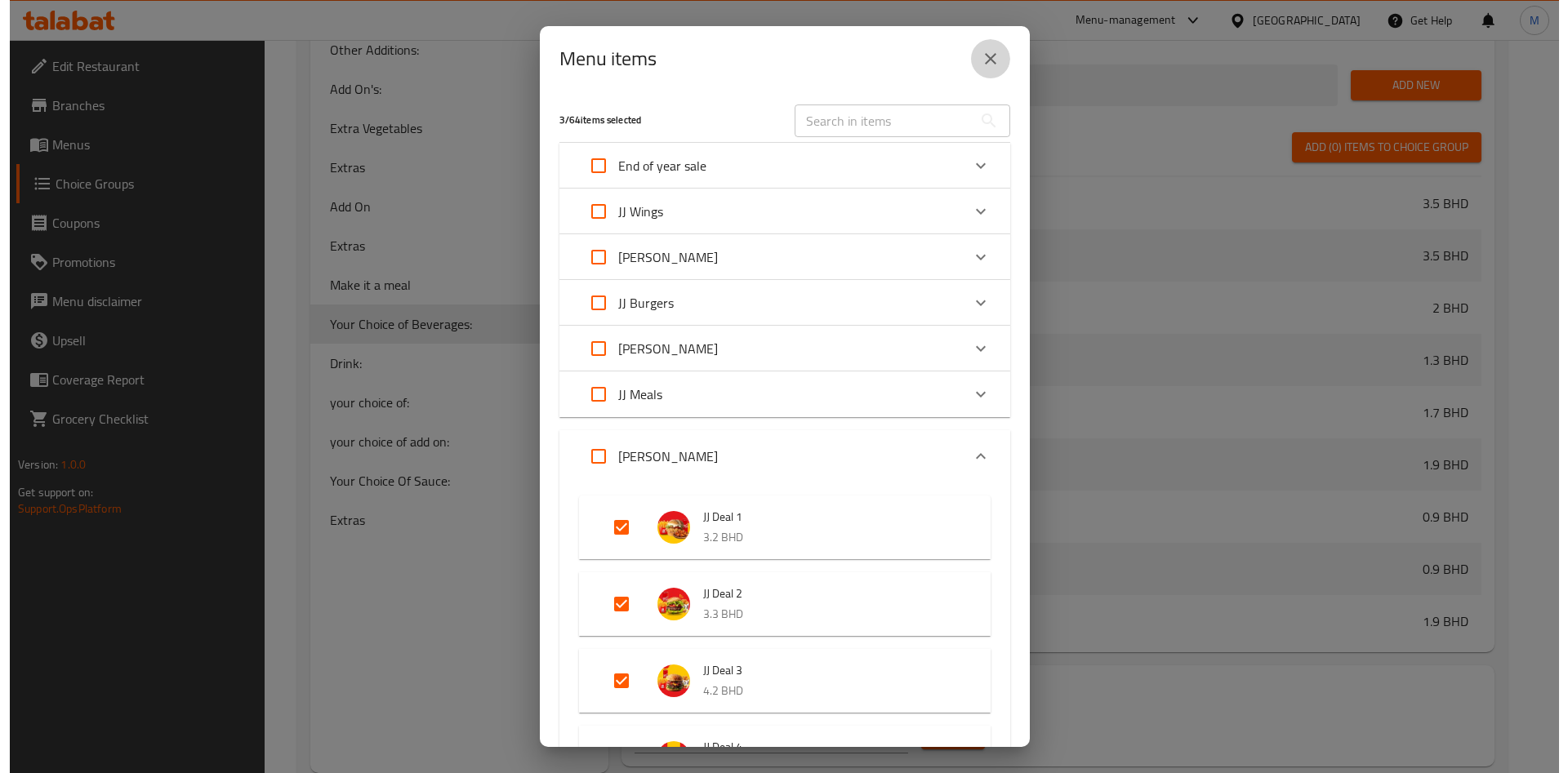
scroll to position [1004, 0]
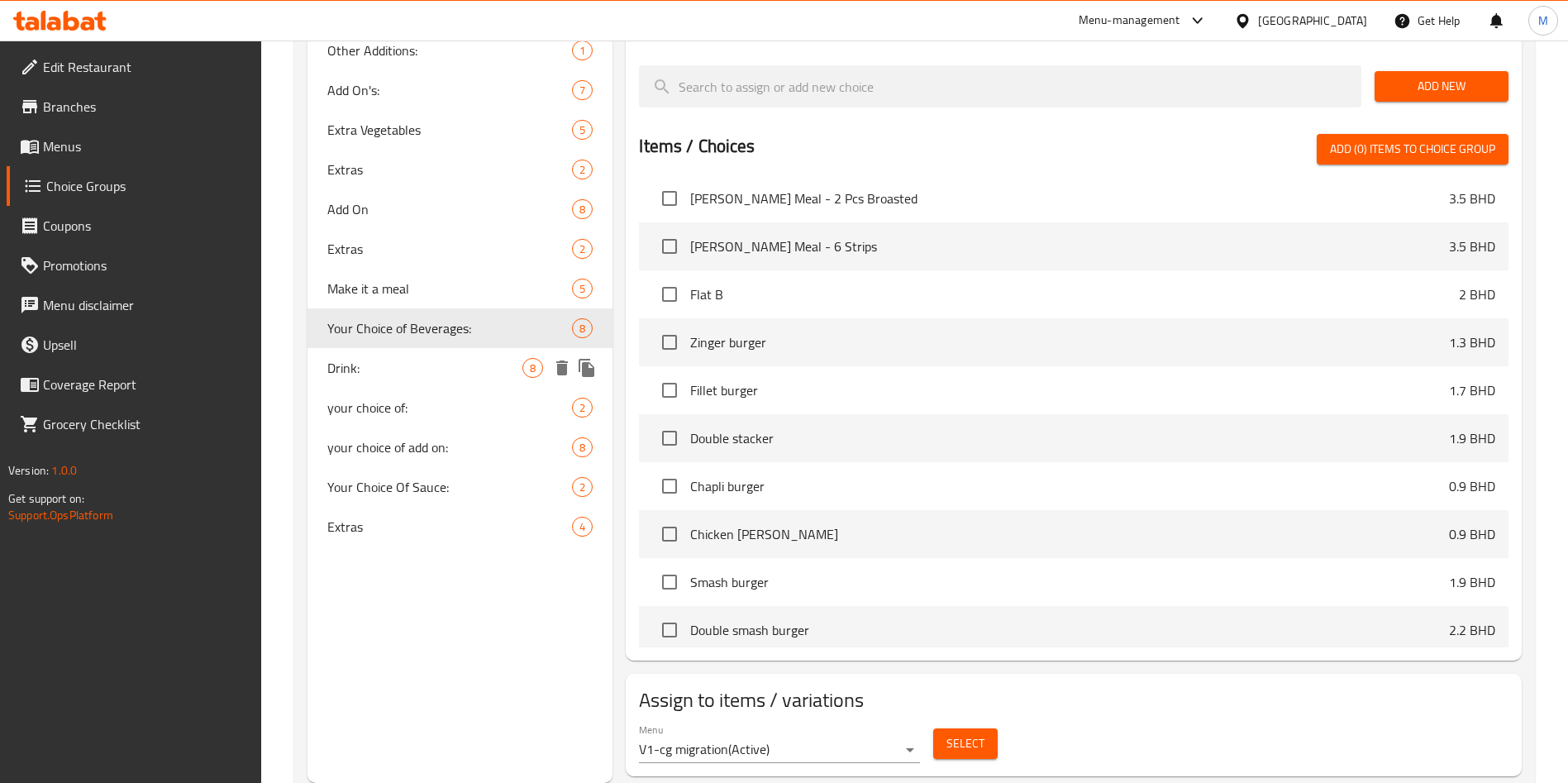
click at [421, 357] on div "Drink: 8" at bounding box center [460, 368] width 305 height 40
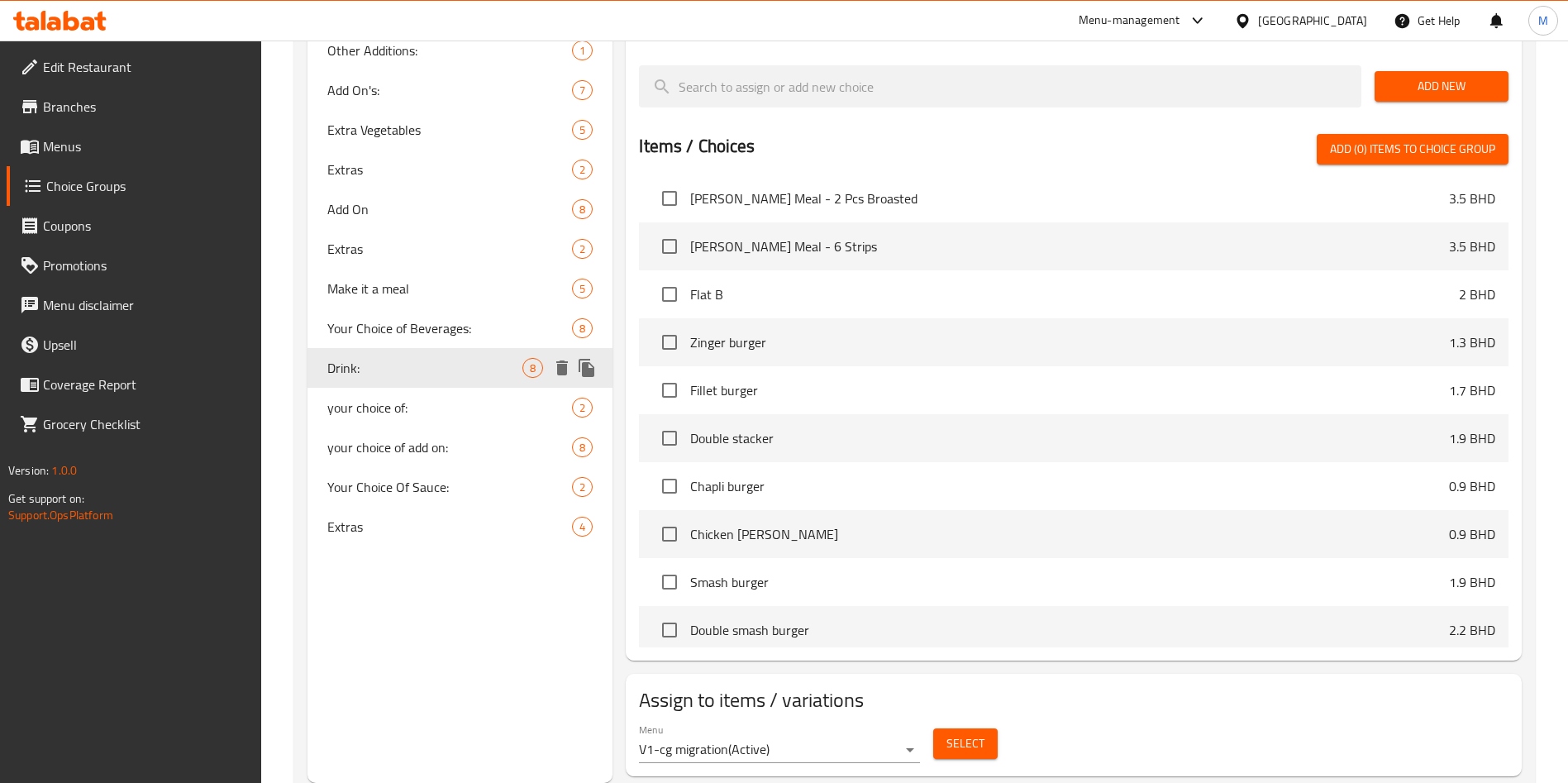
type input "Drink:"
type input "مشروب"
click at [959, 733] on span "Select" at bounding box center [965, 743] width 38 height 20
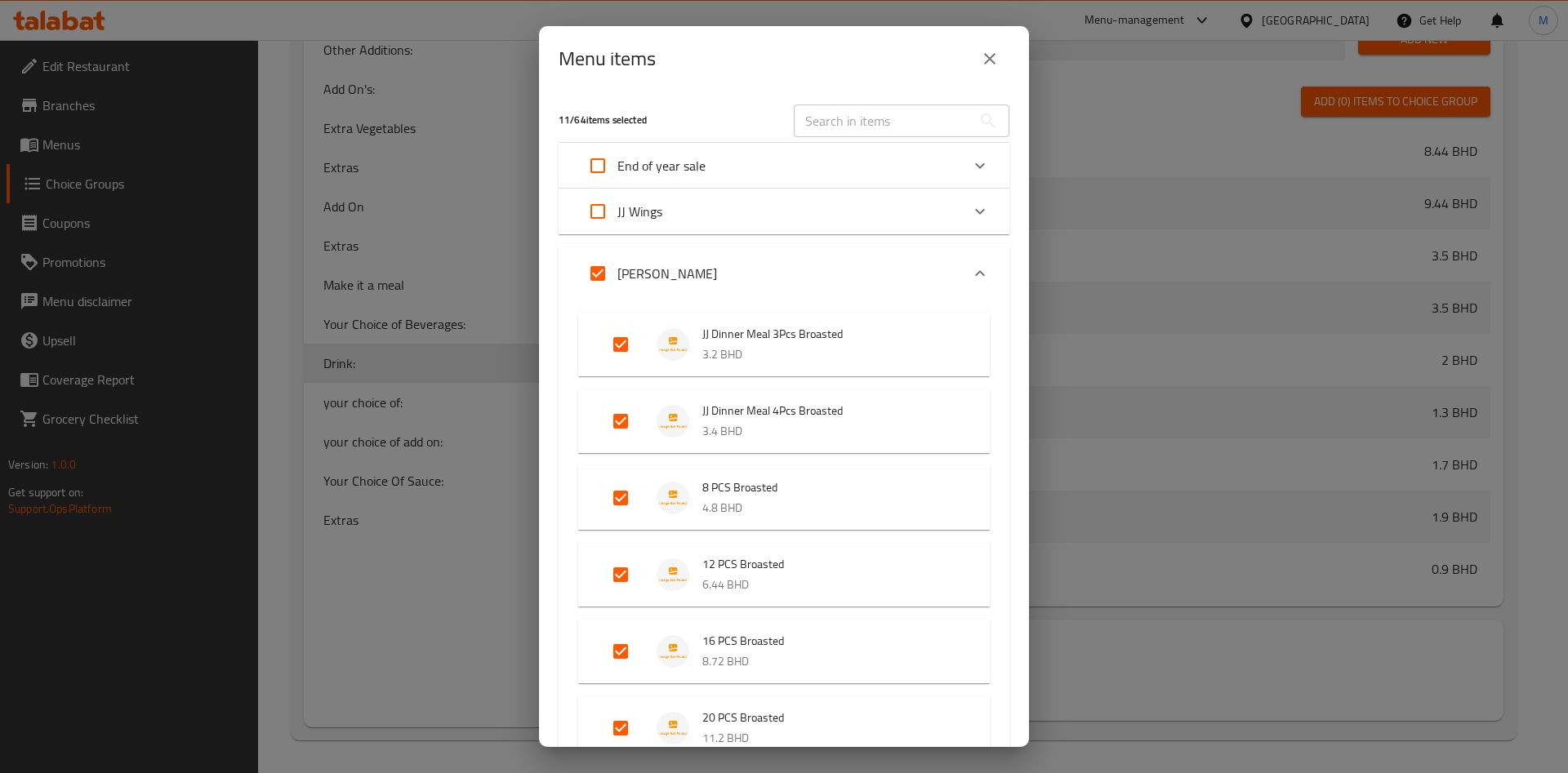
scroll to position [1102, 0]
click at [581, 270] on input "Expand" at bounding box center [597, 273] width 39 height 39
checkbox input "false"
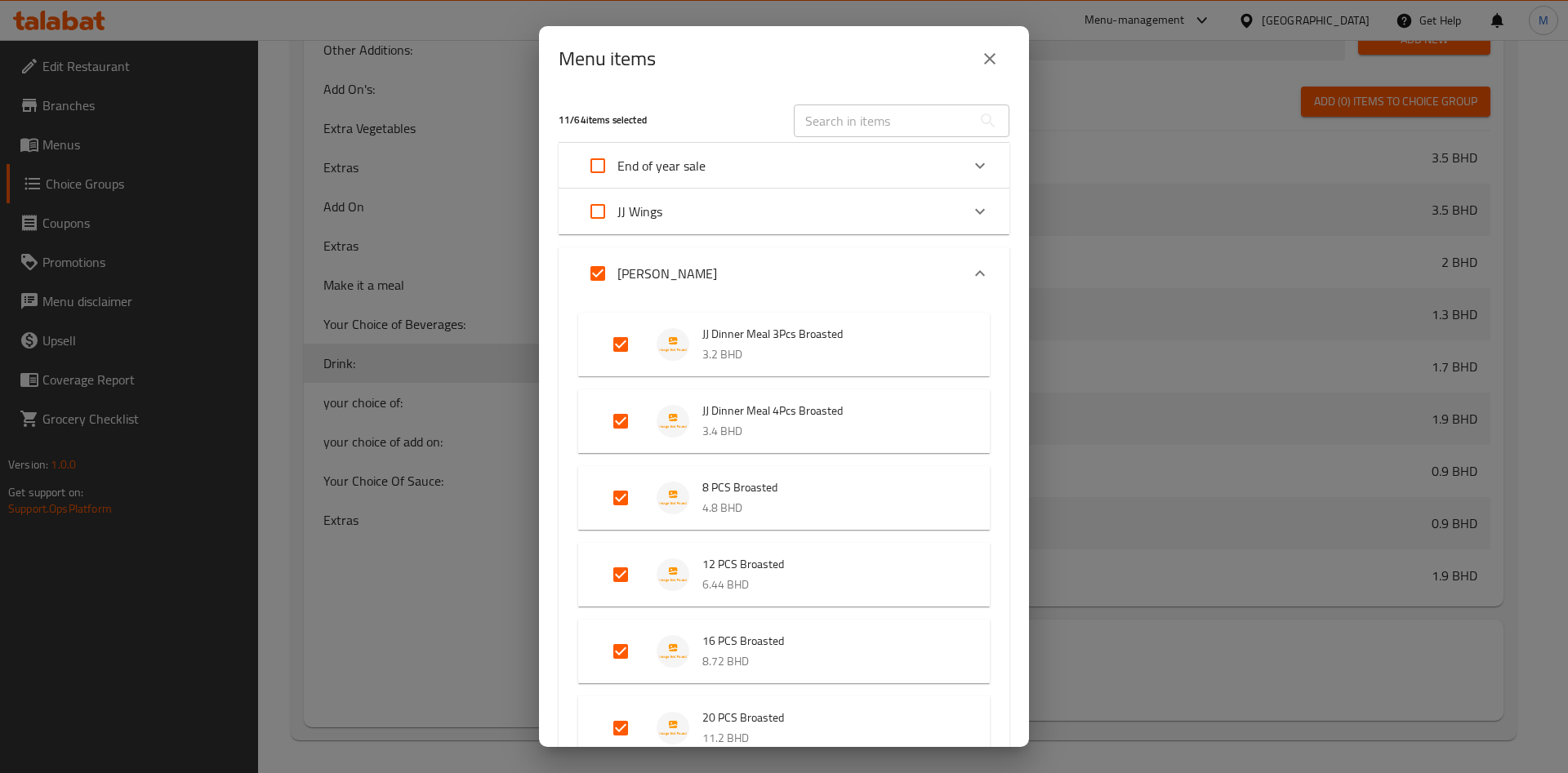
checkbox input "false"
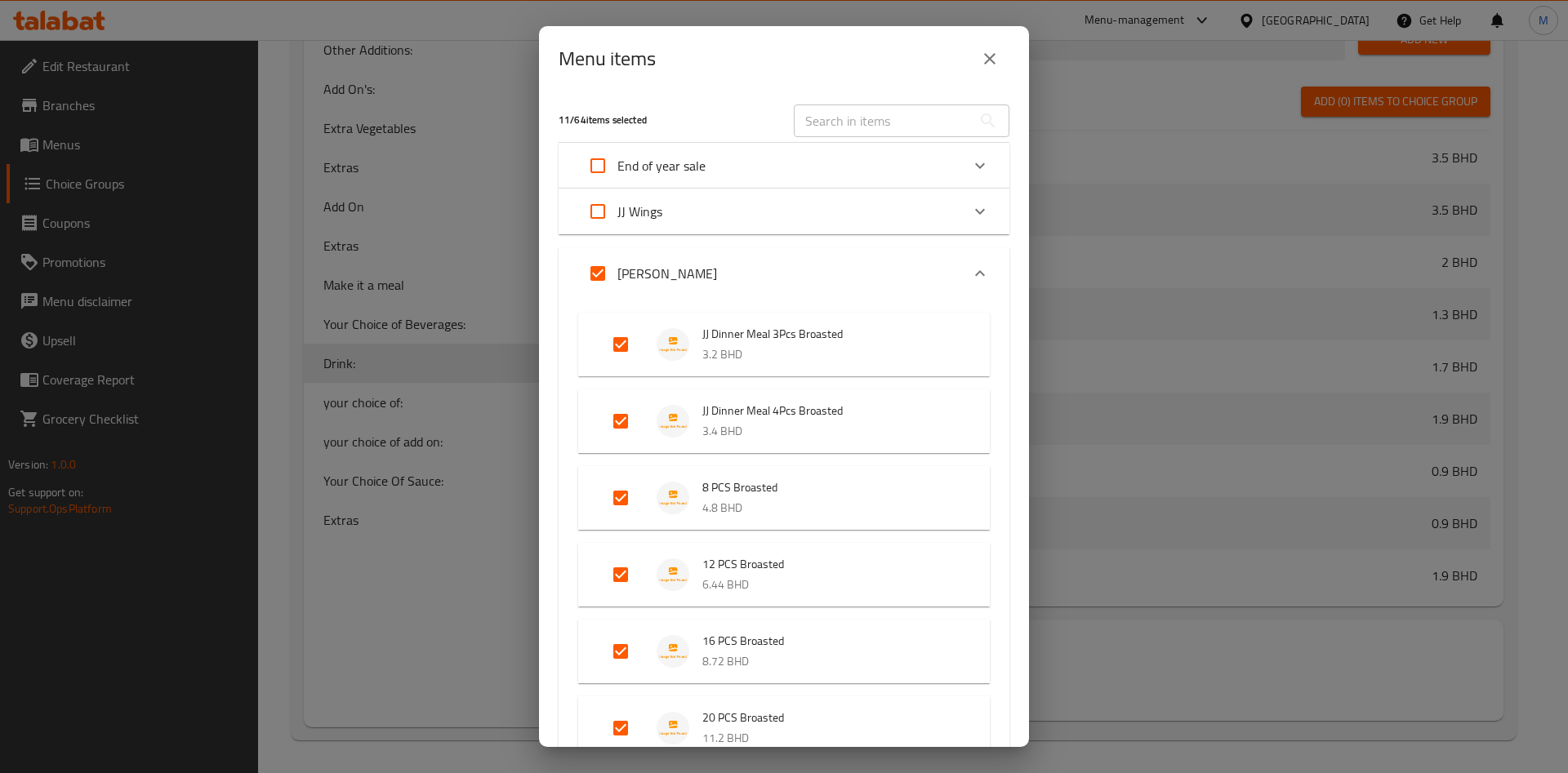
checkbox input "false"
click at [622, 423] on input "Expand" at bounding box center [620, 421] width 39 height 39
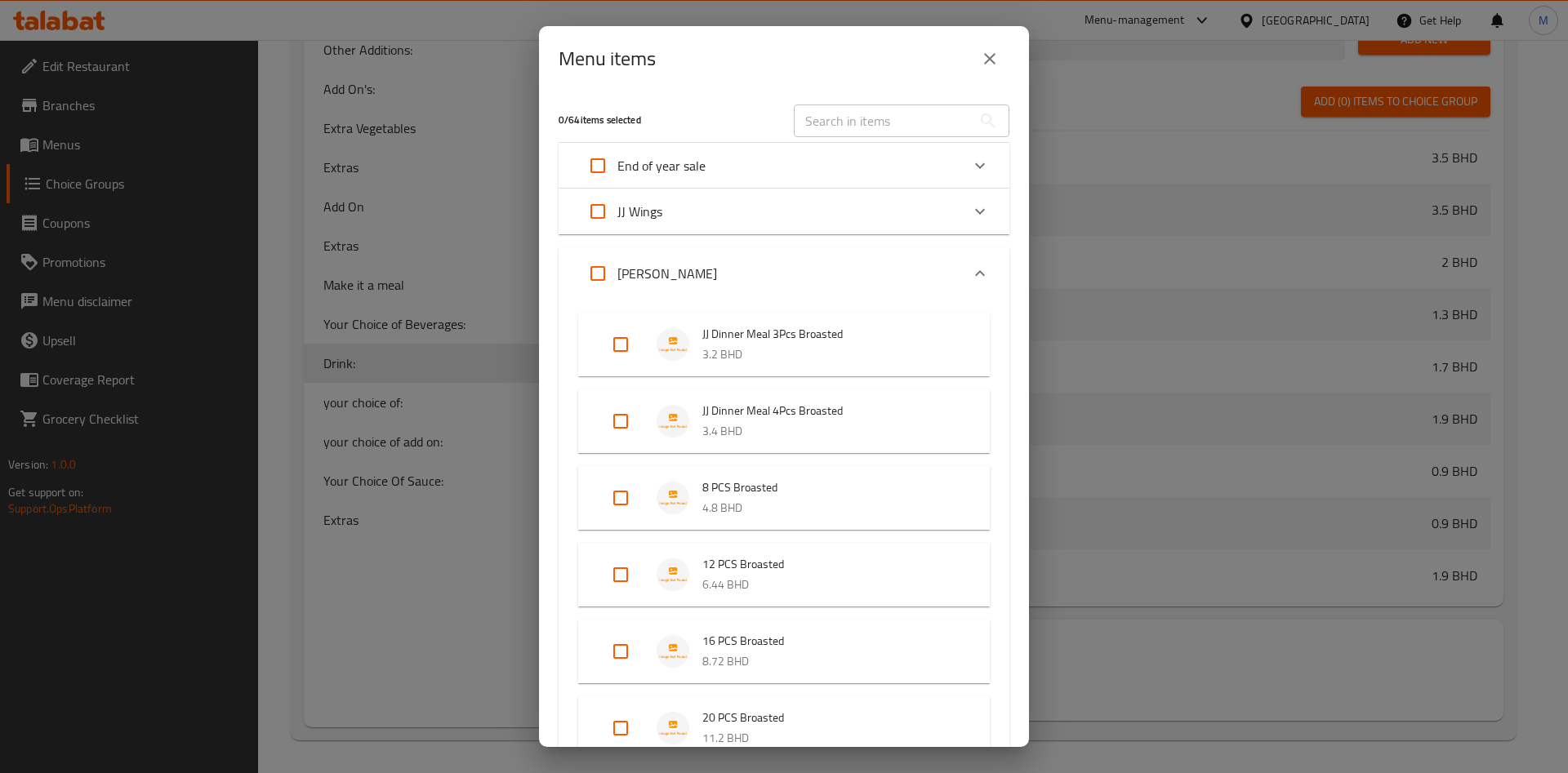
checkbox input "true"
click at [630, 334] on input "Expand" at bounding box center [620, 344] width 39 height 39
checkbox input "true"
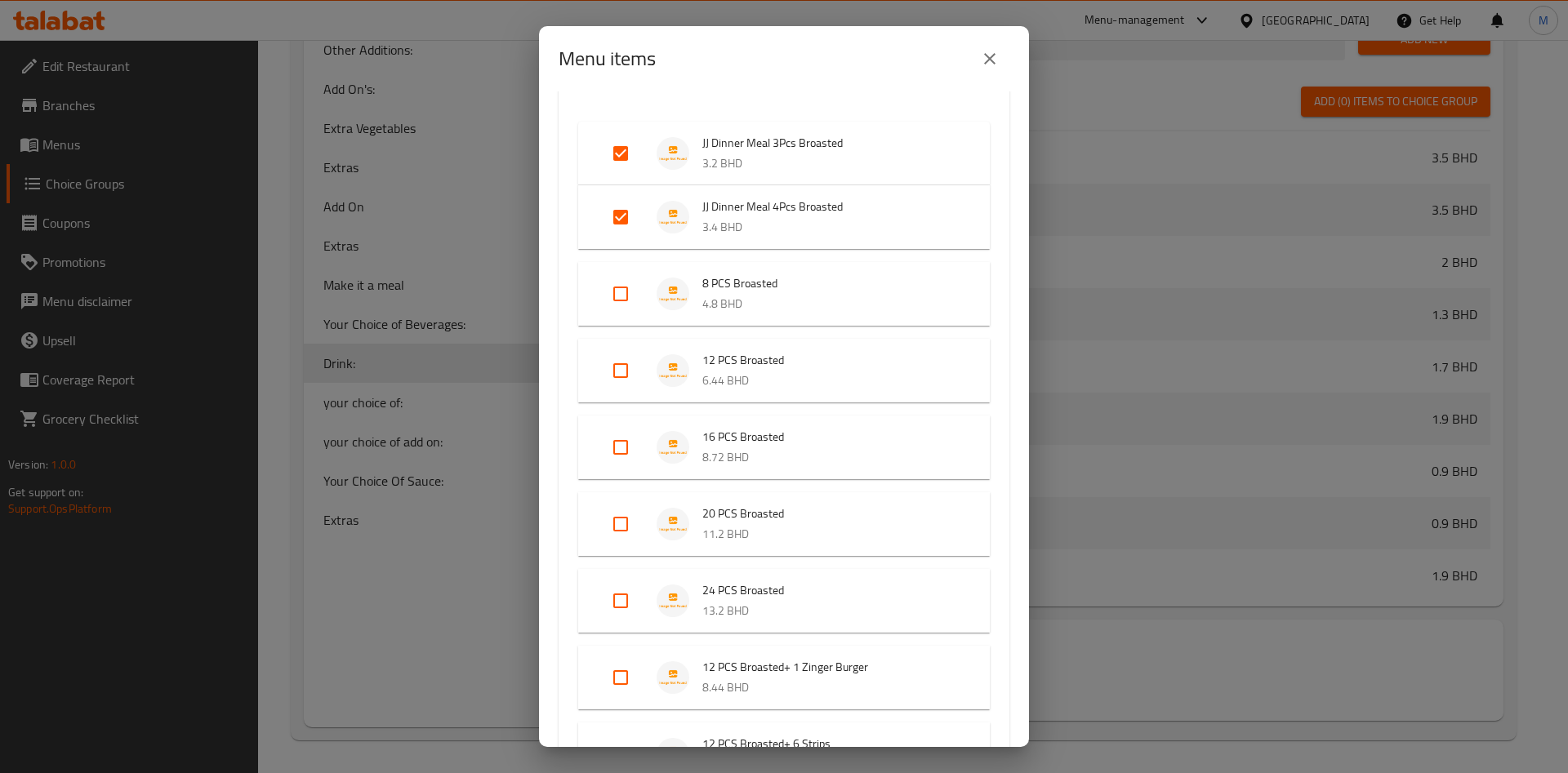
scroll to position [612, 0]
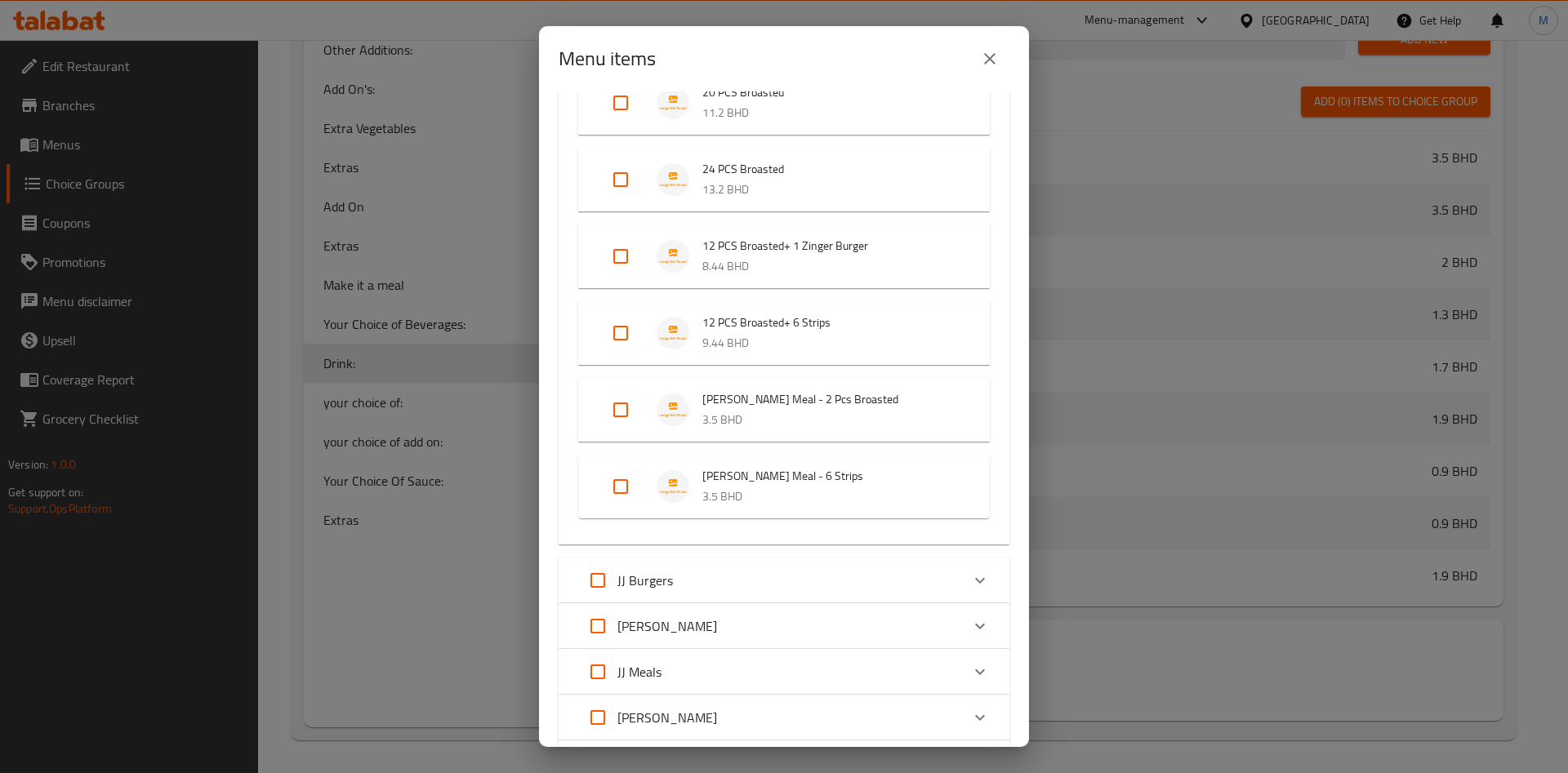
click at [627, 410] on input "Expand" at bounding box center [620, 410] width 39 height 39
checkbox input "true"
click at [627, 478] on input "Expand" at bounding box center [620, 486] width 39 height 39
checkbox input "true"
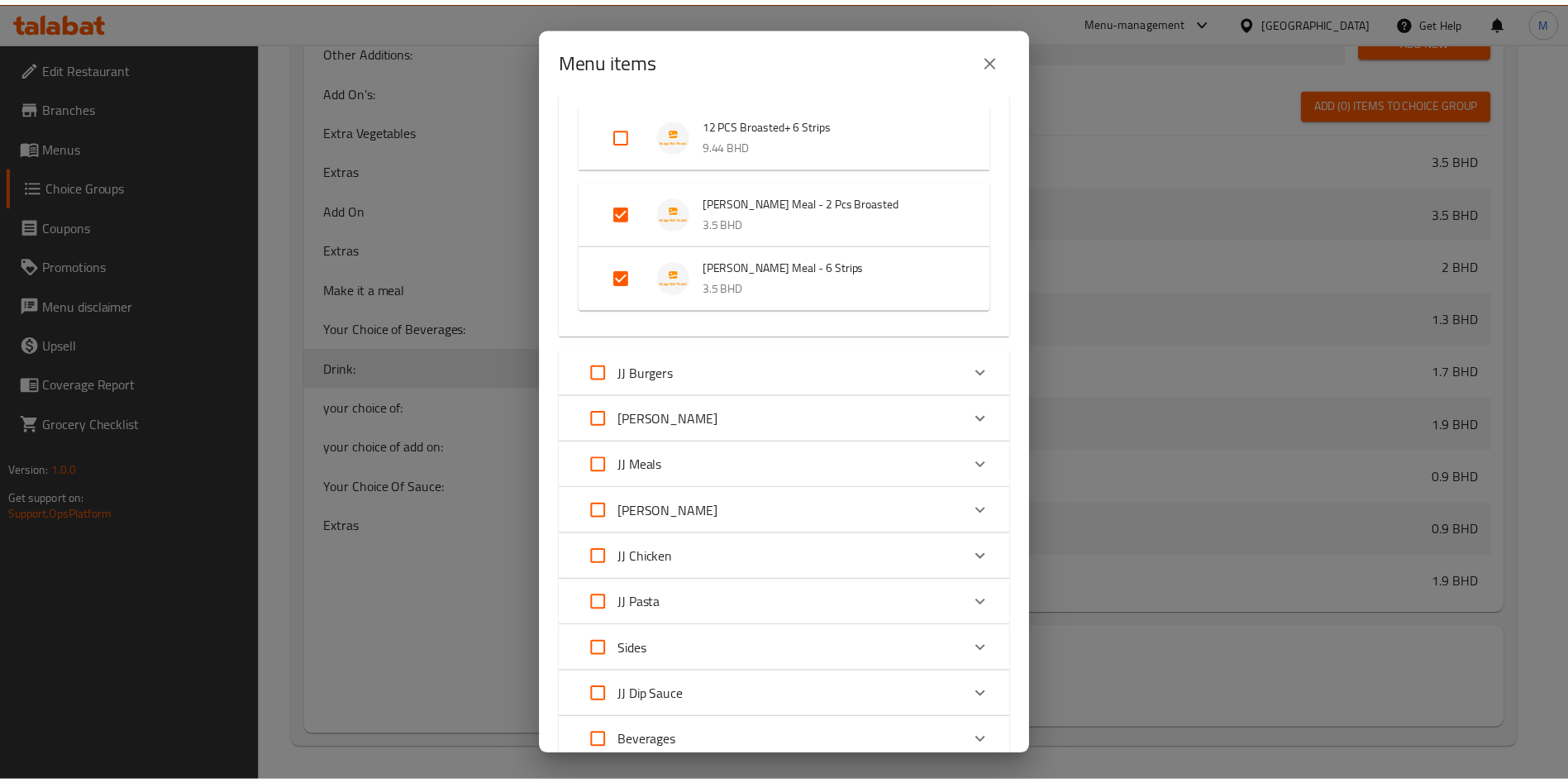
scroll to position [947, 0]
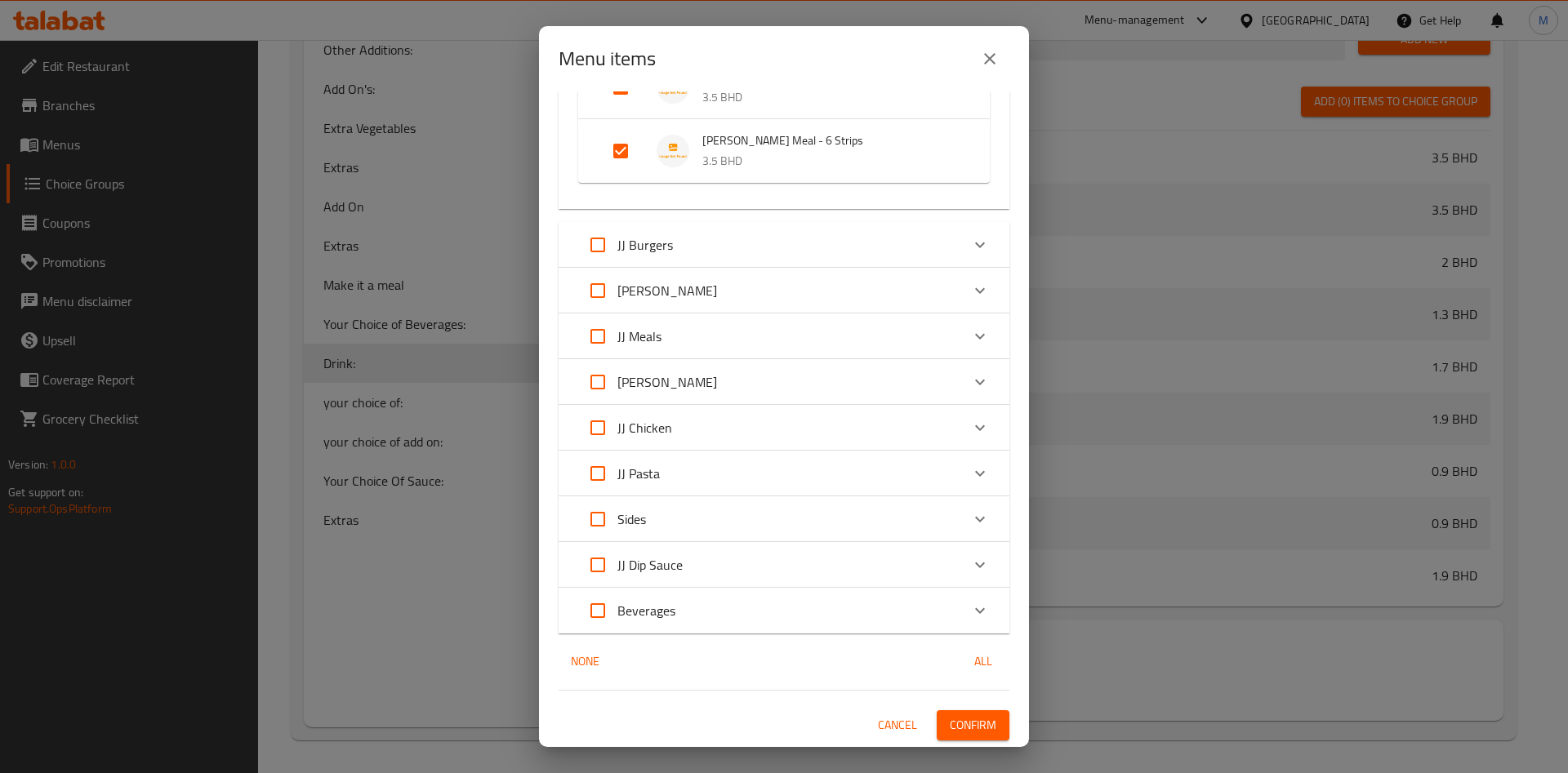
click at [954, 716] on span "Confirm" at bounding box center [973, 726] width 47 height 20
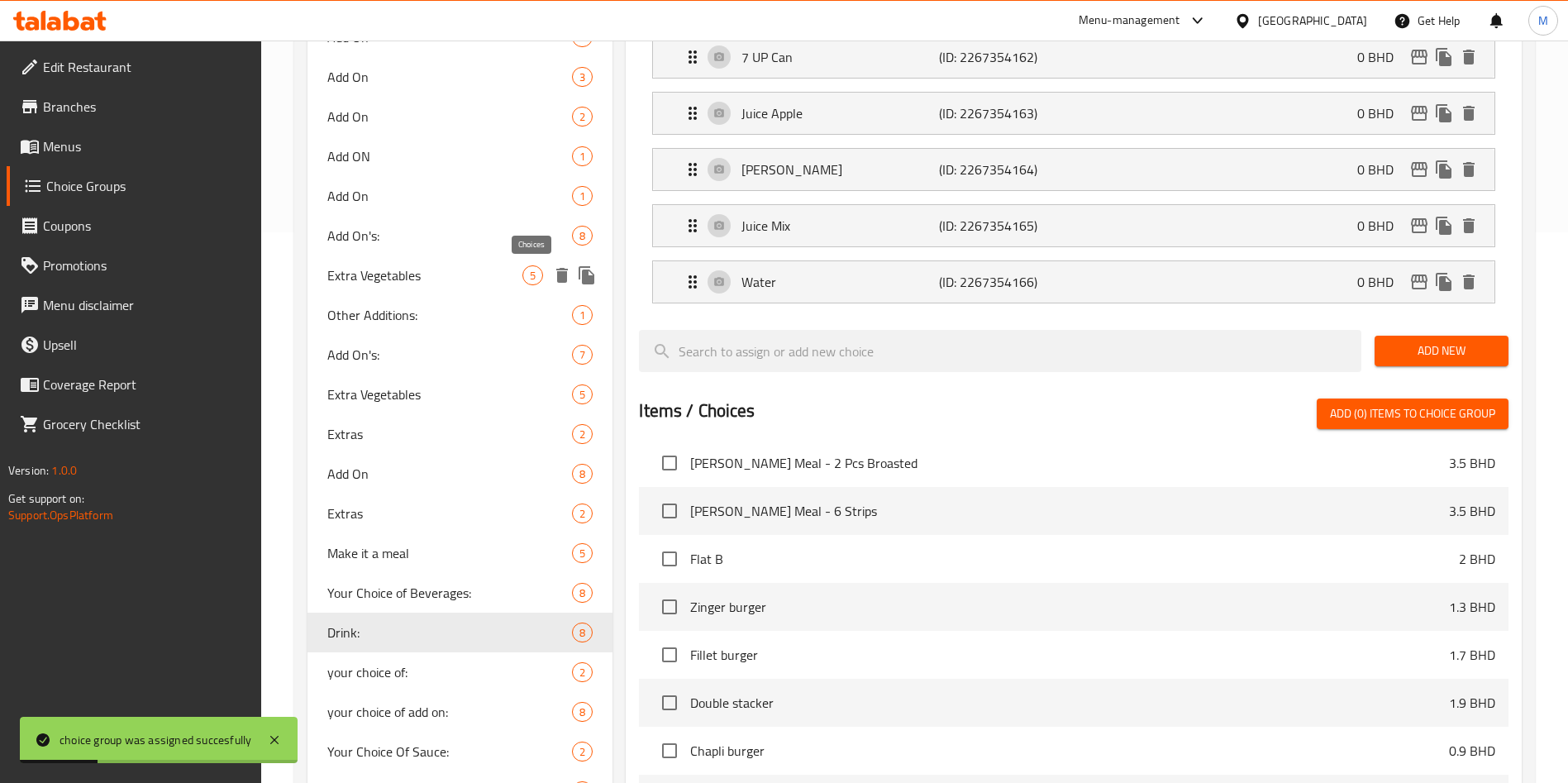
scroll to position [443, 0]
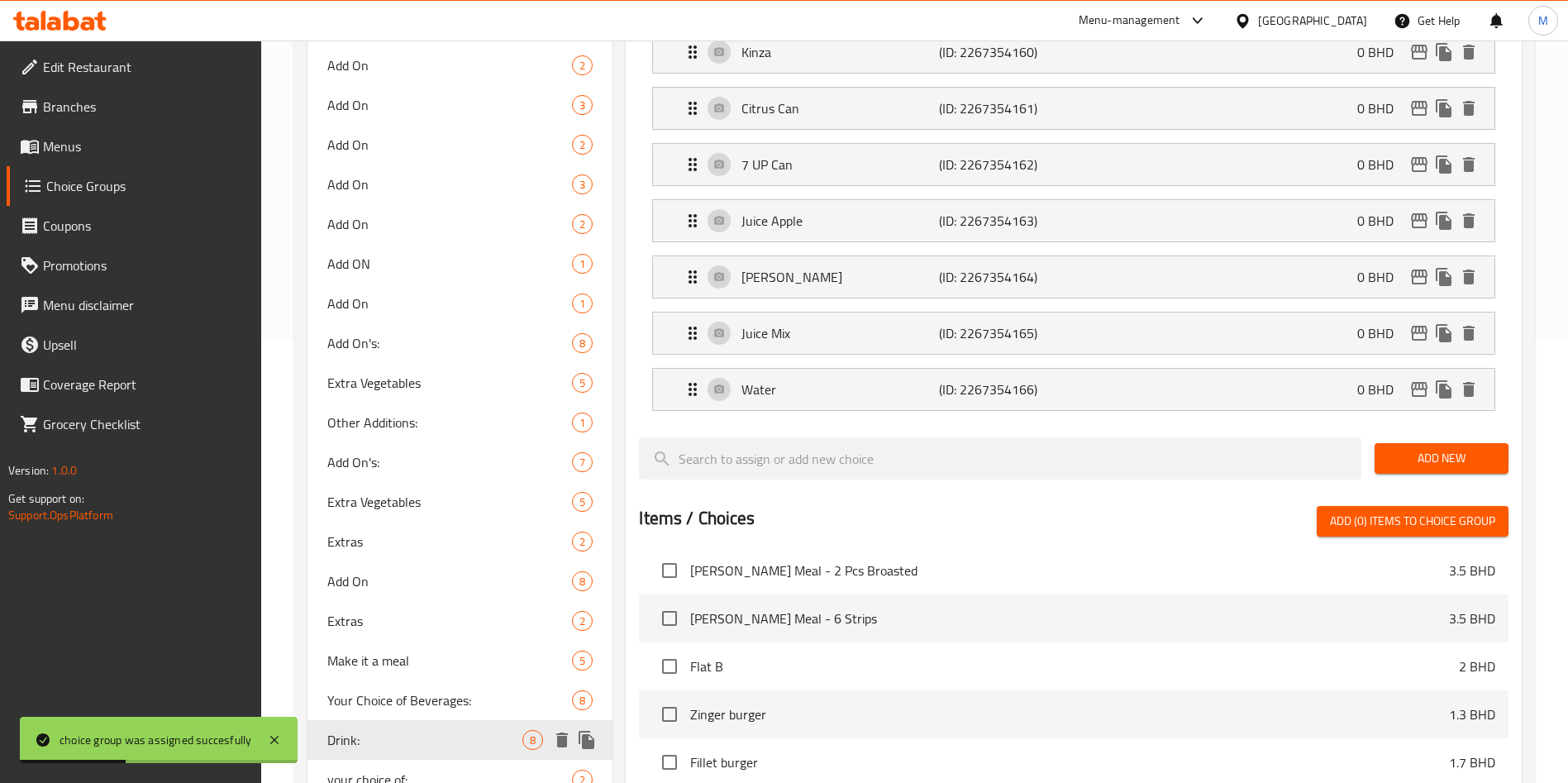
click at [586, 742] on icon "duplicate" at bounding box center [586, 740] width 16 height 18
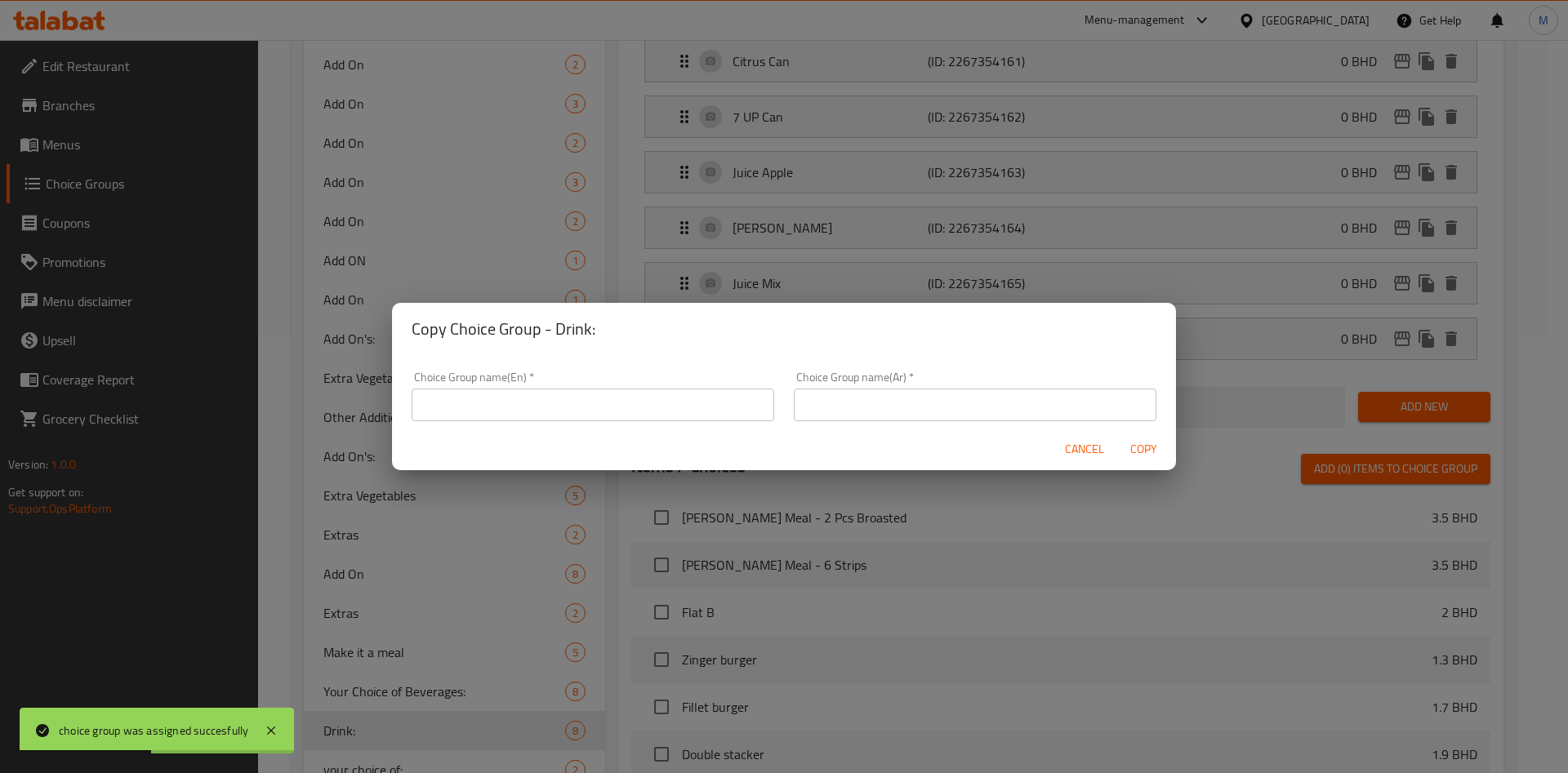
click at [579, 407] on input "text" at bounding box center [593, 405] width 363 height 33
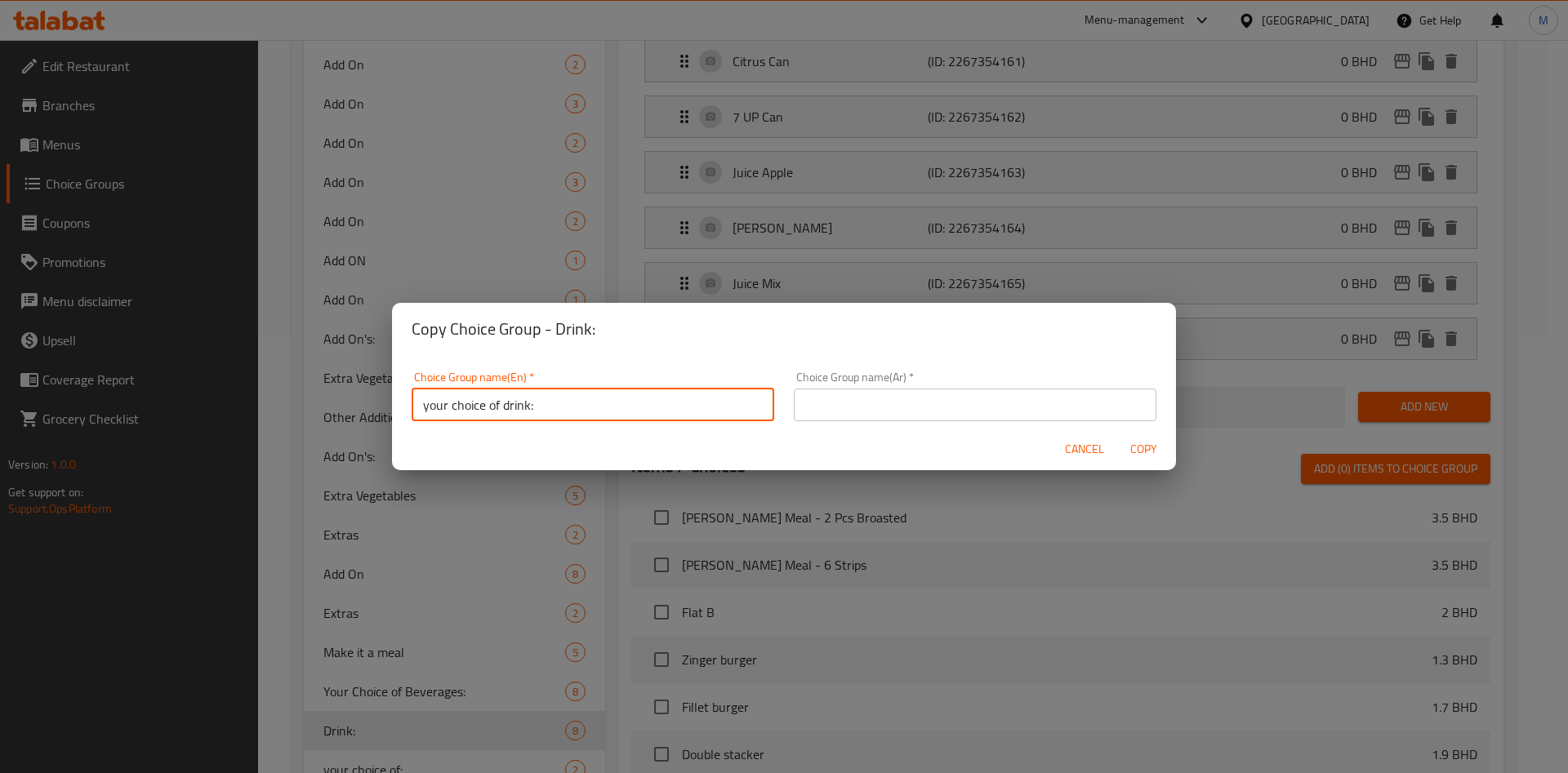
type input "your choice of drink:"
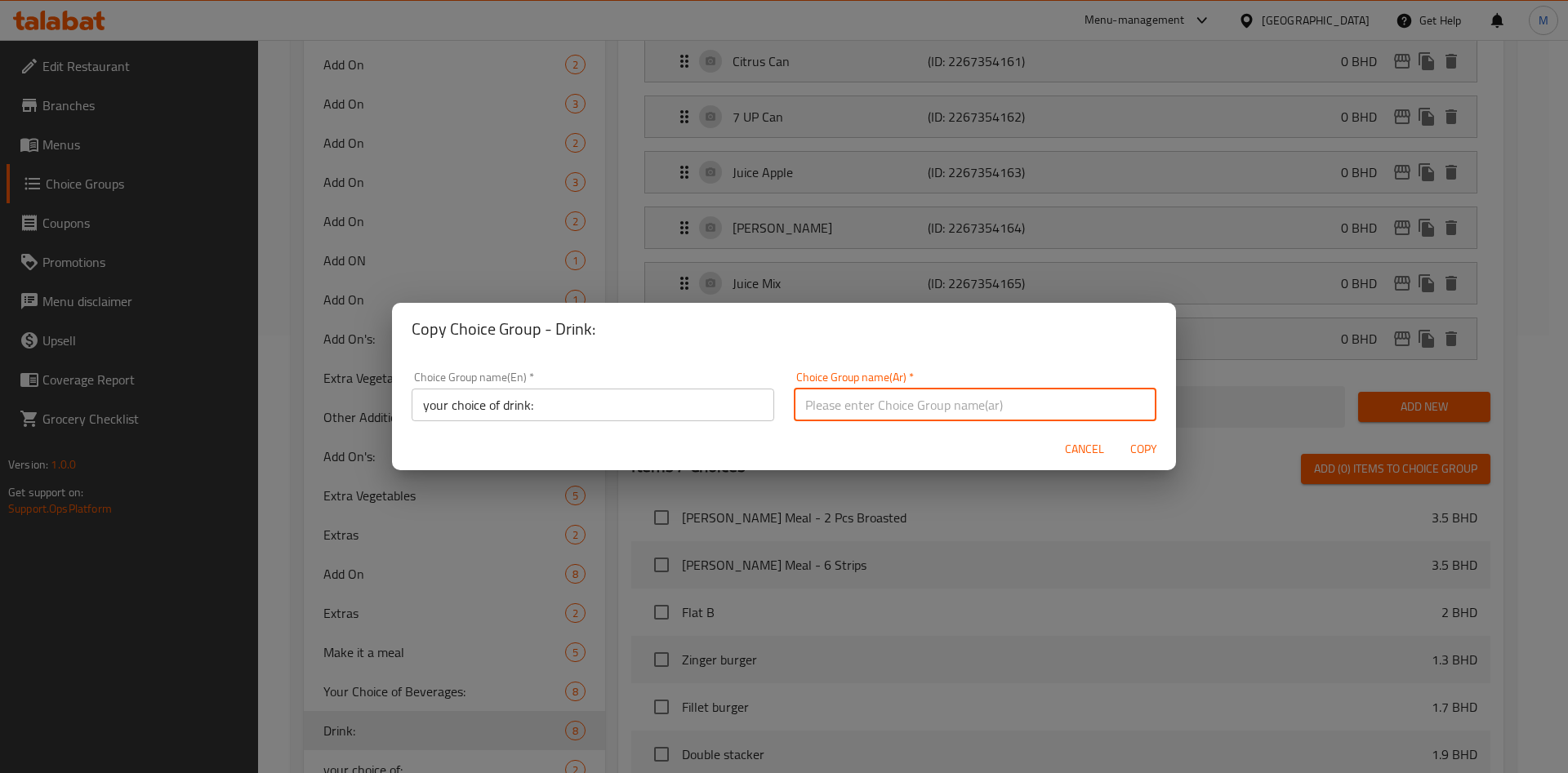
click at [879, 412] on input "text" at bounding box center [974, 405] width 363 height 33
type input "اختيارك من المشروب"
click at [854, 447] on div "Cancel Copy" at bounding box center [784, 449] width 784 height 43
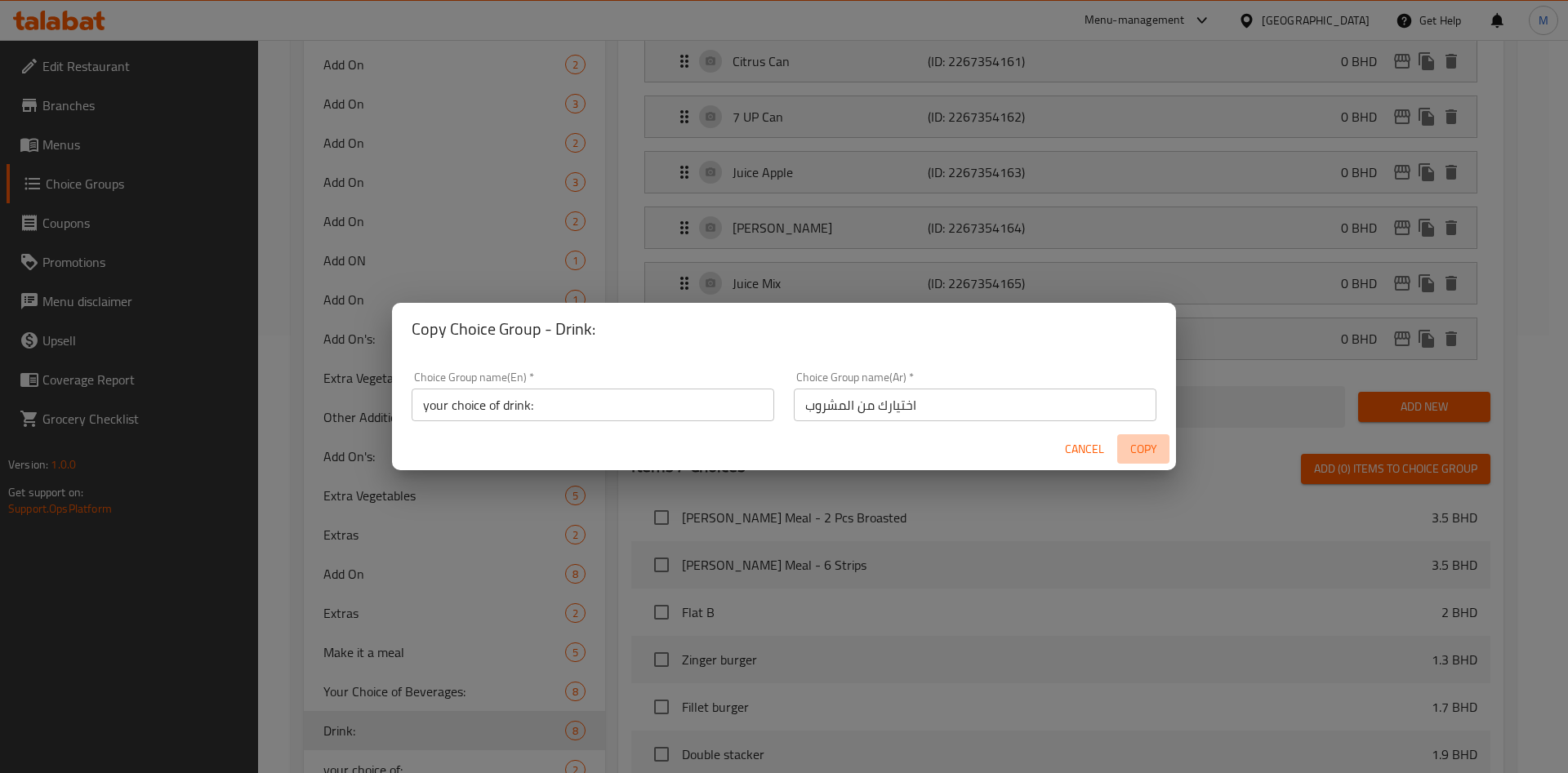
click at [1145, 457] on span "Copy" at bounding box center [1143, 449] width 39 height 20
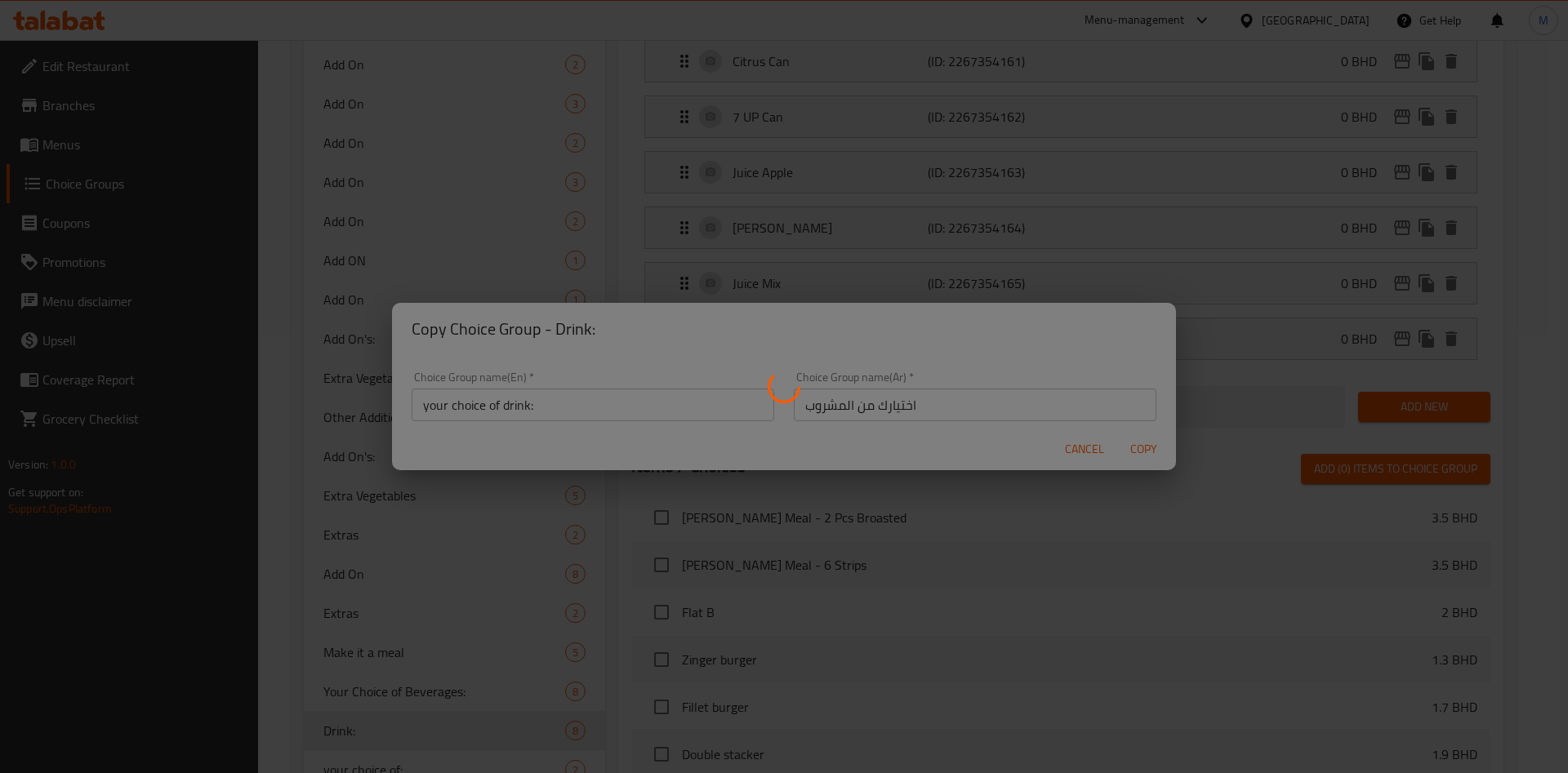
type input "your choice of drink:"
type input "اختيارك من المشروب"
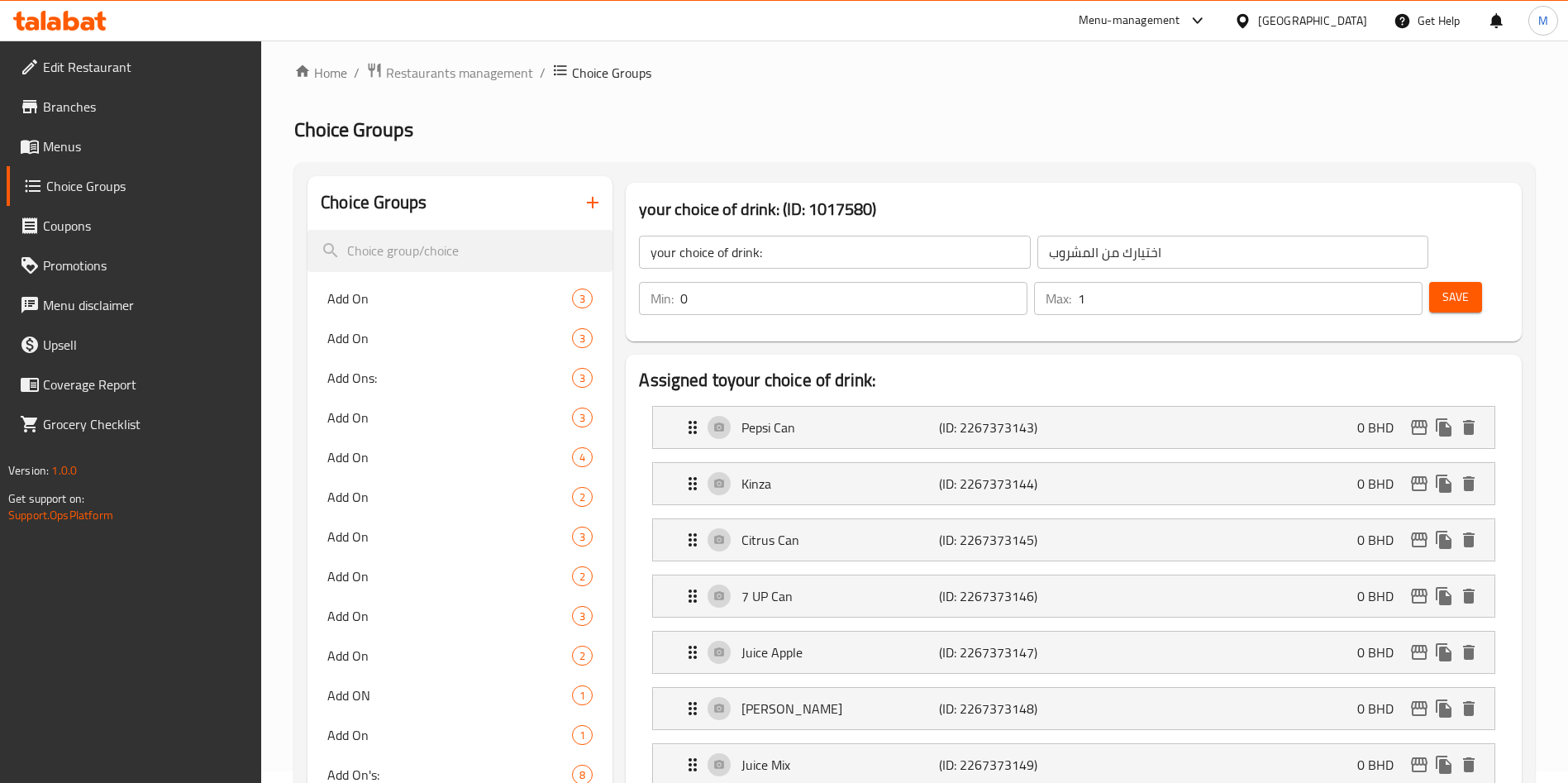
scroll to position [0, 0]
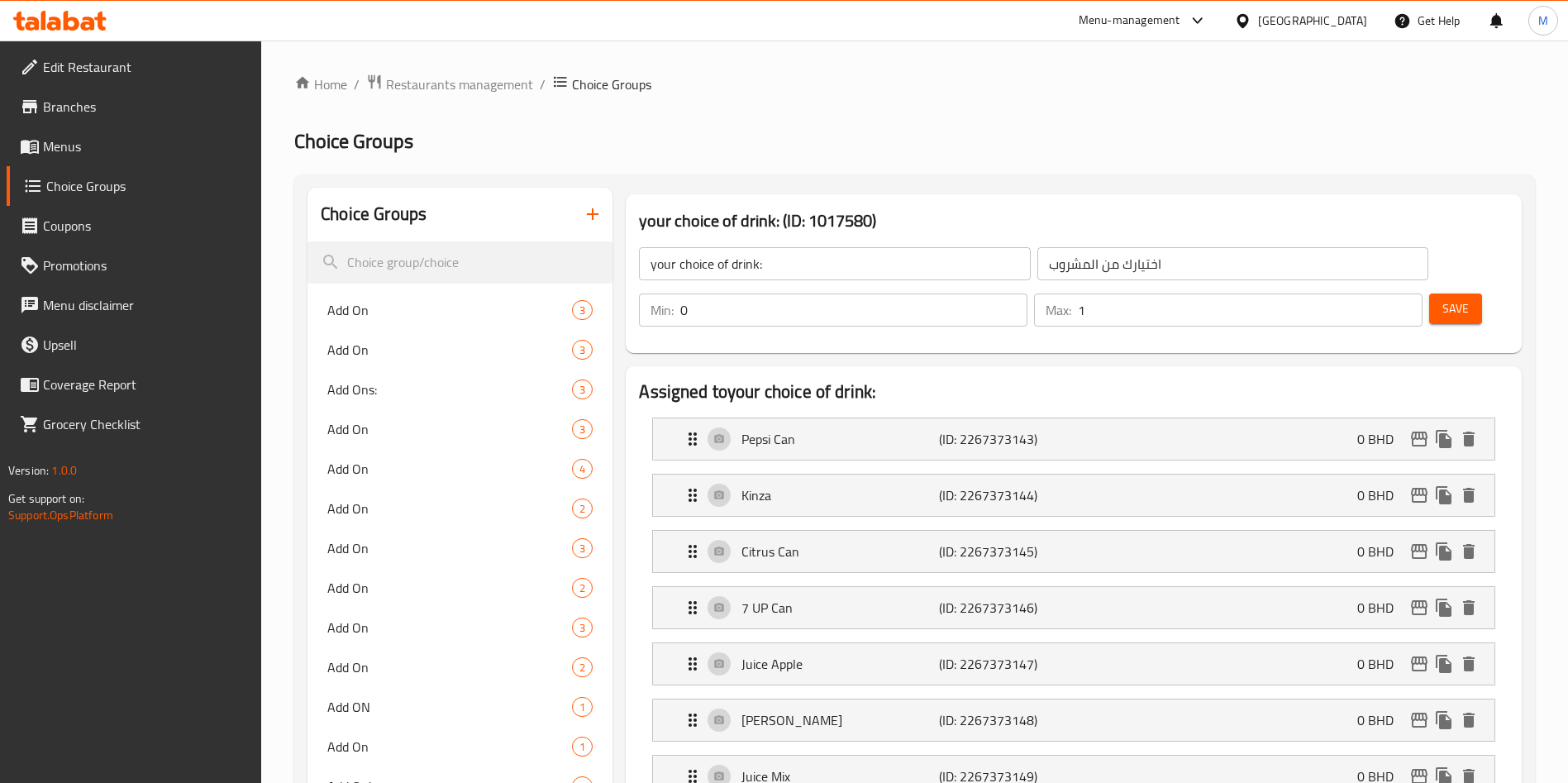
click at [816, 415] on li "Pepsi Can (ID: 2267373143) 0 BHD Name (En) Pepsi Can Name (En) Name (Ar) علبة ب…" at bounding box center [1073, 439] width 869 height 56
click at [822, 429] on p "Pepsi Can" at bounding box center [839, 438] width 197 height 19
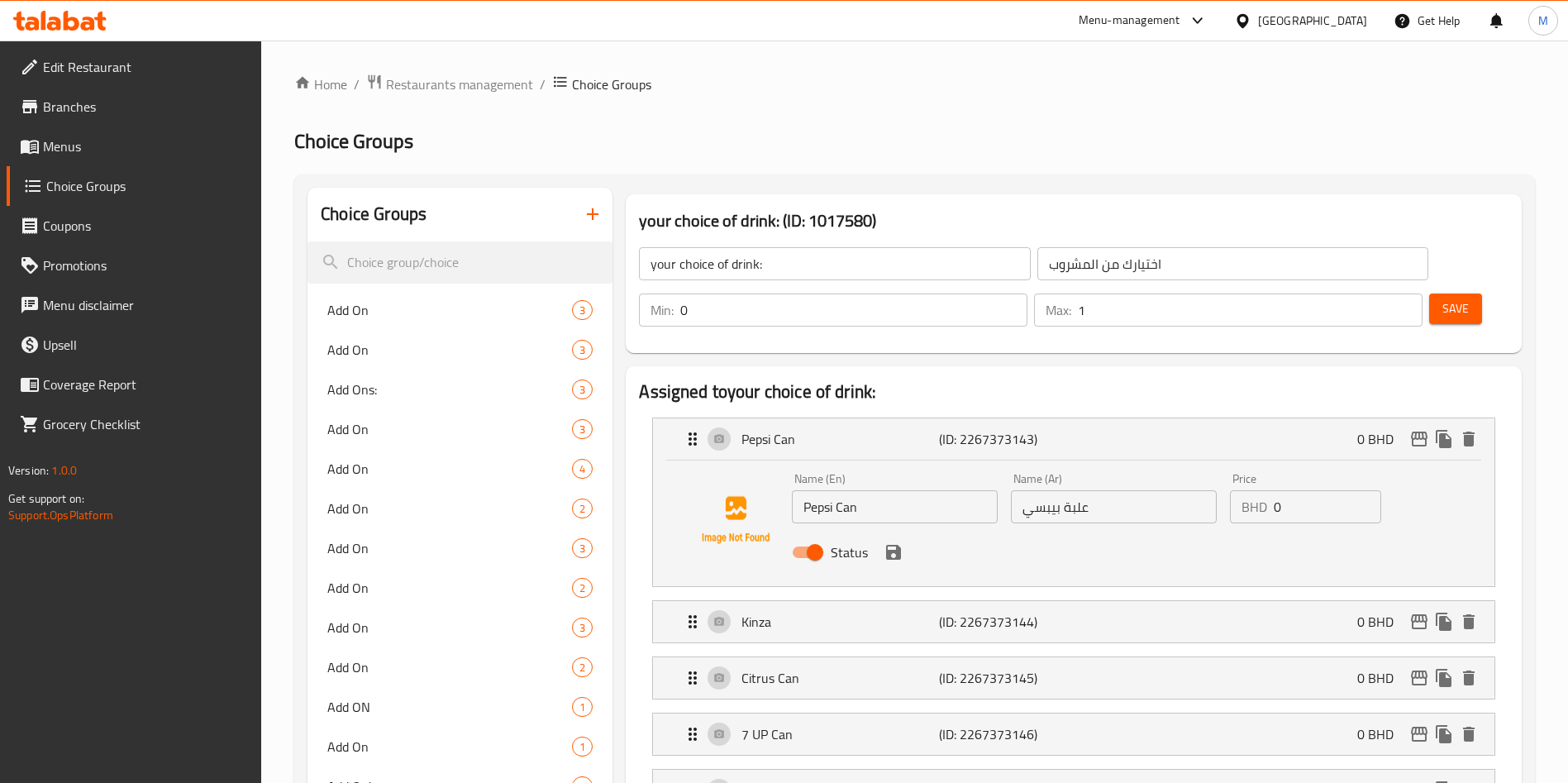
click at [881, 490] on input "Pepsi Can" at bounding box center [894, 507] width 206 height 33
paste input "Pepsi 1.25L"
click at [893, 544] on icon "save" at bounding box center [893, 552] width 15 height 15
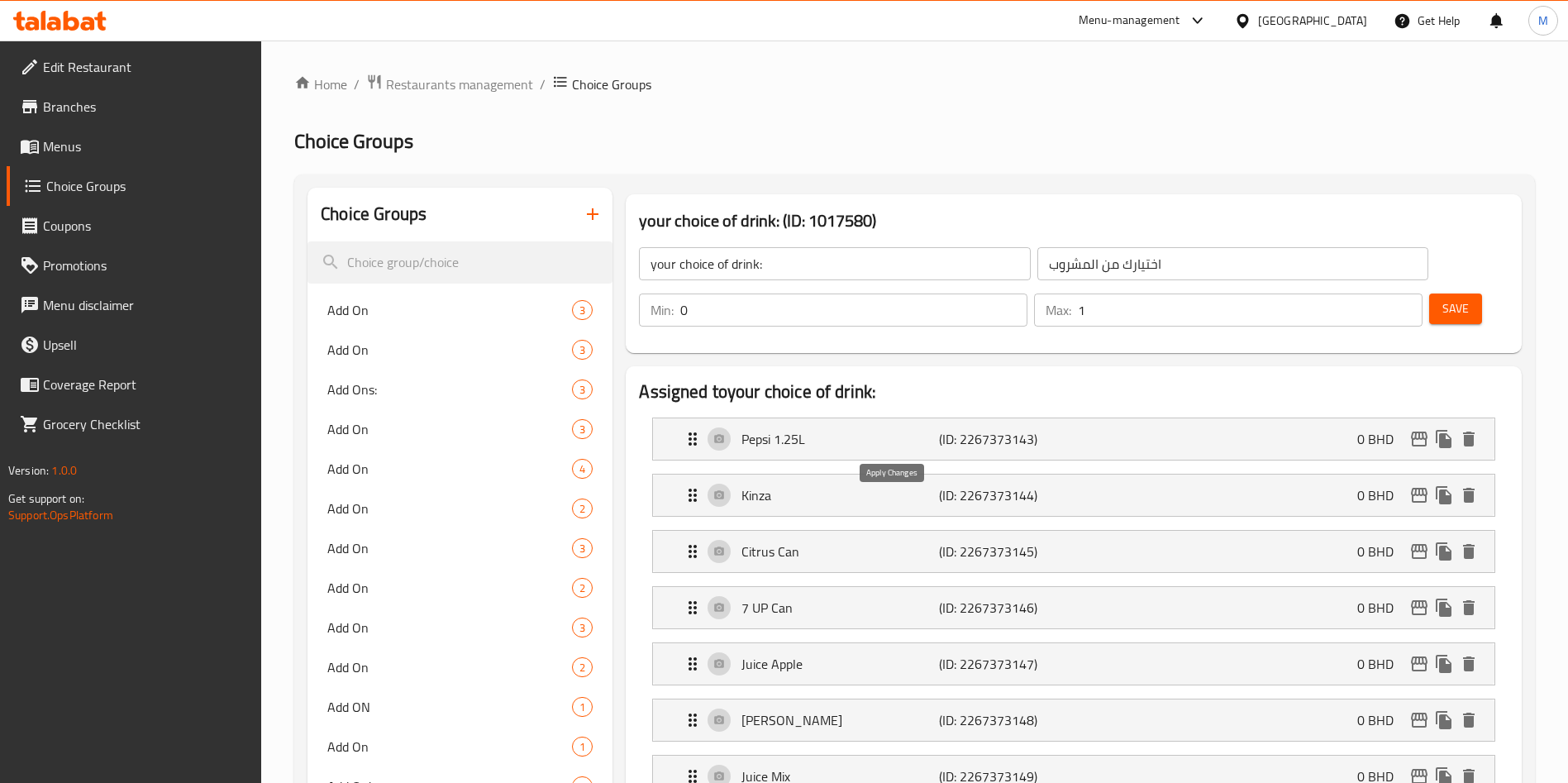
type input "Pepsi 1.25L"
click at [585, 214] on icon "button" at bounding box center [592, 214] width 19 height 19
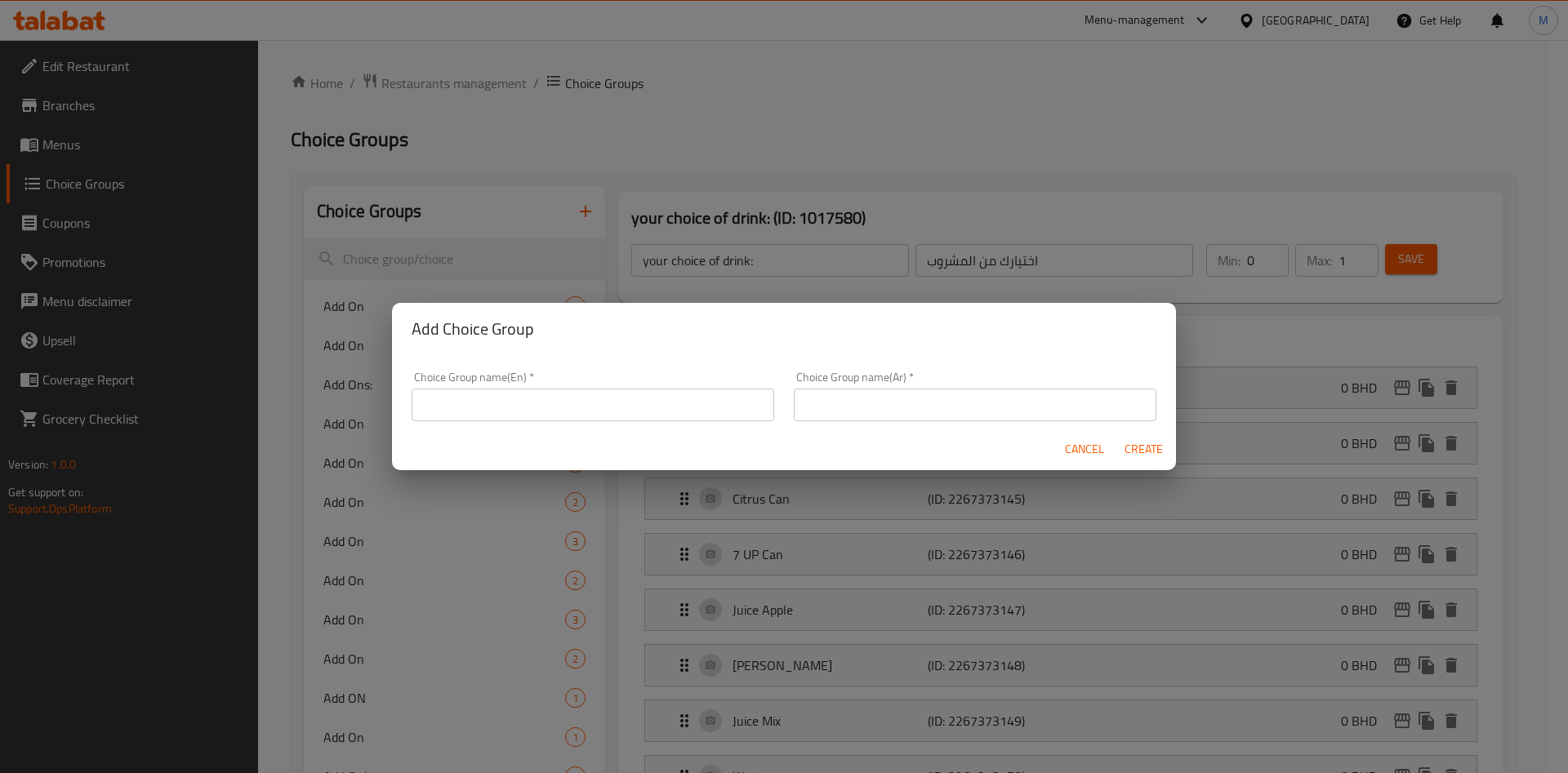
click at [1028, 244] on div "Add Choice Group Choice Group name(En)   * Choice Group name(En) * Choice Group…" at bounding box center [784, 386] width 1568 height 773
click at [1088, 440] on span "Cancel" at bounding box center [1084, 449] width 39 height 20
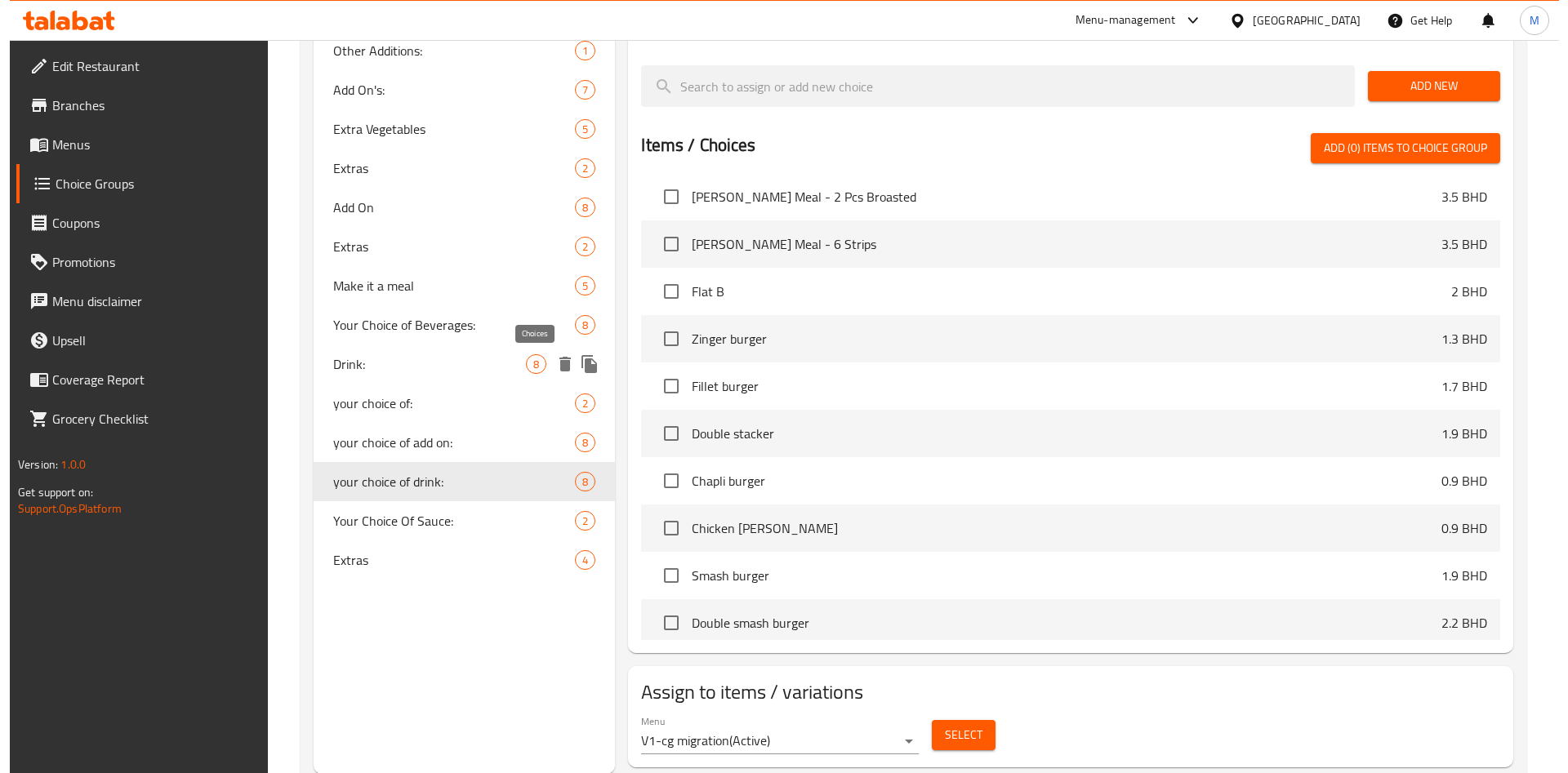
scroll to position [805, 0]
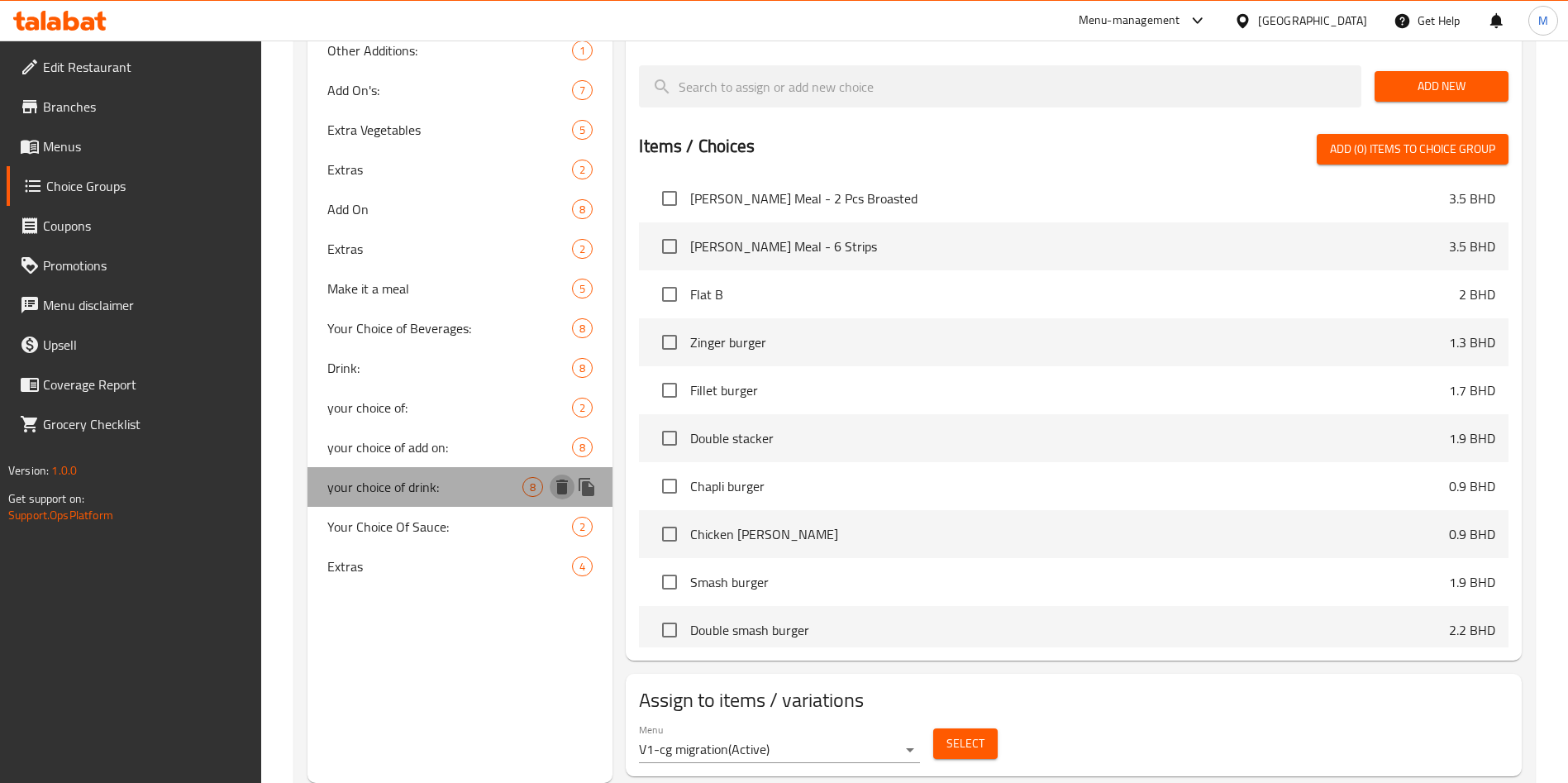
click at [565, 488] on icon "delete" at bounding box center [562, 487] width 12 height 15
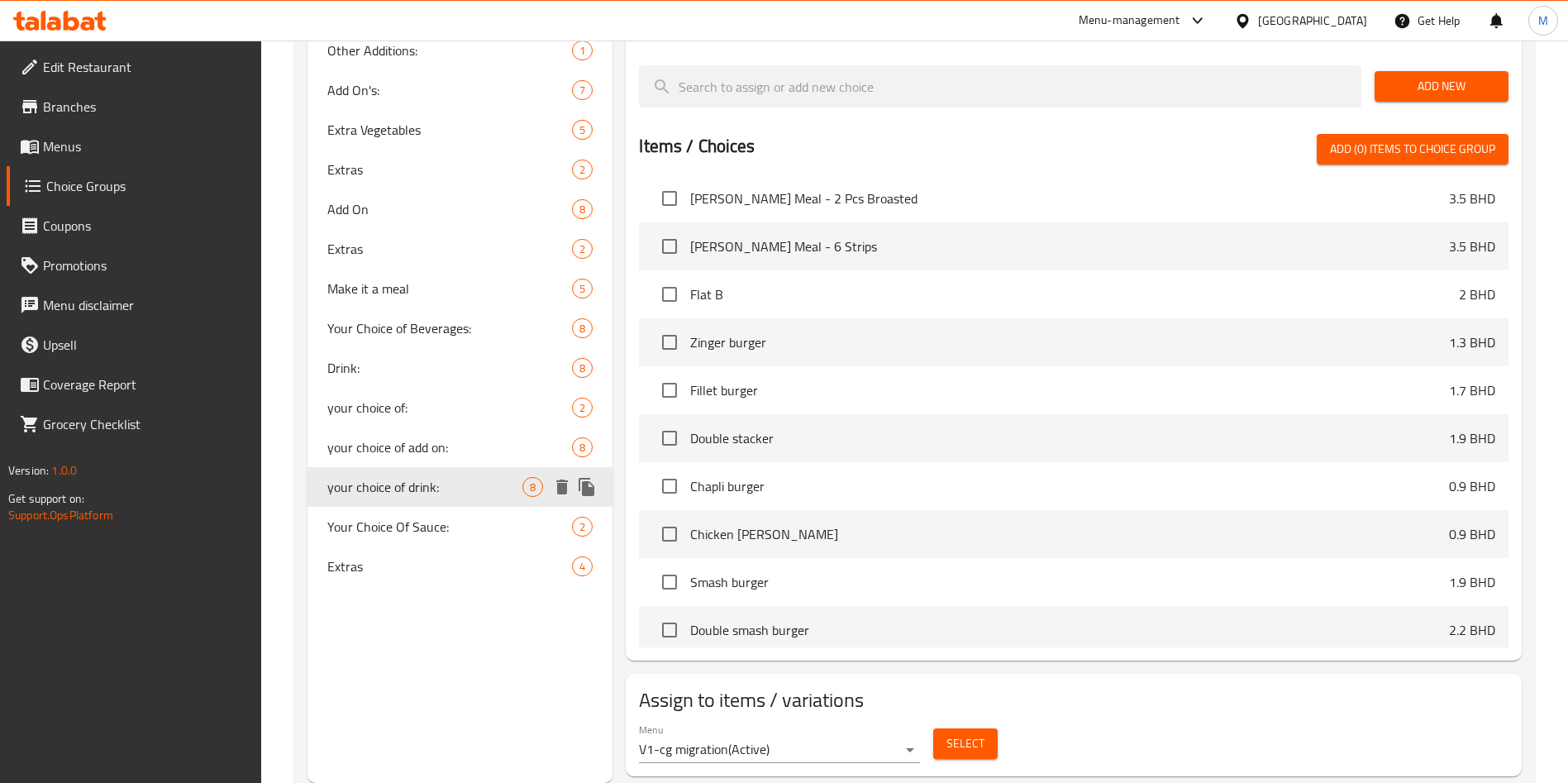
click at [560, 490] on icon "delete" at bounding box center [562, 487] width 12 height 15
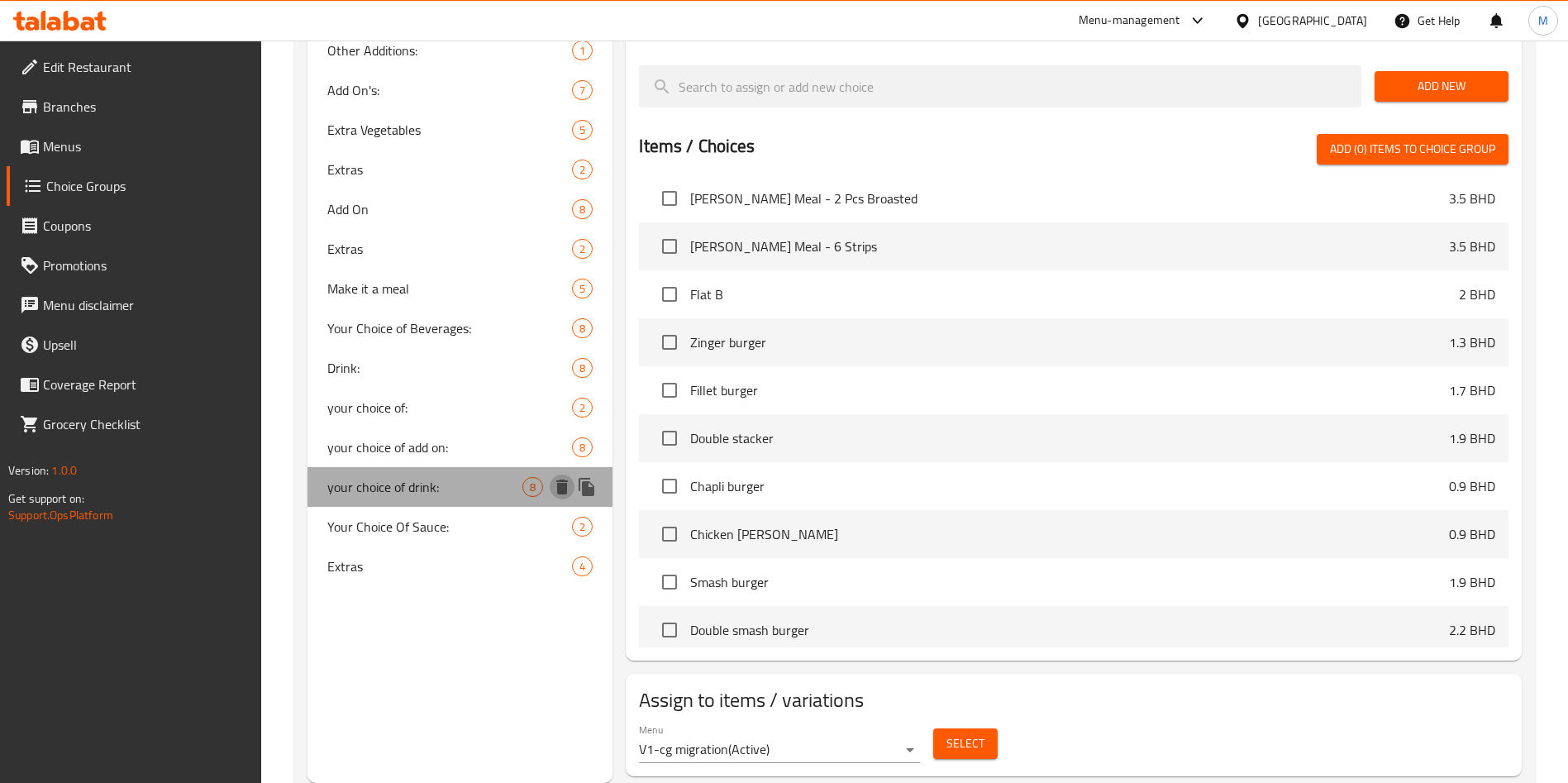
click at [562, 492] on icon "delete" at bounding box center [562, 487] width 12 height 15
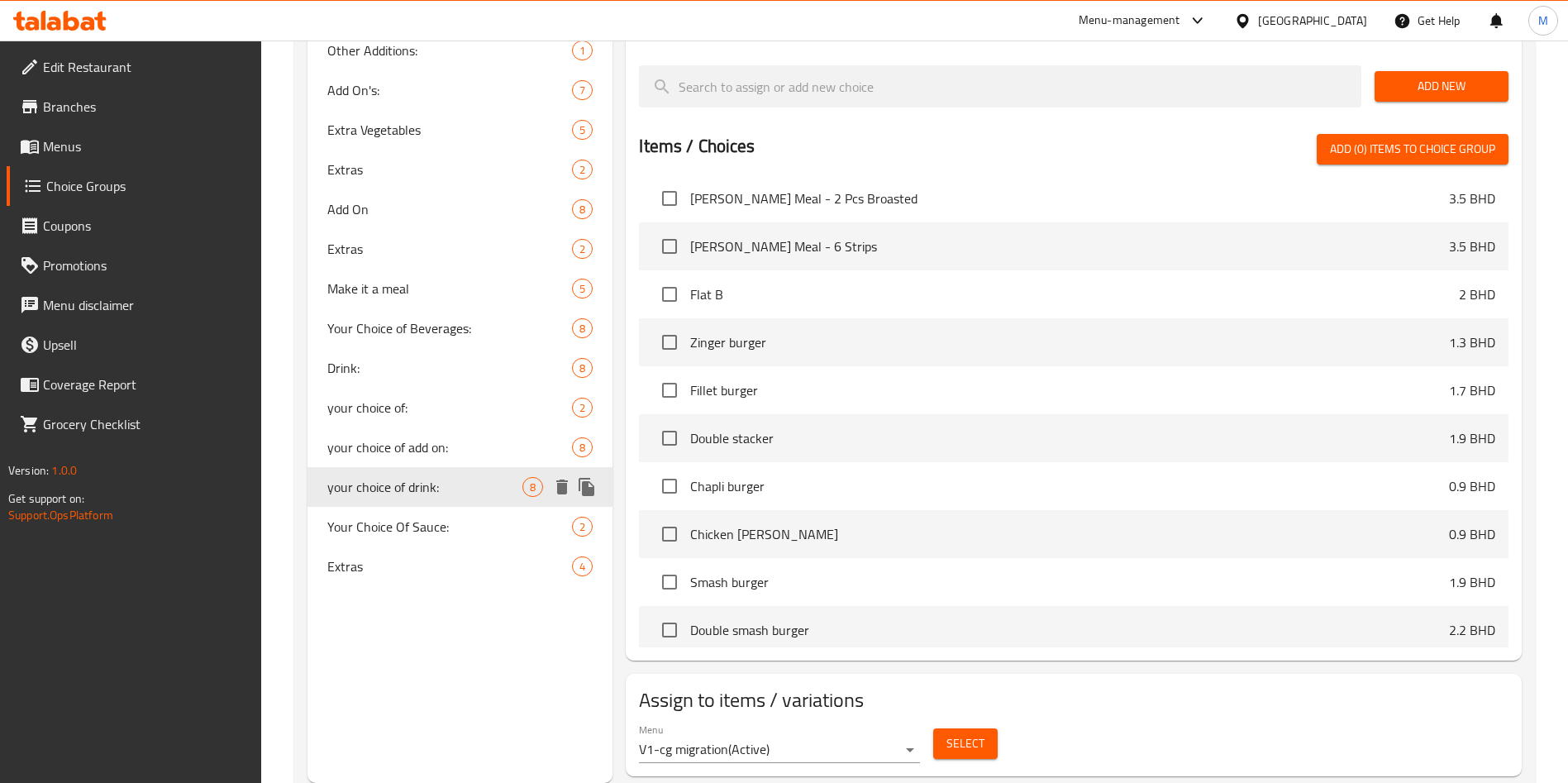
click at [560, 484] on icon "delete" at bounding box center [562, 487] width 12 height 15
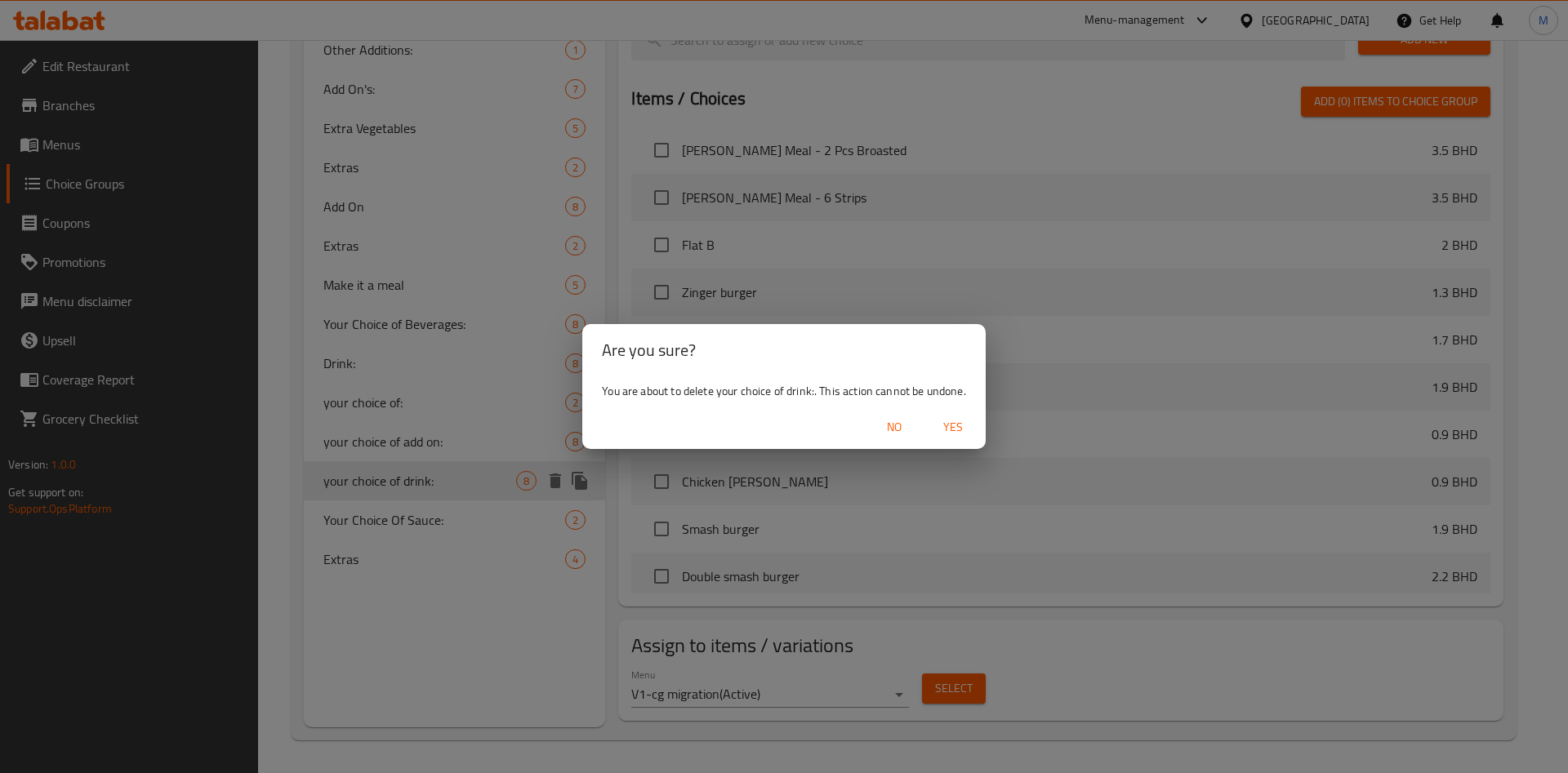
click at [964, 419] on span "Yes" at bounding box center [952, 427] width 39 height 20
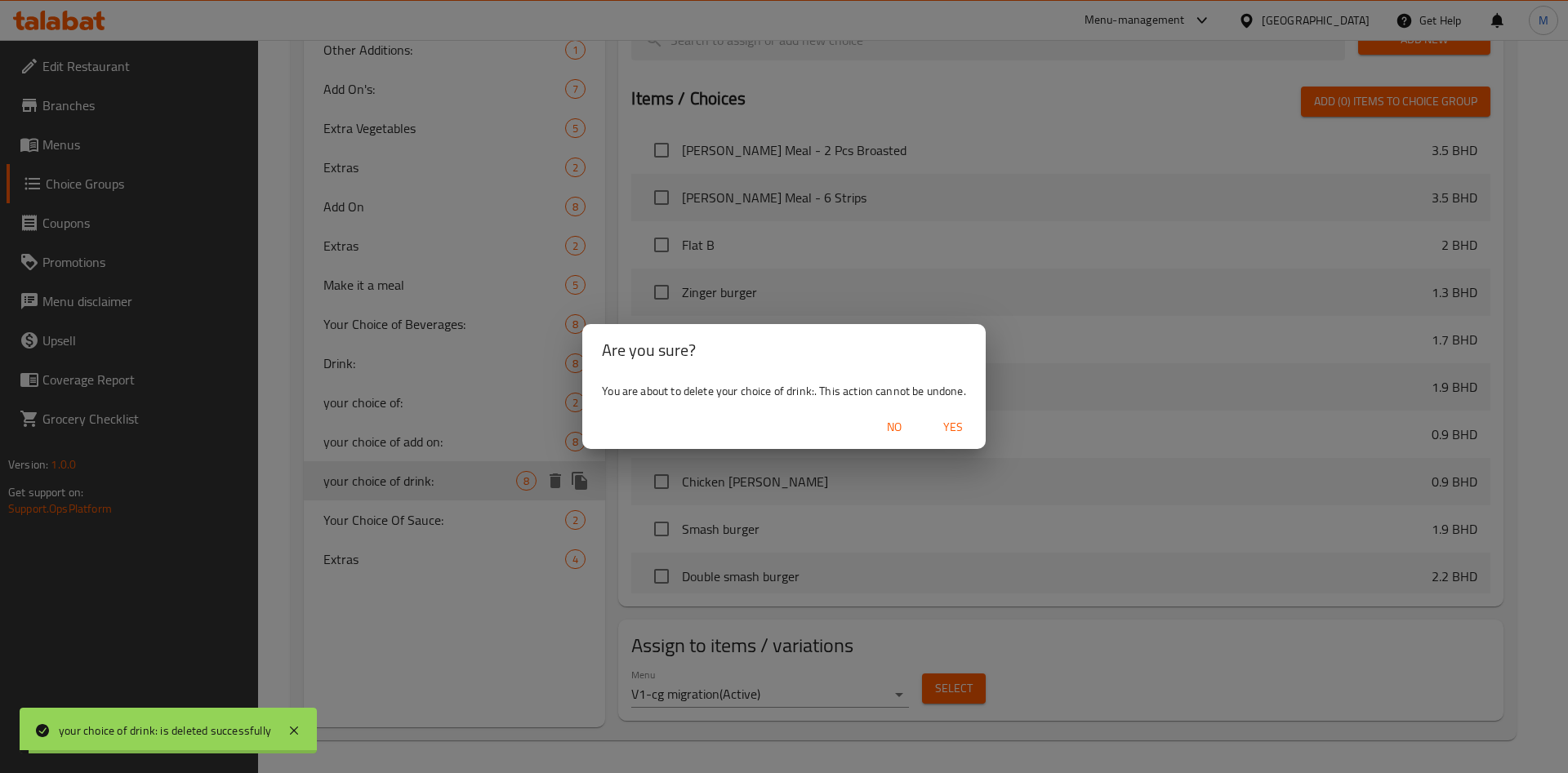
type input "Add On"
type input "الأضافات"
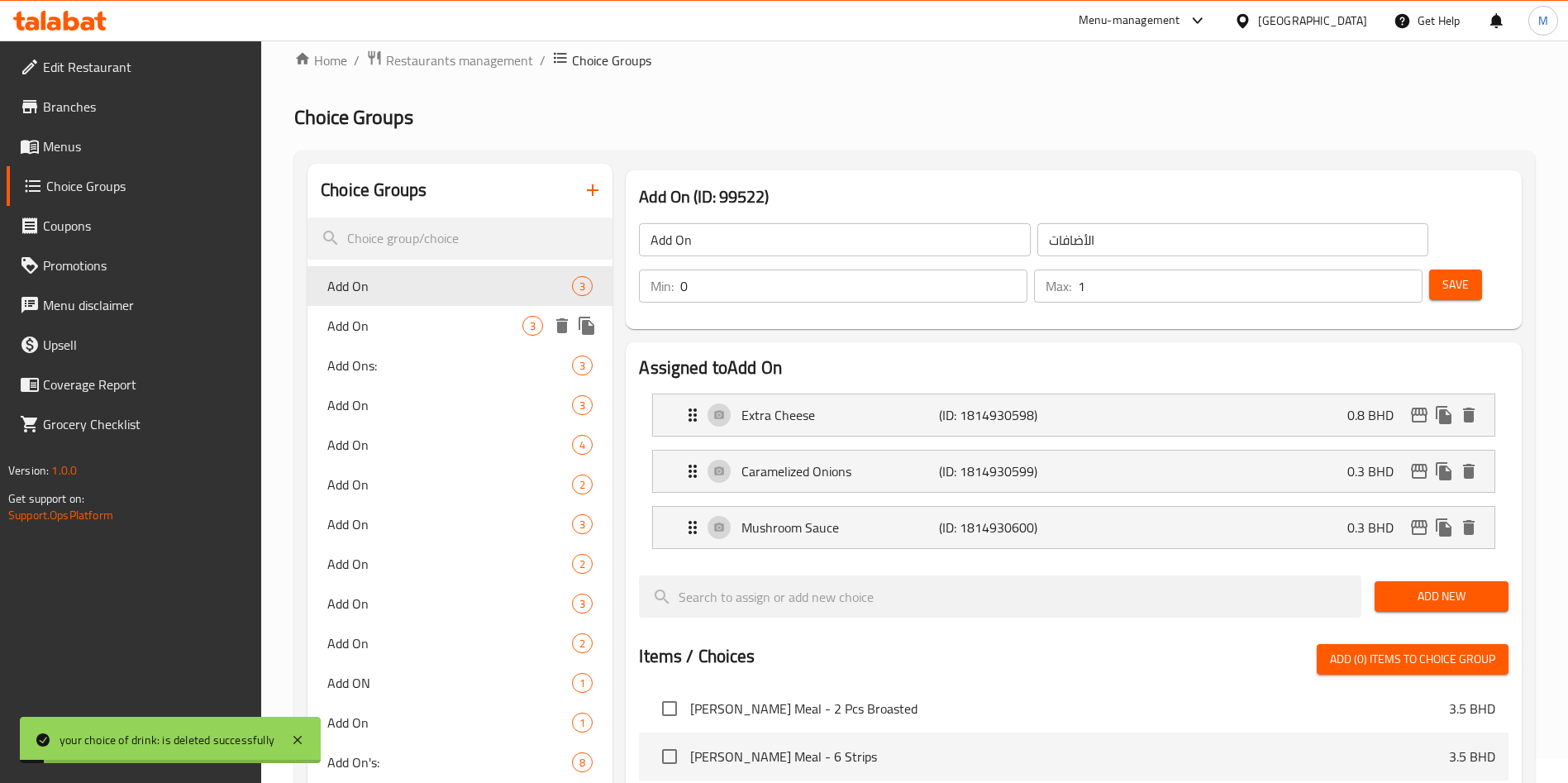
scroll to position [0, 0]
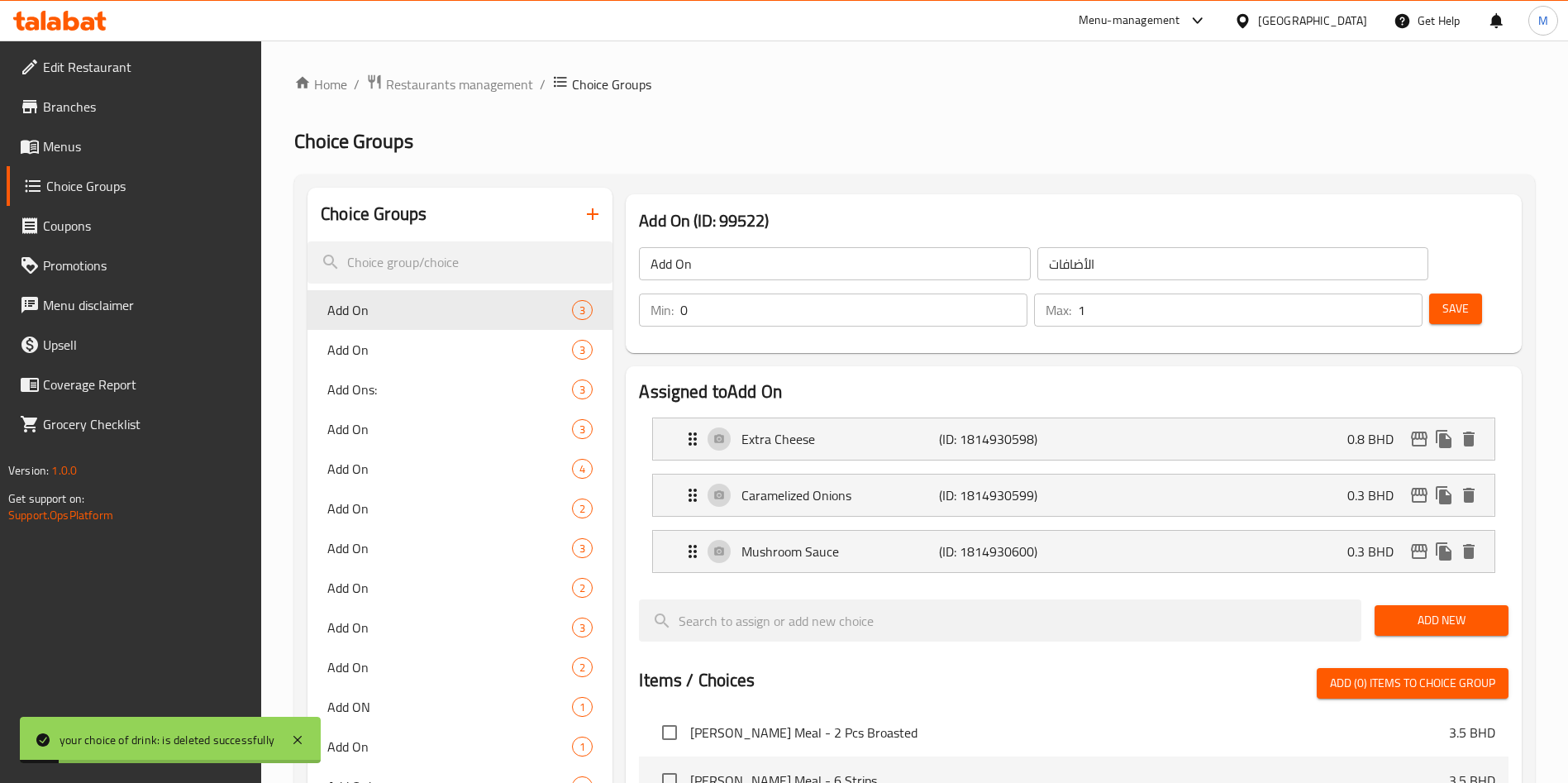
click at [600, 202] on button "button" at bounding box center [592, 214] width 40 height 40
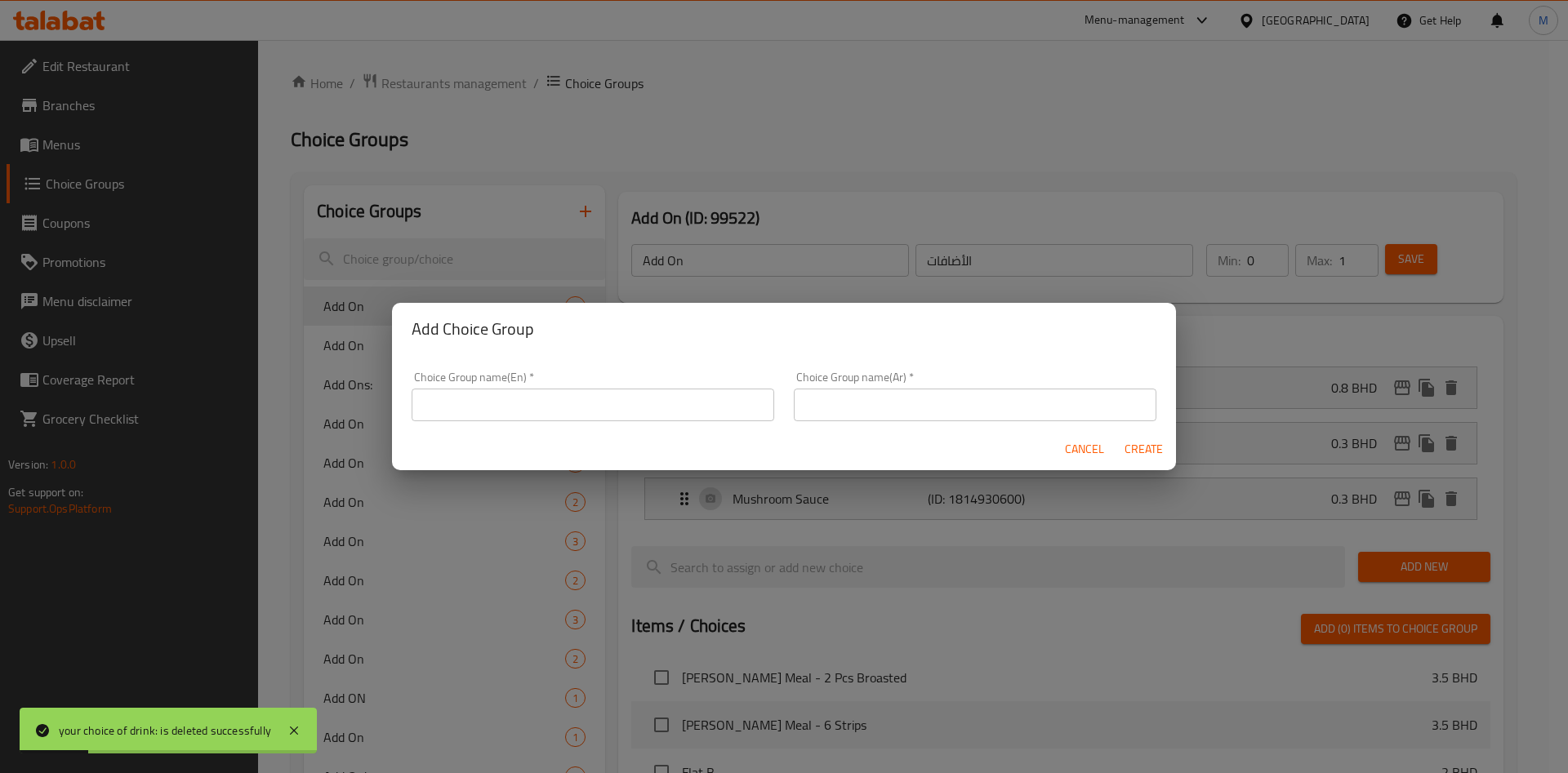
click at [636, 402] on input "text" at bounding box center [593, 405] width 363 height 33
type input "غ"
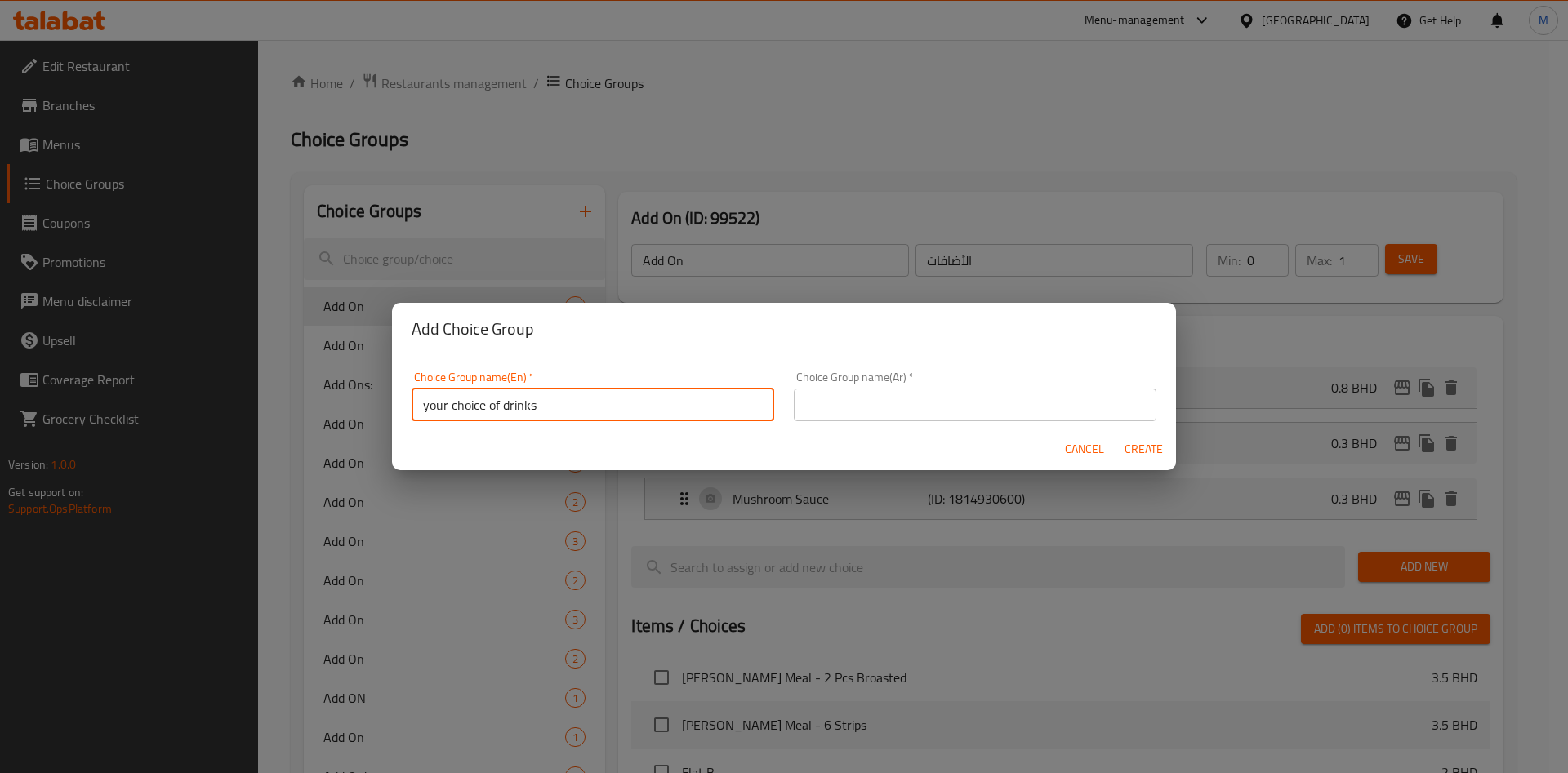
type input "your choice of drinks"
click at [808, 413] on input "text" at bounding box center [974, 405] width 363 height 33
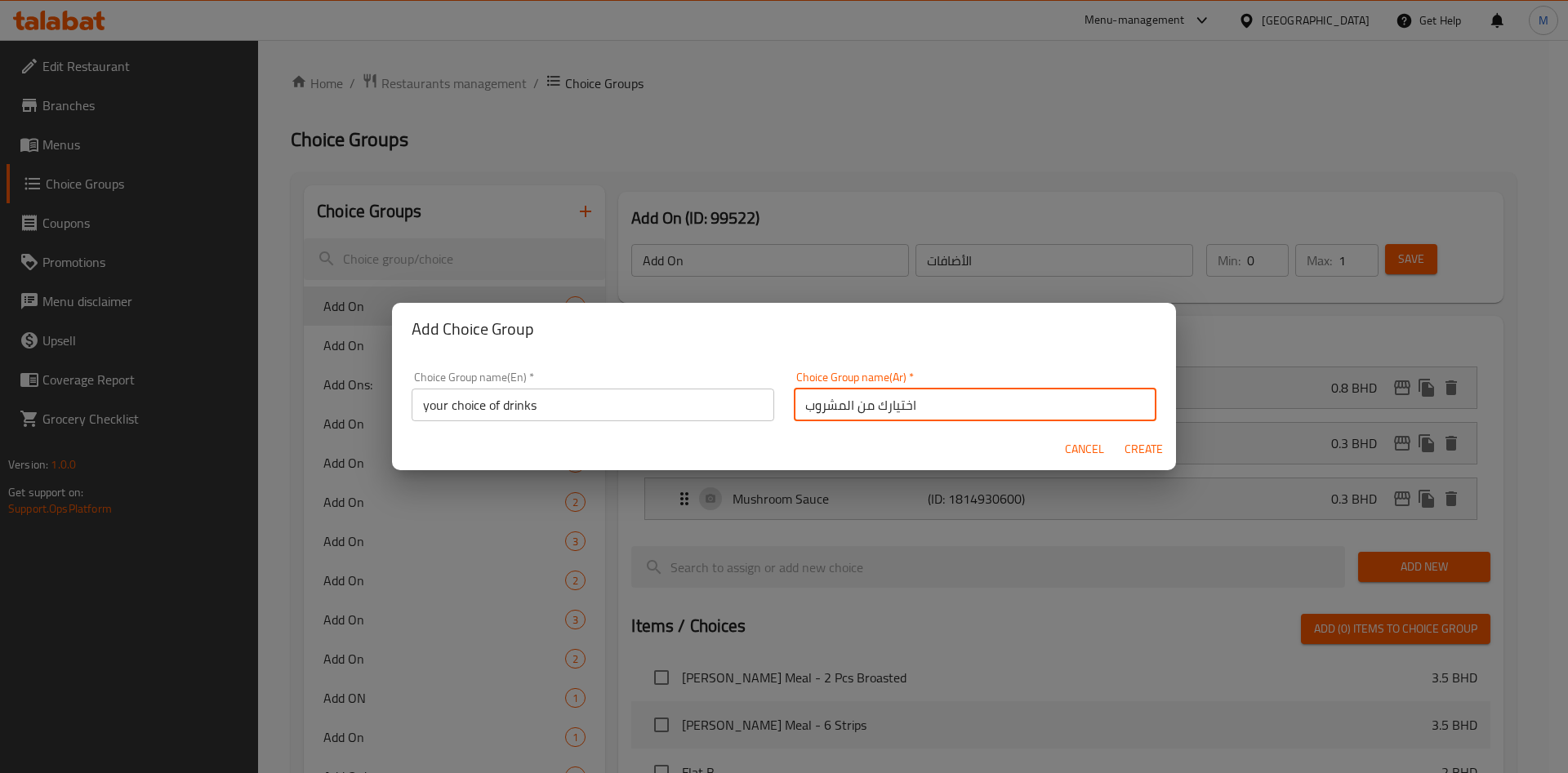
type input "اختيارك من المشروب"
click at [840, 460] on div "Cancel Create" at bounding box center [784, 449] width 784 height 43
click at [1142, 456] on span "Create" at bounding box center [1143, 449] width 39 height 20
type input "your choice of drinks"
type input "اختيارك من المشروب"
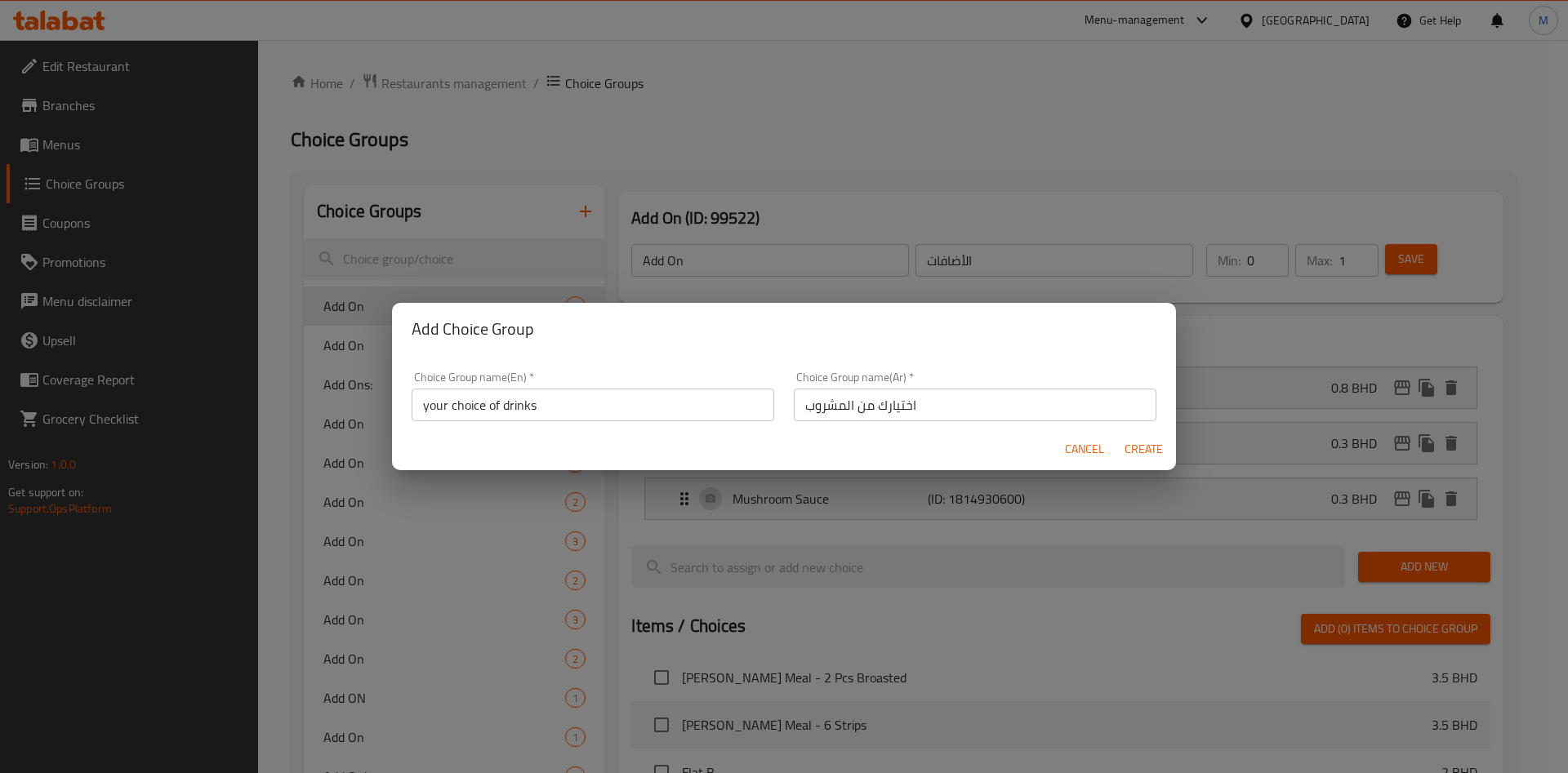
type input "0"
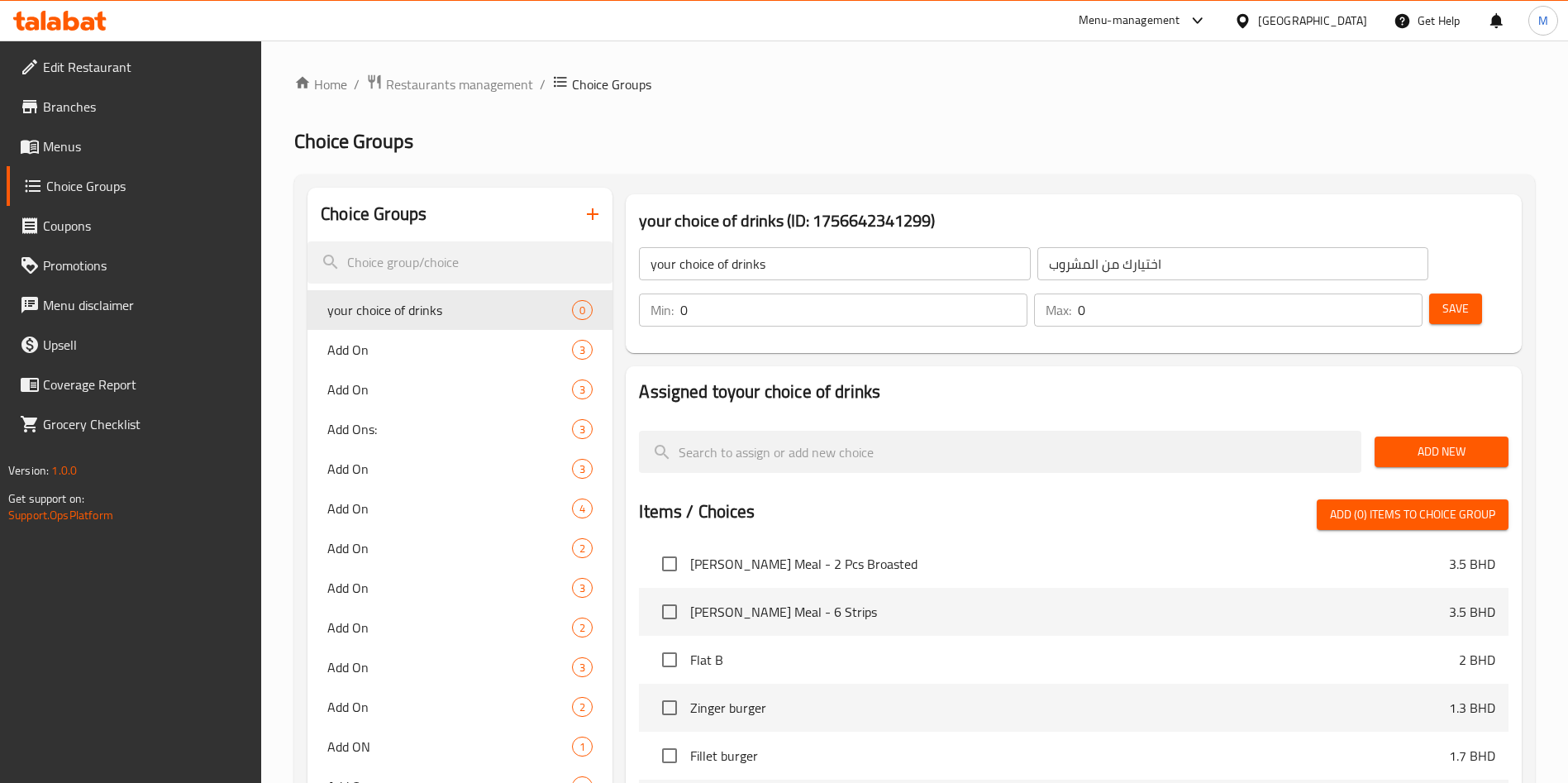
click at [1027, 294] on input "0" at bounding box center [854, 311] width 347 height 33
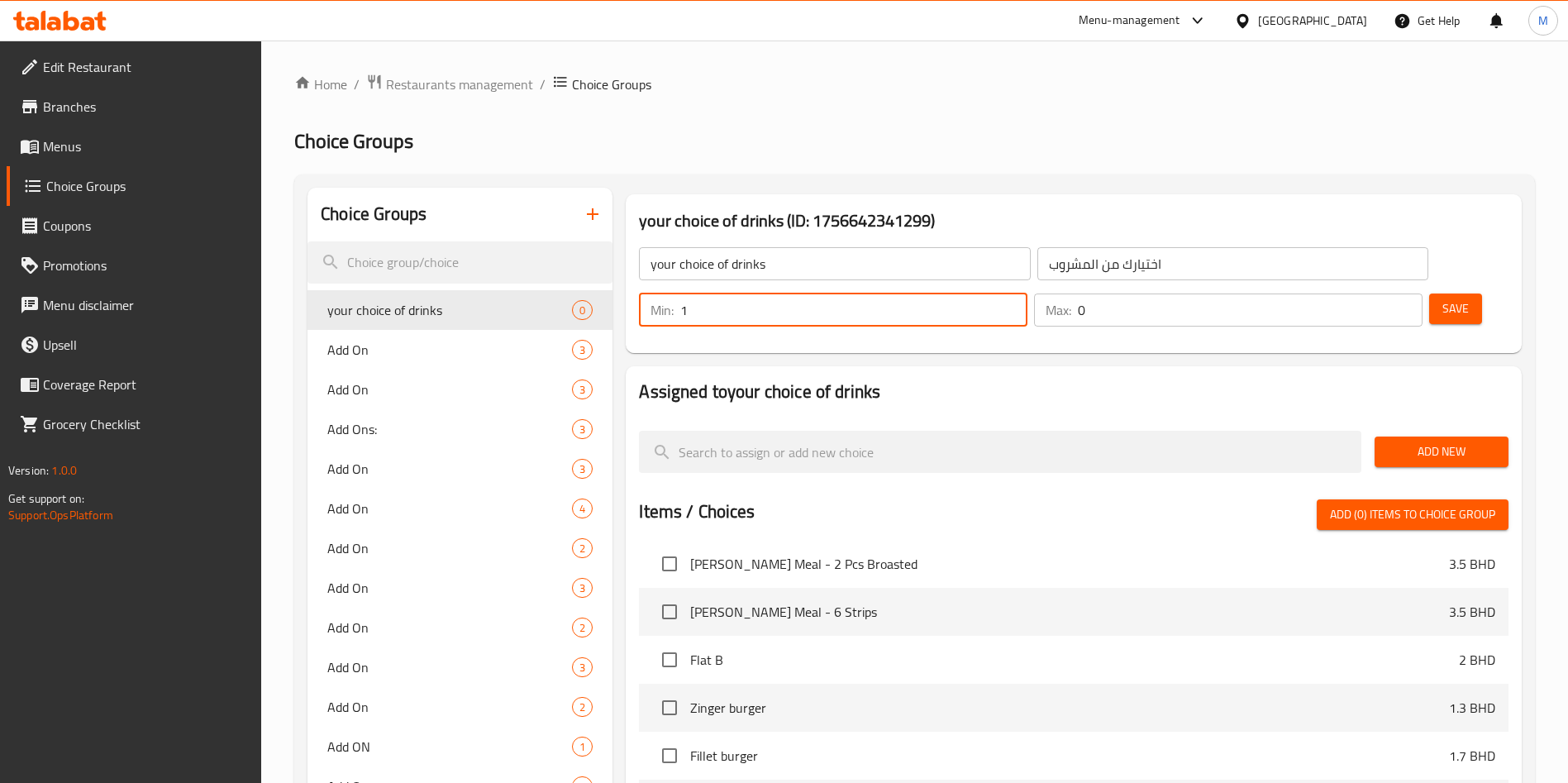
type input "1"
click at [1027, 294] on input "1" at bounding box center [854, 311] width 347 height 33
click at [1386, 294] on input "0" at bounding box center [1249, 311] width 345 height 33
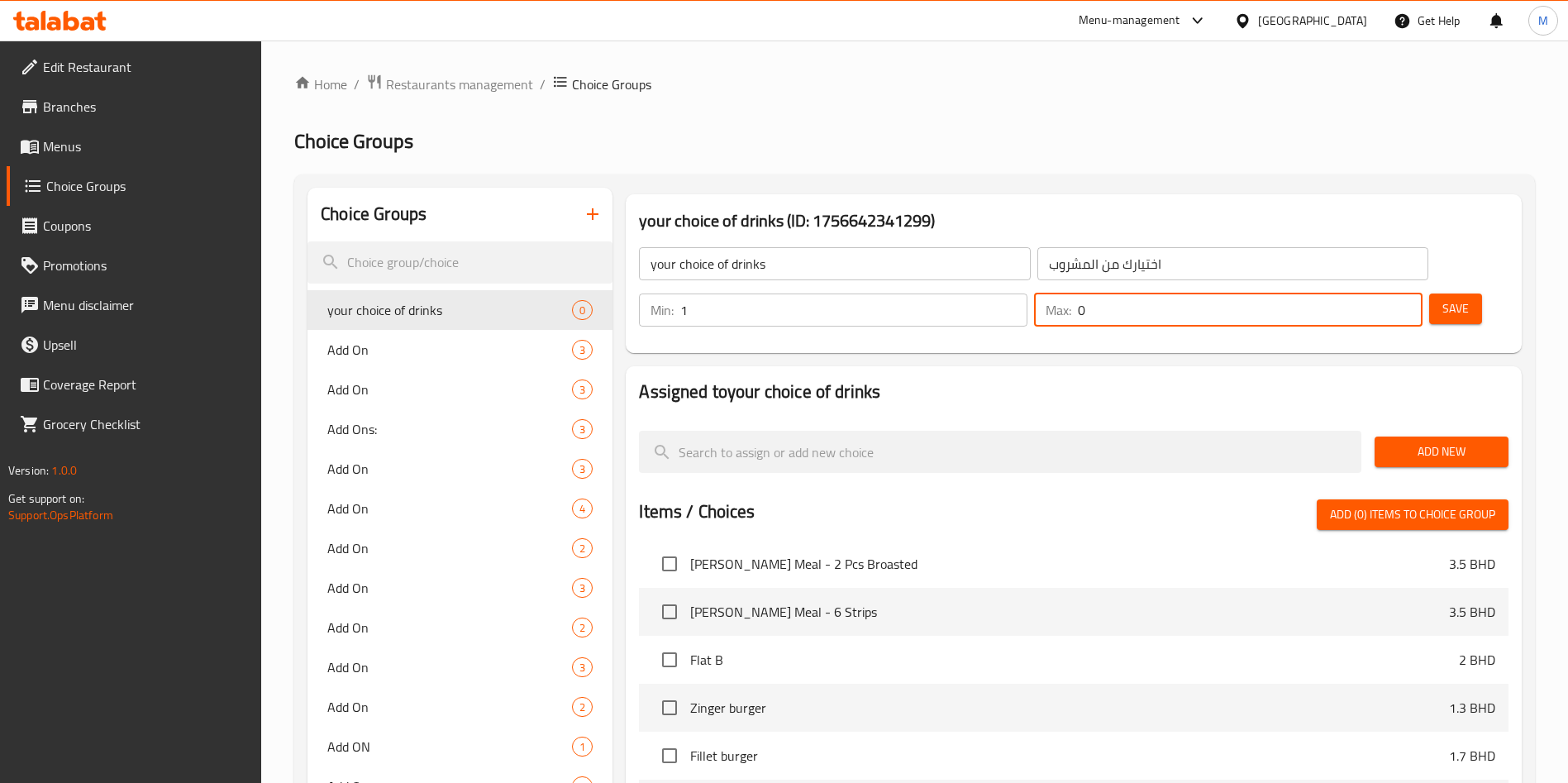
type input "1"
click at [1374, 294] on input "1" at bounding box center [1249, 311] width 345 height 33
click at [1424, 442] on span "Add New" at bounding box center [1441, 452] width 107 height 20
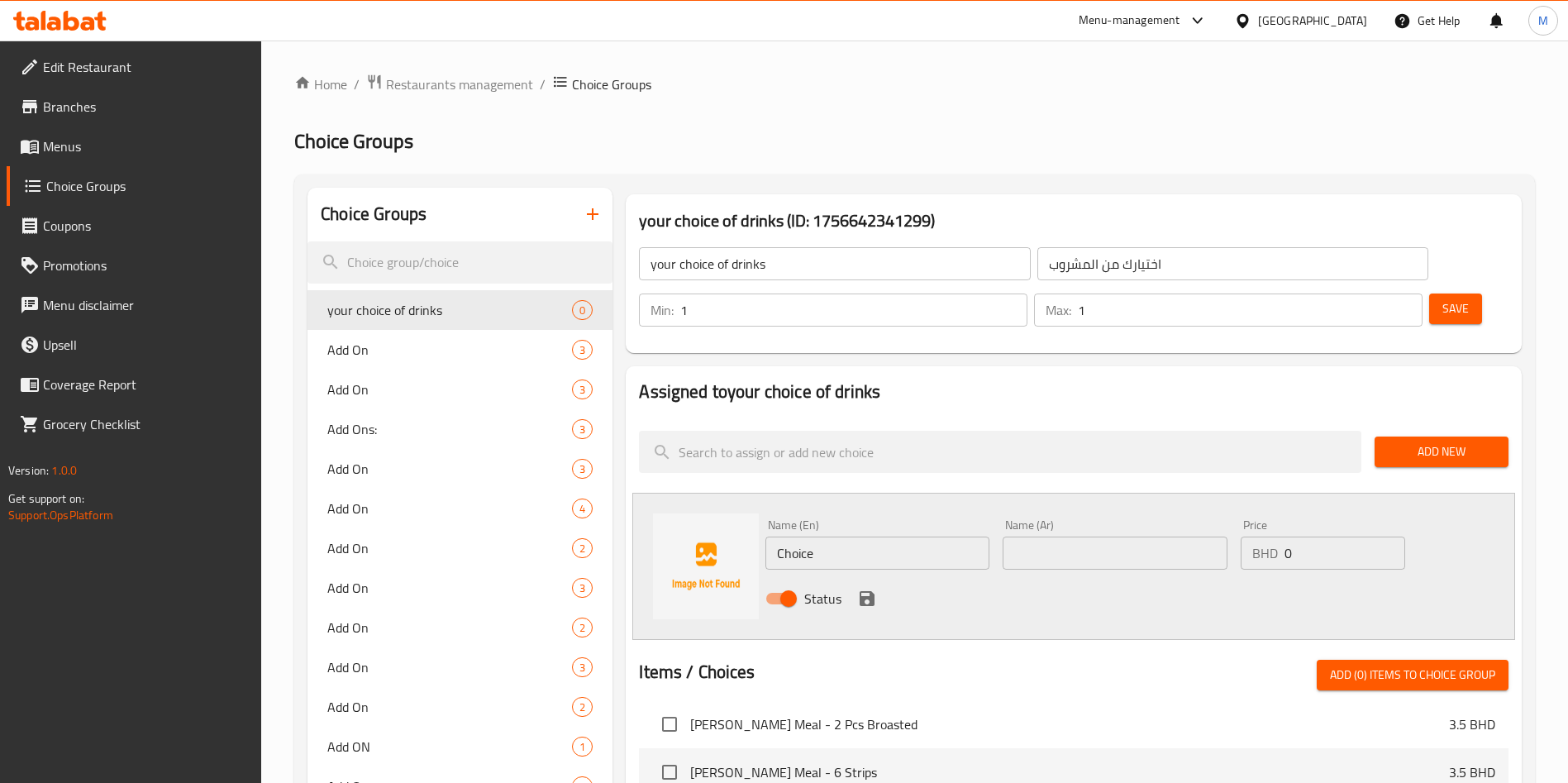
click at [914, 520] on div "Name (En) Choice Name (En)" at bounding box center [877, 544] width 224 height 51
click at [912, 520] on div "Name (En) Choice Name (En)" at bounding box center [877, 544] width 224 height 51
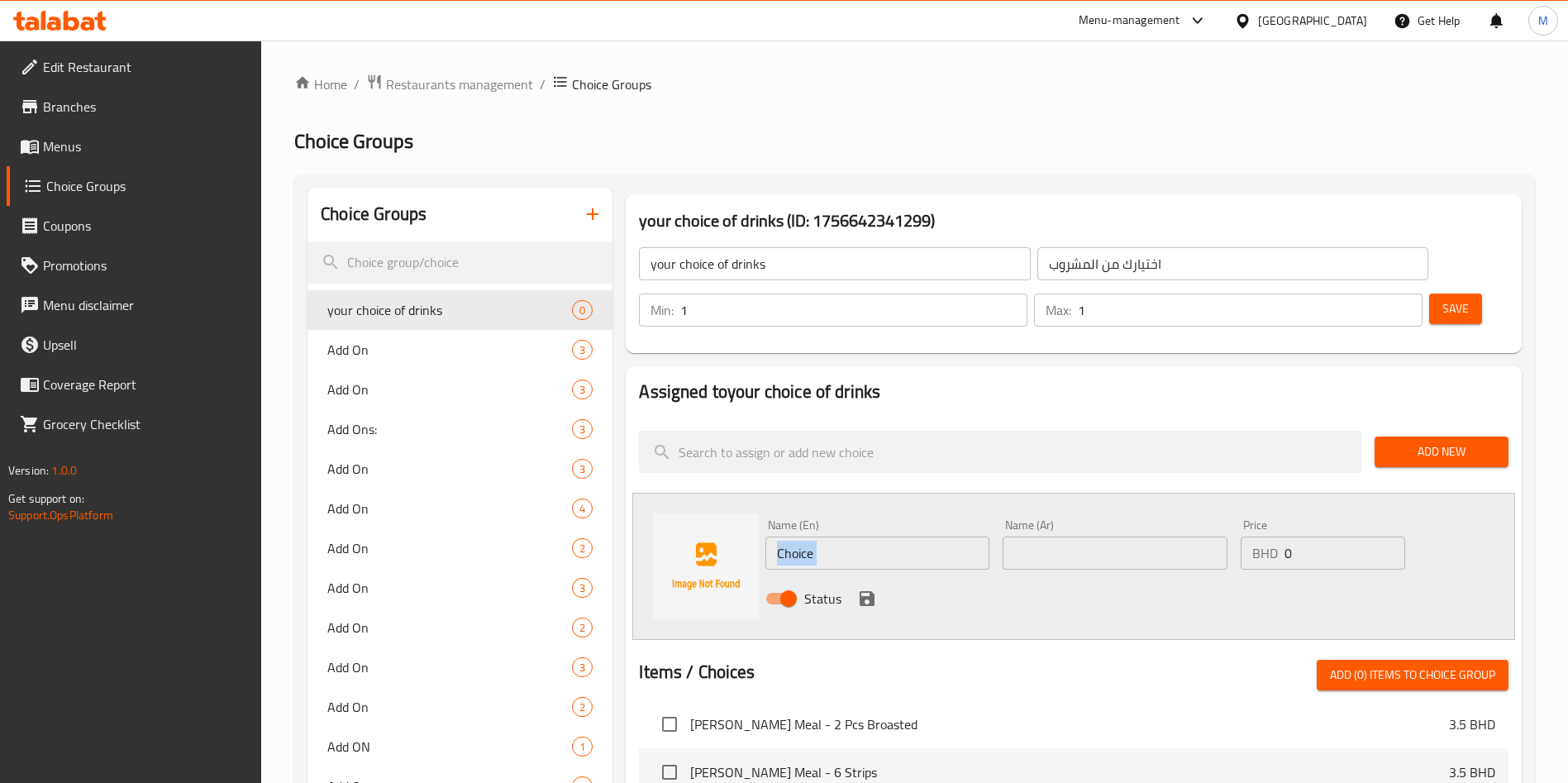
click at [896, 520] on div "Name (En) Choice Name (En)" at bounding box center [877, 544] width 224 height 51
click at [897, 536] on input "Choice" at bounding box center [877, 553] width 224 height 33
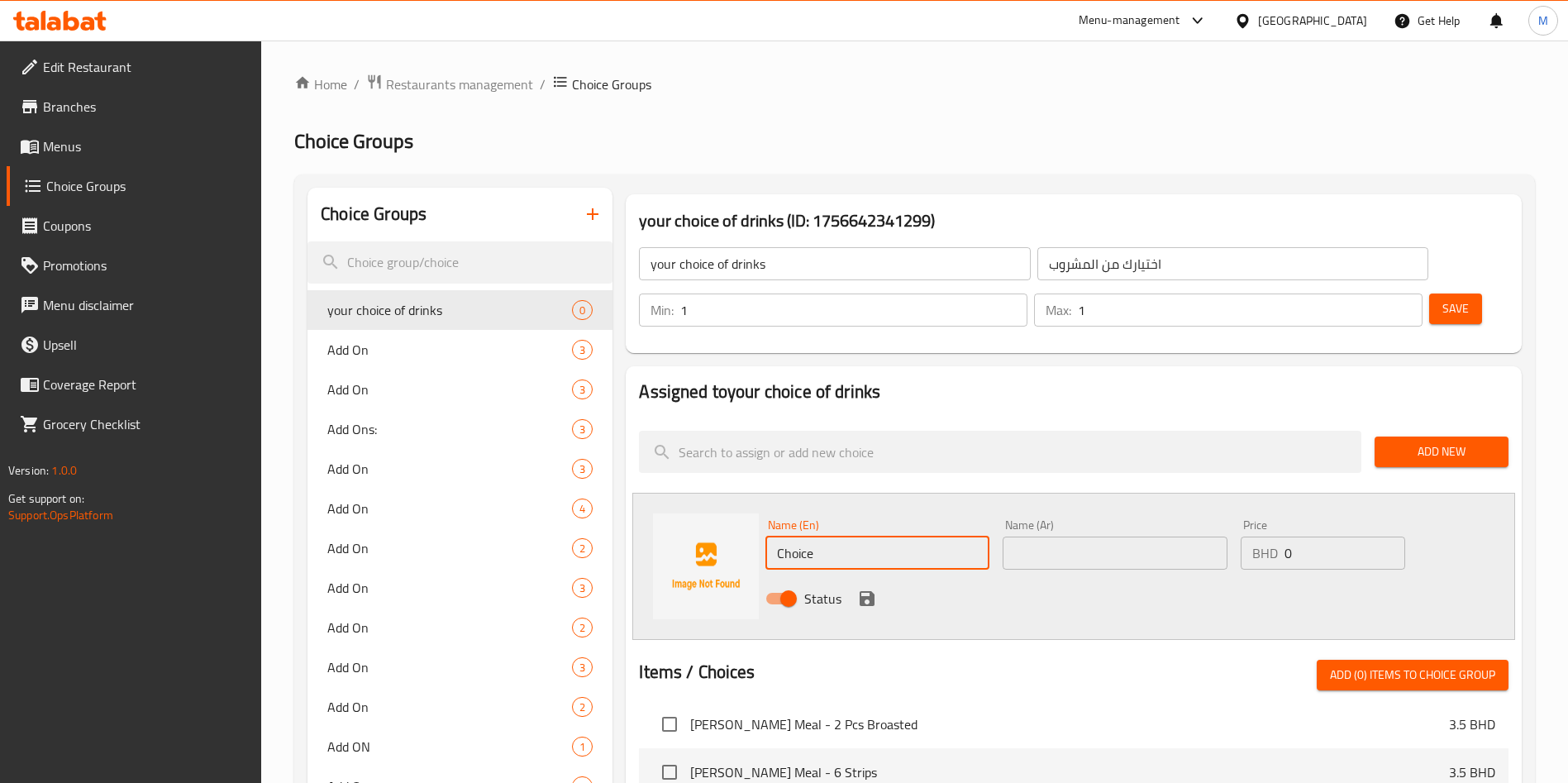
click at [897, 536] on input "Choice" at bounding box center [877, 553] width 224 height 33
paste input "Pepsi 1.25L"
type input "Pepsi 1.25L"
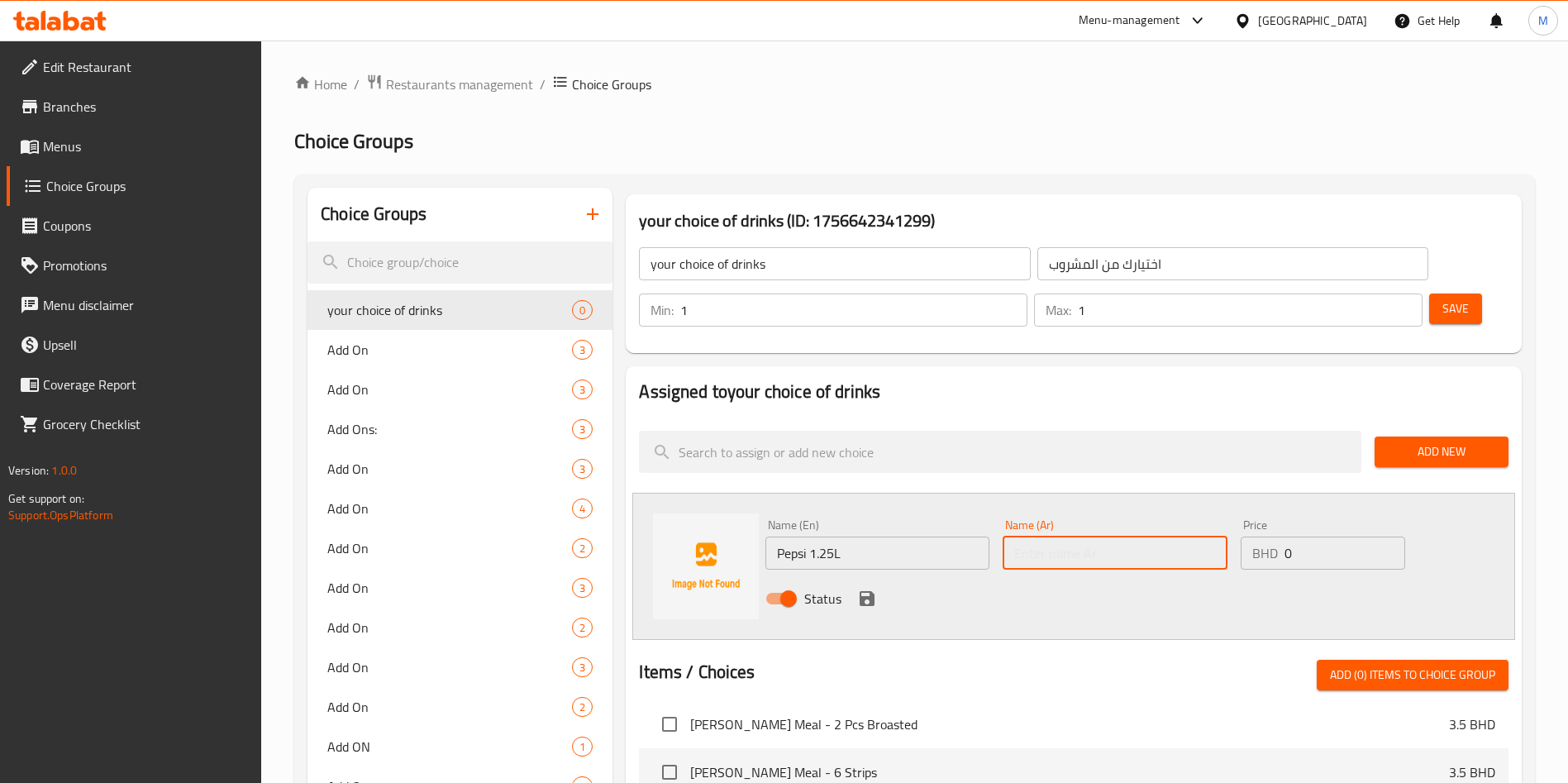
click at [1032, 536] on input "text" at bounding box center [1114, 553] width 224 height 33
paste input "بيبسي 1.25 لتر"
type input "بيبسي 1.25 لتر"
drag, startPoint x: 1031, startPoint y: 513, endPoint x: 970, endPoint y: 552, distance: 72.4
click at [1000, 539] on div "Name (En) Pepsi 1.25L Name (En) Name (Ar) بيبسي 1.25 لتر Name (Ar) Price BHD 0 …" at bounding box center [1114, 567] width 711 height 108
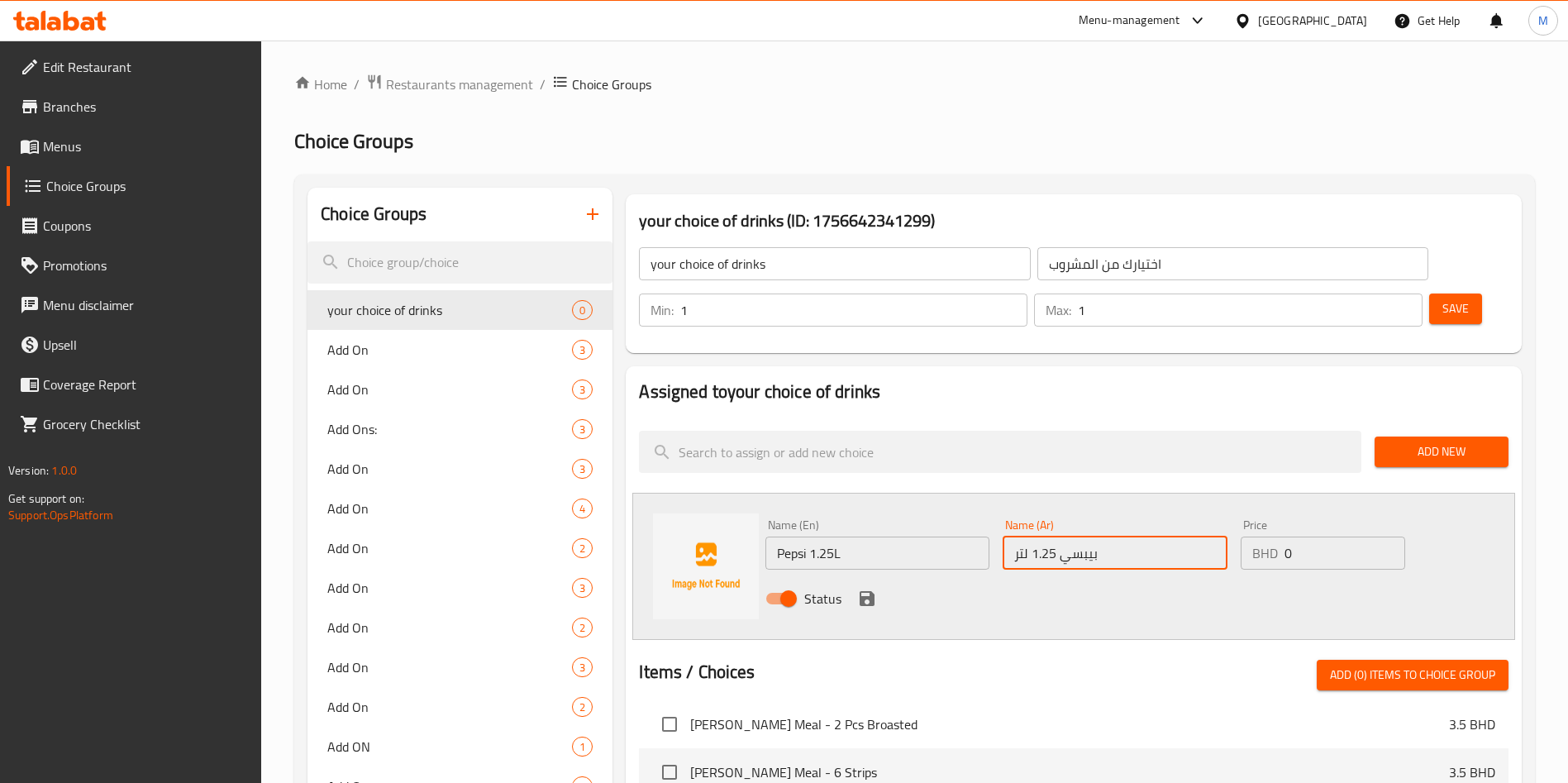
click at [873, 589] on icon "save" at bounding box center [867, 598] width 19 height 19
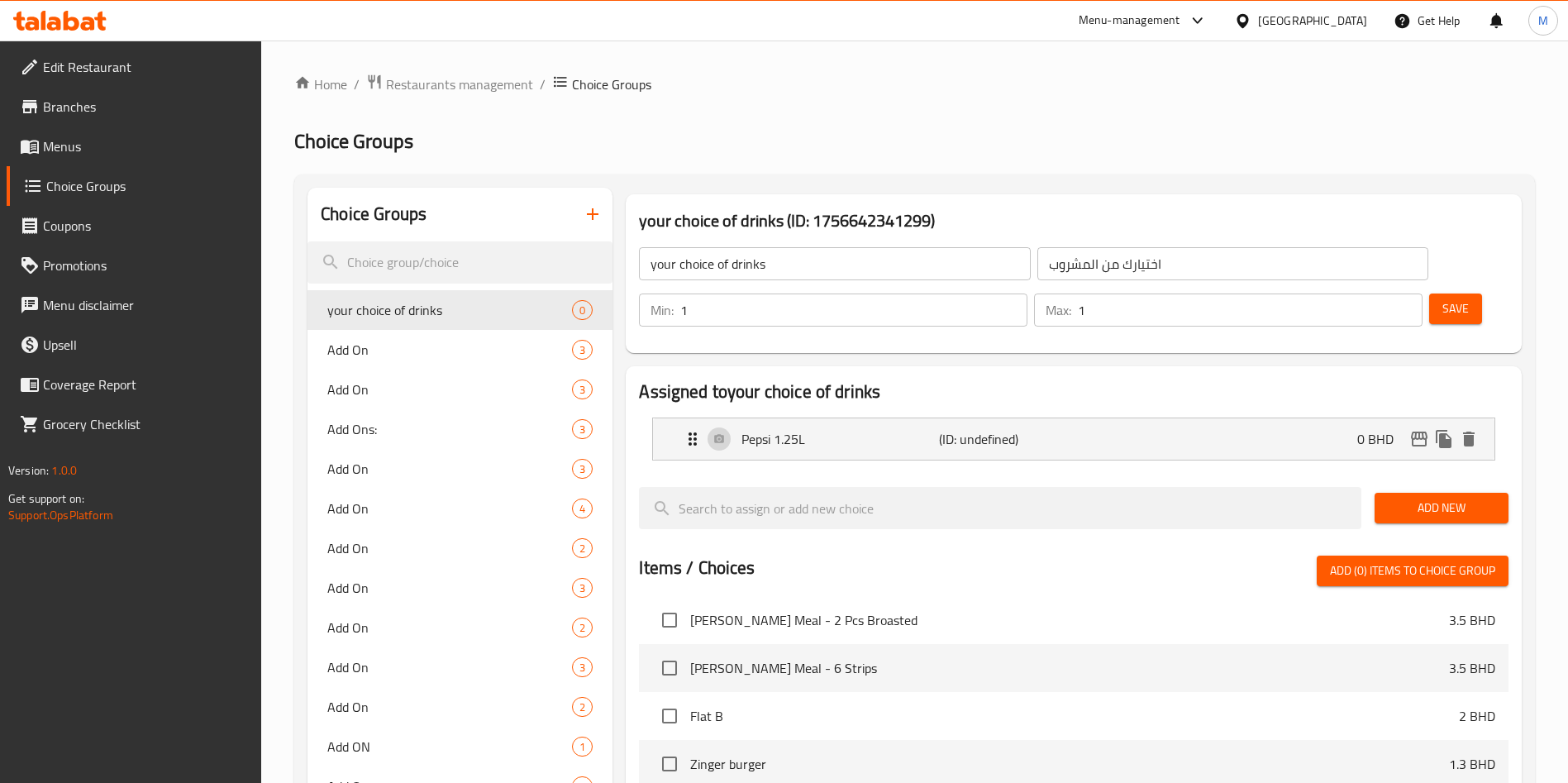
click at [1447, 497] on span "Add New" at bounding box center [1441, 508] width 107 height 20
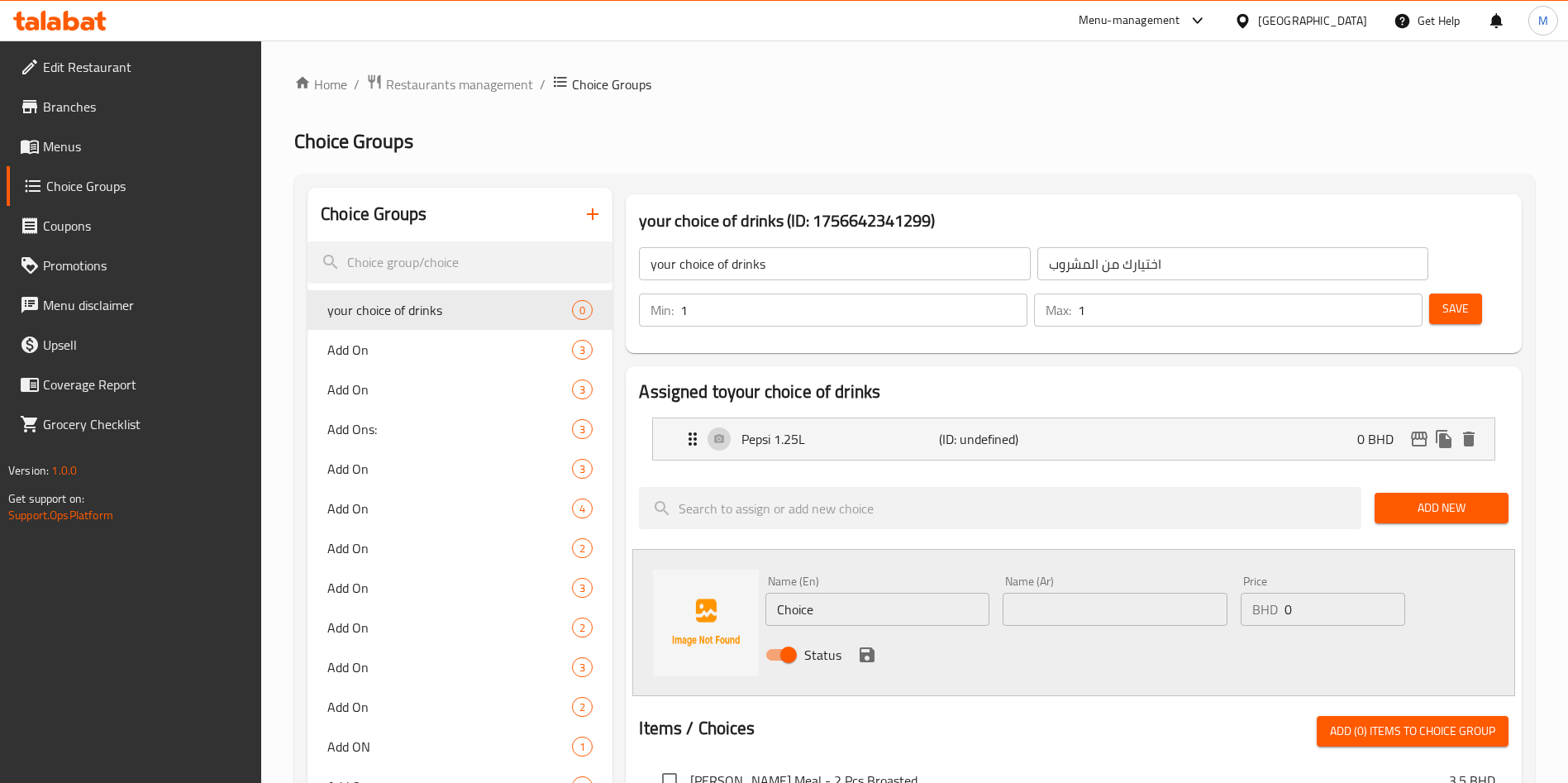
click at [837, 593] on input "Choice" at bounding box center [877, 609] width 224 height 33
paste input "Diet Pepsi 1.25L"
type input "Diet Pepsi 1.25L"
click at [1044, 582] on div "Name (Ar) Name (Ar)" at bounding box center [1114, 600] width 237 height 64
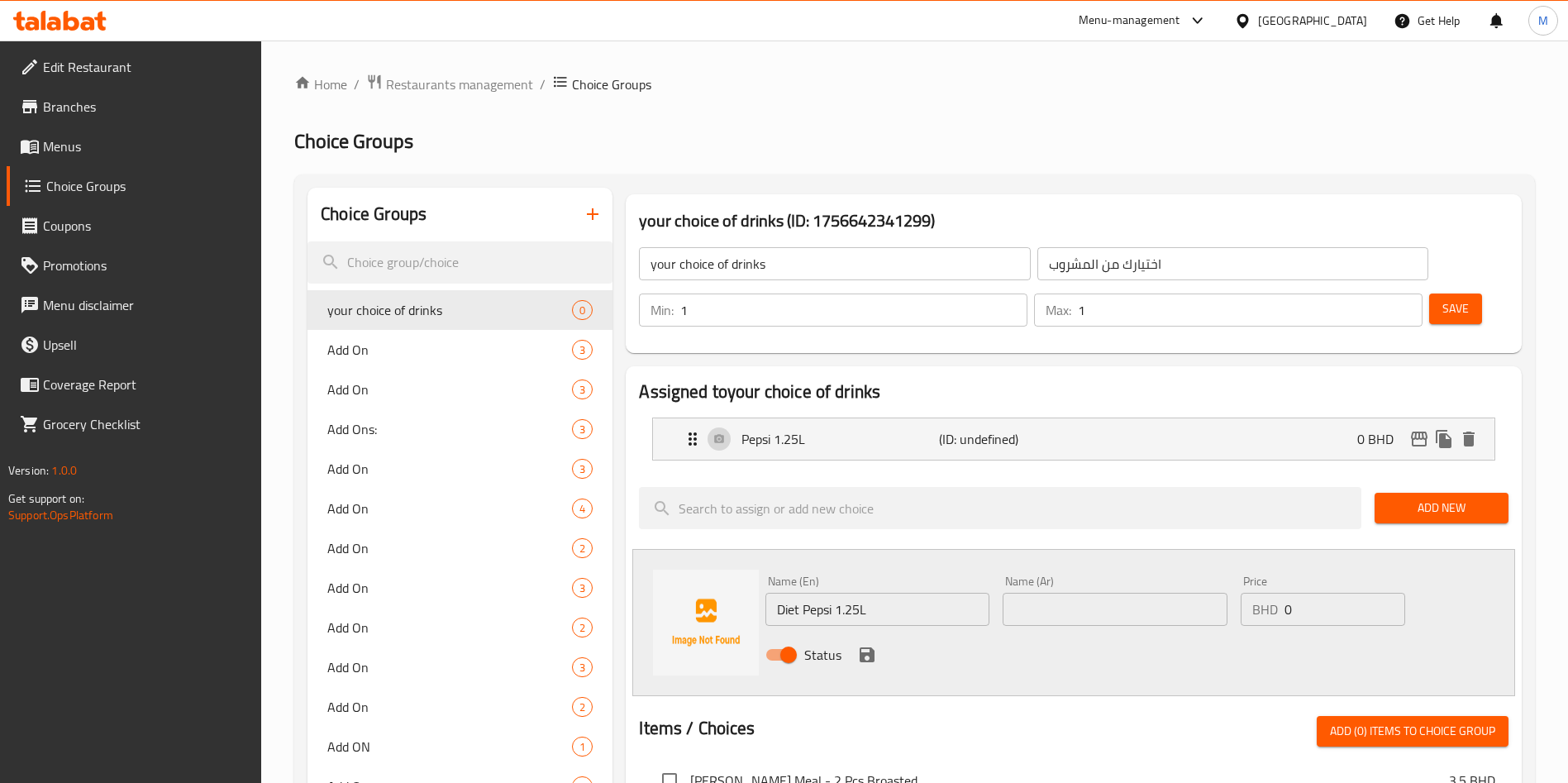
click at [1044, 580] on div "Name (Ar) Name (Ar)" at bounding box center [1114, 600] width 237 height 64
click at [1044, 593] on input "text" at bounding box center [1114, 609] width 224 height 33
paste input "دايت بيبسي 1.25 لتر"
type input "دايت بيبسي 1.25 لتر"
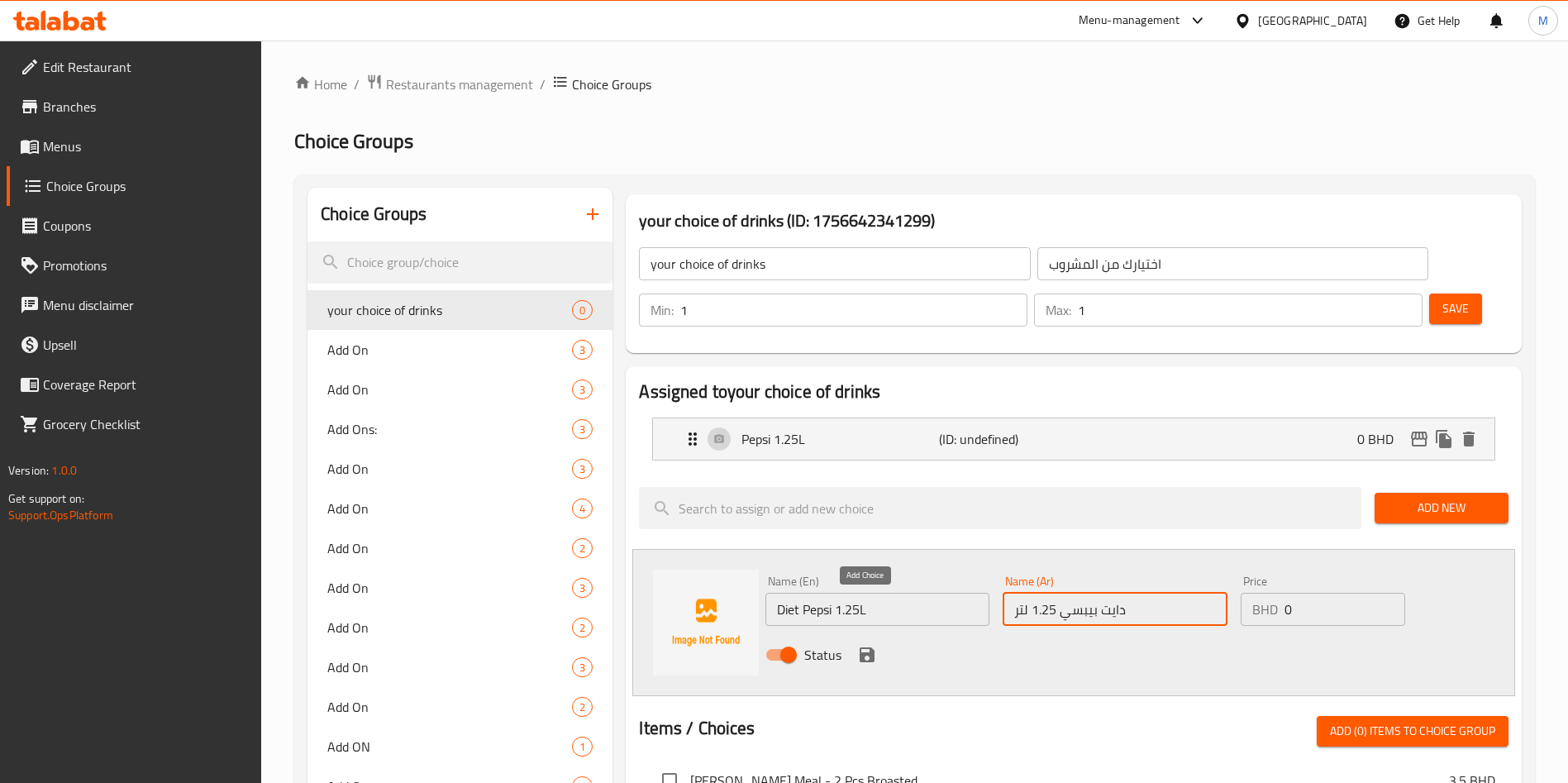
click at [864, 647] on icon "save" at bounding box center [867, 655] width 15 height 15
click at [864, 756] on li "JJ Zinger Meal - 2 Pcs Broasted 3.5 BHD" at bounding box center [1073, 780] width 869 height 48
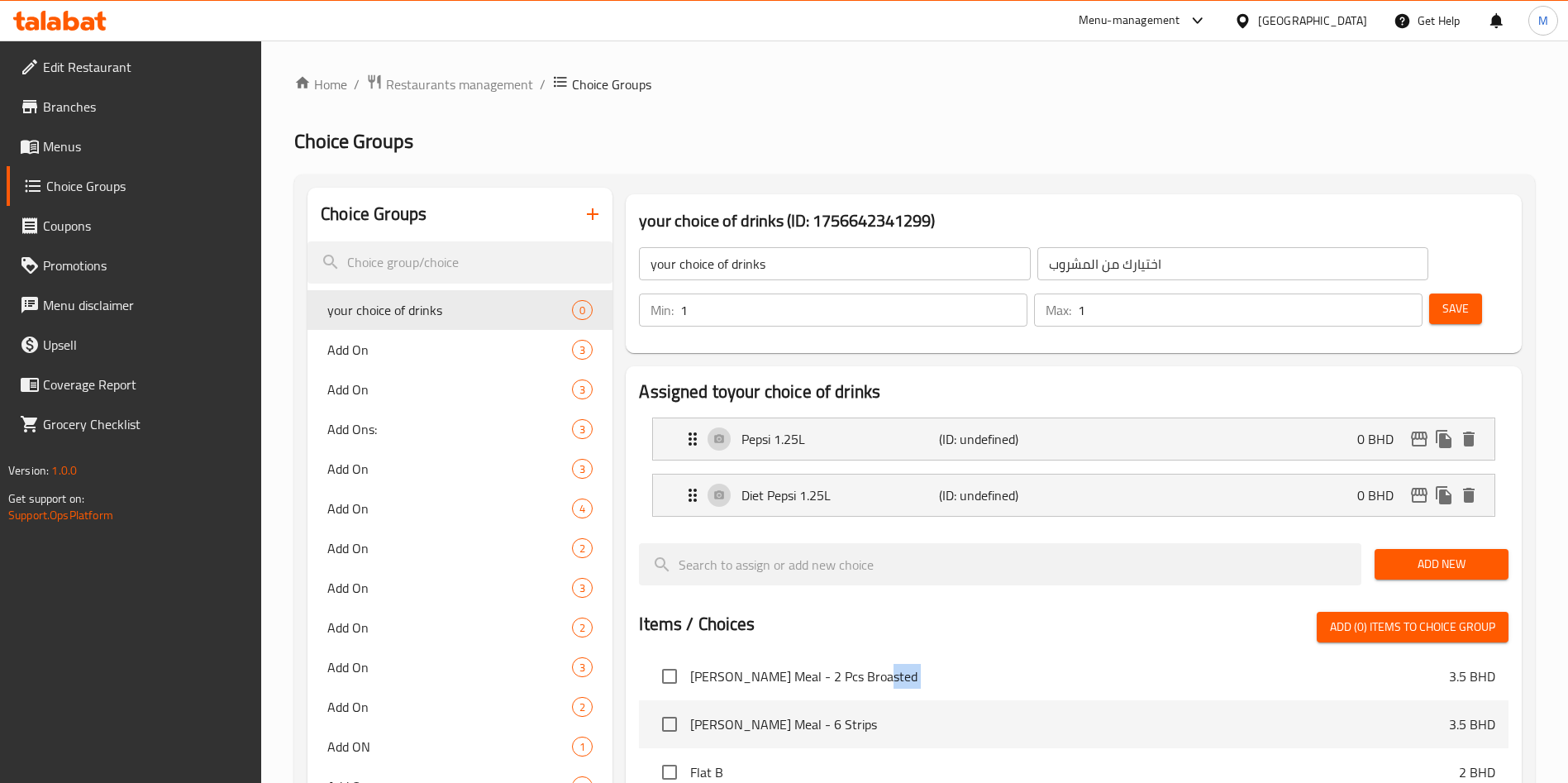
click at [1409, 554] on span "Add New" at bounding box center [1441, 564] width 107 height 20
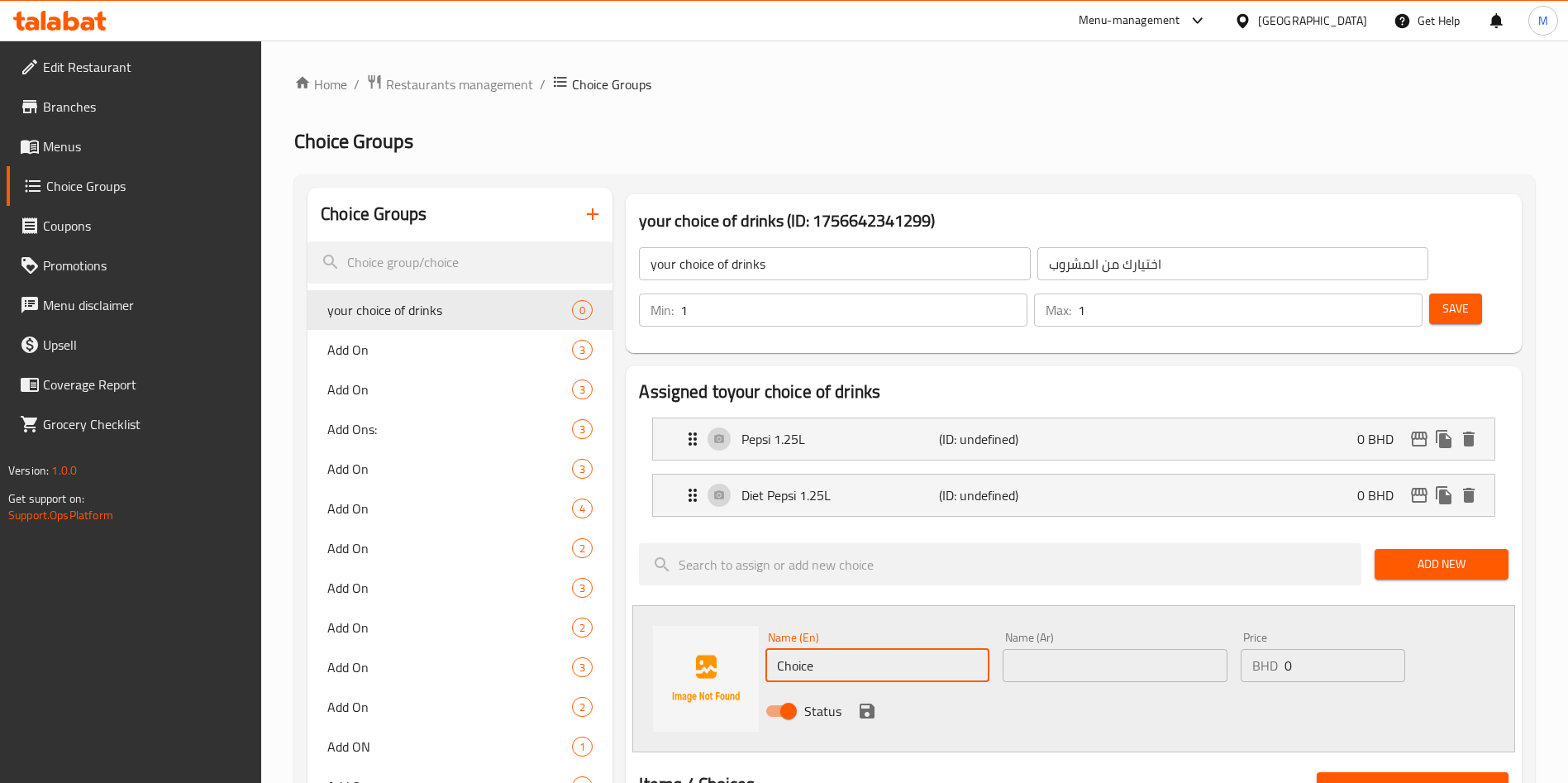
click at [884, 649] on input "Choice" at bounding box center [877, 666] width 224 height 33
paste input "Citrus 1.25L"
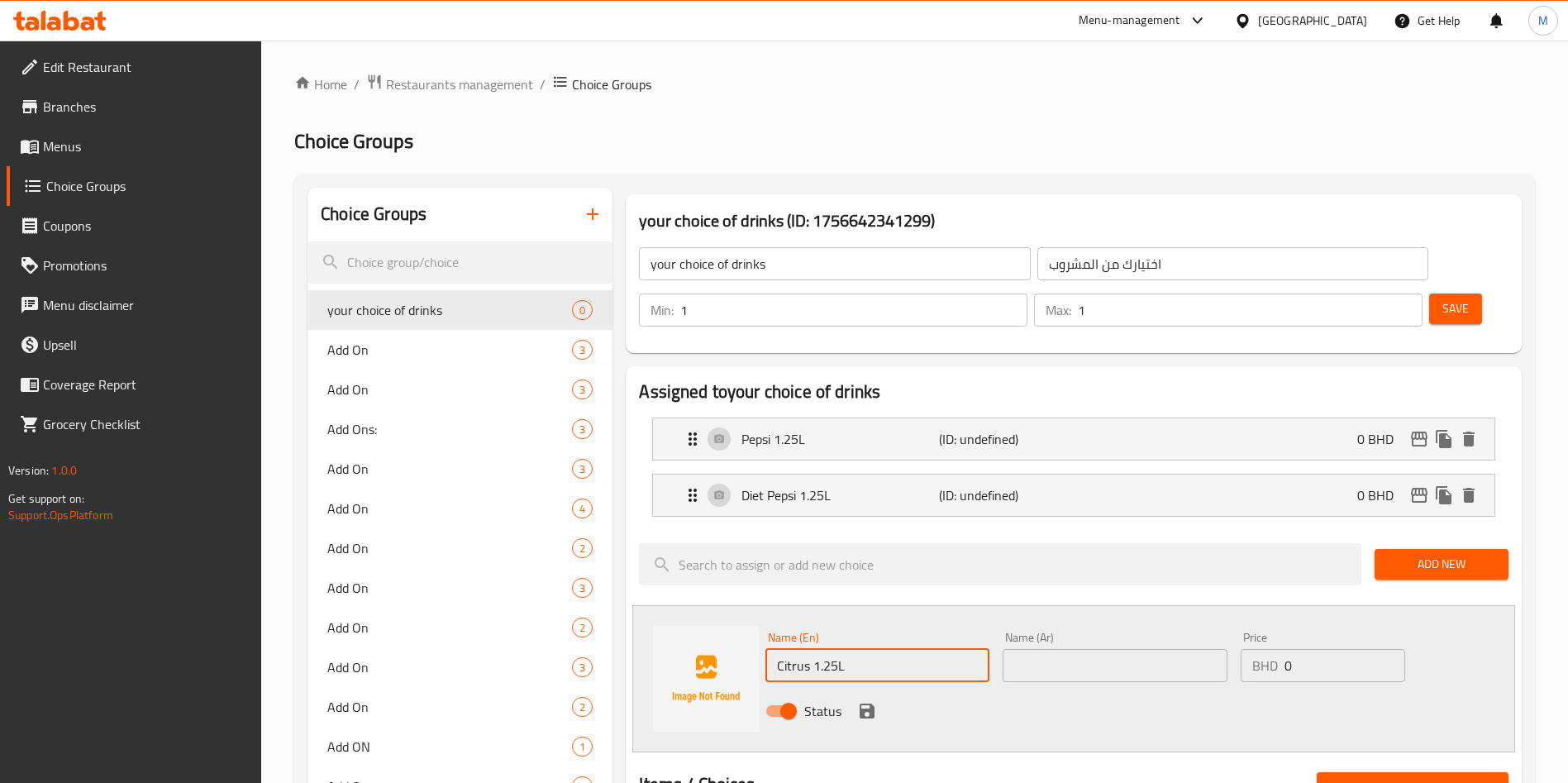
type input "Citrus 1.25L"
click at [1114, 649] on input "text" at bounding box center [1114, 666] width 224 height 33
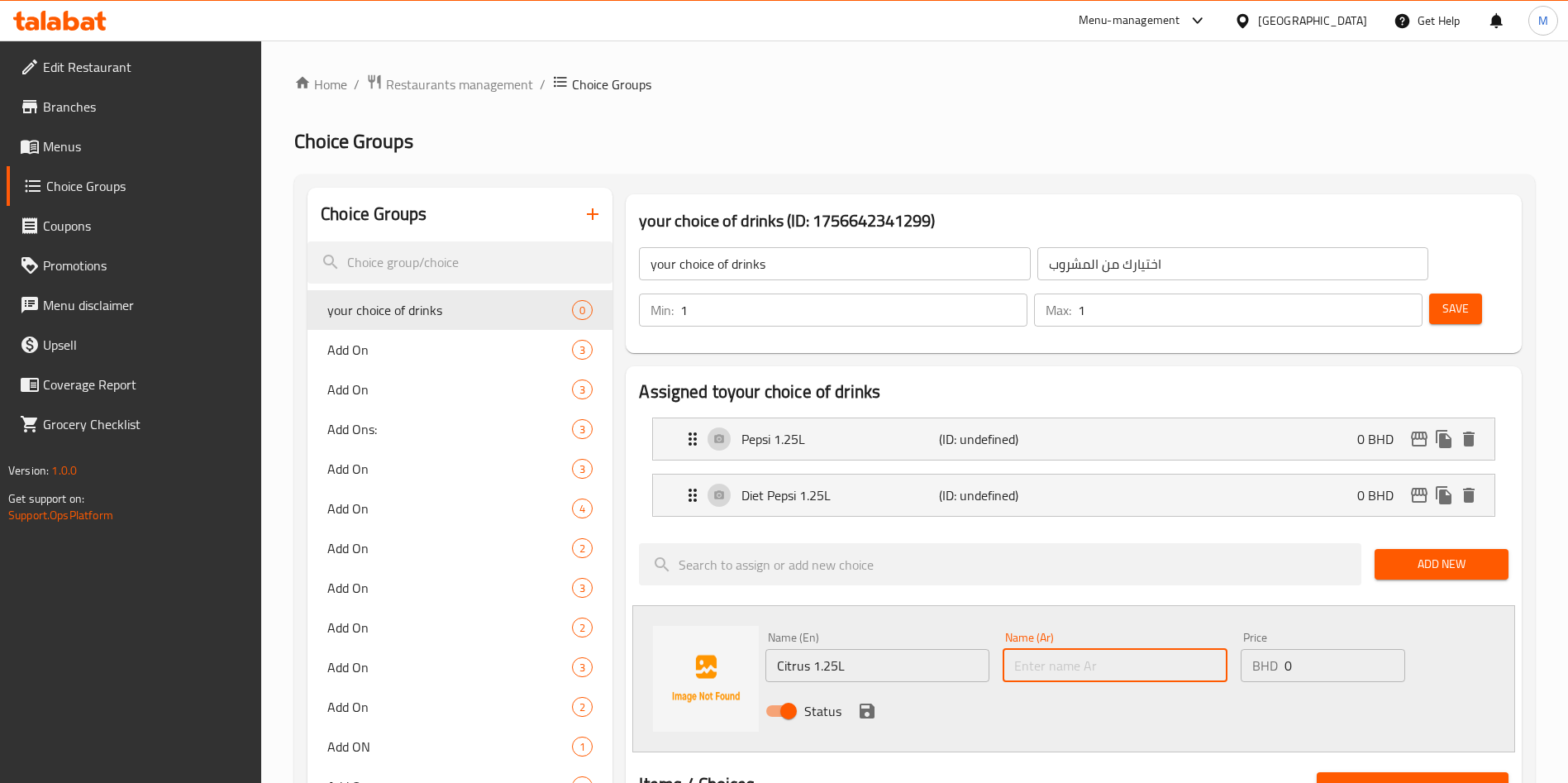
click at [1114, 649] on input "text" at bounding box center [1114, 666] width 224 height 33
paste input "الحمضيات 1.25 لتر"
type input "الحمضيات 1.25 لتر"
click at [865, 701] on icon "save" at bounding box center [867, 710] width 19 height 19
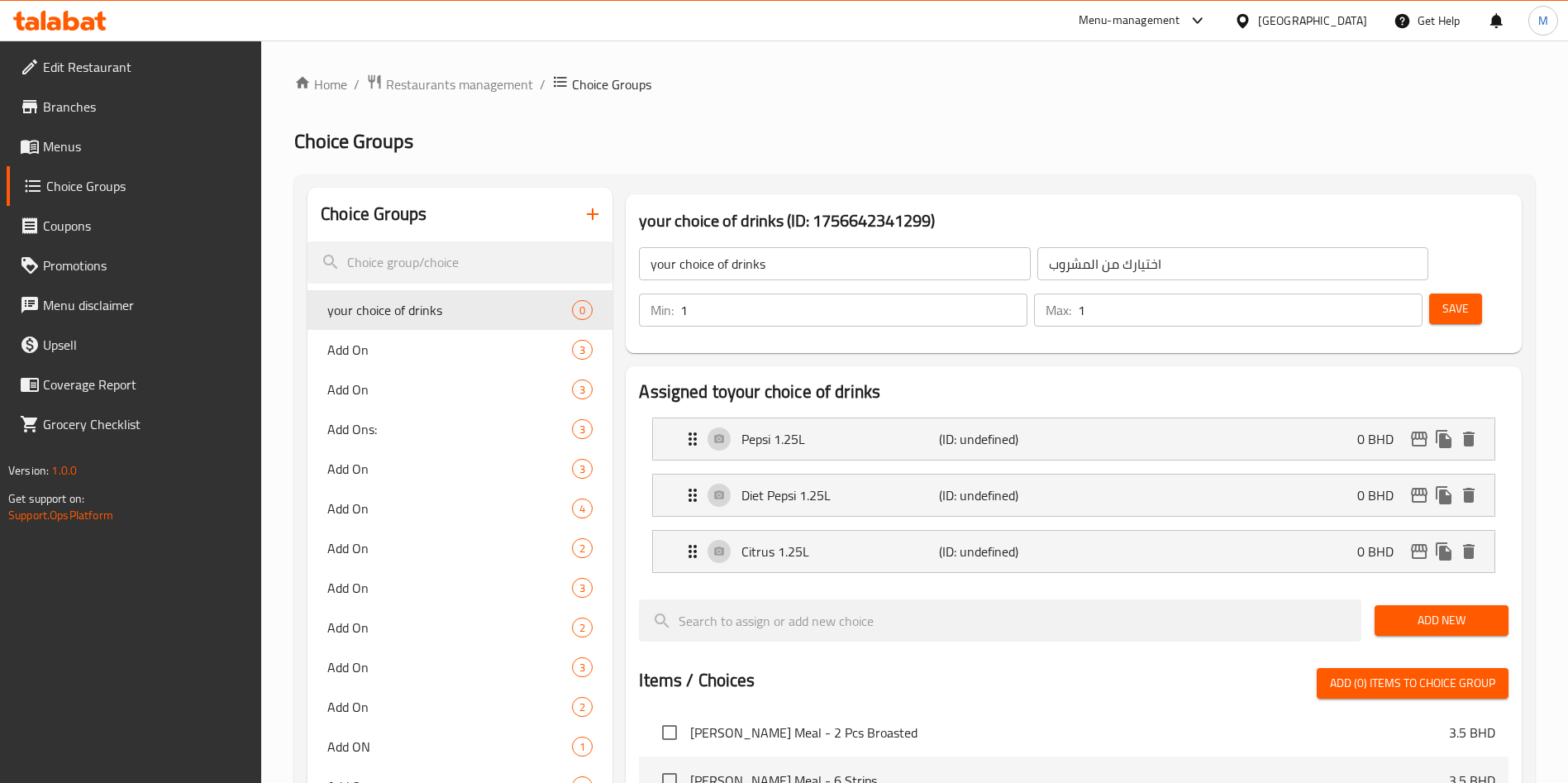
click at [1421, 606] on button "Add New" at bounding box center [1440, 620] width 134 height 31
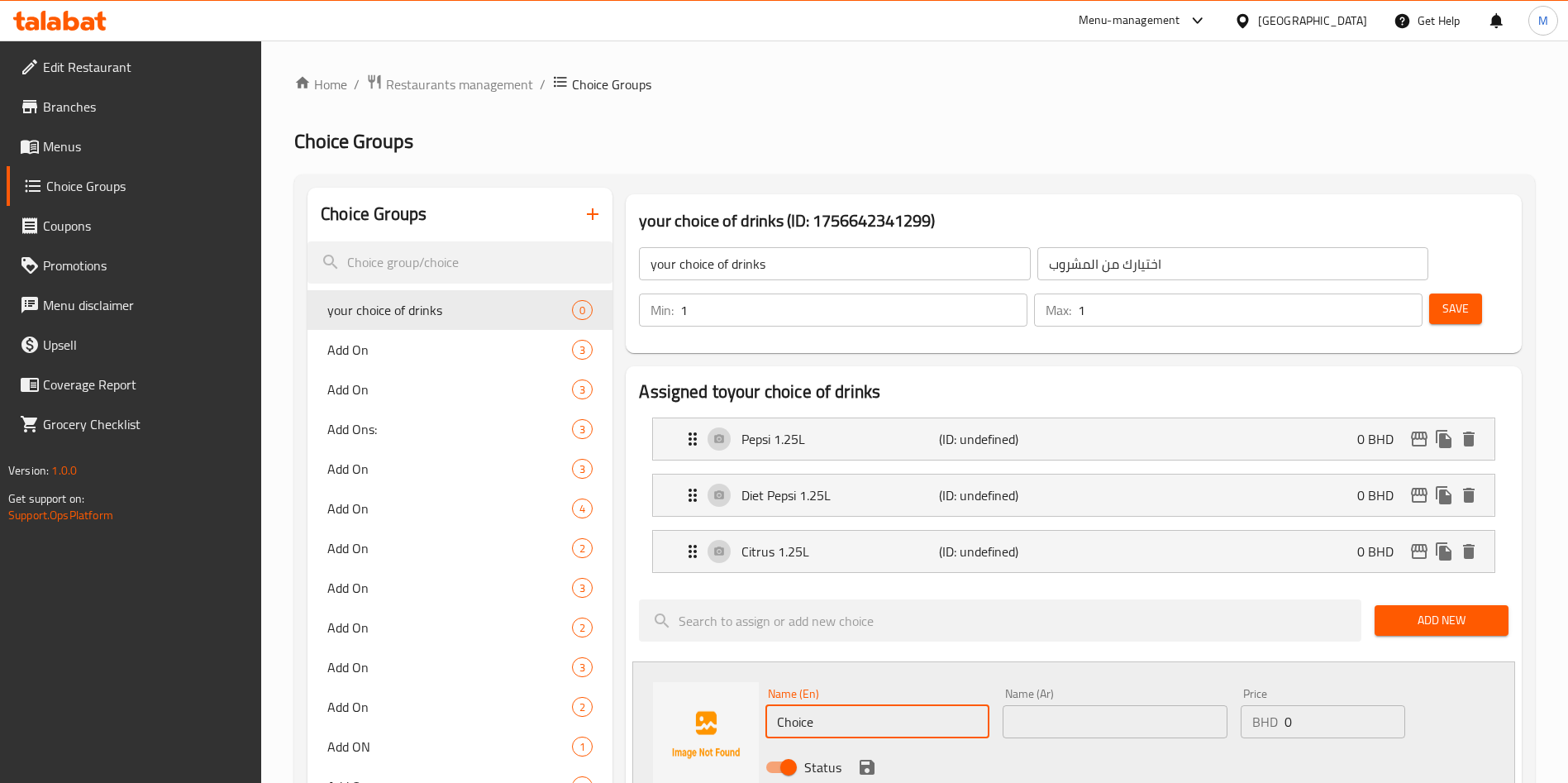
click at [952, 705] on input "Choice" at bounding box center [877, 722] width 224 height 33
paste input "7 UP 1.25L"
type input "7 UP 1.25L"
drag, startPoint x: 1158, startPoint y: 640, endPoint x: 1154, endPoint y: 662, distance: 22.4
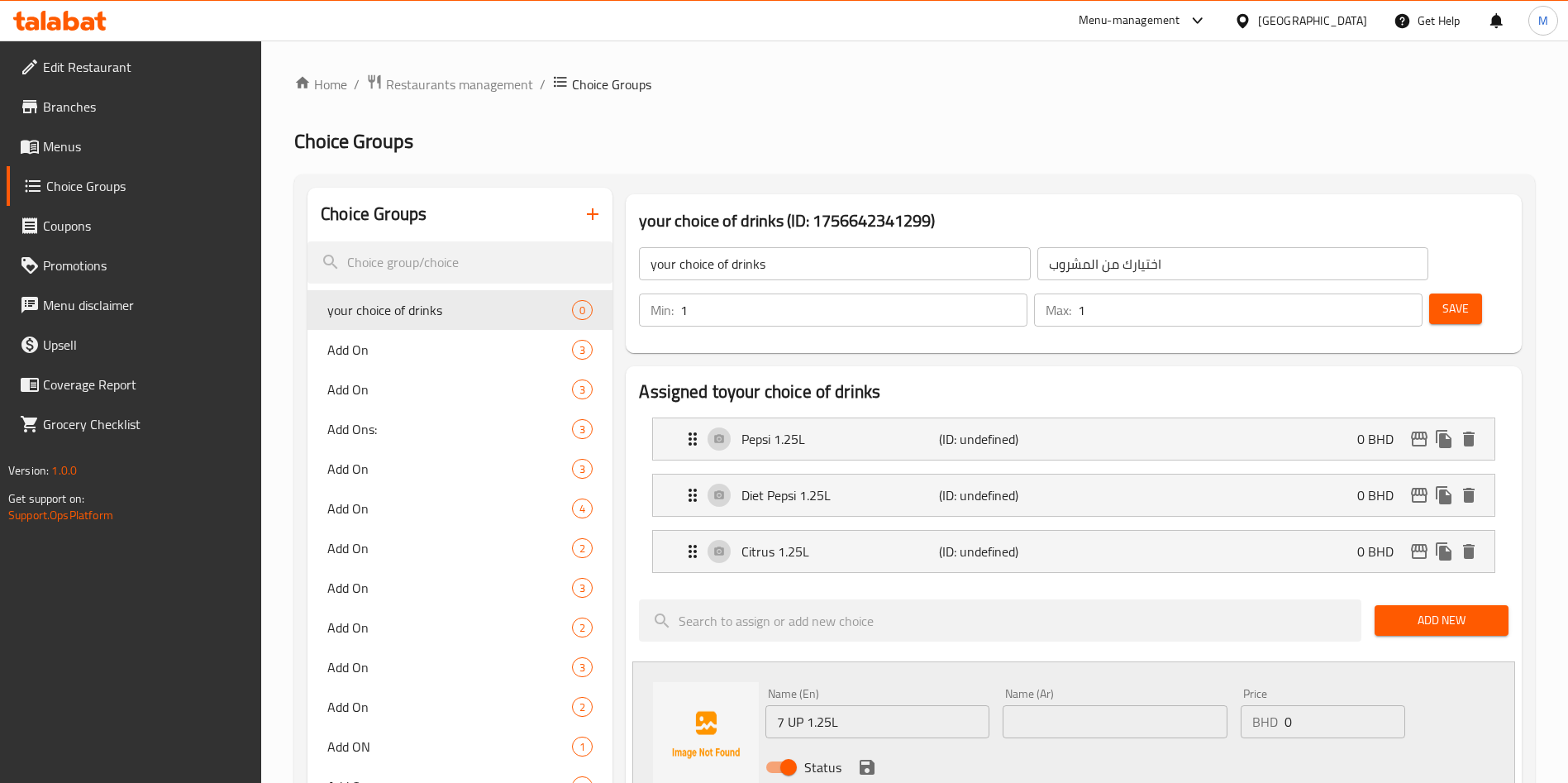
click at [1158, 681] on div "Name (Ar) Name (Ar)" at bounding box center [1114, 713] width 237 height 64
click at [1154, 705] on input "text" at bounding box center [1114, 722] width 224 height 33
paste input "7 UP 1.25 لتر"
type input "7 UP 1.25 لتر"
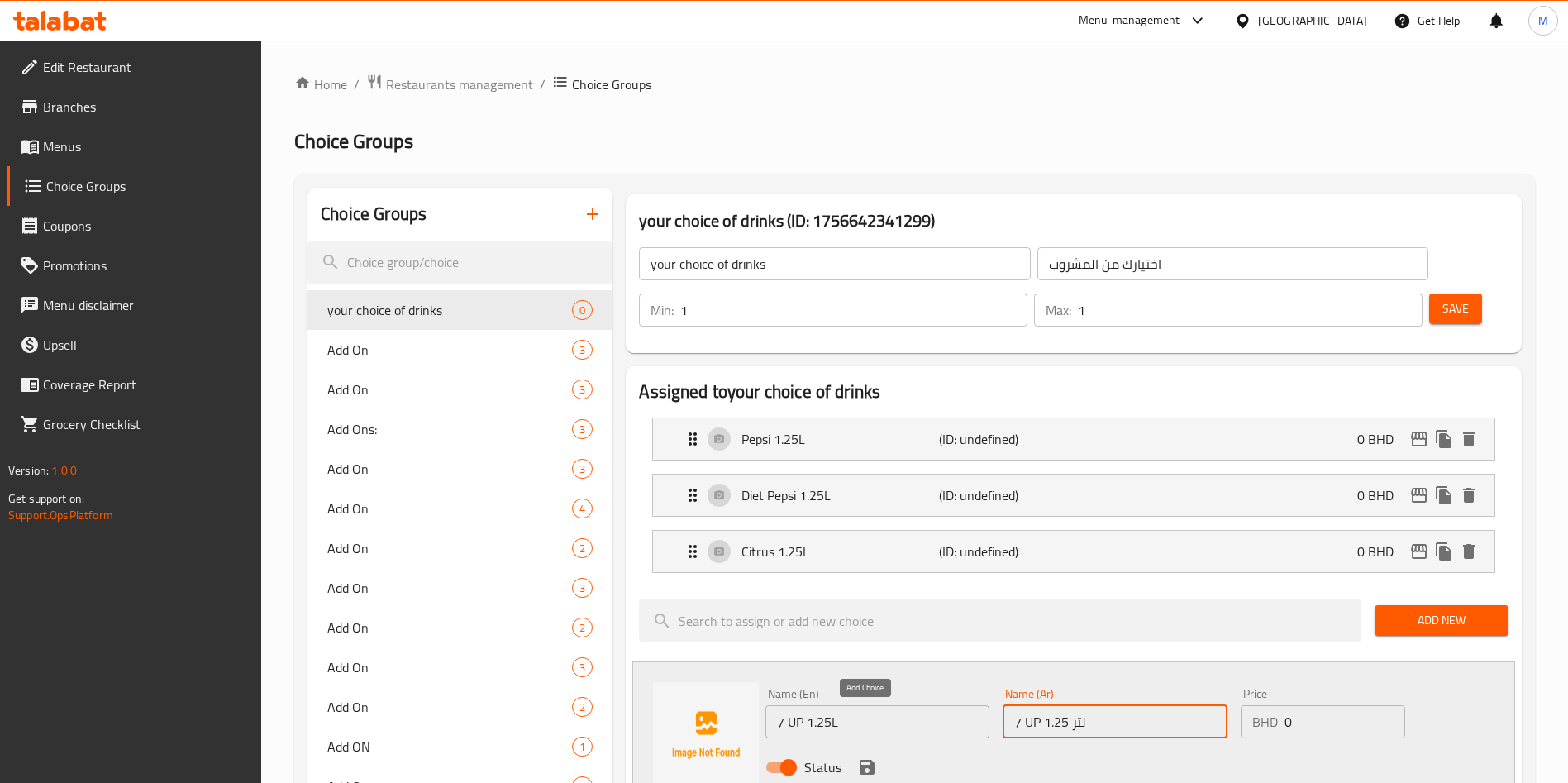
click at [864, 760] on icon "save" at bounding box center [867, 767] width 15 height 15
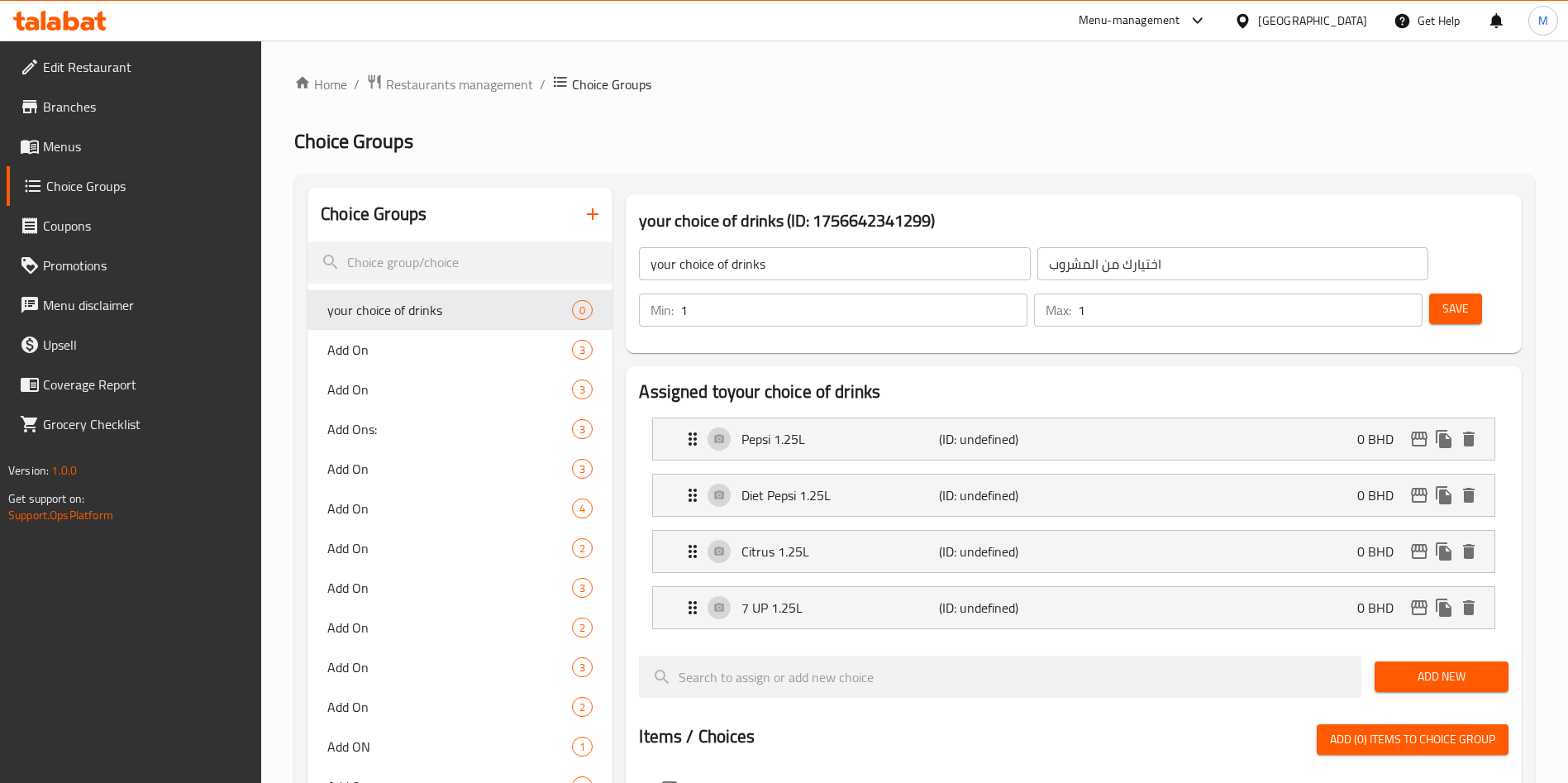
drag, startPoint x: 1469, startPoint y: 620, endPoint x: 1439, endPoint y: 630, distance: 31.6
click at [1469, 667] on span "Add New" at bounding box center [1441, 677] width 107 height 20
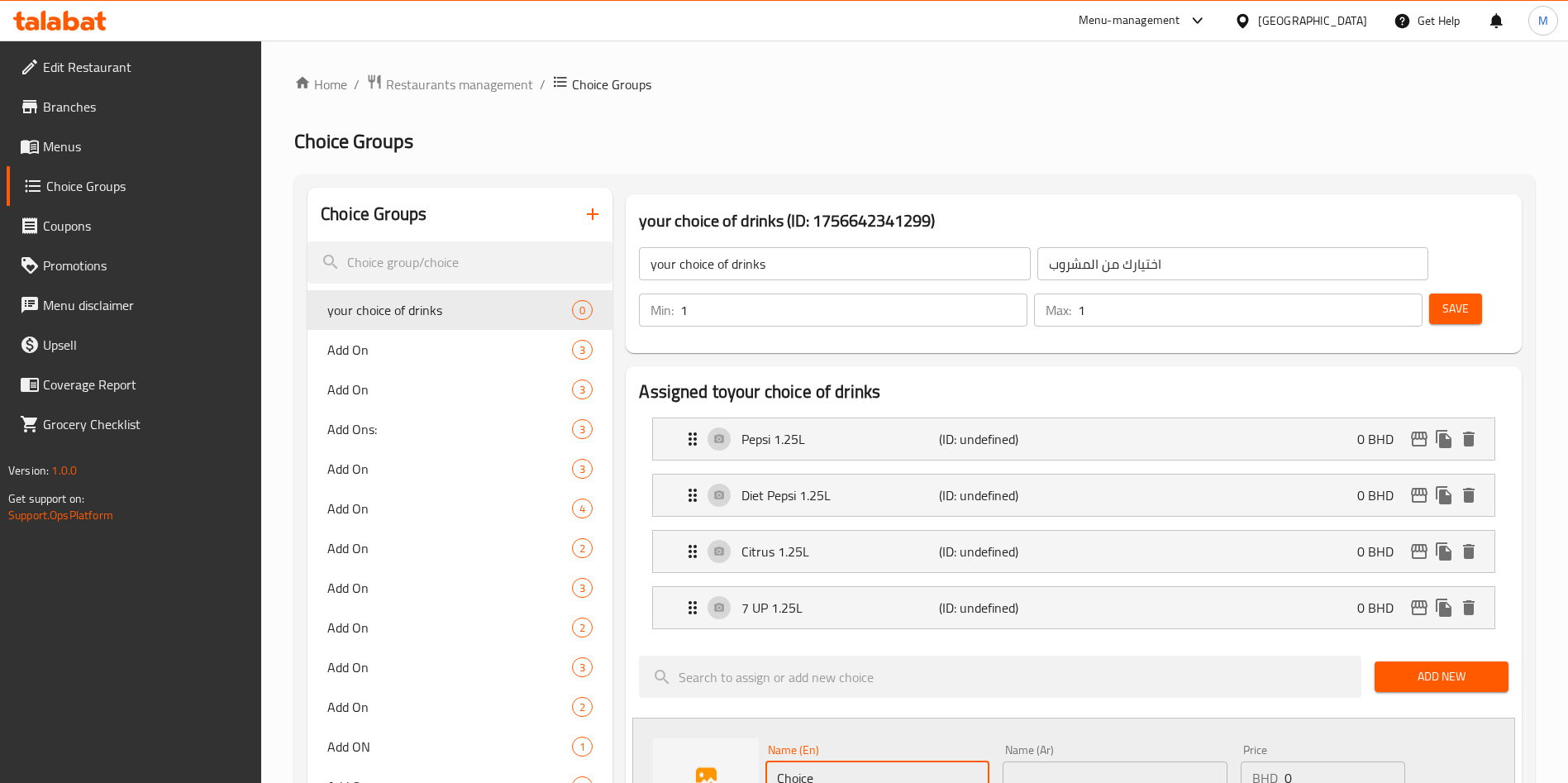
click at [952, 762] on input "Choice" at bounding box center [877, 778] width 224 height 33
paste input "Juice Apple"
type input "Juice Apple"
click at [1035, 762] on input "text" at bounding box center [1114, 778] width 224 height 33
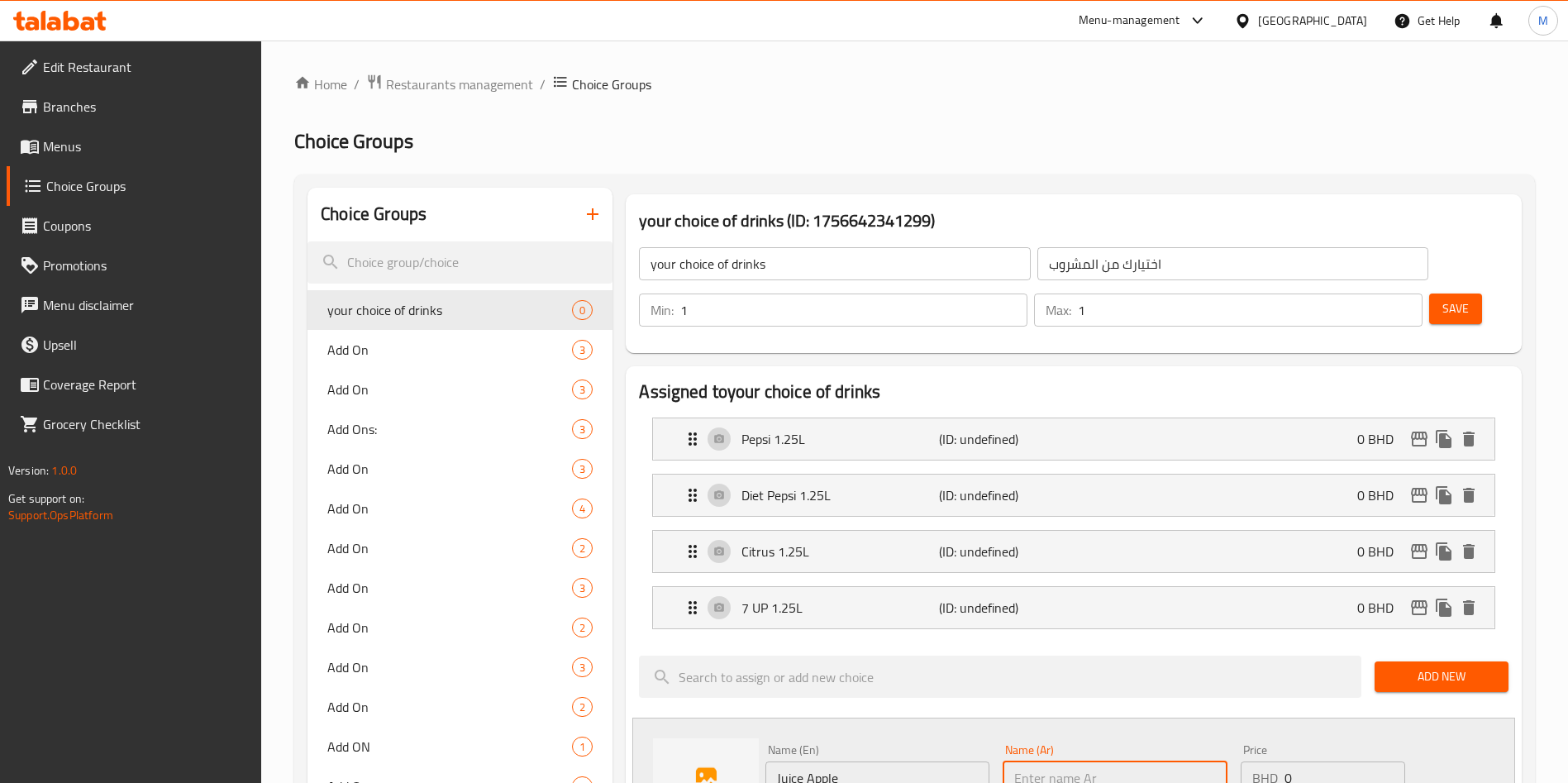
click at [1035, 762] on input "text" at bounding box center [1114, 778] width 224 height 33
paste input "عصير تفاح"
type input "عصير تفاح"
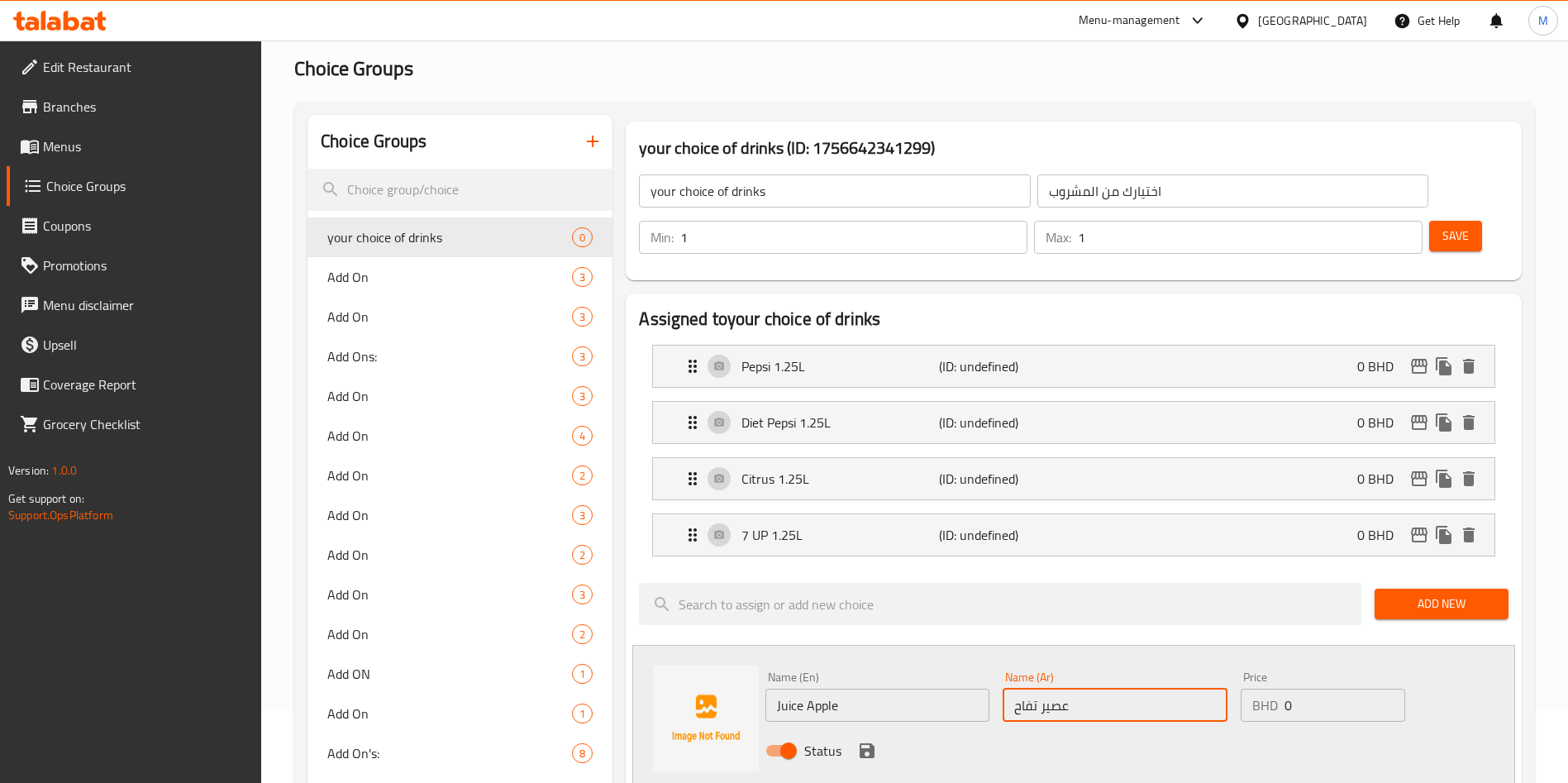
scroll to position [124, 0]
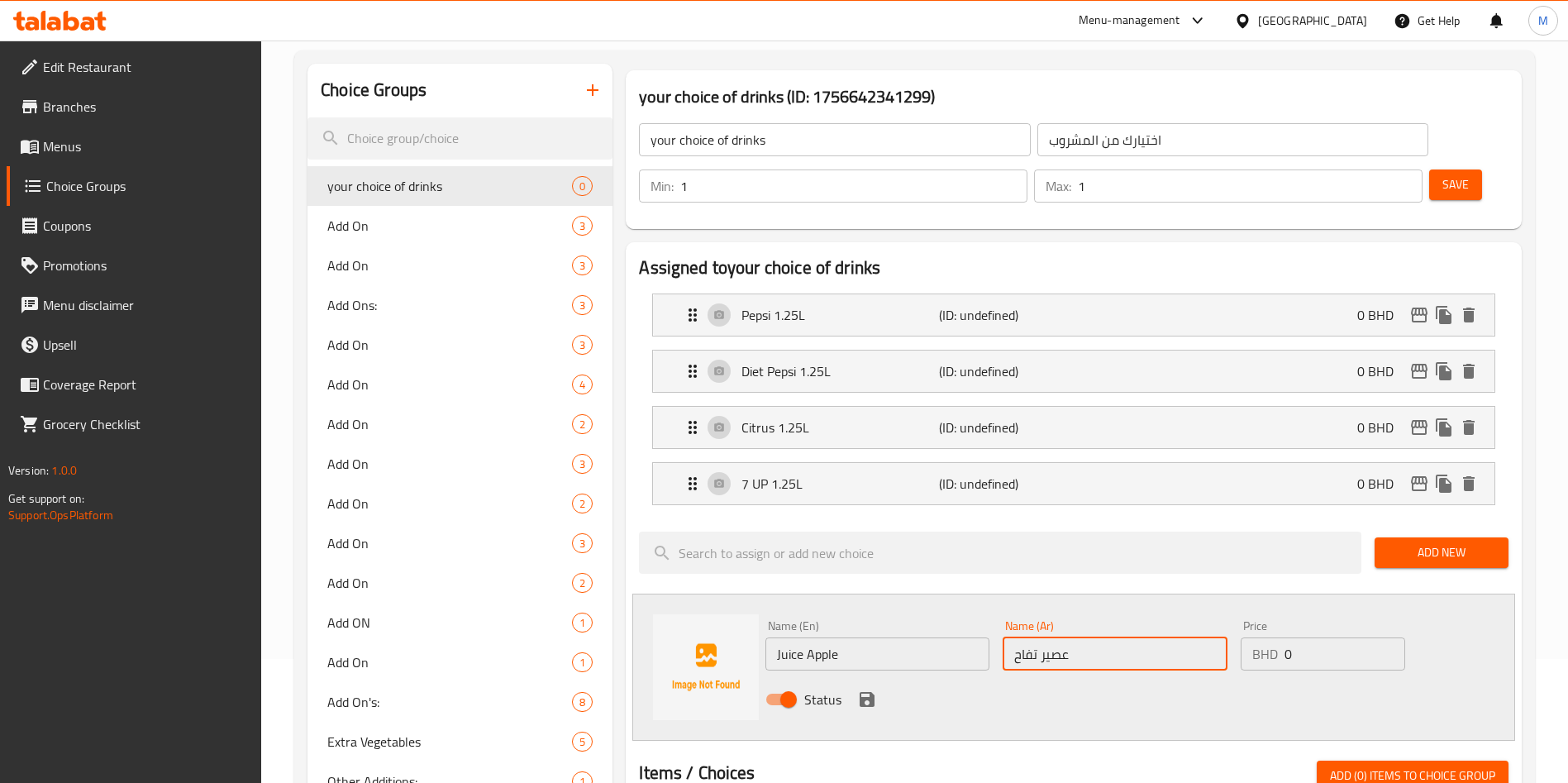
click at [866, 690] on icon "save" at bounding box center [867, 699] width 19 height 19
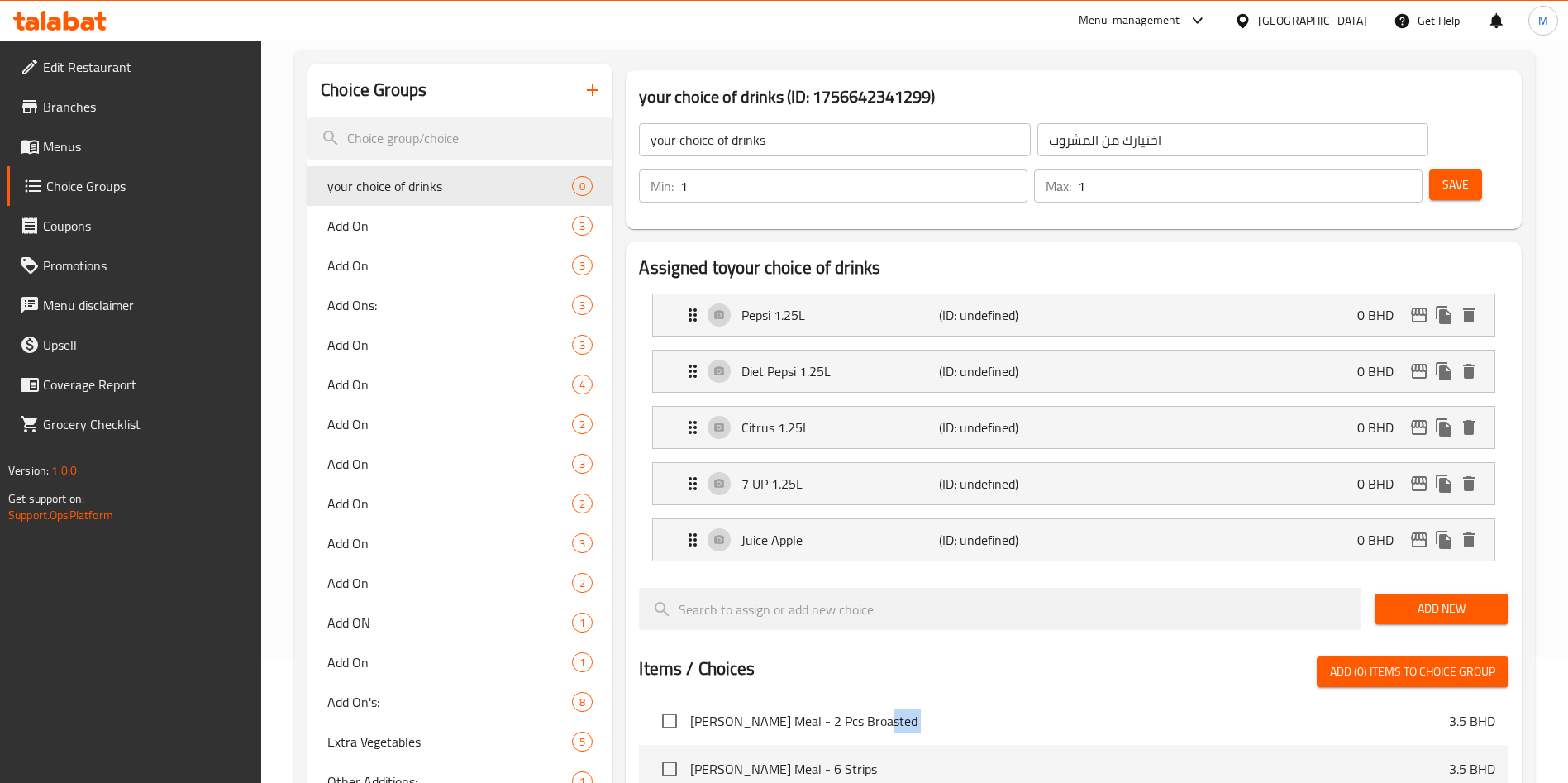
click at [1473, 599] on span "Add New" at bounding box center [1441, 609] width 107 height 20
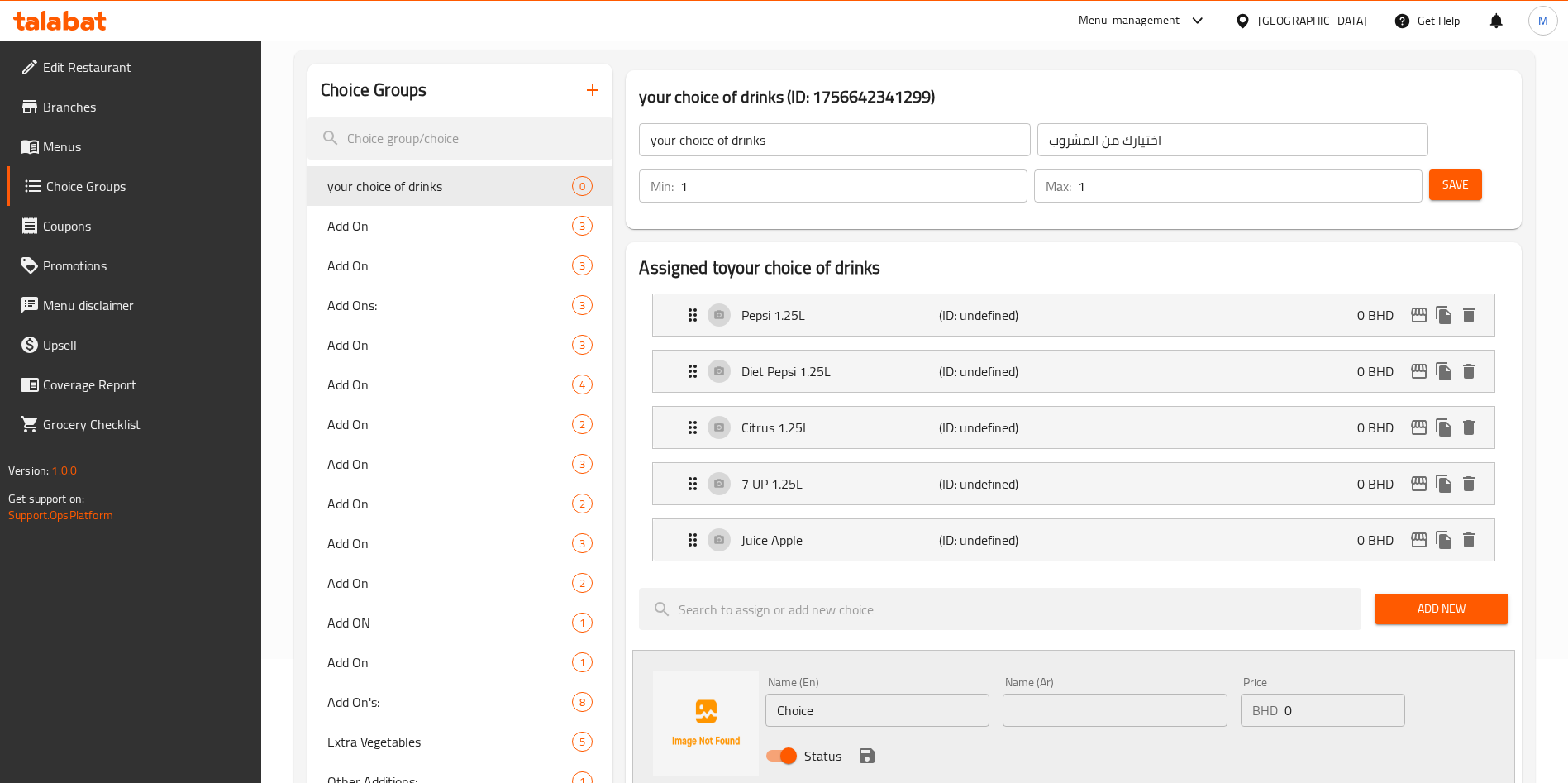
click at [942, 693] on input "Choice" at bounding box center [877, 710] width 224 height 33
paste input "Juice Mango"
type input "Juice Mango"
click at [1070, 677] on div "Name (Ar) Name (Ar)" at bounding box center [1114, 702] width 224 height 51
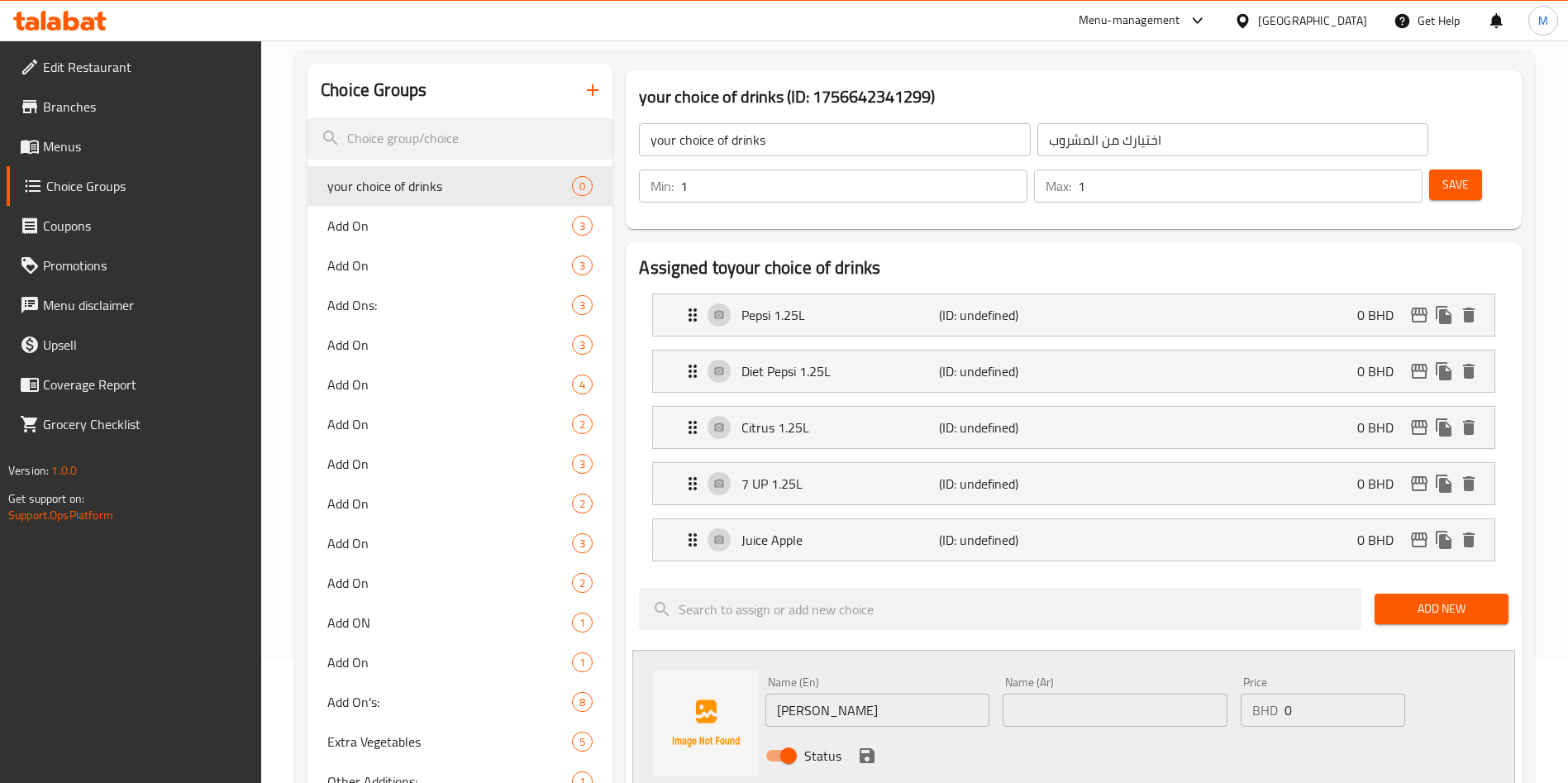
click at [1070, 677] on div "Name (Ar) Name (Ar)" at bounding box center [1114, 702] width 224 height 51
click at [1069, 693] on input "text" at bounding box center [1114, 710] width 224 height 33
paste input "عصير مانجو"
type input "عصير مانجو"
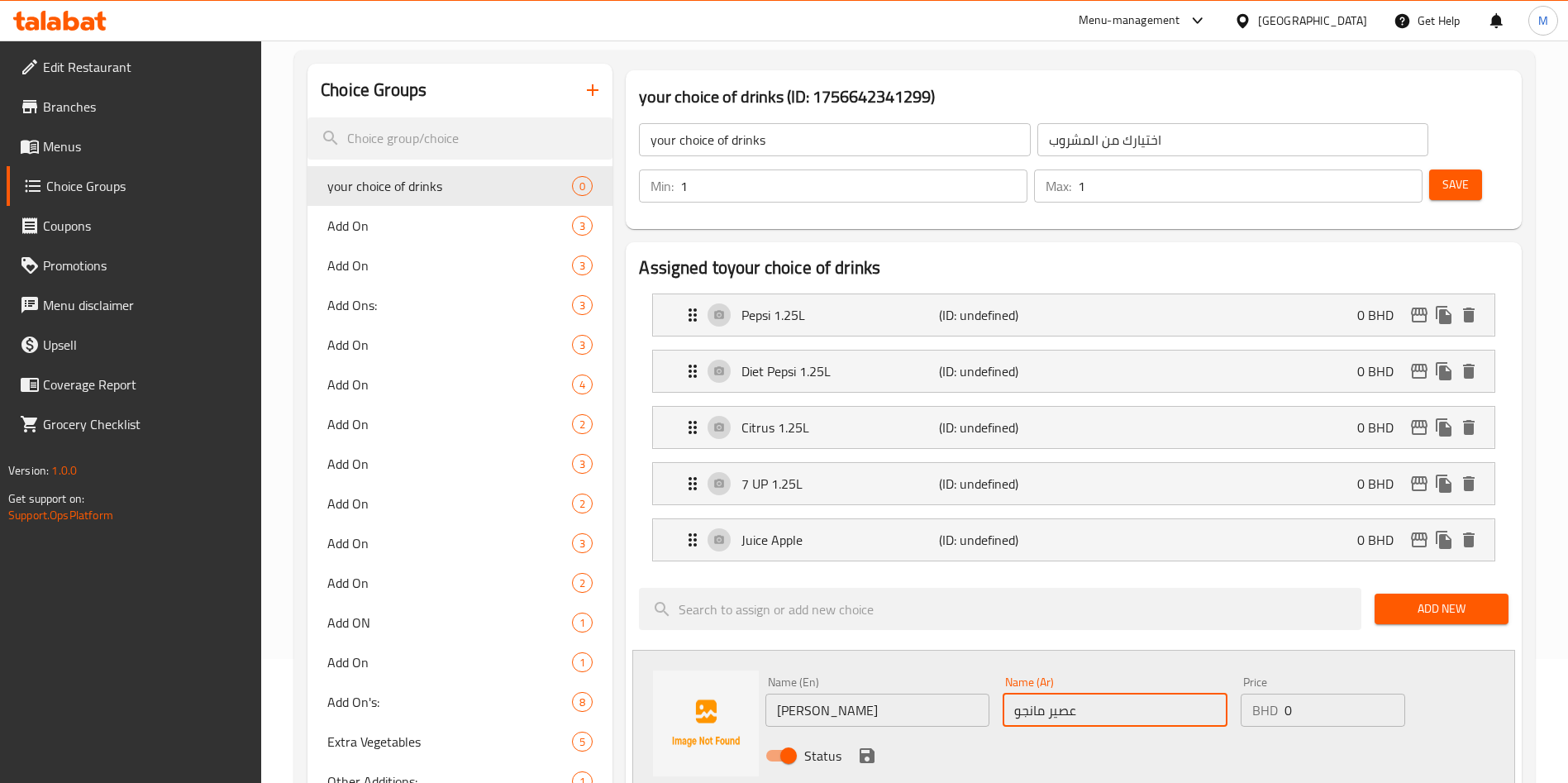
click at [872, 733] on div "Status" at bounding box center [1114, 755] width 711 height 44
click at [872, 748] on icon "save" at bounding box center [867, 755] width 15 height 15
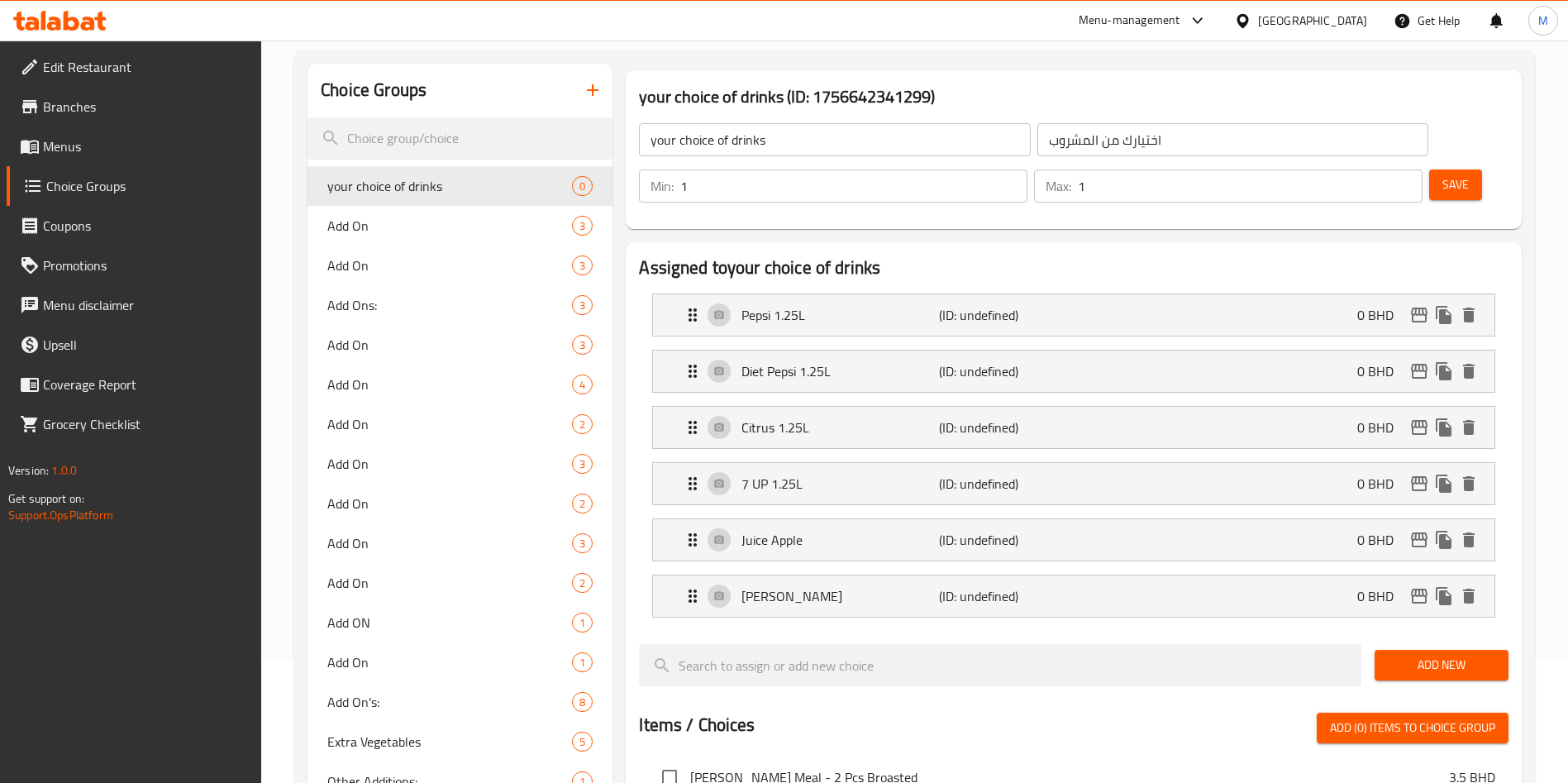
click at [1434, 650] on button "Add New" at bounding box center [1440, 665] width 134 height 31
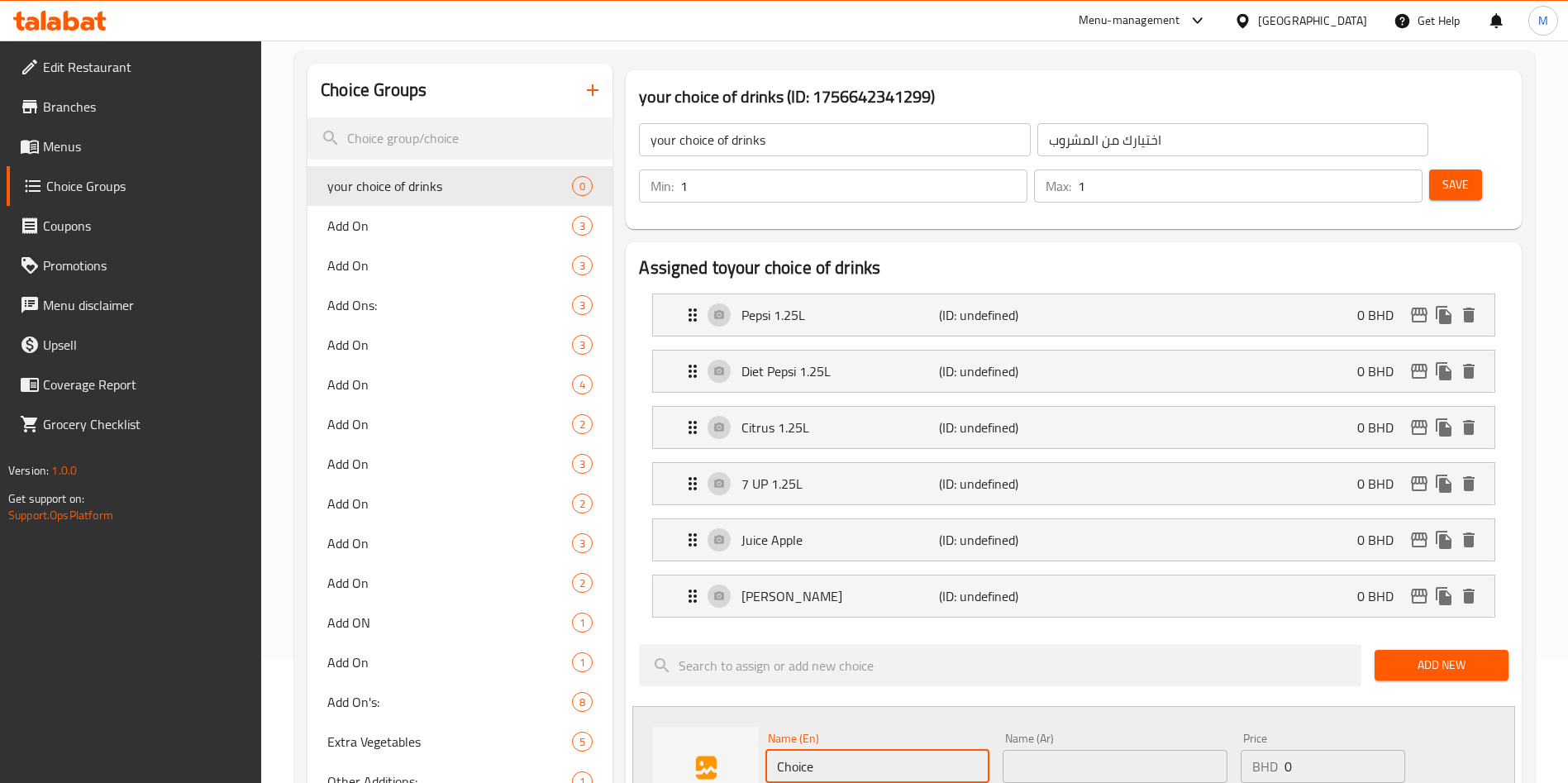
click at [911, 750] on input "Choice" at bounding box center [877, 766] width 224 height 33
click at [910, 750] on input "Choice" at bounding box center [877, 766] width 224 height 33
paste input "Juice Mix"
type input "Juice Mix"
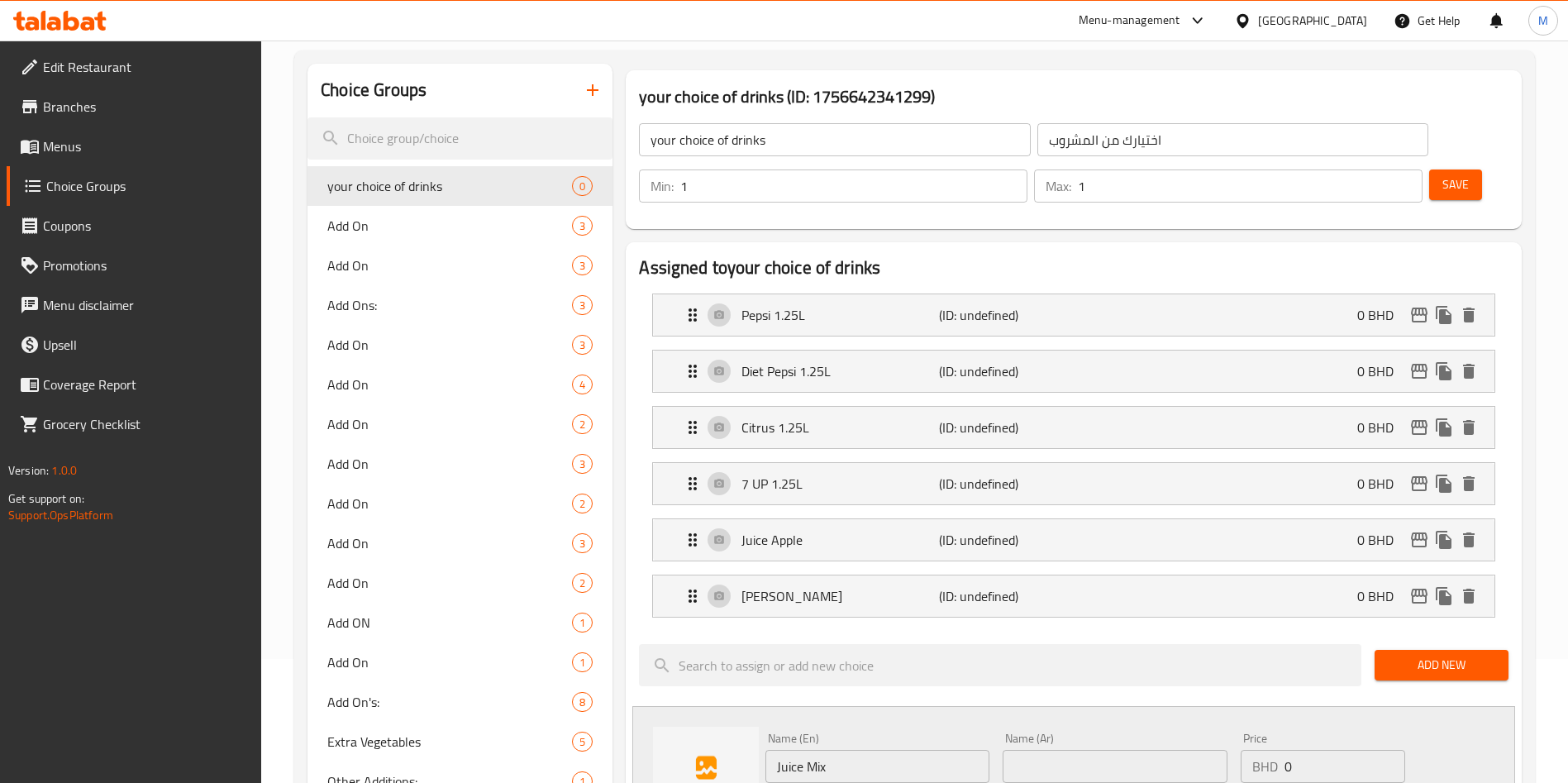
click at [1093, 750] on input "text" at bounding box center [1114, 766] width 224 height 33
paste input "عصير ميكس"
type input "عصير ميكس"
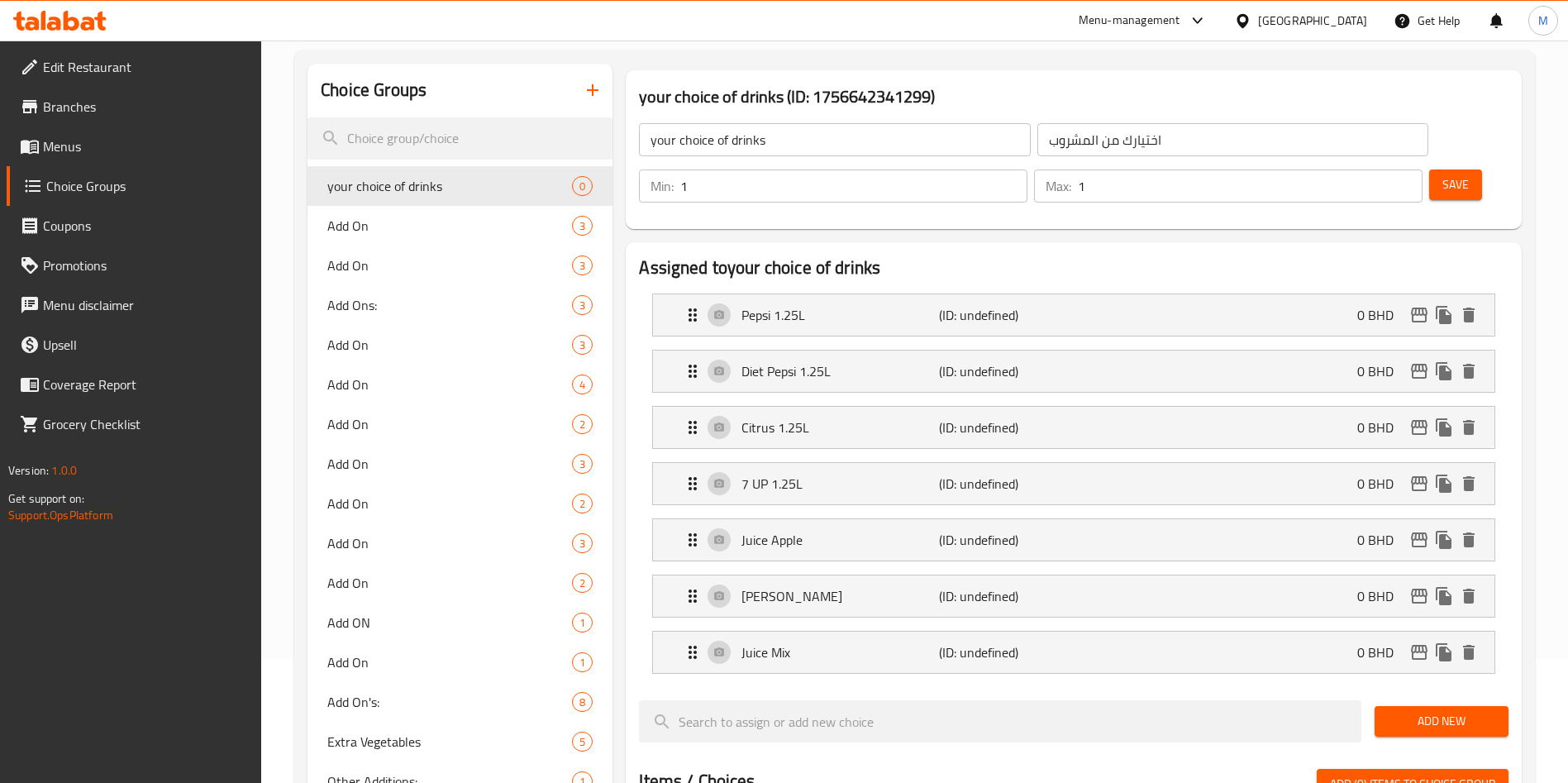
drag, startPoint x: 1455, startPoint y: 672, endPoint x: 1440, endPoint y: 675, distance: 15.3
click at [1455, 711] on span "Add New" at bounding box center [1441, 721] width 107 height 20
click at [1458, 711] on span "Add New" at bounding box center [1441, 721] width 107 height 20
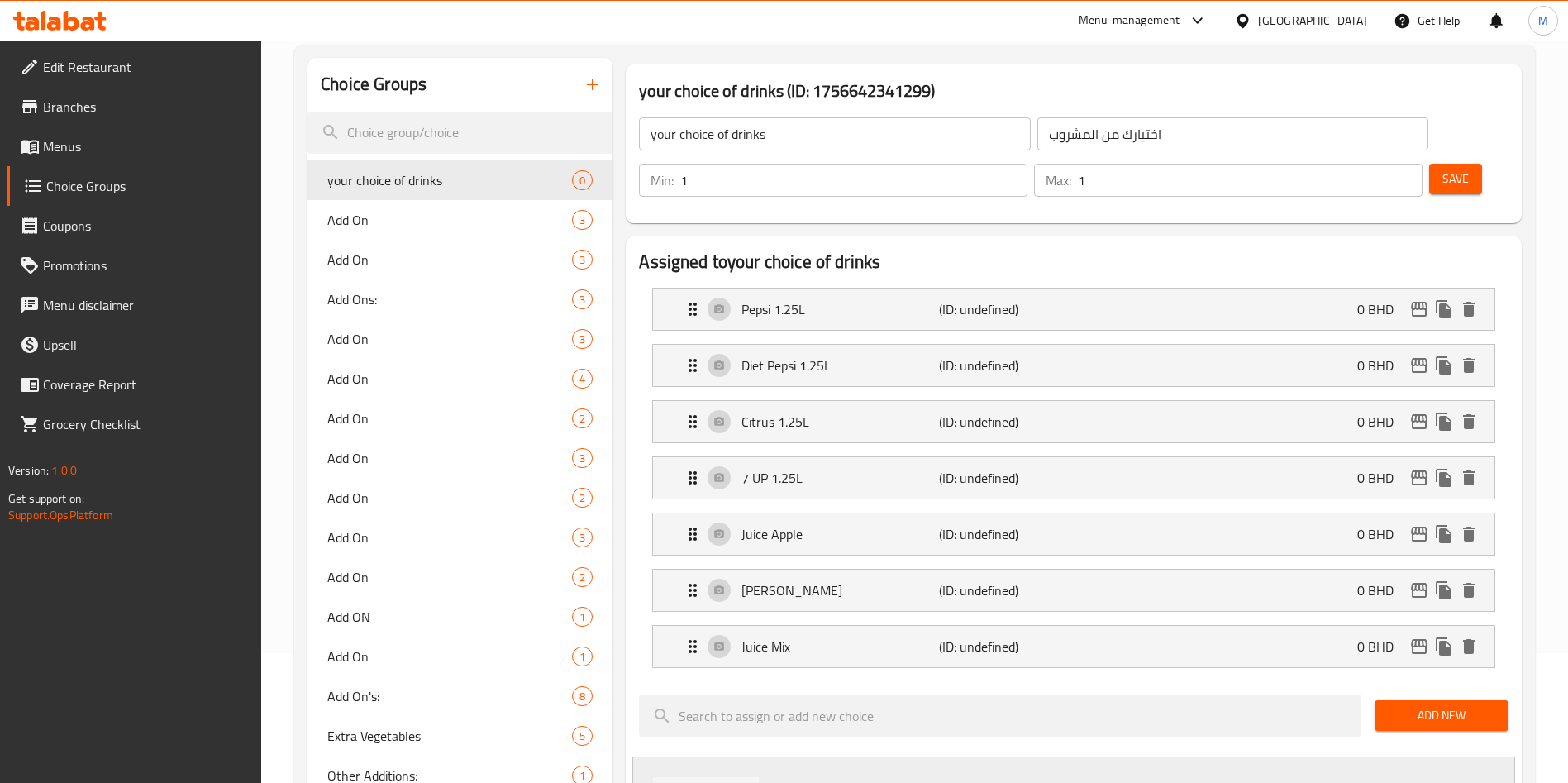
paste input "Water"
type input "Water"
paste input "Water"
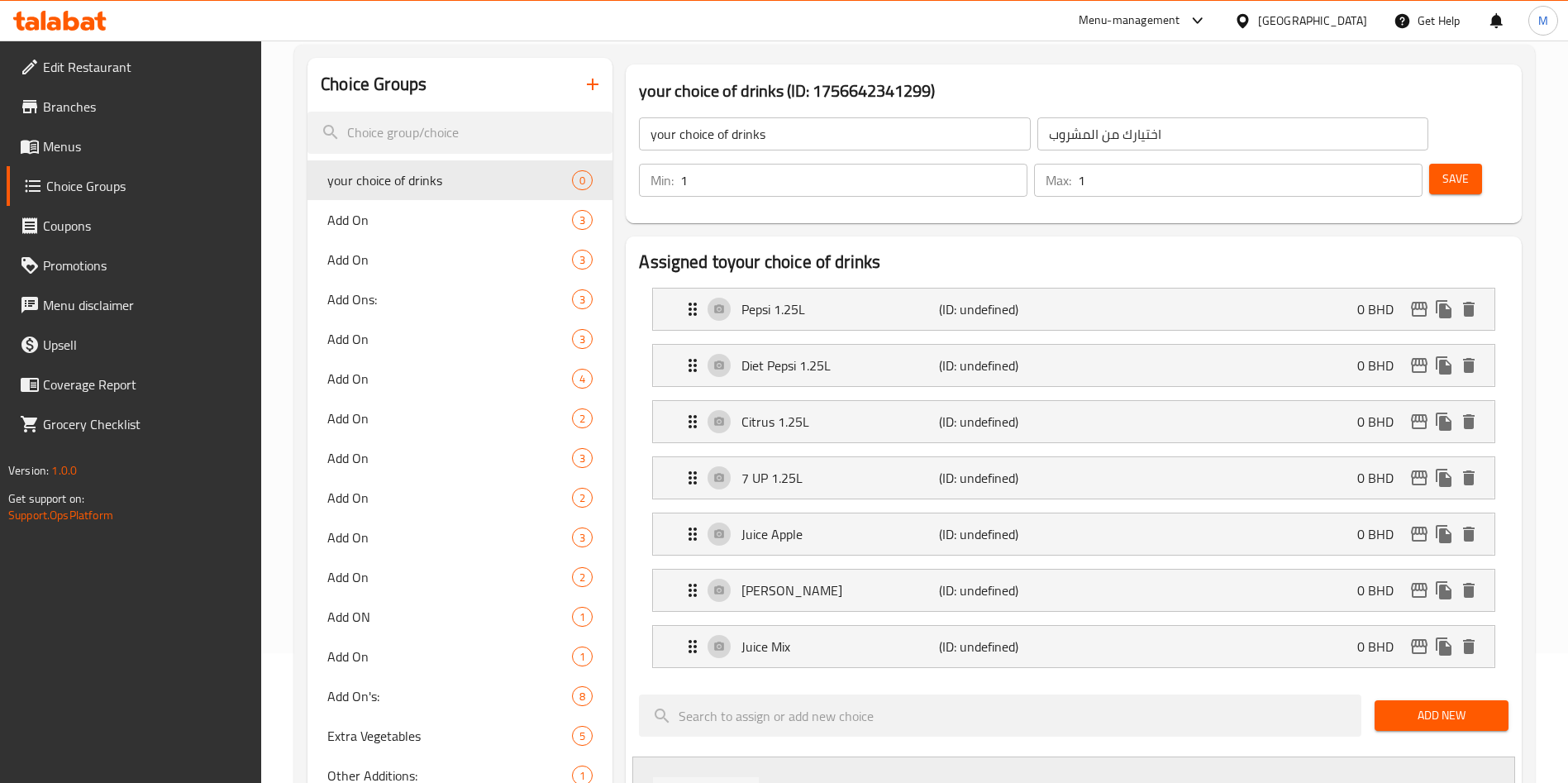
type input "Water"
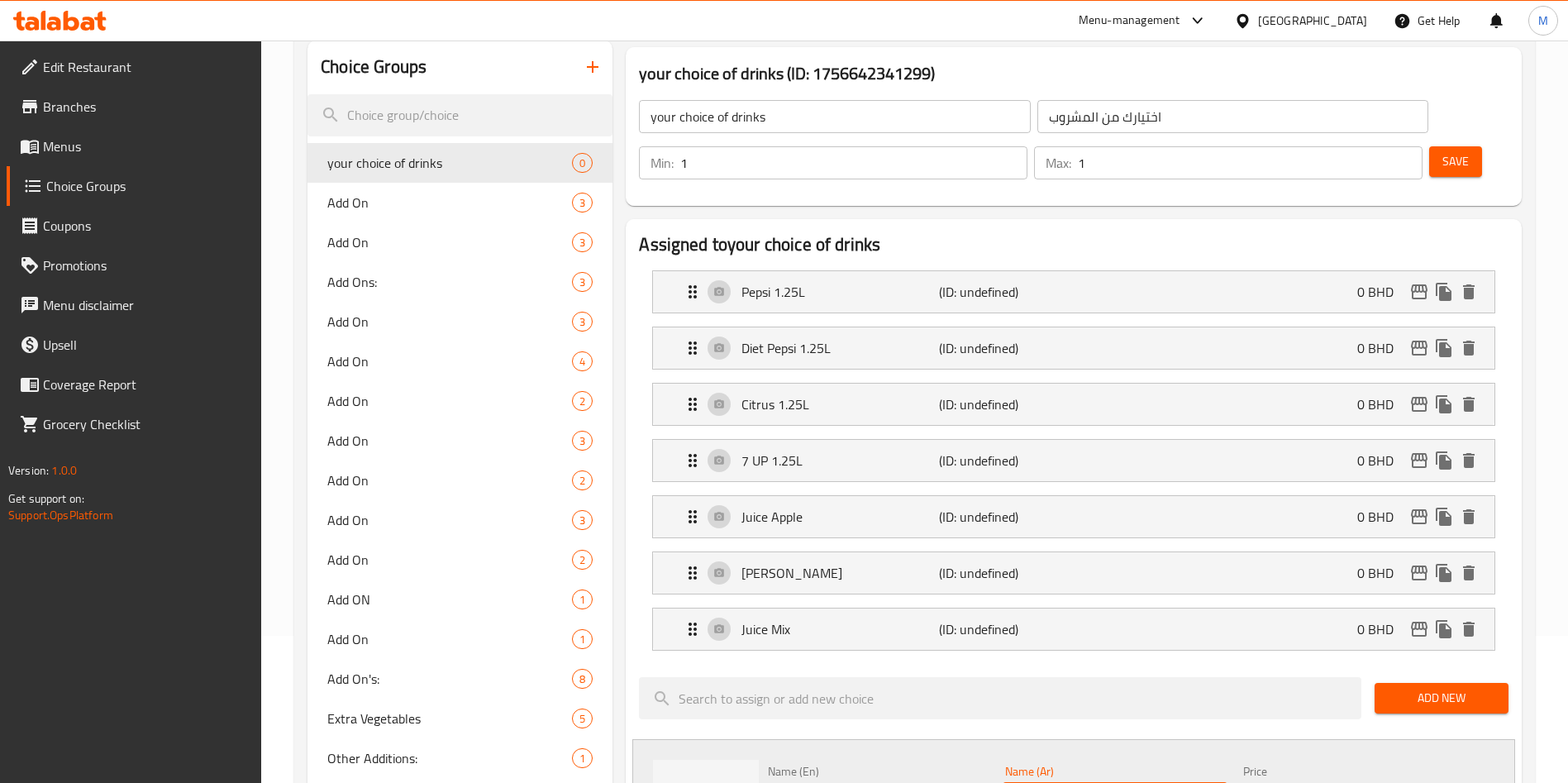
scroll to position [254, 0]
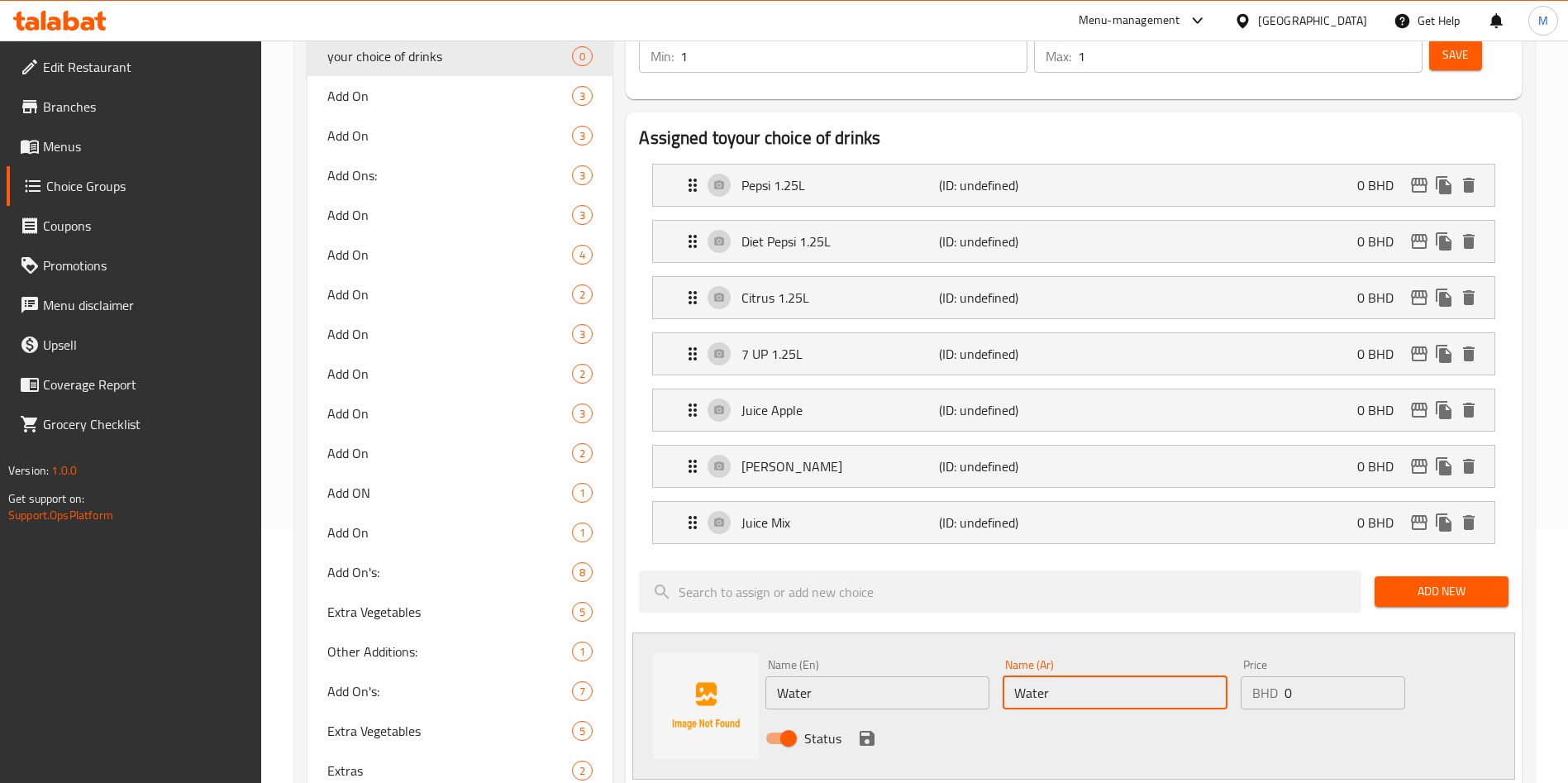
click at [1088, 677] on input "Water" at bounding box center [1114, 693] width 224 height 33
type input "ماء"
click at [863, 731] on icon "save" at bounding box center [867, 739] width 15 height 15
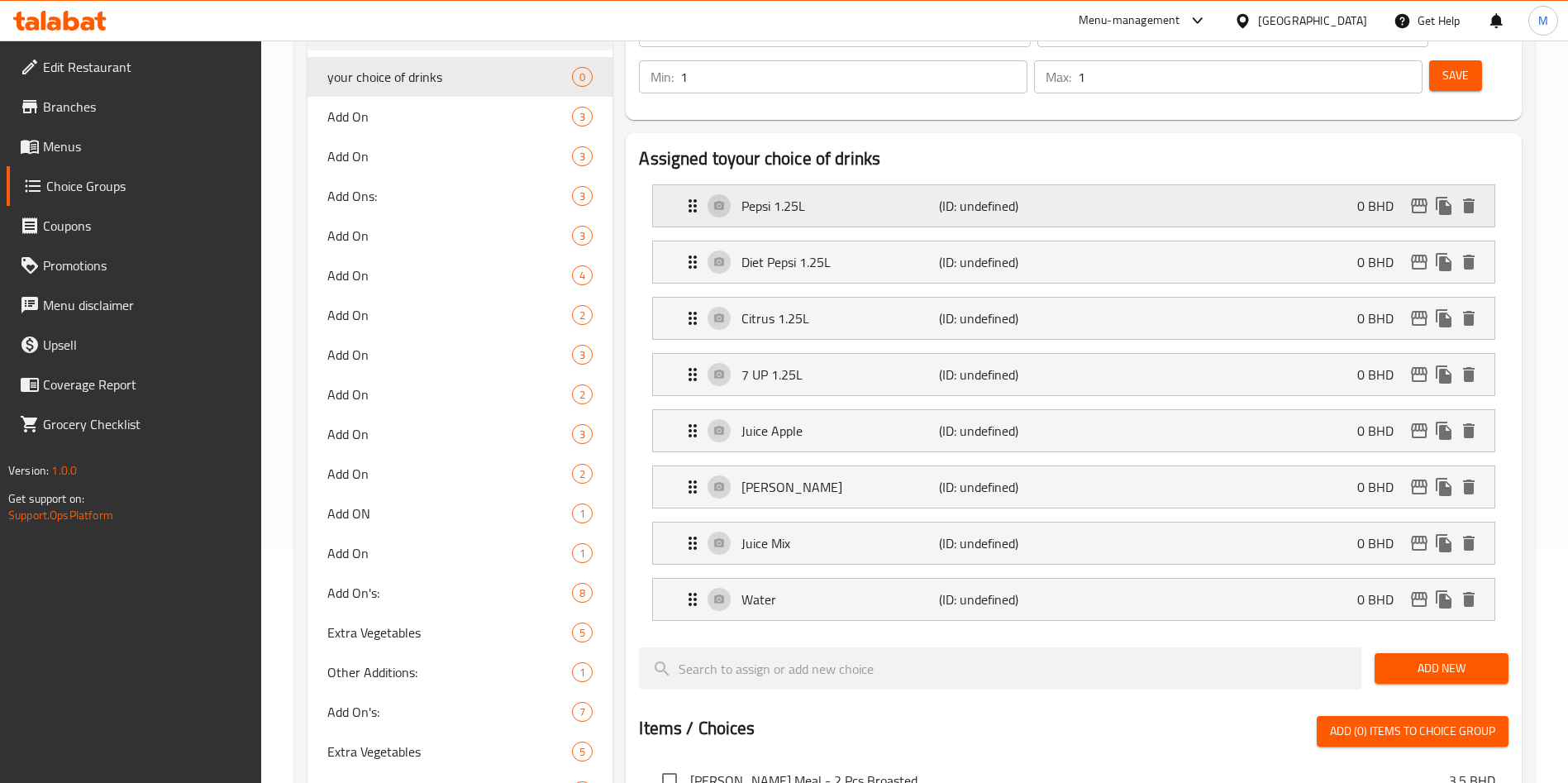
scroll to position [6, 0]
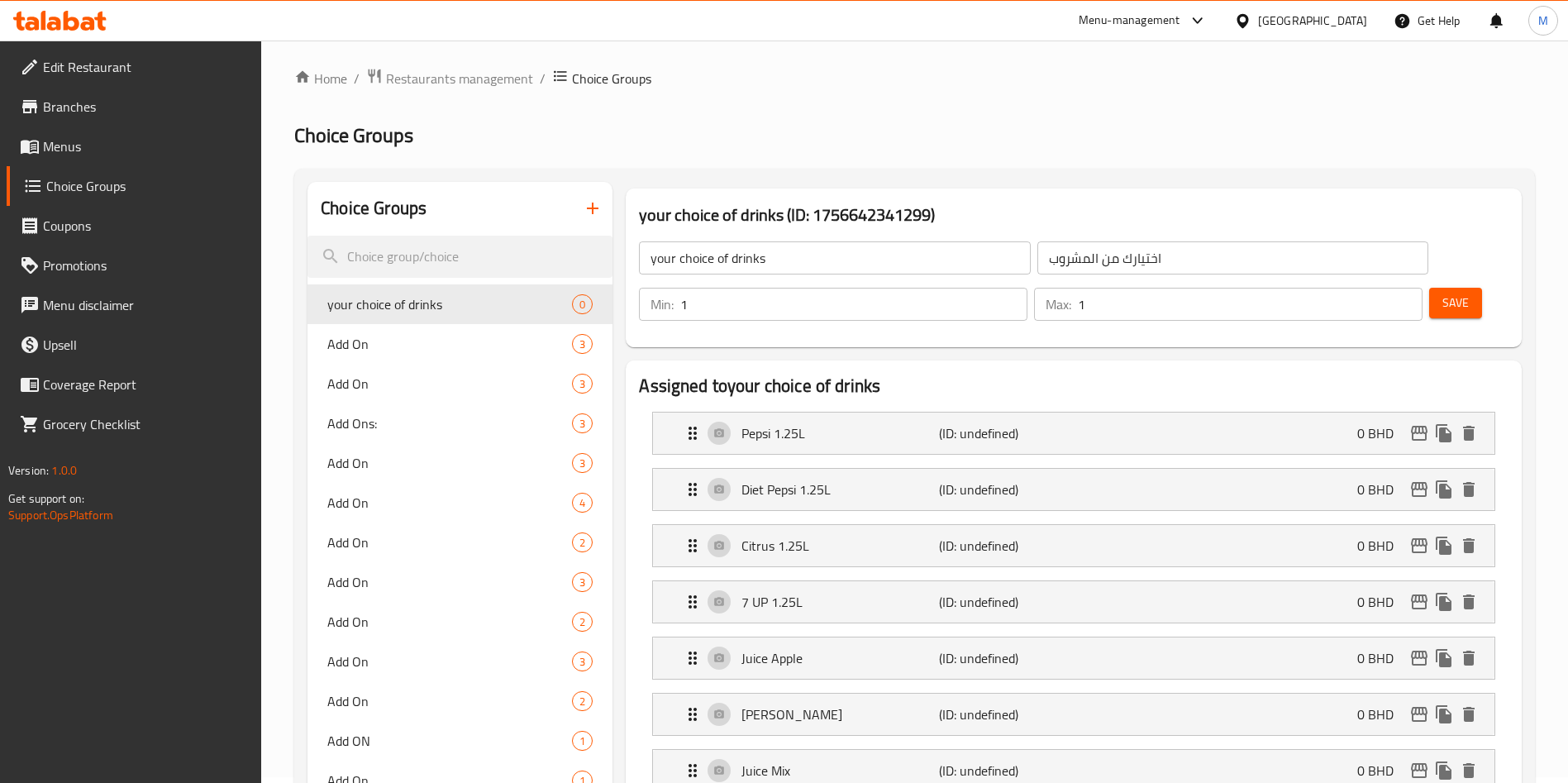
click at [1457, 285] on div "Save" at bounding box center [1462, 304] width 73 height 40
click at [1442, 293] on span "Save" at bounding box center [1455, 303] width 27 height 20
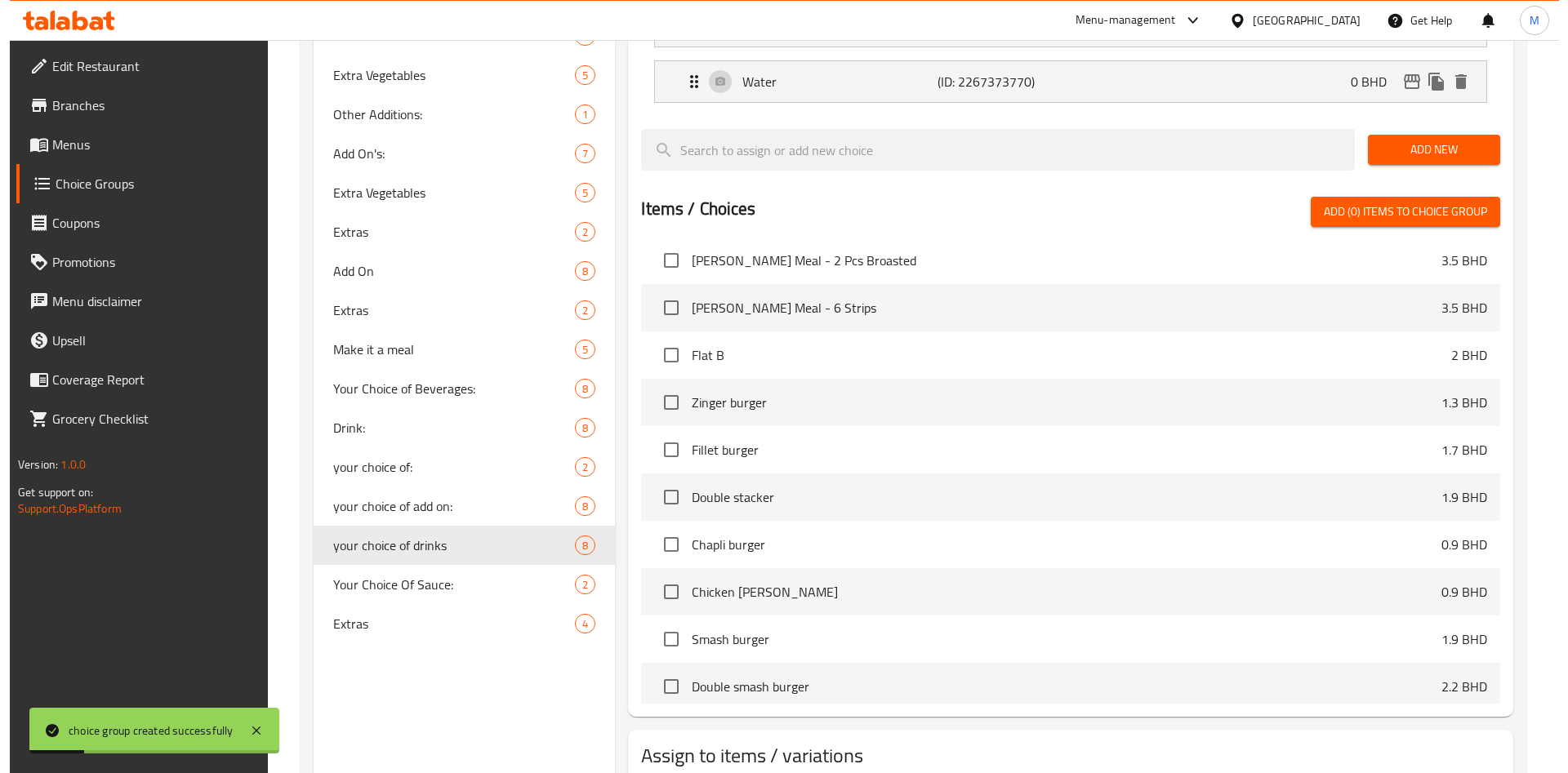
scroll to position [1126, 0]
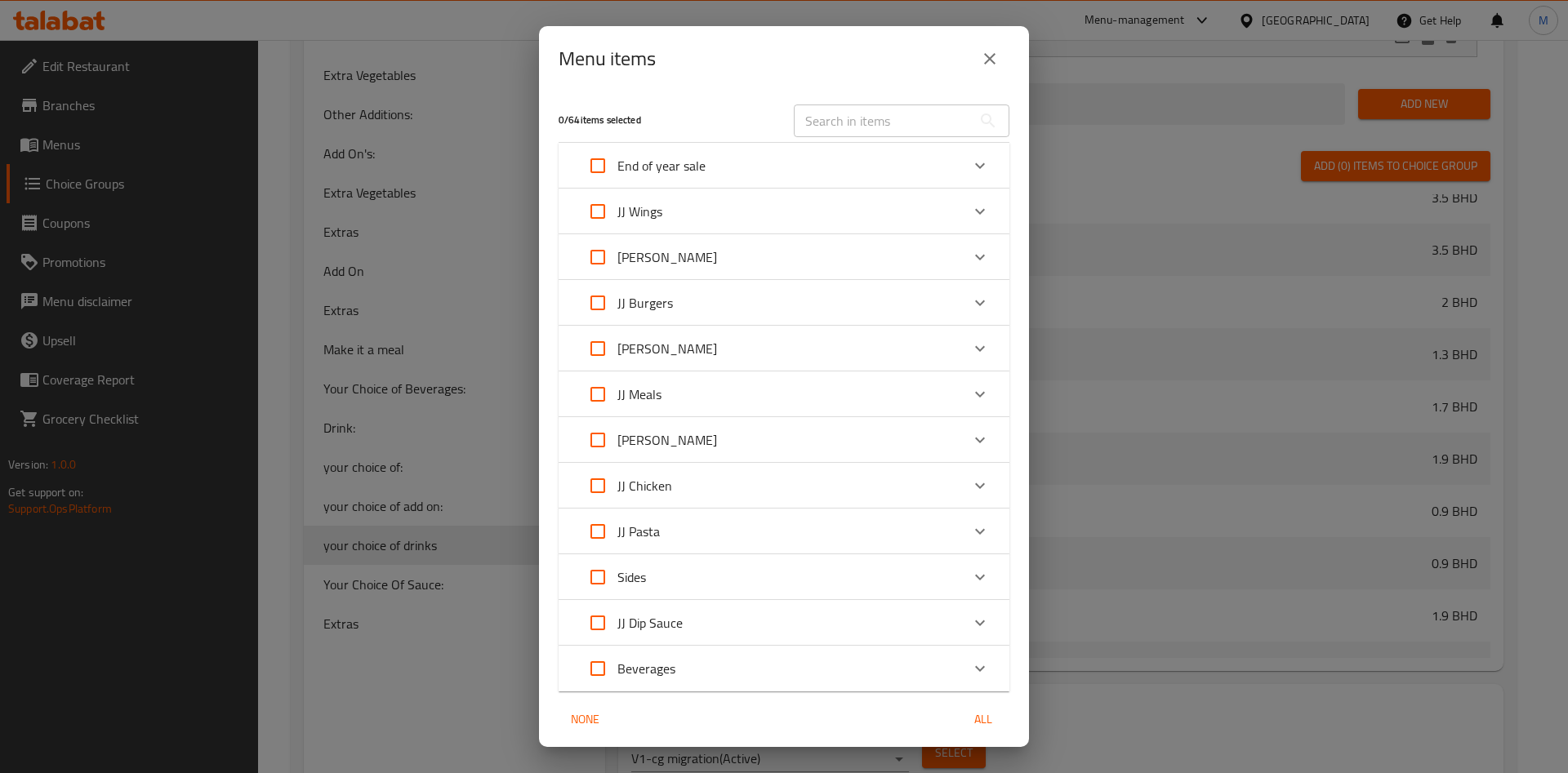
click at [808, 251] on div "JJ Broasted" at bounding box center [769, 256] width 383 height 39
click at [929, 256] on div "JJ Broasted" at bounding box center [769, 256] width 383 height 39
click at [930, 257] on div "JJ Broasted" at bounding box center [769, 256] width 383 height 39
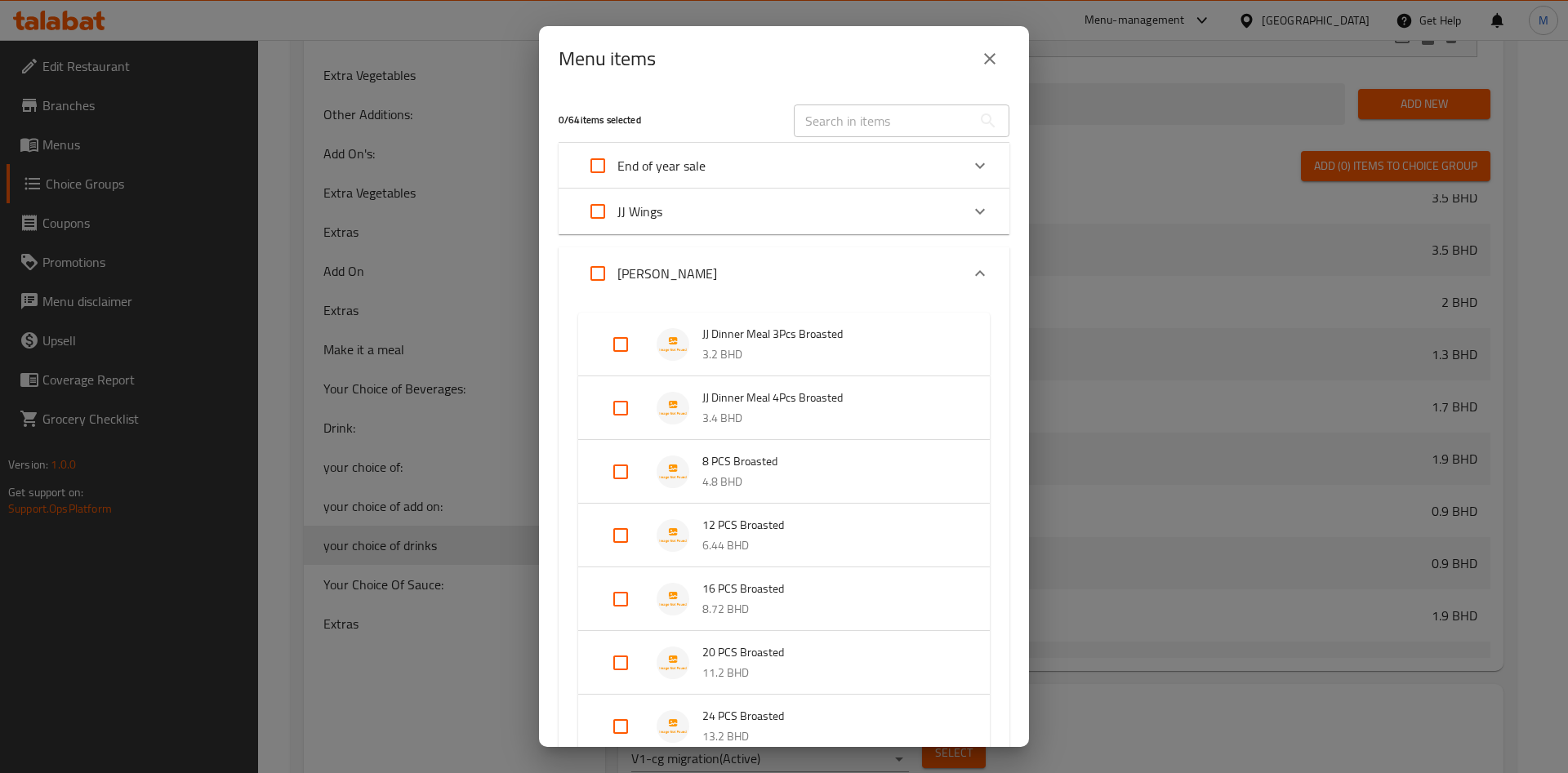
click at [613, 477] on input "Expand" at bounding box center [620, 472] width 39 height 39
checkbox input "true"
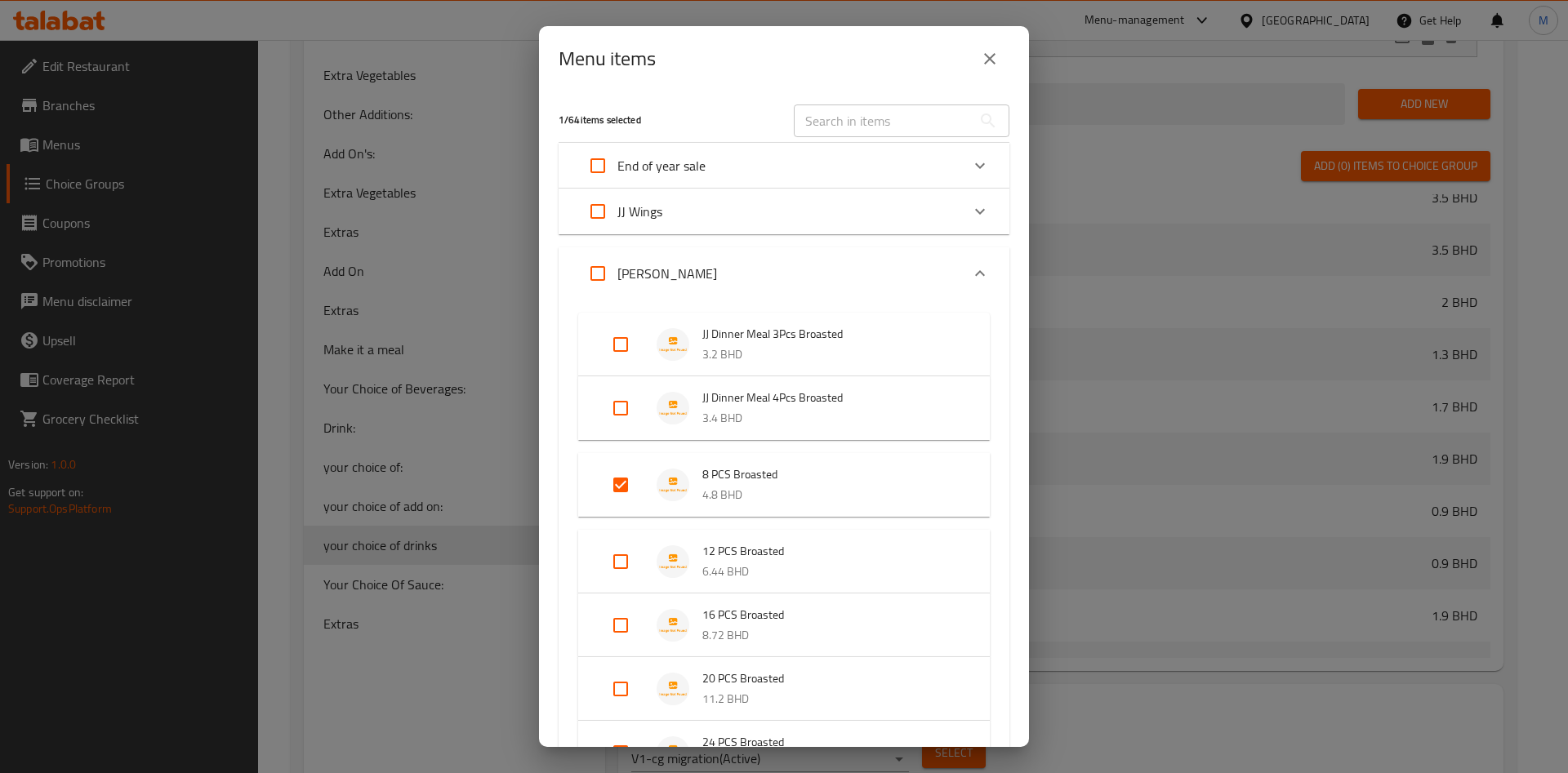
click at [614, 555] on input "Expand" at bounding box center [620, 561] width 39 height 39
click at [616, 564] on input "Expand" at bounding box center [620, 561] width 39 height 39
checkbox input "true"
click at [612, 643] on input "Expand" at bounding box center [620, 638] width 39 height 39
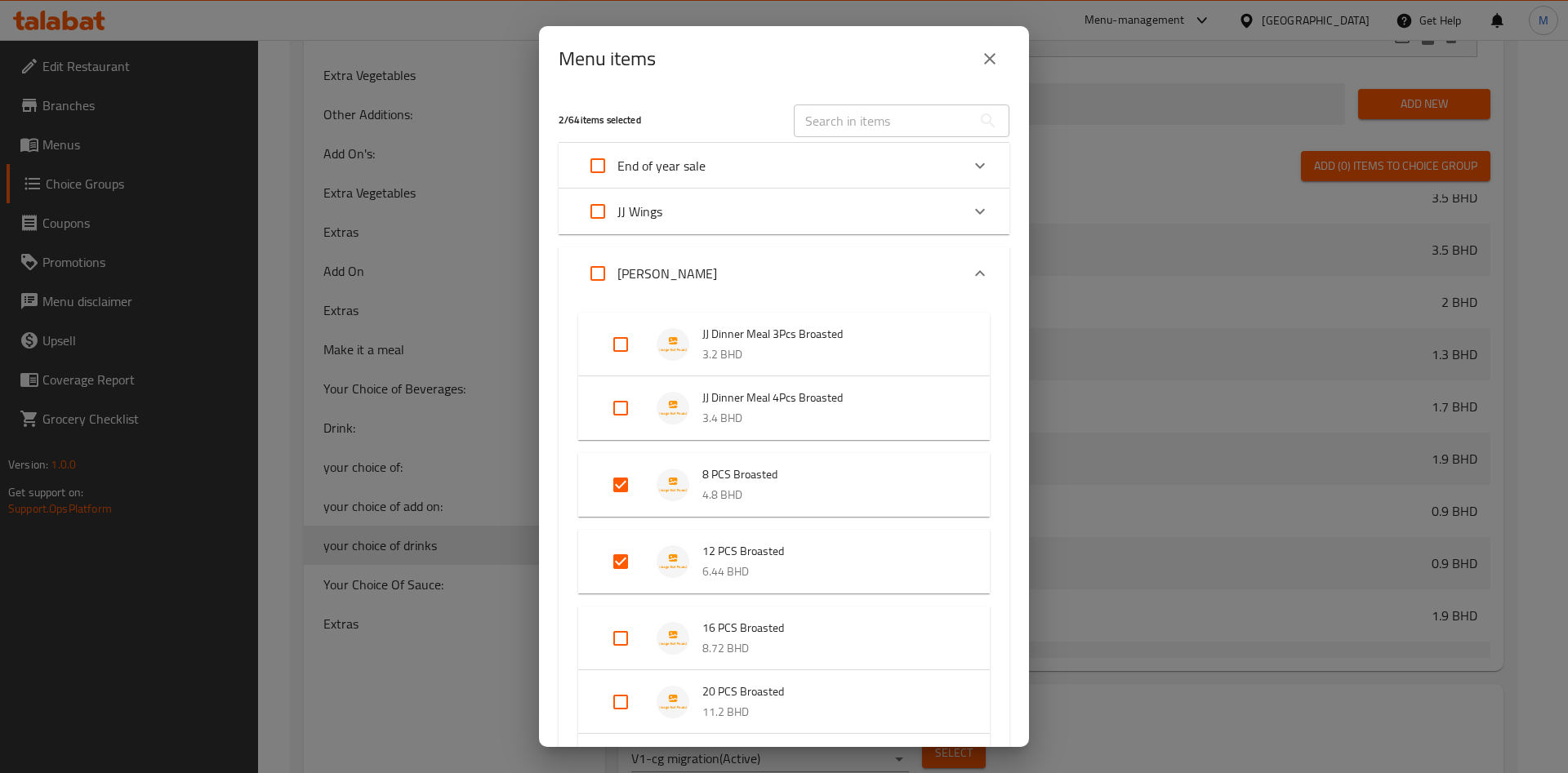
checkbox input "true"
click at [623, 717] on input "Expand" at bounding box center [620, 715] width 39 height 39
checkbox input "true"
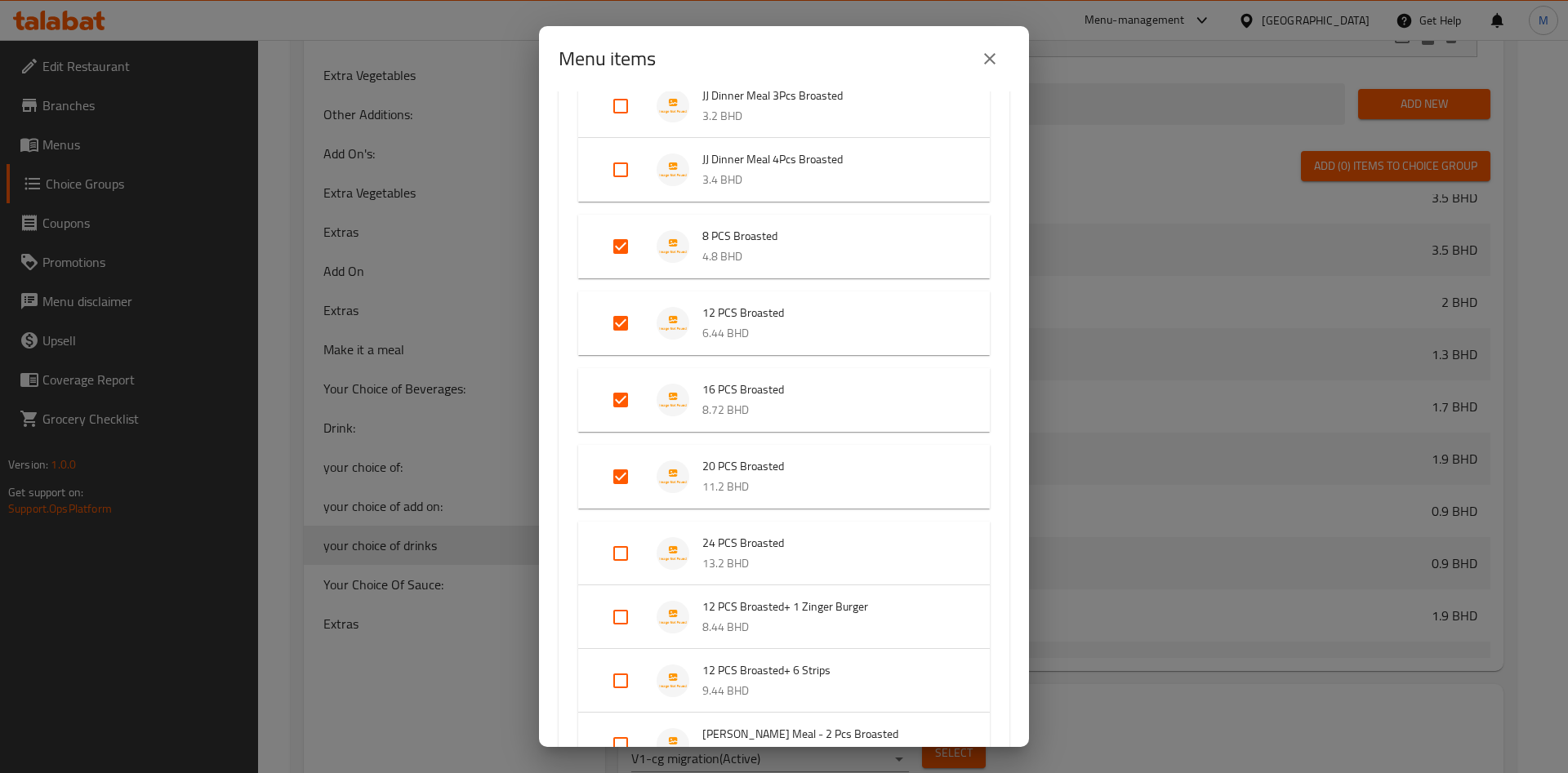
scroll to position [245, 0]
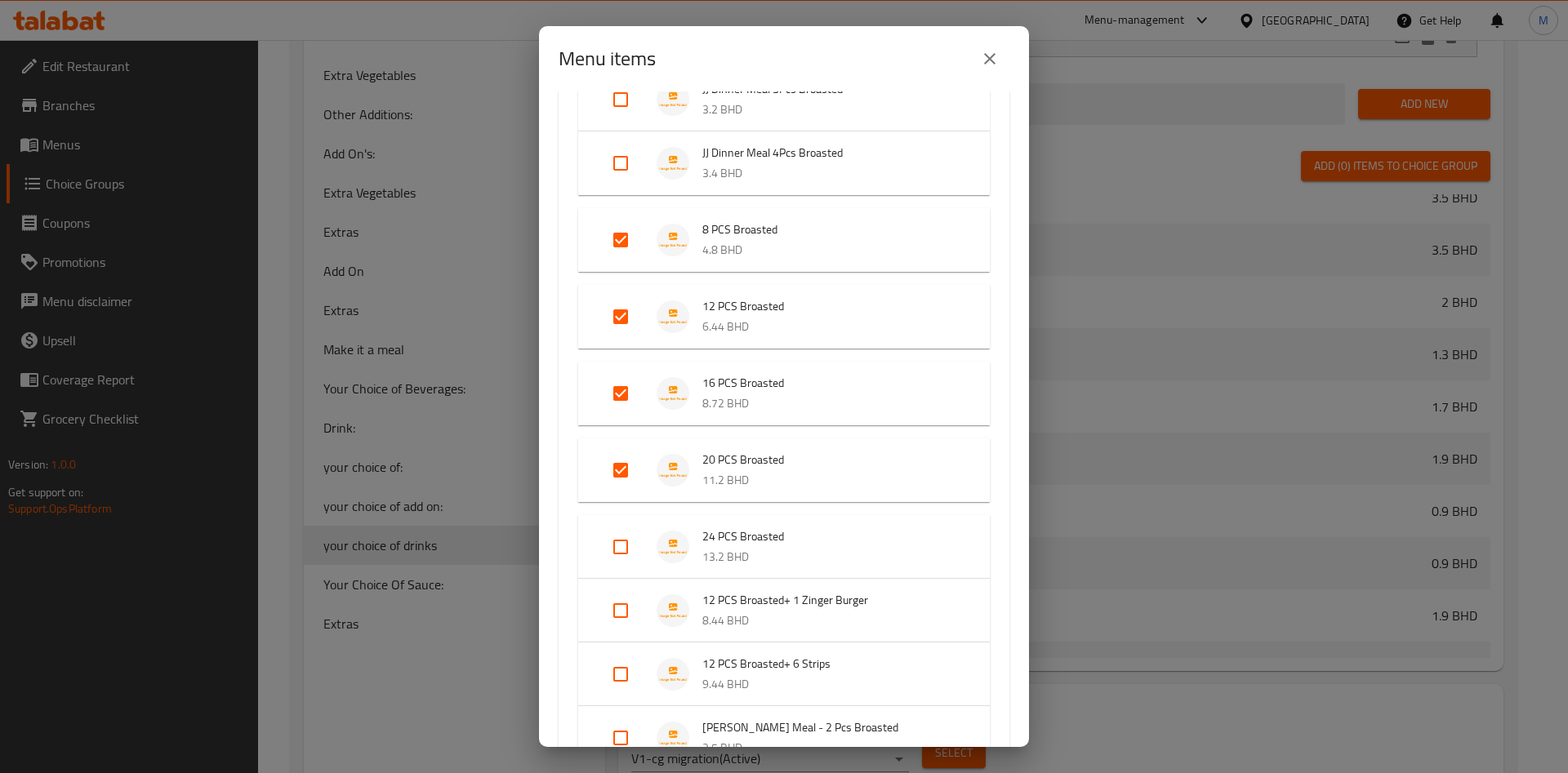
click at [614, 552] on input "Expand" at bounding box center [620, 547] width 39 height 39
checkbox input "true"
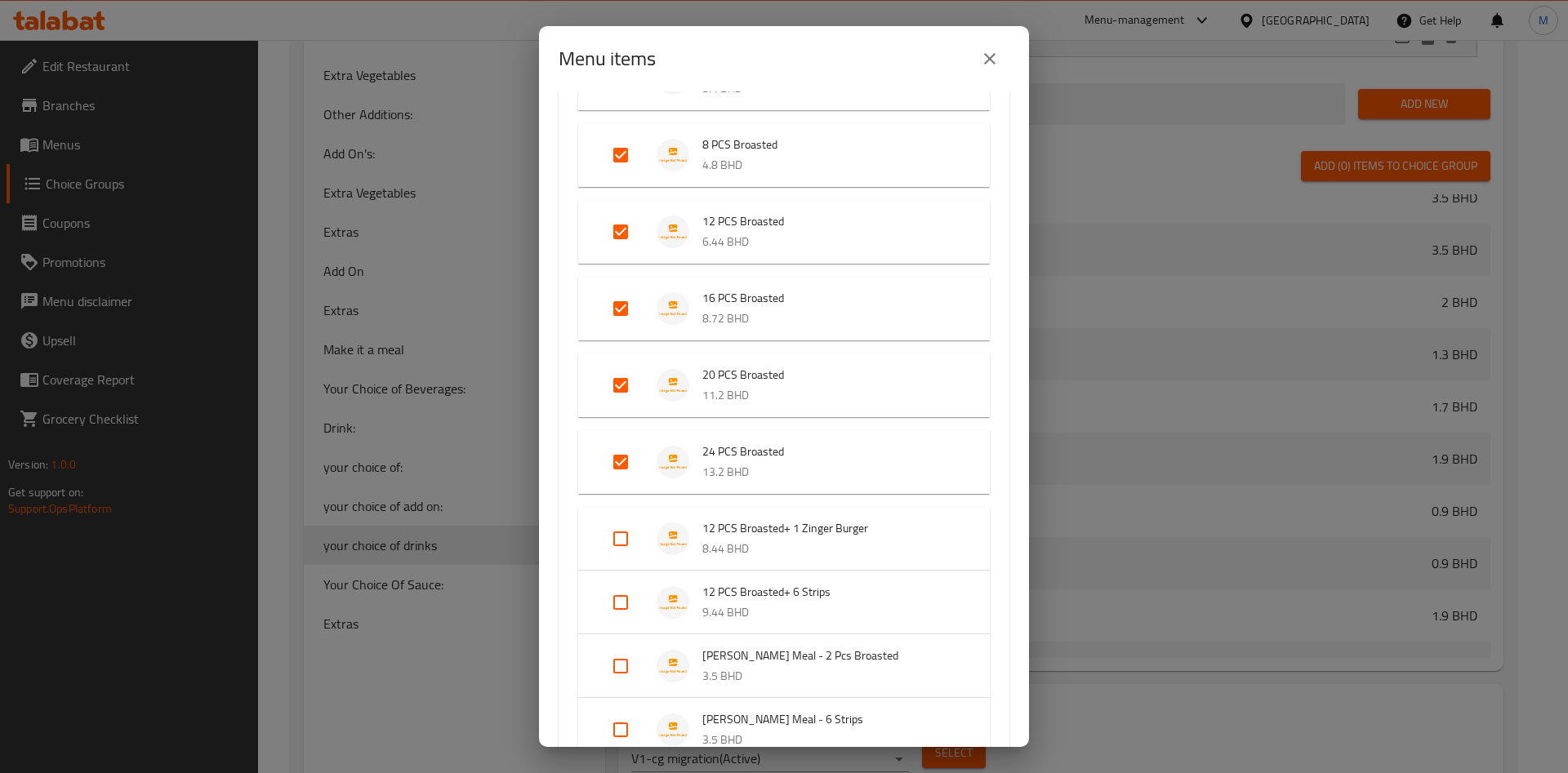
scroll to position [367, 0]
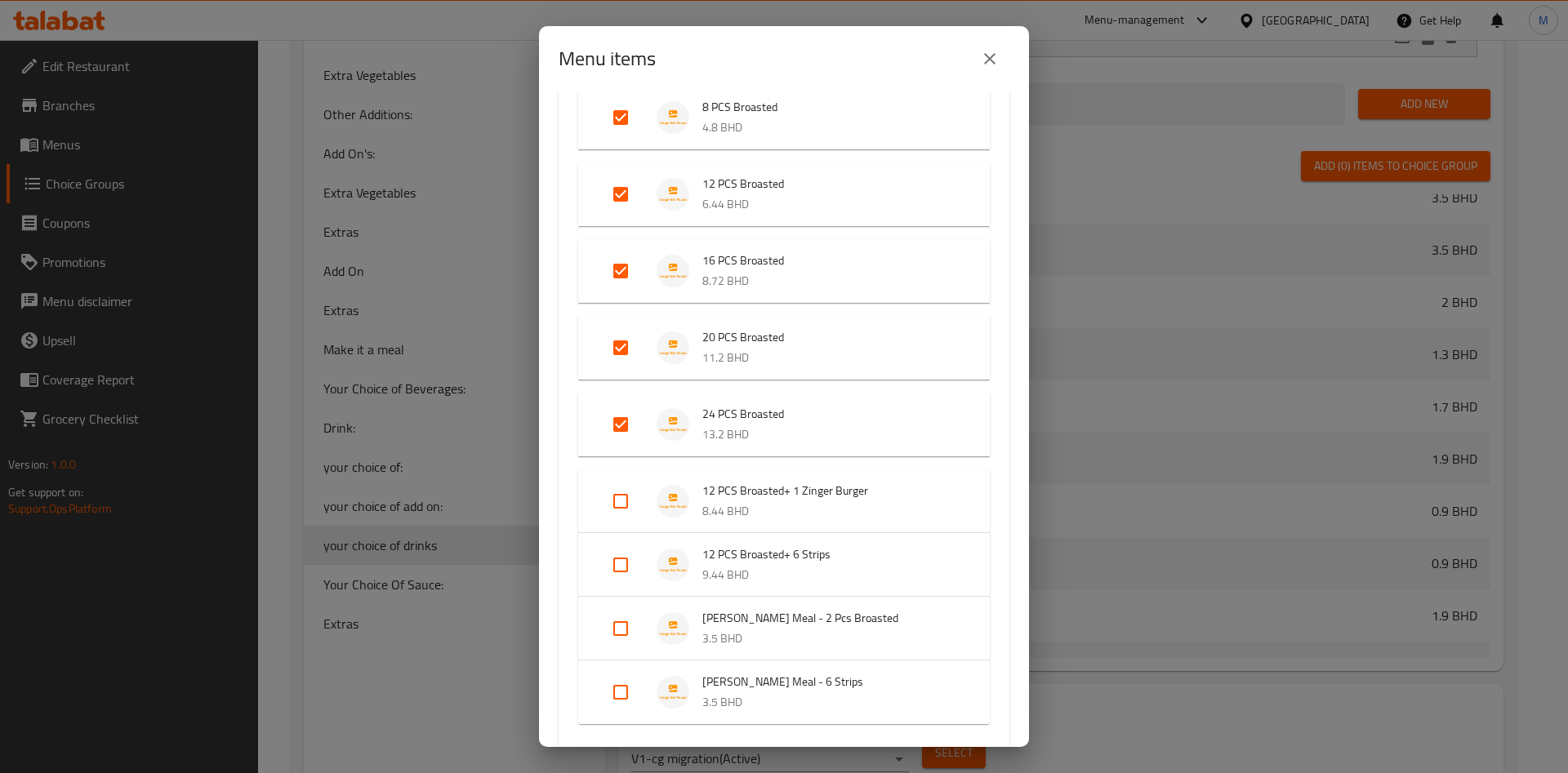
click at [620, 506] on input "Expand" at bounding box center [620, 501] width 39 height 39
checkbox input "true"
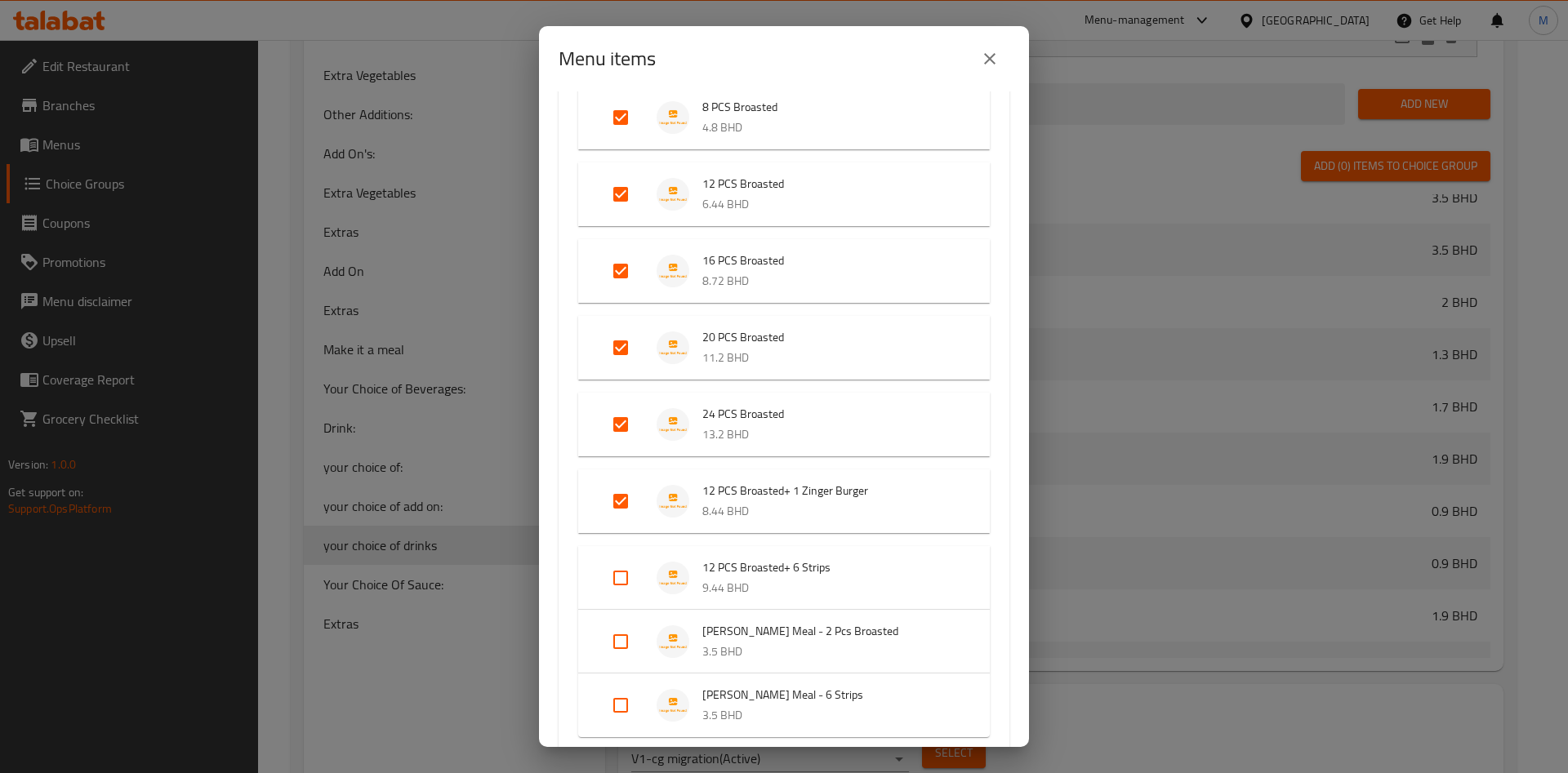
click at [624, 576] on input "Expand" at bounding box center [620, 578] width 39 height 39
checkbox input "true"
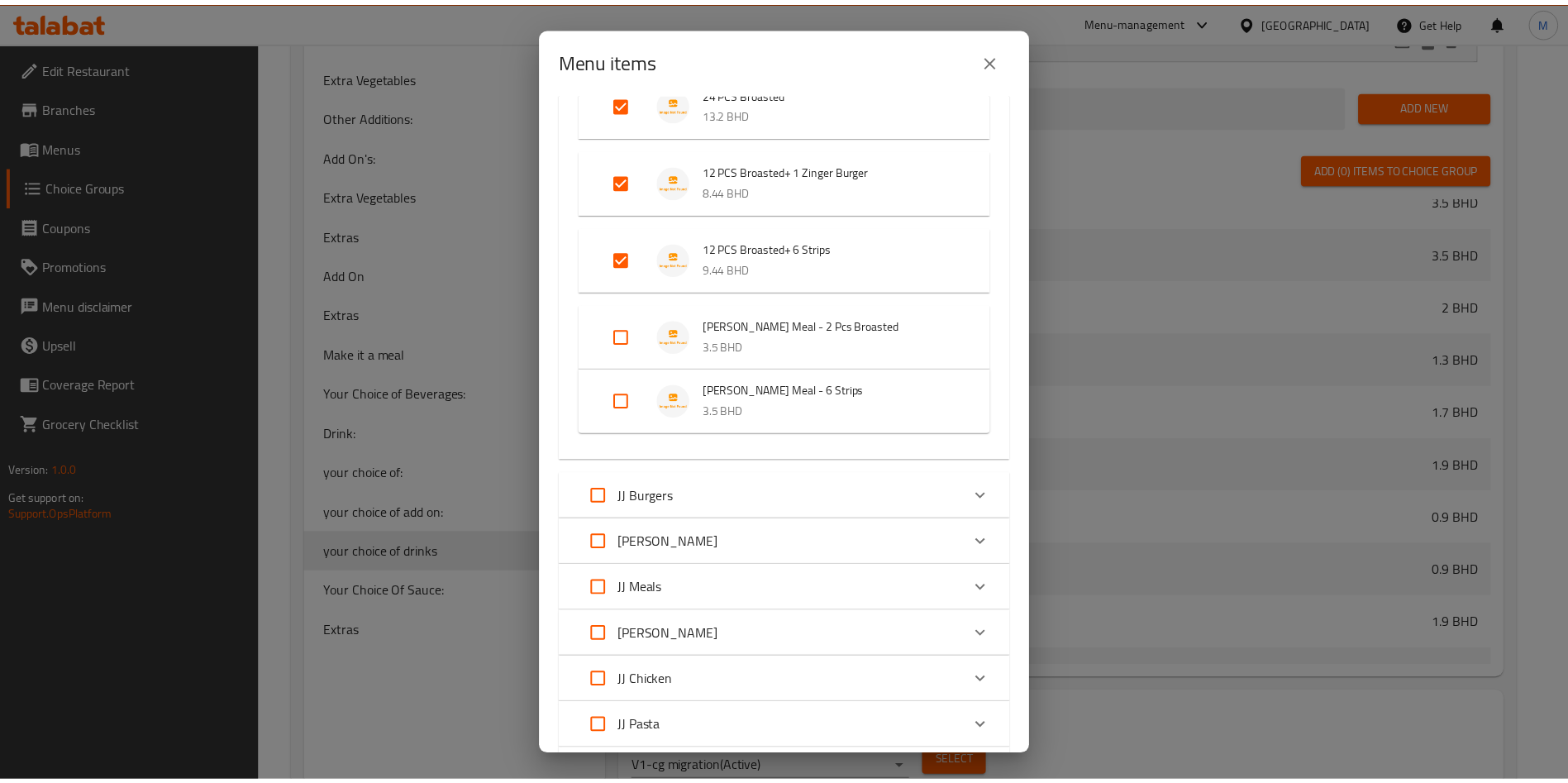
scroll to position [947, 0]
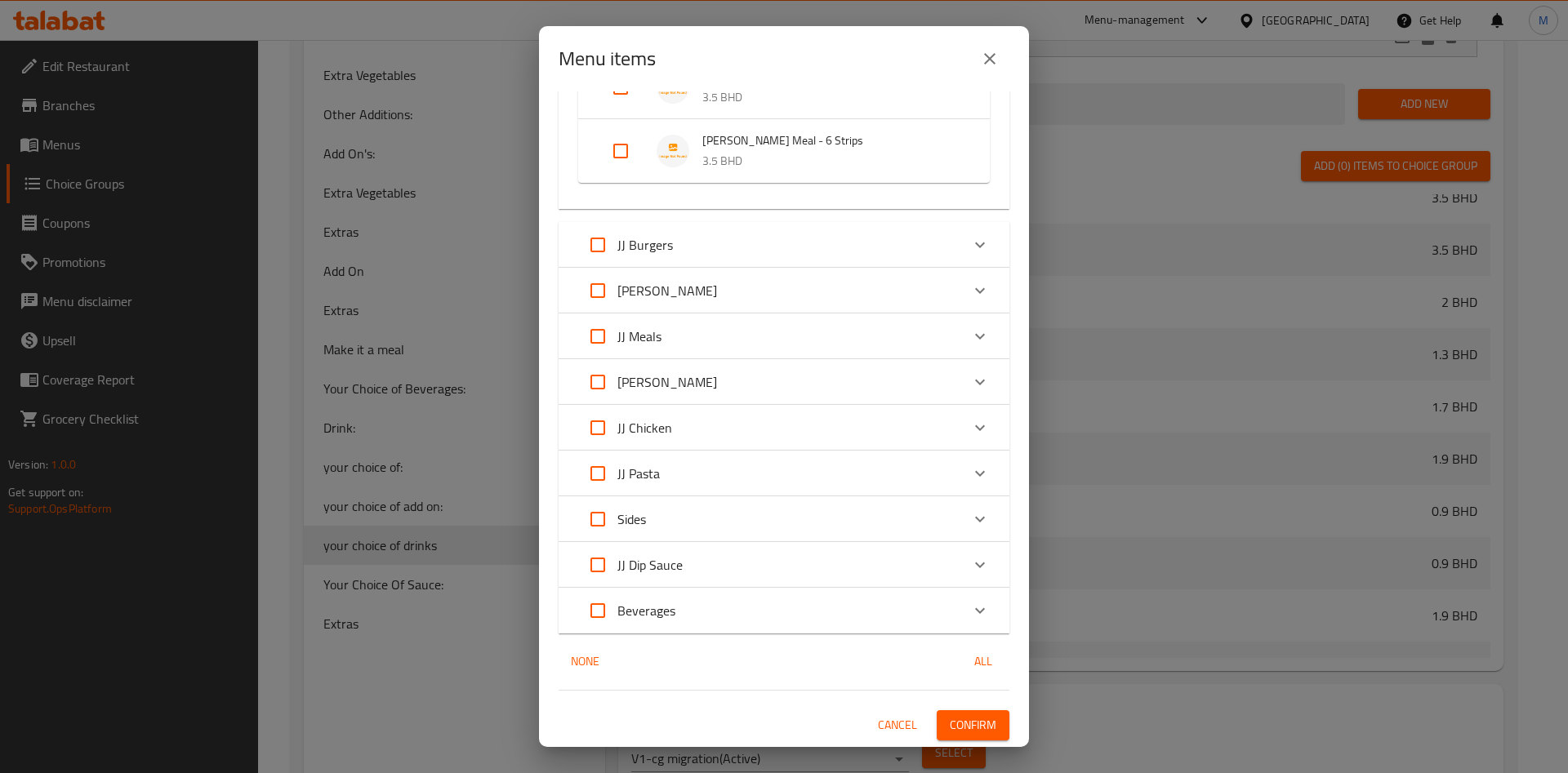
click at [971, 716] on span "Confirm" at bounding box center [973, 726] width 47 height 20
click at [971, 716] on div at bounding box center [784, 386] width 1568 height 773
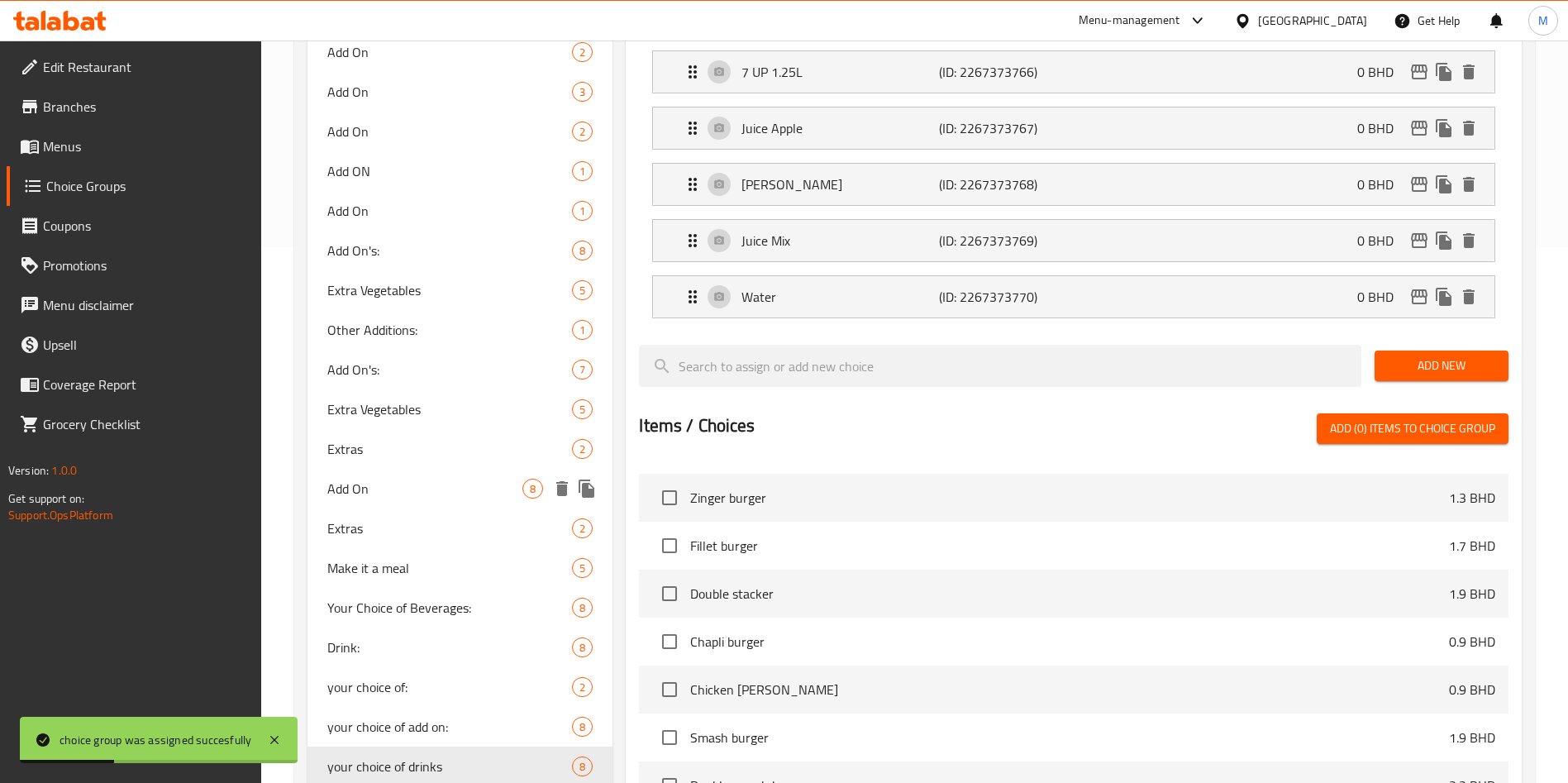
scroll to position [815, 0]
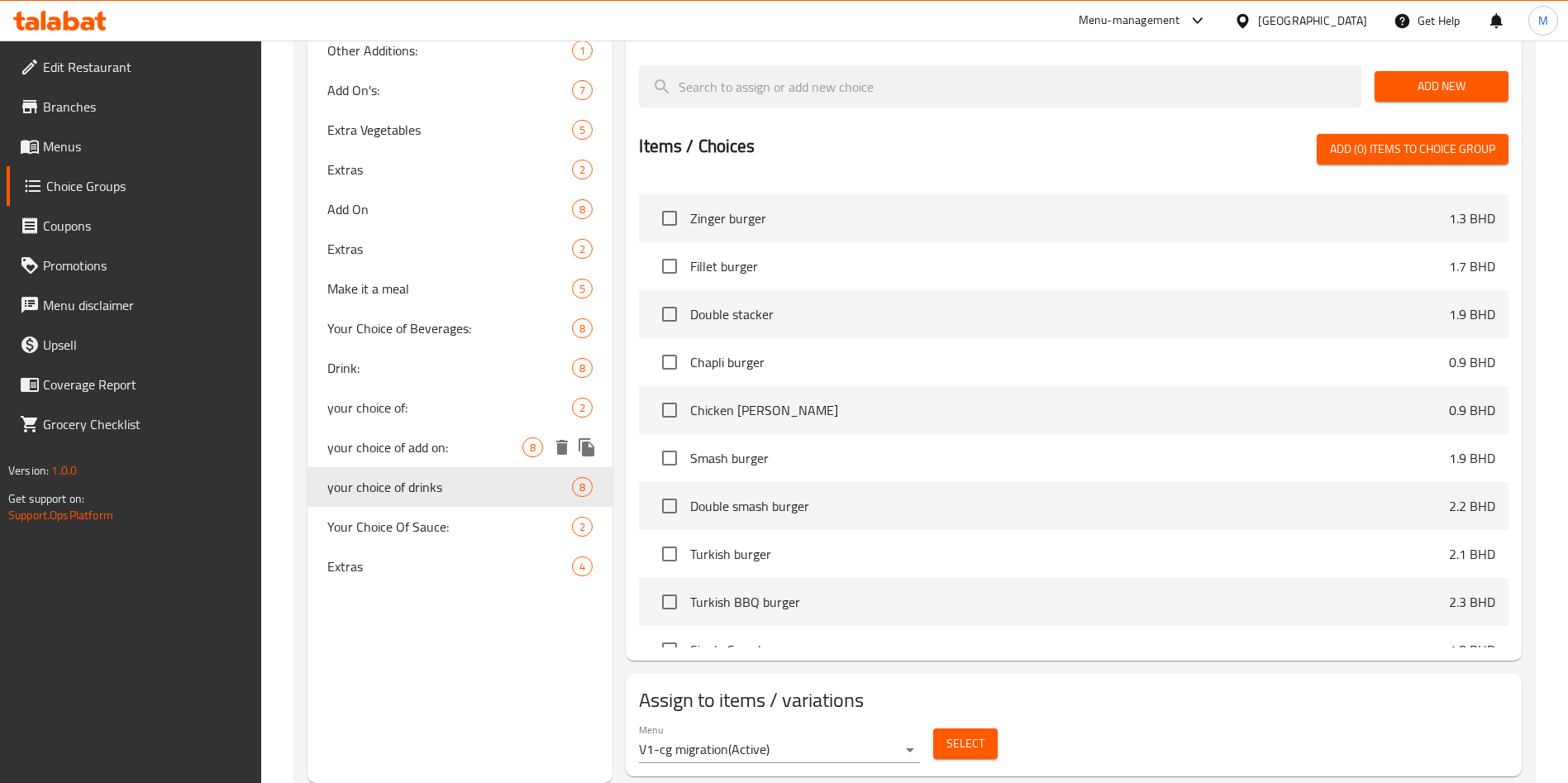
click at [469, 457] on span "your choice of add on:" at bounding box center [424, 447] width 195 height 19
type input "your choice of add on:"
type input "اختيارك من الاضافات"
type input "0"
type input "4"
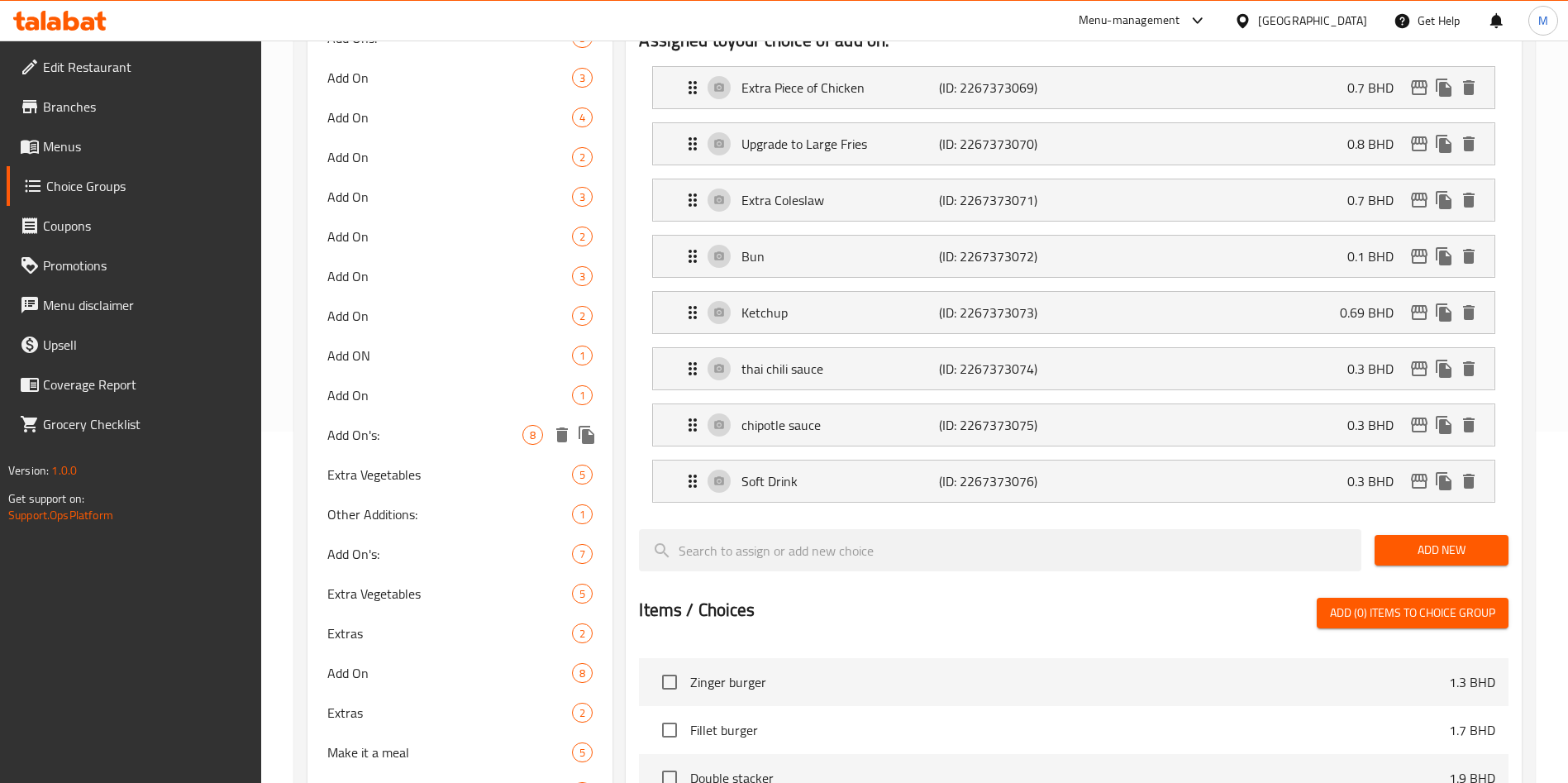
scroll to position [691, 0]
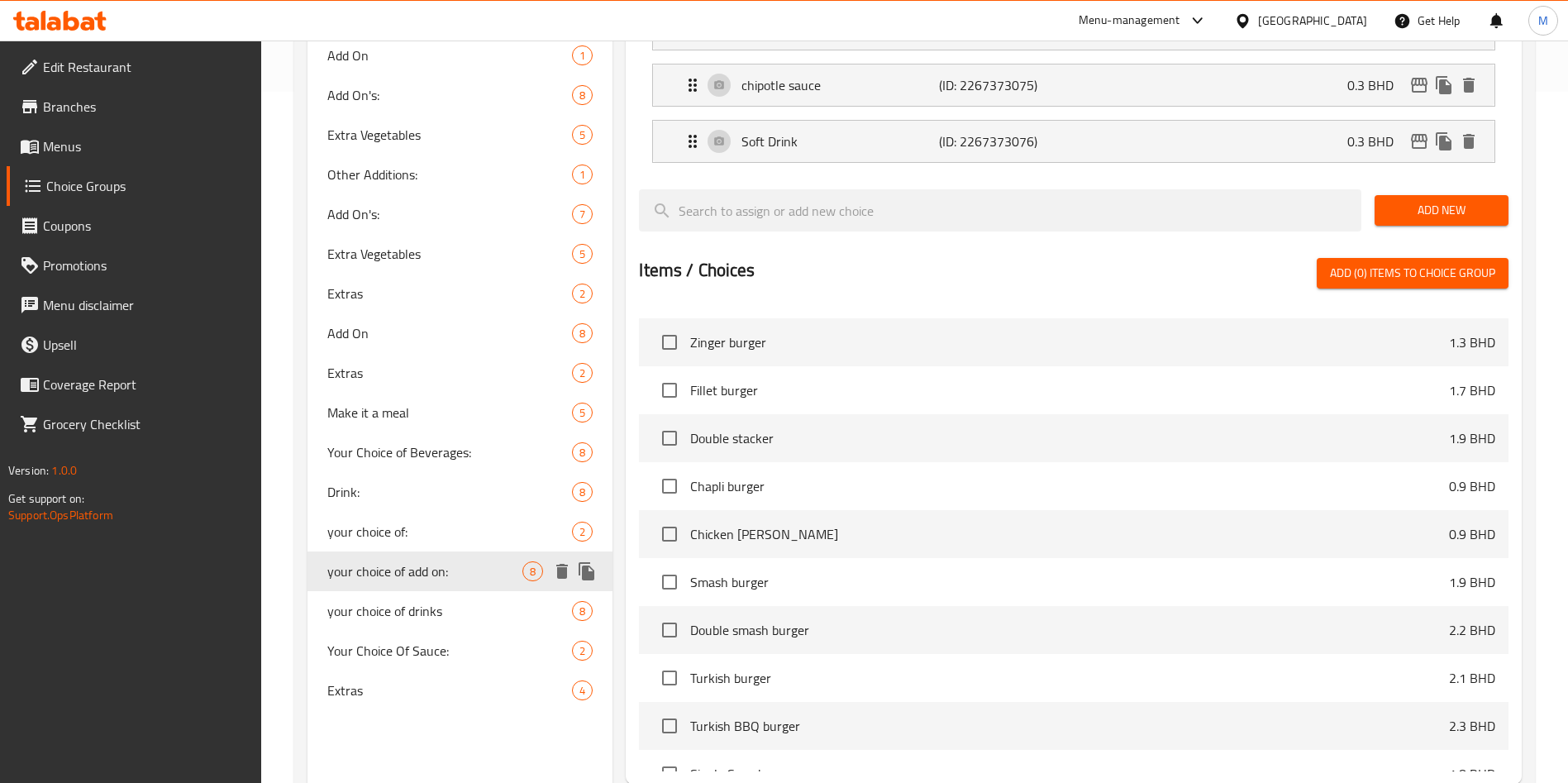
click at [591, 574] on icon "duplicate" at bounding box center [586, 571] width 16 height 18
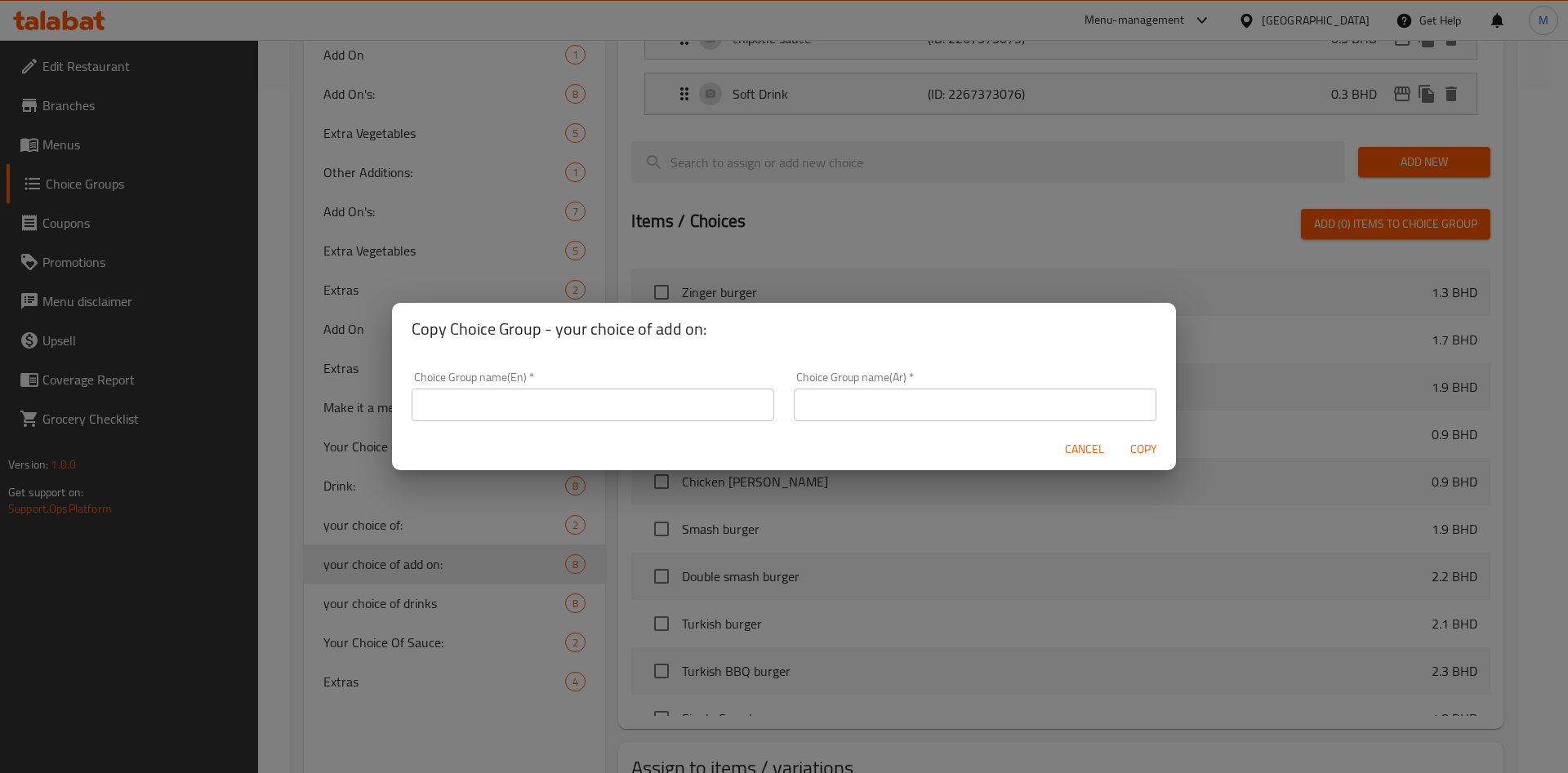
click at [584, 392] on input "text" at bounding box center [593, 405] width 363 height 33
type input "ش"
type input "add on:"
click at [862, 413] on input "text" at bounding box center [974, 405] width 363 height 33
type input "h"
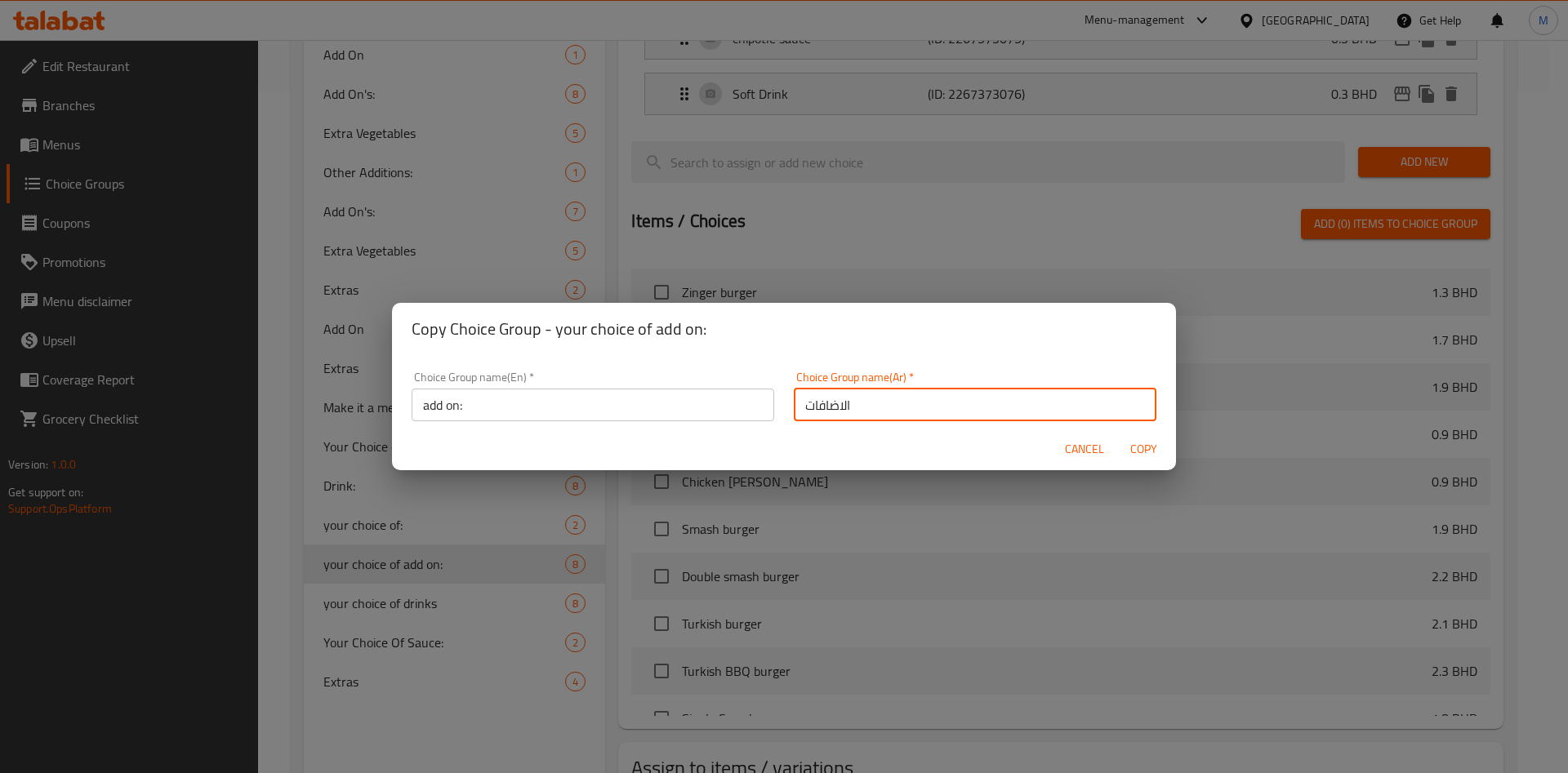
type input "الاضافات"
click at [1149, 439] on span "Copy" at bounding box center [1143, 449] width 39 height 20
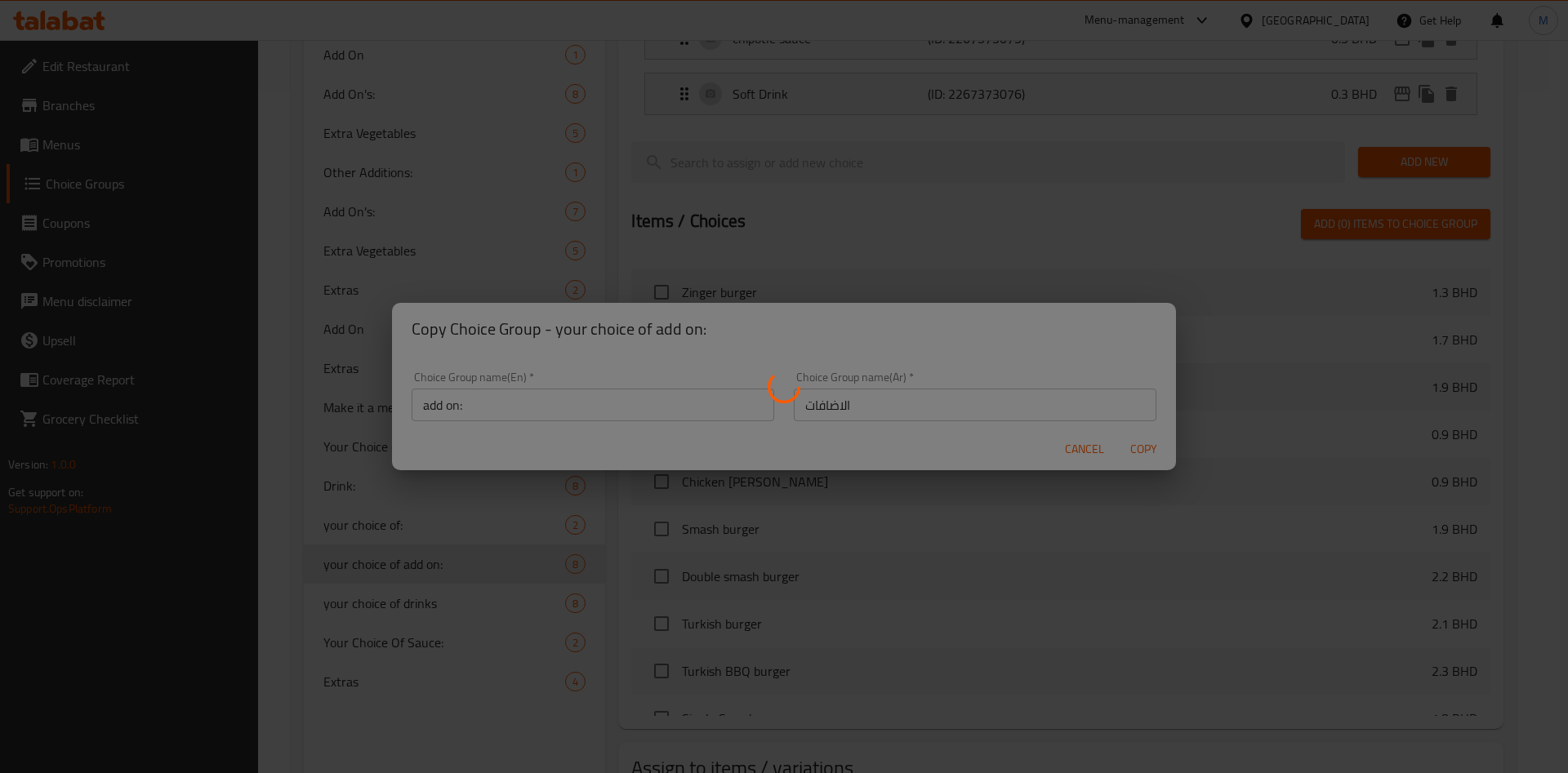
type input "add on:"
type input "الاضافات"
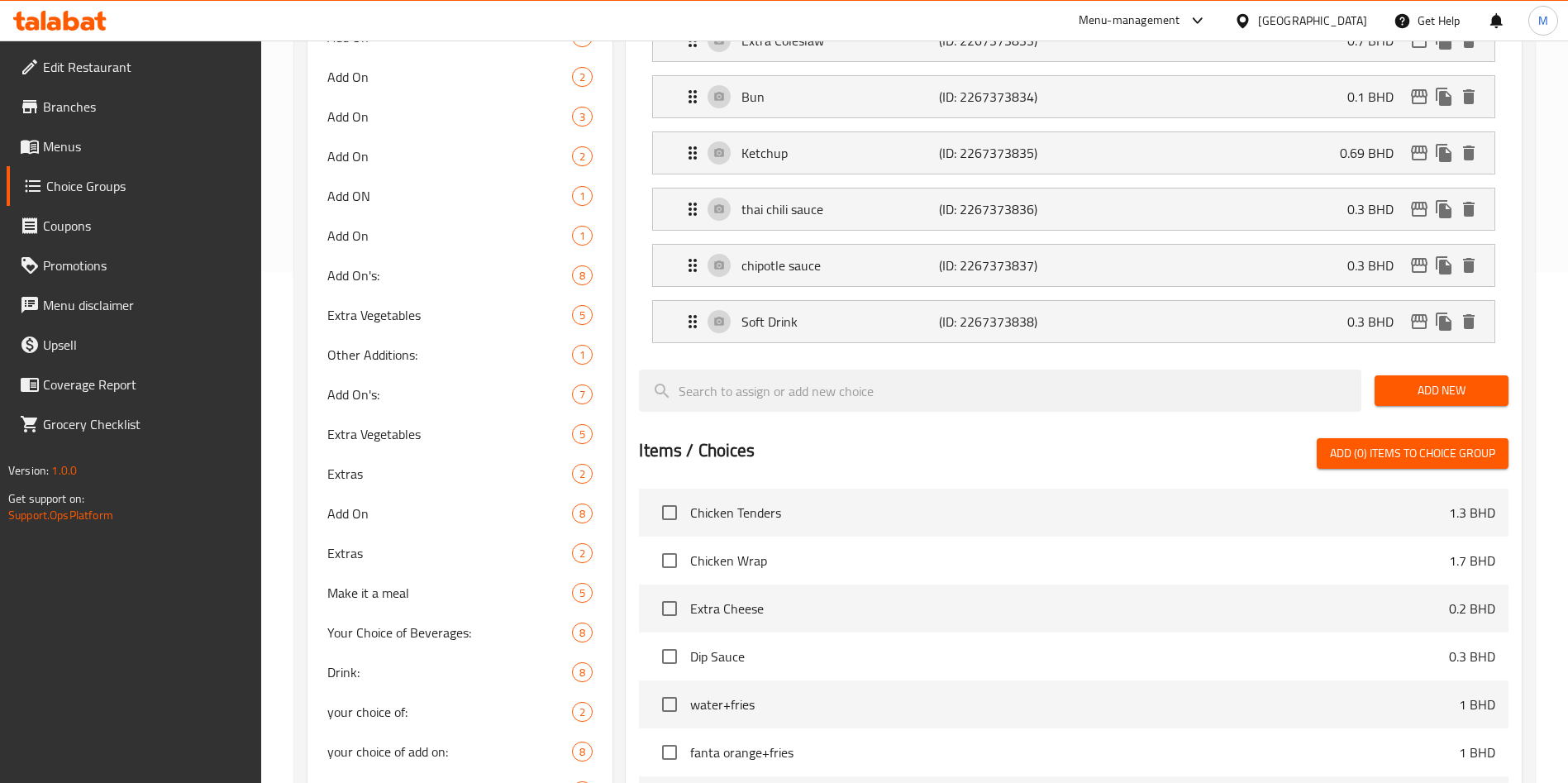
scroll to position [71, 0]
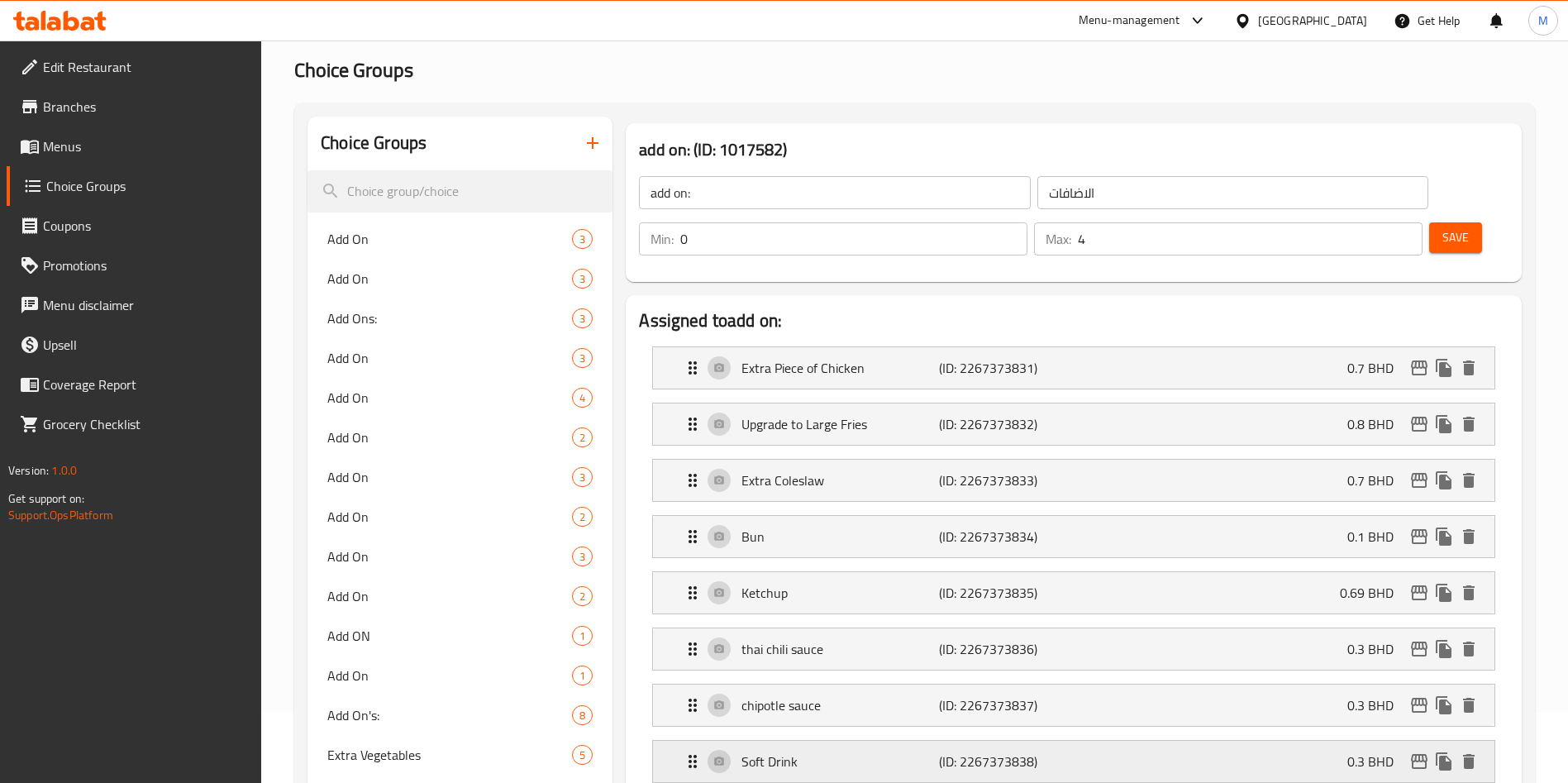
click at [1343, 740] on div "Soft Drink (ID: 2267373838) 0.3 BHD" at bounding box center [1078, 761] width 792 height 42
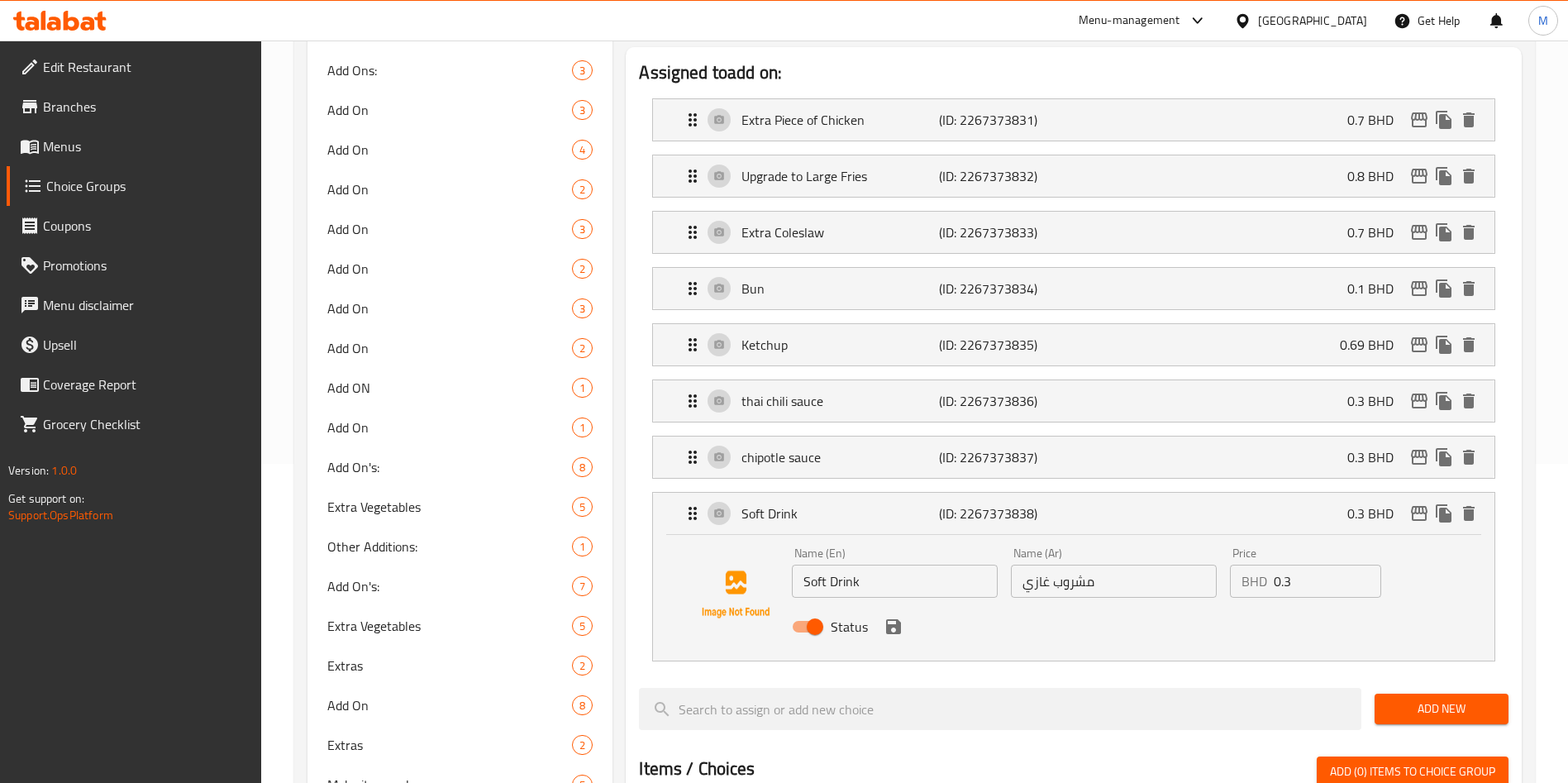
click at [1298, 565] on input "0.3" at bounding box center [1327, 581] width 107 height 33
click at [1270, 565] on div "BHD Price" at bounding box center [1306, 581] width 152 height 33
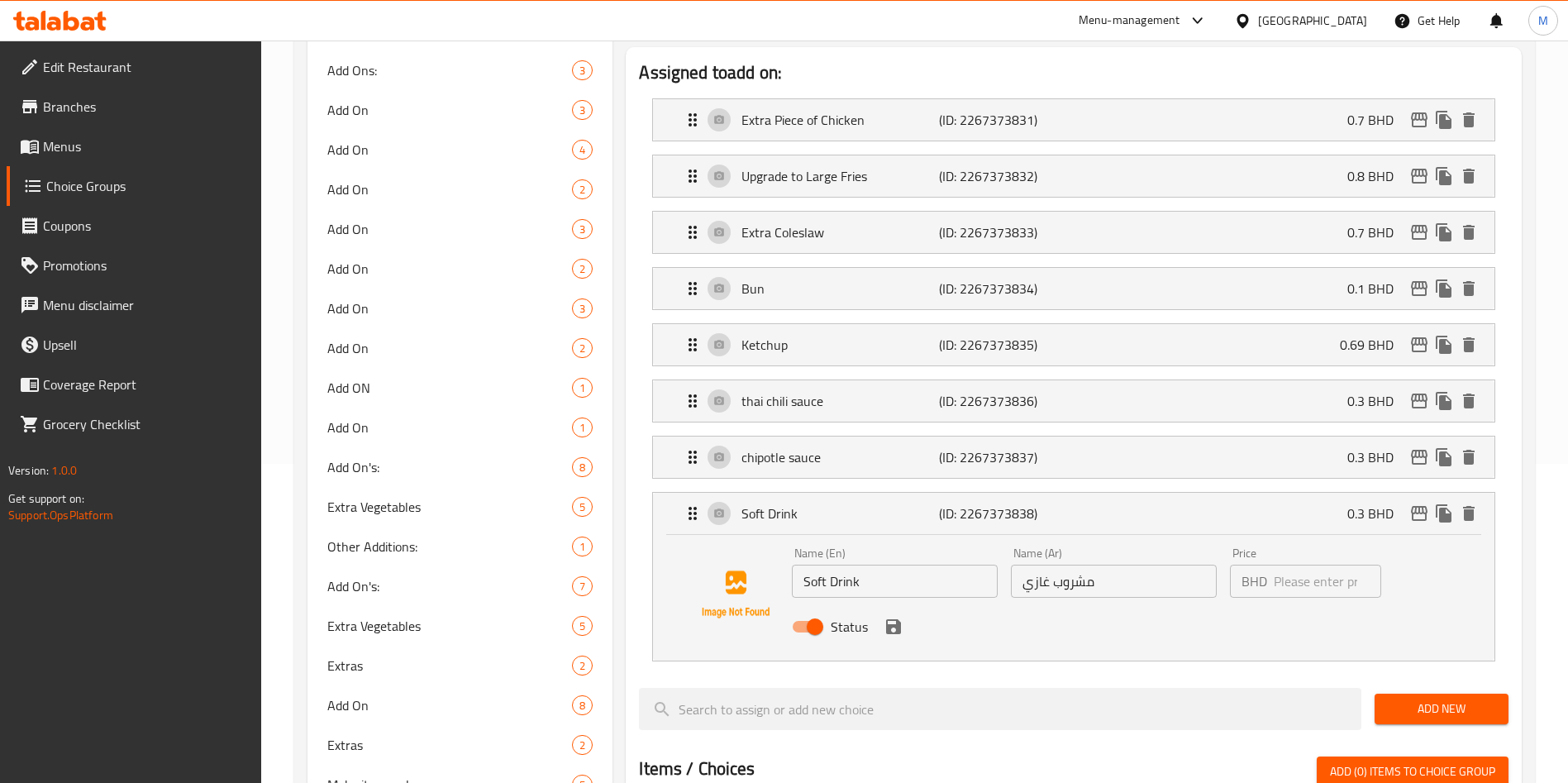
click at [1270, 565] on div "BHD Price" at bounding box center [1306, 581] width 152 height 33
paste input "1.375"
click at [886, 617] on icon "save" at bounding box center [893, 626] width 19 height 19
click at [886, 619] on icon "save" at bounding box center [893, 627] width 15 height 15
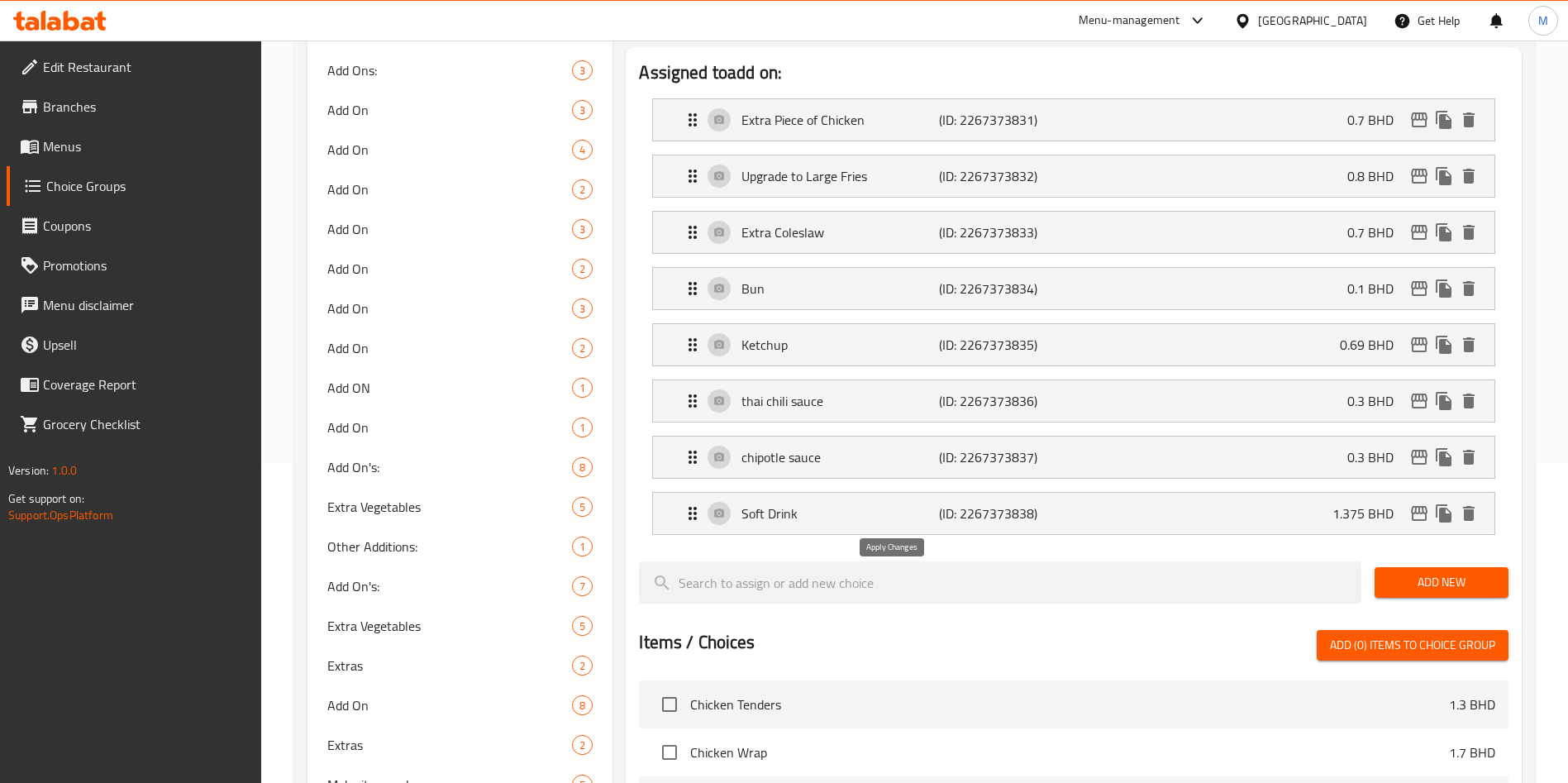
type input "1.375"
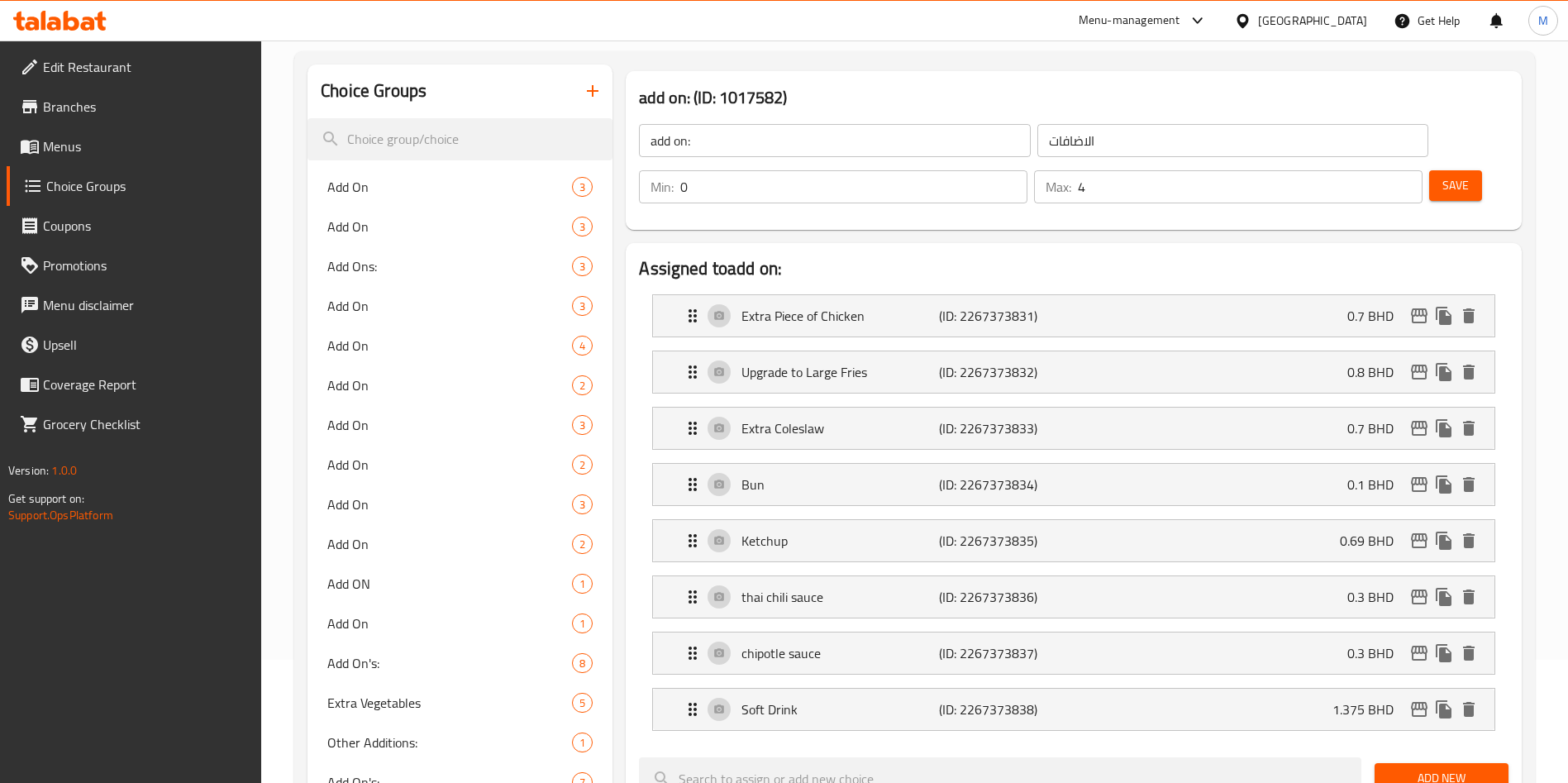
scroll to position [0, 0]
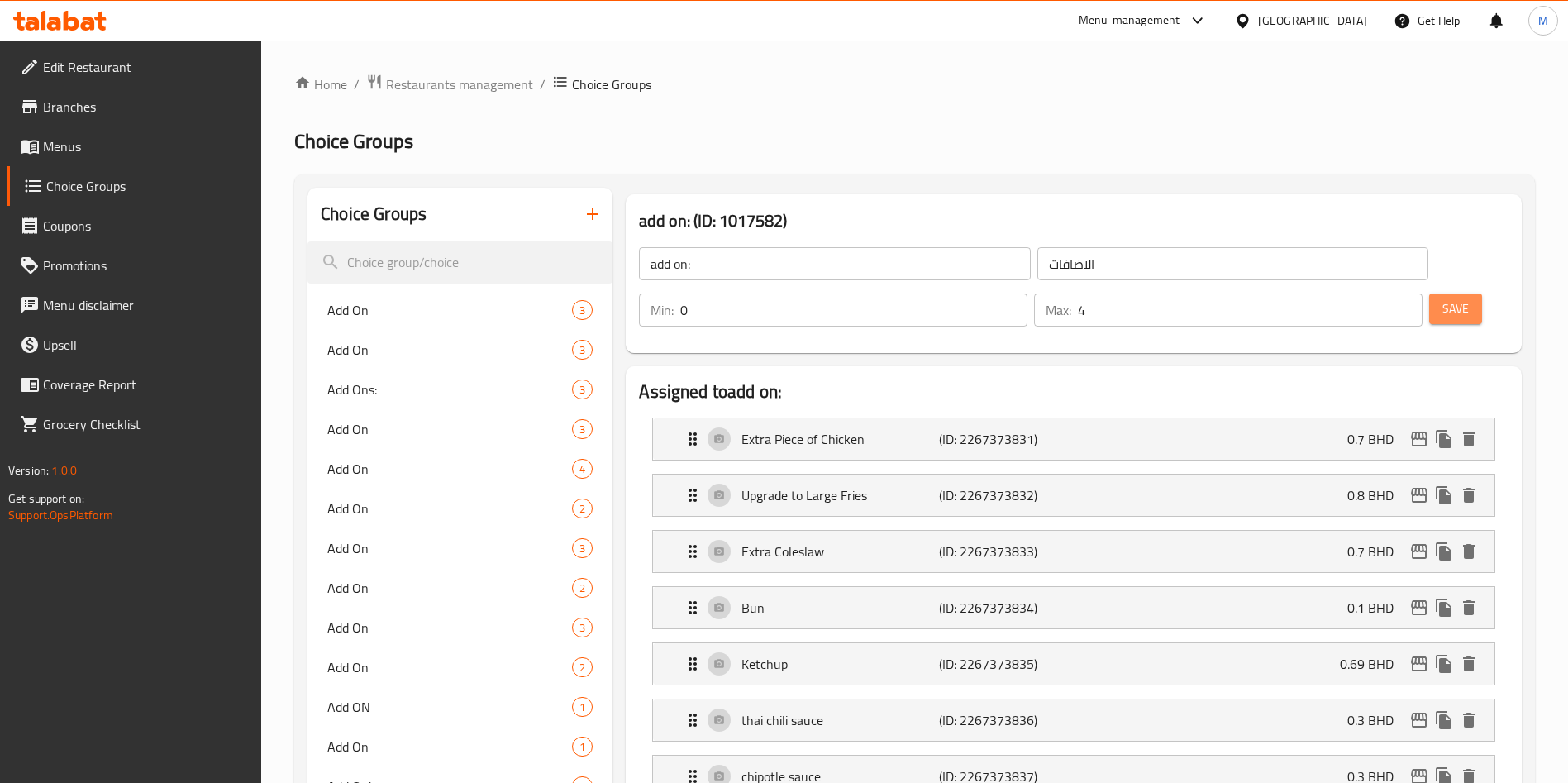
click at [1428, 294] on button "Save" at bounding box center [1454, 309] width 53 height 31
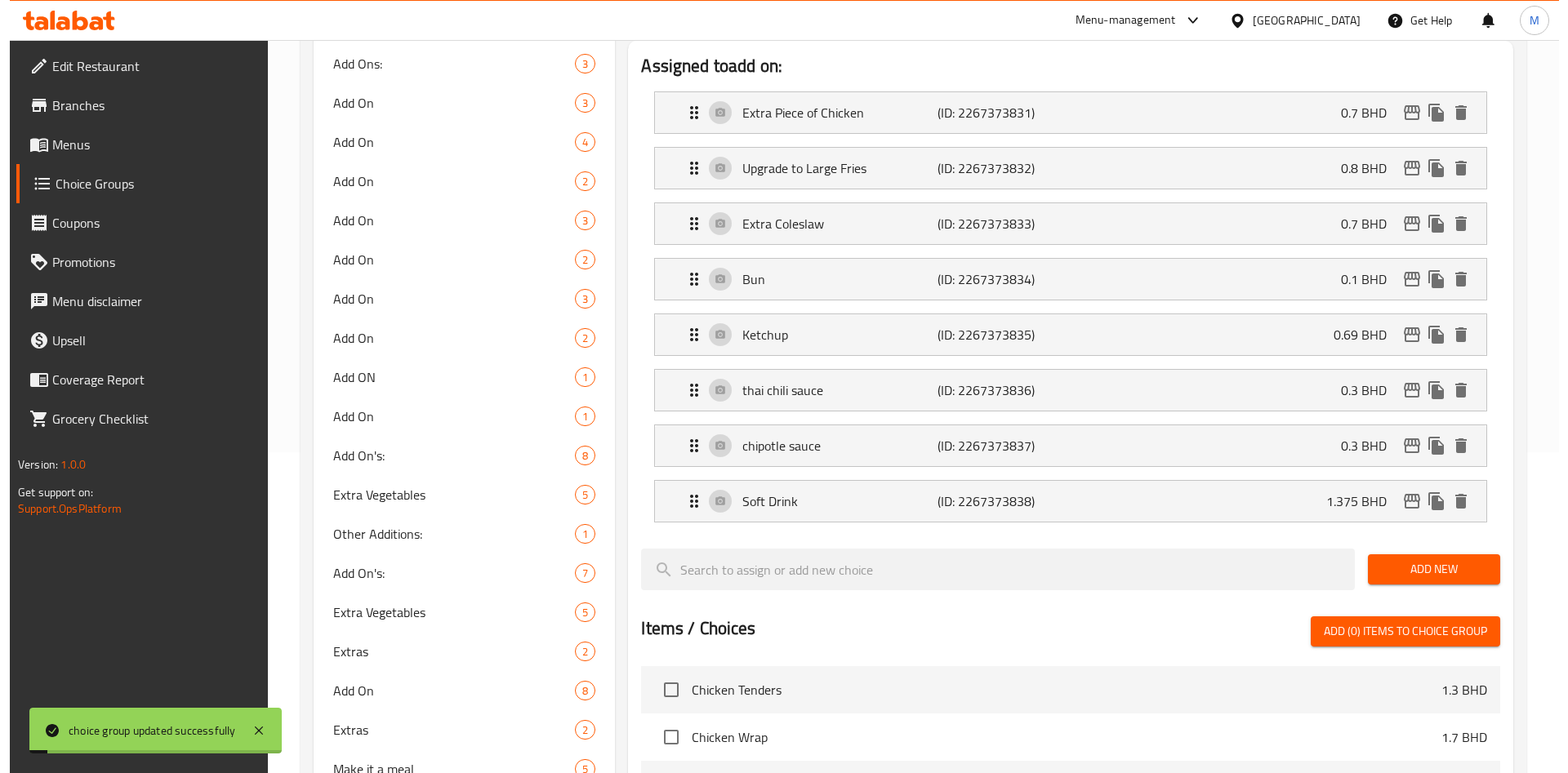
scroll to position [805, 0]
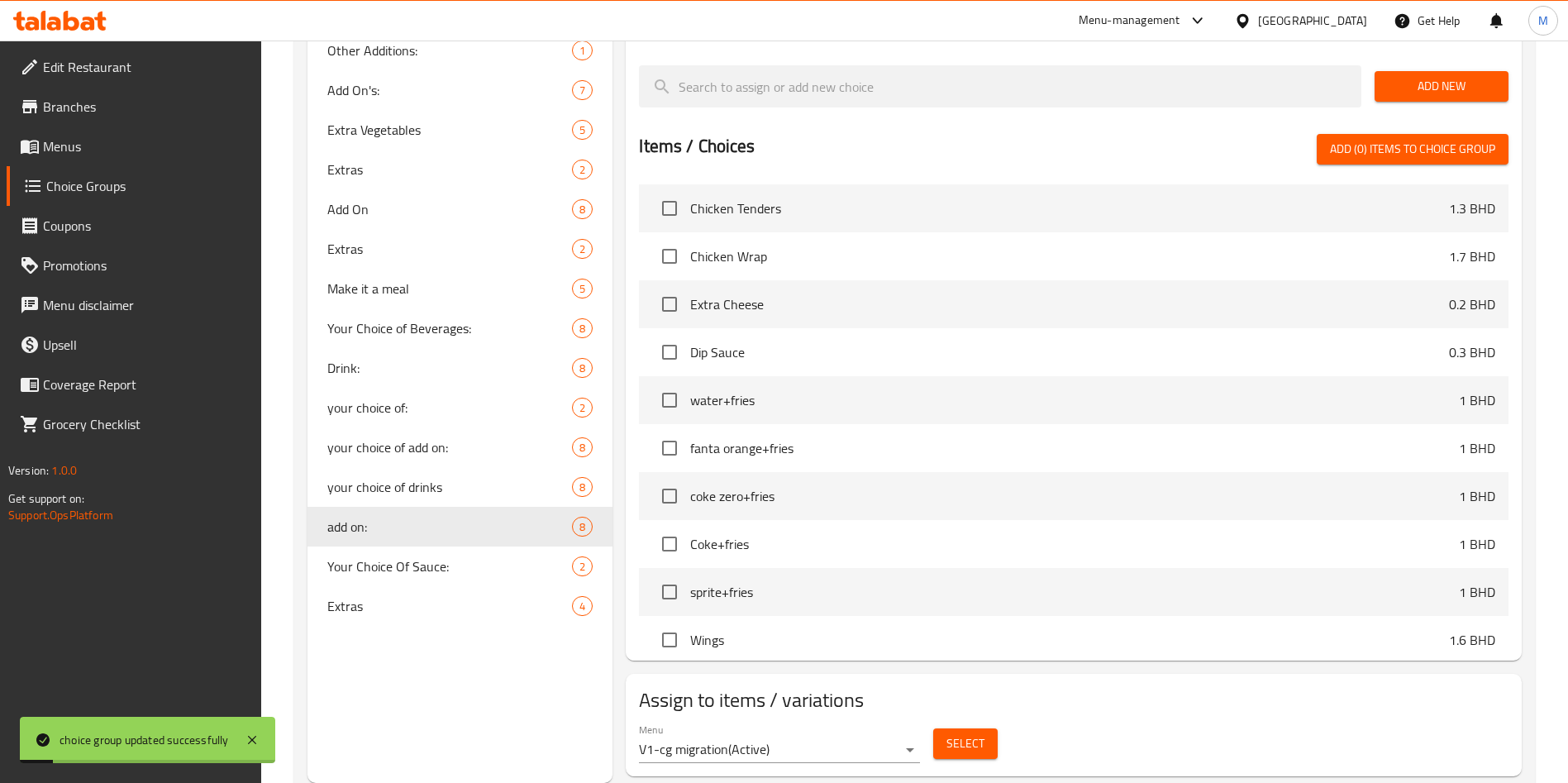
click at [967, 733] on span "Select" at bounding box center [965, 743] width 38 height 20
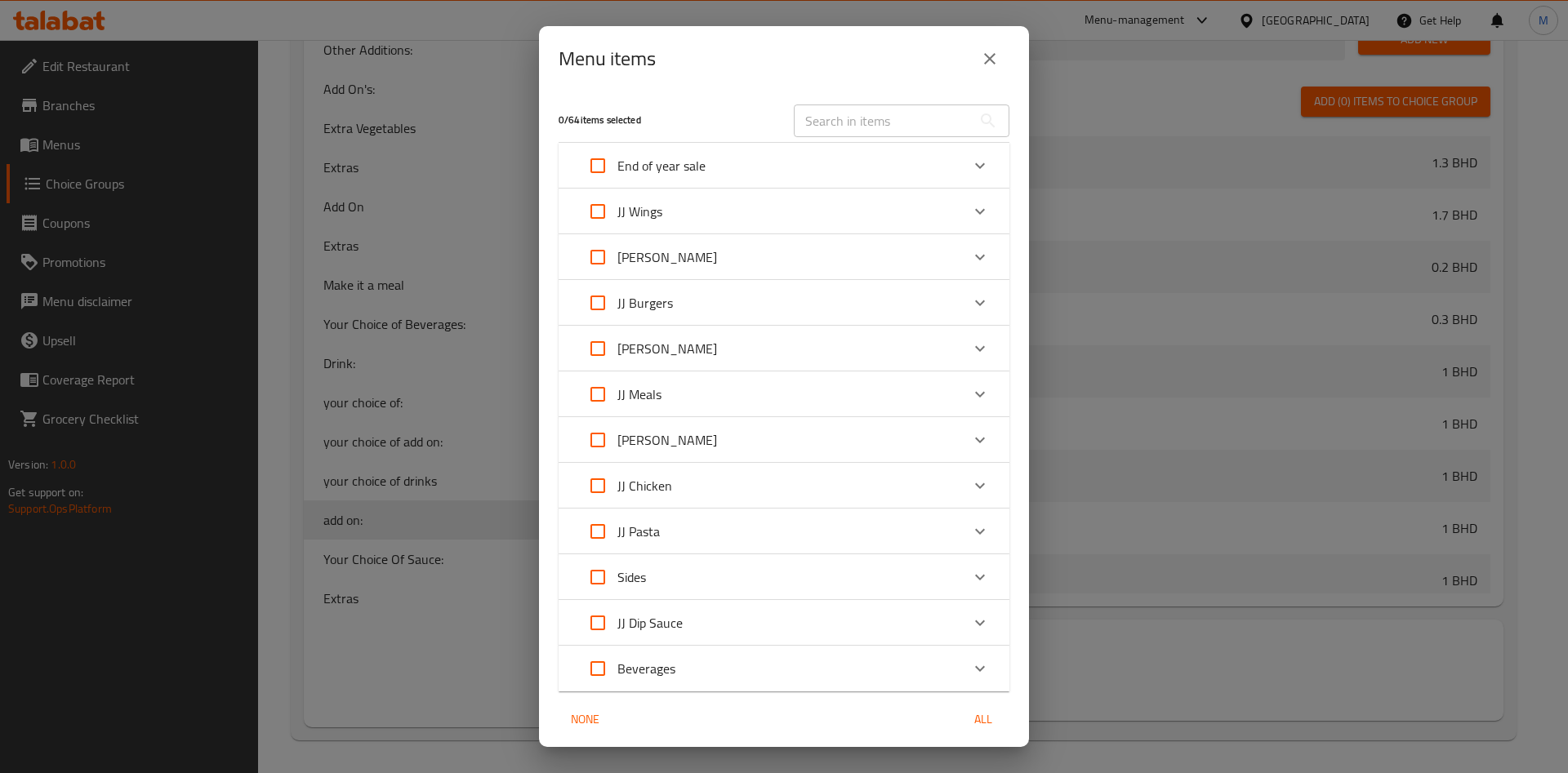
click at [781, 256] on div "JJ Broasted" at bounding box center [769, 256] width 383 height 39
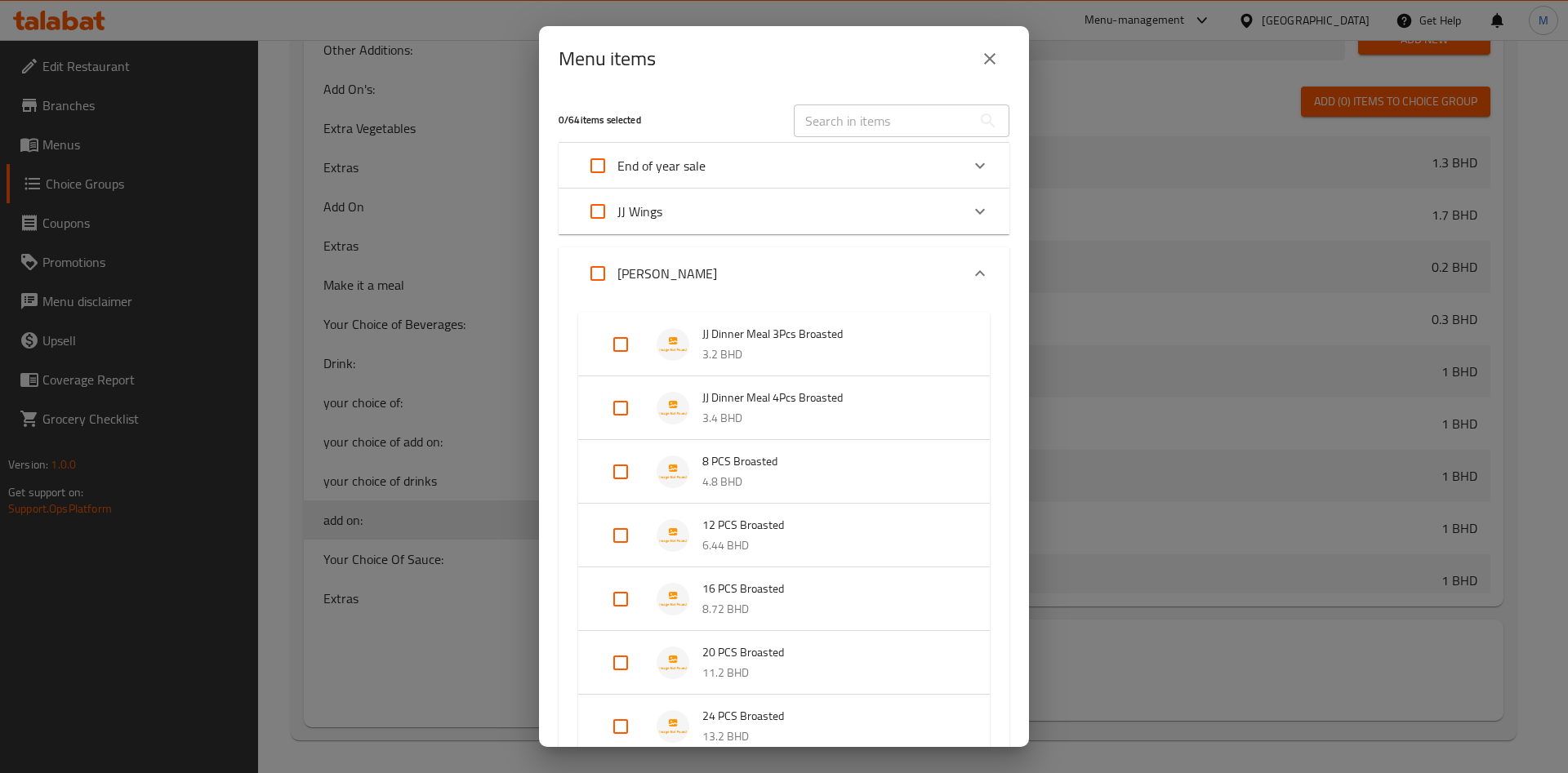
click at [616, 478] on input "Expand" at bounding box center [620, 472] width 39 height 39
click at [616, 473] on input "Expand" at bounding box center [620, 472] width 39 height 39
checkbox input "true"
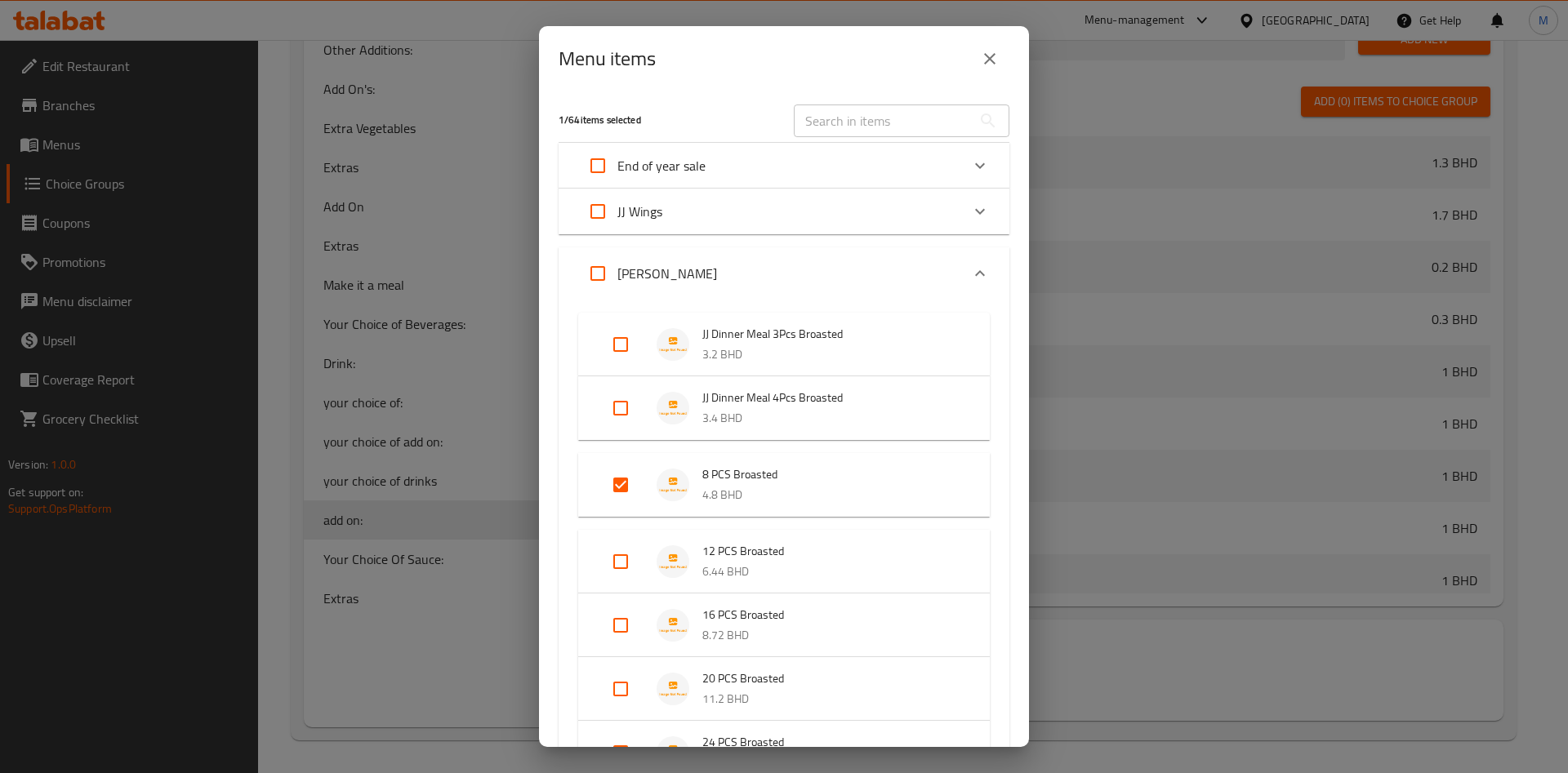
click at [618, 561] on input "Expand" at bounding box center [620, 561] width 39 height 39
checkbox input "true"
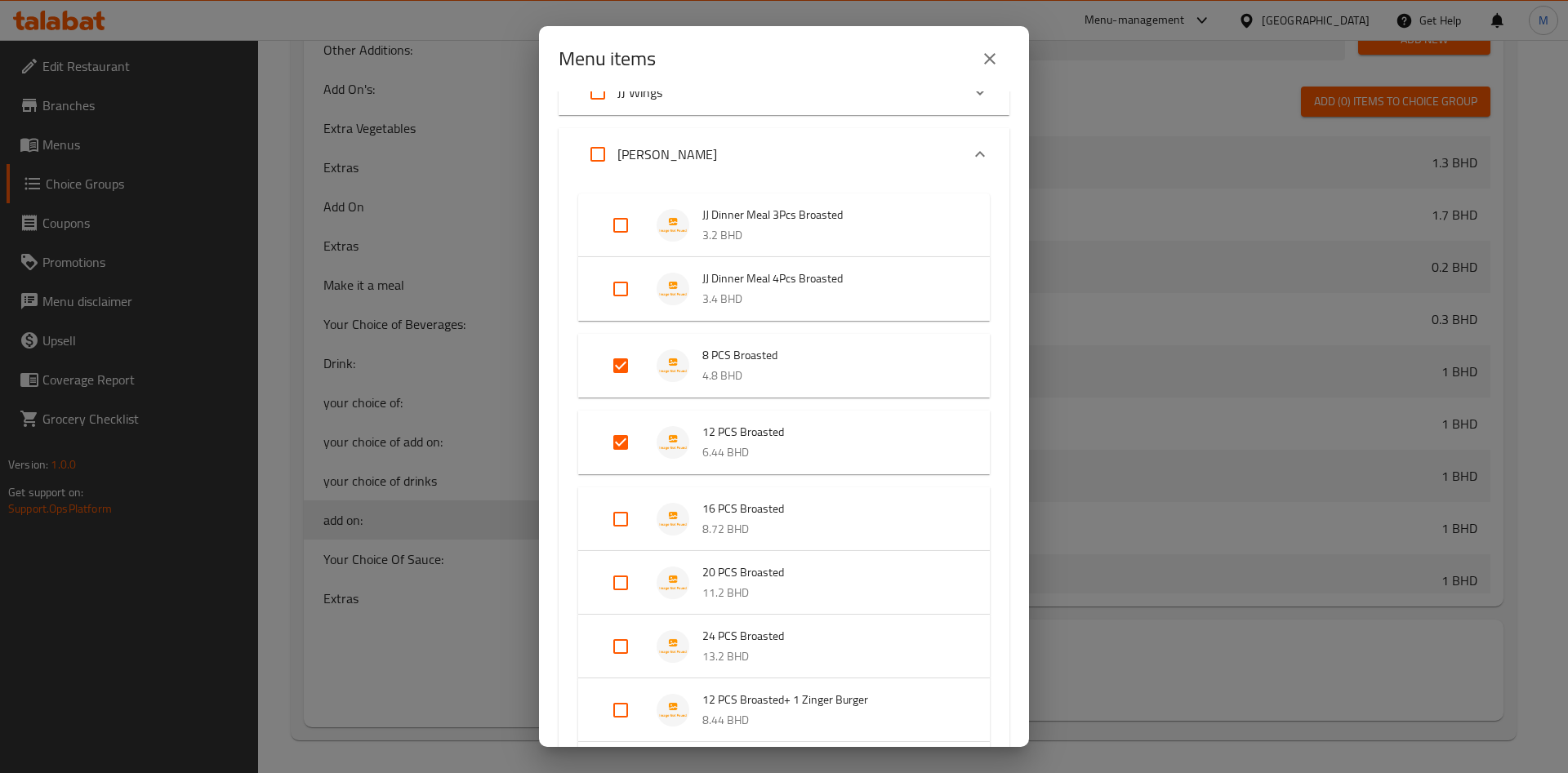
scroll to position [122, 0]
click at [623, 515] on input "Expand" at bounding box center [620, 516] width 39 height 39
checkbox input "true"
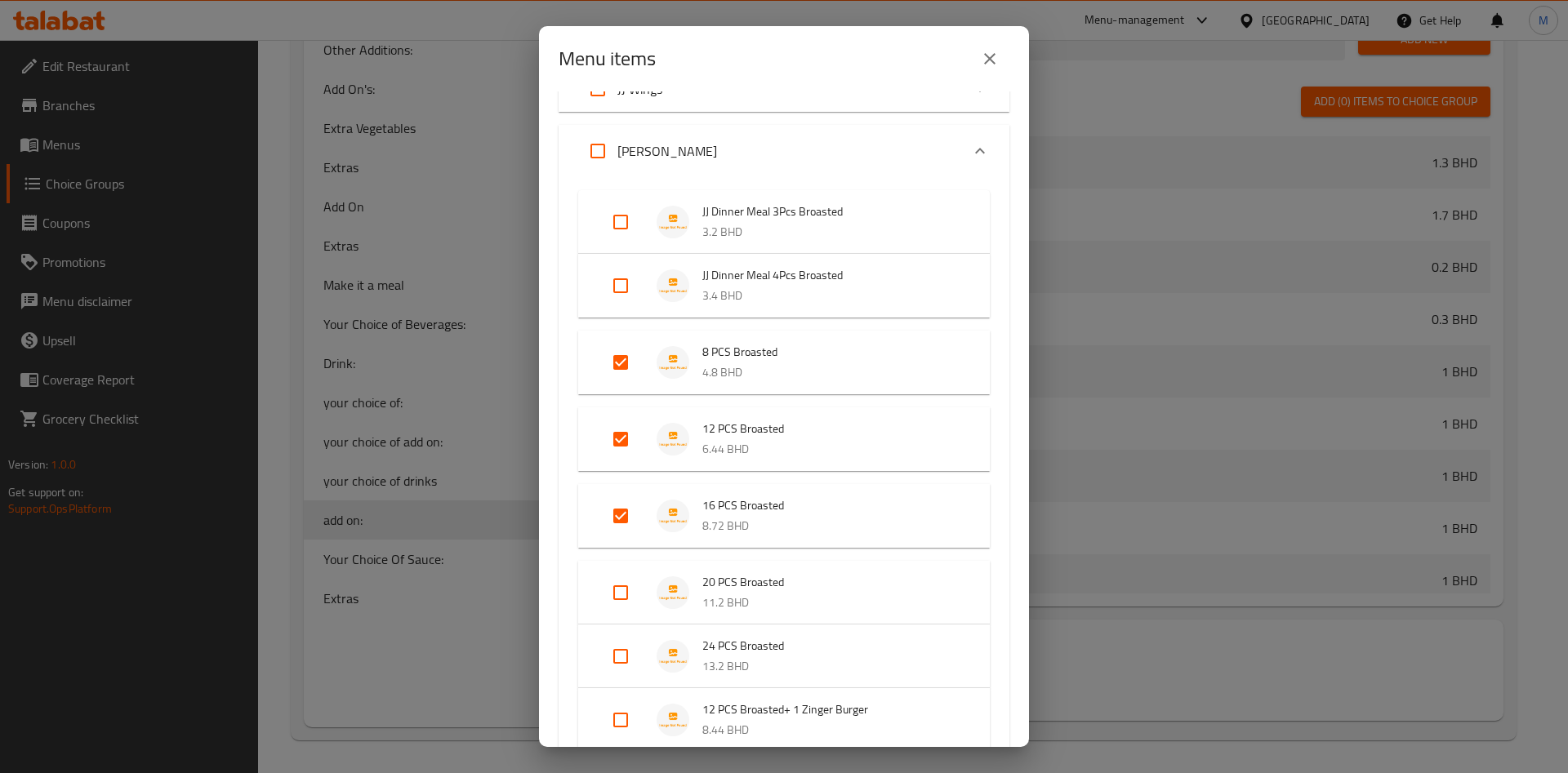
click at [622, 589] on input "Expand" at bounding box center [620, 592] width 39 height 39
click at [618, 601] on input "Expand" at bounding box center [620, 592] width 39 height 39
checkbox input "true"
click at [623, 683] on input "Expand" at bounding box center [620, 669] width 39 height 39
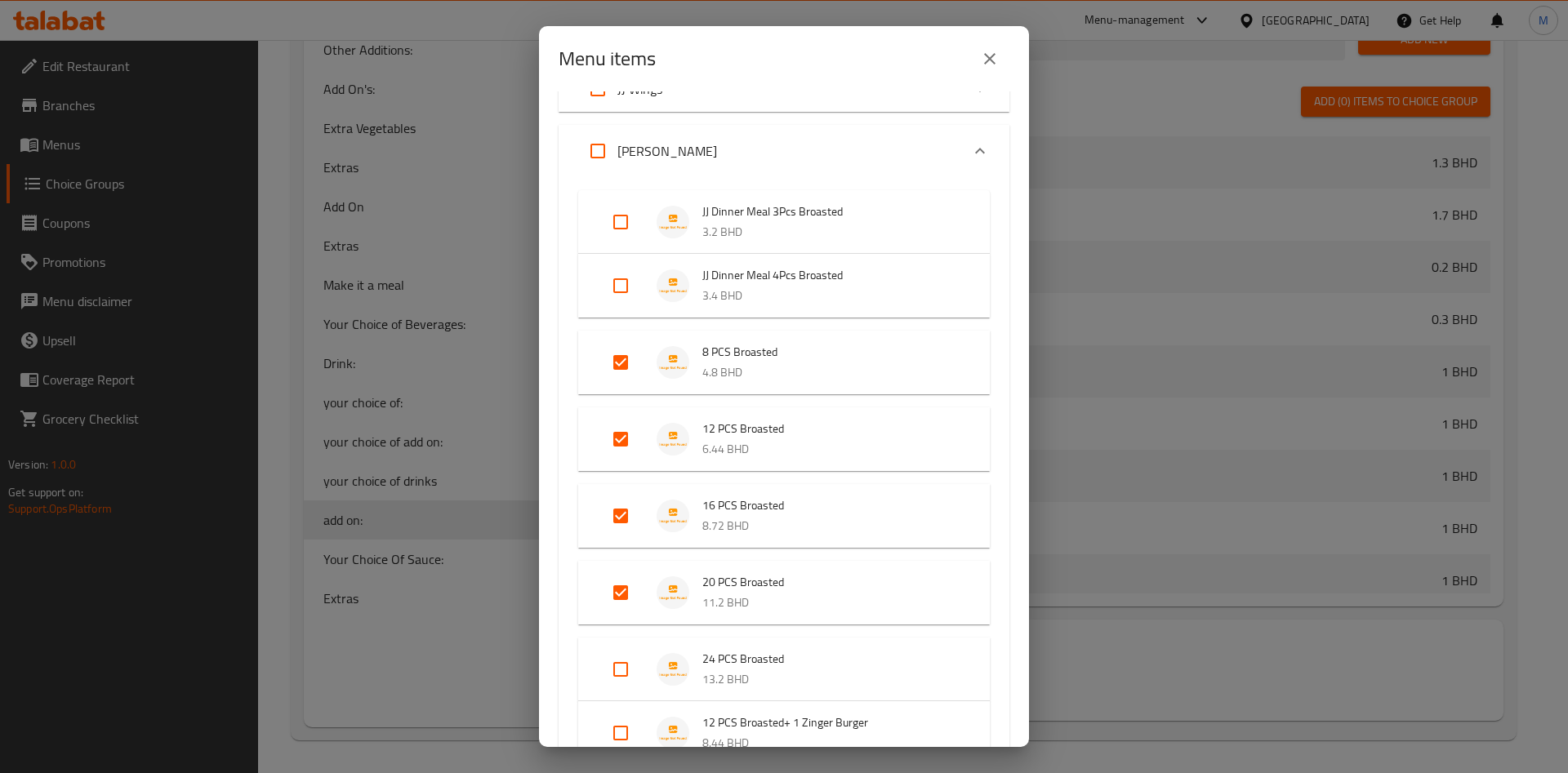
checkbox input "true"
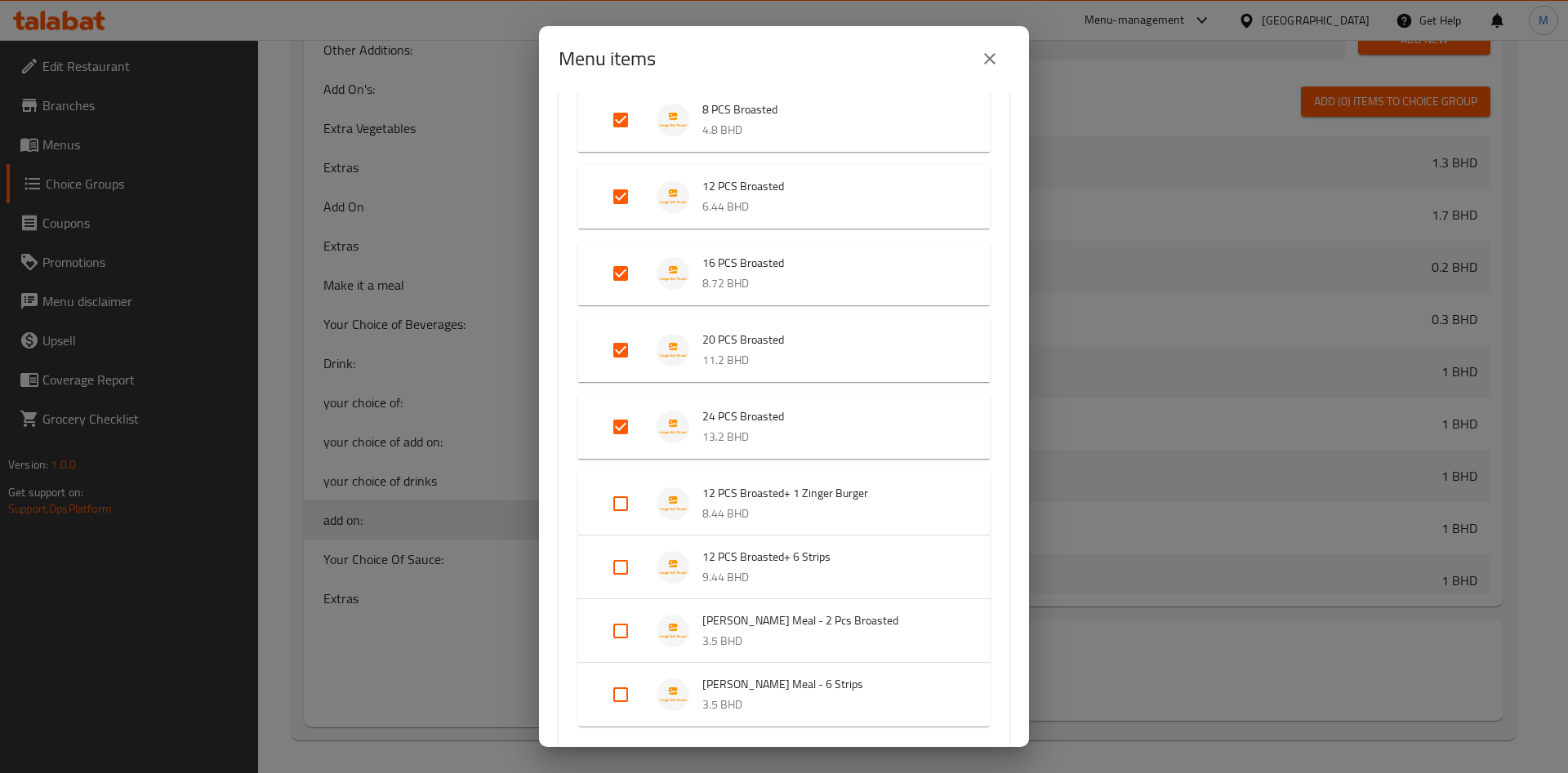
scroll to position [367, 0]
click at [616, 506] on input "Expand" at bounding box center [620, 501] width 39 height 39
checkbox input "true"
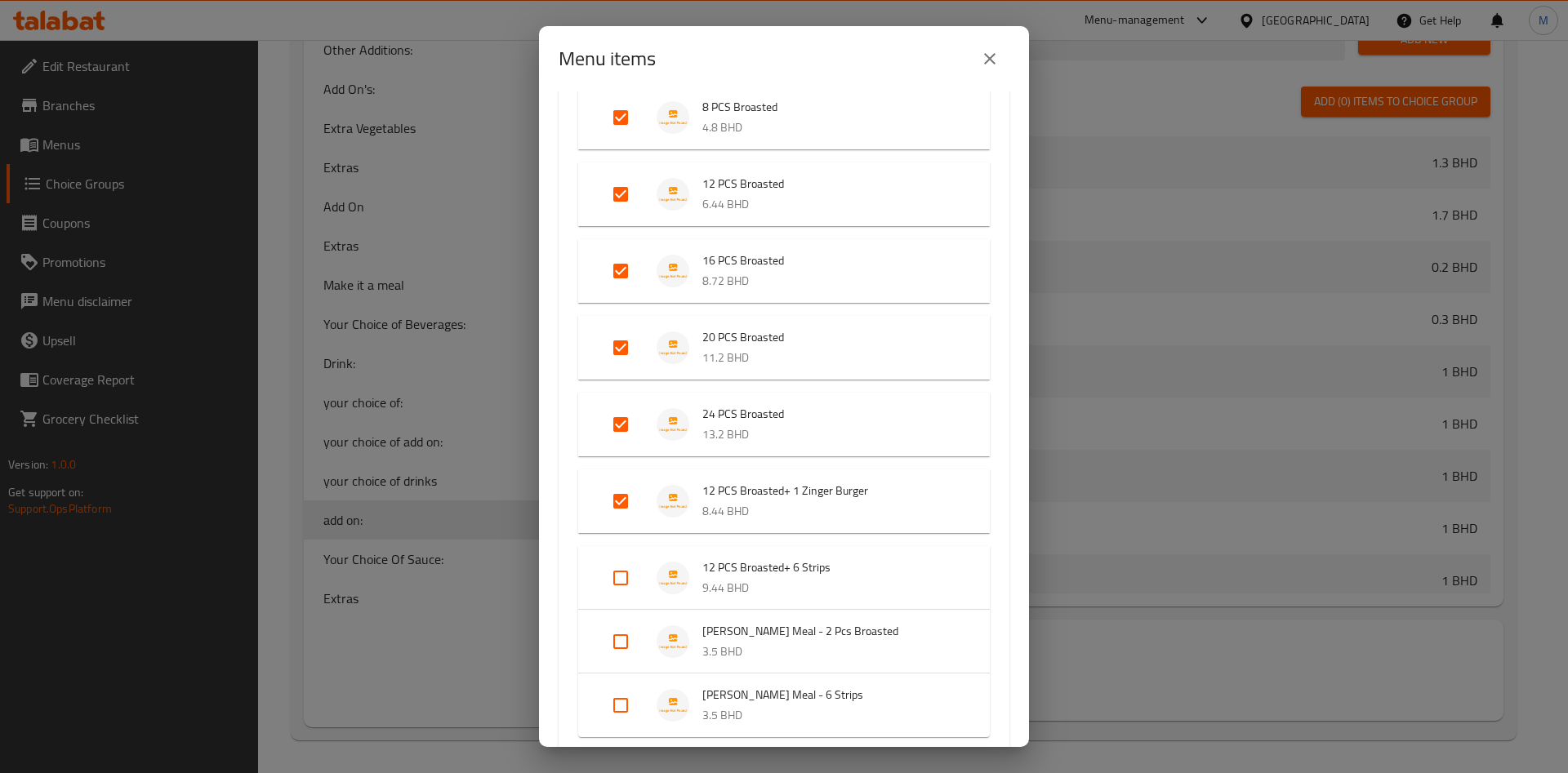
click at [631, 584] on input "Expand" at bounding box center [620, 578] width 39 height 39
checkbox input "true"
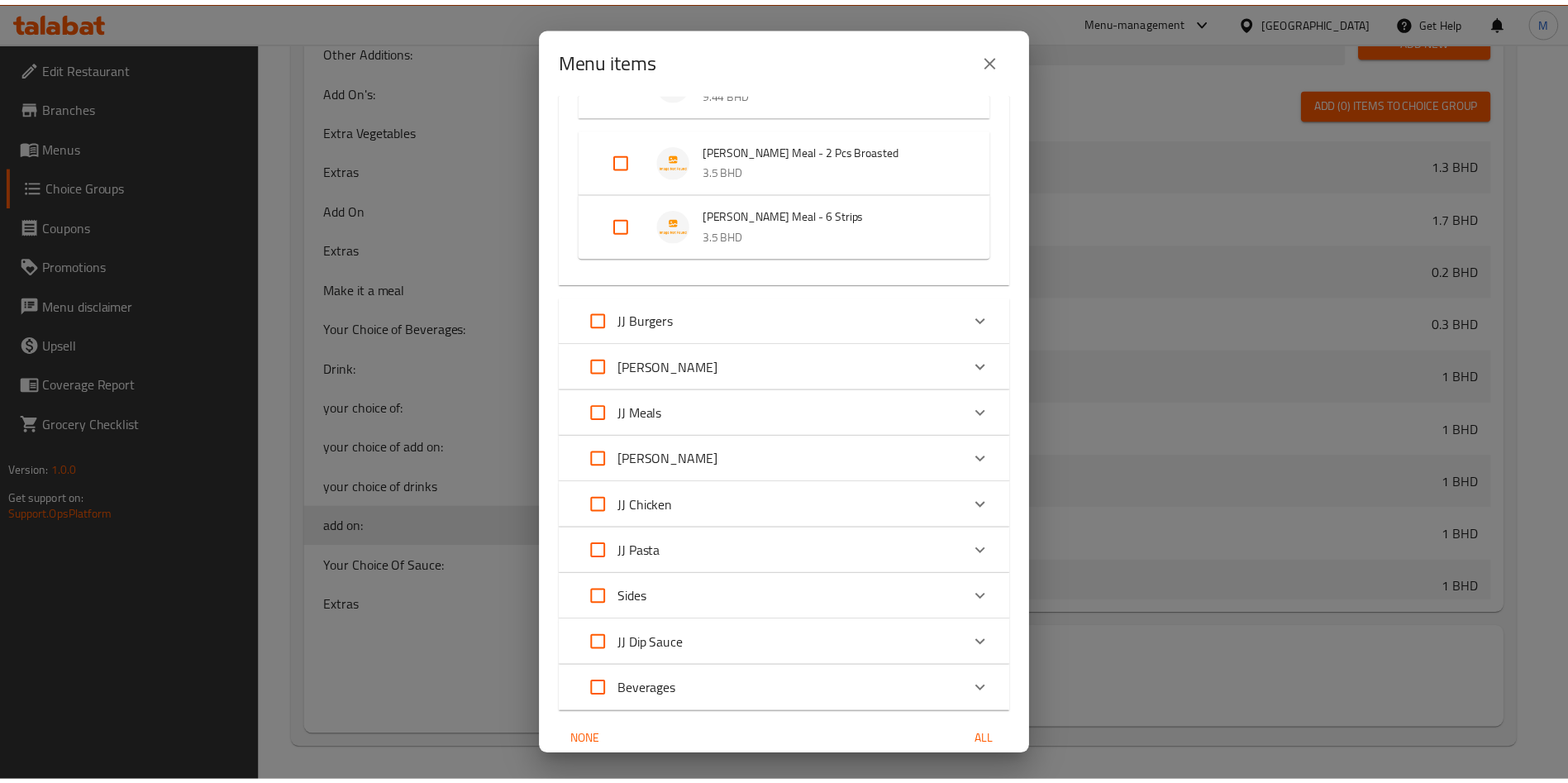
scroll to position [947, 0]
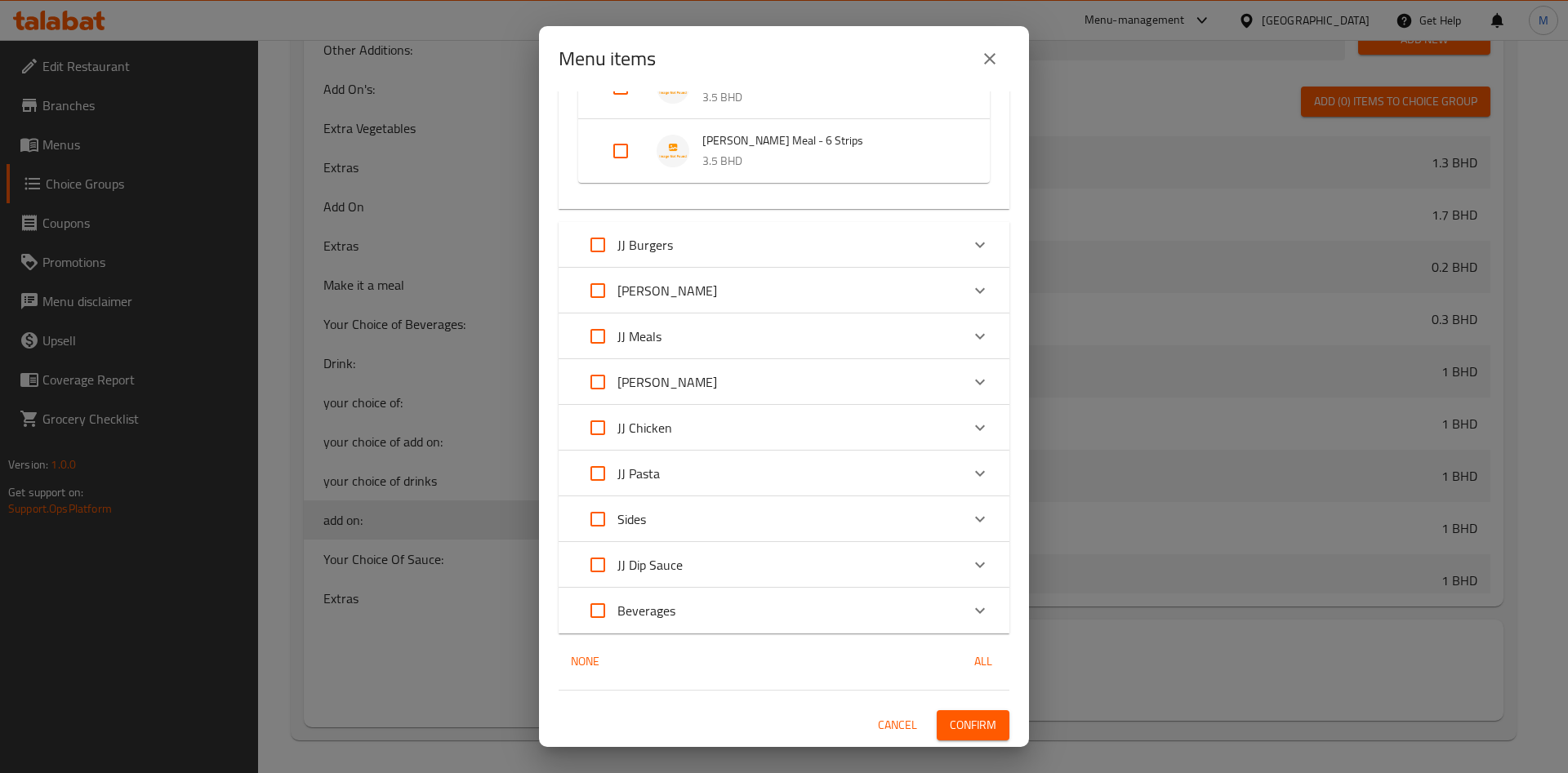
click at [950, 718] on span "Confirm" at bounding box center [973, 726] width 47 height 20
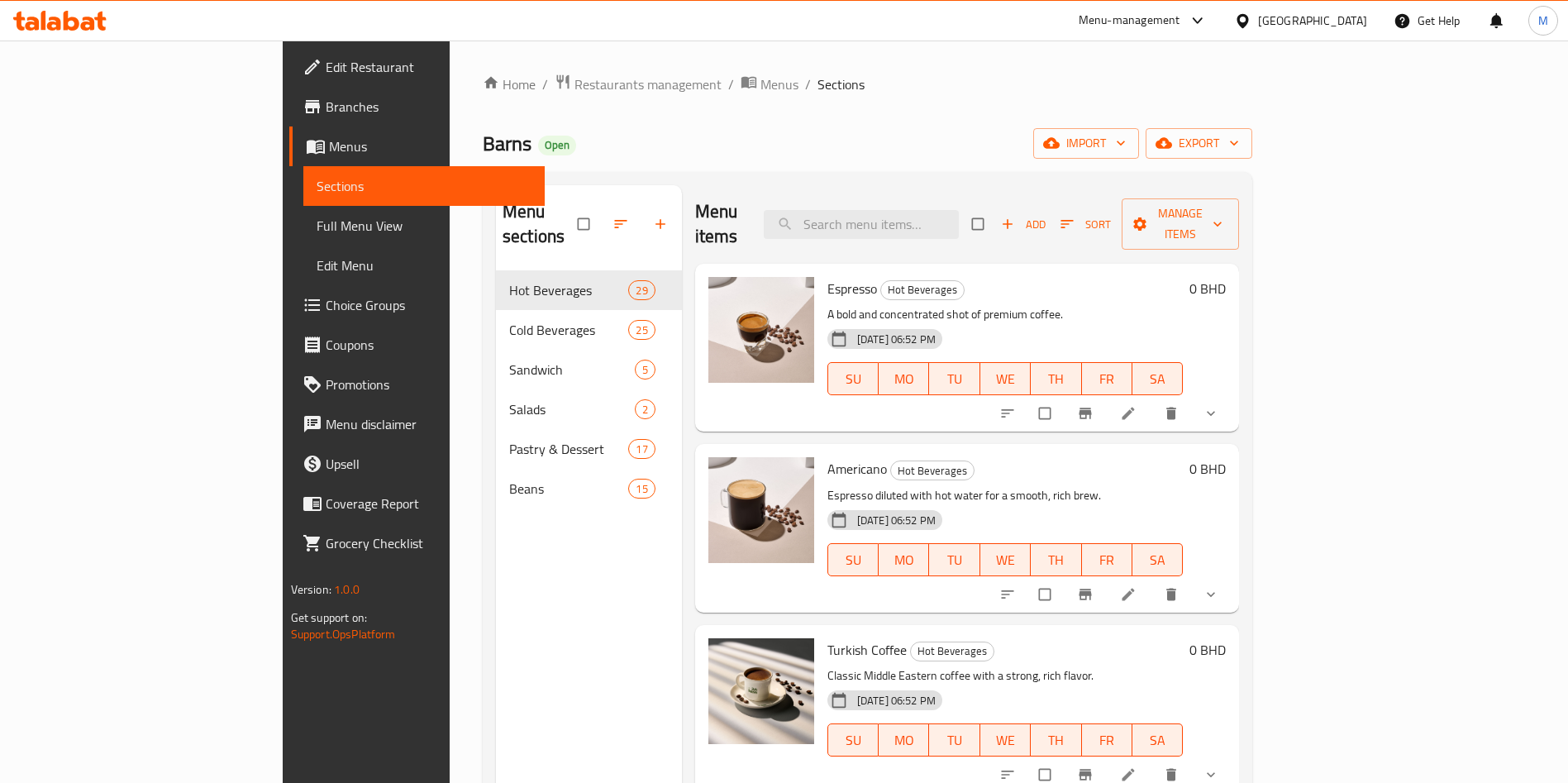
click at [325, 299] on span "Choice Groups" at bounding box center [428, 304] width 206 height 19
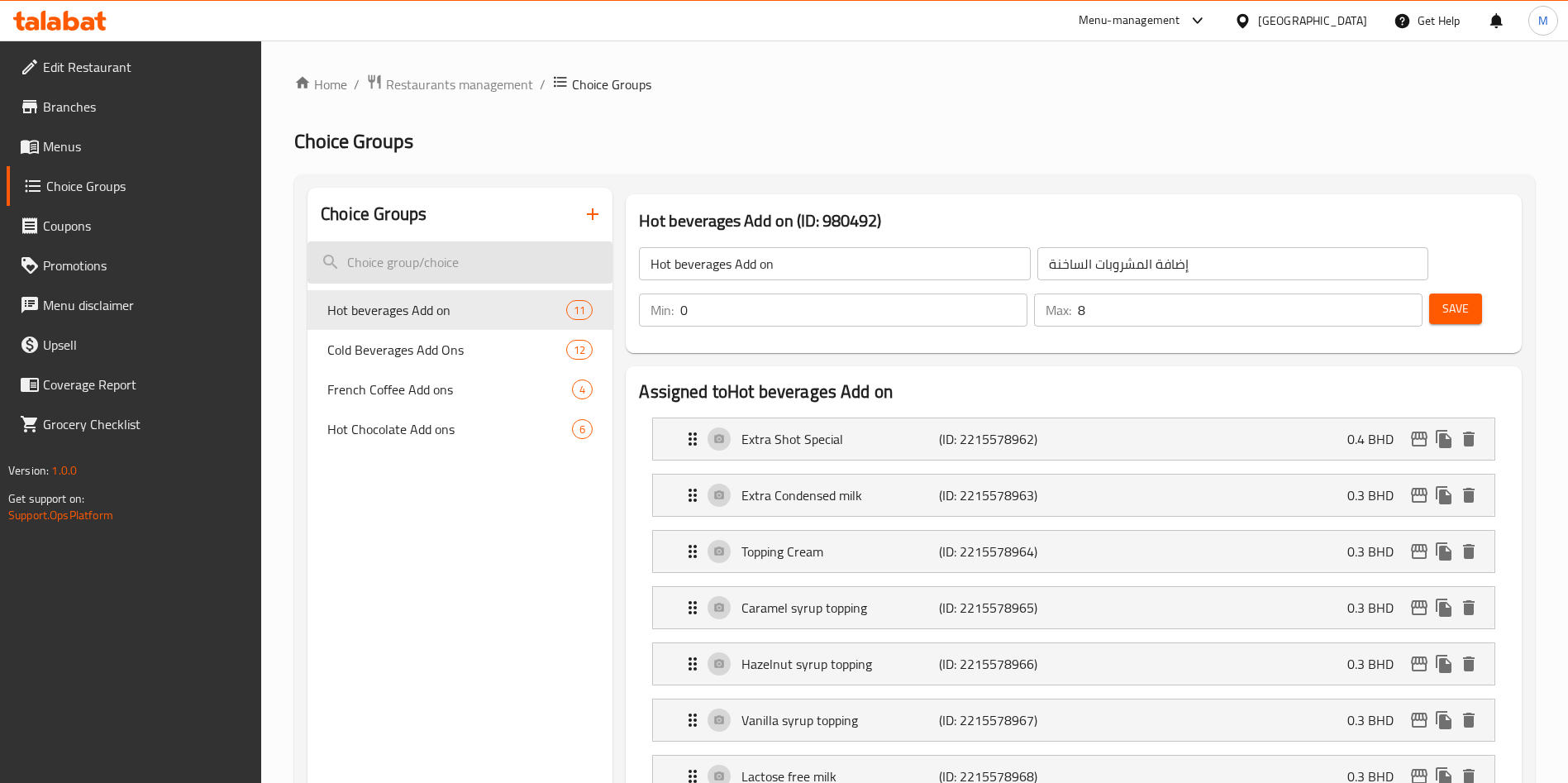
click at [448, 260] on input "search" at bounding box center [460, 263] width 305 height 43
click at [444, 355] on span "Cold Beverages Add Ons" at bounding box center [421, 349] width 189 height 19
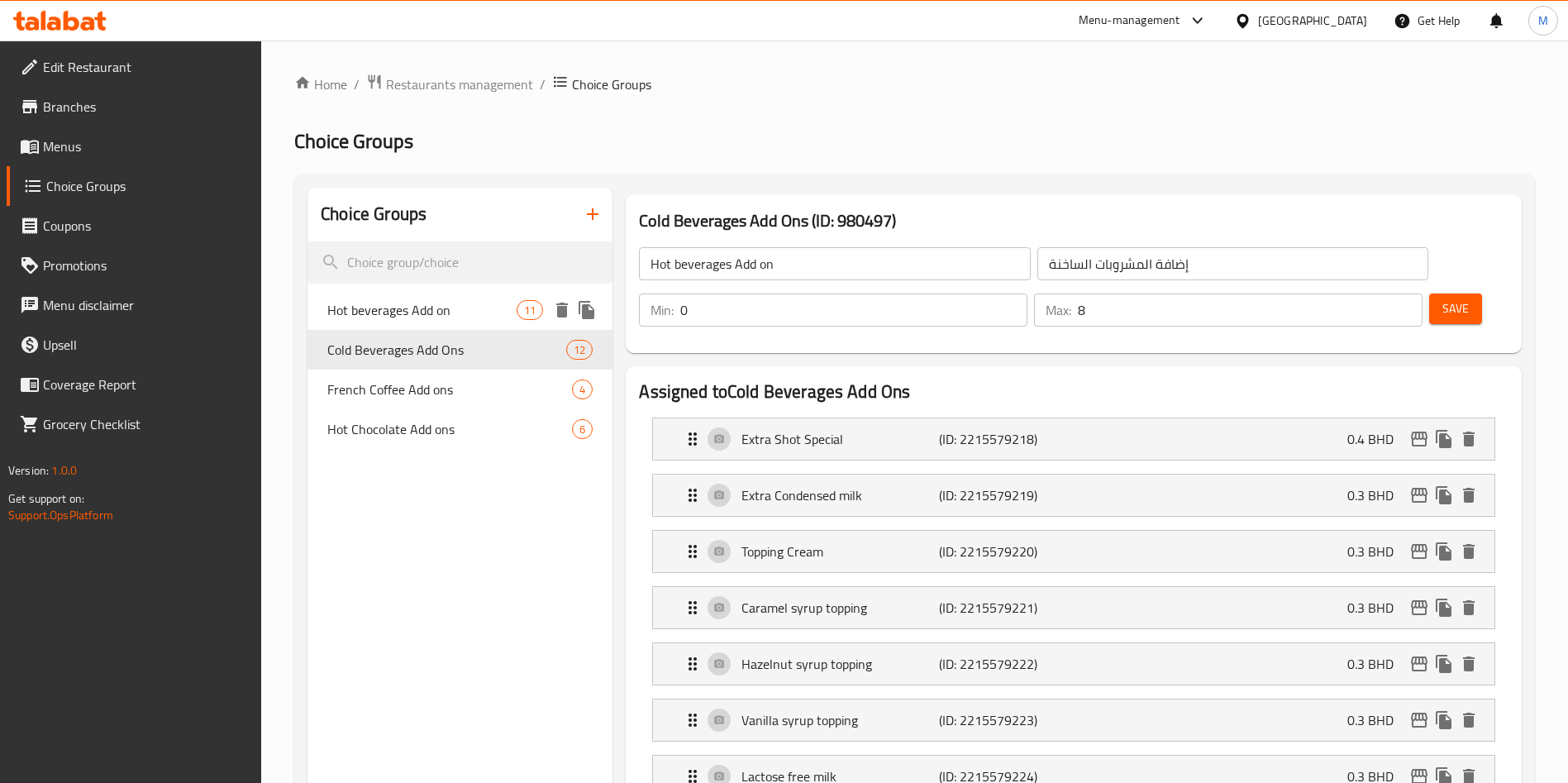
type input "Cold Beverages Add Ons"
type input "إضافات المشروبات الباردة"
click at [457, 306] on span "Hot beverages Add on" at bounding box center [421, 310] width 189 height 19
type input "Hot beverages Add on"
type input "إضافة المشروبات الساخنة"
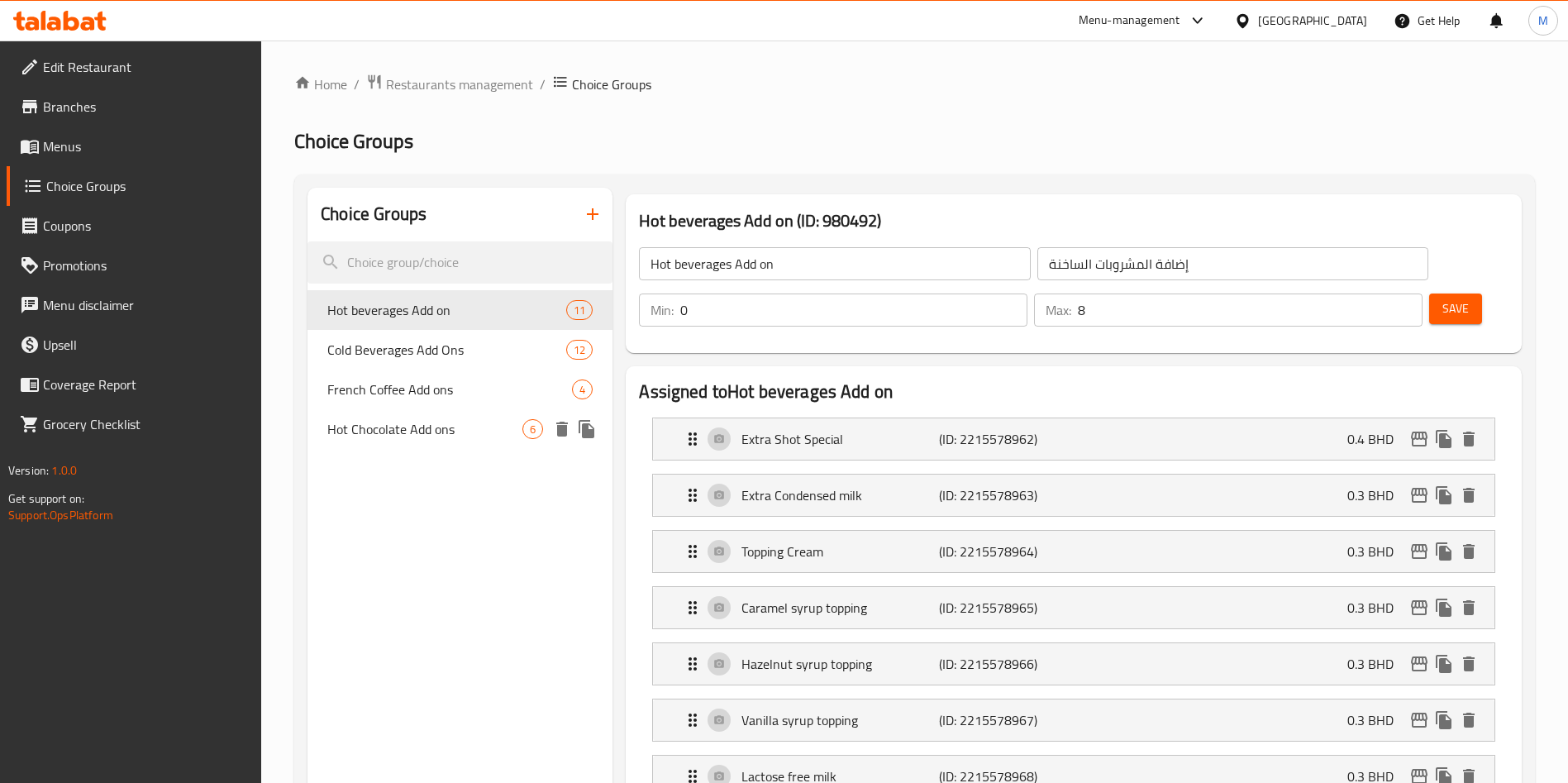
click at [477, 426] on span "Hot Chocolate Add ons" at bounding box center [424, 428] width 195 height 19
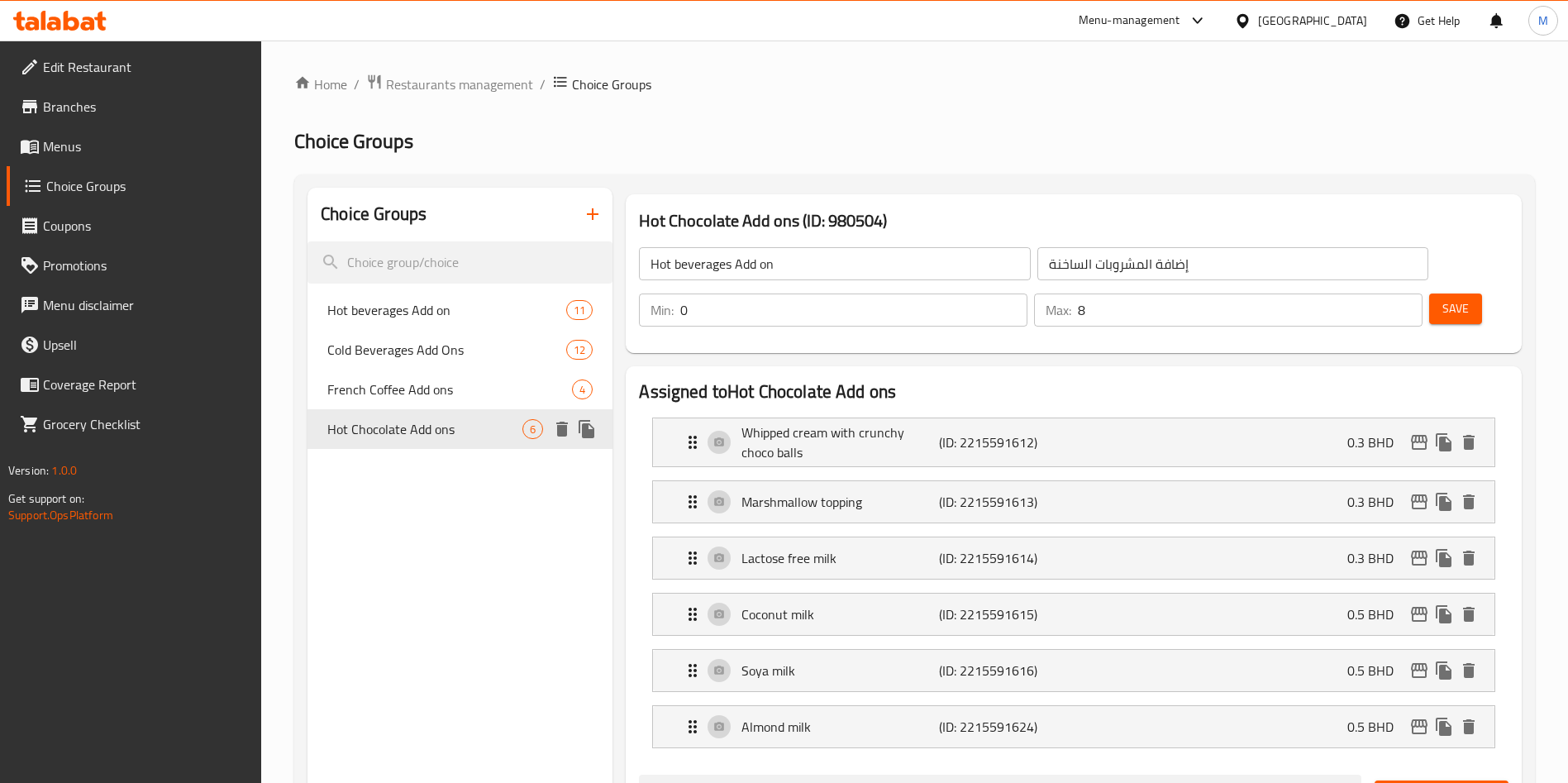
type input "Hot Chocolate Add ons"
type input "إضافات الشوكولاتة الساخنة"
type input "4"
click at [487, 315] on span "Hot beverages Add on" at bounding box center [421, 310] width 189 height 19
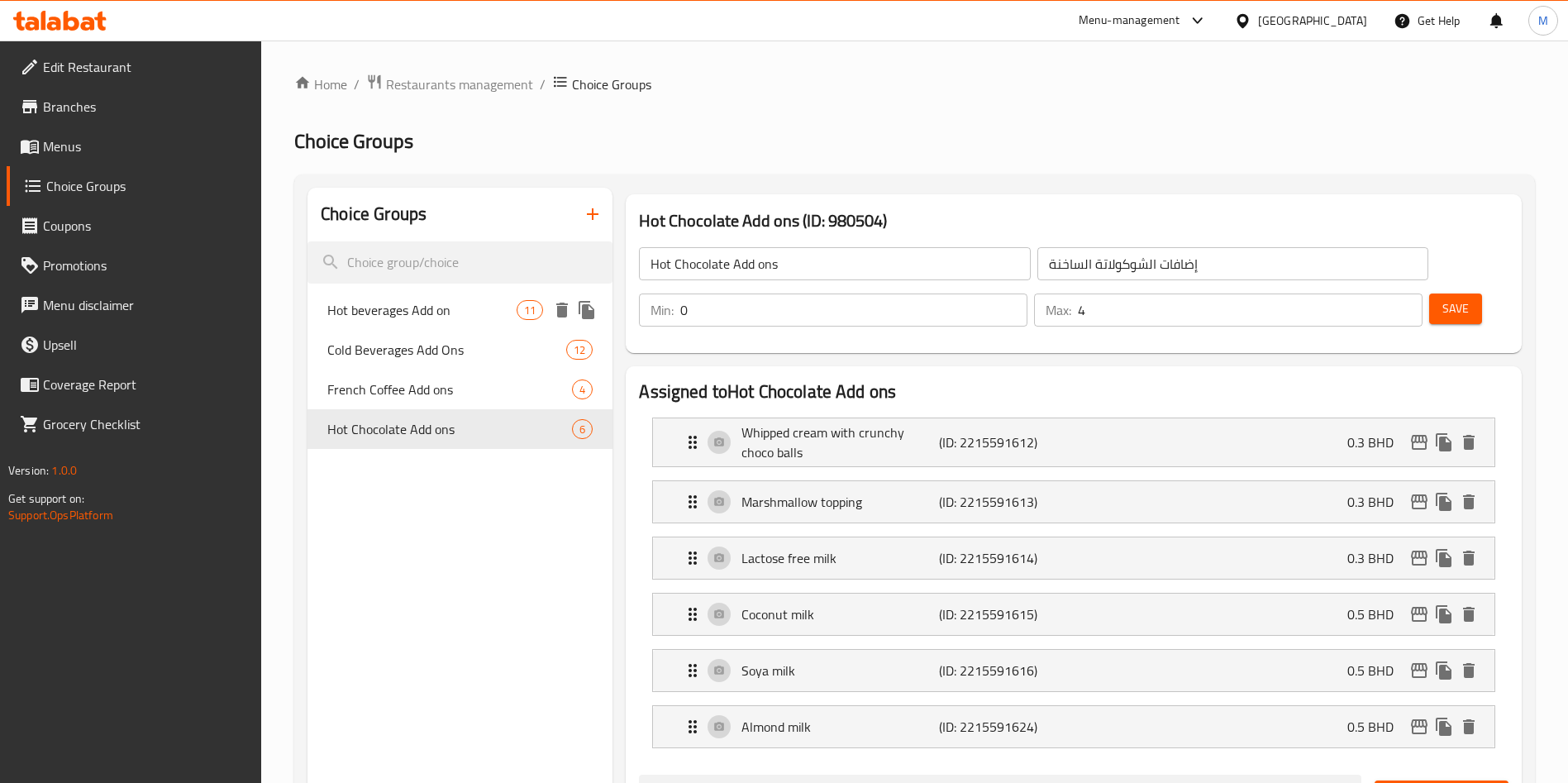
type input "Hot beverages Add on"
type input "إضافة المشروبات الساخنة"
type input "8"
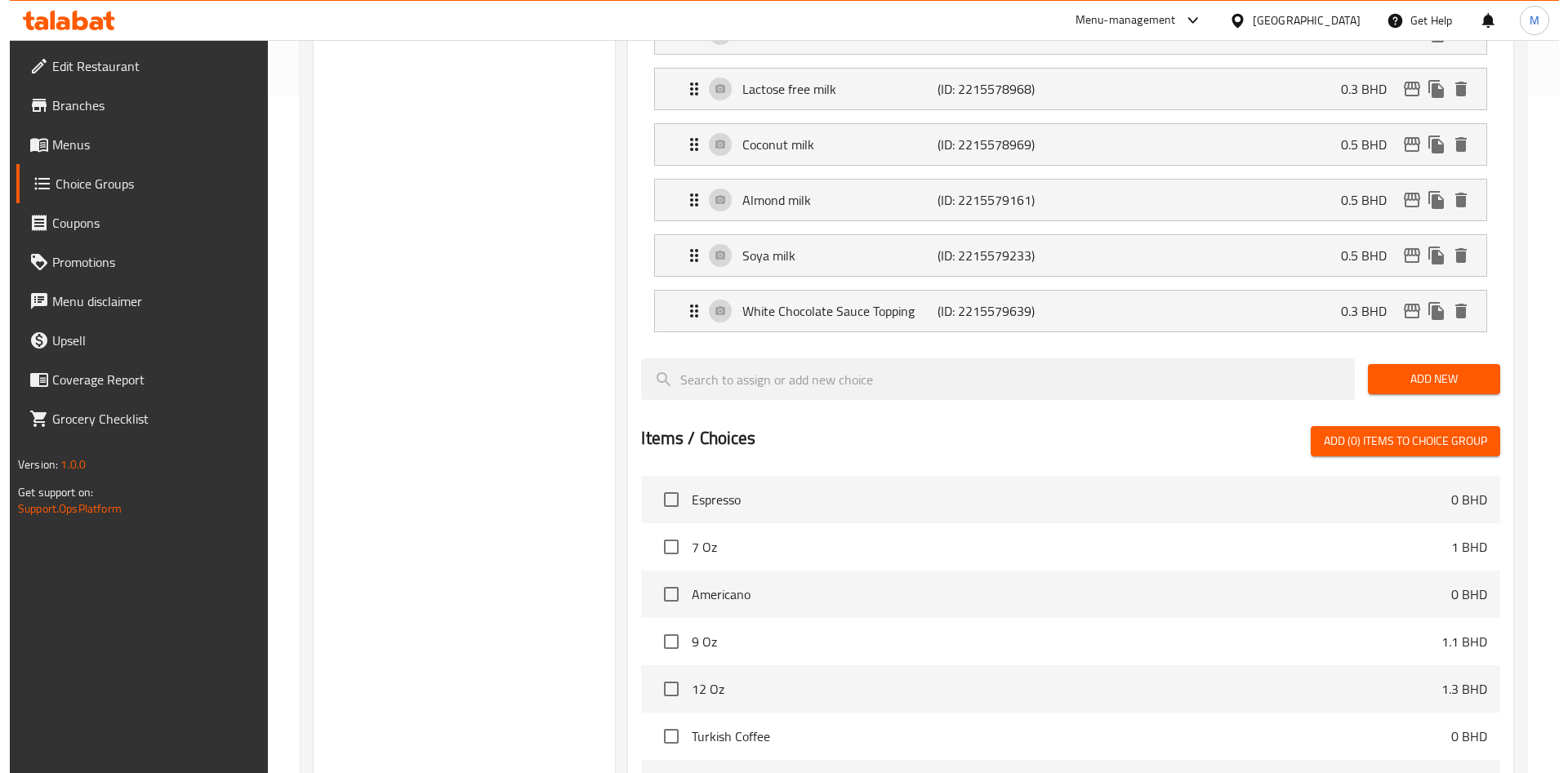
scroll to position [971, 0]
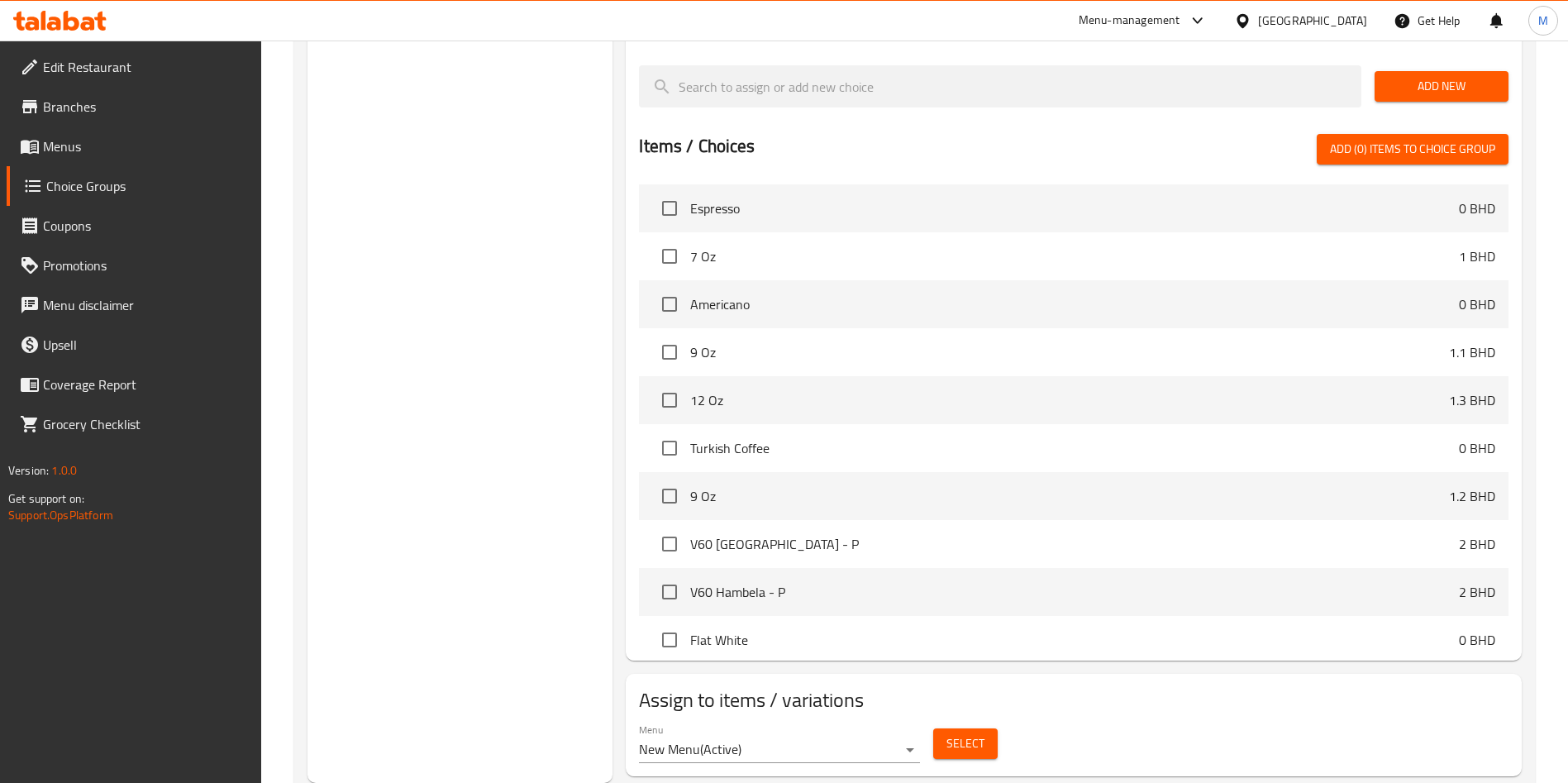
click at [973, 733] on span "Select" at bounding box center [965, 743] width 38 height 20
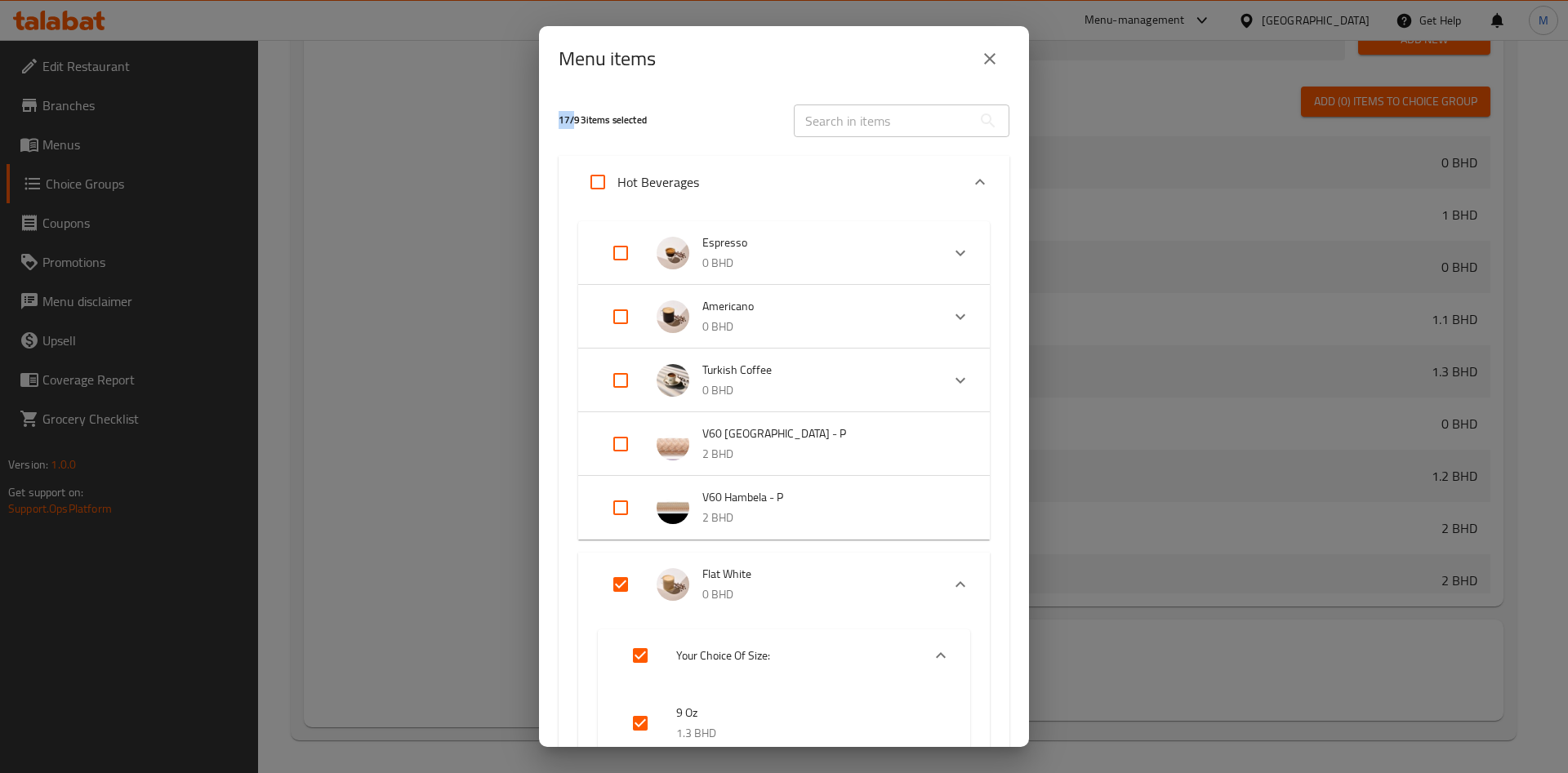
click at [626, 322] on input "Expand" at bounding box center [620, 317] width 39 height 39
checkbox input "false"
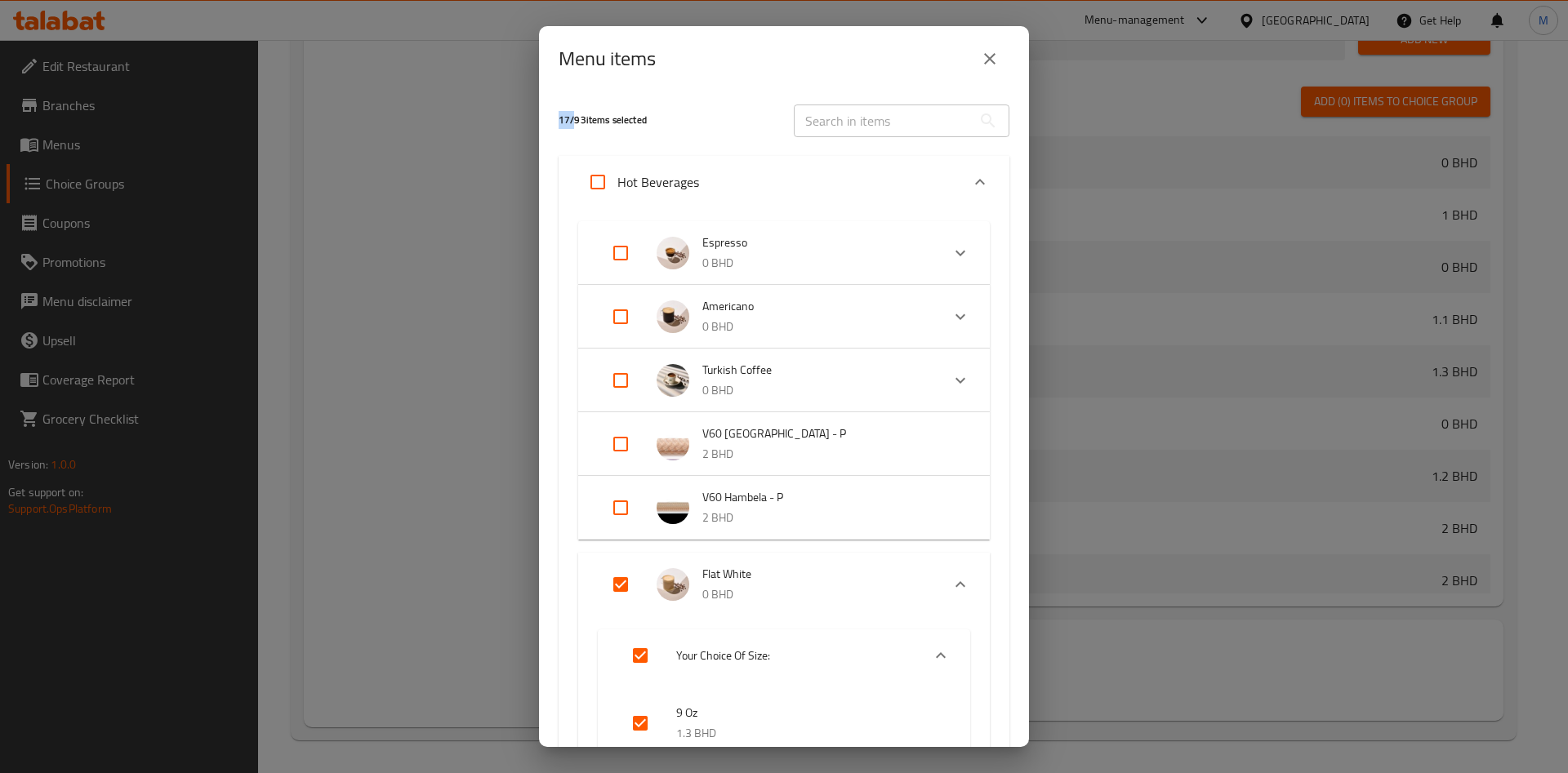
checkbox input "false"
click at [626, 323] on input "Expand" at bounding box center [620, 317] width 39 height 39
checkbox input "true"
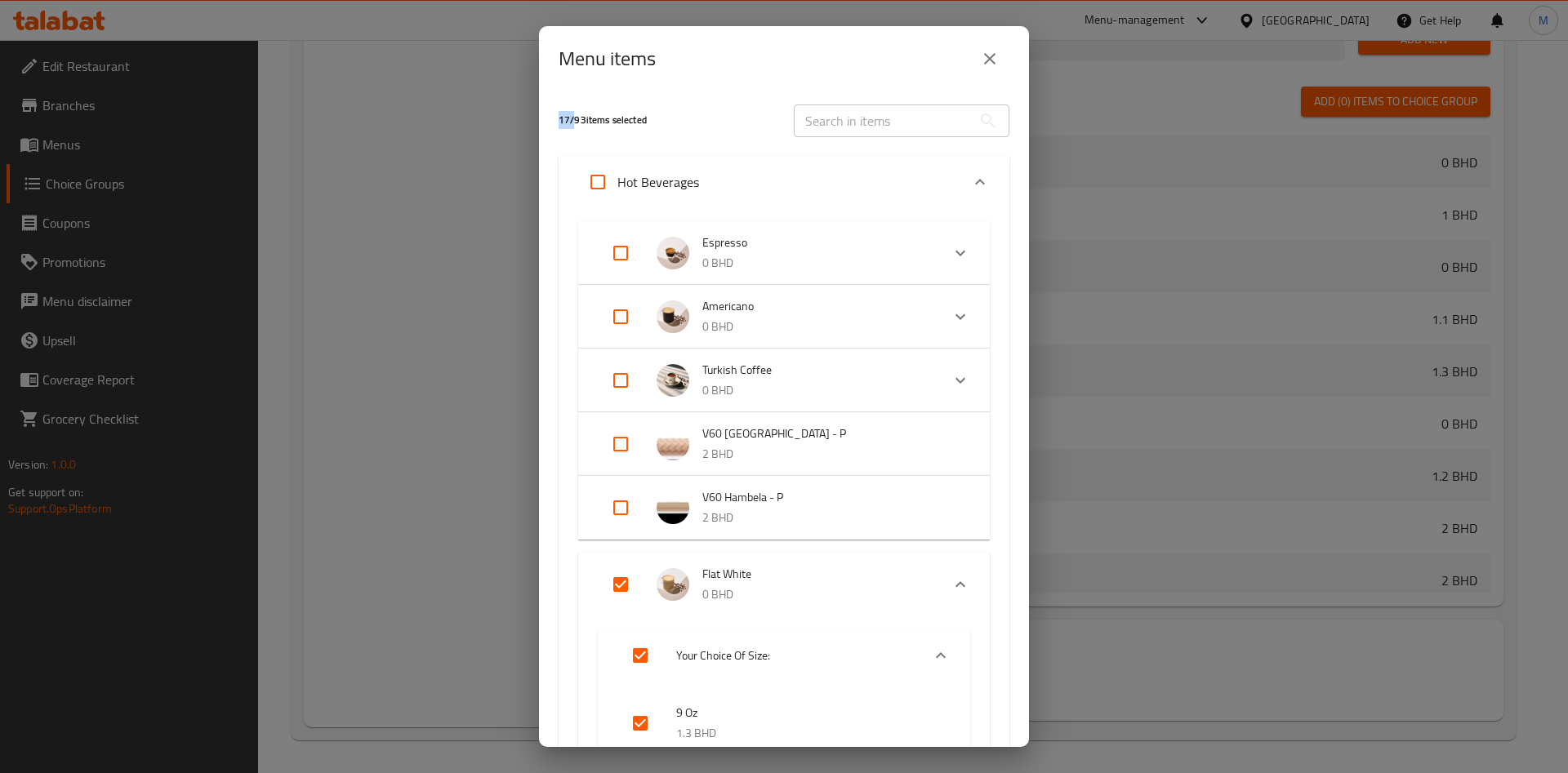
checkbox input "true"
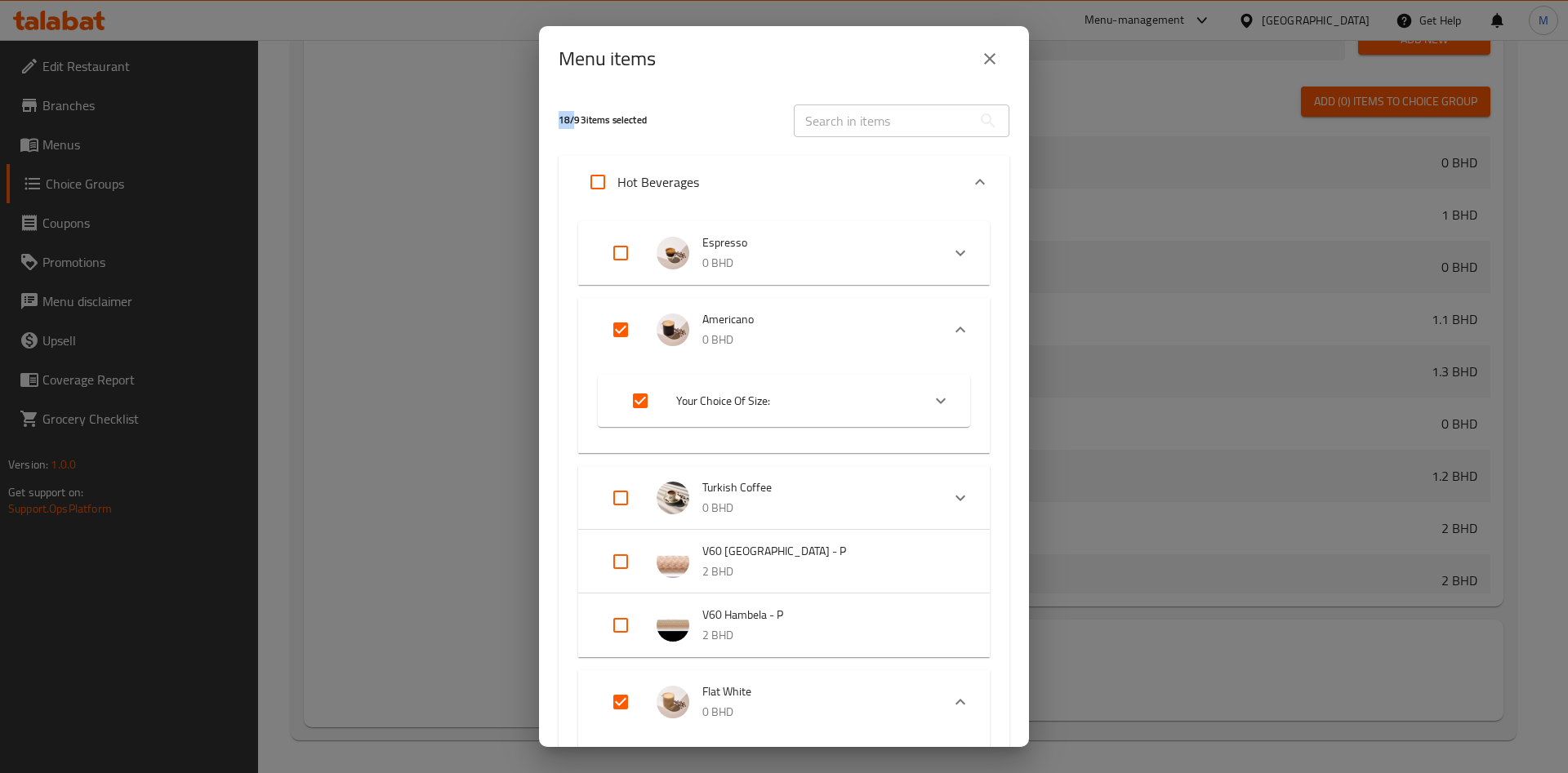
click at [620, 316] on input "Expand" at bounding box center [620, 329] width 39 height 39
checkbox input "false"
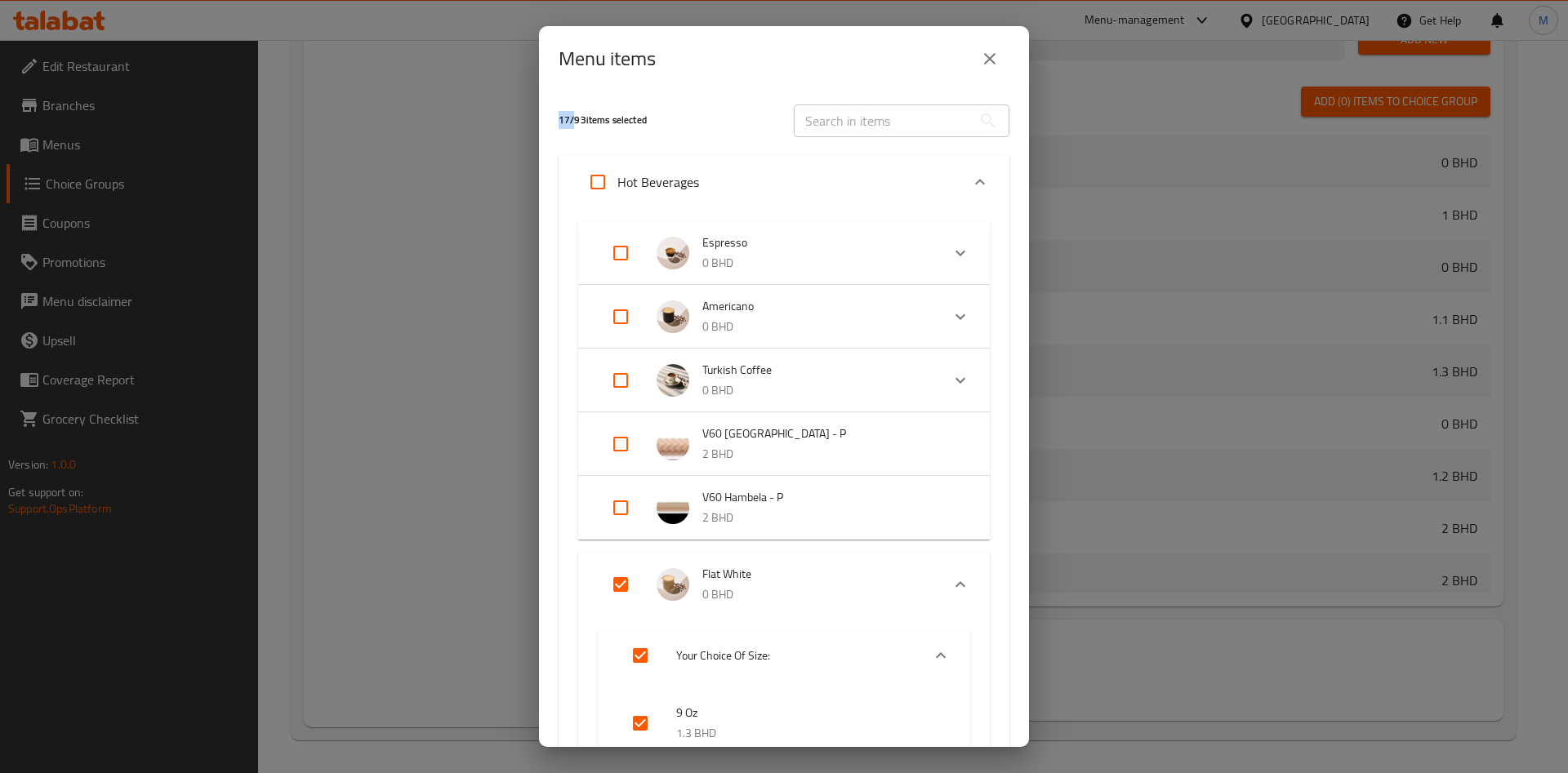
click at [618, 324] on input "Expand" at bounding box center [620, 317] width 39 height 39
checkbox input "true"
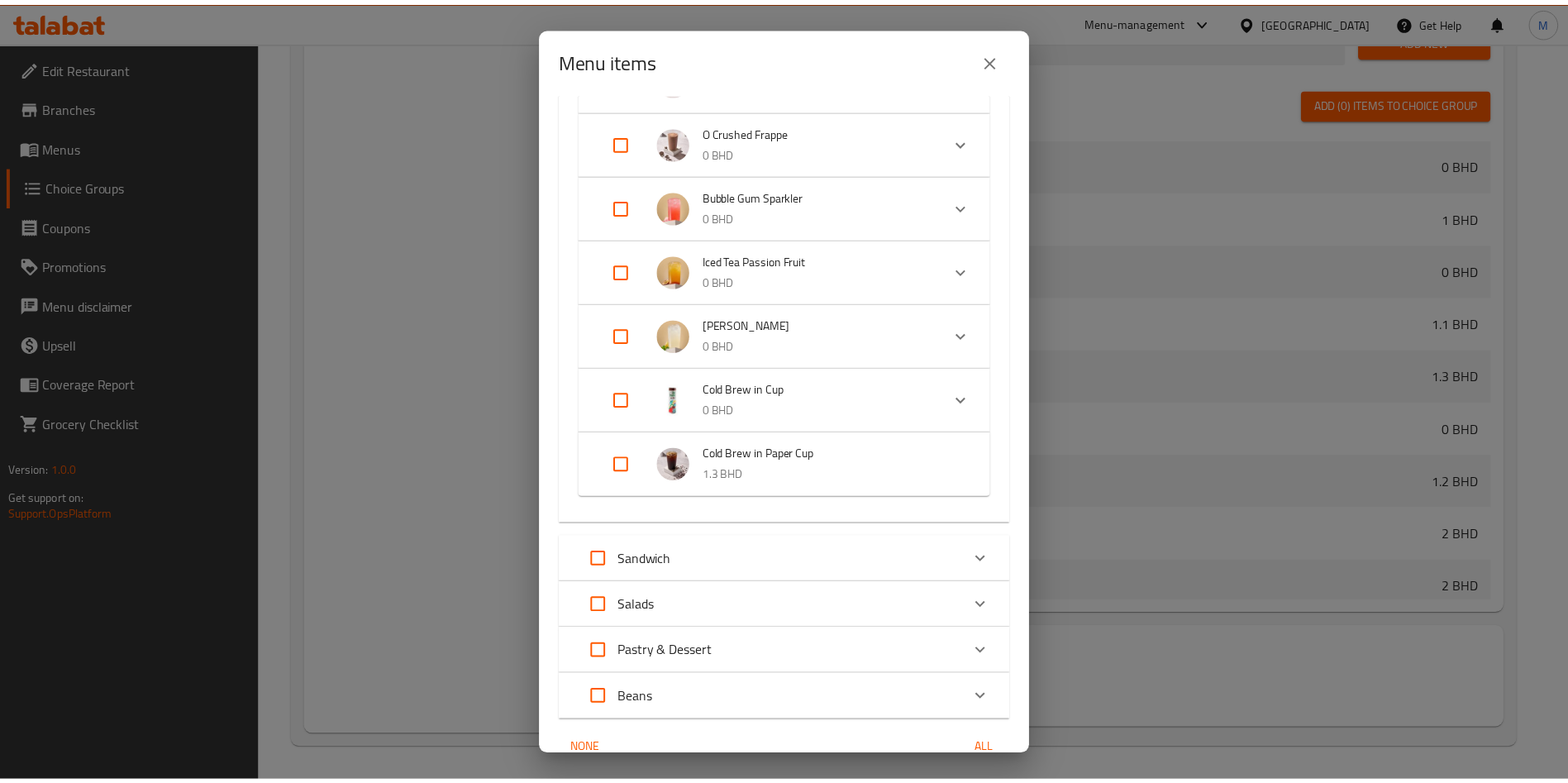
scroll to position [7555, 0]
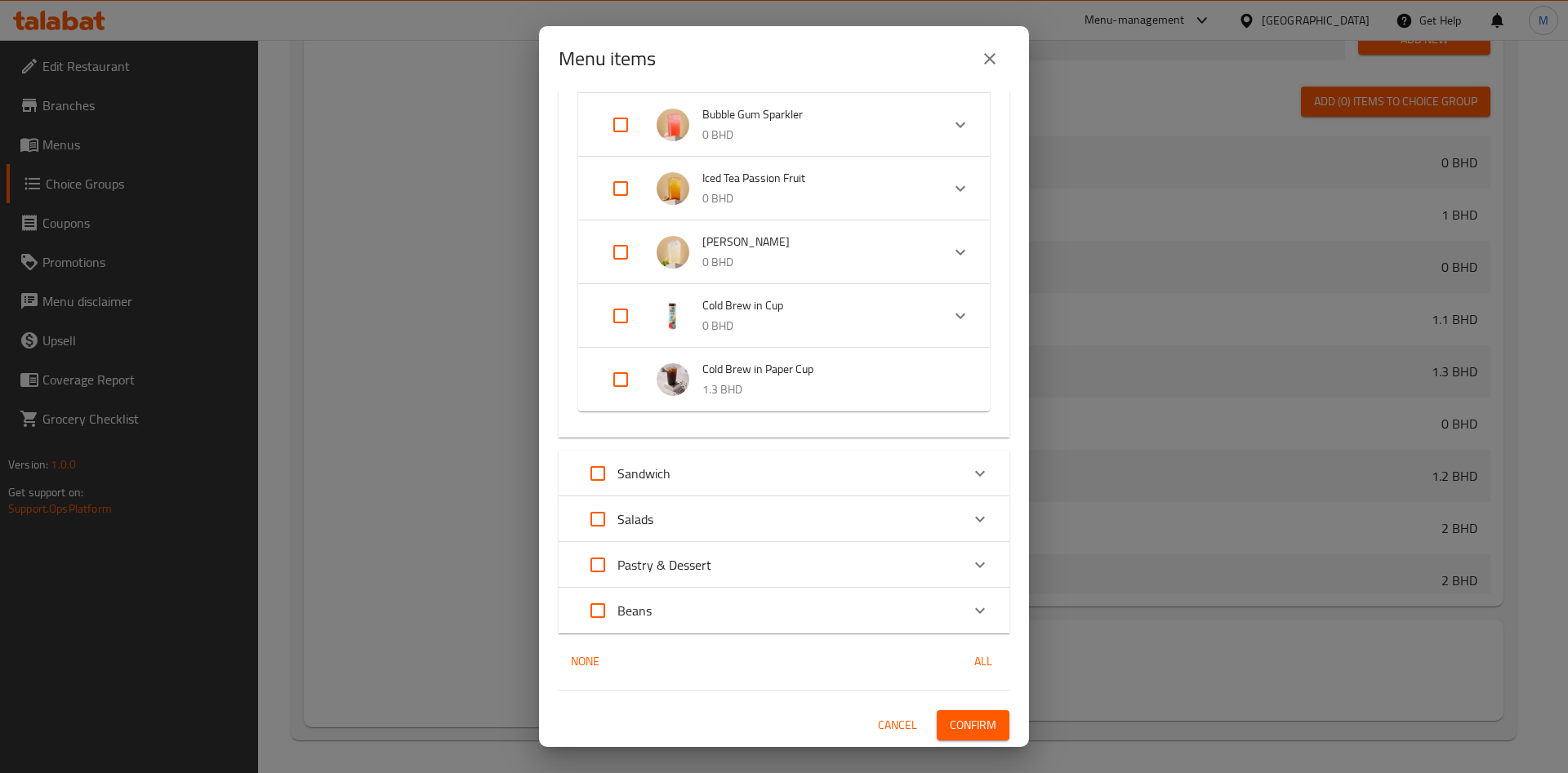
click at [975, 720] on span "Confirm" at bounding box center [973, 726] width 47 height 20
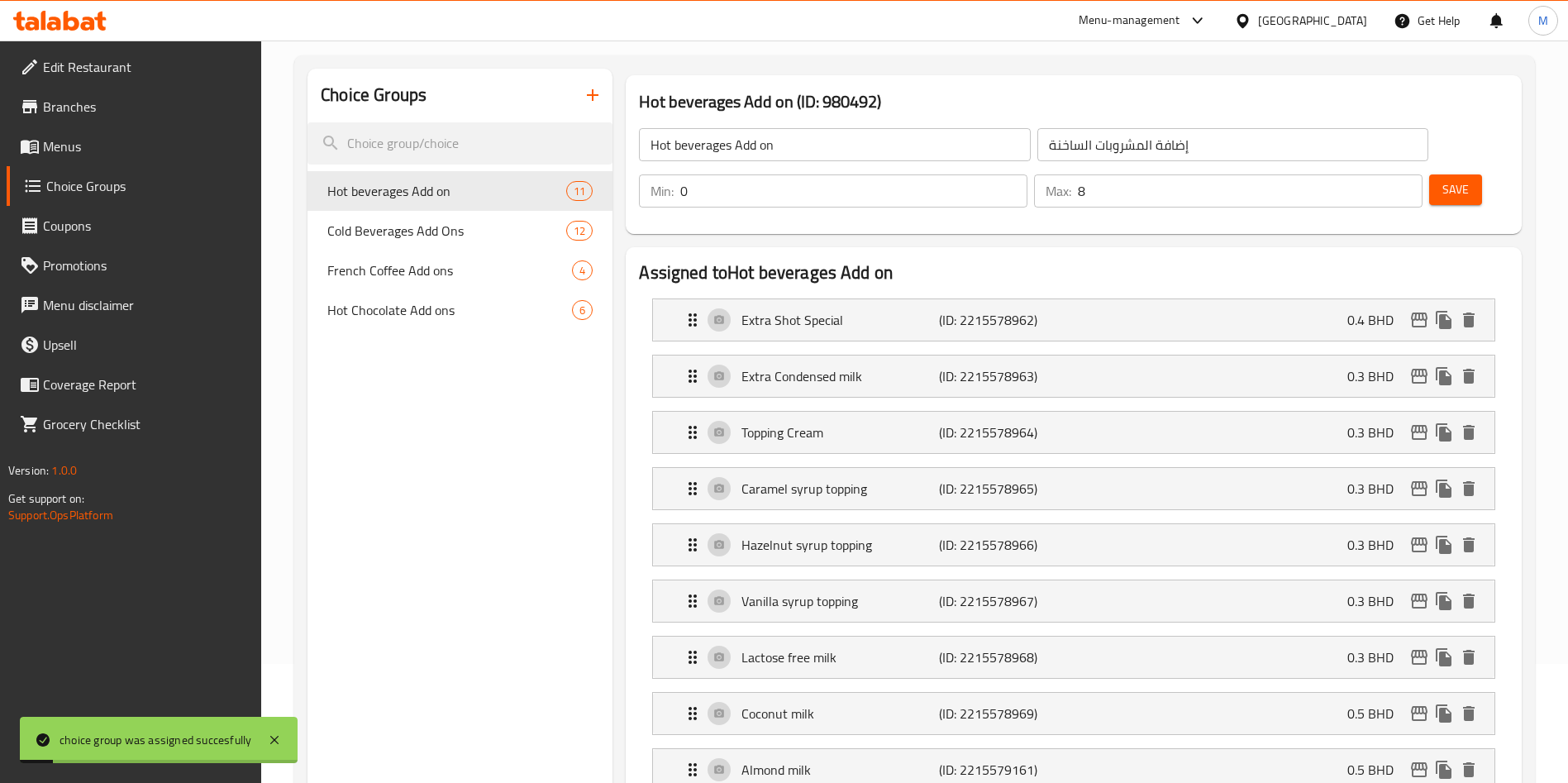
scroll to position [0, 0]
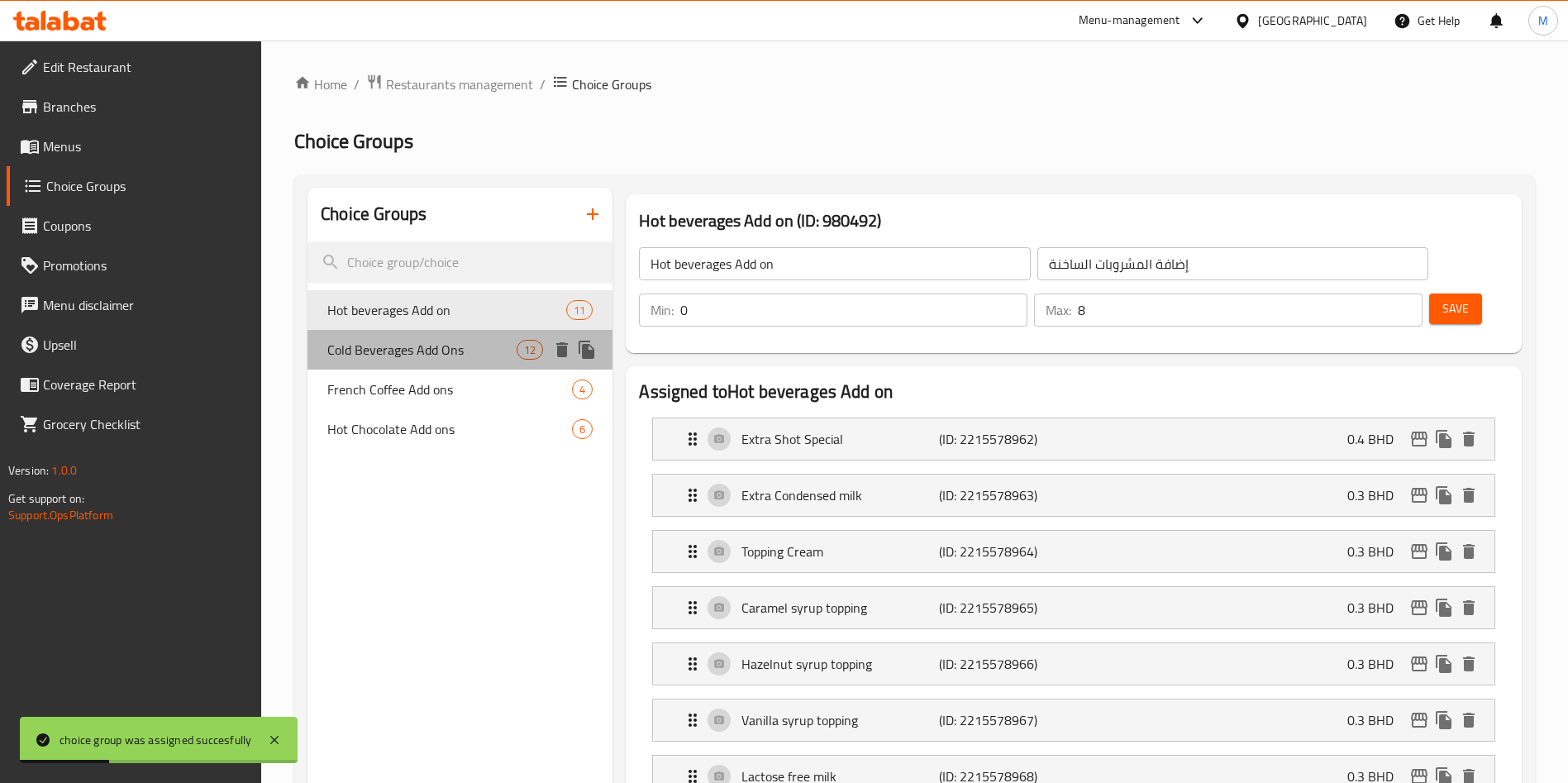
click at [416, 341] on span "Cold Beverages Add Ons" at bounding box center [421, 349] width 189 height 19
type input "Cold Beverages Add Ons"
type input "إضافات المشروبات الباردة"
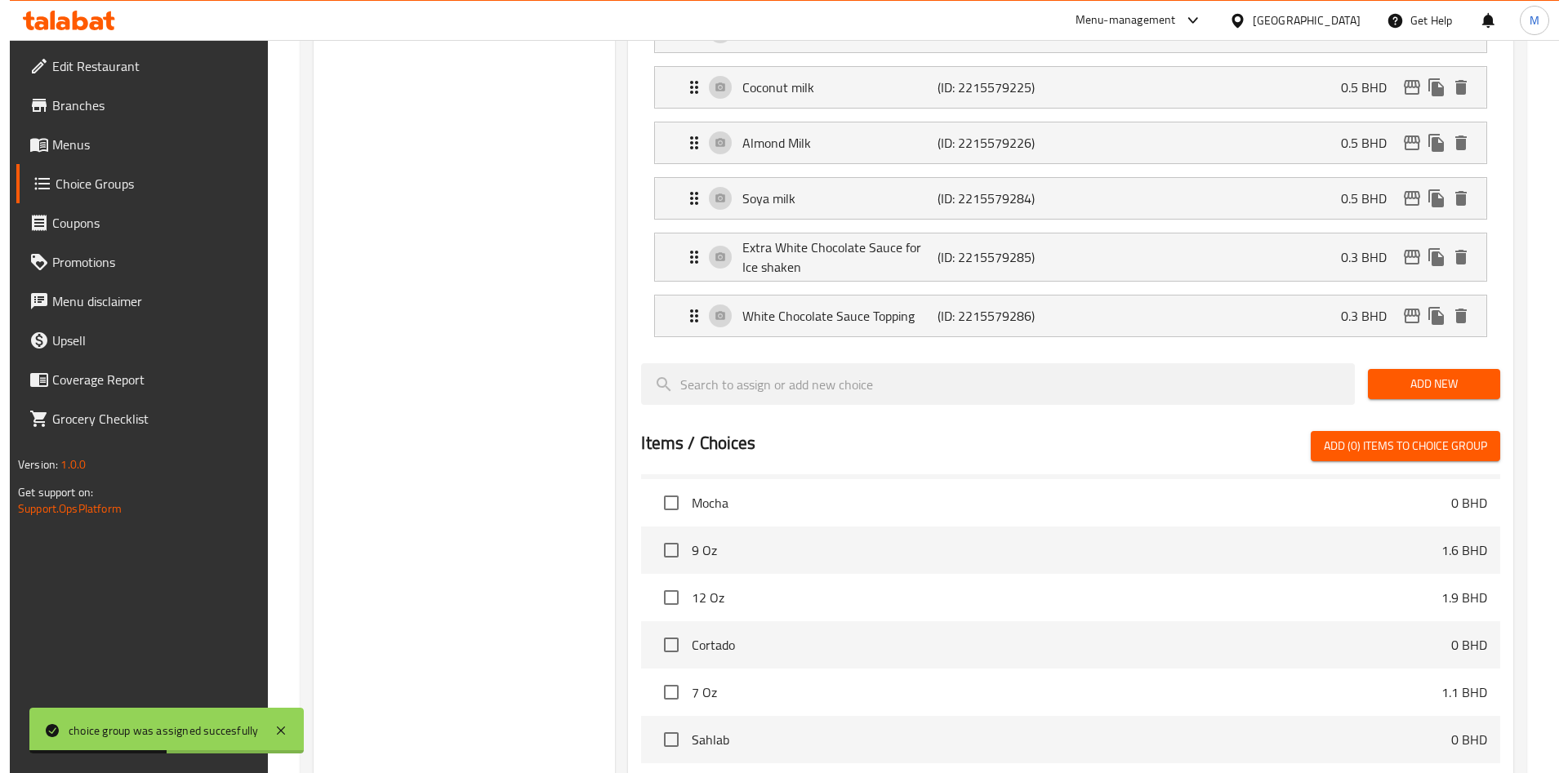
scroll to position [1033, 0]
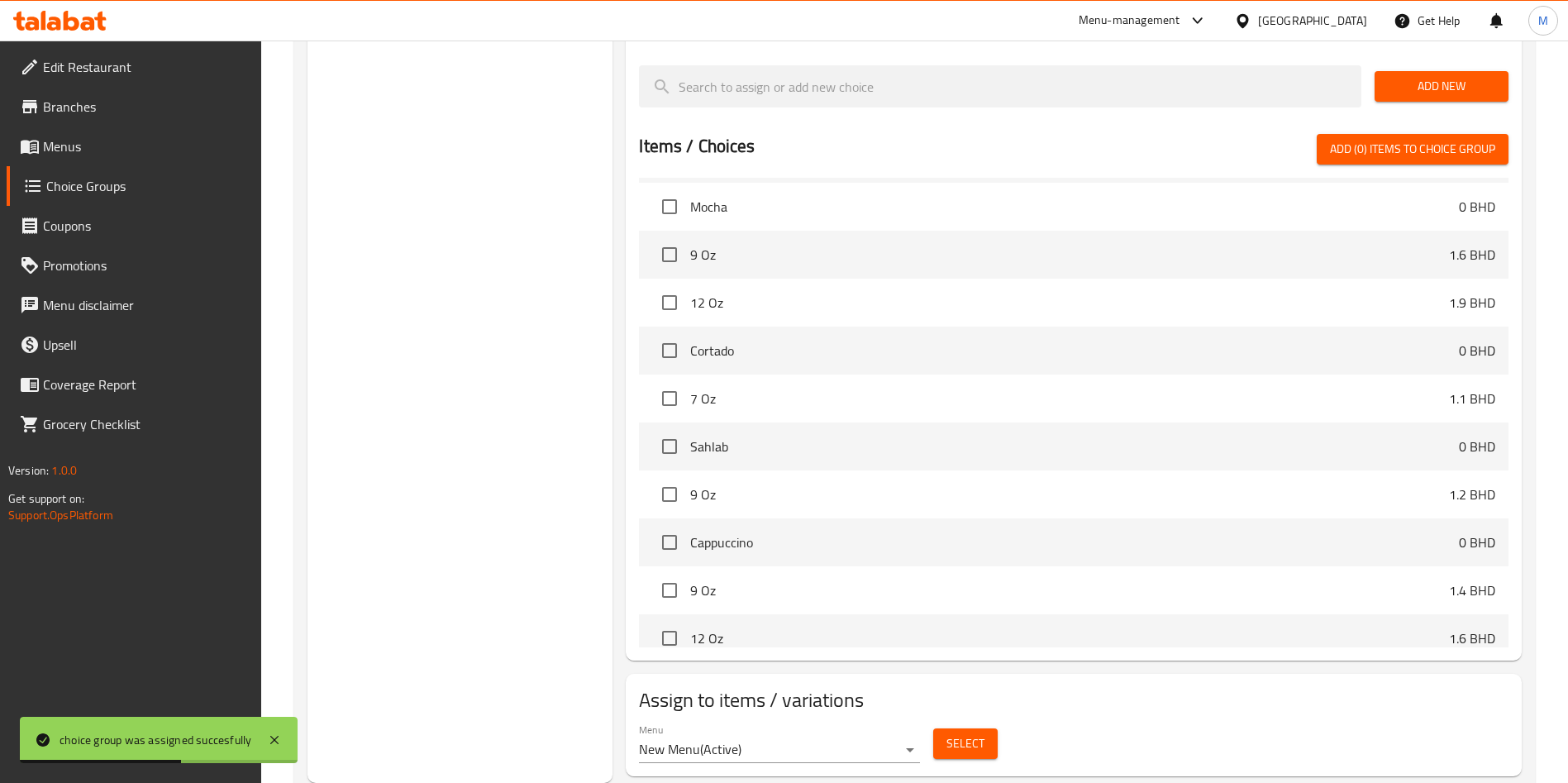
click at [966, 733] on span "Select" at bounding box center [965, 743] width 38 height 20
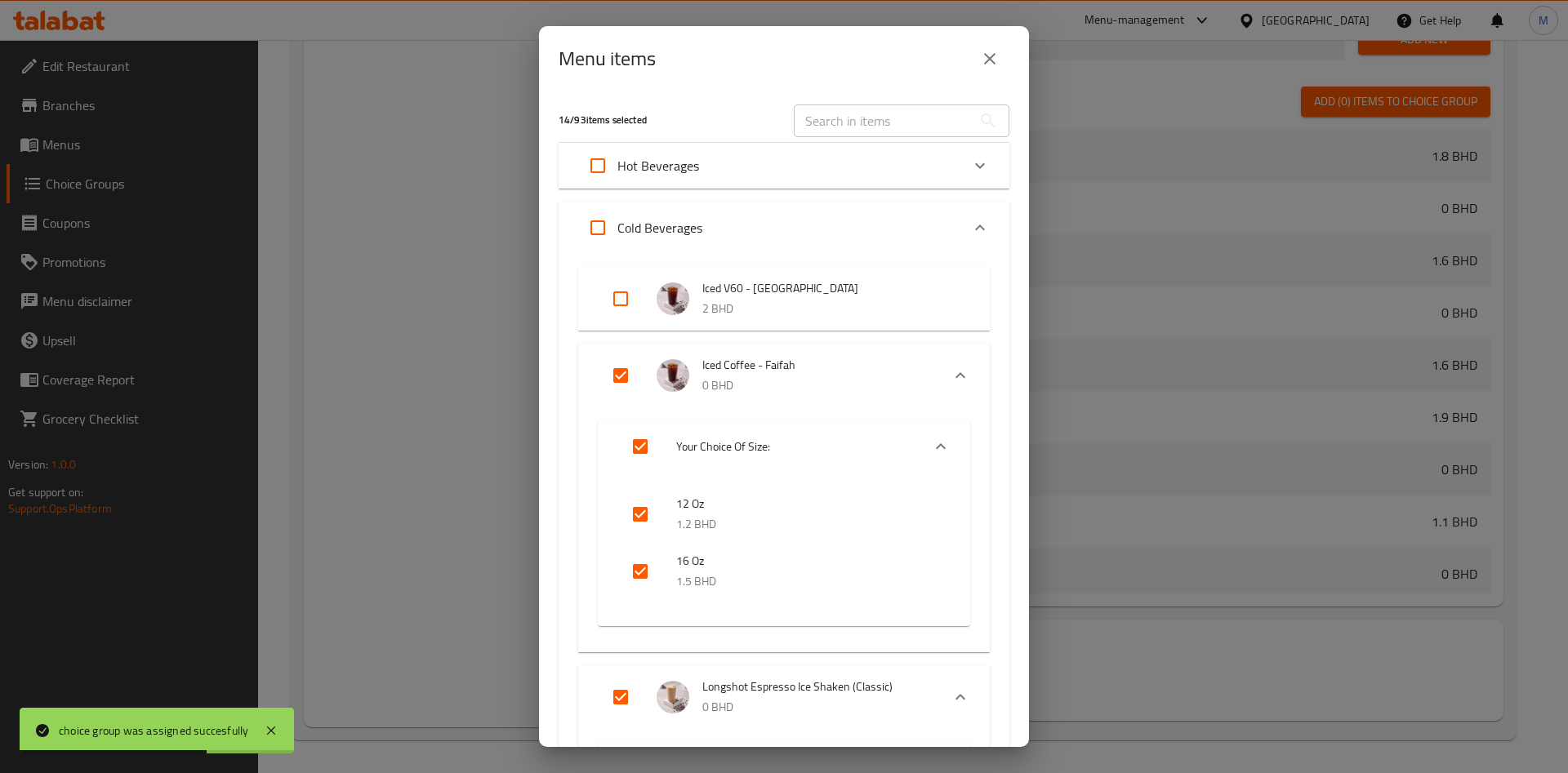
scroll to position [1616, 0]
click at [878, 113] on input "text" at bounding box center [882, 120] width 178 height 33
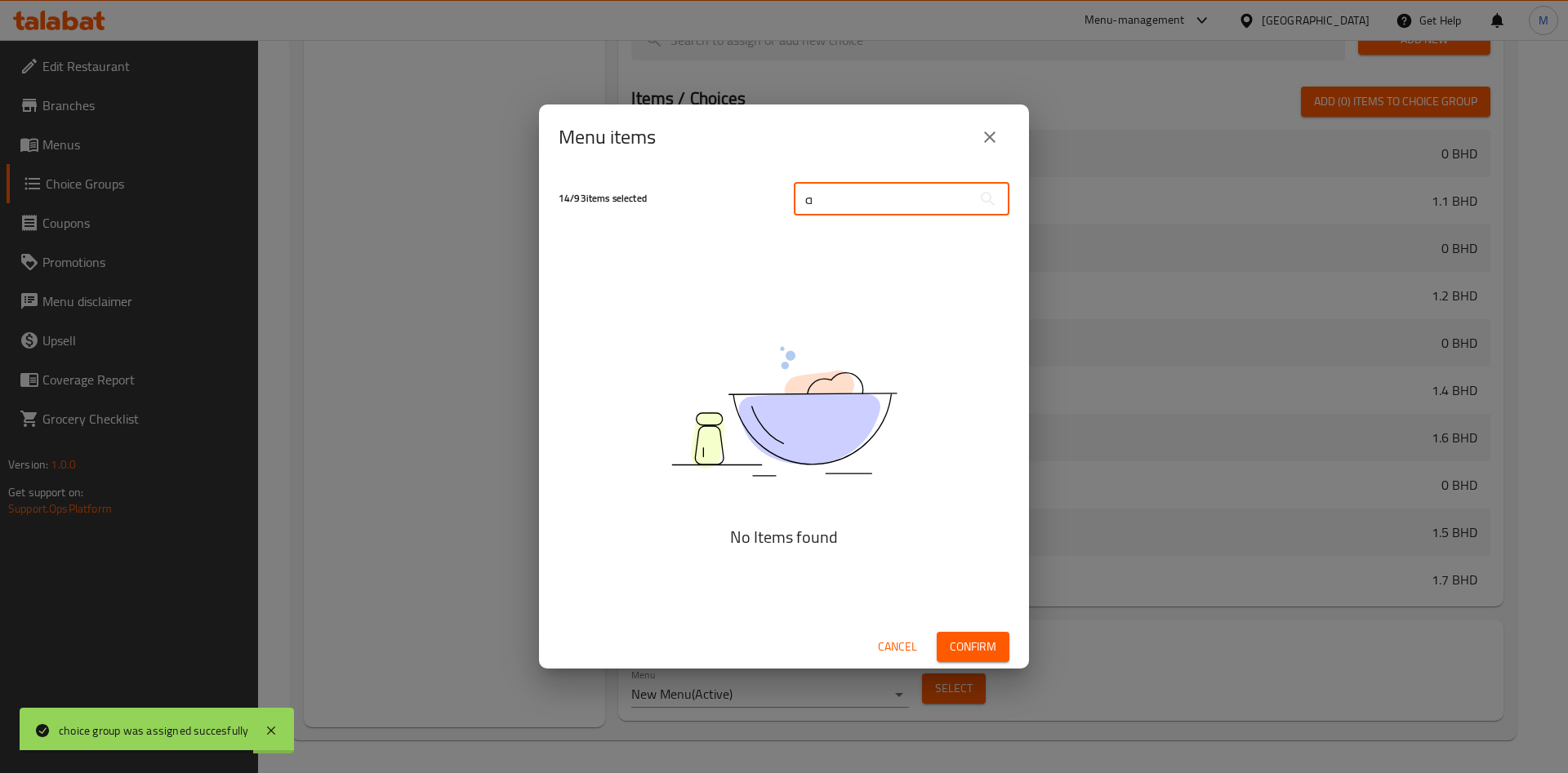
scroll to position [1469, 0]
type input "ه"
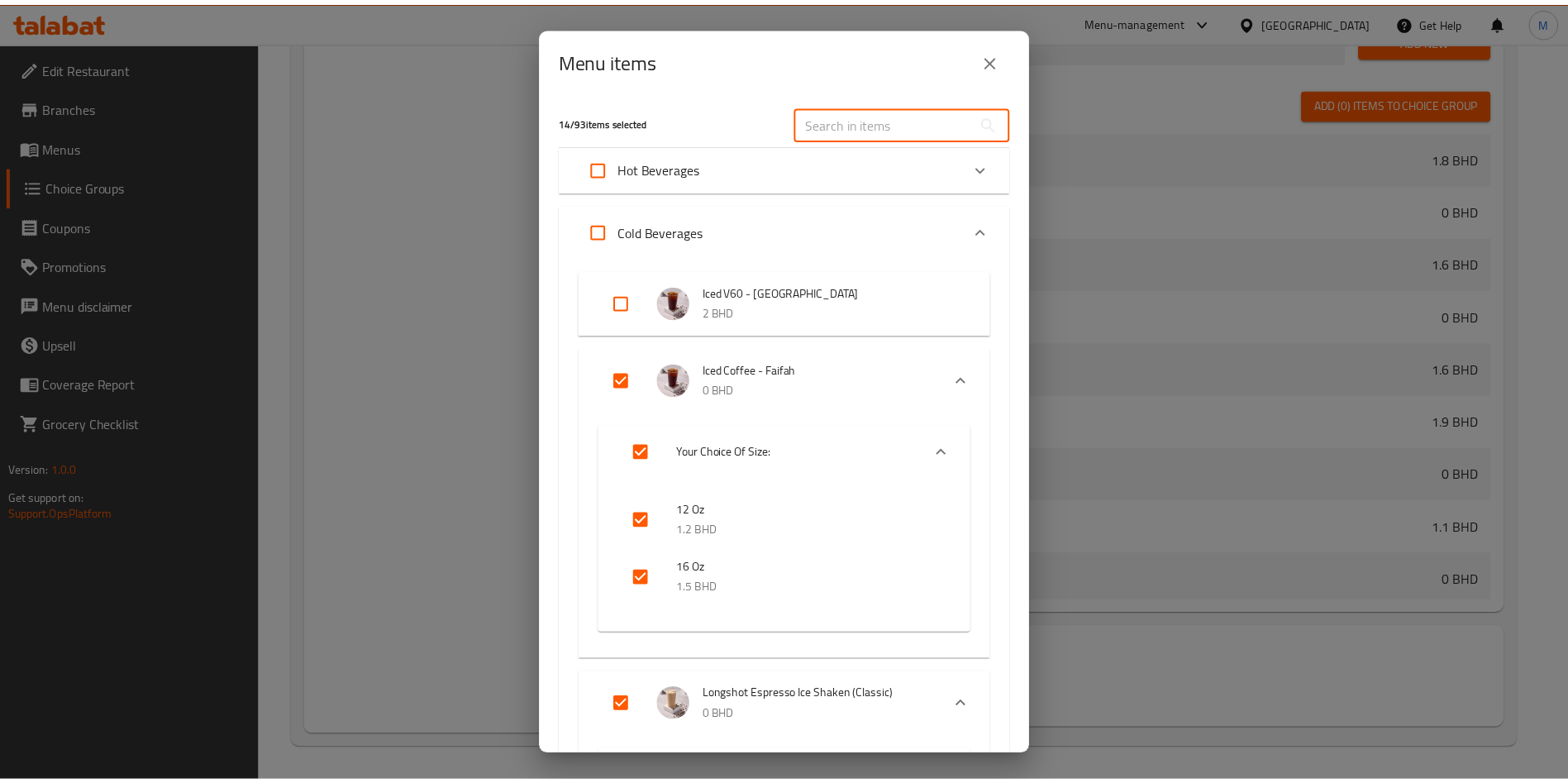
scroll to position [1637, 0]
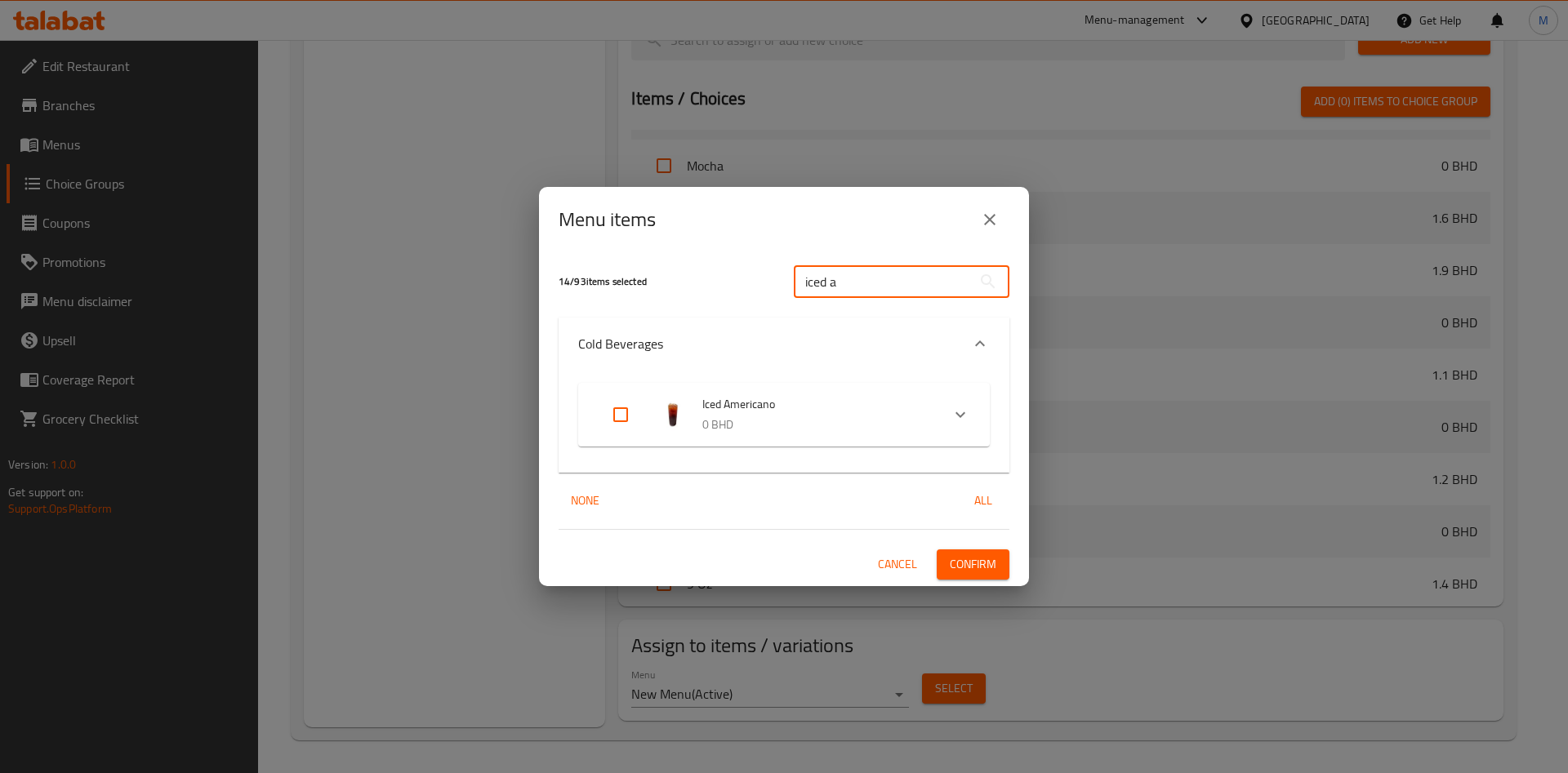
type input "iced a"
click at [631, 417] on input "Expand" at bounding box center [620, 414] width 39 height 39
checkbox input "true"
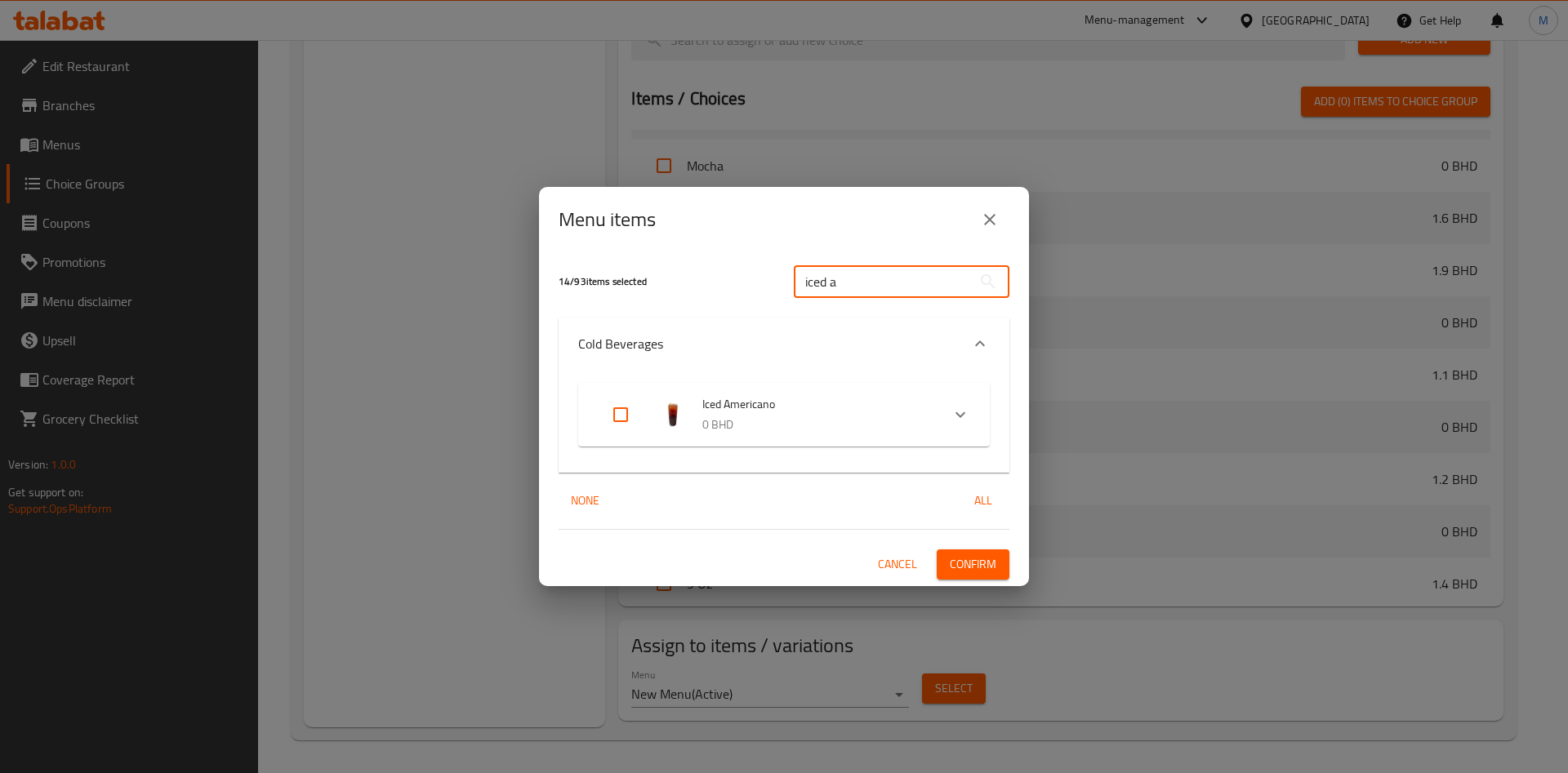
checkbox input "true"
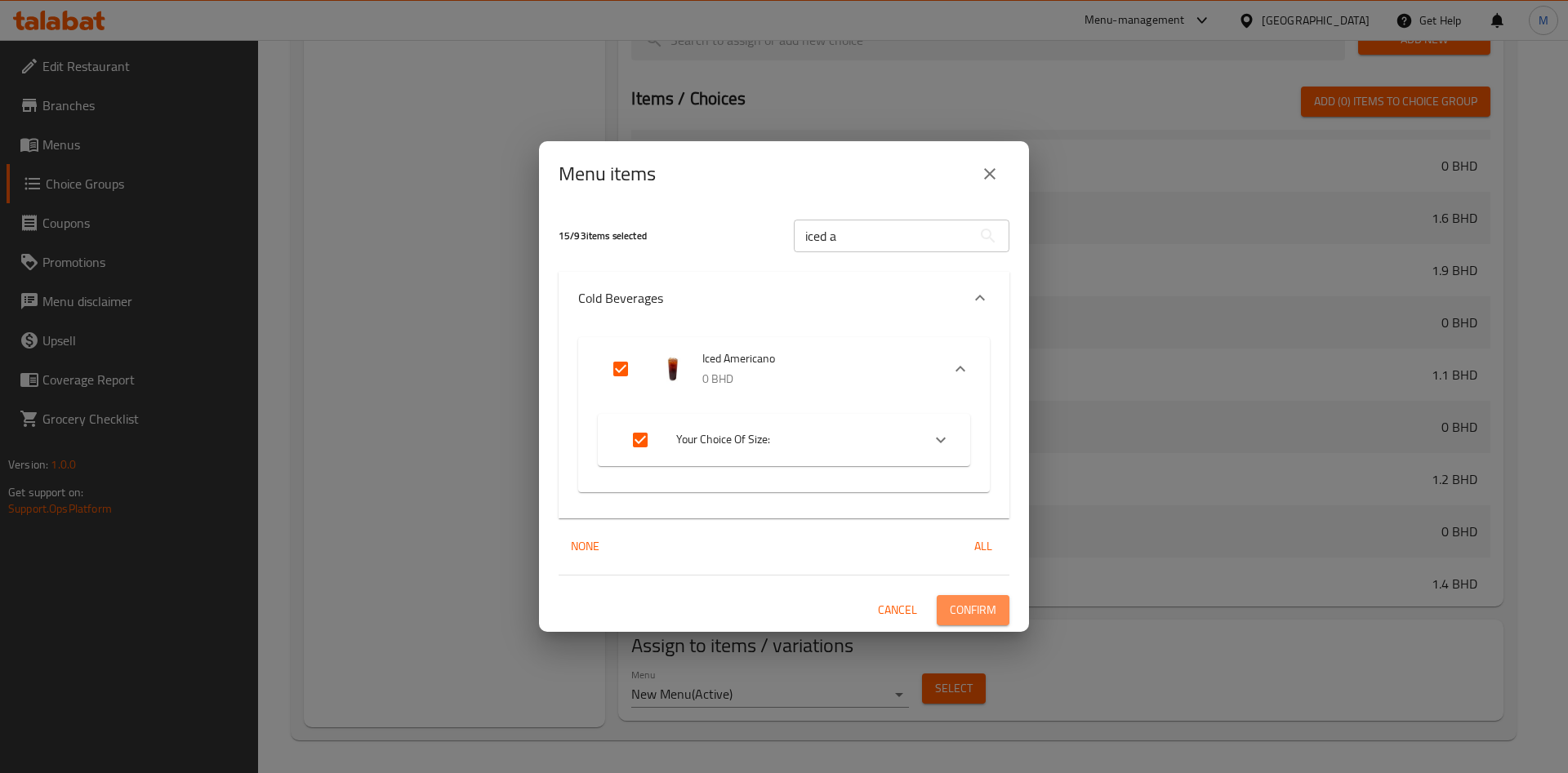
click at [953, 607] on span "Confirm" at bounding box center [973, 610] width 47 height 20
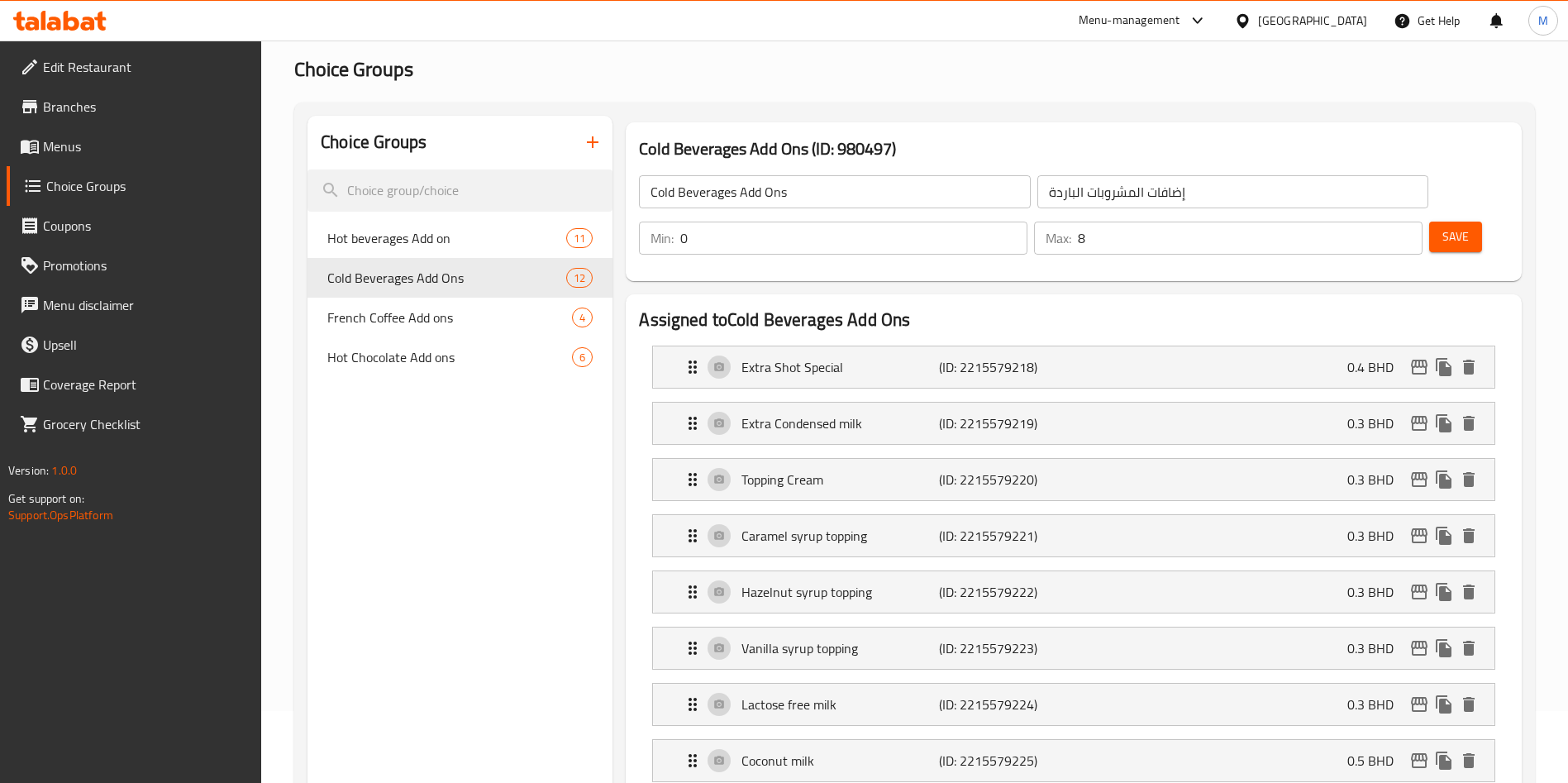
scroll to position [0, 0]
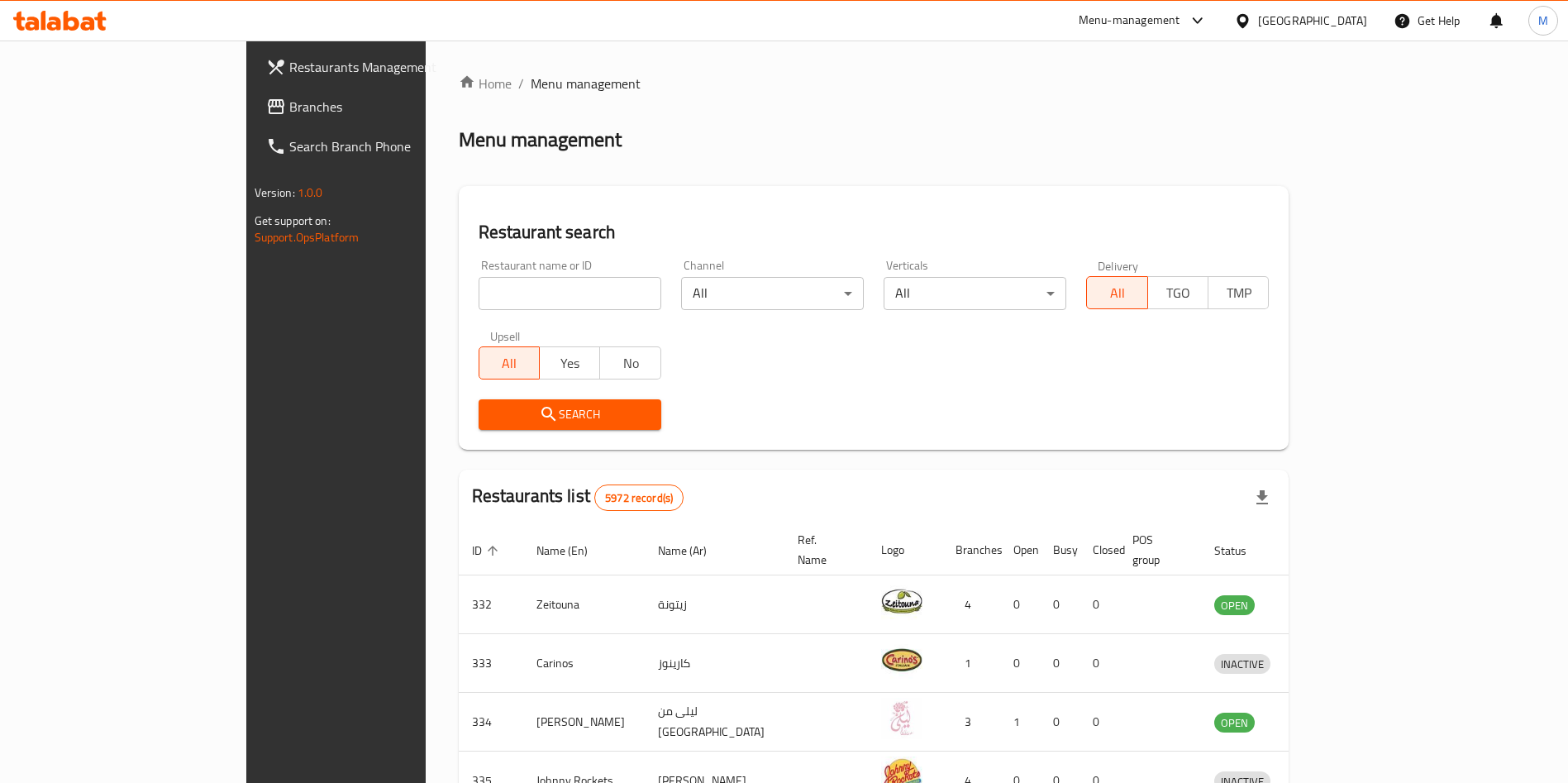
click at [485, 315] on div "Restaurant name or ID Restaurant name or ID" at bounding box center [569, 285] width 202 height 70
click at [481, 288] on input "search" at bounding box center [570, 294] width 183 height 33
type input "ل"
type input "barns"
click button "Search" at bounding box center [570, 414] width 183 height 31
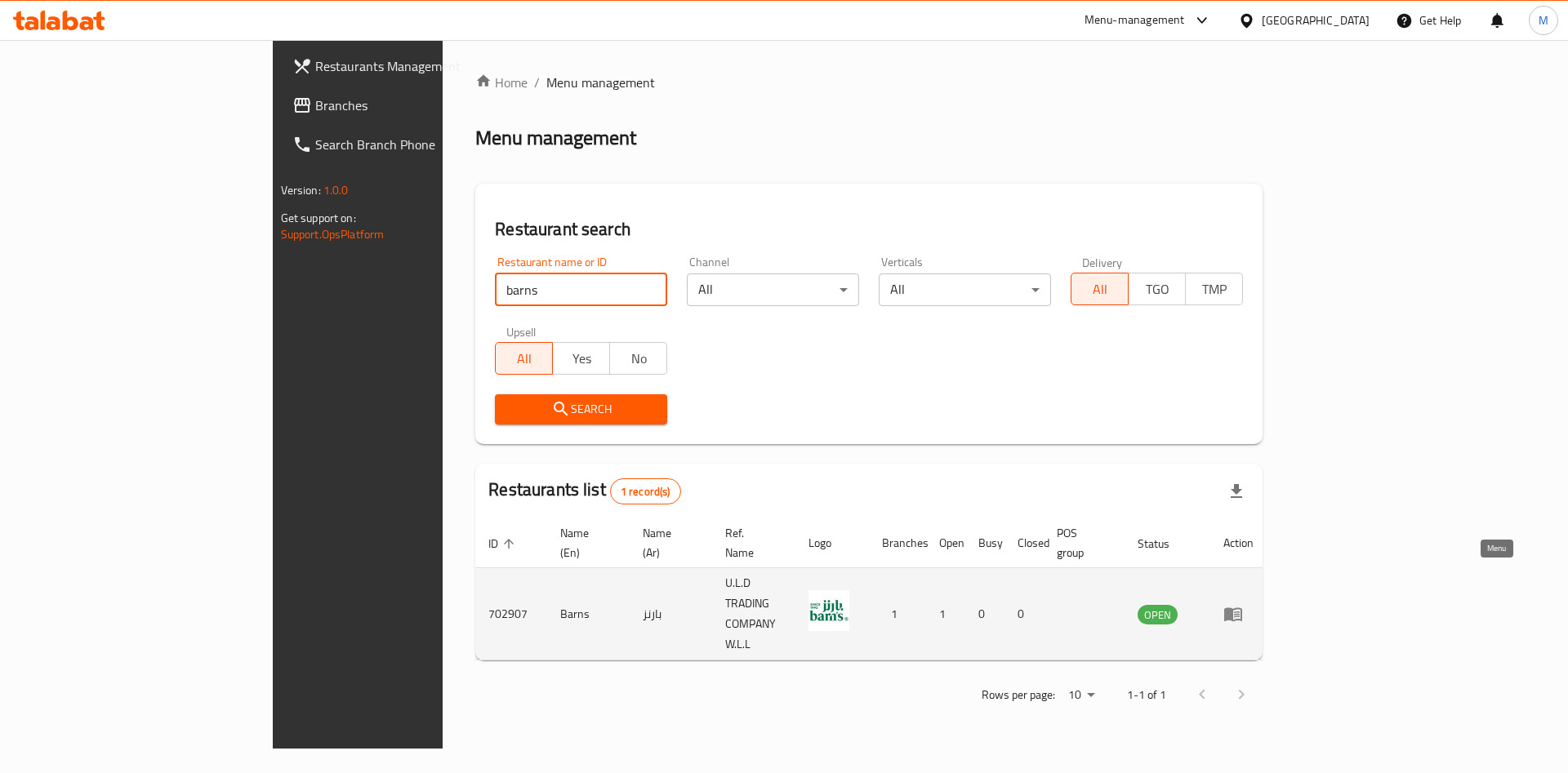
click at [1254, 604] on link "enhanced table" at bounding box center [1238, 613] width 30 height 19
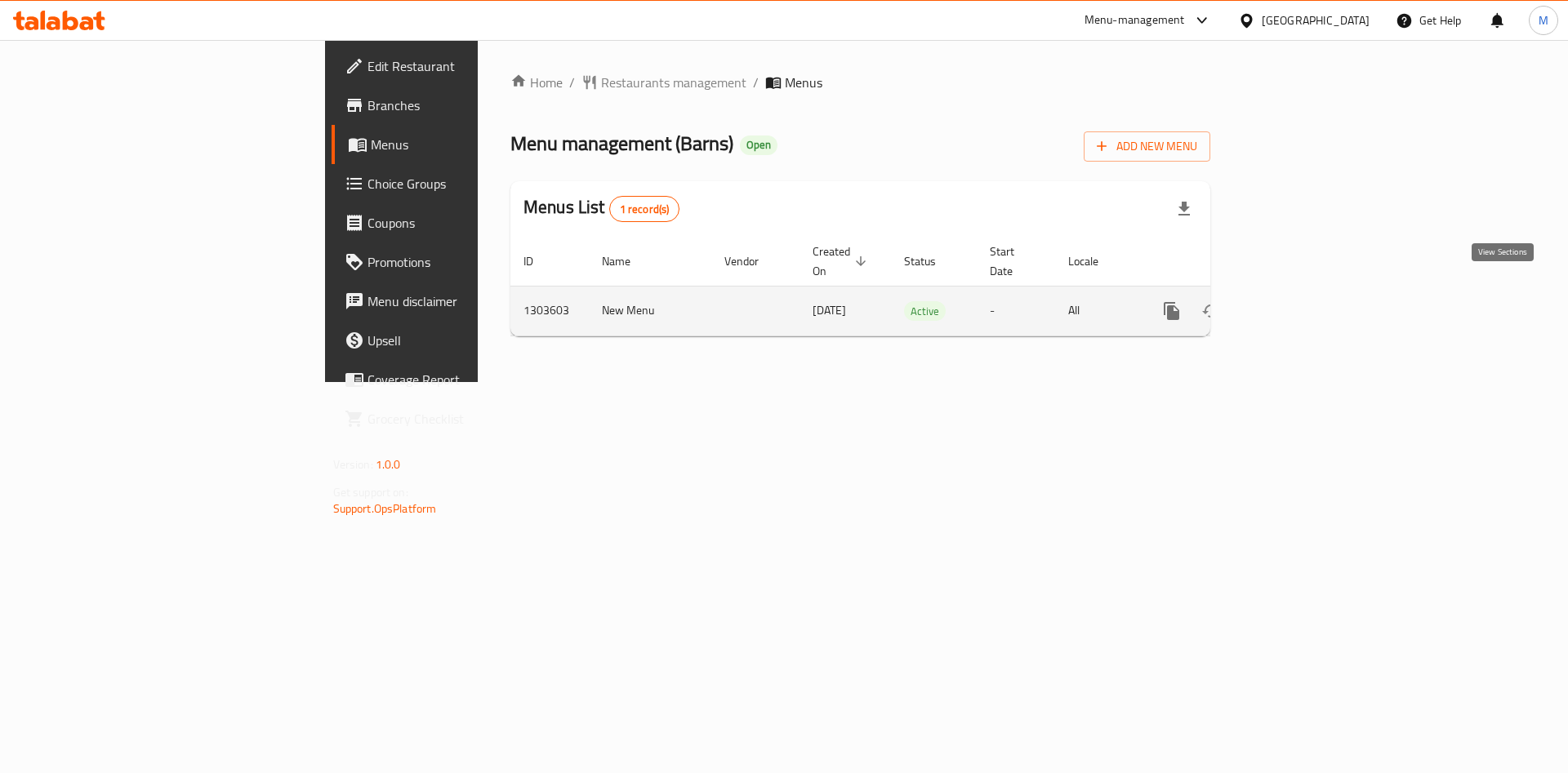
click at [1310, 291] on link "enhanced table" at bounding box center [1289, 310] width 39 height 39
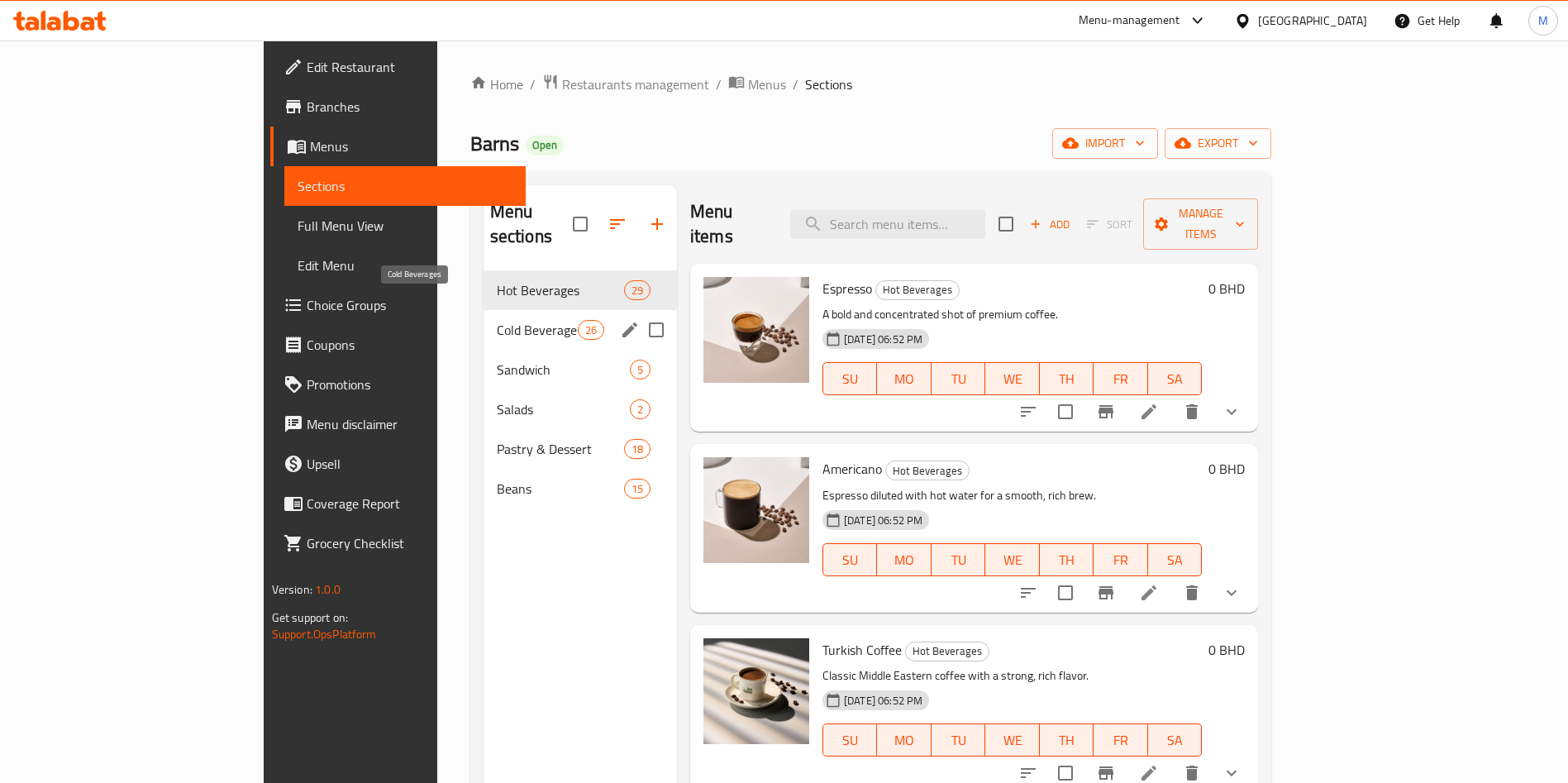
click at [497, 320] on span "Cold Beverages" at bounding box center [538, 329] width 81 height 19
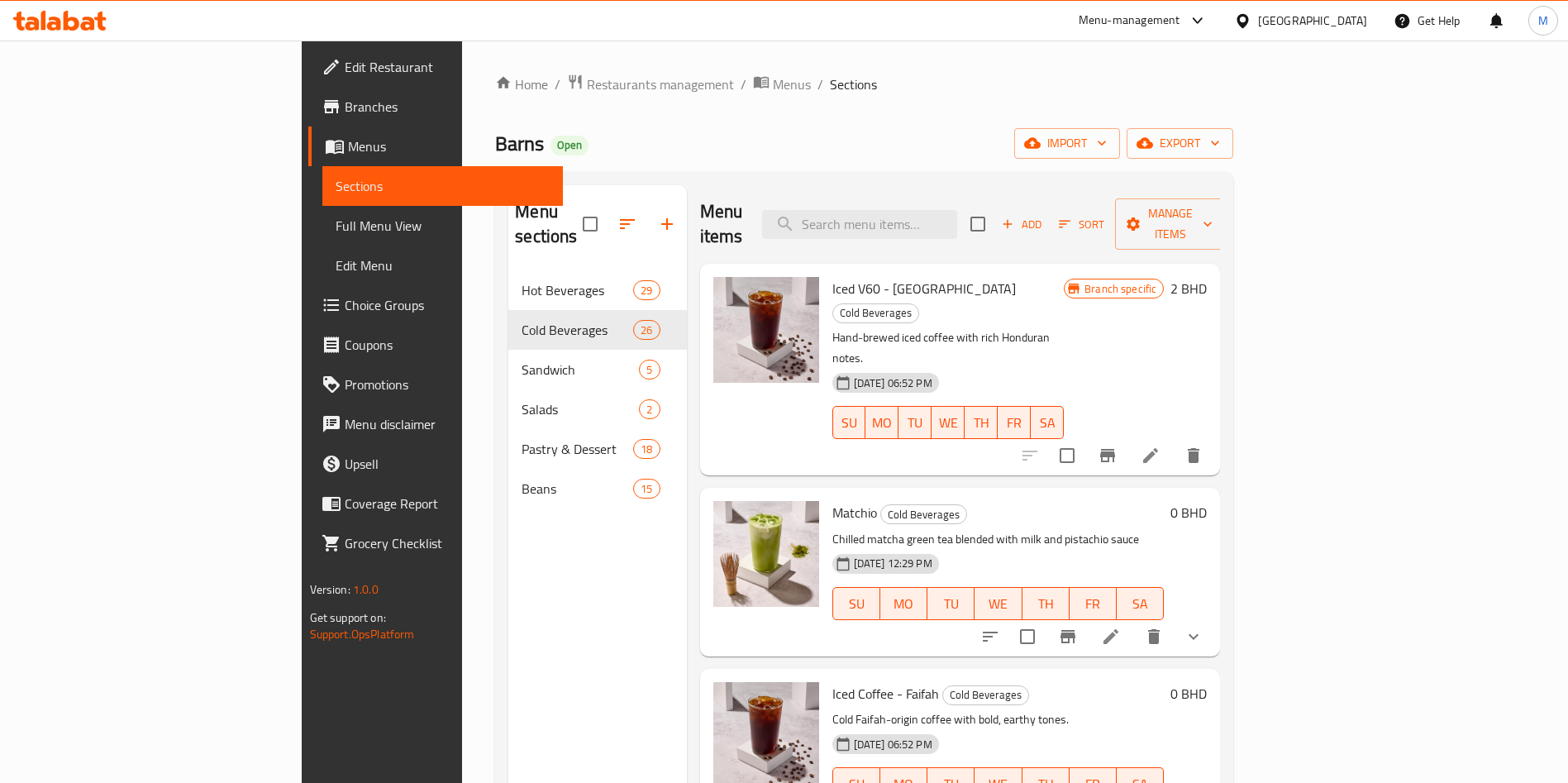
scroll to position [124, 0]
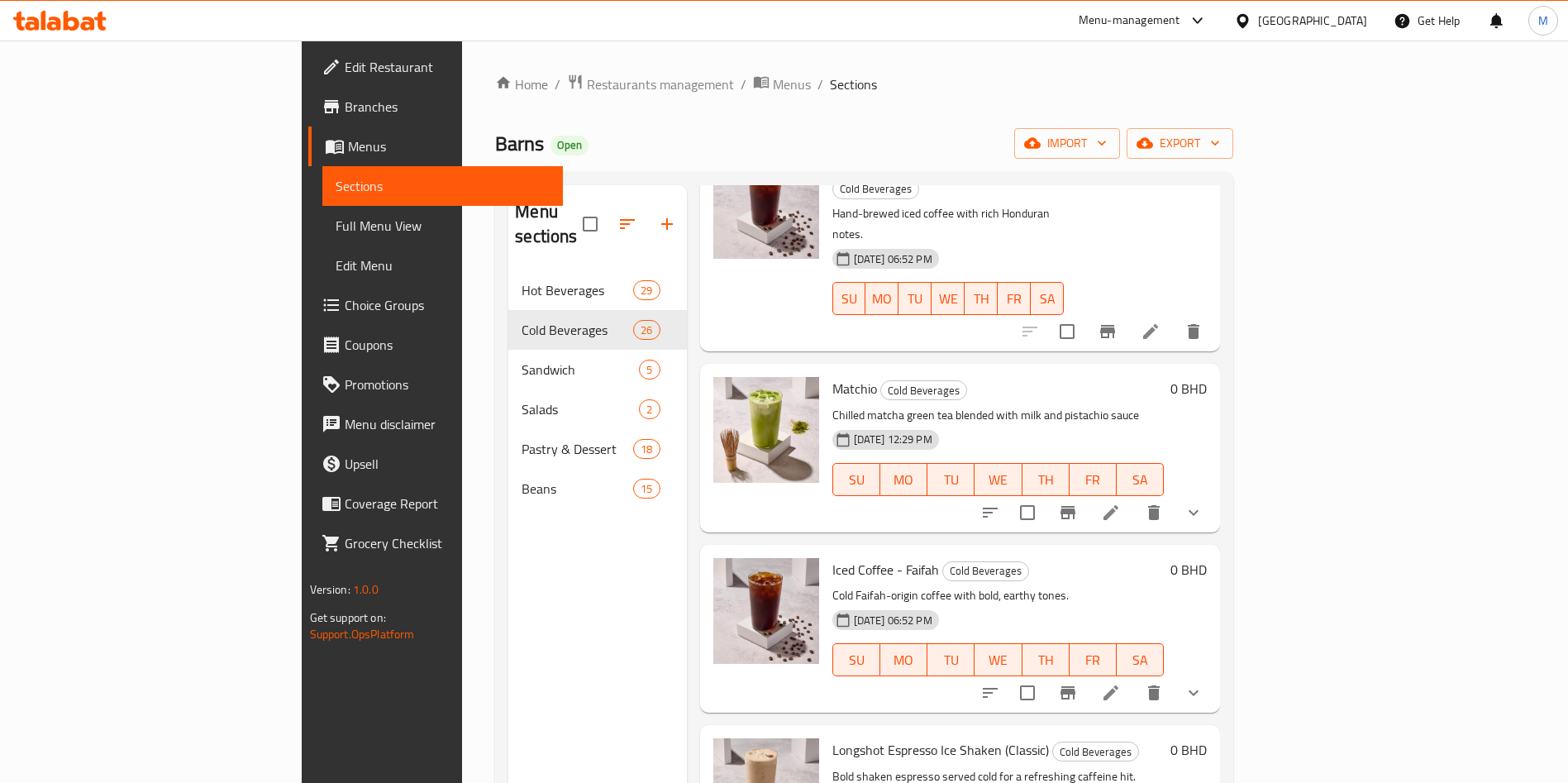
drag, startPoint x: 452, startPoint y: 4, endPoint x: 109, endPoint y: 310, distance: 459.7
click at [345, 310] on span "Choice Groups" at bounding box center [447, 304] width 206 height 19
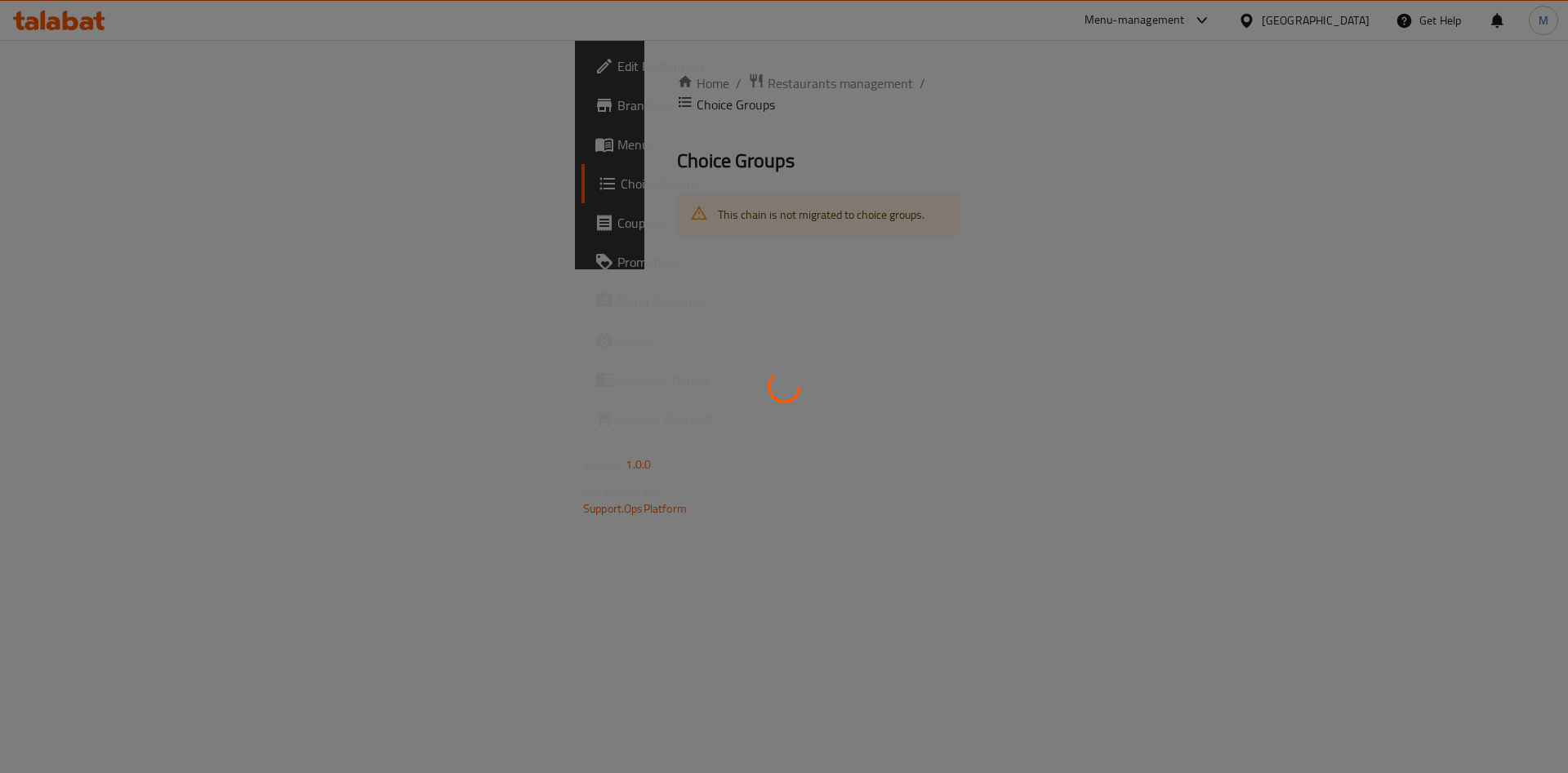
click at [105, 303] on div at bounding box center [784, 386] width 1568 height 773
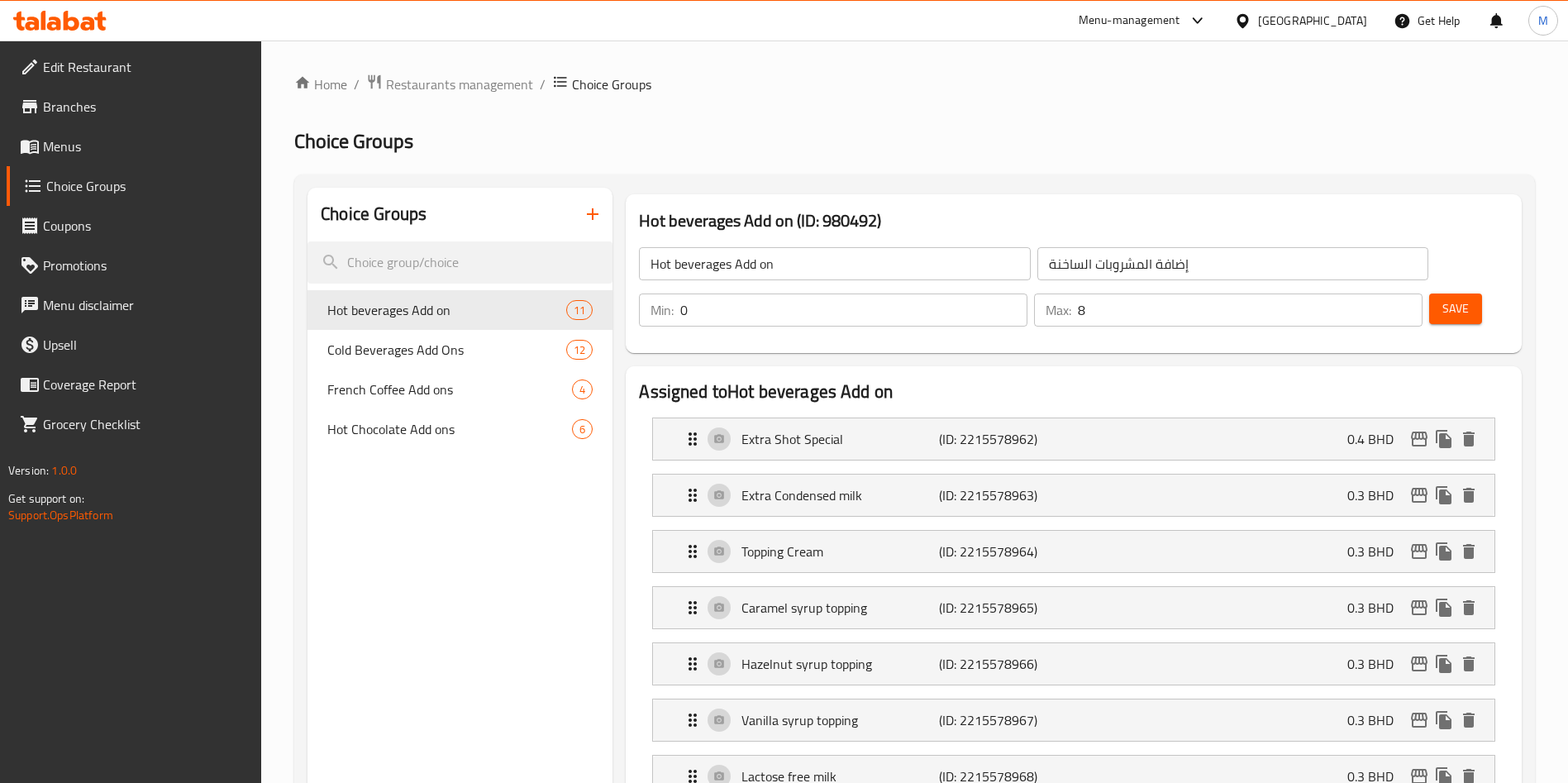
click at [1021, 74] on ol "Home / Restaurants management / Choice Groups" at bounding box center [914, 84] width 1241 height 21
